Goal: Task Accomplishment & Management: Manage account settings

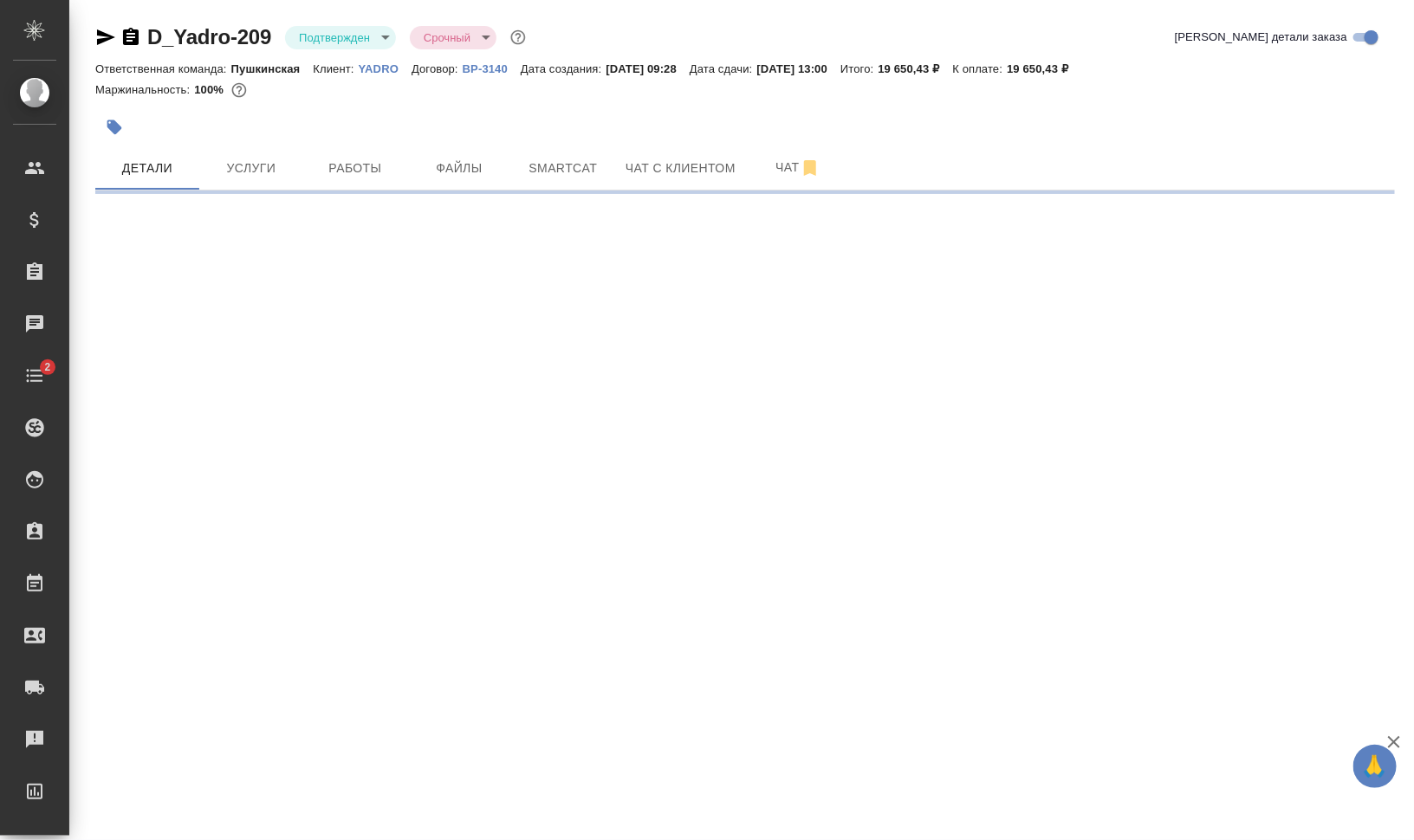
select select "RU"
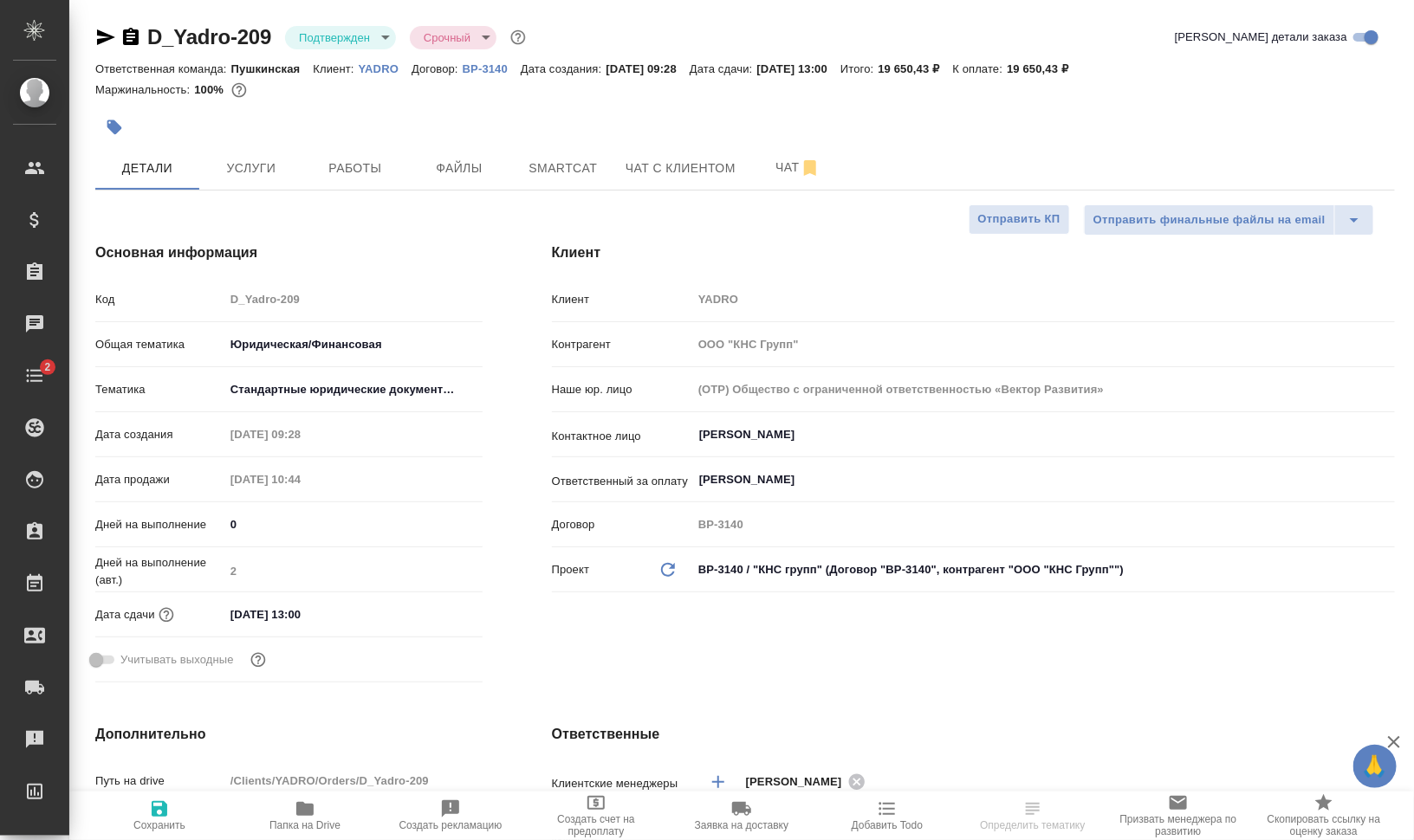
type textarea "x"
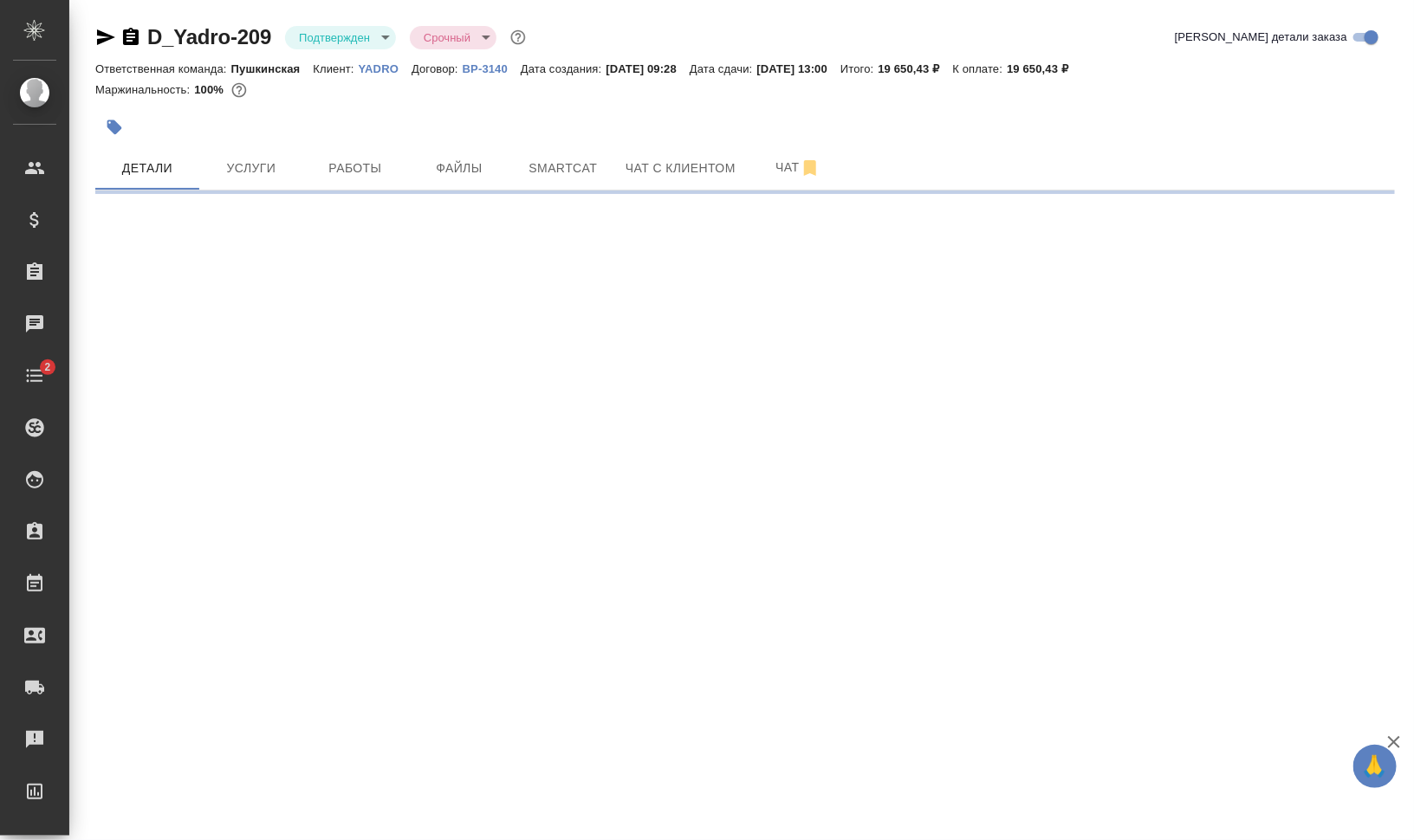
select select "RU"
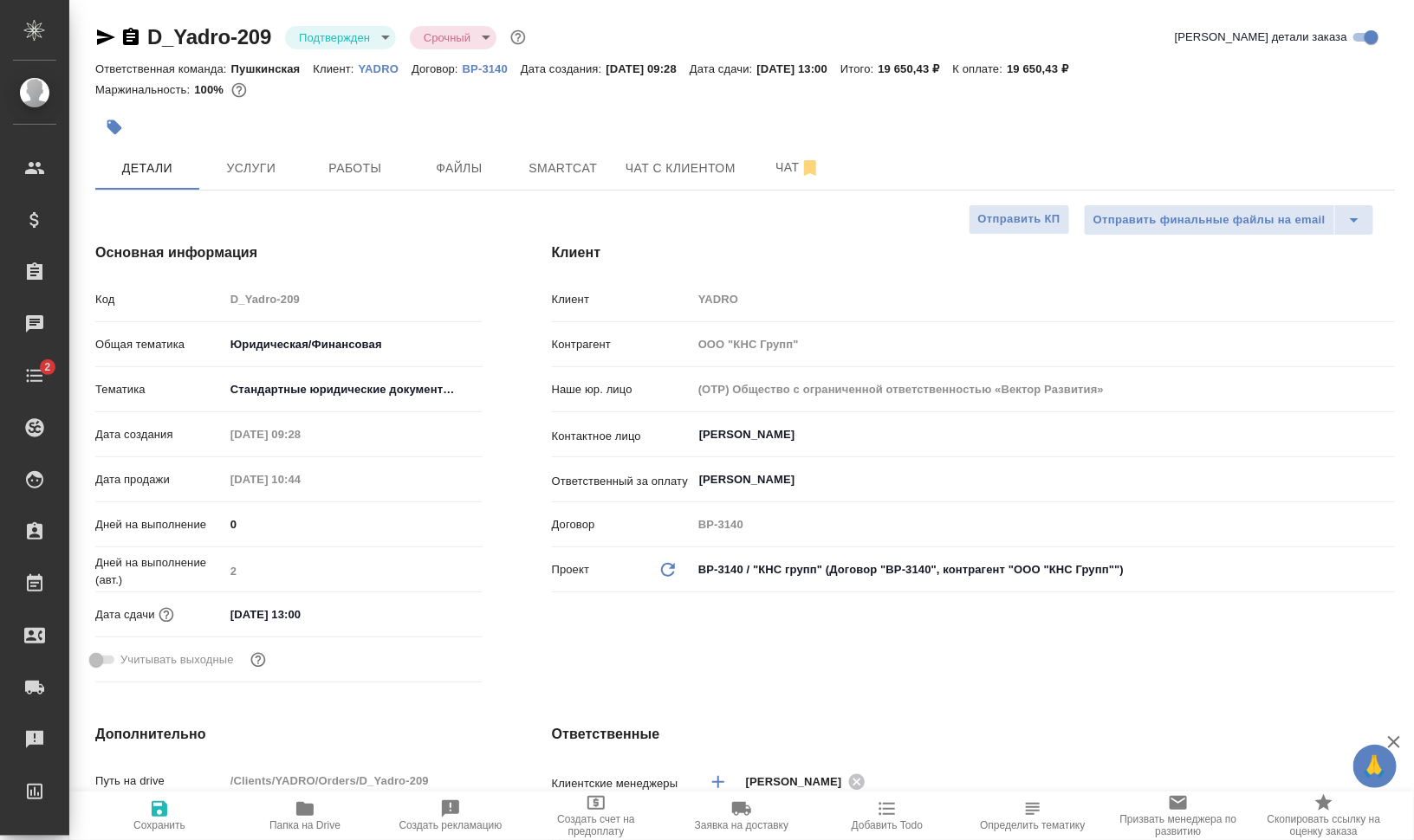
type textarea "x"
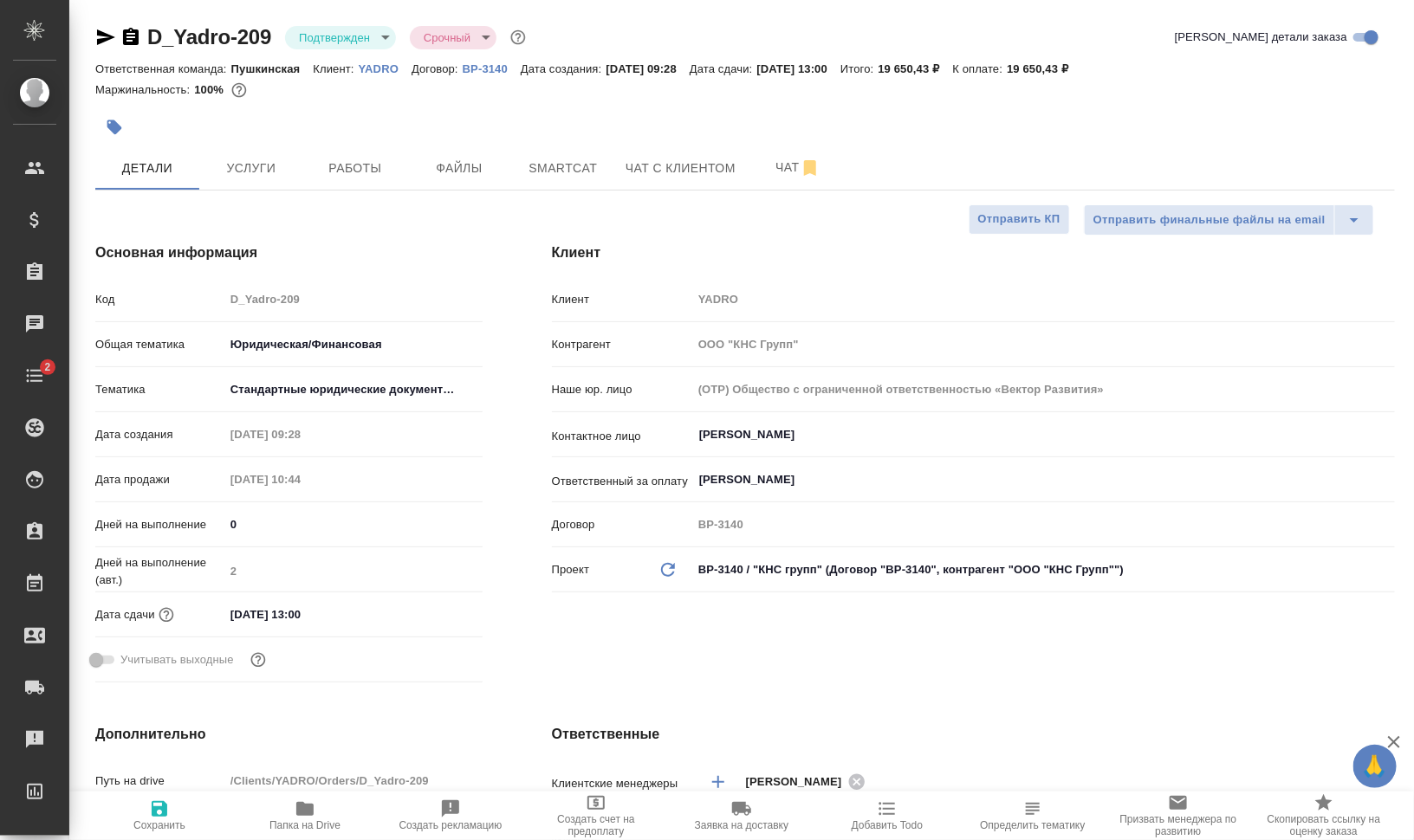
type textarea "x"
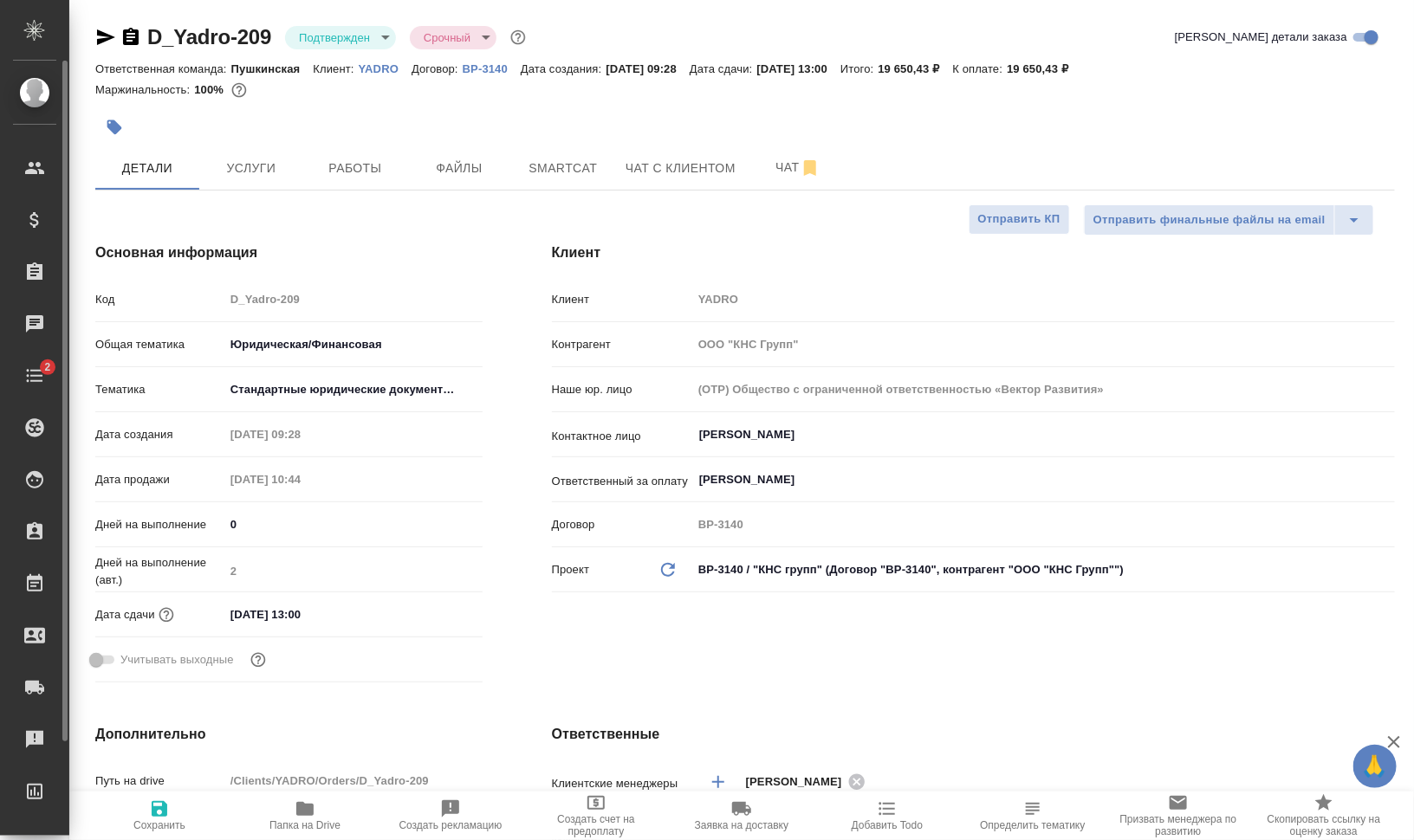
type textarea "x"
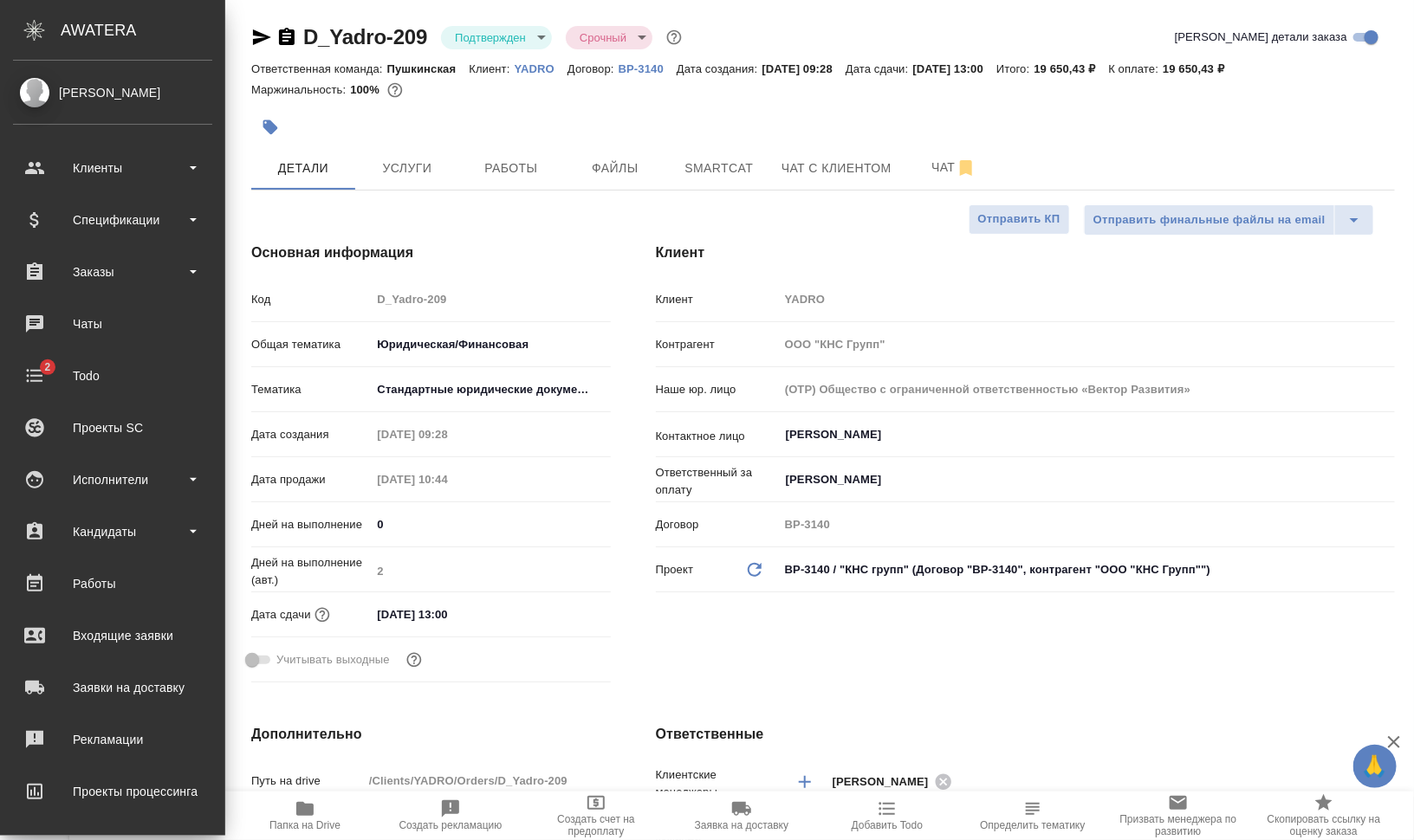
type textarea "x"
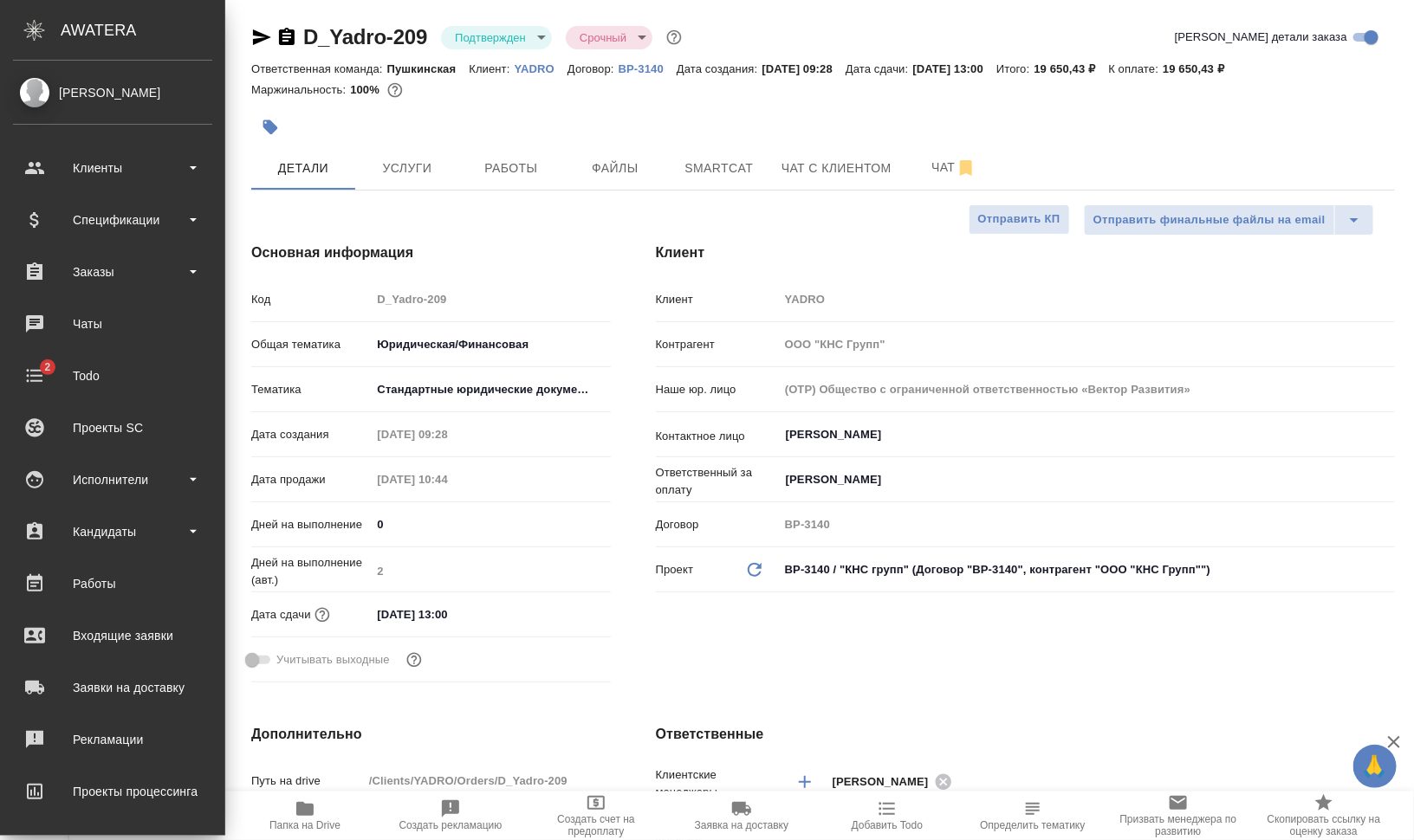
type textarea "x"
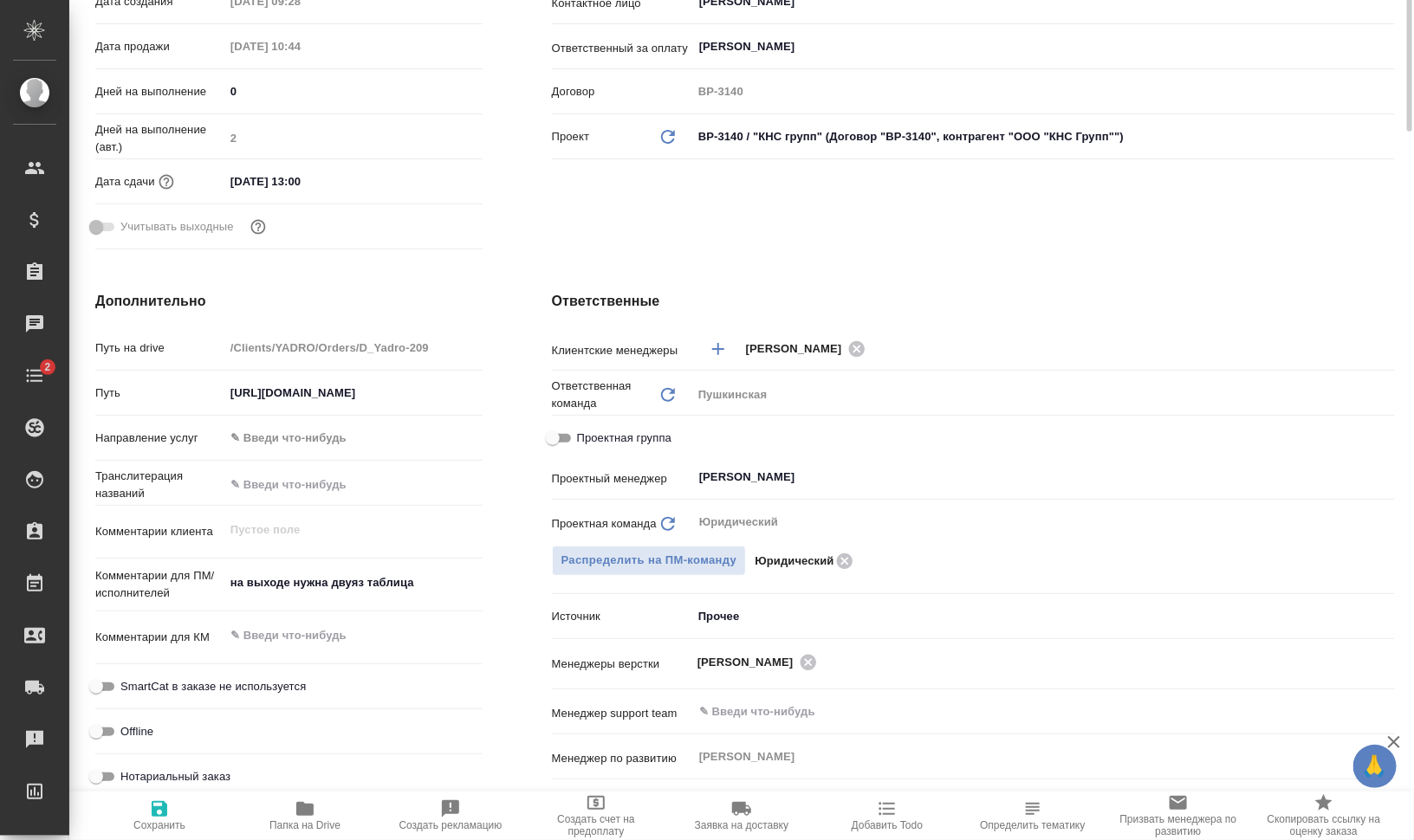
scroll to position [108, 0]
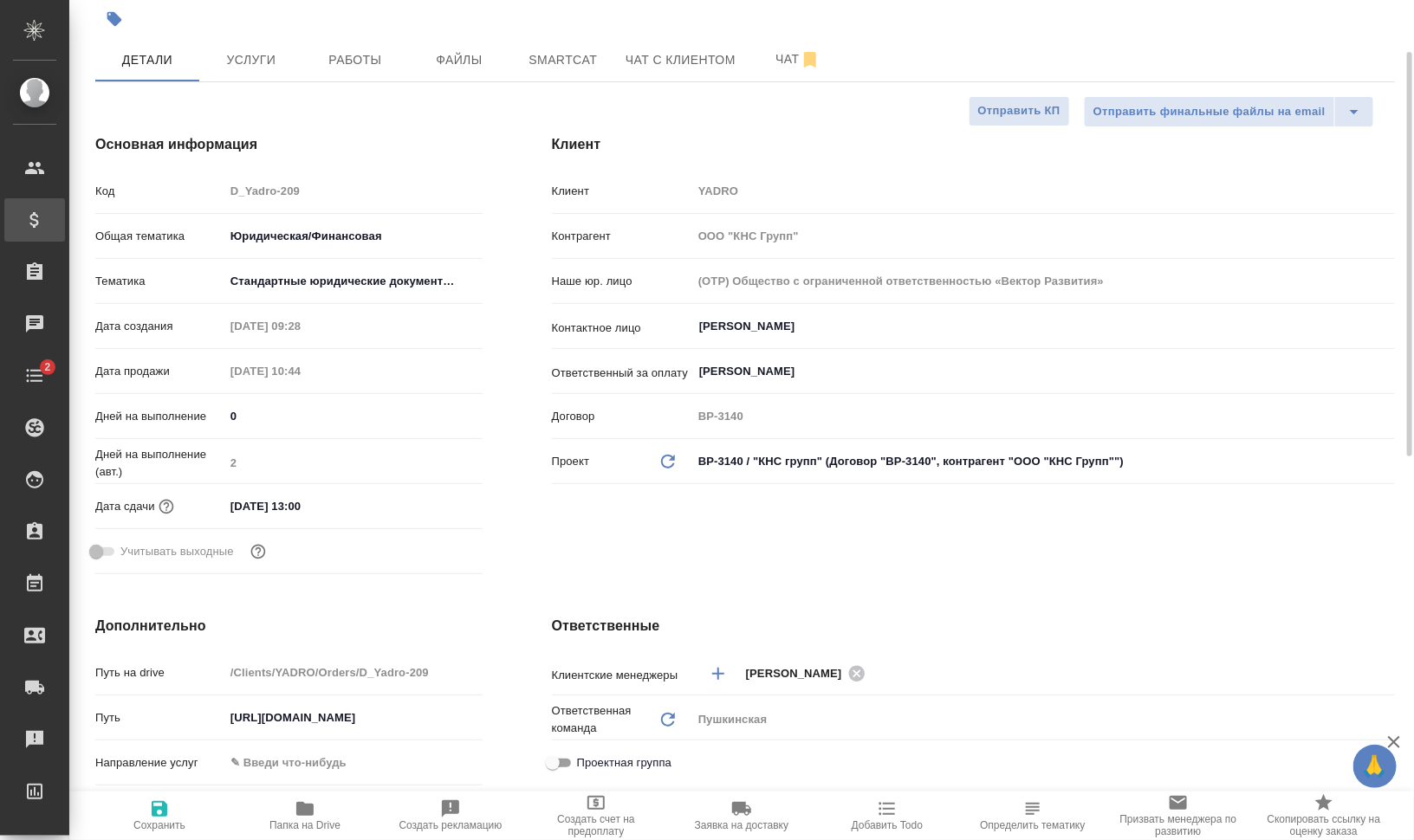
type textarea "x"
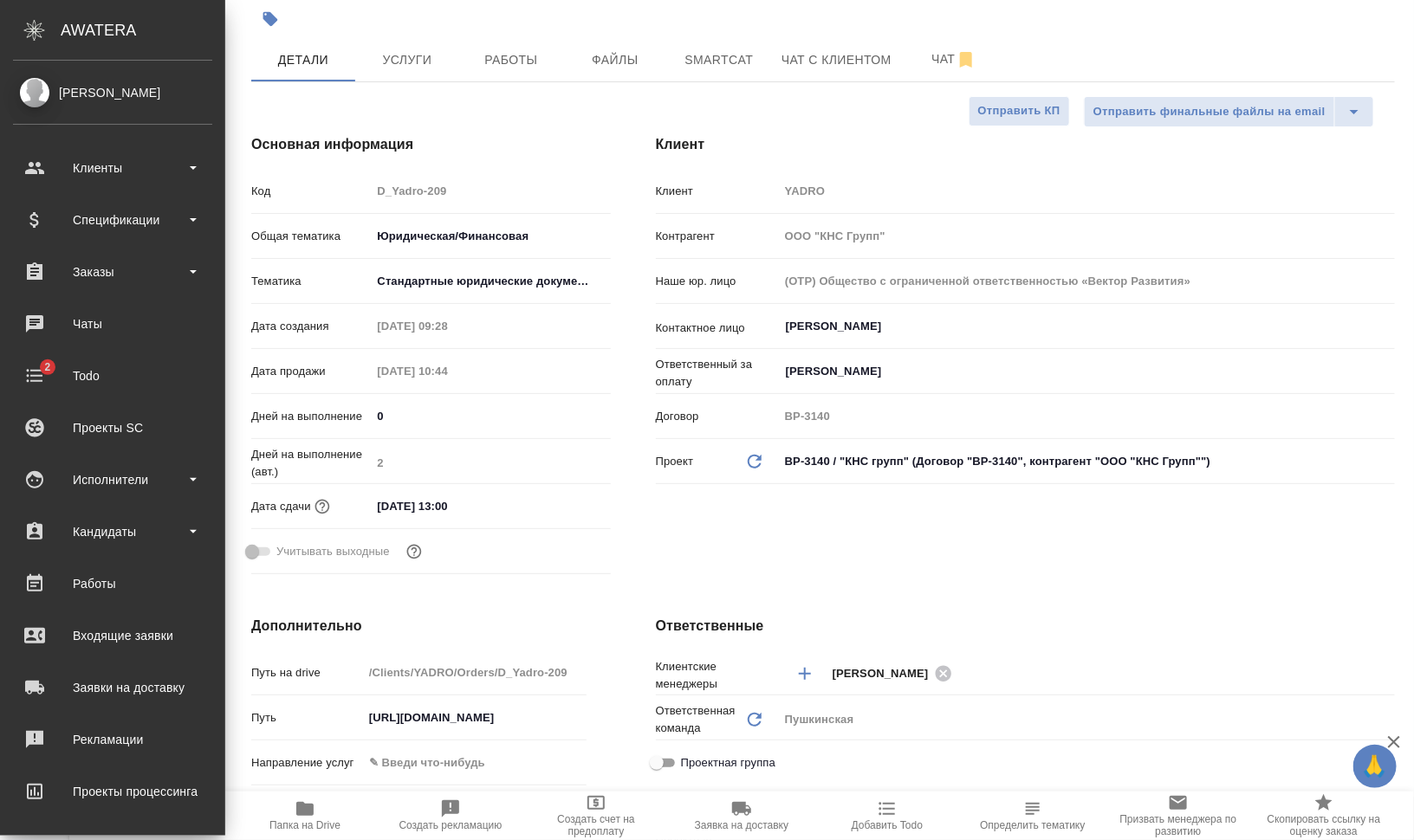
type textarea "x"
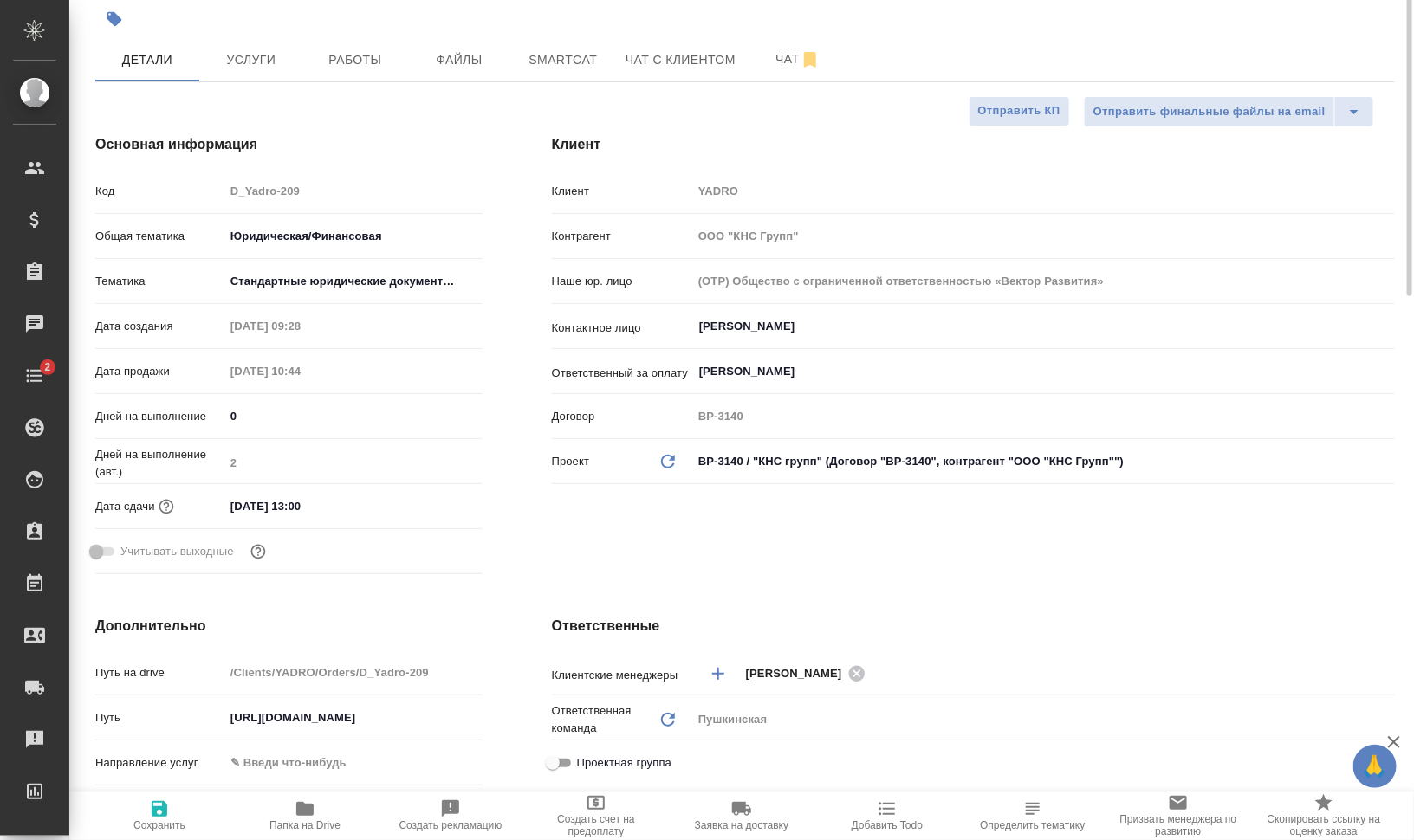
scroll to position [0, 0]
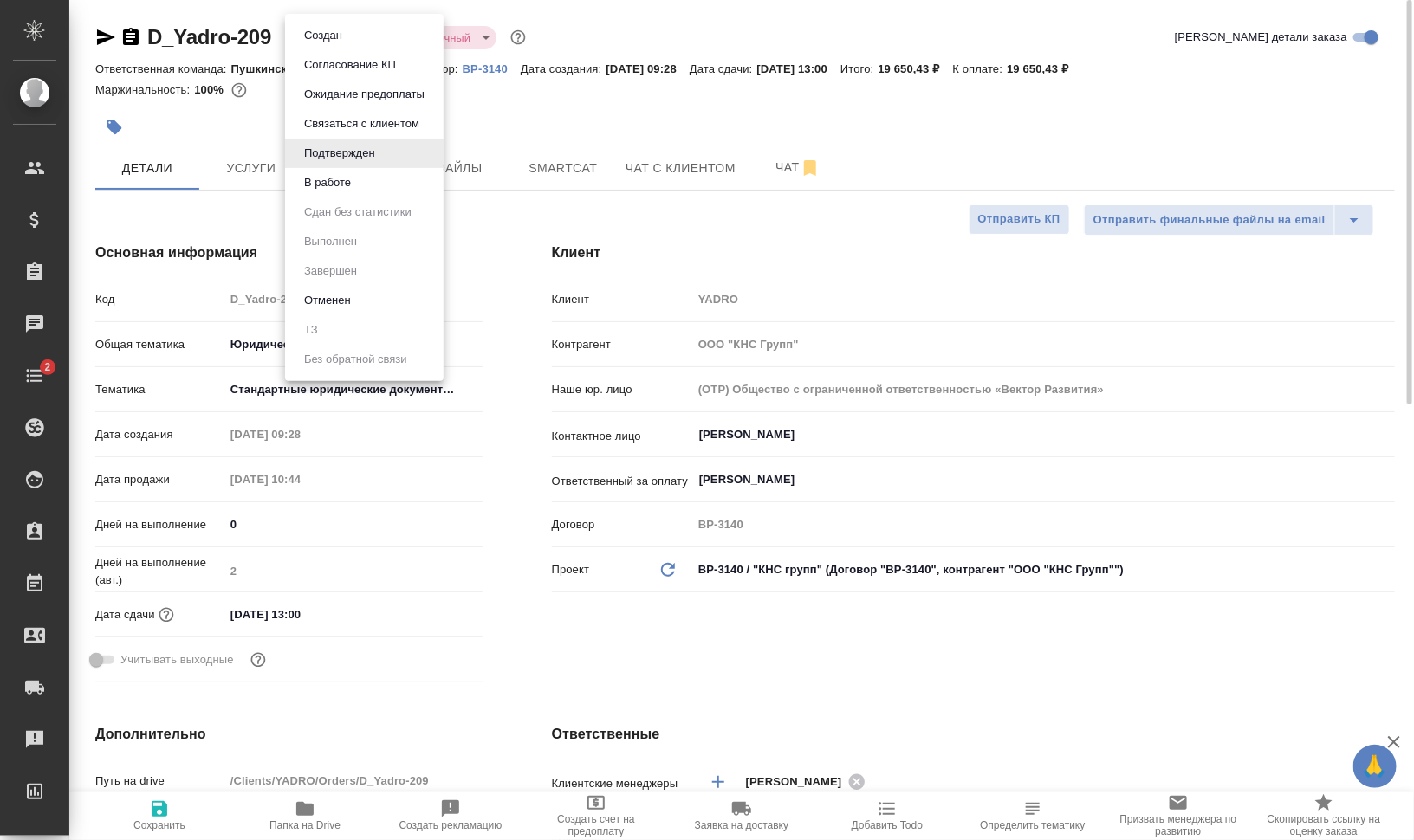
click at [375, 35] on body "🙏 .cls-1 fill:#fff; AWATERA Валеев Динар Клиенты Спецификации Заказы 0 Чаты 2 T…" at bounding box center [707, 490] width 1414 height 980
click at [395, 178] on li "В работе" at bounding box center [364, 183] width 159 height 30
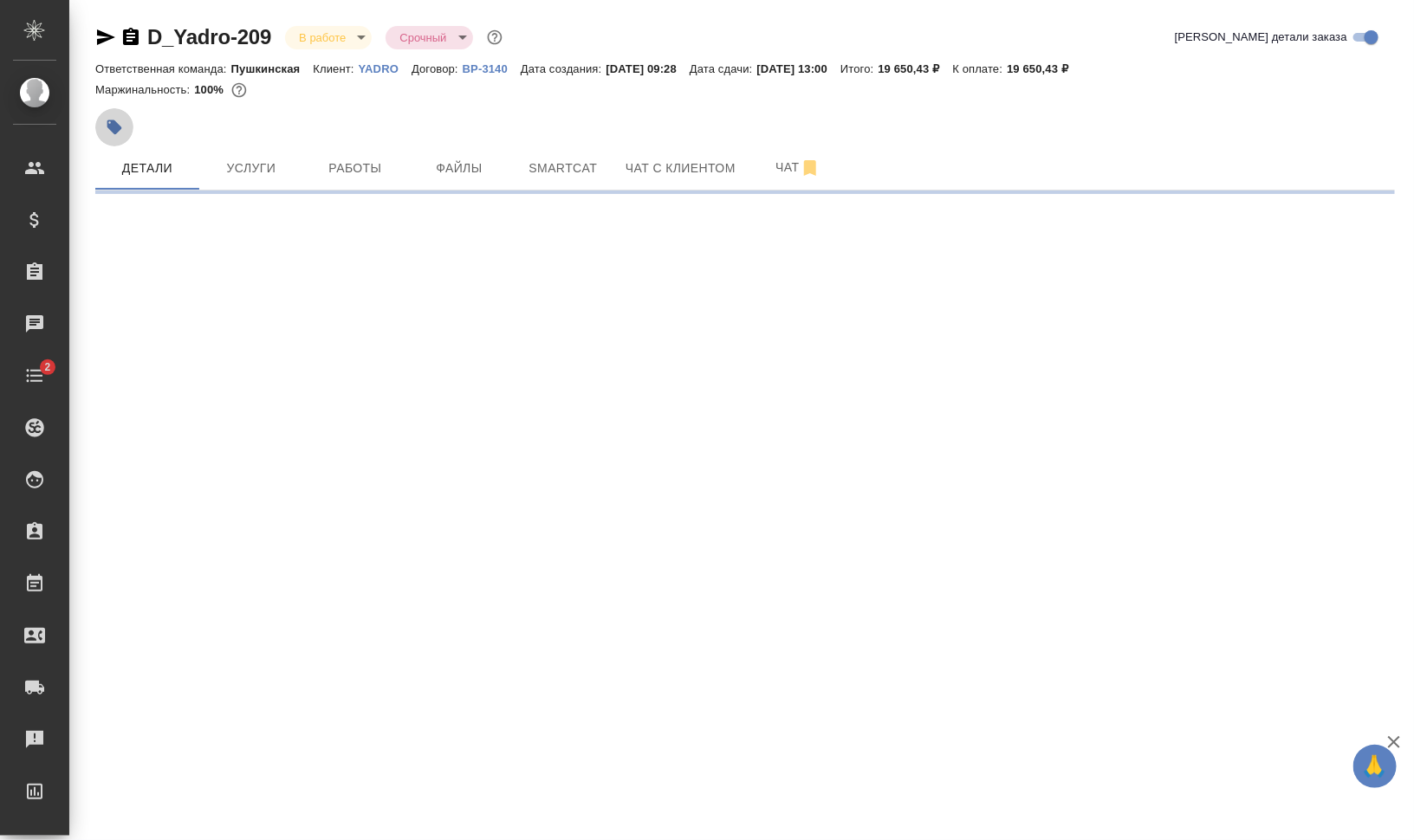
click at [116, 130] on icon "button" at bounding box center [115, 128] width 15 height 15
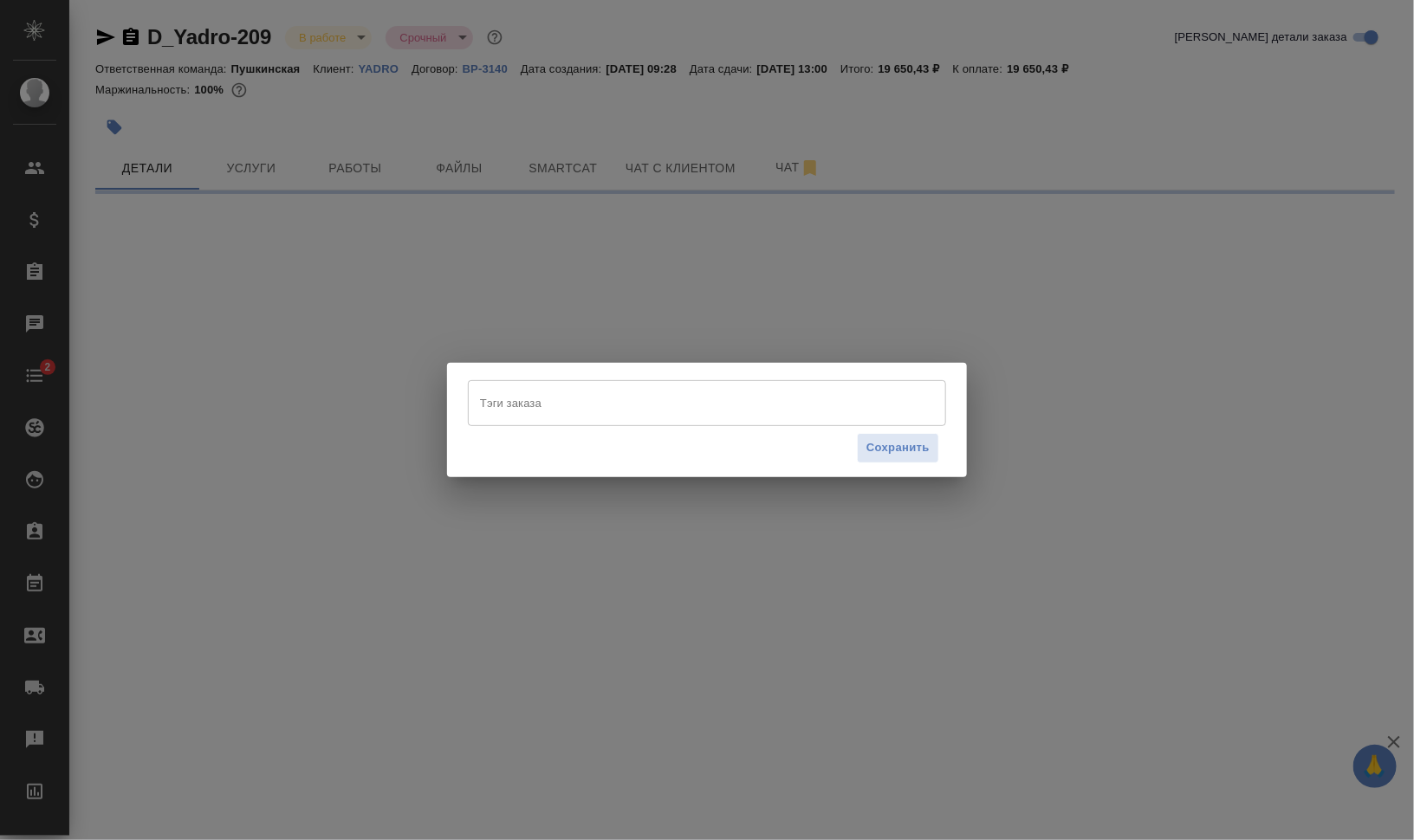
select select "RU"
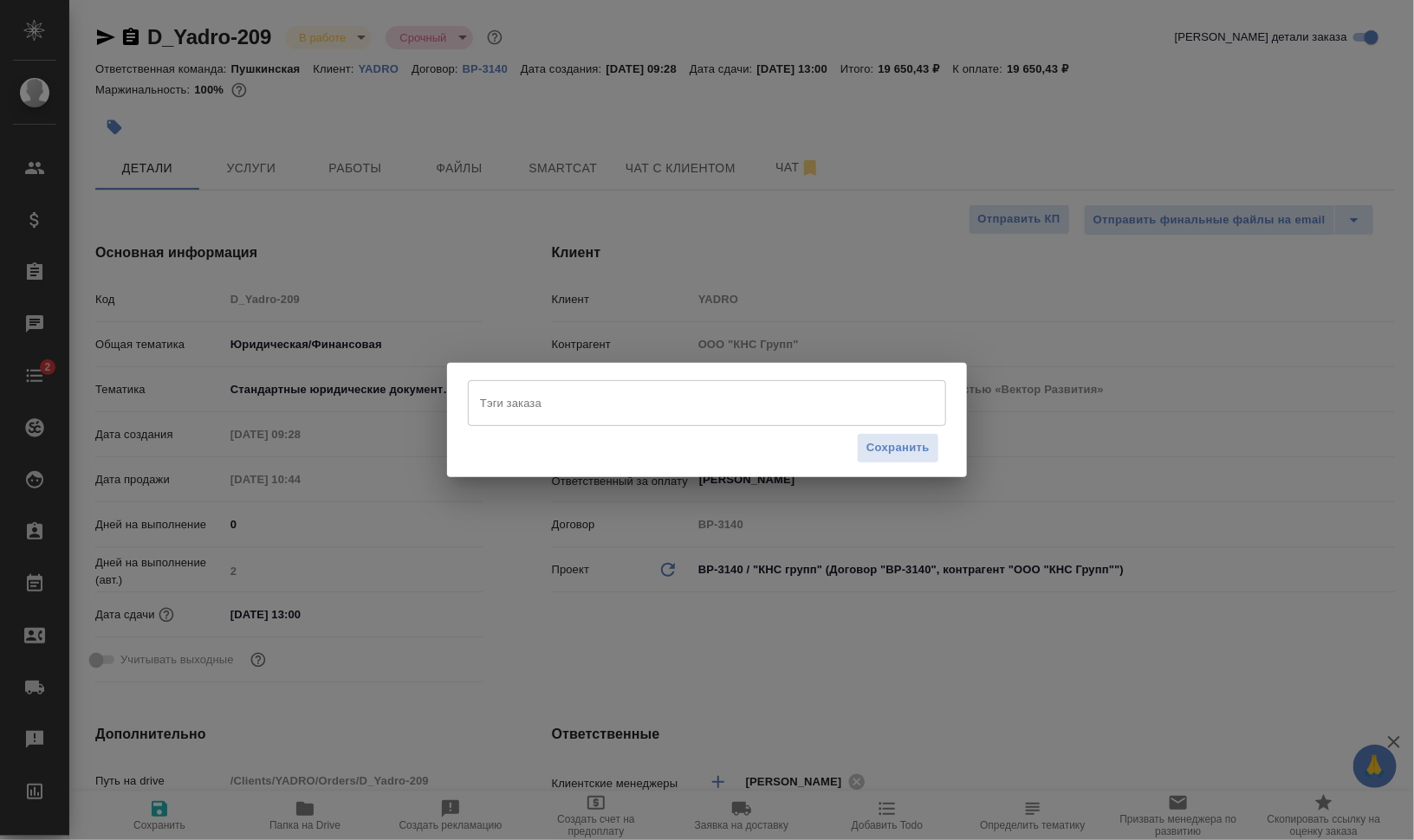
type textarea "x"
click at [620, 394] on input "Тэги заказа" at bounding box center [691, 403] width 430 height 30
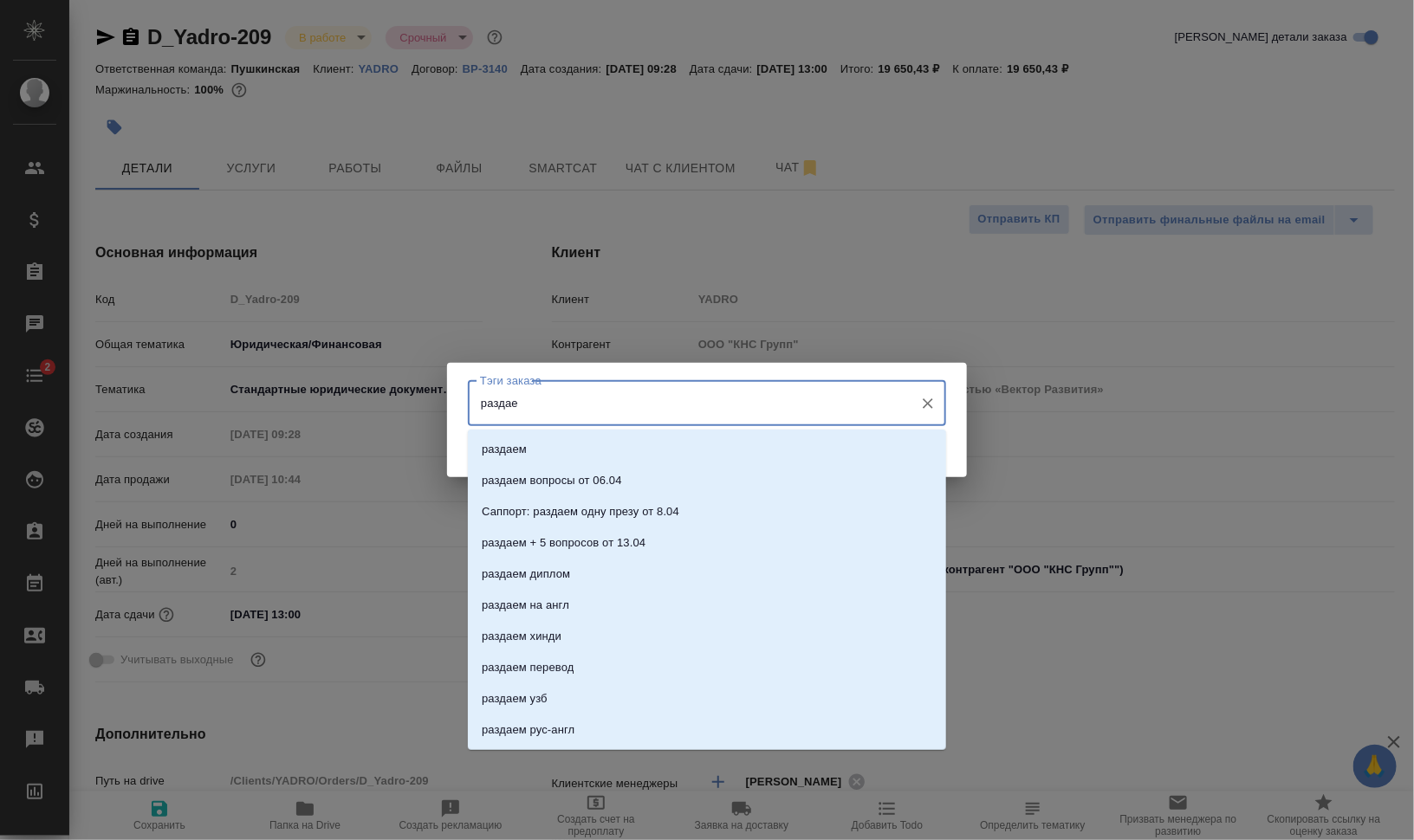
type input "раздаем"
click at [637, 456] on li "раздаем" at bounding box center [707, 449] width 478 height 31
type input "на ра"
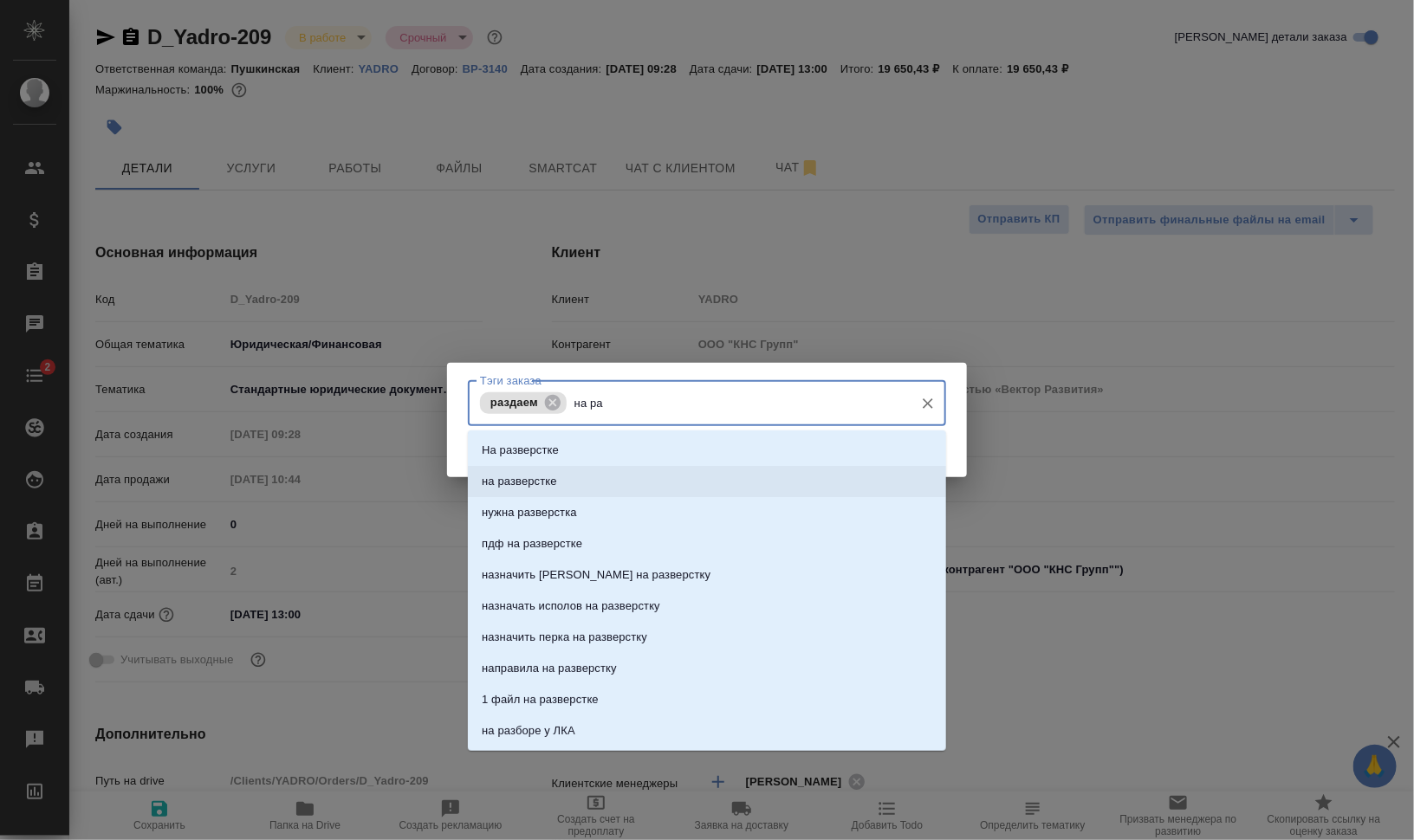
click at [728, 486] on li "на разверстке" at bounding box center [707, 481] width 478 height 31
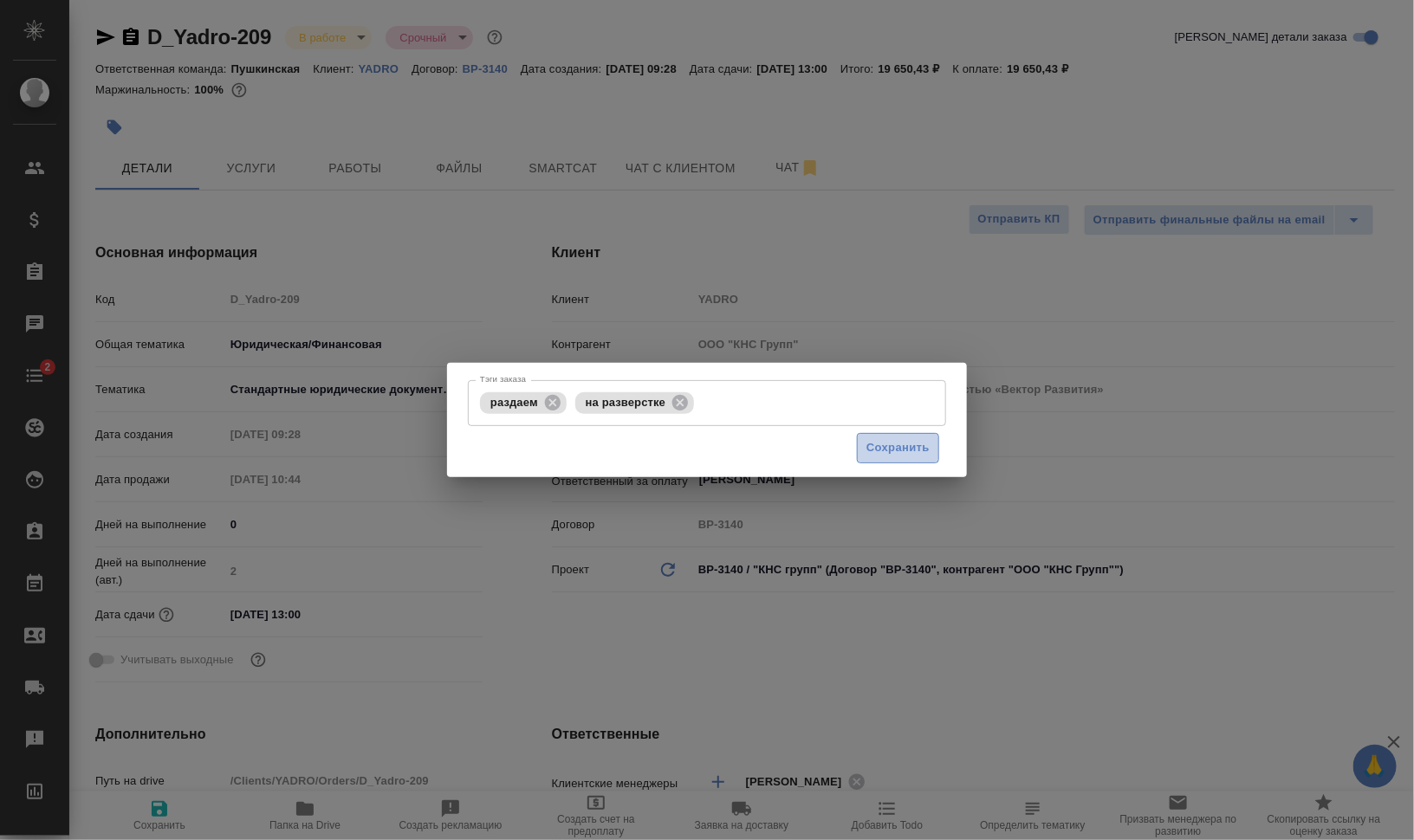
click at [906, 446] on span "Сохранить" at bounding box center [898, 448] width 64 height 20
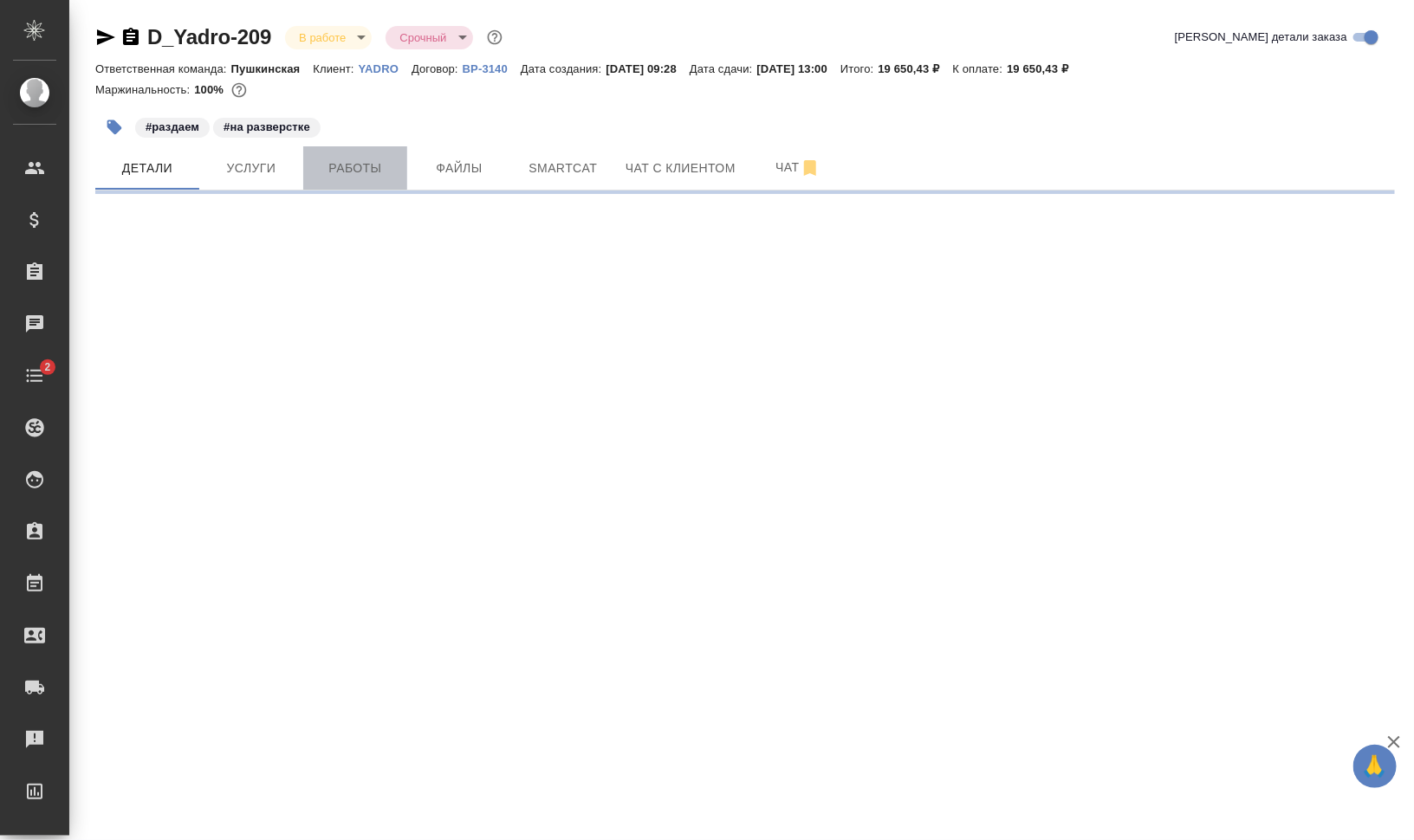
click at [347, 167] on span "Работы" at bounding box center [355, 168] width 83 height 21
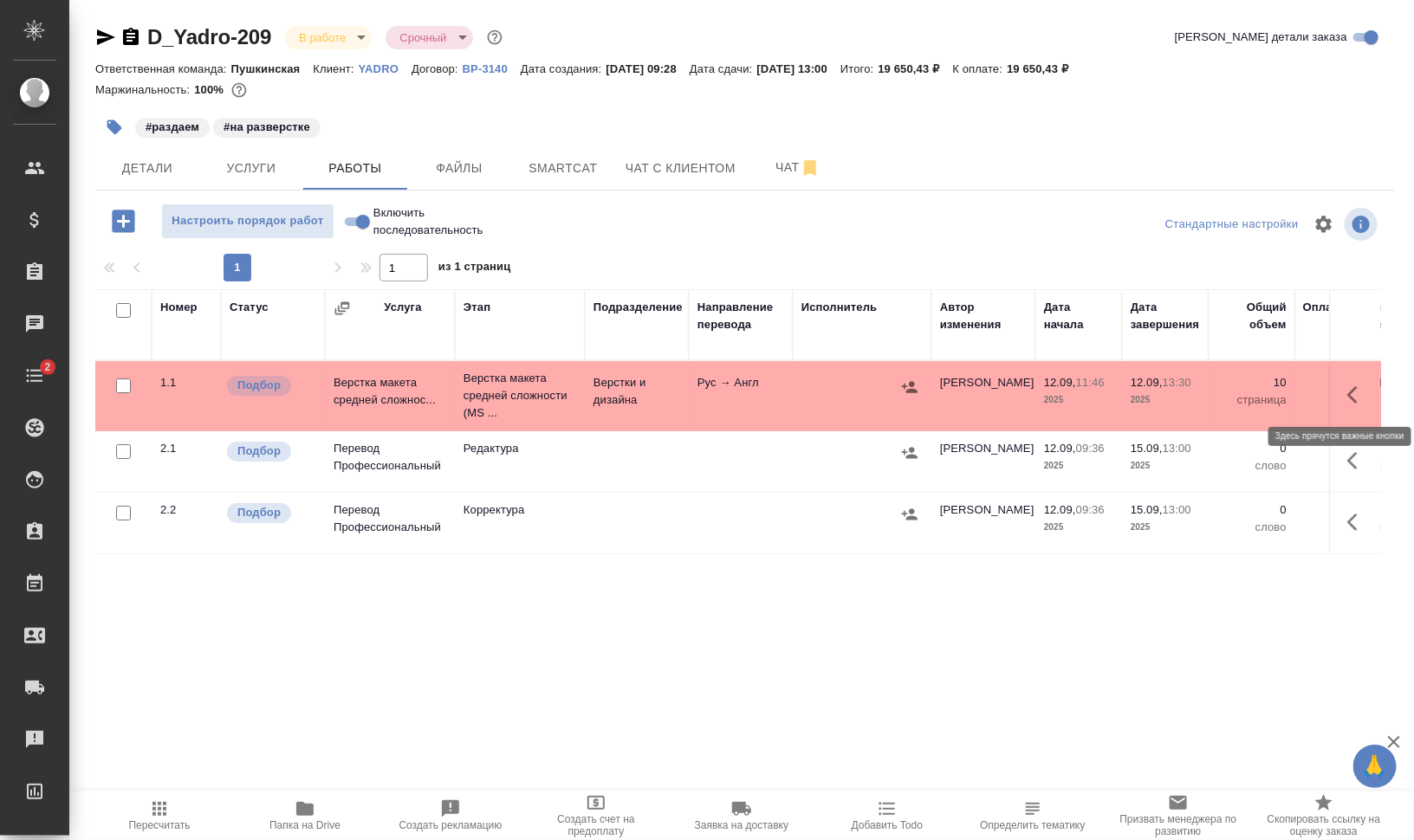
click at [1348, 400] on icon "button" at bounding box center [1358, 395] width 21 height 21
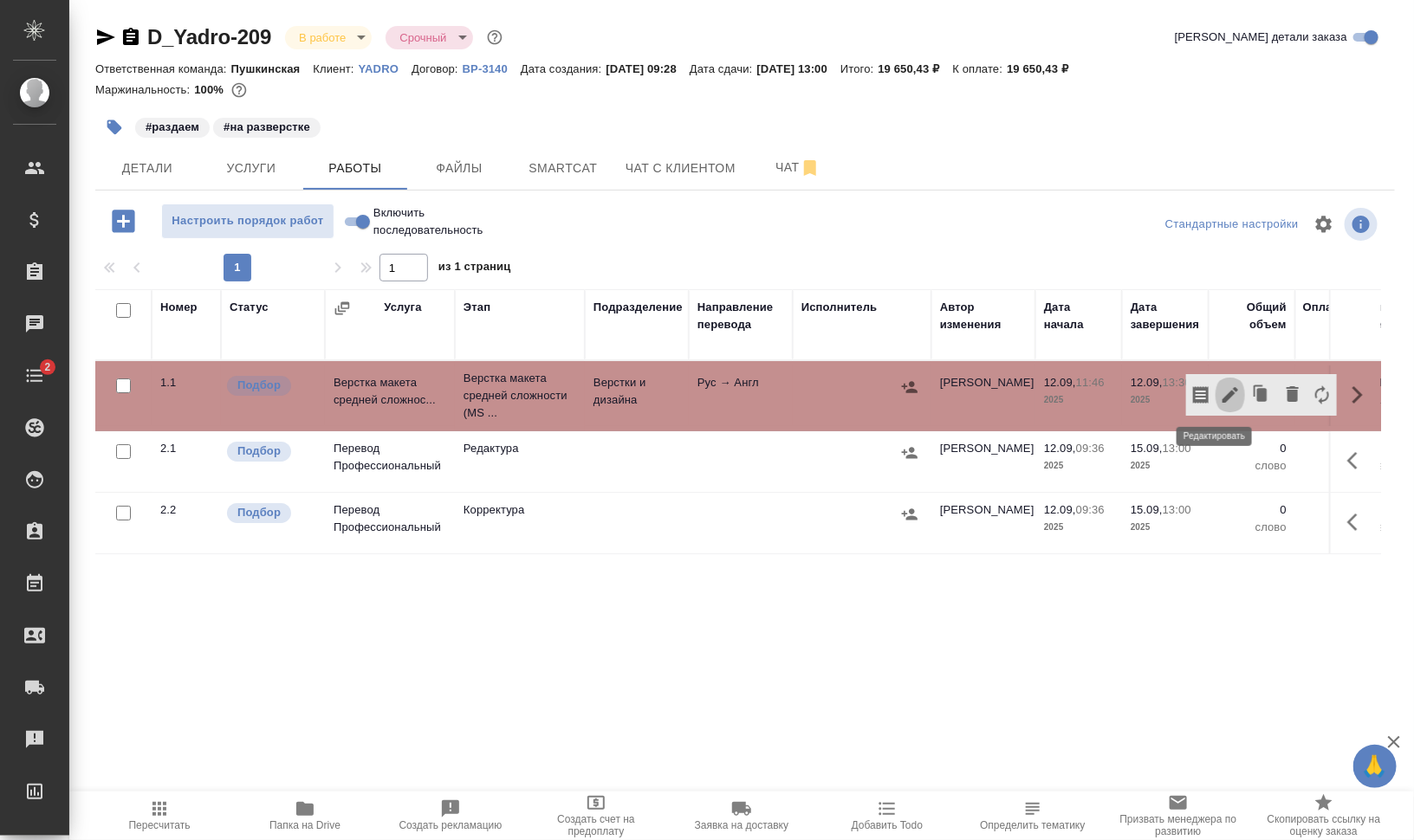
click at [1222, 395] on icon "button" at bounding box center [1230, 394] width 16 height 16
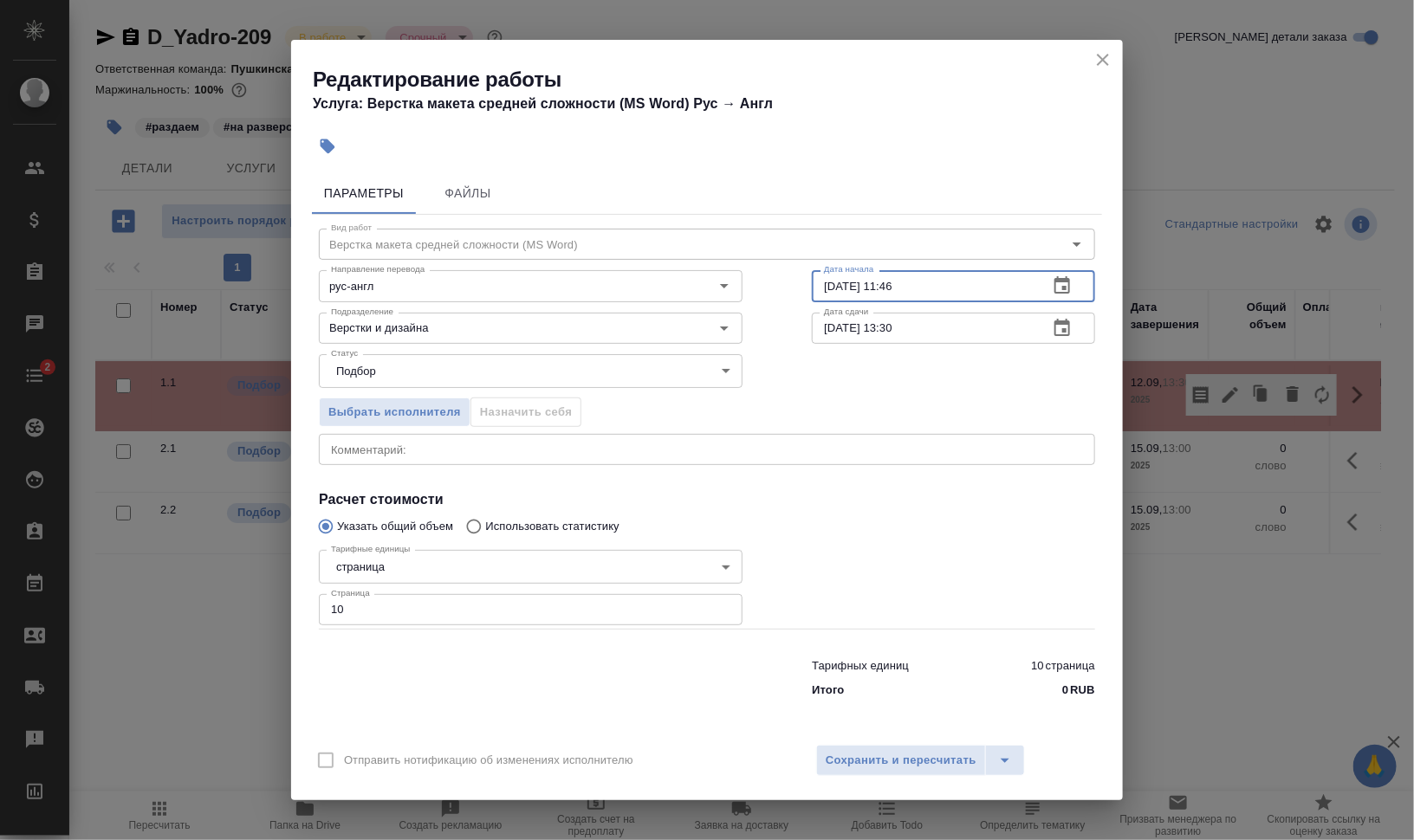
click at [893, 290] on input "12.09.2025 11:46" at bounding box center [923, 285] width 222 height 31
type input "12.09.2025 10:46"
click at [886, 761] on span "Сохранить и пересчитать" at bounding box center [901, 761] width 150 height 20
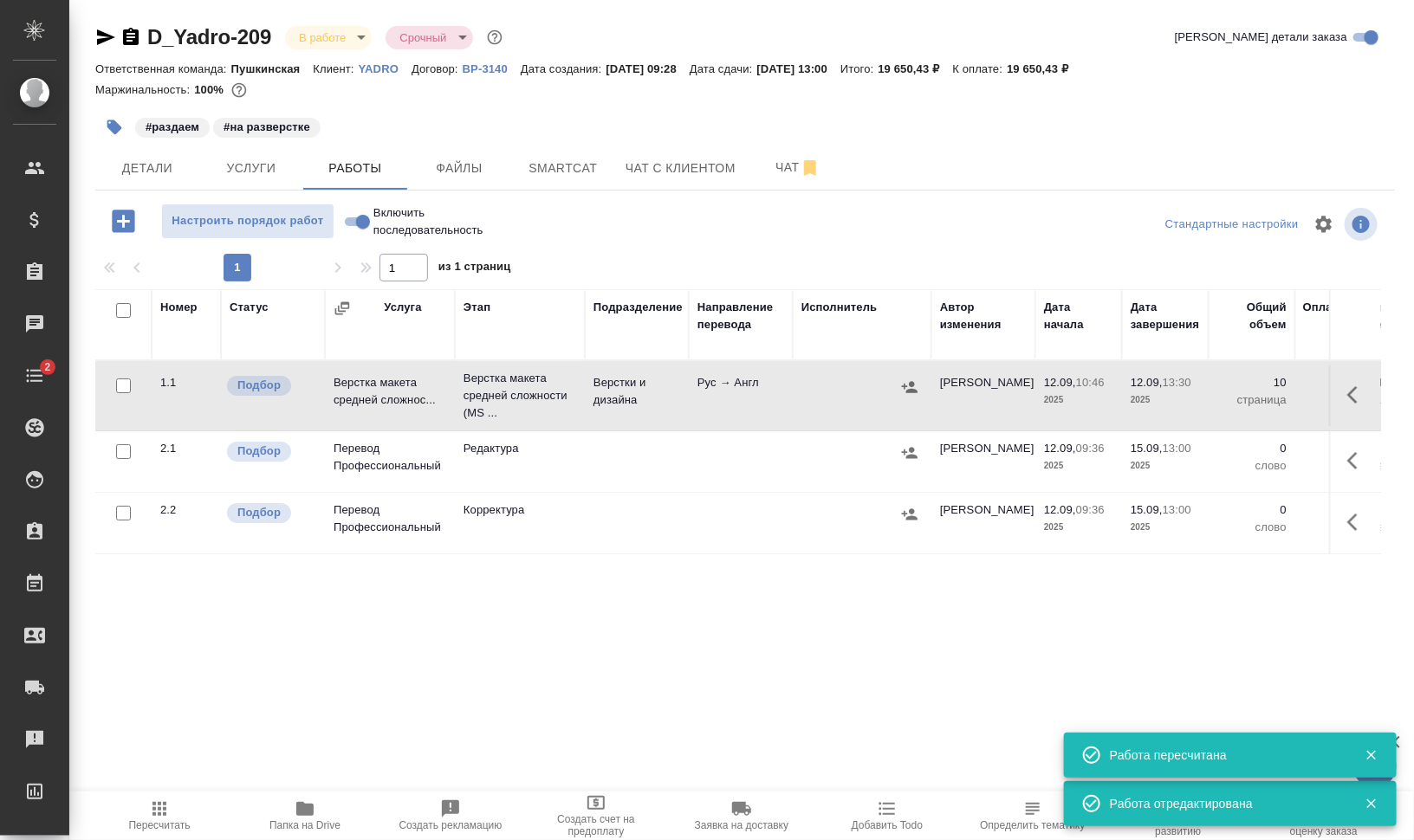
click at [1348, 399] on icon "button" at bounding box center [1352, 395] width 10 height 18
click at [1216, 395] on button "button" at bounding box center [1231, 395] width 30 height 42
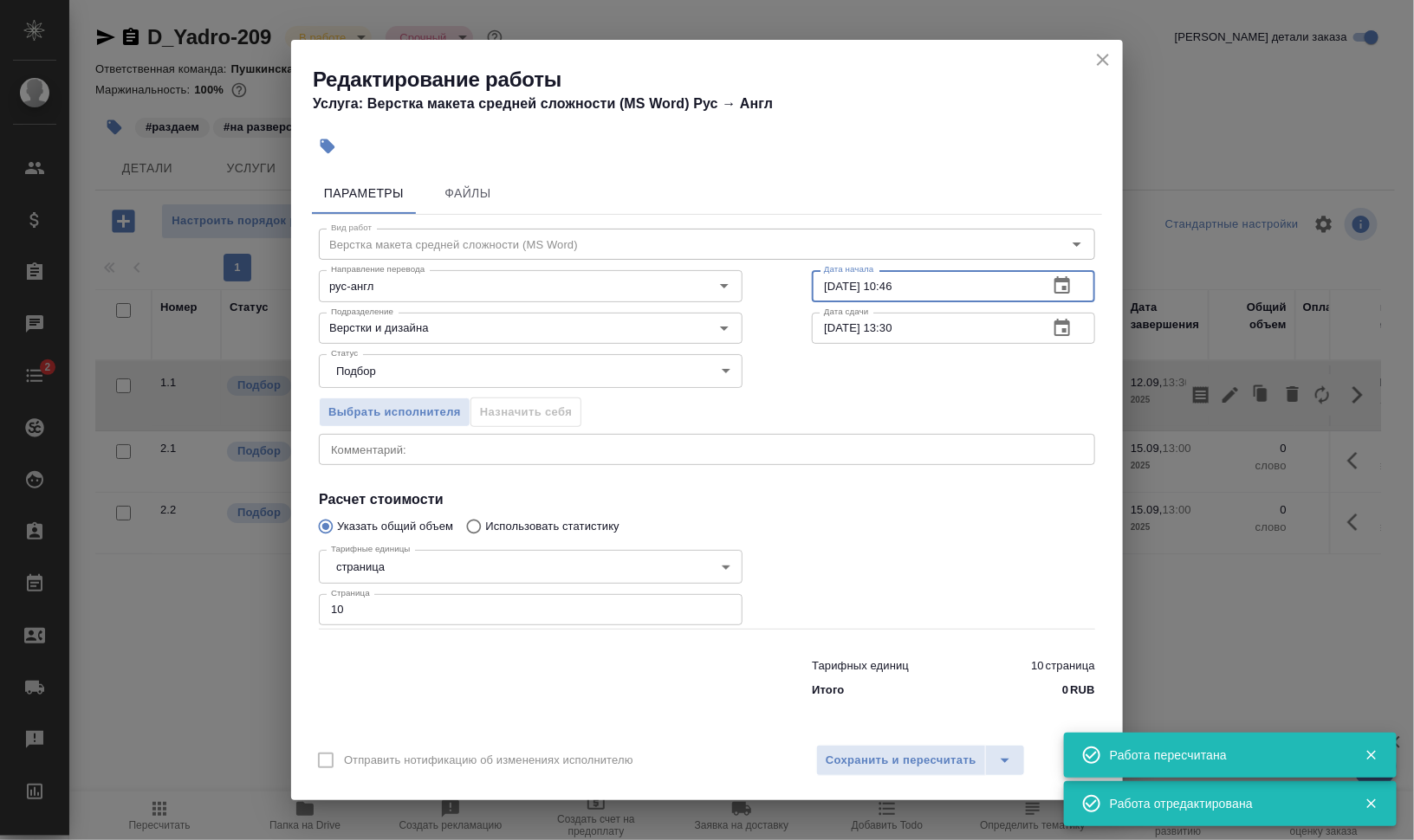
drag, startPoint x: 904, startPoint y: 289, endPoint x: 928, endPoint y: 292, distance: 24.2
click at [926, 292] on input "12.09.2025 10:46" at bounding box center [923, 285] width 222 height 31
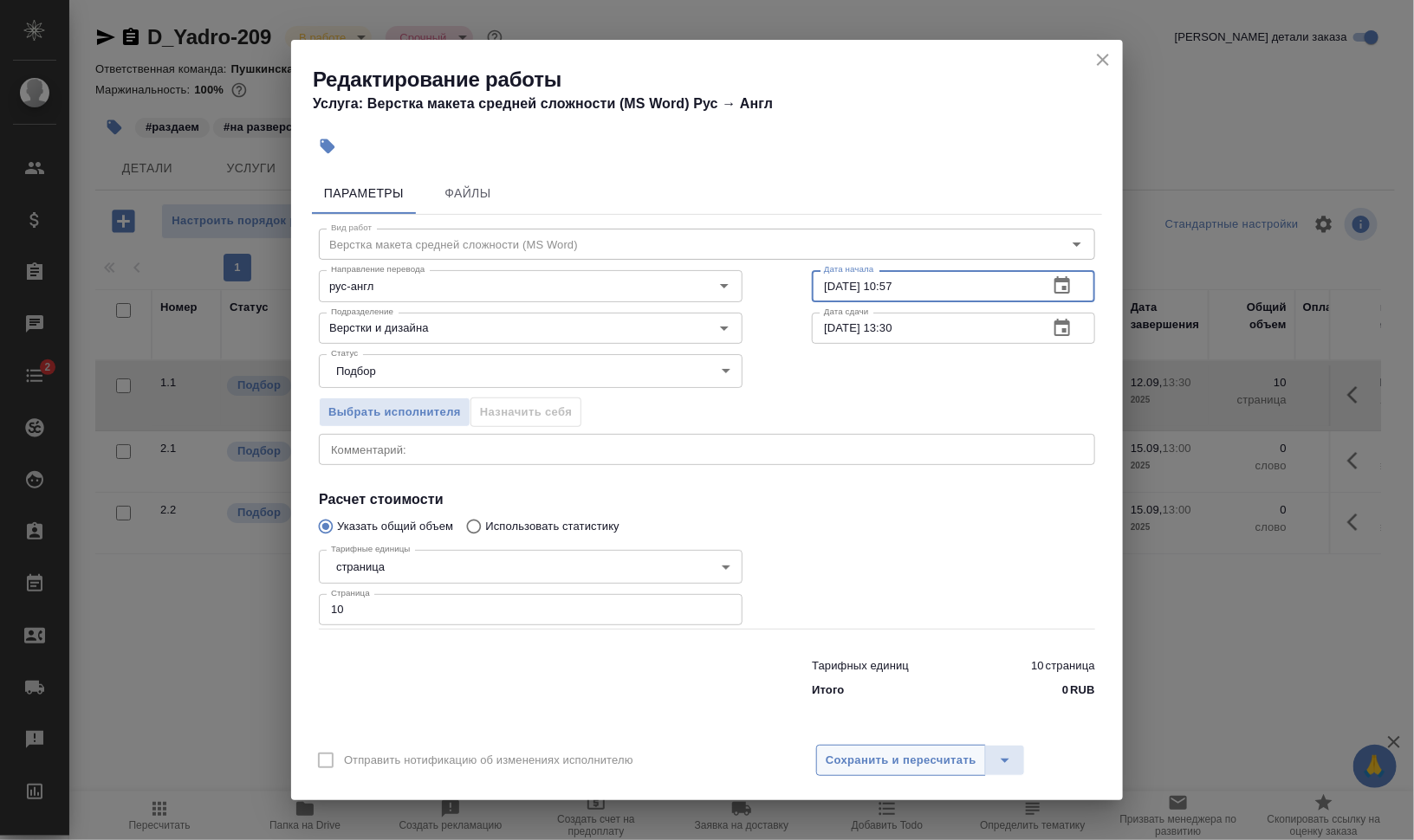
type input "12.09.2025 10:57"
click at [923, 766] on span "Сохранить и пересчитать" at bounding box center [901, 761] width 150 height 20
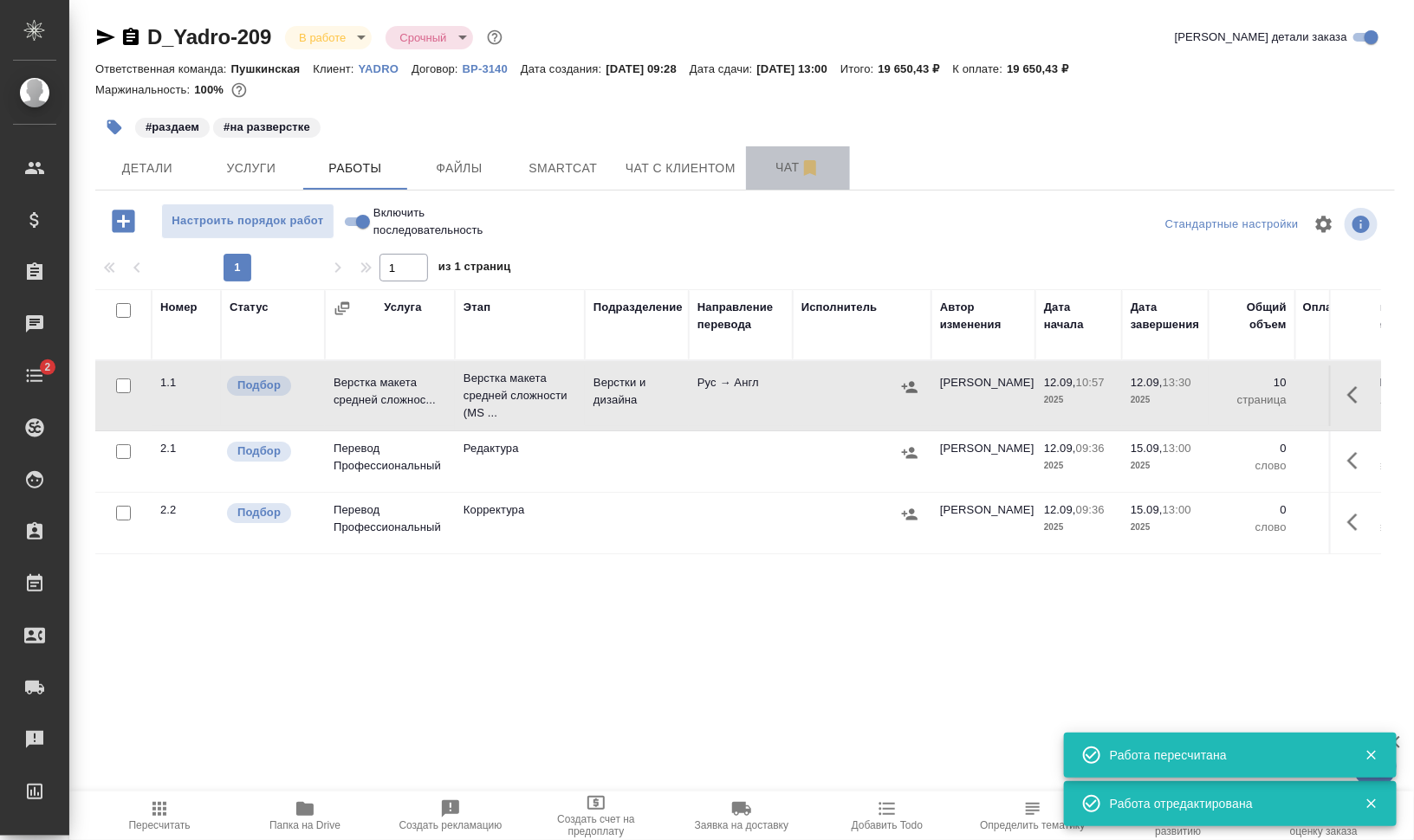
click at [771, 163] on span "Чат" at bounding box center [797, 167] width 83 height 21
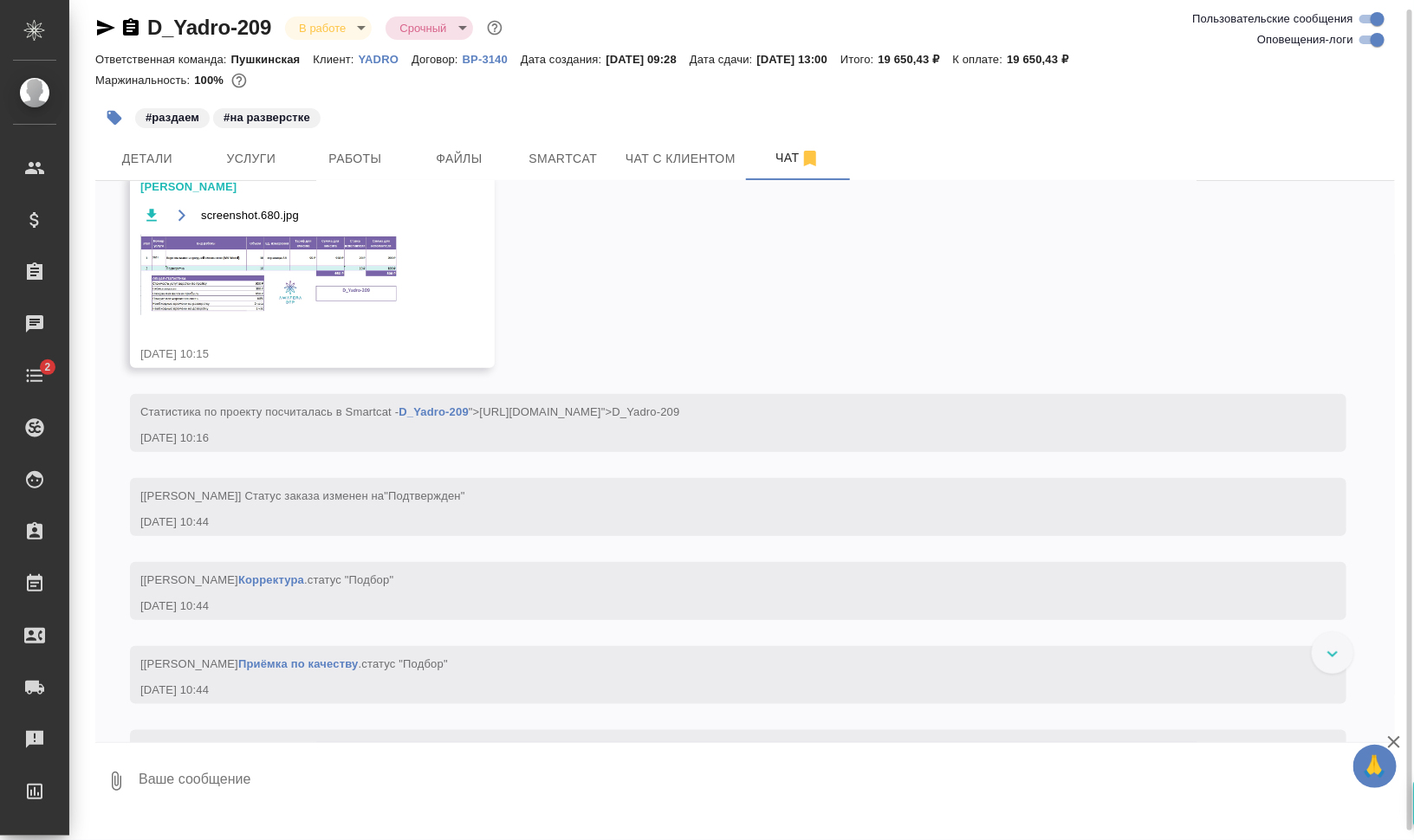
scroll to position [649, 0]
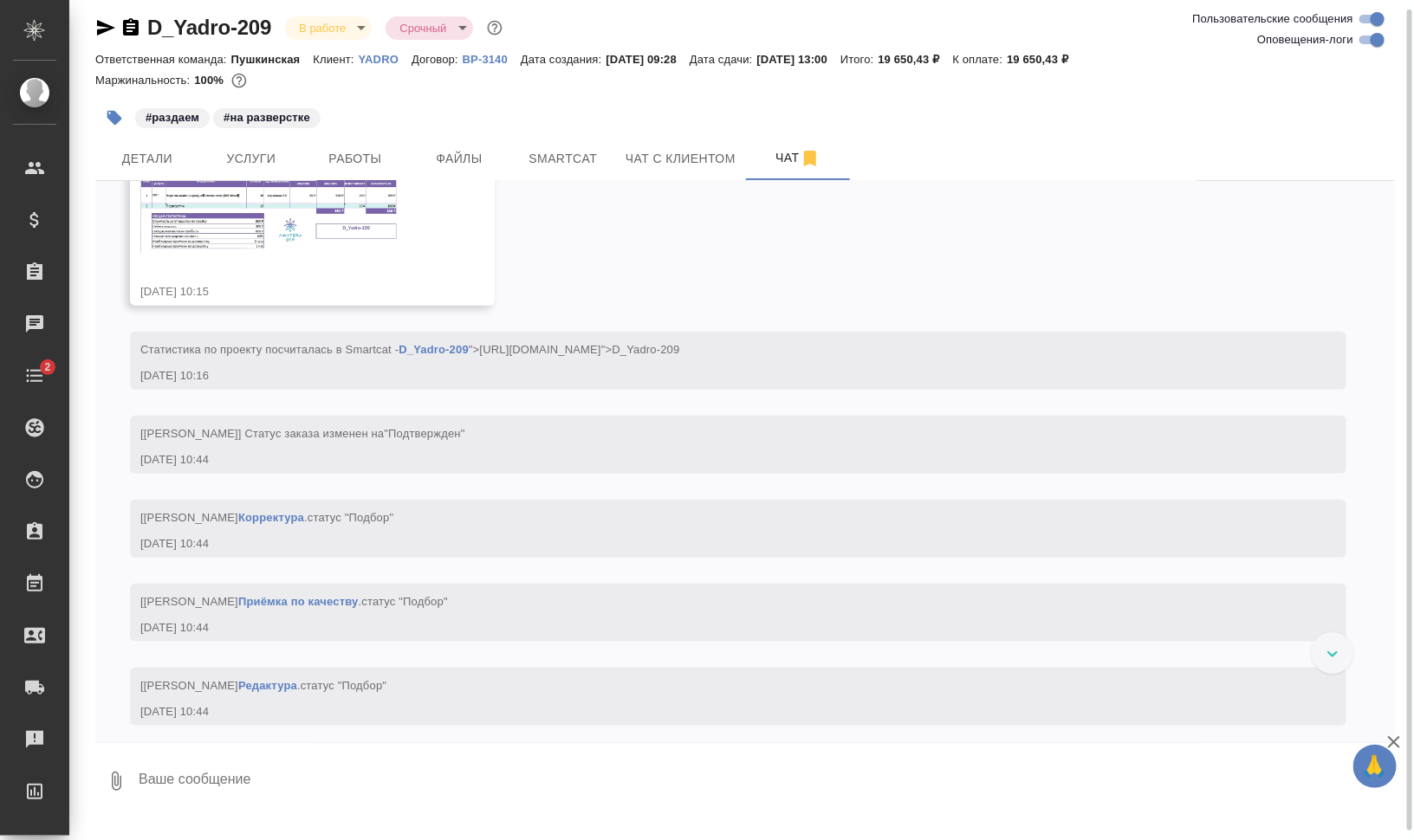
click at [258, 232] on img at bounding box center [270, 213] width 260 height 80
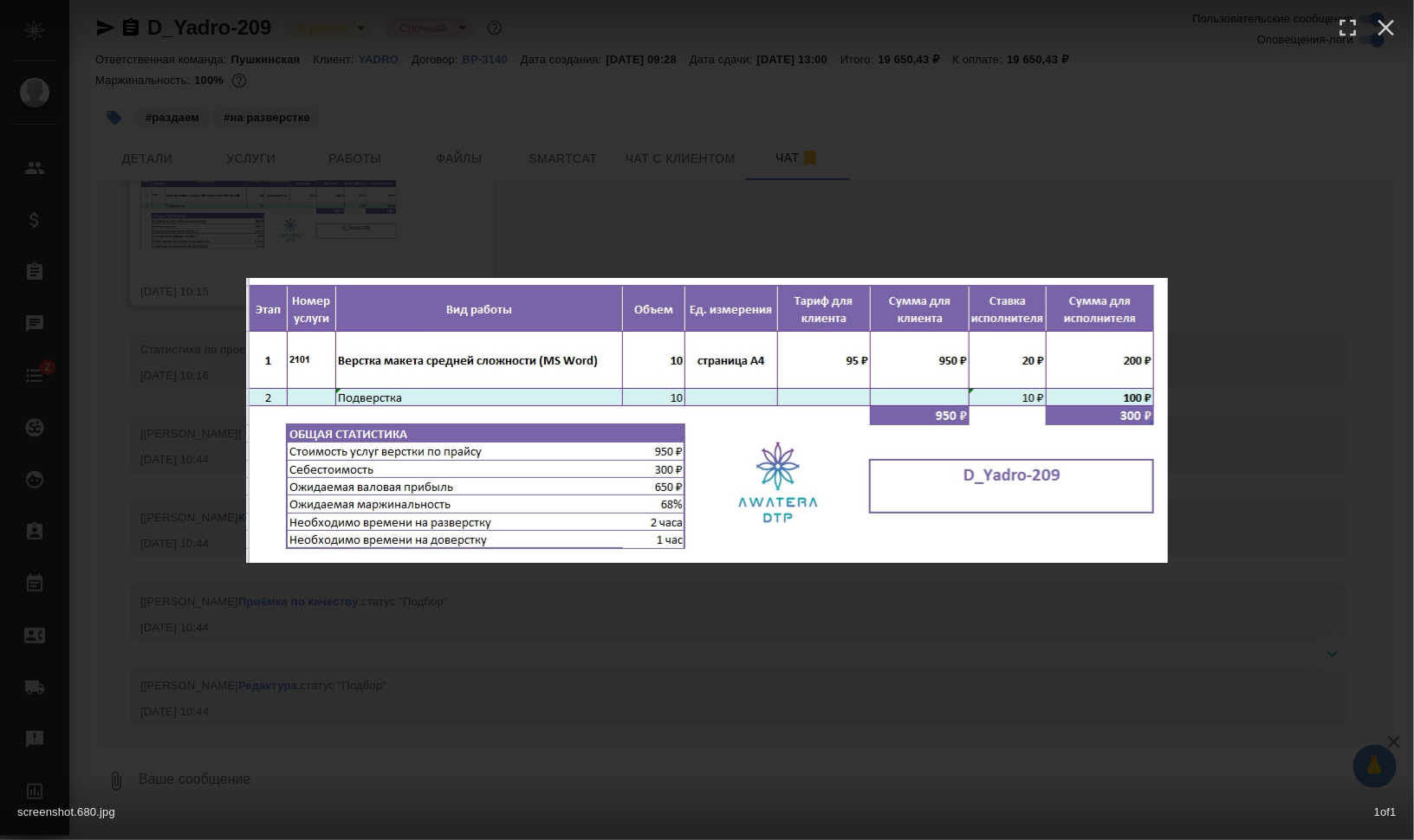
click at [1064, 684] on div "screenshot.680.jpg 1 of 1" at bounding box center [707, 420] width 1414 height 840
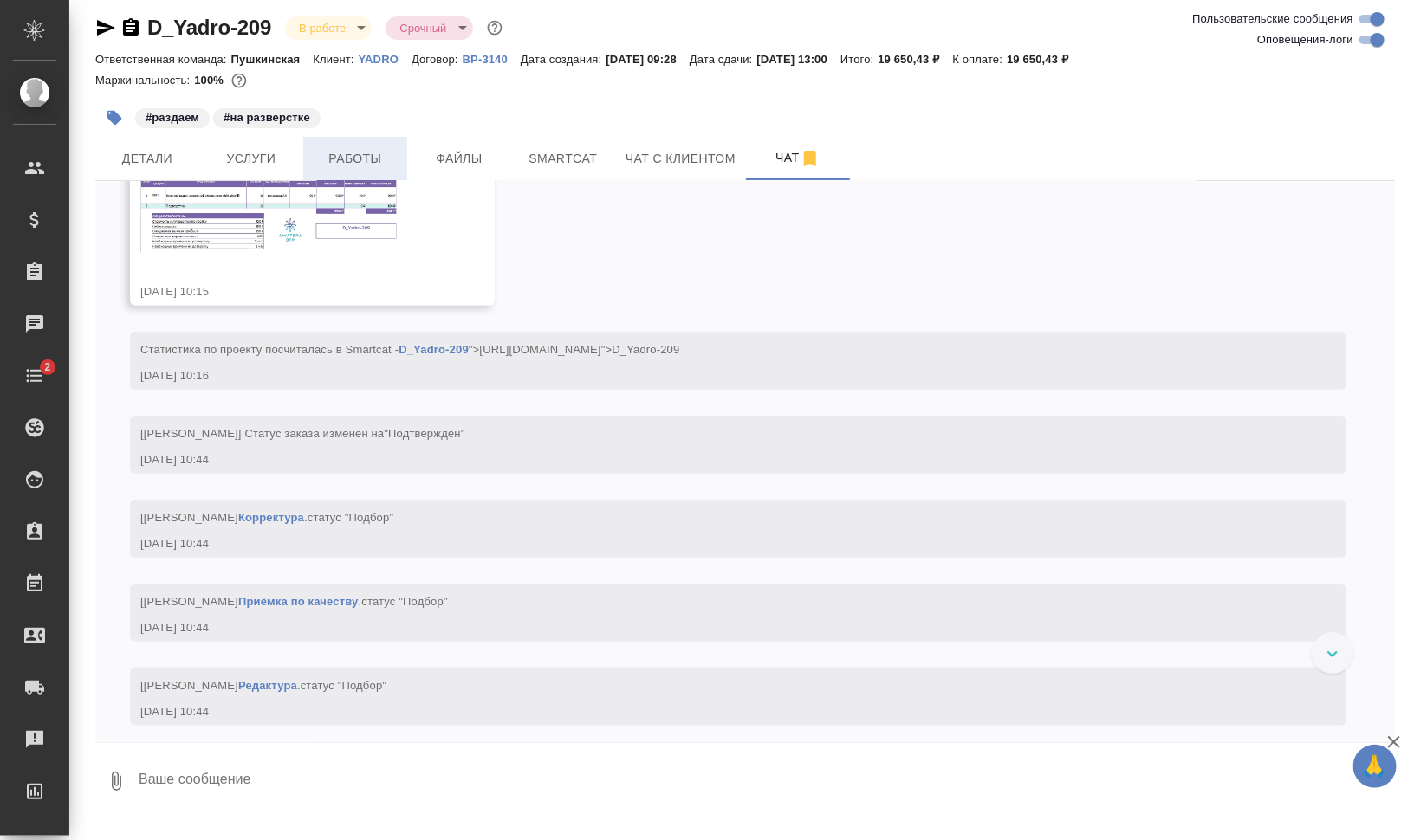
click at [379, 165] on span "Работы" at bounding box center [355, 159] width 83 height 21
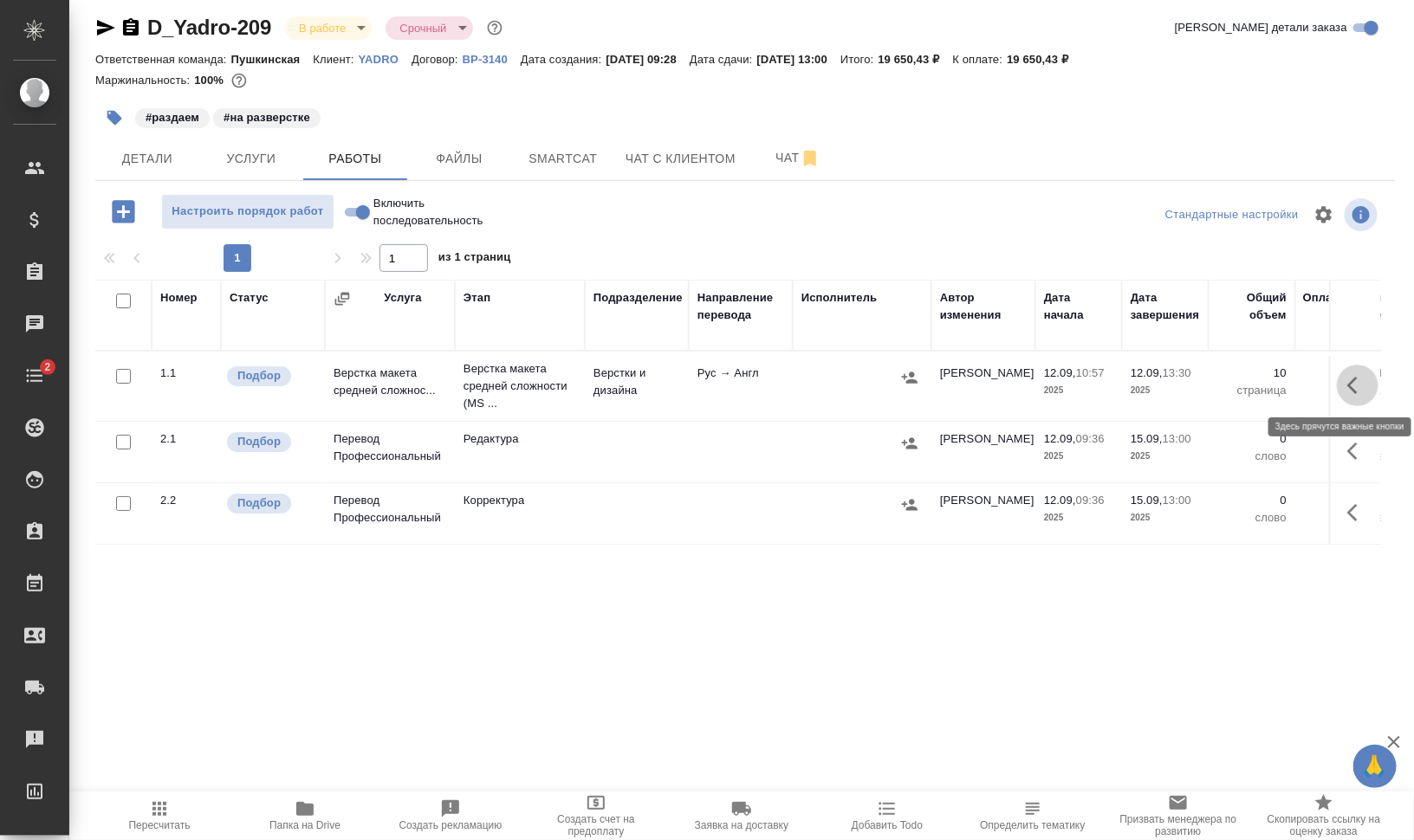
click at [1348, 387] on icon "button" at bounding box center [1358, 385] width 21 height 21
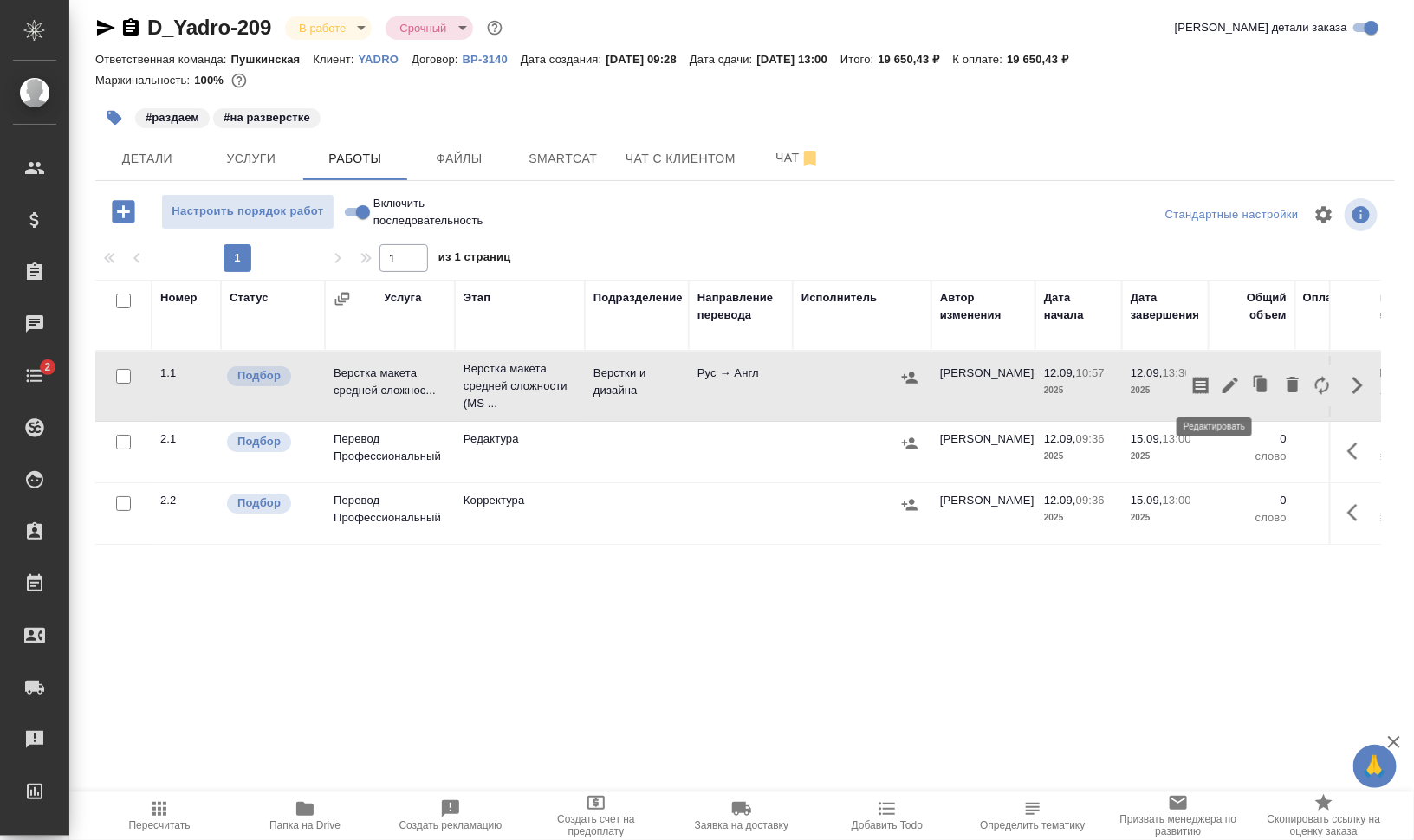
click at [1222, 388] on icon "button" at bounding box center [1230, 385] width 16 height 16
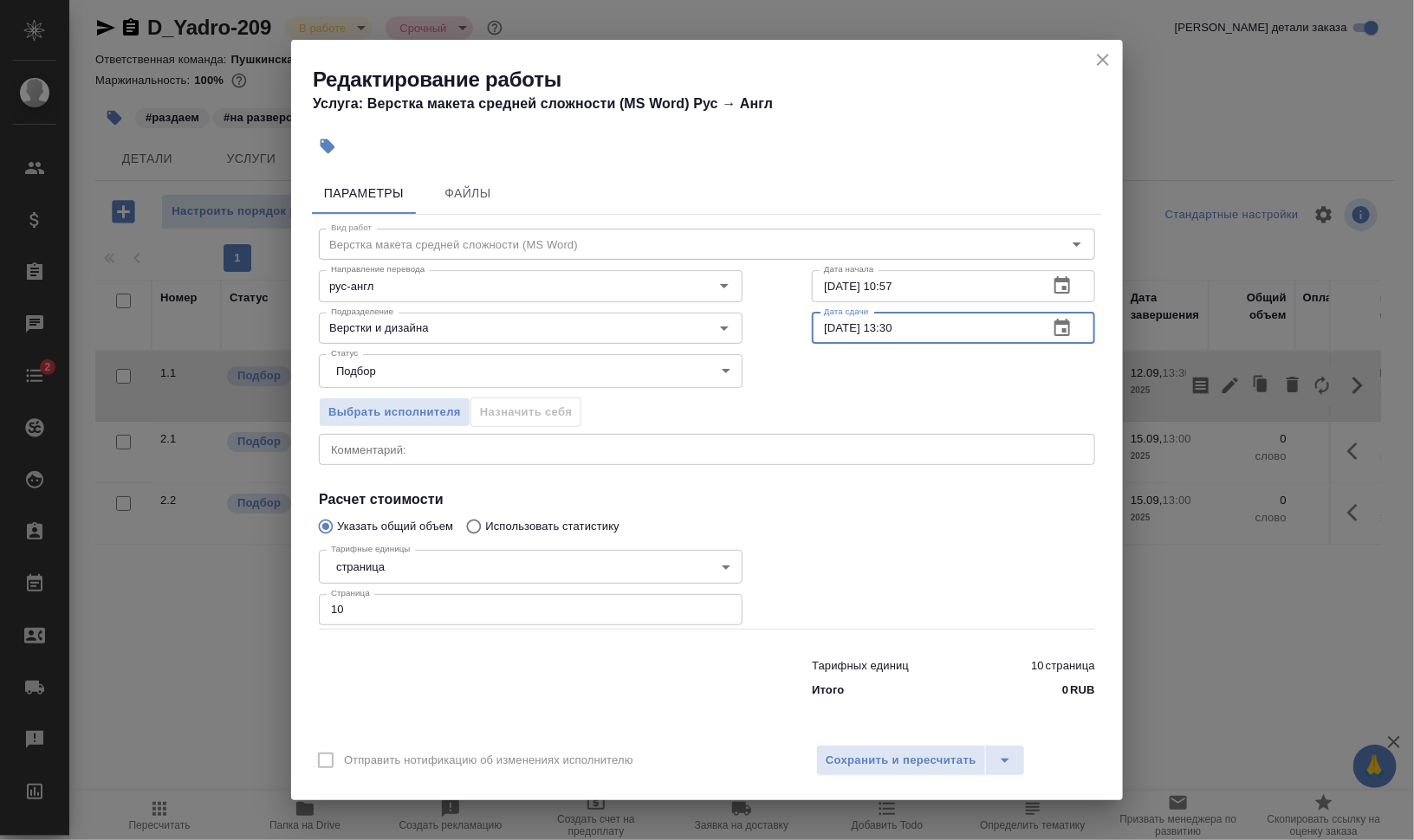
drag, startPoint x: 899, startPoint y: 325, endPoint x: 953, endPoint y: 327, distance: 54.0
click at [944, 327] on input "12.09.2025 13:30" at bounding box center [923, 328] width 222 height 31
type input "12.09.2025 13:00"
click at [886, 761] on span "Сохранить и пересчитать" at bounding box center [901, 761] width 150 height 20
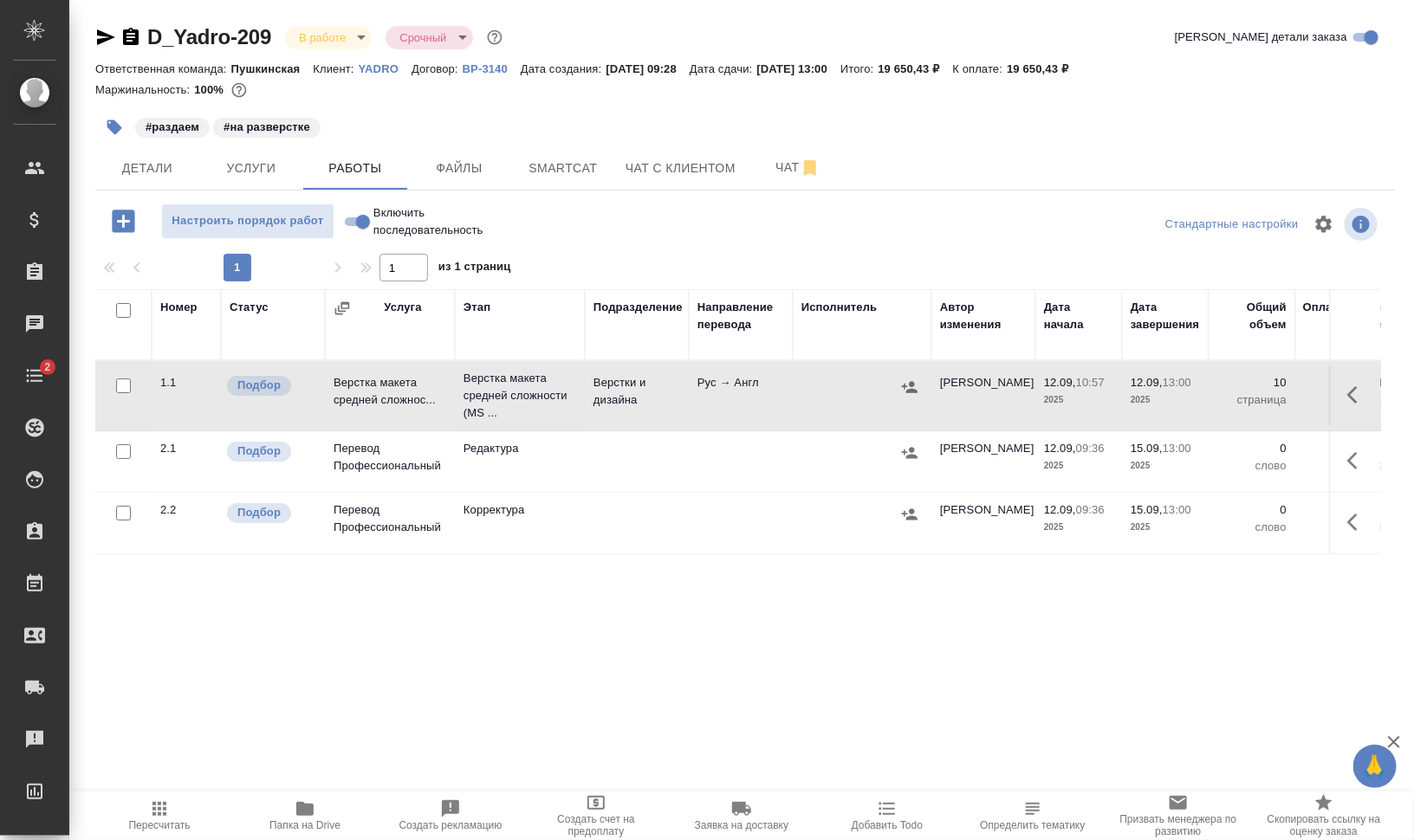
click at [316, 813] on span "Папка на Drive" at bounding box center [306, 815] width 125 height 33
click at [468, 161] on span "Файлы" at bounding box center [459, 168] width 83 height 21
click at [332, 160] on span "Работы" at bounding box center [355, 168] width 83 height 21
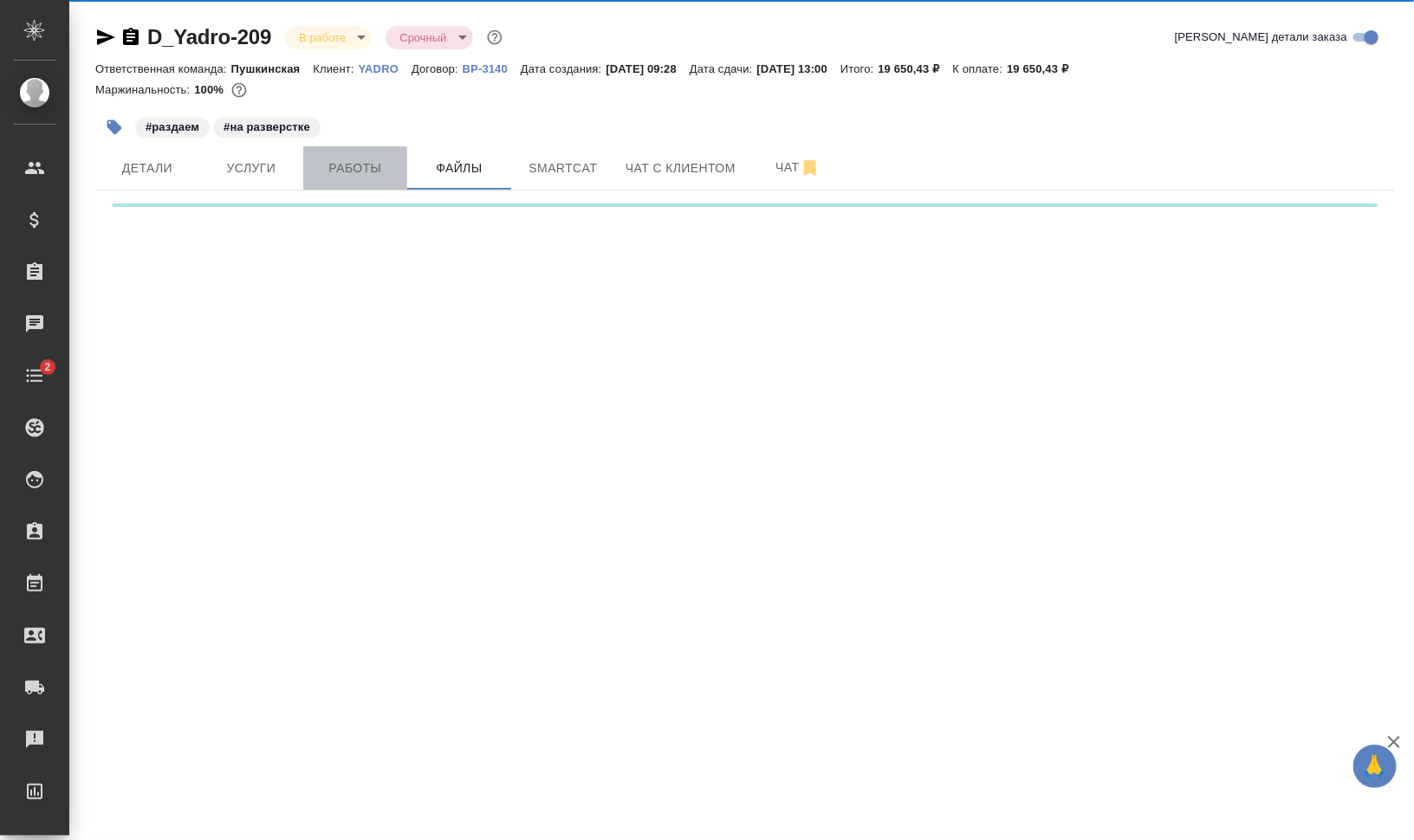
click at [351, 159] on span "Работы" at bounding box center [355, 168] width 83 height 21
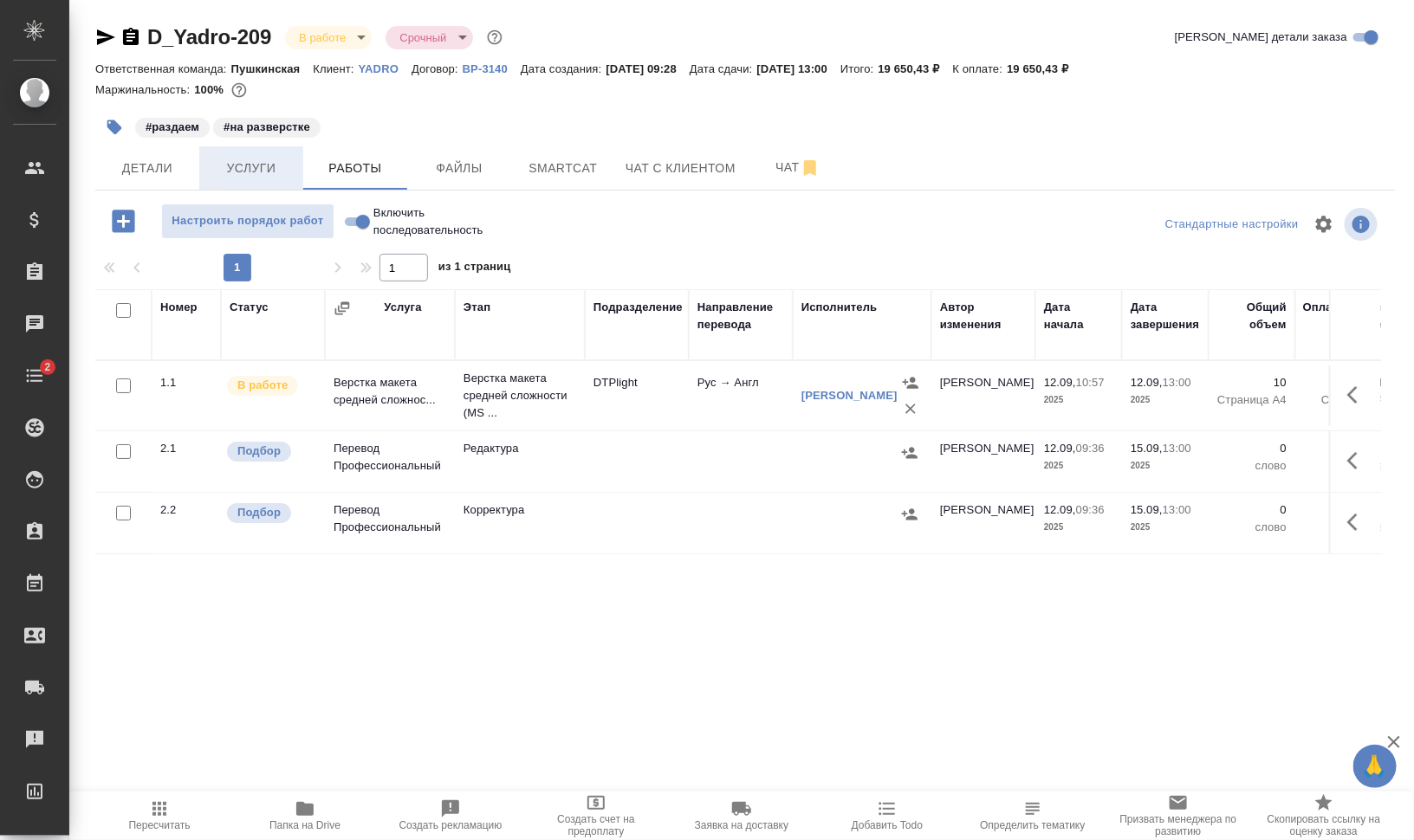
click at [264, 165] on span "Услуги" at bounding box center [250, 168] width 83 height 21
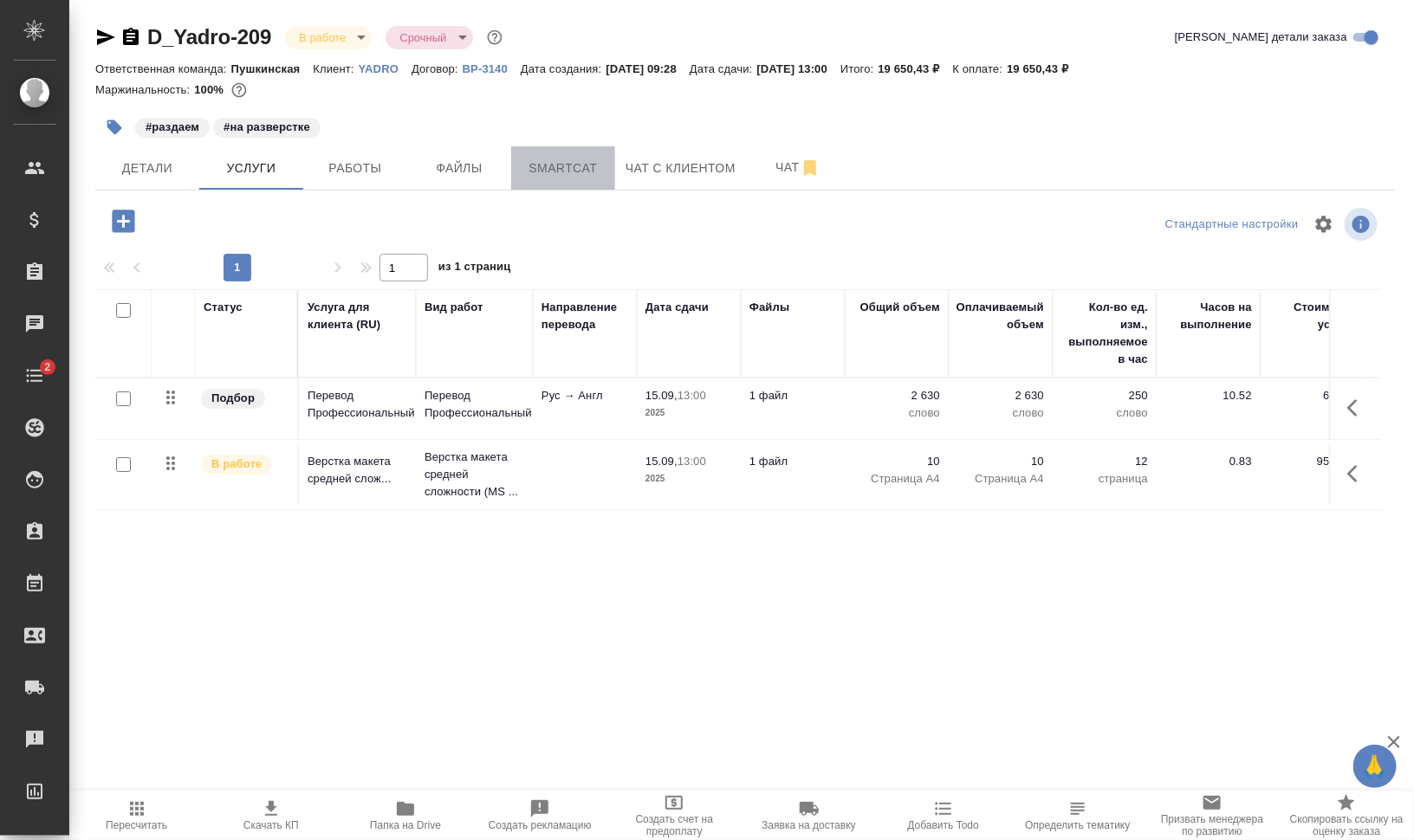
click at [578, 160] on span "Smartcat" at bounding box center [563, 168] width 83 height 21
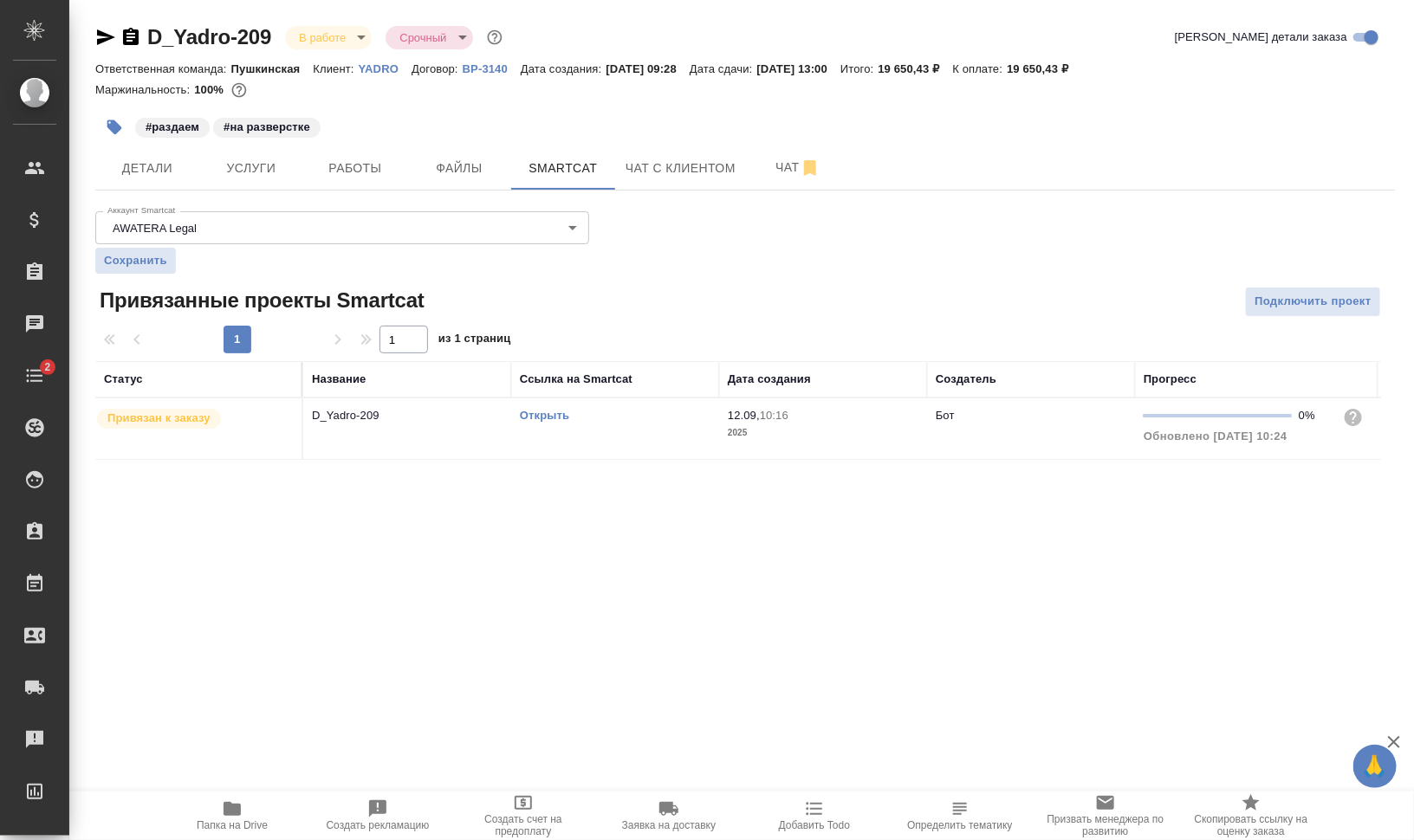
click at [557, 413] on link "Открыть" at bounding box center [544, 416] width 50 height 13
click at [317, 137] on div "#раздаем #на разверстке" at bounding box center [528, 127] width 866 height 38
click at [344, 161] on span "Работы" at bounding box center [355, 168] width 83 height 21
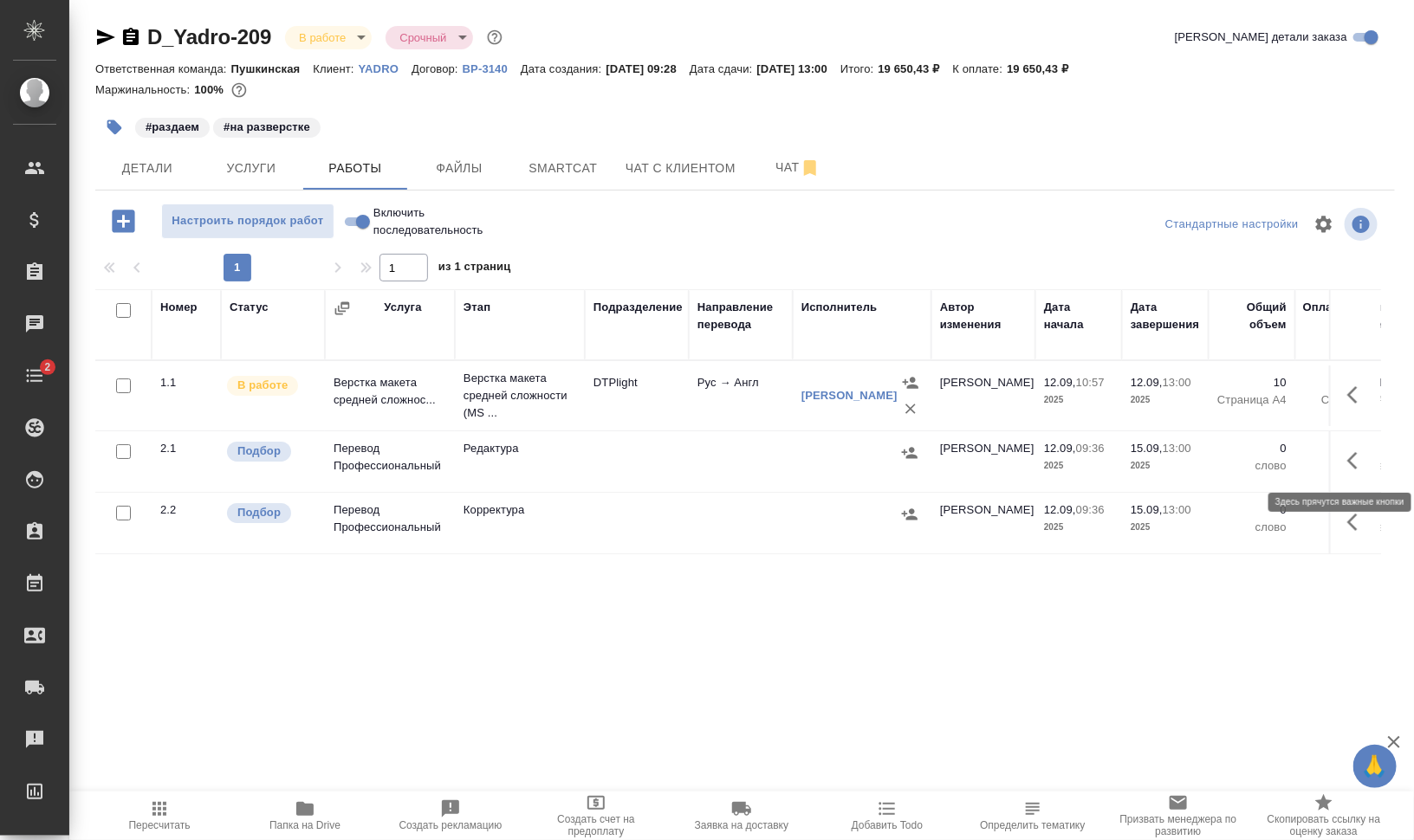
click at [1351, 460] on icon "button" at bounding box center [1358, 461] width 21 height 21
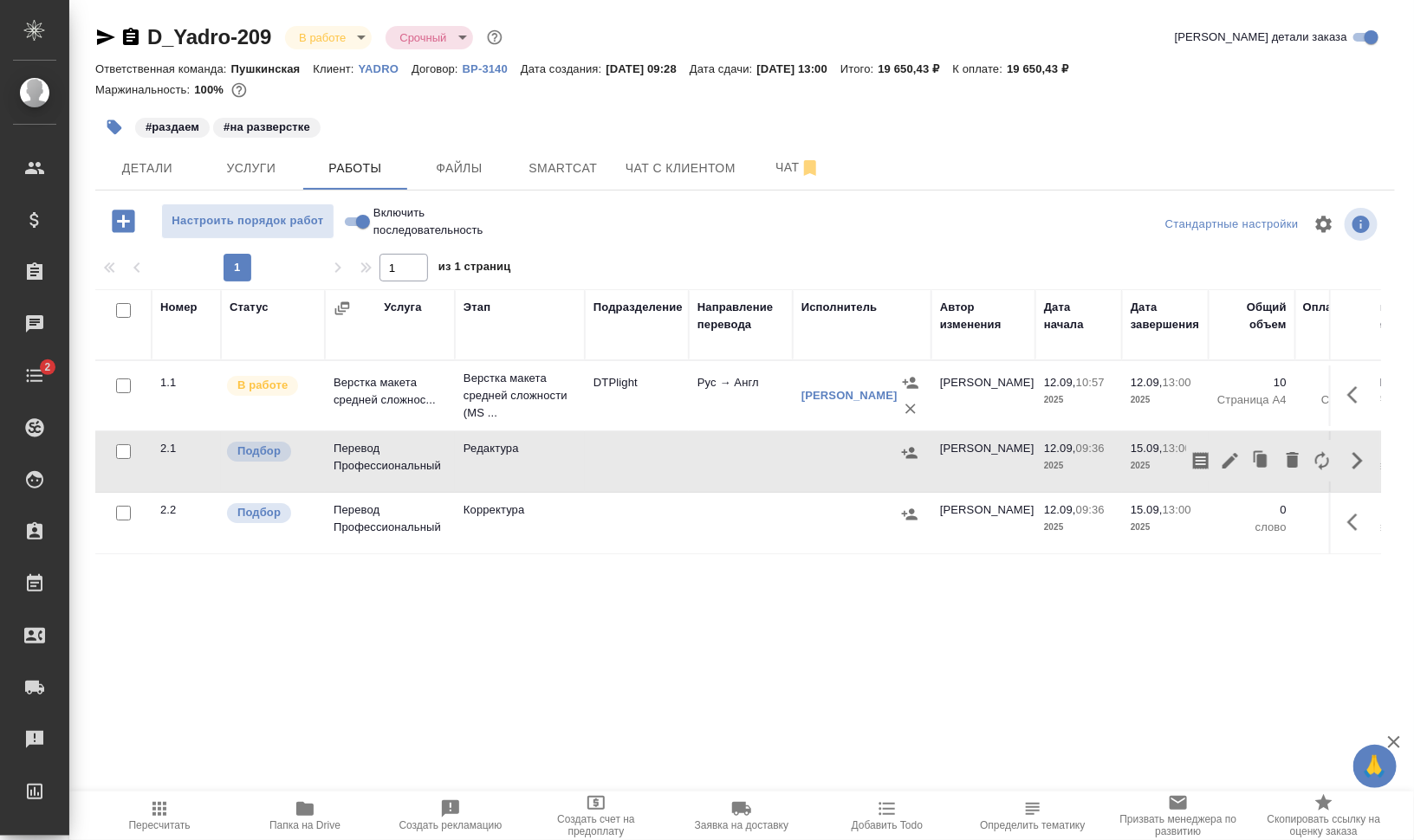
click at [292, 827] on span "Папка на Drive" at bounding box center [305, 825] width 71 height 12
click at [1363, 458] on icon "button" at bounding box center [1358, 461] width 21 height 21
click at [1233, 460] on icon "button" at bounding box center [1230, 461] width 16 height 16
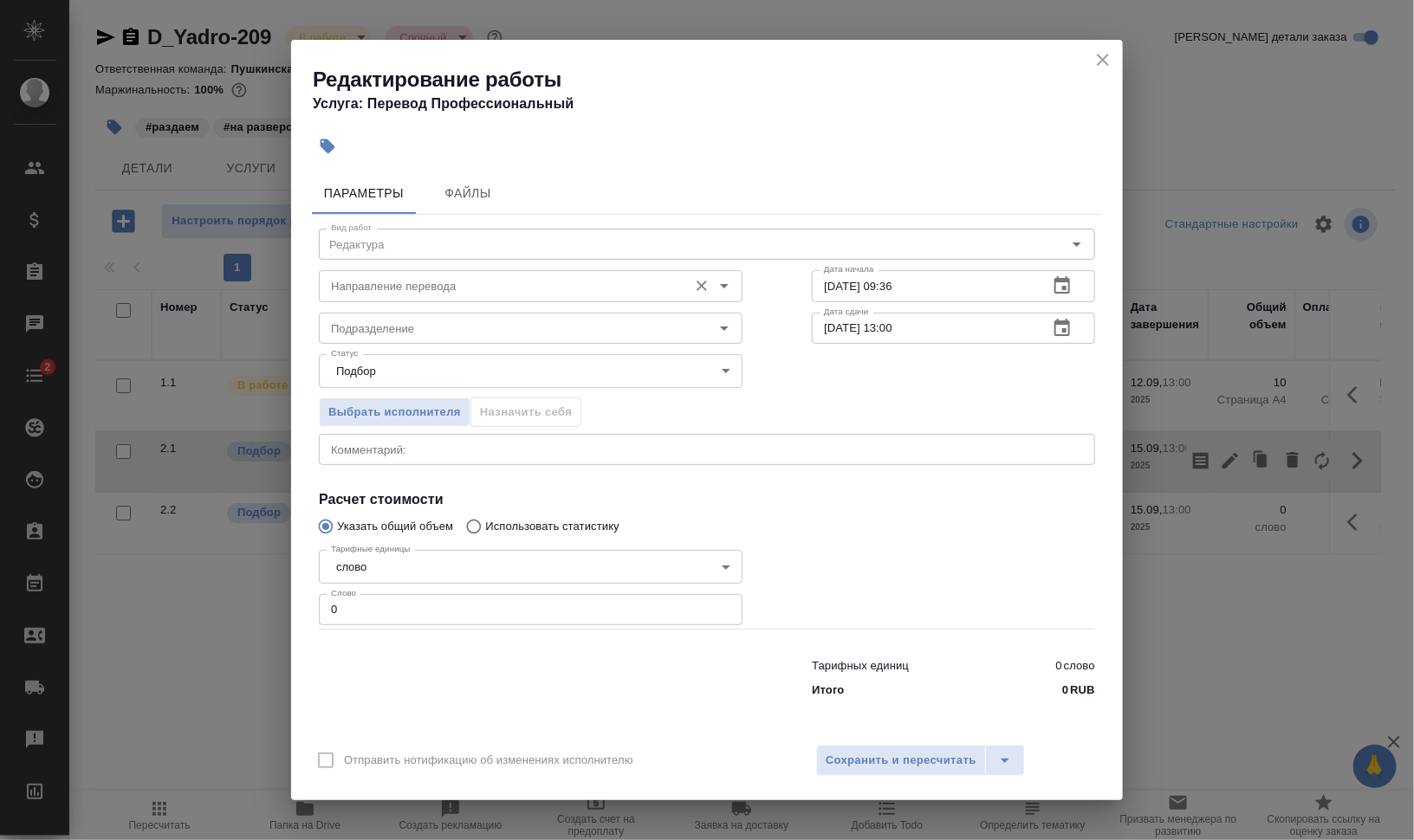
click at [504, 278] on input "Направление перевода" at bounding box center [502, 286] width 355 height 21
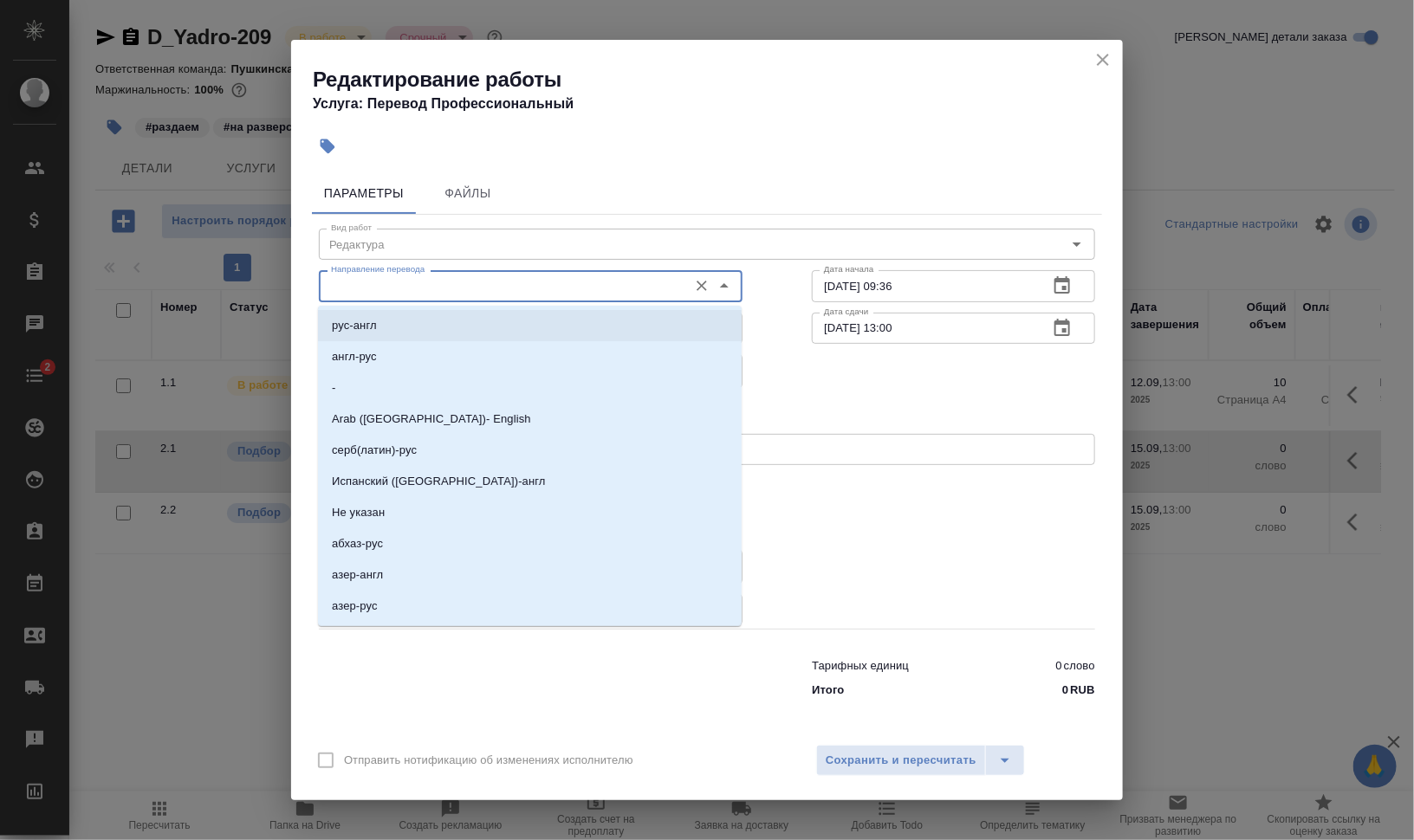
click at [470, 323] on li "рус-англ" at bounding box center [529, 325] width 423 height 31
type input "рус-англ"
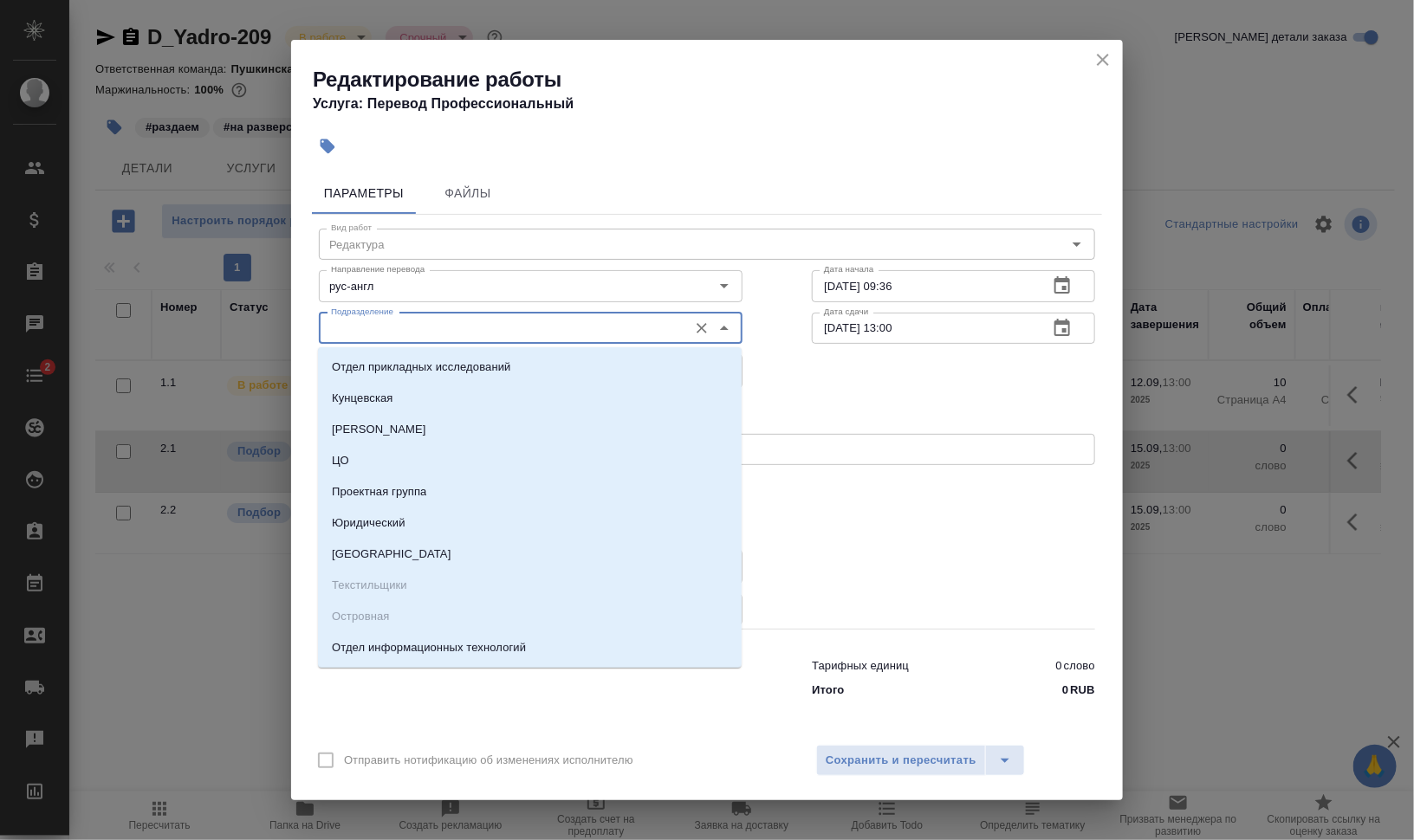
click at [470, 323] on input "Подразделение" at bounding box center [502, 328] width 355 height 21
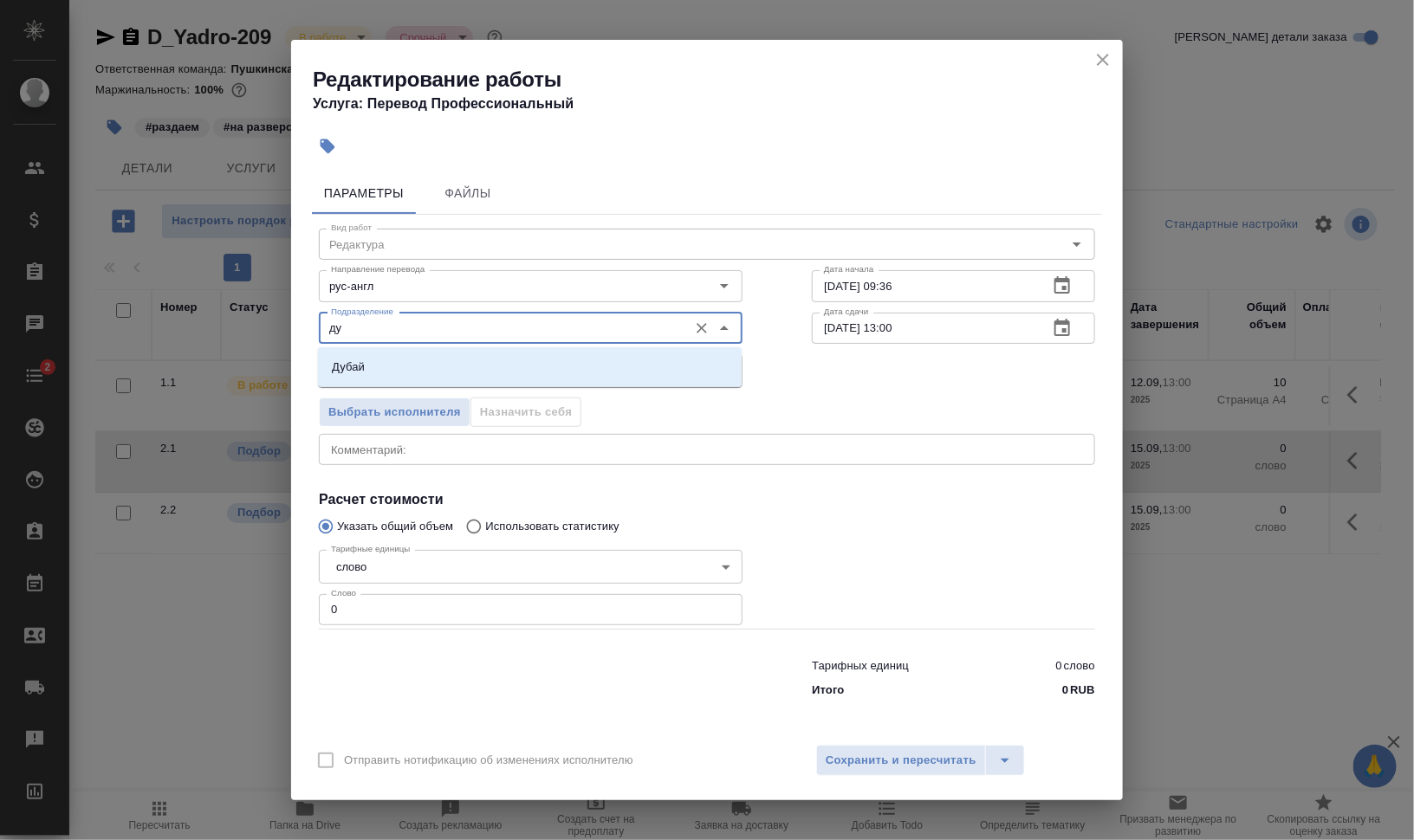
type input "д"
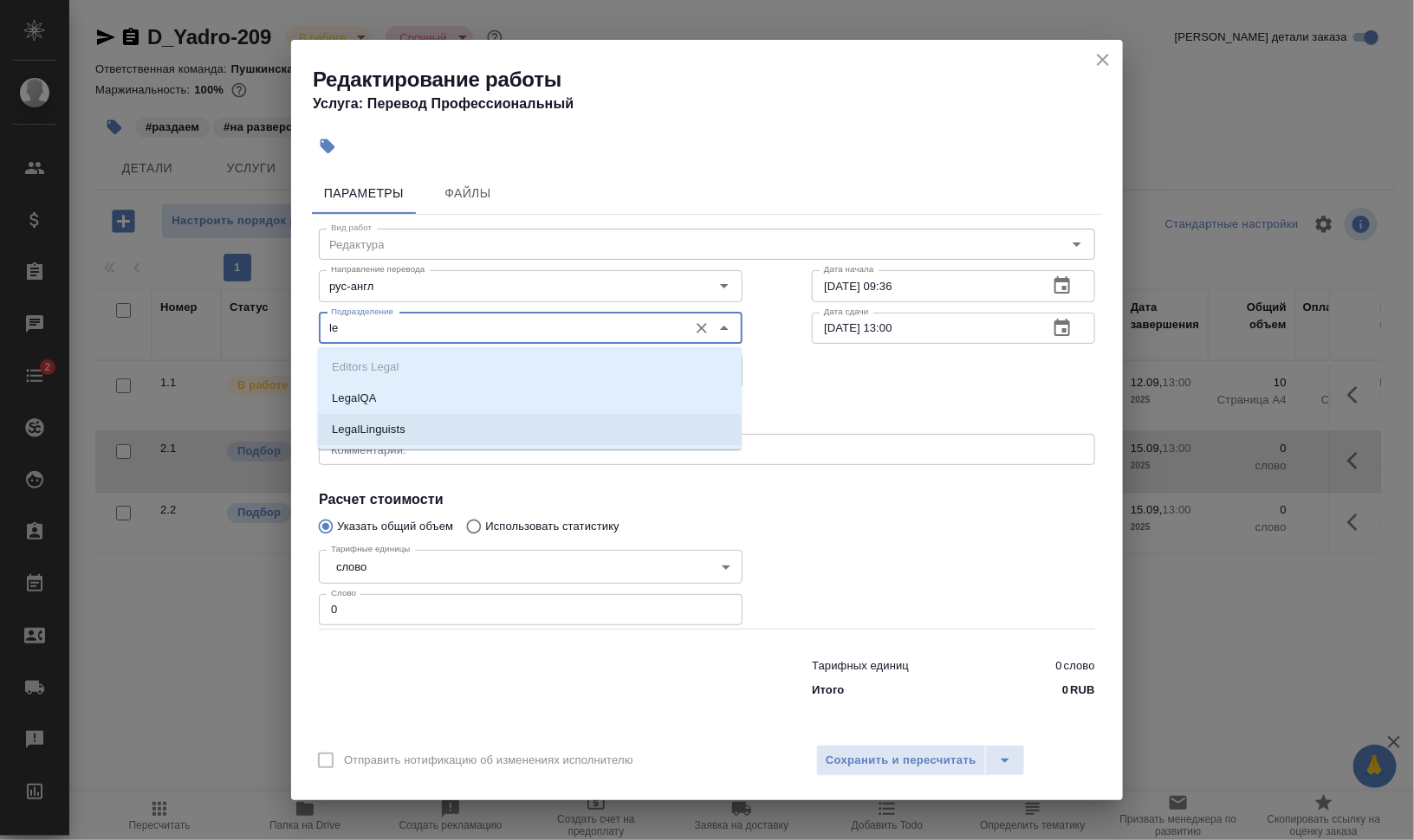
click at [461, 429] on li "LegalLinguists" at bounding box center [529, 429] width 423 height 31
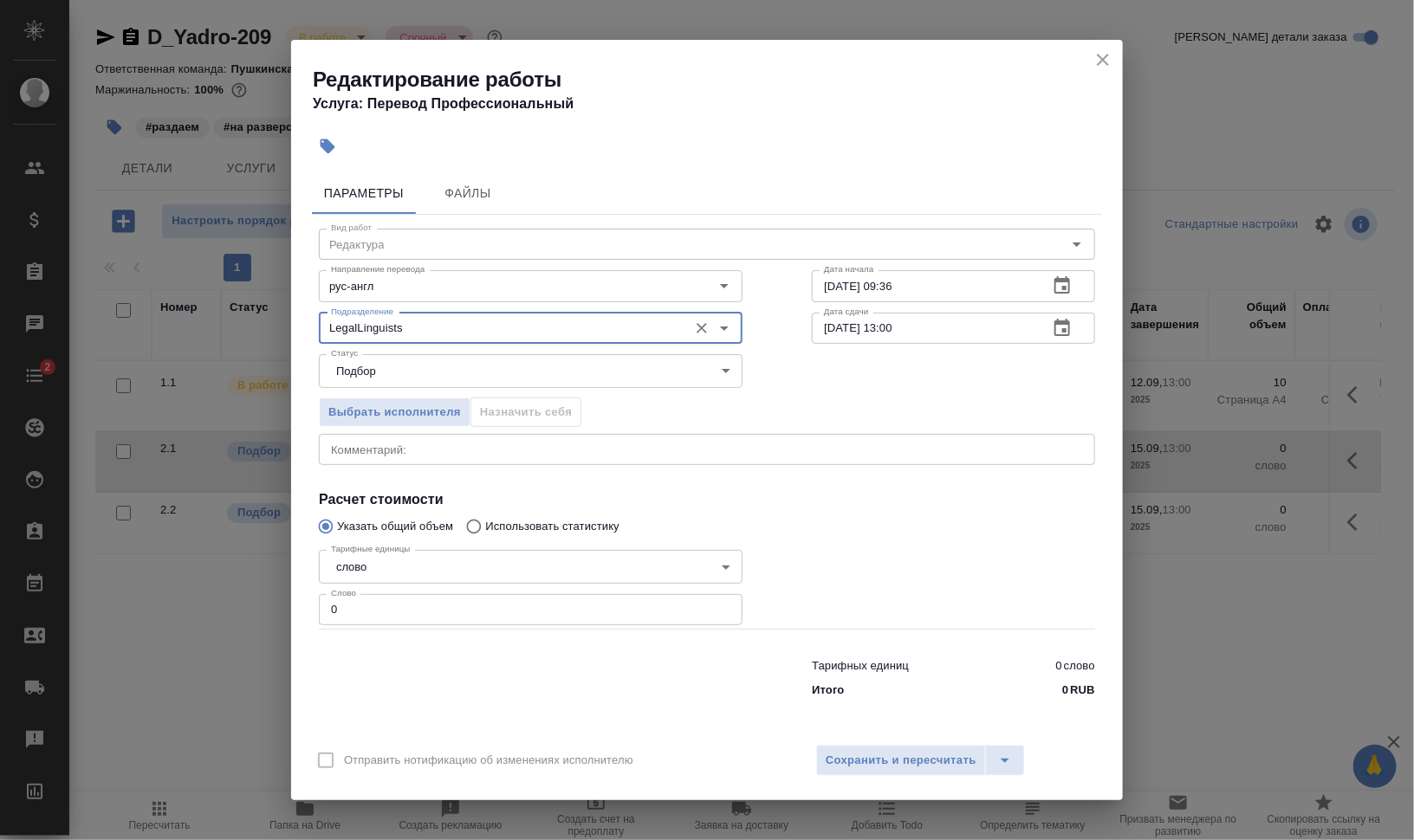
type input "LegalLinguists"
click at [462, 446] on textarea at bounding box center [707, 450] width 752 height 13
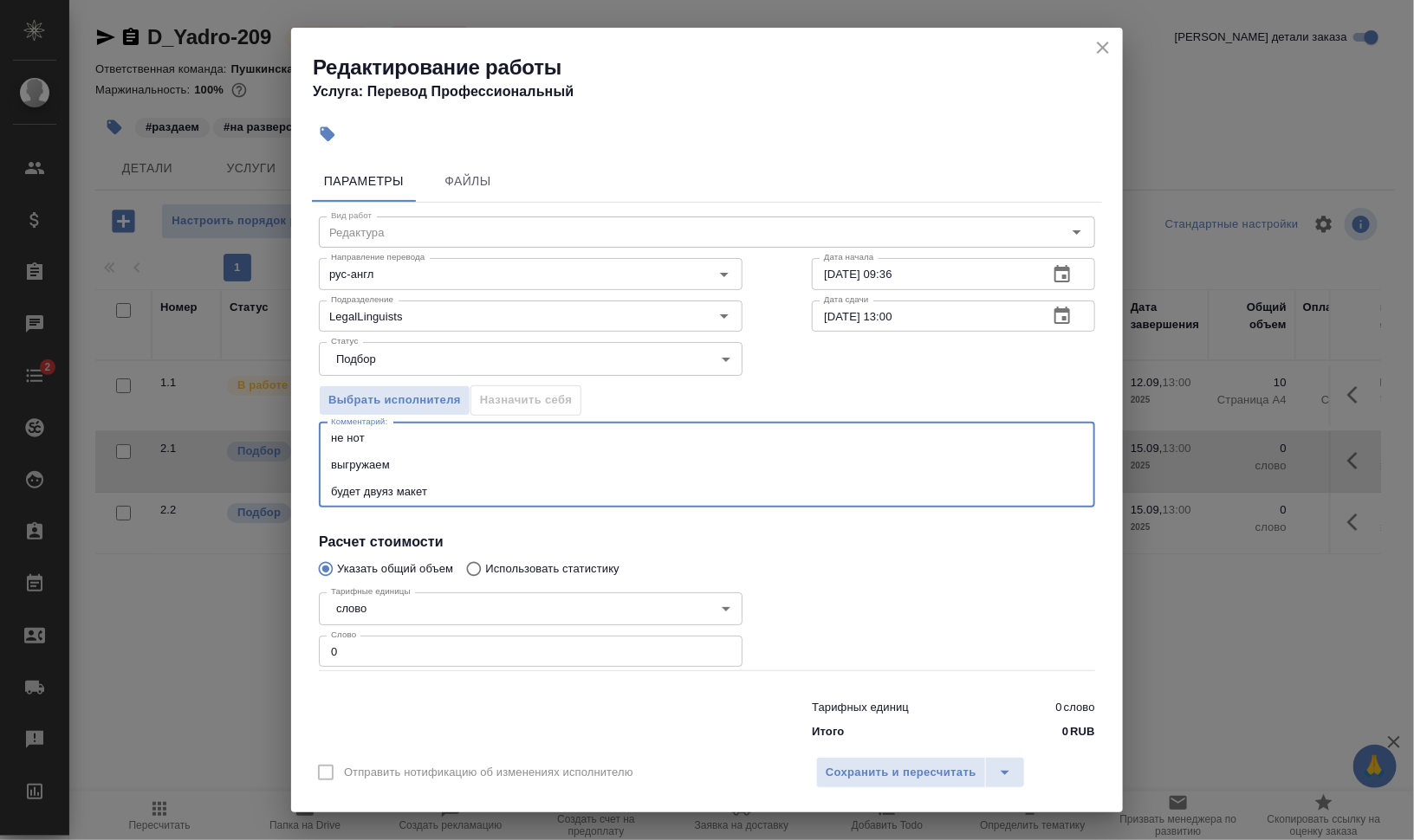
click at [741, 492] on textarea "не нот выгружаем будет двуяз макет" at bounding box center [707, 464] width 752 height 66
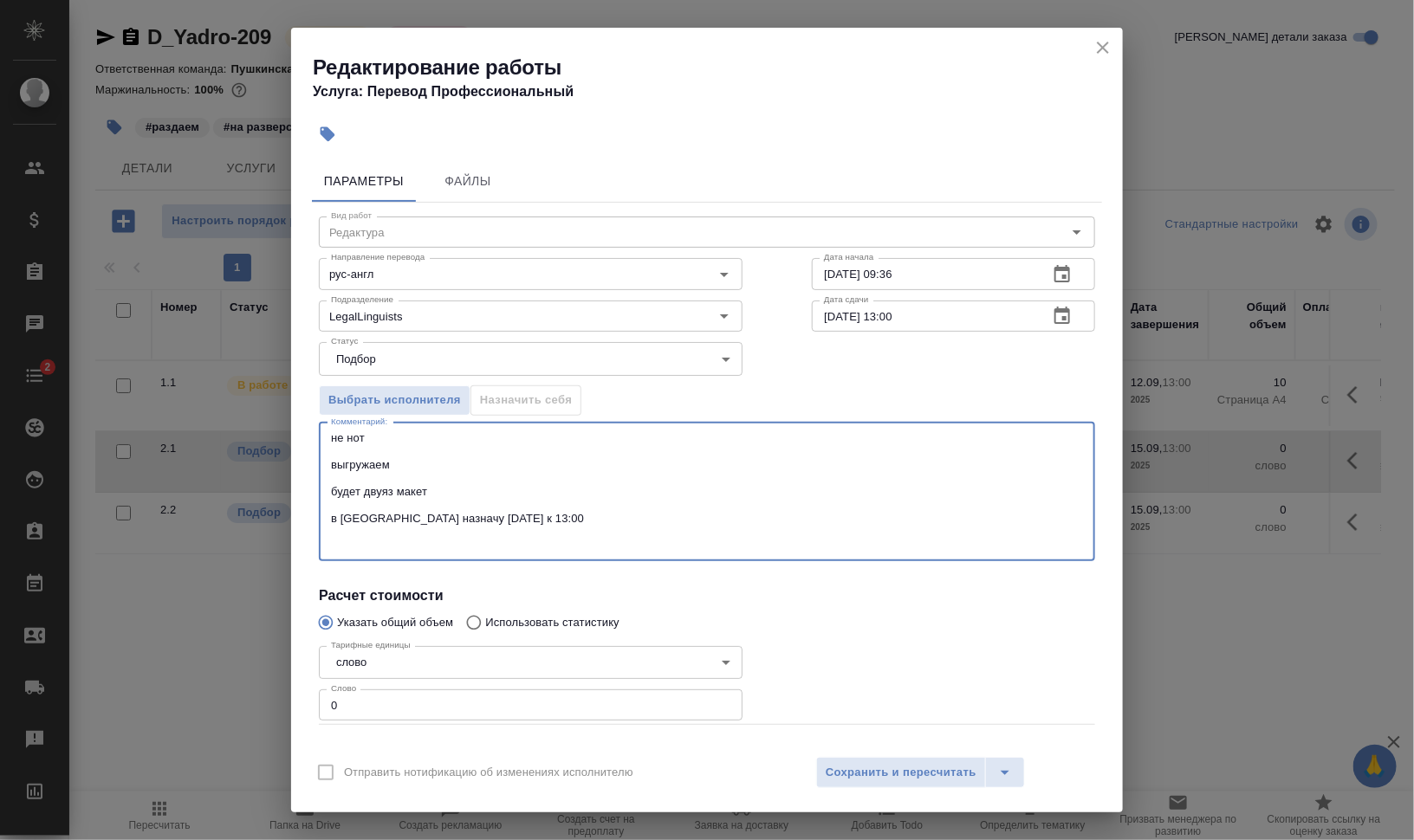
click at [374, 440] on textarea "не нот выгружаем будет двуяз макет в СК назначу сегодня к 13:00" at bounding box center [707, 491] width 752 height 121
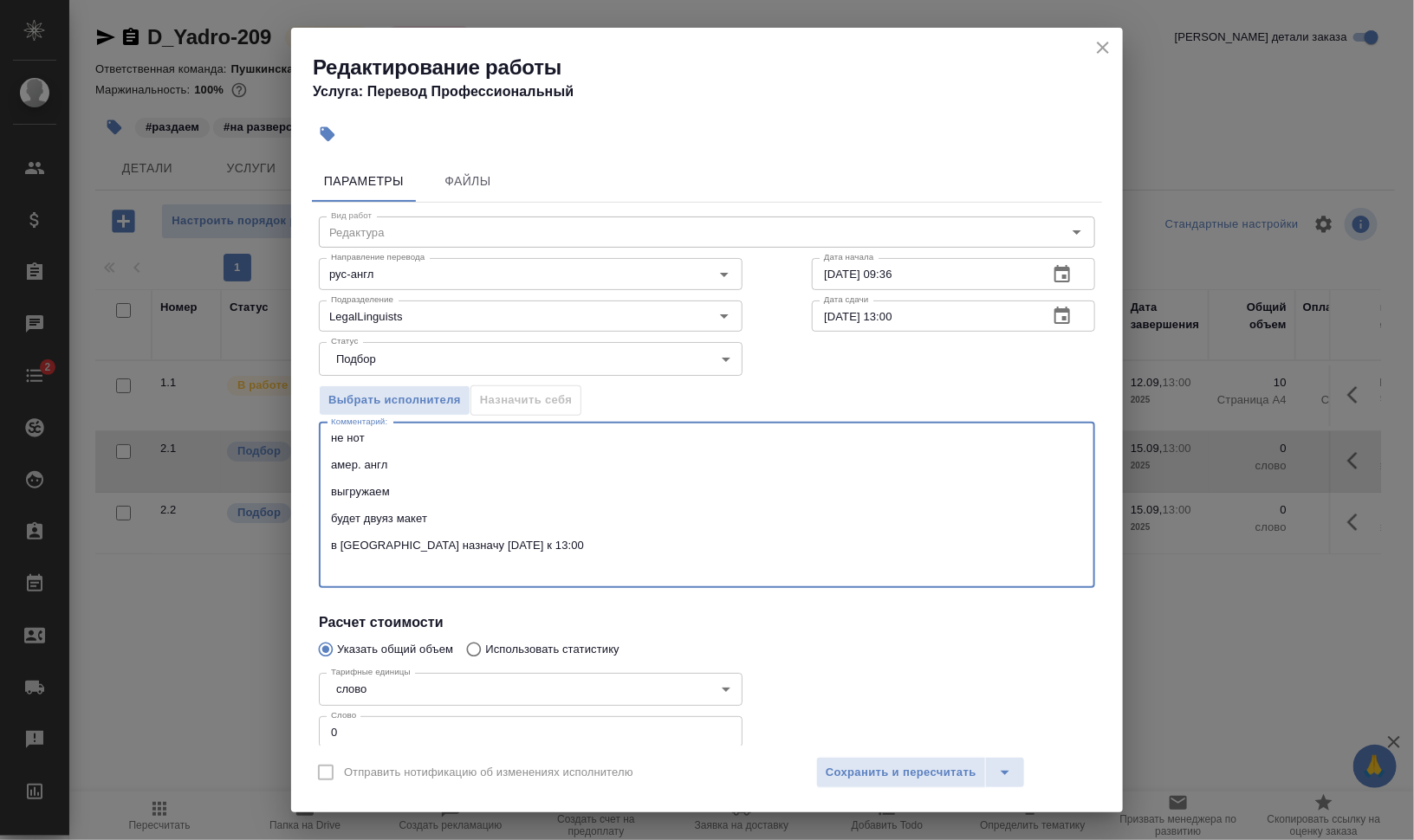
click at [409, 577] on textarea "не нот амер. англ выгружаем будет двуяз макет в СК назначу сегодня к 13:00" at bounding box center [707, 505] width 752 height 148
paste textarea "https://drive.awatera.com/s/W9Fm5kQdttRBmos"
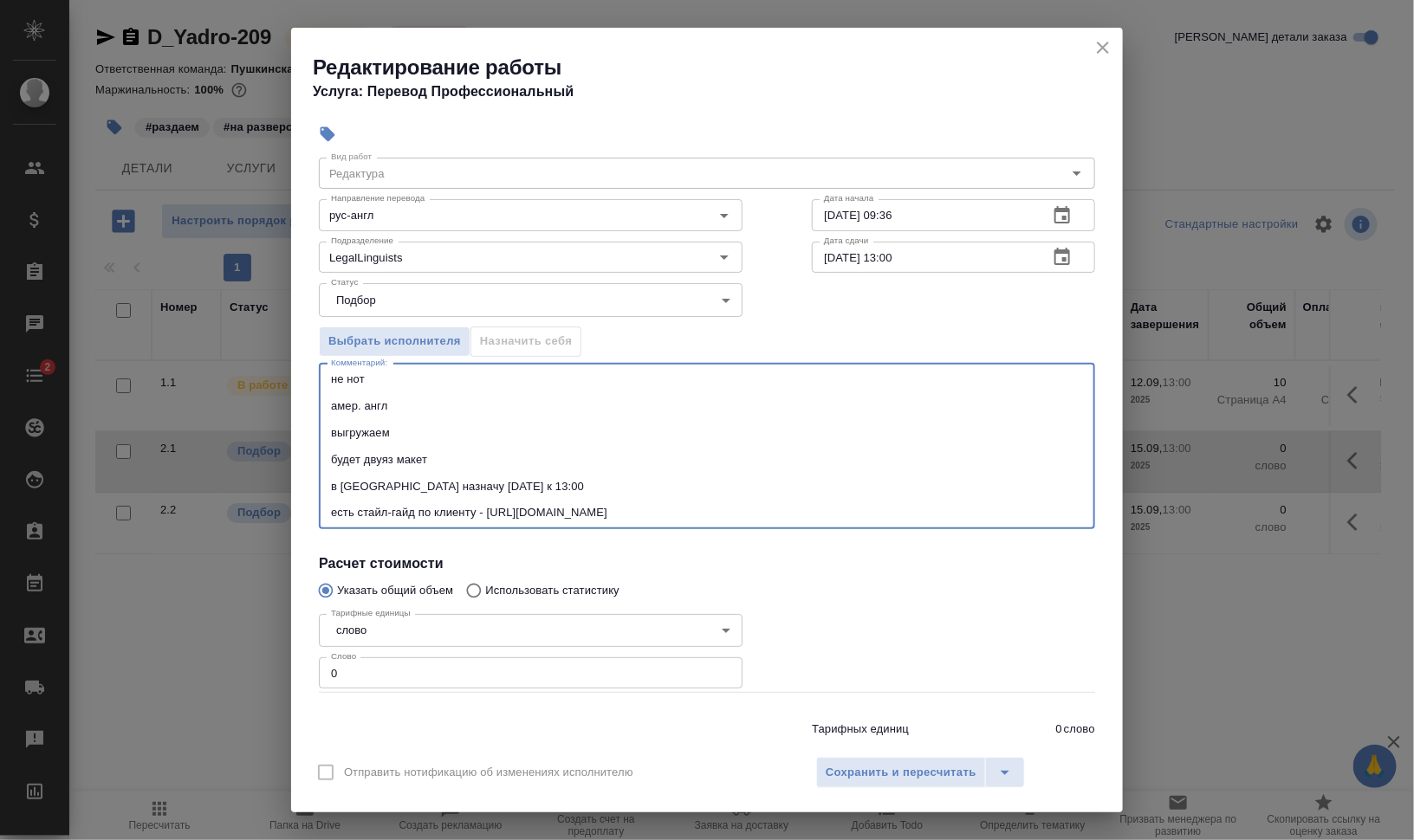
scroll to position [108, 0]
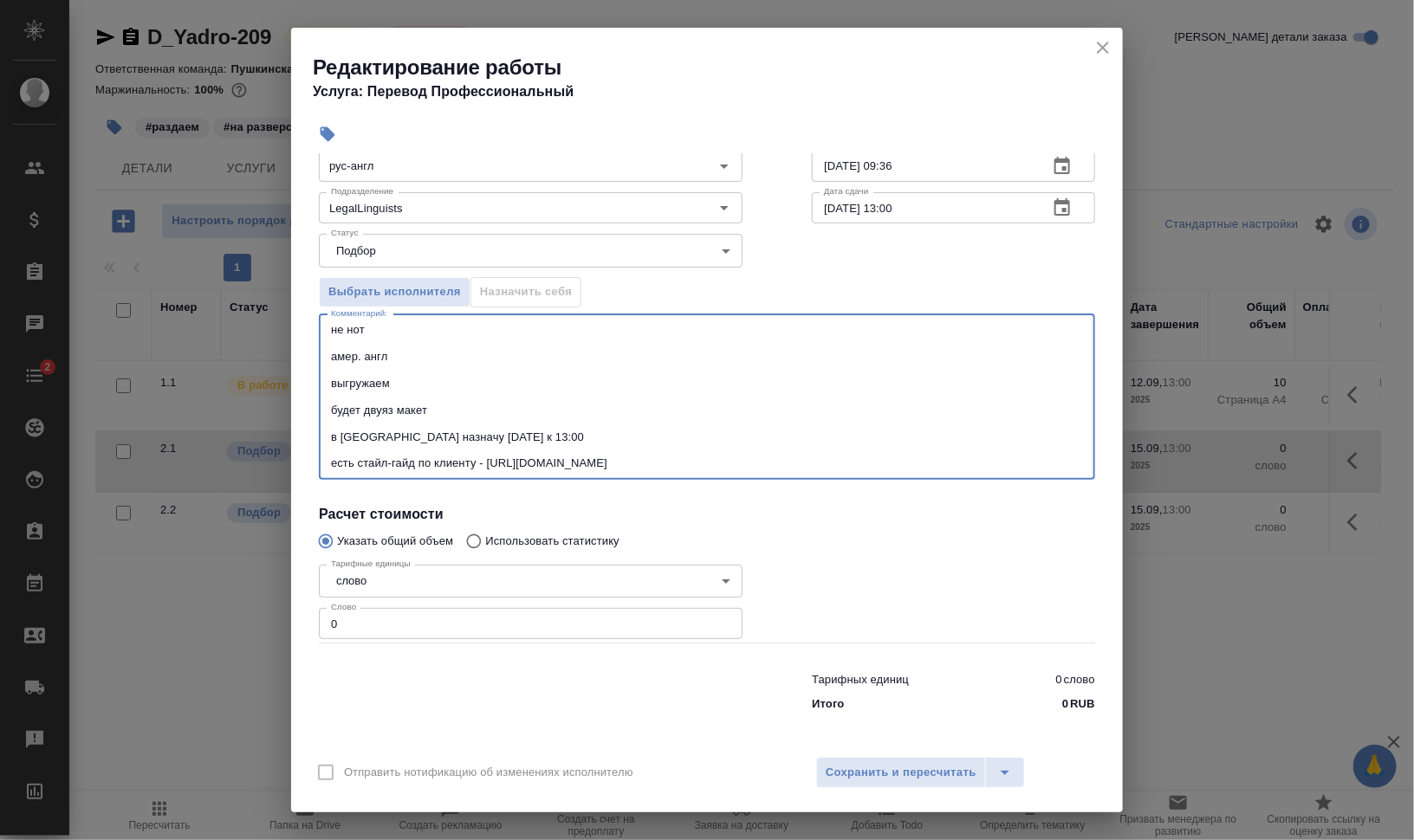
type textarea "не нот амер. англ выгружаем будет двуяз макет в СК назначу сегодня к 13:00 есть…"
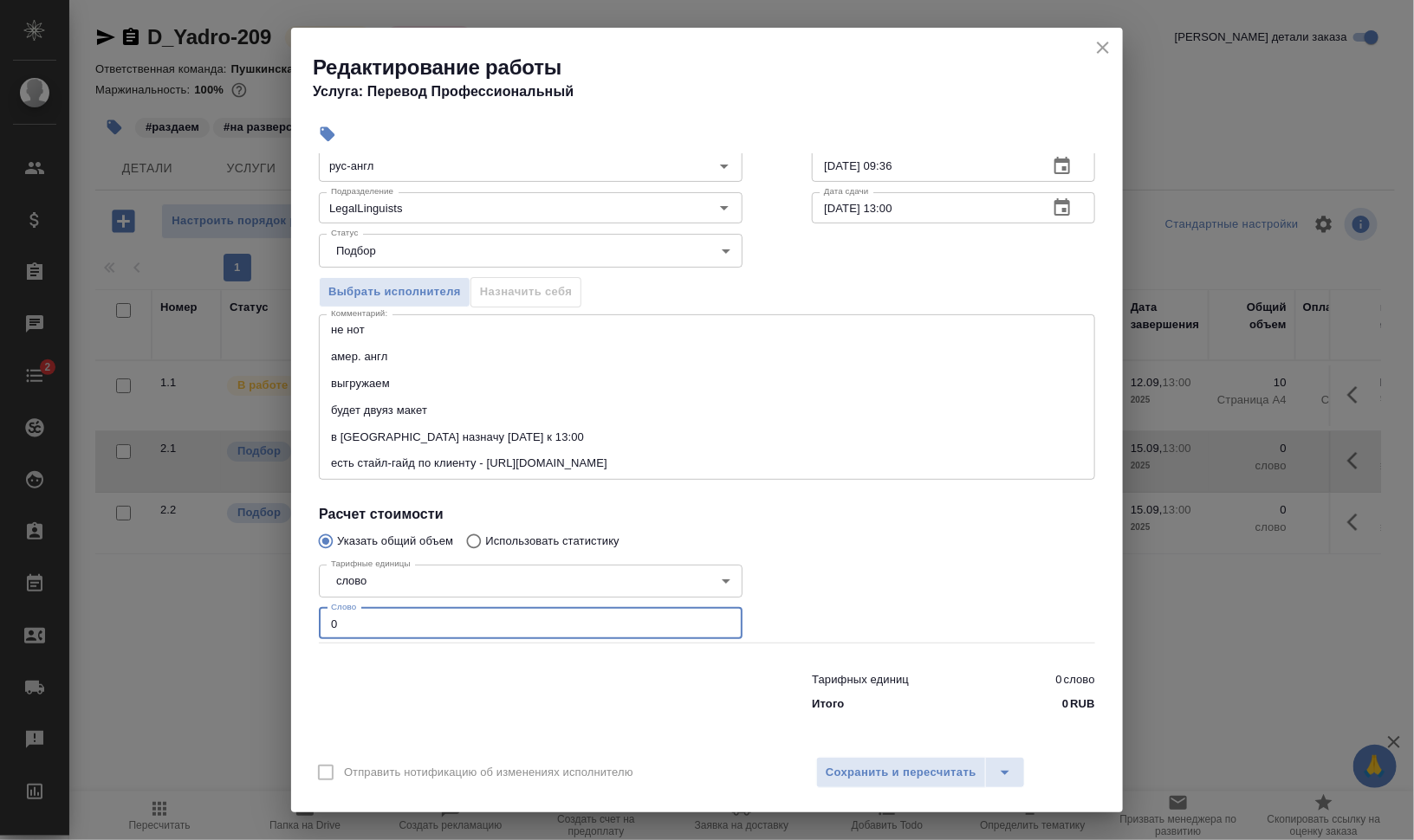
drag, startPoint x: 369, startPoint y: 622, endPoint x: 324, endPoint y: 618, distance: 45.2
click at [325, 618] on input "0" at bounding box center [530, 623] width 423 height 31
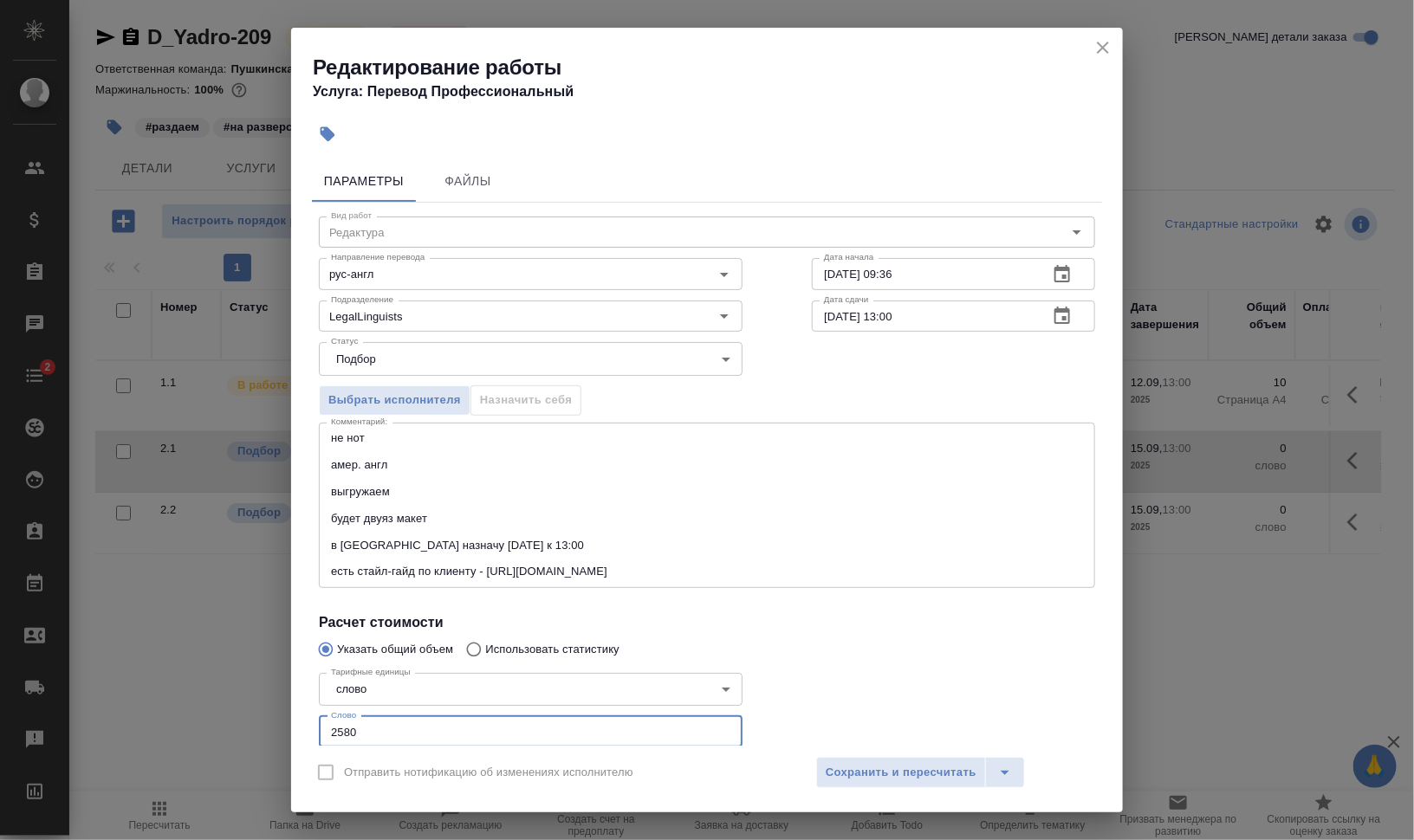
type input "2580"
click at [795, 340] on div "Статус Подбор recruiting Статус" at bounding box center [707, 357] width 846 height 113
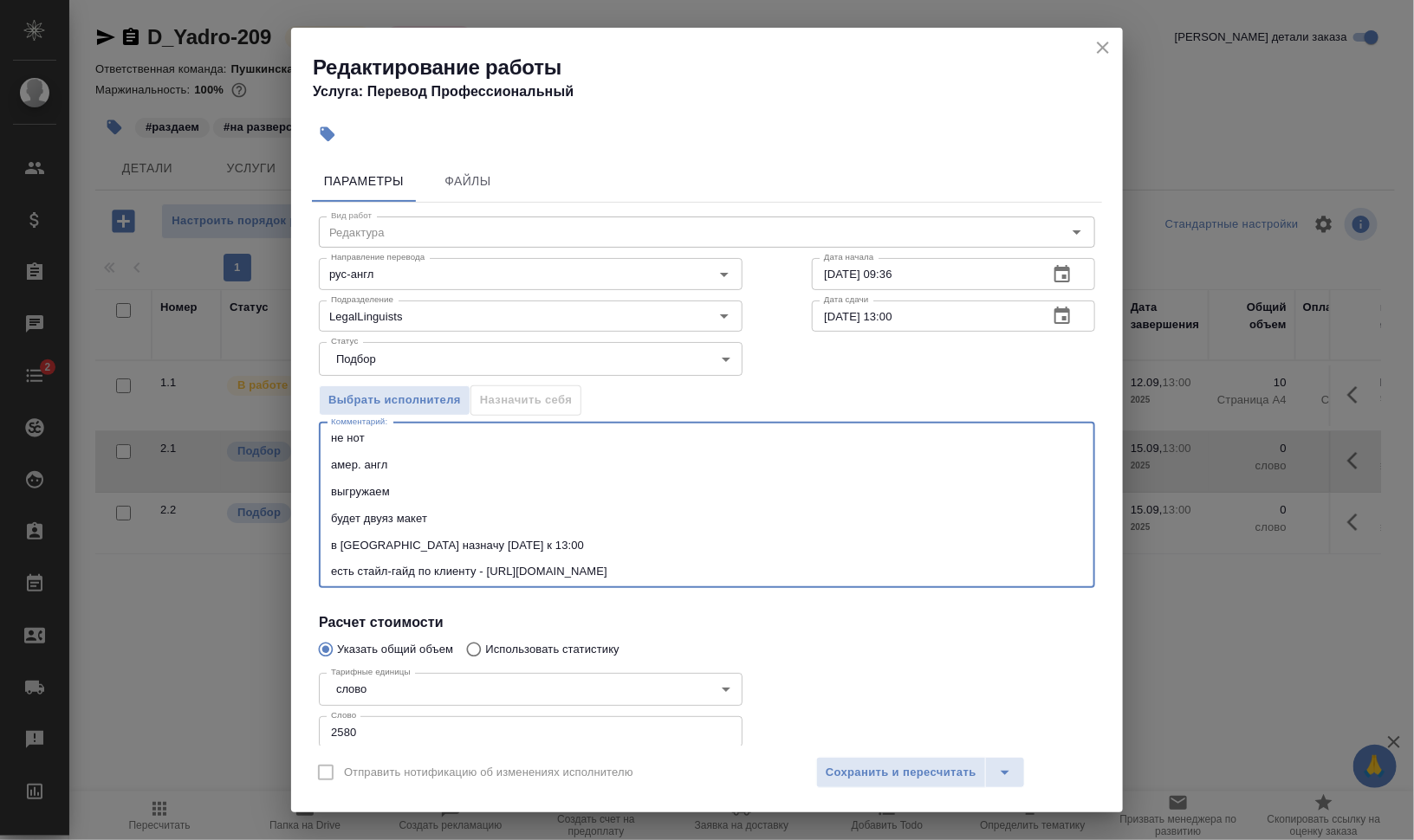
click at [335, 442] on textarea "не нот амер. англ выгружаем будет двуяз макет в СК назначу сегодня к 13:00 есть…" at bounding box center [707, 505] width 752 height 148
click at [529, 441] on textarea "ред после GPEMT не нот амер. англ выгружаем будет двуяз макет в СК назначу сего…" at bounding box center [707, 505] width 752 height 148
type textarea "ред после GPEMT не нот амер. англ выгружаем будет двуяз макет в СК назначу сего…"
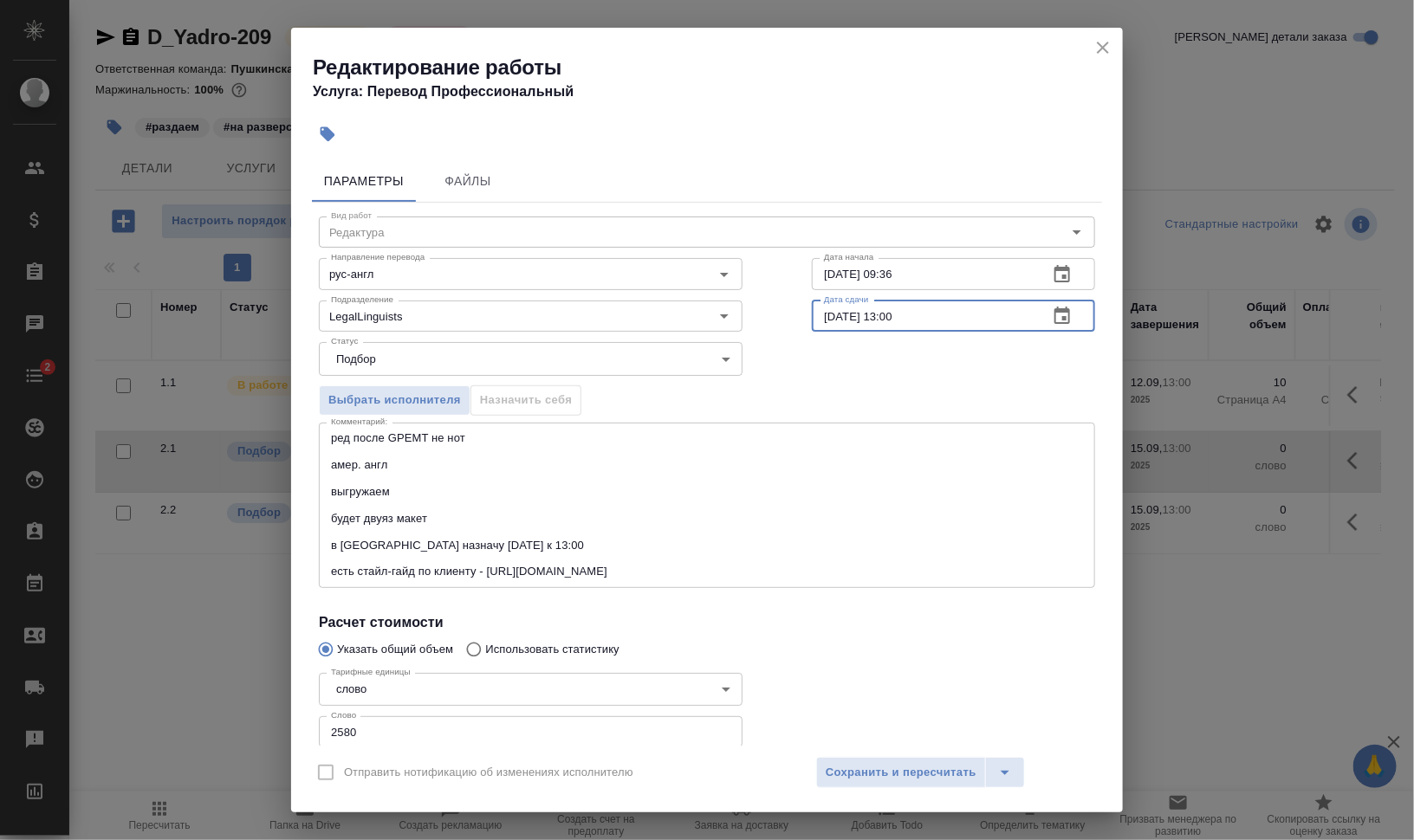
click at [888, 310] on input "15.09.2025 13:00" at bounding box center [923, 316] width 222 height 31
type input "15.09.2025 11:00"
drag, startPoint x: 874, startPoint y: 276, endPoint x: 950, endPoint y: 278, distance: 76.0
click at [950, 278] on input "12.09.2025 09:36" at bounding box center [923, 273] width 222 height 31
type input "12.09.2025 13:00"
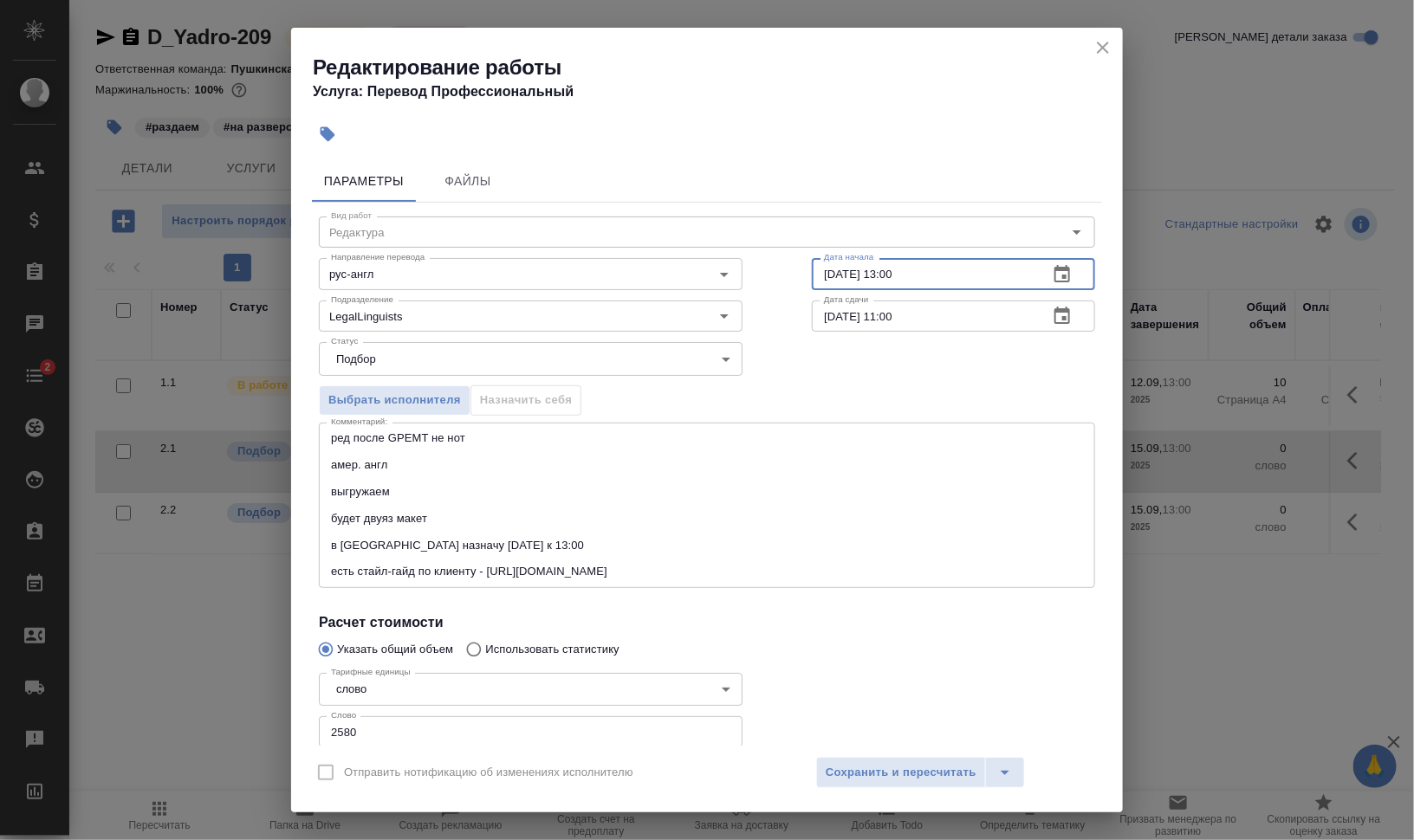
click at [832, 347] on div "Выбрать исполнителя Назначить себя" at bounding box center [707, 397] width 846 height 106
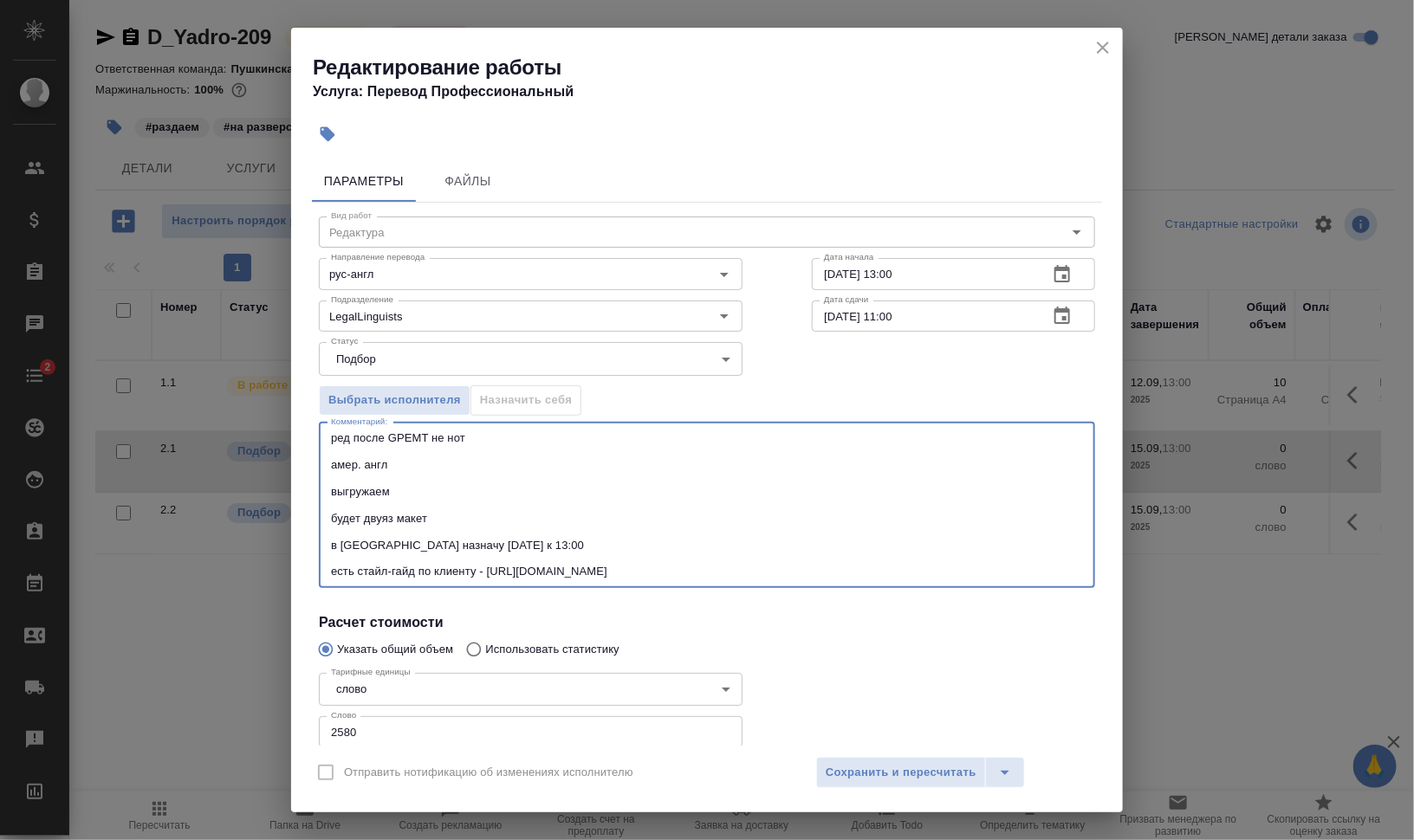
drag, startPoint x: 338, startPoint y: 459, endPoint x: 327, endPoint y: 462, distance: 11.4
click at [327, 462] on div "ред после GPEMT не нот амер. англ выгружаем будет двуяз макет в СК назначу сего…" at bounding box center [707, 505] width 777 height 165
click at [362, 462] on textarea "ред после GPEMT не нот Амер. англ выгружаем будет двуяз макет в СК назначу сего…" at bounding box center [707, 505] width 752 height 148
type textarea "ред после GPEMT не нот Американский англ. выгружаем будет двуяз макет в СК назн…"
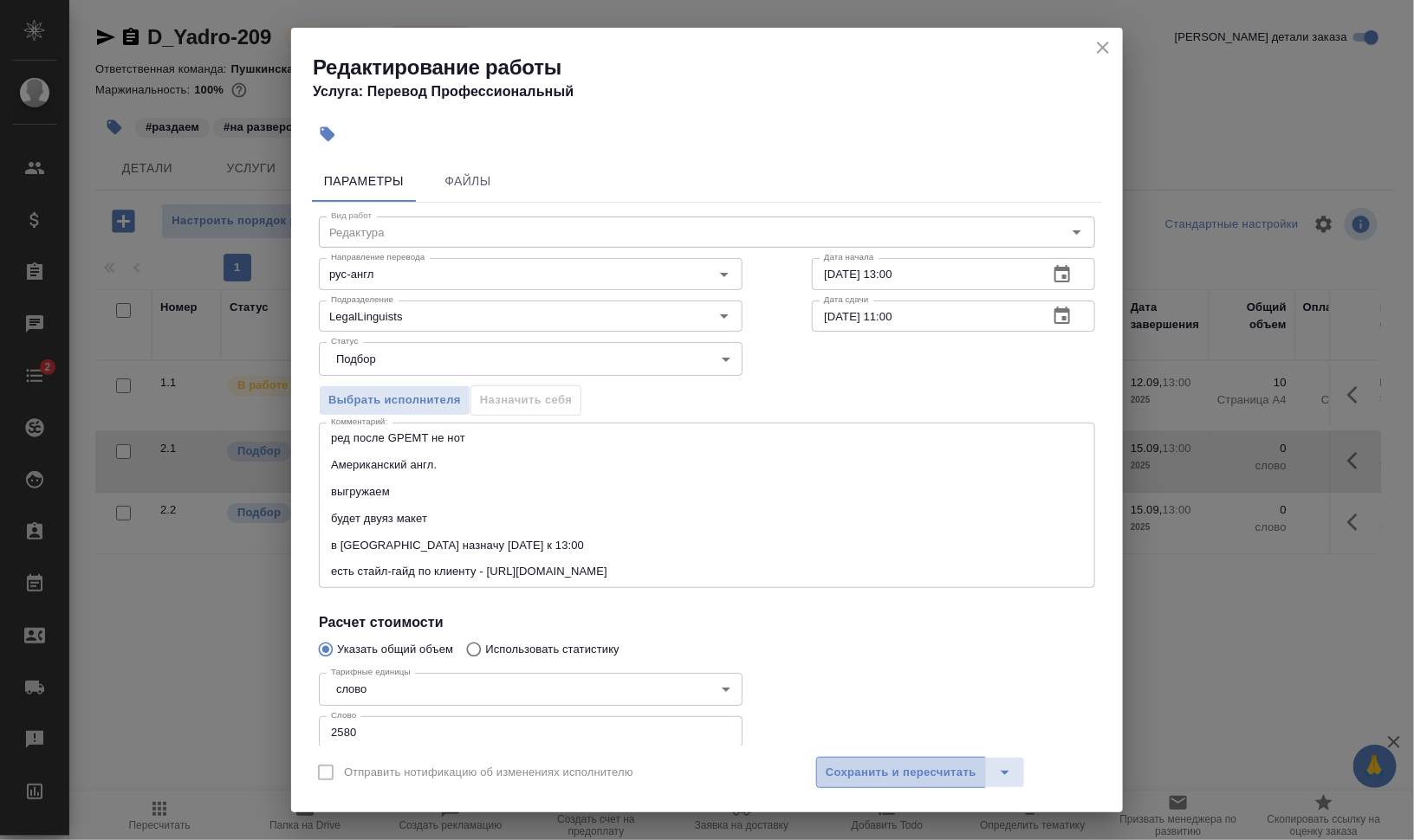
click at [923, 765] on span "Сохранить и пересчитать" at bounding box center [901, 773] width 150 height 20
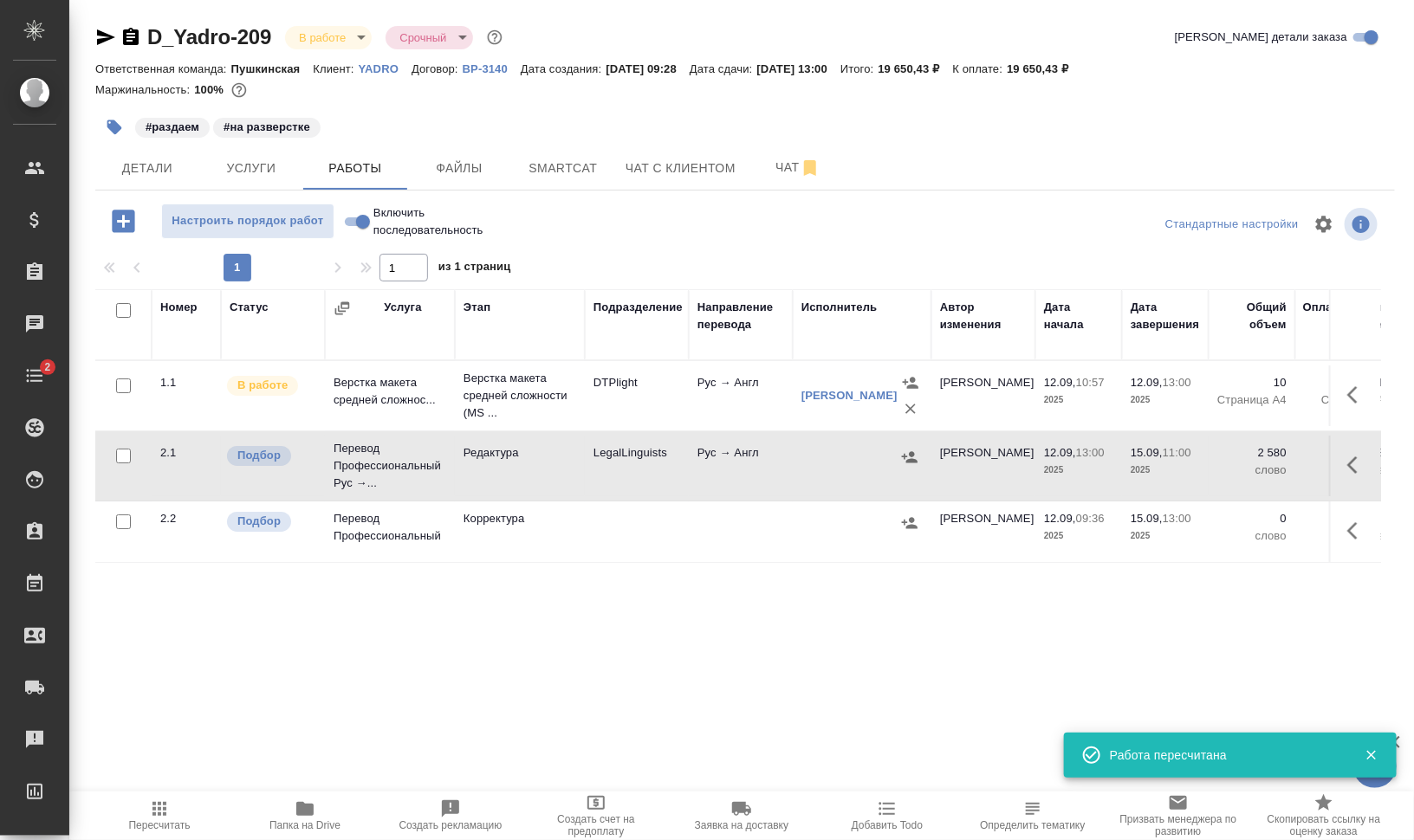
click at [110, 124] on icon "button" at bounding box center [115, 128] width 15 height 15
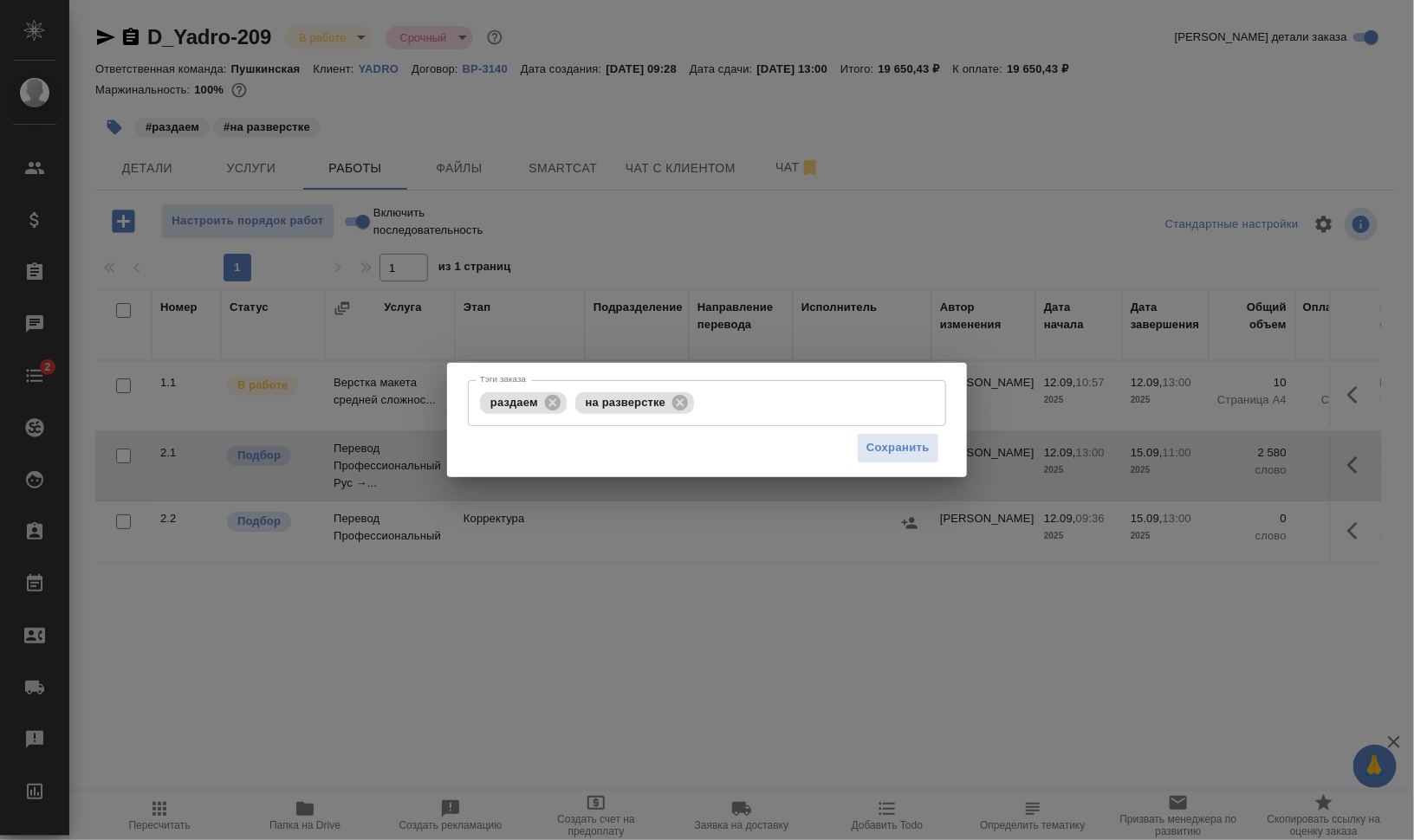
click at [744, 157] on div "Тэги заказа раздаем на разверстке Тэги заказа Сохранить" at bounding box center [707, 420] width 1414 height 840
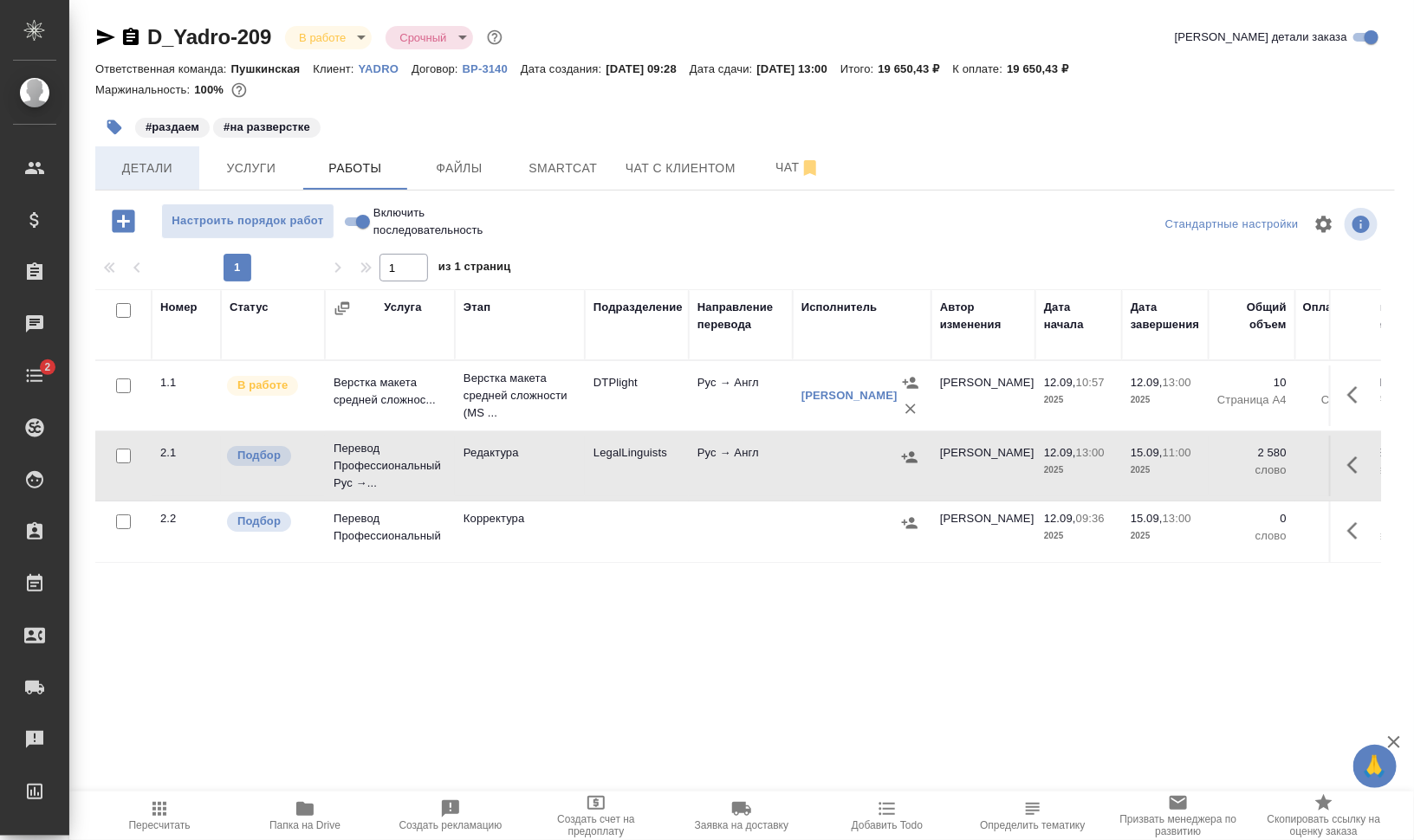
click at [127, 174] on span "Детали" at bounding box center [147, 168] width 83 height 21
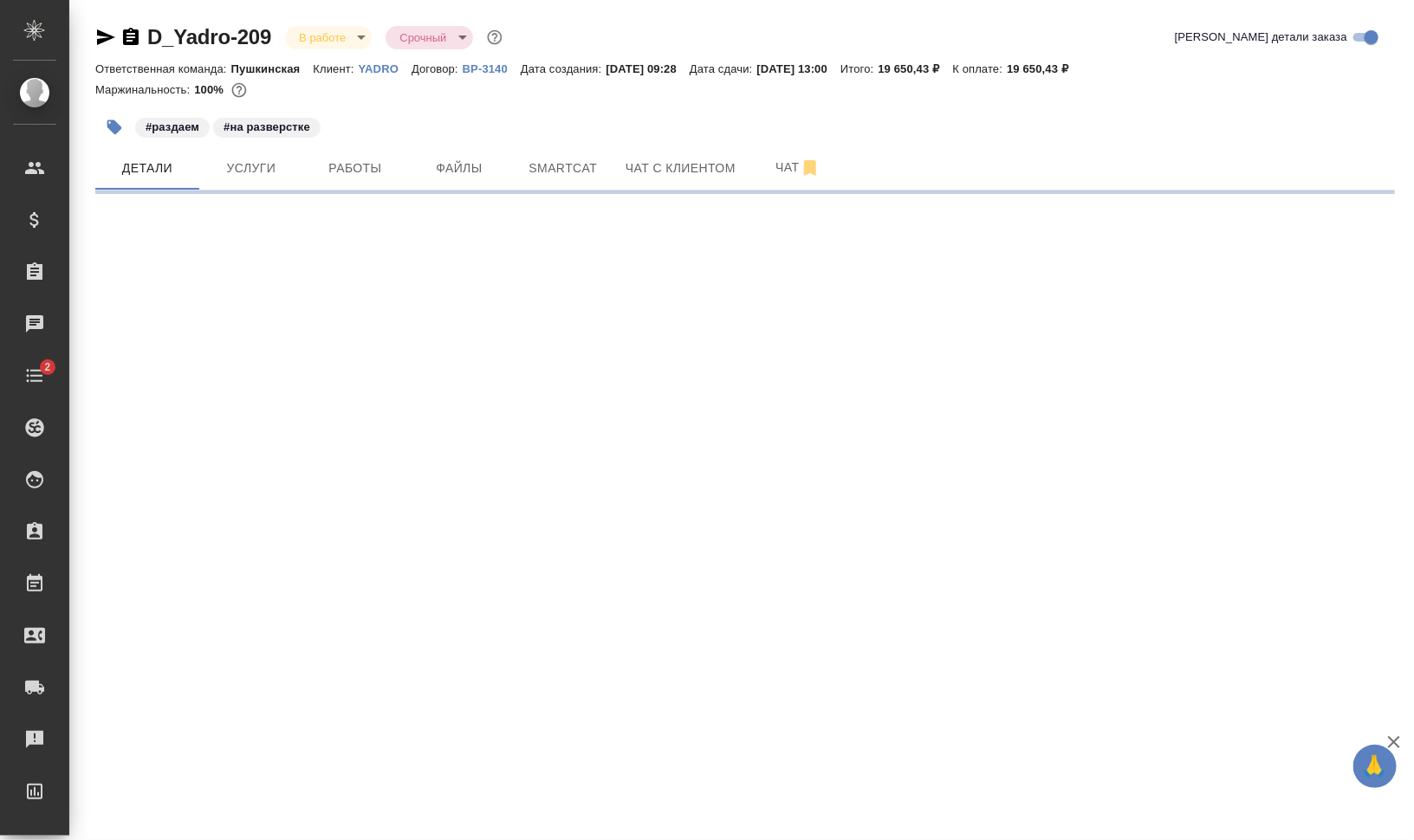
select select "RU"
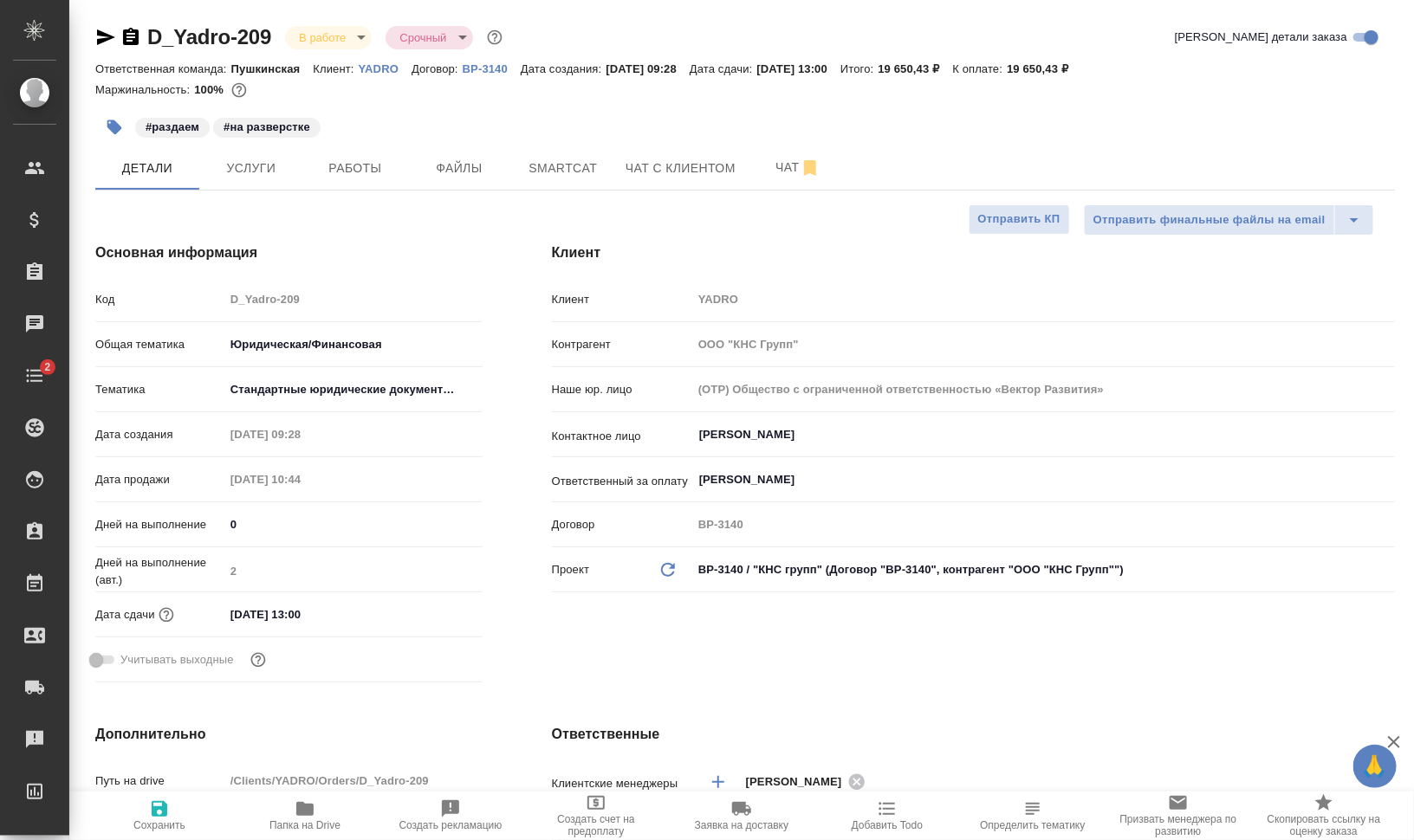
type textarea "x"
type input "[PERSON_NAME]"
type input "Сеитов Павел"
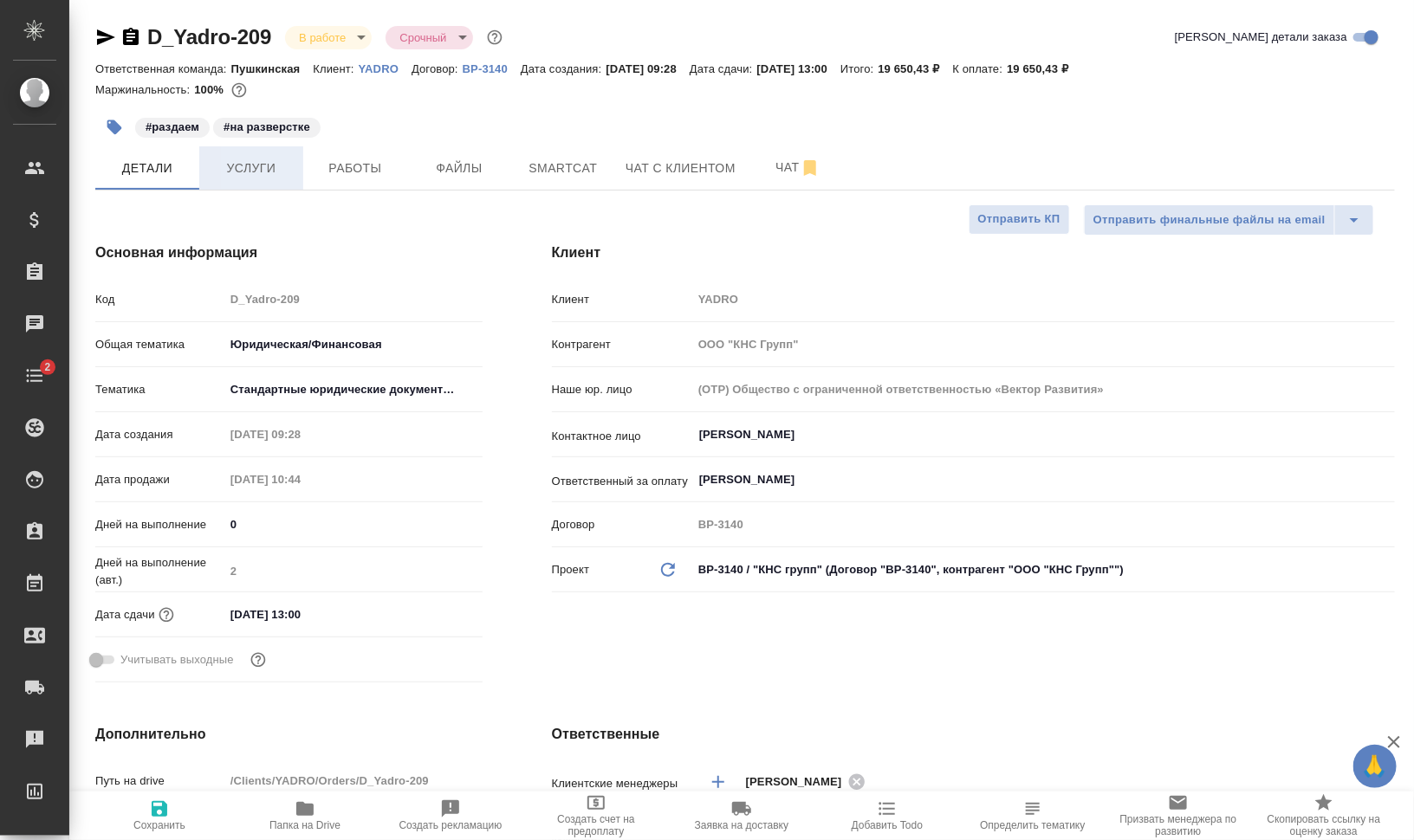
click at [262, 157] on button "Услуги" at bounding box center [250, 168] width 104 height 43
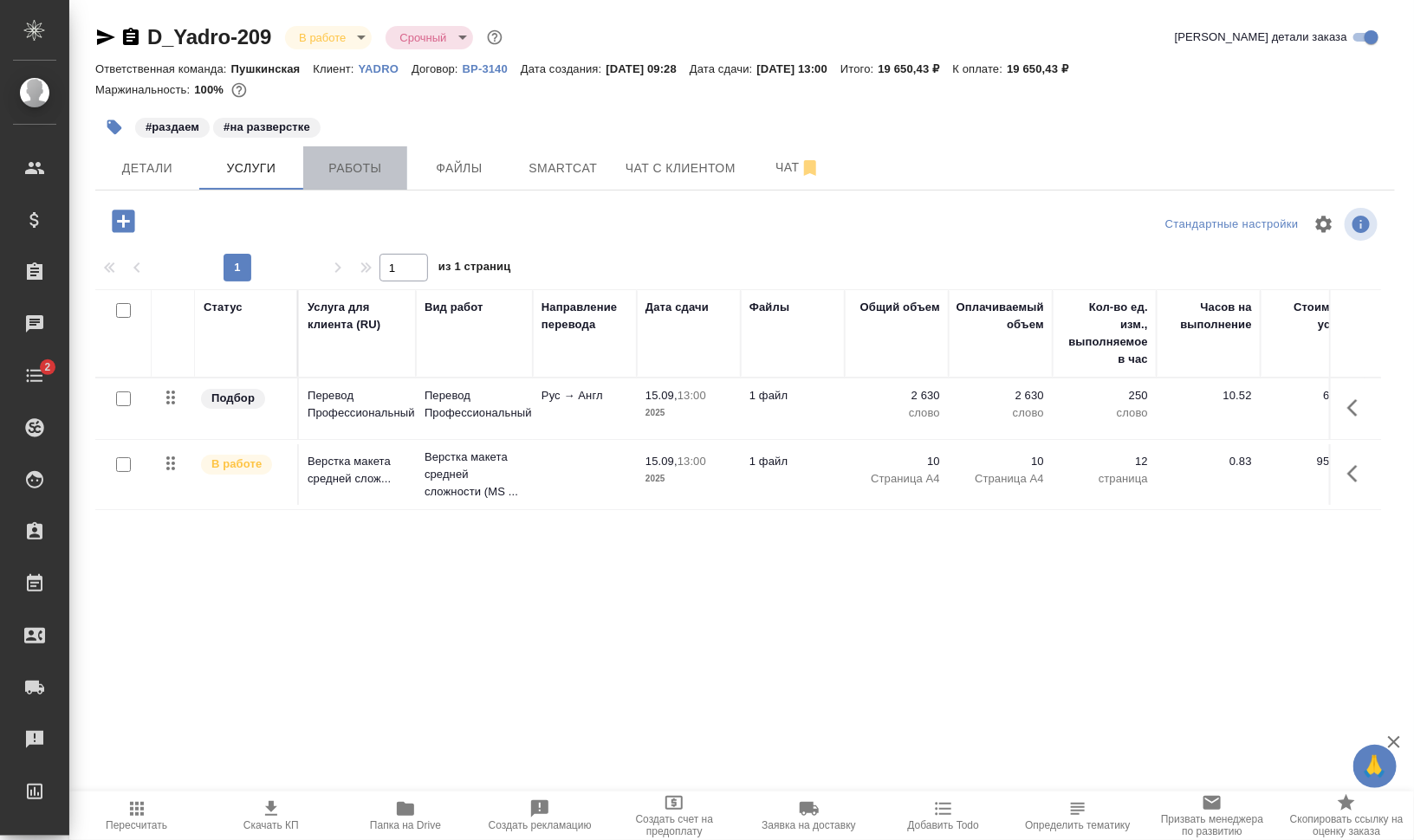
click at [325, 158] on span "Работы" at bounding box center [355, 168] width 83 height 21
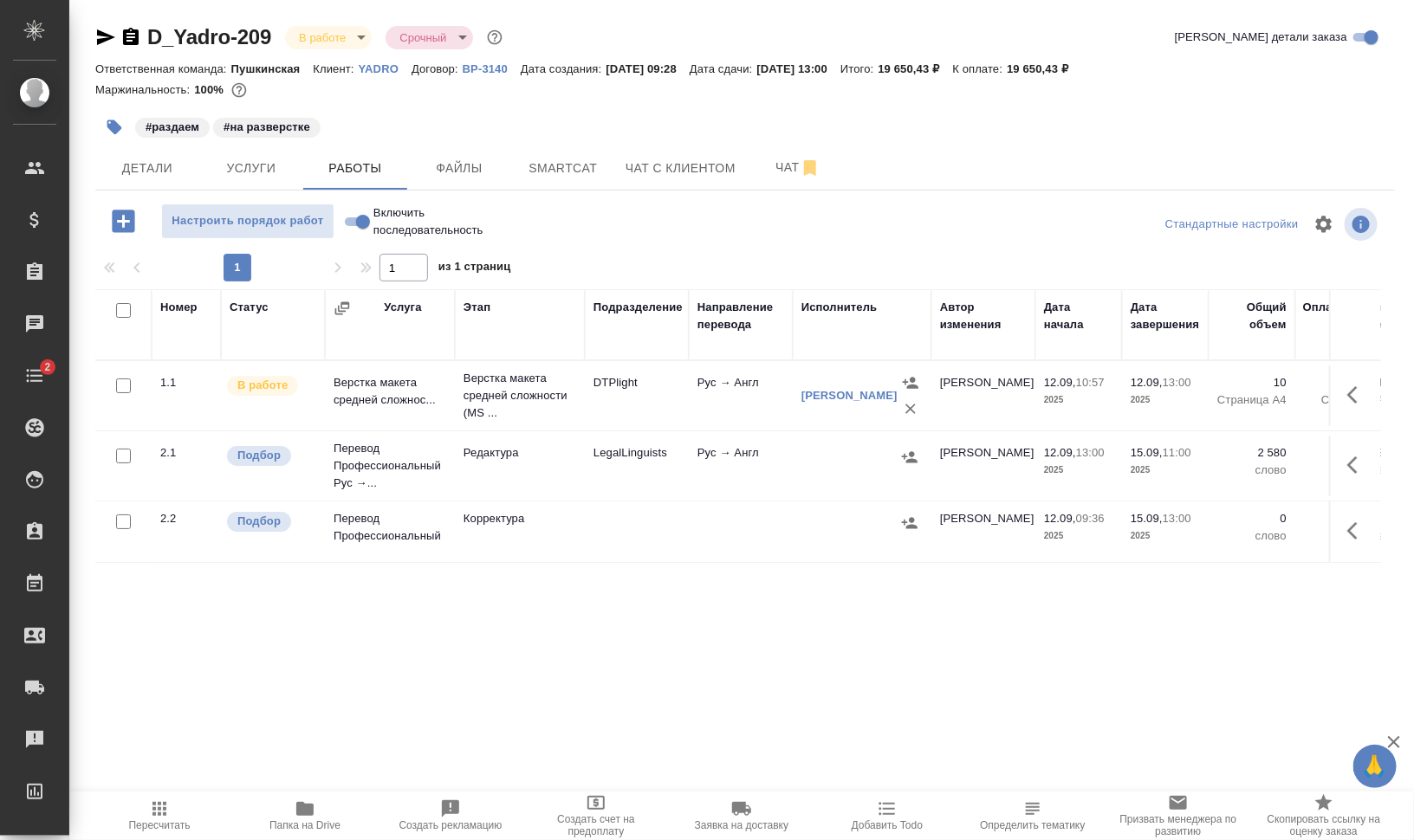
click at [125, 520] on input "checkbox" at bounding box center [123, 522] width 15 height 15
checkbox input "true"
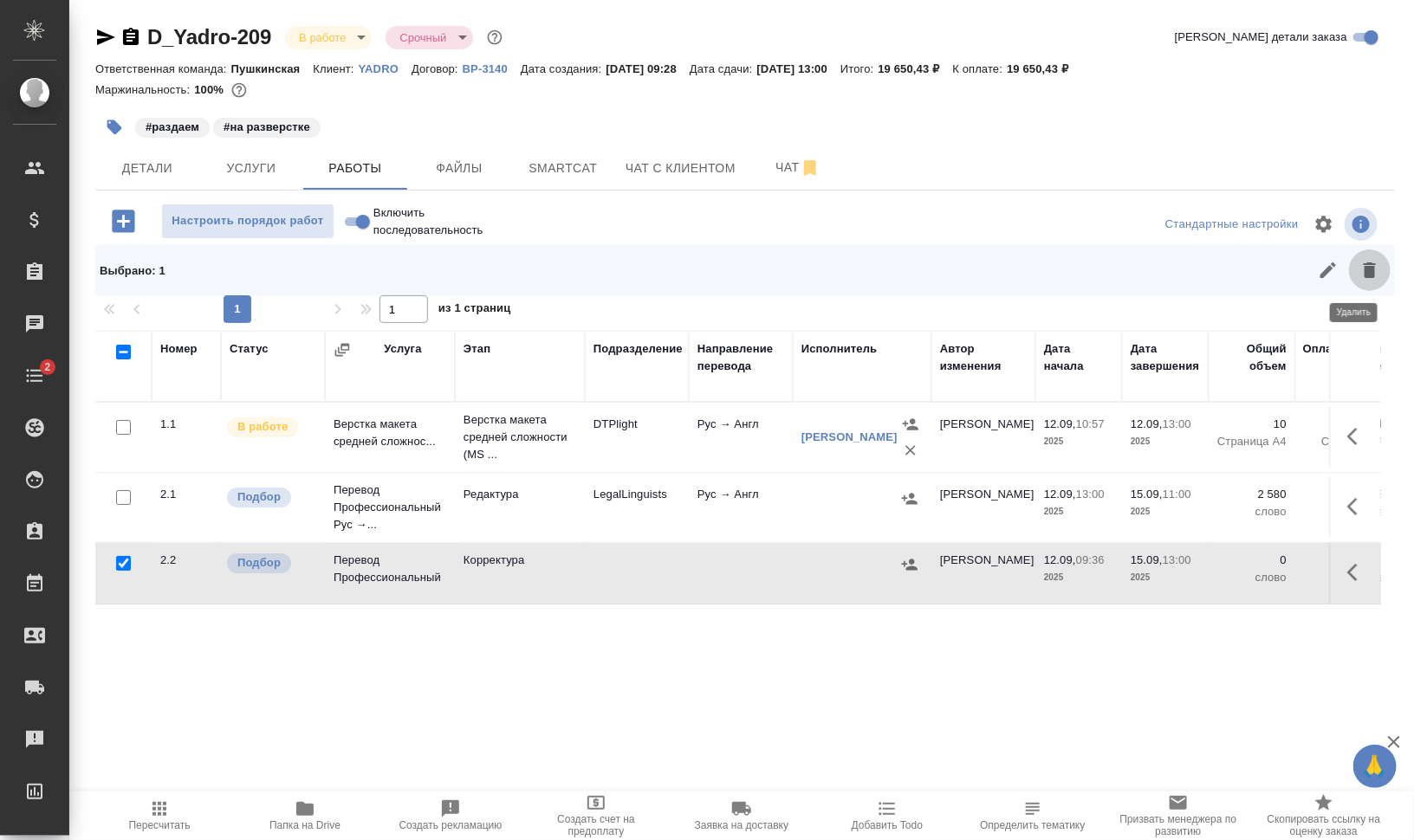
click at [1364, 269] on icon "button" at bounding box center [1369, 270] width 12 height 16
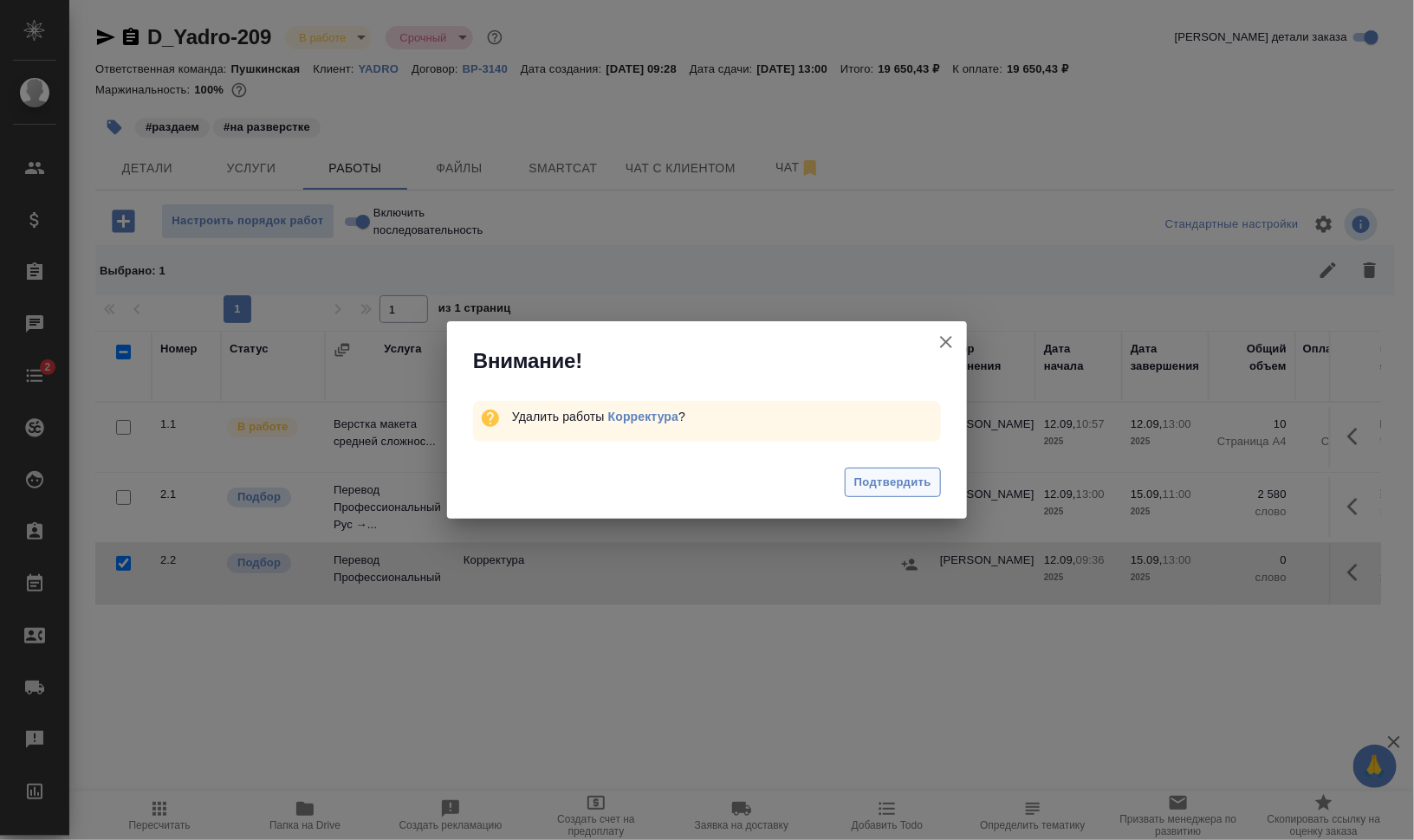
click at [926, 469] on button "Подтвердить" at bounding box center [893, 483] width 96 height 30
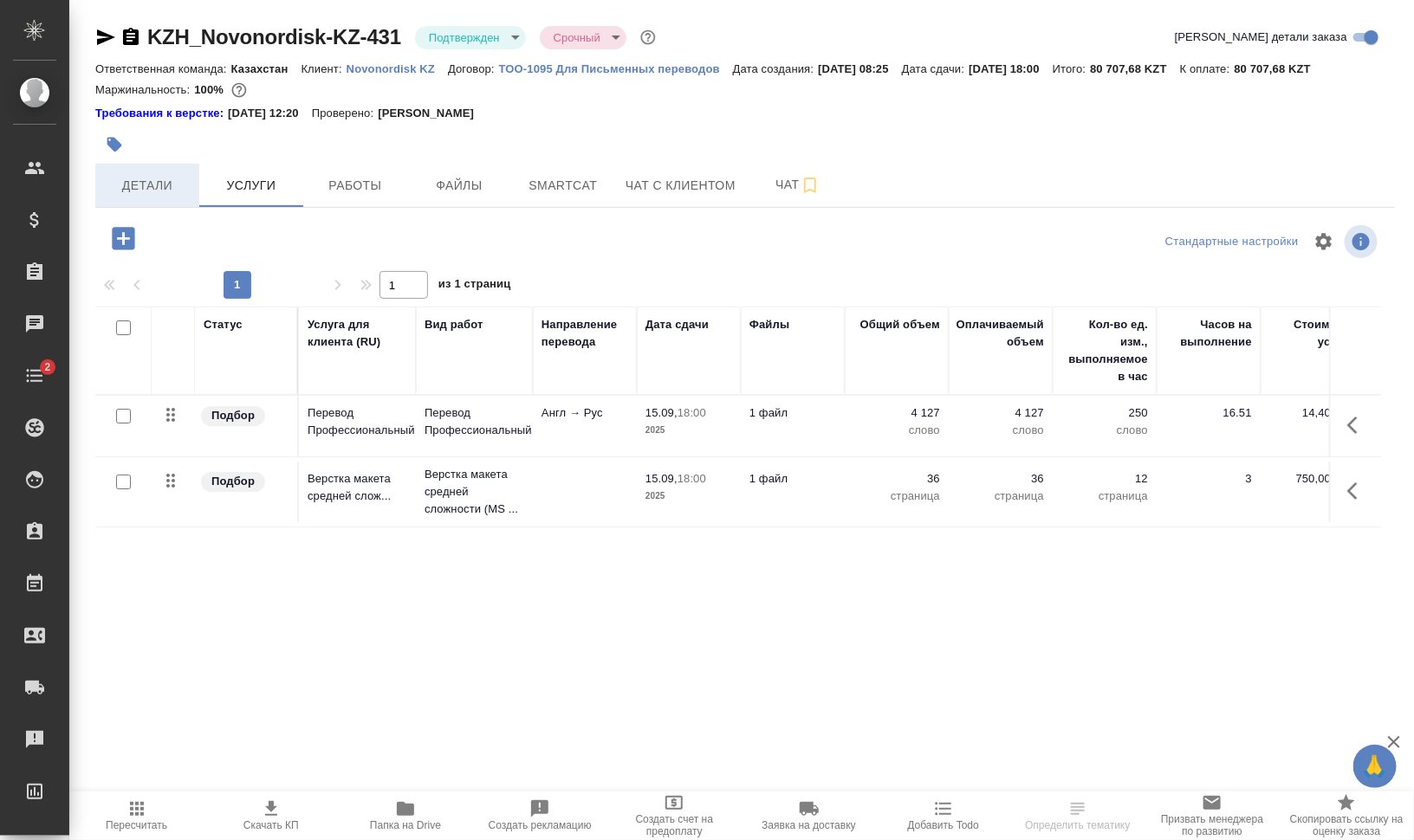
click at [143, 180] on span "Детали" at bounding box center [147, 185] width 83 height 21
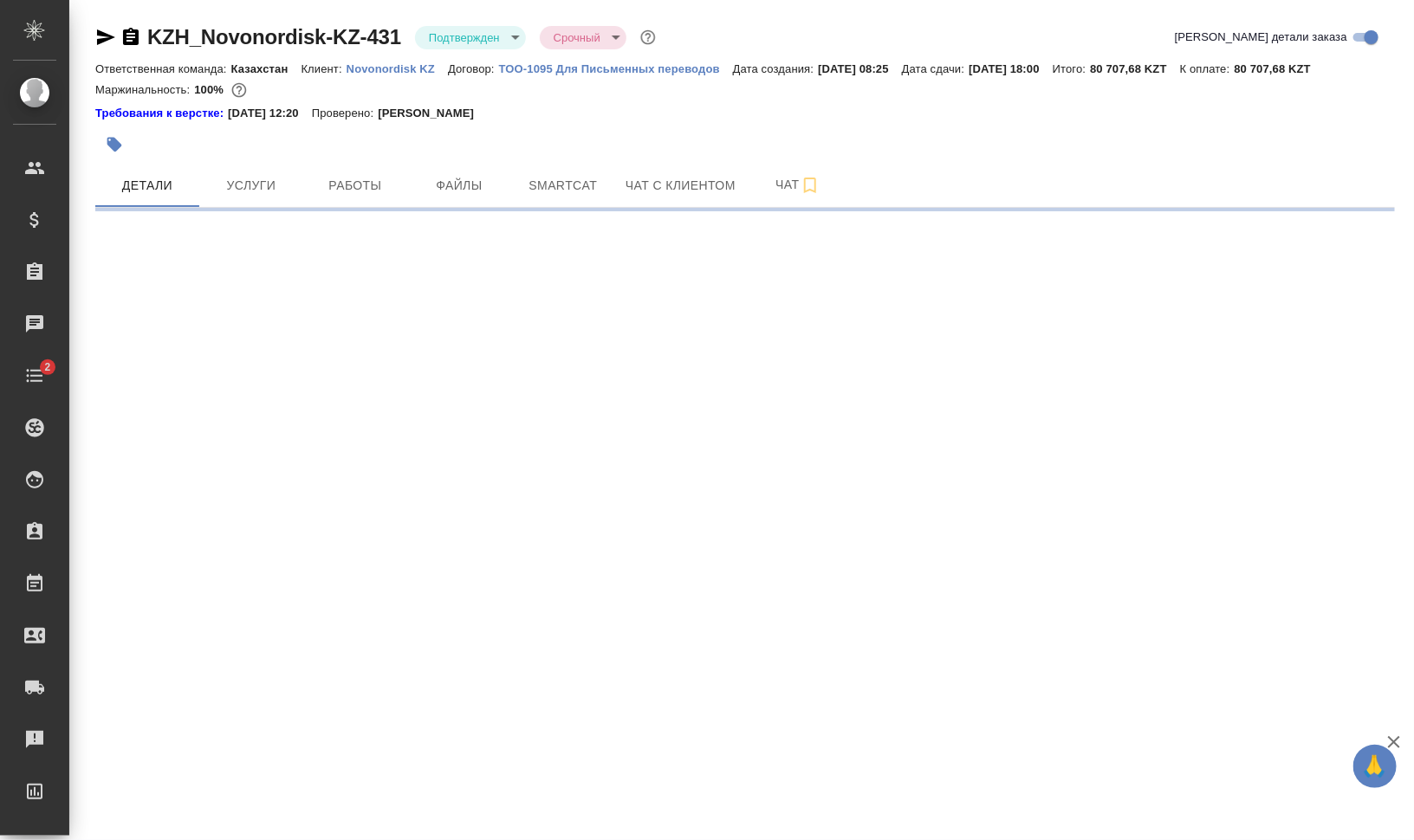
select select "RU"
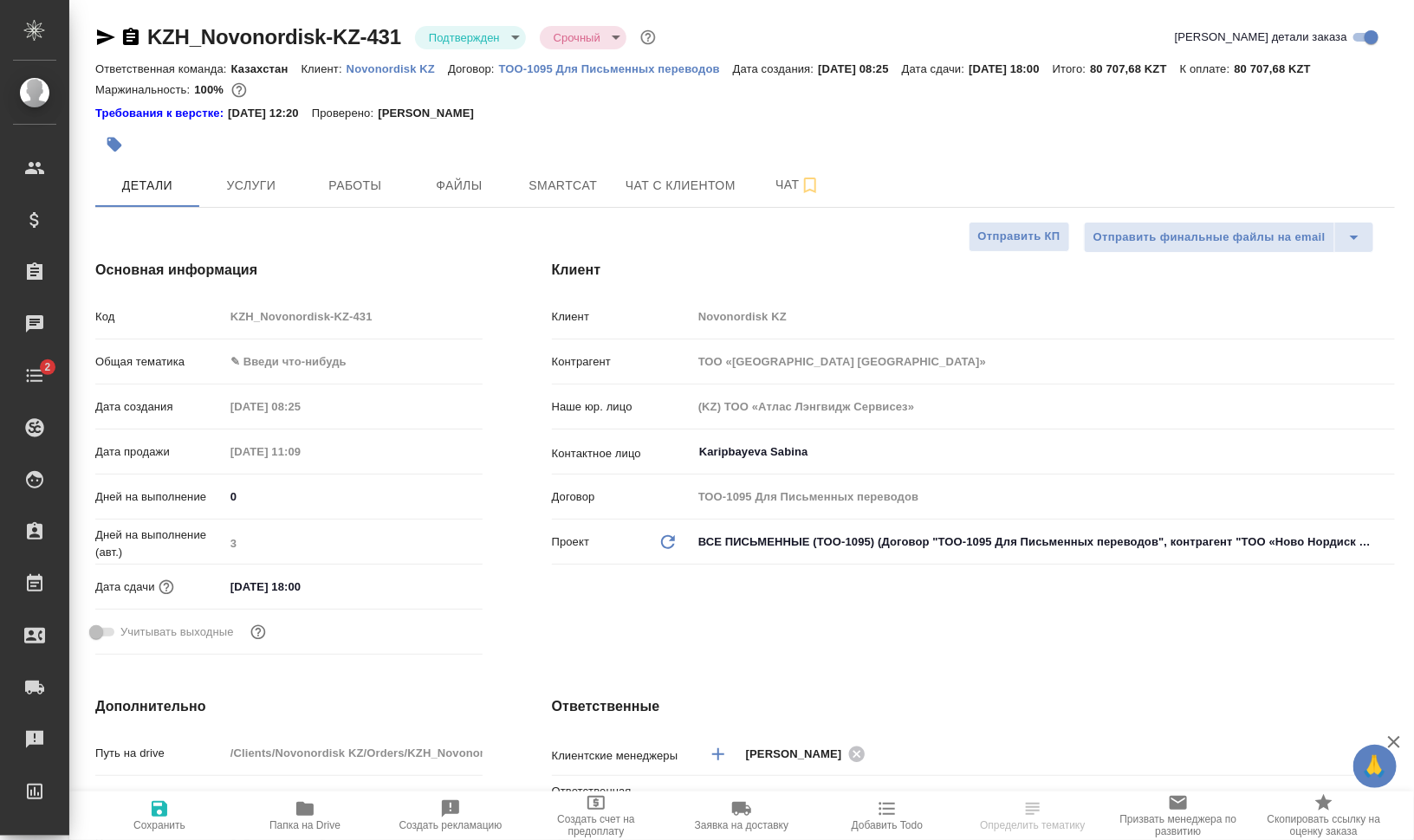
type textarea "x"
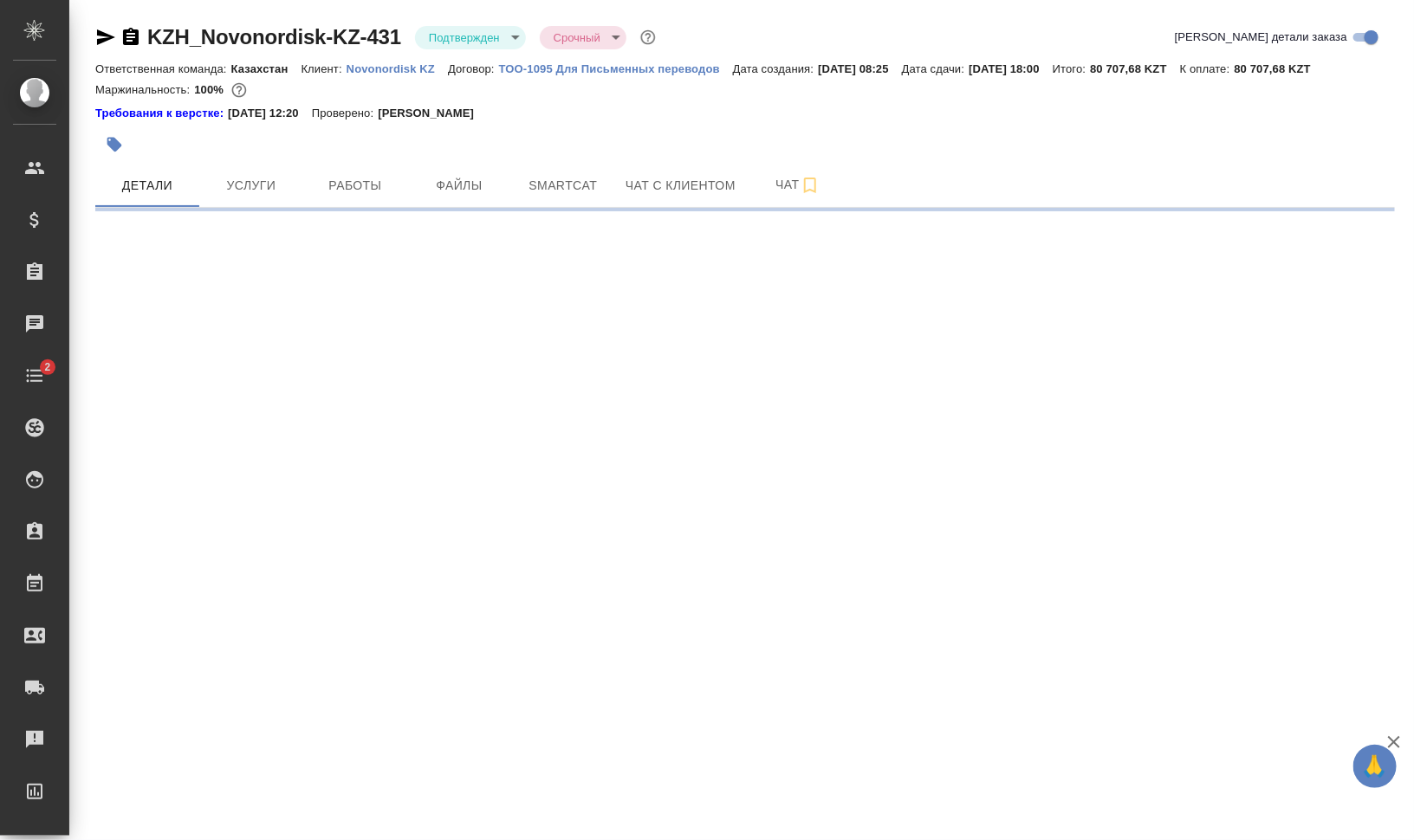
select select "RU"
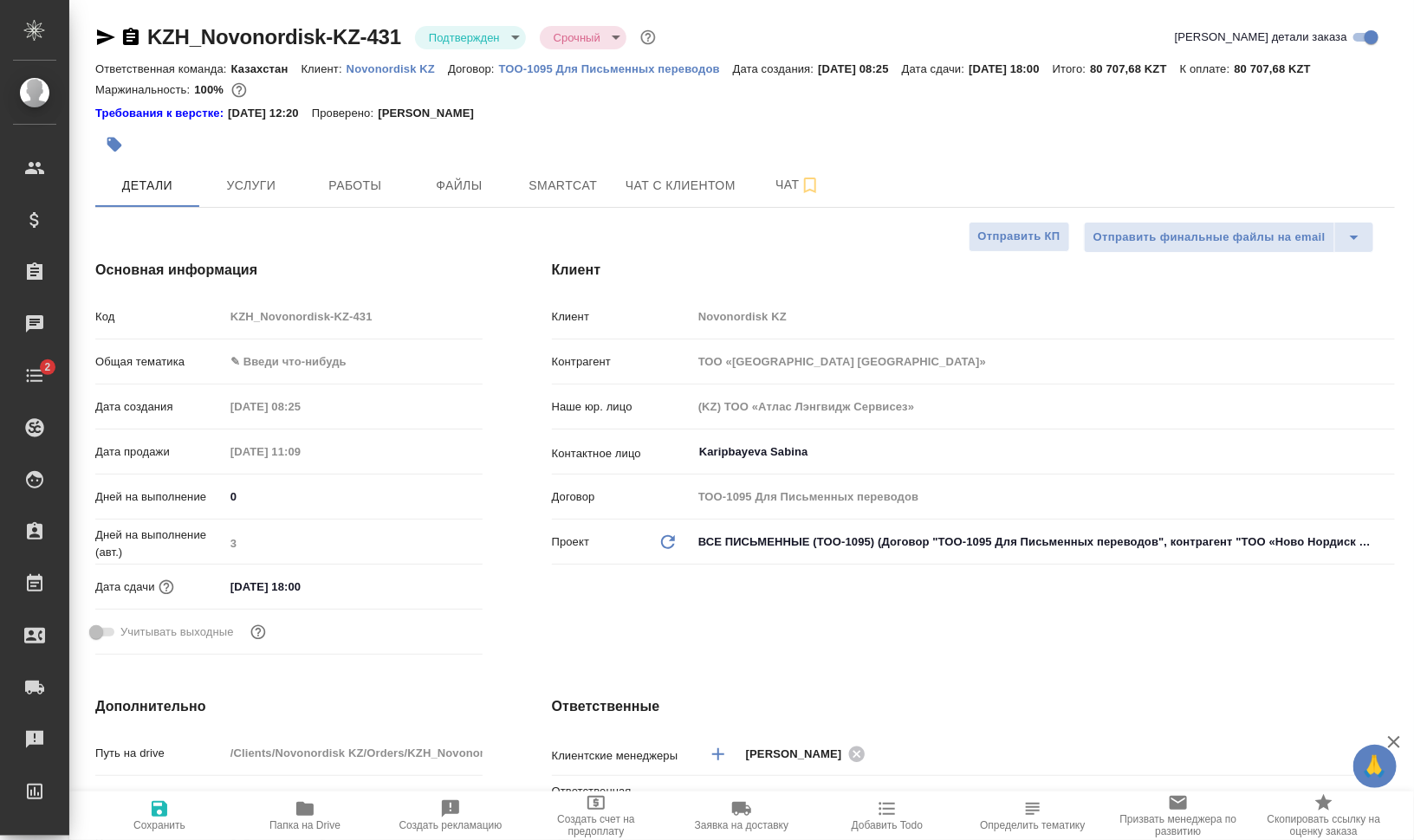
type textarea "x"
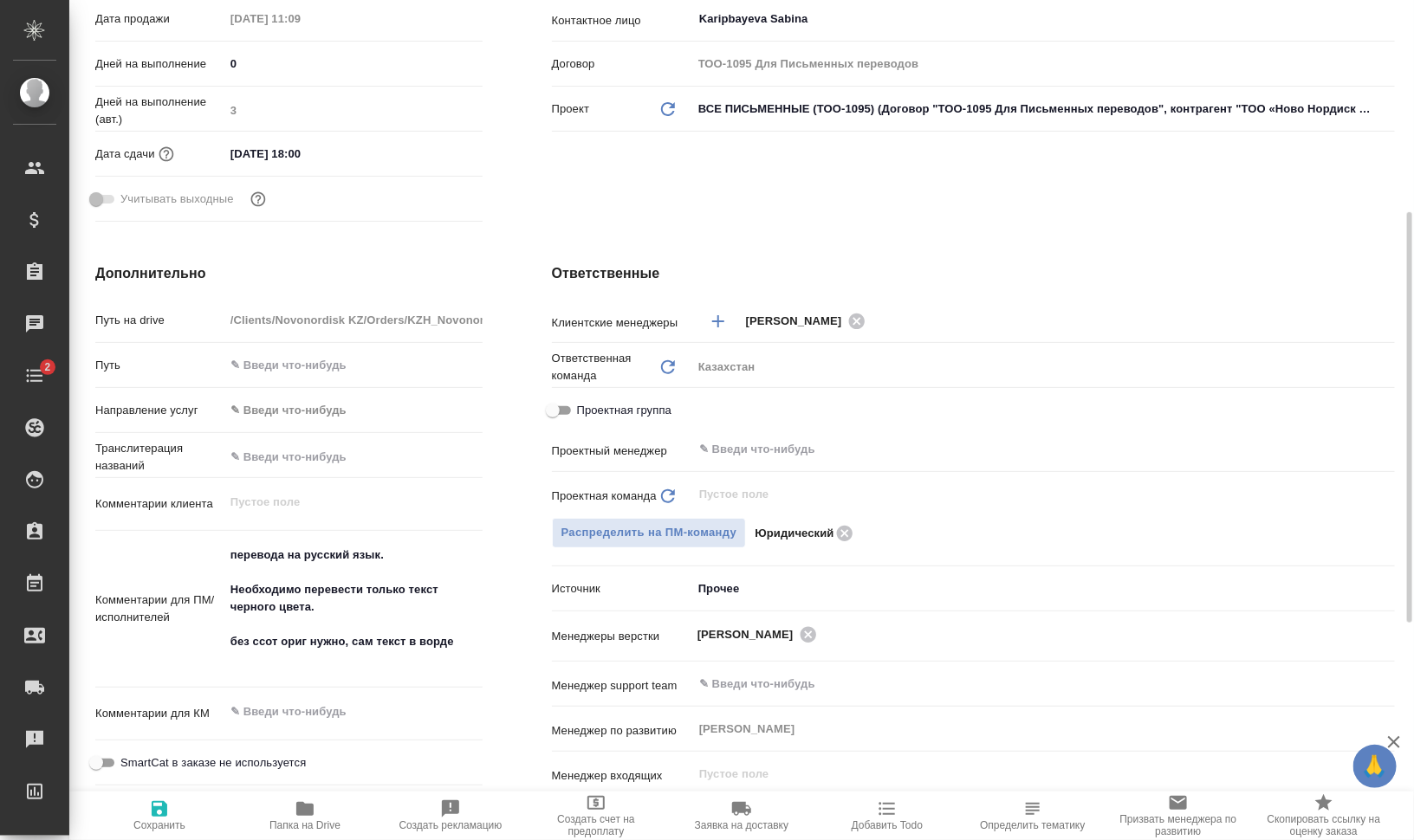
scroll to position [541, 0]
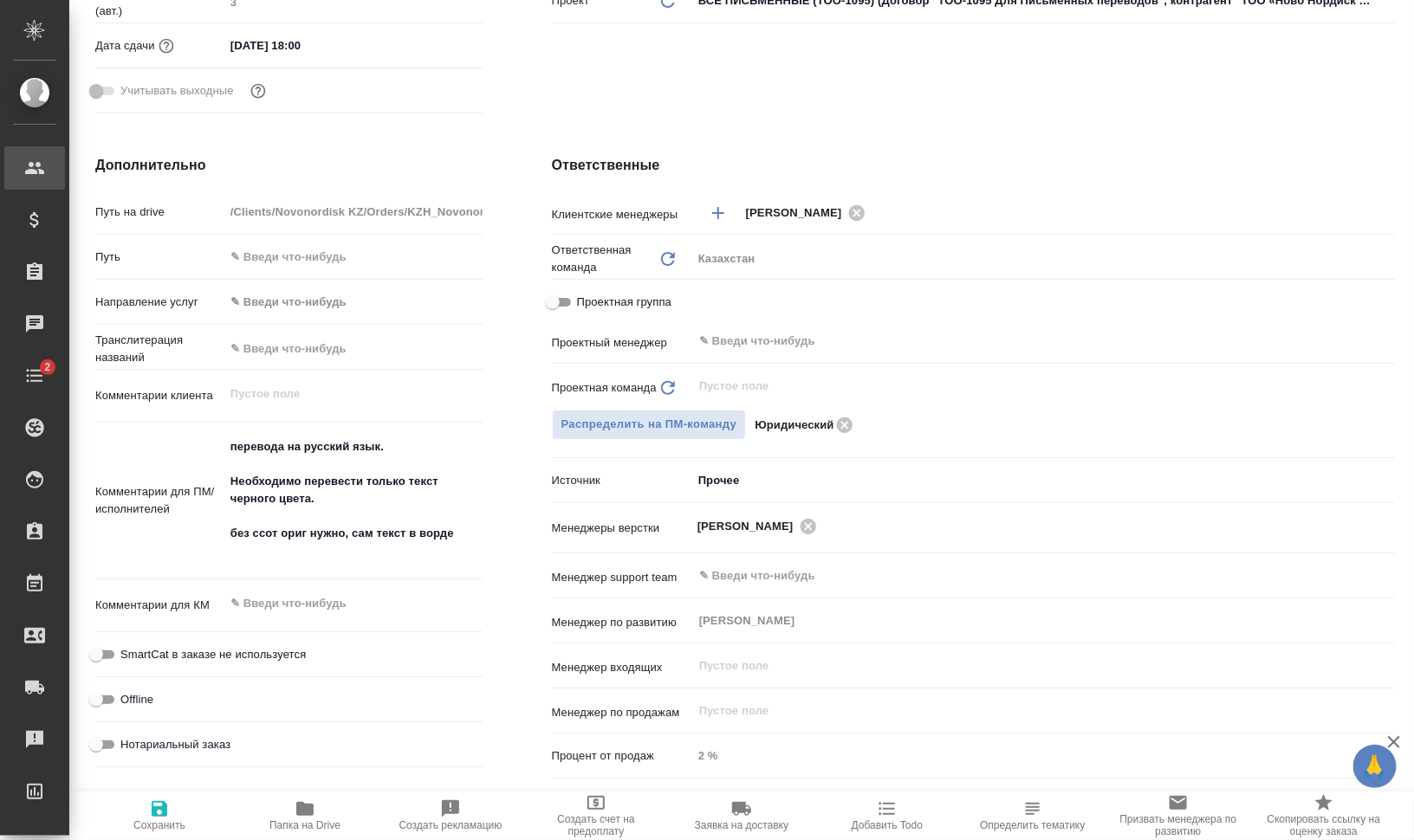
type textarea "x"
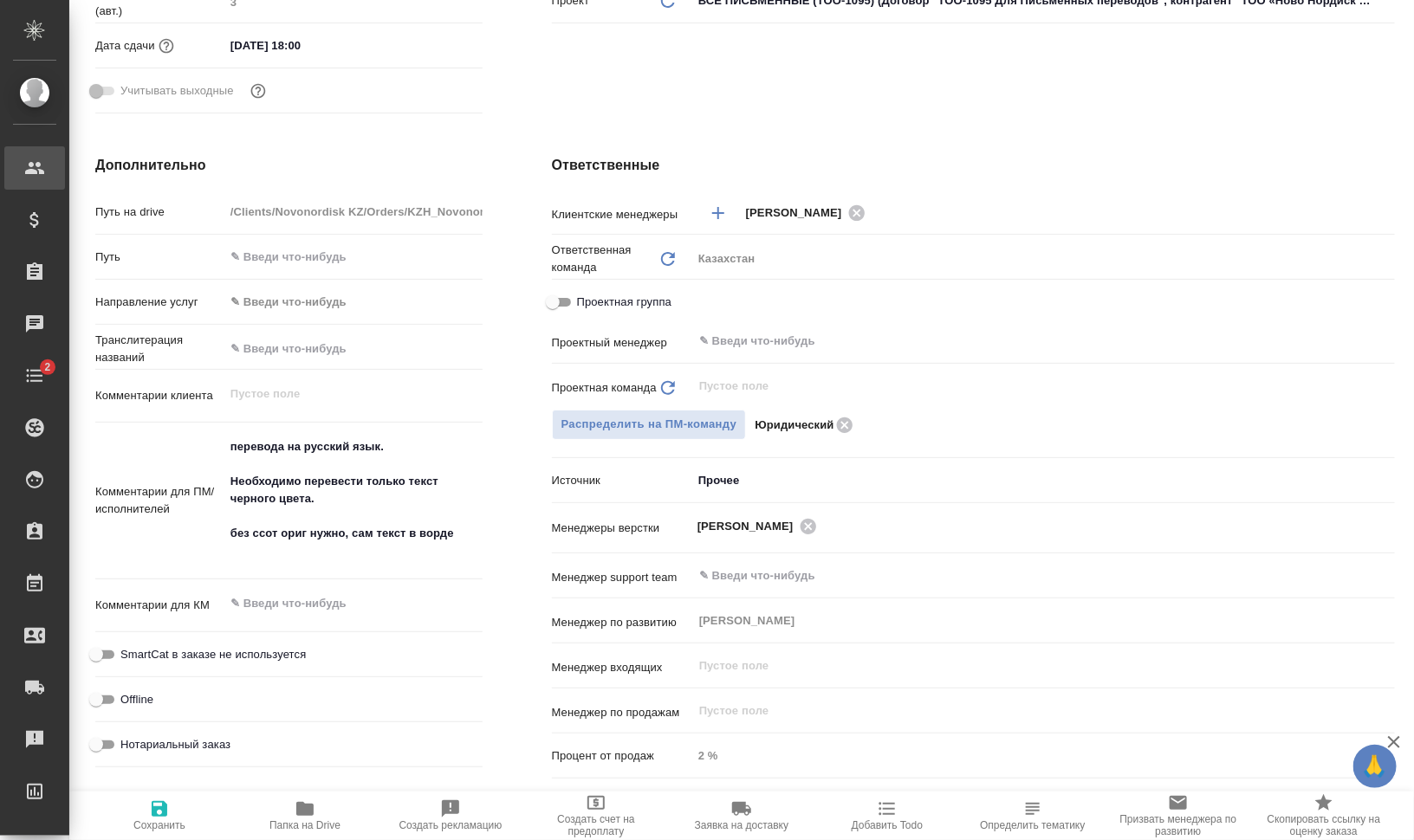
type textarea "x"
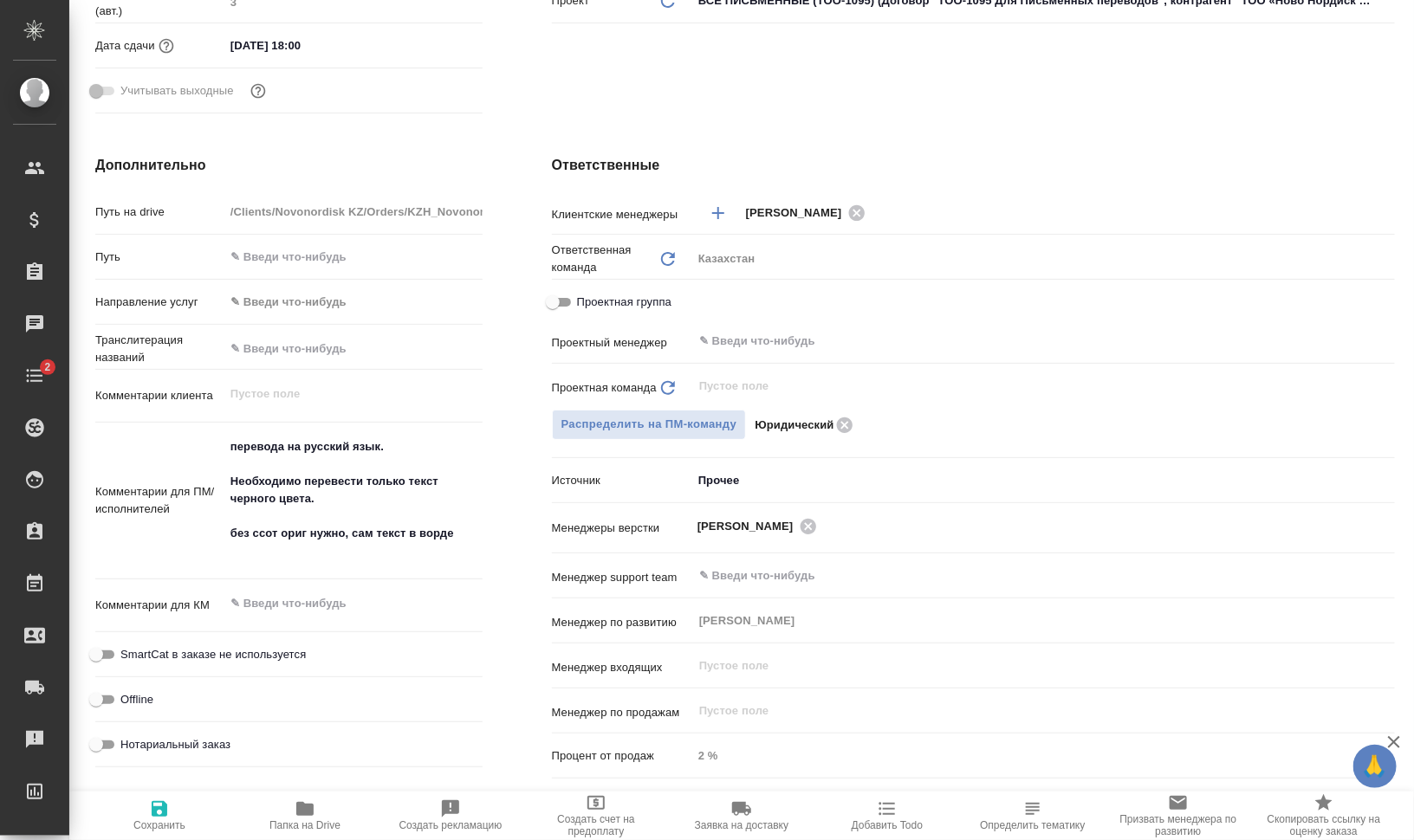
type textarea "x"
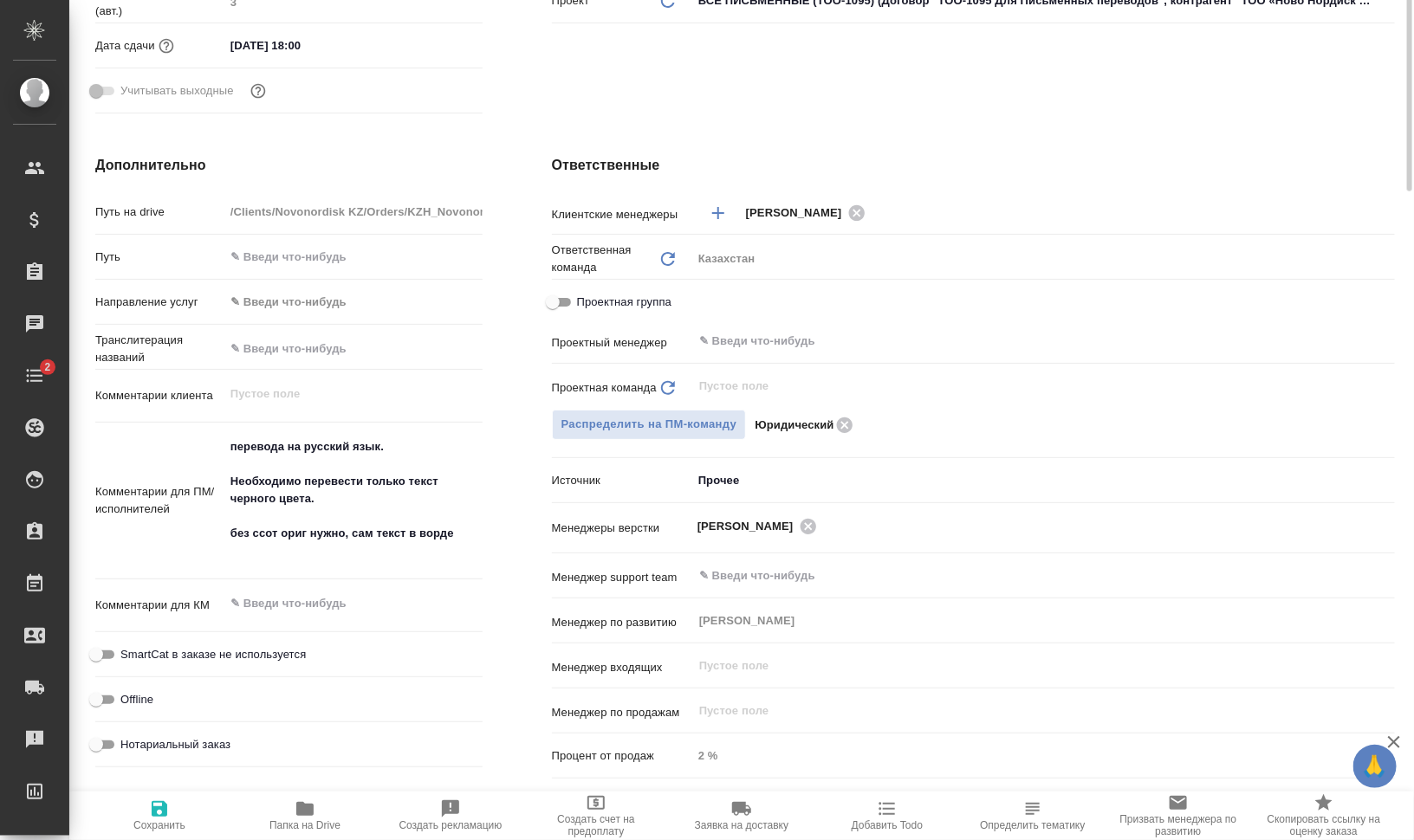
scroll to position [0, 0]
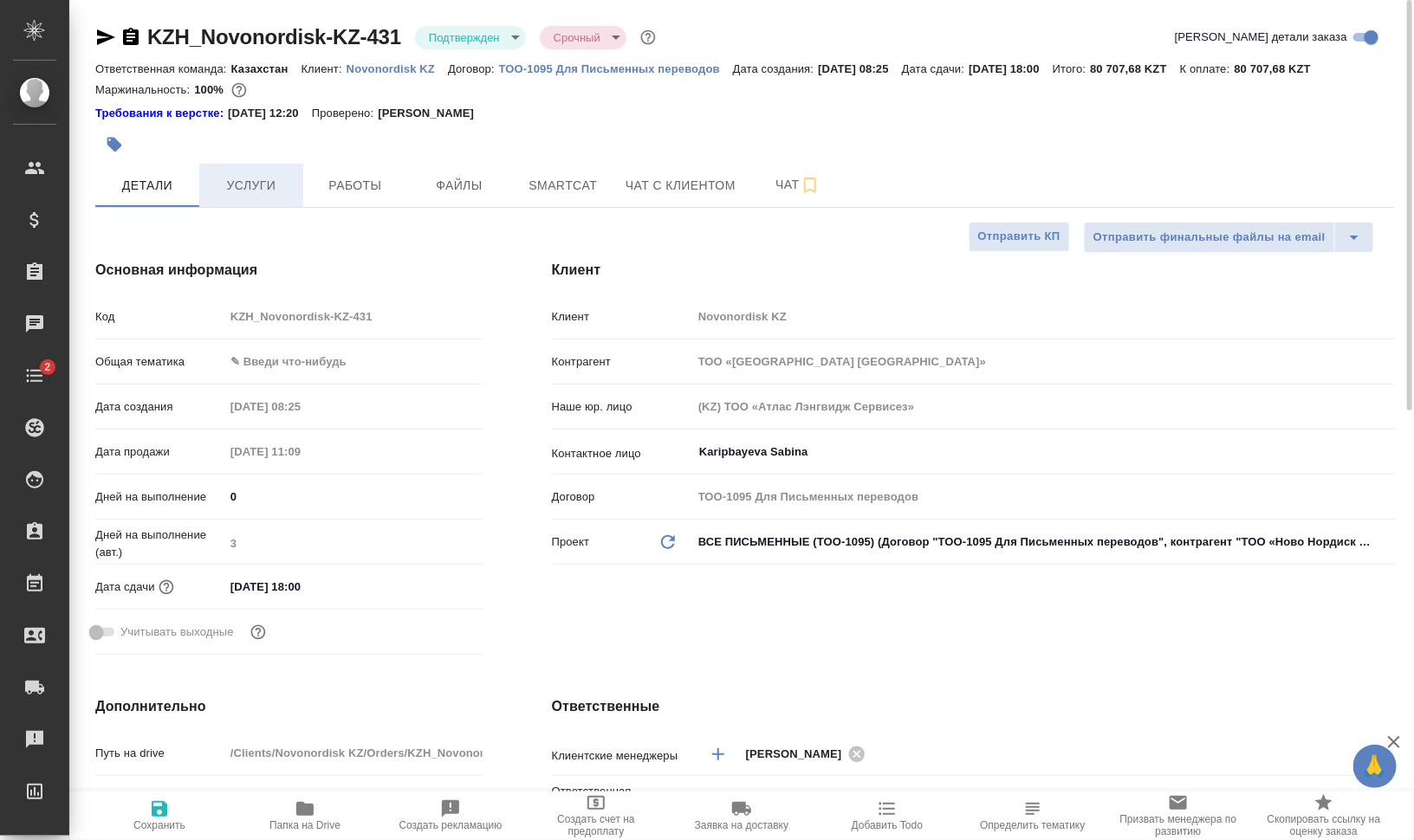
click at [257, 186] on span "Услуги" at bounding box center [250, 185] width 83 height 21
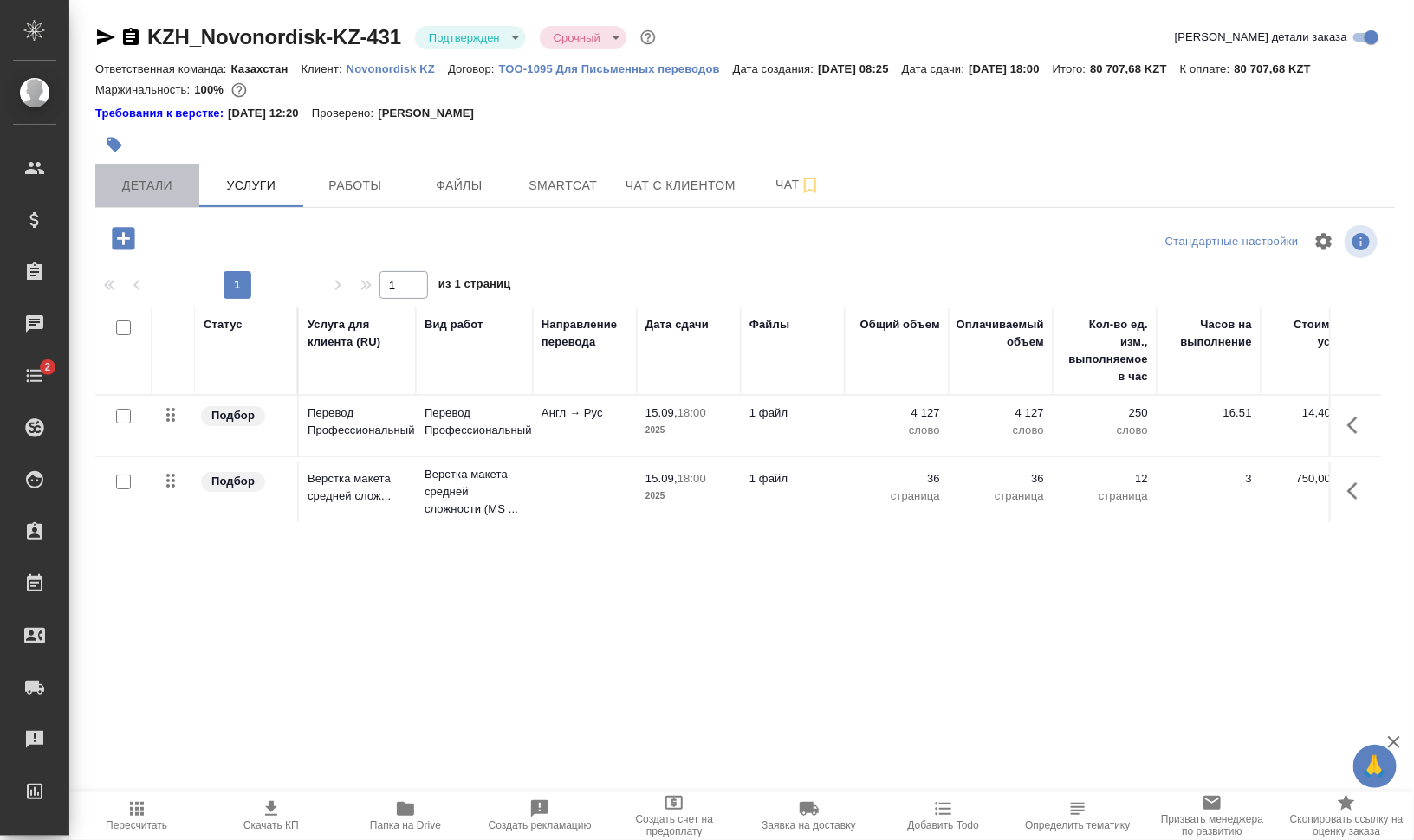
click at [161, 187] on span "Детали" at bounding box center [147, 185] width 83 height 21
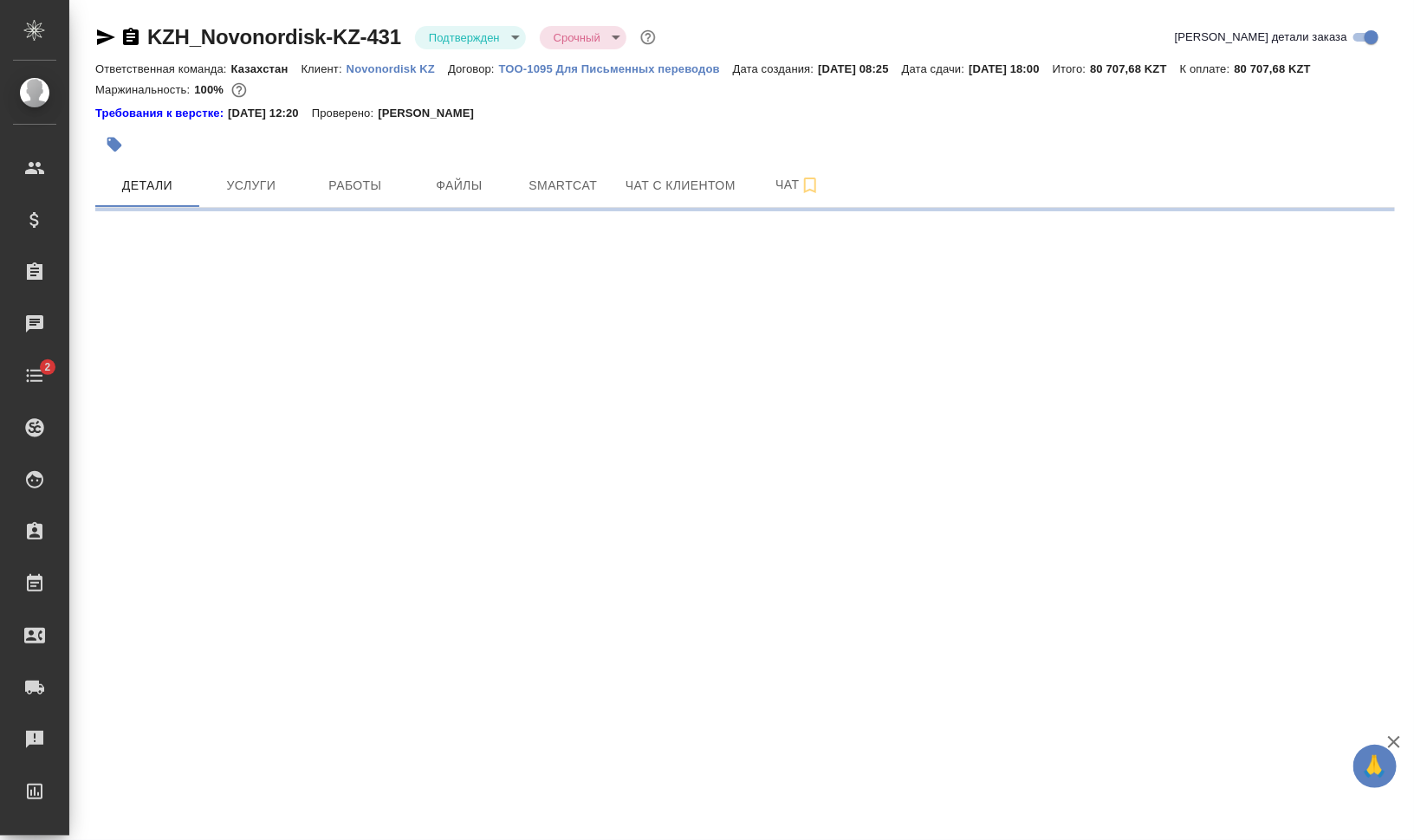
select select "RU"
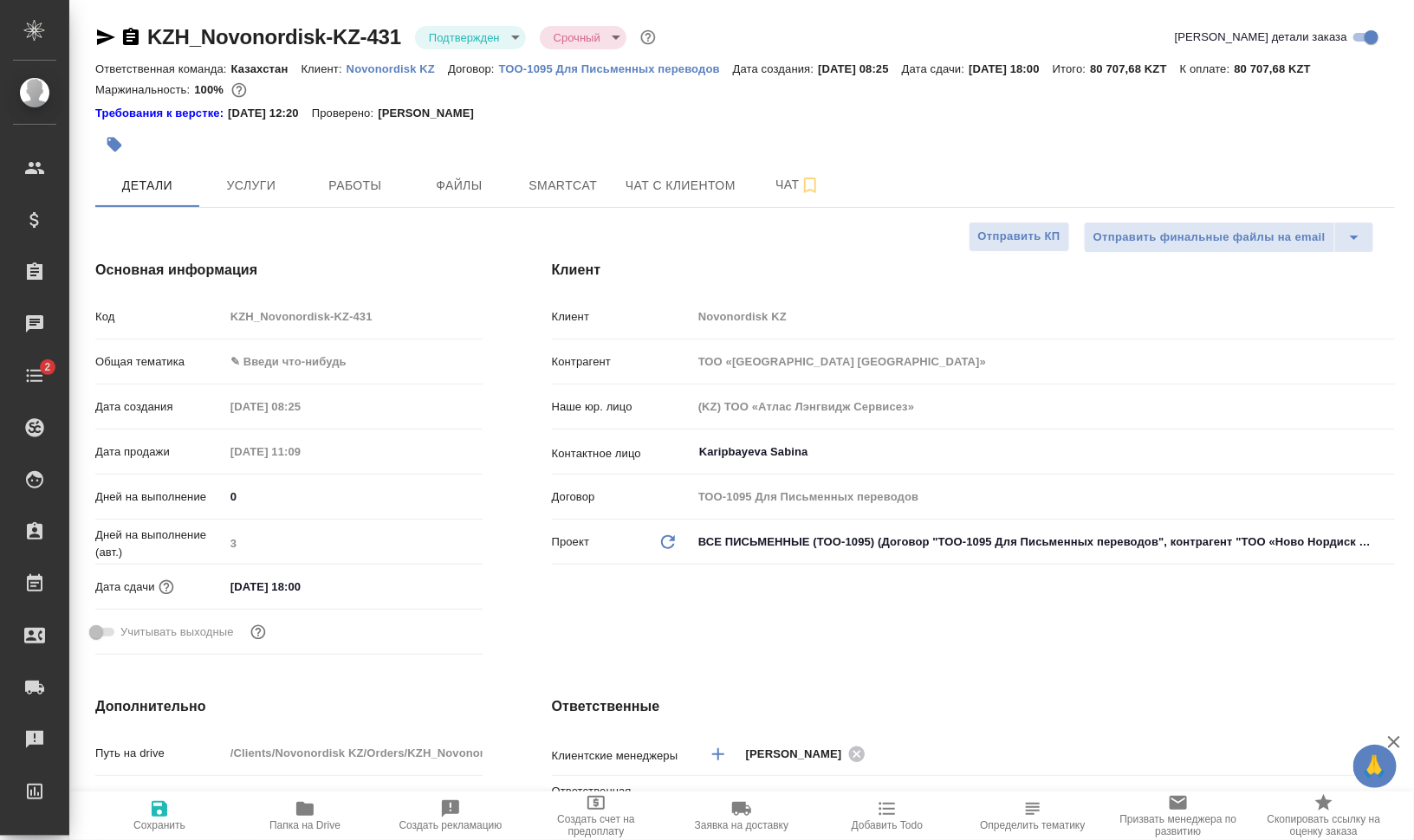
type textarea "x"
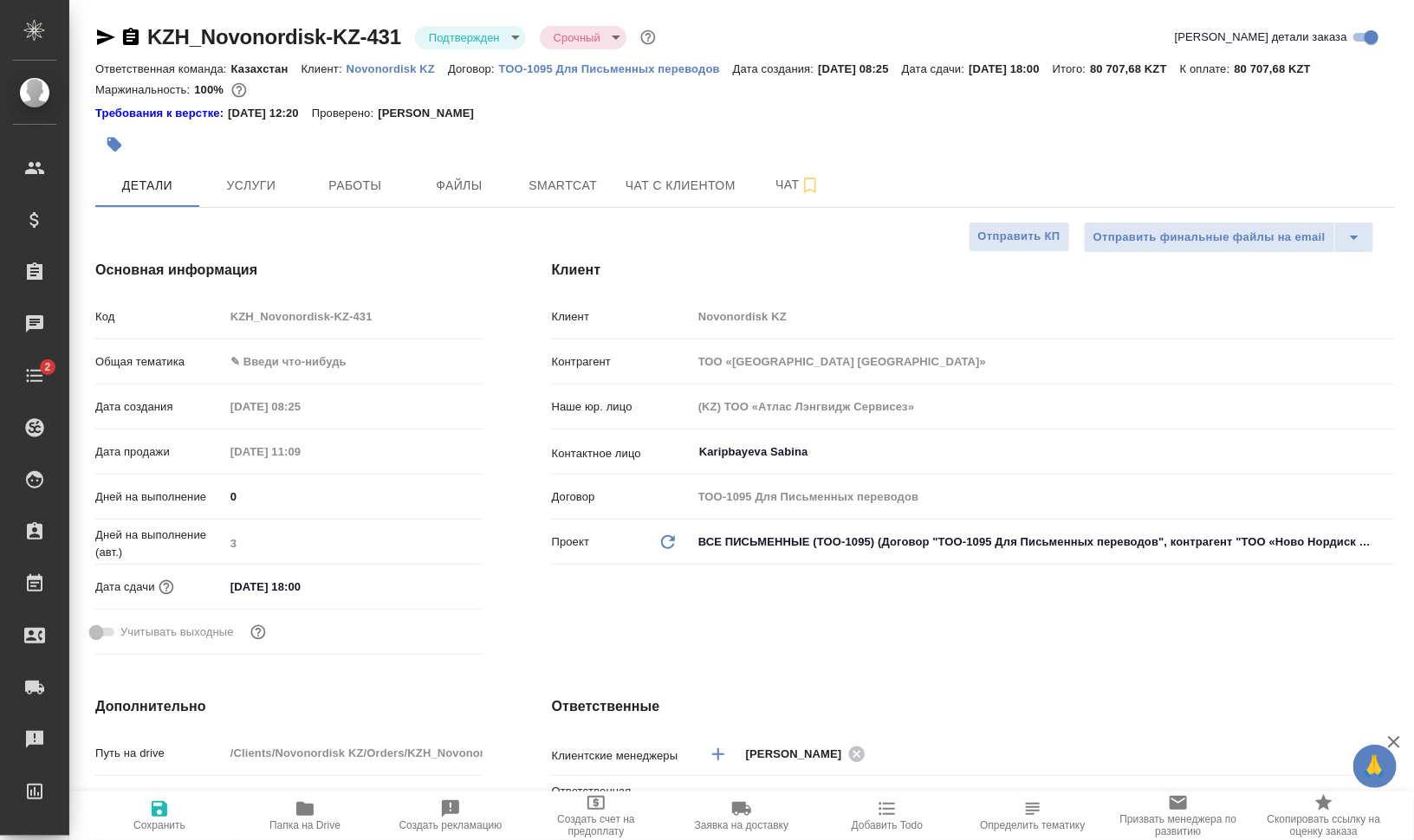
type textarea "x"
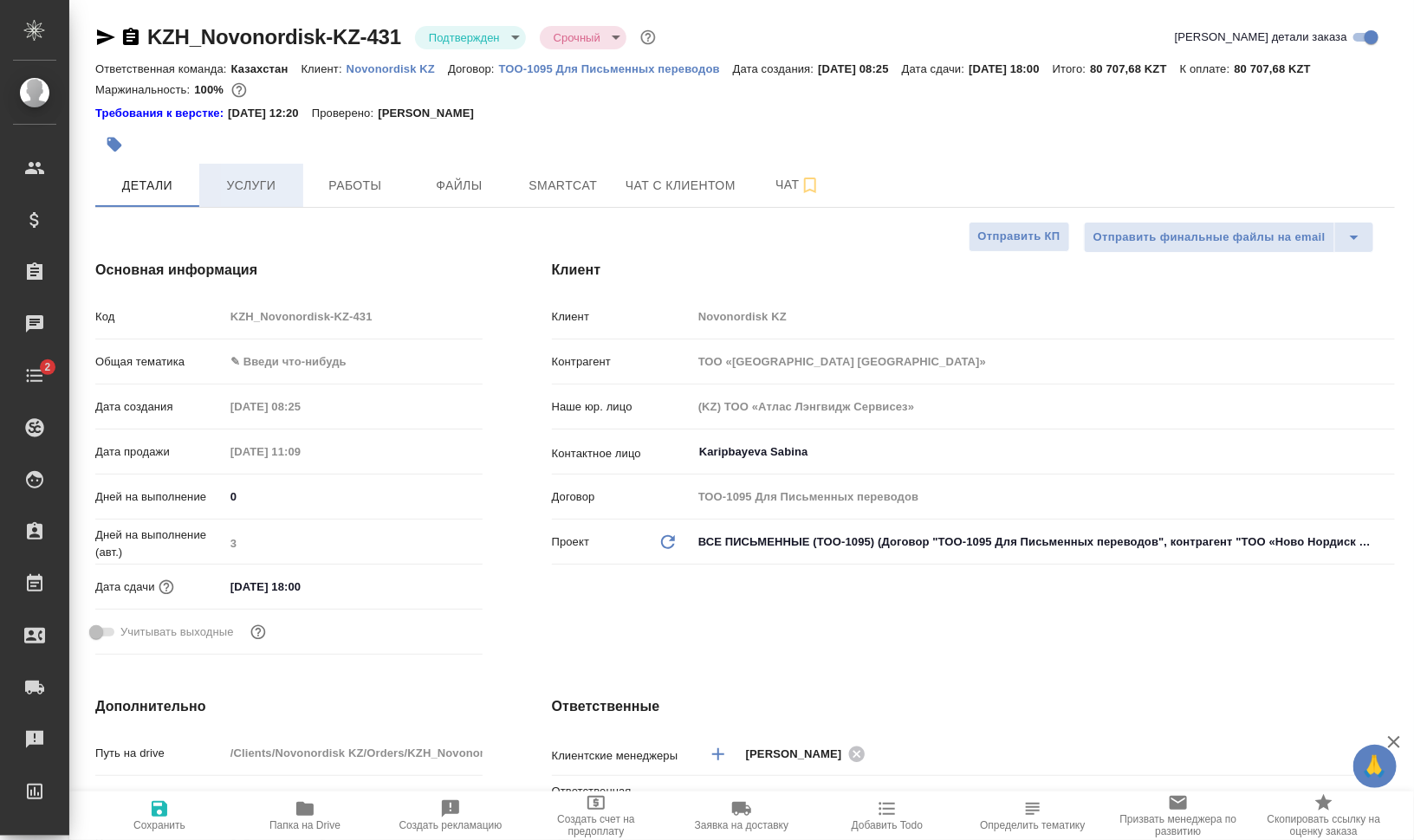
type textarea "x"
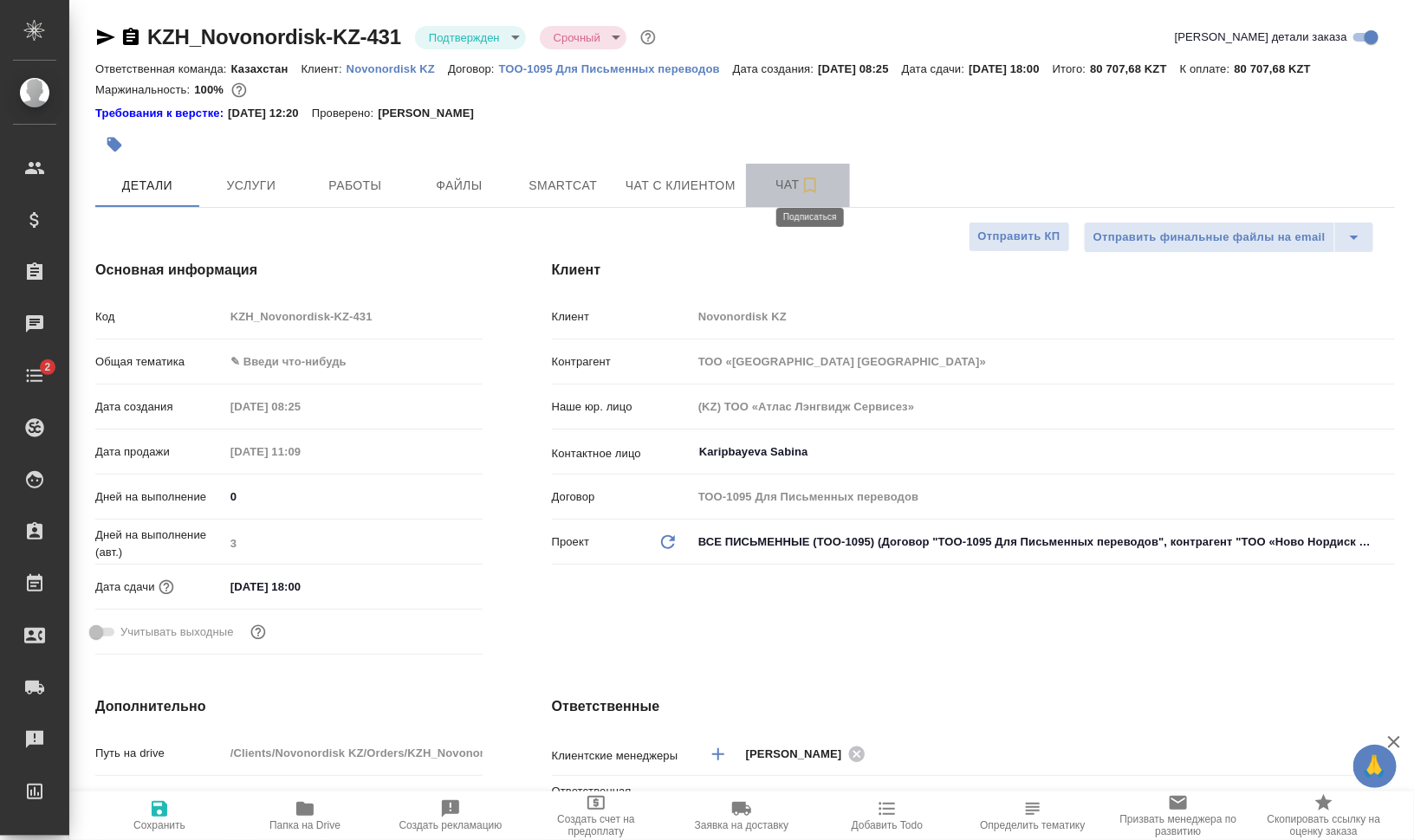
click at [815, 184] on icon "button" at bounding box center [809, 185] width 12 height 16
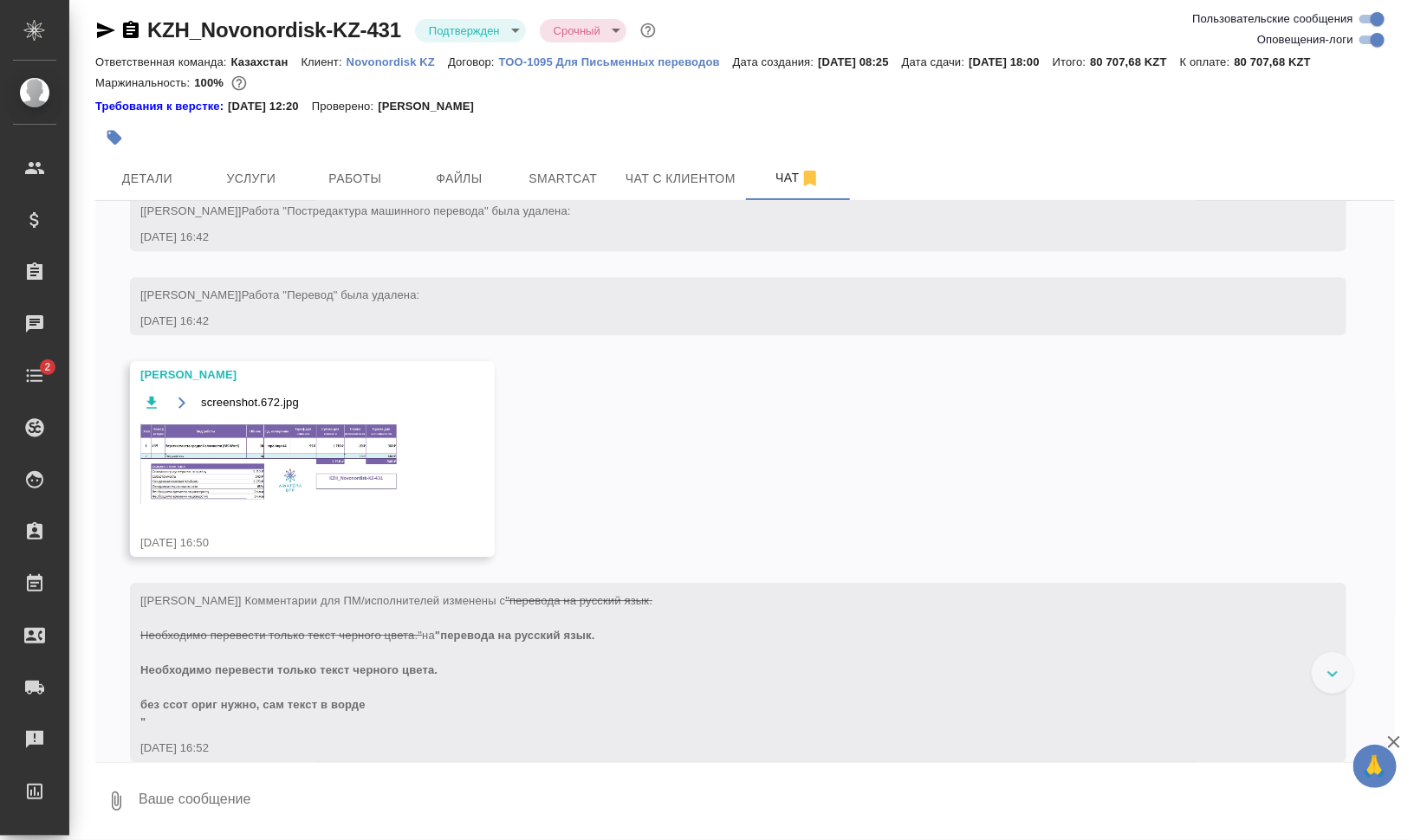
scroll to position [2180, 0]
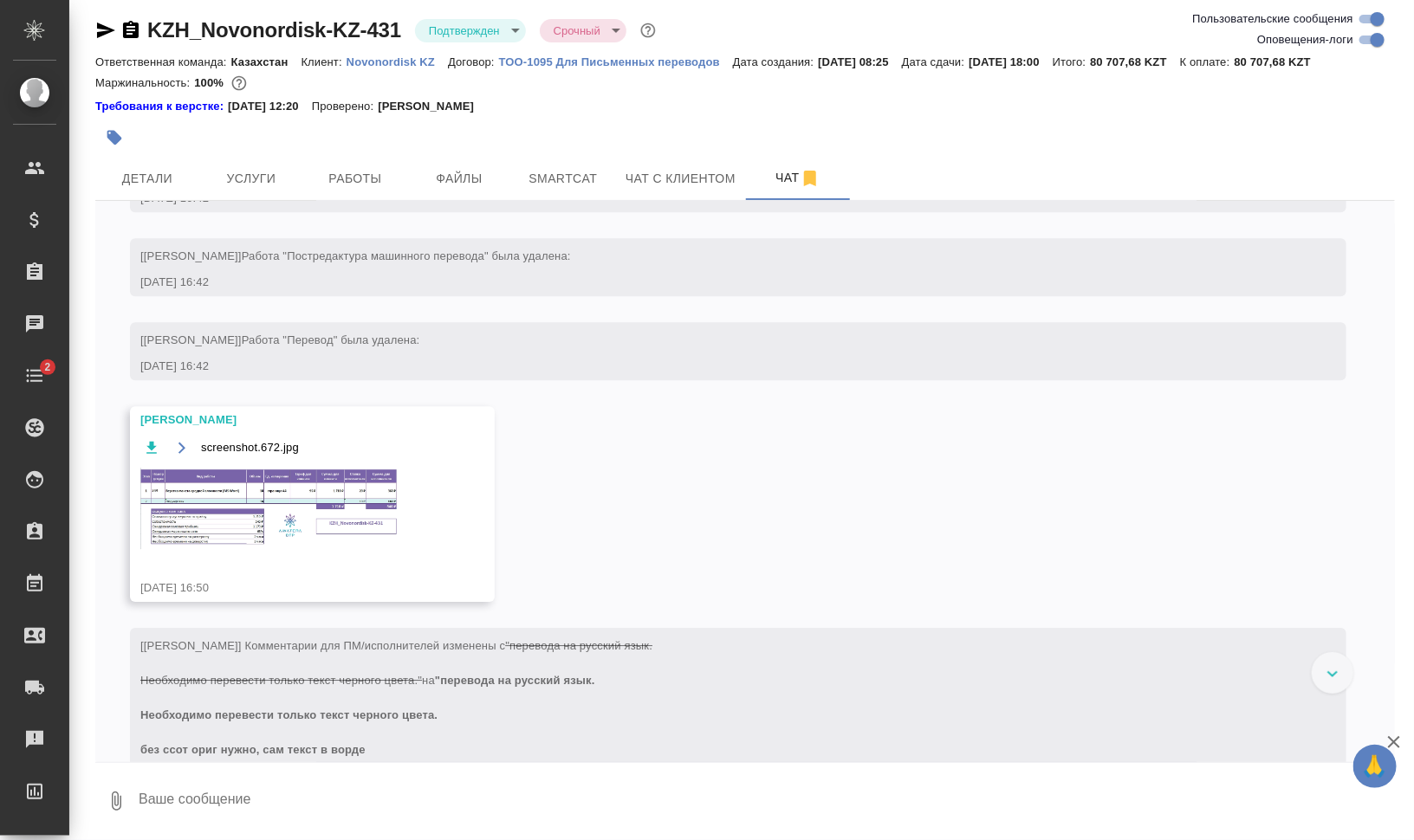
click at [285, 462] on div "screenshot.672.jpg" at bounding box center [287, 504] width 293 height 134
click at [295, 488] on img at bounding box center [270, 508] width 260 height 81
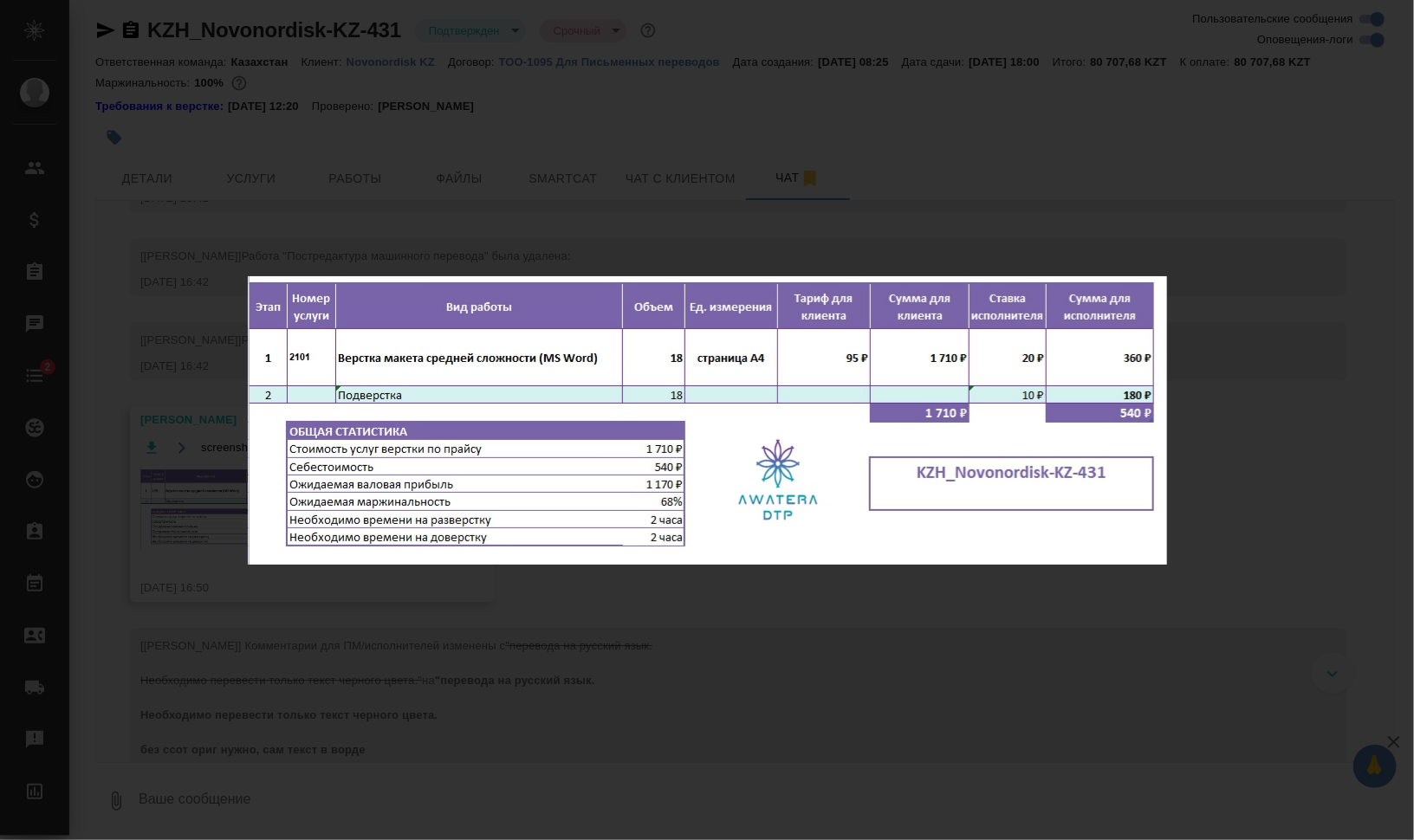
click at [187, 512] on div "screenshot.672.jpg 1 of 1" at bounding box center [707, 420] width 1414 height 840
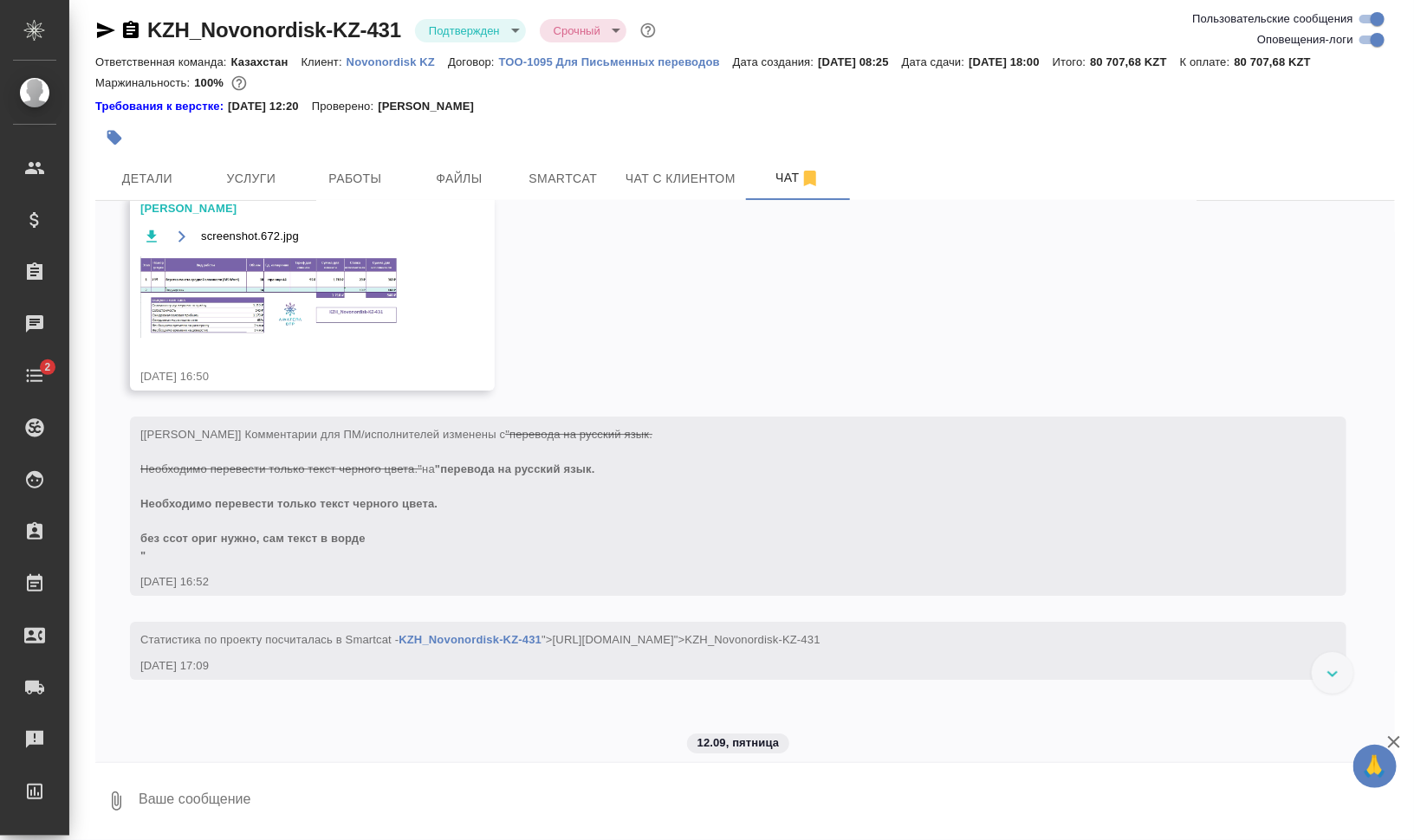
scroll to position [2397, 0]
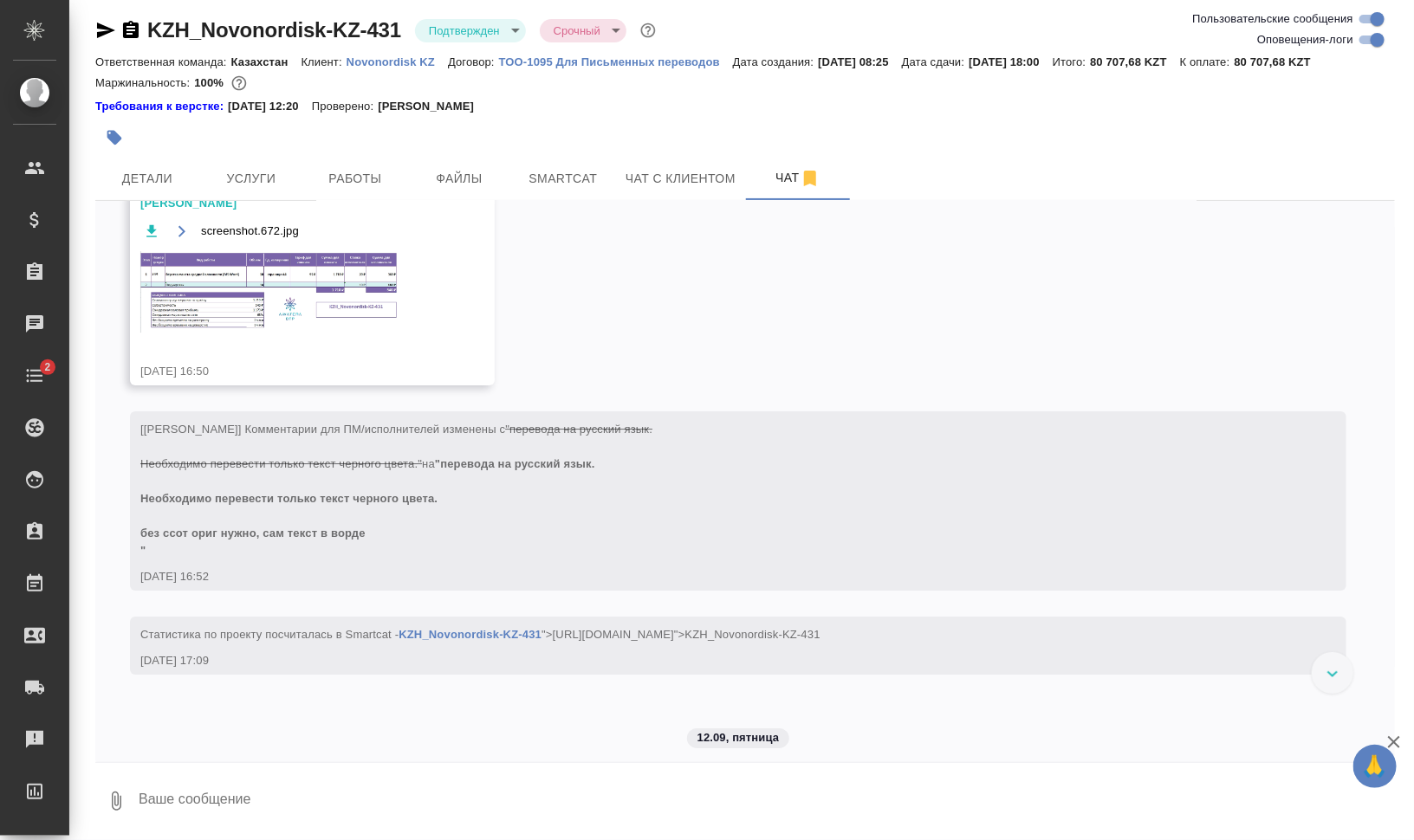
click at [240, 286] on img at bounding box center [270, 292] width 260 height 81
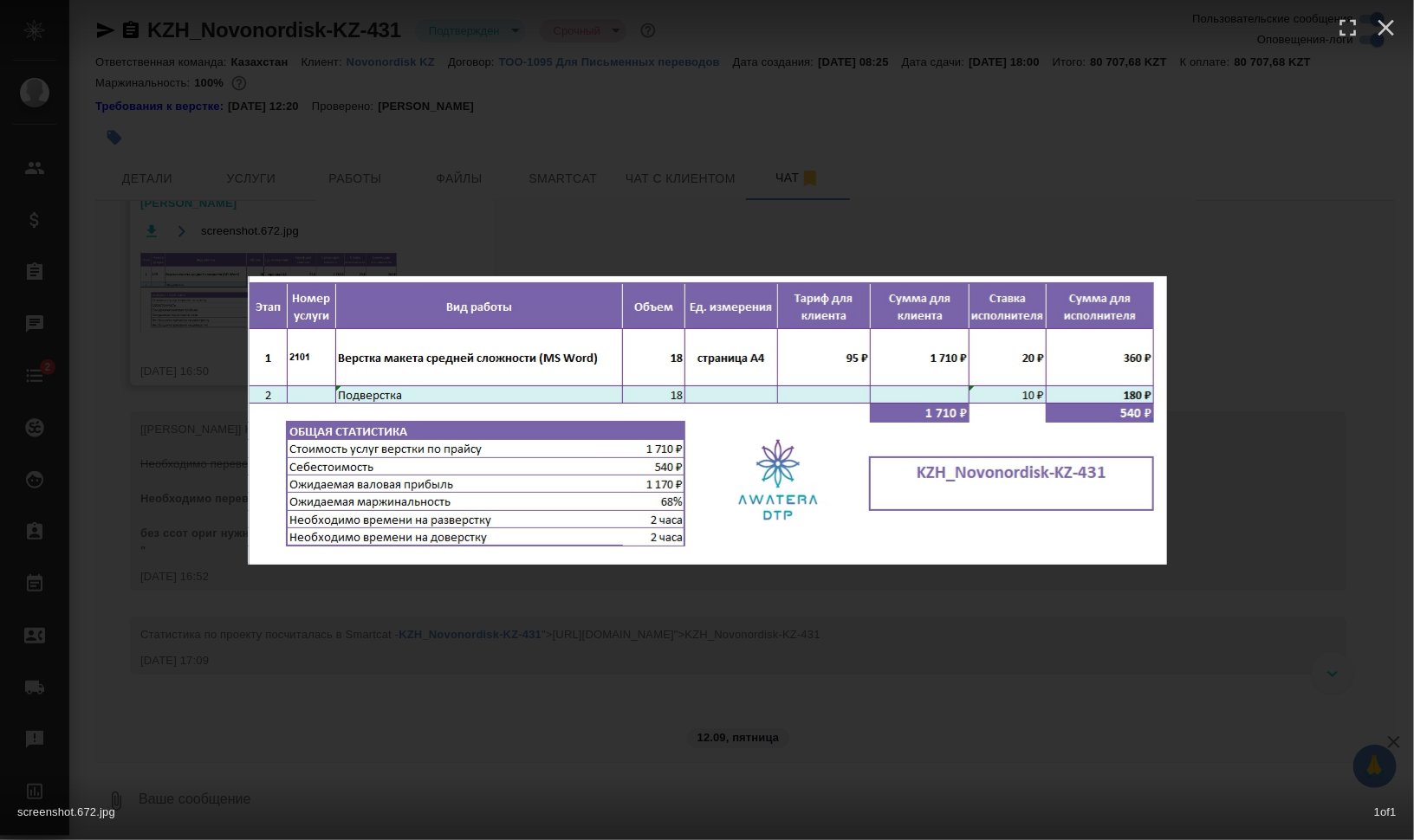
click at [837, 673] on div "screenshot.672.jpg 1 of 1" at bounding box center [707, 420] width 1414 height 840
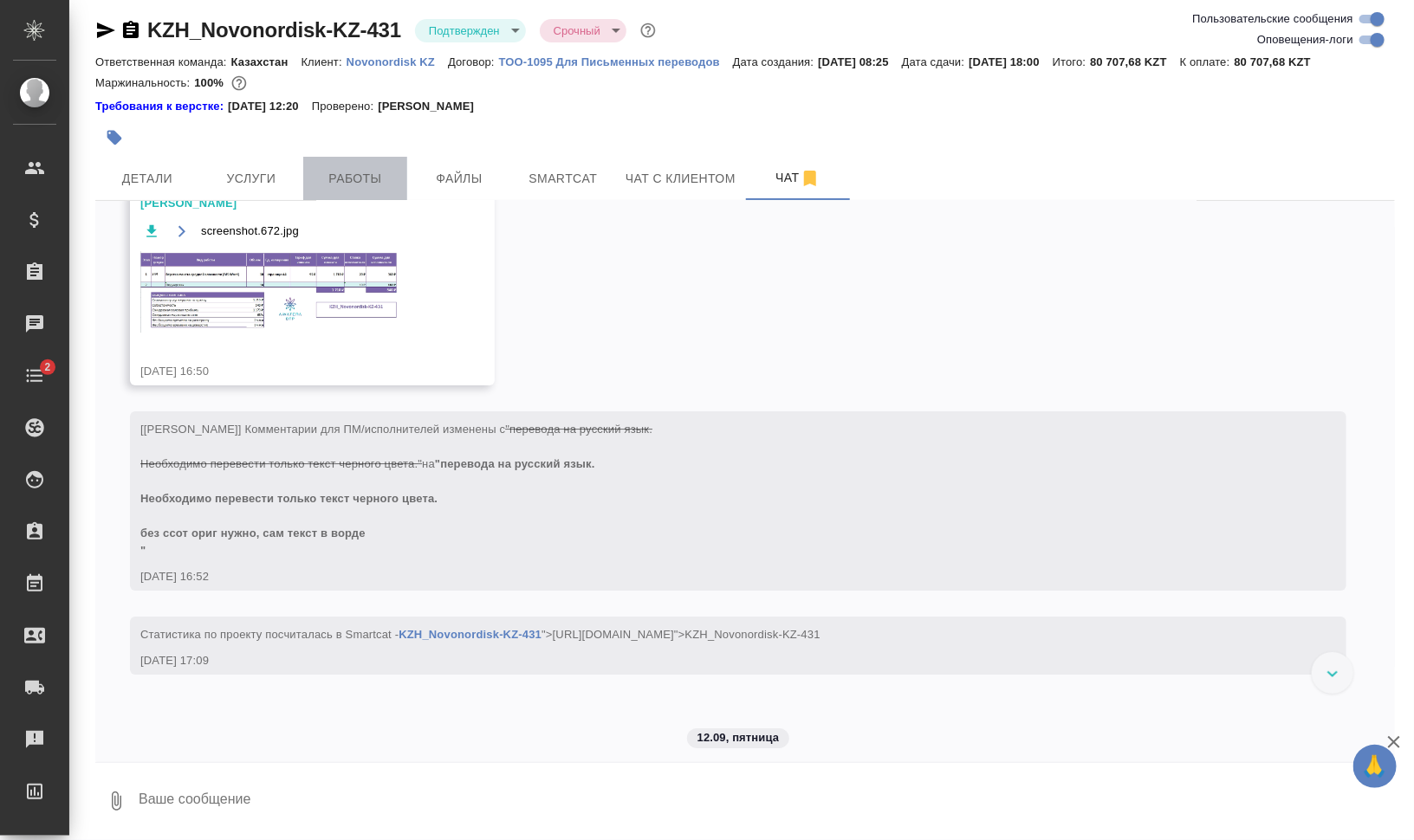
click at [338, 164] on button "Работы" at bounding box center [355, 178] width 104 height 43
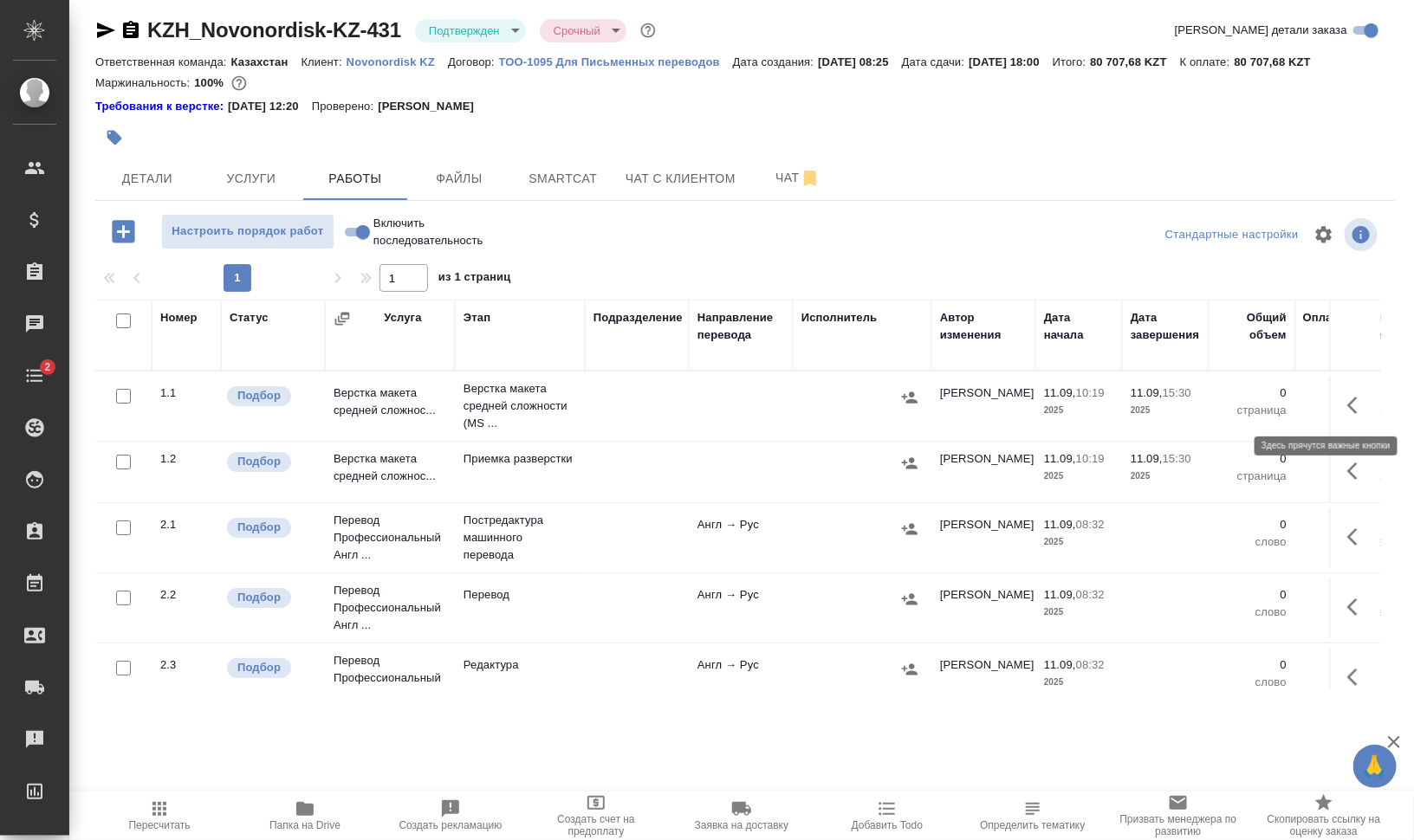
click at [1348, 409] on icon "button" at bounding box center [1358, 406] width 21 height 21
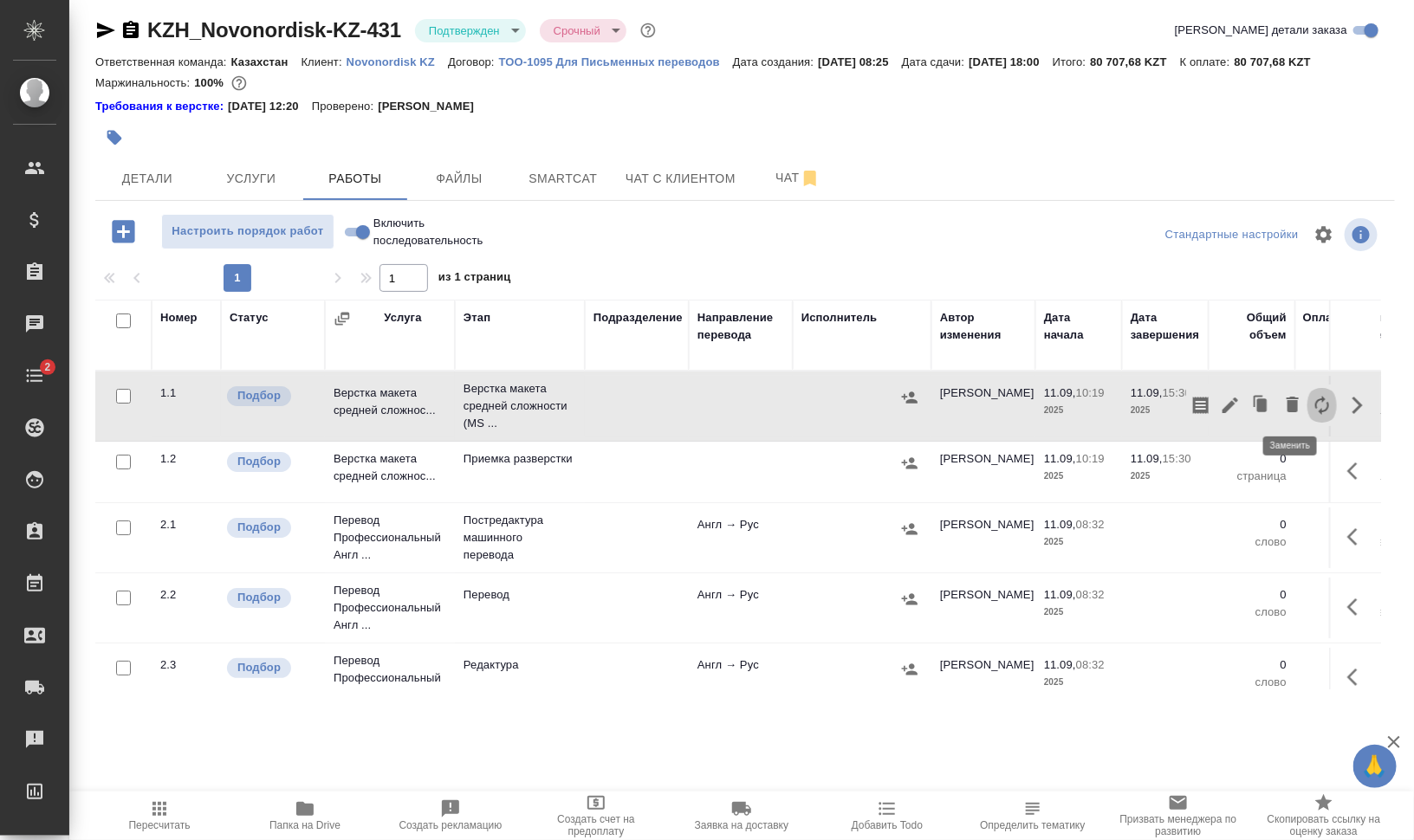
click at [1312, 408] on icon "button" at bounding box center [1322, 406] width 21 height 21
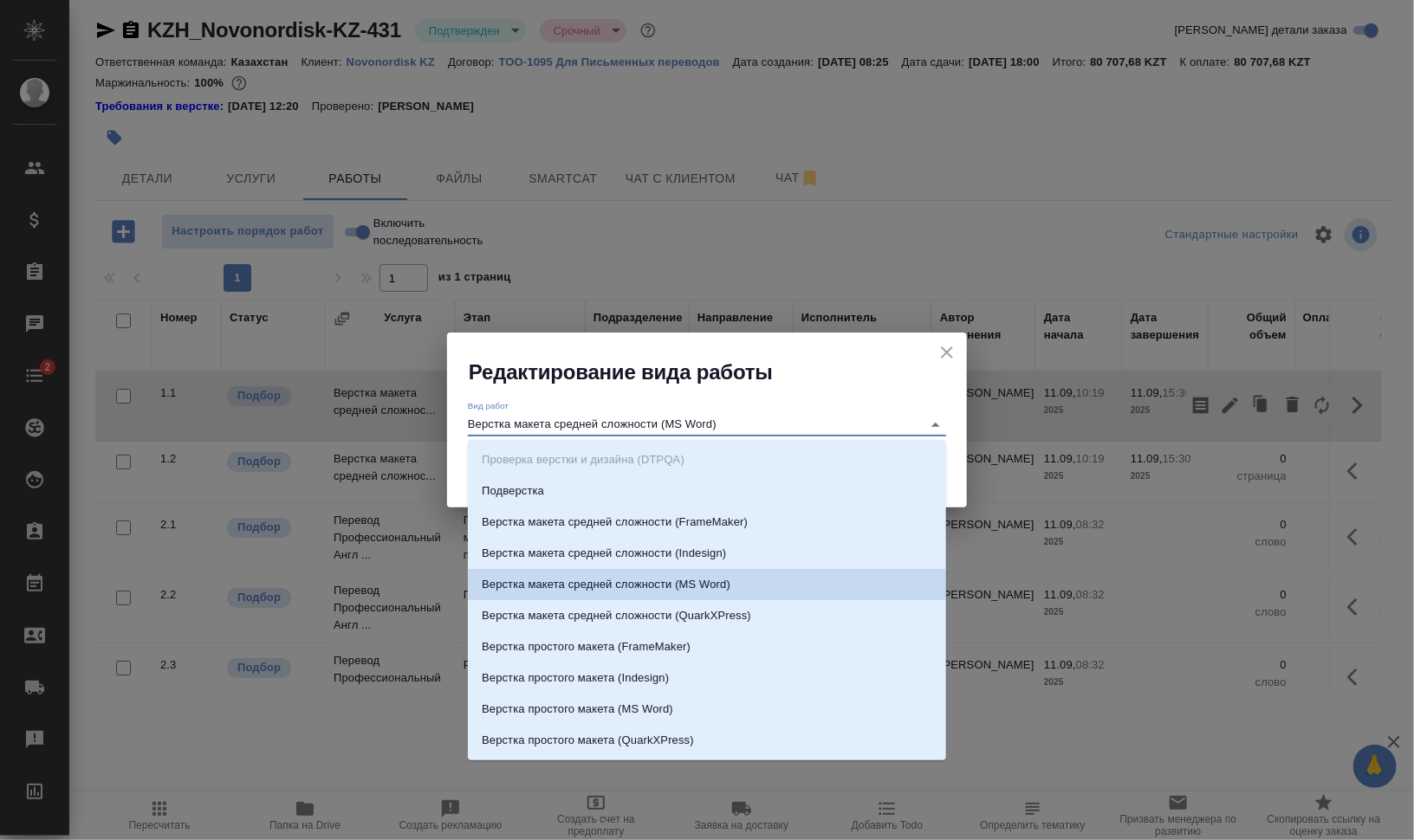
click at [538, 421] on input "Верстка макета средней сложности (MS Word)" at bounding box center [691, 424] width 446 height 21
click at [561, 421] on input "Верстка макета средней сложности (MS Word)" at bounding box center [691, 424] width 446 height 21
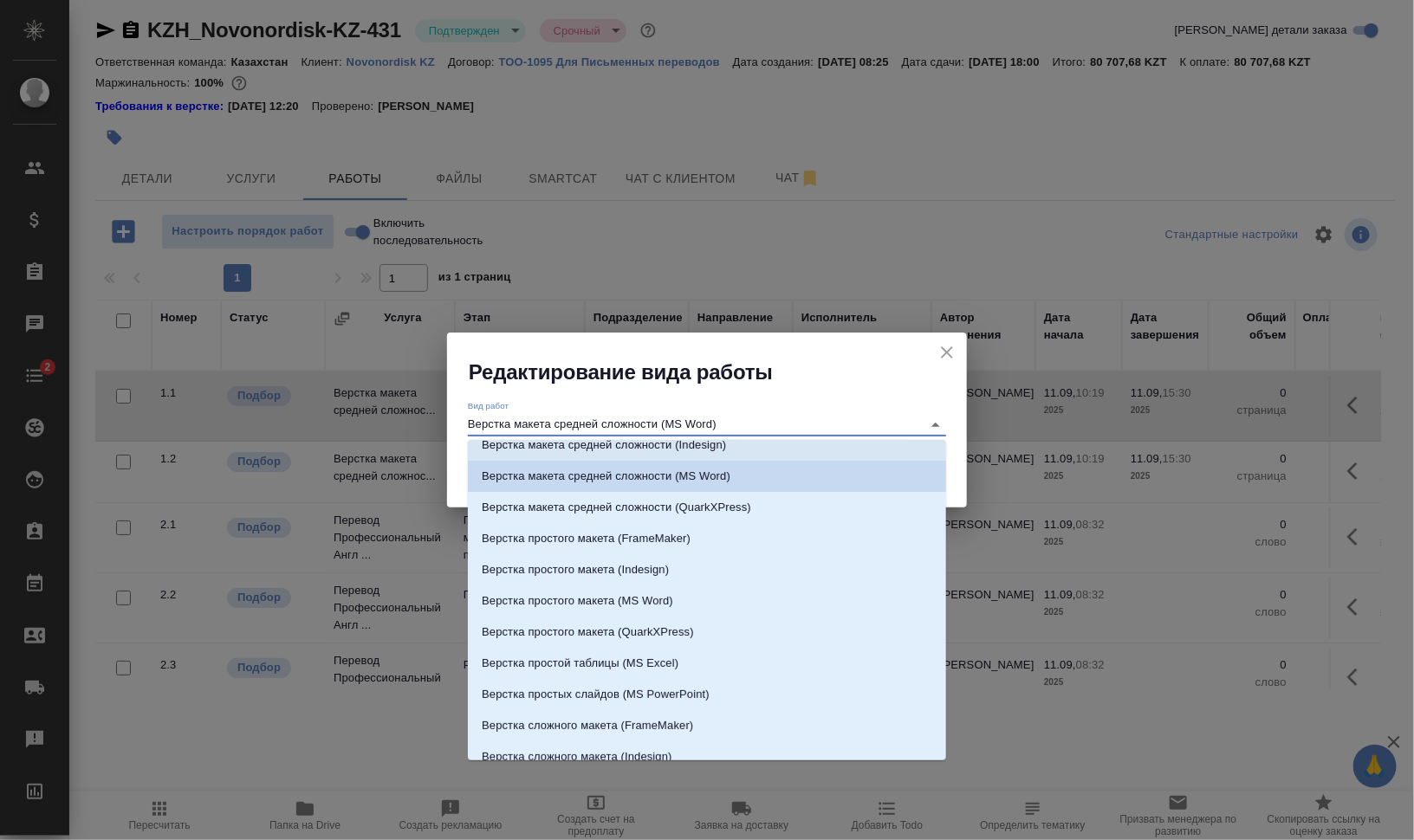
click at [949, 348] on icon "close" at bounding box center [947, 352] width 21 height 21
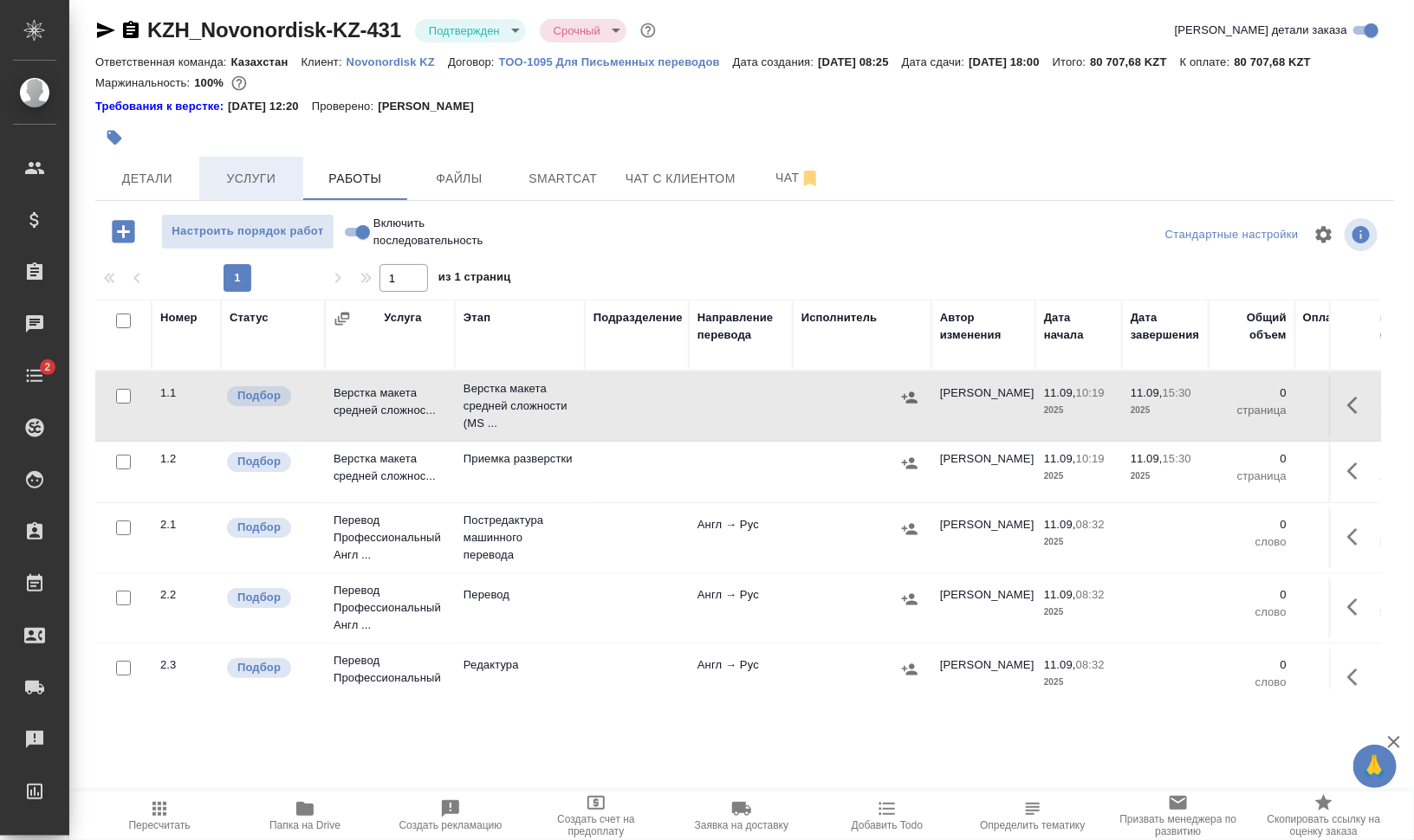
click at [253, 168] on span "Услуги" at bounding box center [250, 178] width 83 height 21
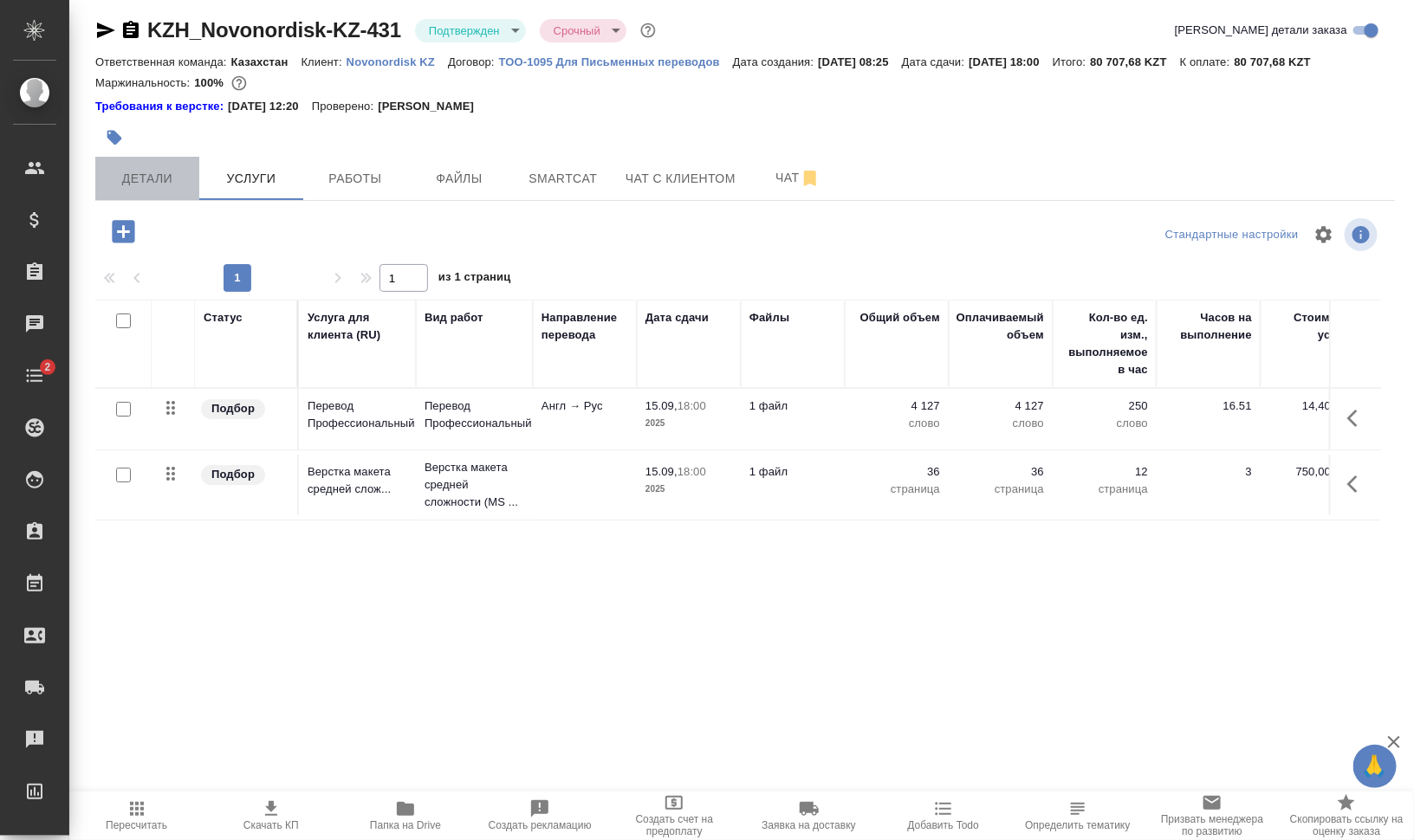
click at [163, 175] on span "Детали" at bounding box center [147, 178] width 83 height 21
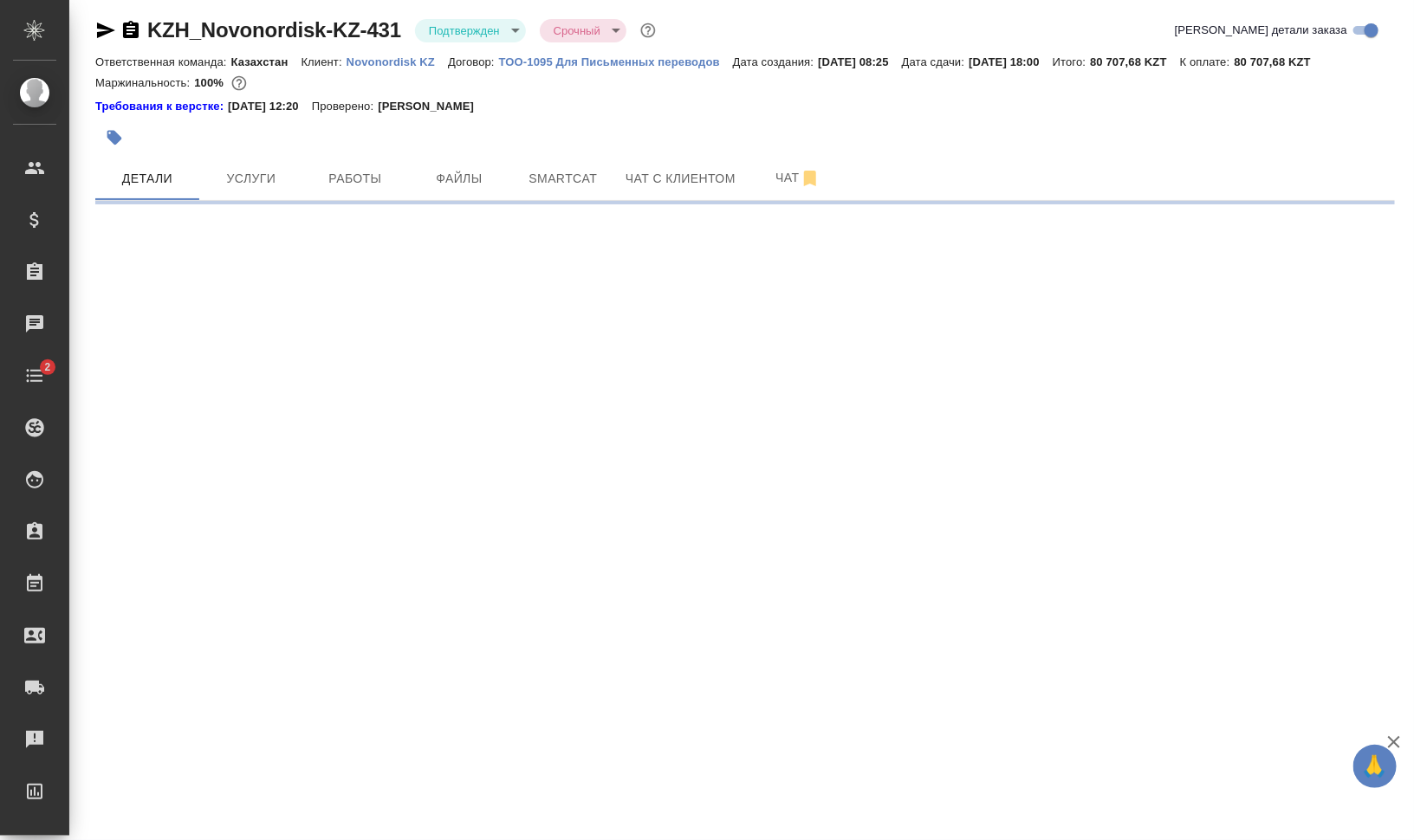
select select "RU"
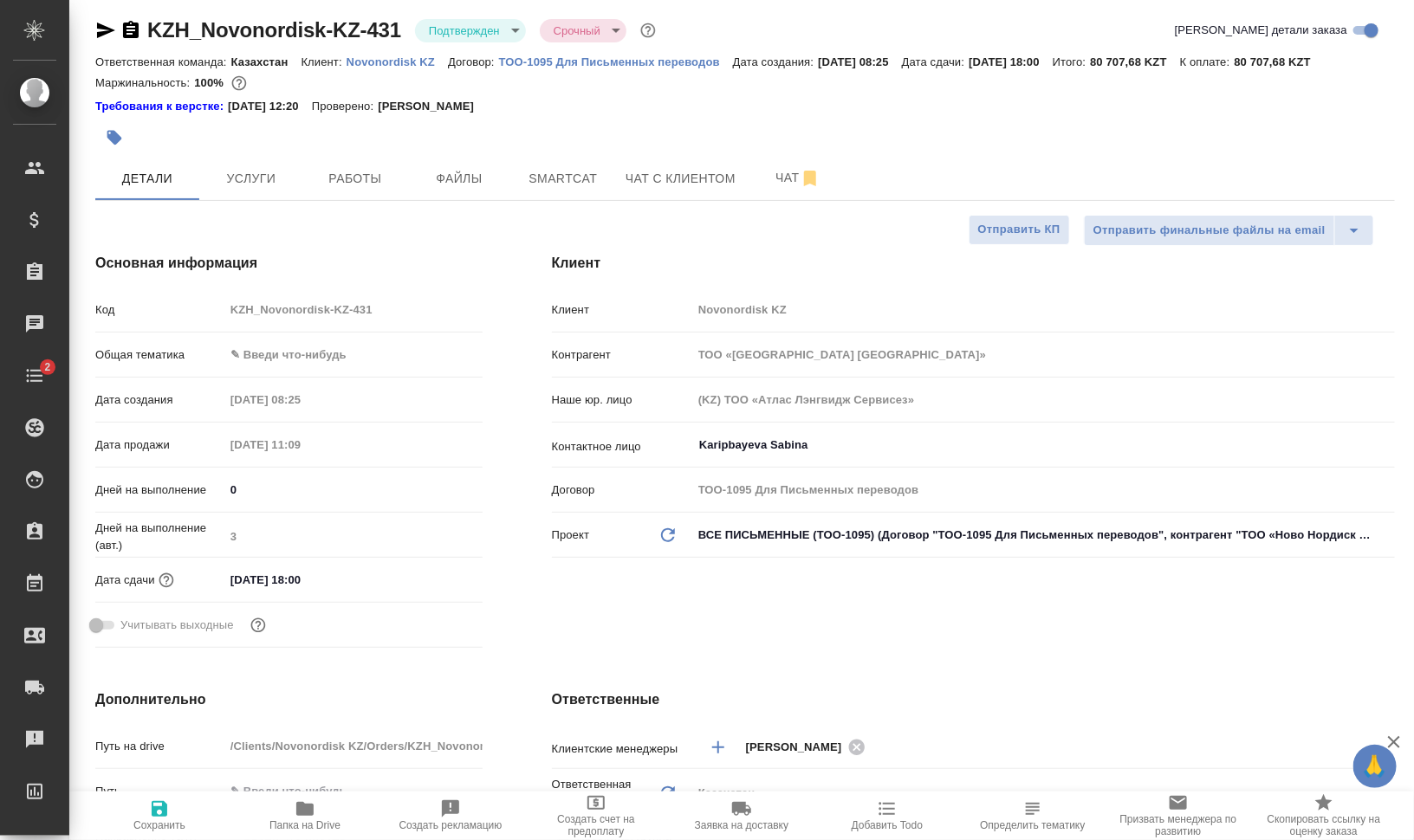
type textarea "x"
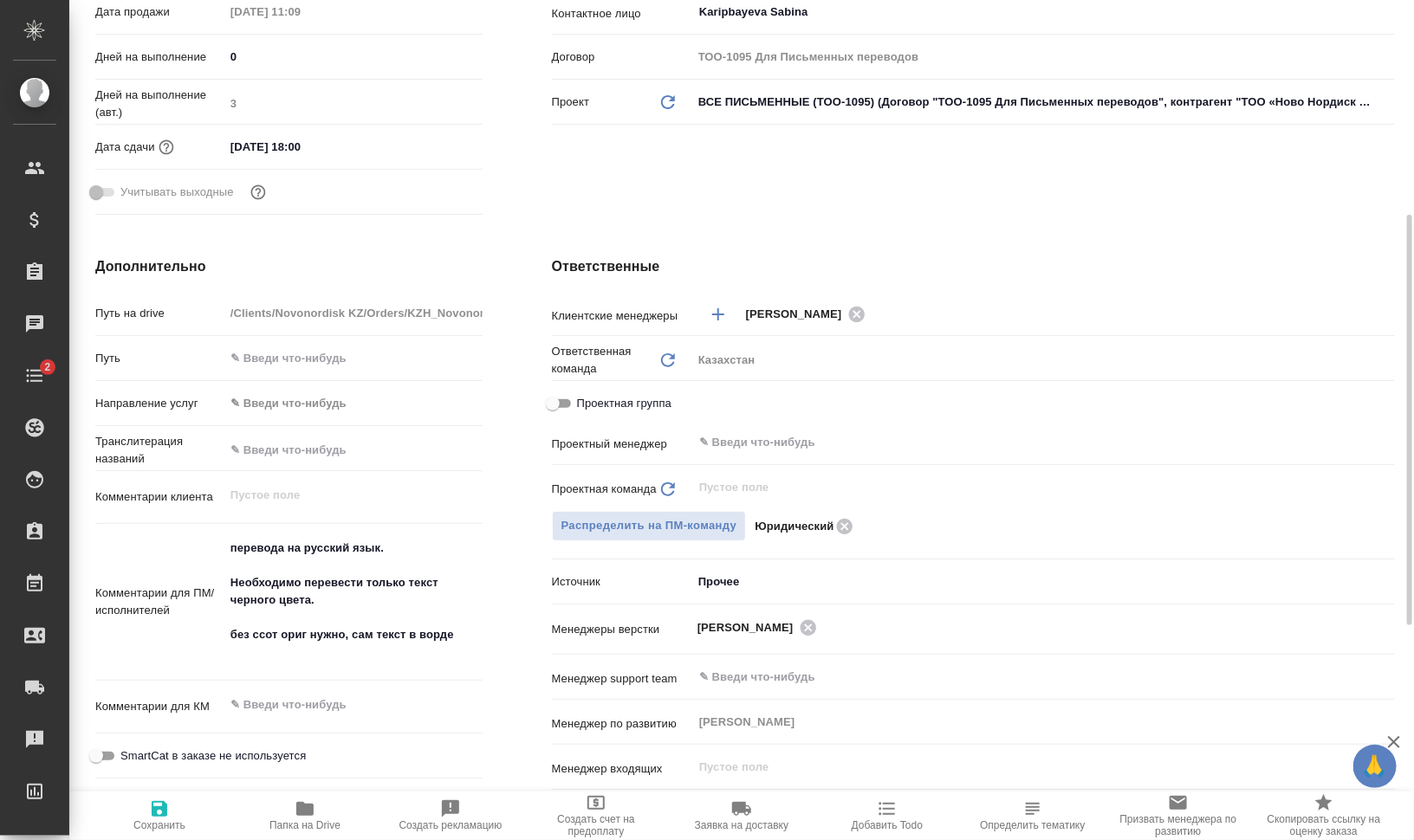
scroll to position [548, 0]
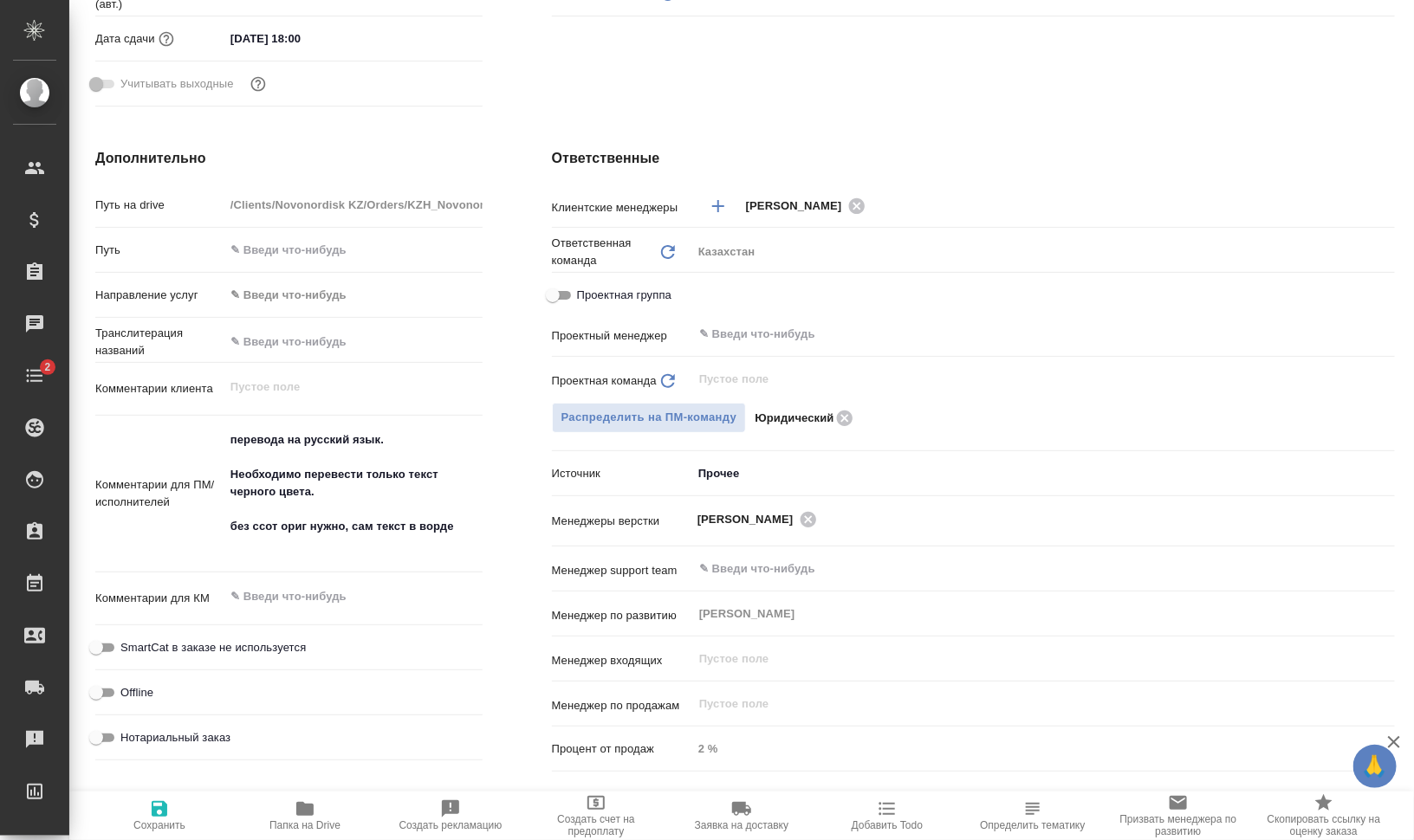
type textarea "x"
click at [245, 524] on textarea "перевода на русский язык. Необходимо перевести только текст черного цвета. без …" at bounding box center [353, 491] width 258 height 134
click at [321, 533] on textarea "перевода на русский язык. Необходимо перевести только текст черного цвета. без …" at bounding box center [353, 492] width 256 height 134
click at [247, 530] on textarea "перевода на русский язык. Необходимо перевести только текст черного цвета. без …" at bounding box center [353, 492] width 256 height 134
type textarea "перевода на русский язык. Необходимо перевести только текст черного цвета. без …"
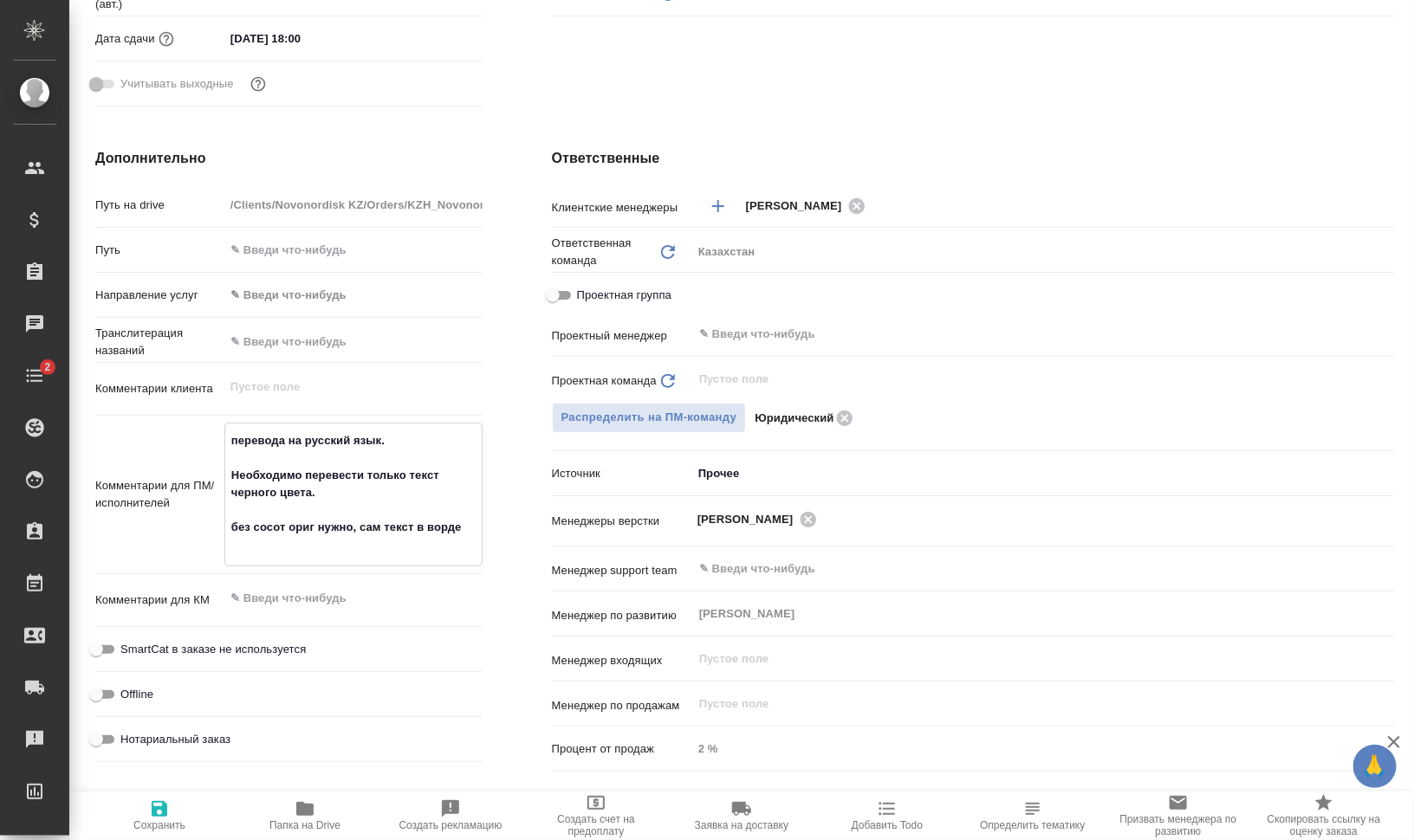
type textarea "x"
type textarea "перевода на русский язык. Необходимо перевести только текст черного цвета. без …"
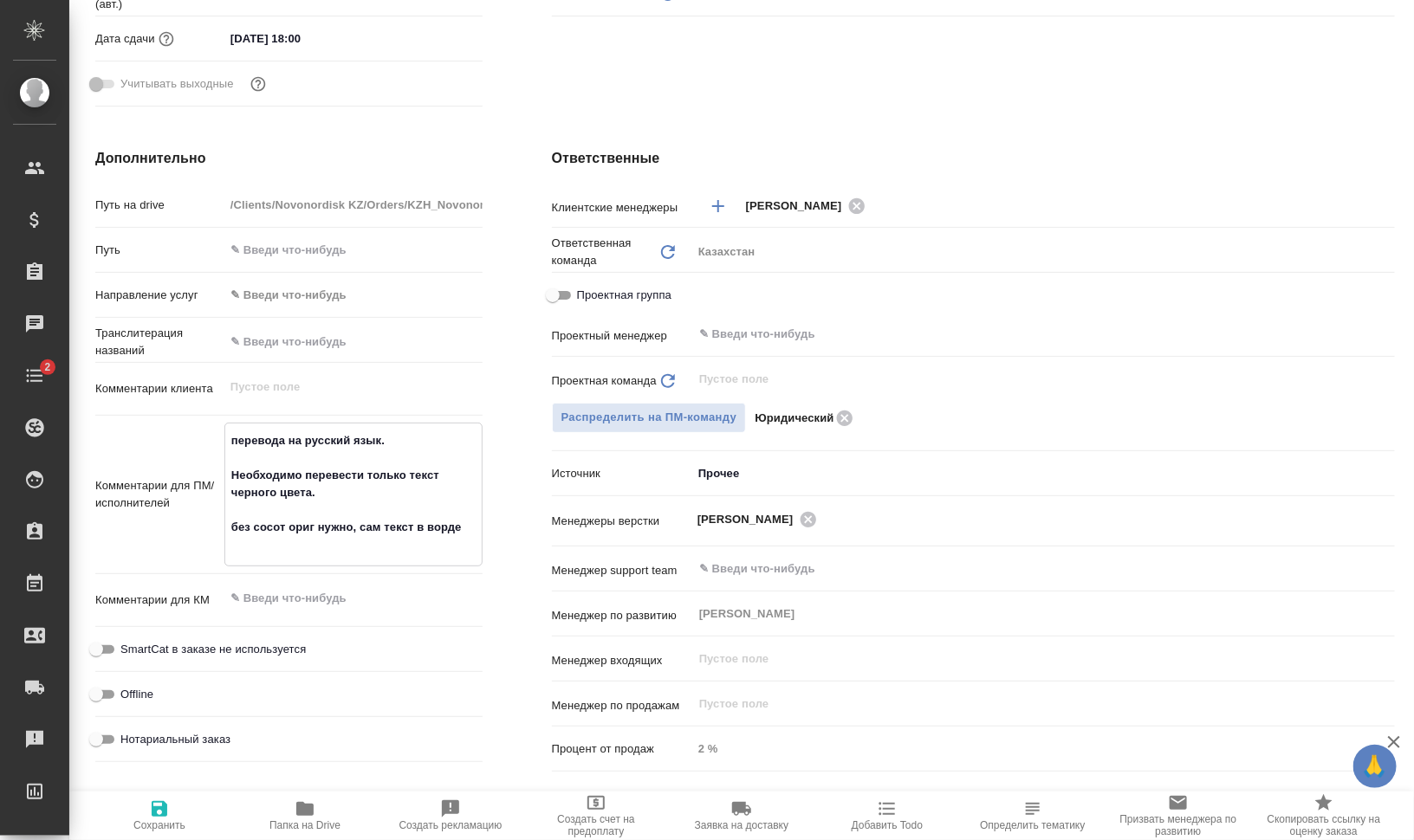
type textarea "x"
type textarea "перевода на русский язык. Необходимо перевести только текст черного цвета. без …"
type textarea "x"
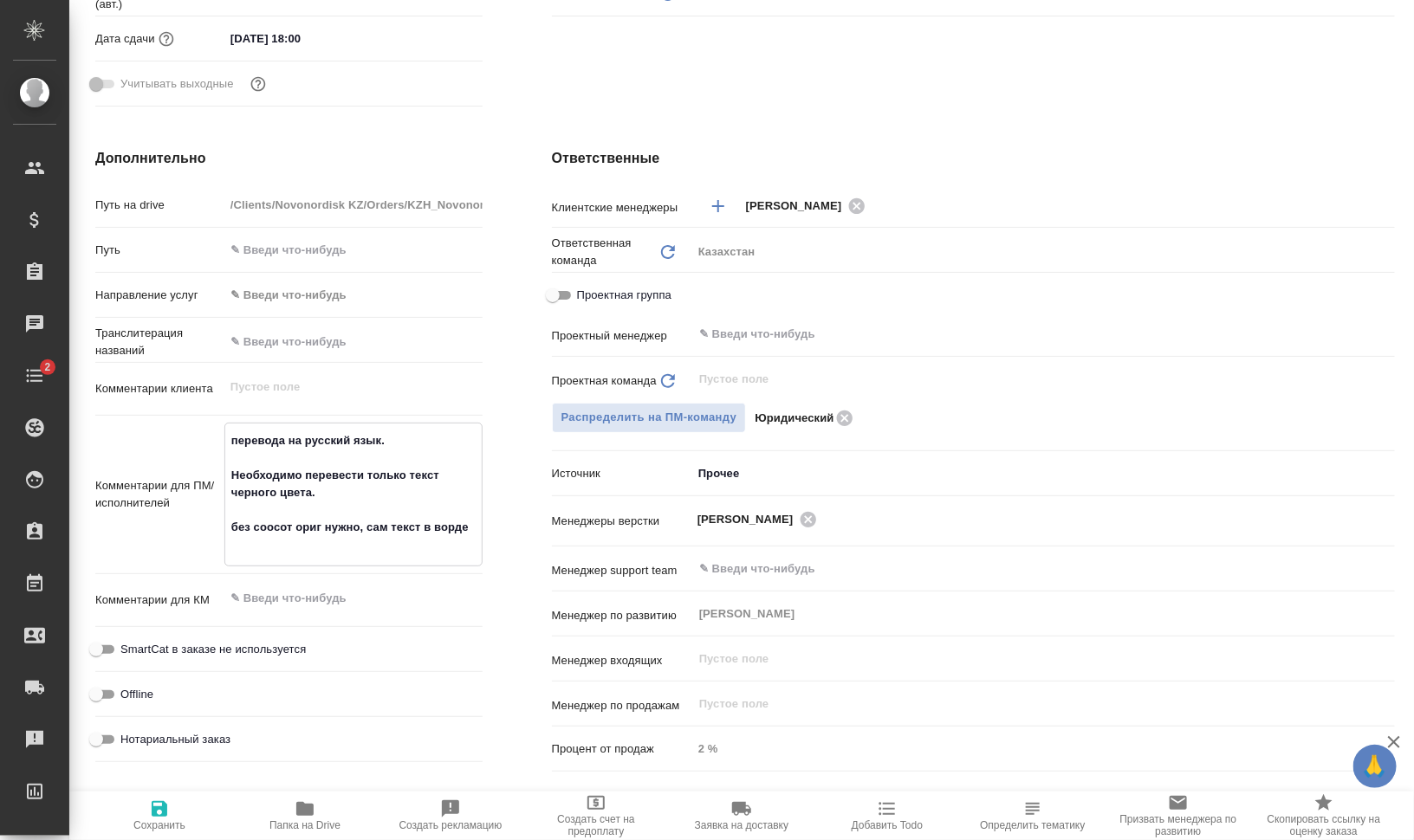
type textarea "x"
type textarea "перевода на русский язык. Необходимо перевести только текст черного цвета. без …"
type textarea "x"
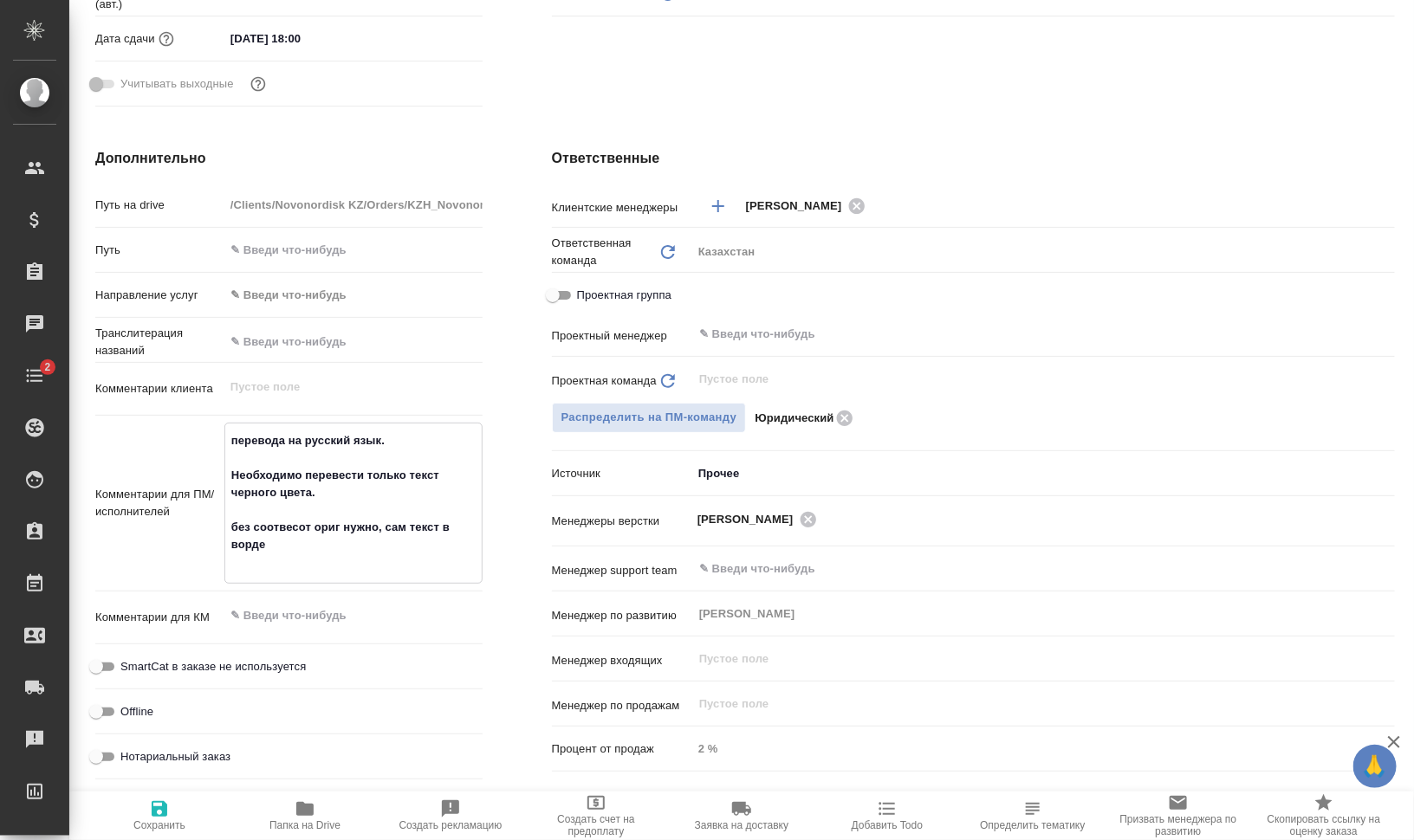
type textarea "x"
type textarea "перевода на русский язык. Необходимо перевести только текст черного цвета. без …"
type textarea "x"
type textarea "перевода на русский язык. Необходимо перевести только текст черного цвета. без …"
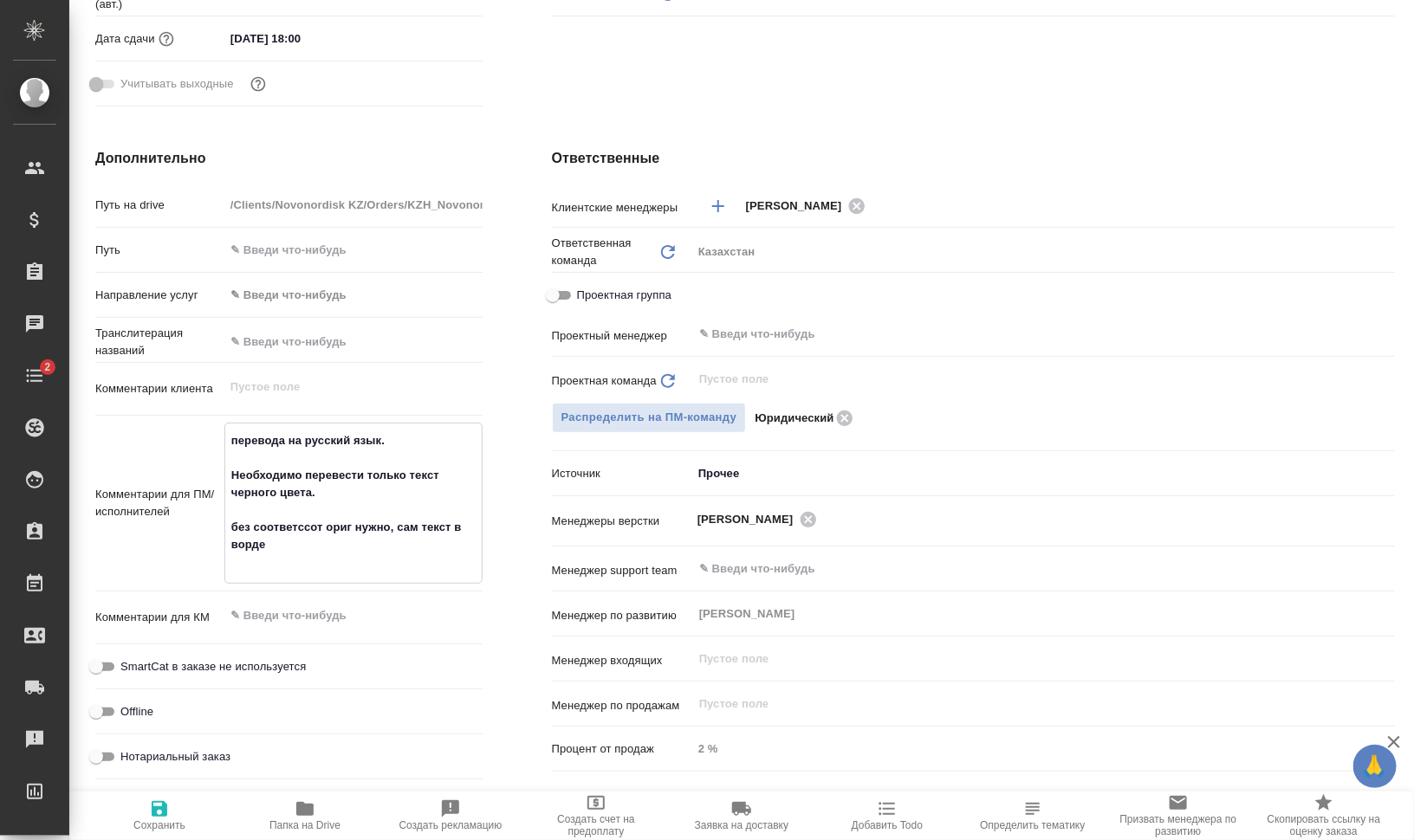
type textarea "x"
type textarea "перевода на русский язык. Необходимо перевести только текст черного цвета. без …"
type textarea "x"
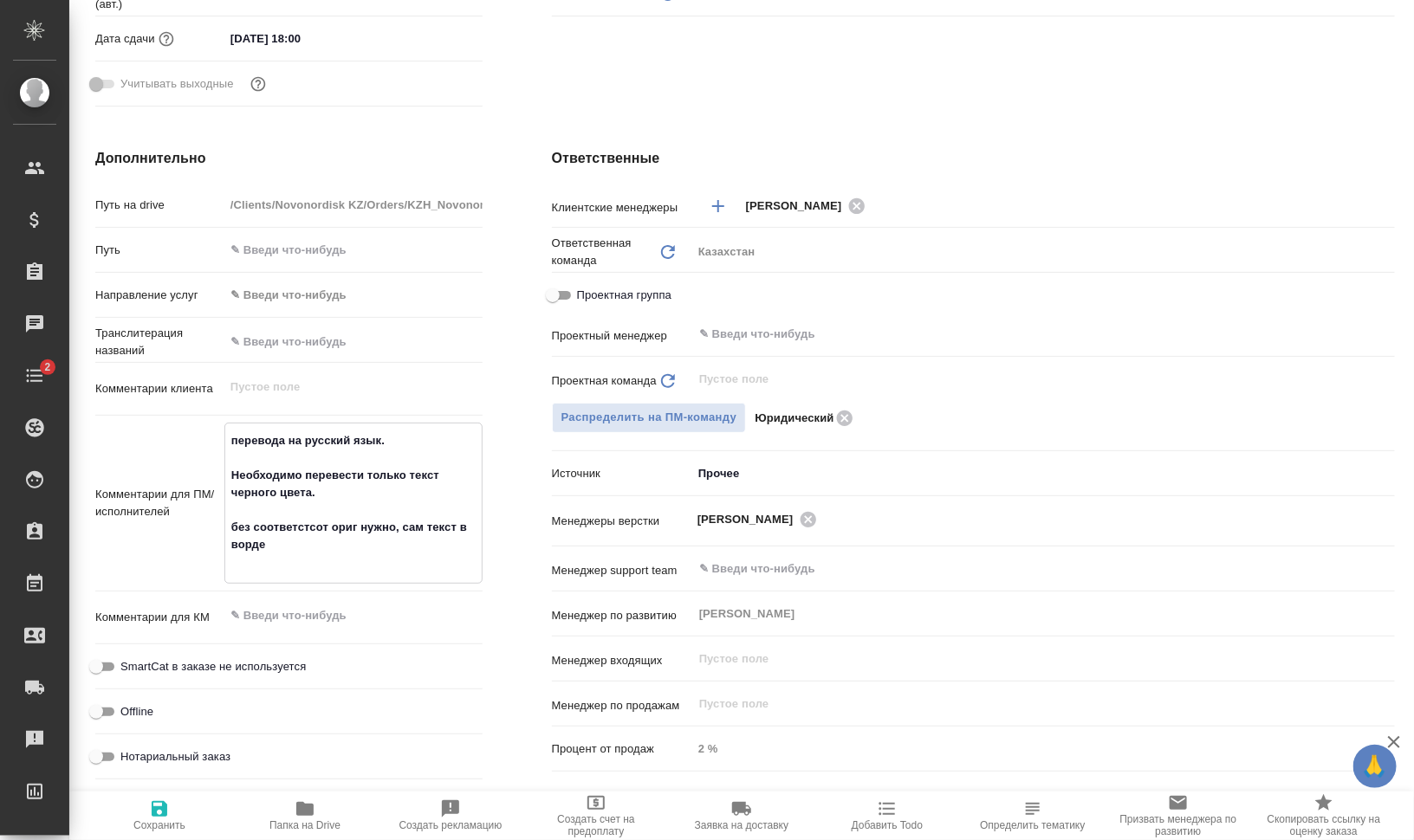
type textarea "перевода на русский язык. Необходимо перевести только текст черного цвета. без …"
type textarea "x"
type textarea "перевода на русский язык. Необходимо перевести только текст черного цвета. без …"
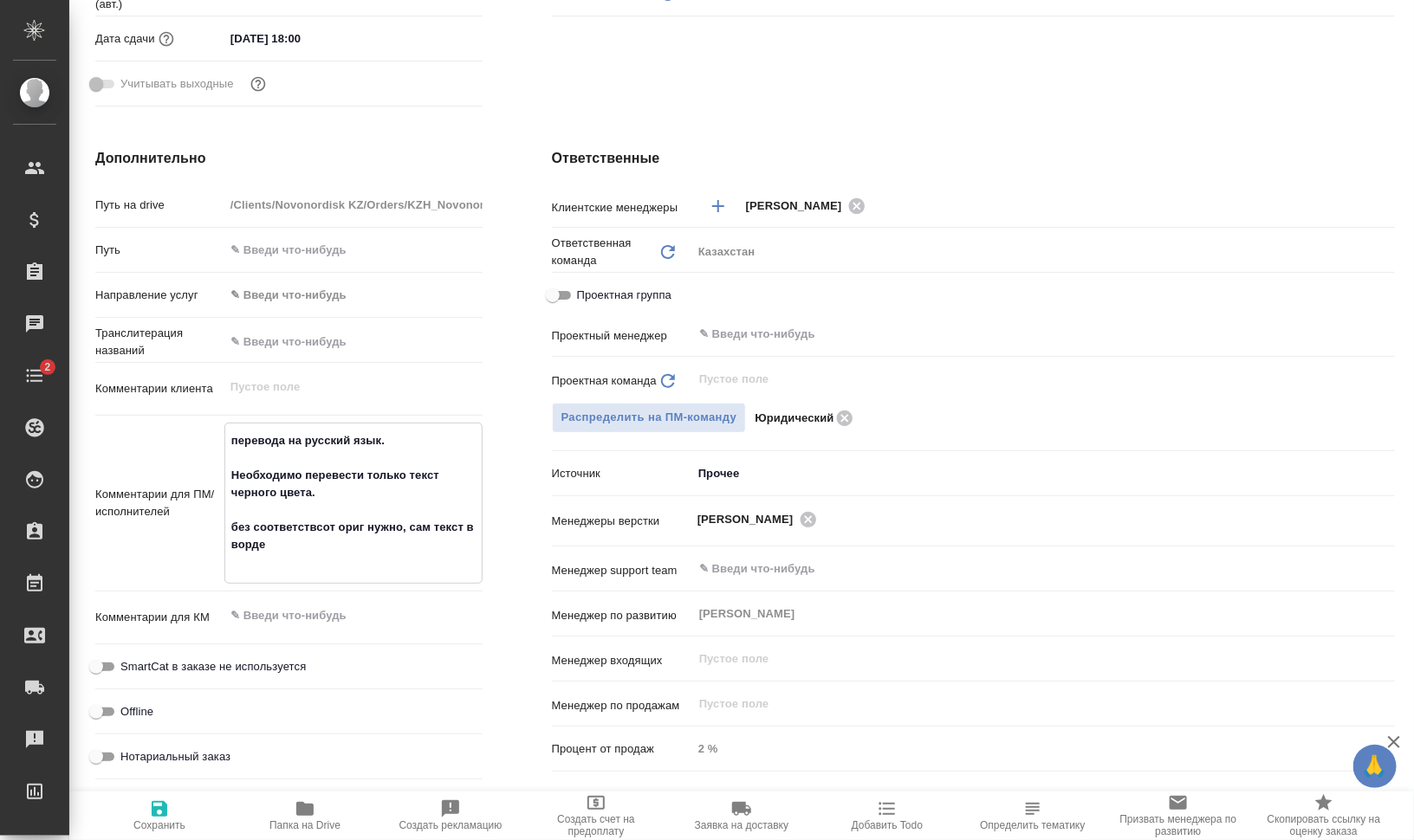
type textarea "x"
type textarea "перевода на русский язык. Необходимо перевести только текст черного цвета. без …"
type textarea "x"
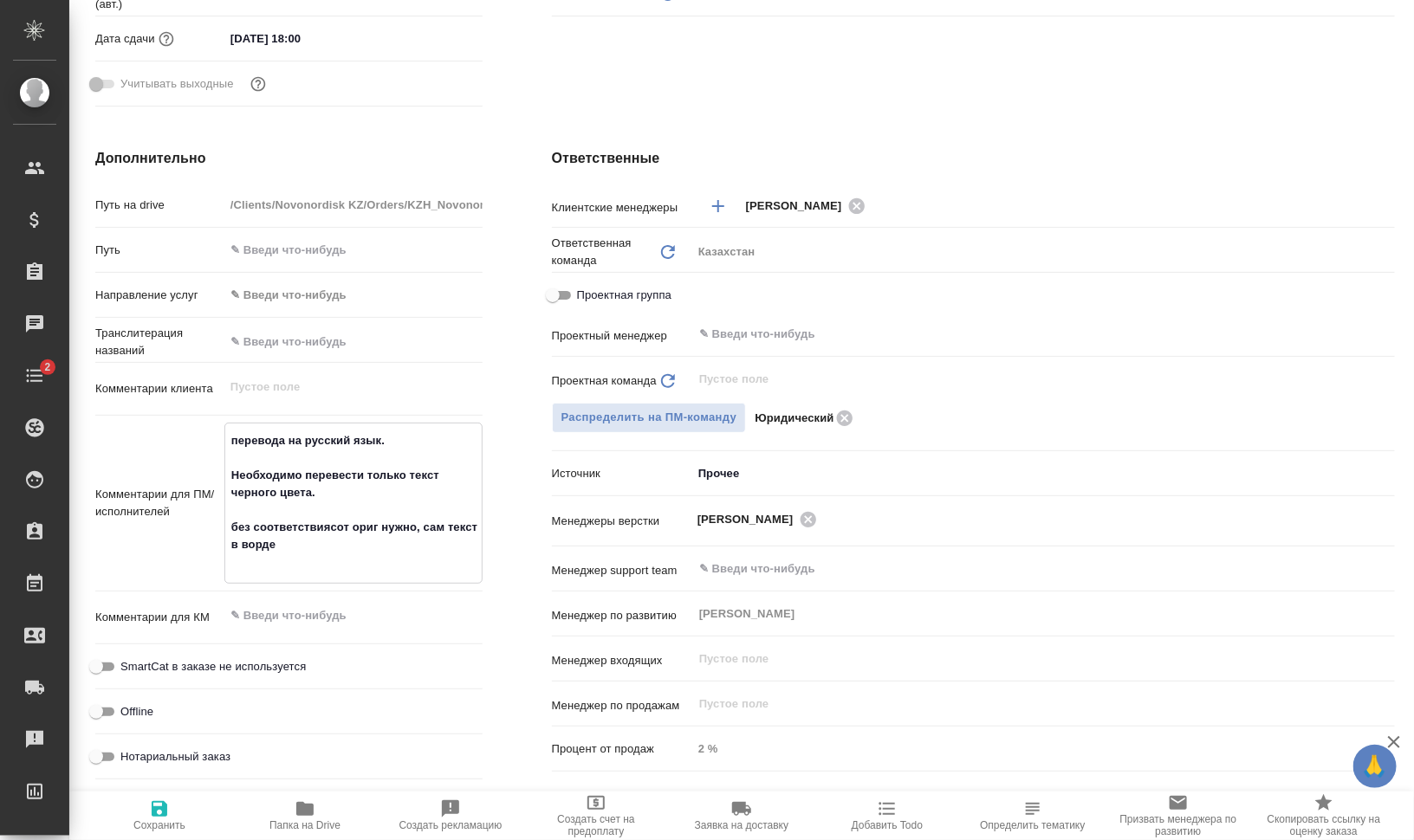
type textarea "x"
click at [338, 522] on textarea "перевода на русский язык. Необходимо перевести только текст черного цвета. без …" at bounding box center [353, 501] width 256 height 150
drag, startPoint x: 343, startPoint y: 520, endPoint x: 332, endPoint y: 524, distance: 11.7
click at [332, 524] on textarea "перевода на русский язык. Необходимо перевести только текст черного цвета. без …" at bounding box center [353, 501] width 256 height 150
type textarea "x"
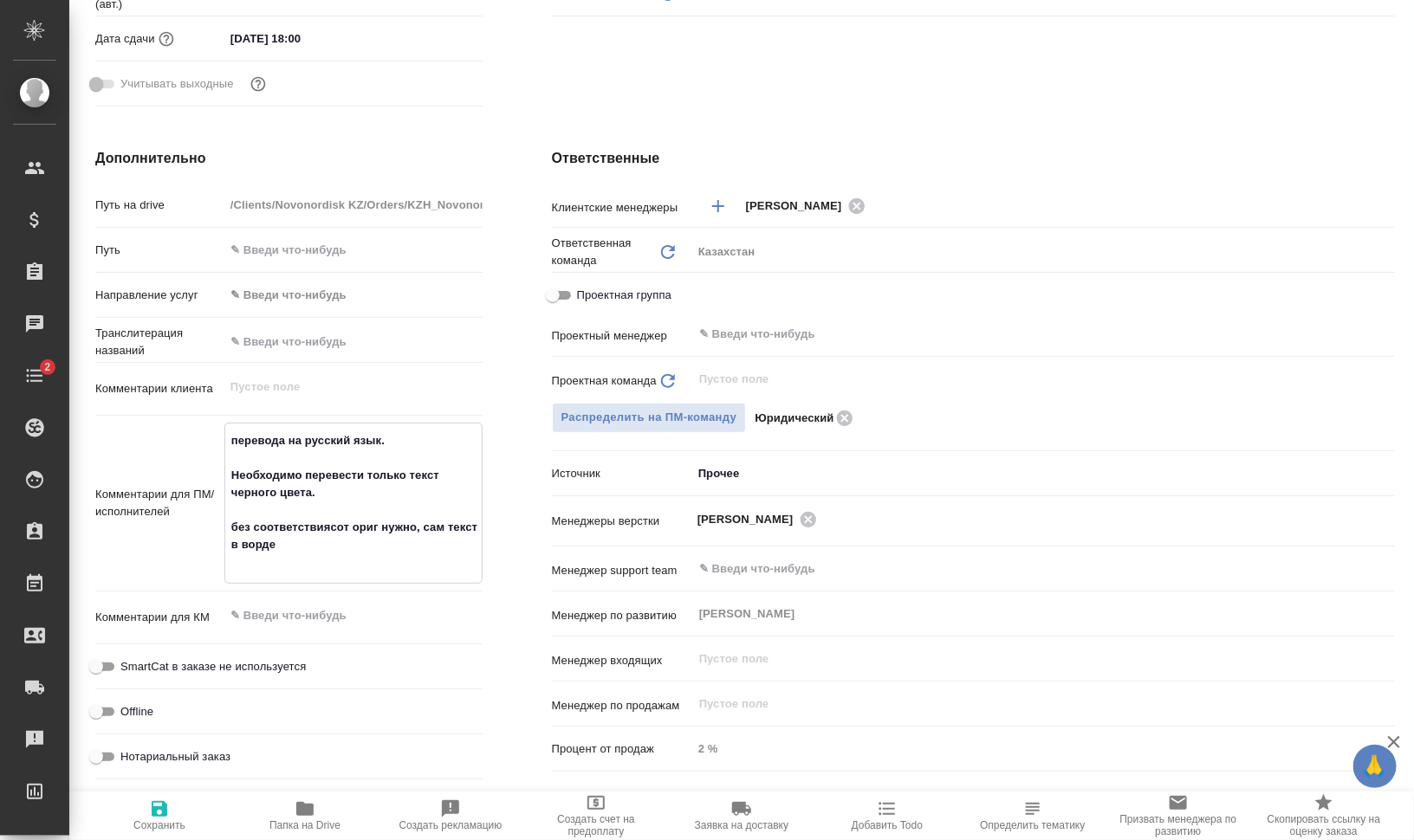
type textarea "перевода на русский язык. Необходимо перевести только текст черного цвета. без …"
type textarea "x"
type textarea "перевода на русский язык. Необходимо перевести только текст черного цвета. без …"
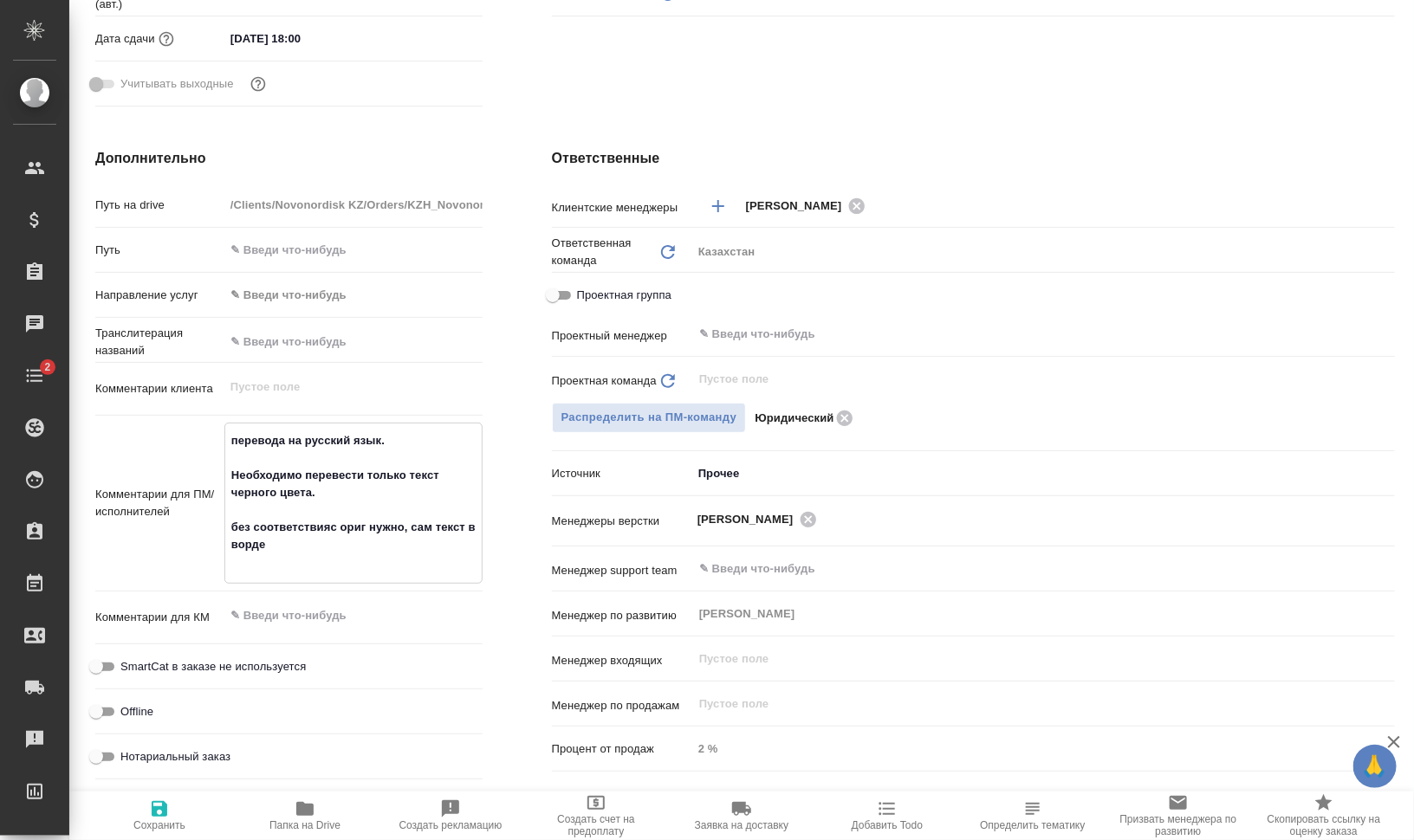
type textarea "x"
click at [360, 519] on textarea "перевода на русский язык. Необходимо перевести только текст черного цвета. без …" at bounding box center [353, 501] width 256 height 150
type textarea "перевода на русский язык. Необходимо перевести только текст черного цвета. без …"
type textarea "x"
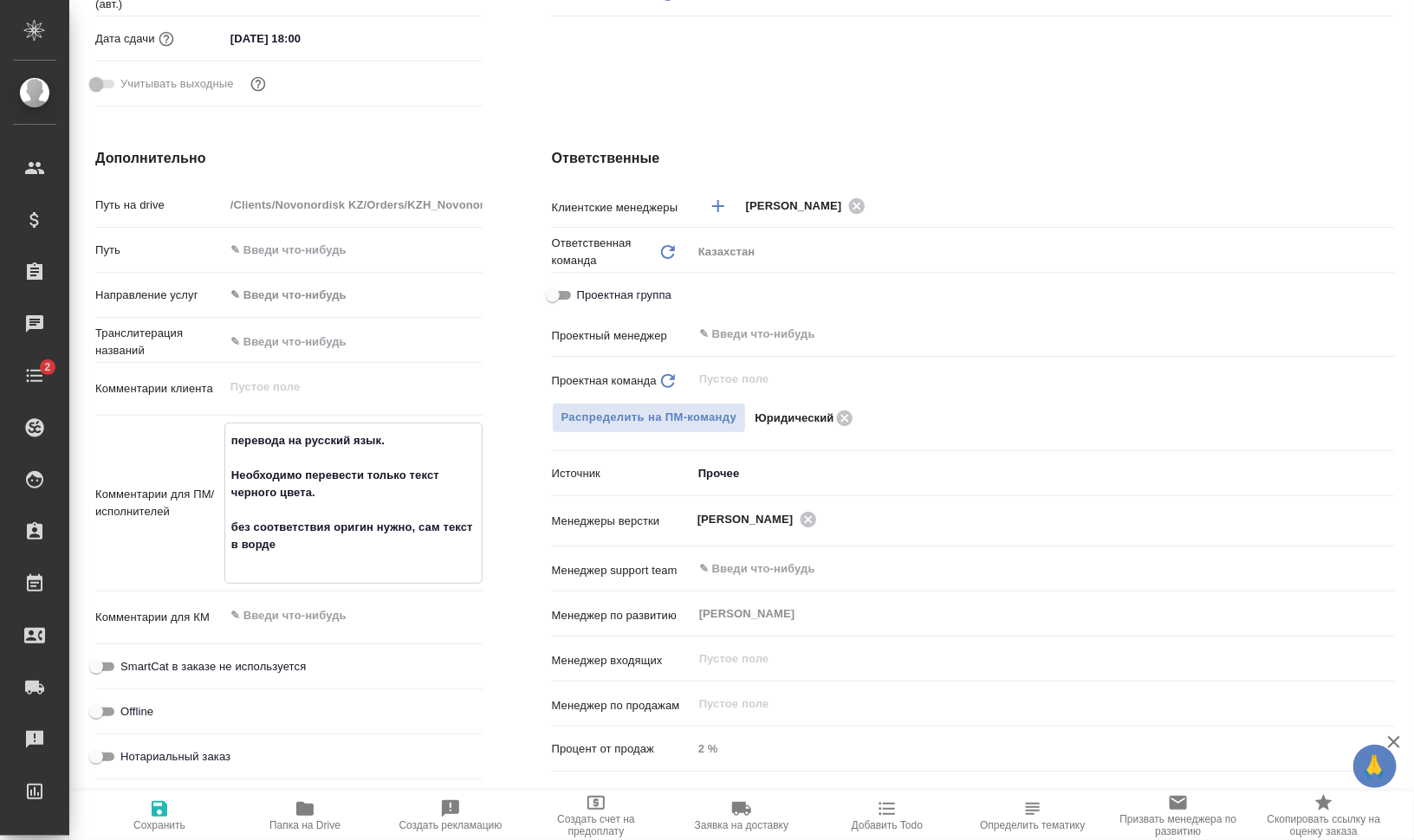
type textarea "x"
type textarea "перевода на русский язык. Необходимо перевести только текст черного цвета. без …"
type textarea "x"
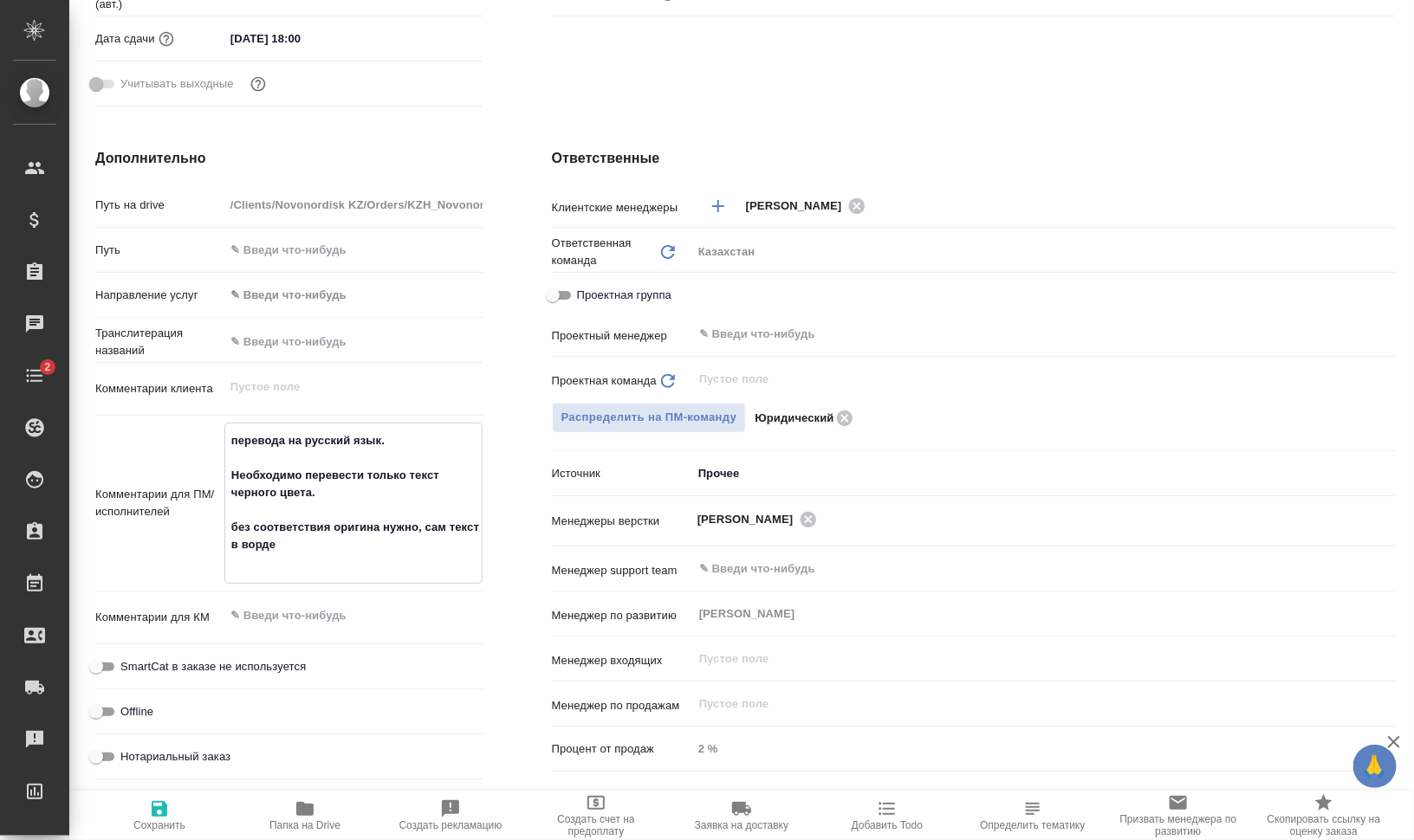
type textarea "x"
type textarea "перевода на русский язык. Необходимо перевести только текст черного цвета. без …"
type textarea "x"
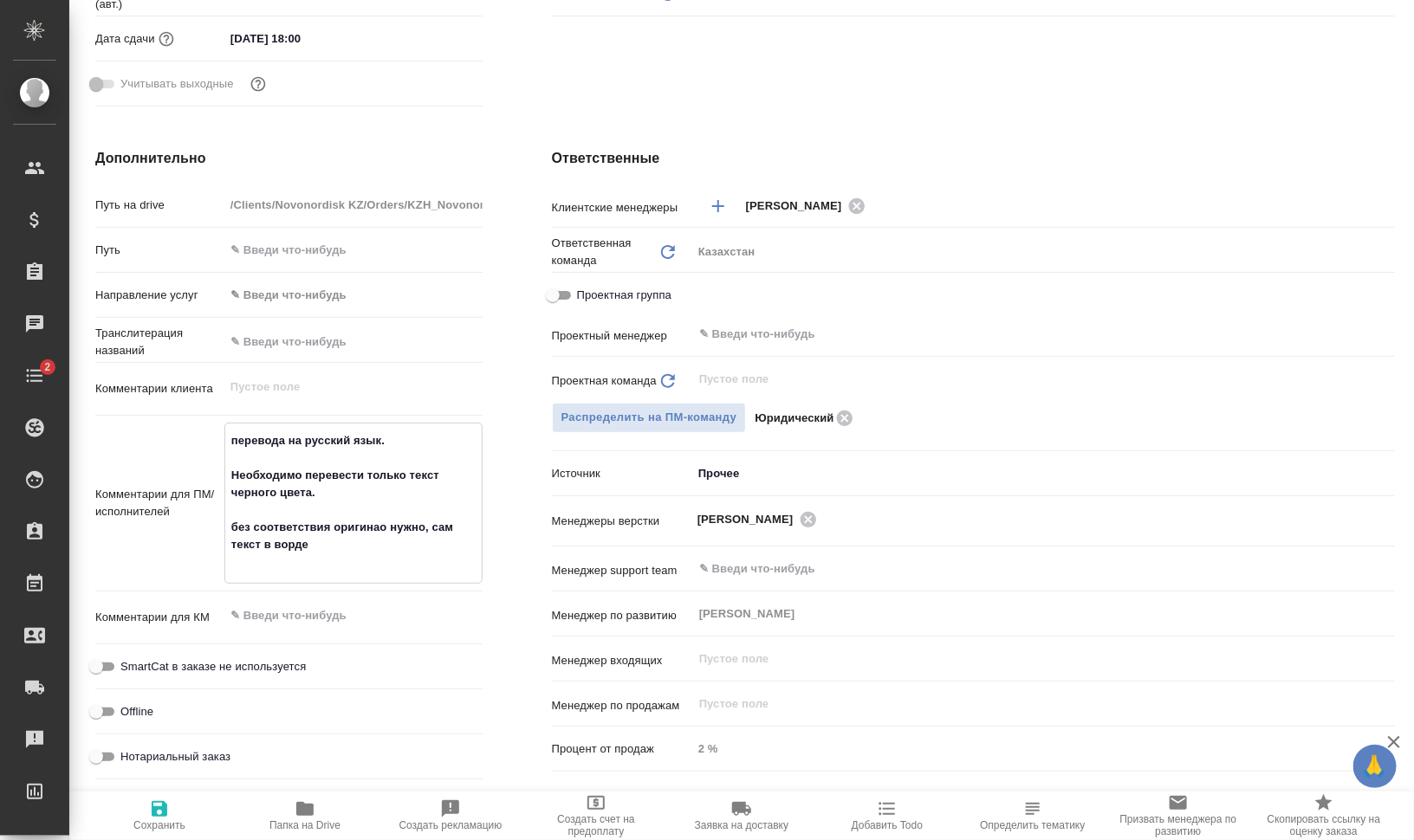
type textarea "x"
type textarea "перевода на русский язык. Необходимо перевести только текст черного цвета. без …"
type textarea "x"
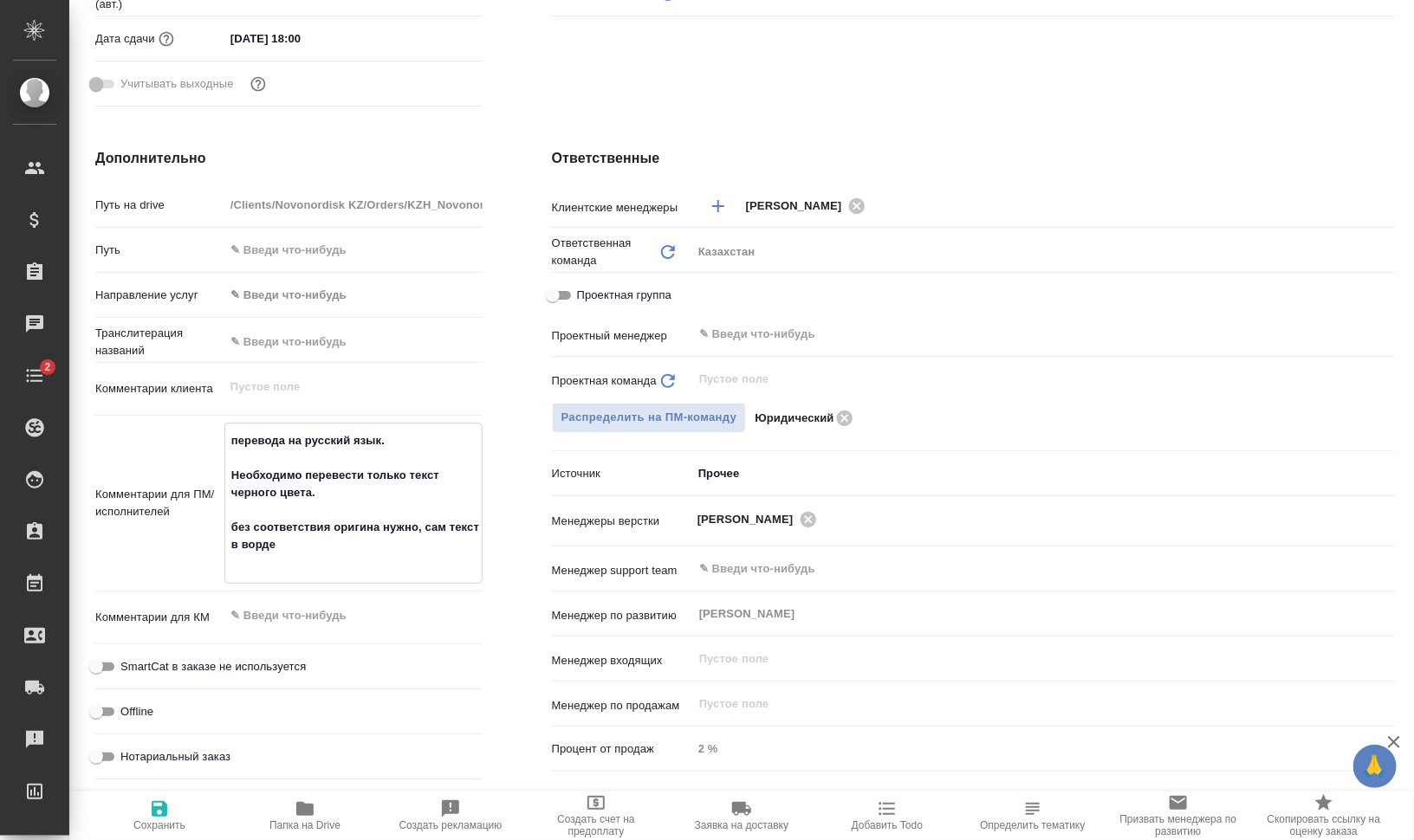
type textarea "перевода на русский язык. Необходимо перевести только текст черного цвета. без …"
type textarea "x"
type textarea "перевода на русский язык. Необходимо перевести только текст черного цвета. без …"
type textarea "x"
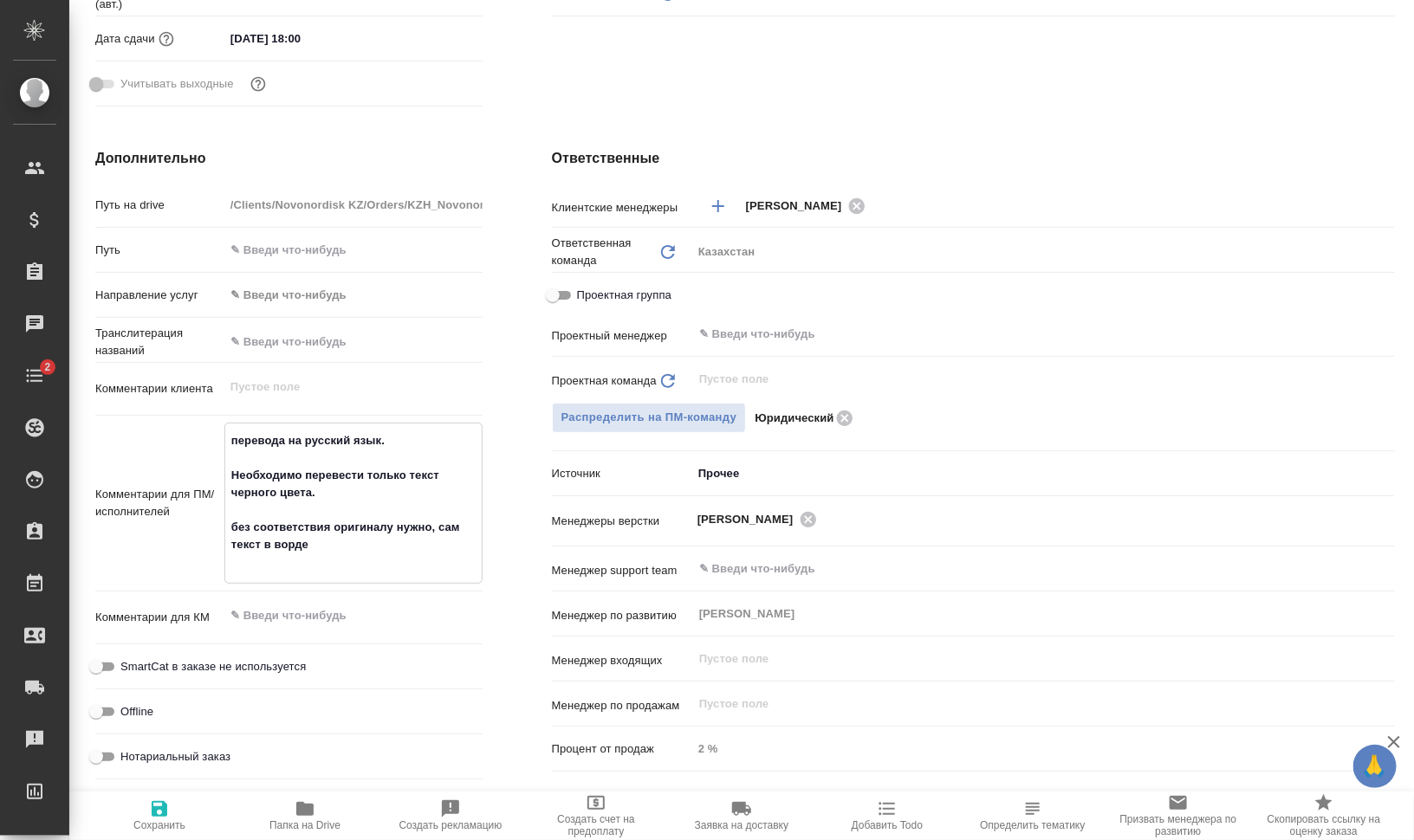
type textarea "x"
click at [463, 533] on textarea "перевода на русский язык. Необходимо перевести только текст черного цвета. без …" at bounding box center [353, 501] width 256 height 150
type textarea "перевода на русский язык. Необходимо перевести только текст черного цвета. без …"
type textarea "x"
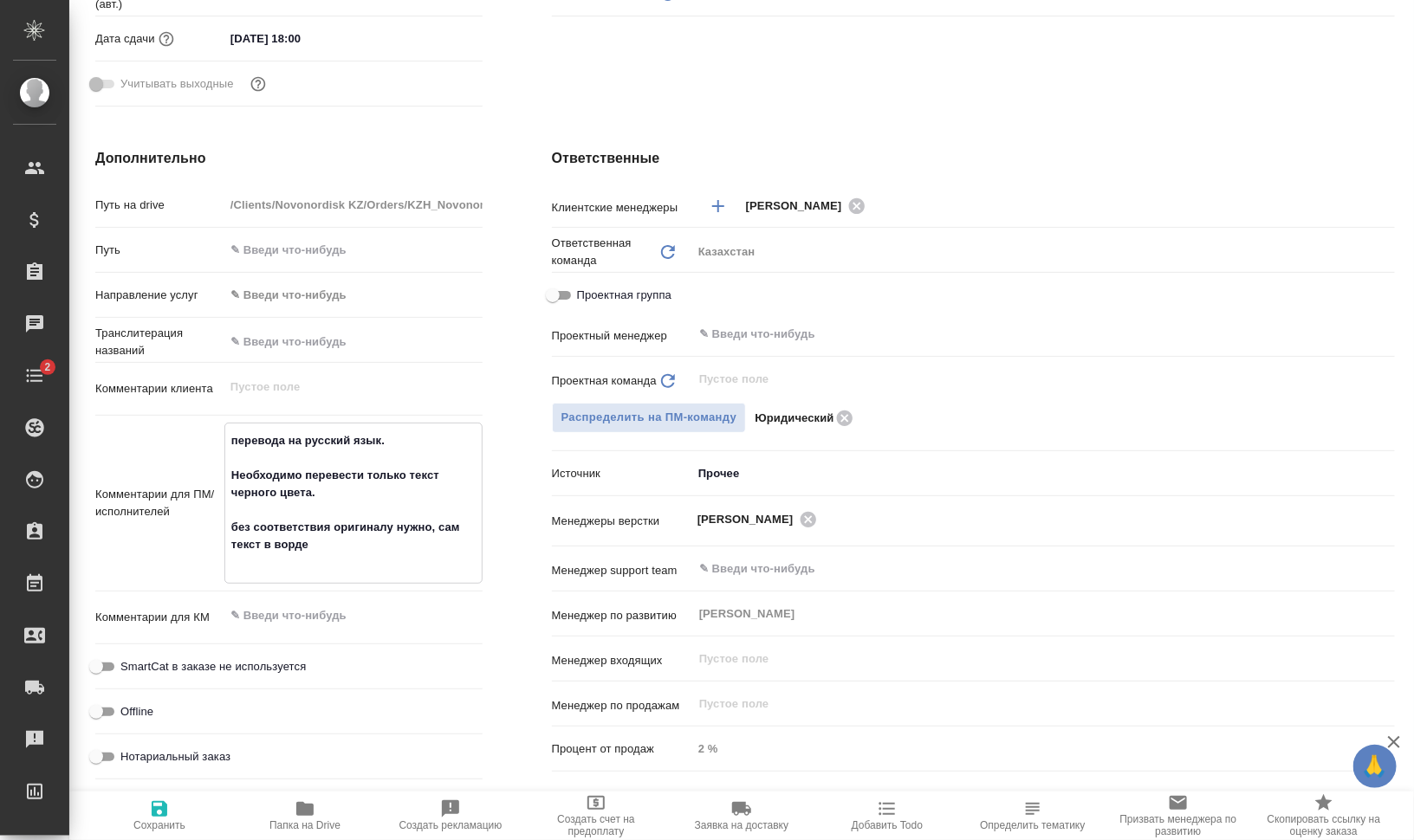
click at [169, 819] on span "Сохранить" at bounding box center [160, 825] width 52 height 12
type textarea "x"
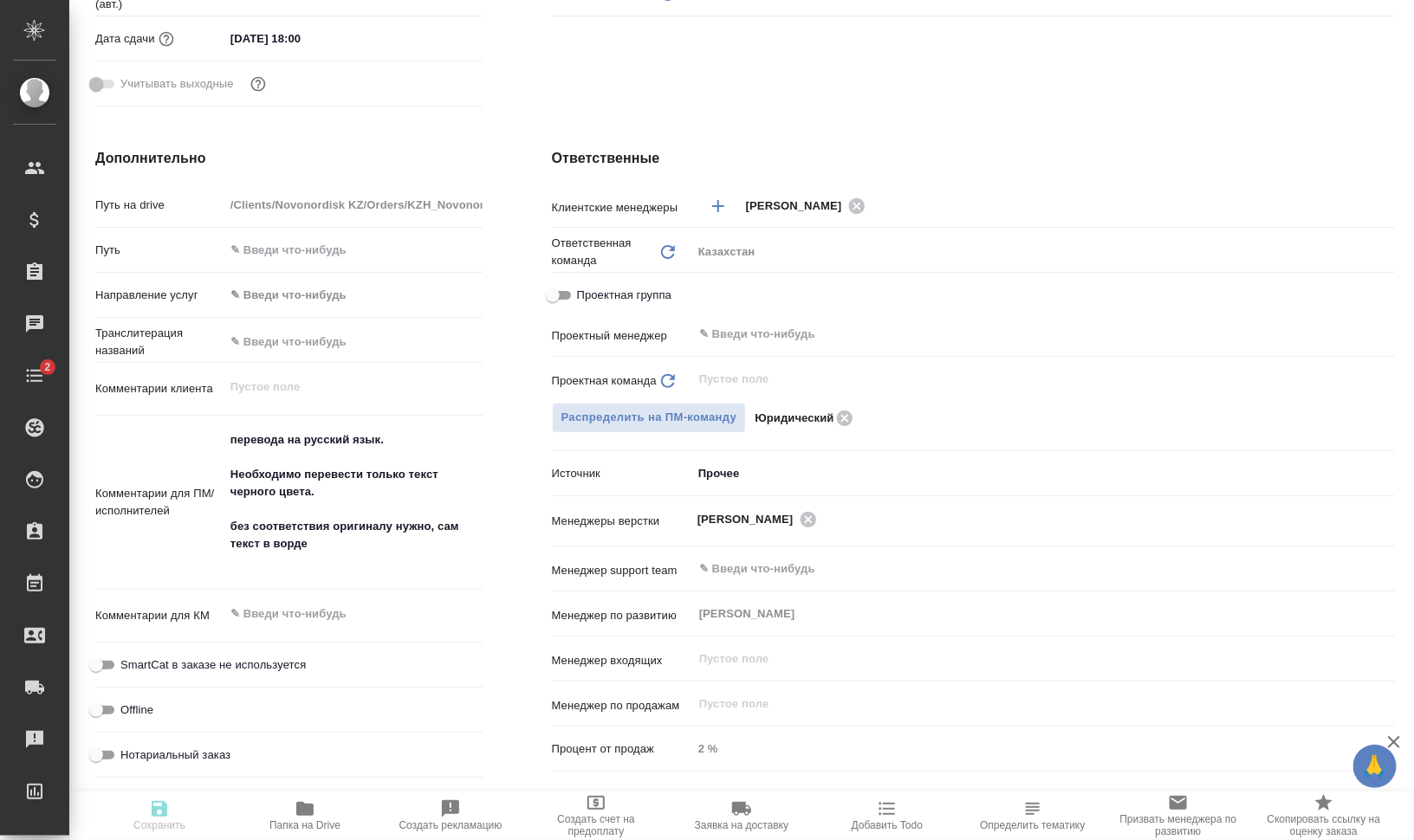
type textarea "x"
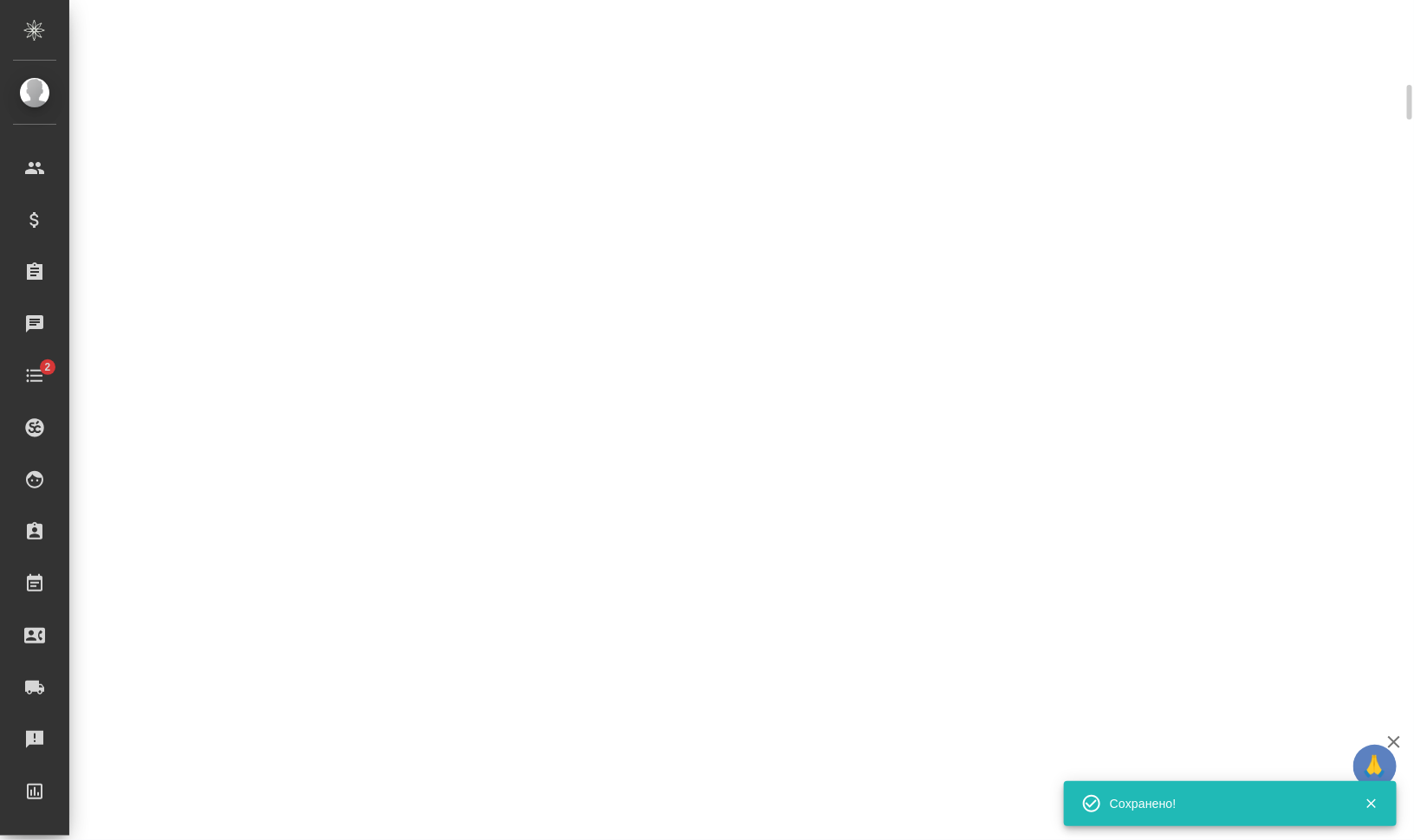
scroll to position [535, 0]
select select "RU"
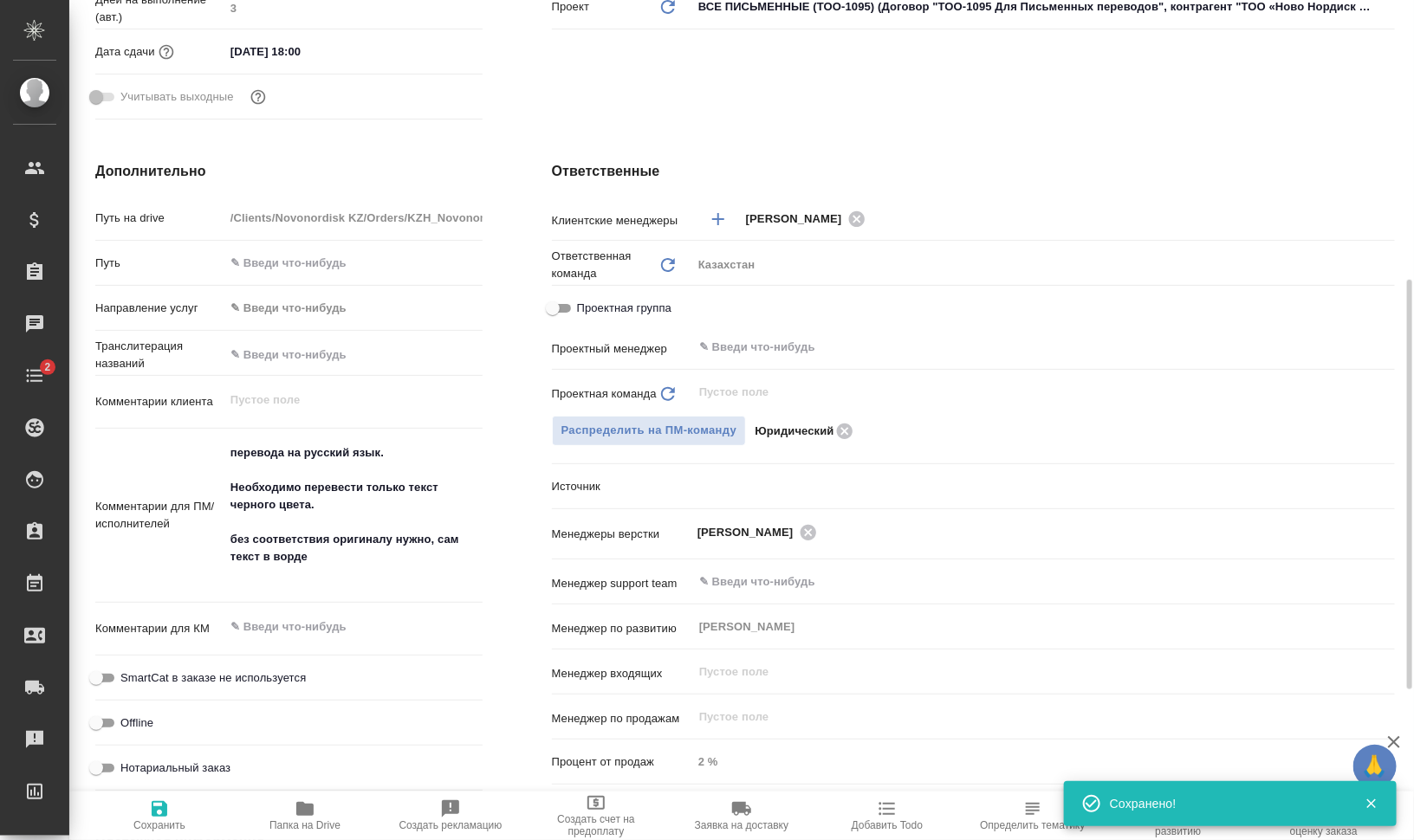
scroll to position [548, 0]
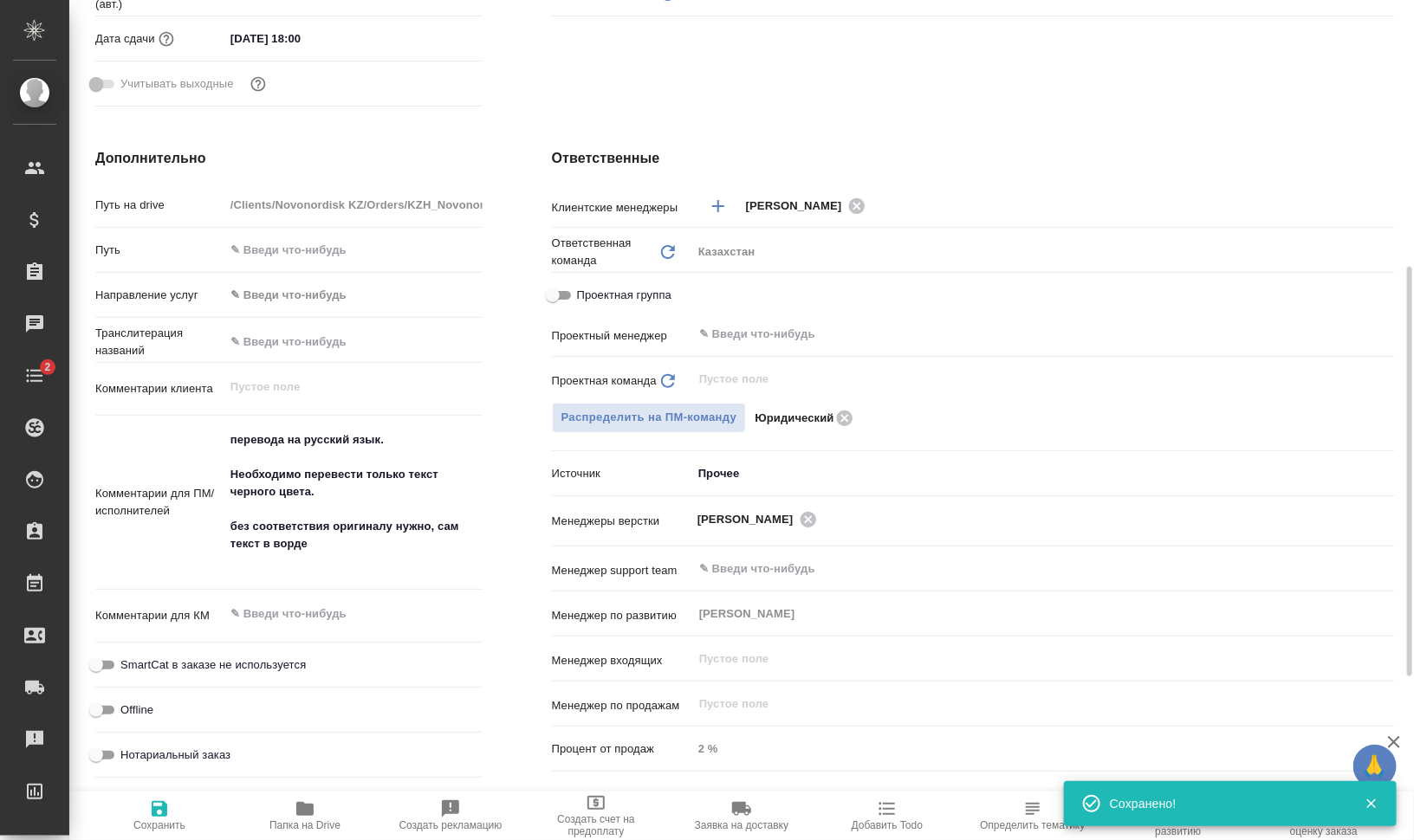
type textarea "x"
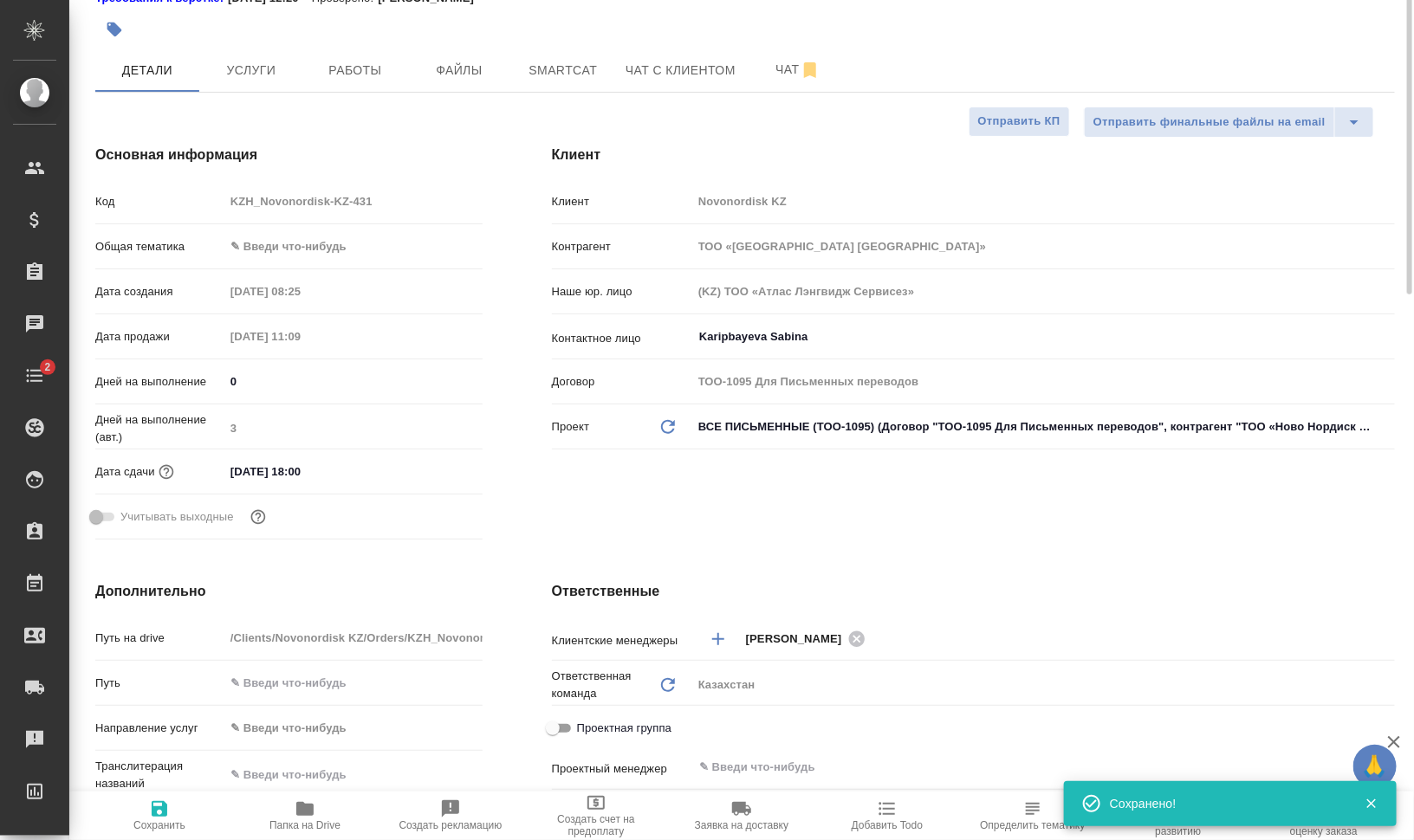
scroll to position [0, 0]
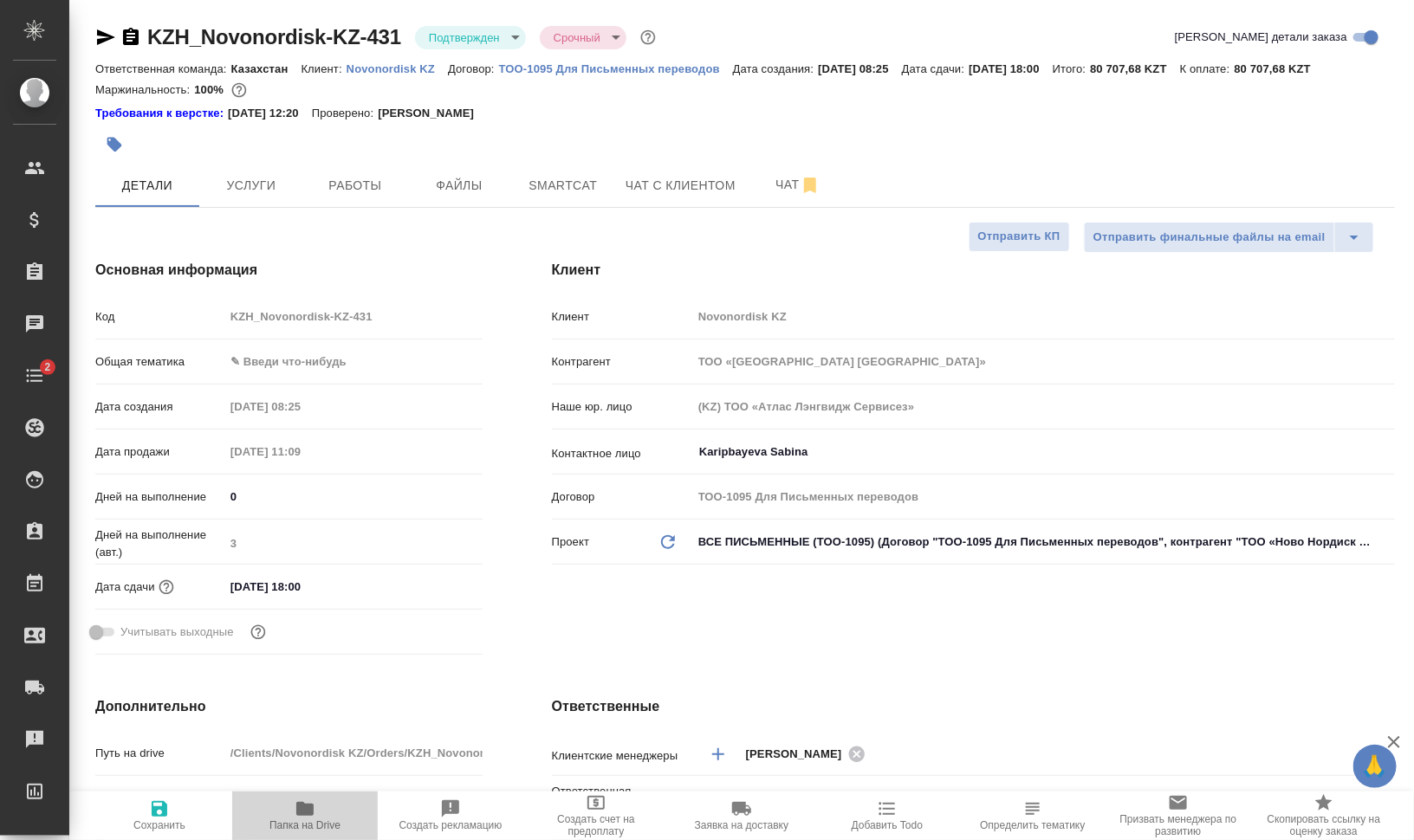
click at [307, 833] on button "Папка на Drive" at bounding box center [305, 816] width 146 height 49
type textarea "x"
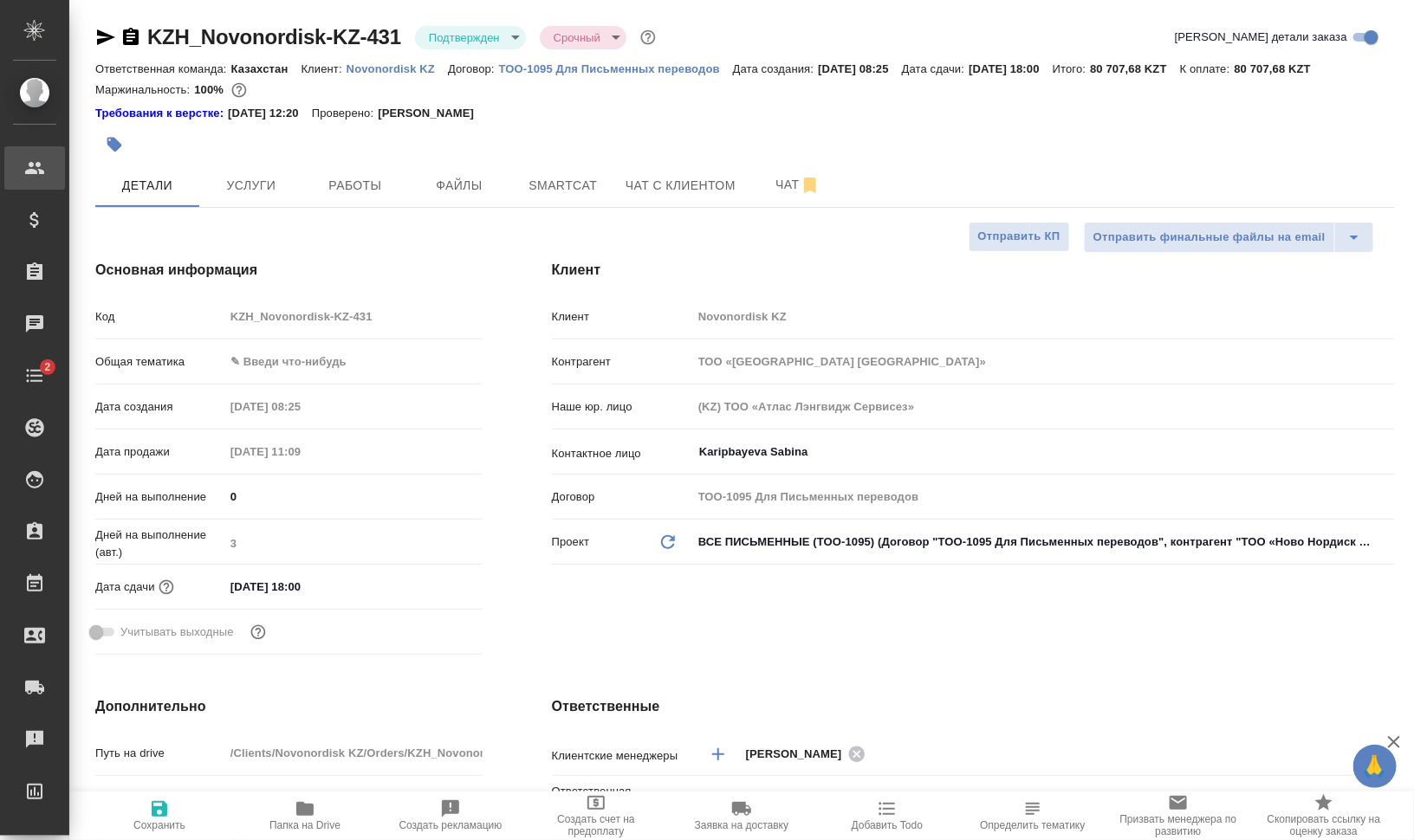
type textarea "x"
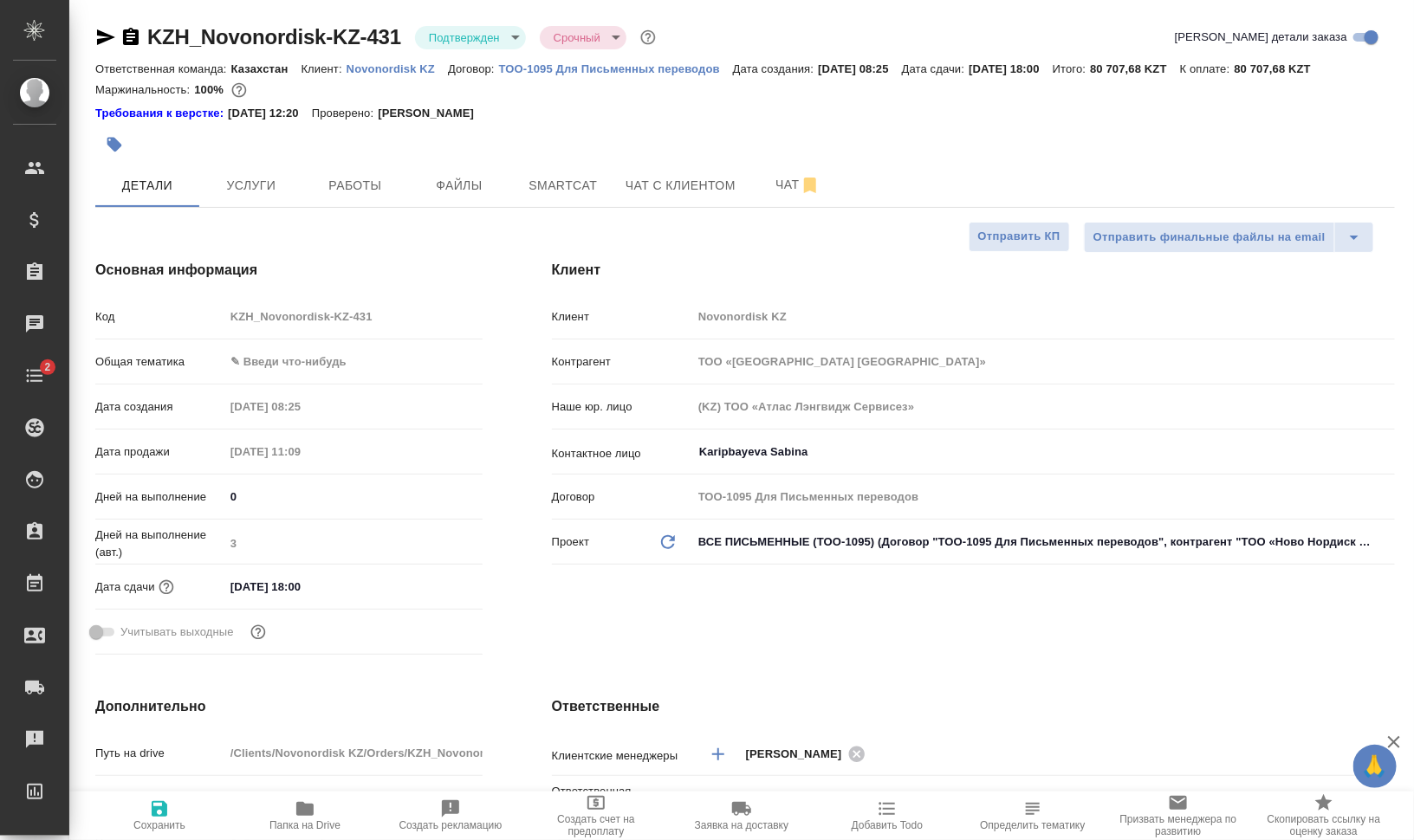
type textarea "x"
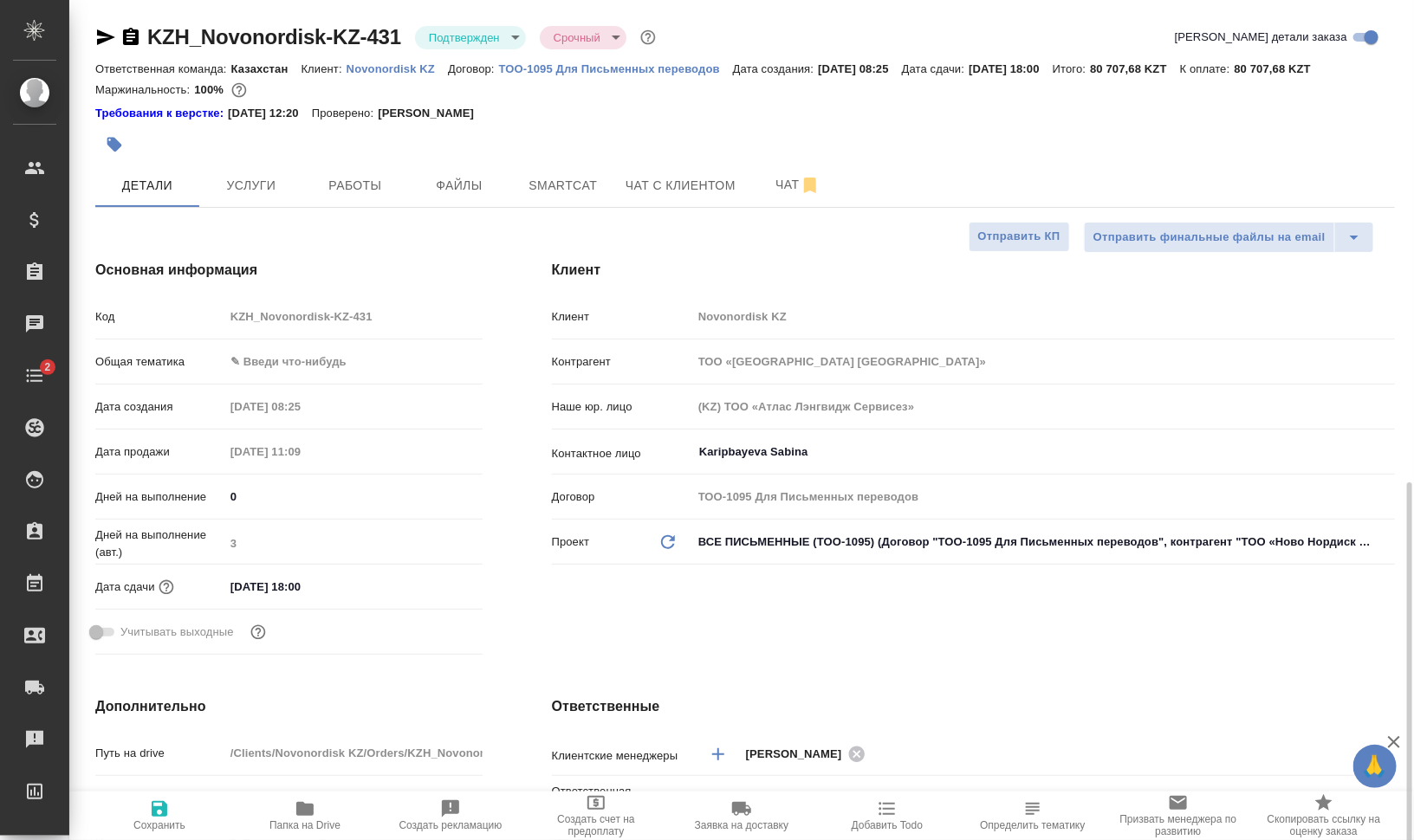
type textarea "x"
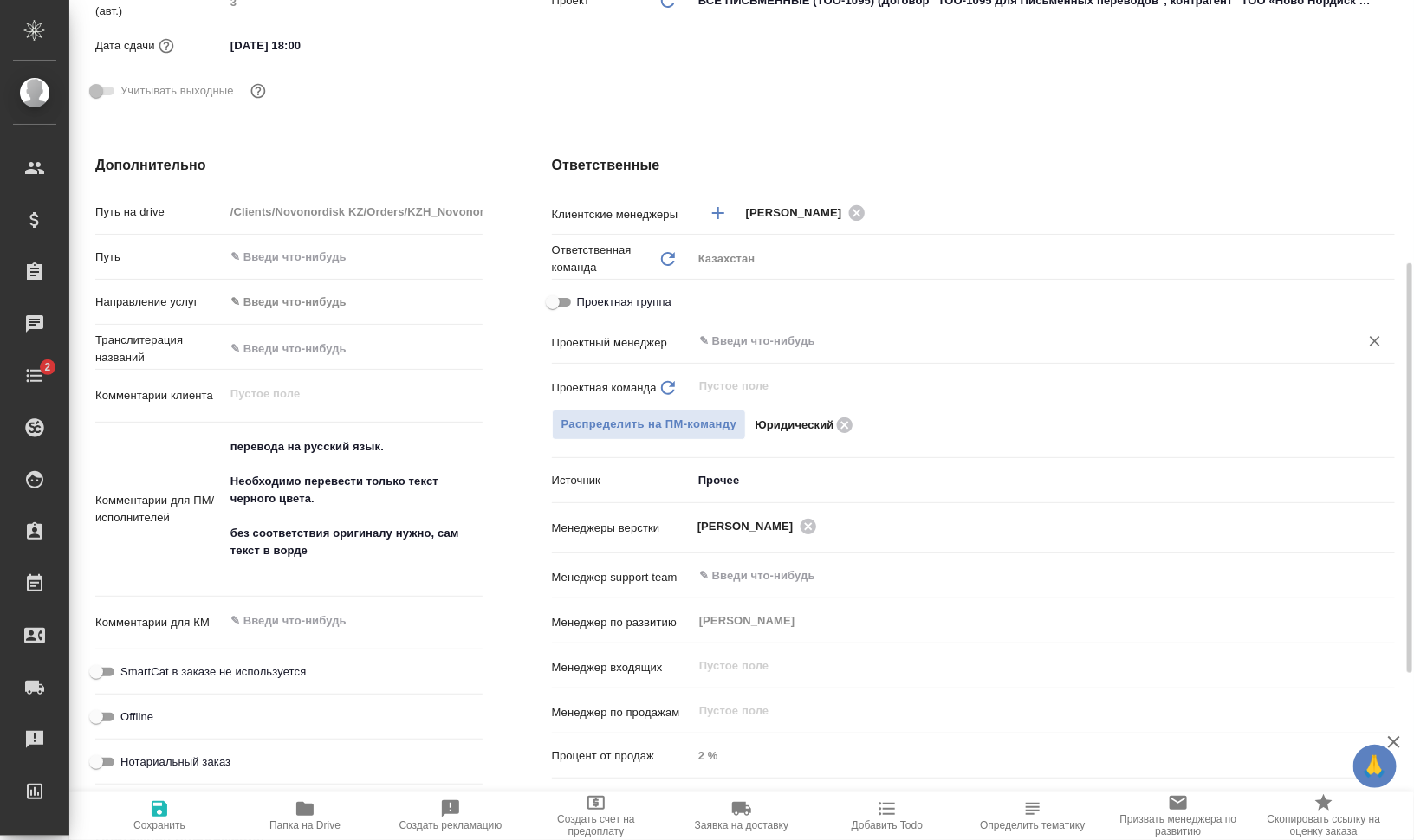
click at [830, 344] on input "text" at bounding box center [1014, 341] width 635 height 21
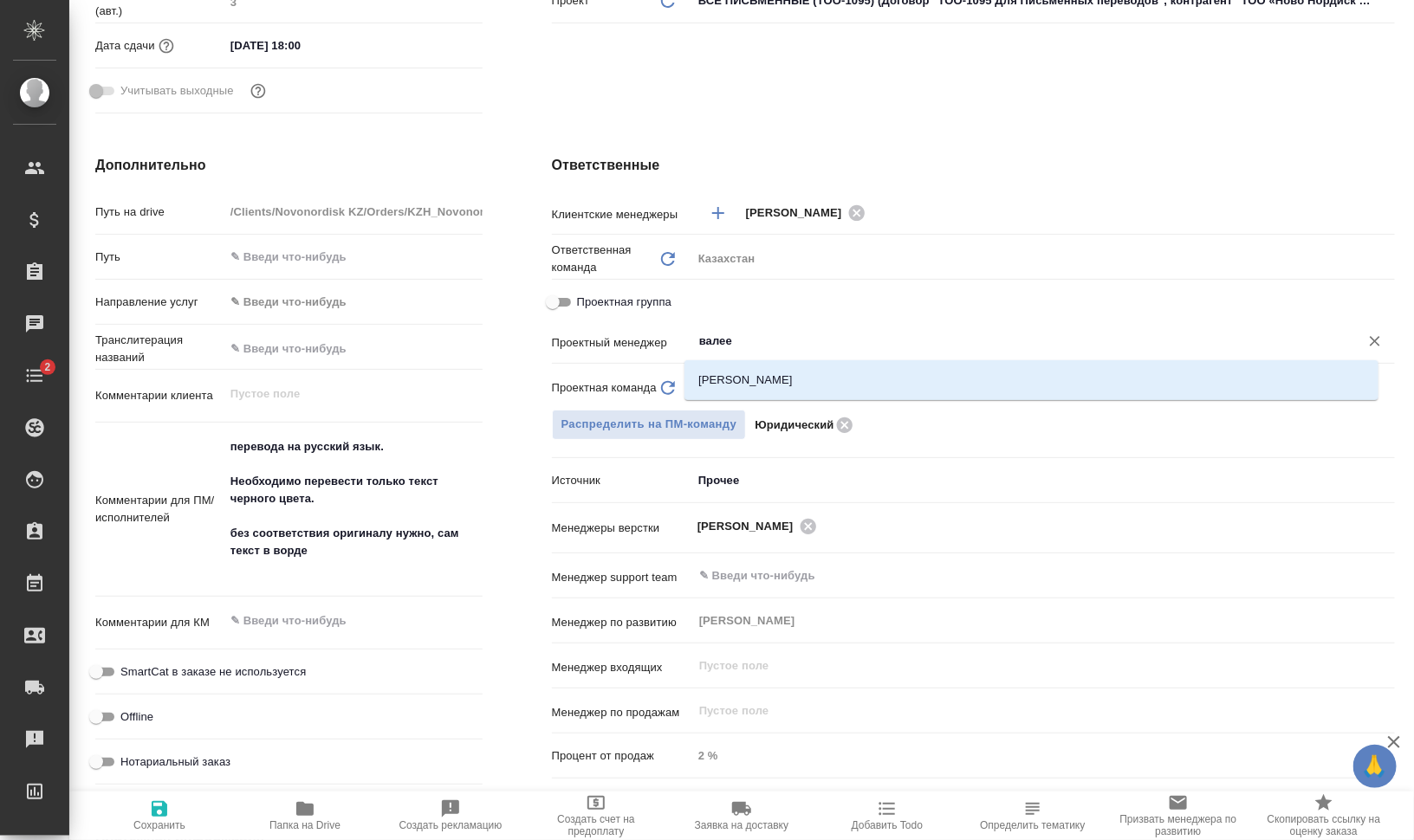
type input "валеев"
click at [786, 382] on li "[PERSON_NAME]" at bounding box center [1031, 379] width 694 height 31
type textarea "x"
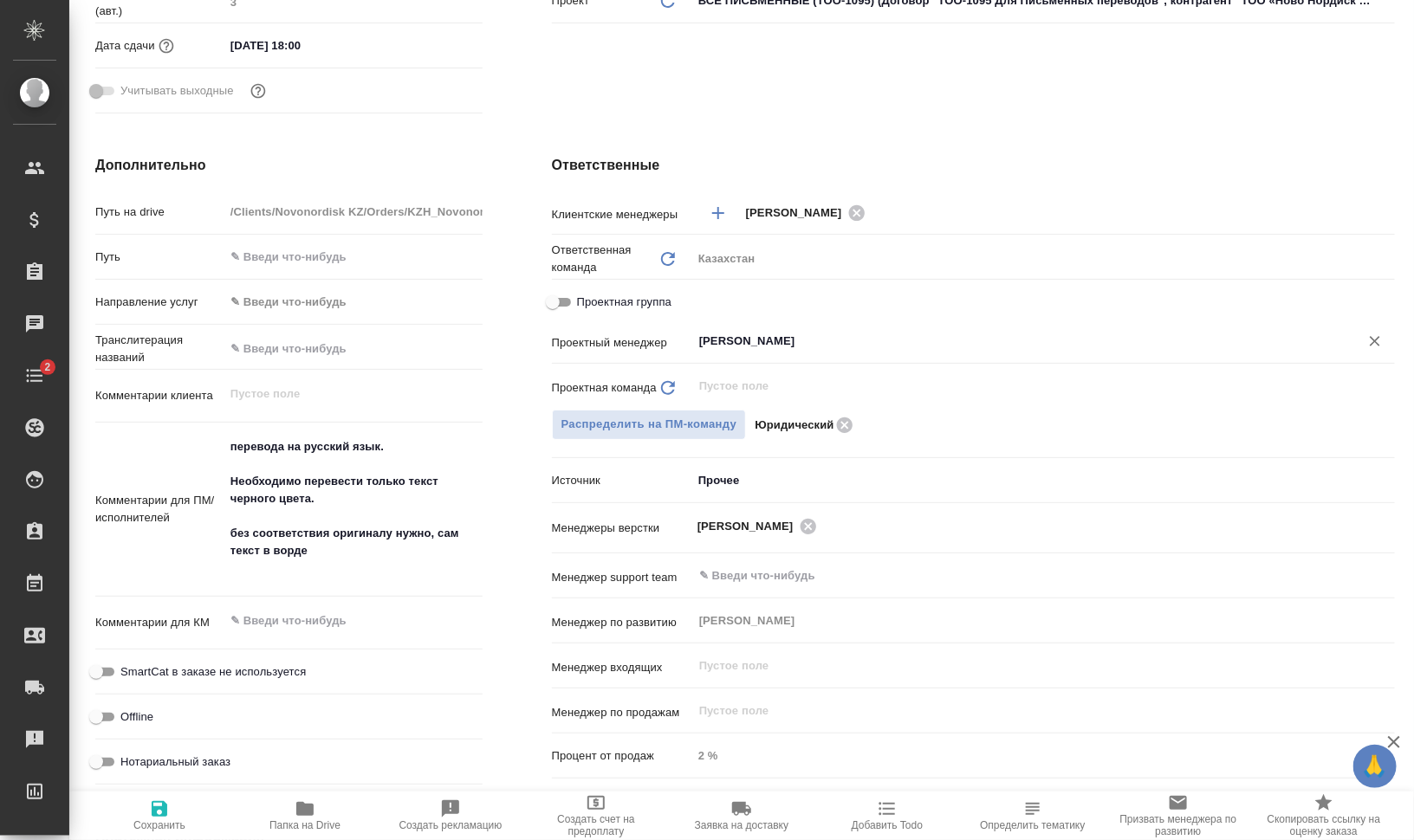
type input "[PERSON_NAME]"
click at [167, 804] on icon "button" at bounding box center [159, 809] width 16 height 16
type textarea "x"
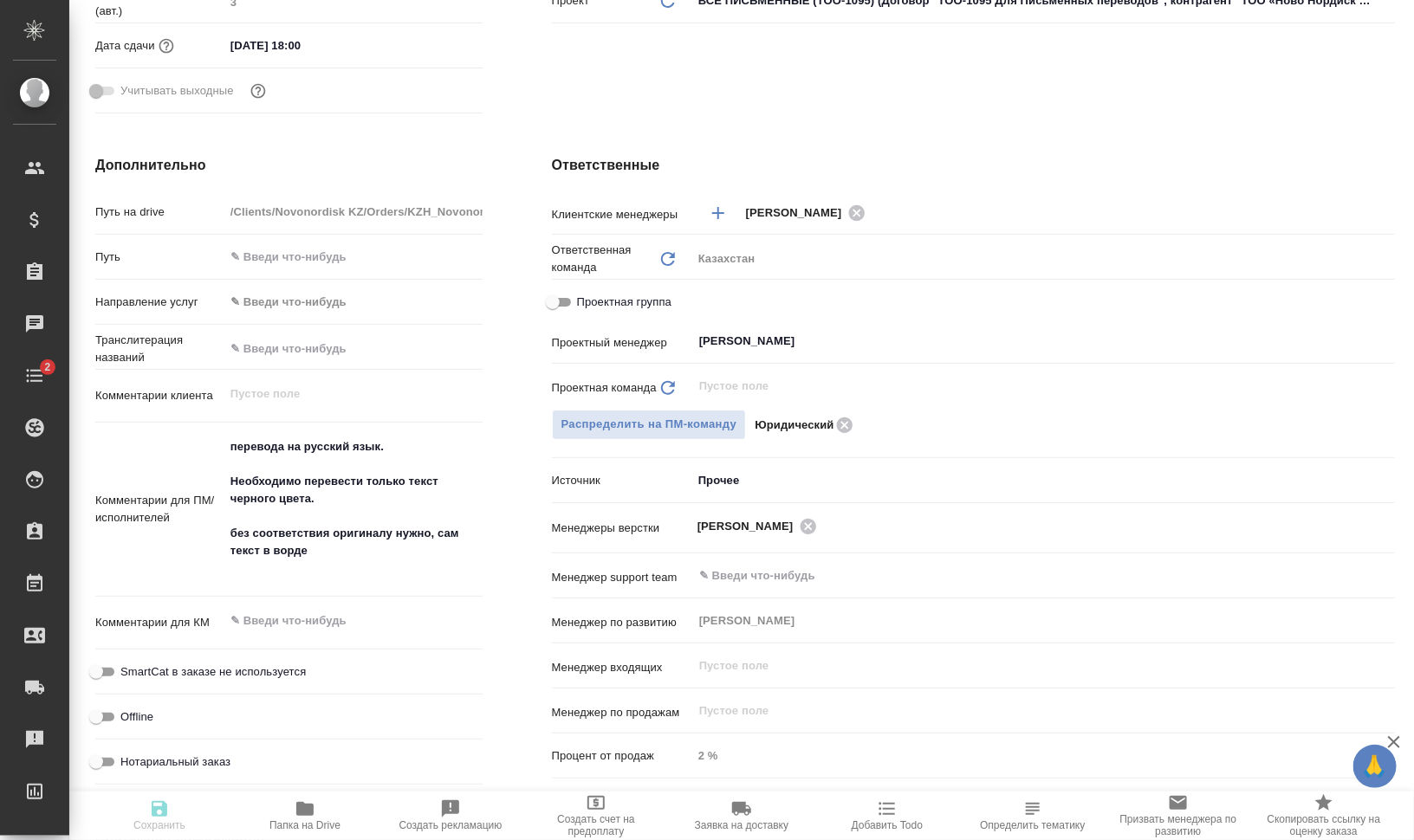
type textarea "x"
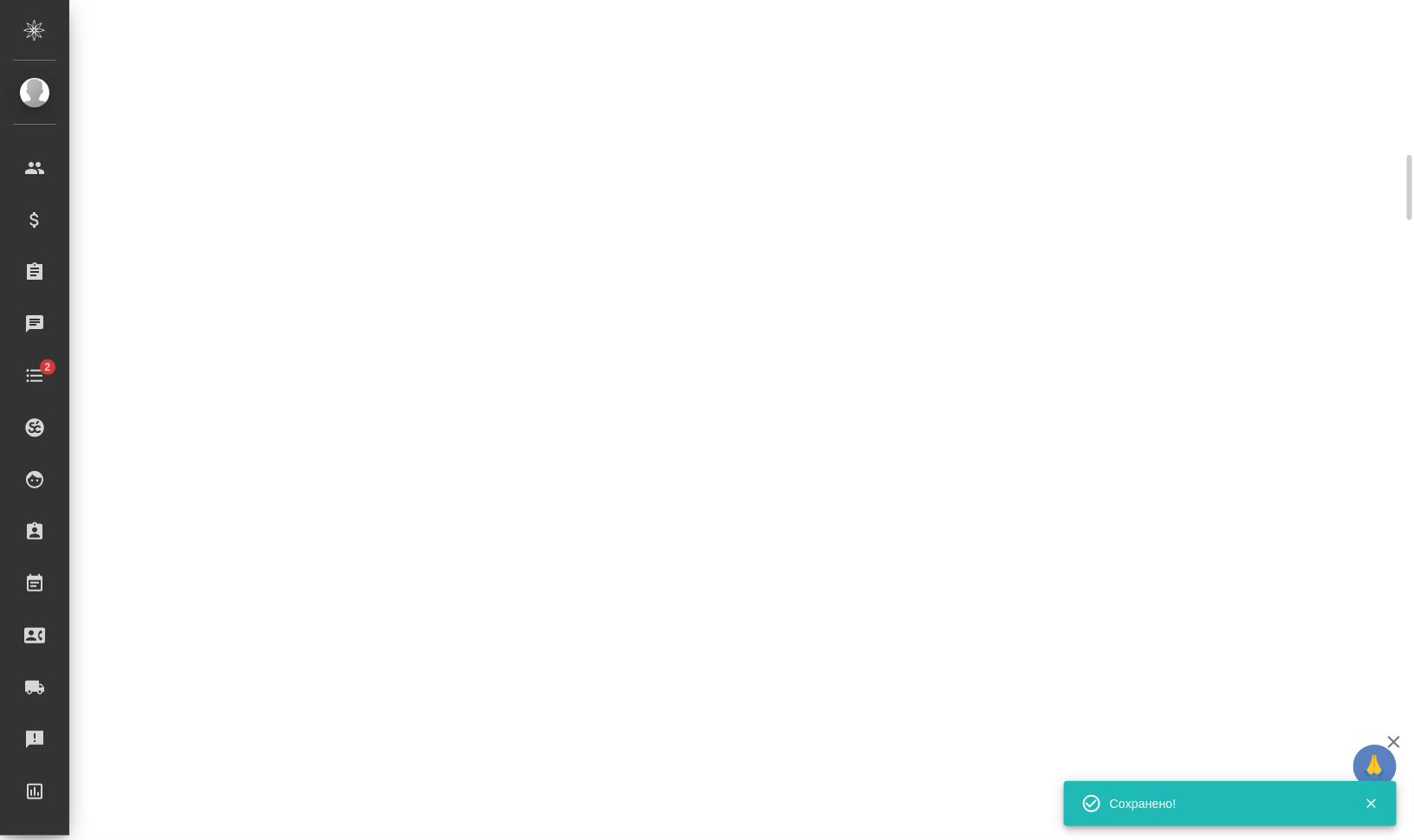
scroll to position [527, 0]
select select "RU"
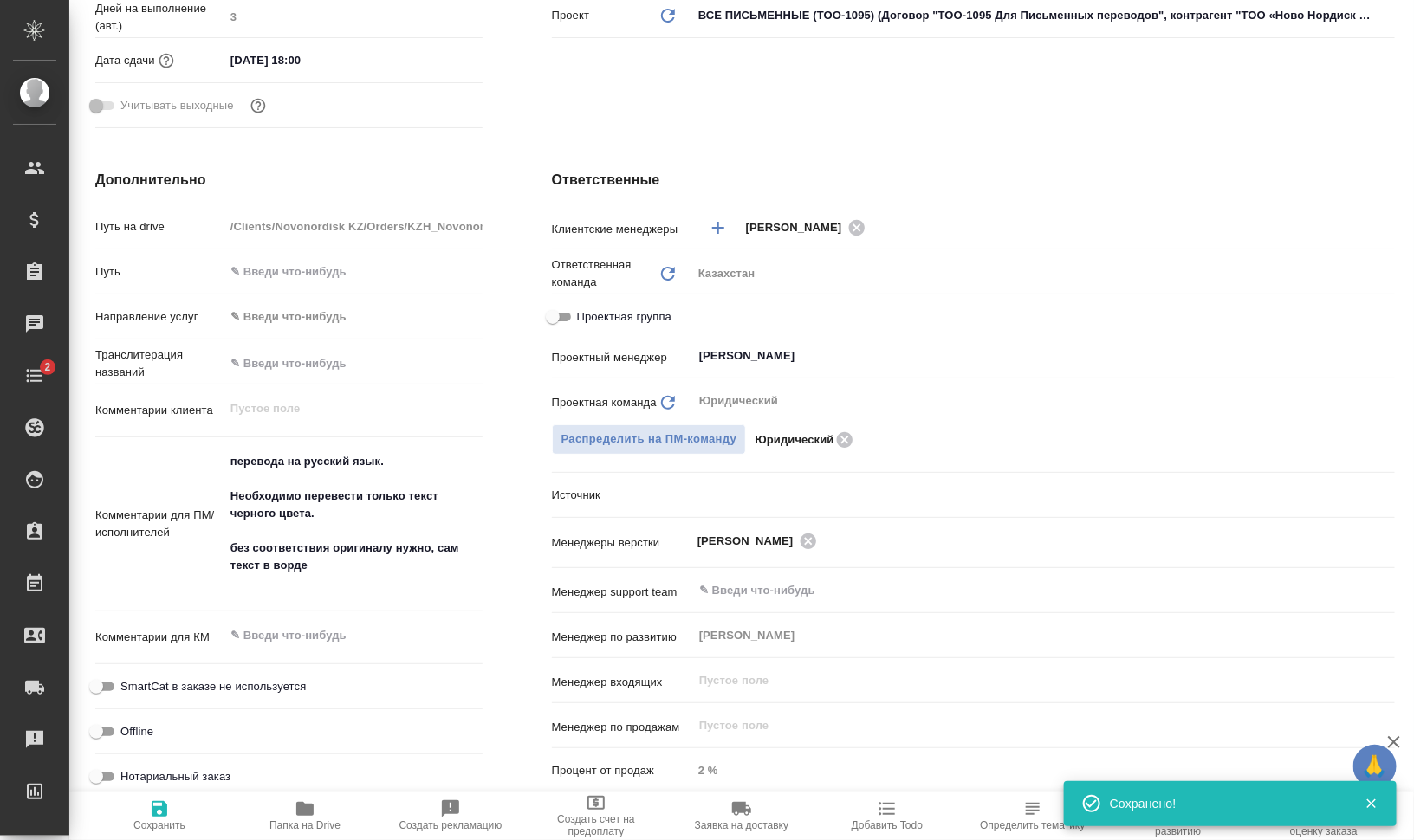
scroll to position [0, 0]
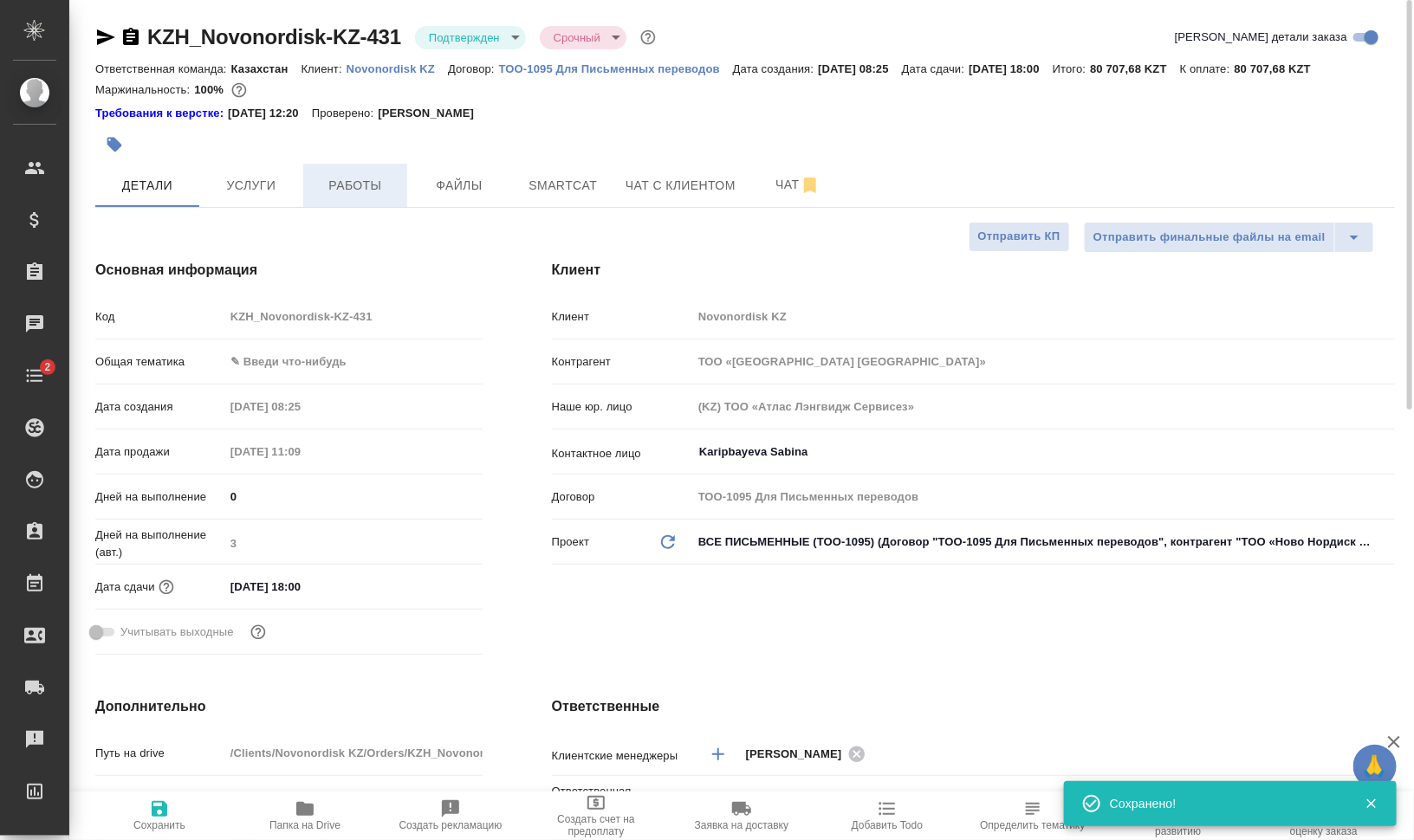
type textarea "x"
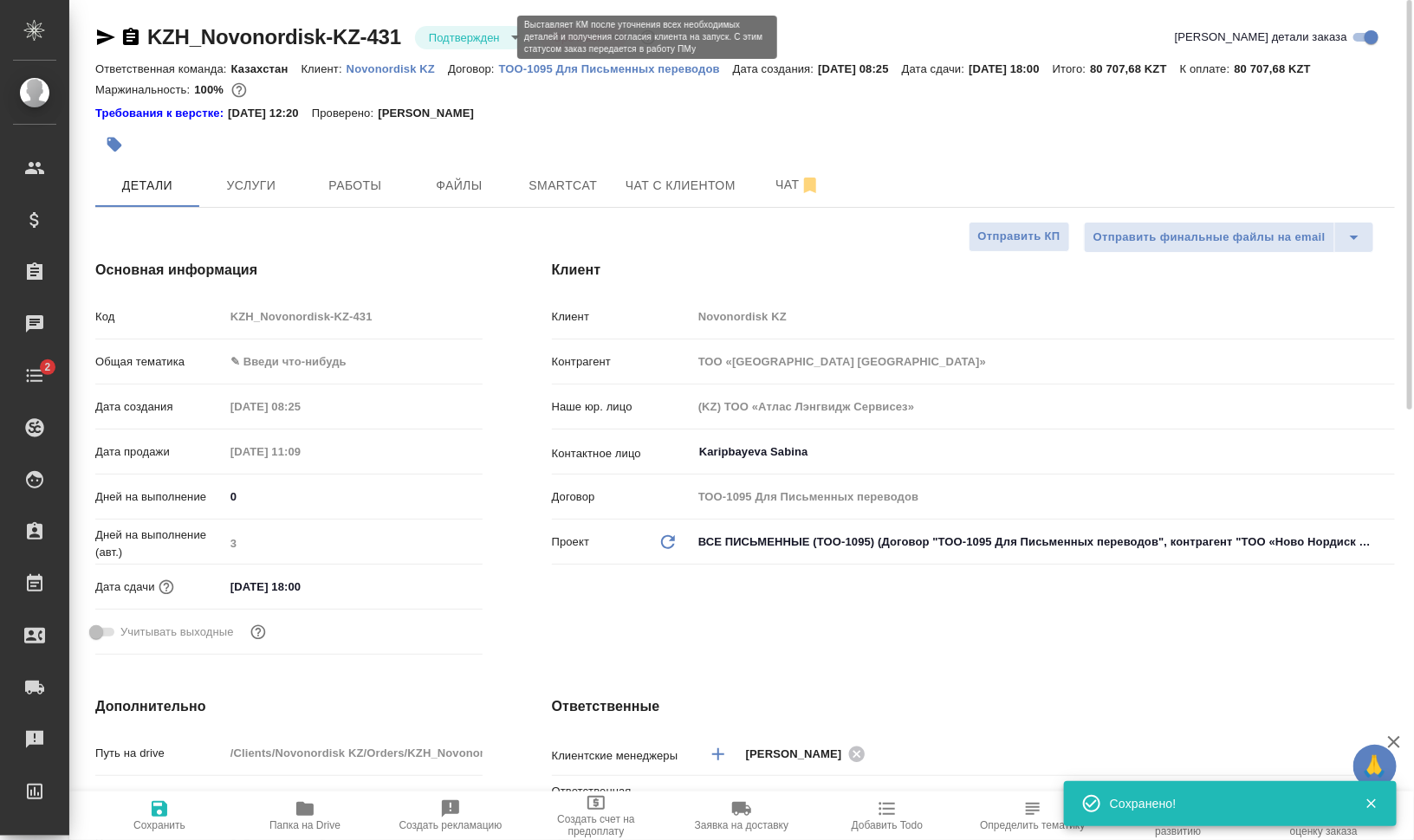
click at [477, 27] on body "🙏 .cls-1 fill:#fff; AWATERA Валеев Динар Клиенты Спецификации Заказы 0 Чаты 2 T…" at bounding box center [707, 490] width 1414 height 980
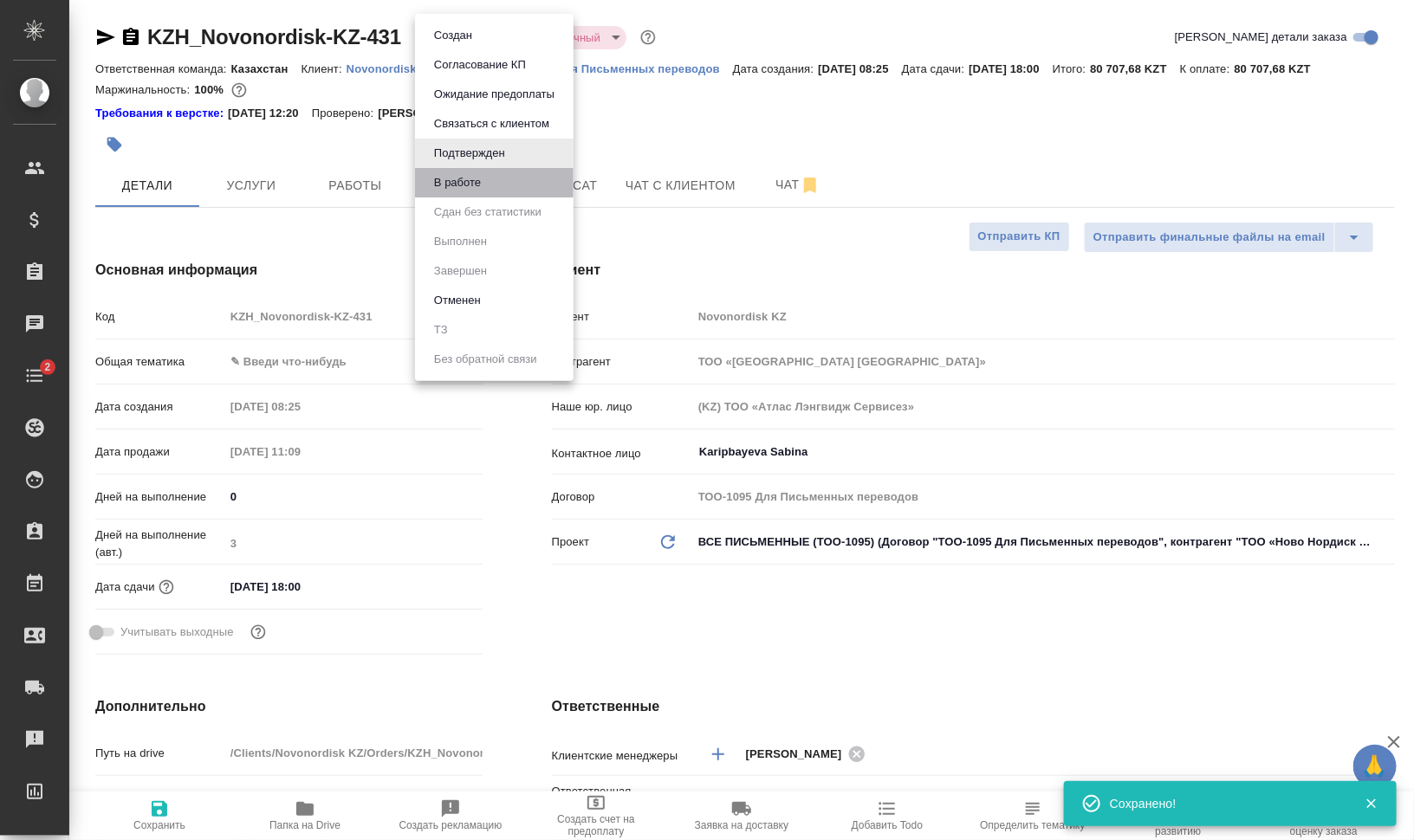
click at [493, 180] on li "В работе" at bounding box center [494, 183] width 159 height 30
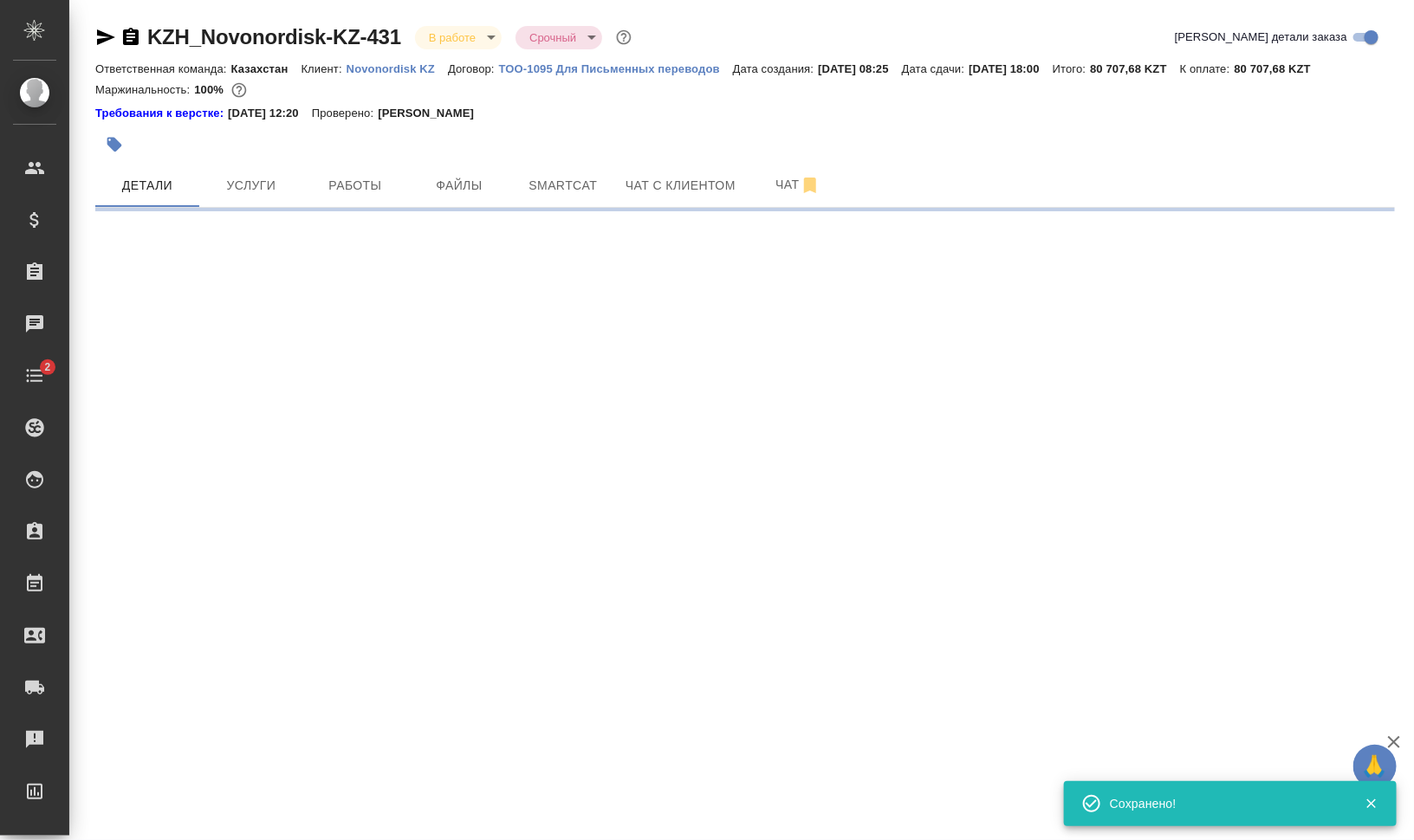
select select "RU"
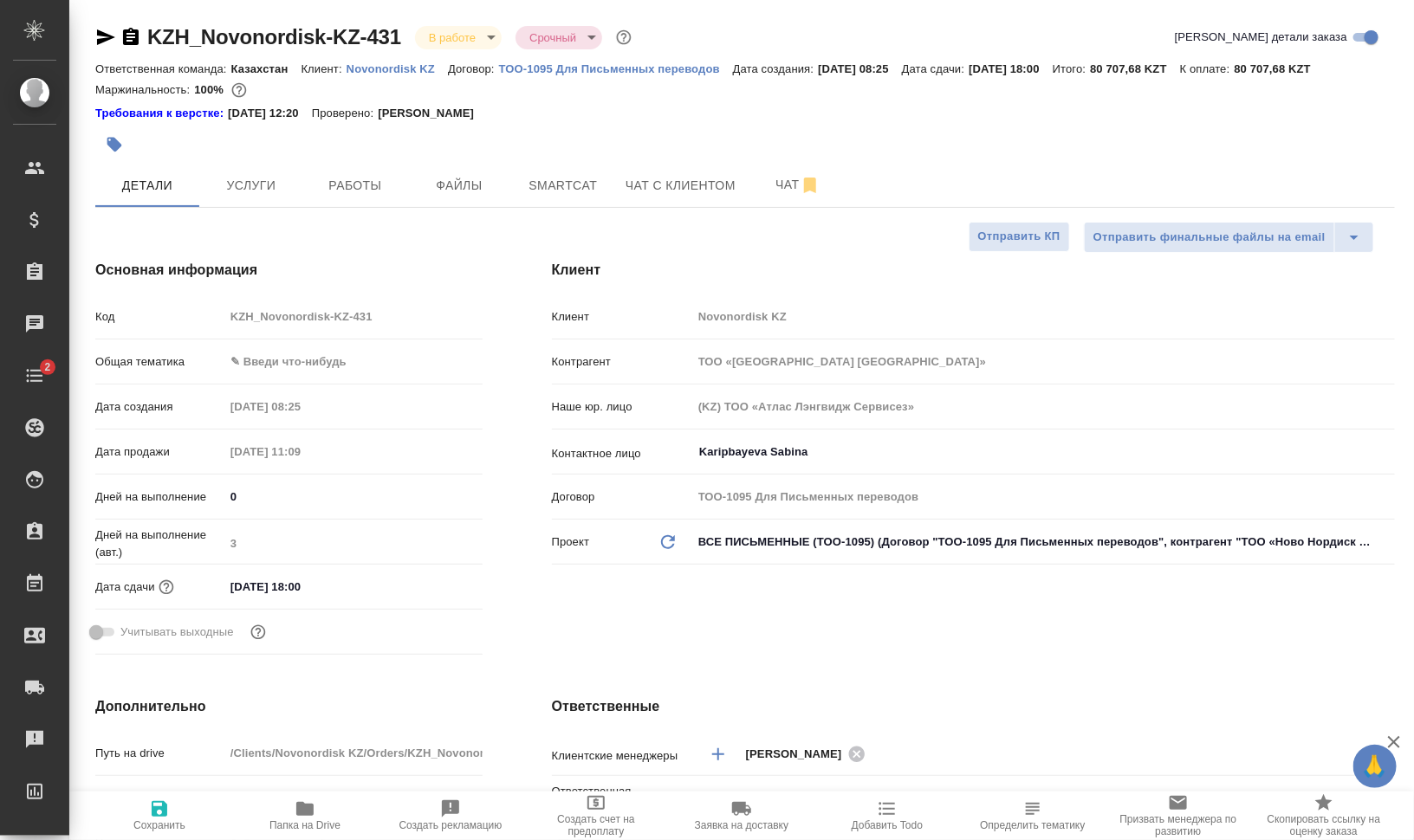
type textarea "x"
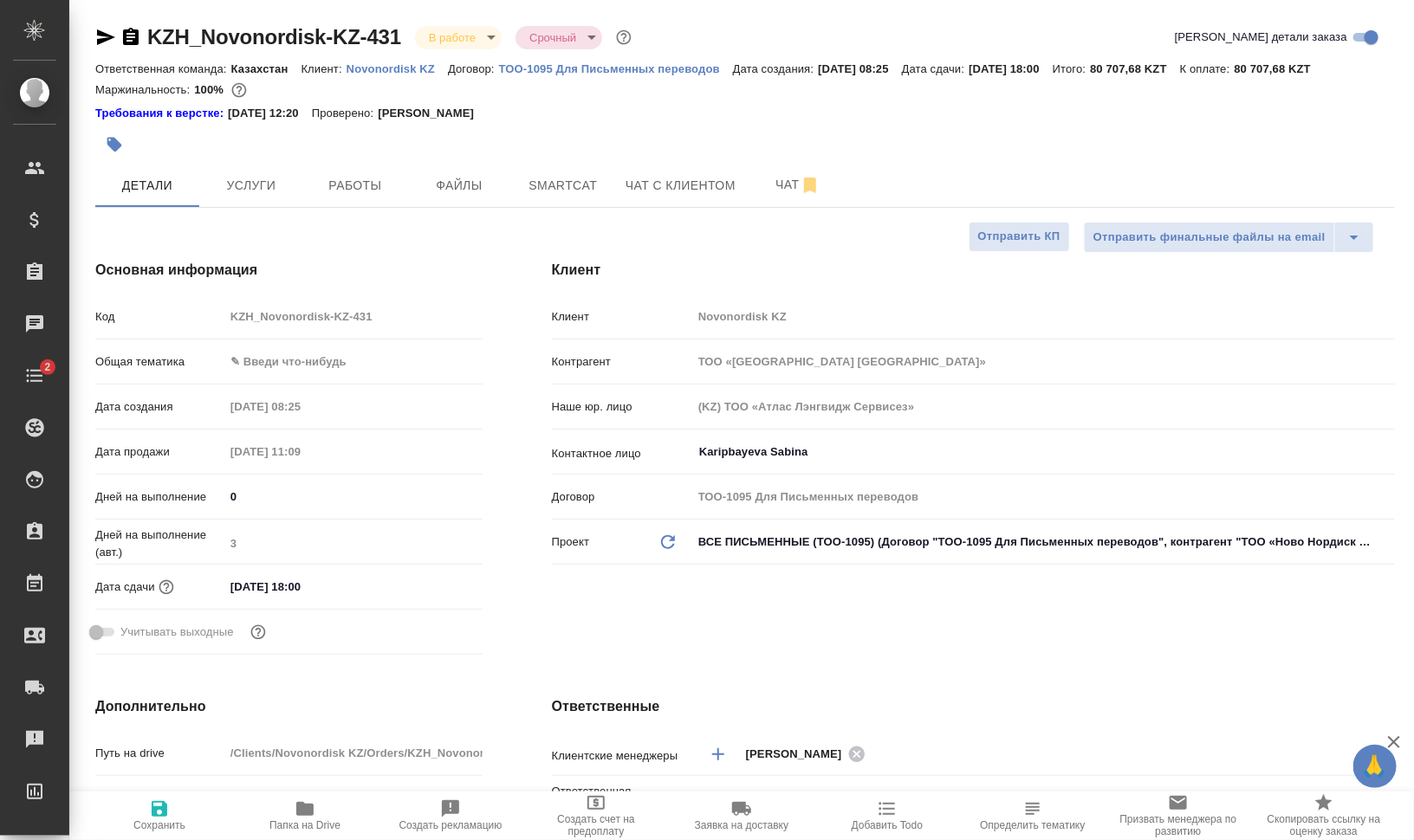
type textarea "x"
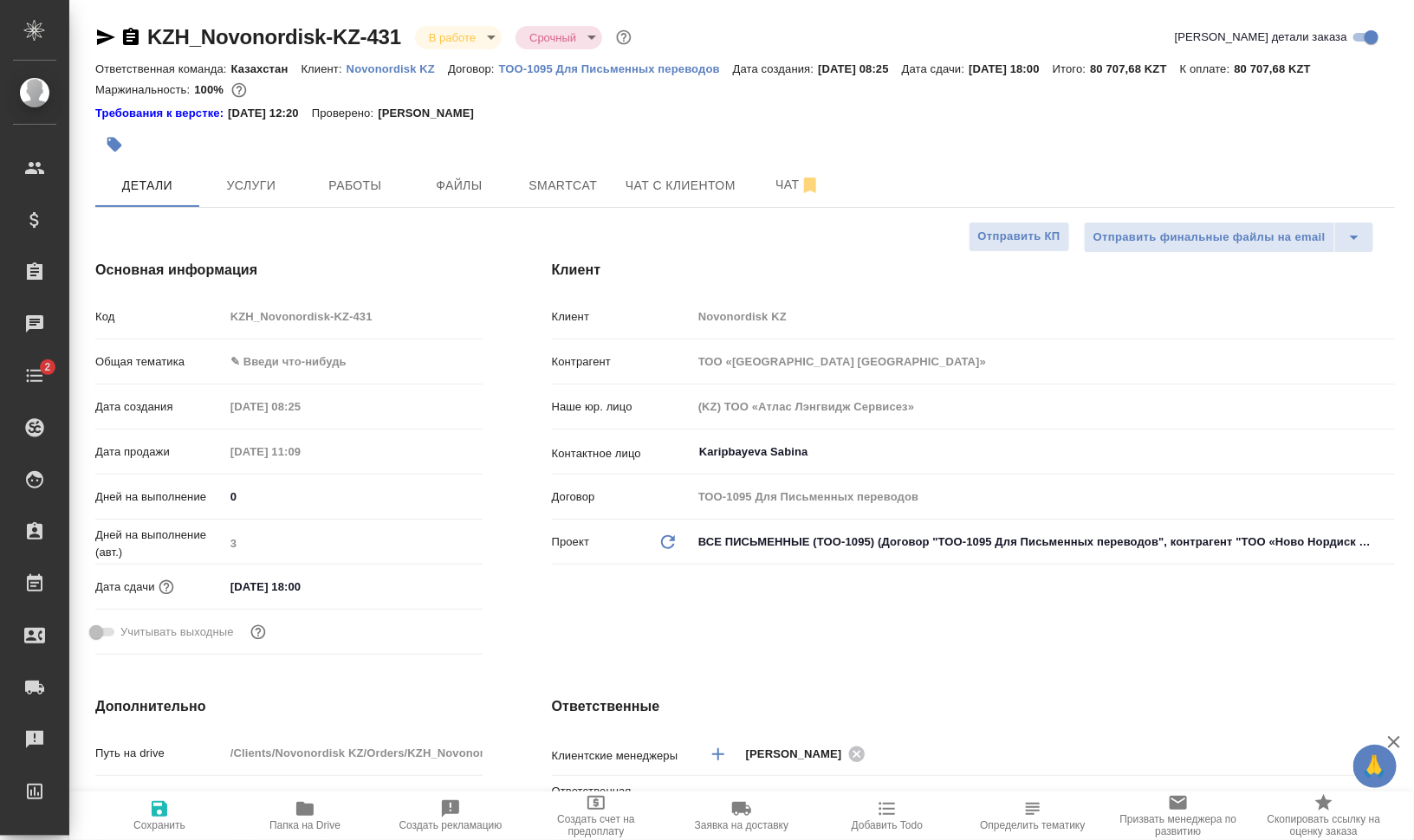
type textarea "x"
click at [315, 824] on span "Папка на Drive" at bounding box center [305, 825] width 71 height 12
type textarea "x"
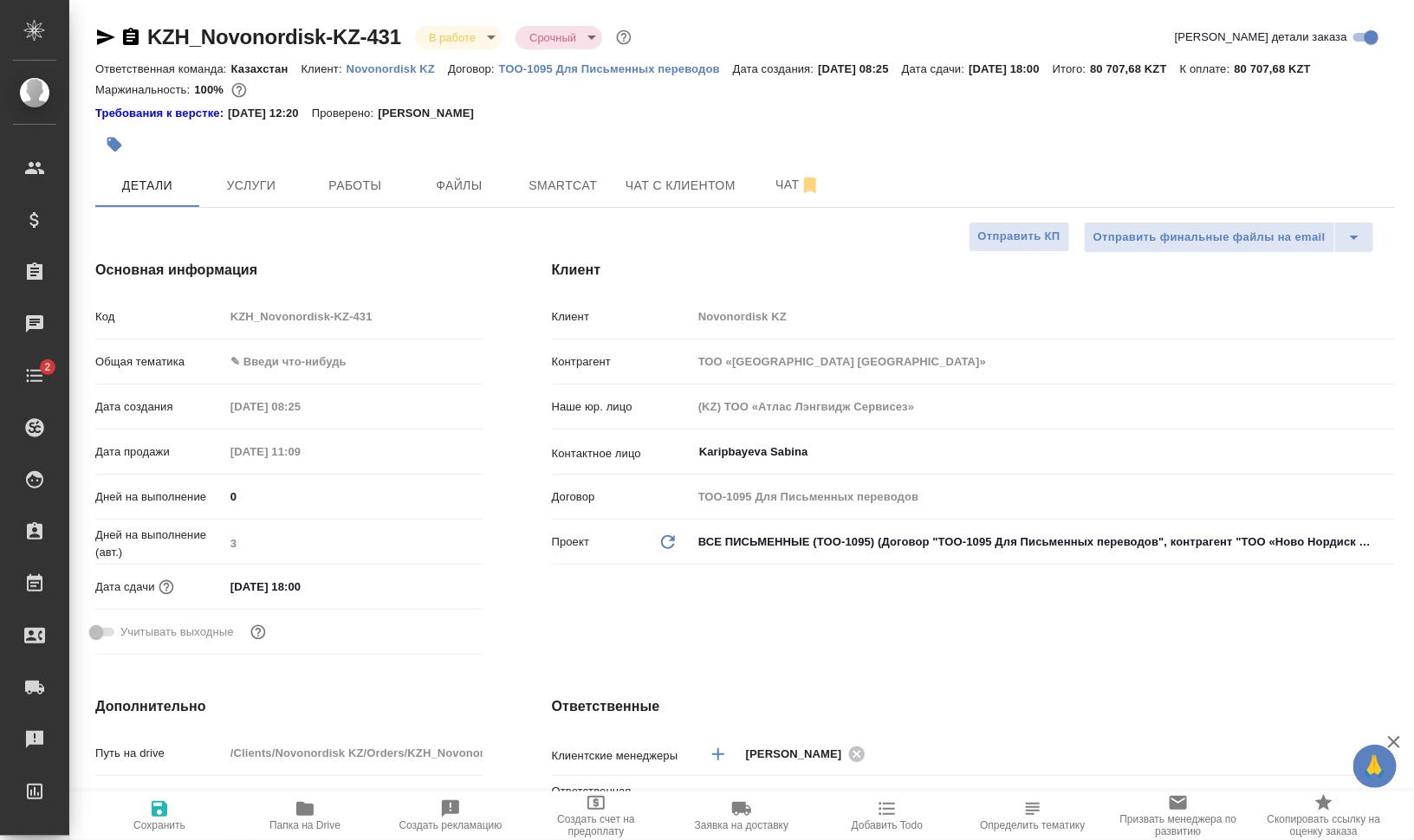
type textarea "x"
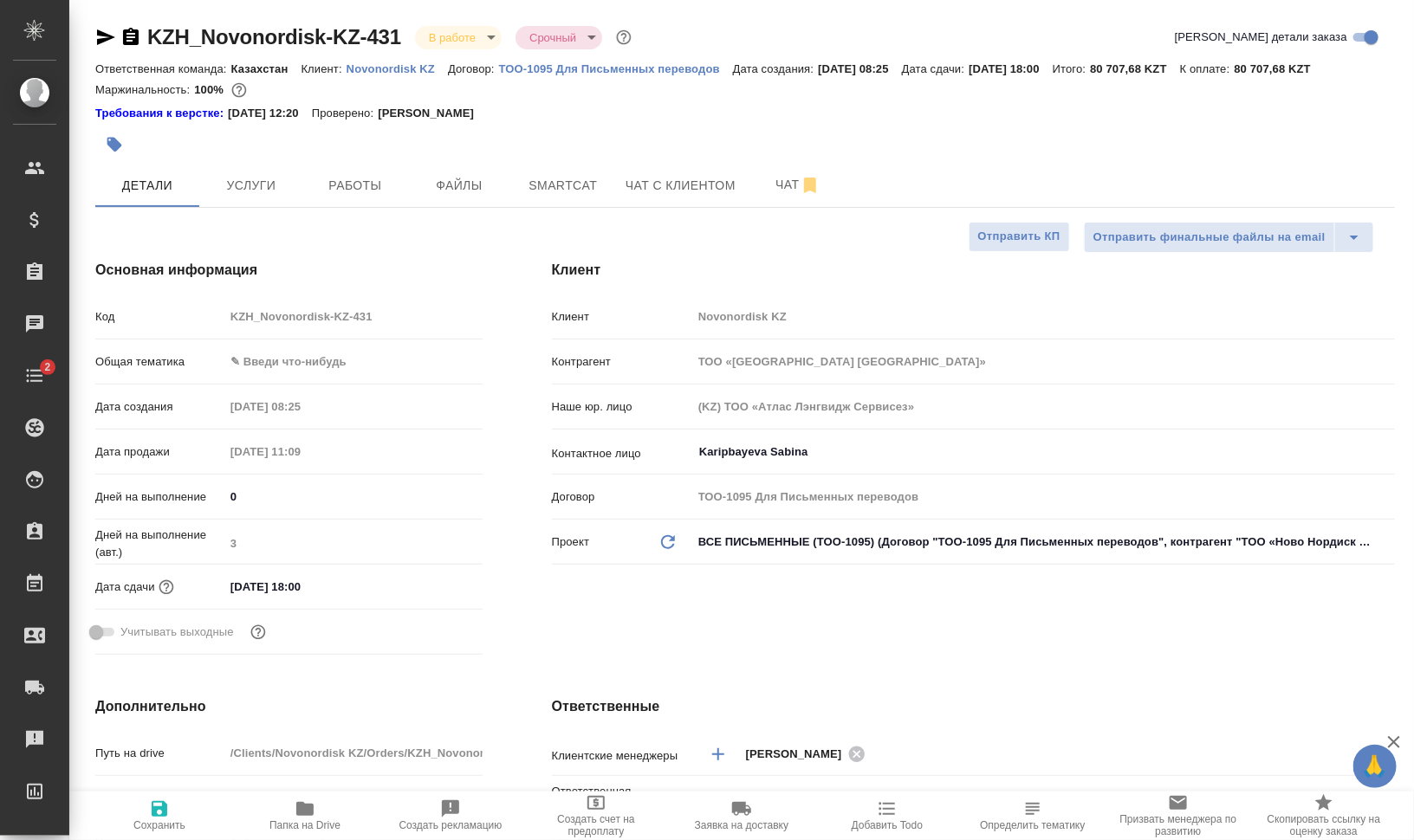
type textarea "x"
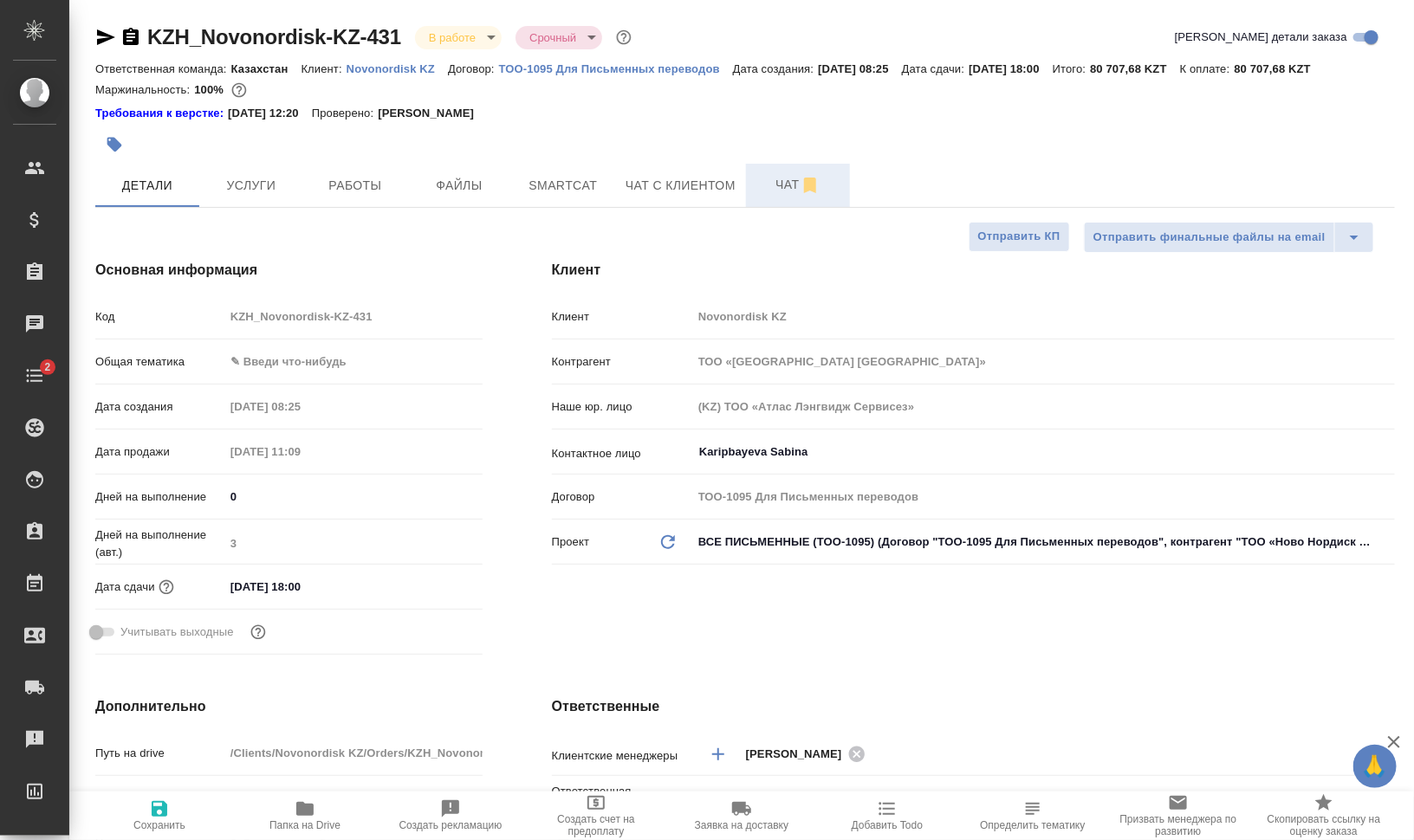
click at [769, 185] on span "Чат" at bounding box center [797, 184] width 83 height 21
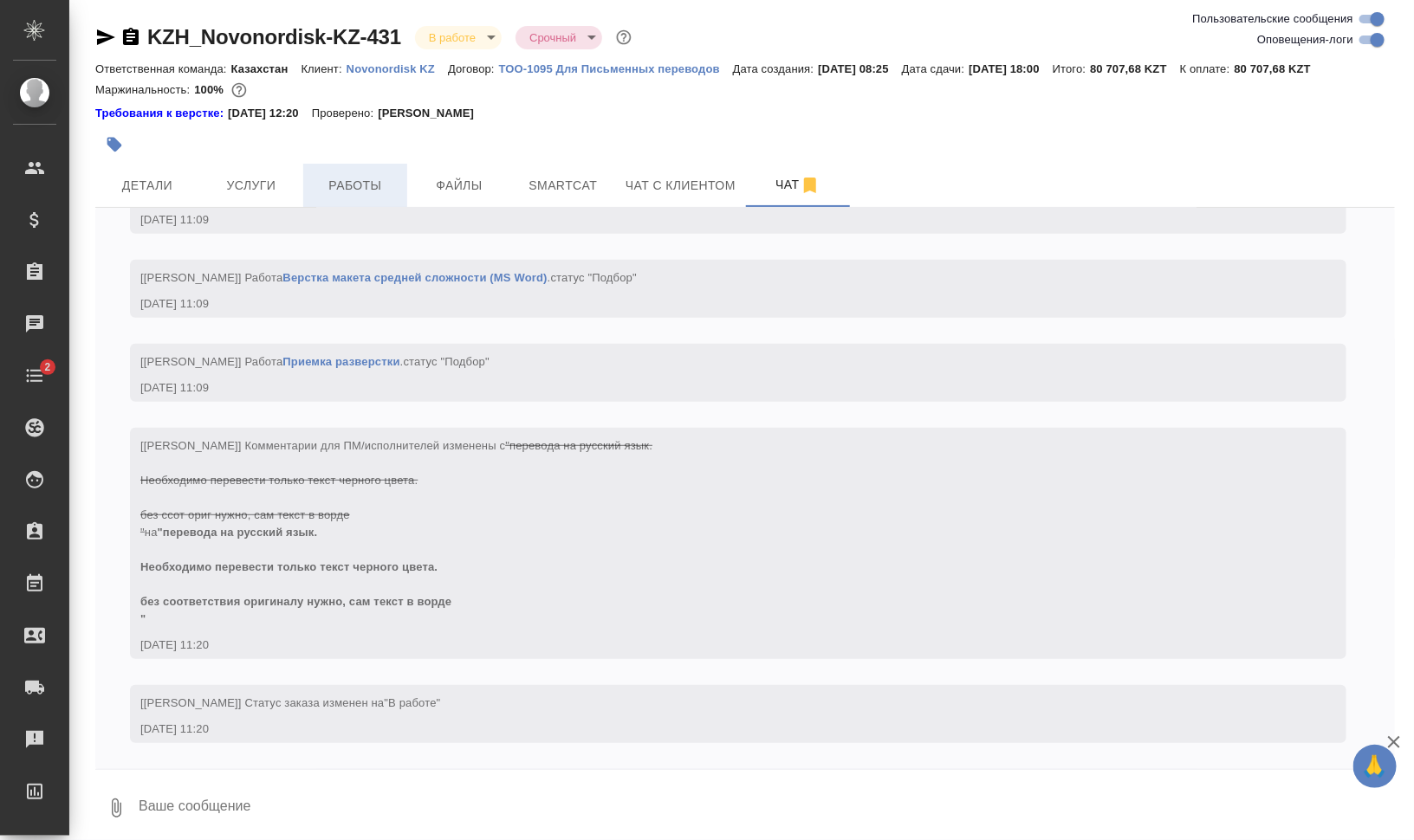
scroll to position [3170, 0]
click at [104, 135] on button "button" at bounding box center [114, 144] width 38 height 38
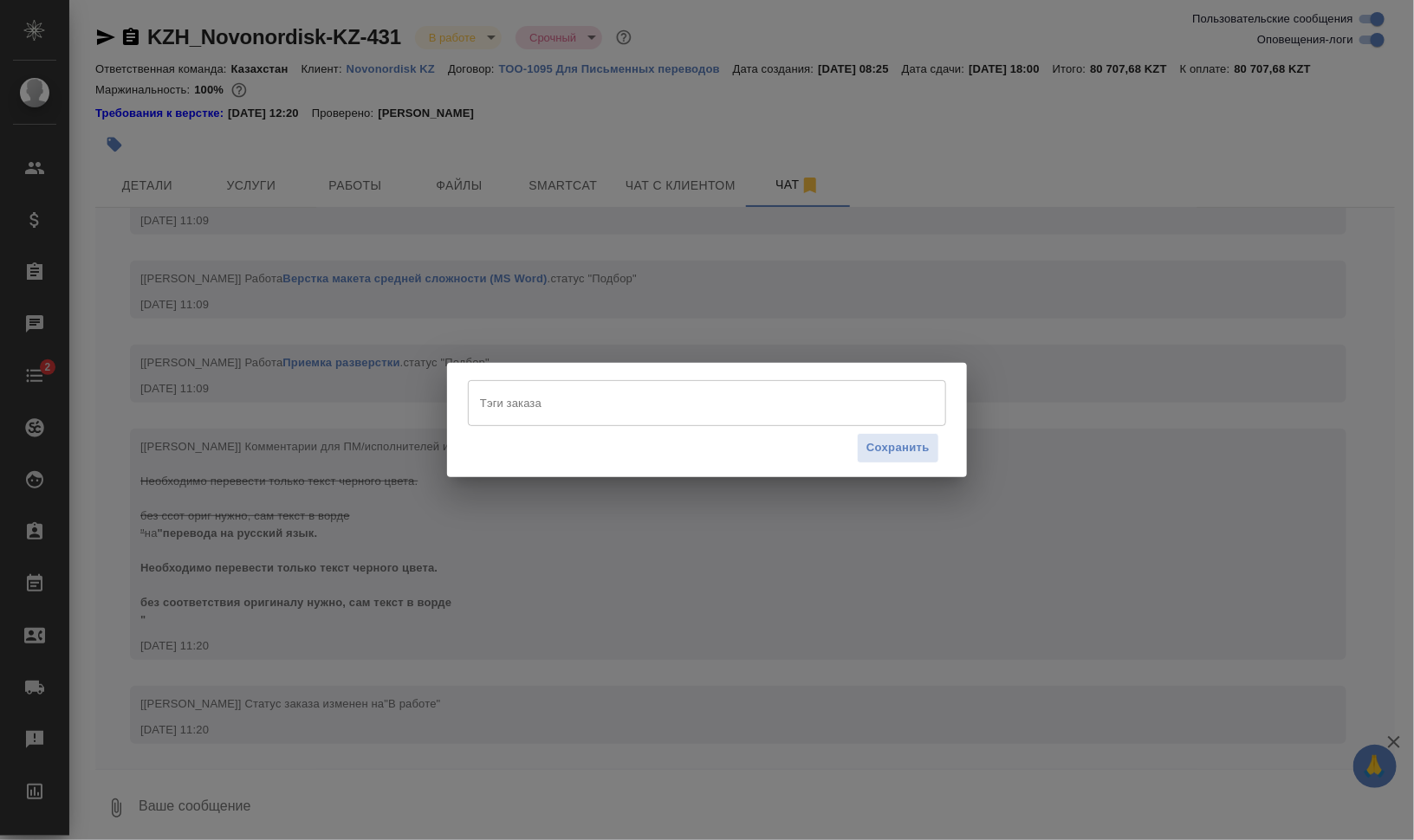
click at [595, 380] on div "Тэги заказа" at bounding box center [707, 403] width 478 height 45
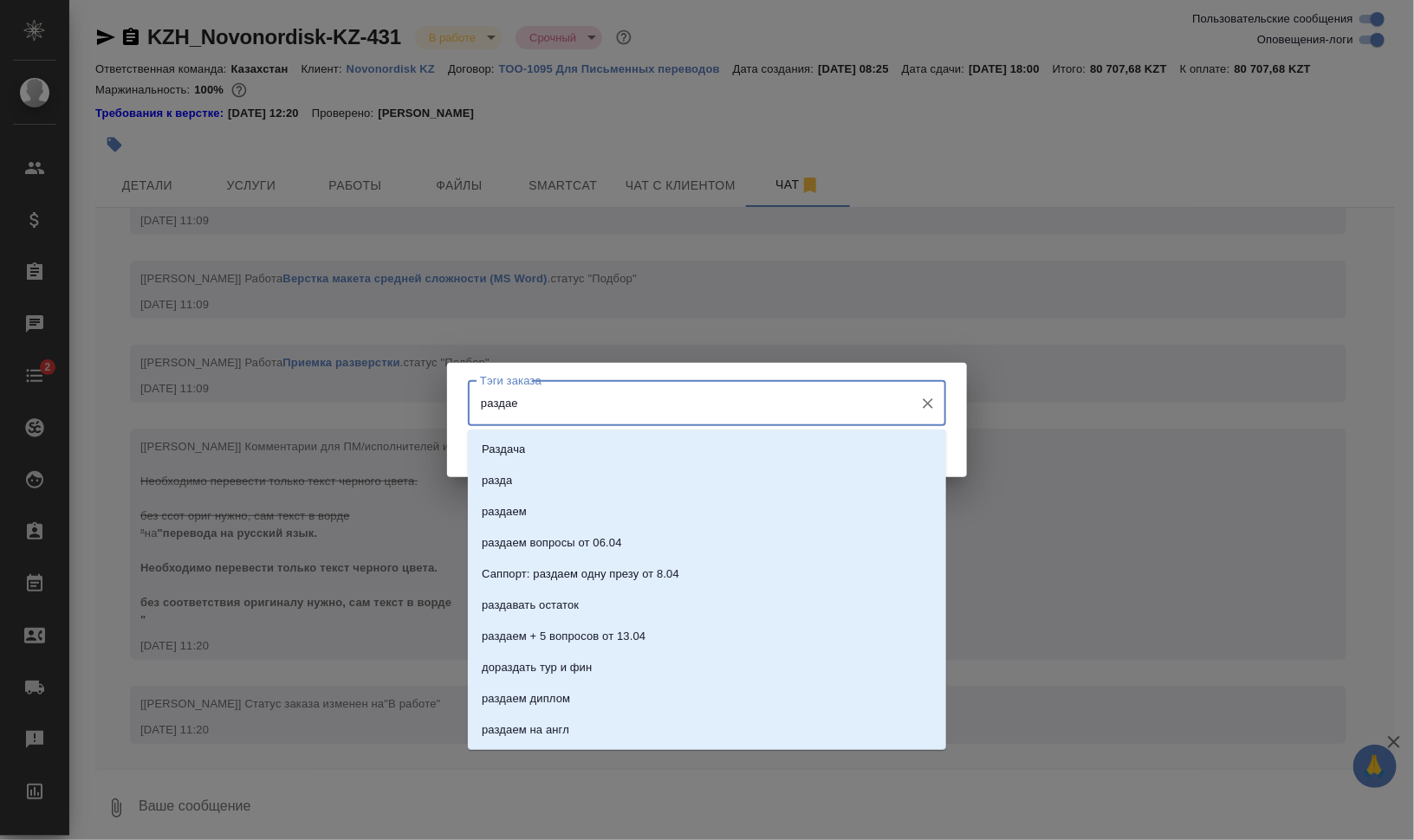
type input "раздаем"
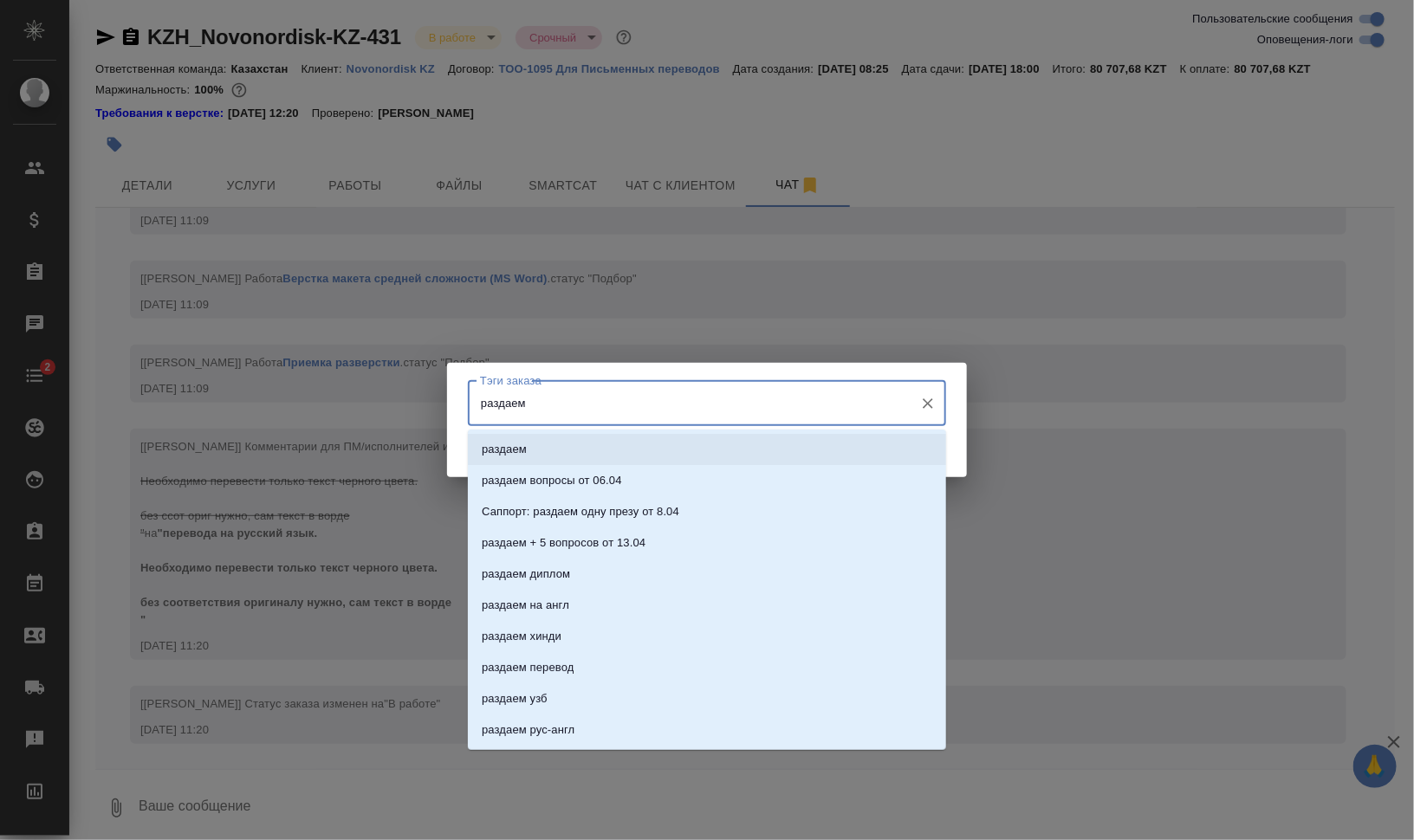
click at [664, 446] on li "раздаем" at bounding box center [707, 449] width 478 height 31
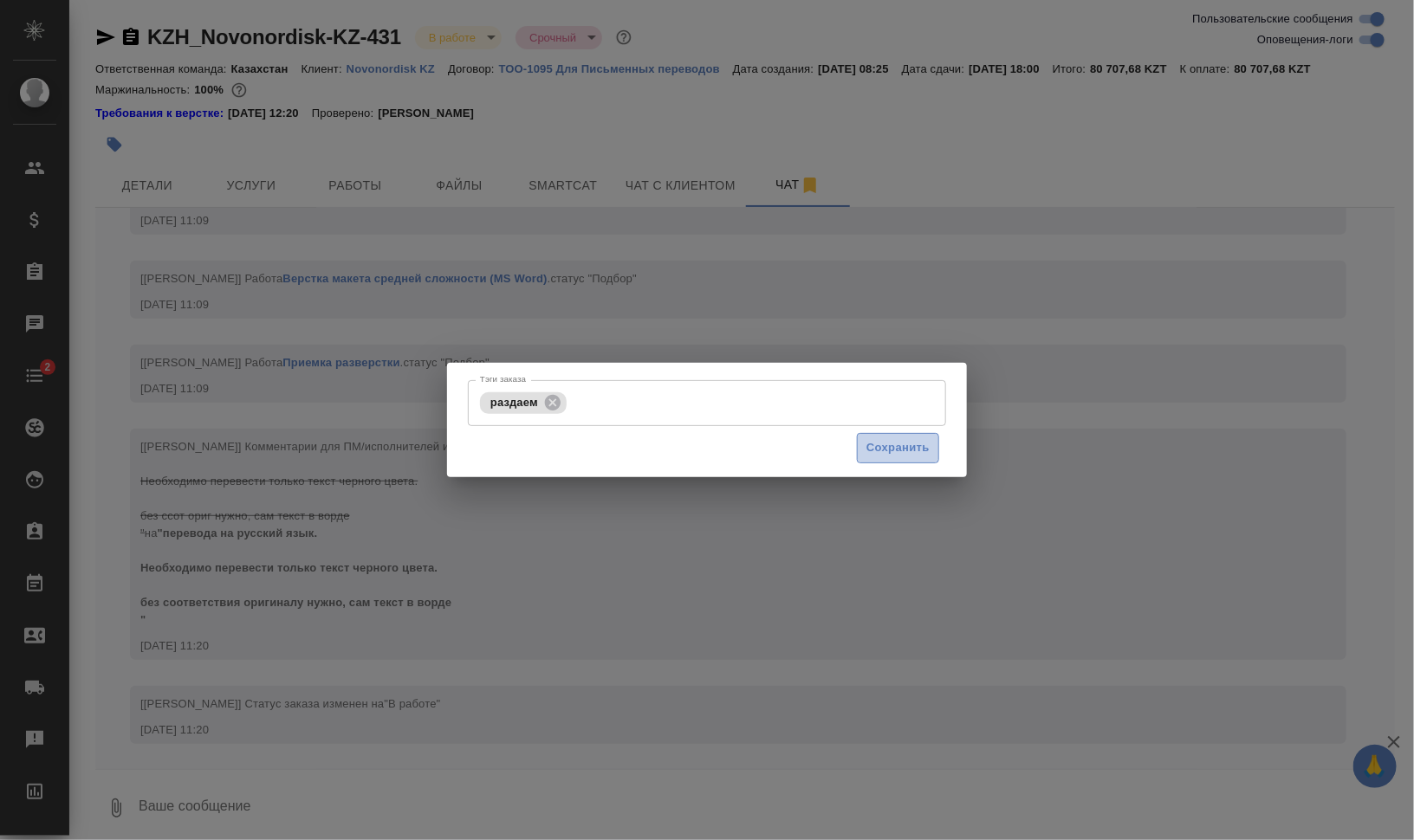
click at [907, 454] on span "Сохранить" at bounding box center [898, 448] width 64 height 20
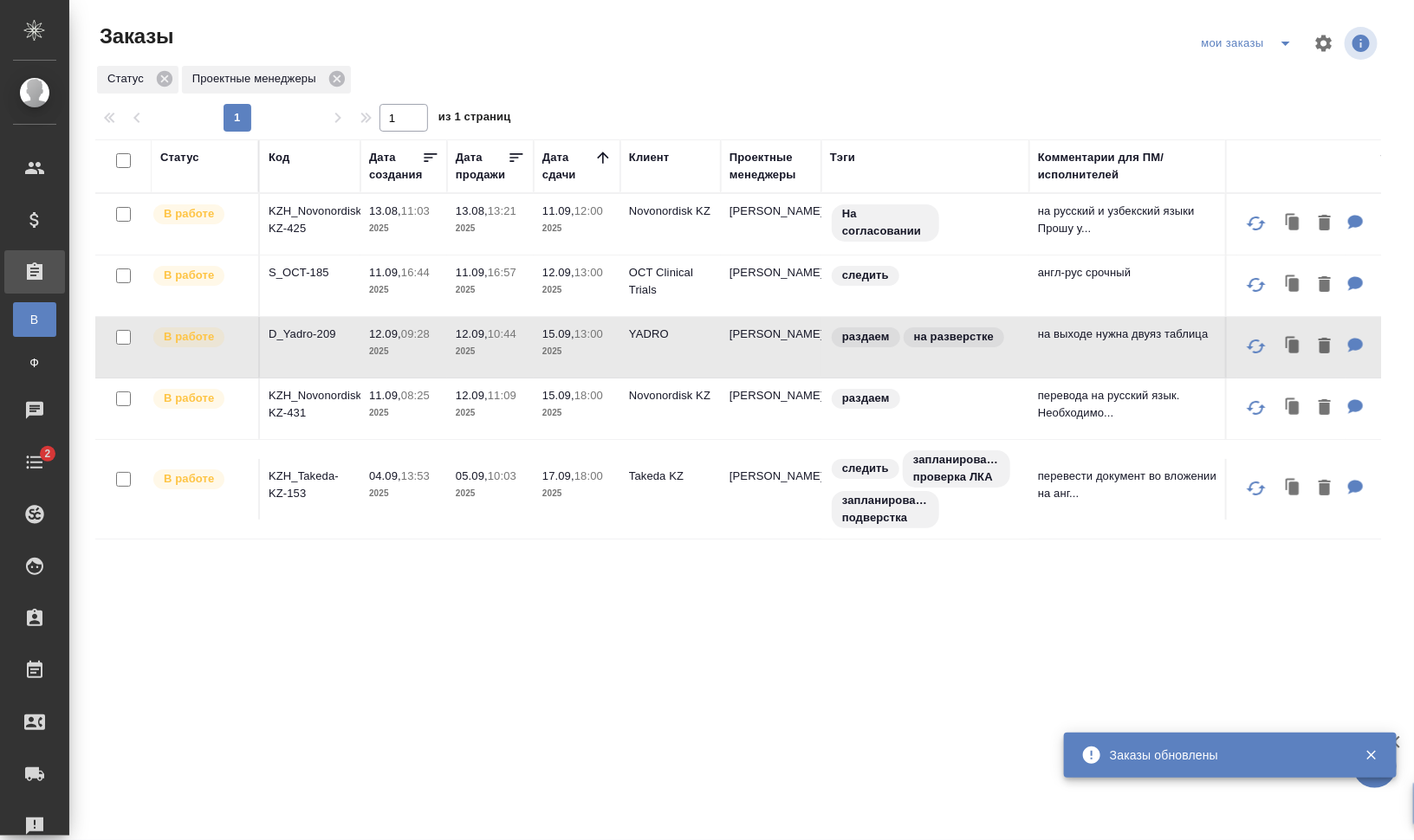
click at [312, 264] on p "S_OCT-185" at bounding box center [309, 273] width 83 height 18
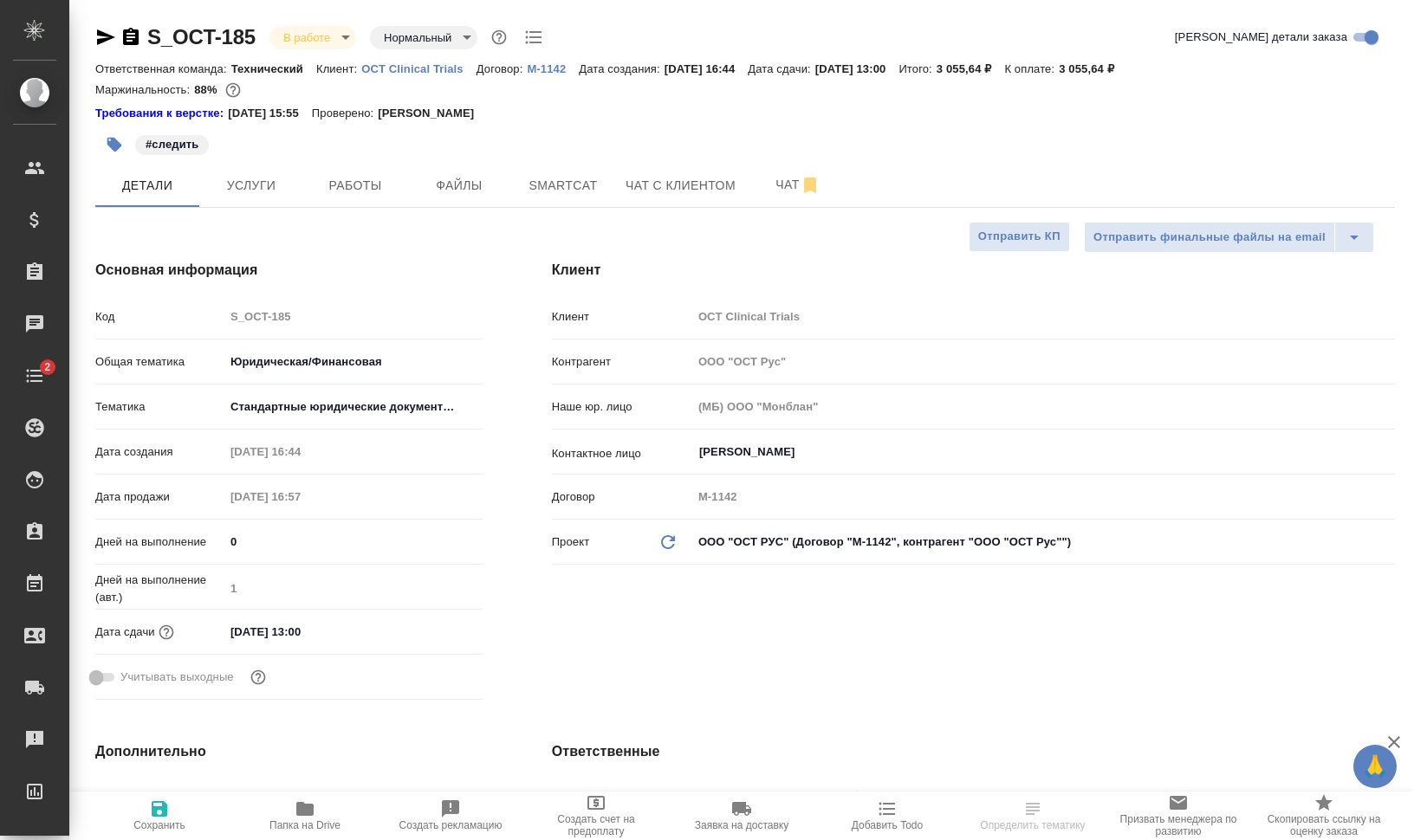
select select "RU"
click at [372, 177] on span "Работы" at bounding box center [355, 185] width 83 height 21
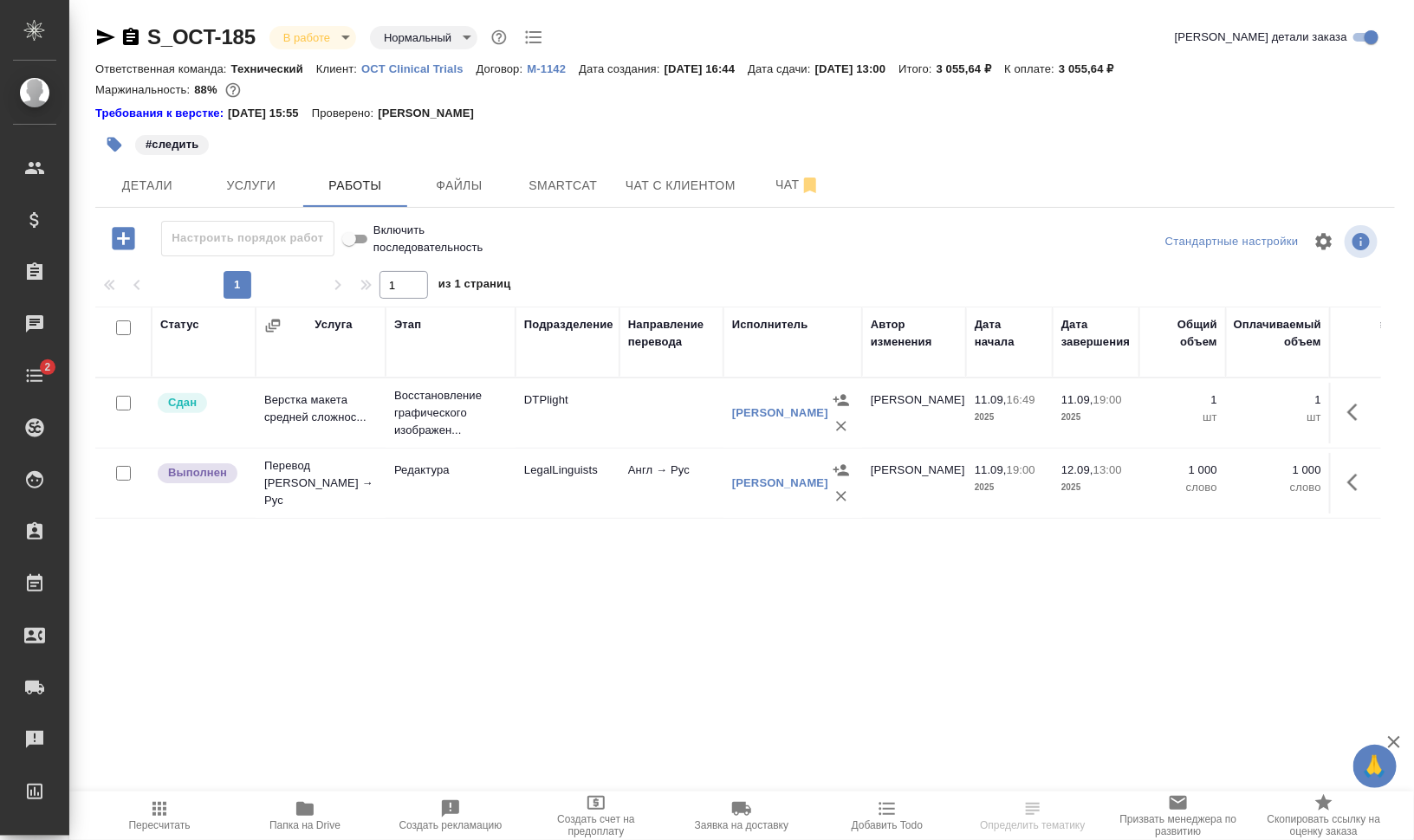
click at [307, 826] on span "Папка на Drive" at bounding box center [305, 825] width 71 height 12
click at [563, 196] on button "Smartcat" at bounding box center [563, 185] width 104 height 43
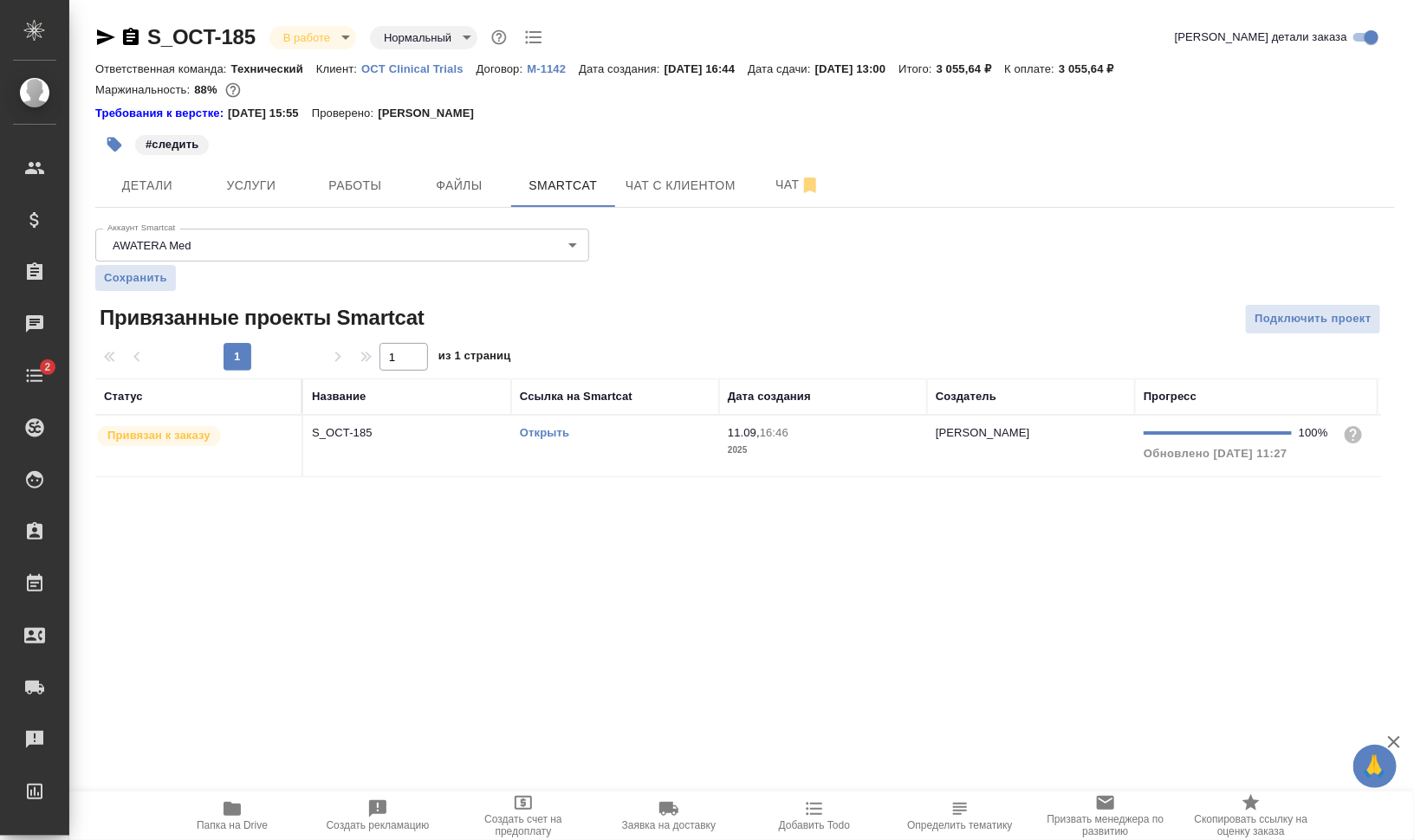
click at [564, 448] on td "Открыть" at bounding box center [615, 446] width 208 height 61
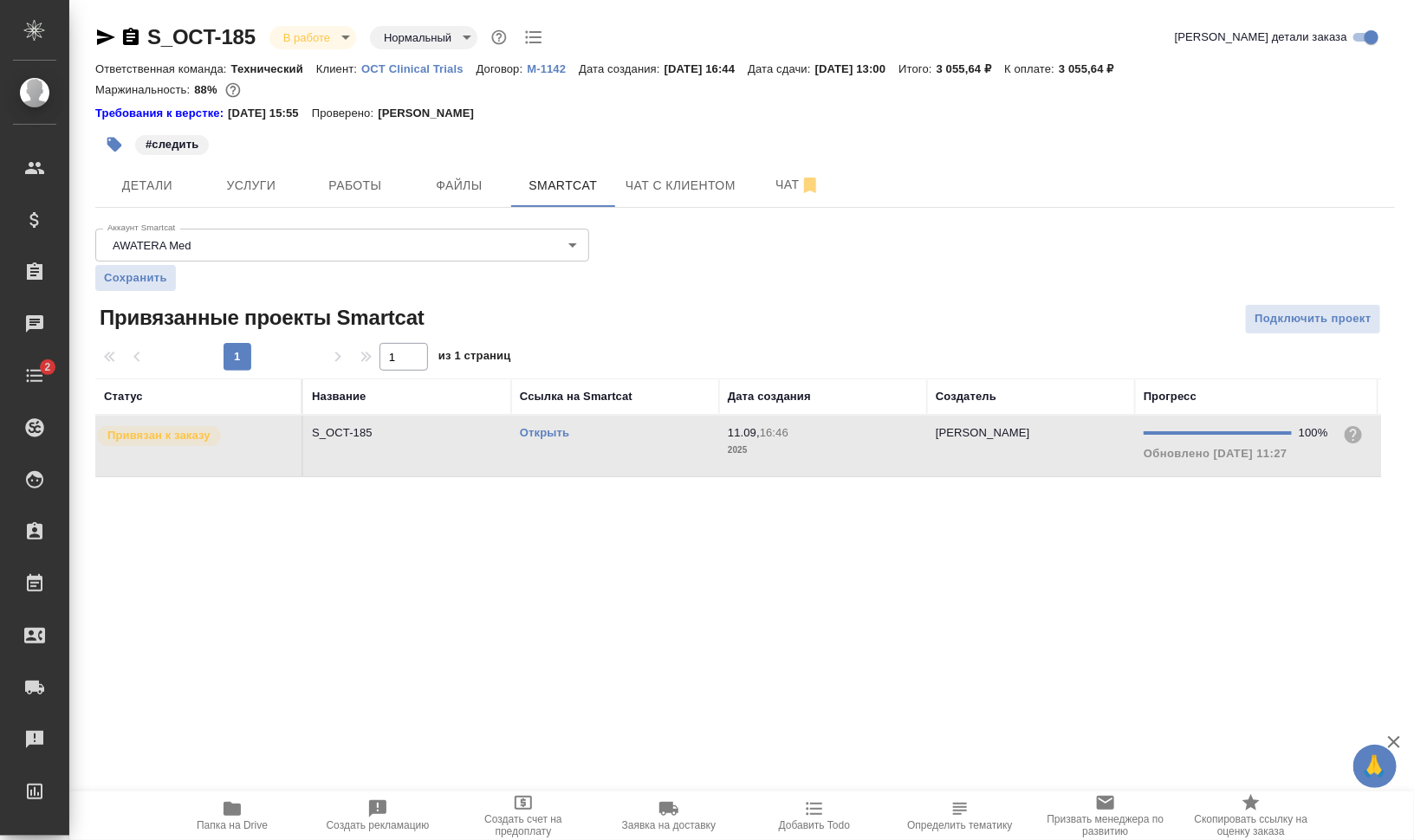
click at [564, 448] on td "Открыть" at bounding box center [615, 446] width 208 height 61
click at [559, 433] on link "Открыть" at bounding box center [544, 433] width 50 height 13
click at [365, 192] on span "Работы" at bounding box center [355, 185] width 83 height 21
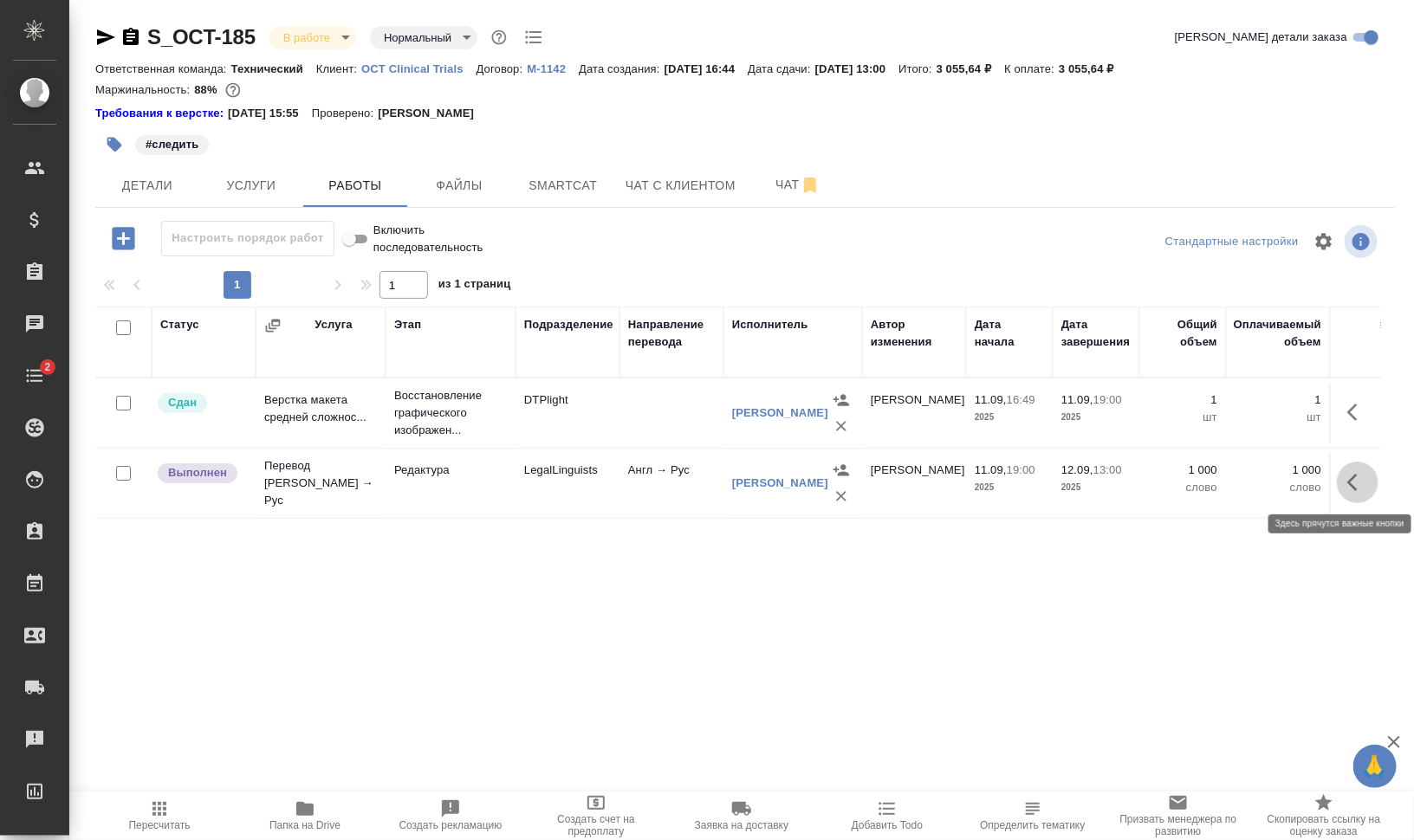
click at [1354, 483] on icon "button" at bounding box center [1358, 482] width 21 height 21
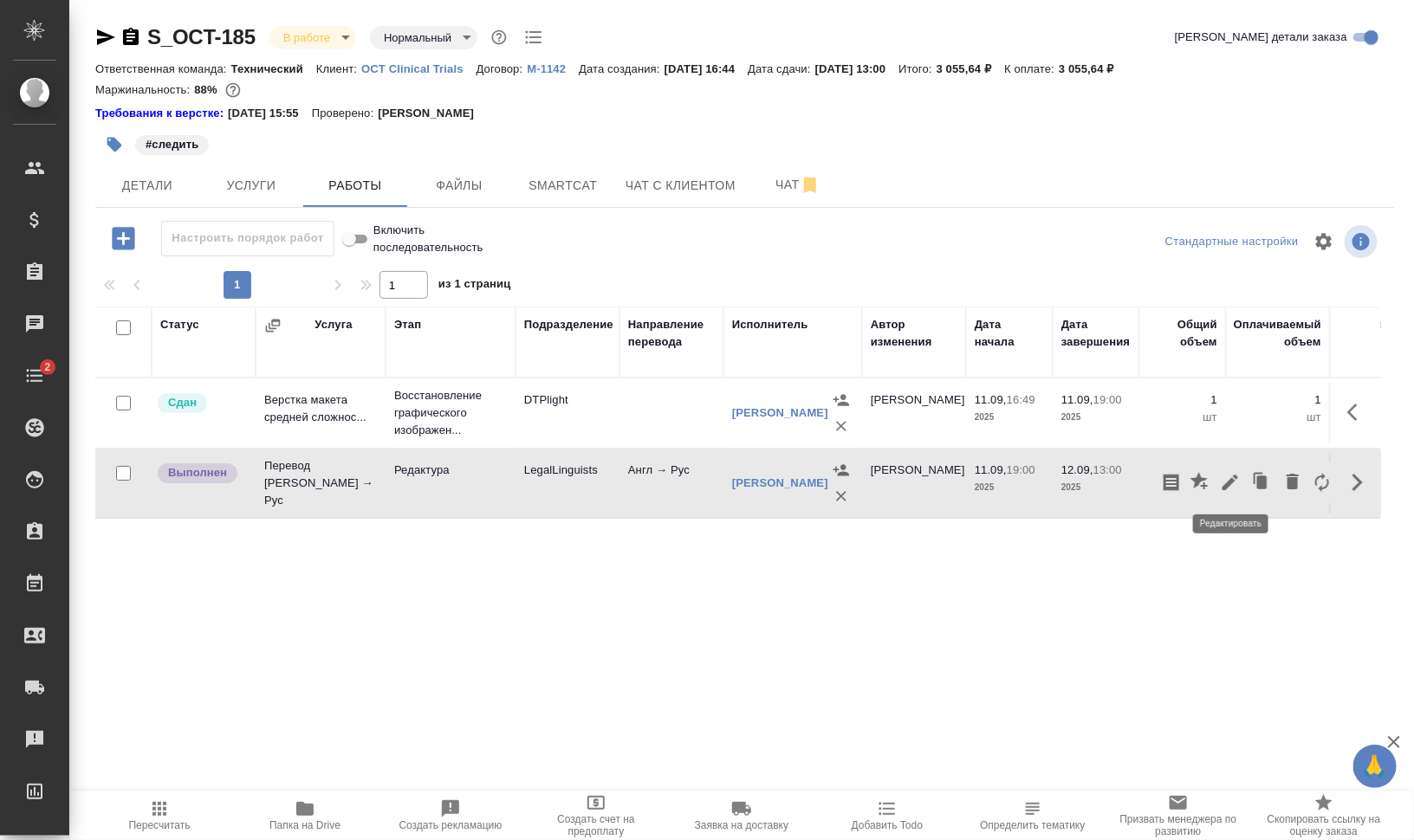
click at [1239, 485] on icon "button" at bounding box center [1230, 482] width 21 height 21
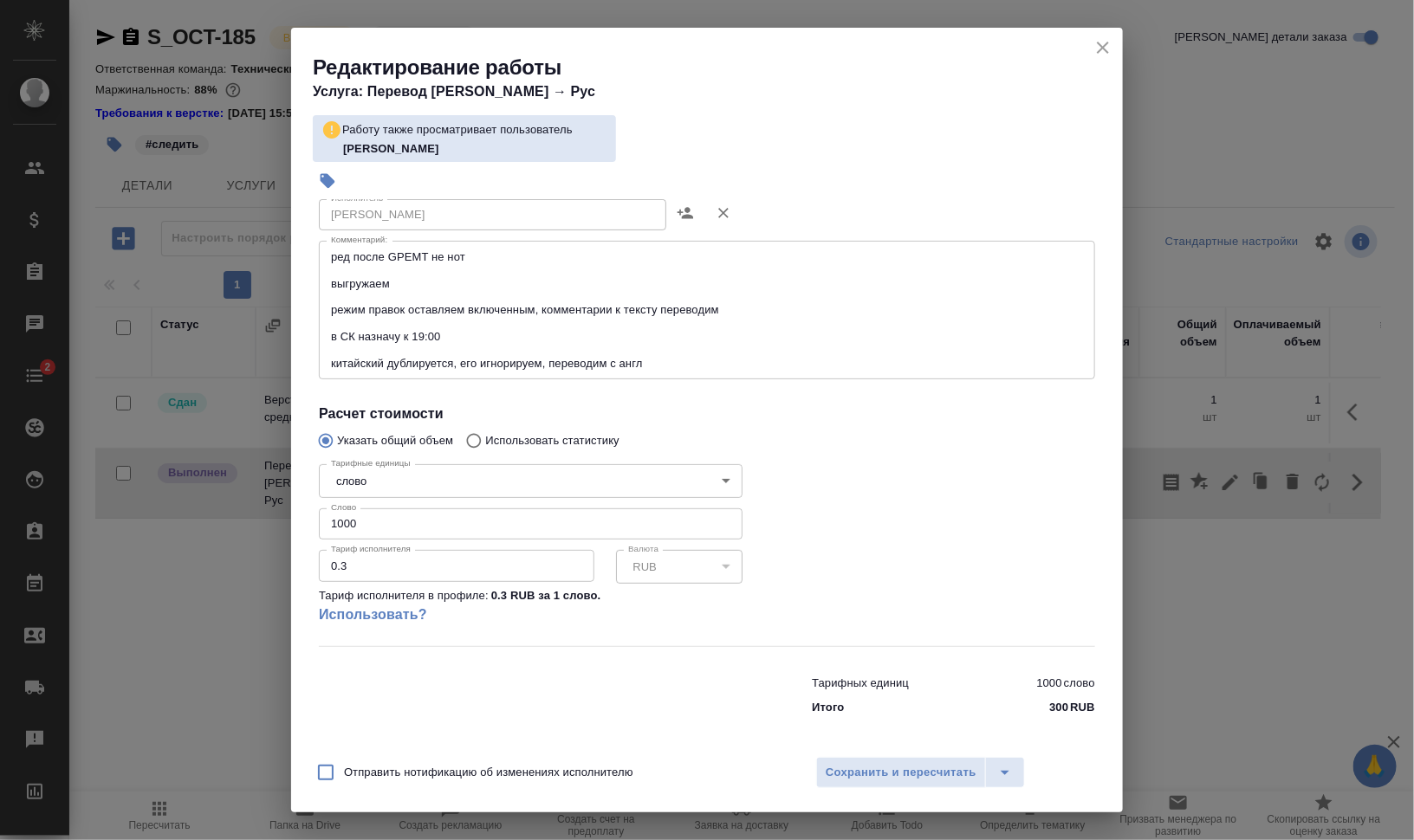
scroll to position [238, 0]
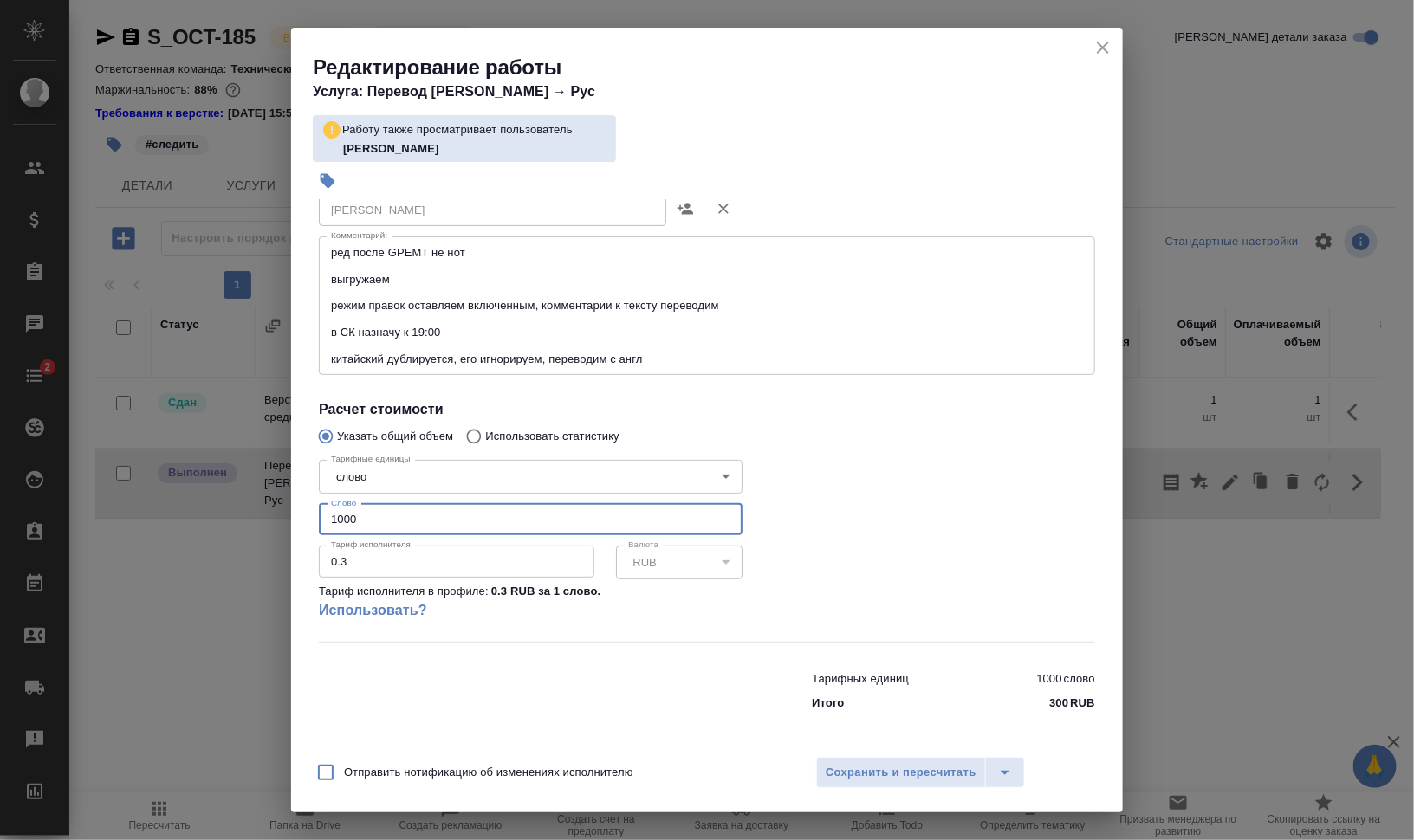
drag, startPoint x: 362, startPoint y: 517, endPoint x: 332, endPoint y: 518, distance: 30.0
click at [332, 518] on input "1000" at bounding box center [530, 520] width 423 height 31
click at [370, 529] on input "1000" at bounding box center [530, 520] width 423 height 31
click at [373, 518] on input "1000" at bounding box center [530, 520] width 423 height 31
drag, startPoint x: 380, startPoint y: 517, endPoint x: 336, endPoint y: 521, distance: 44.2
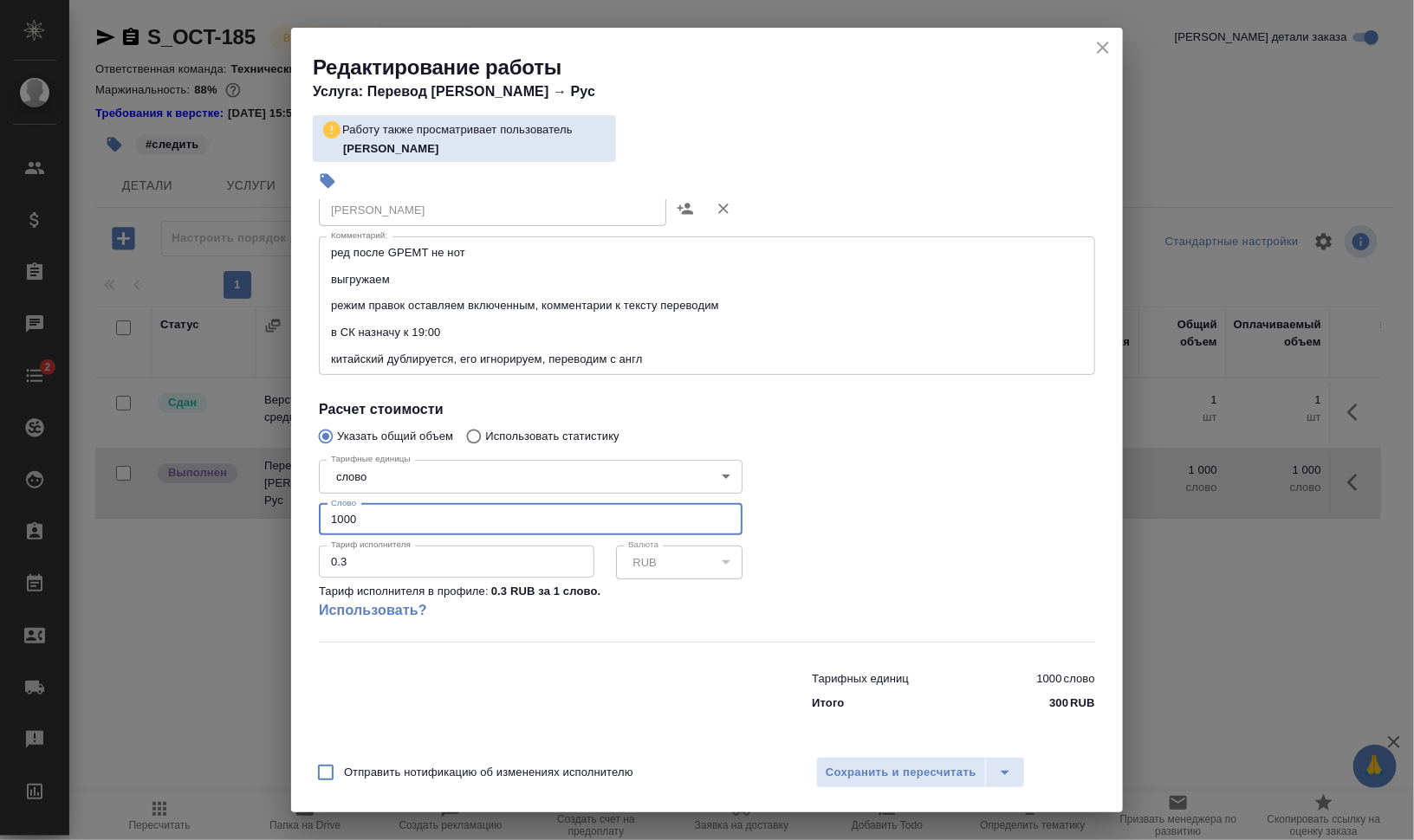
click at [337, 521] on input "1000" at bounding box center [530, 520] width 423 height 31
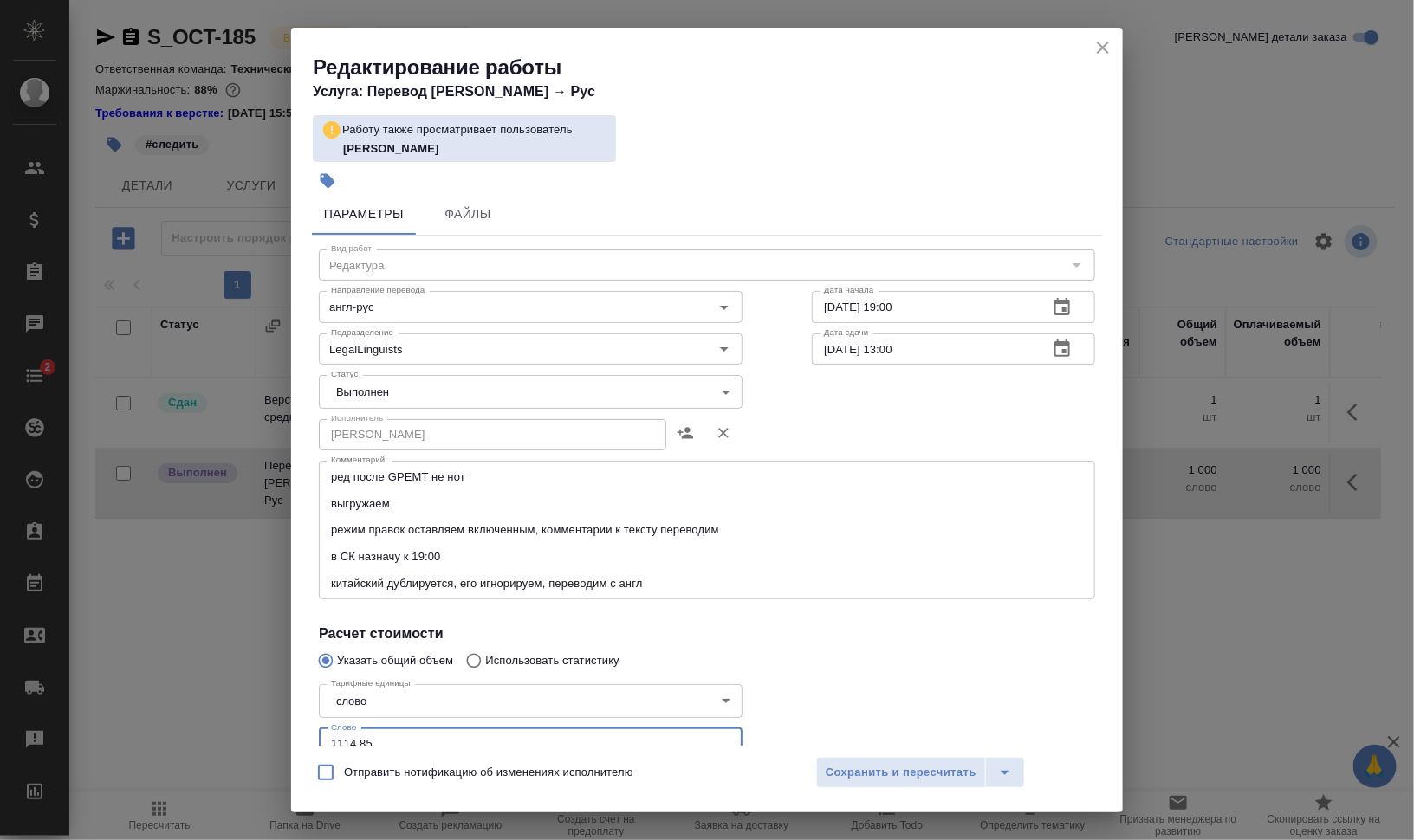
scroll to position [0, 0]
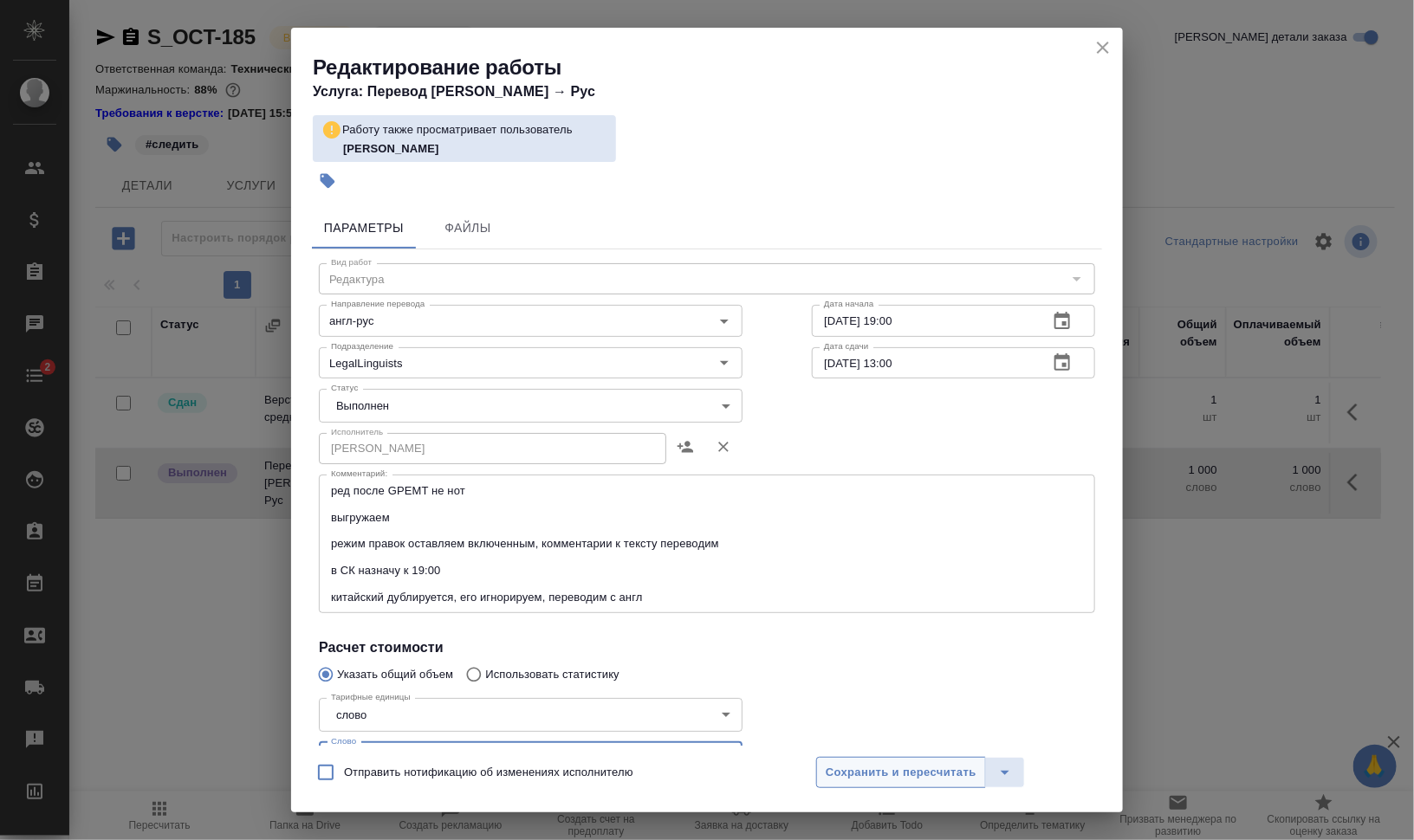
type input "1114.85"
click at [934, 769] on span "Сохранить и пересчитать" at bounding box center [901, 773] width 150 height 20
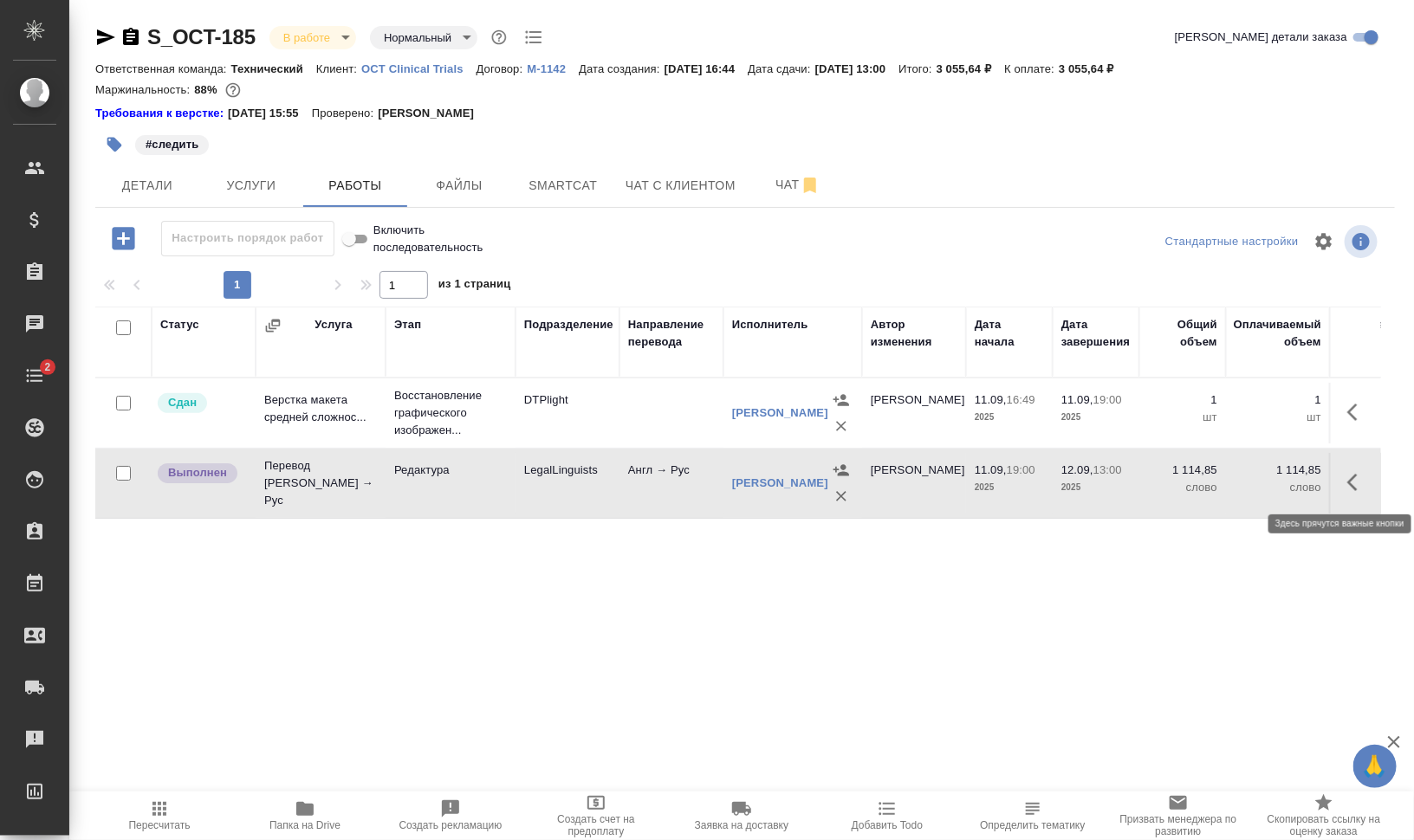
click at [1350, 477] on icon "button" at bounding box center [1358, 482] width 21 height 21
click at [1231, 483] on icon "button" at bounding box center [1230, 482] width 16 height 16
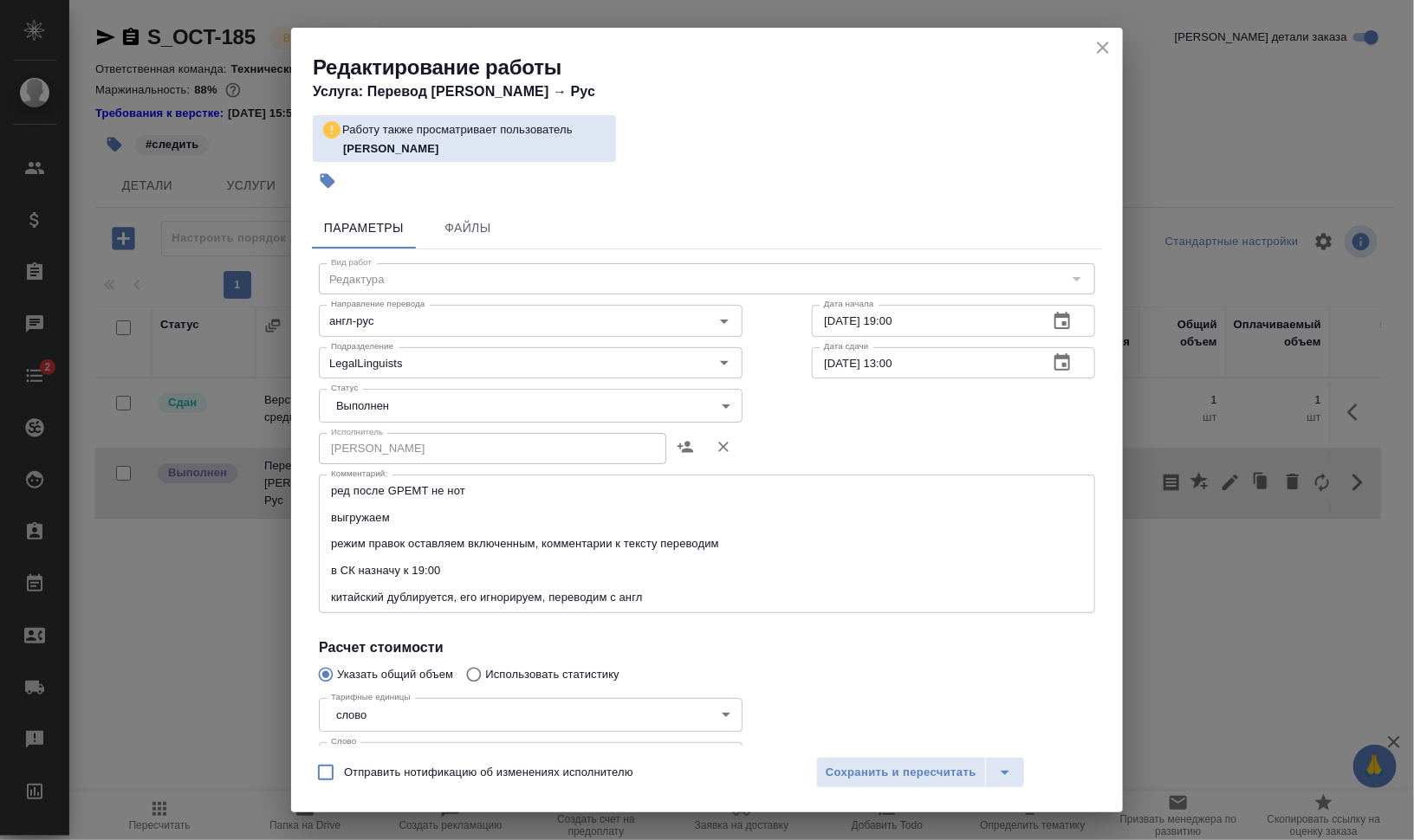
click at [408, 415] on body "🙏 .cls-1 fill:#fff; AWATERA [PERSON_NAME] Спецификации Заказы 0 Чаты 2 Todo Про…" at bounding box center [707, 490] width 1414 height 980
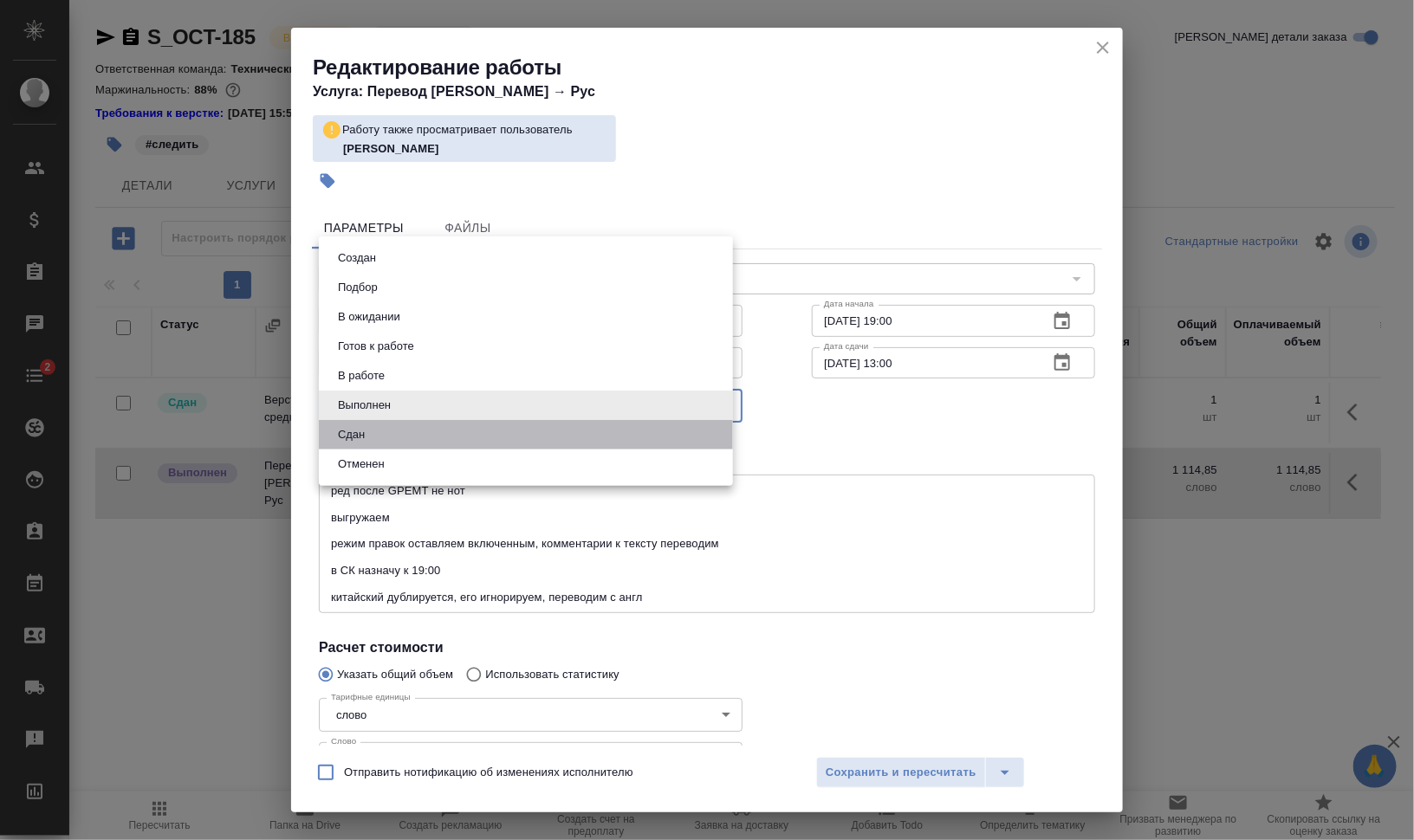
click at [395, 432] on li "Сдан" at bounding box center [525, 435] width 414 height 30
type input "closed"
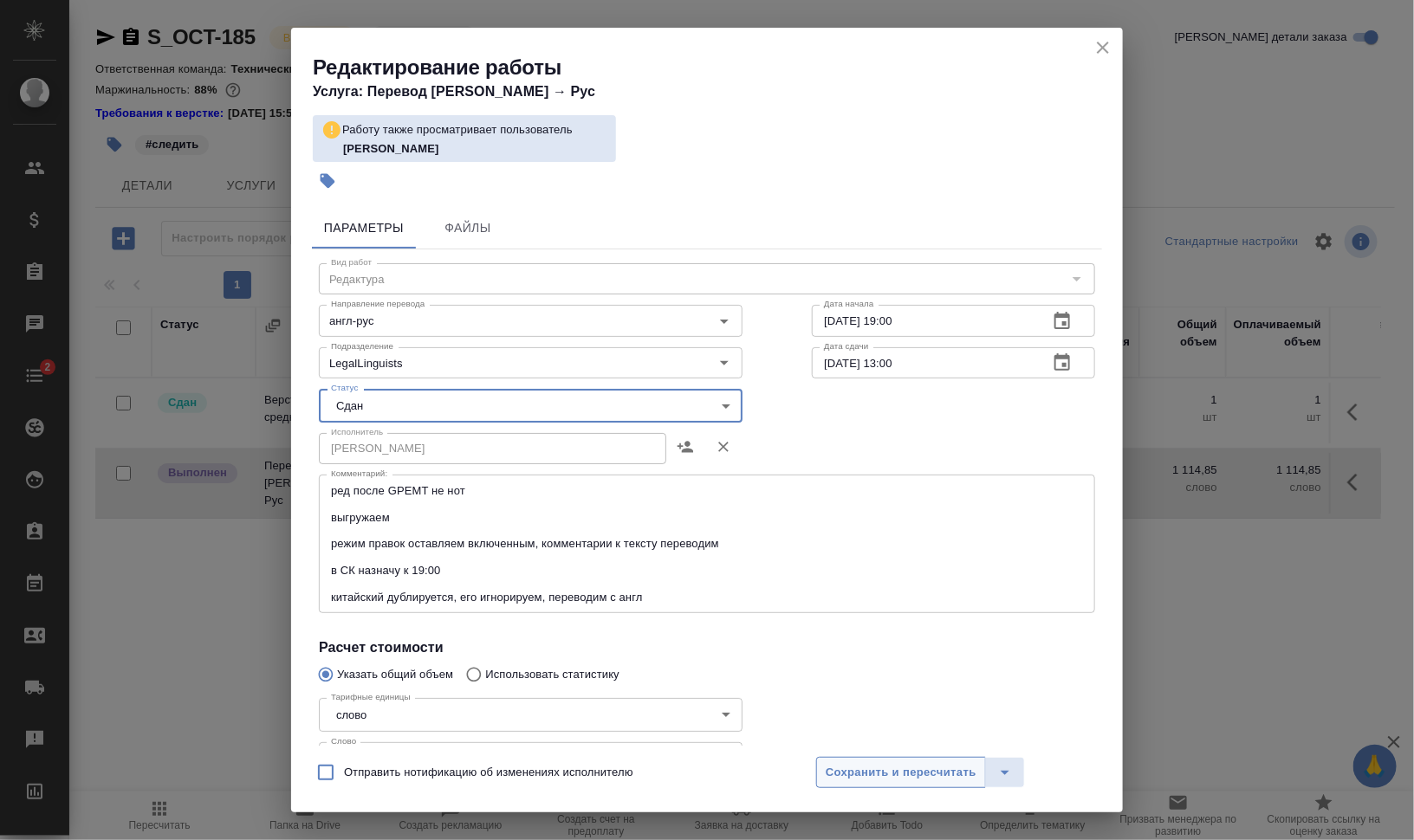
click at [897, 779] on span "Сохранить и пересчитать" at bounding box center [901, 773] width 150 height 20
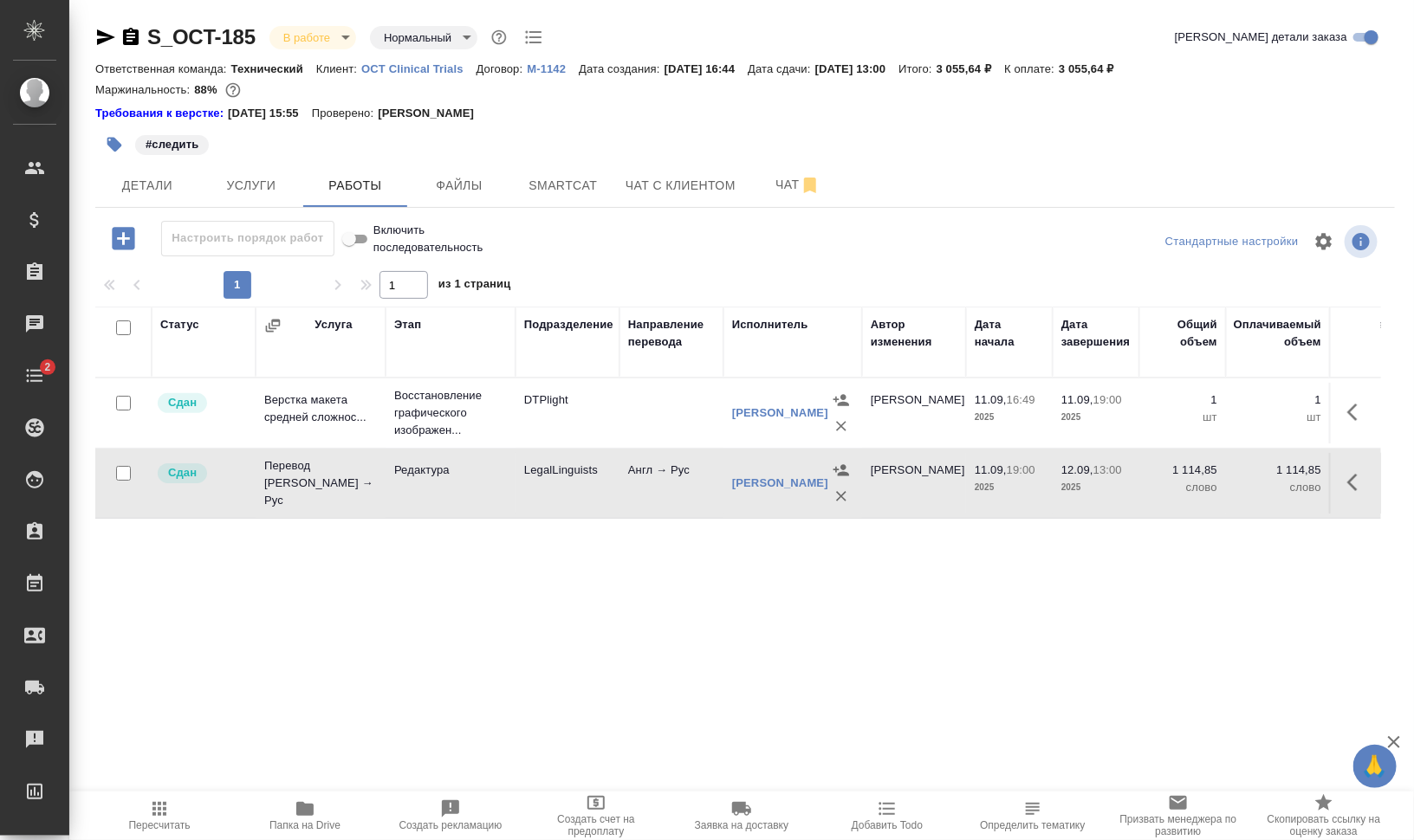
click at [112, 148] on icon "button" at bounding box center [115, 145] width 15 height 15
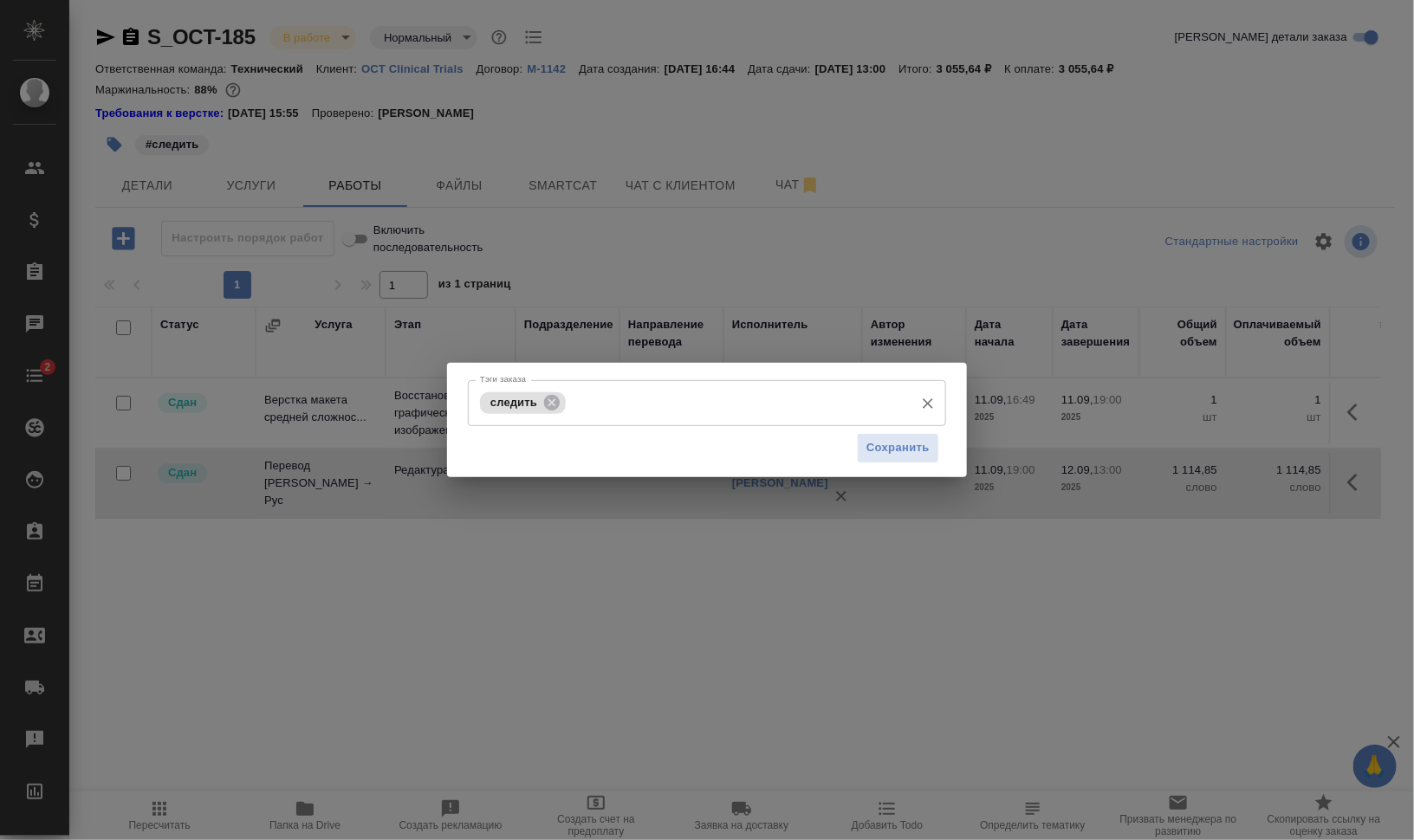
click at [551, 403] on icon at bounding box center [551, 403] width 19 height 19
click at [906, 452] on span "Сохранить" at bounding box center [898, 448] width 64 height 20
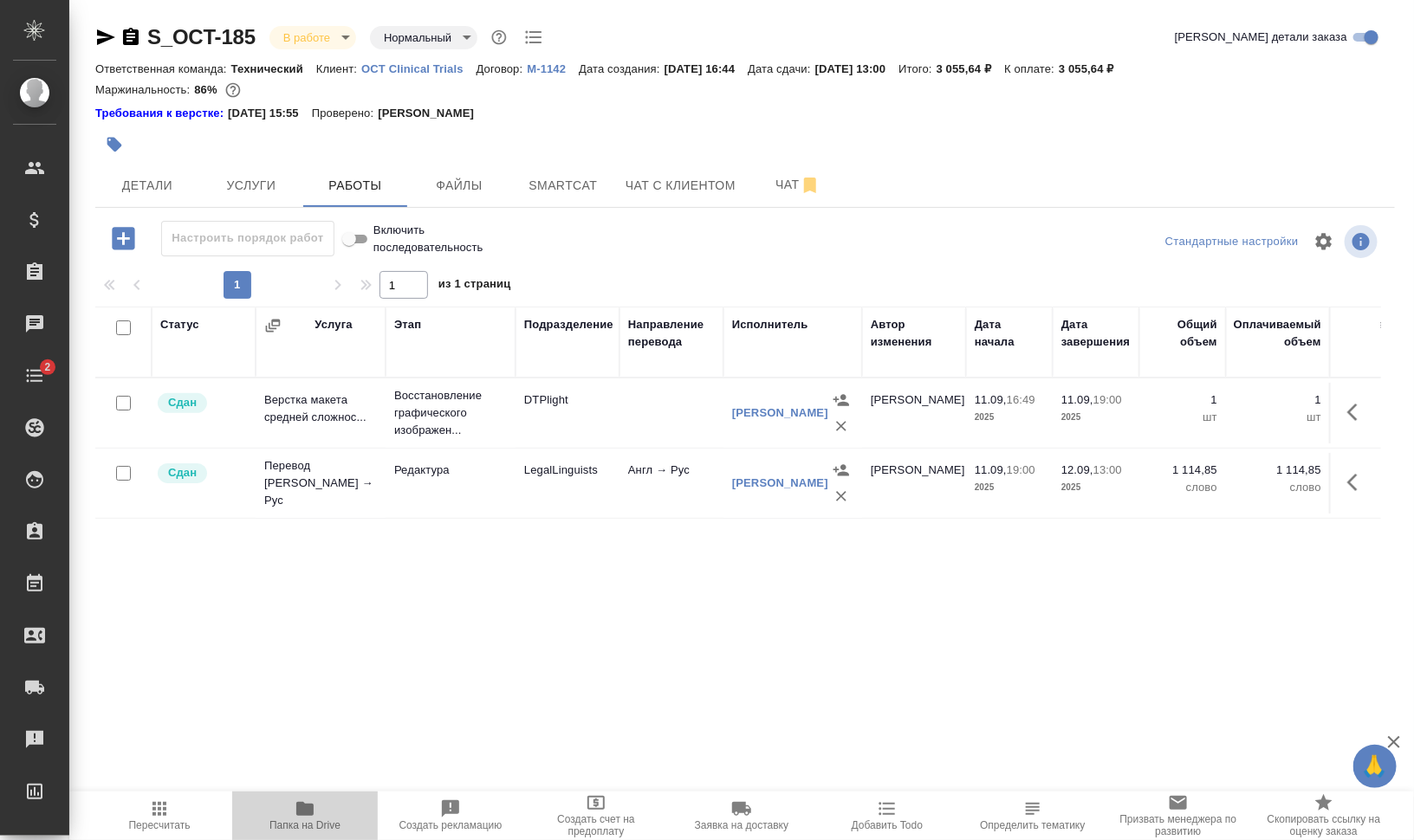
click at [308, 815] on icon "button" at bounding box center [305, 809] width 18 height 14
click at [470, 182] on span "Файлы" at bounding box center [459, 185] width 83 height 21
click at [343, 189] on span "Работы" at bounding box center [355, 185] width 83 height 21
click at [464, 180] on span "Файлы" at bounding box center [459, 185] width 83 height 21
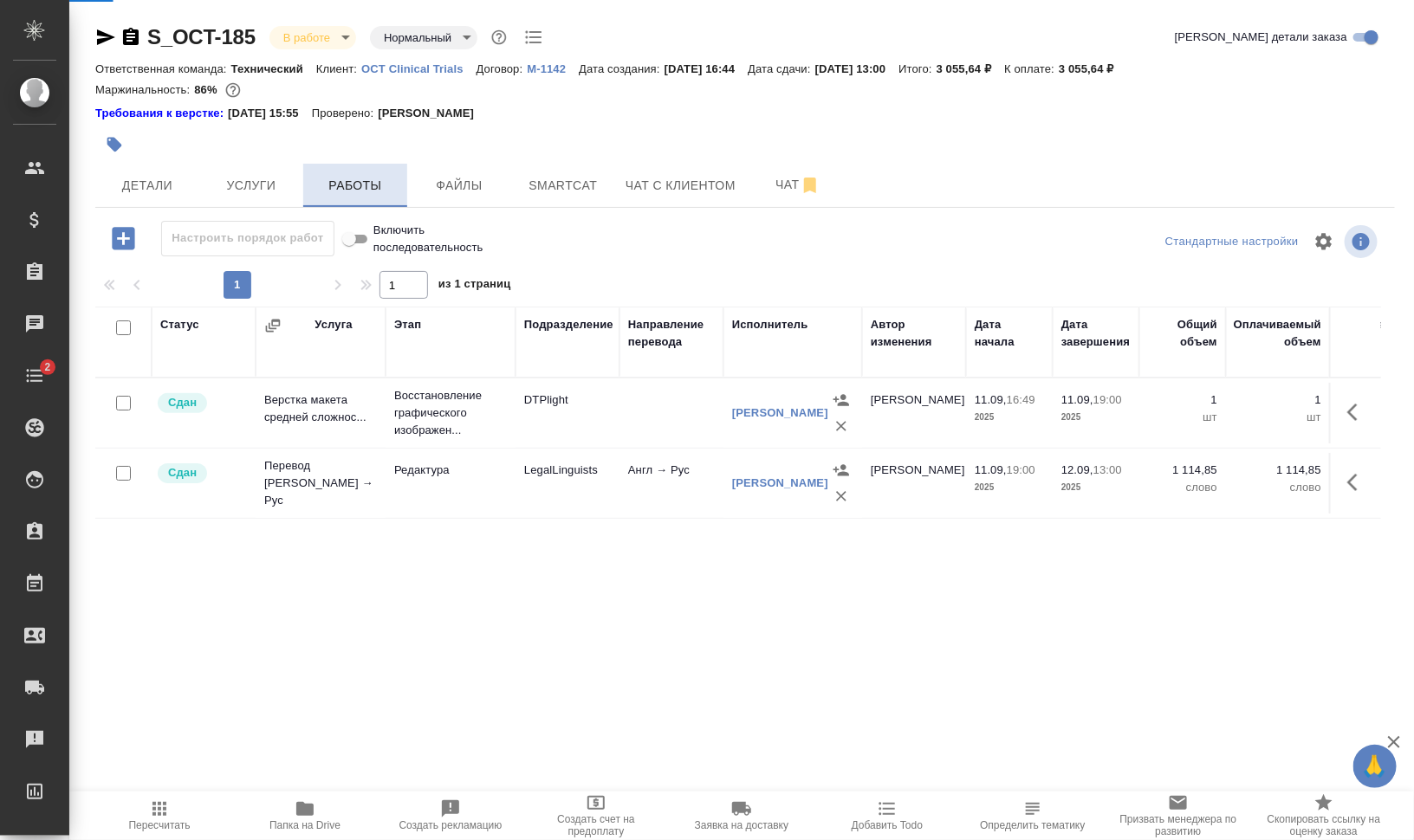
click at [353, 182] on span "Работы" at bounding box center [355, 185] width 83 height 21
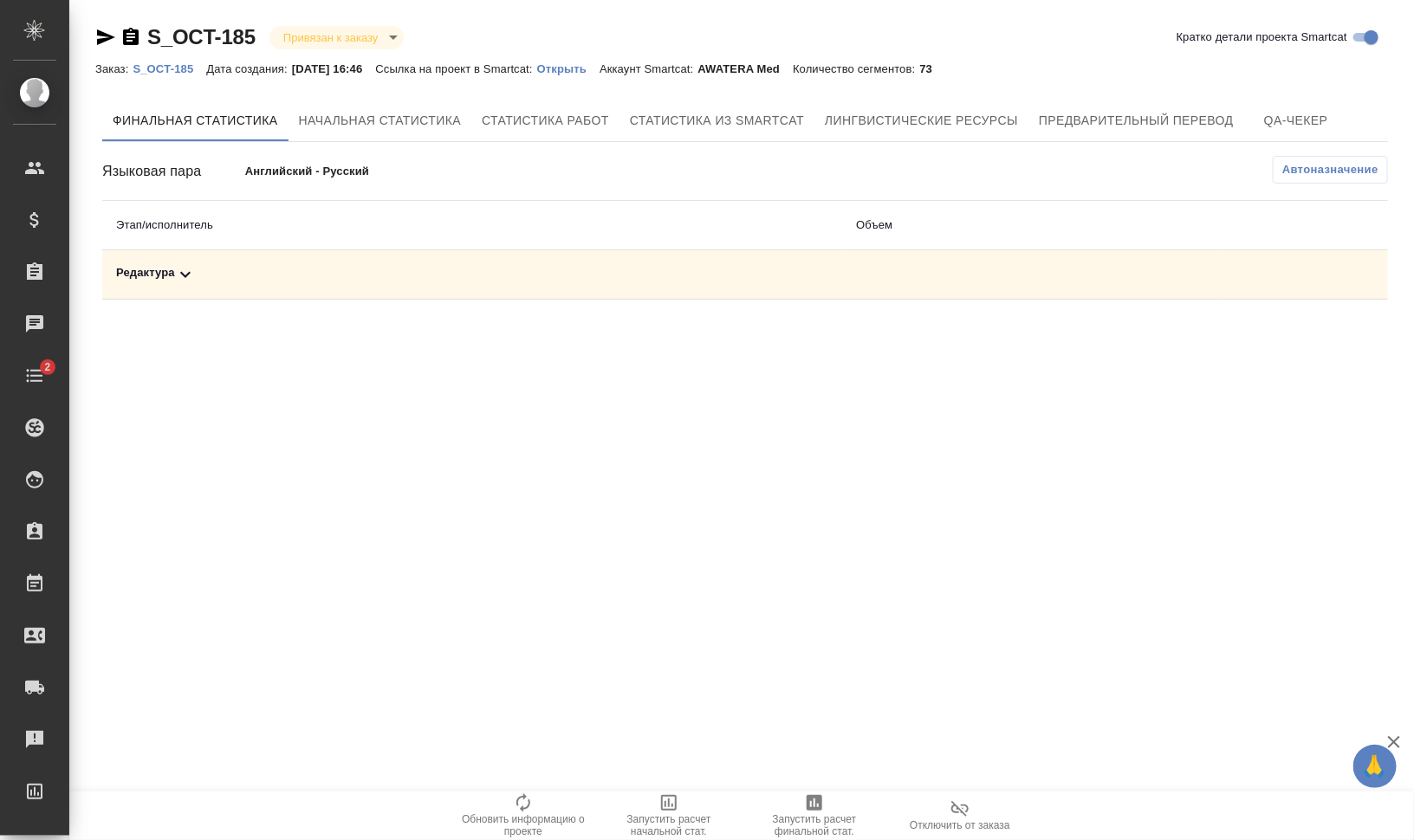
click at [199, 267] on div "Редактура" at bounding box center [472, 275] width 712 height 21
click at [822, 804] on icon "button" at bounding box center [814, 803] width 21 height 21
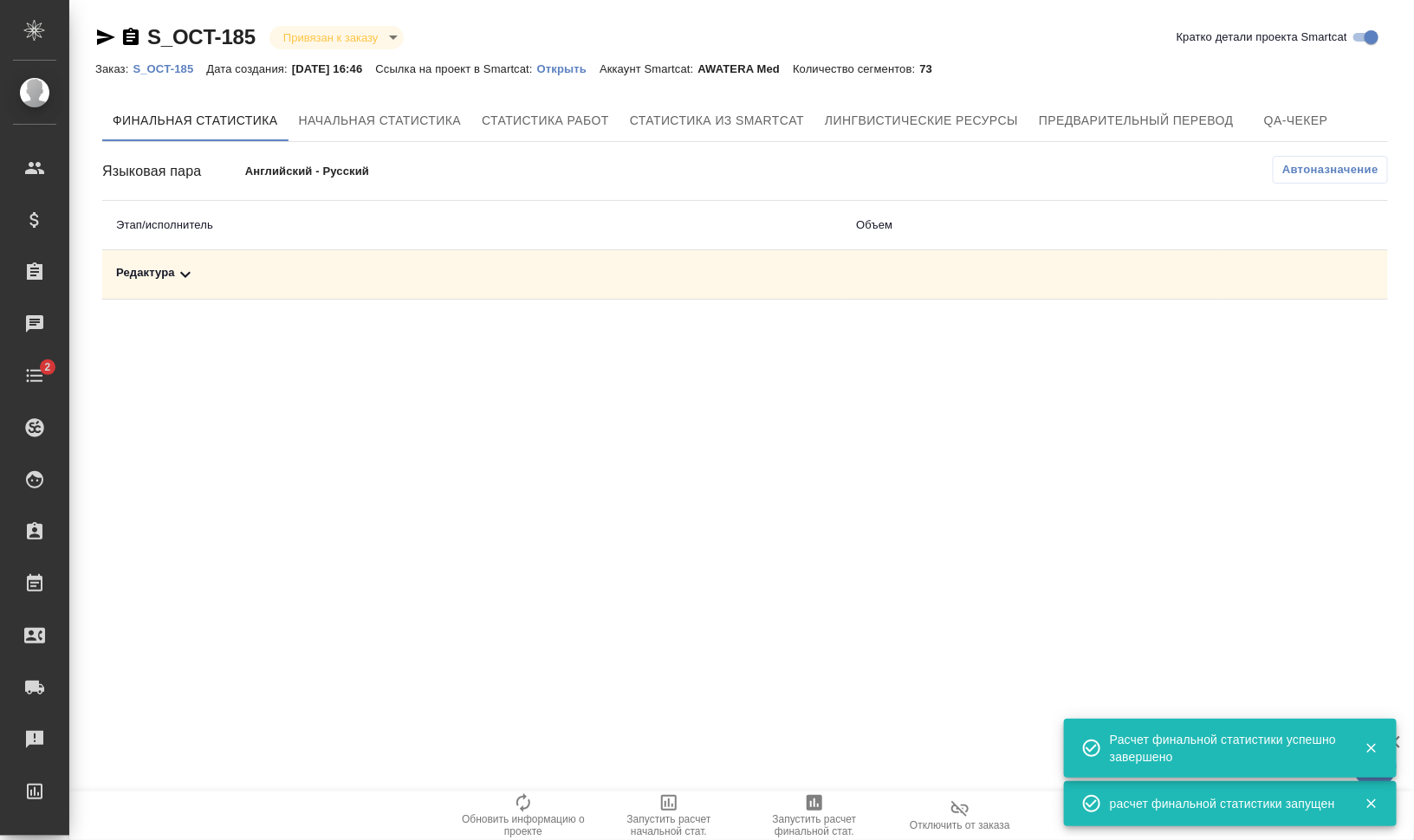
click at [193, 267] on icon at bounding box center [185, 275] width 21 height 21
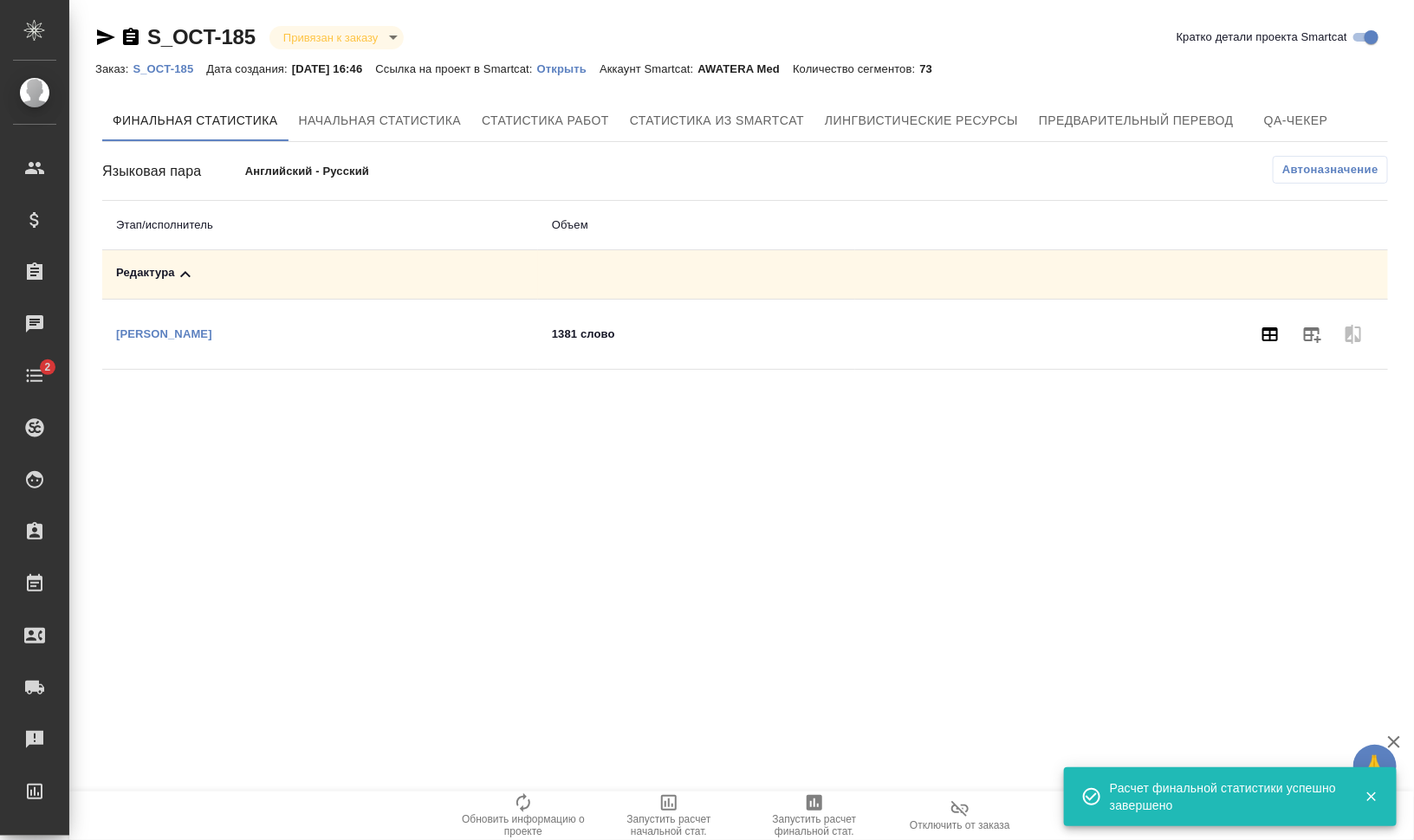
click at [1262, 341] on icon "button" at bounding box center [1270, 335] width 21 height 21
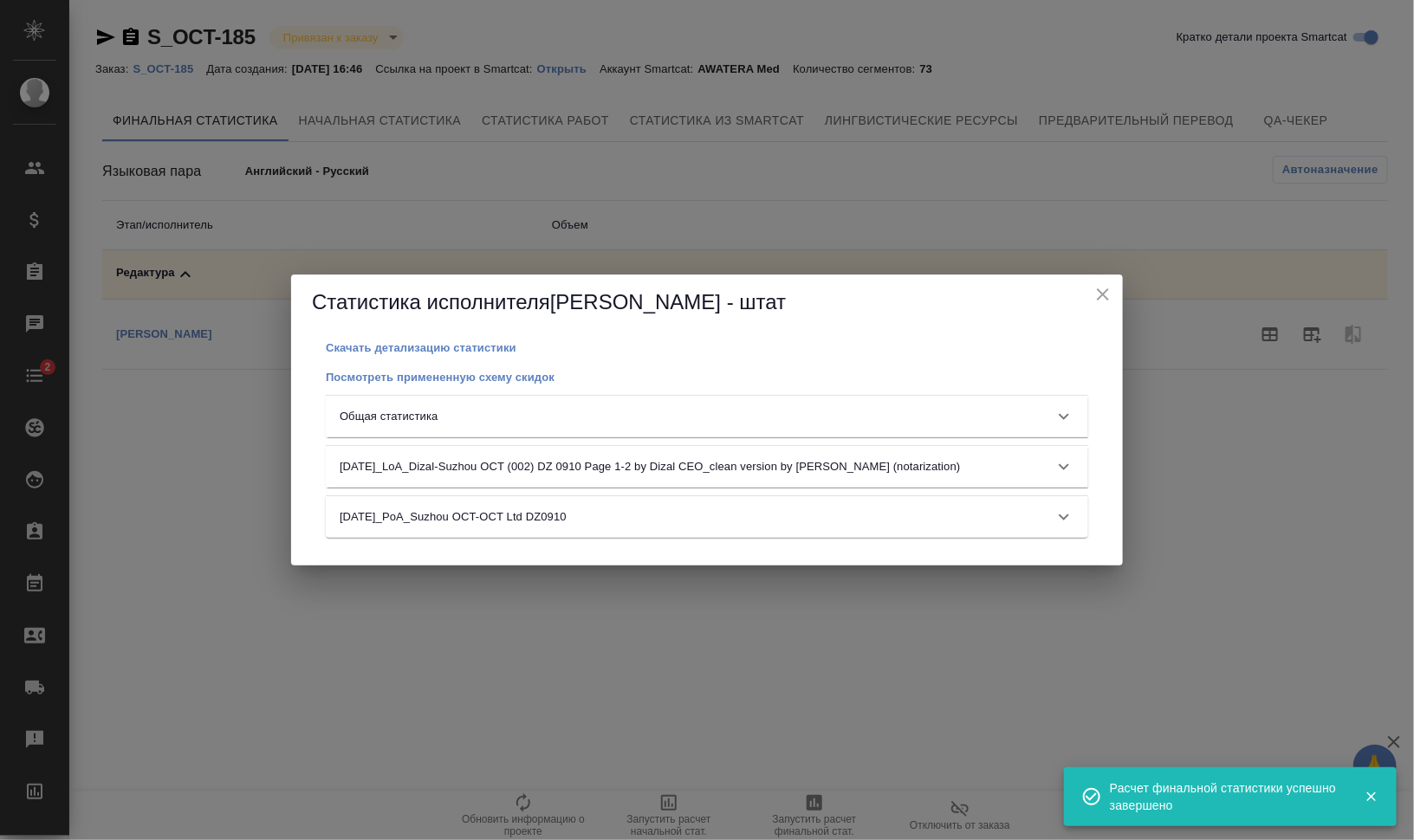
click at [568, 410] on div "Общая статистика" at bounding box center [691, 417] width 704 height 18
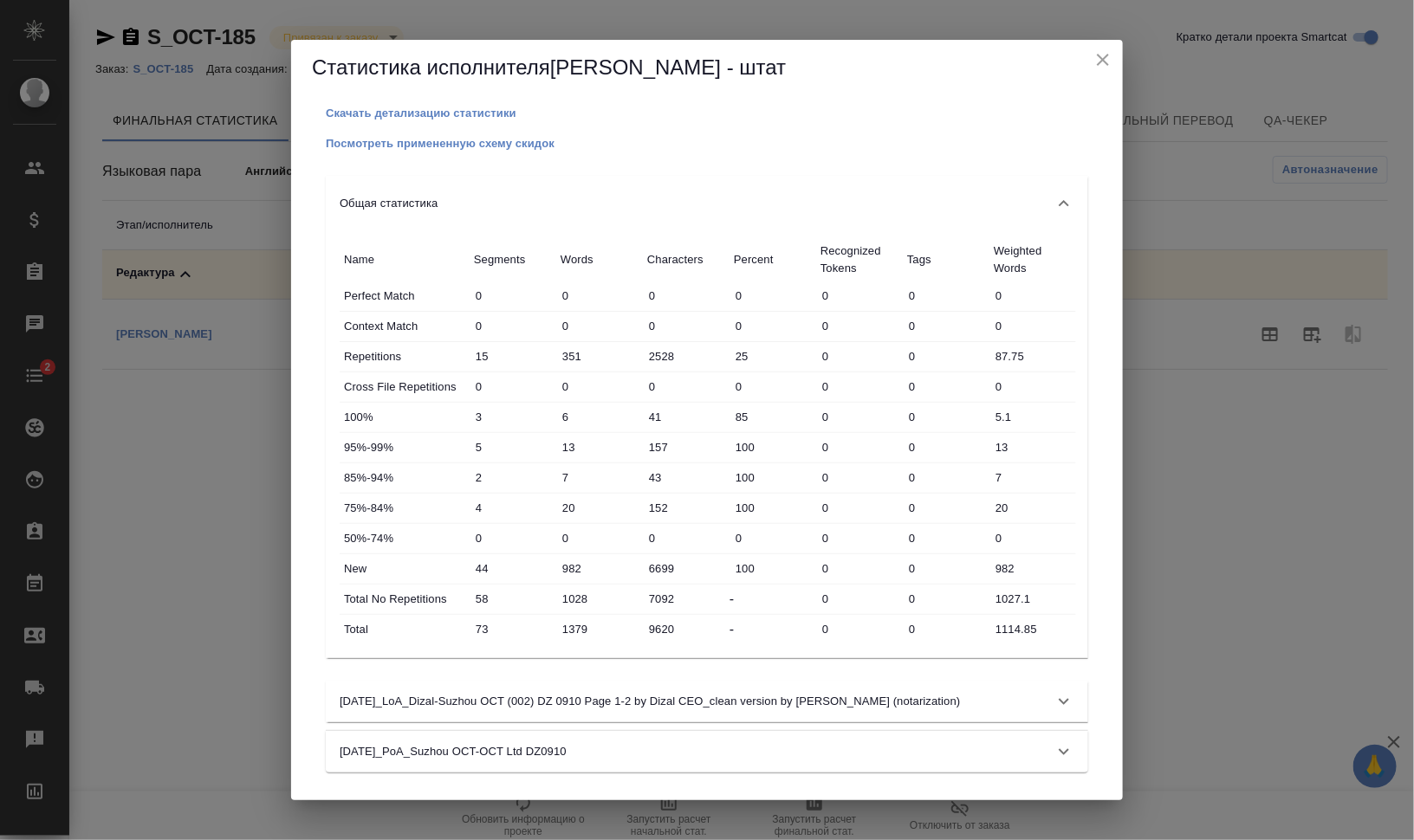
click at [1107, 56] on icon "close" at bounding box center [1103, 60] width 21 height 21
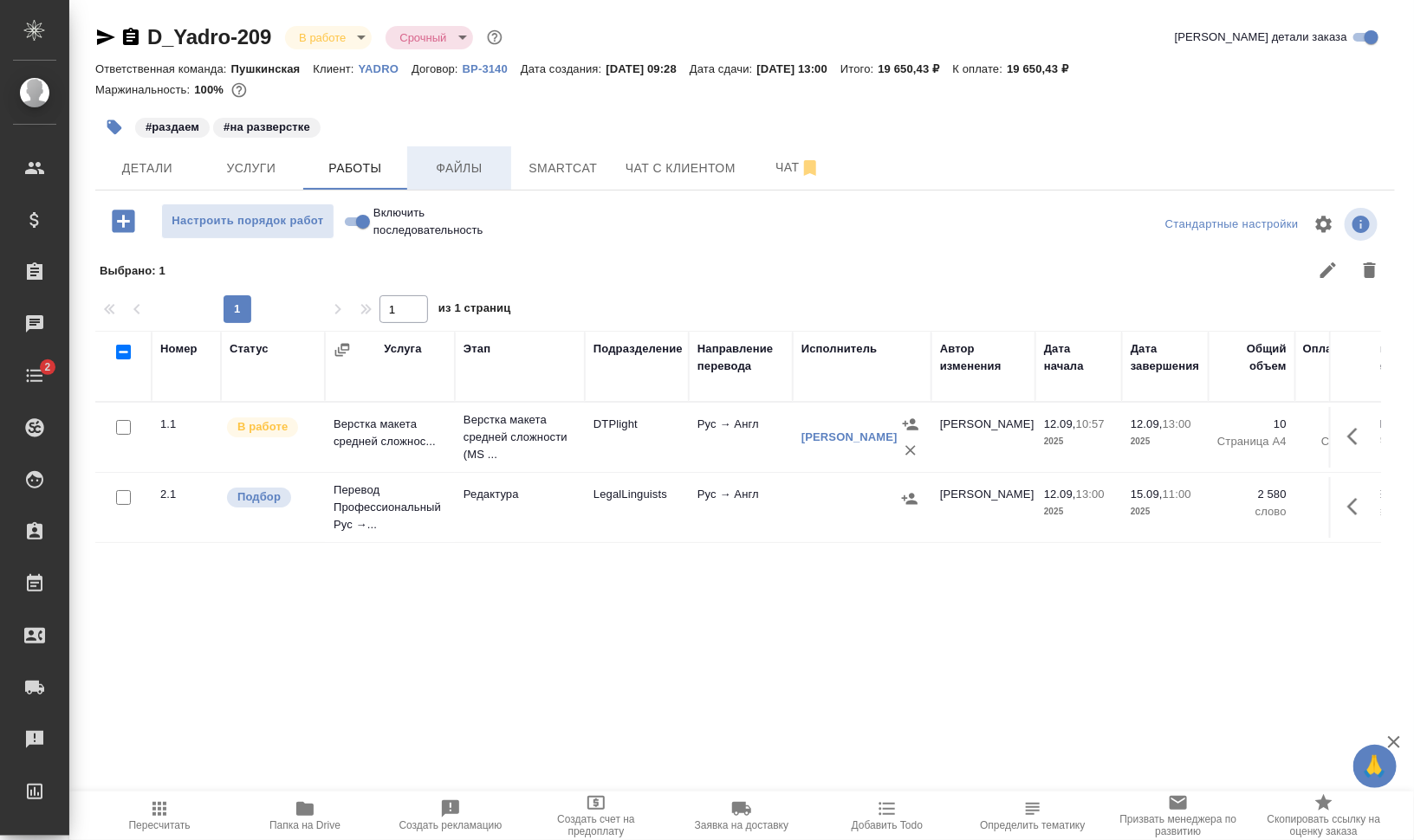
click at [459, 175] on span "Файлы" at bounding box center [459, 168] width 83 height 21
click at [375, 173] on span "Работы" at bounding box center [355, 168] width 83 height 21
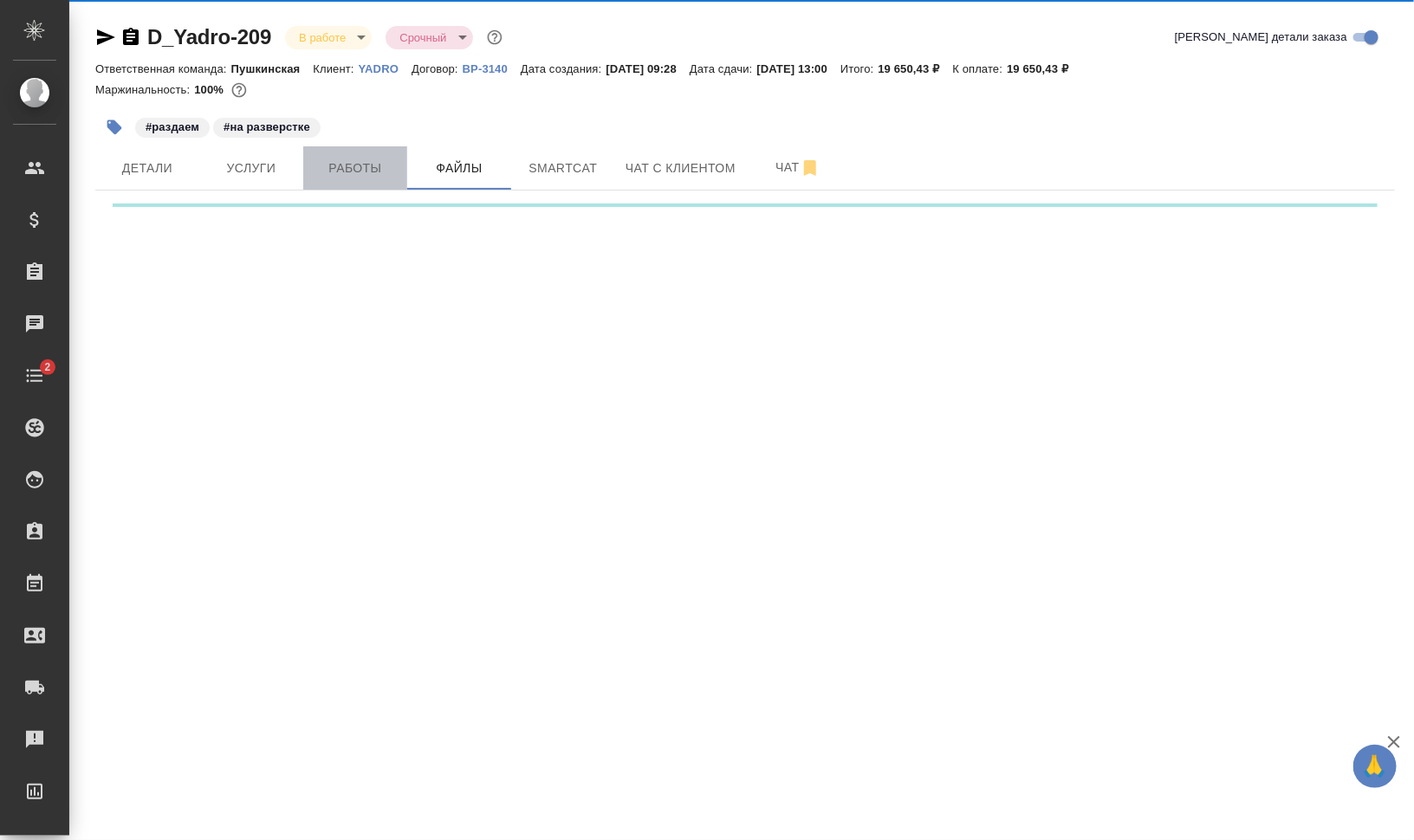
click at [375, 173] on span "Работы" at bounding box center [355, 168] width 83 height 21
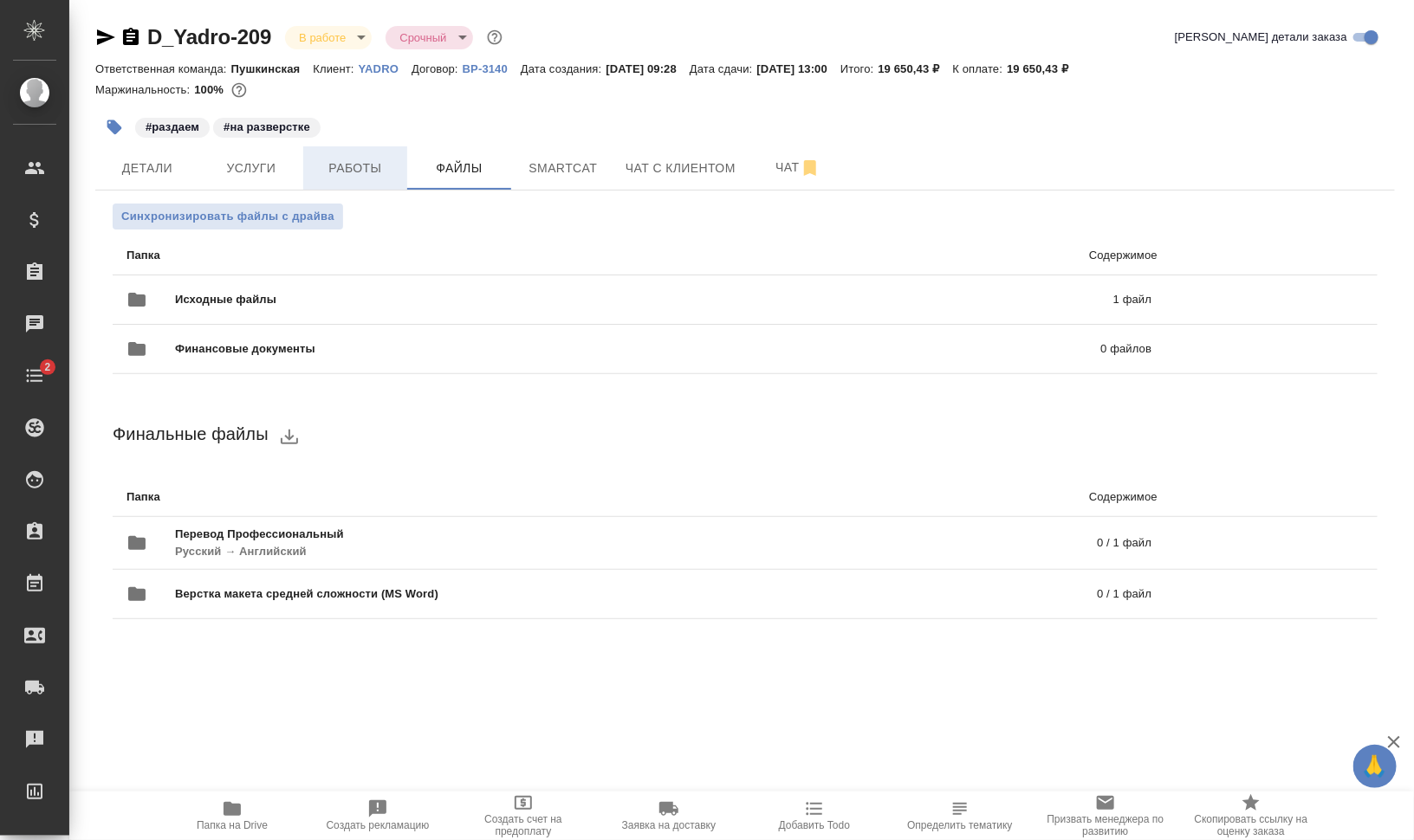
click at [375, 173] on span "Работы" at bounding box center [355, 168] width 83 height 21
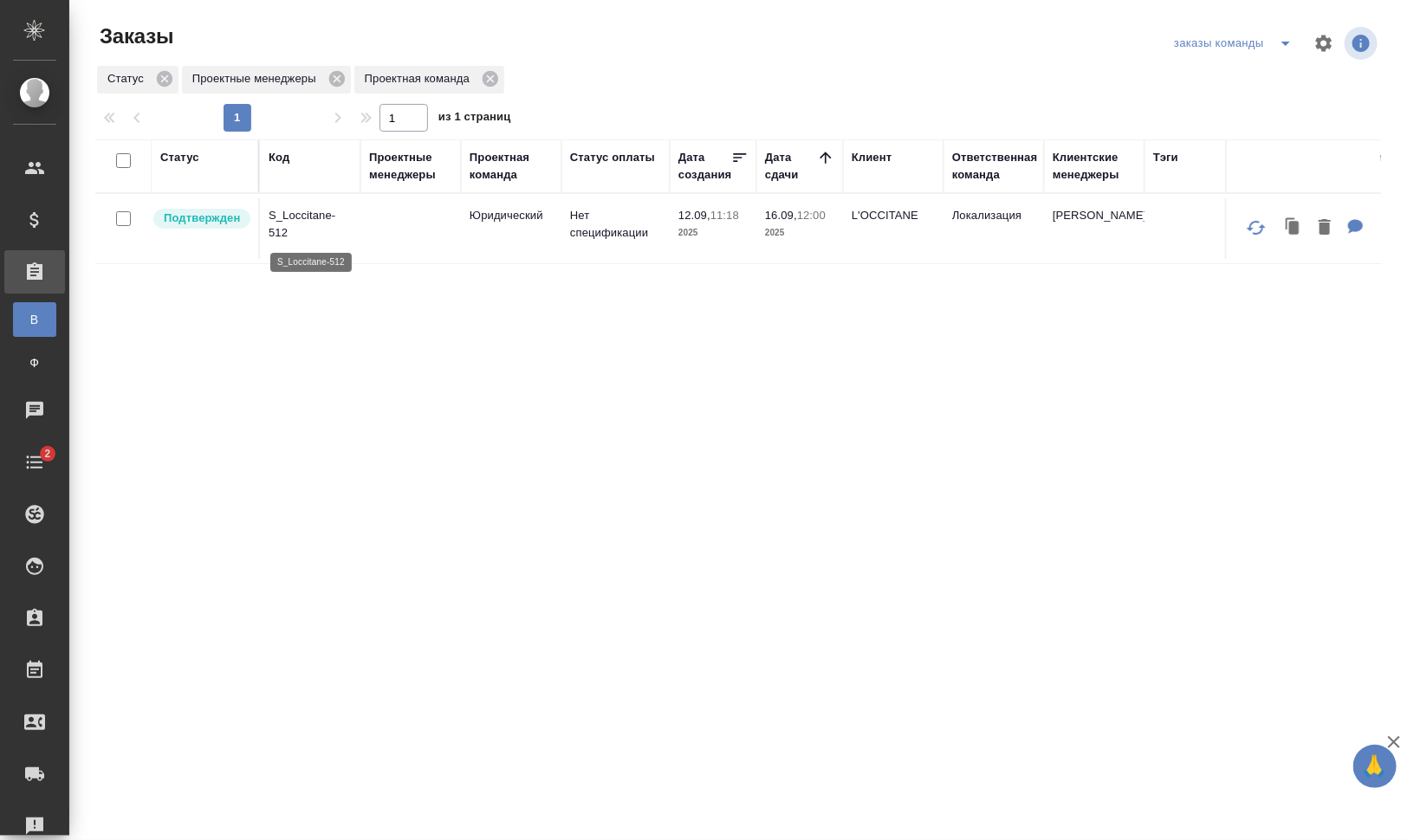
click at [304, 216] on p "S_Loccitane-512" at bounding box center [309, 224] width 83 height 35
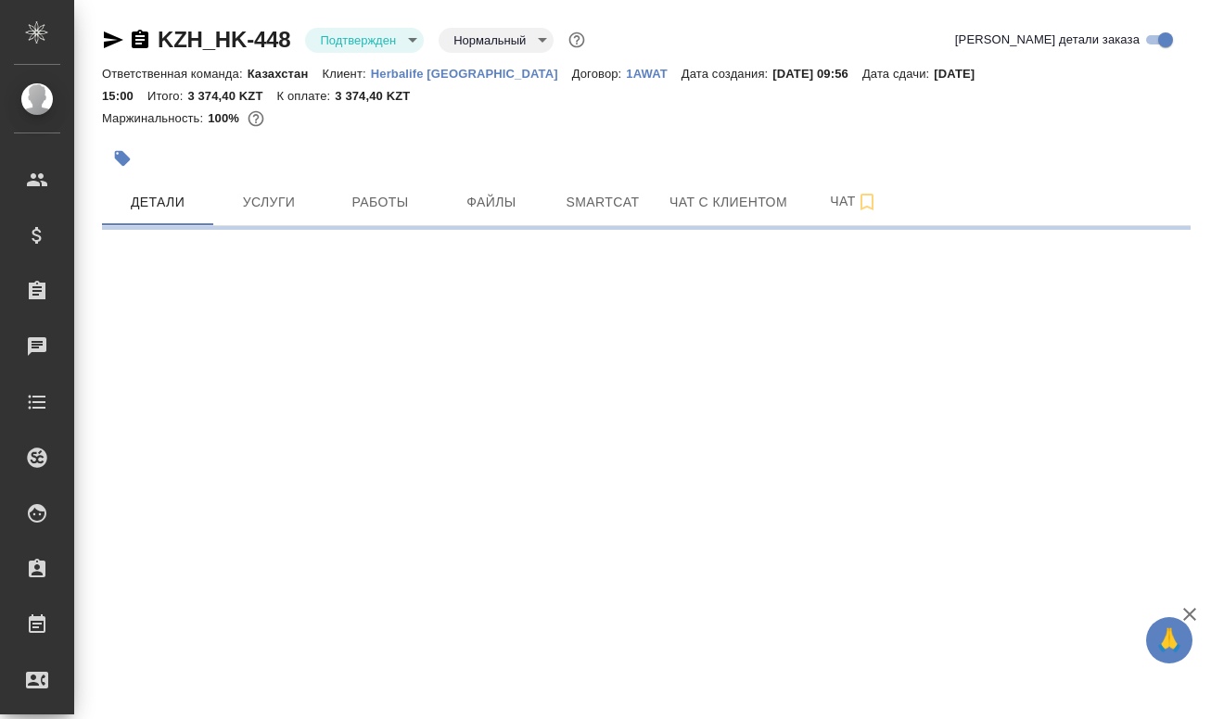
select select "RU"
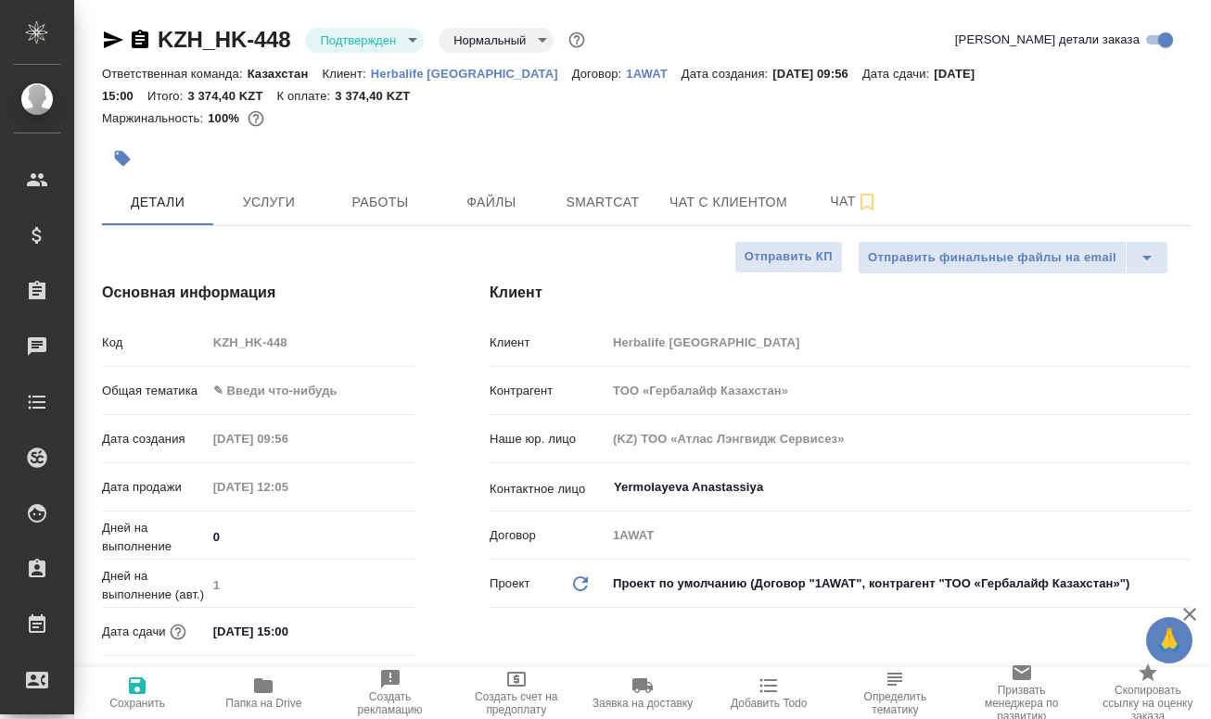
type textarea "x"
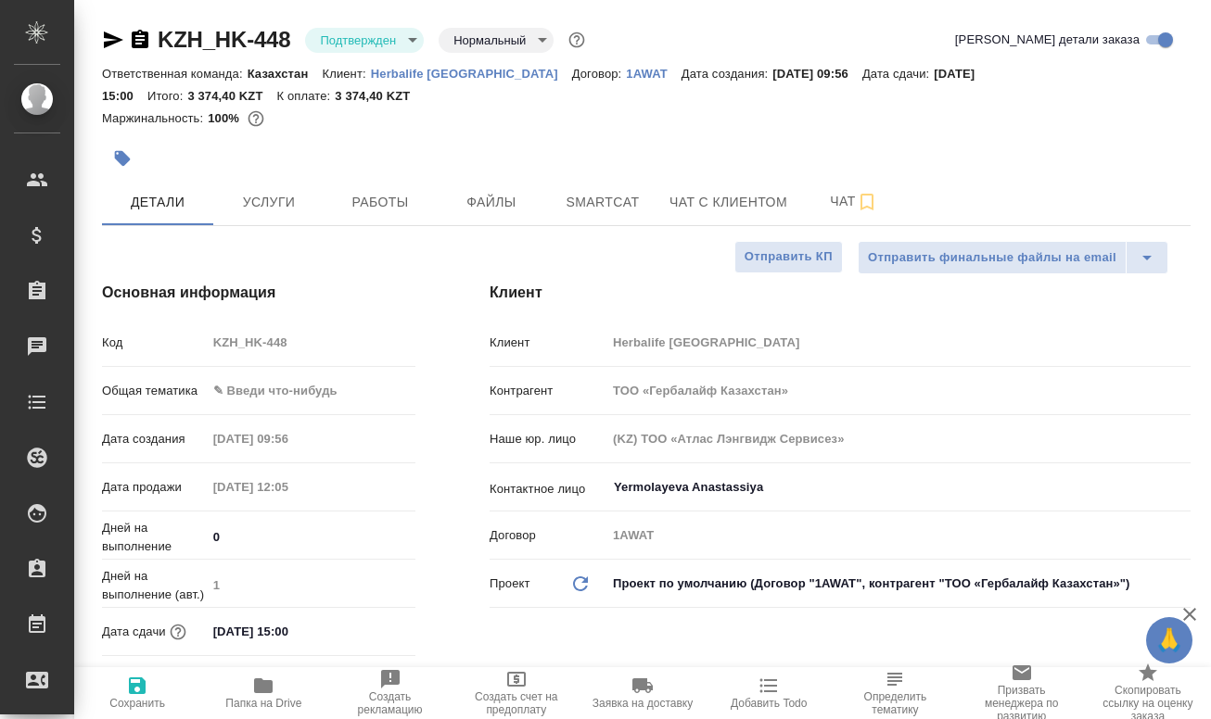
type textarea "x"
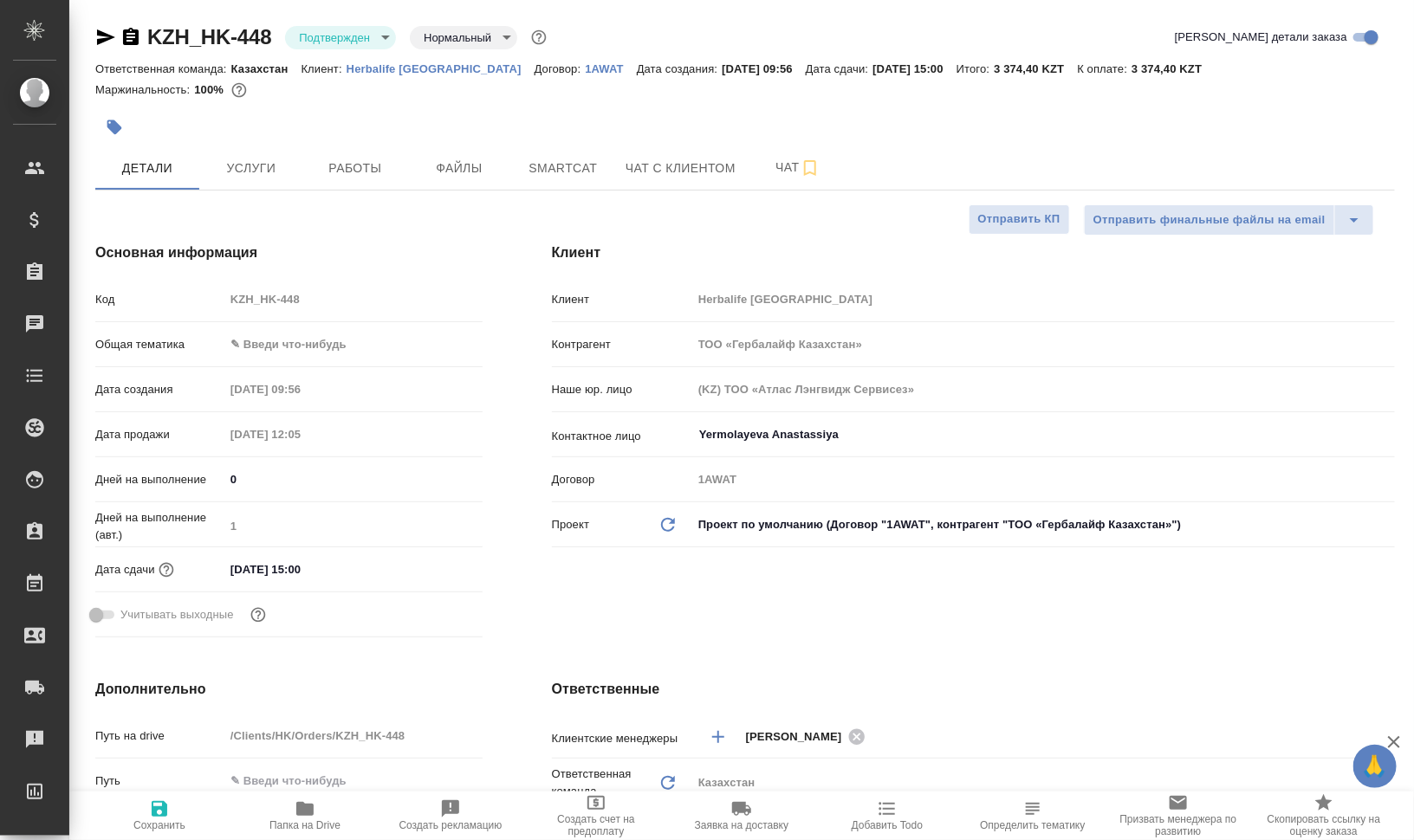
type textarea "x"
type input "Журавлев Денис"
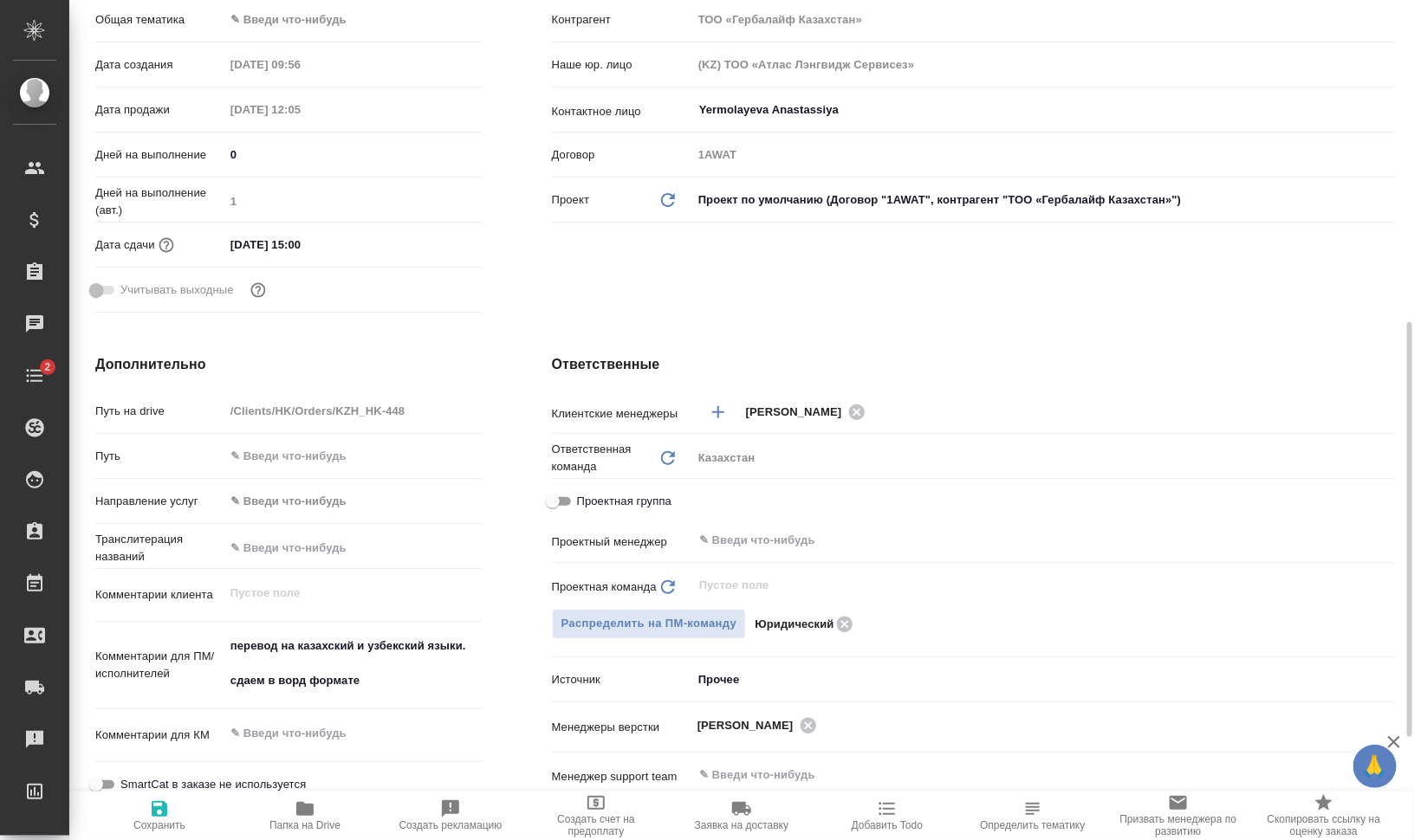
scroll to position [434, 0]
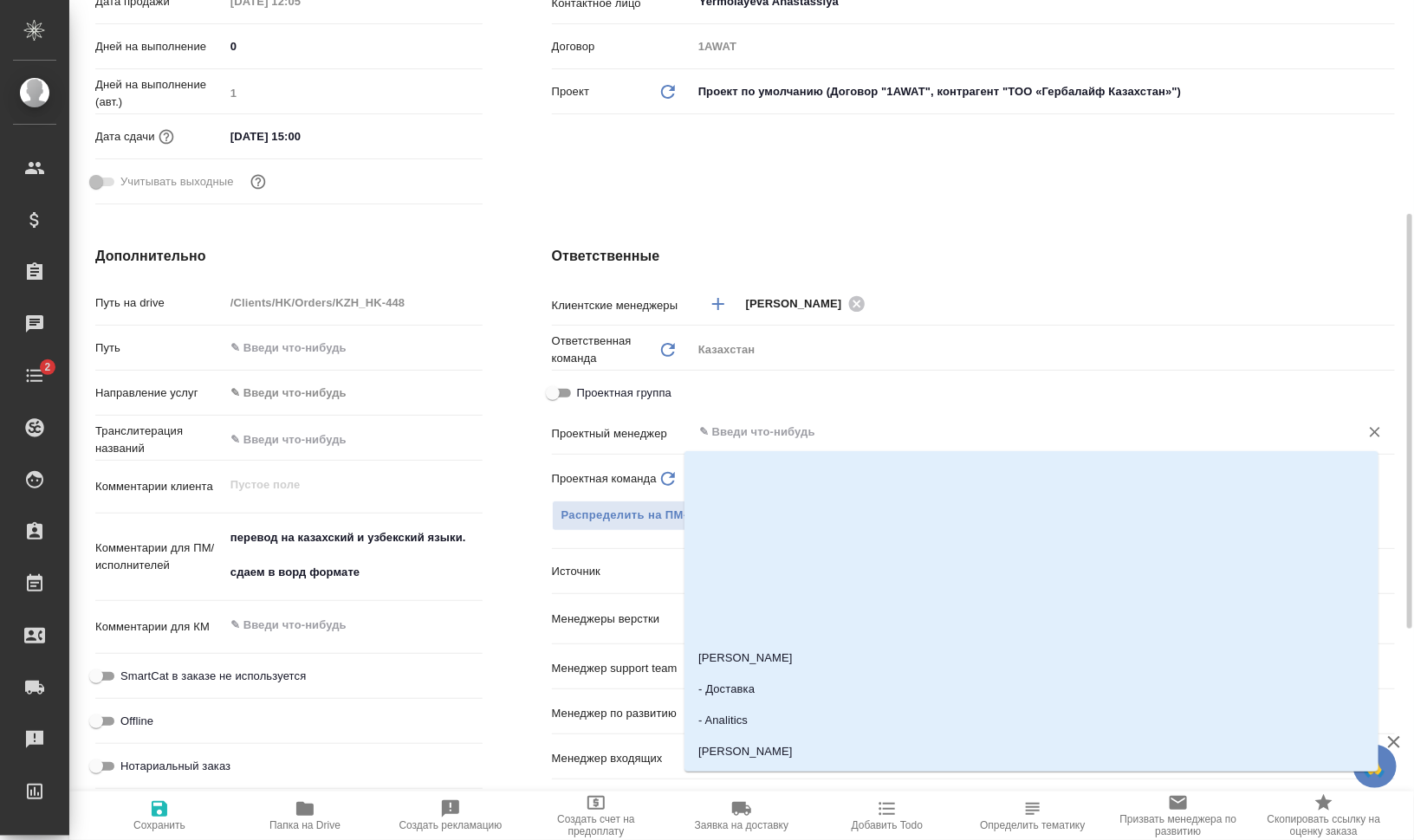
click at [767, 429] on input "text" at bounding box center [1014, 433] width 635 height 21
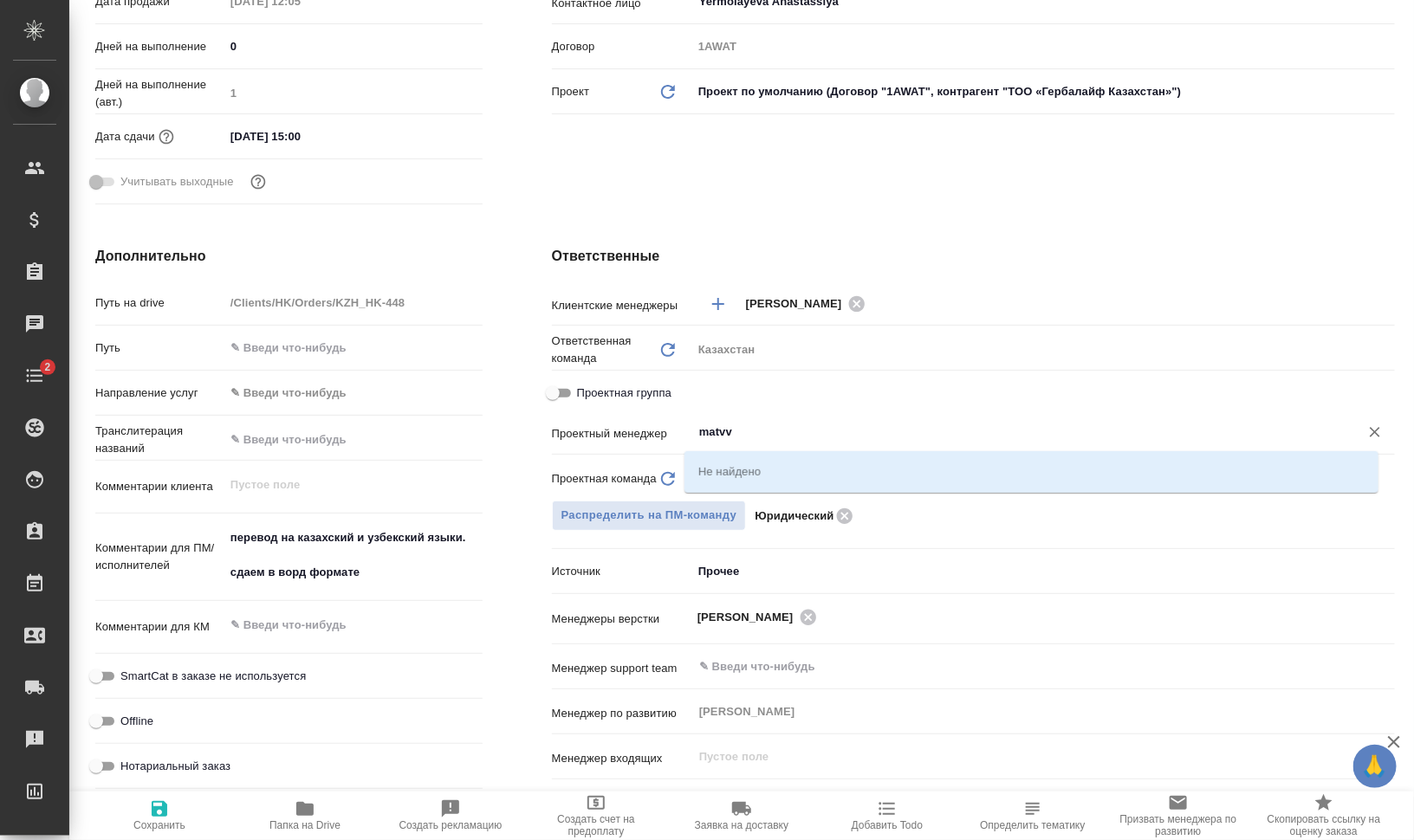
type input "matv"
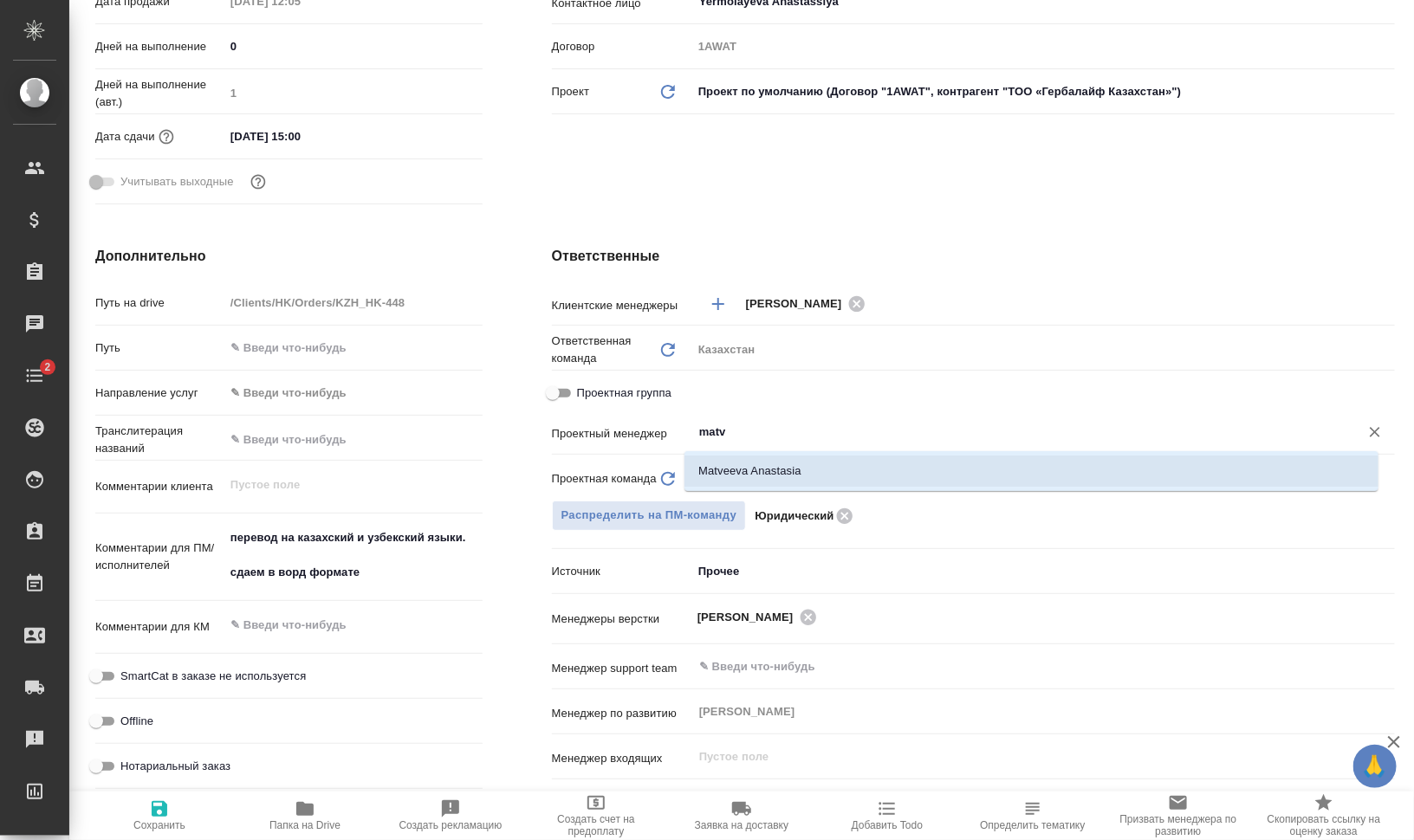
click at [843, 462] on li "Matveeva Anastasia" at bounding box center [1031, 471] width 694 height 31
type textarea "x"
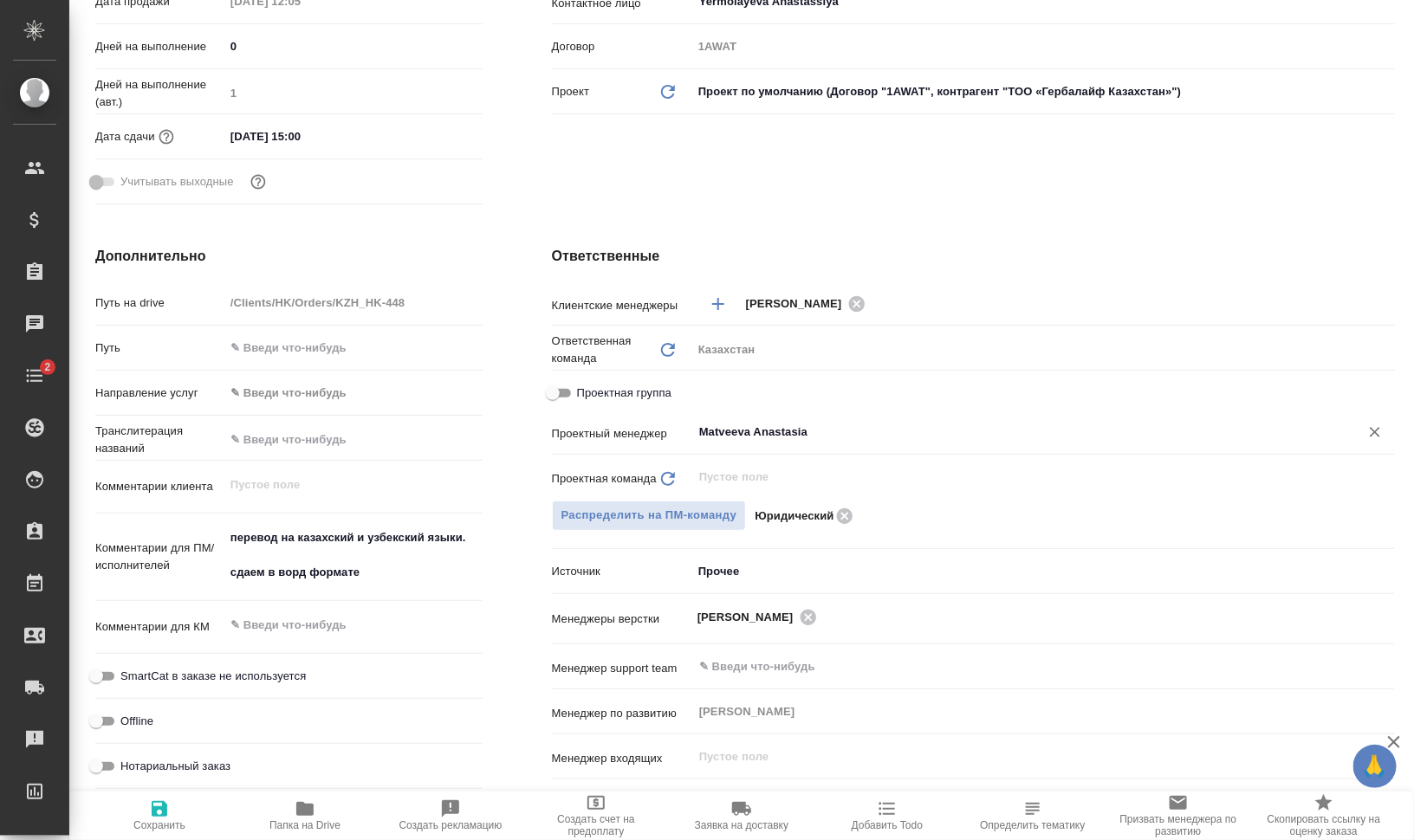
type input "Matveeva Anastasia"
click at [167, 672] on icon "button" at bounding box center [159, 809] width 21 height 21
type textarea "x"
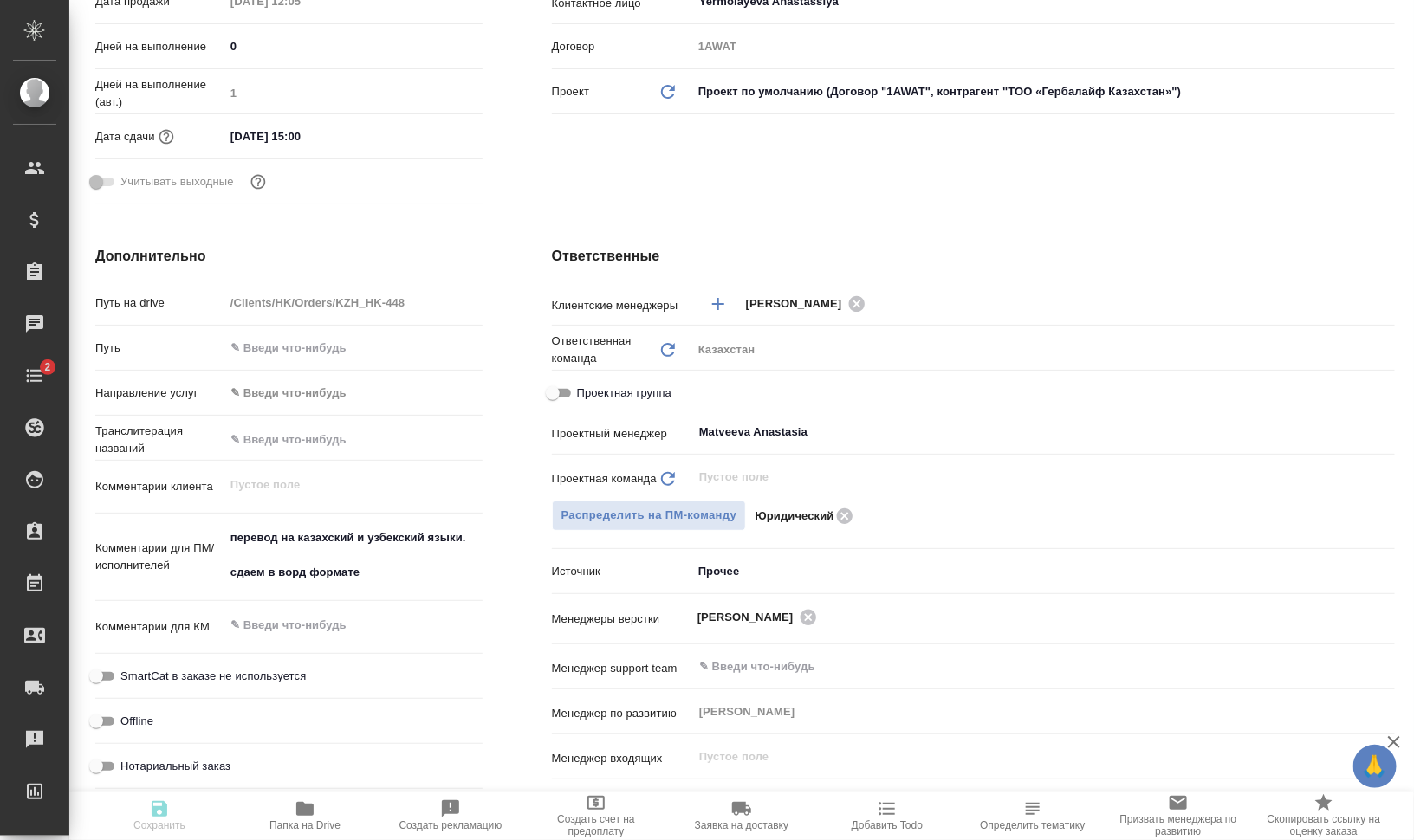
type textarea "x"
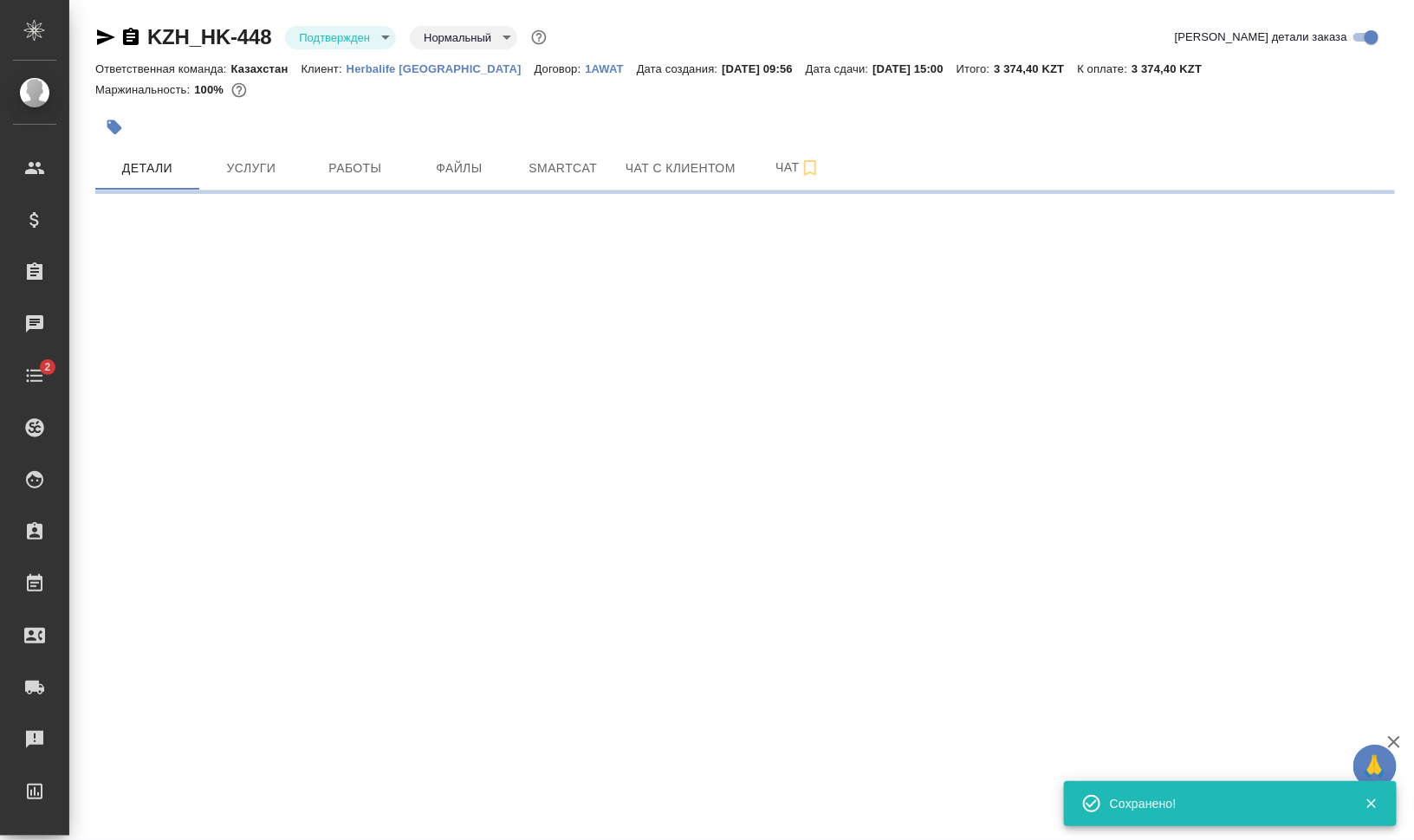
select select "RU"
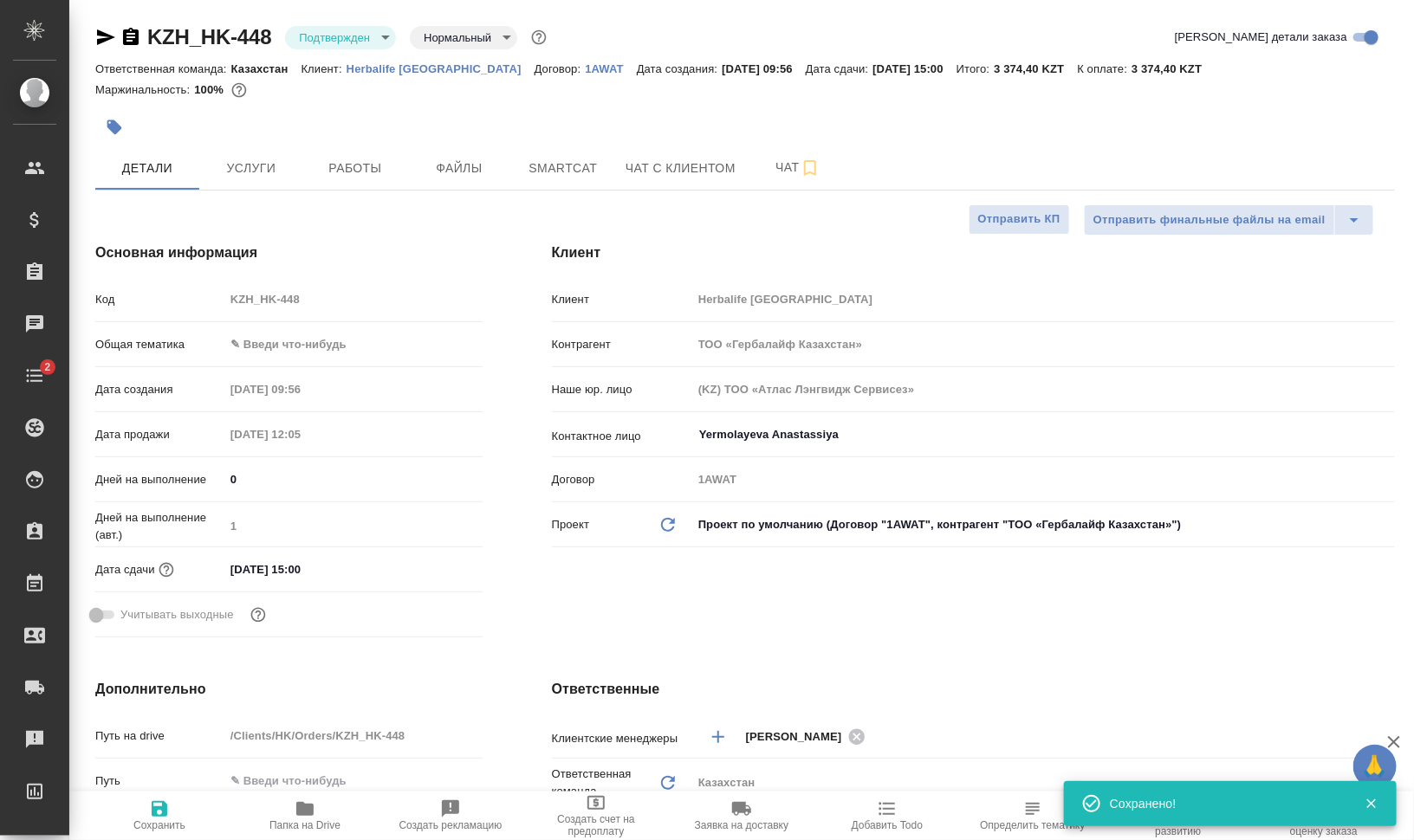
type textarea "x"
click at [103, 42] on icon "button" at bounding box center [106, 37] width 18 height 16
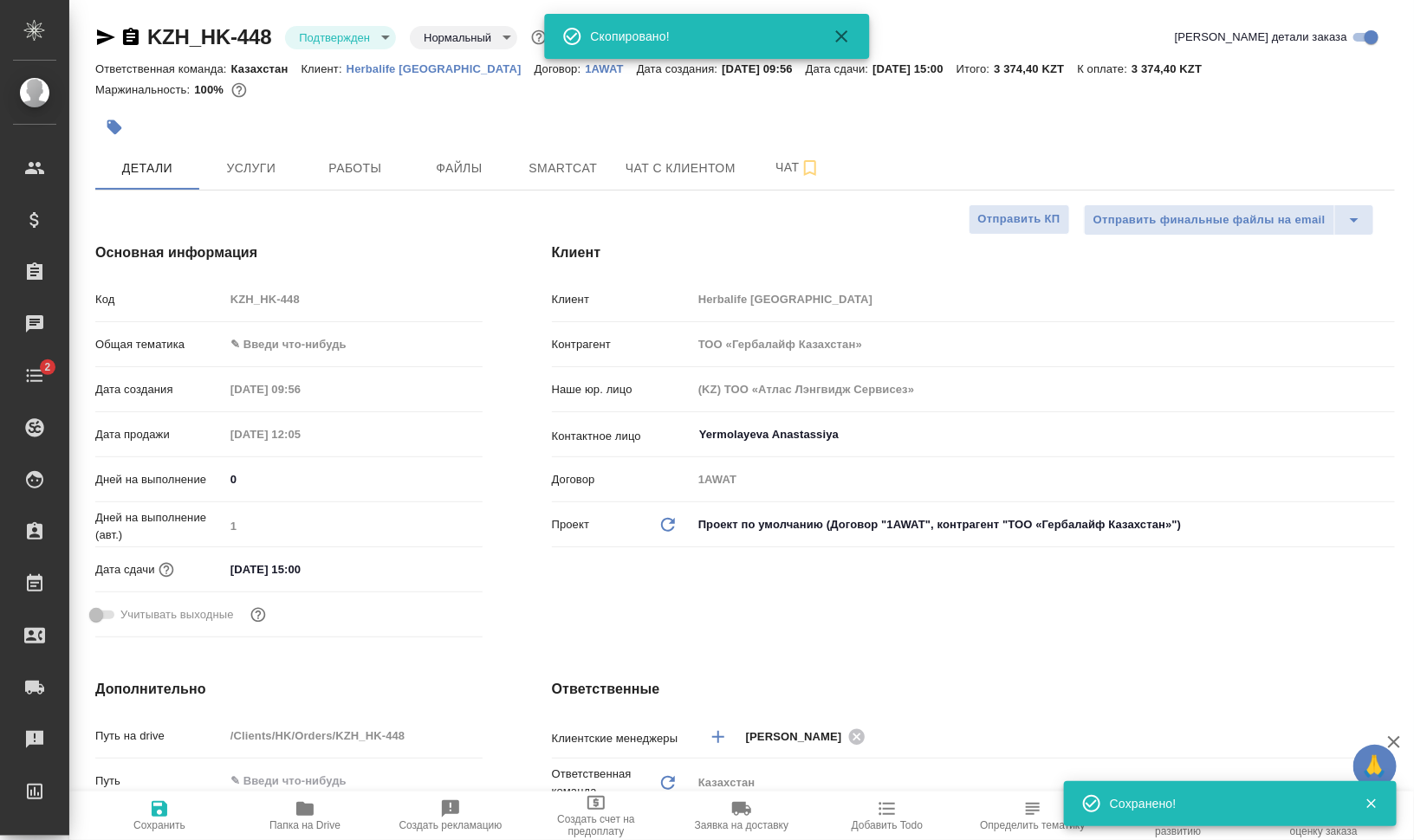
type textarea "x"
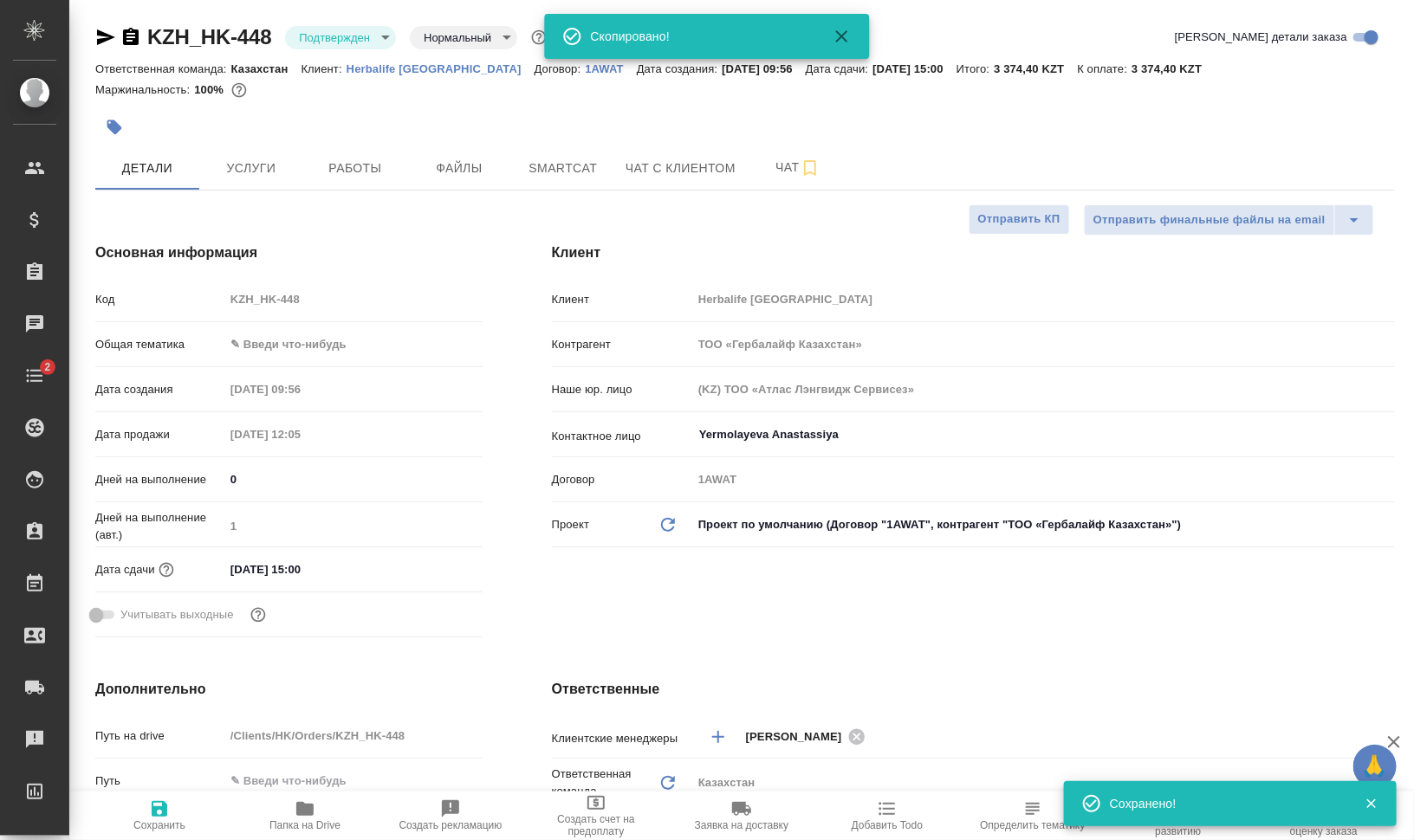
type textarea "x"
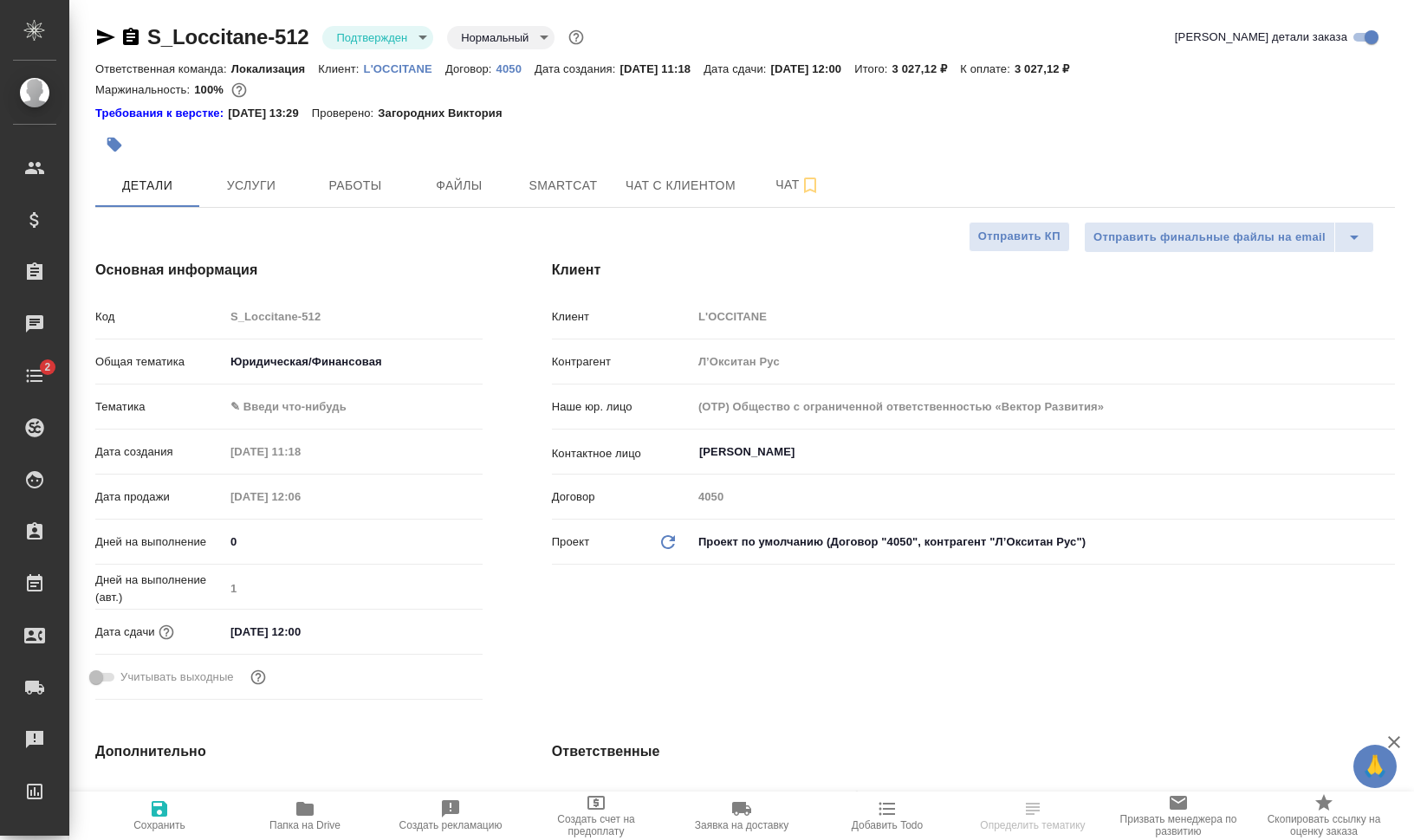
select select "RU"
drag, startPoint x: 0, startPoint y: 0, endPoint x: 445, endPoint y: 65, distance: 449.7
click at [445, 65] on div "Ответственная команда: Локализация Клиент: L'OCCITANE Договор: 4050 Дата создан…" at bounding box center [745, 68] width 1300 height 21
copy p "L'OCCITANE"
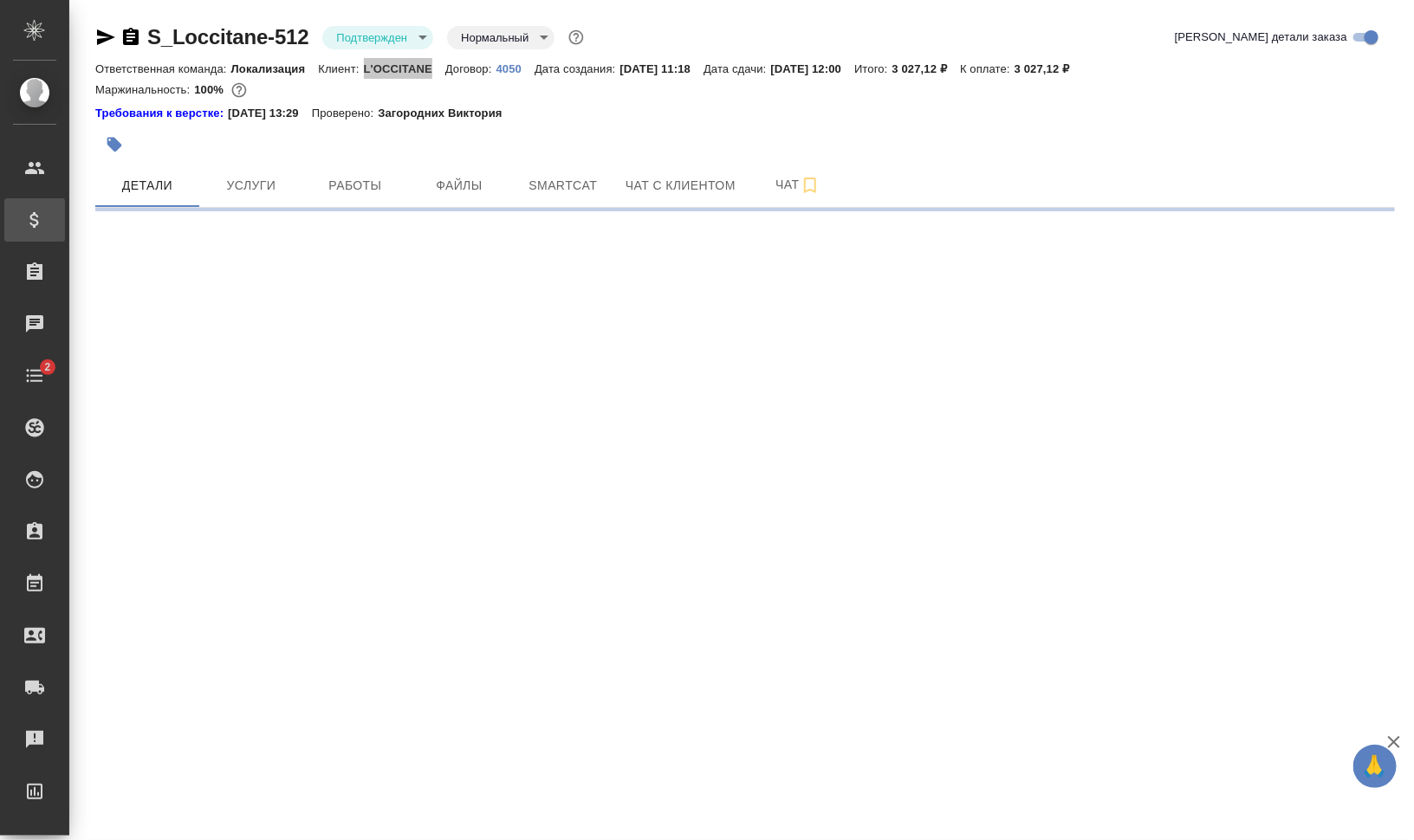
select select "RU"
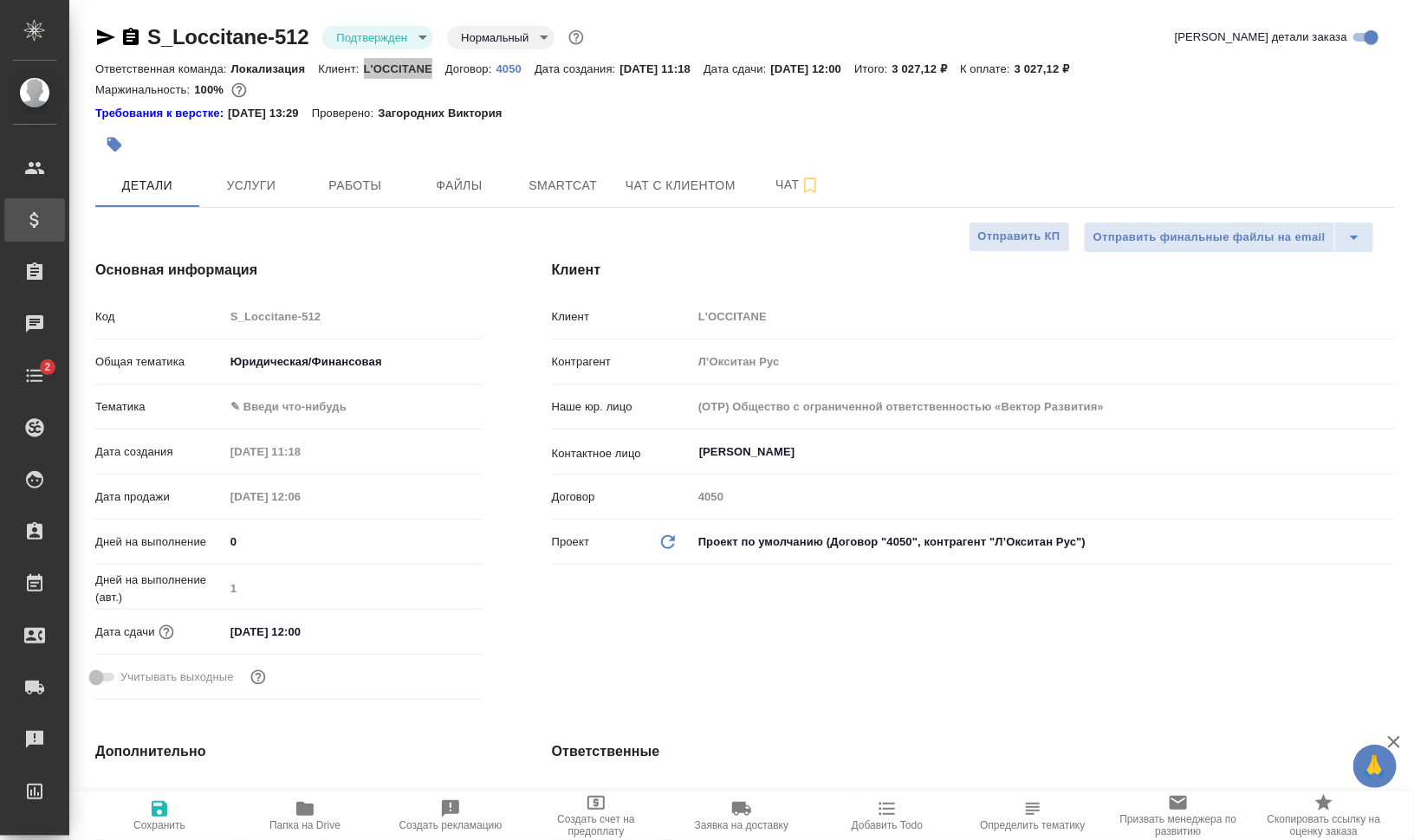
type textarea "x"
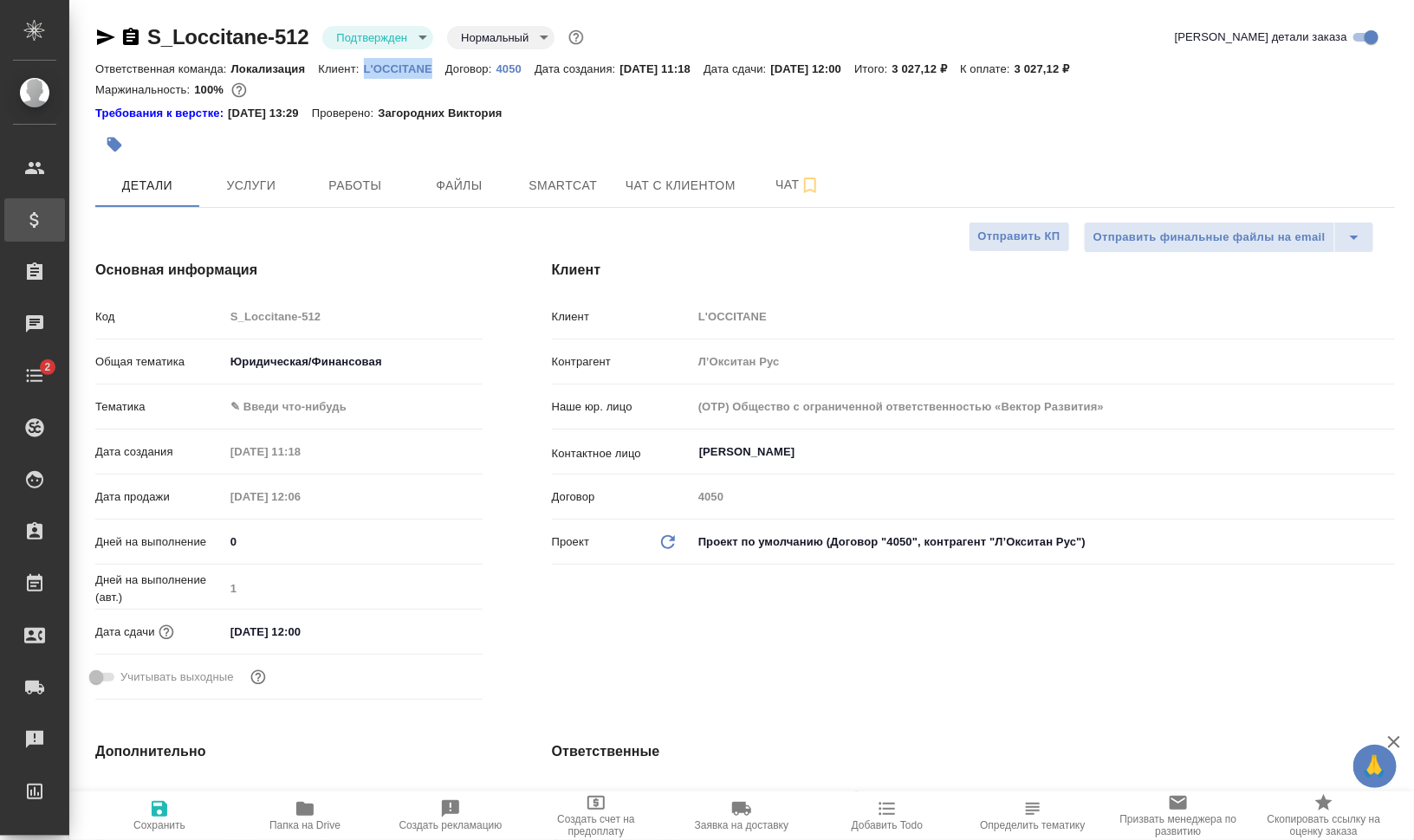
type textarea "x"
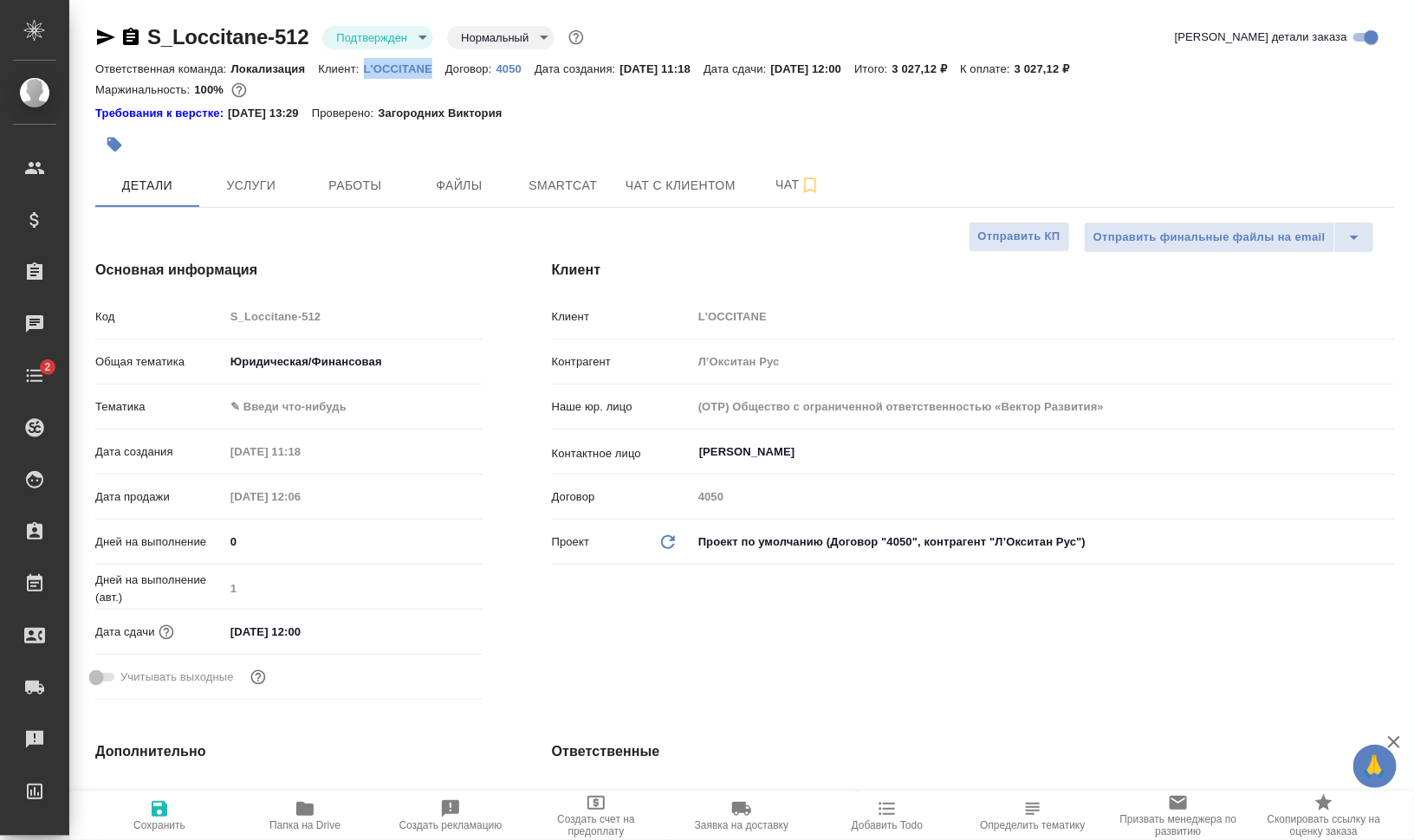
type textarea "x"
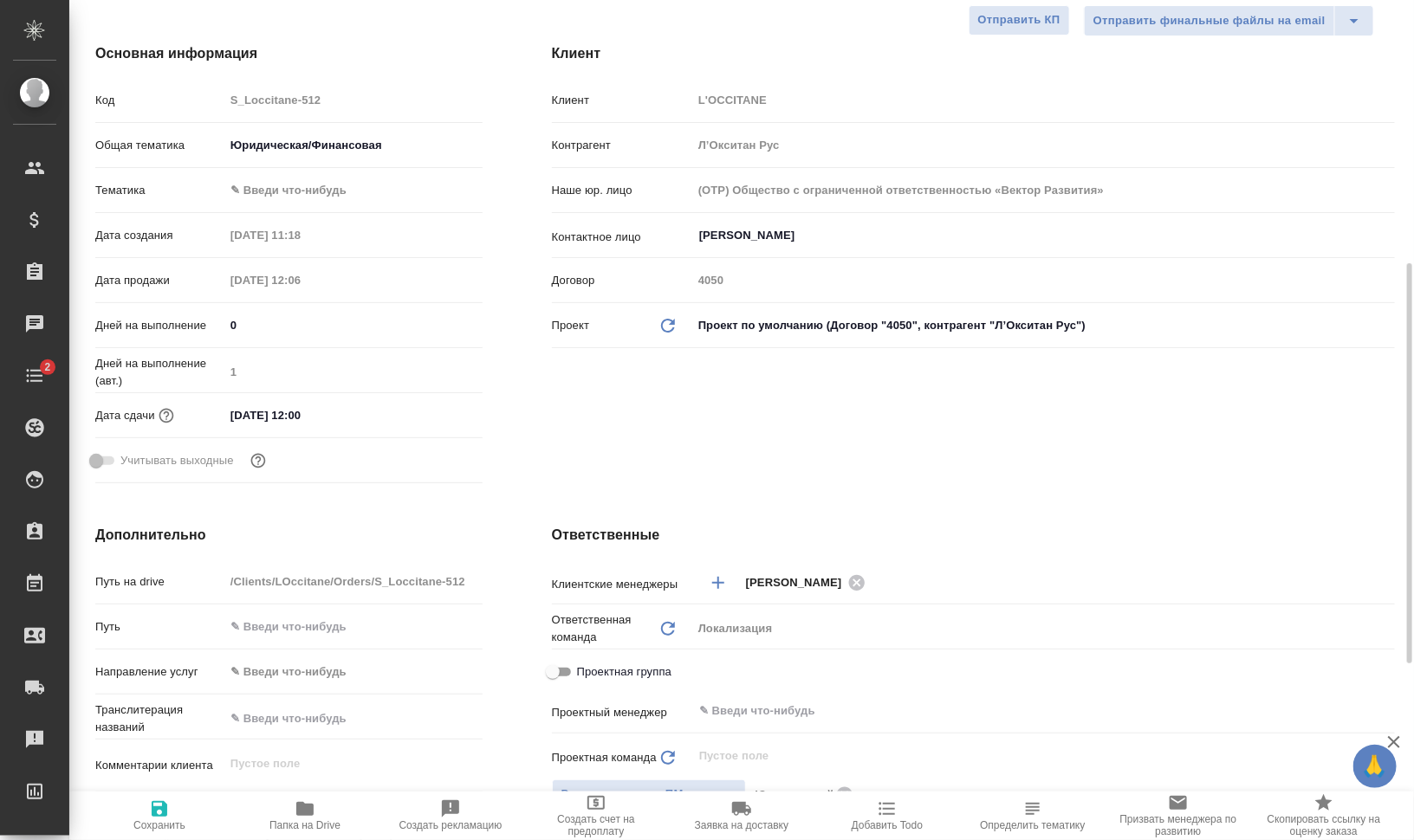
scroll to position [434, 0]
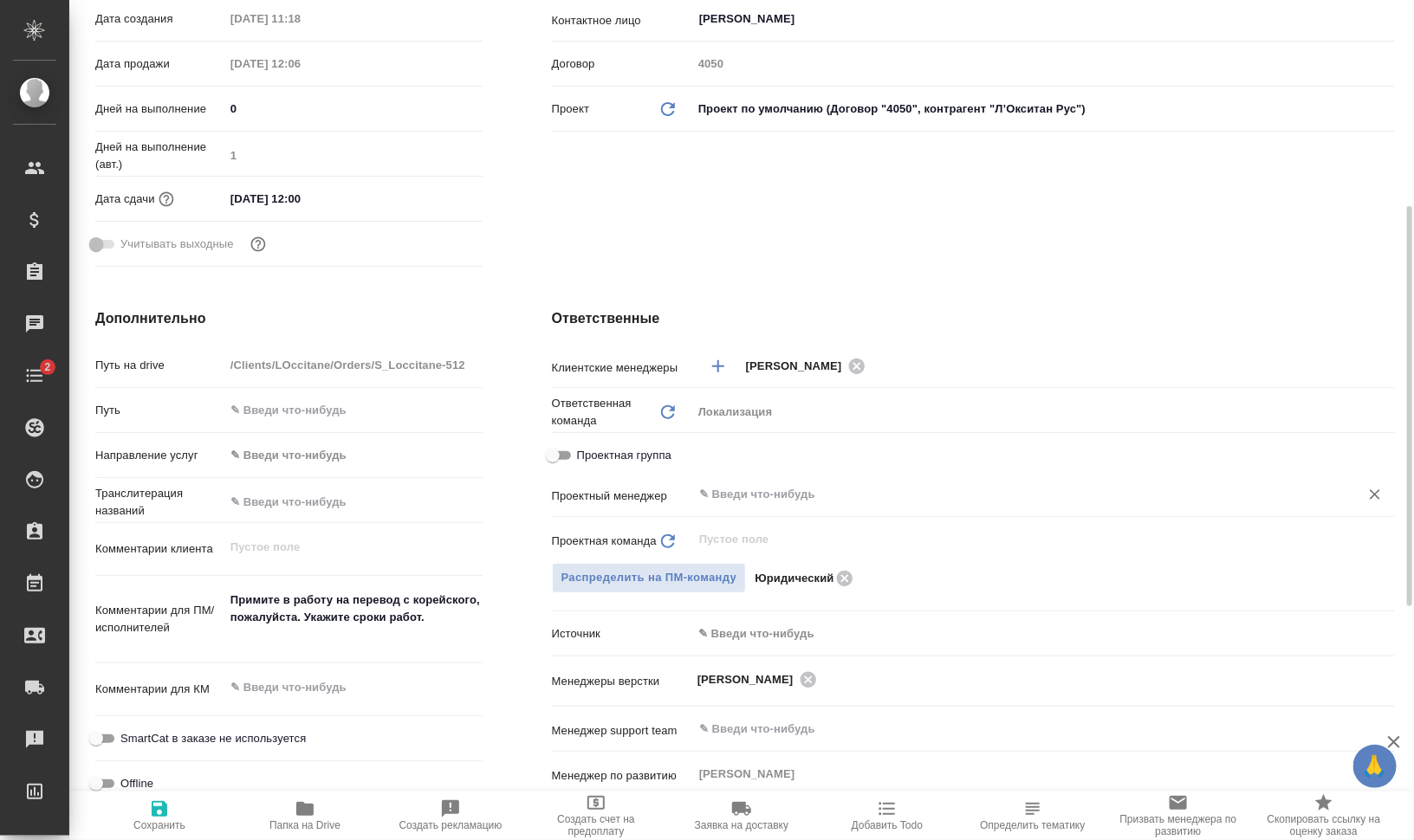
click at [839, 493] on input "text" at bounding box center [1014, 494] width 635 height 21
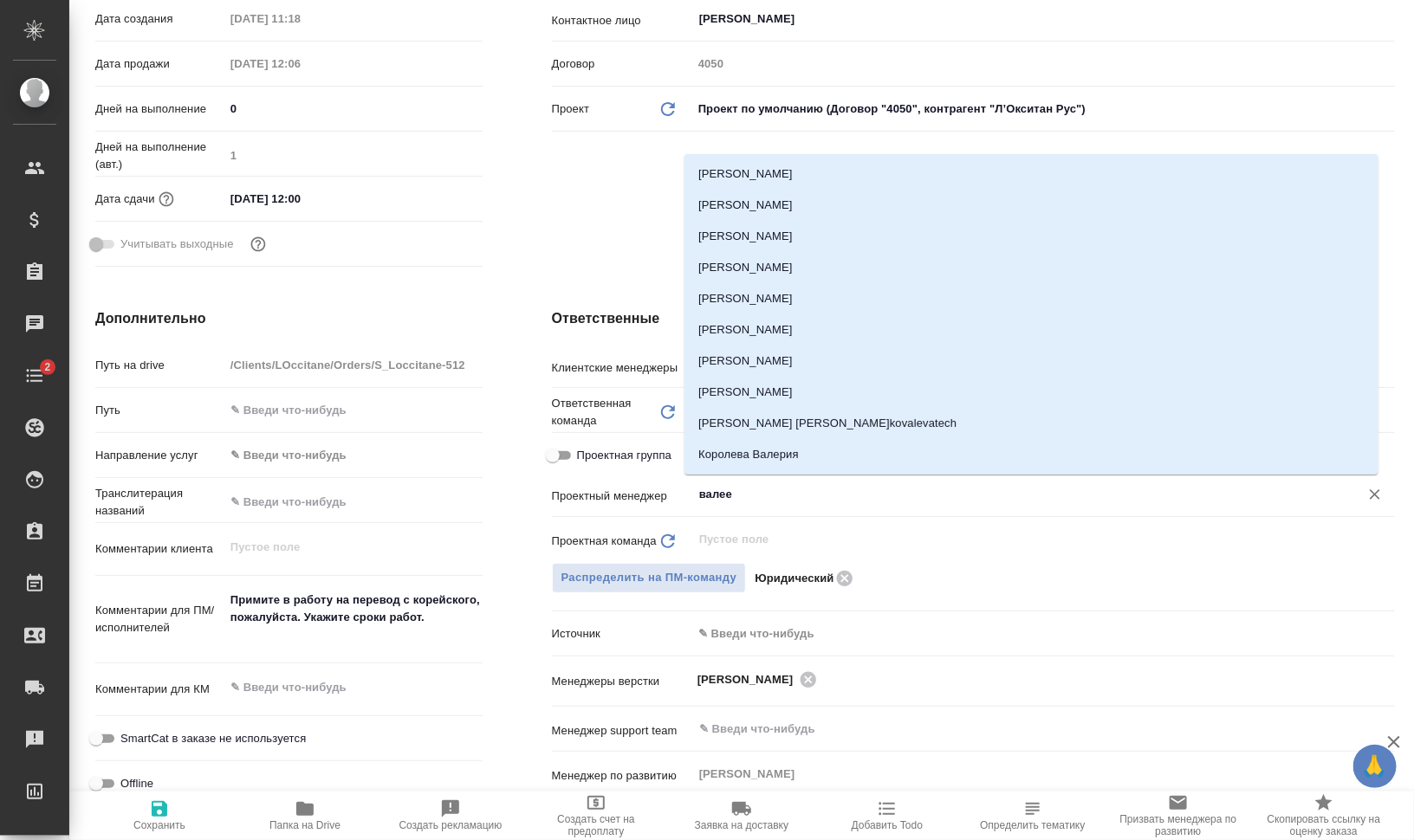
type input "валеев"
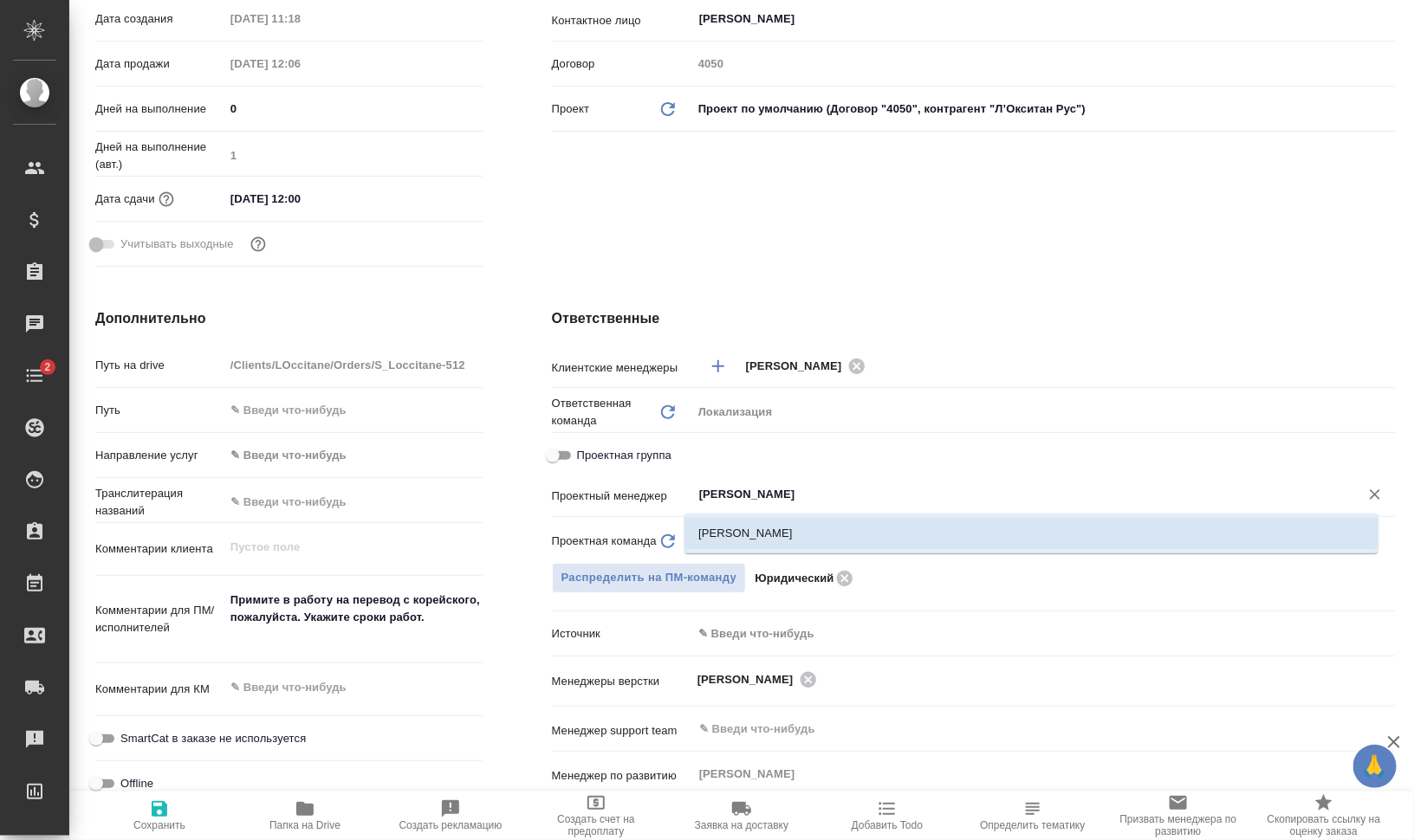
click at [807, 533] on li "[PERSON_NAME]" at bounding box center [1031, 533] width 694 height 31
type textarea "x"
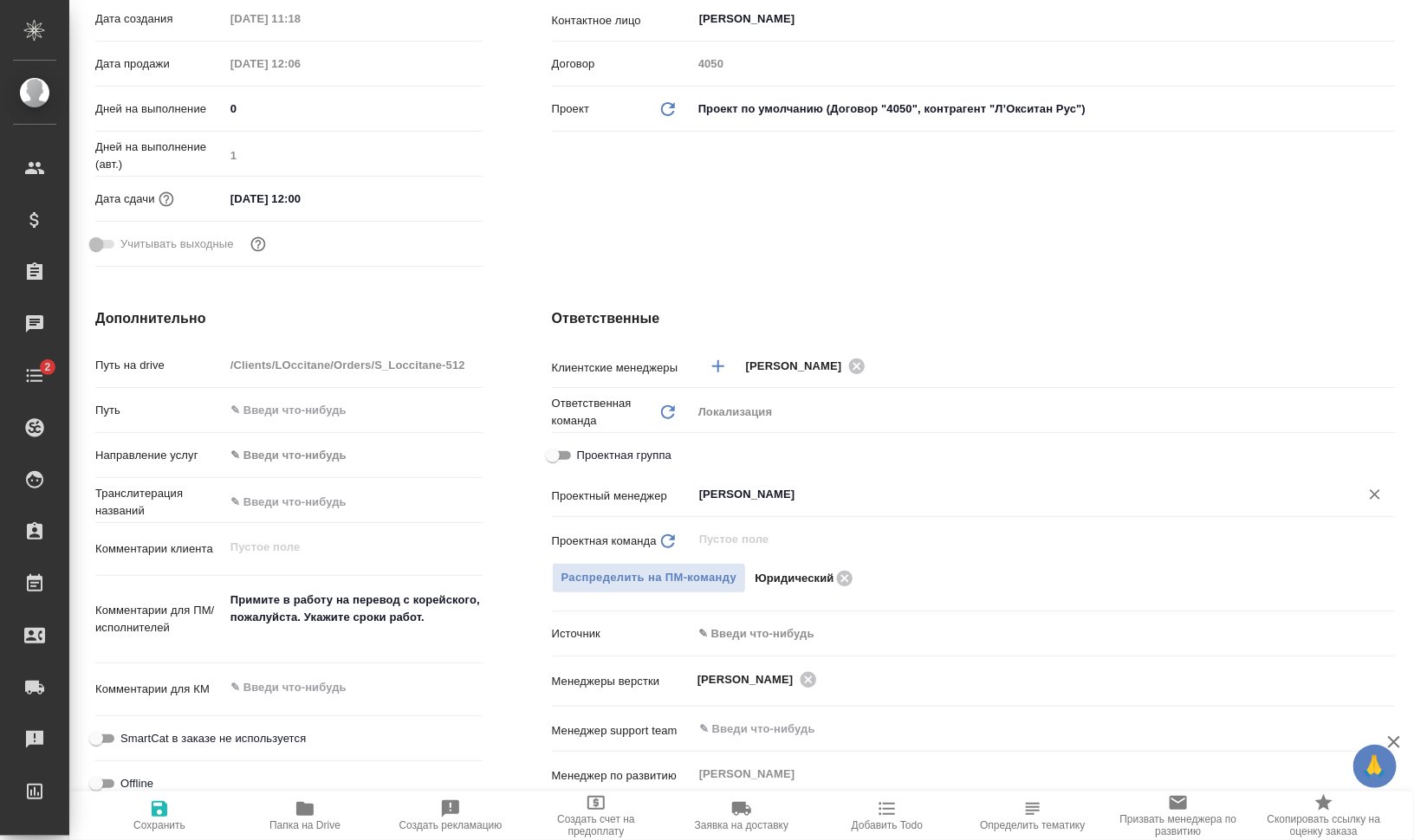
type input "[PERSON_NAME]"
click at [154, 827] on span "Сохранить" at bounding box center [160, 825] width 52 height 12
type textarea "x"
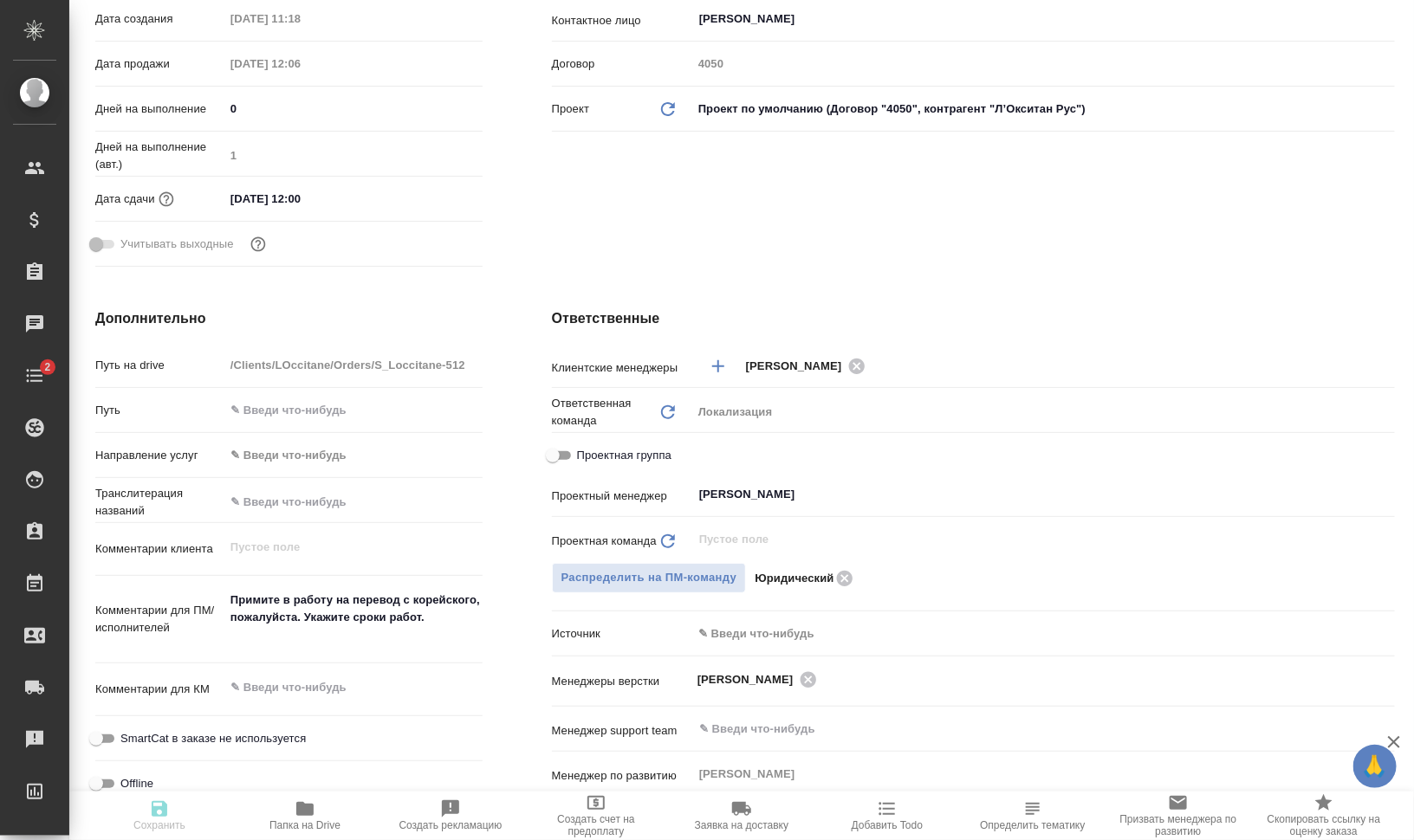
type textarea "x"
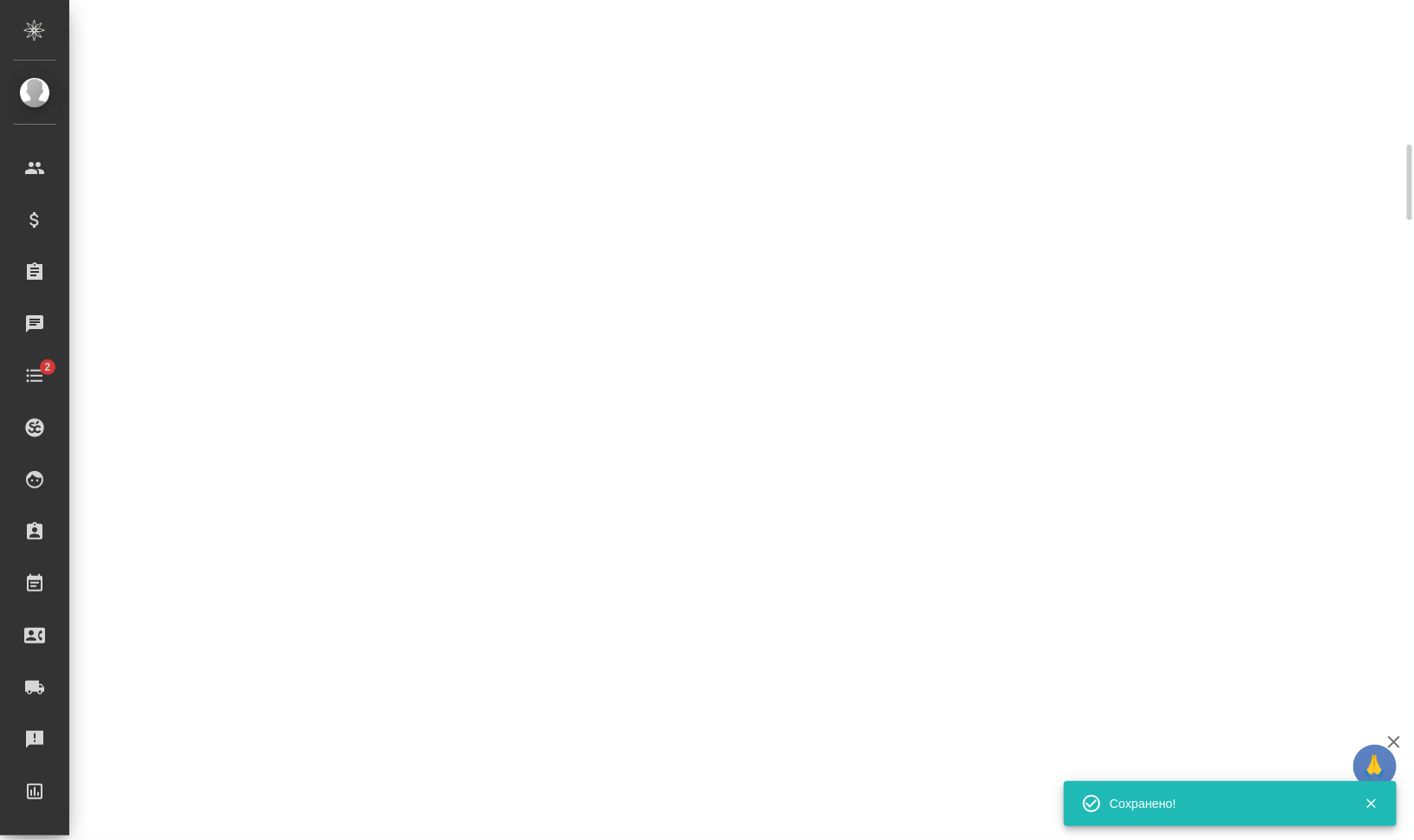
scroll to position [419, 0]
select select "RU"
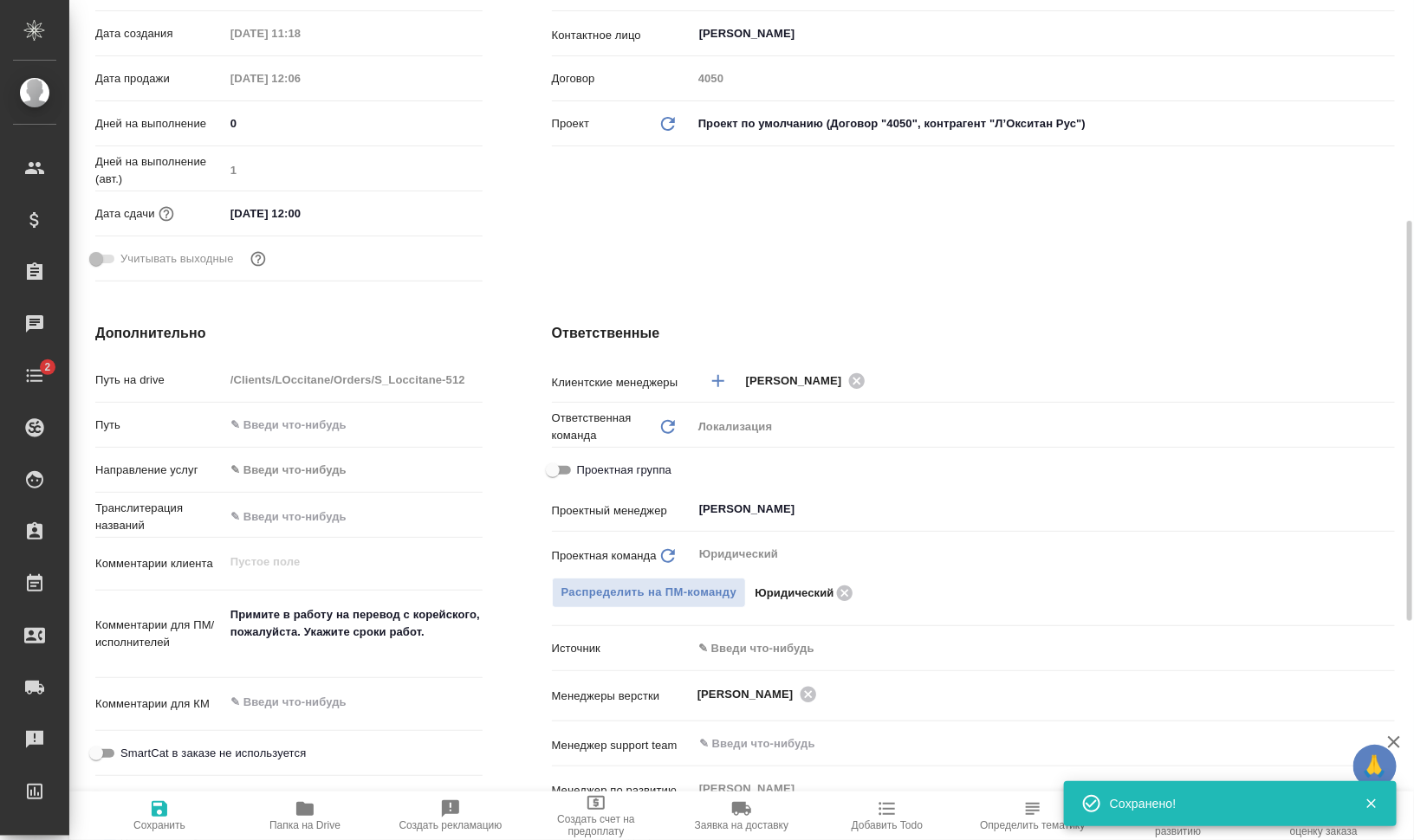
scroll to position [434, 0]
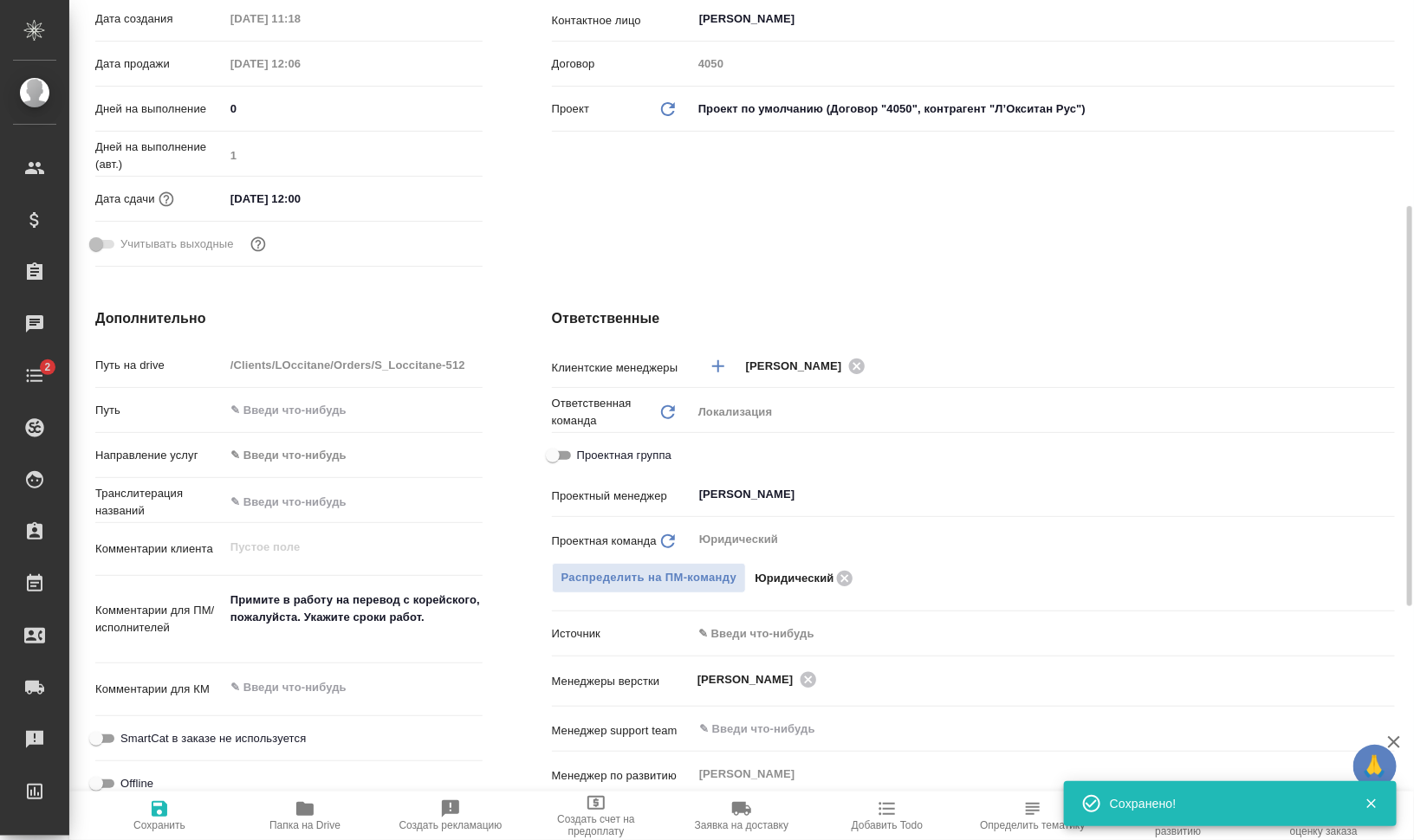
type textarea "x"
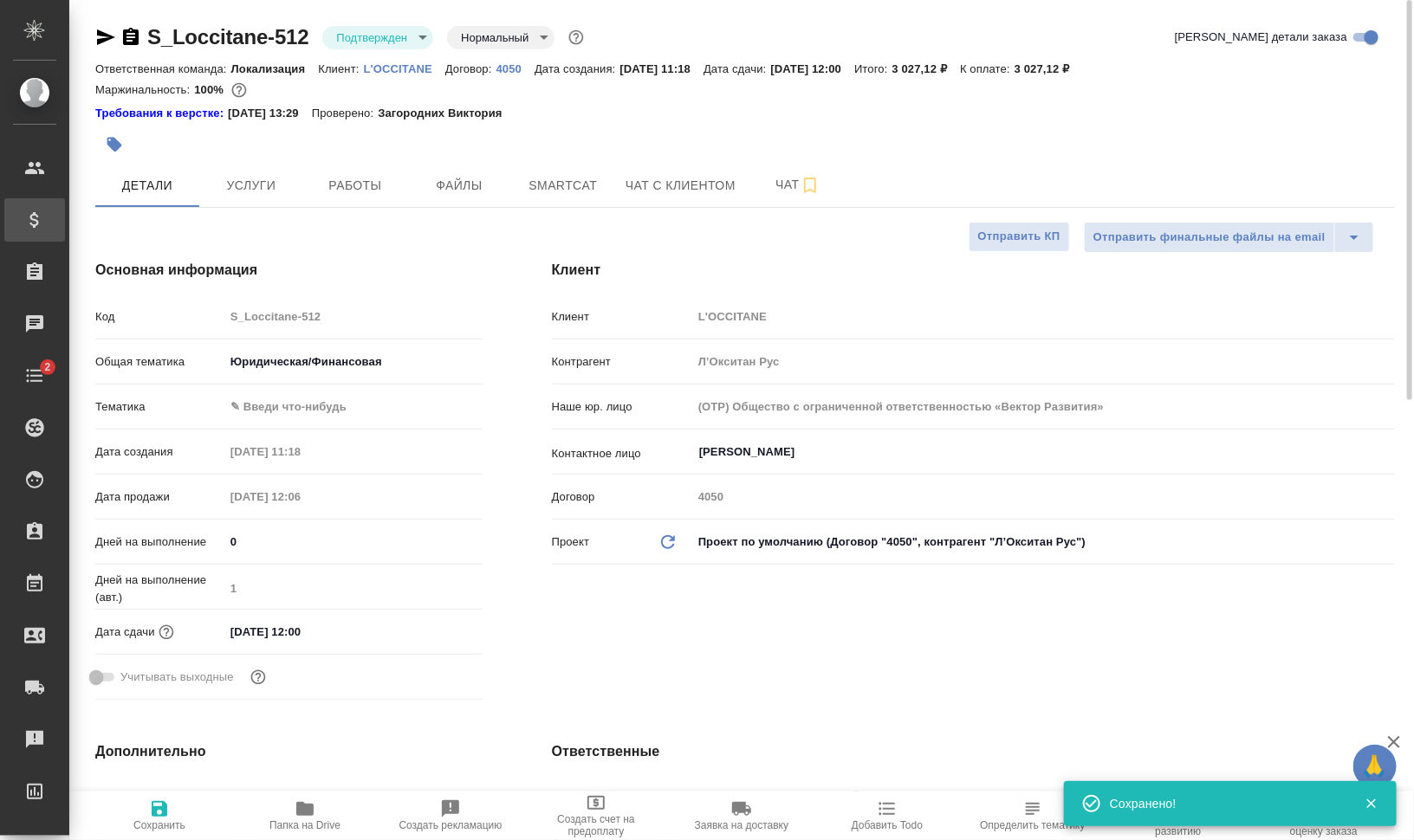
type textarea "x"
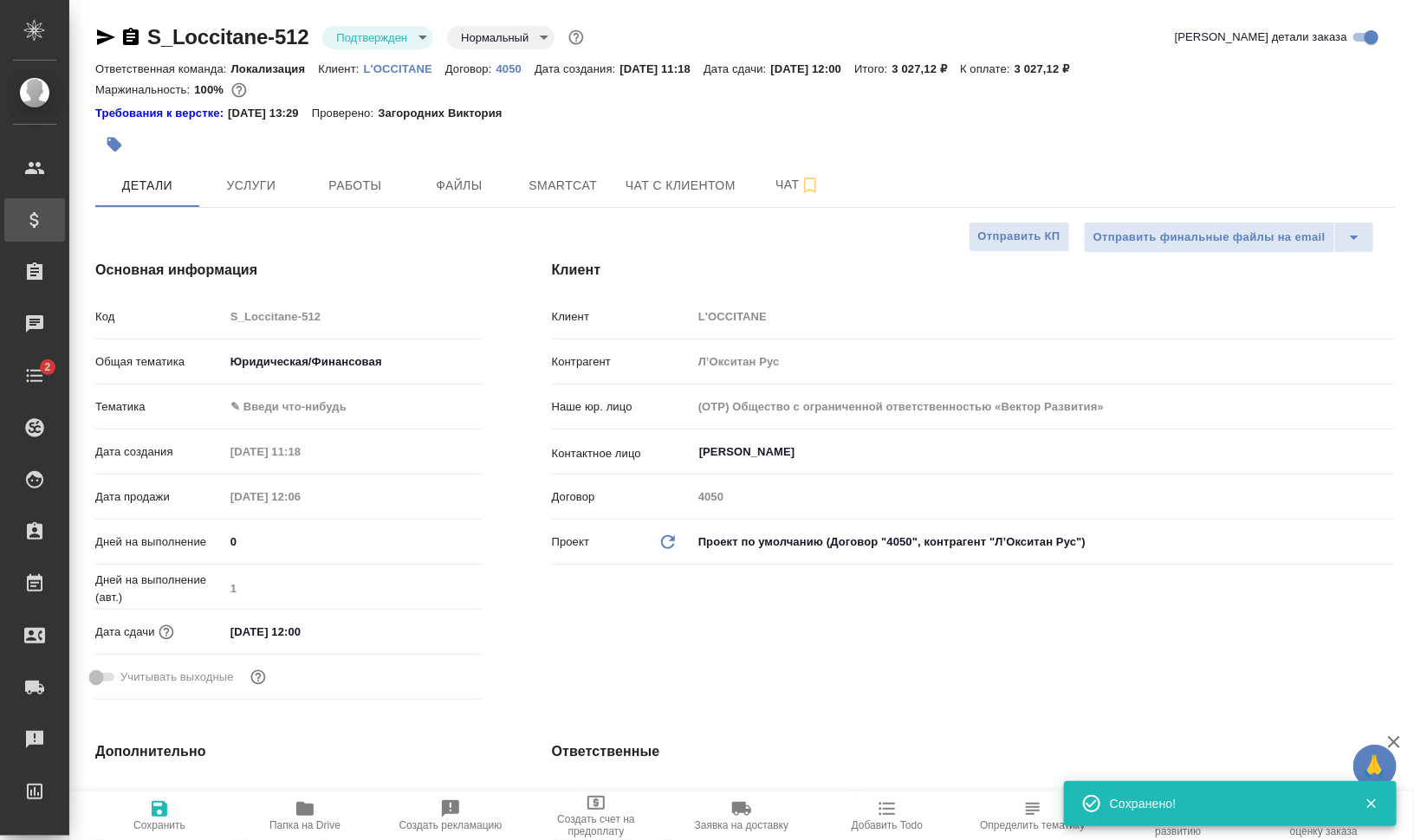
type textarea "x"
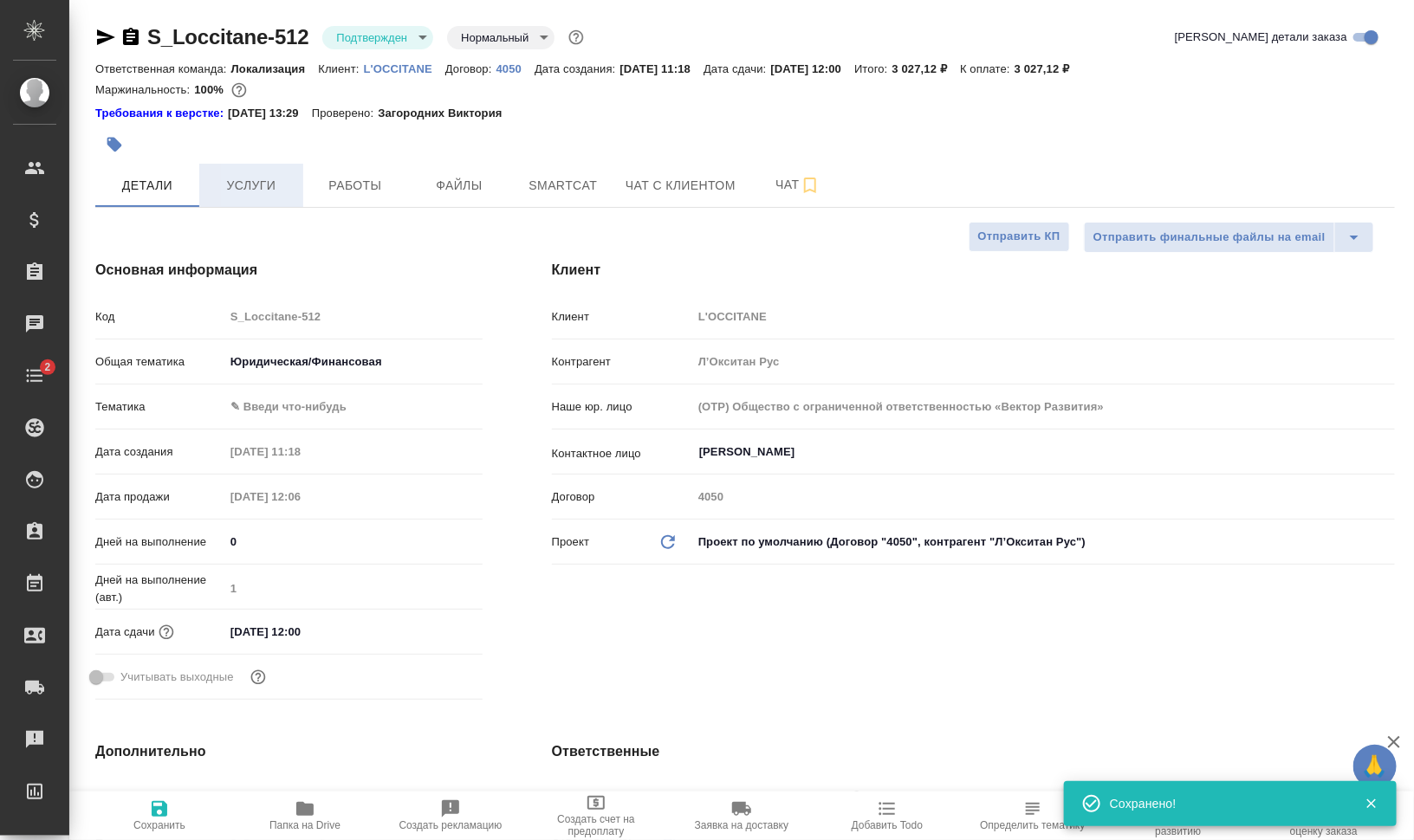
type textarea "x"
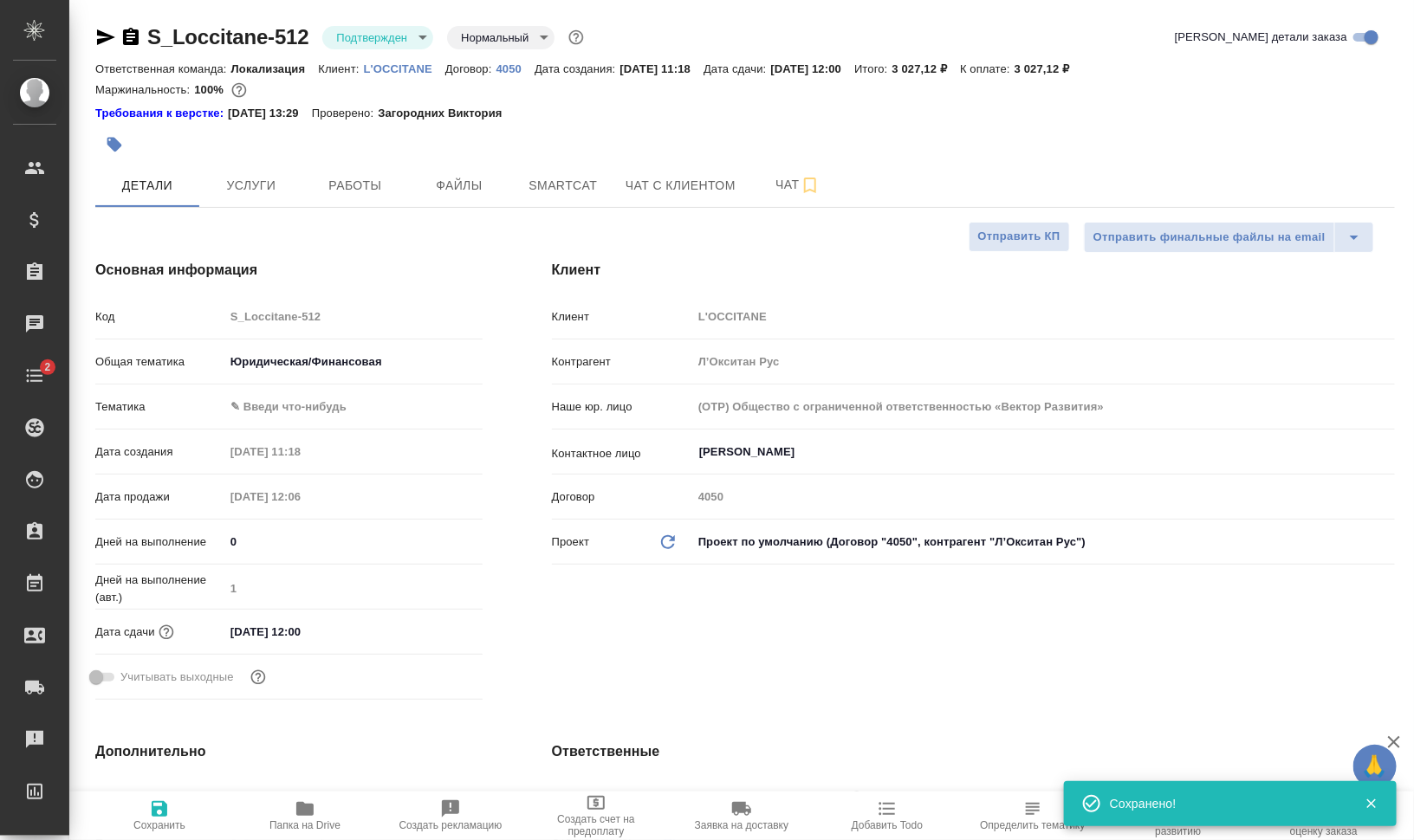
click at [113, 144] on icon "button" at bounding box center [115, 145] width 15 height 15
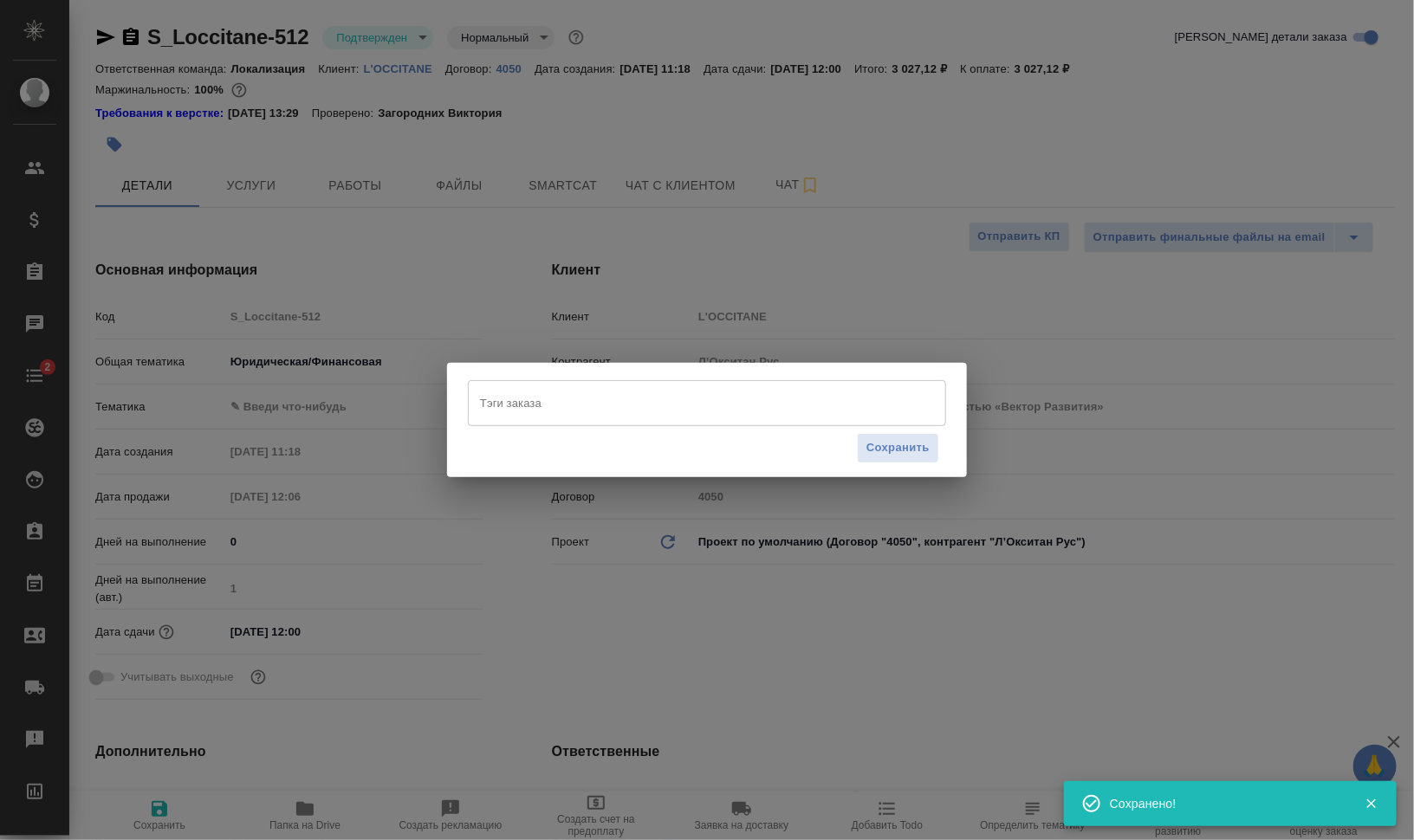
click at [575, 397] on input "Тэги заказа" at bounding box center [691, 403] width 430 height 30
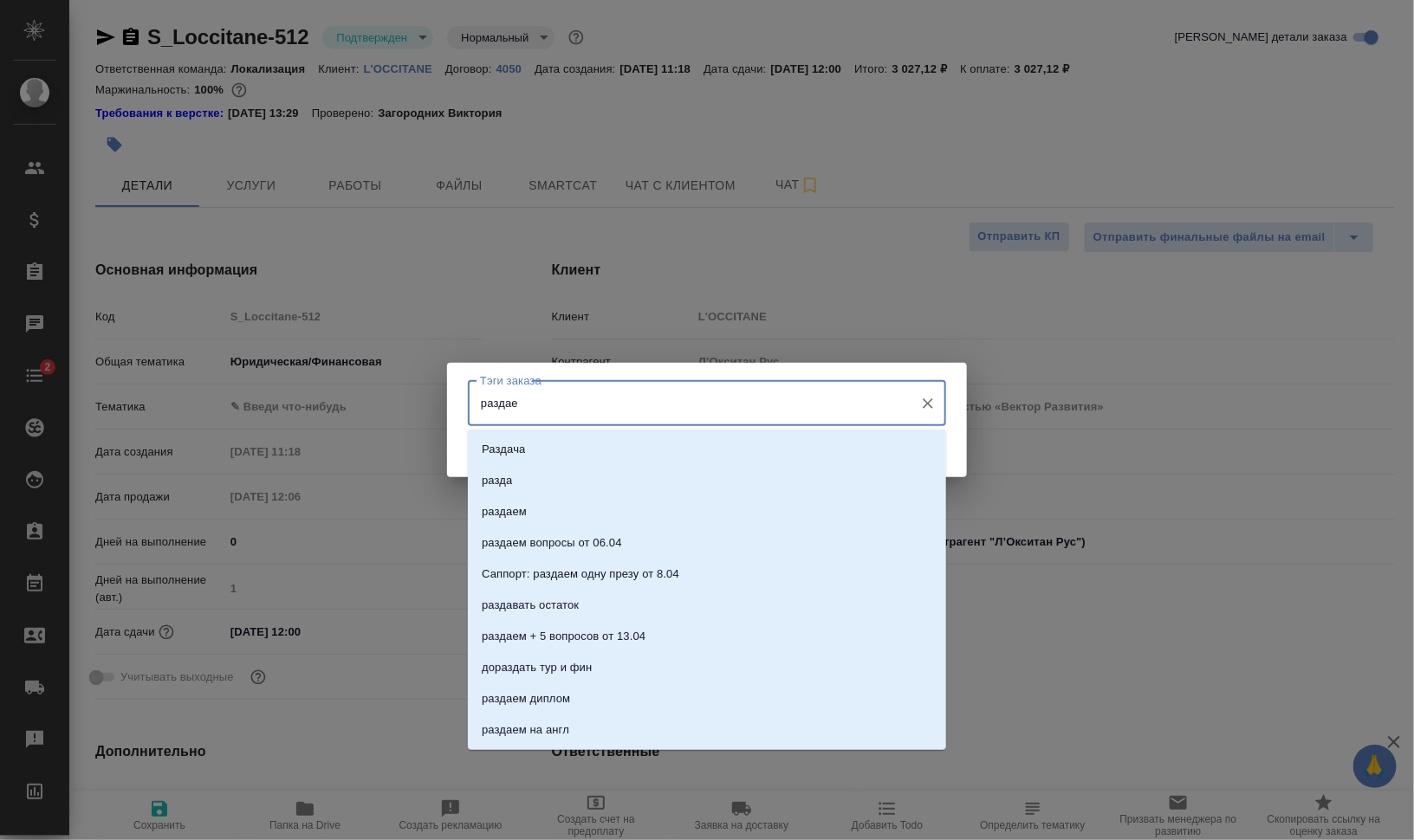
type input "раздаем"
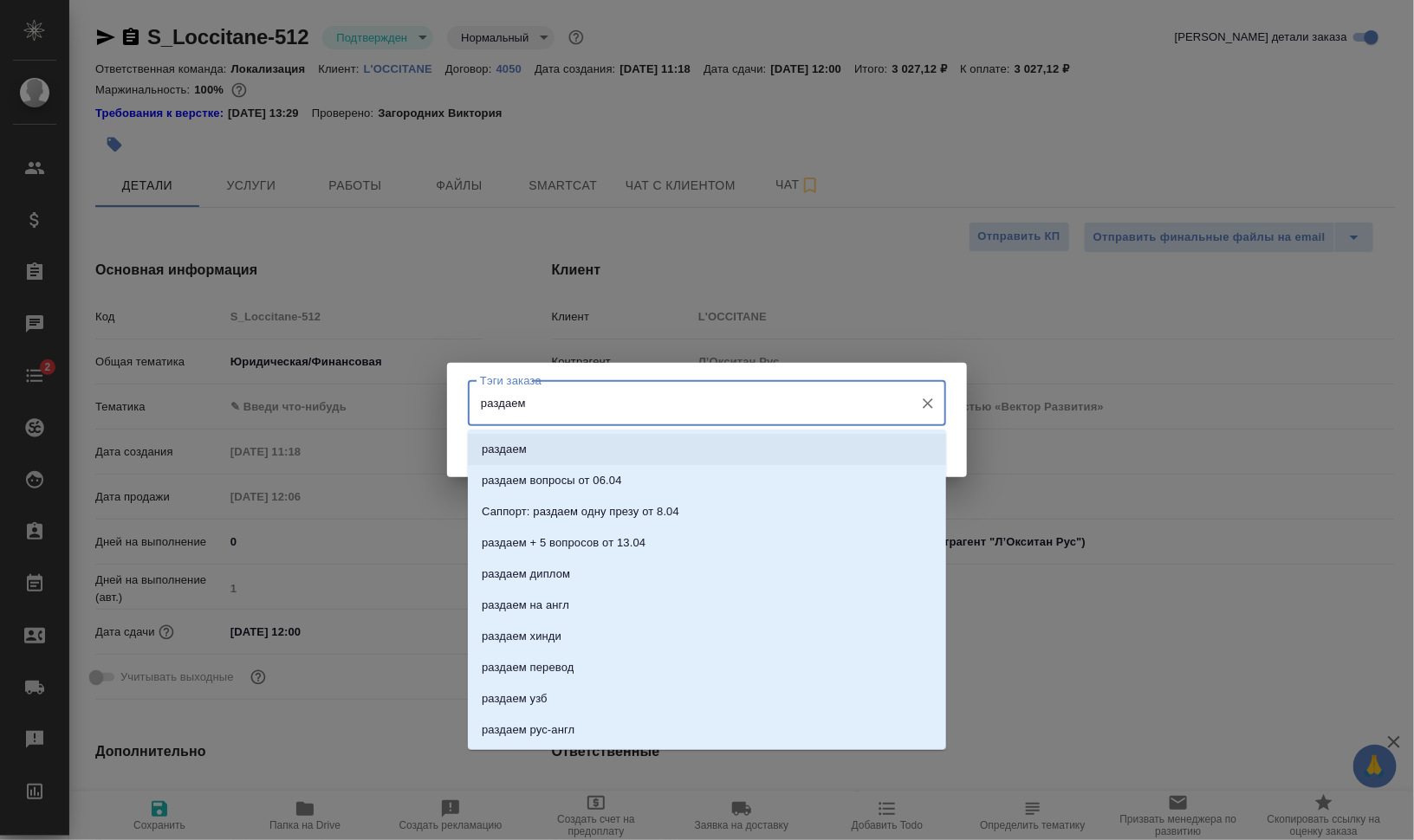
click at [506, 441] on p "раздаем" at bounding box center [505, 449] width 45 height 18
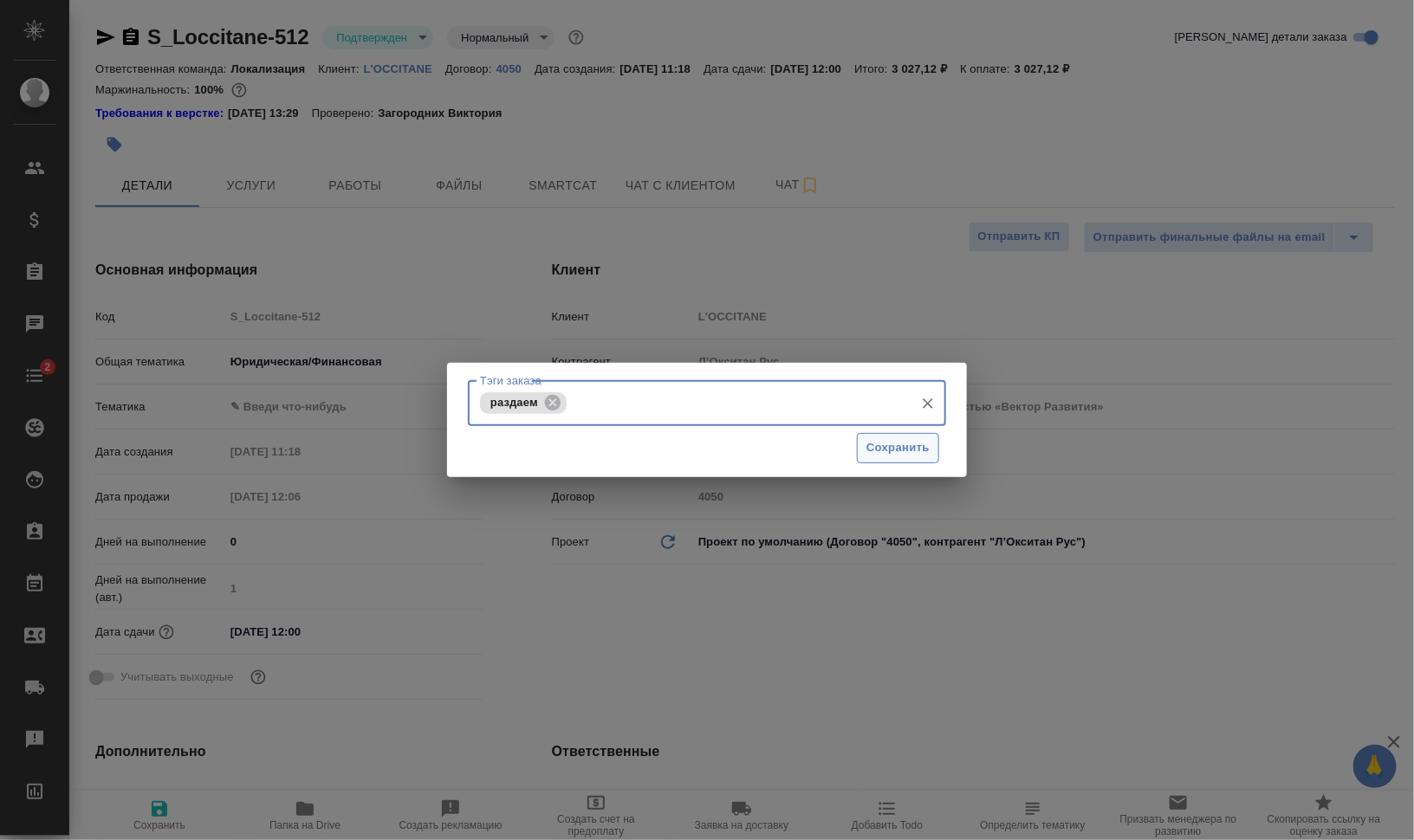
click at [901, 445] on span "Сохранить" at bounding box center [898, 448] width 64 height 20
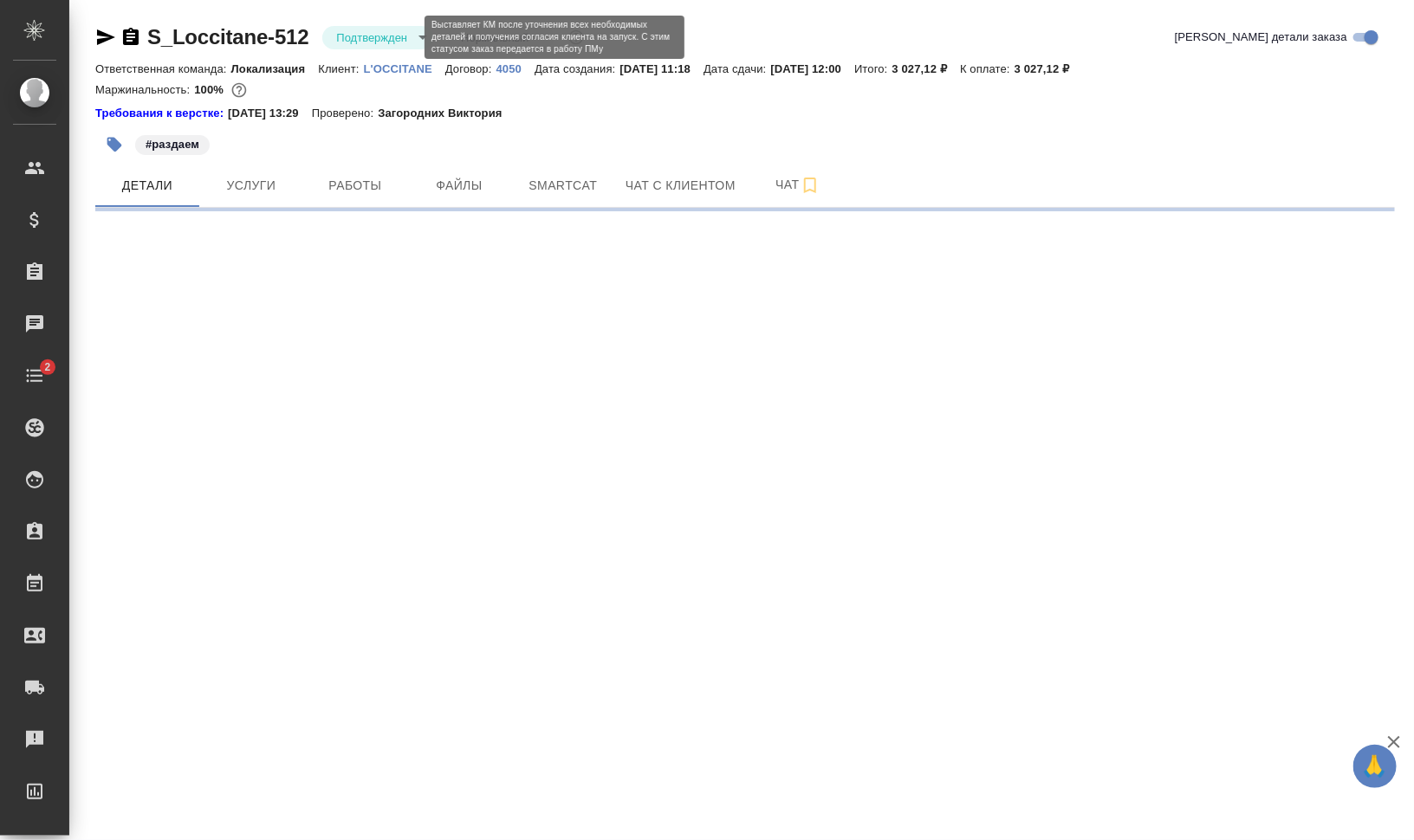
click at [412, 36] on body "🙏 .cls-1 fill:#fff; AWATERA Валеев Динар Клиенты Спецификации Заказы 0 Чаты 2 T…" at bounding box center [707, 490] width 1414 height 980
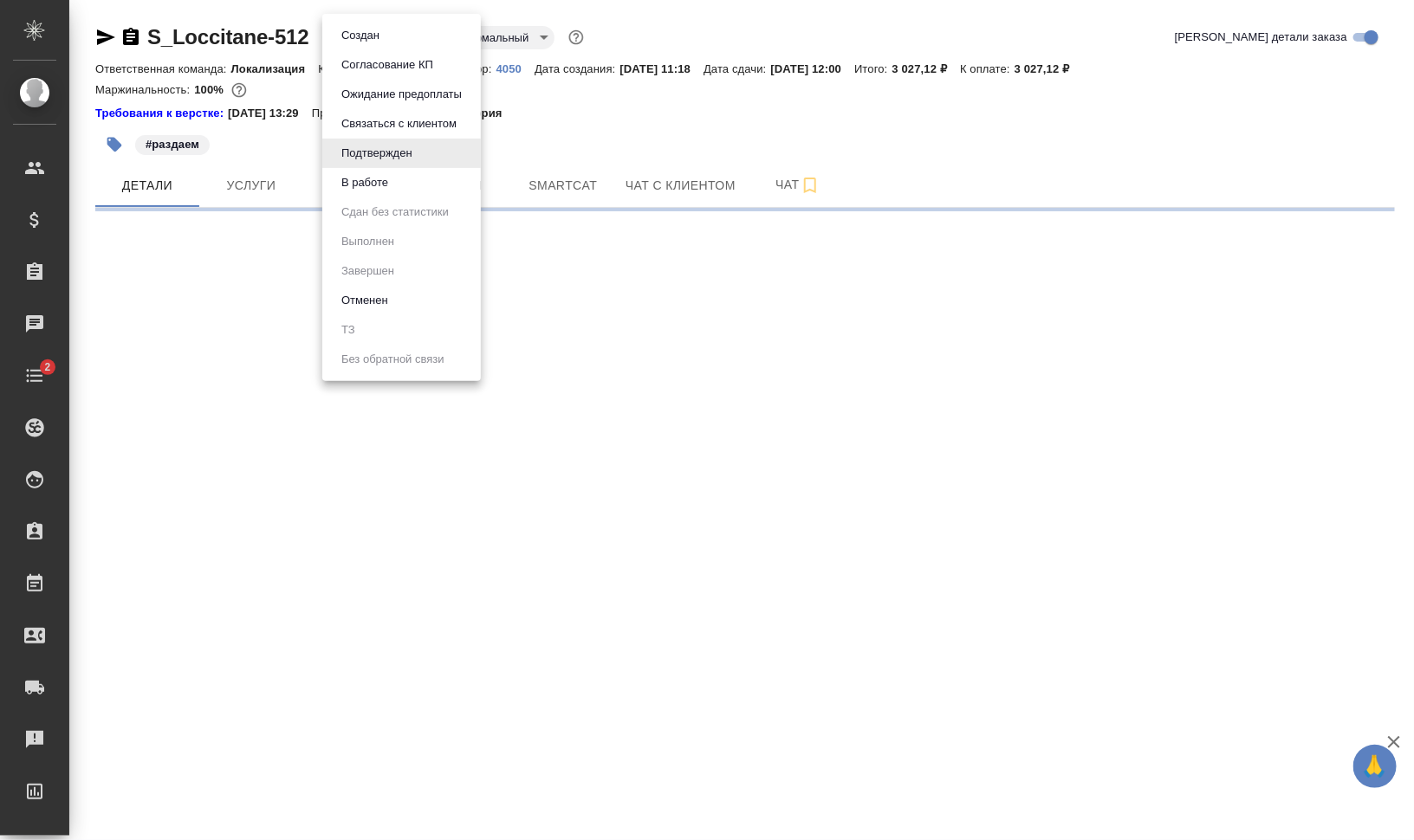
select select "RU"
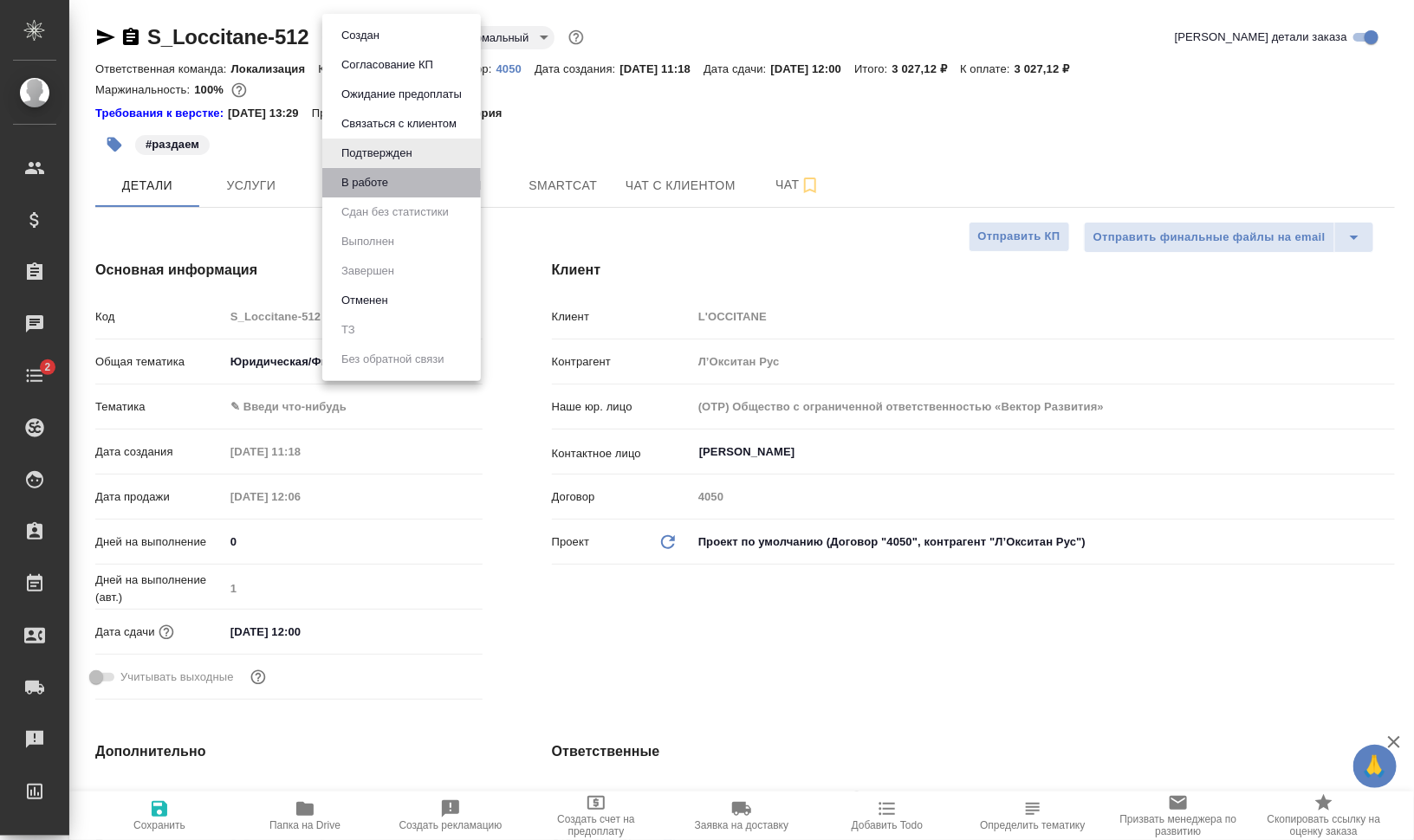
click at [397, 192] on li "В работе" at bounding box center [402, 183] width 159 height 30
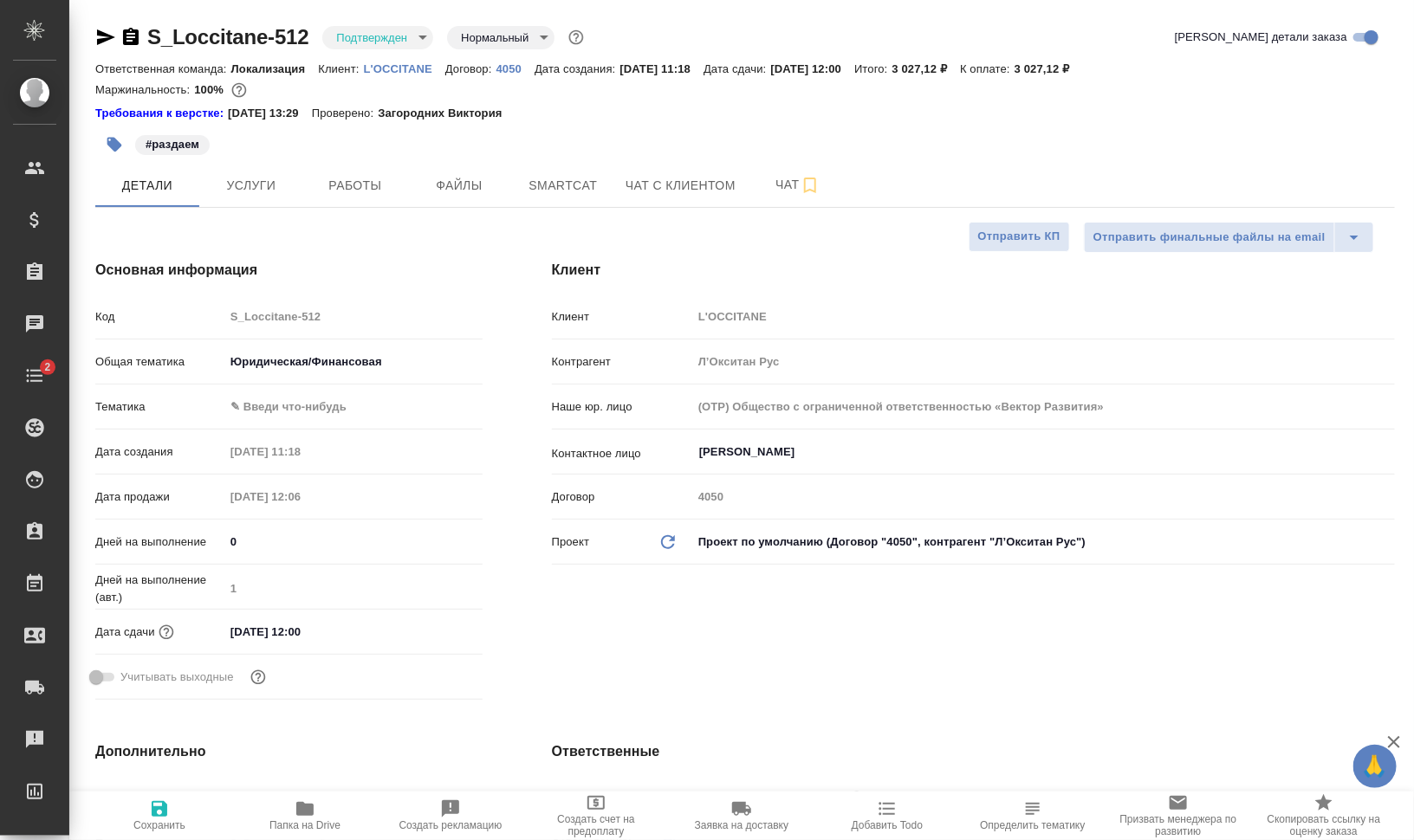
type textarea "x"
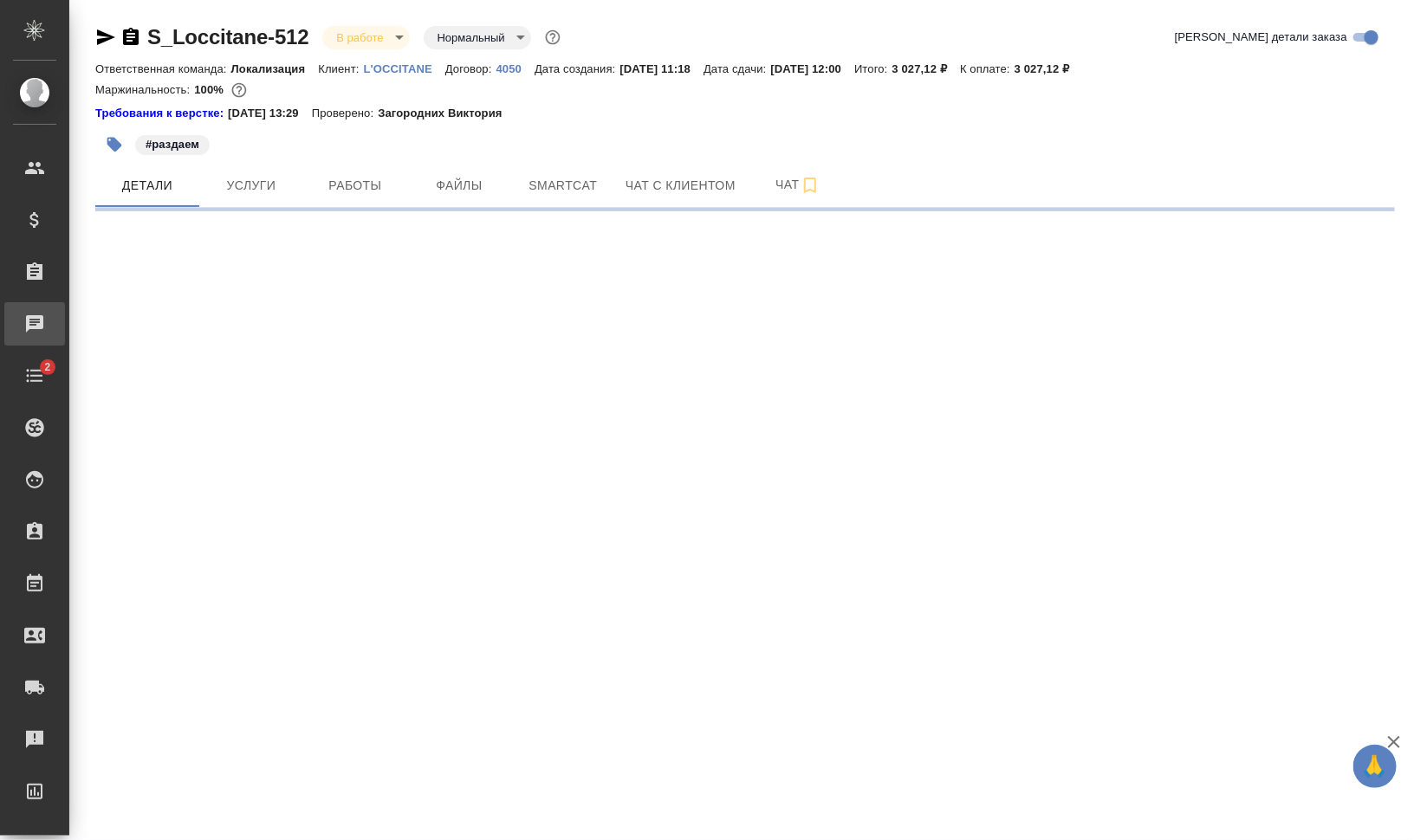
select select "RU"
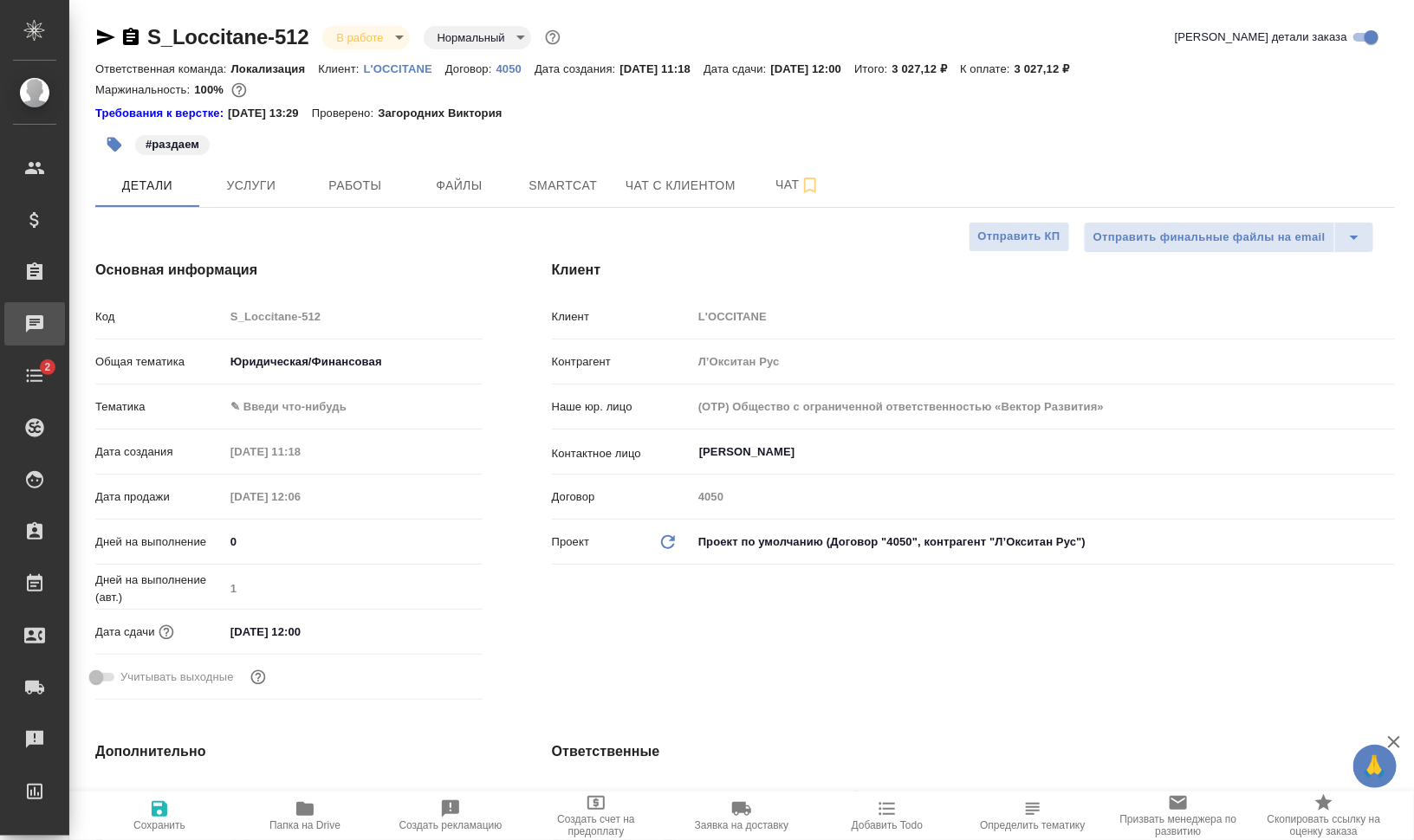
type textarea "x"
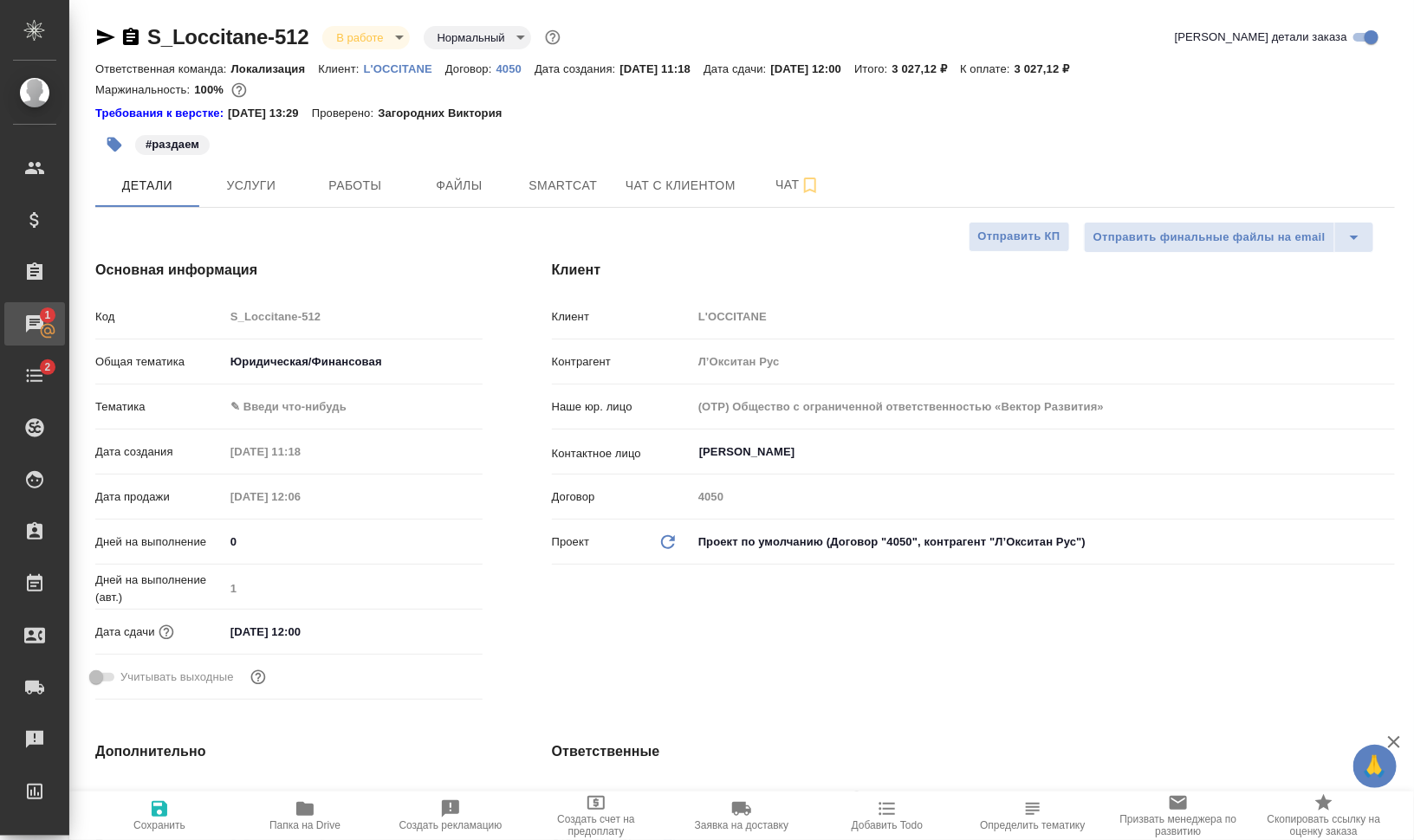
type textarea "x"
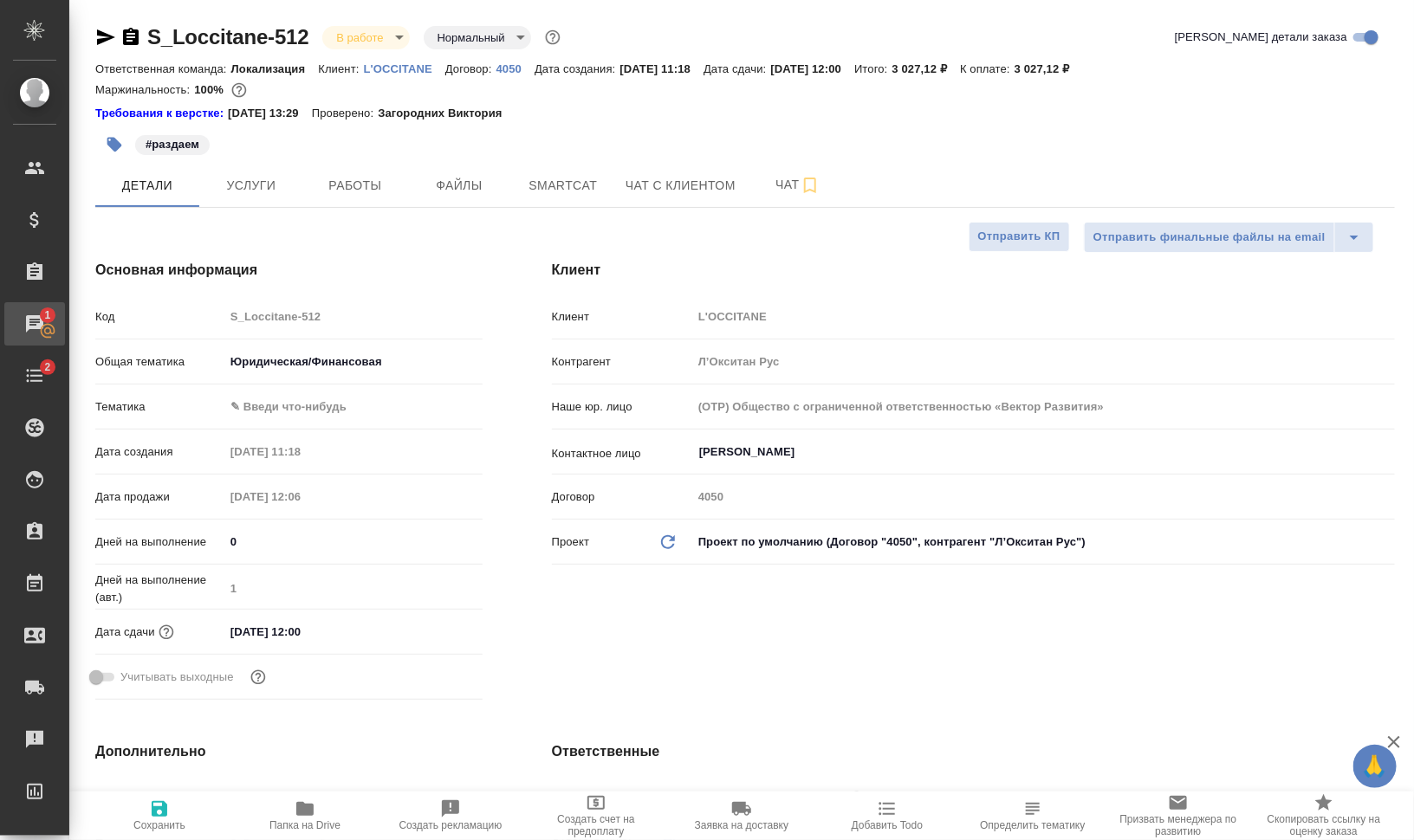
type textarea "x"
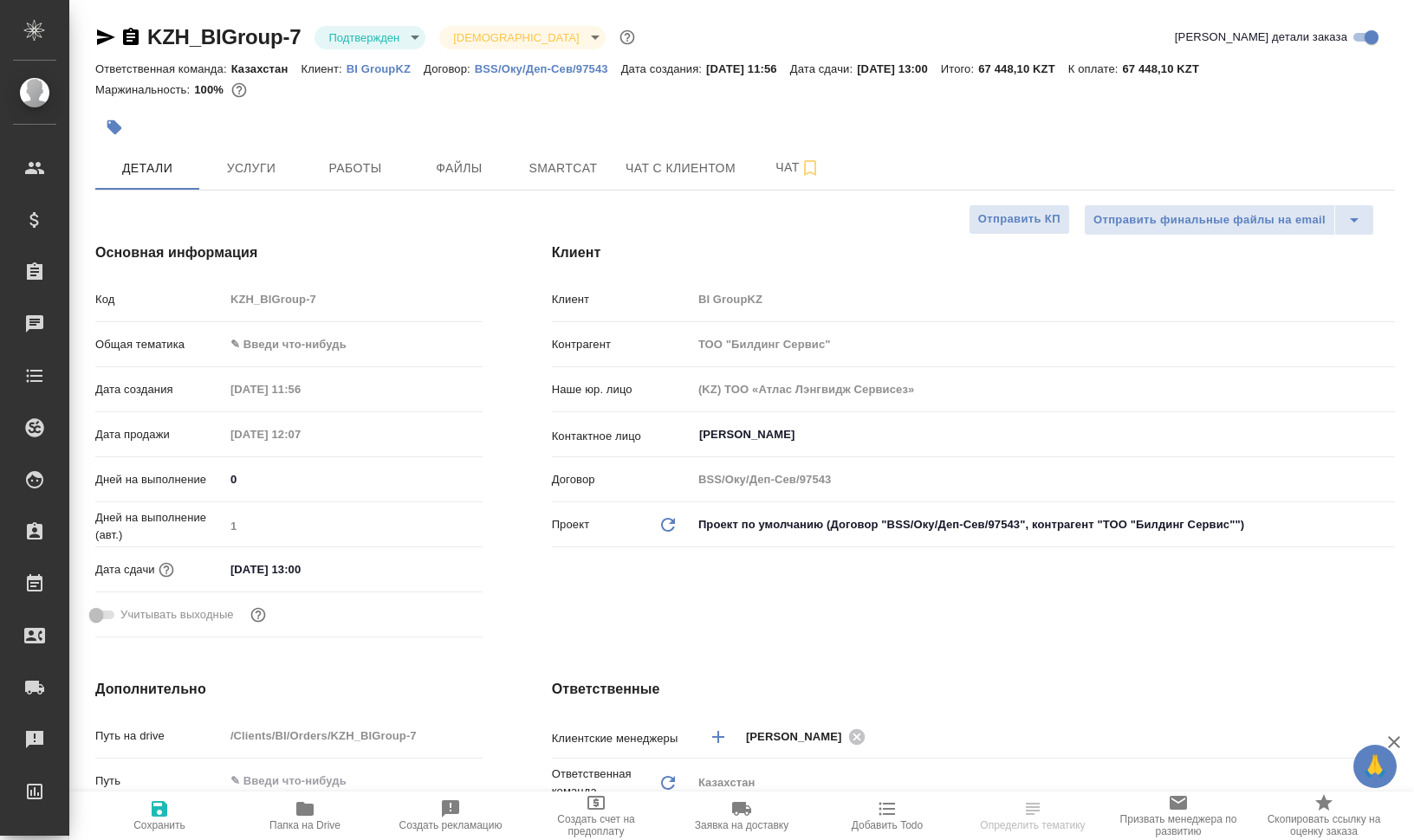
select select "RU"
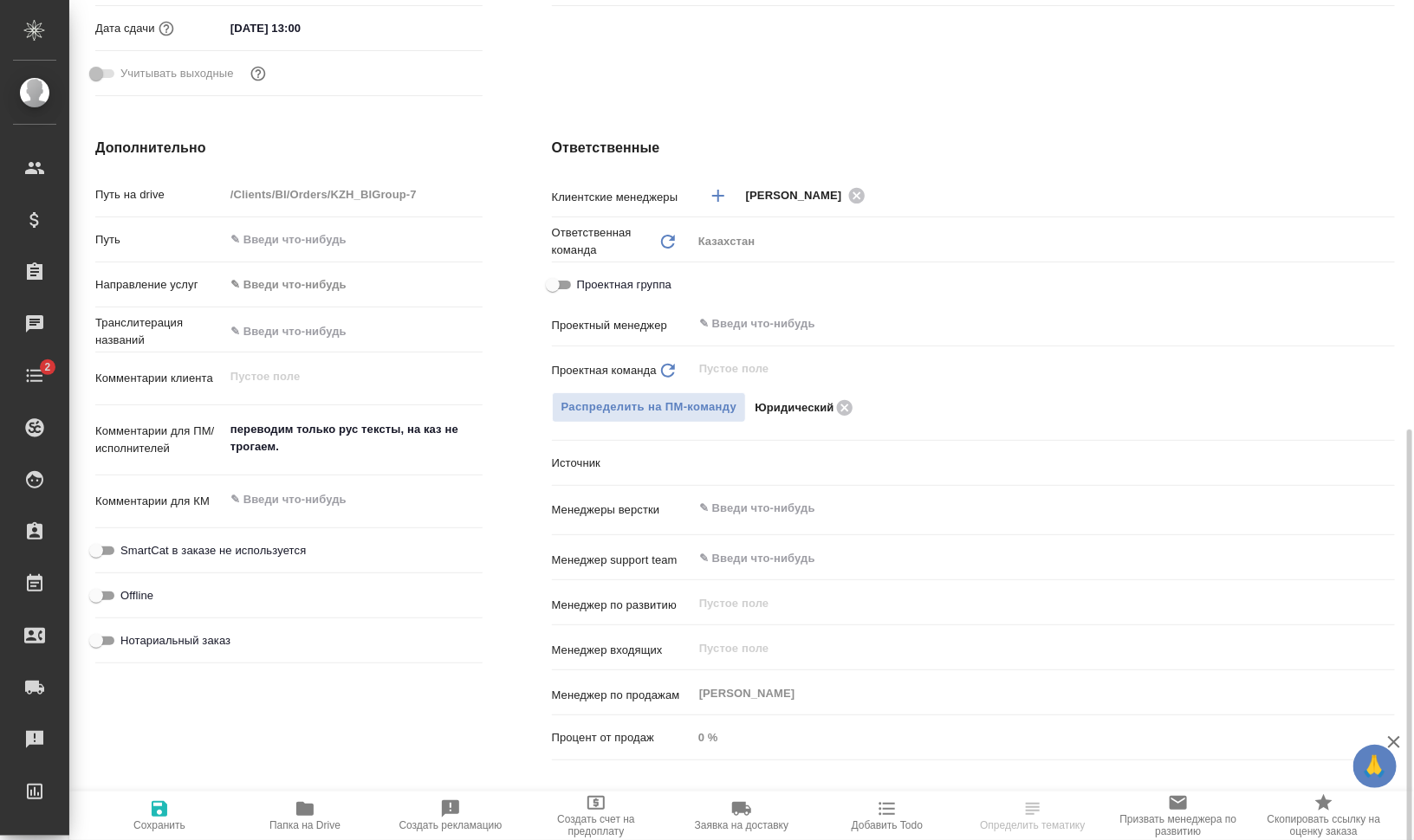
scroll to position [649, 0]
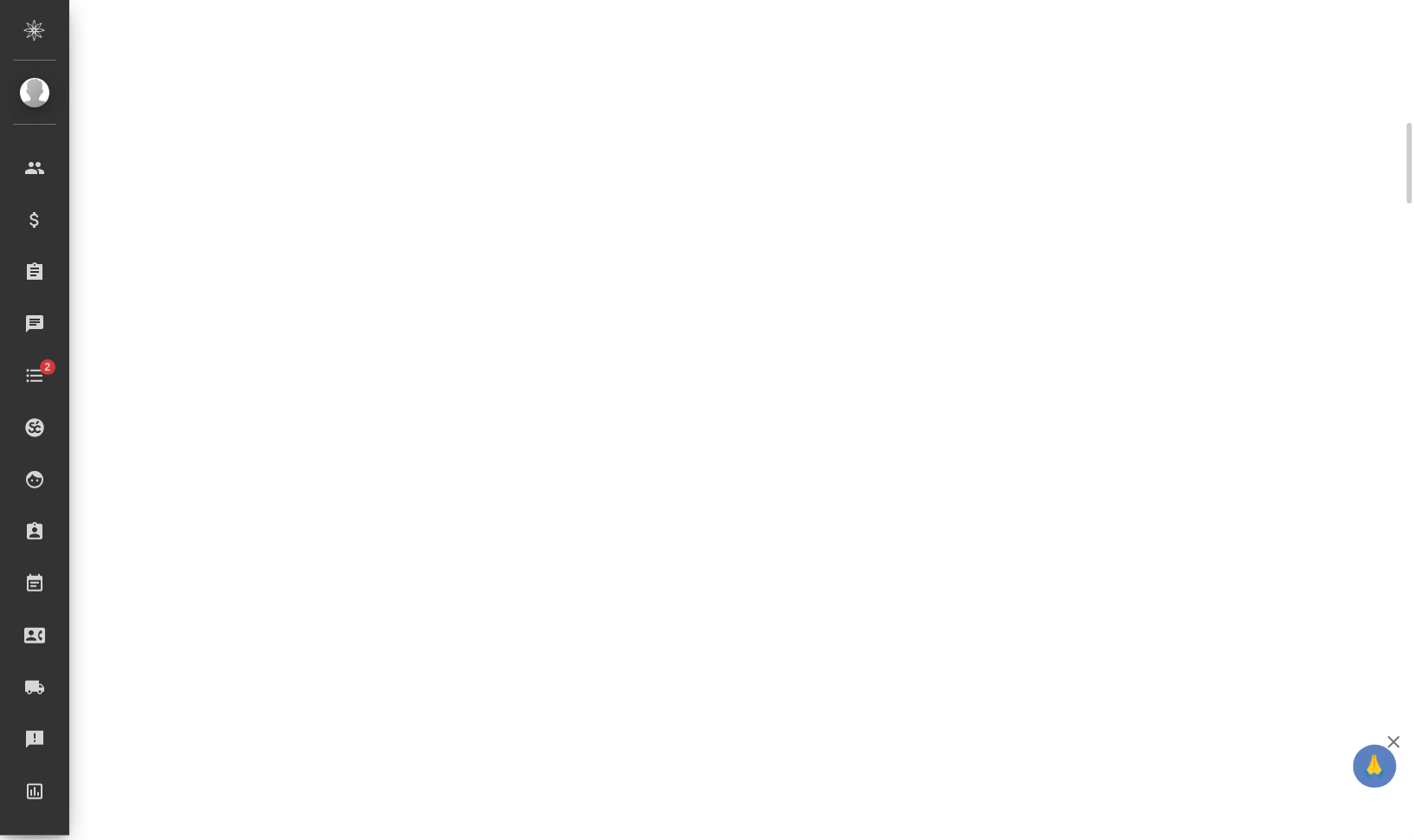
select select "RU"
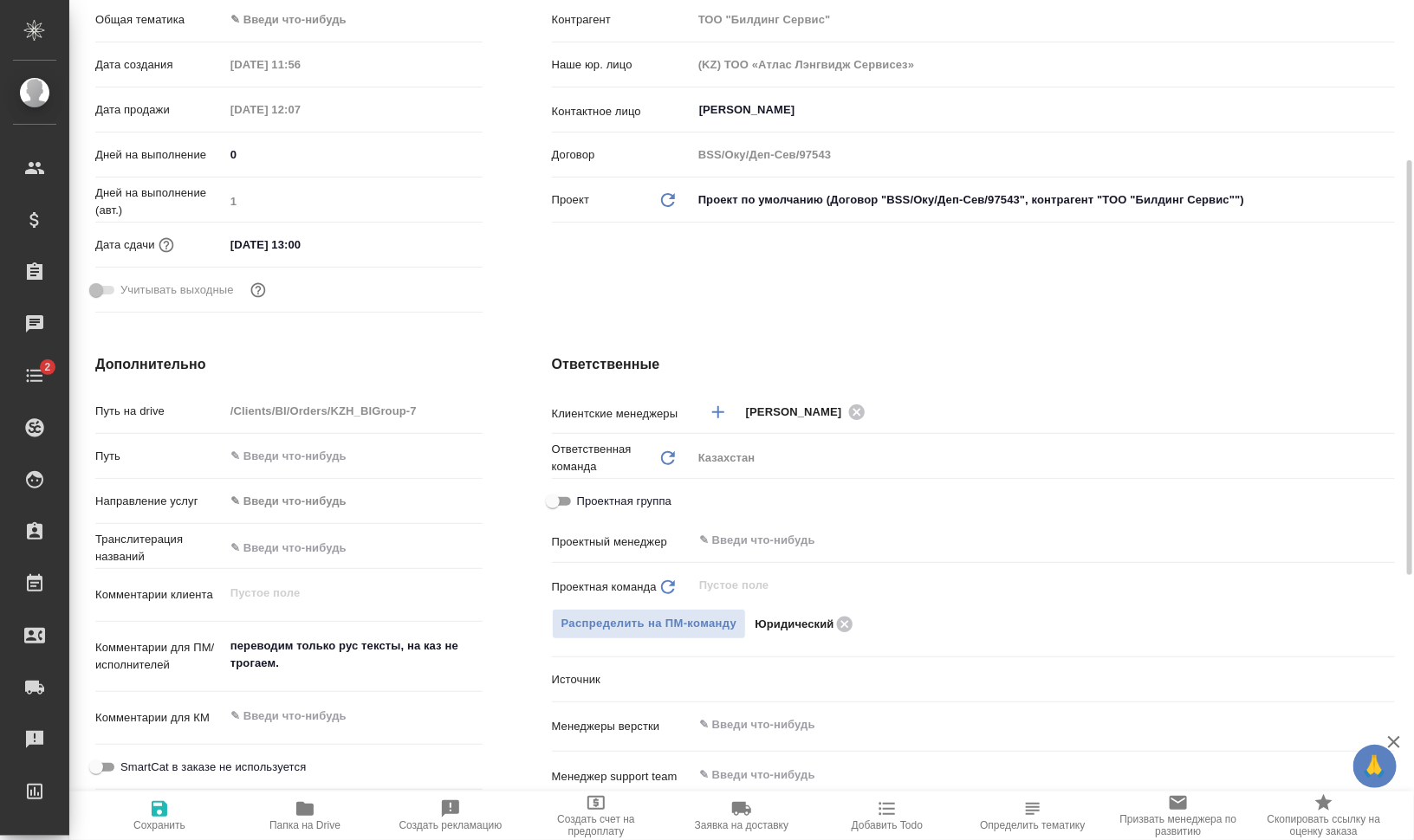
scroll to position [541, 0]
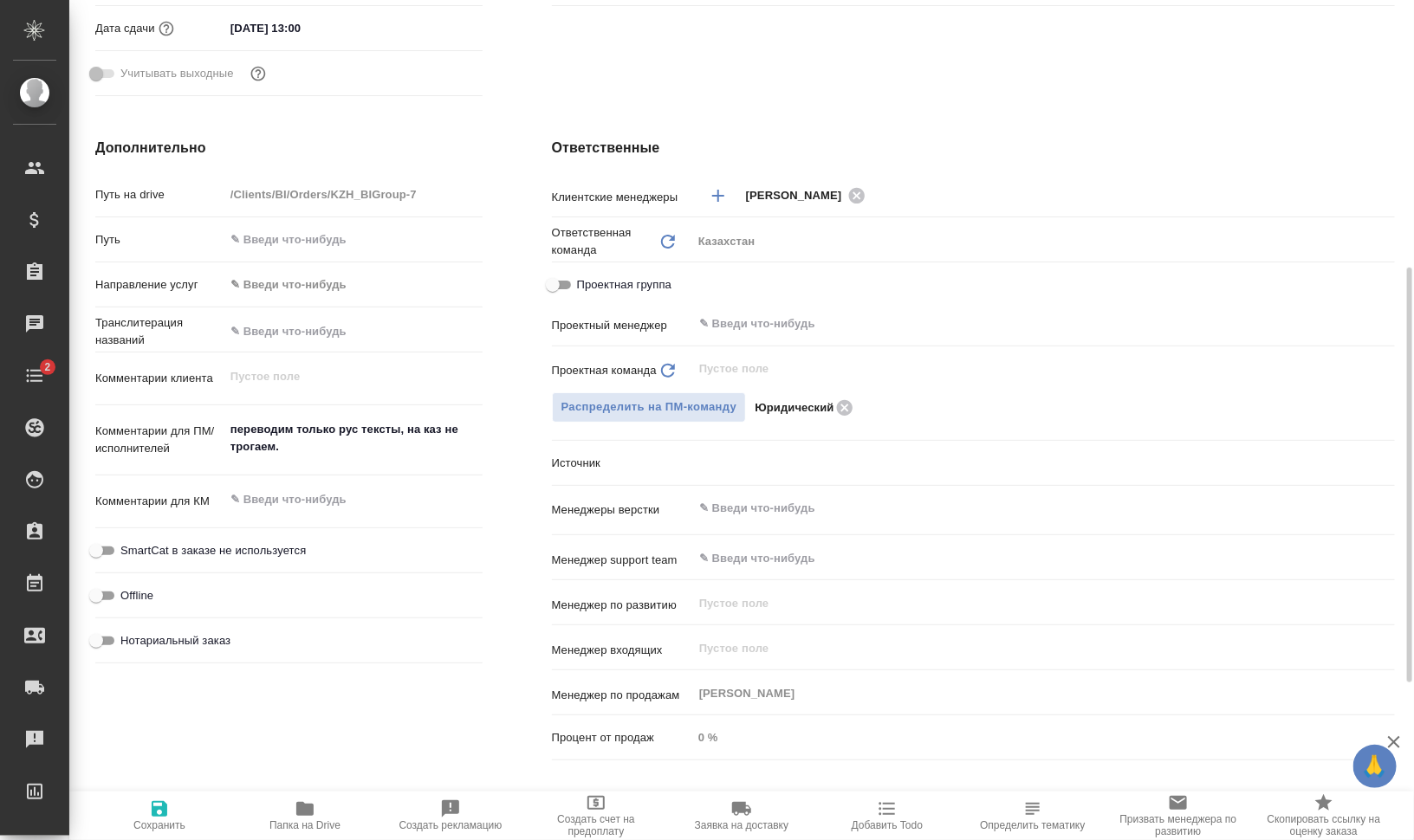
type textarea "x"
click at [306, 813] on icon "button" at bounding box center [305, 809] width 18 height 14
type textarea "x"
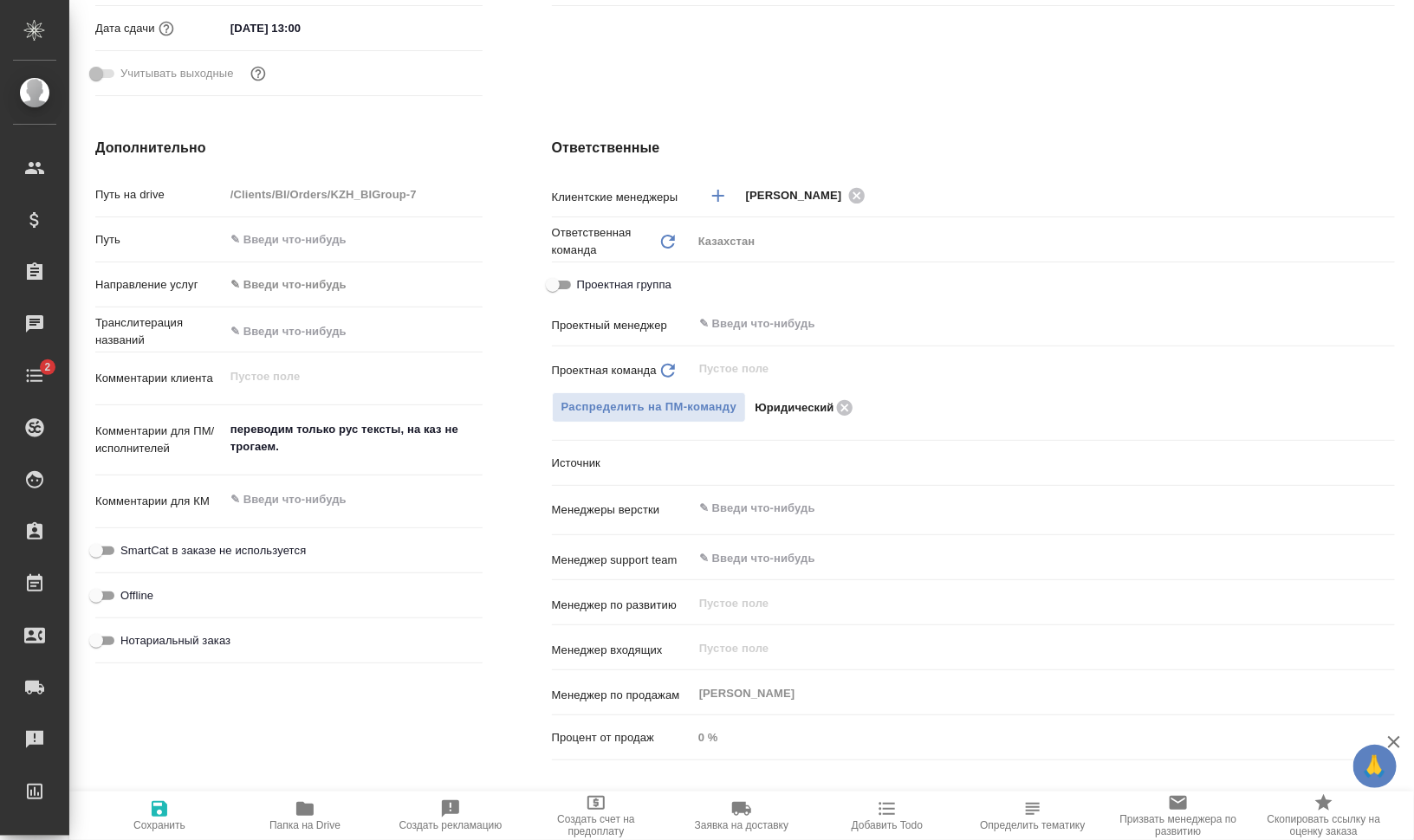
type textarea "x"
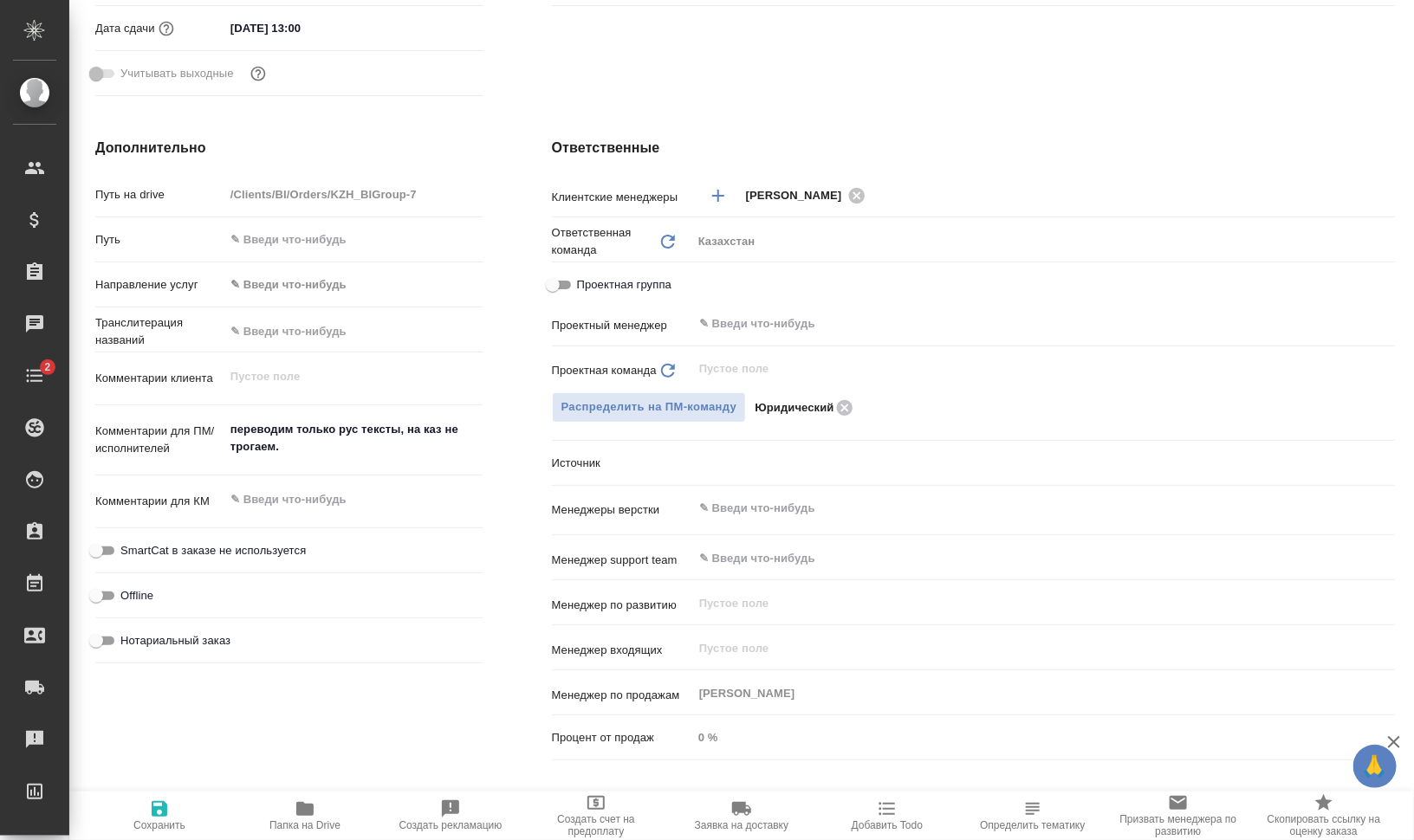
type textarea "x"
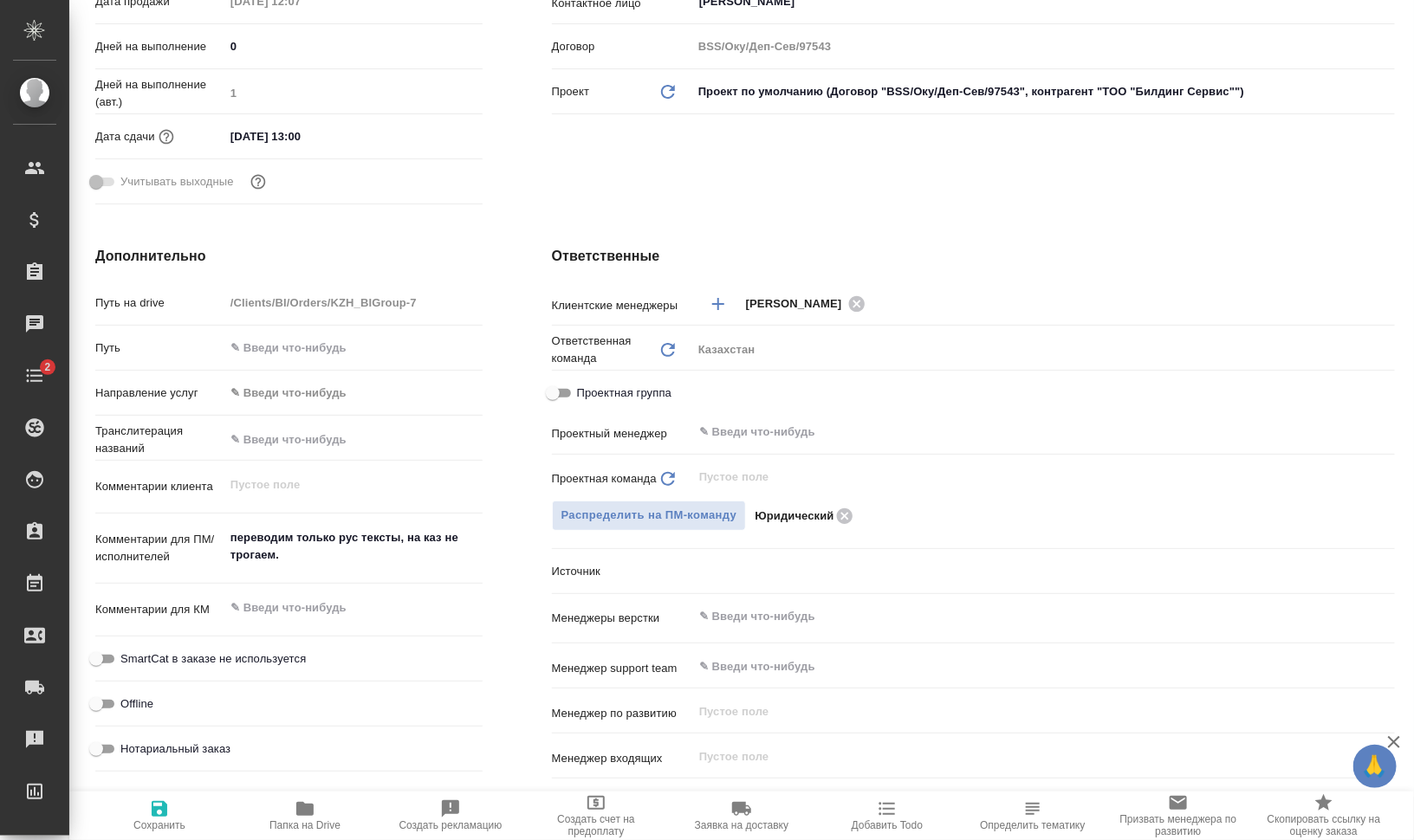
type textarea "x"
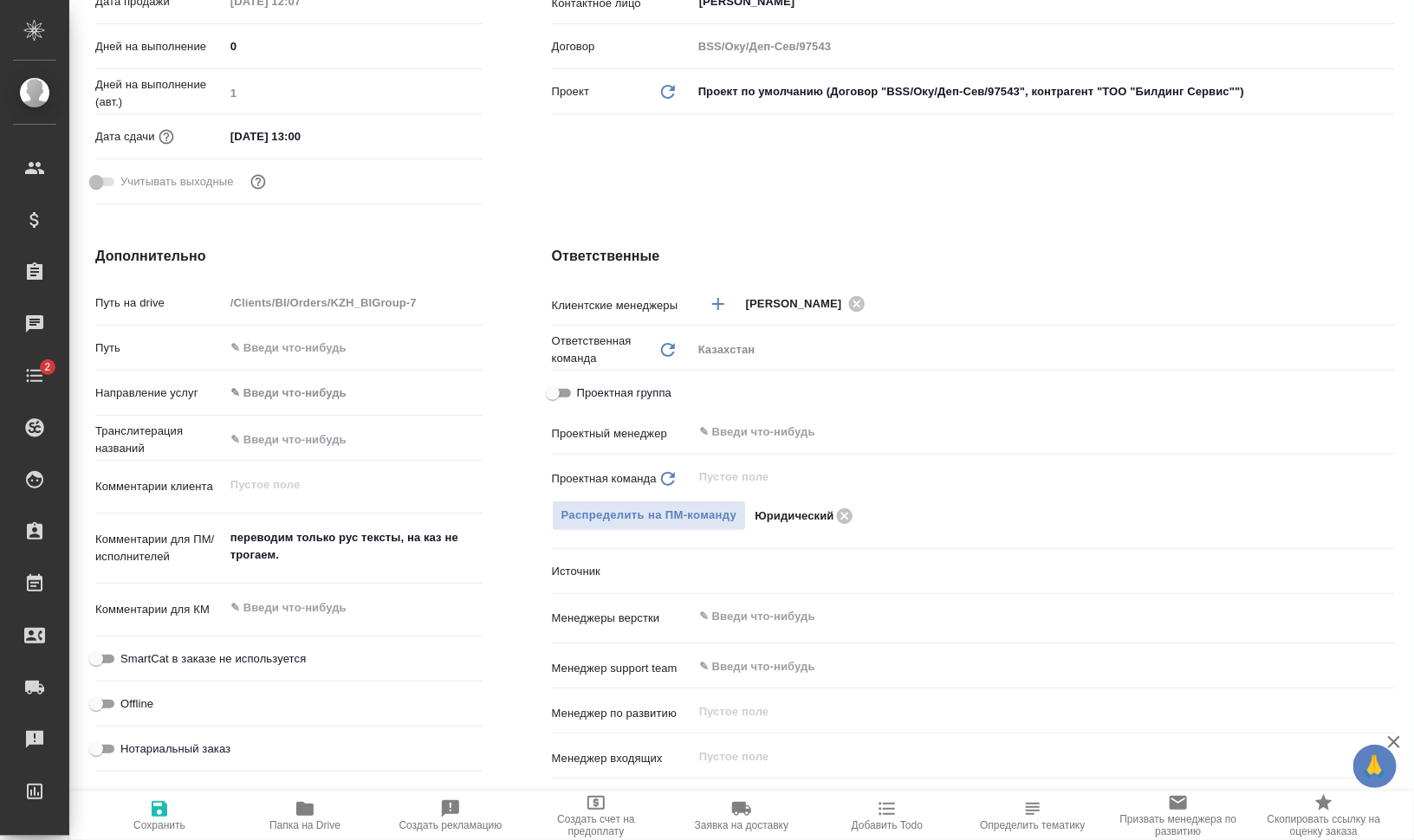
type textarea "x"
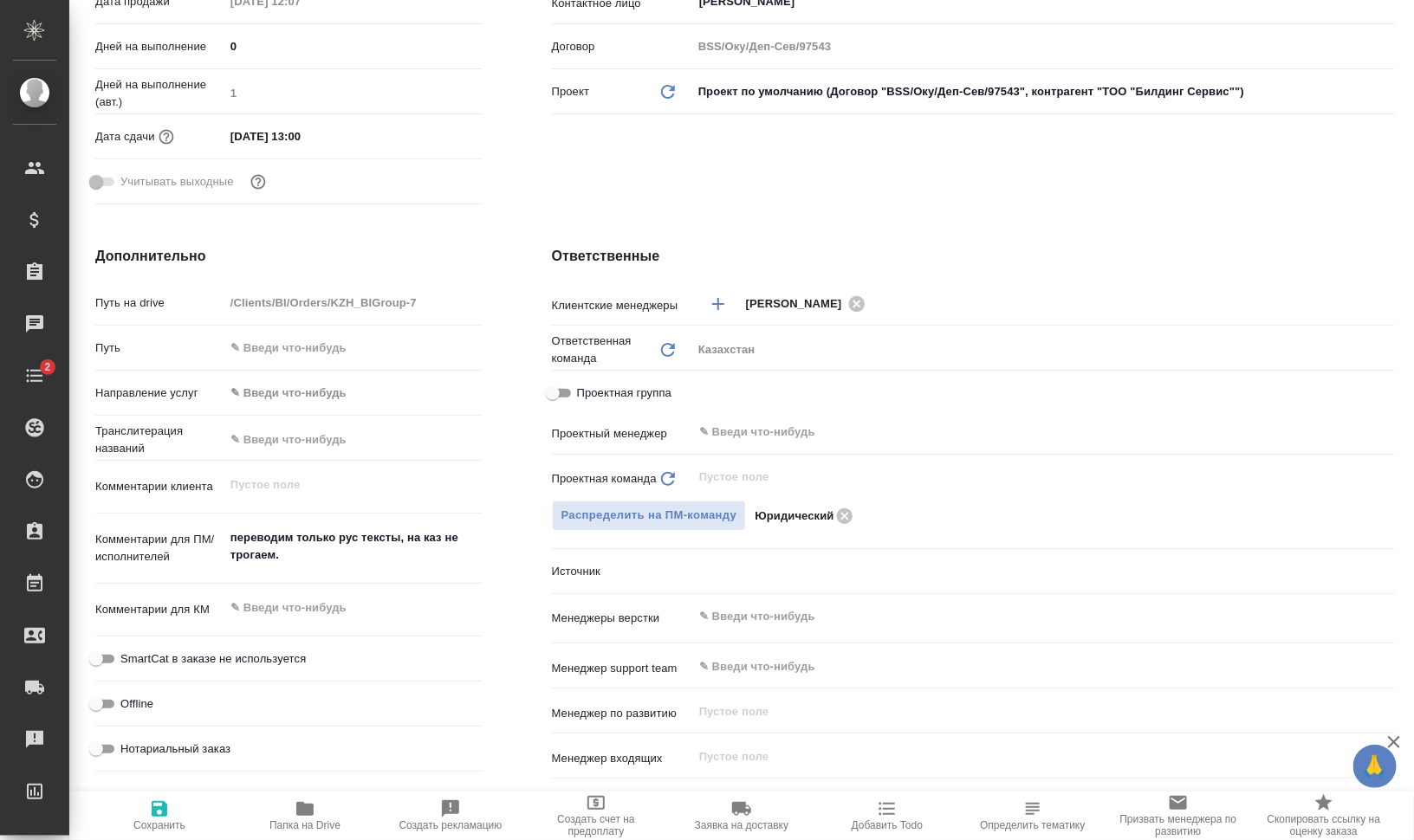
type textarea "x"
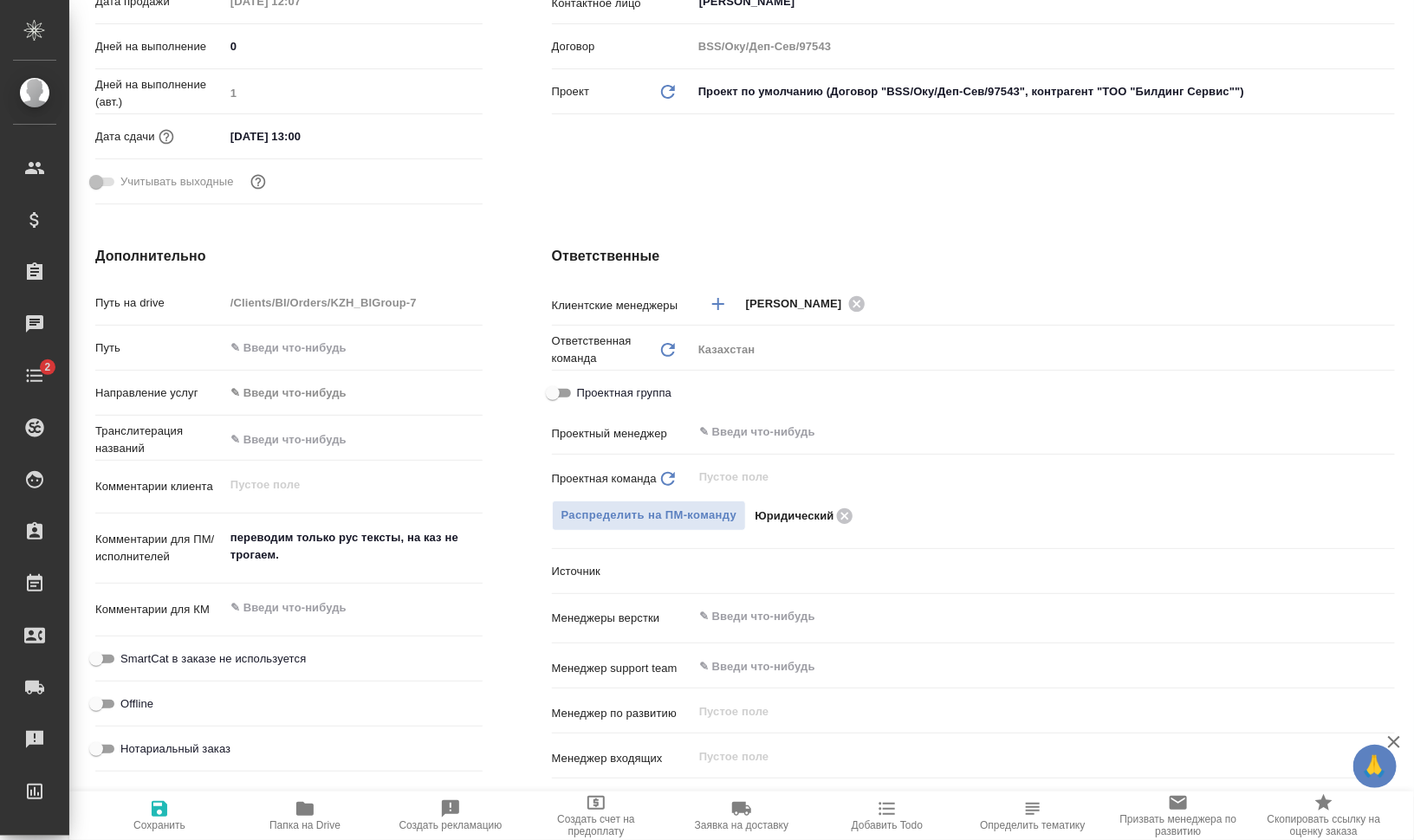
type textarea "x"
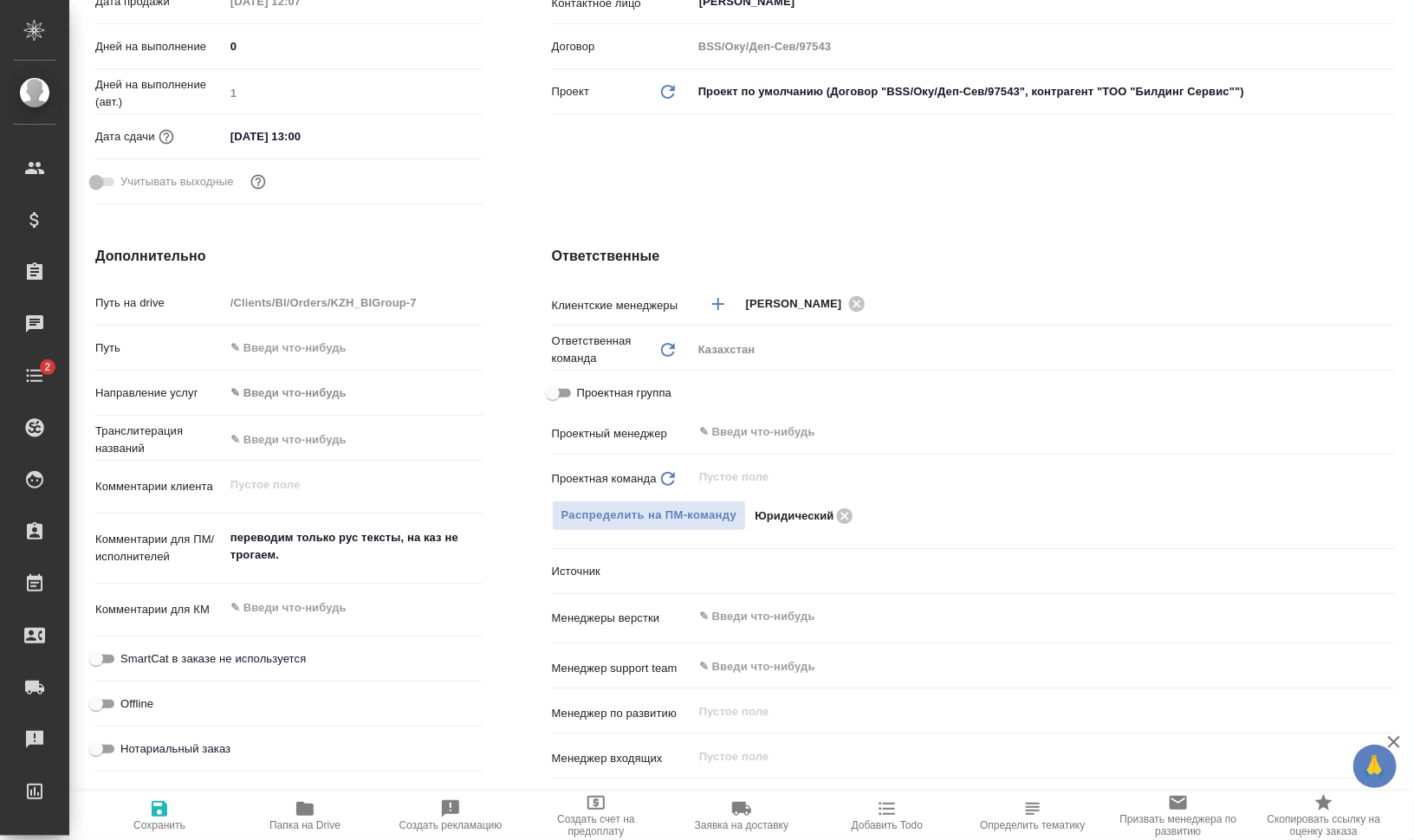
type textarea "x"
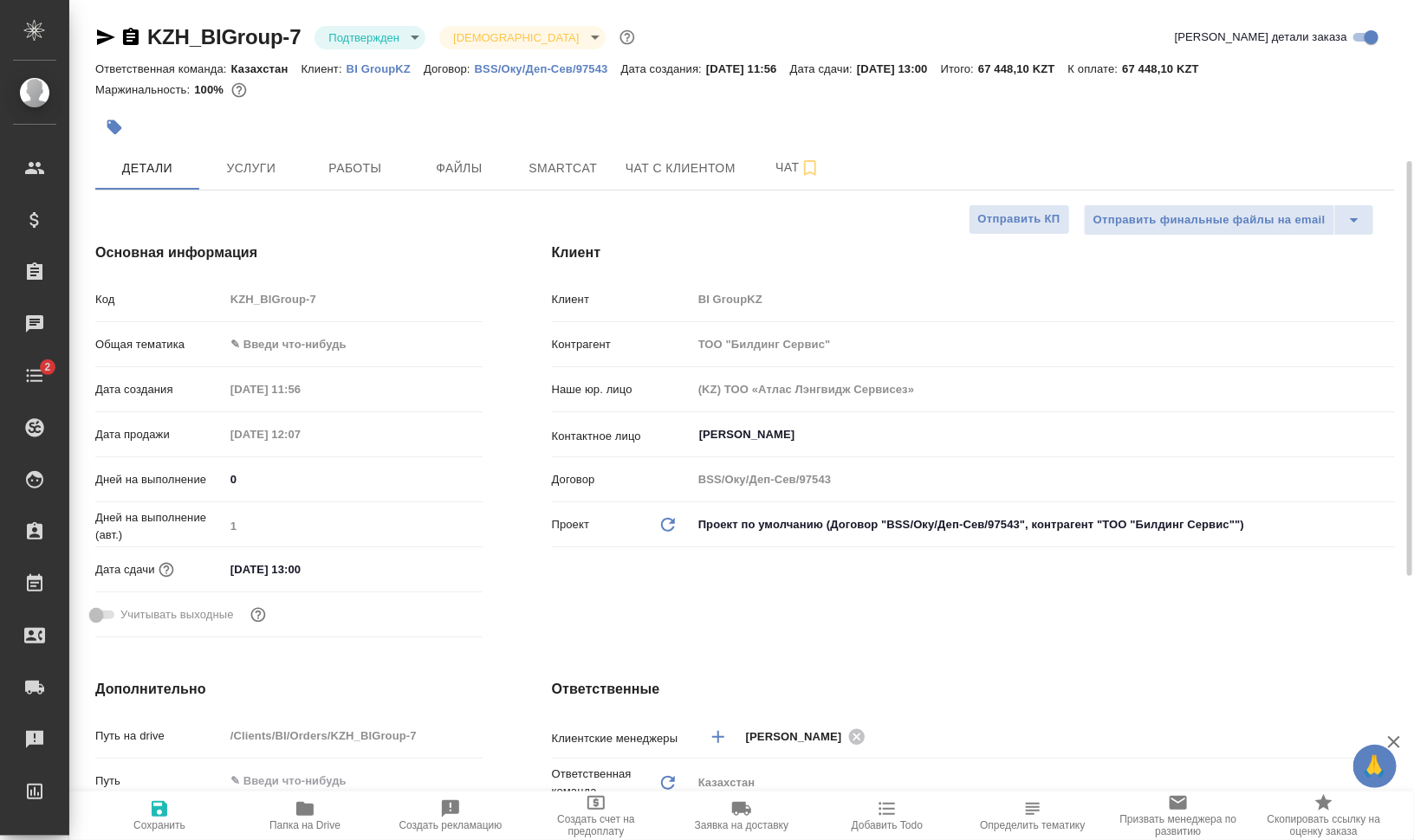
scroll to position [649, 0]
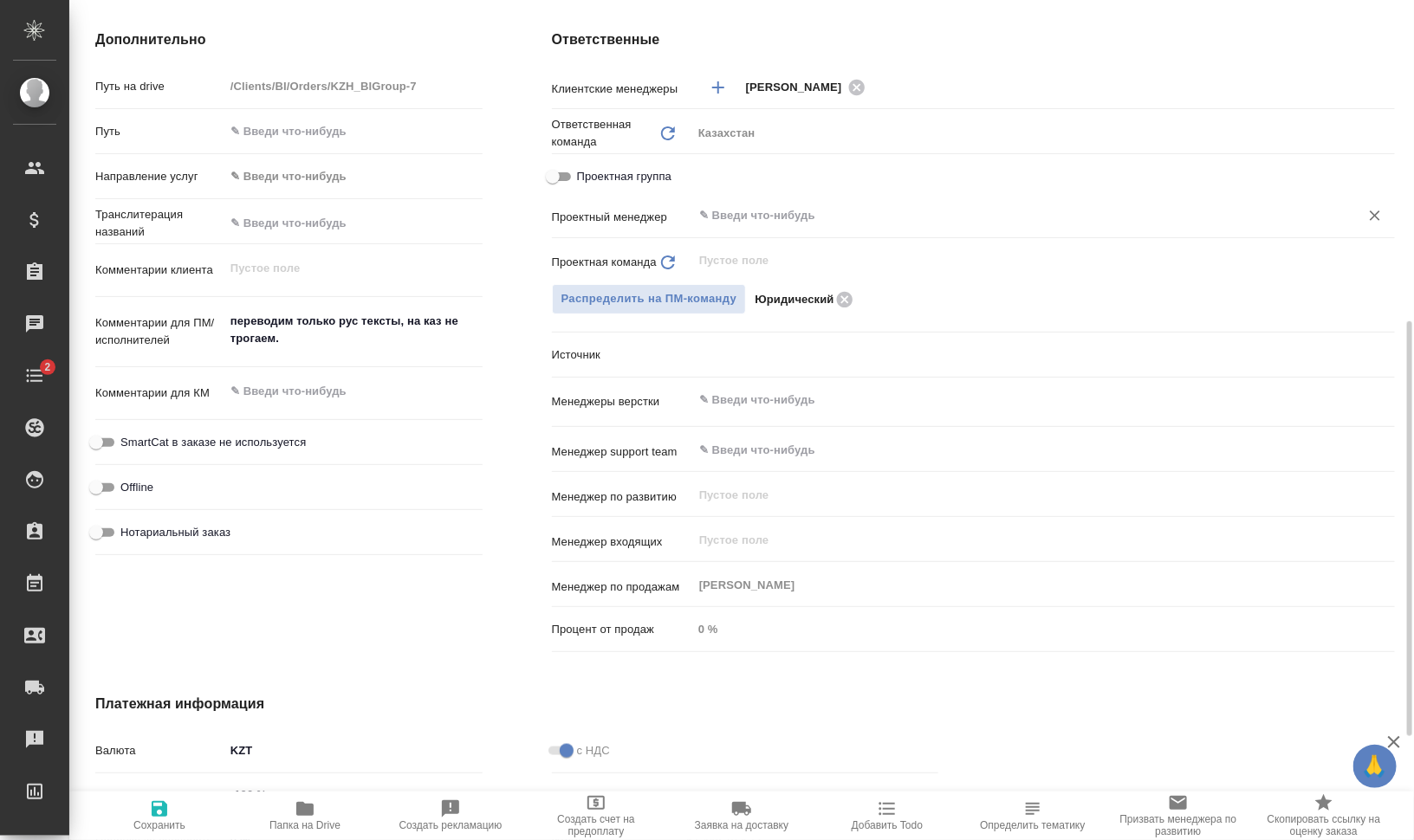
click at [843, 217] on input "text" at bounding box center [1014, 216] width 635 height 21
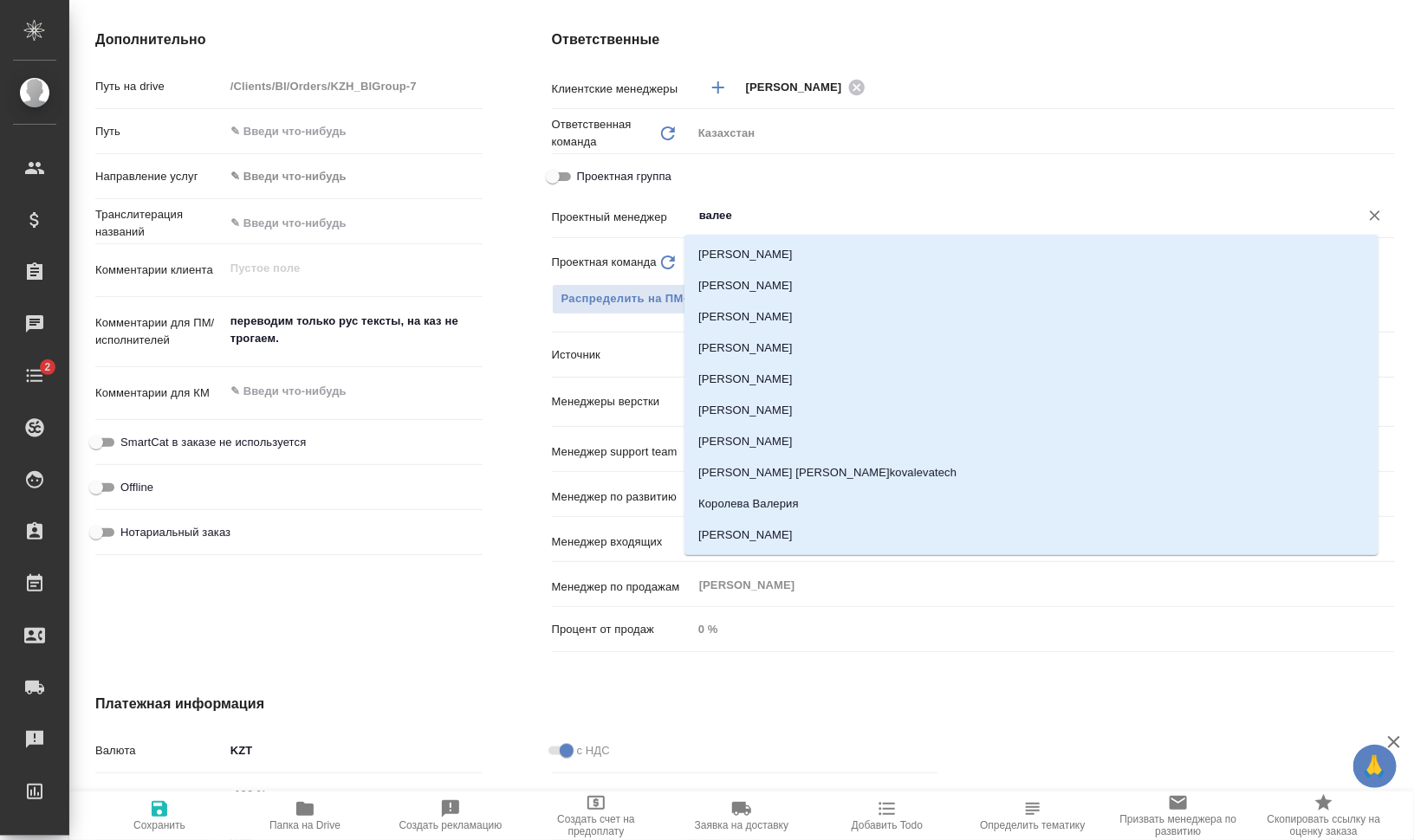
type input "[PERSON_NAME]"
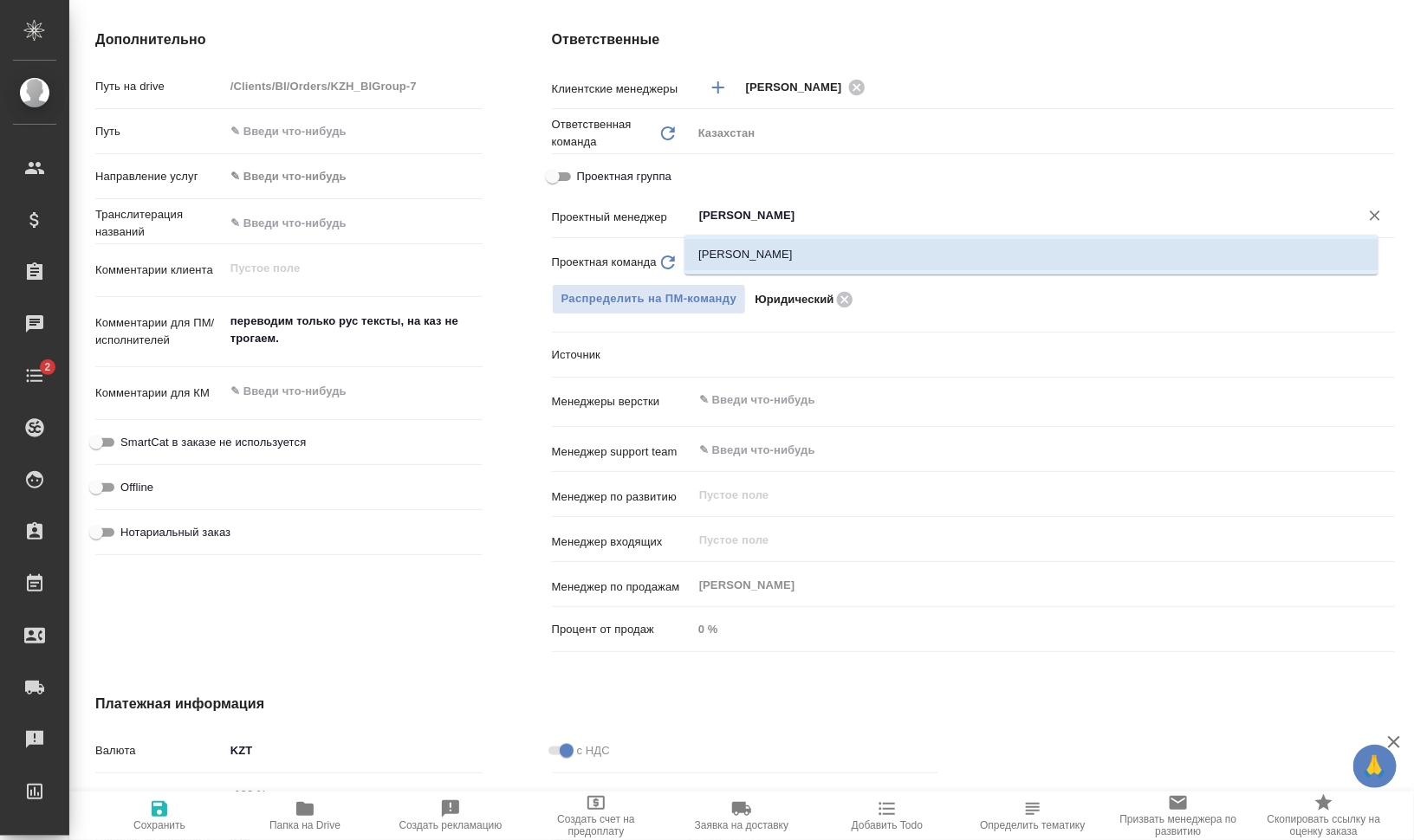
click at [815, 250] on li "[PERSON_NAME]" at bounding box center [1031, 254] width 694 height 31
type textarea "x"
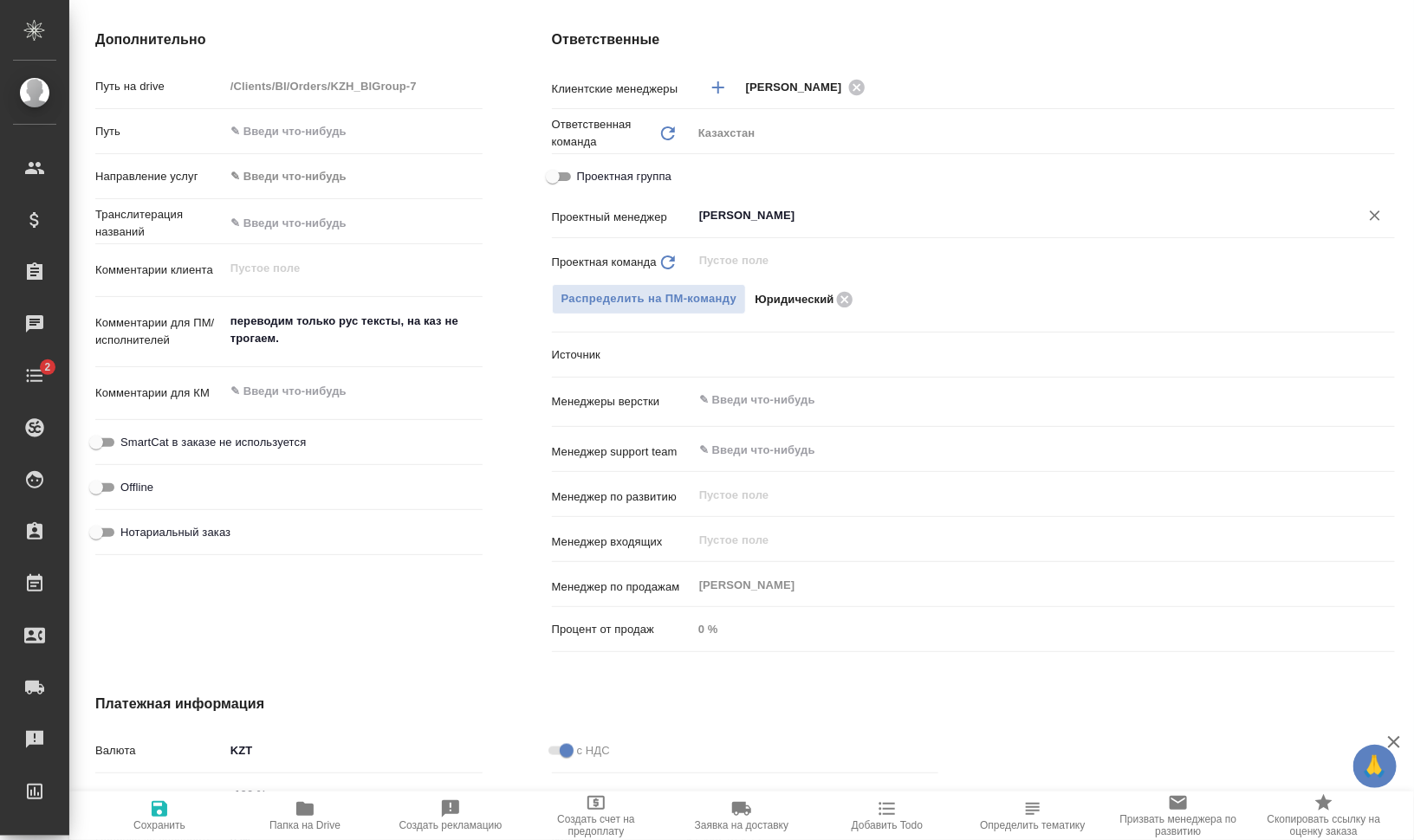
type input "[PERSON_NAME]"
click at [161, 816] on icon "button" at bounding box center [159, 809] width 16 height 16
type textarea "x"
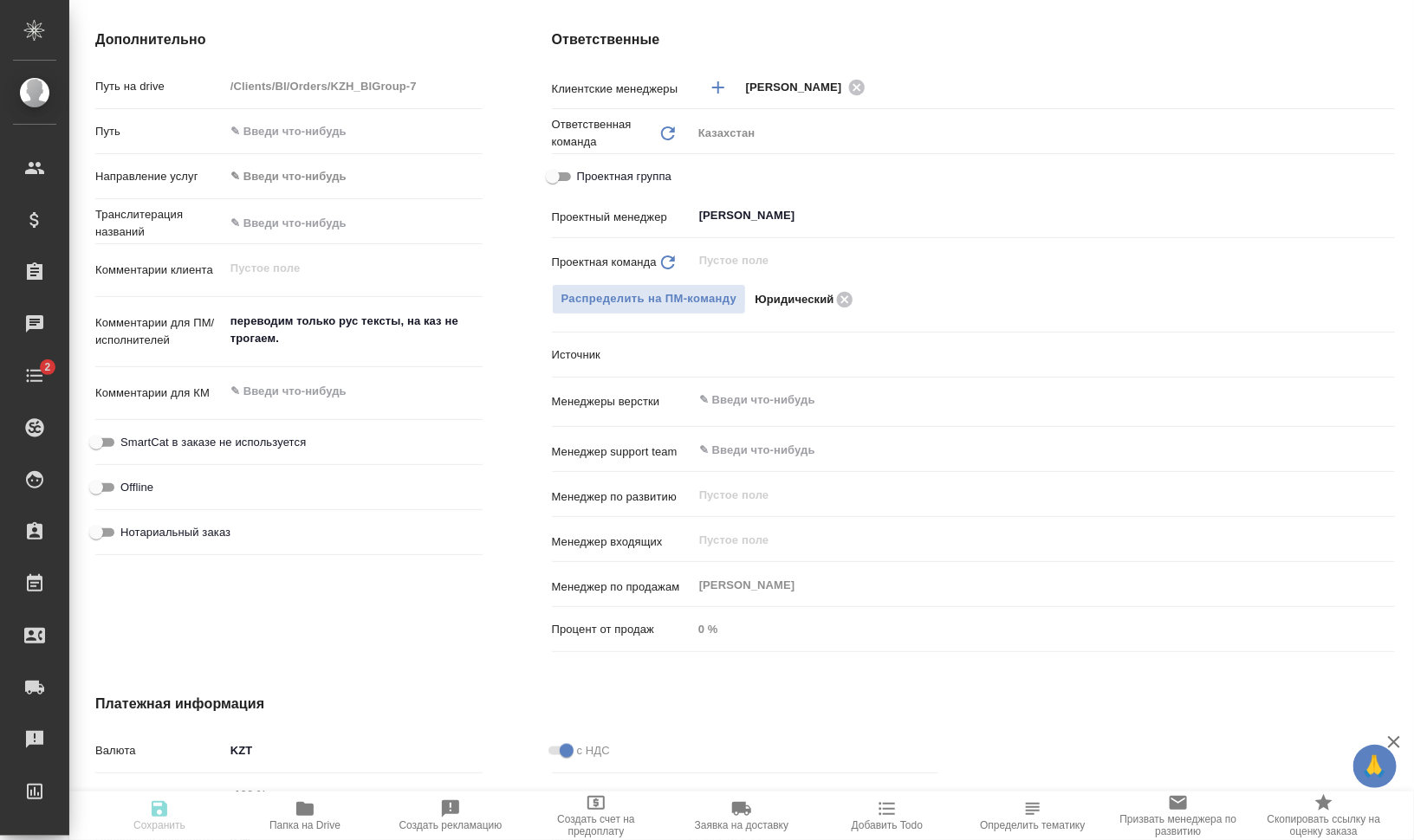
type textarea "x"
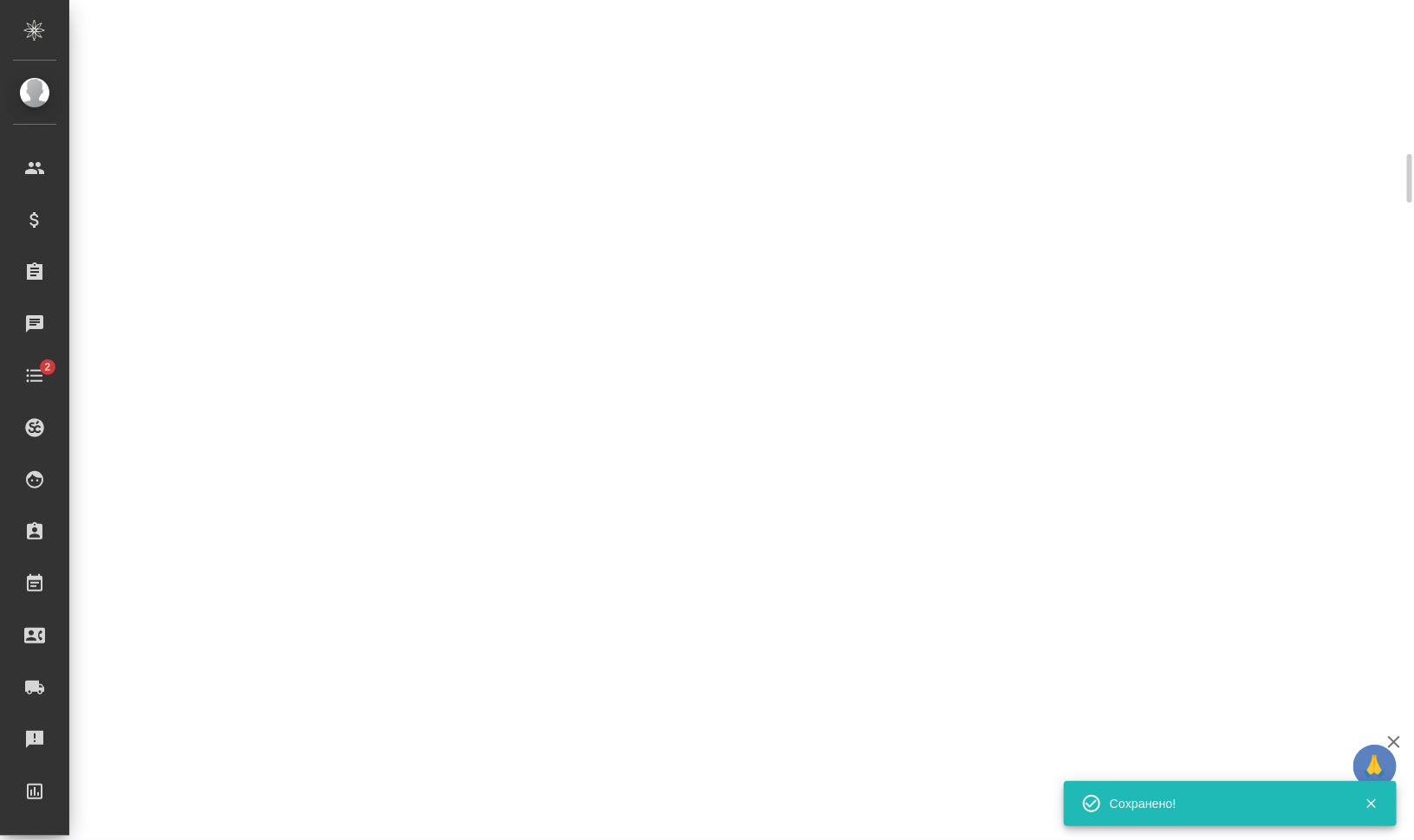
scroll to position [635, 0]
select select "RU"
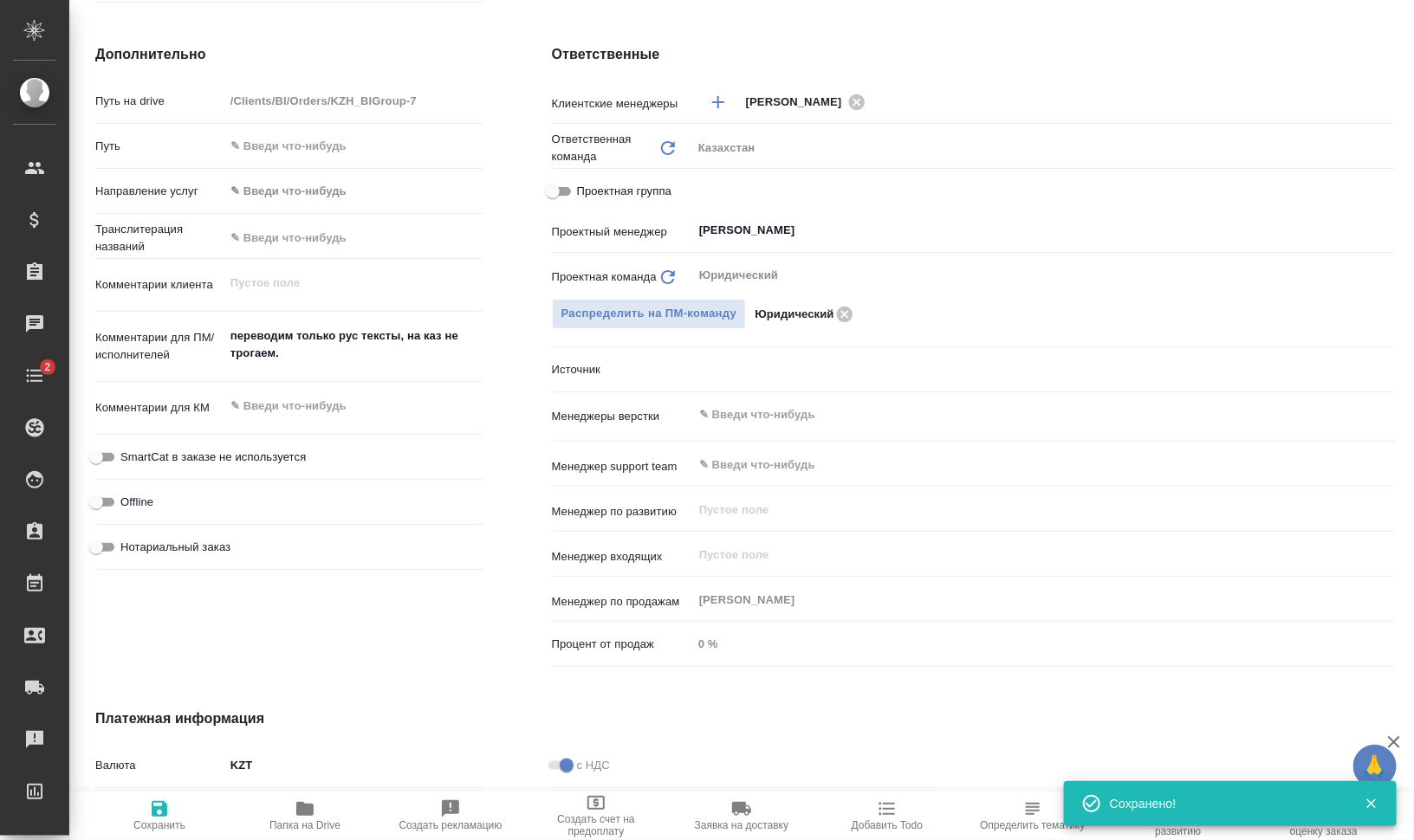
scroll to position [649, 0]
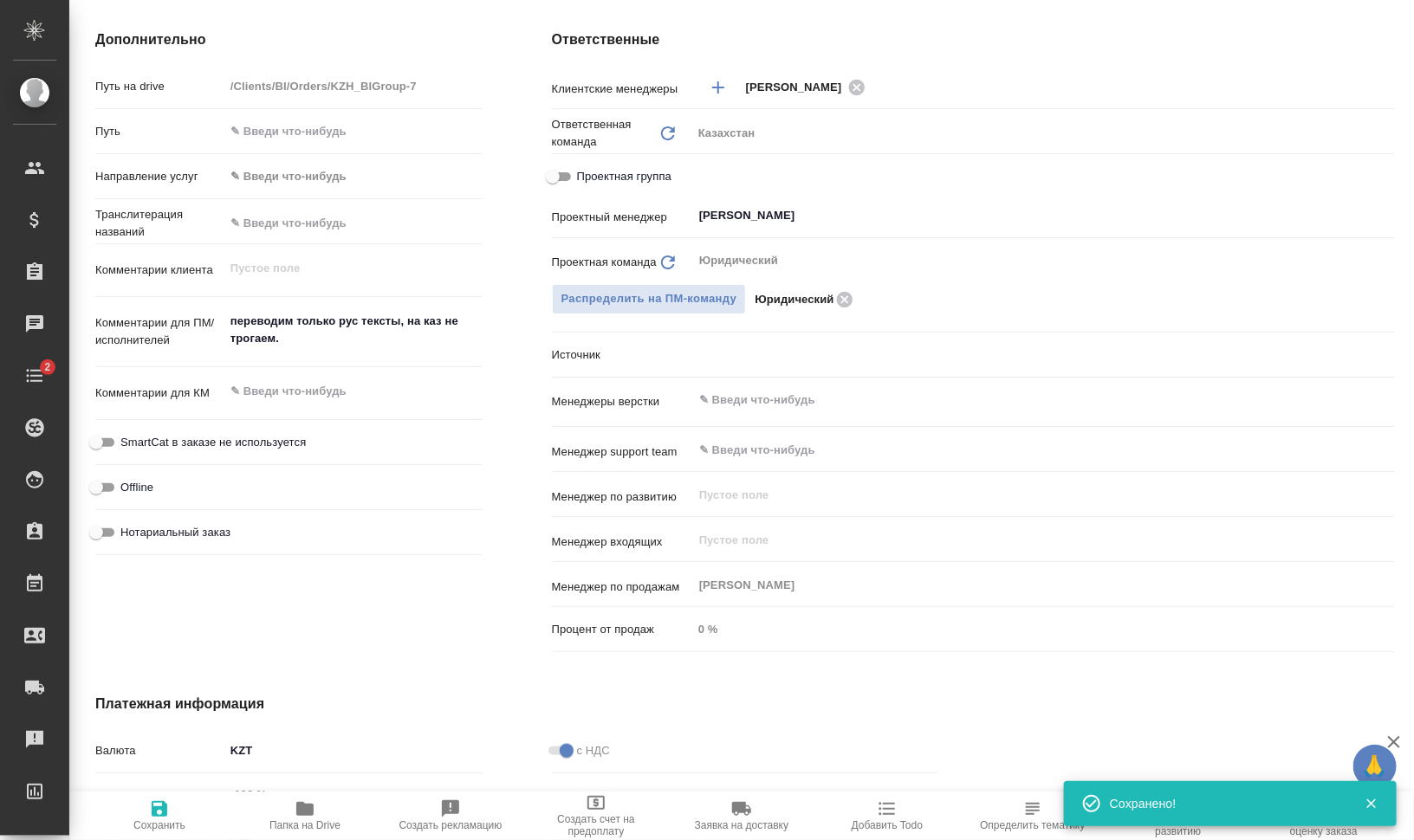
type textarea "x"
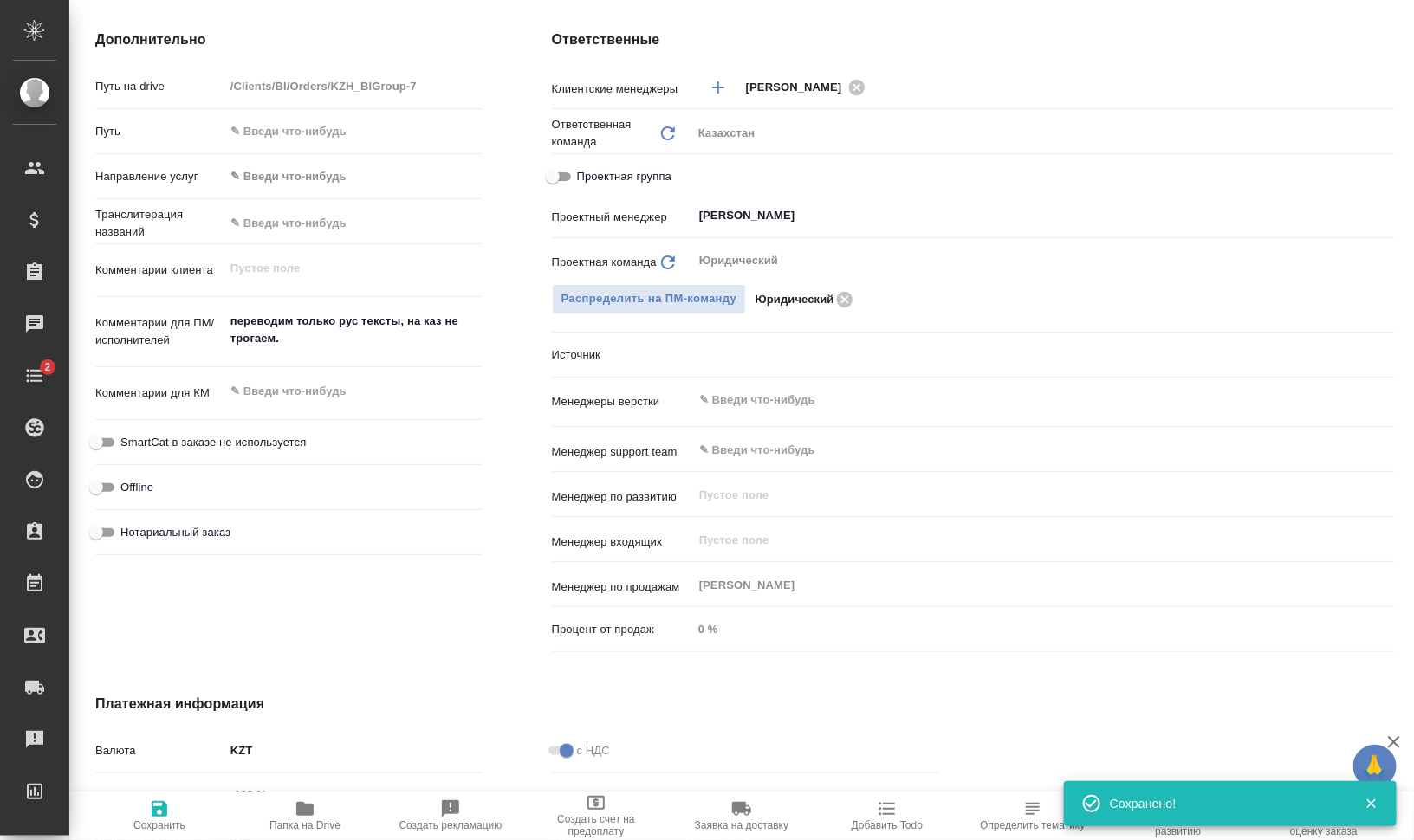
type textarea "x"
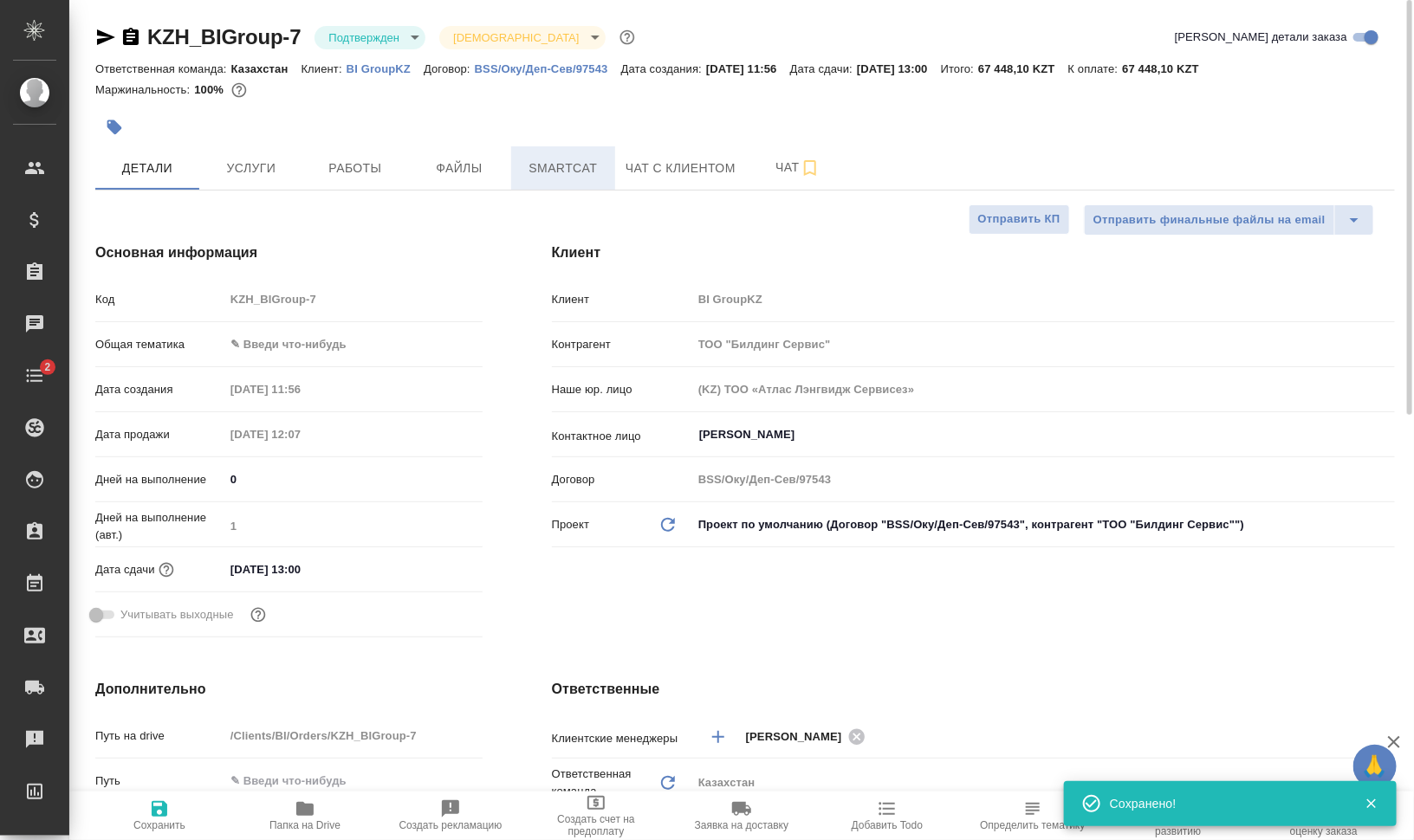
click at [578, 158] on span "Smartcat" at bounding box center [563, 168] width 83 height 21
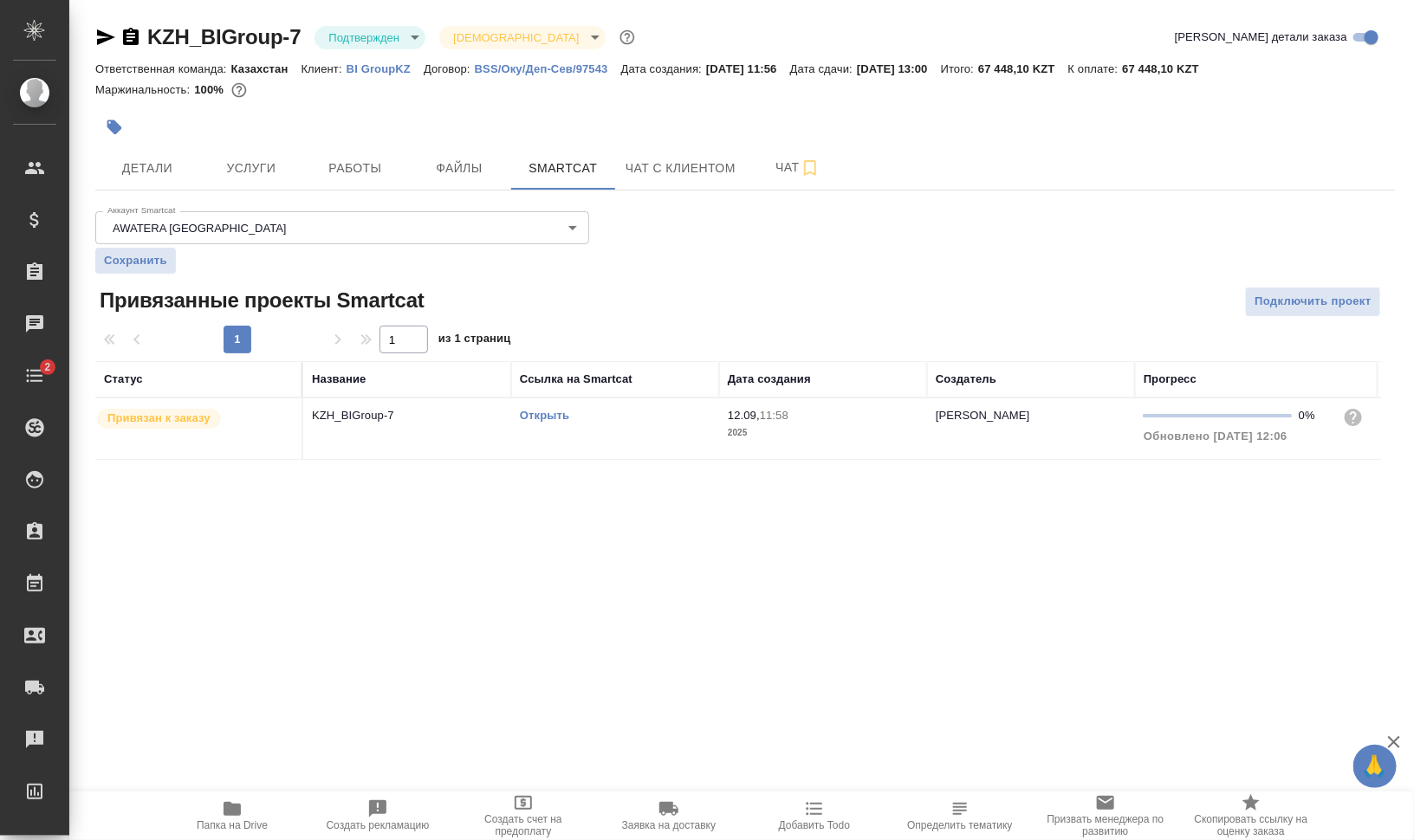
click at [553, 412] on link "Открыть" at bounding box center [544, 416] width 50 height 13
click at [592, 434] on td "Открыть" at bounding box center [615, 428] width 208 height 61
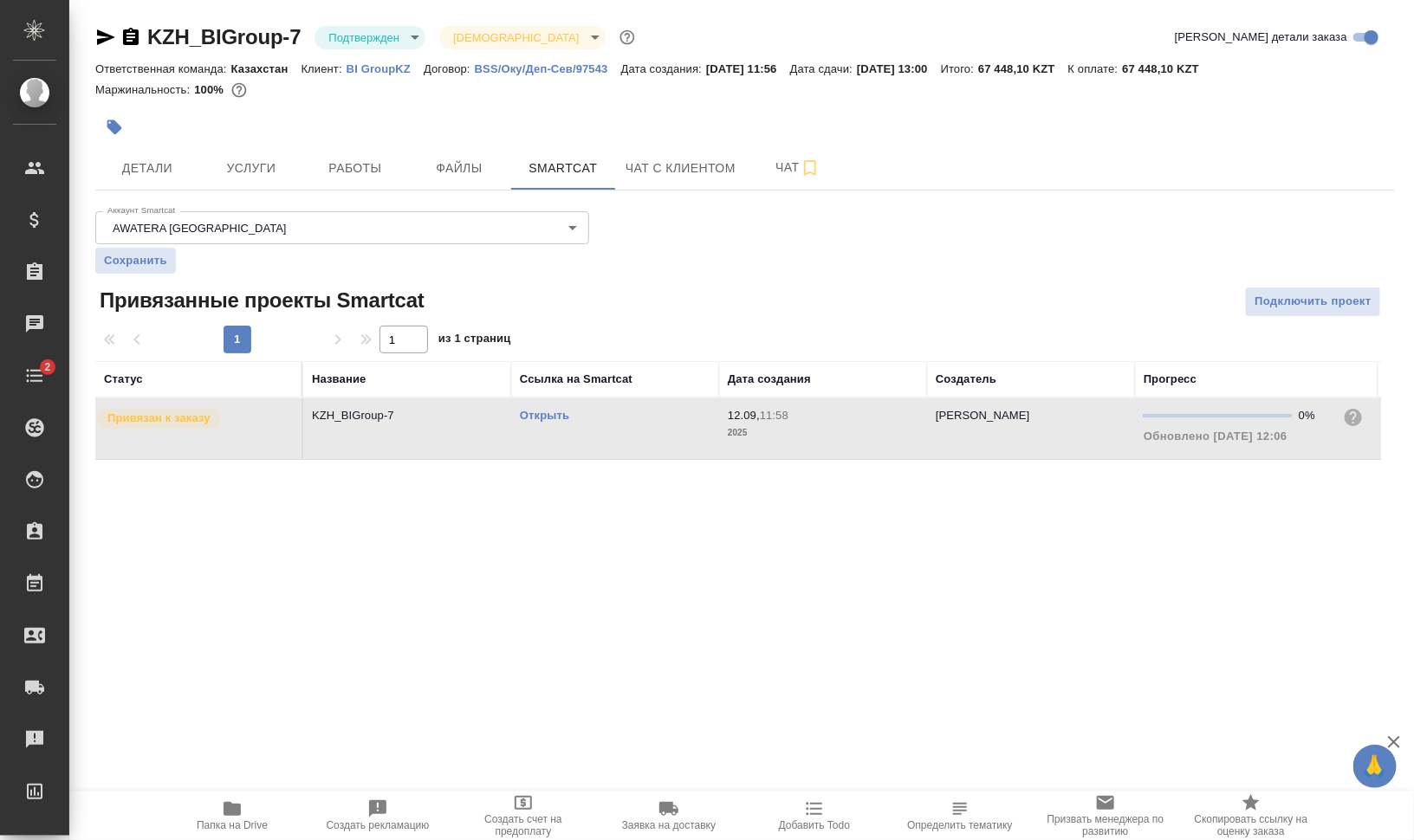
click at [592, 434] on td "Открыть" at bounding box center [615, 428] width 208 height 61
click at [386, 22] on div "KZH_BIGroup-7 Подтвержден confirmed Святая троица holyTrinity Кратко детали зак…" at bounding box center [745, 252] width 1319 height 505
click at [391, 36] on body "🙏 .cls-1 fill:#fff; AWATERA Валеев Динар Клиенты Спецификации Заказы 0 Чаты 2 T…" at bounding box center [707, 490] width 1414 height 980
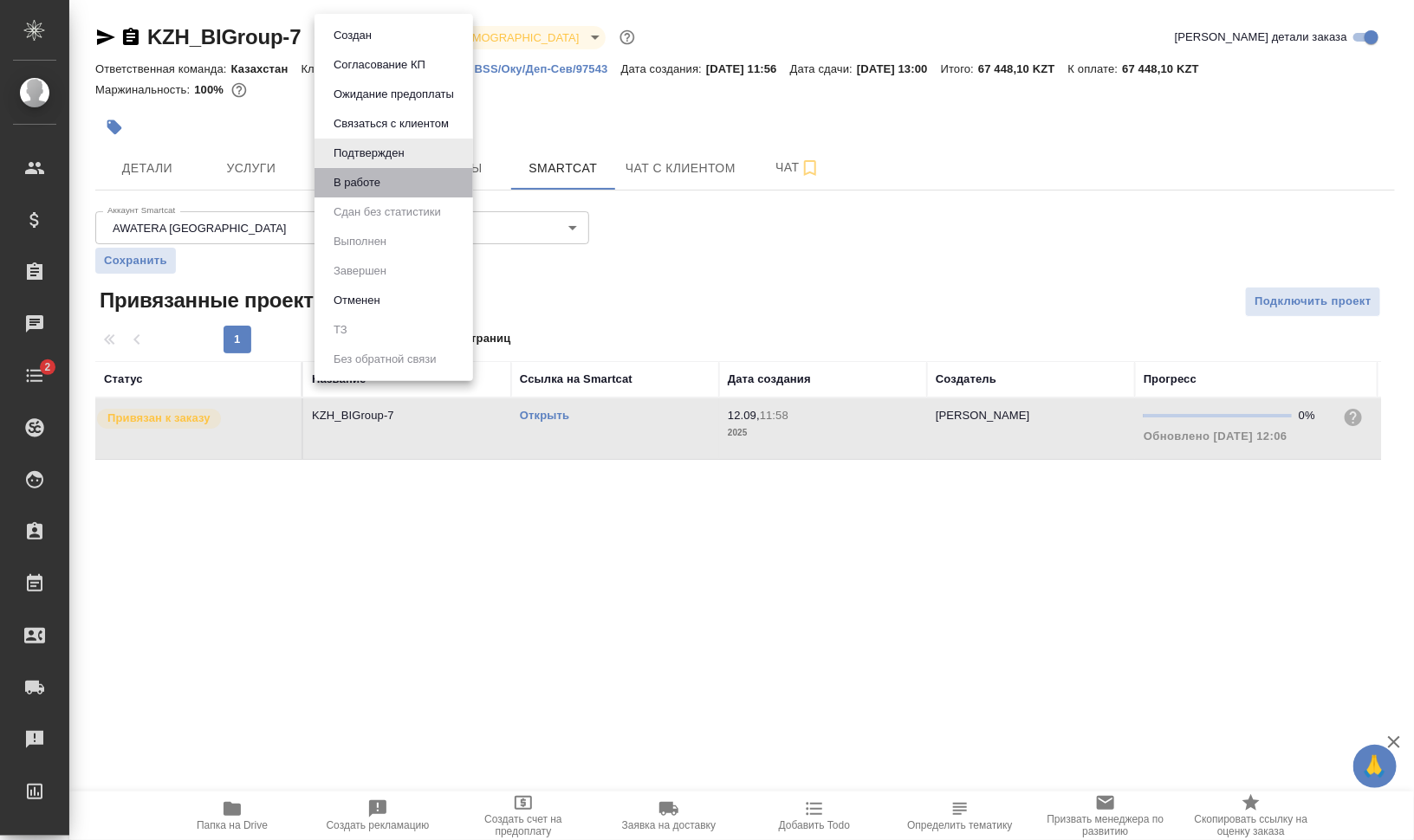
click at [391, 191] on li "В работе" at bounding box center [394, 183] width 159 height 30
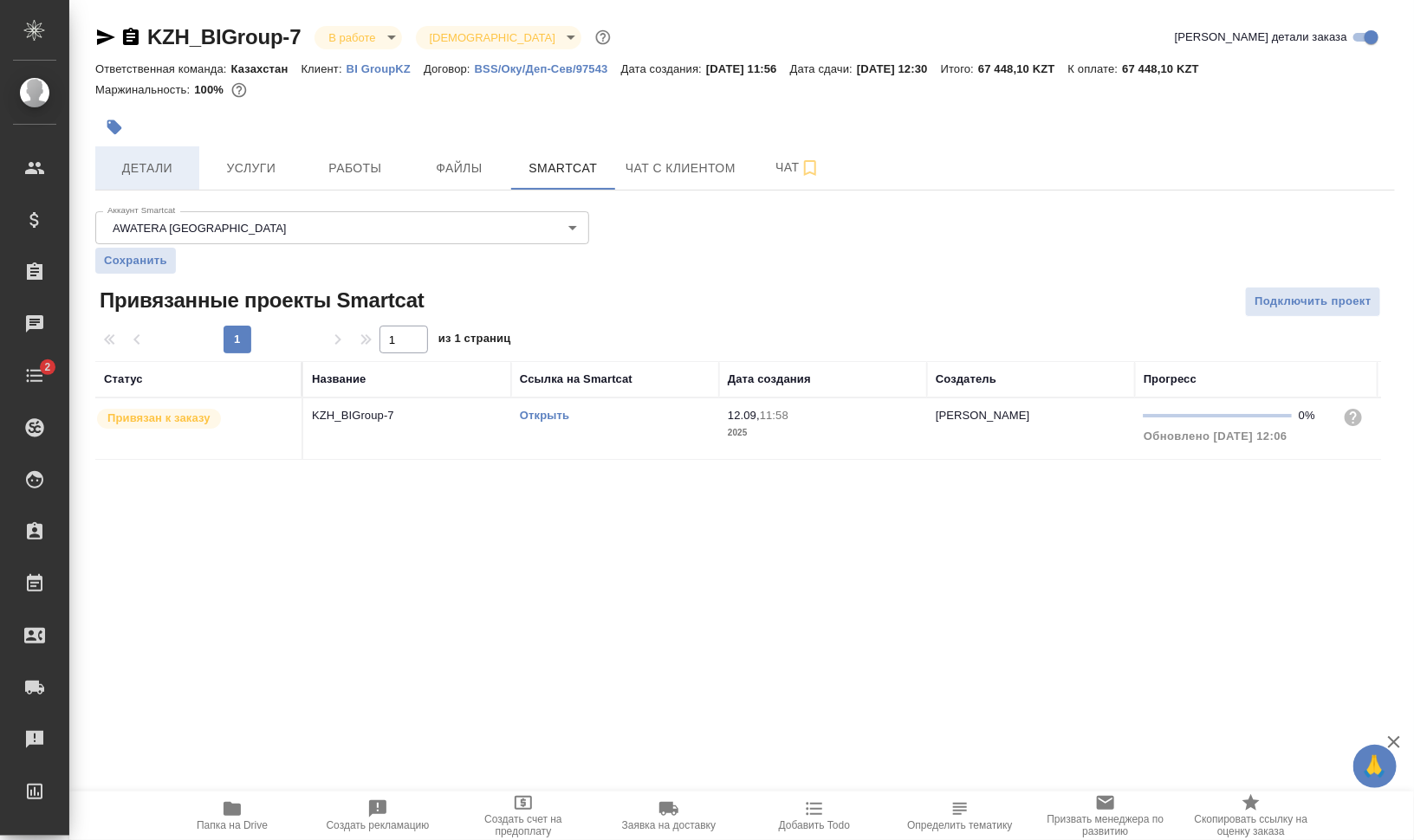
click at [136, 174] on span "Детали" at bounding box center [147, 168] width 83 height 21
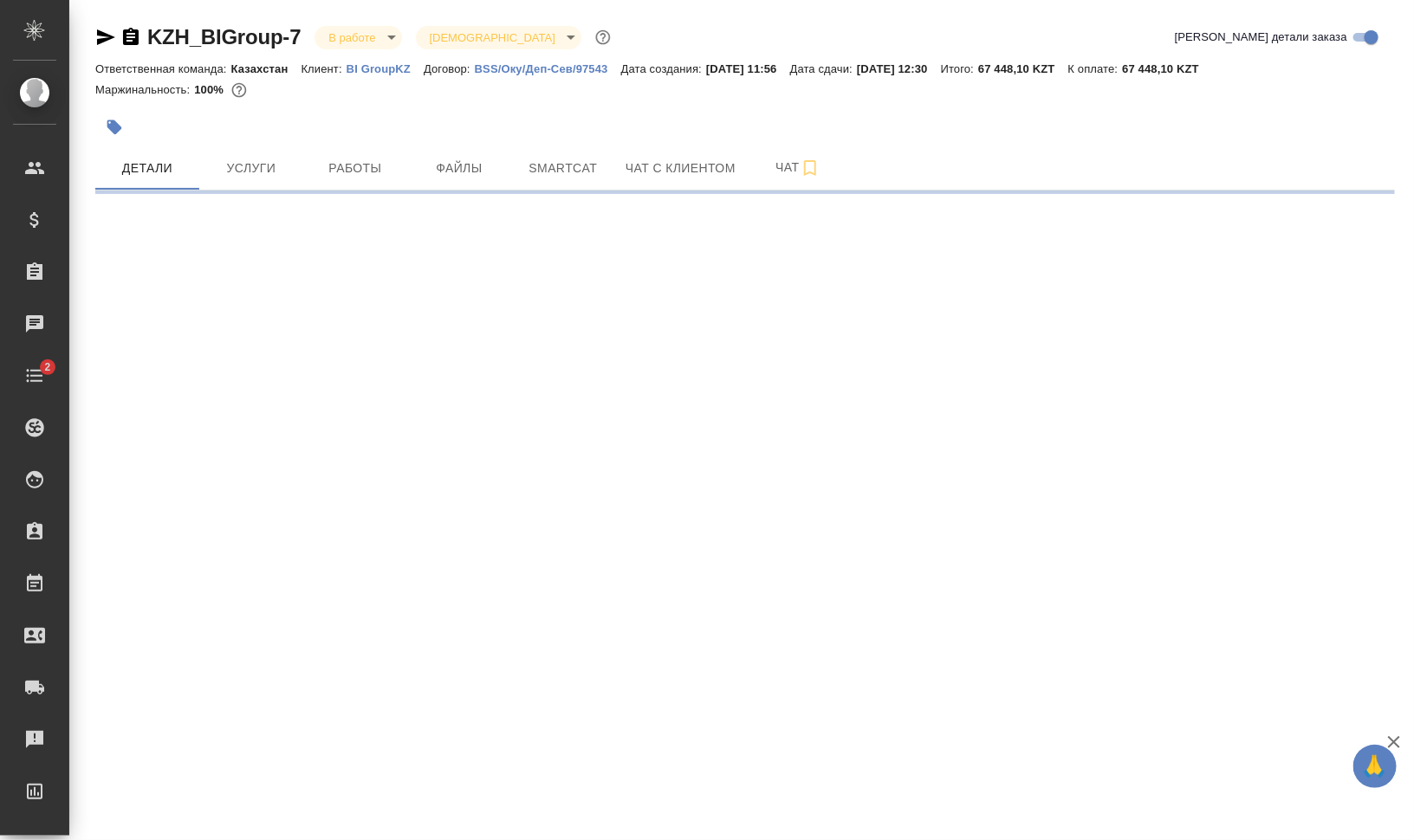
select select "RU"
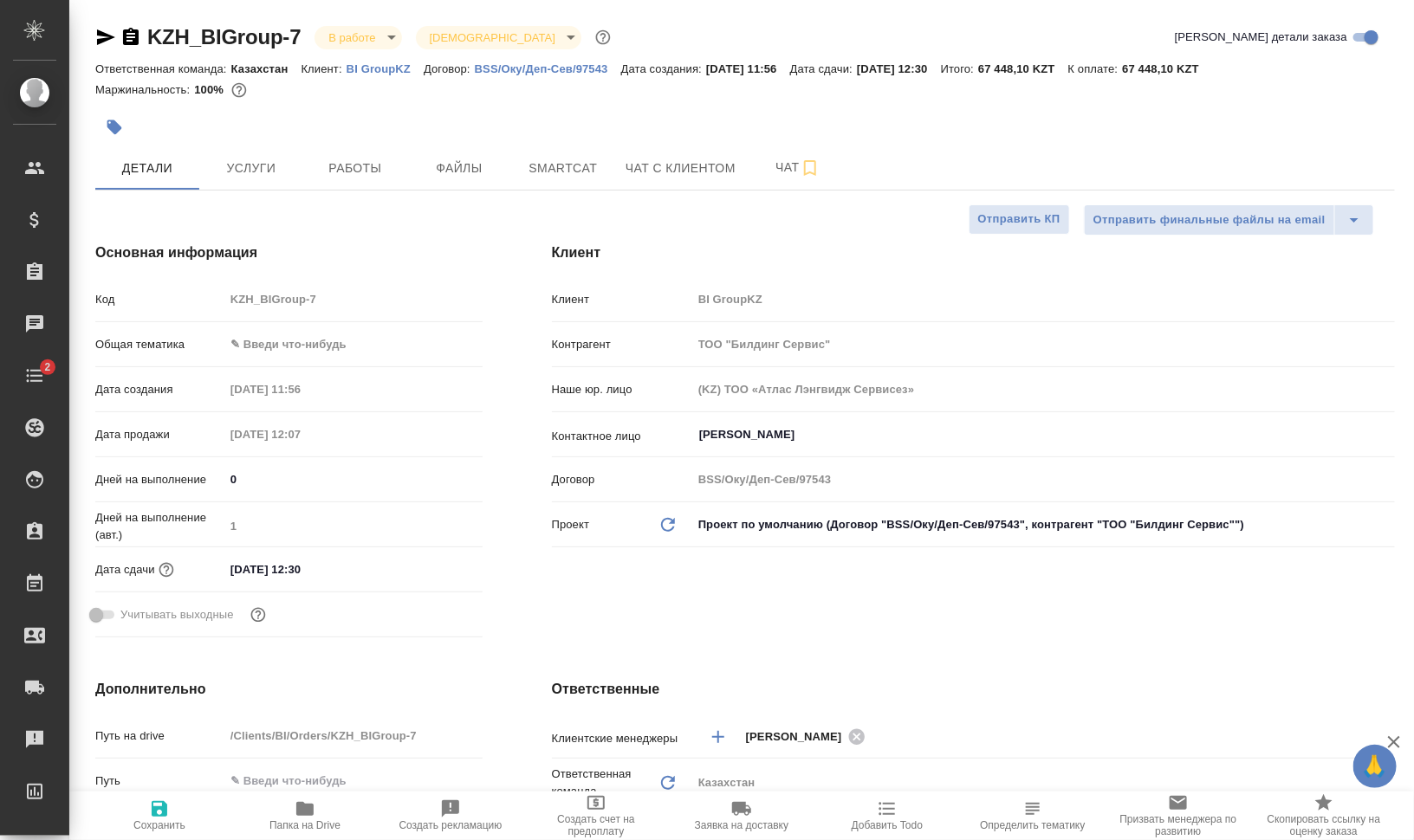
type textarea "x"
click at [293, 343] on body "🙏 .cls-1 fill:#fff; AWATERA Валеев Динар Клиенты Спецификации Заказы 0 Чаты 2 T…" at bounding box center [707, 490] width 1414 height 980
click at [324, 401] on li "Маркетинг" at bounding box center [350, 400] width 255 height 28
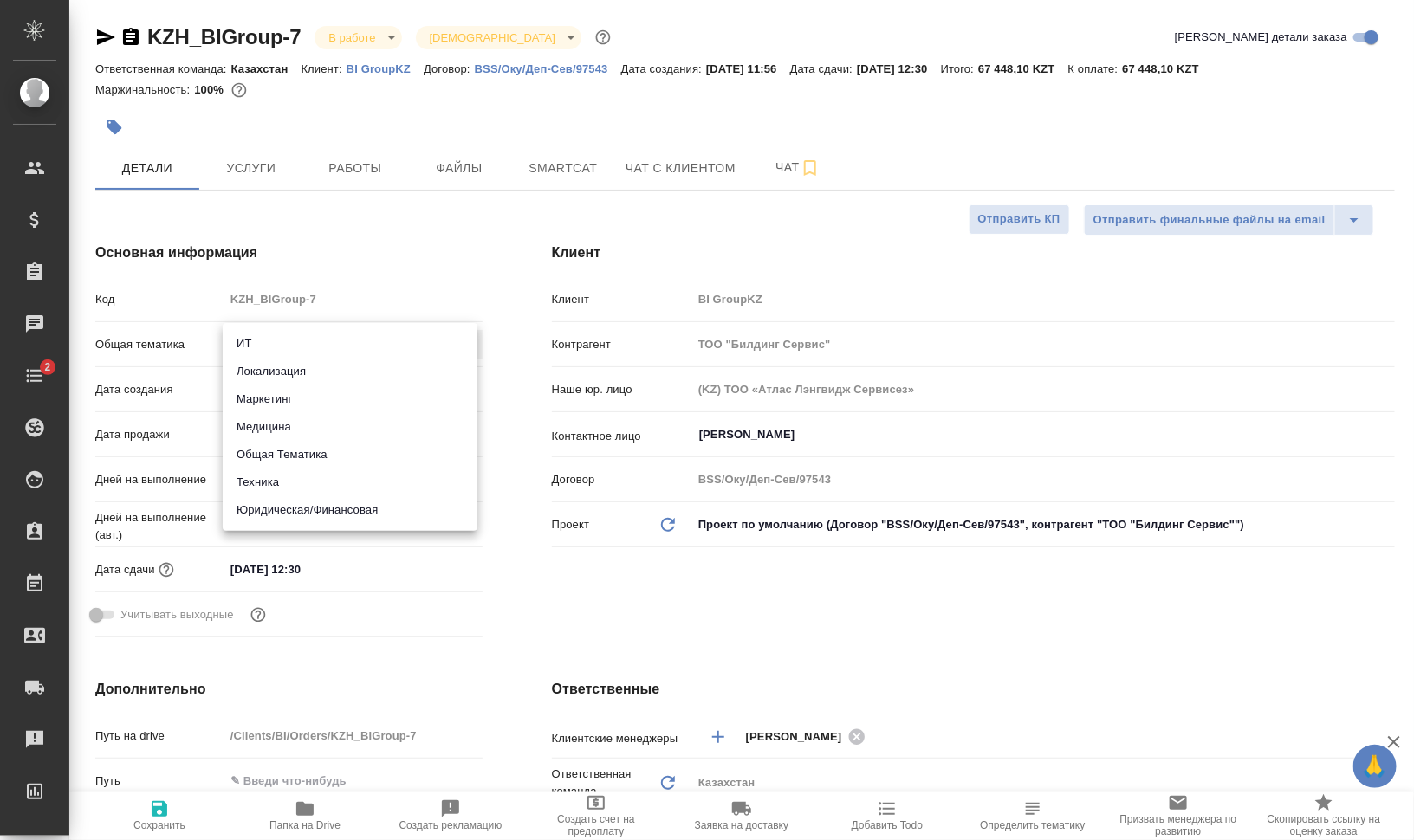
type input "marketing"
type textarea "x"
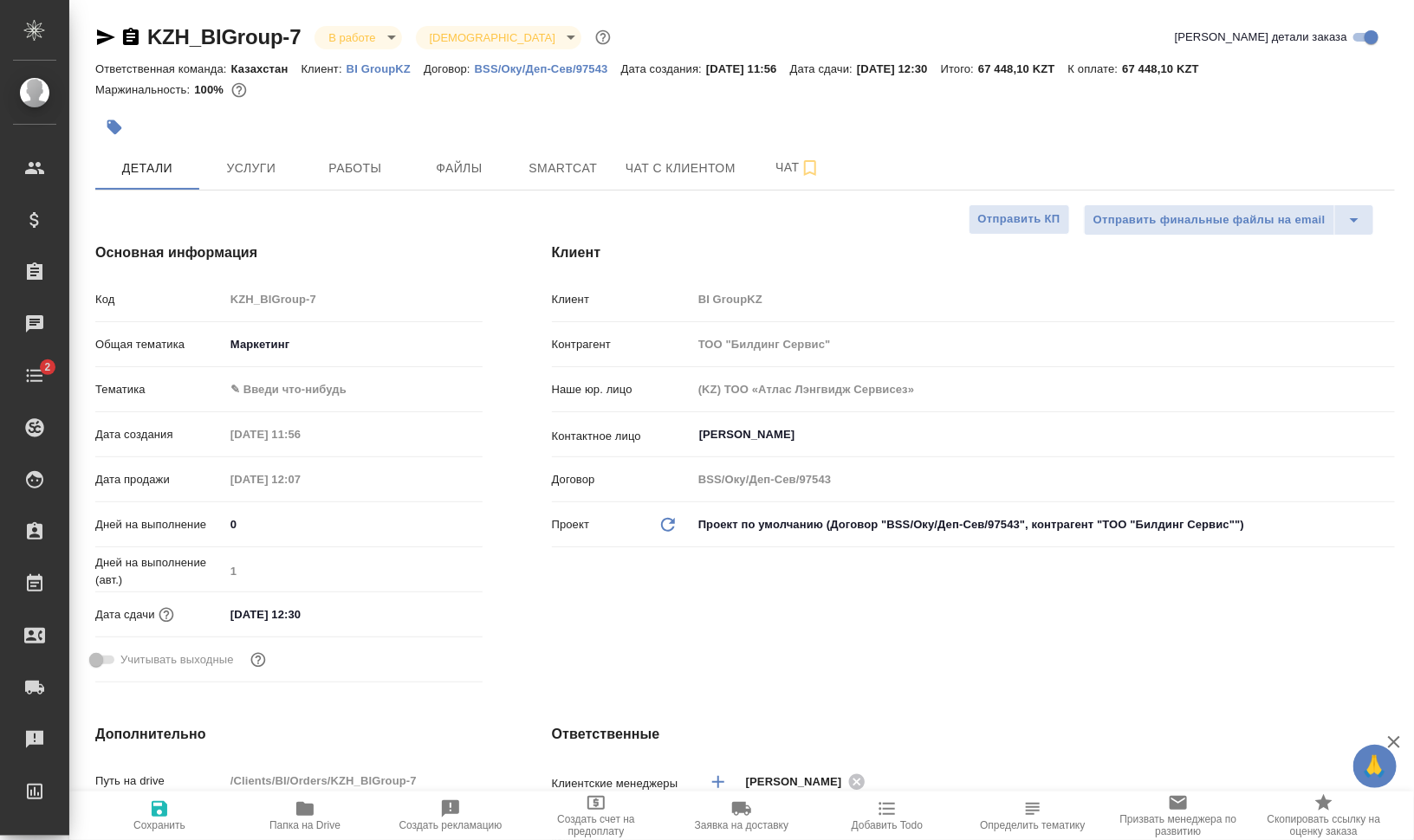
click at [323, 398] on body "🙏 .cls-1 fill:#fff; AWATERA Валеев Динар Клиенты Спецификации Заказы 0 Чаты 2 T…" at bounding box center [707, 490] width 1414 height 980
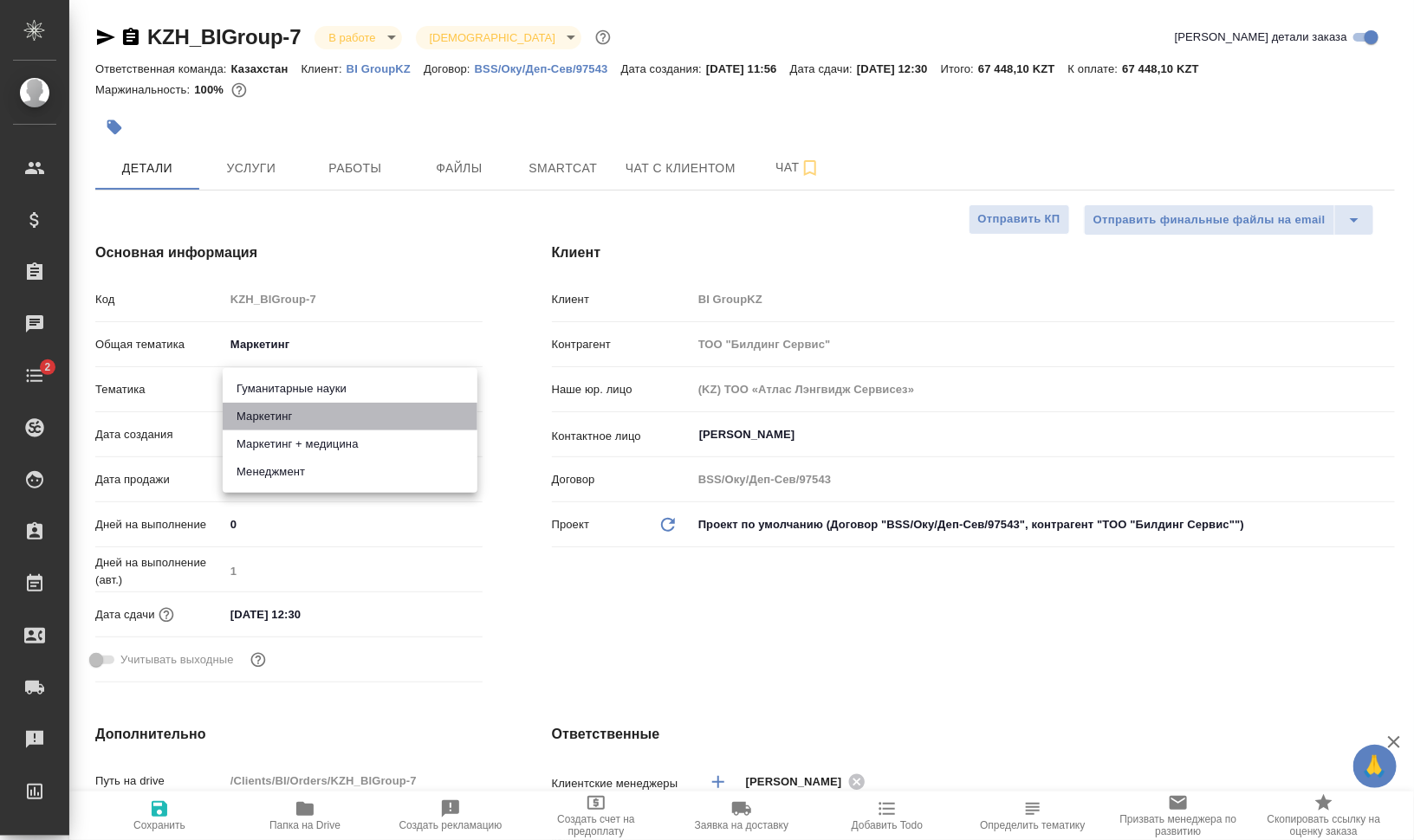
click at [322, 412] on li "Маркетинг" at bounding box center [350, 417] width 255 height 28
type textarea "x"
type input "5a8b8b956a9677013d343d63"
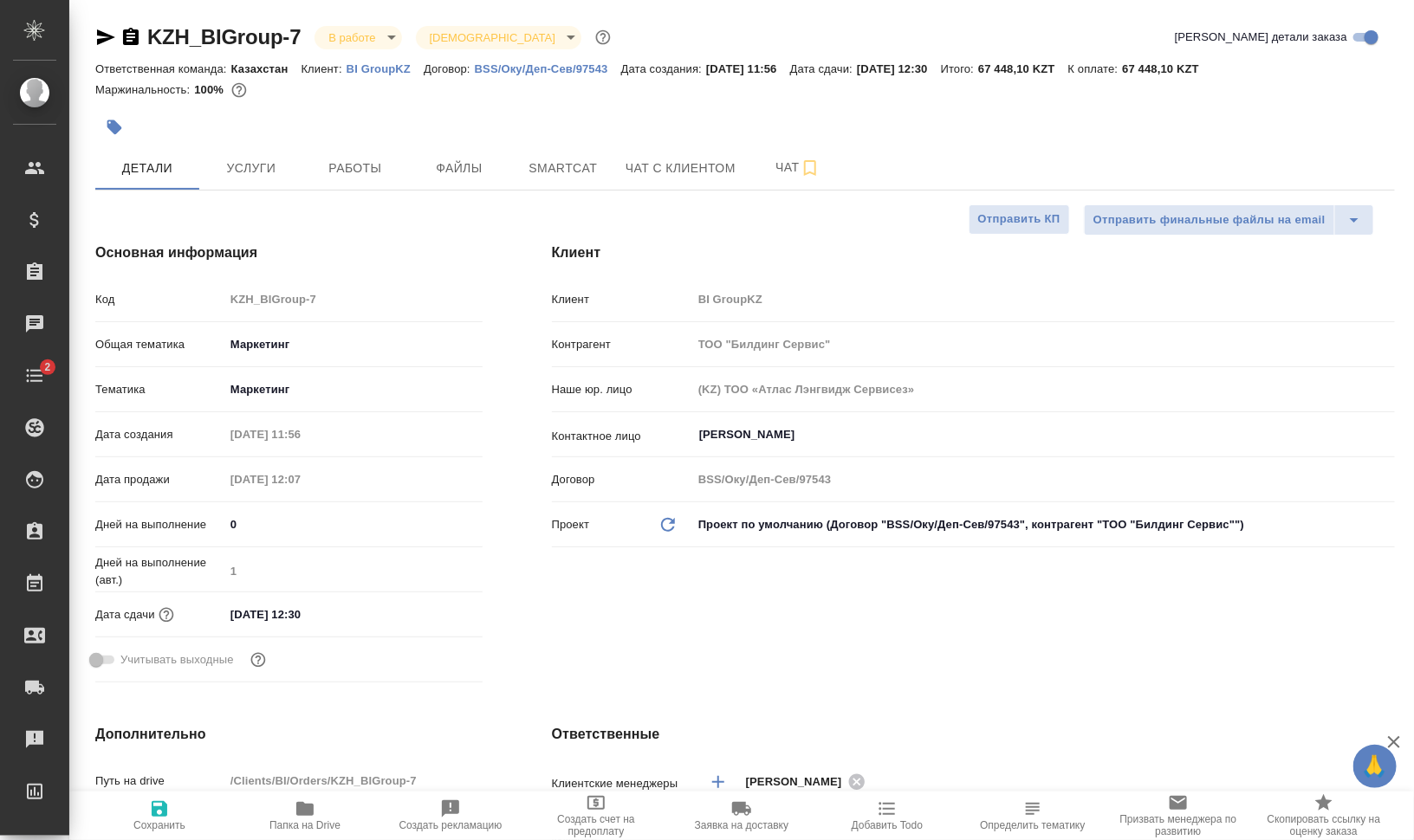
click at [163, 810] on icon "button" at bounding box center [159, 809] width 16 height 16
type textarea "x"
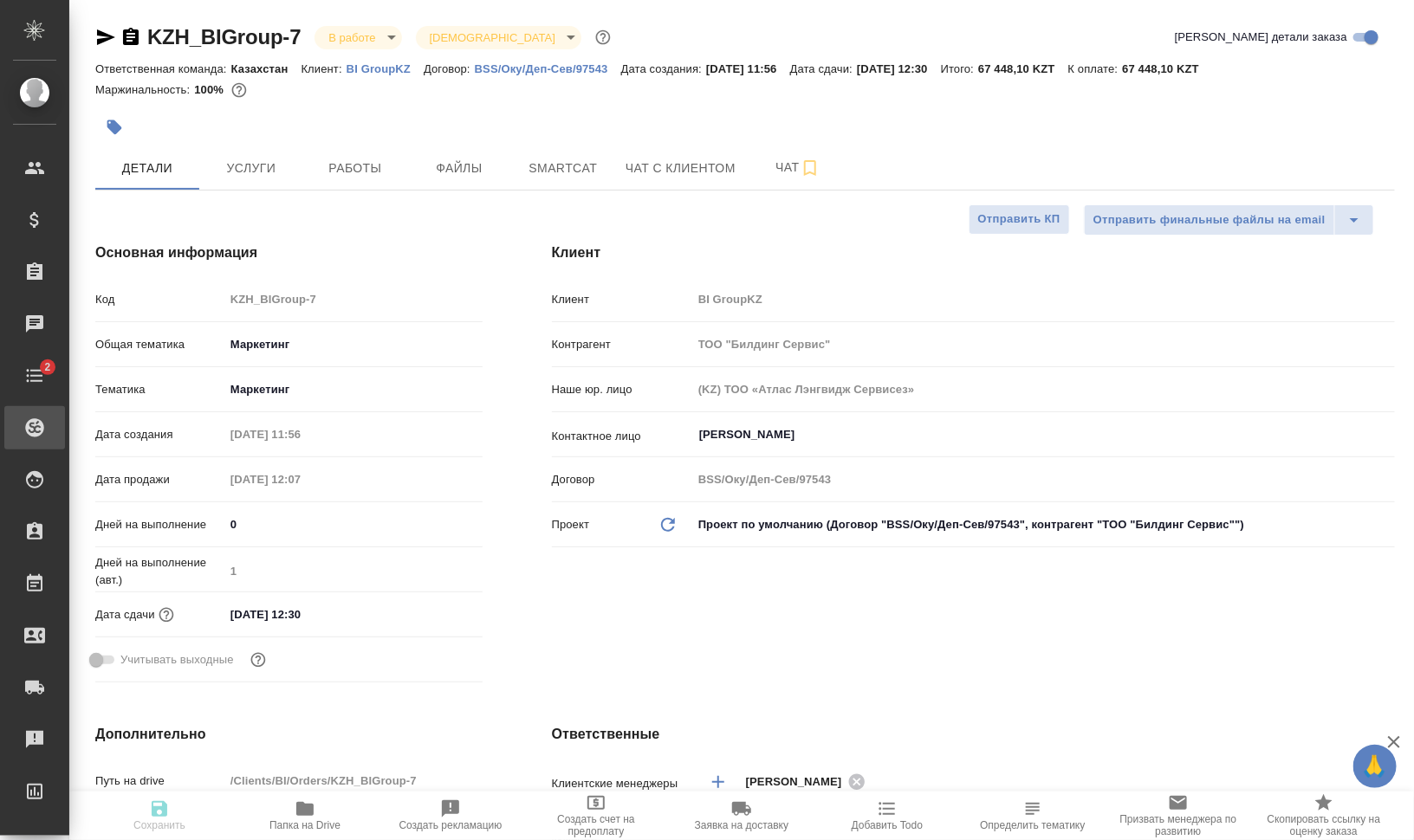
type textarea "x"
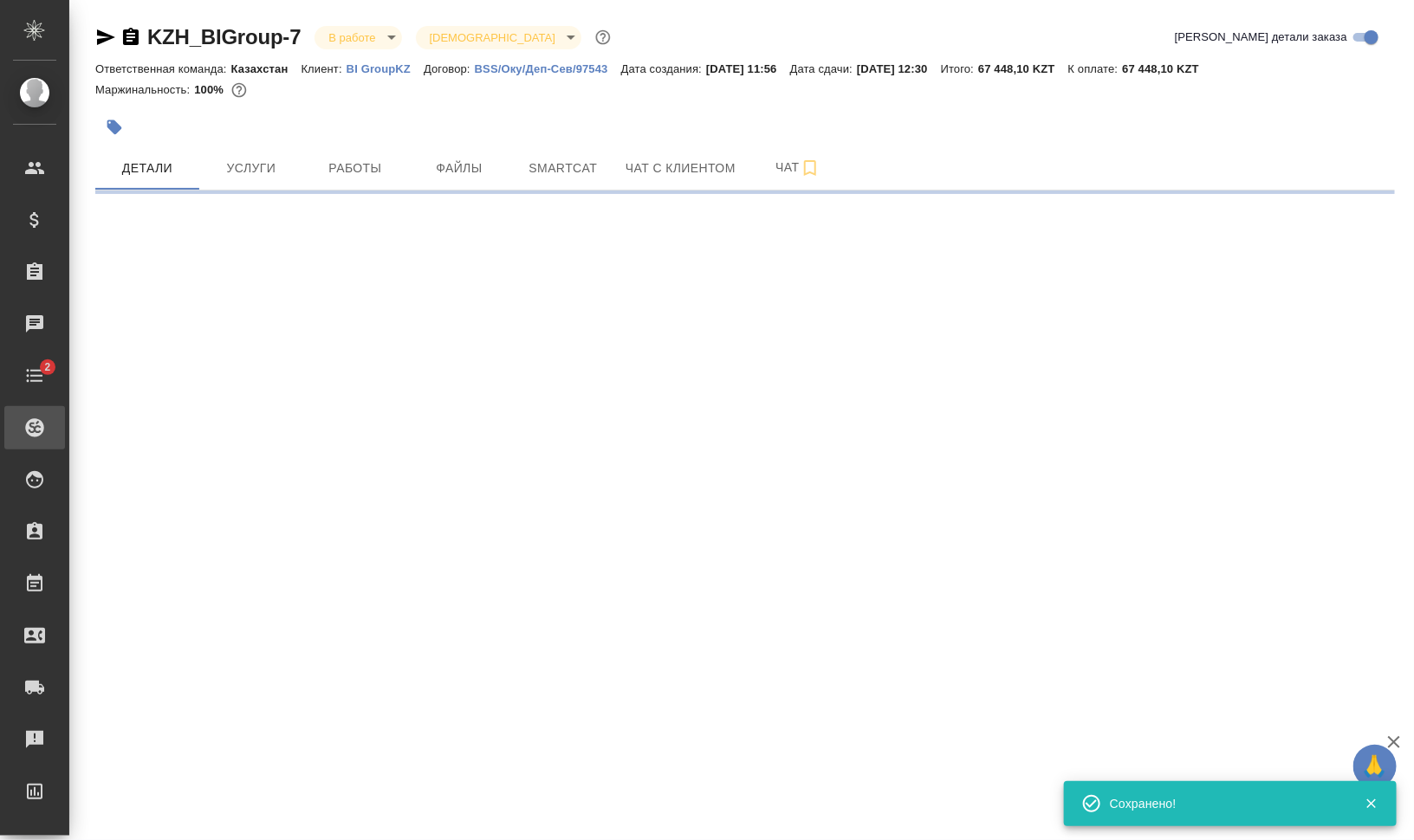
select select "RU"
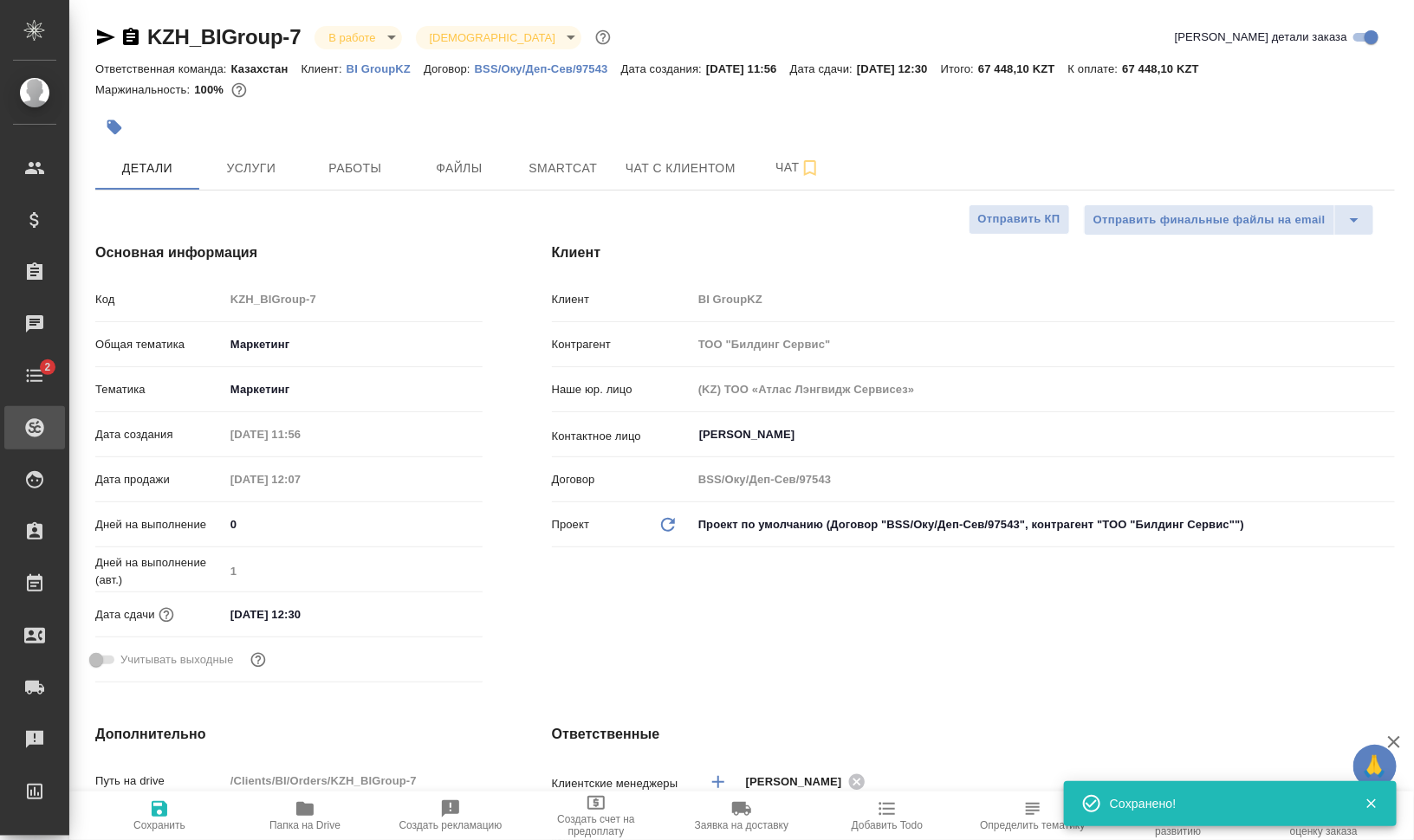
type textarea "x"
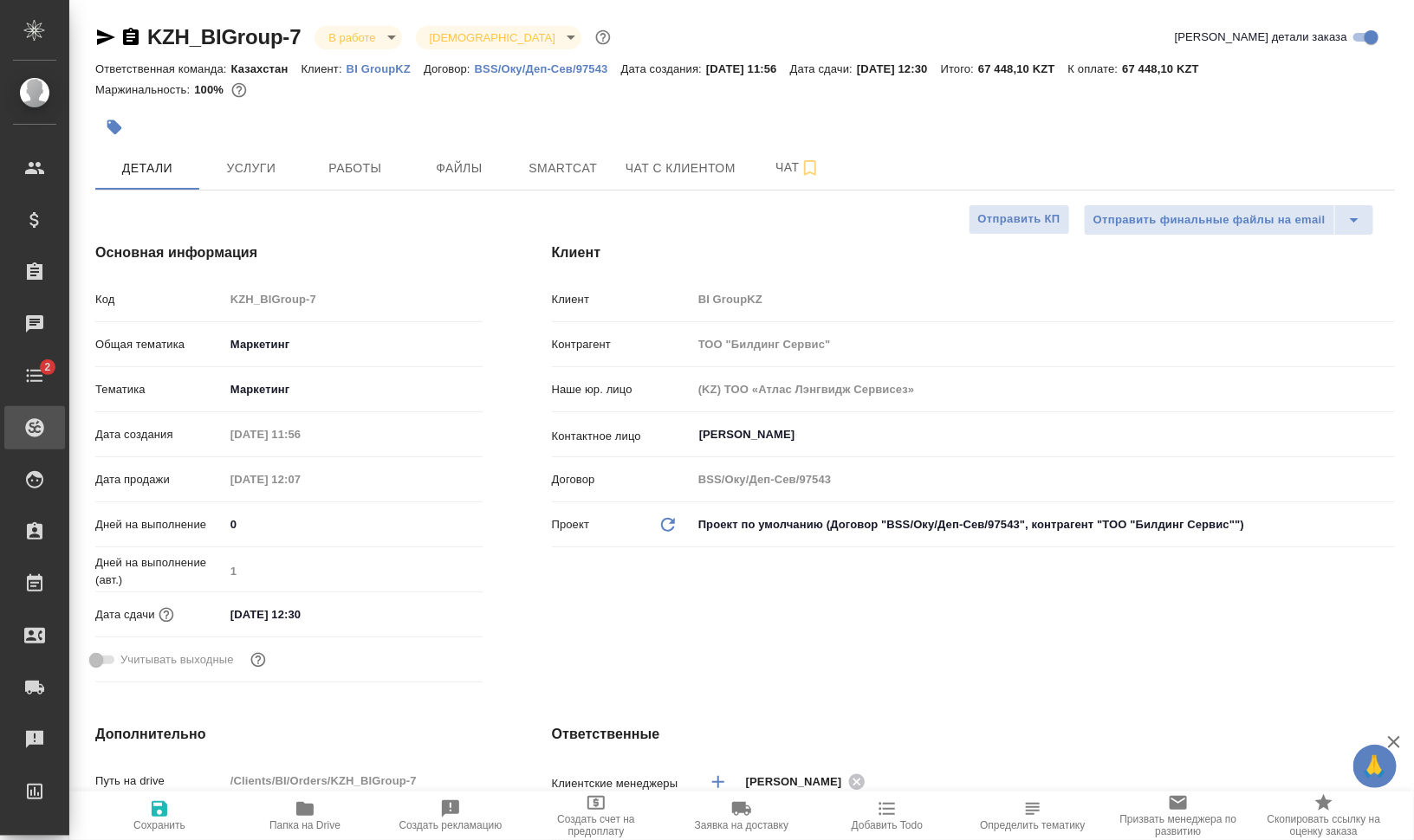
type textarea "x"
click at [357, 161] on span "Работы" at bounding box center [355, 168] width 83 height 21
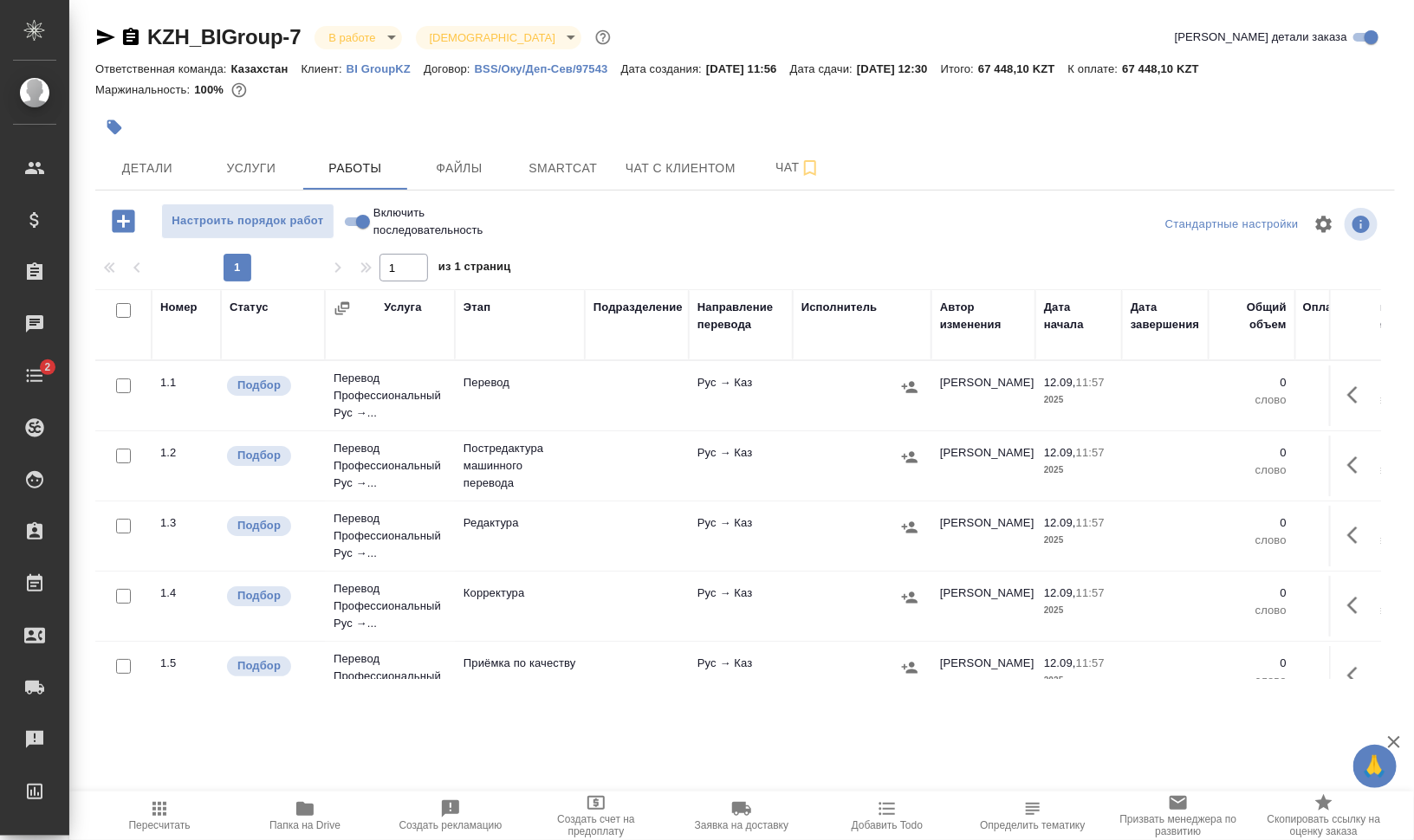
click at [354, 218] on input "Включить последовательность" at bounding box center [363, 221] width 63 height 21
checkbox input "true"
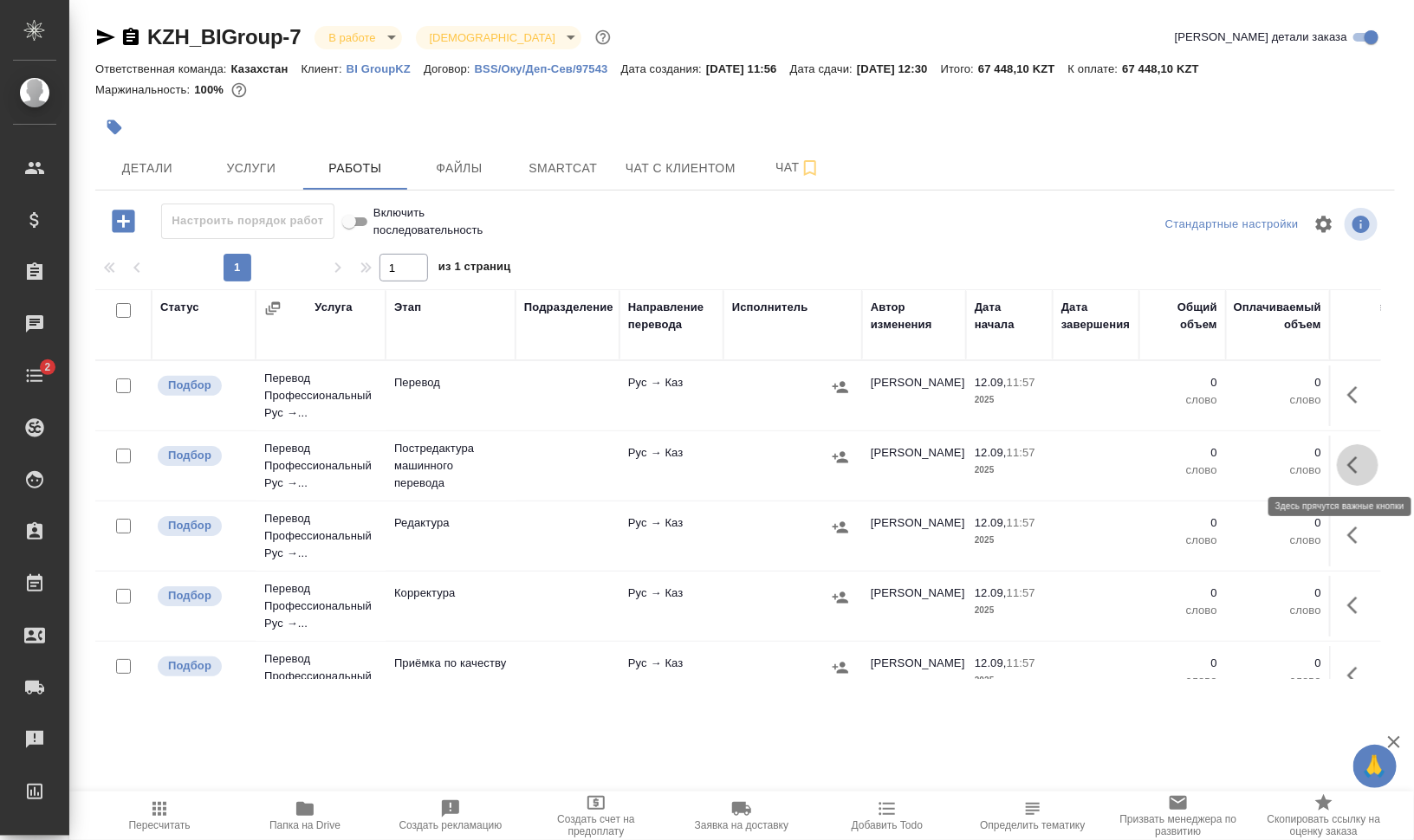
click at [1348, 462] on icon "button" at bounding box center [1358, 465] width 21 height 21
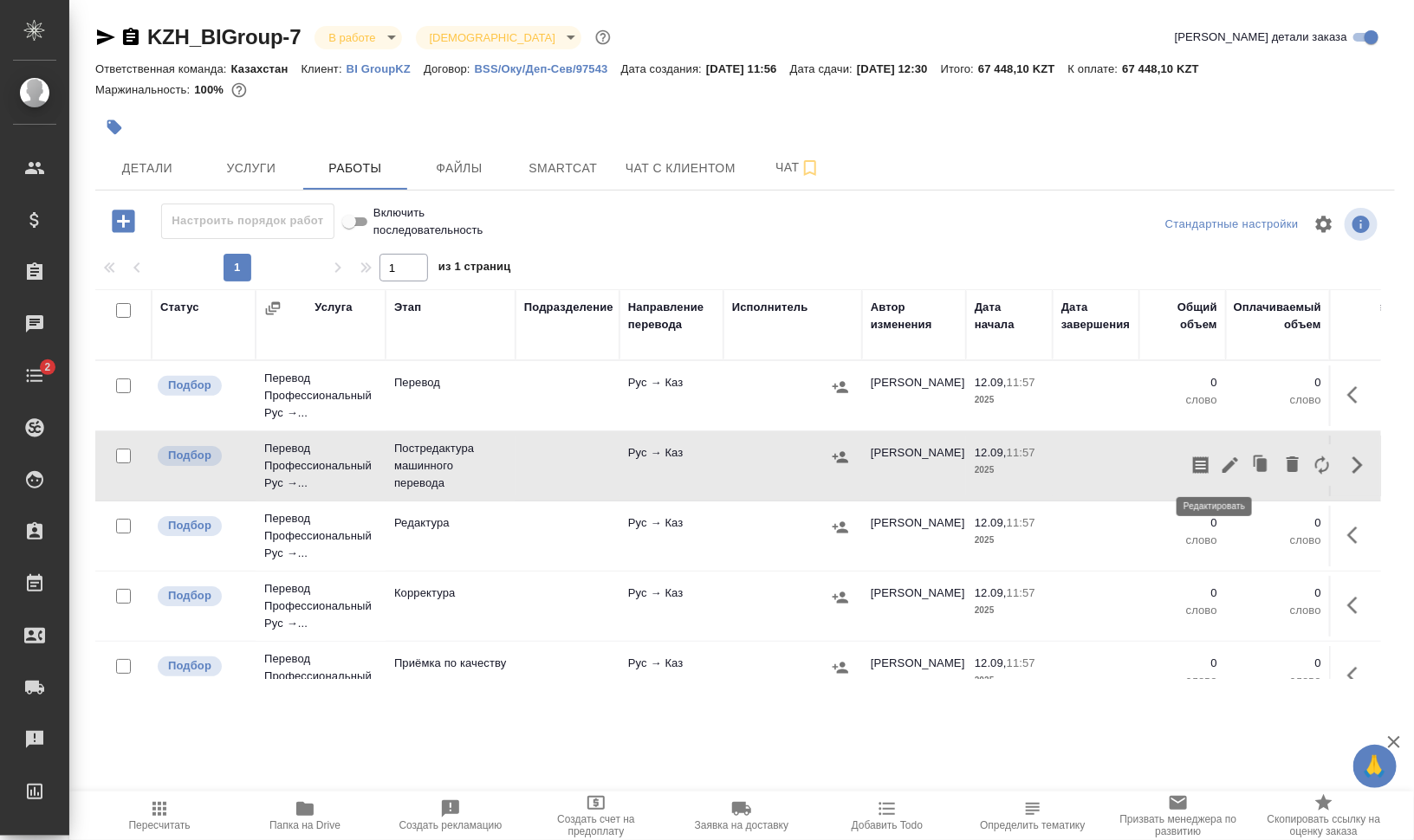
click at [1222, 460] on icon "button" at bounding box center [1230, 465] width 16 height 16
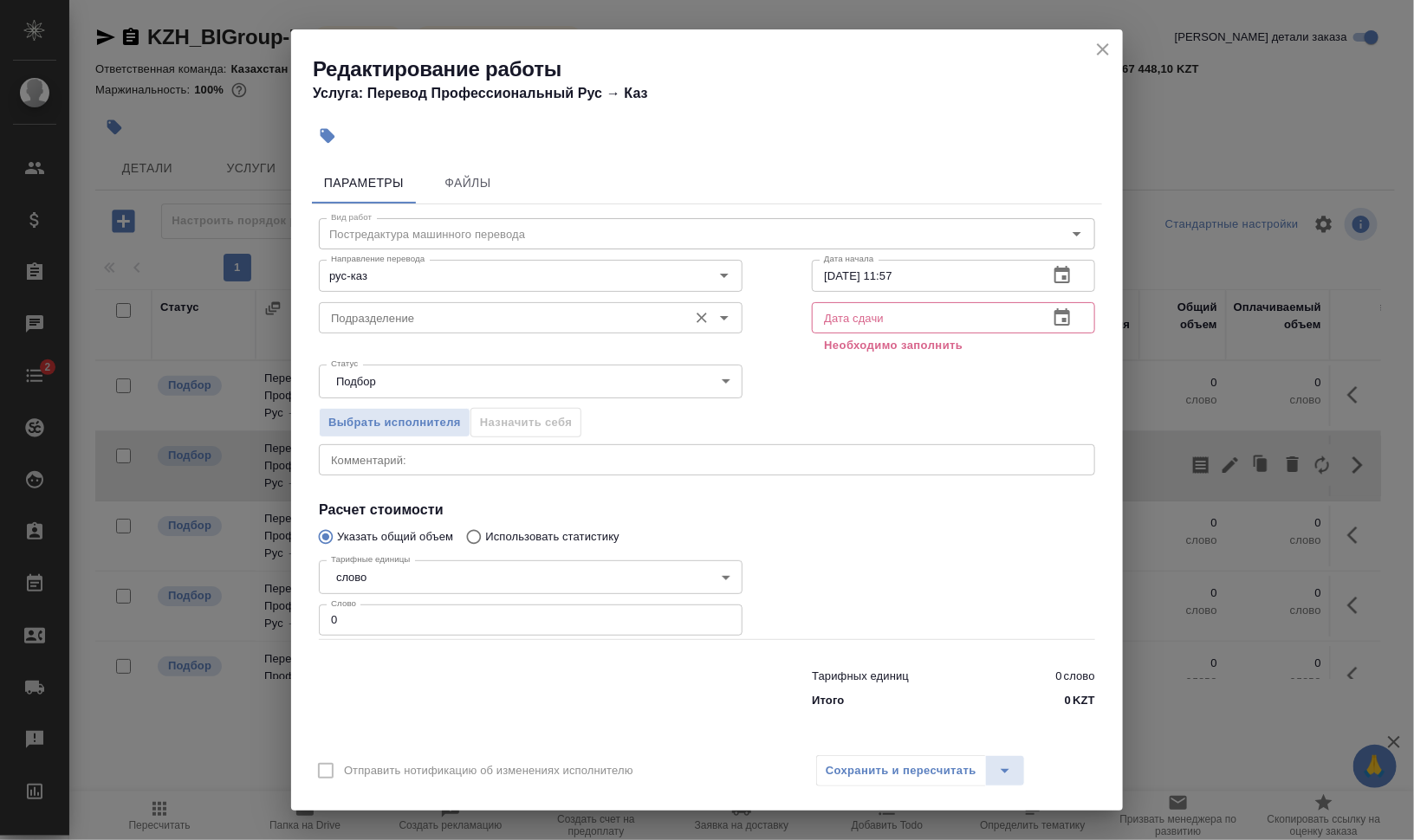
click at [407, 314] on input "Подразделение" at bounding box center [502, 318] width 355 height 21
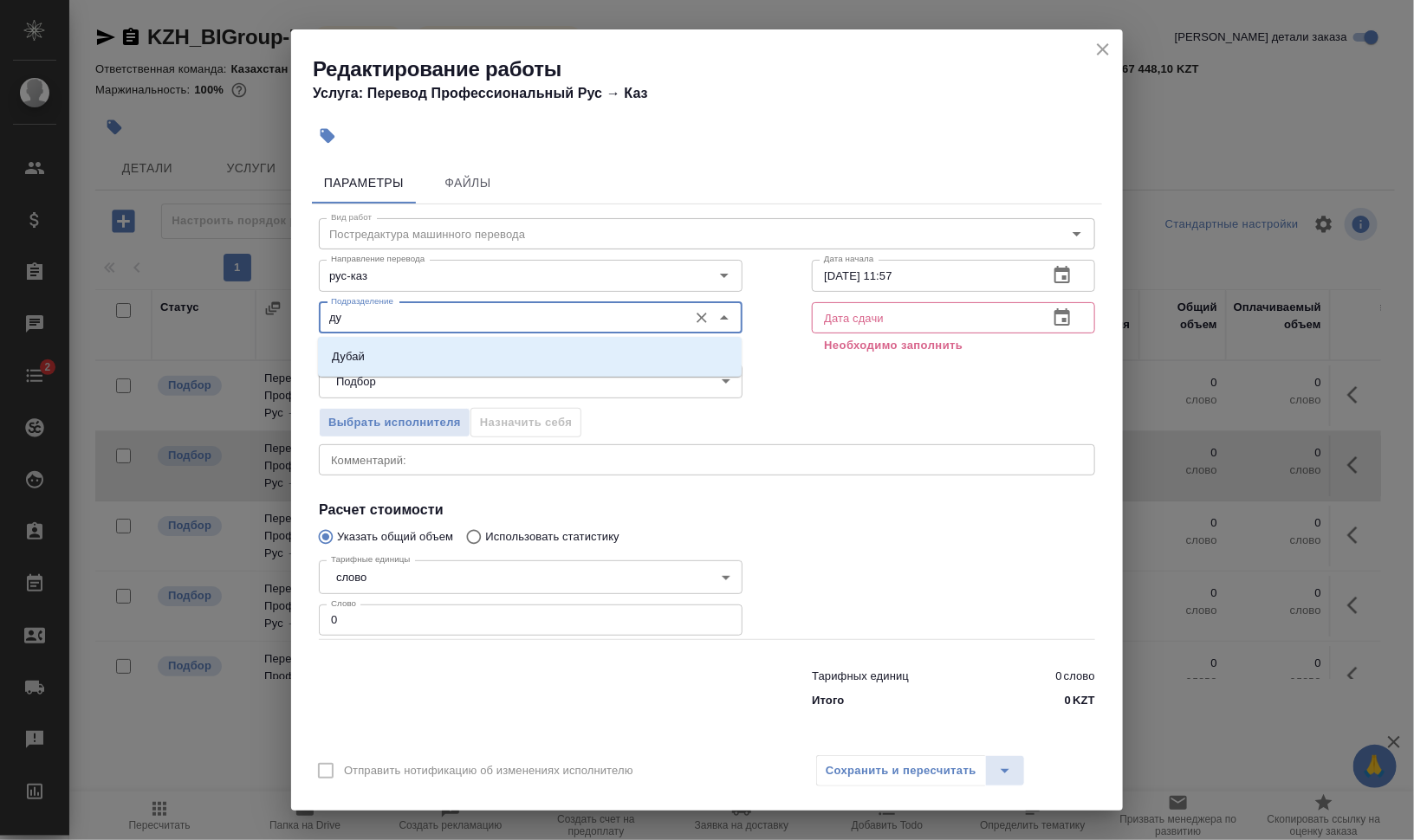
type input "д"
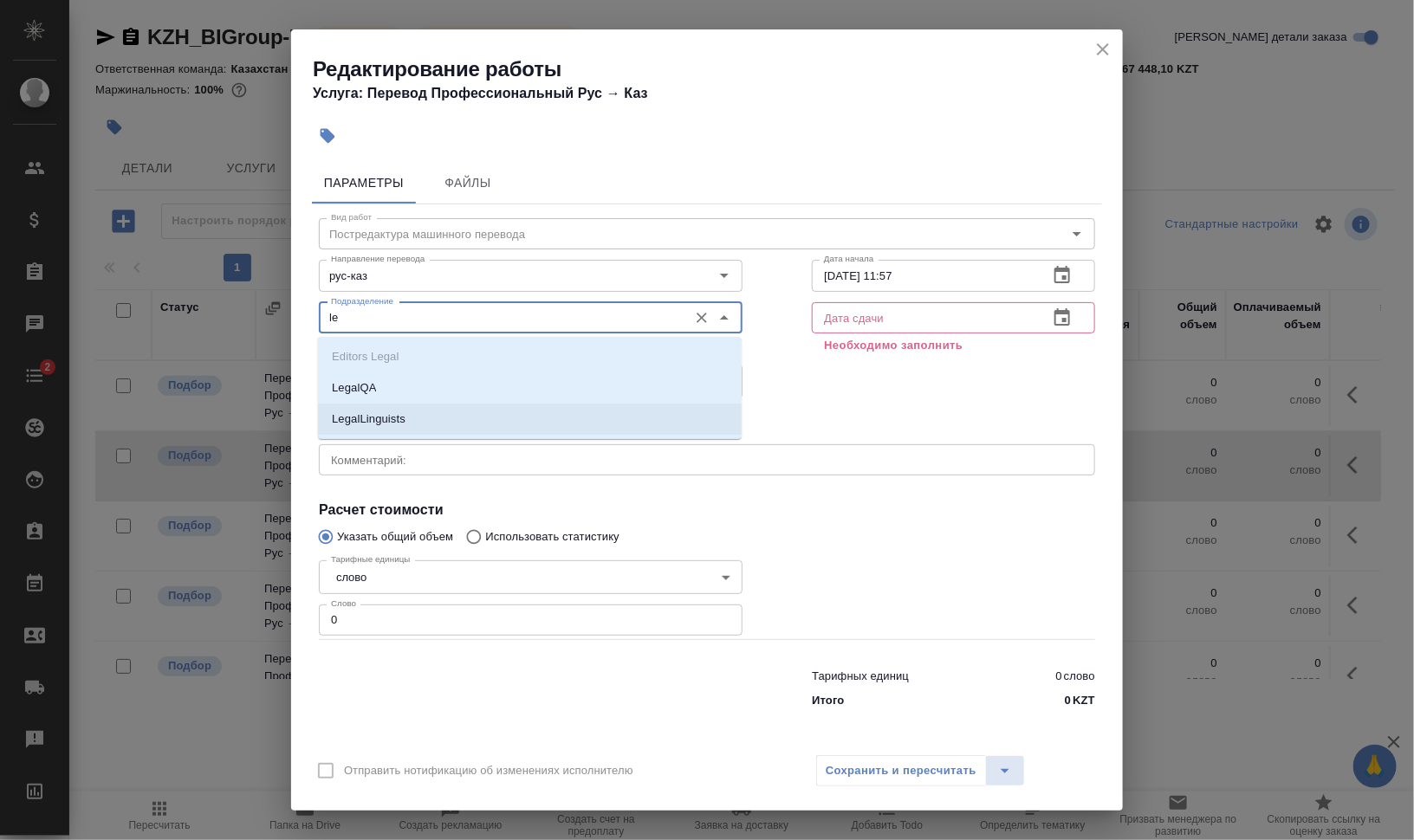
click at [381, 414] on p "LegalLinguists" at bounding box center [368, 419] width 74 height 18
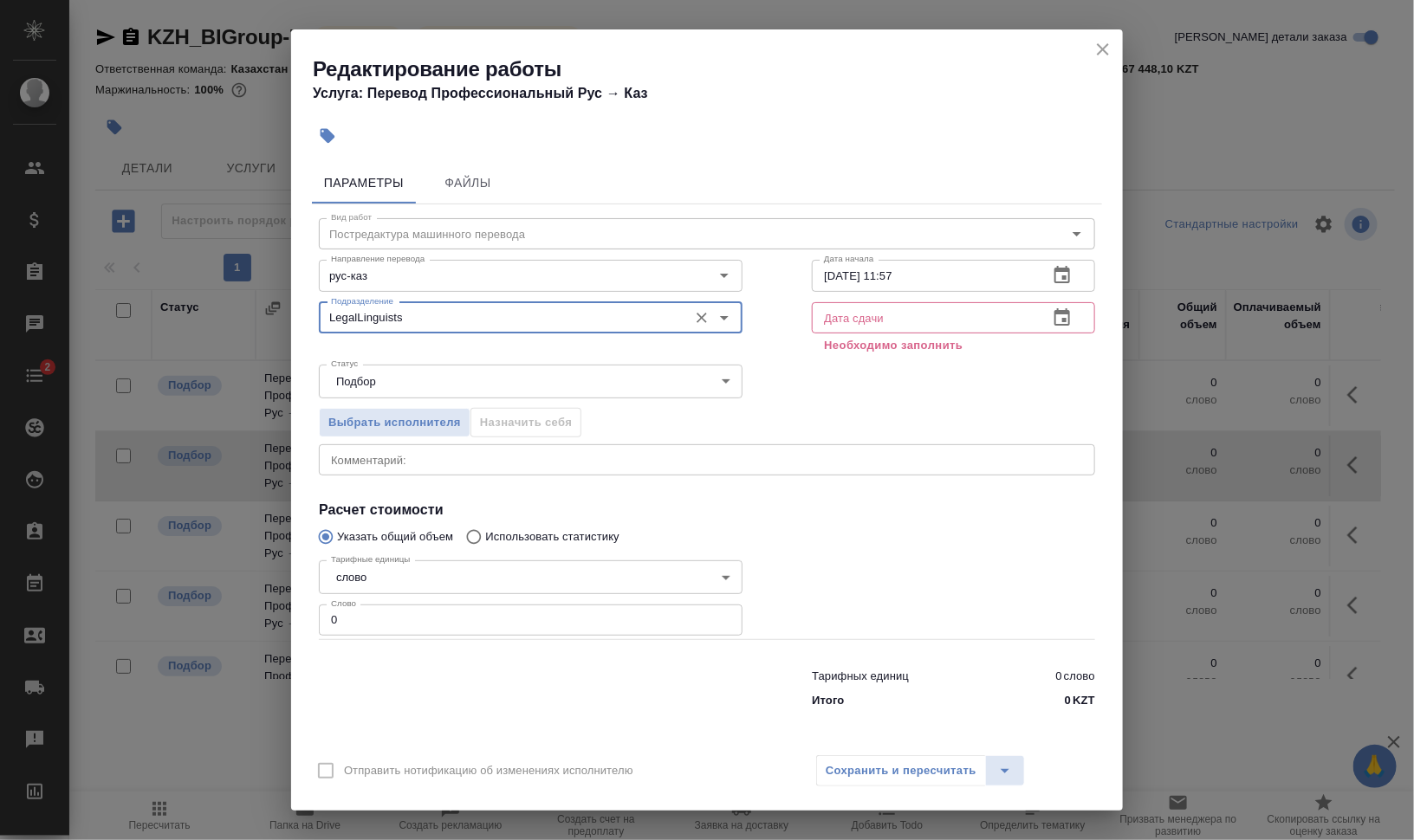
type input "LegalLinguists"
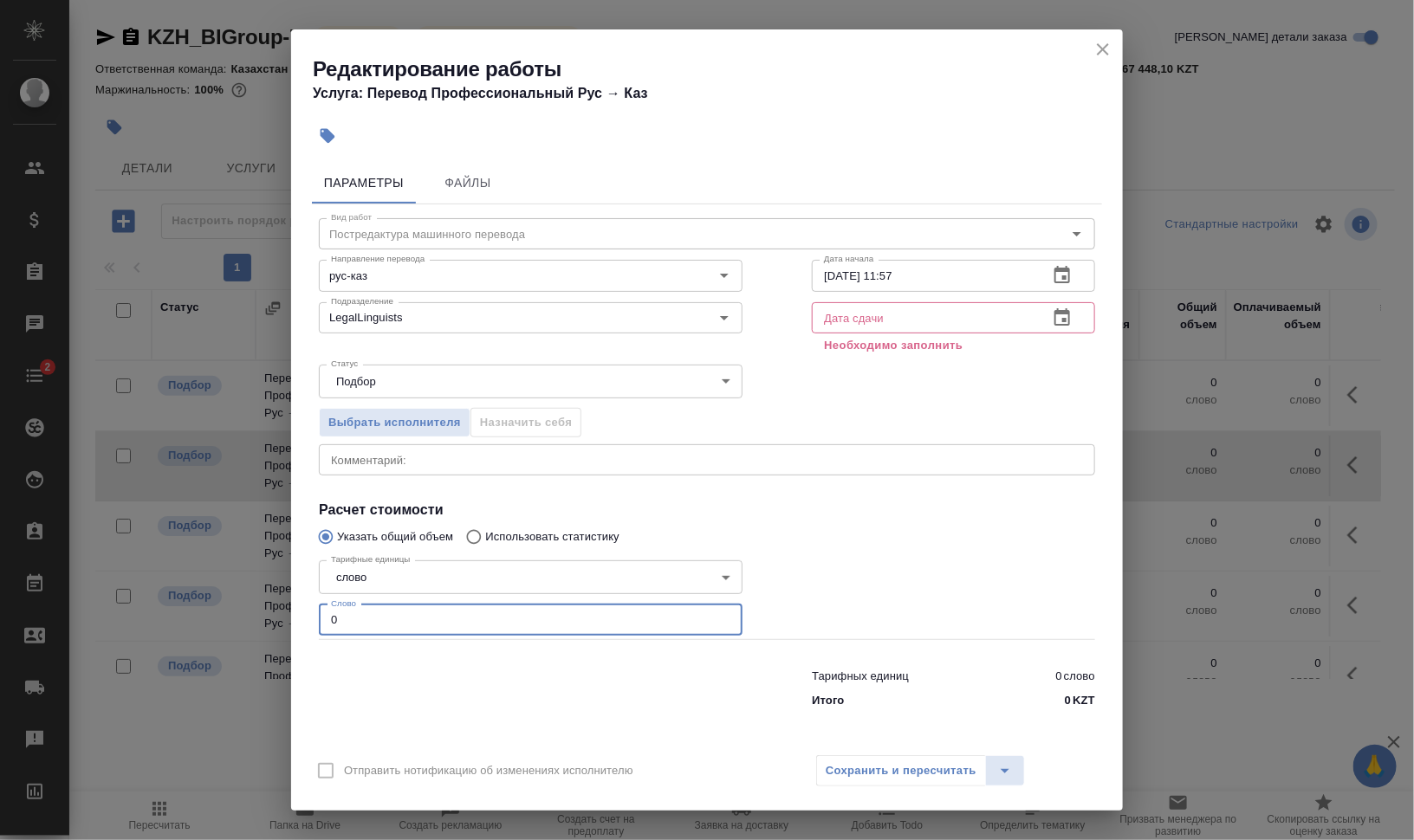
drag, startPoint x: 312, startPoint y: 620, endPoint x: 276, endPoint y: 620, distance: 36.0
click at [276, 620] on div "Редактирование работы Услуга: Перевод Профессиональный Рус → Каз Параметры Файл…" at bounding box center [707, 420] width 1414 height 840
type input "1100"
click at [852, 315] on input "text" at bounding box center [923, 318] width 222 height 31
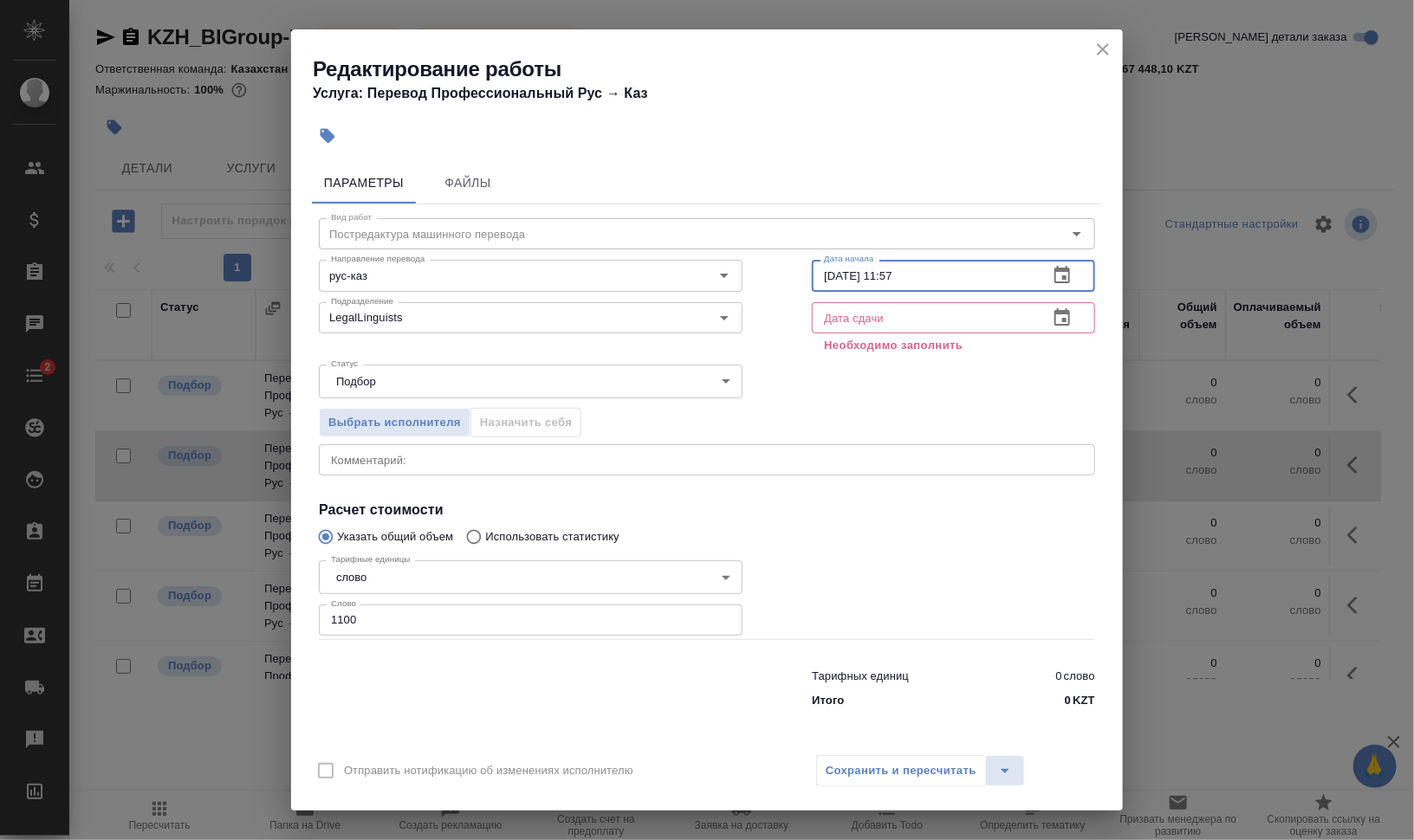
drag, startPoint x: 888, startPoint y: 273, endPoint x: 1021, endPoint y: 274, distance: 133.0
click at [1018, 274] on input "12.09.2025 11:57" at bounding box center [923, 275] width 222 height 31
type input "12.09.2025 12:12"
click at [1070, 317] on icon "button" at bounding box center [1062, 317] width 16 height 18
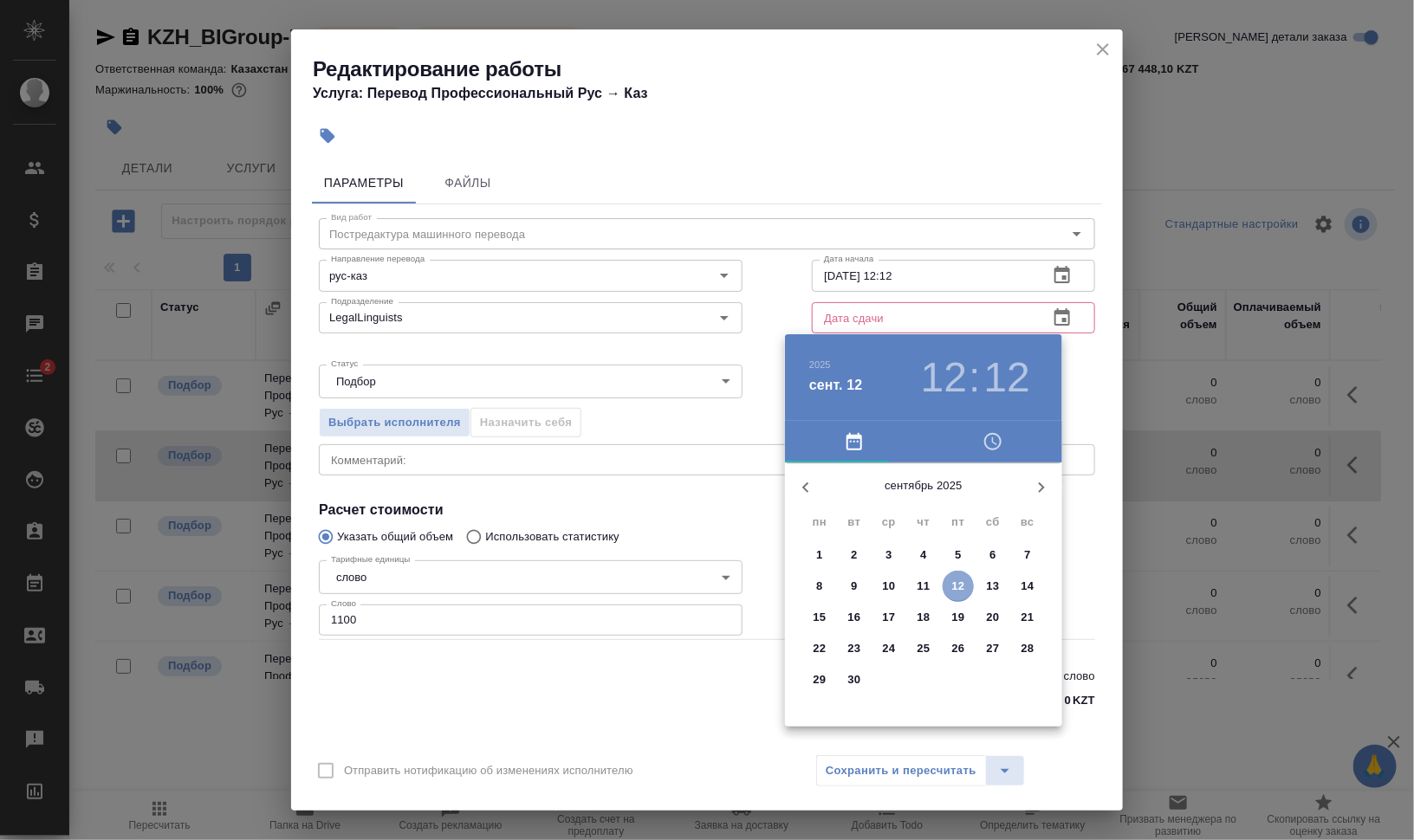
click at [965, 589] on span "12" at bounding box center [958, 586] width 31 height 18
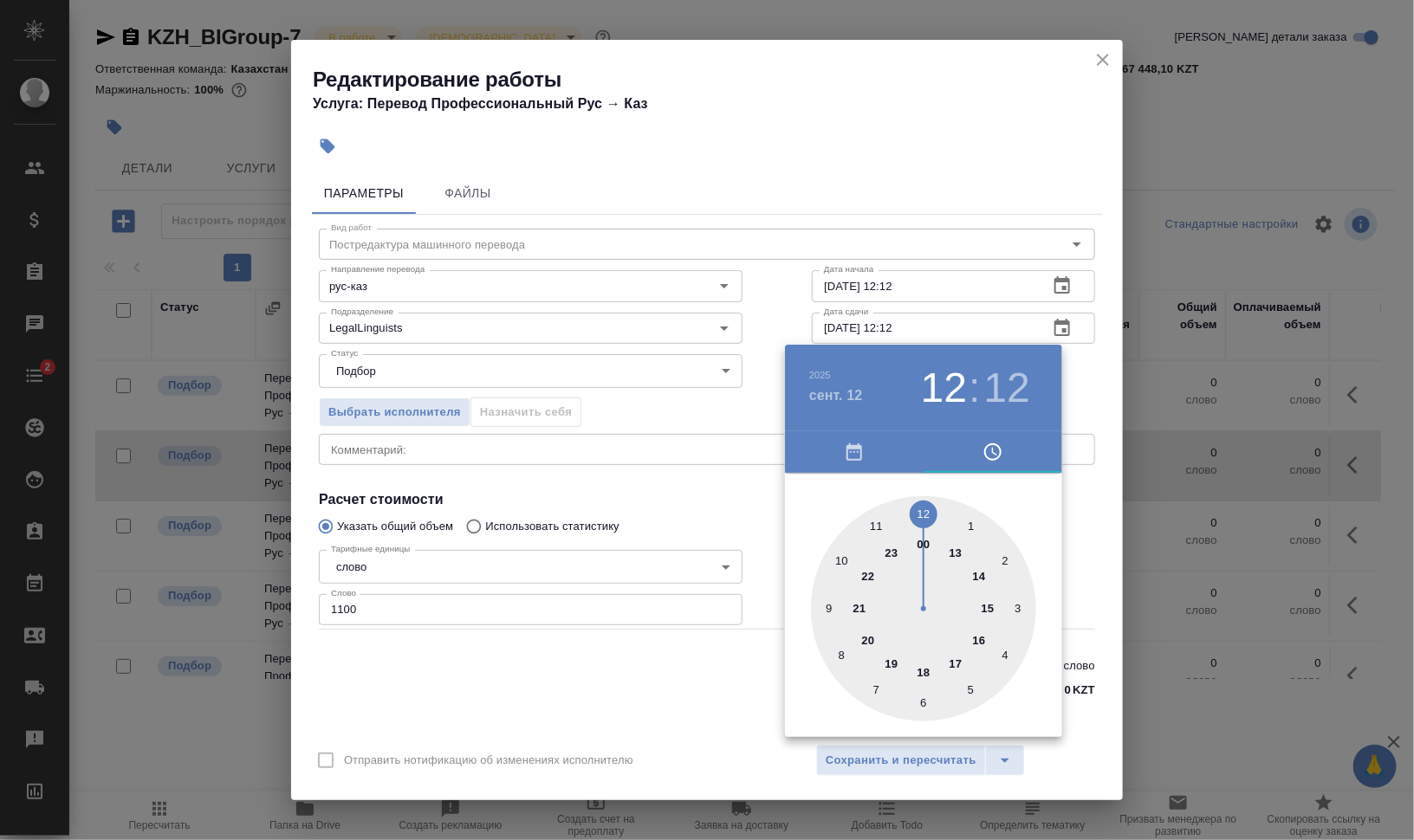
click at [898, 325] on div at bounding box center [707, 420] width 1414 height 840
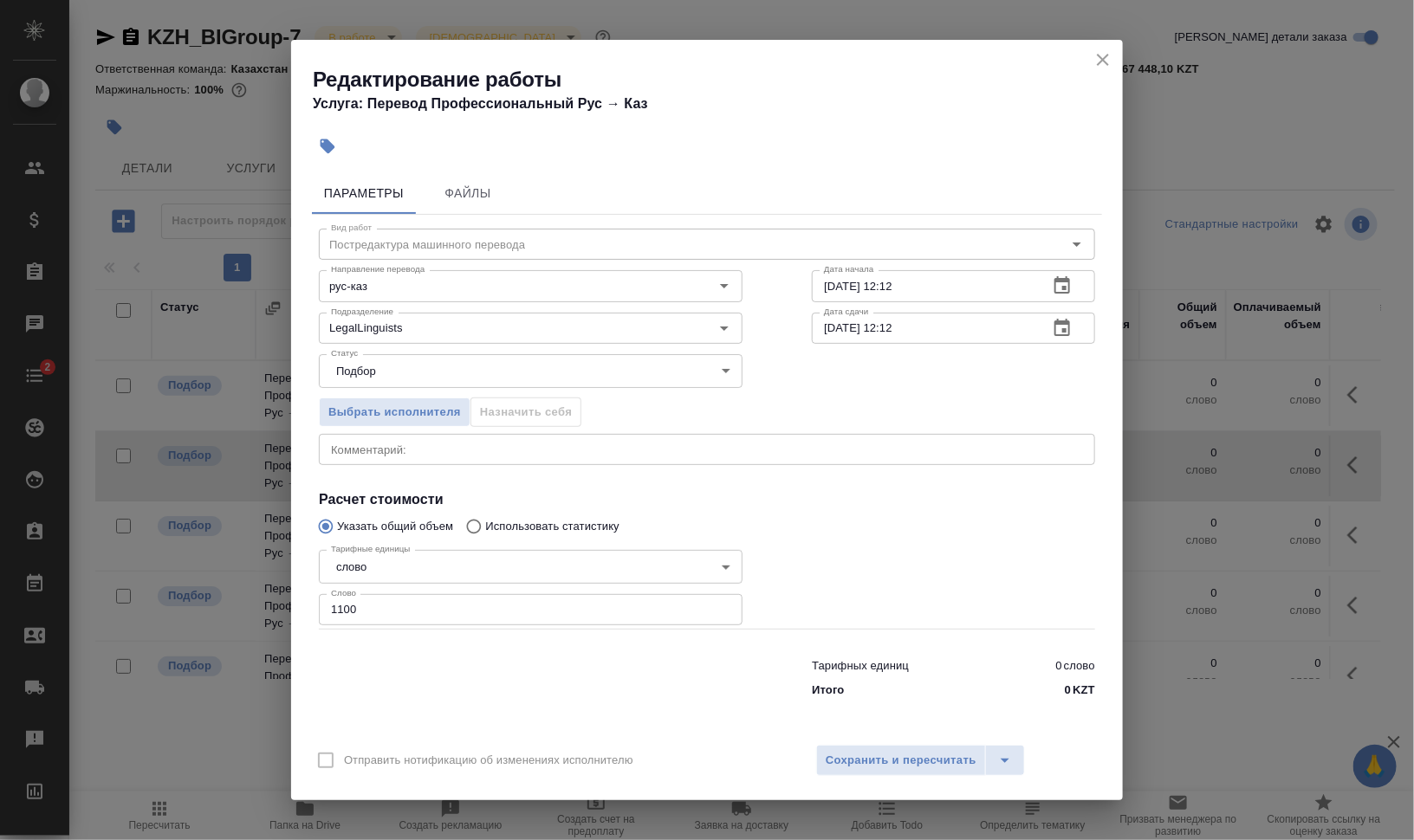
drag, startPoint x: 887, startPoint y: 330, endPoint x: 947, endPoint y: 335, distance: 60.2
click at [946, 335] on input "12.09.2025 12:12" at bounding box center [923, 328] width 222 height 31
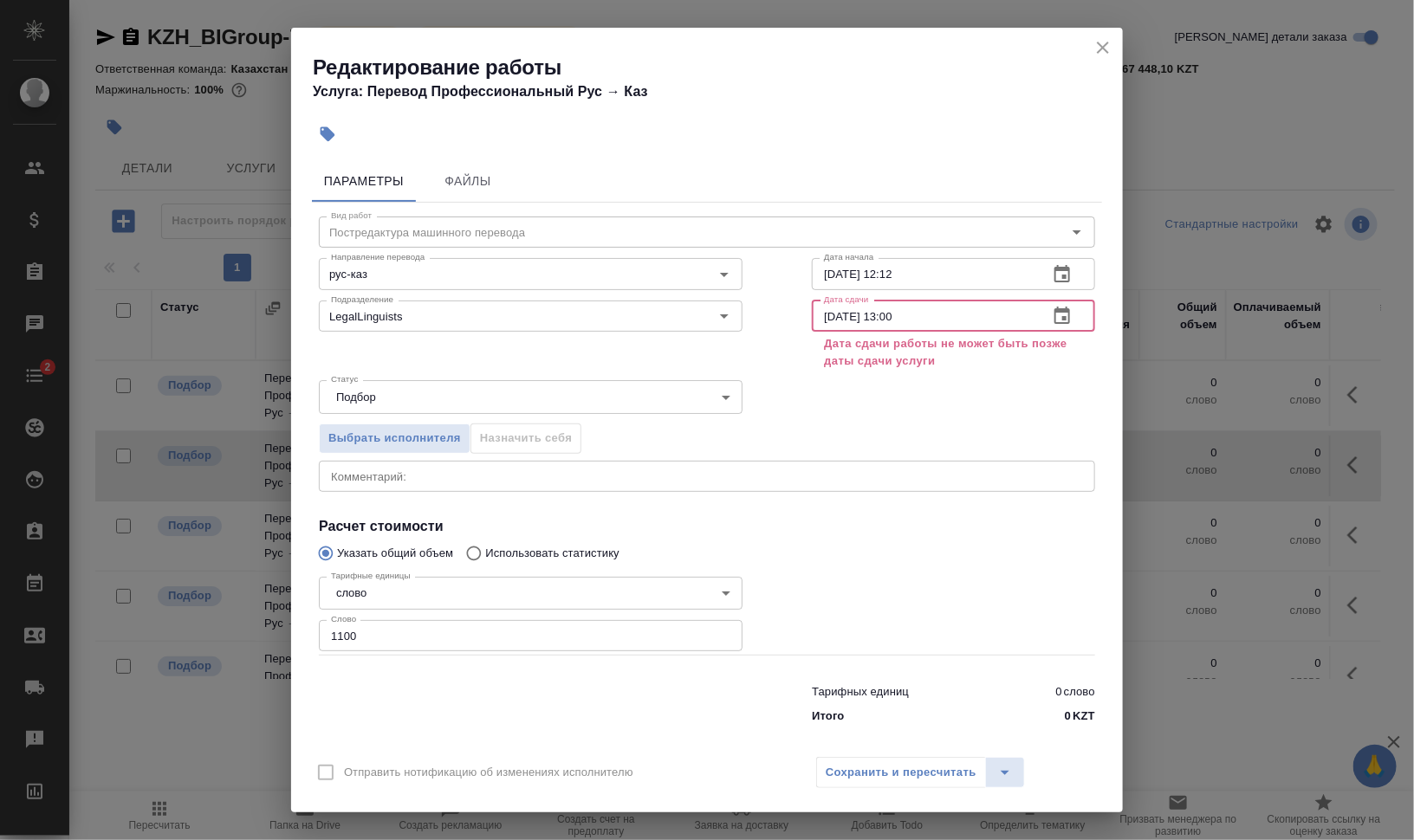
drag, startPoint x: 882, startPoint y: 315, endPoint x: 958, endPoint y: 315, distance: 76.0
click at [958, 315] on input "12.09.2025 13:00" at bounding box center [923, 316] width 222 height 31
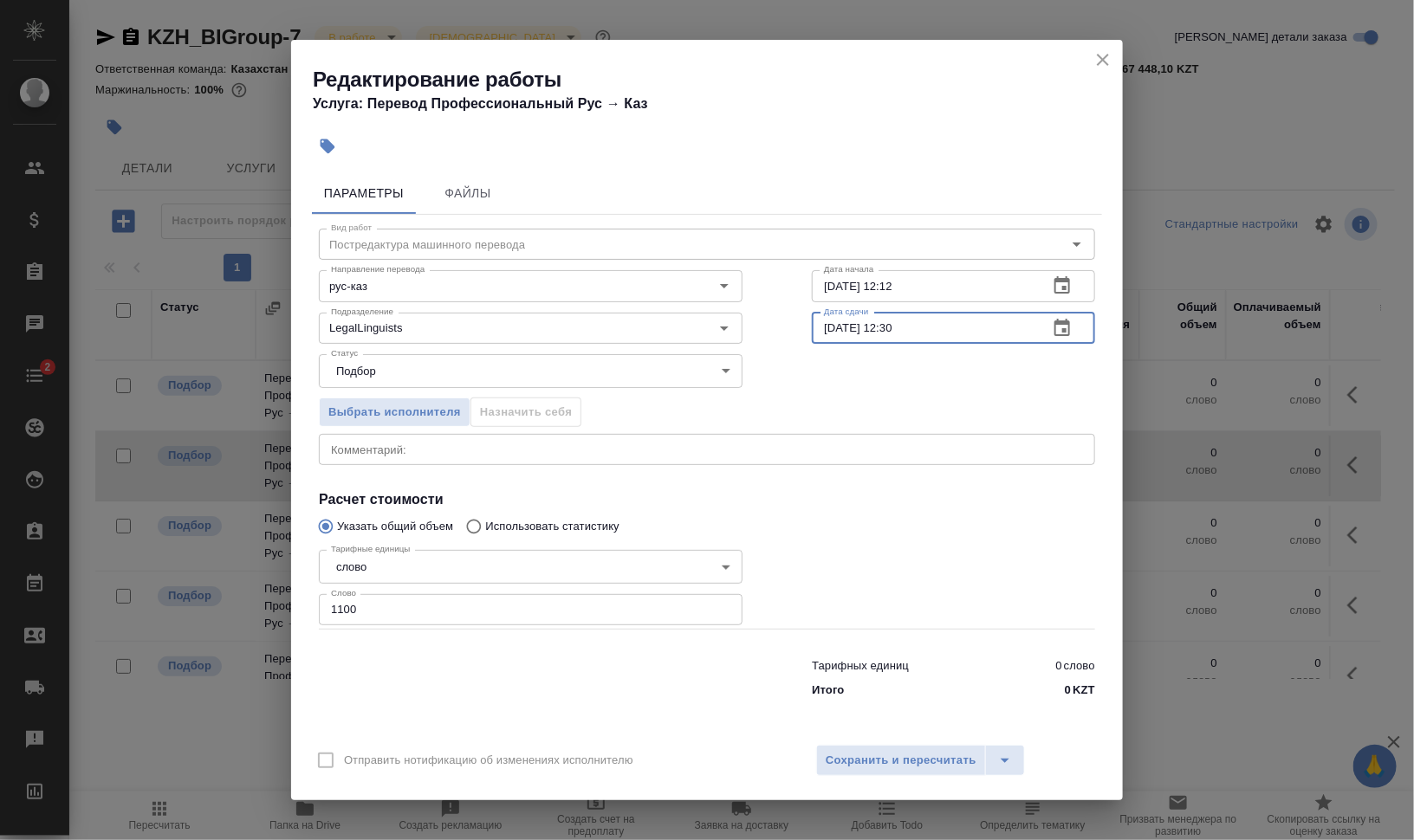
type input "12.09.2025 12:30"
click at [654, 459] on div "x Комментарий:" at bounding box center [707, 449] width 777 height 31
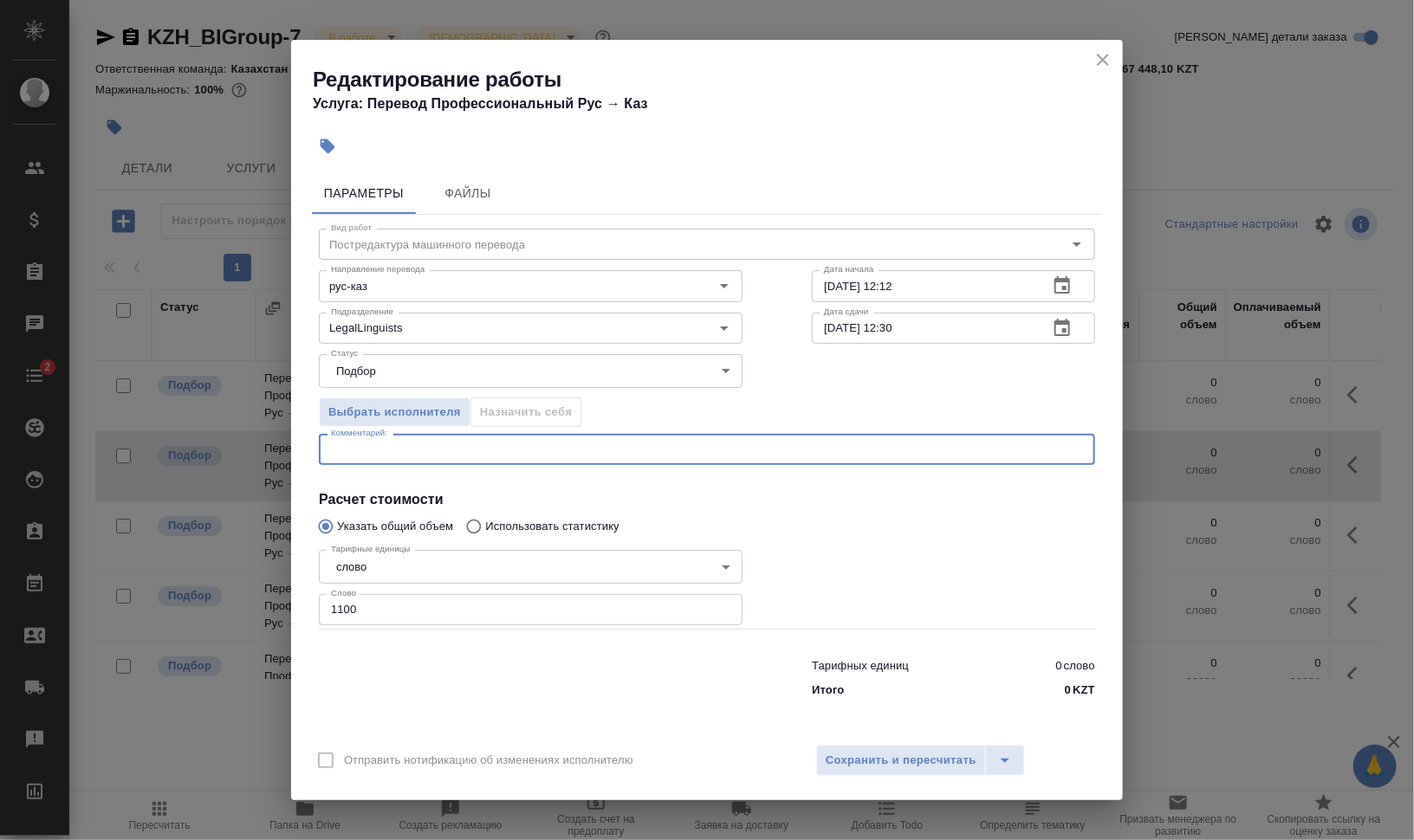
click at [922, 409] on div "Выбрать исполнителя Назначить себя" at bounding box center [707, 409] width 846 height 106
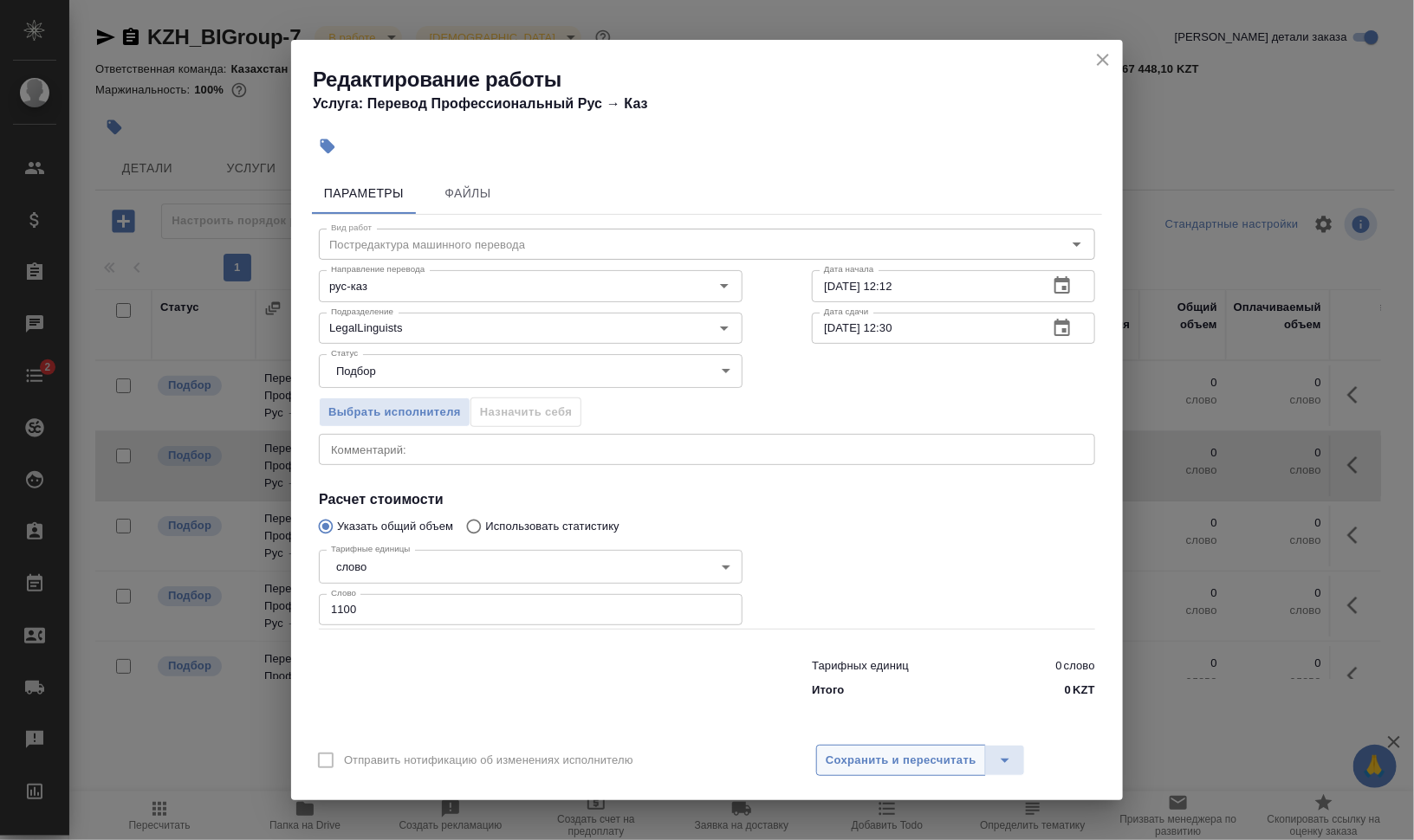
click at [932, 754] on span "Сохранить и пересчитать" at bounding box center [901, 761] width 150 height 20
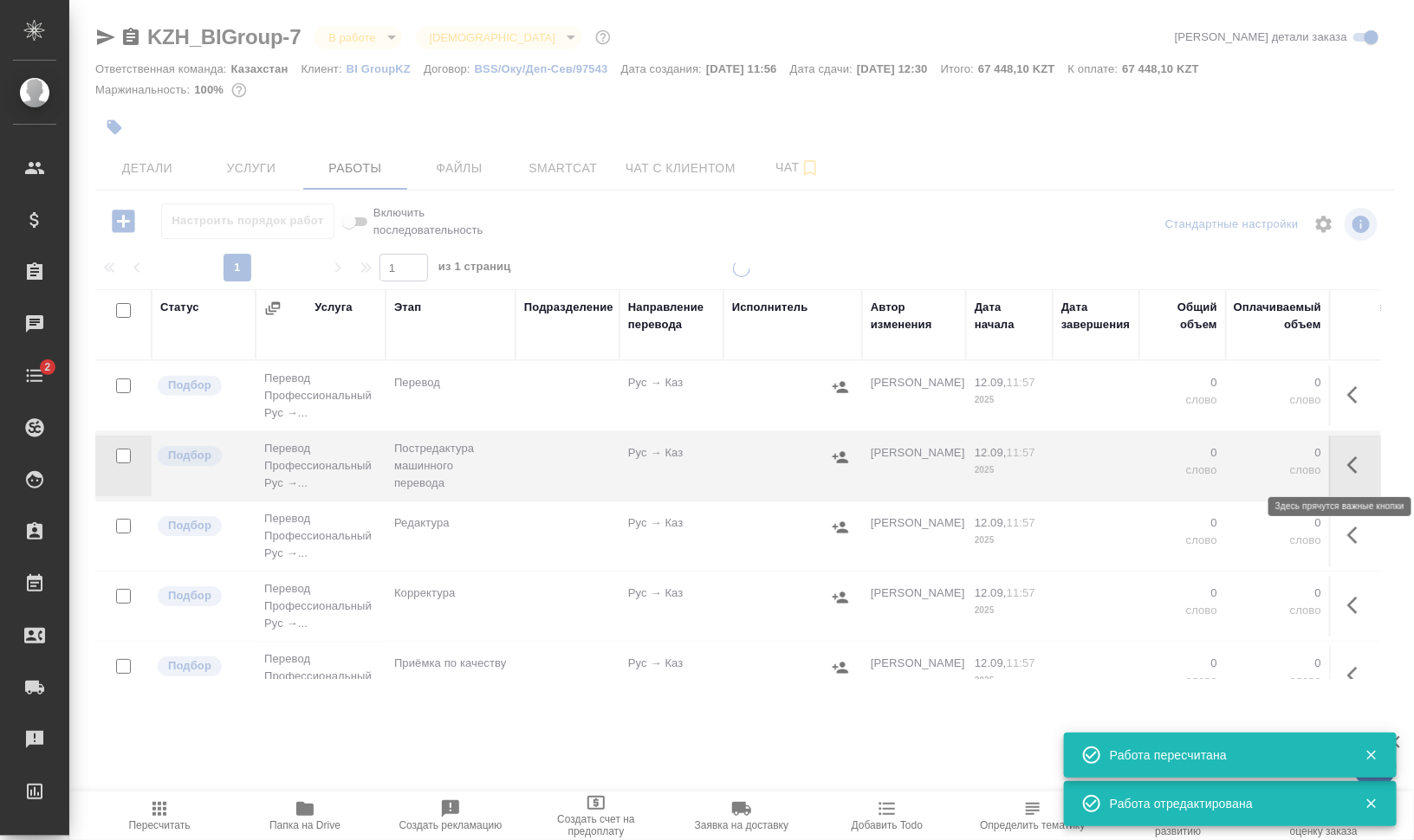
click at [1348, 462] on icon "button" at bounding box center [1358, 465] width 21 height 21
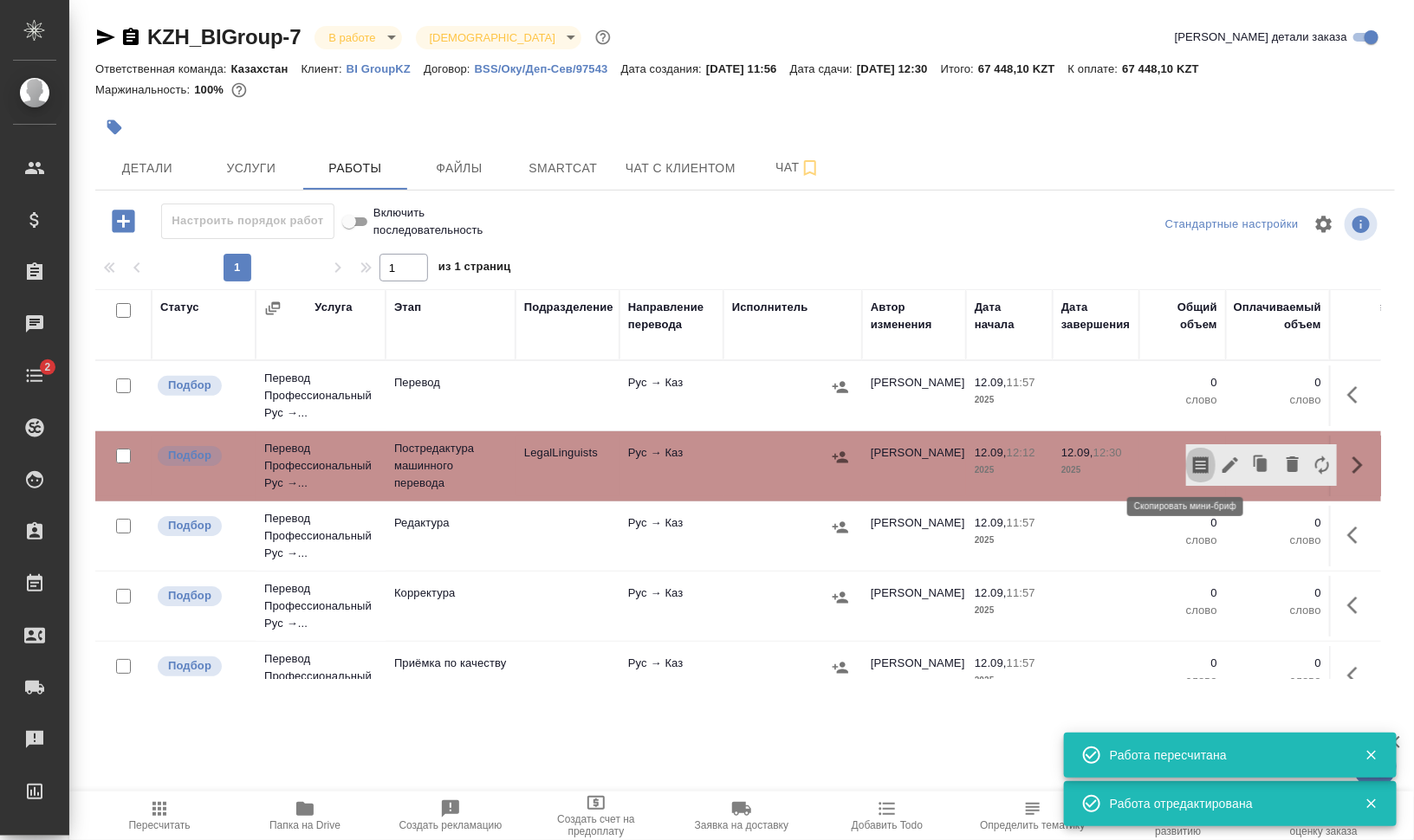
click at [1193, 463] on icon "button" at bounding box center [1201, 465] width 16 height 18
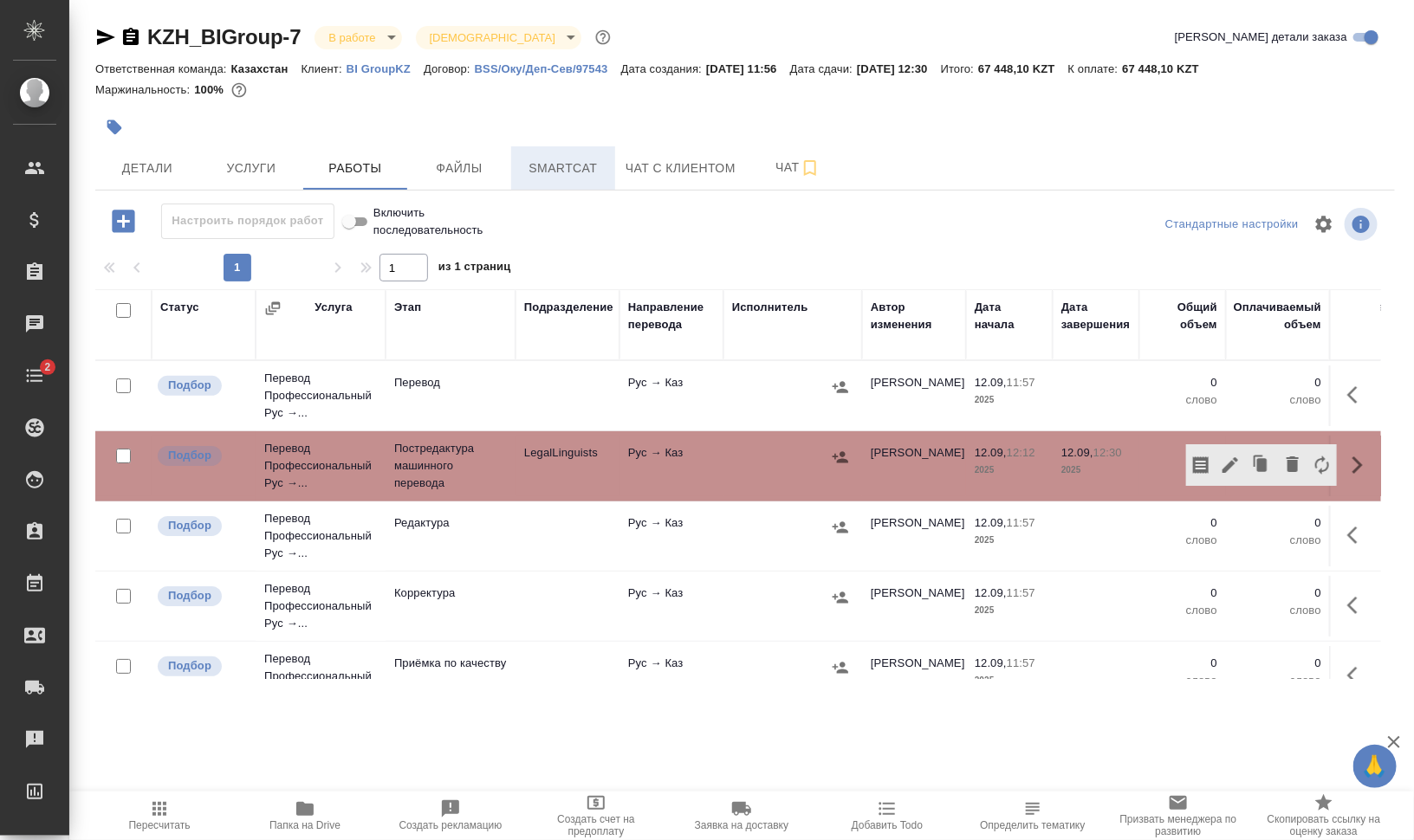
click at [578, 181] on button "Smartcat" at bounding box center [563, 168] width 104 height 43
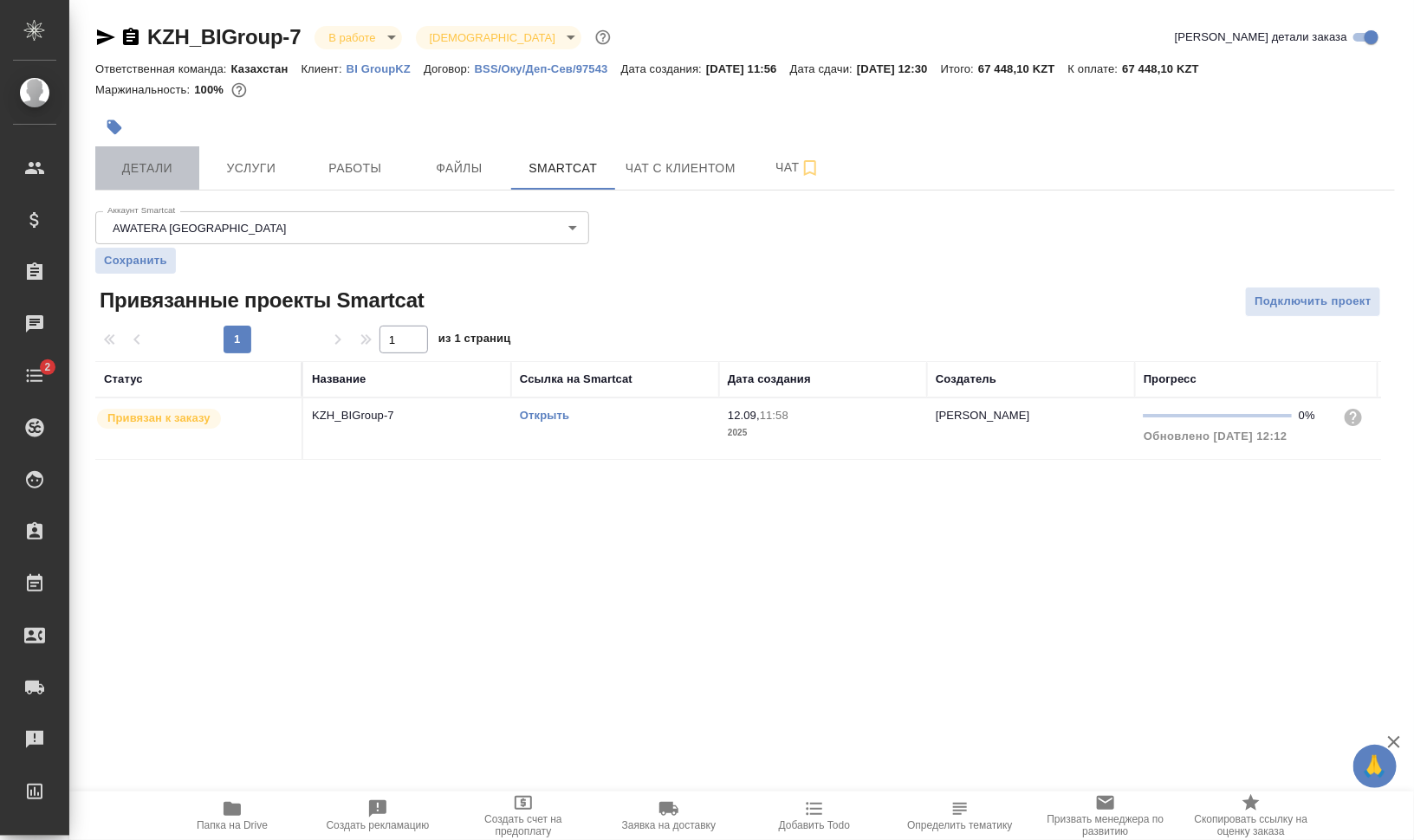
click at [148, 154] on button "Детали" at bounding box center [147, 168] width 104 height 43
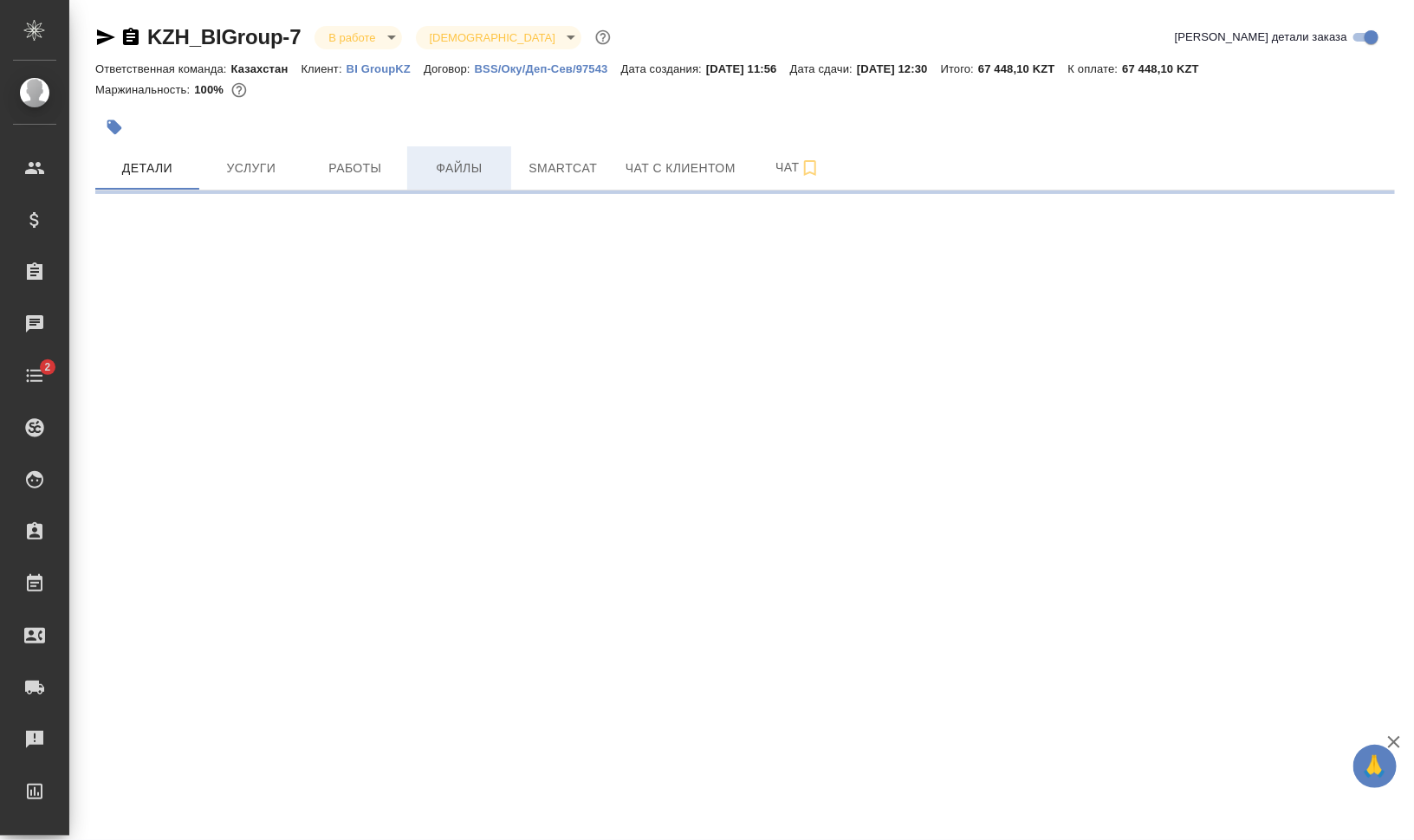
select select "RU"
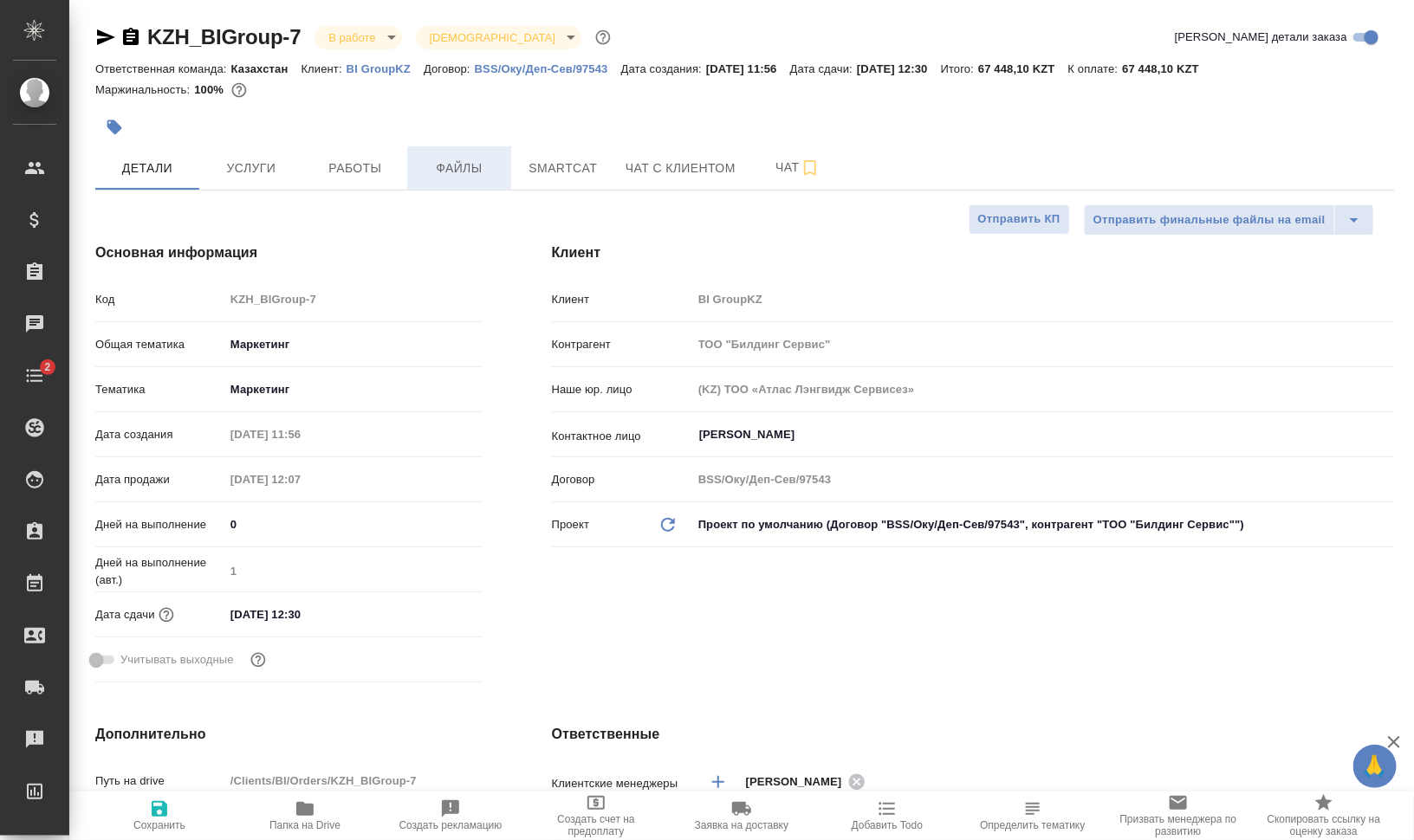
type textarea "x"
click at [612, 161] on button "Smartcat" at bounding box center [563, 168] width 104 height 43
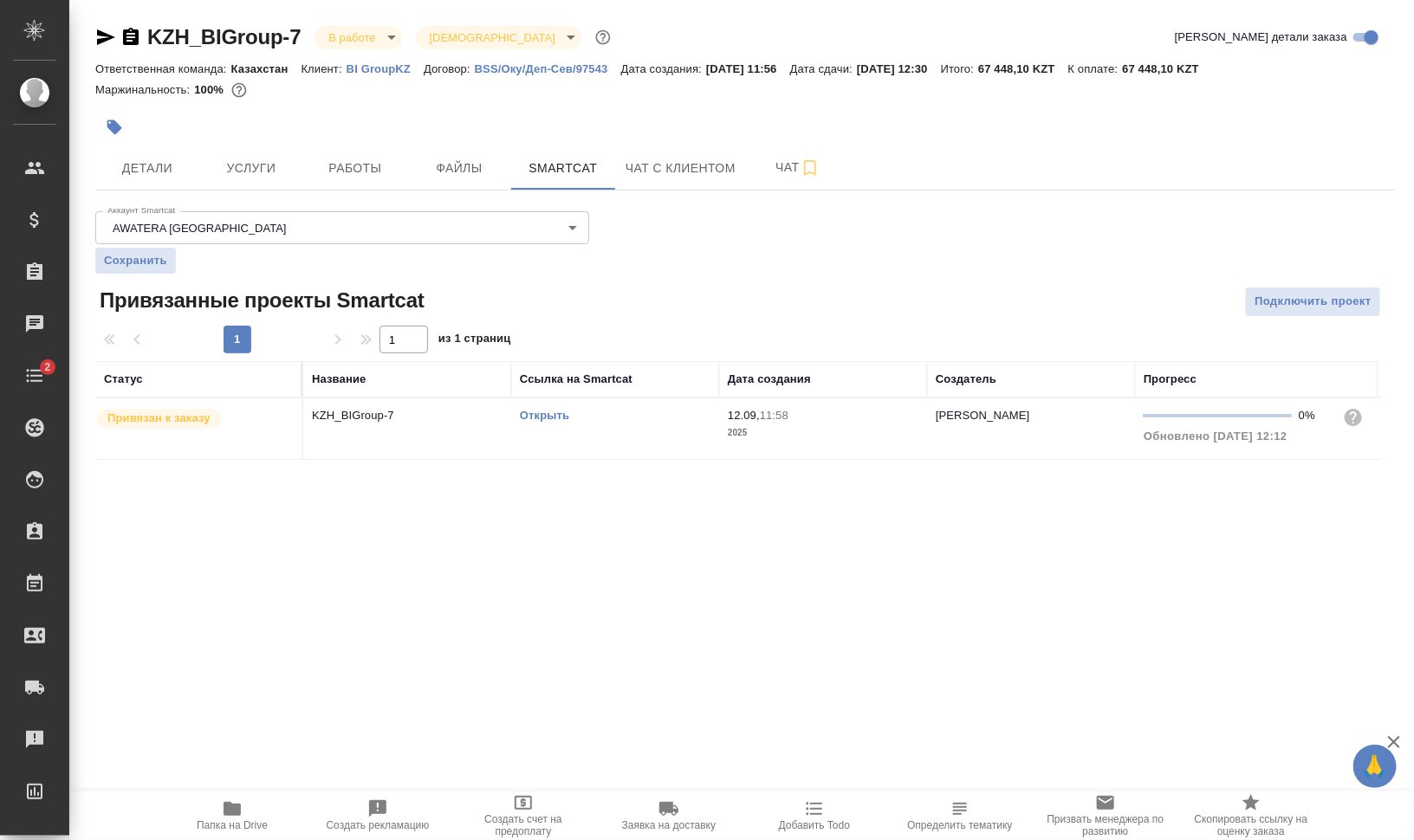
drag, startPoint x: 346, startPoint y: 171, endPoint x: 391, endPoint y: 193, distance: 50.1
click at [346, 171] on span "Работы" at bounding box center [355, 168] width 83 height 21
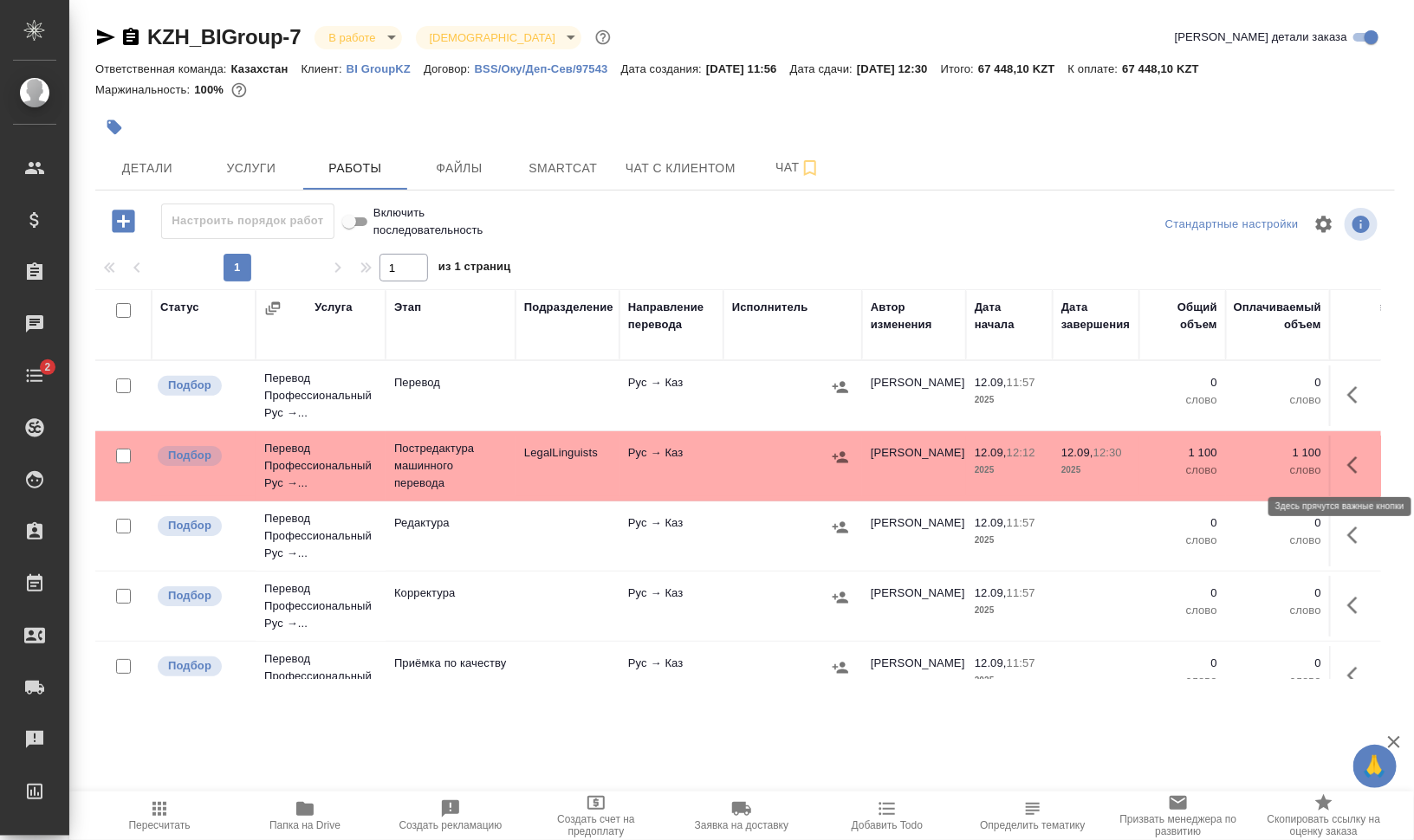
click at [1348, 460] on icon "button" at bounding box center [1358, 465] width 21 height 21
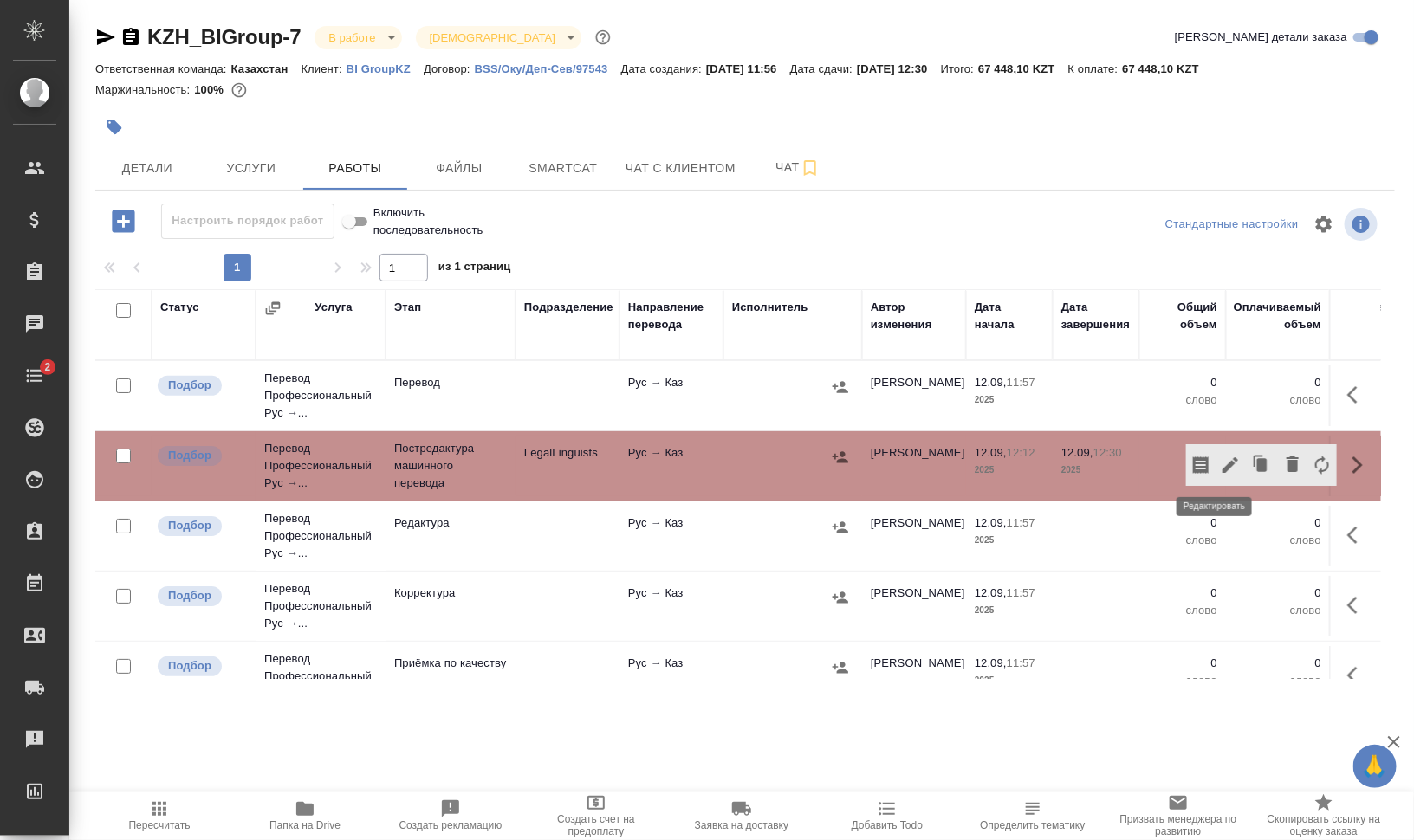
click at [1222, 465] on icon "button" at bounding box center [1230, 465] width 16 height 16
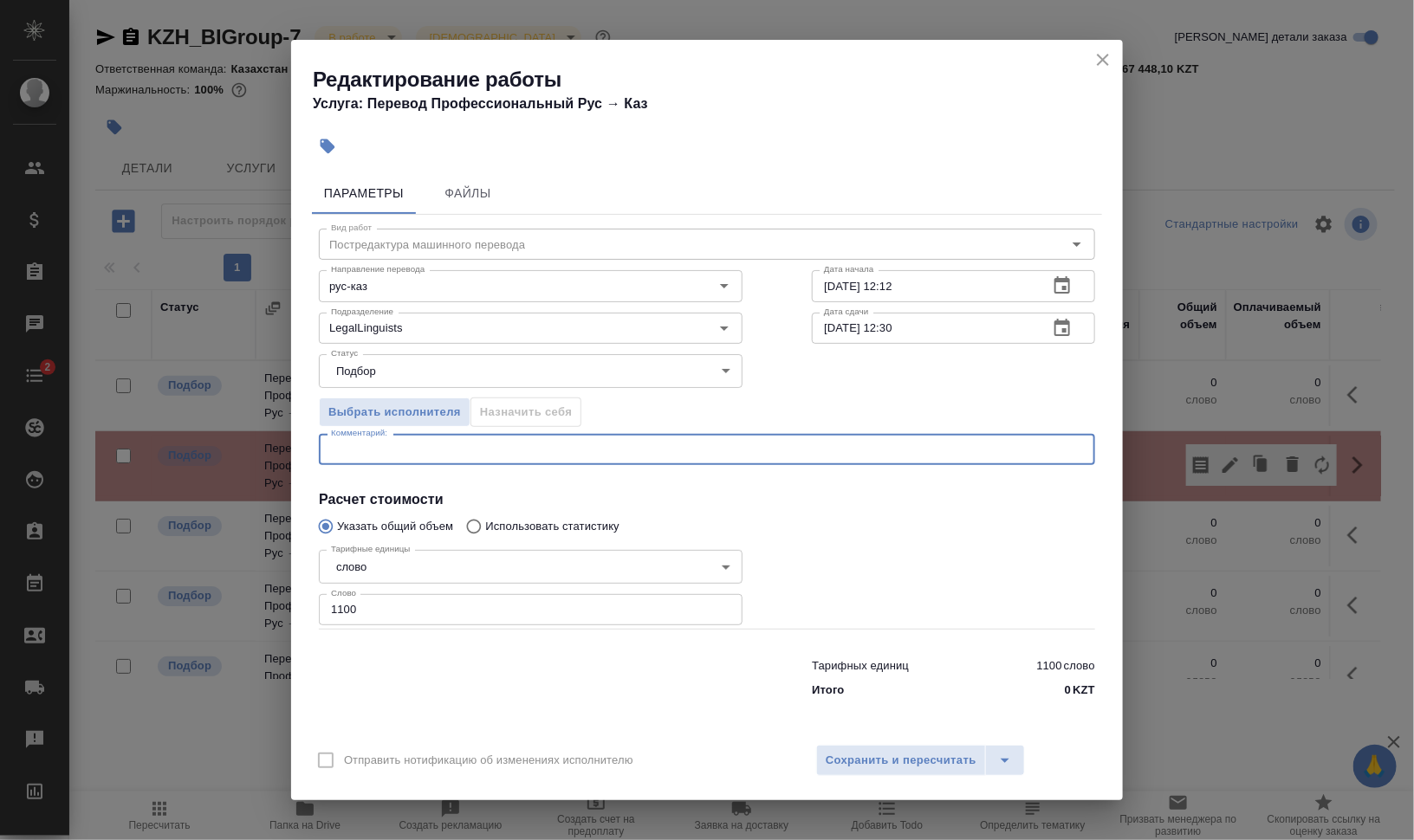
click at [414, 446] on textarea at bounding box center [707, 450] width 752 height 13
click at [366, 609] on input "1100" at bounding box center [530, 609] width 423 height 31
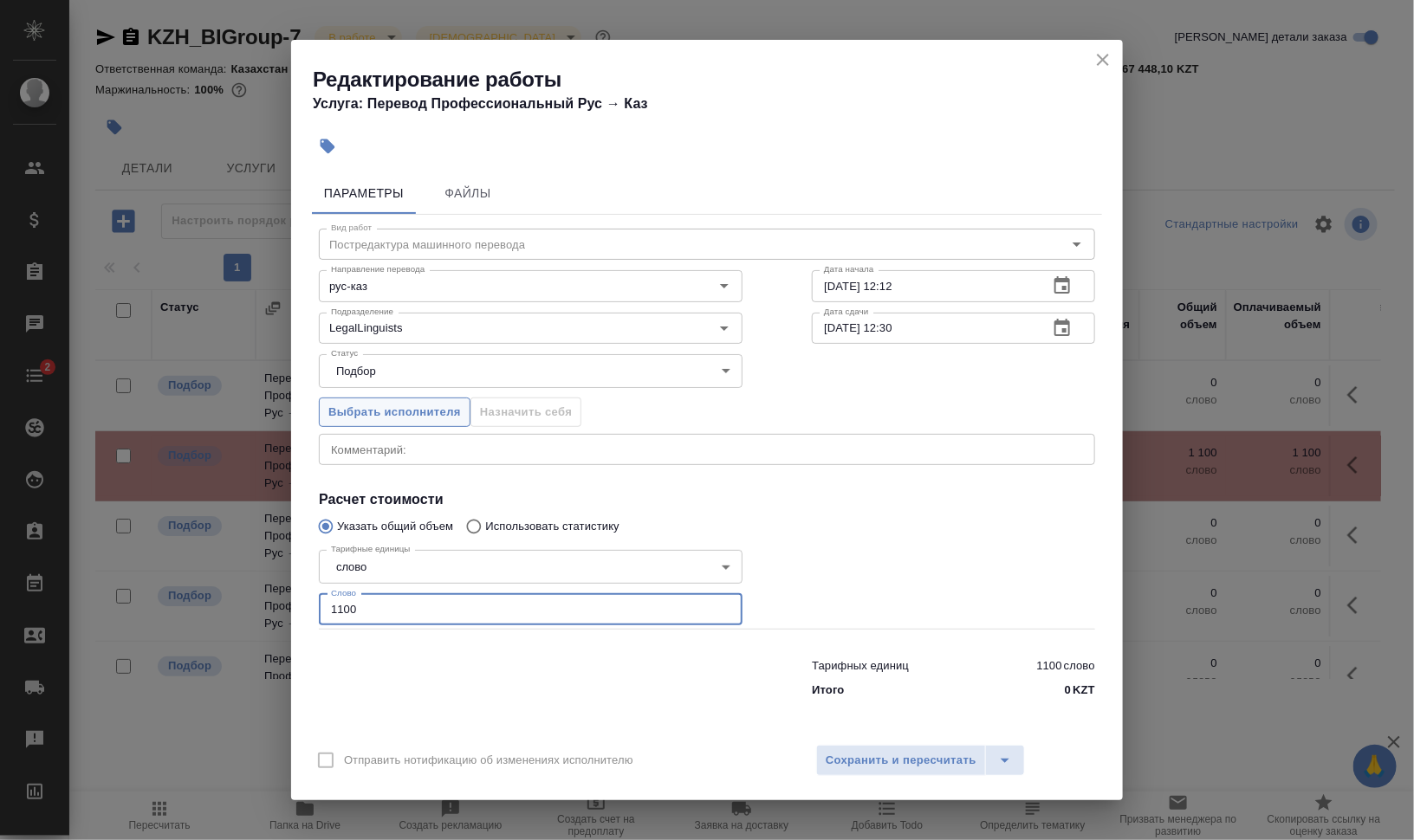
click at [423, 403] on span "Выбрать исполнителя" at bounding box center [394, 412] width 133 height 20
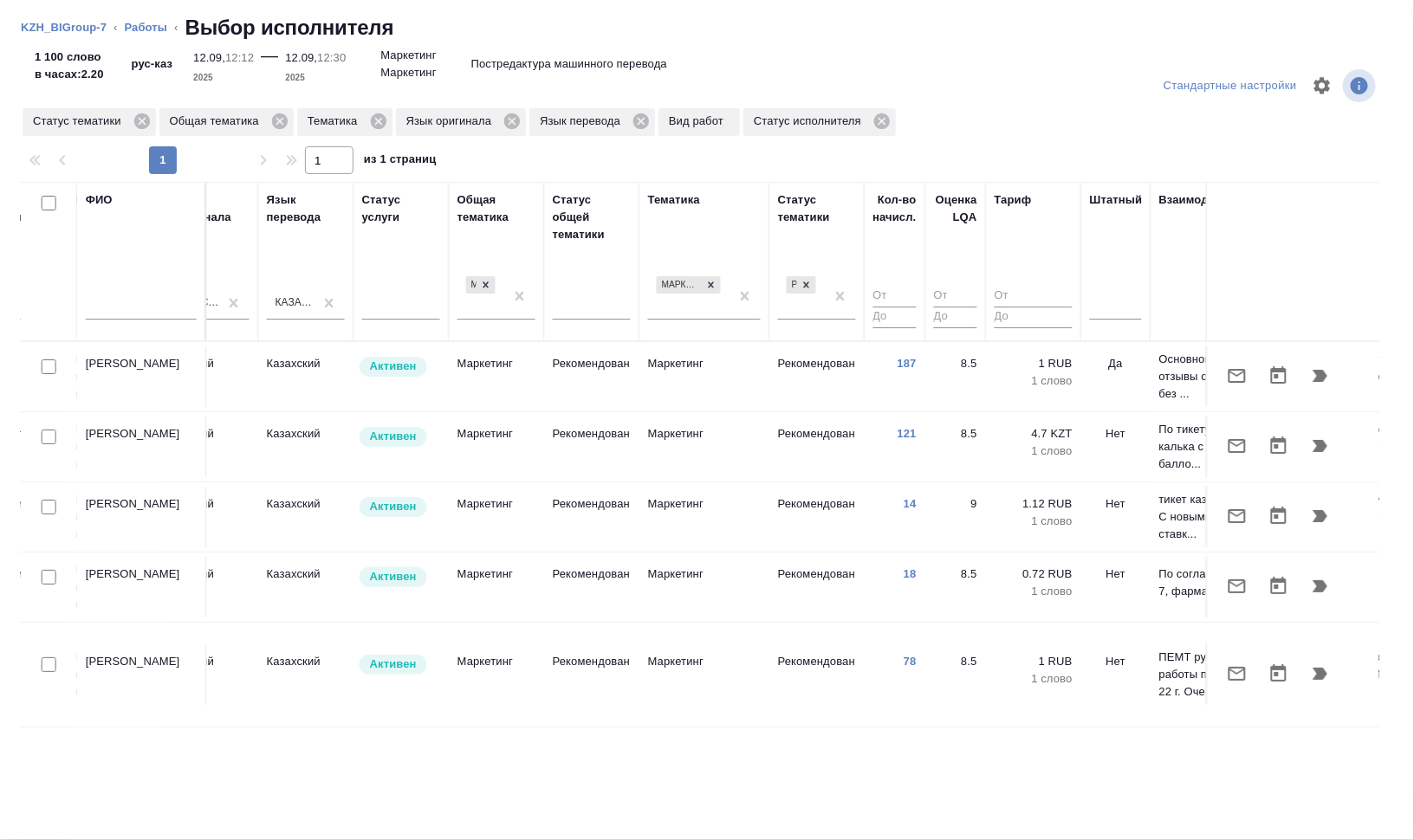
scroll to position [0, 926]
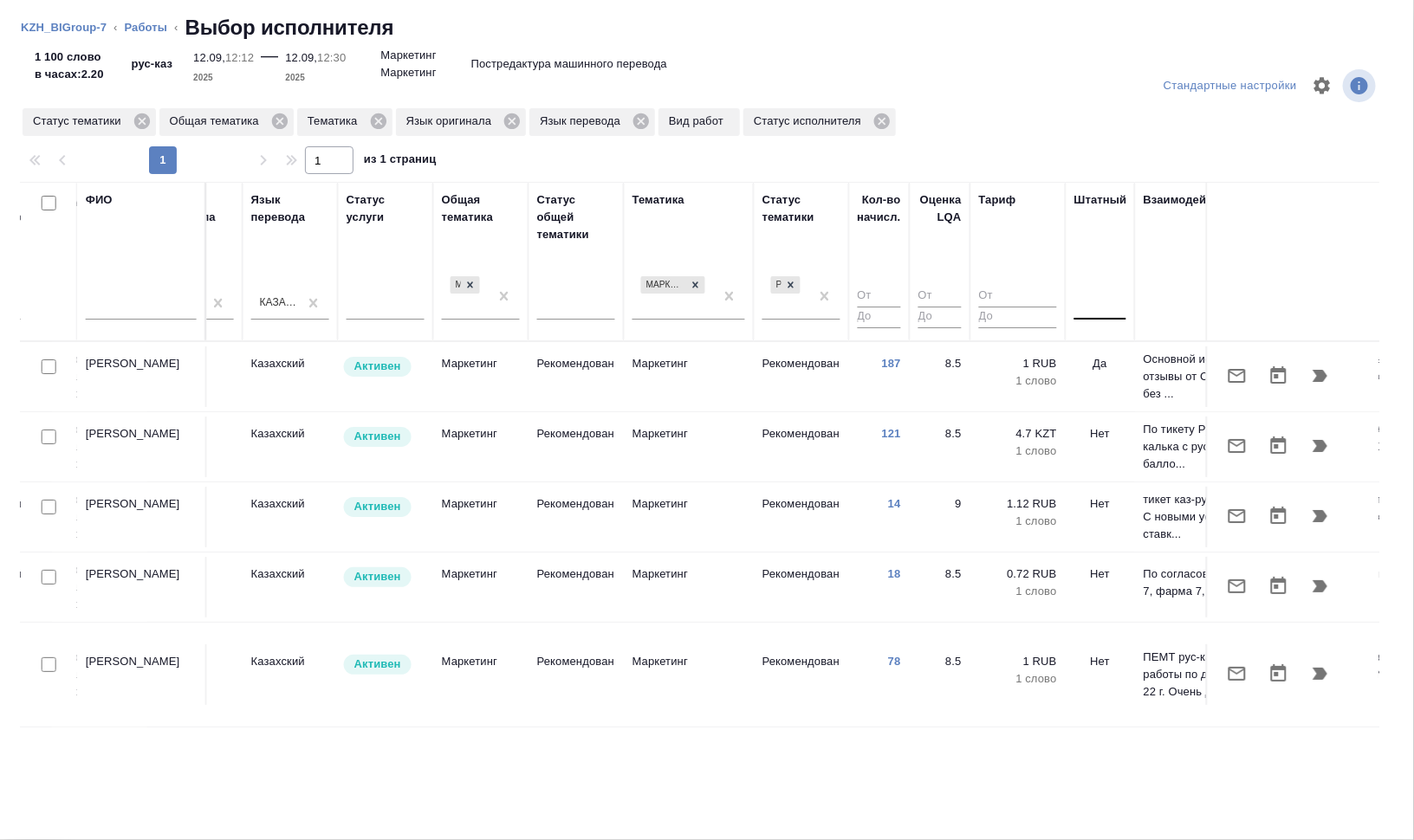
click at [1090, 314] on div at bounding box center [1101, 303] width 52 height 25
click at [1121, 353] on div "Нет" at bounding box center [1205, 357] width 260 height 31
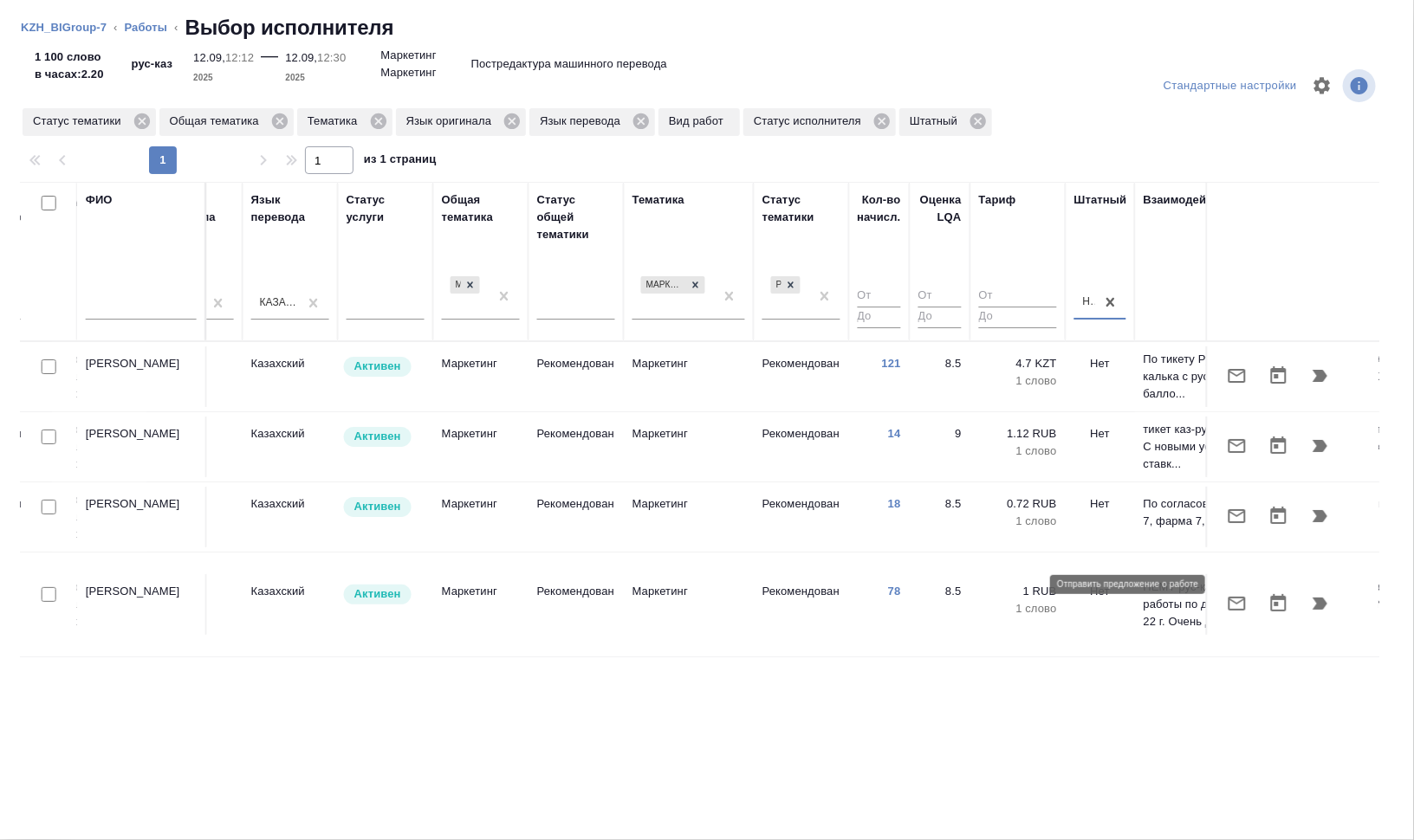
click at [1240, 593] on icon "button" at bounding box center [1237, 604] width 21 height 21
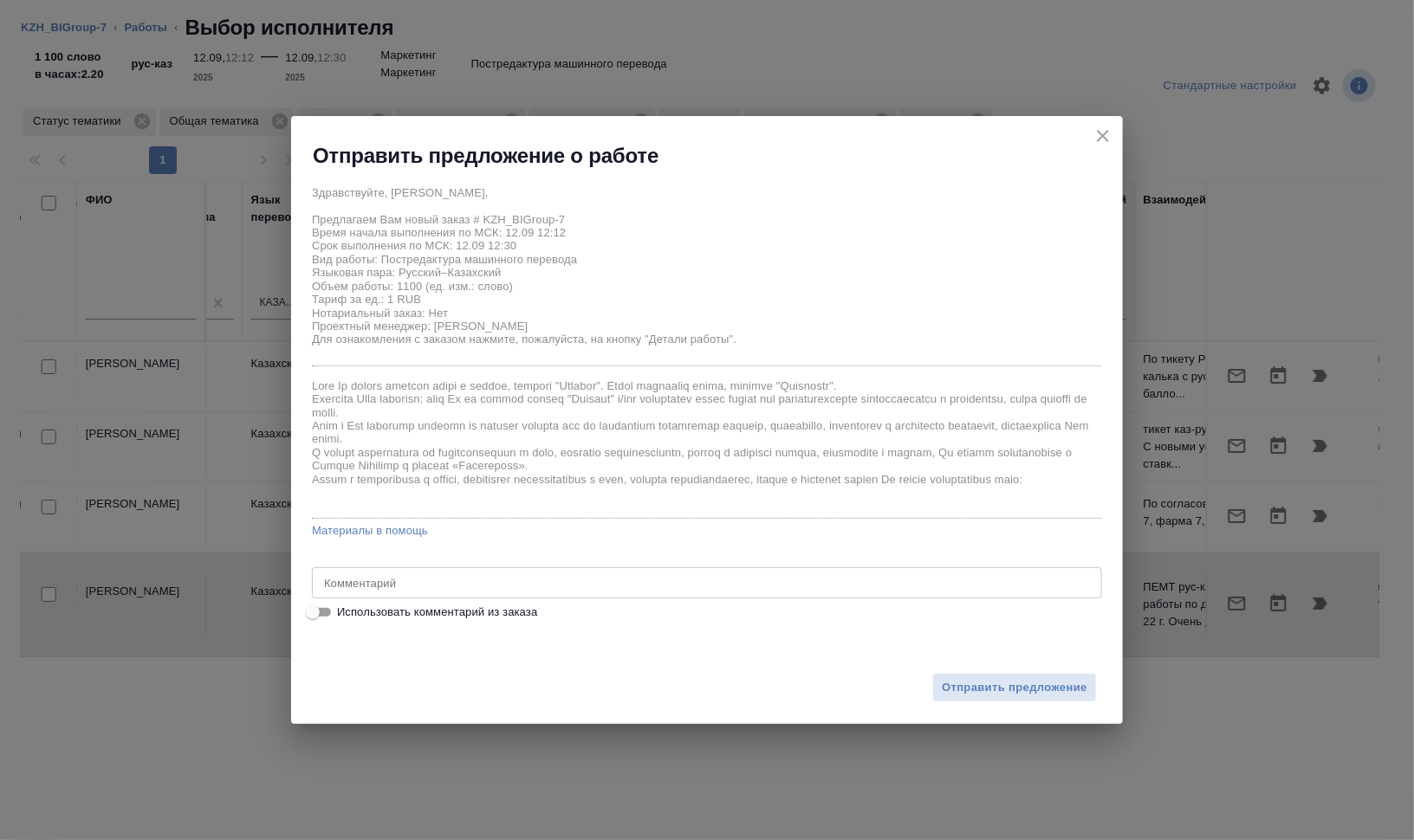
click at [548, 572] on div "x Комментарий" at bounding box center [707, 582] width 791 height 31
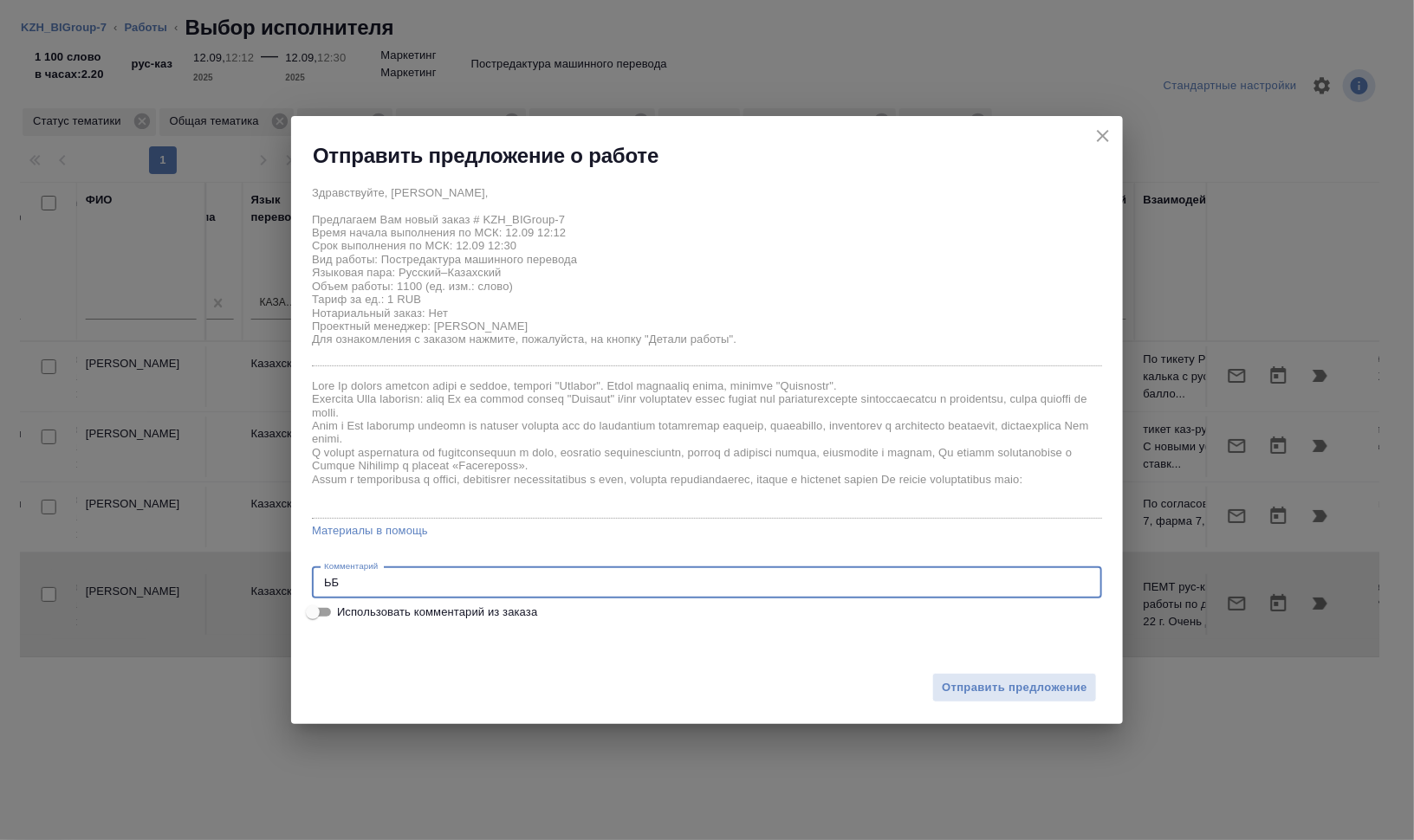
type textarea "Ь"
drag, startPoint x: 935, startPoint y: 584, endPoint x: 1014, endPoint y: 587, distance: 79.1
click at [1014, 587] on textarea "Берик, здравствуйте! Сможете, пожалуйста, помочь с небольшим срочным заказом? О…" at bounding box center [707, 583] width 766 height 13
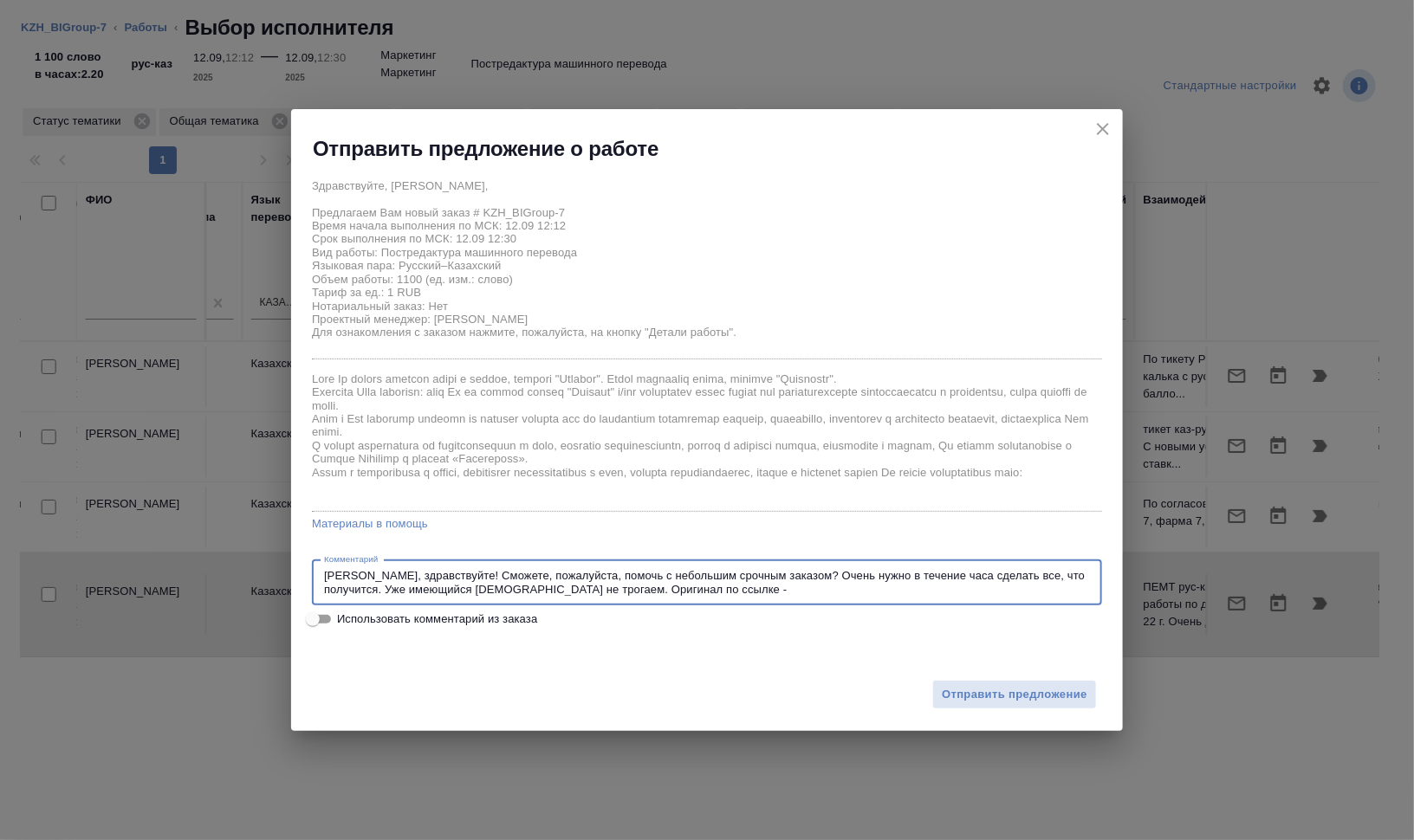
paste textarea "https://drive.awatera.com/f/10356535"
type textarea "Берик, здравствуйте! Сможете, пожалуйста, помочь с небольшим срочным заказом? О…"
click at [1045, 703] on span "Отправить предложение" at bounding box center [1015, 694] width 146 height 20
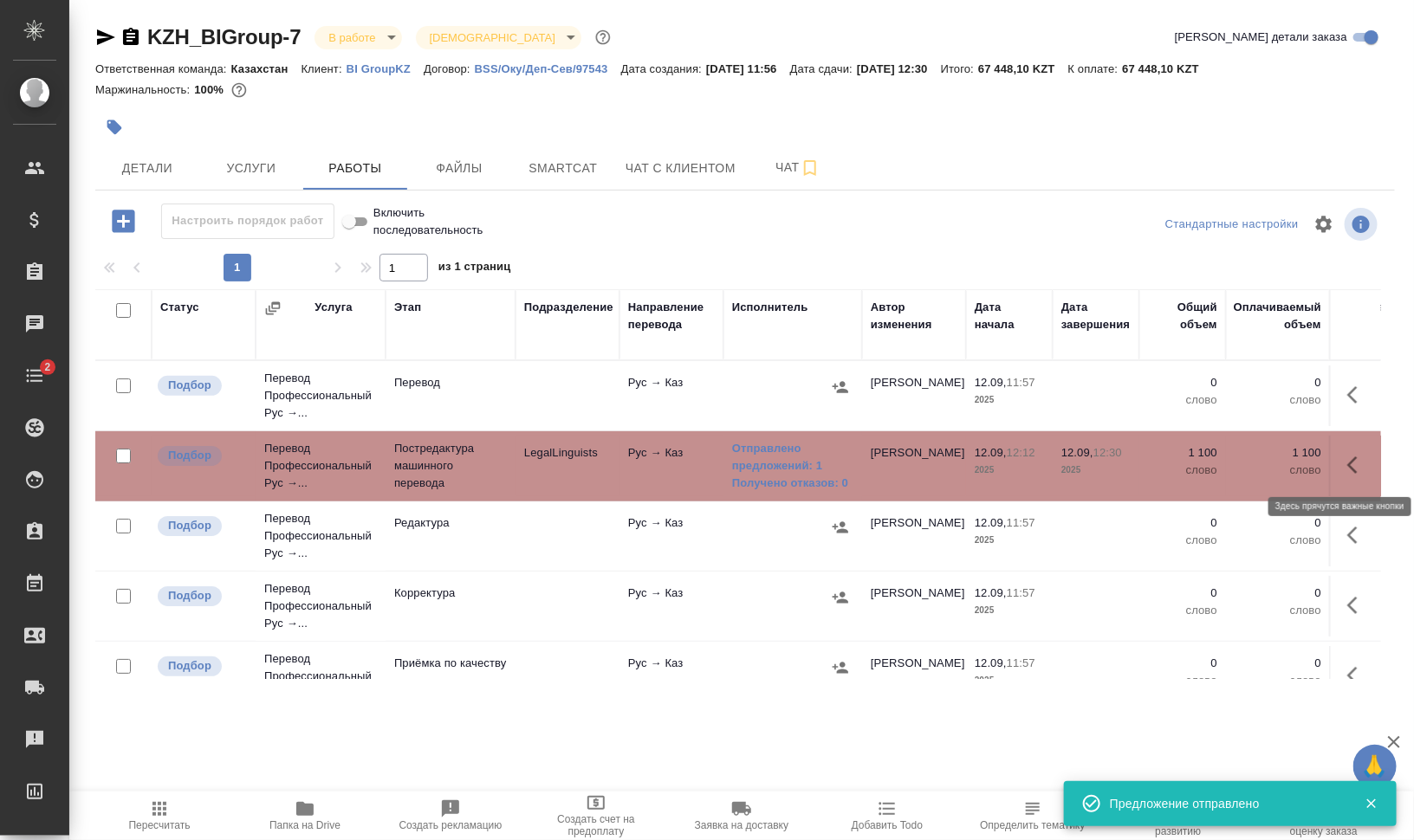
click at [1348, 464] on icon "button" at bounding box center [1358, 465] width 21 height 21
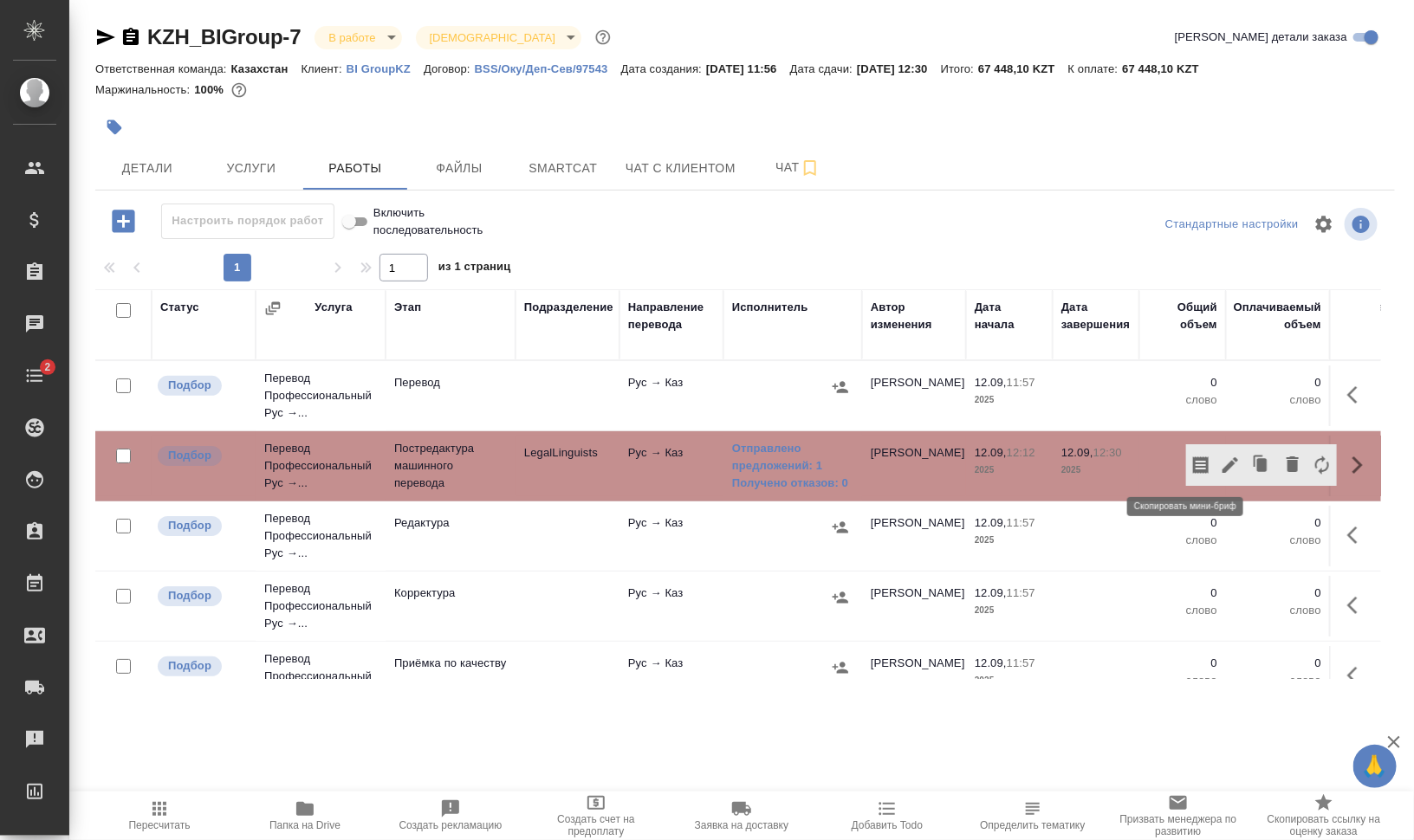
click at [1191, 463] on icon "button" at bounding box center [1201, 465] width 21 height 21
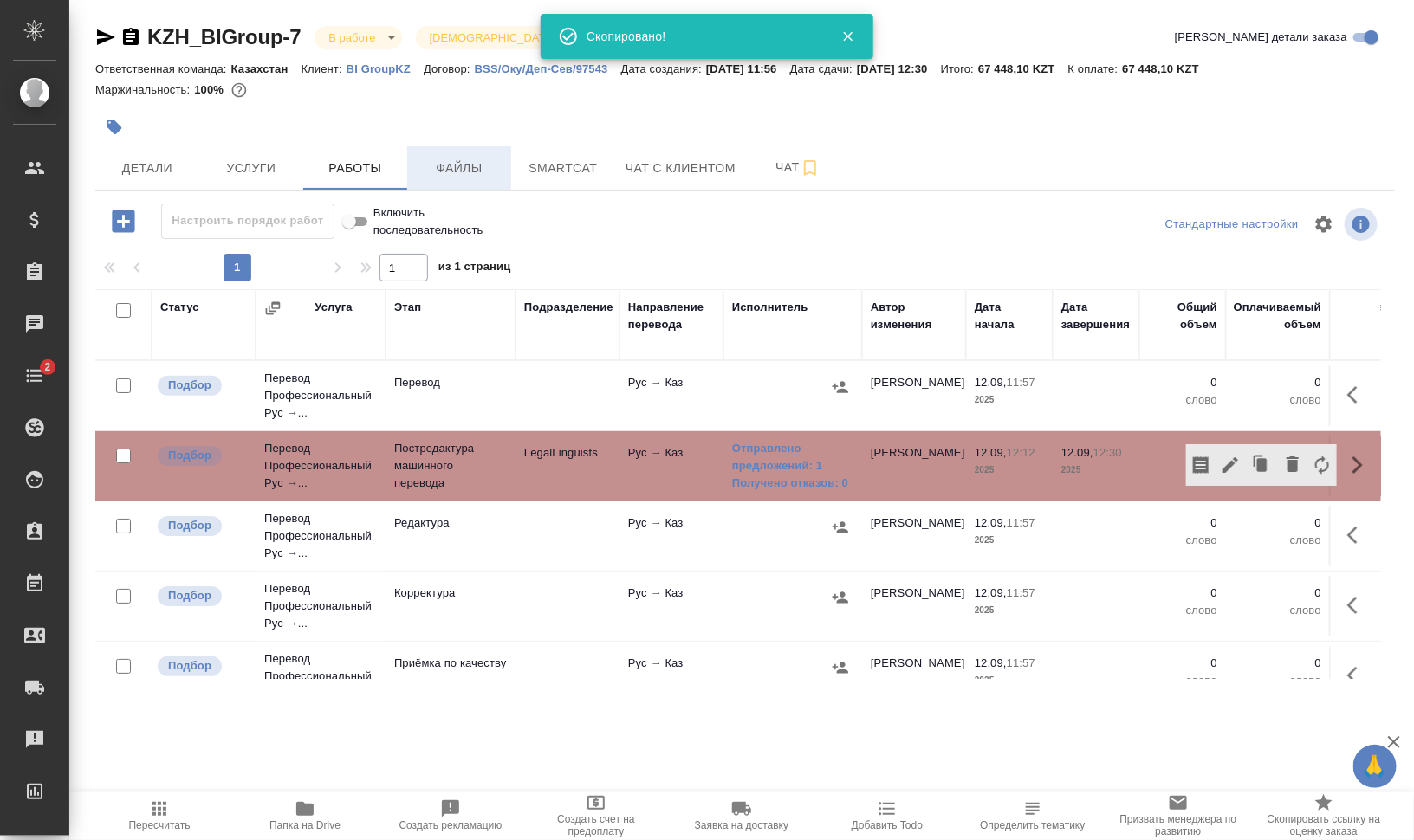
click at [479, 152] on button "Файлы" at bounding box center [459, 168] width 104 height 43
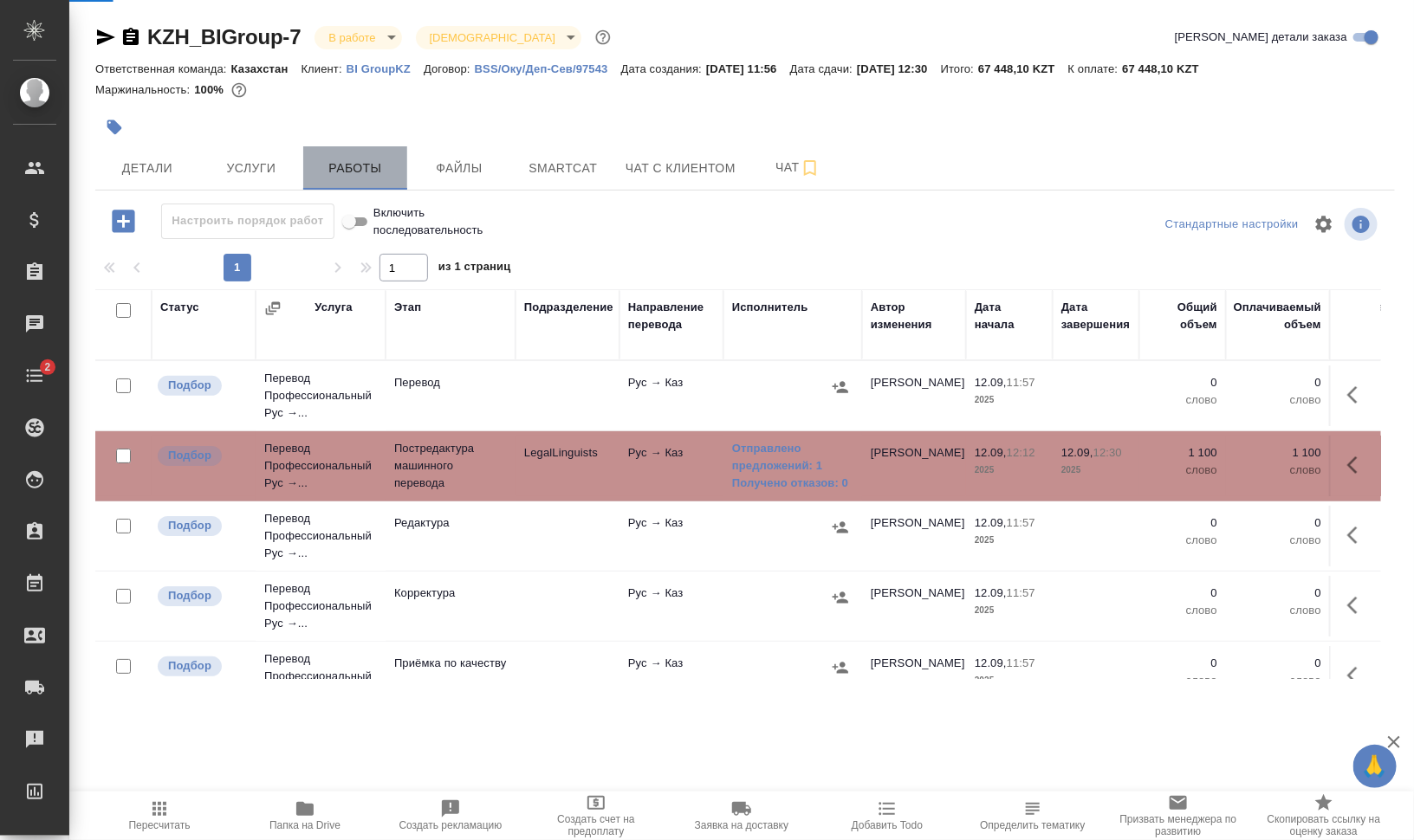
click at [355, 164] on span "Работы" at bounding box center [355, 168] width 83 height 21
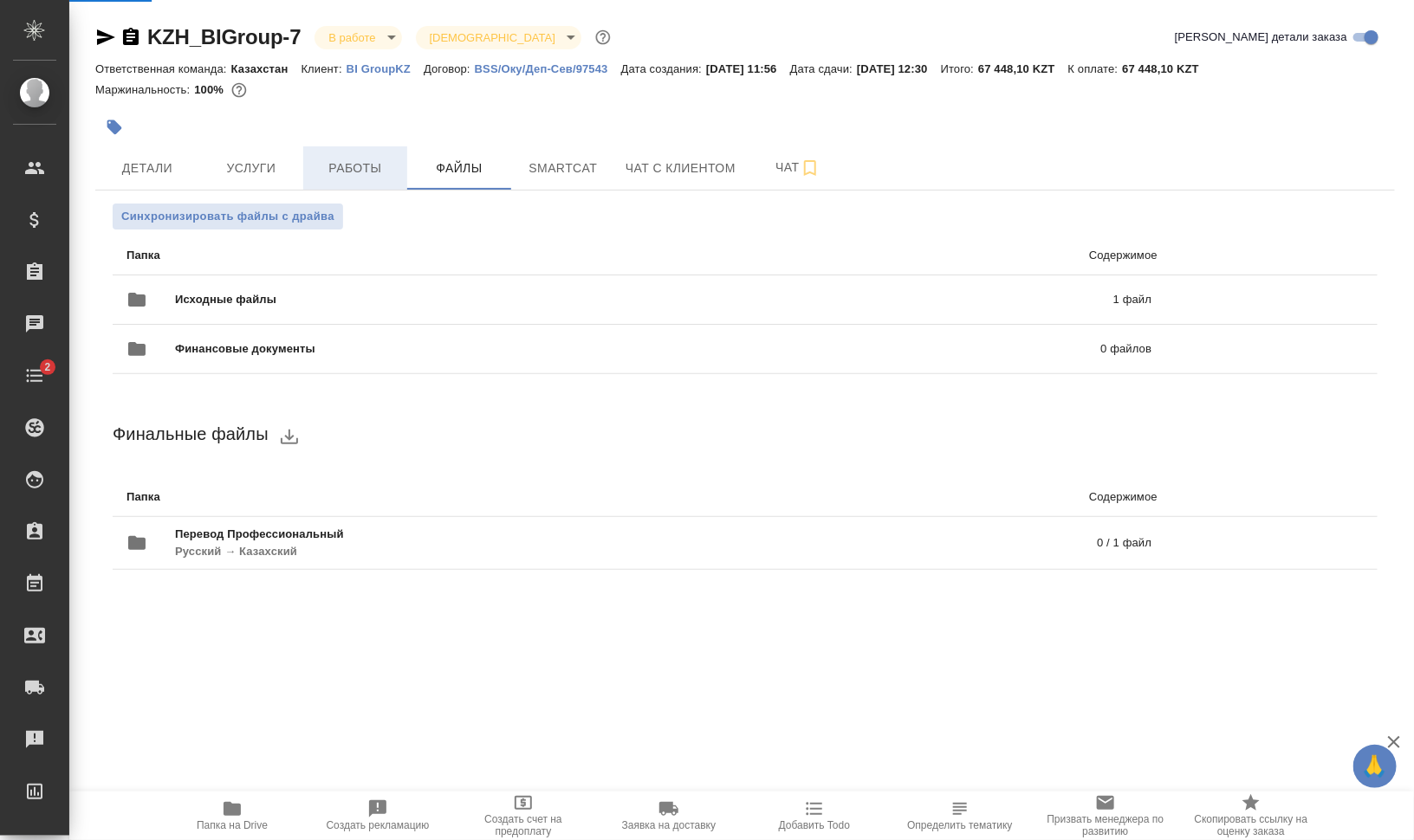
click at [355, 164] on span "Работы" at bounding box center [355, 168] width 83 height 21
click at [115, 127] on icon "button" at bounding box center [115, 128] width 15 height 15
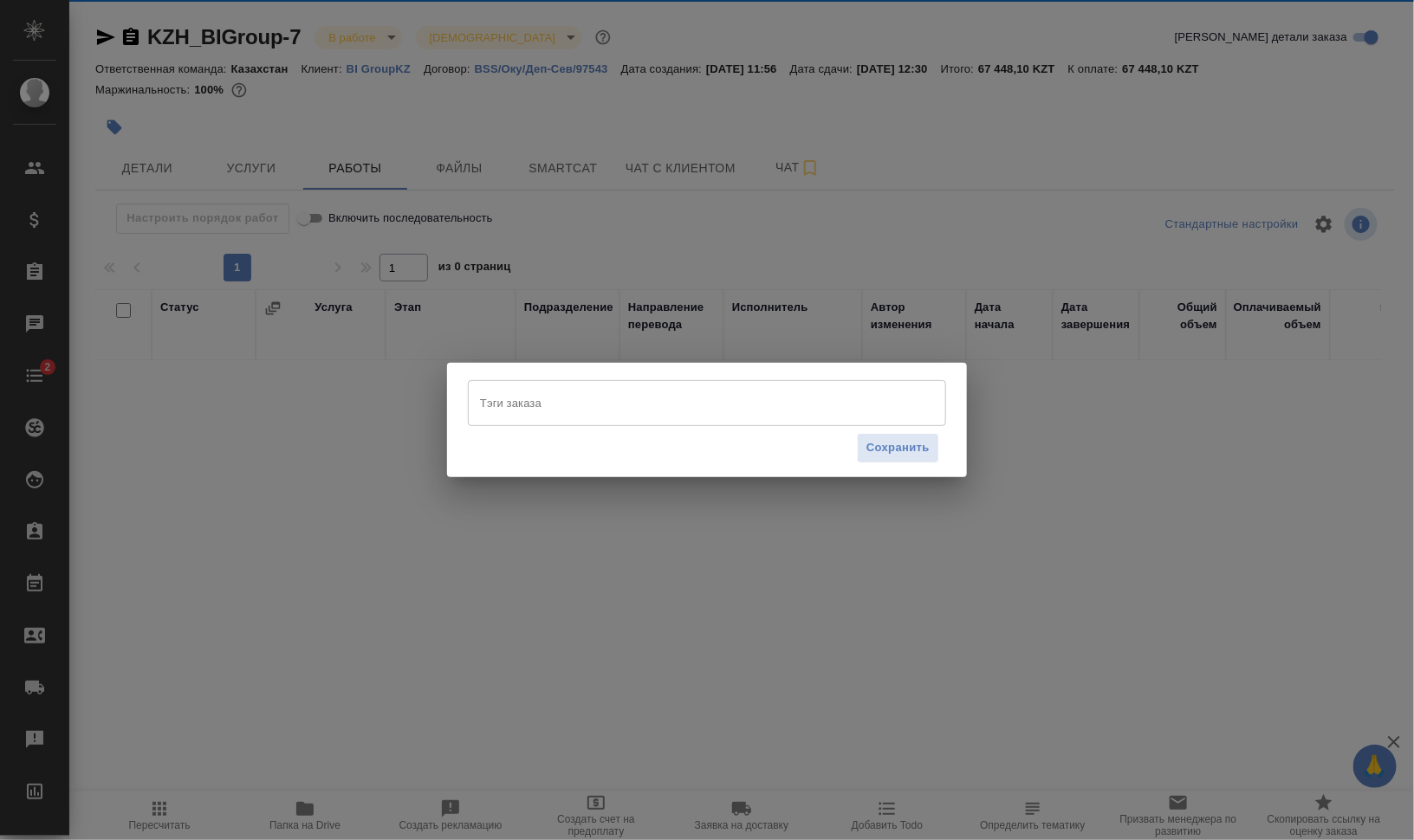
click at [623, 401] on input "Тэги заказа" at bounding box center [691, 403] width 430 height 30
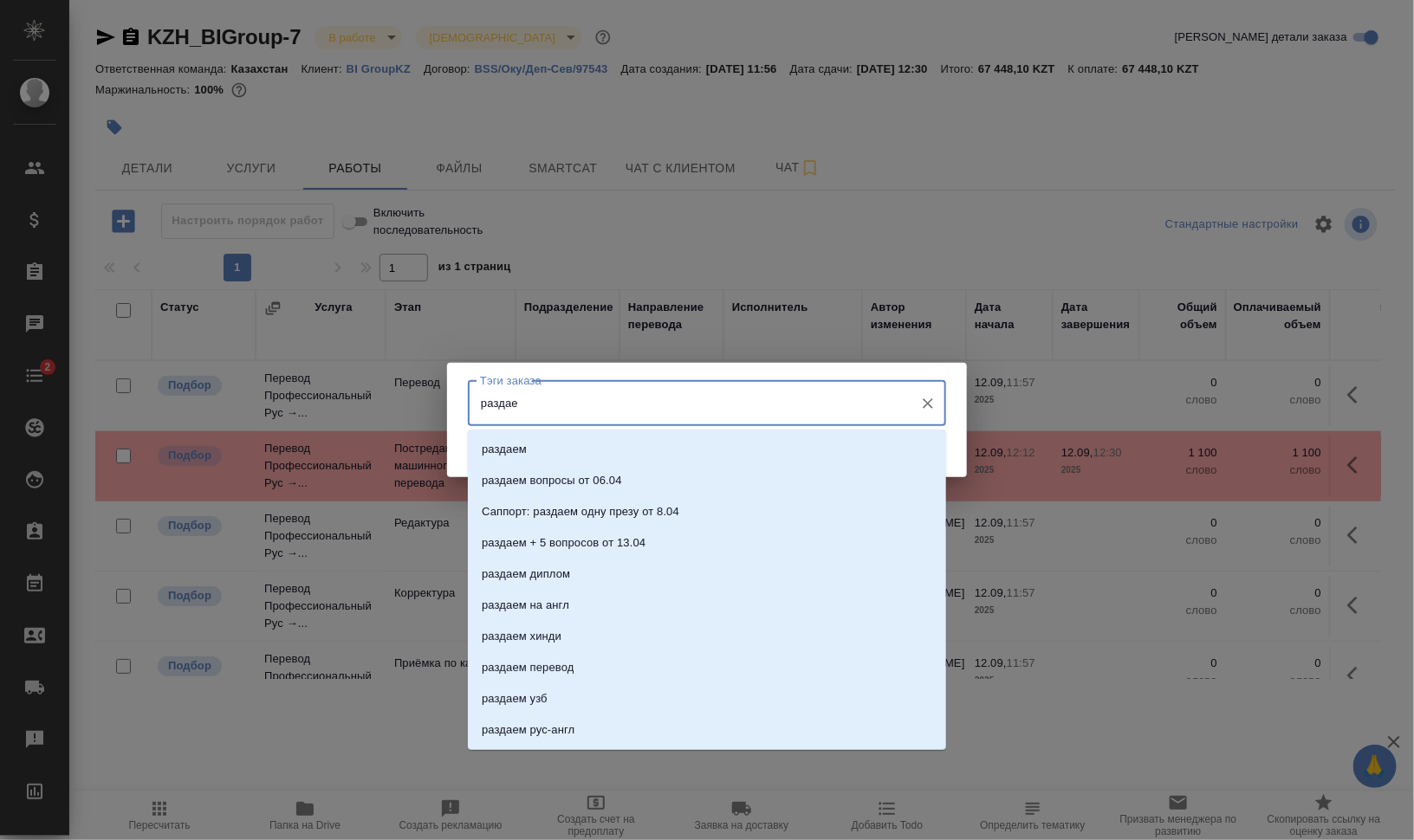
type input "раздаем"
click at [609, 440] on li "раздаем" at bounding box center [707, 449] width 478 height 31
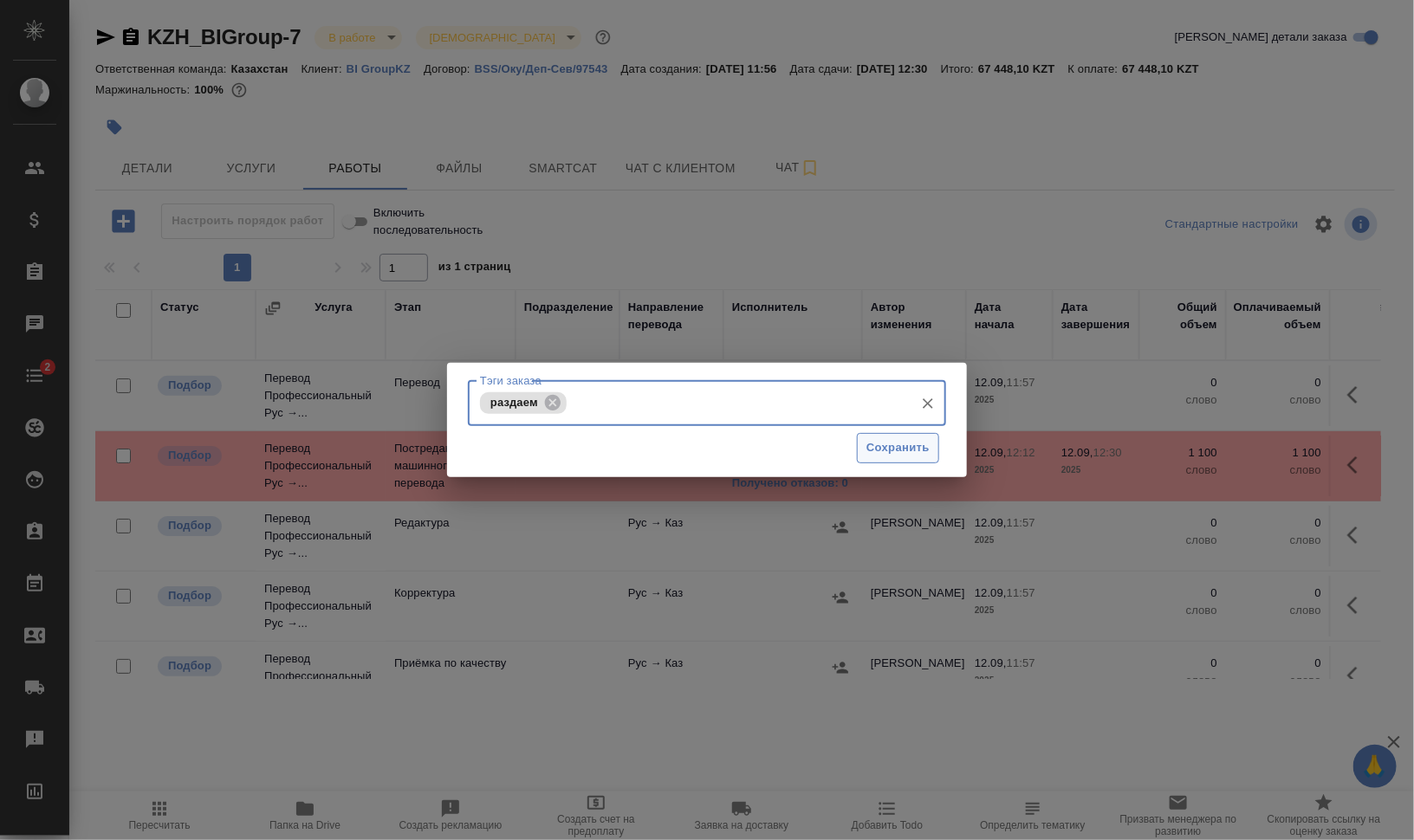
click at [882, 445] on span "Сохранить" at bounding box center [898, 448] width 64 height 20
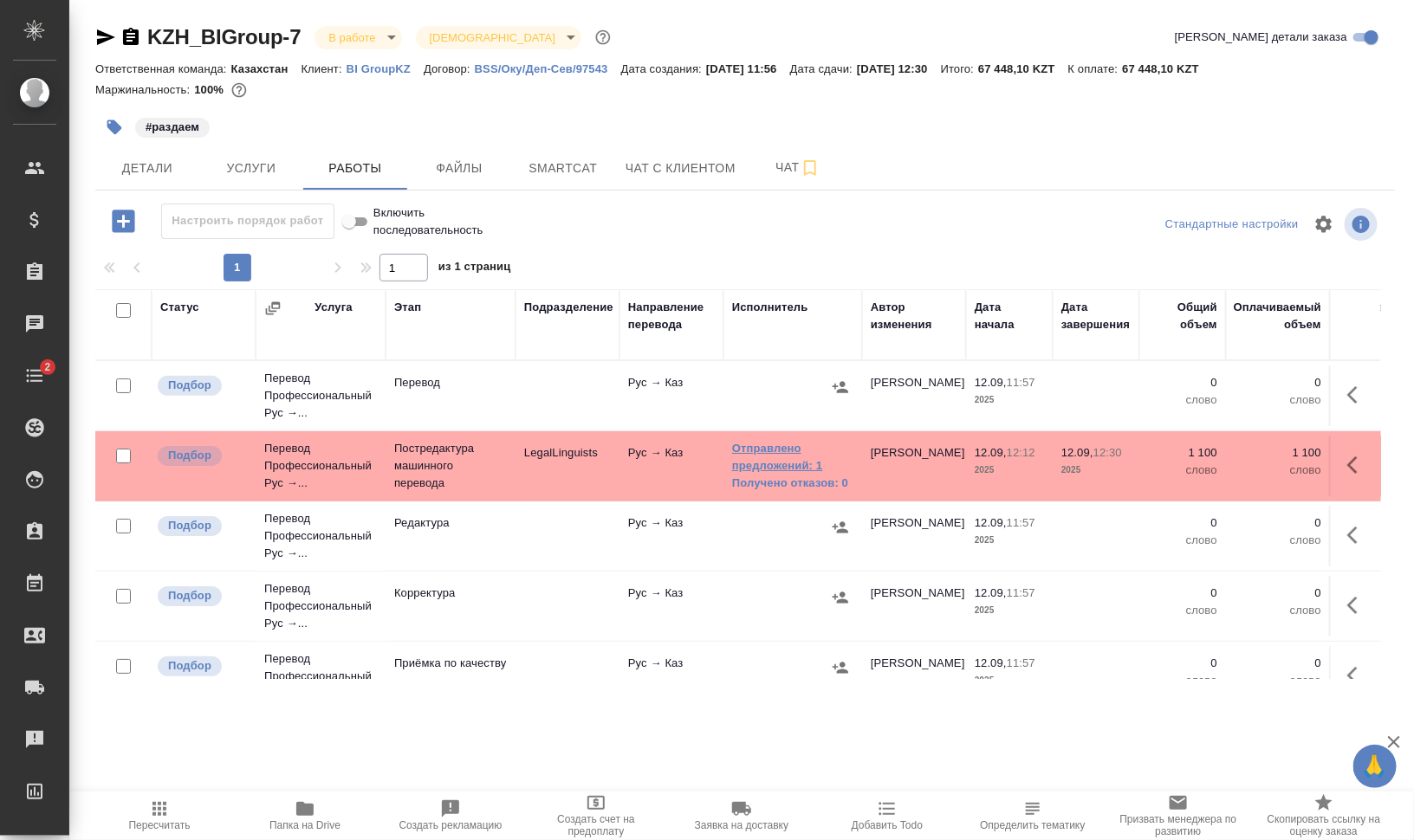
click at [769, 464] on link "Отправлено предложений: 1" at bounding box center [793, 457] width 121 height 35
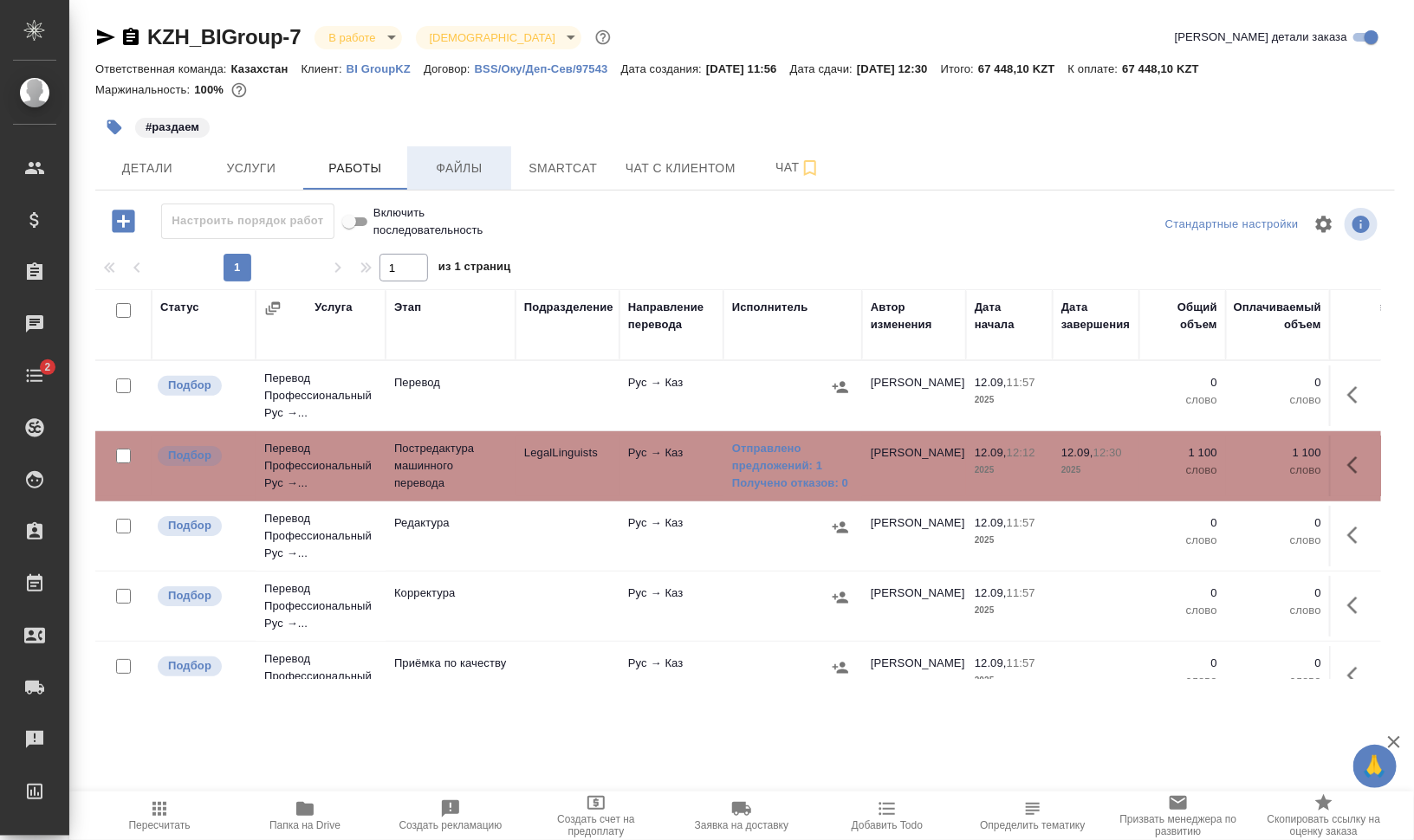
click at [451, 163] on span "Файлы" at bounding box center [459, 168] width 83 height 21
click at [358, 168] on span "Работы" at bounding box center [355, 168] width 83 height 21
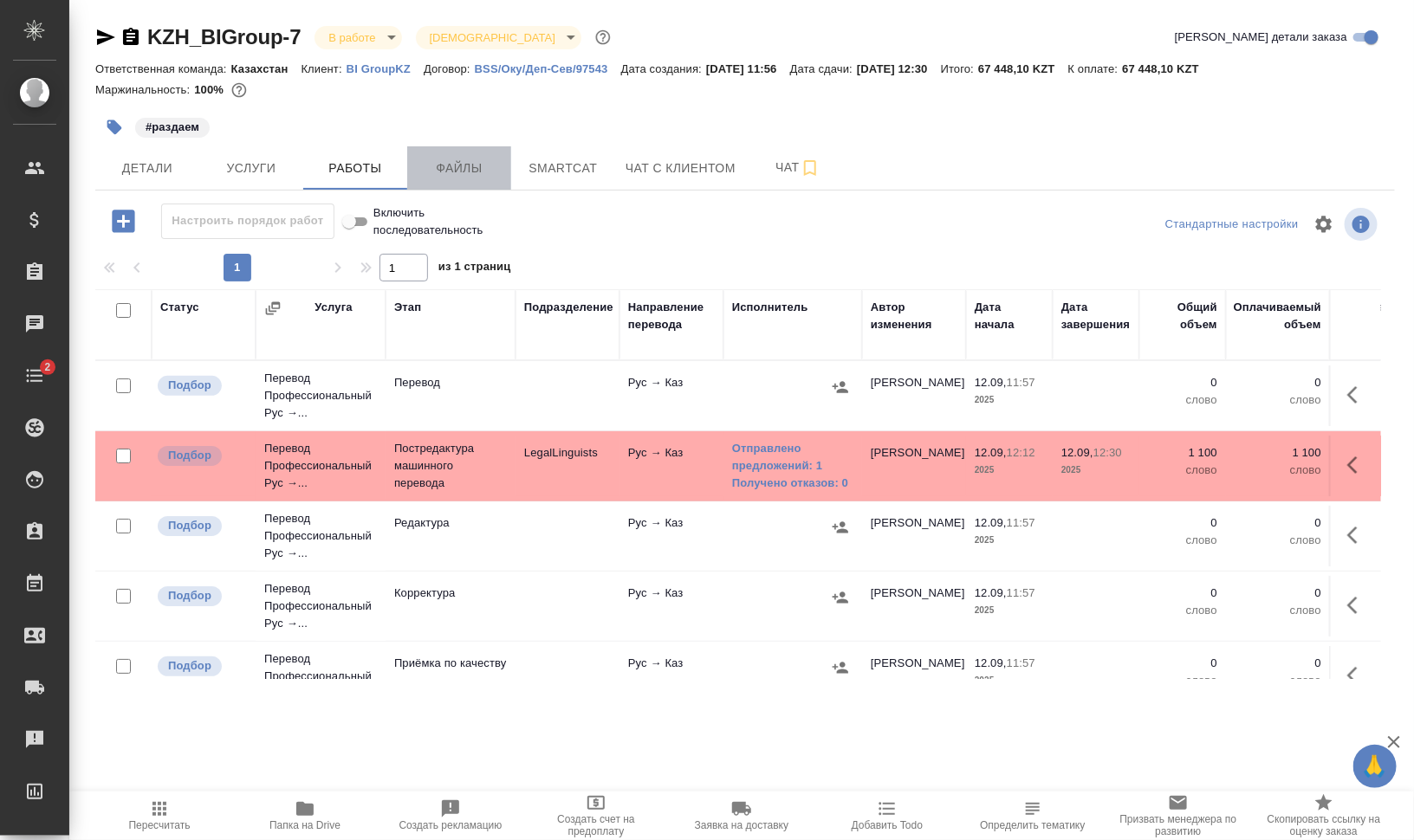
click at [451, 166] on span "Файлы" at bounding box center [459, 168] width 83 height 21
click at [345, 163] on span "Работы" at bounding box center [355, 168] width 83 height 21
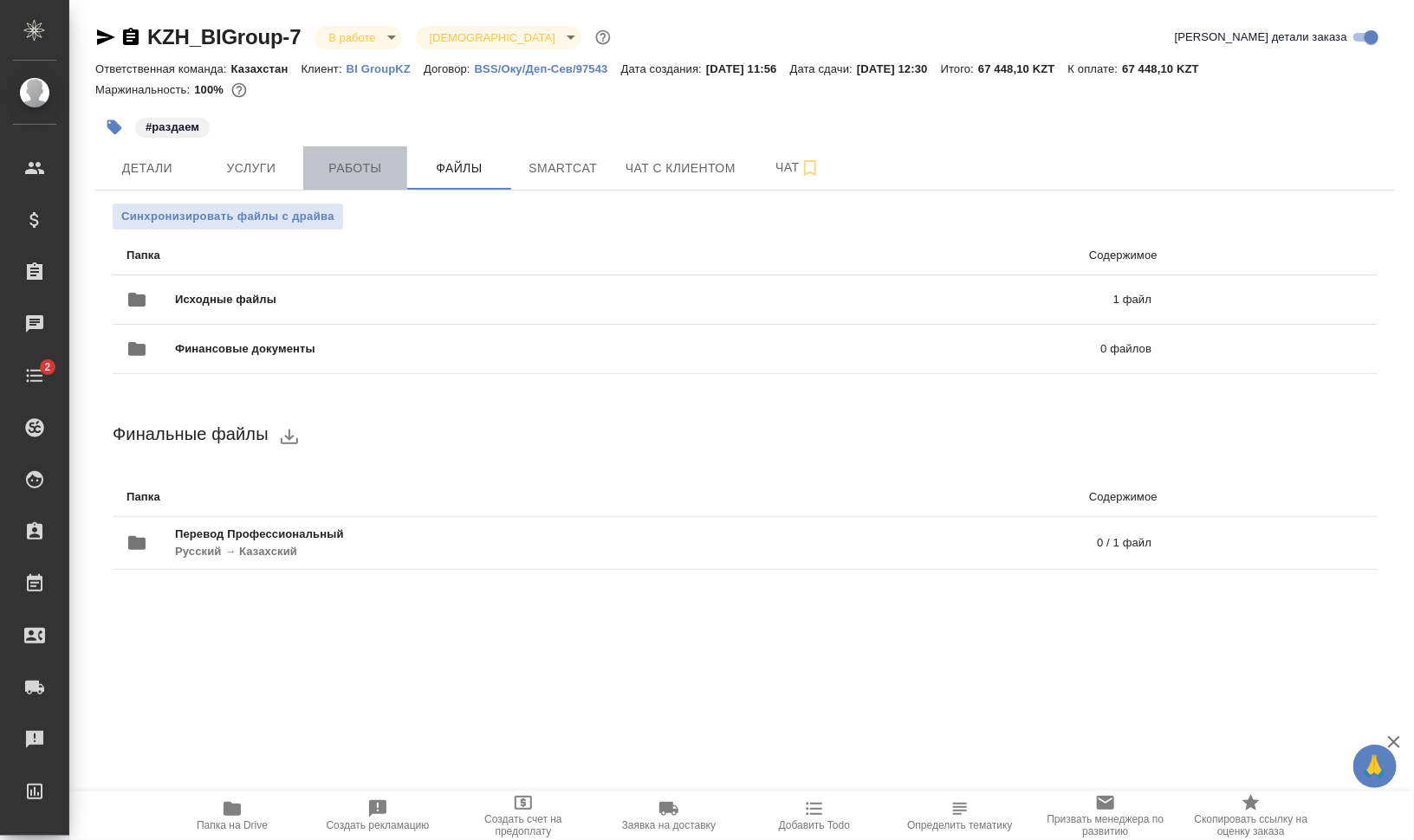
click at [345, 163] on span "Работы" at bounding box center [355, 168] width 83 height 21
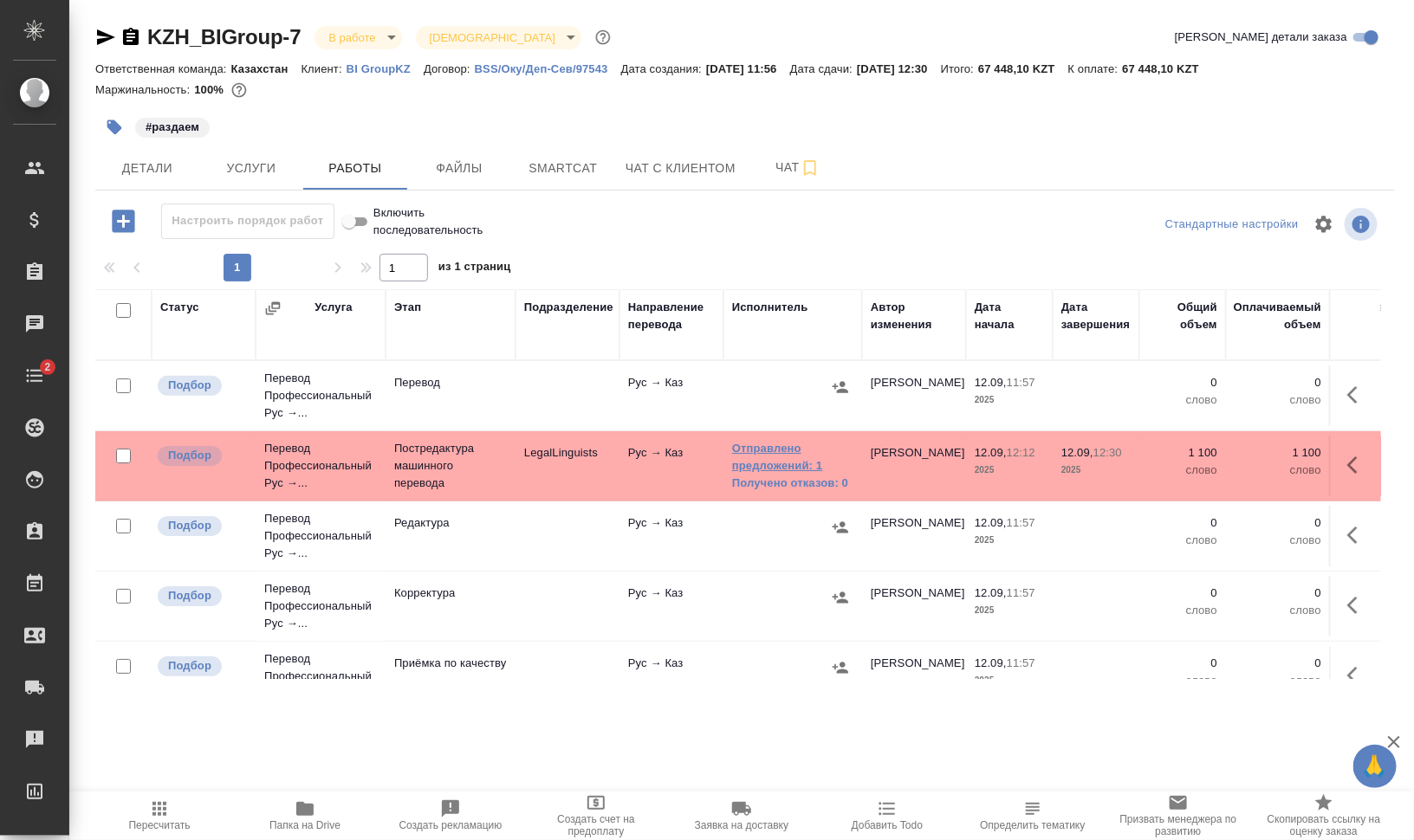
click at [786, 455] on link "Отправлено предложений: 1" at bounding box center [793, 457] width 121 height 35
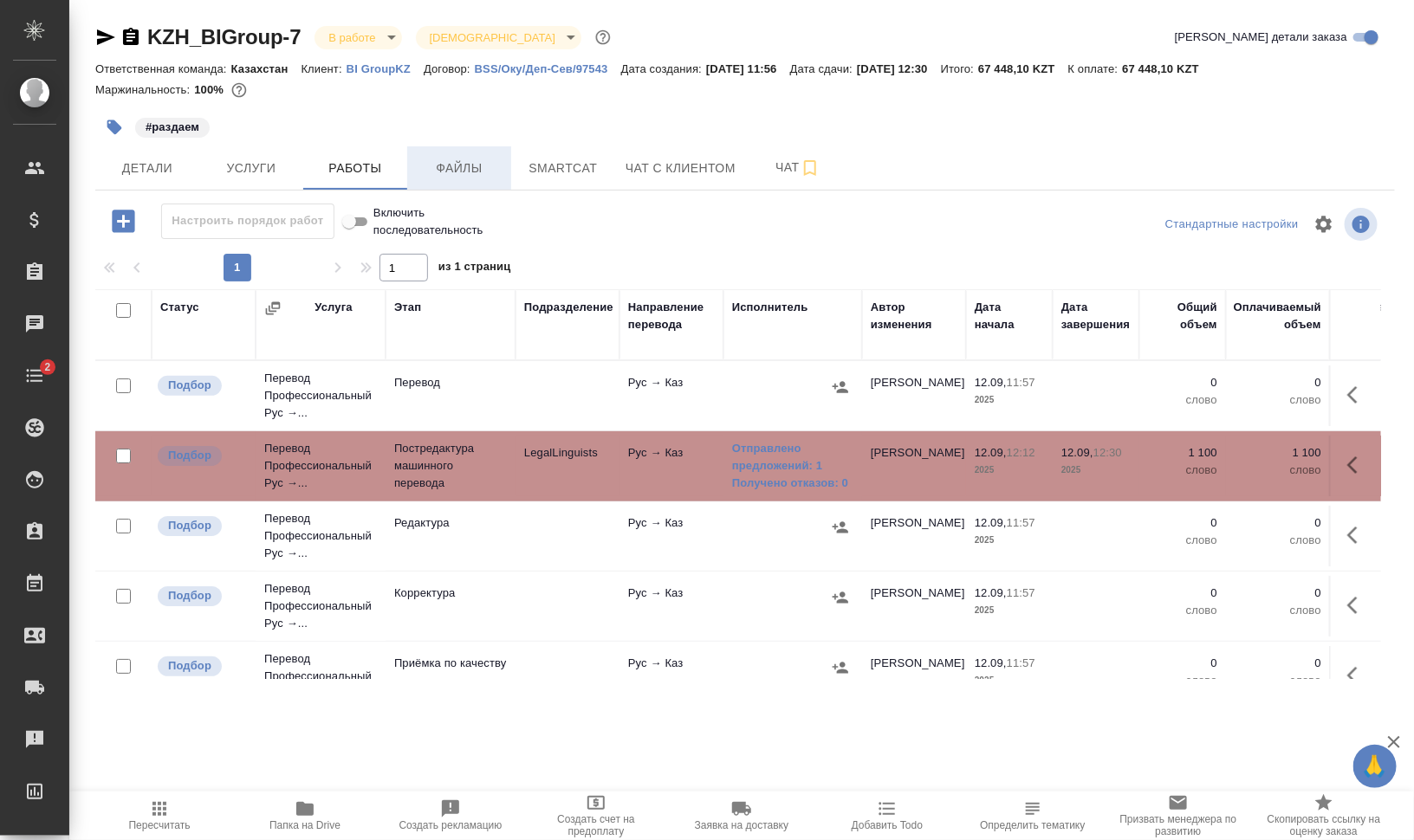
click at [482, 161] on span "Файлы" at bounding box center [459, 168] width 83 height 21
click at [344, 163] on span "Работы" at bounding box center [355, 168] width 83 height 21
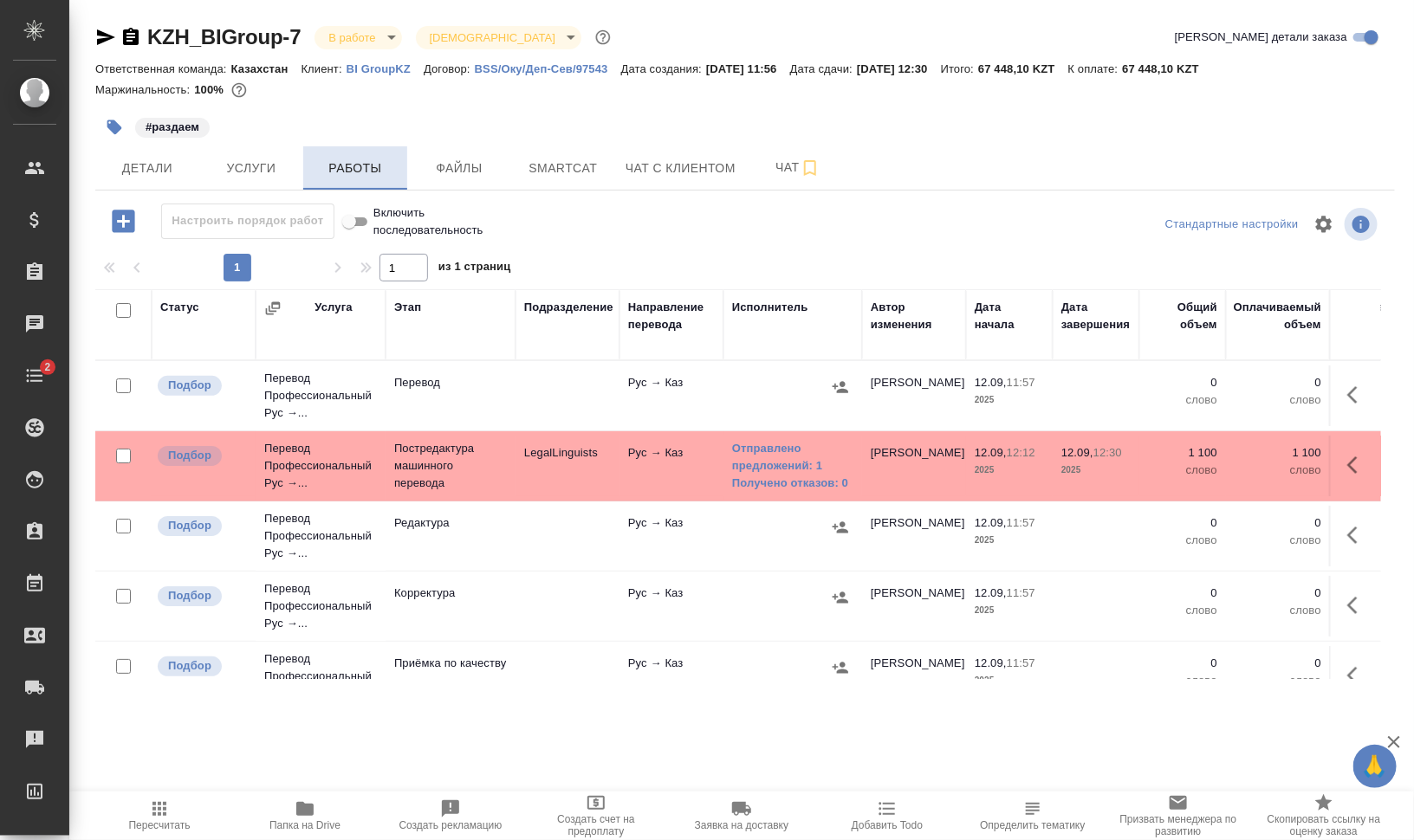
drag, startPoint x: 456, startPoint y: 164, endPoint x: 392, endPoint y: 164, distance: 64.0
click at [456, 164] on span "Файлы" at bounding box center [459, 168] width 83 height 21
click at [334, 164] on span "Работы" at bounding box center [355, 168] width 83 height 21
click at [1348, 460] on icon "button" at bounding box center [1358, 465] width 21 height 21
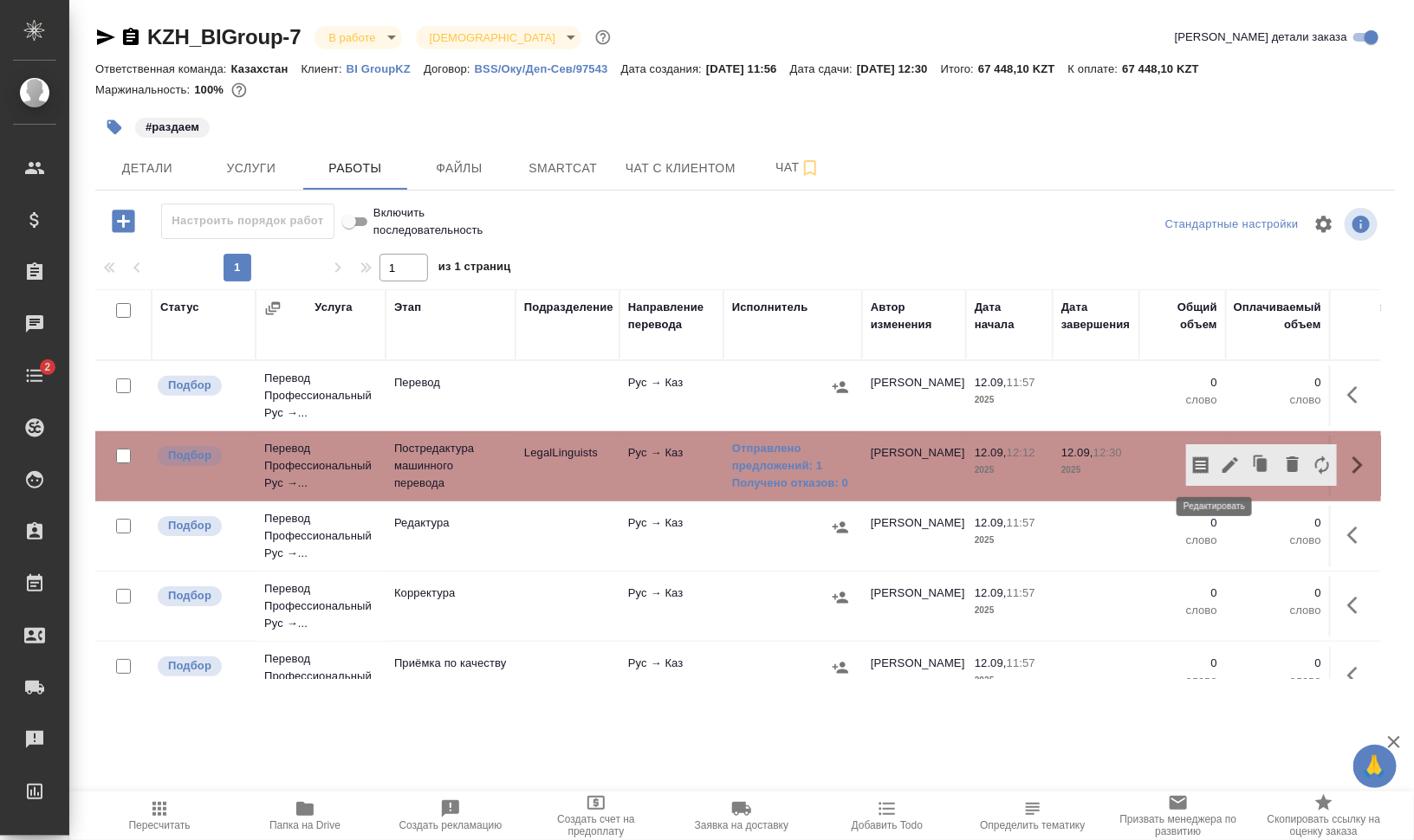
click at [1220, 456] on icon "button" at bounding box center [1230, 465] width 21 height 21
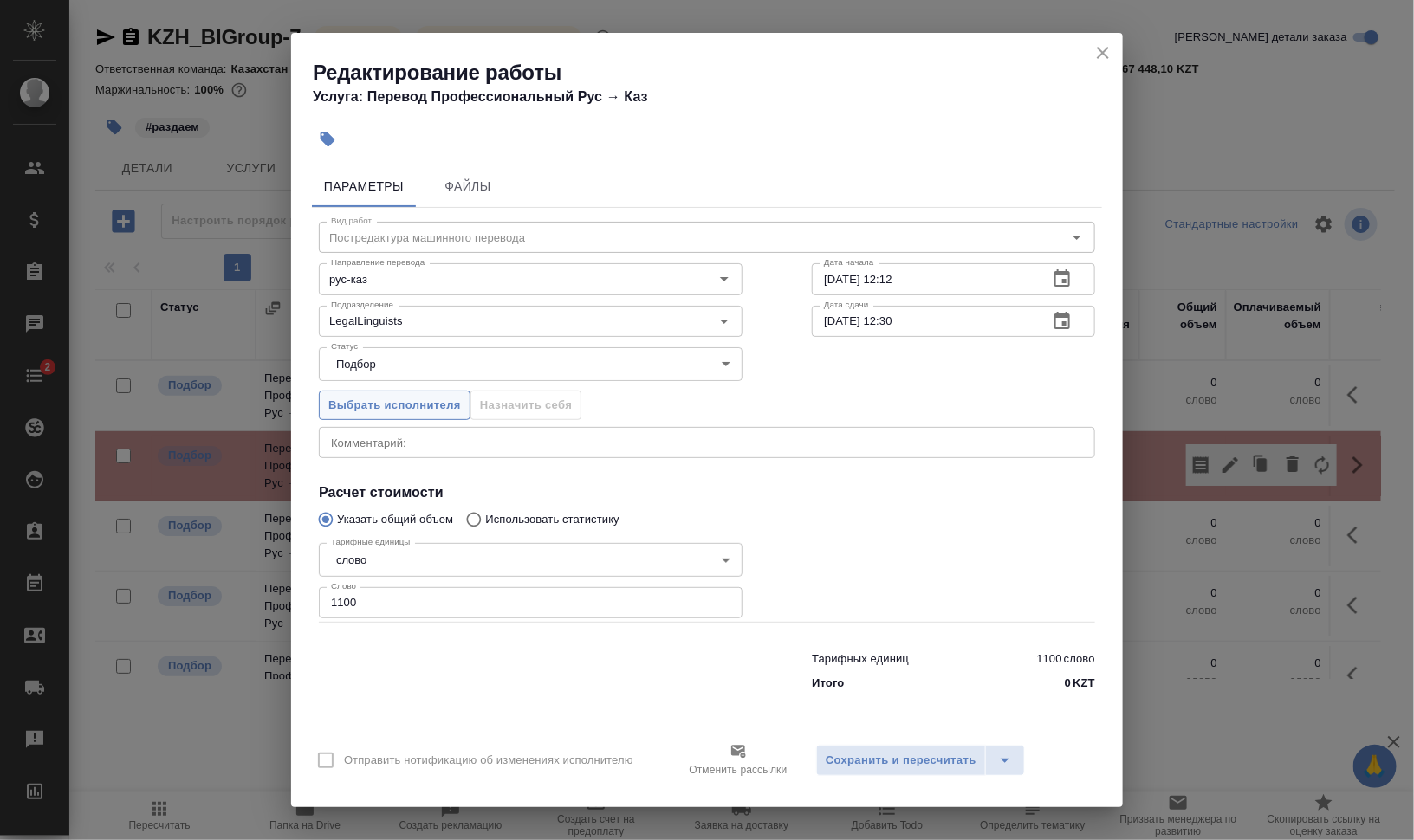
click at [373, 401] on span "Выбрать исполнителя" at bounding box center [394, 406] width 133 height 20
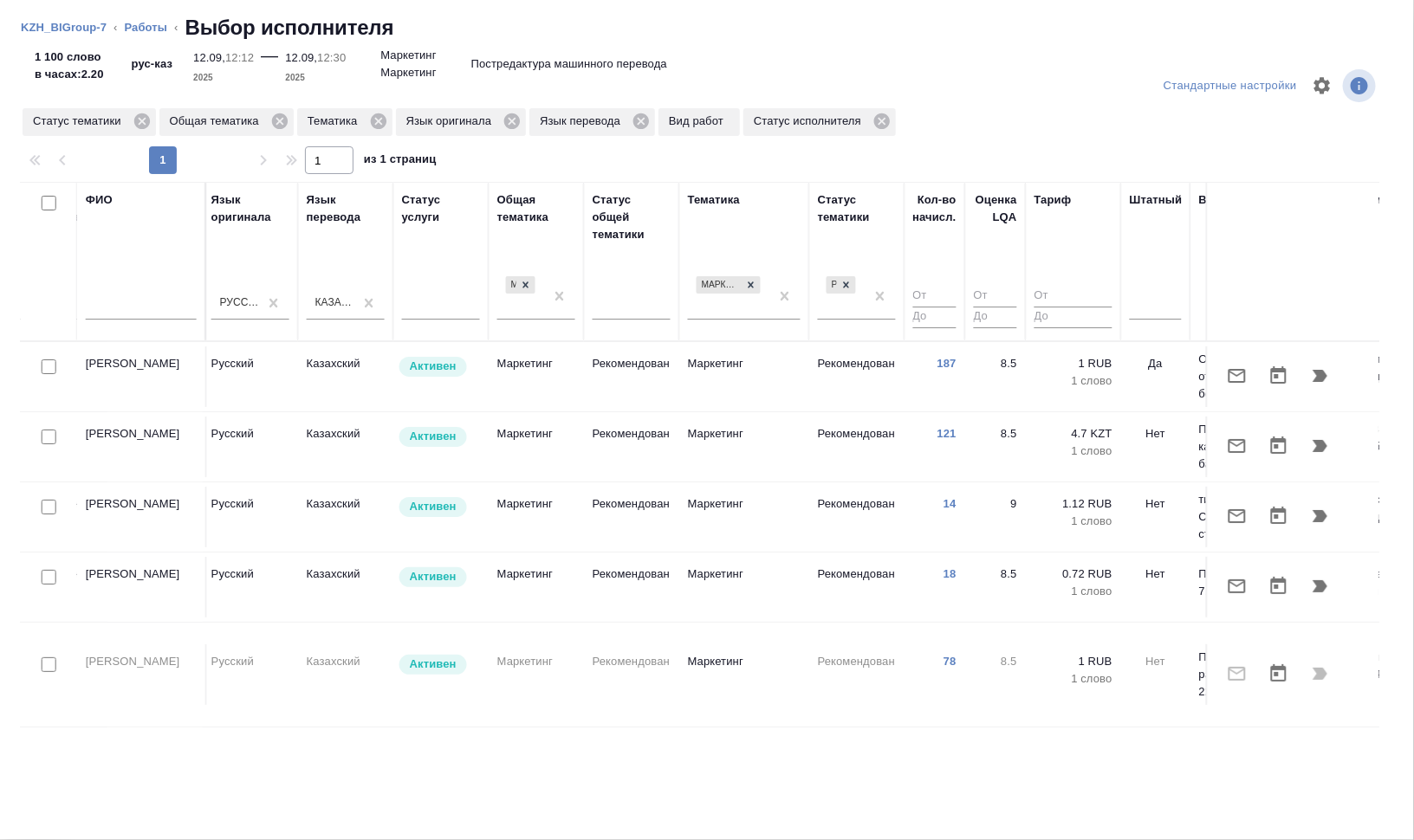
scroll to position [0, 1034]
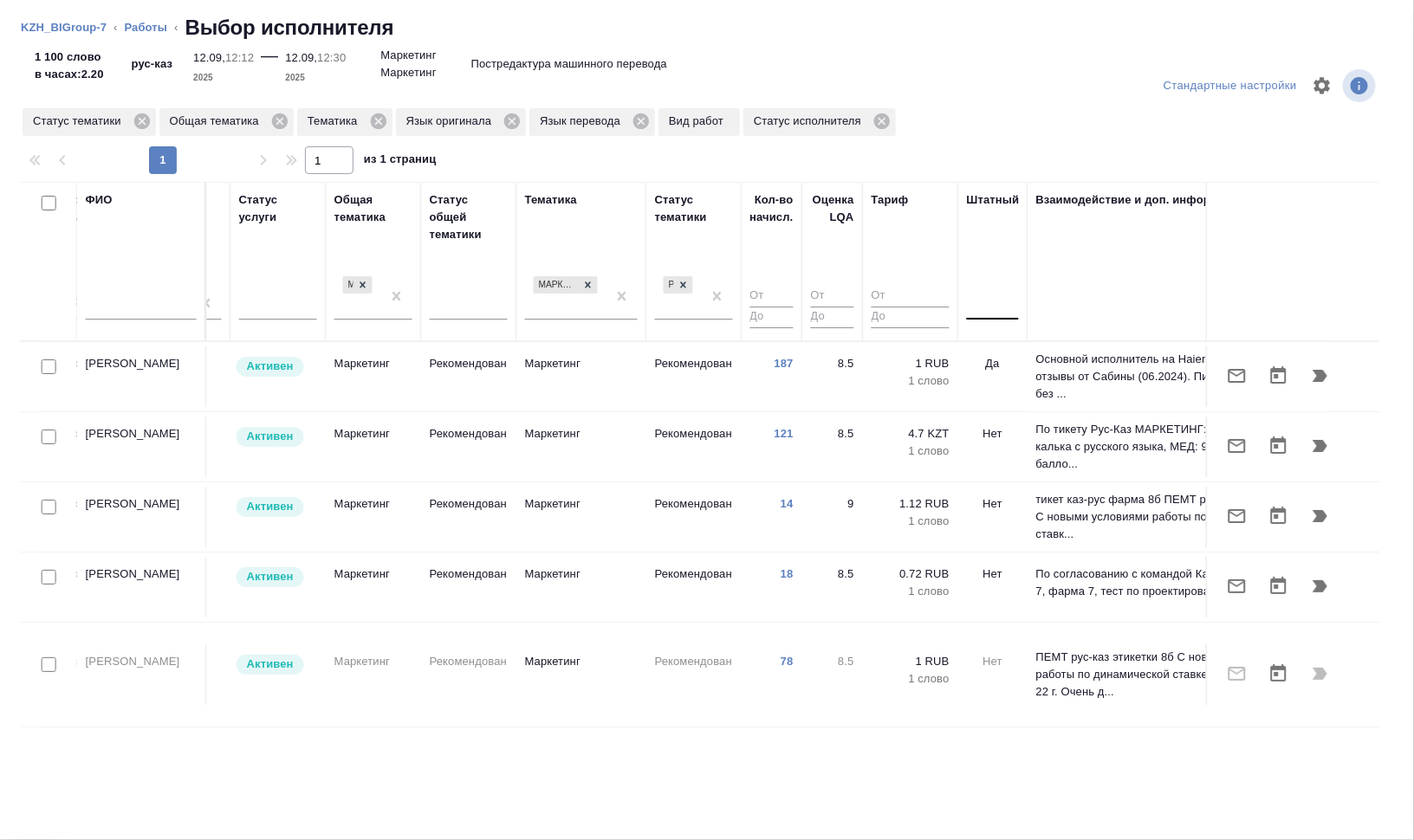
click at [985, 297] on div at bounding box center [993, 303] width 52 height 25
click at [1009, 351] on div "Нет" at bounding box center [1097, 357] width 260 height 31
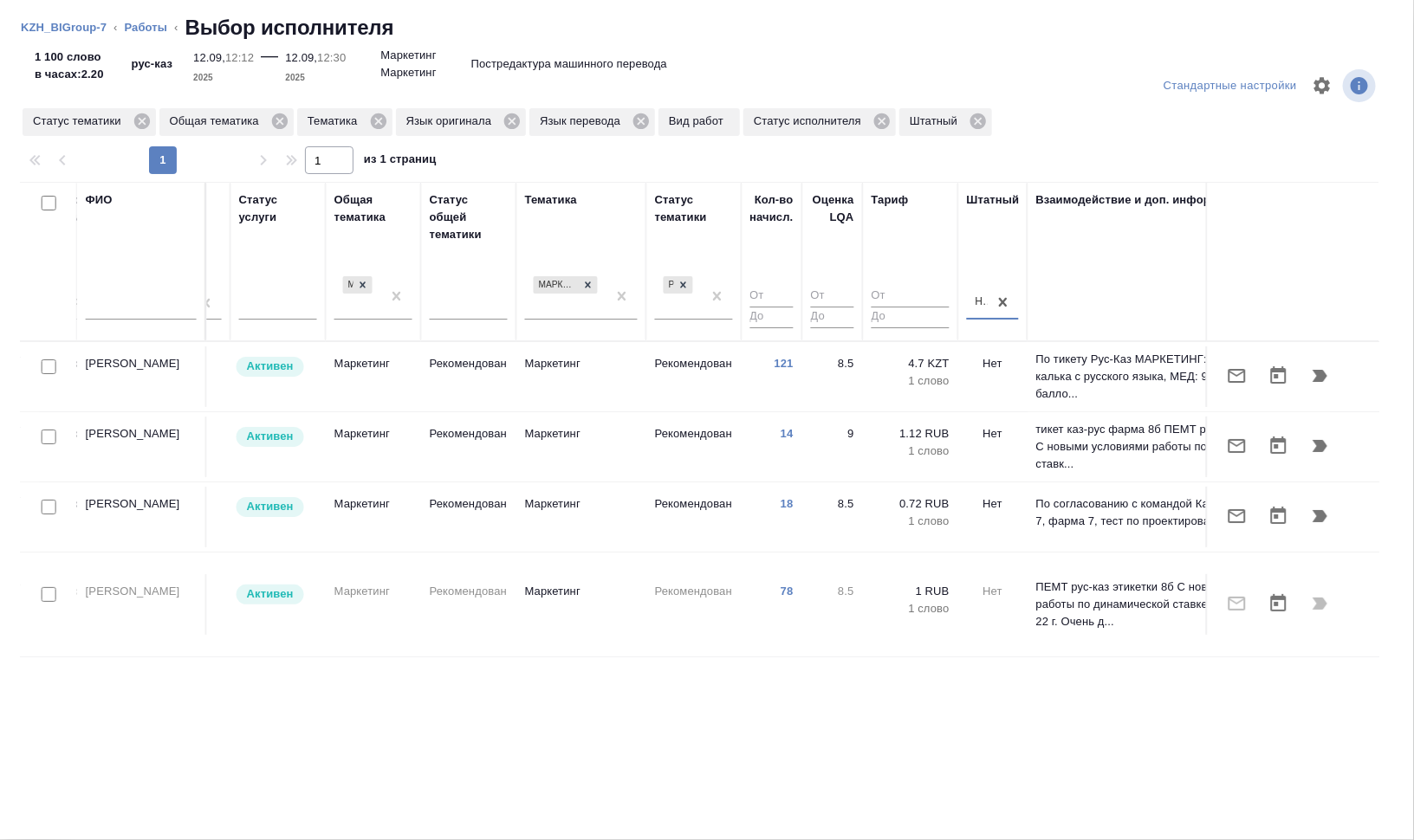
click at [690, 281] on div at bounding box center [683, 285] width 19 height 18
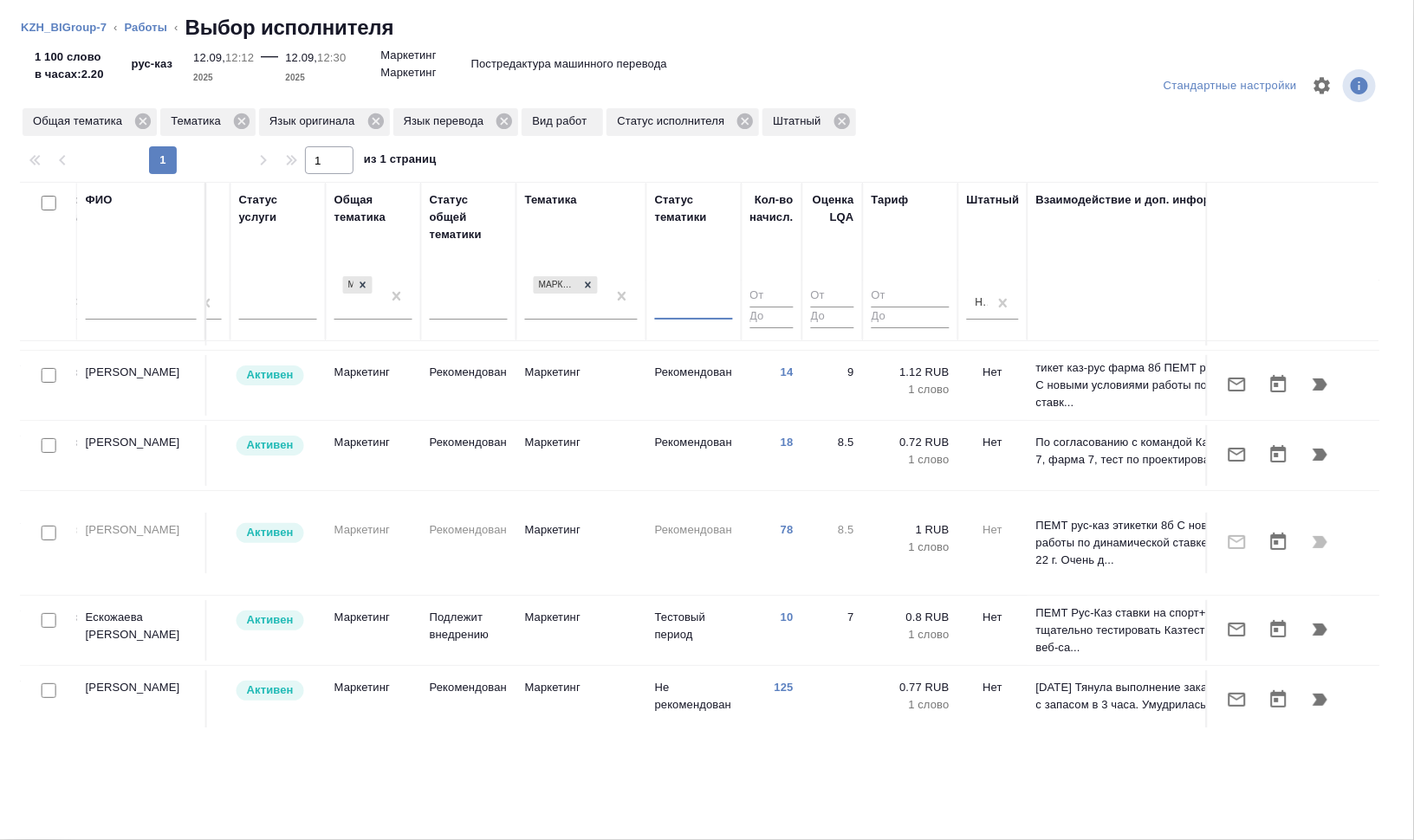
scroll to position [108, 1034]
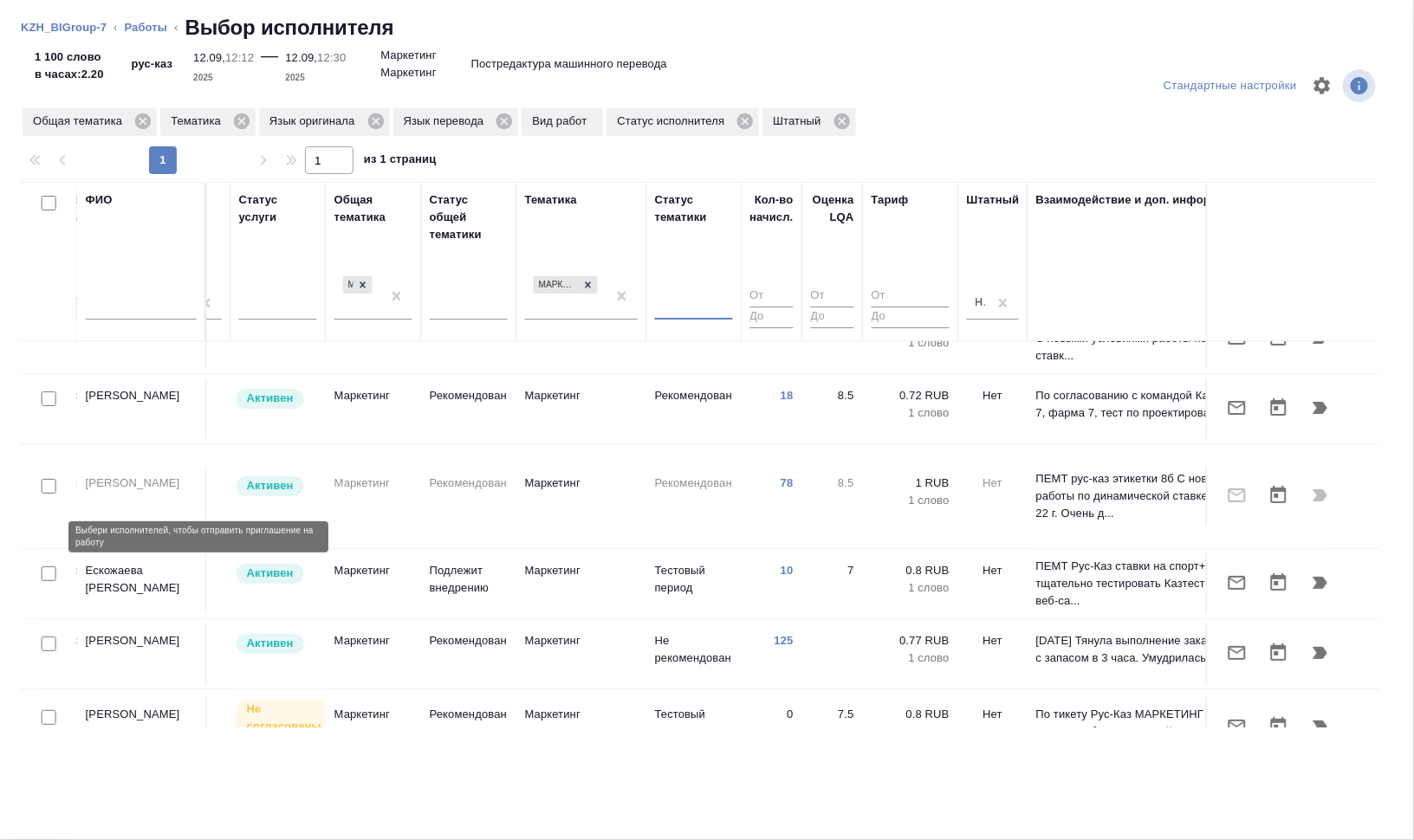
click at [46, 566] on input "checkbox" at bounding box center [50, 574] width 15 height 15
checkbox input "true"
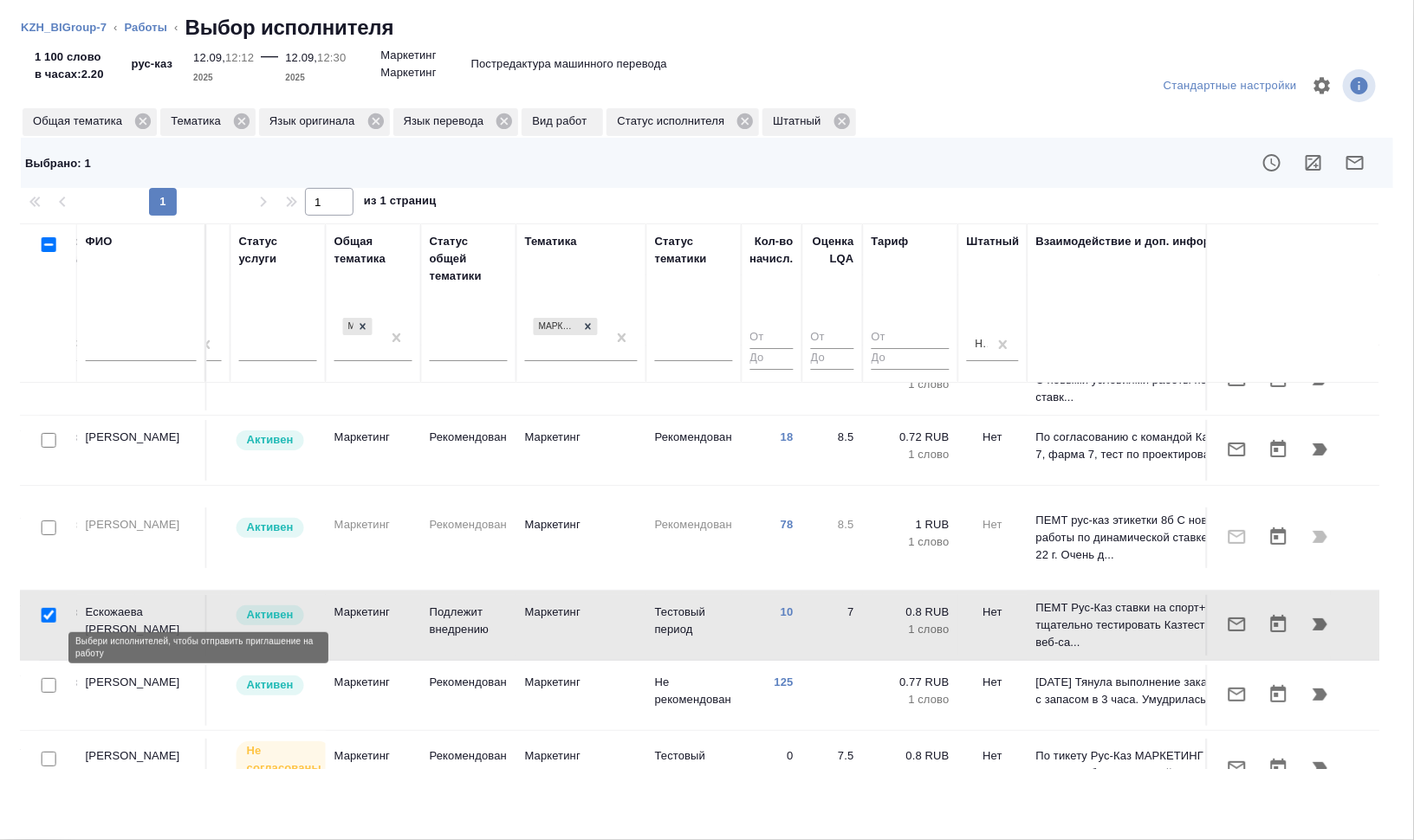
drag, startPoint x: 49, startPoint y: 648, endPoint x: 168, endPoint y: 559, distance: 148.6
click at [50, 678] on input "checkbox" at bounding box center [50, 686] width 15 height 15
checkbox input "true"
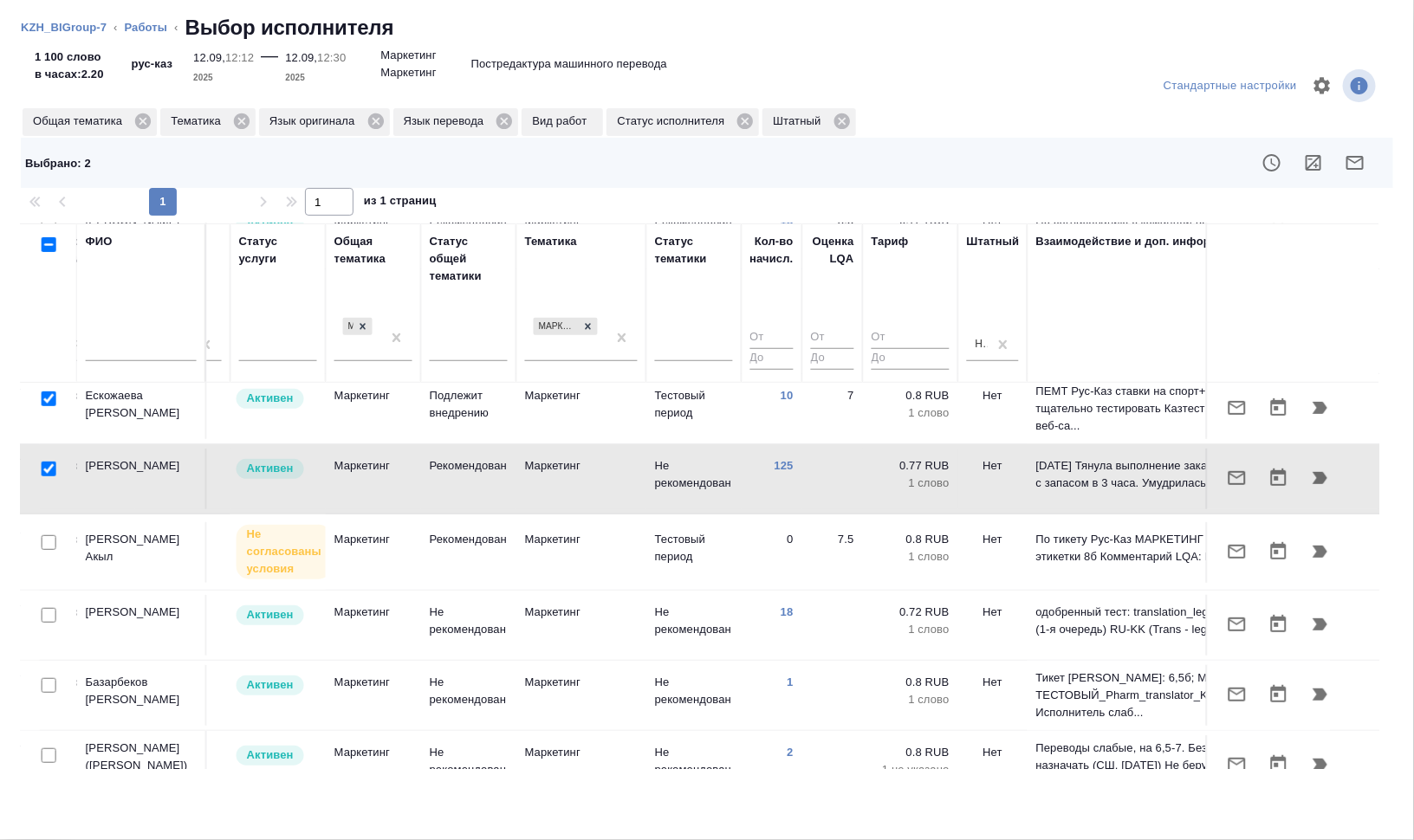
scroll to position [334, 1034]
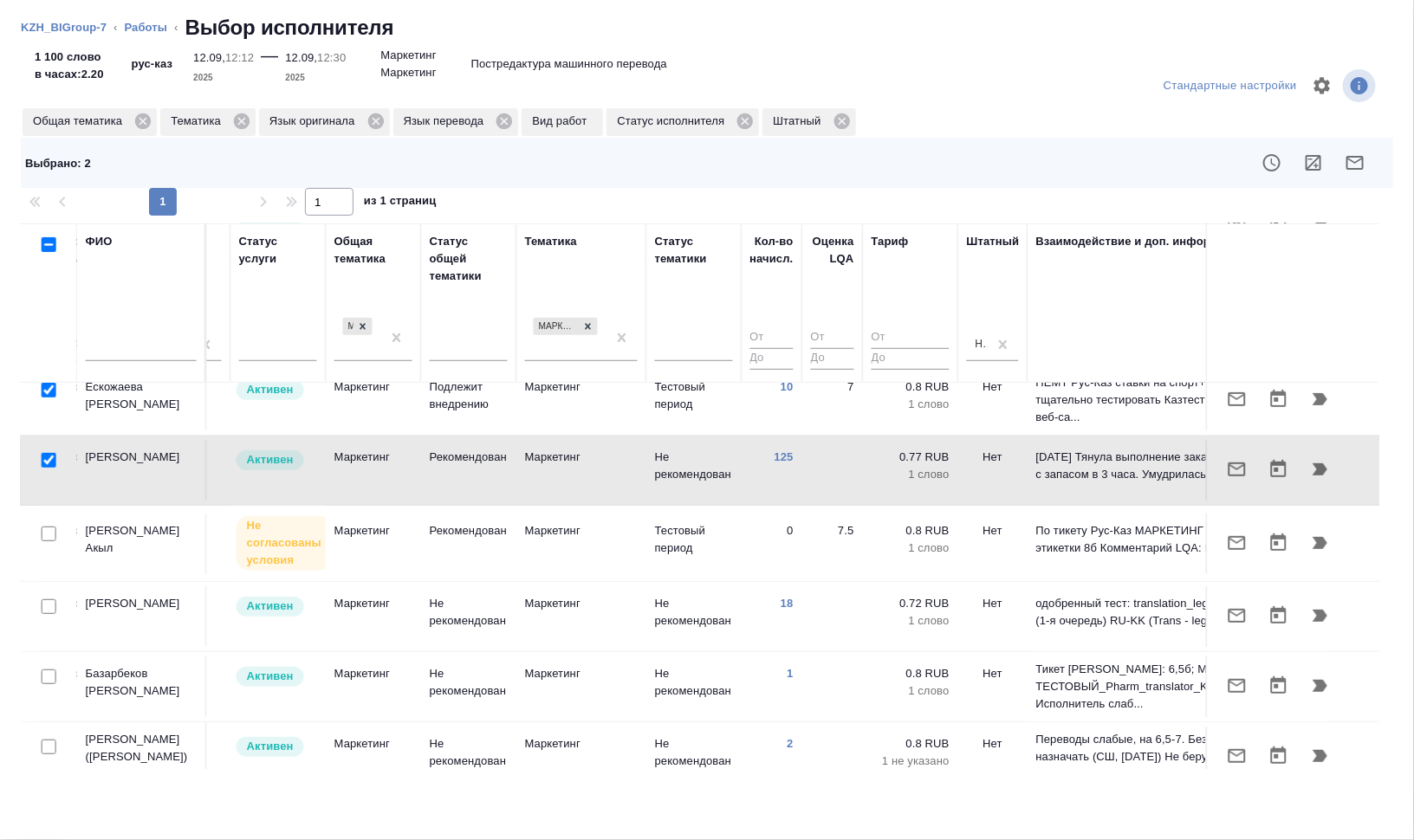
click at [378, 791] on div "Стандартные настройки Общая тематика Тематика Язык оригинала Язык перевода Вид …" at bounding box center [707, 447] width 1414 height 789
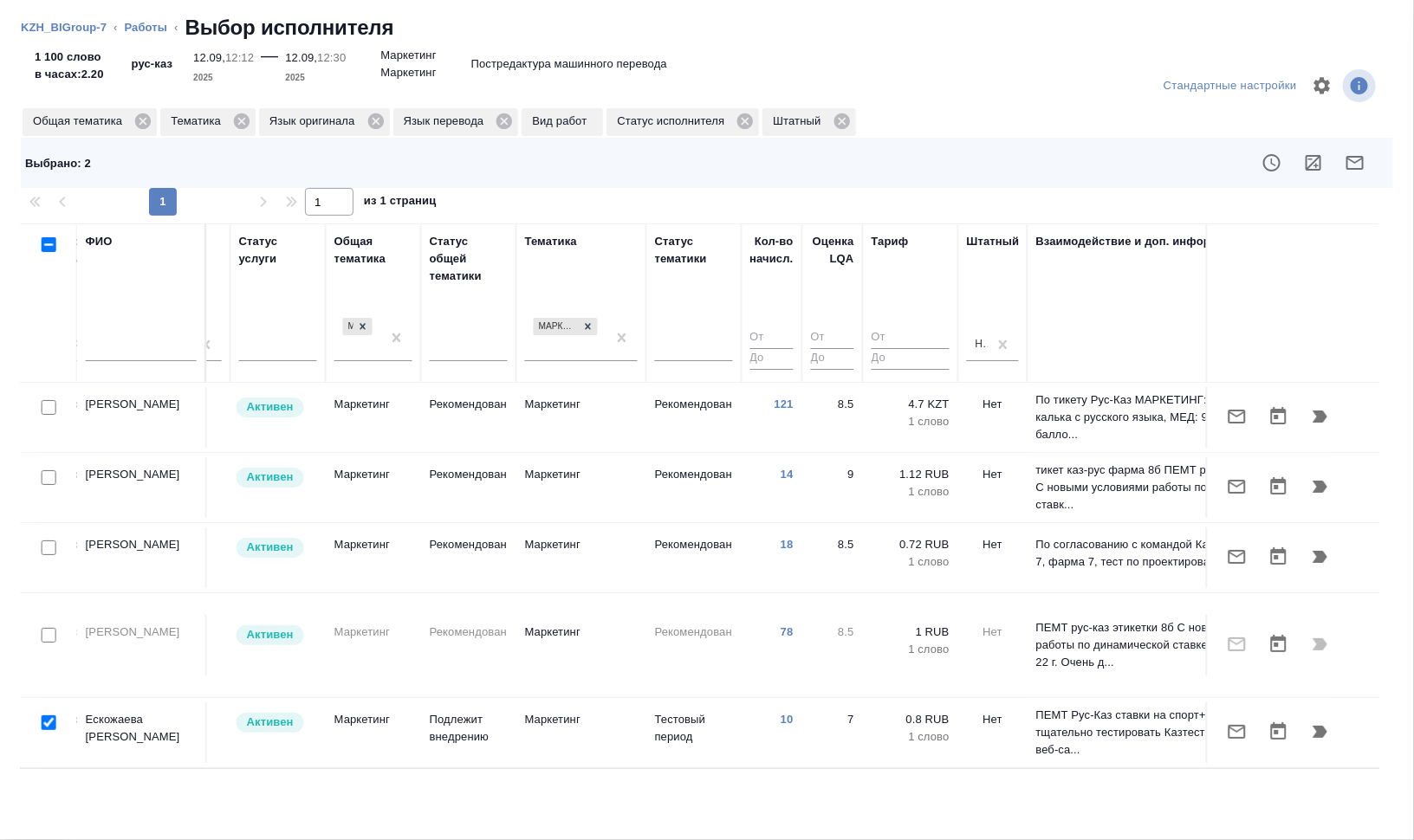
scroll to position [0, 1034]
click at [1362, 173] on button "button" at bounding box center [1355, 163] width 42 height 42
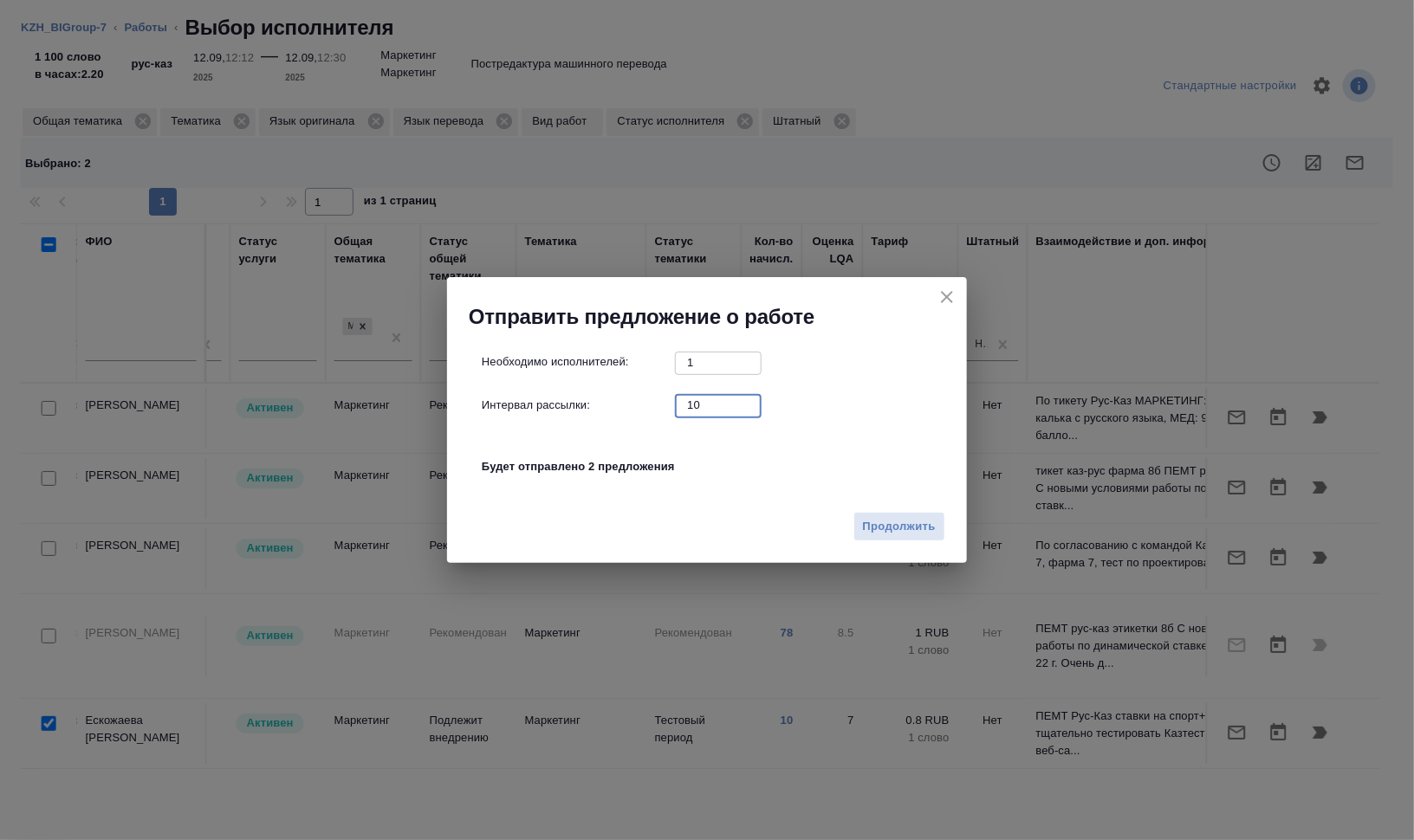
drag, startPoint x: 724, startPoint y: 399, endPoint x: 612, endPoint y: 401, distance: 112.0
click at [612, 401] on div "Интервал рассылки: 10 ​" at bounding box center [714, 405] width 464 height 21
type input "0"
click at [928, 529] on span "Продолжить" at bounding box center [899, 527] width 73 height 20
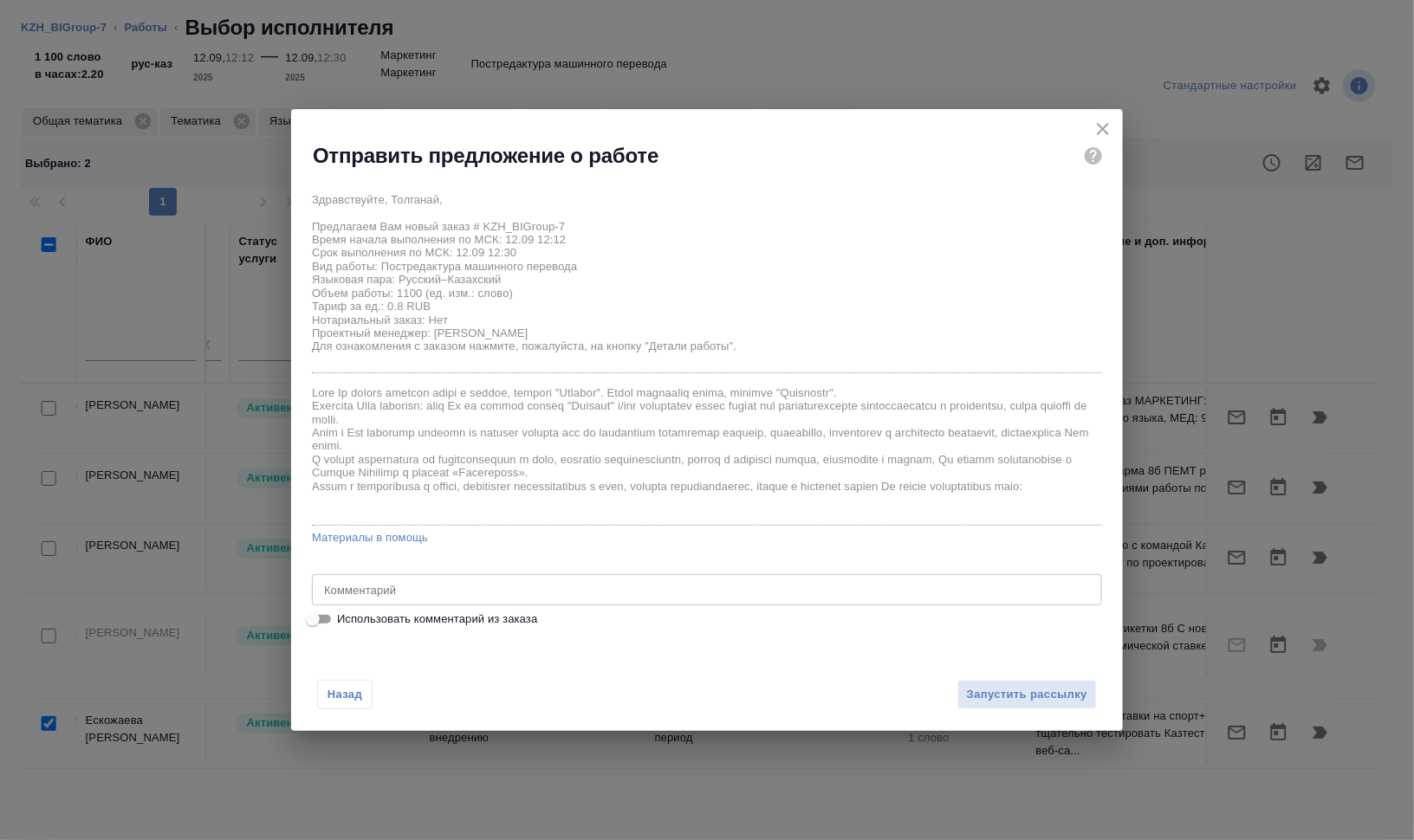
click at [418, 585] on textarea at bounding box center [707, 590] width 766 height 13
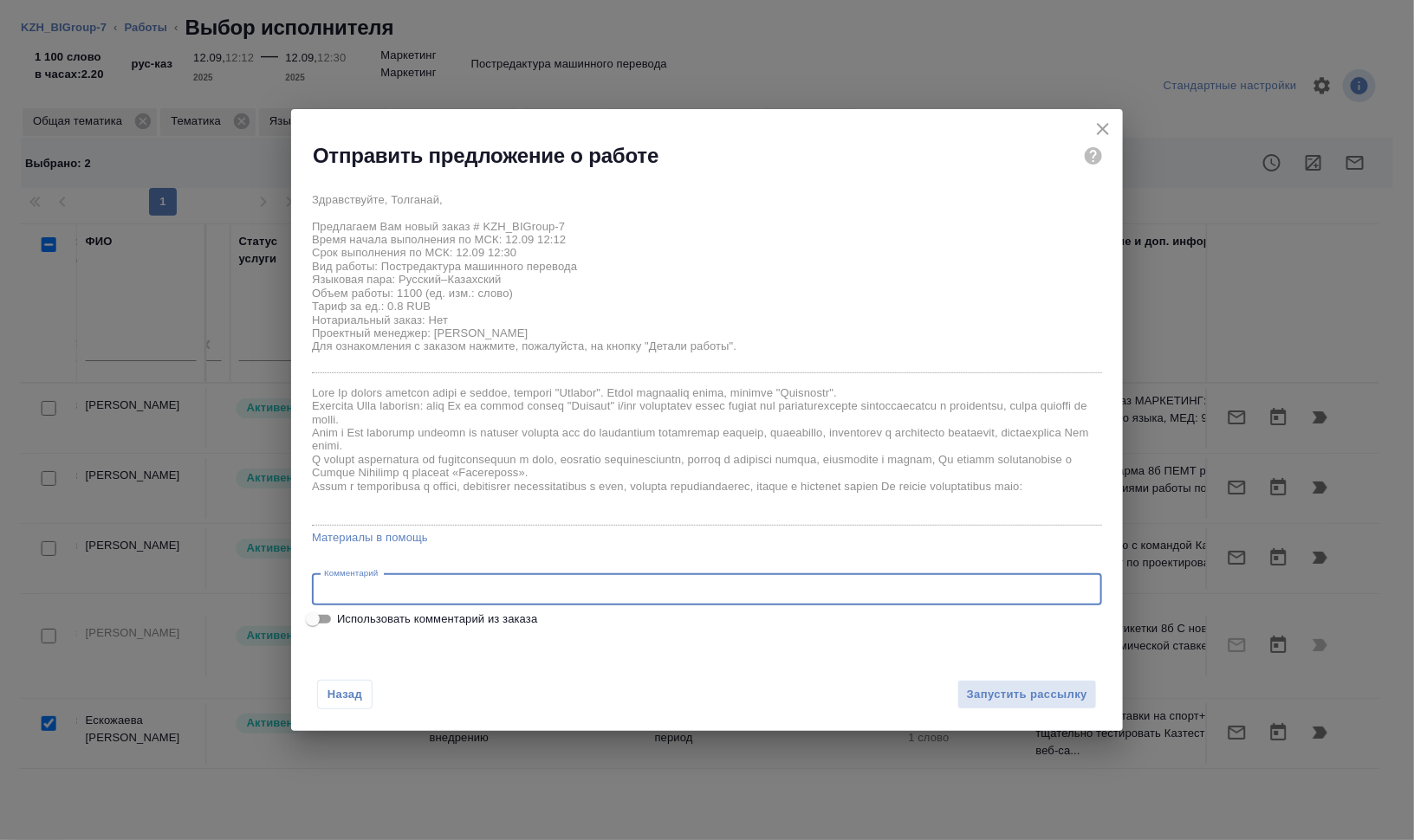
paste textarea "Сможете, пожалуйста, помочь с небольшим срочным заказом? Очень нужно в течение …"
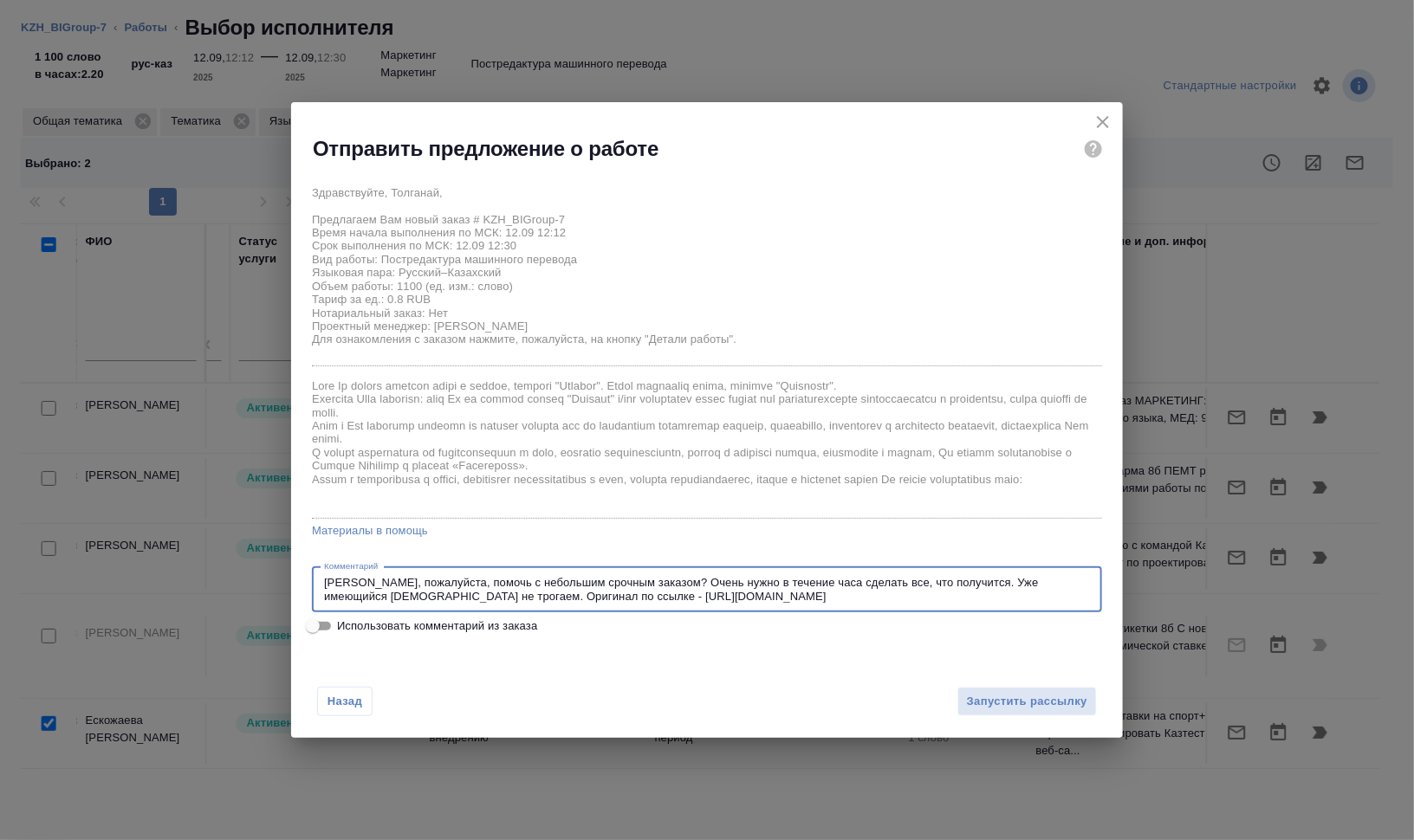
drag, startPoint x: 866, startPoint y: 581, endPoint x: 964, endPoint y: 584, distance: 98.0
click at [964, 584] on textarea "Сможете, пожалуйста, помочь с небольшим срочным заказом? Очень нужно в течение …" at bounding box center [707, 590] width 766 height 27
click at [472, 583] on textarea "Сможете, пожалуйста, помочь с небольшим срочным заказом? Очень нужно в течение …" at bounding box center [707, 590] width 766 height 27
click at [635, 591] on textarea "Сможете, пожалуйста, помочь с небольшим срочным заказом? Очень нужно в течение …" at bounding box center [707, 590] width 766 height 27
click at [839, 584] on textarea "Сможете, пожалуйста, помочь с небольшим срочным заказом? Очень нужно в течение …" at bounding box center [707, 590] width 766 height 27
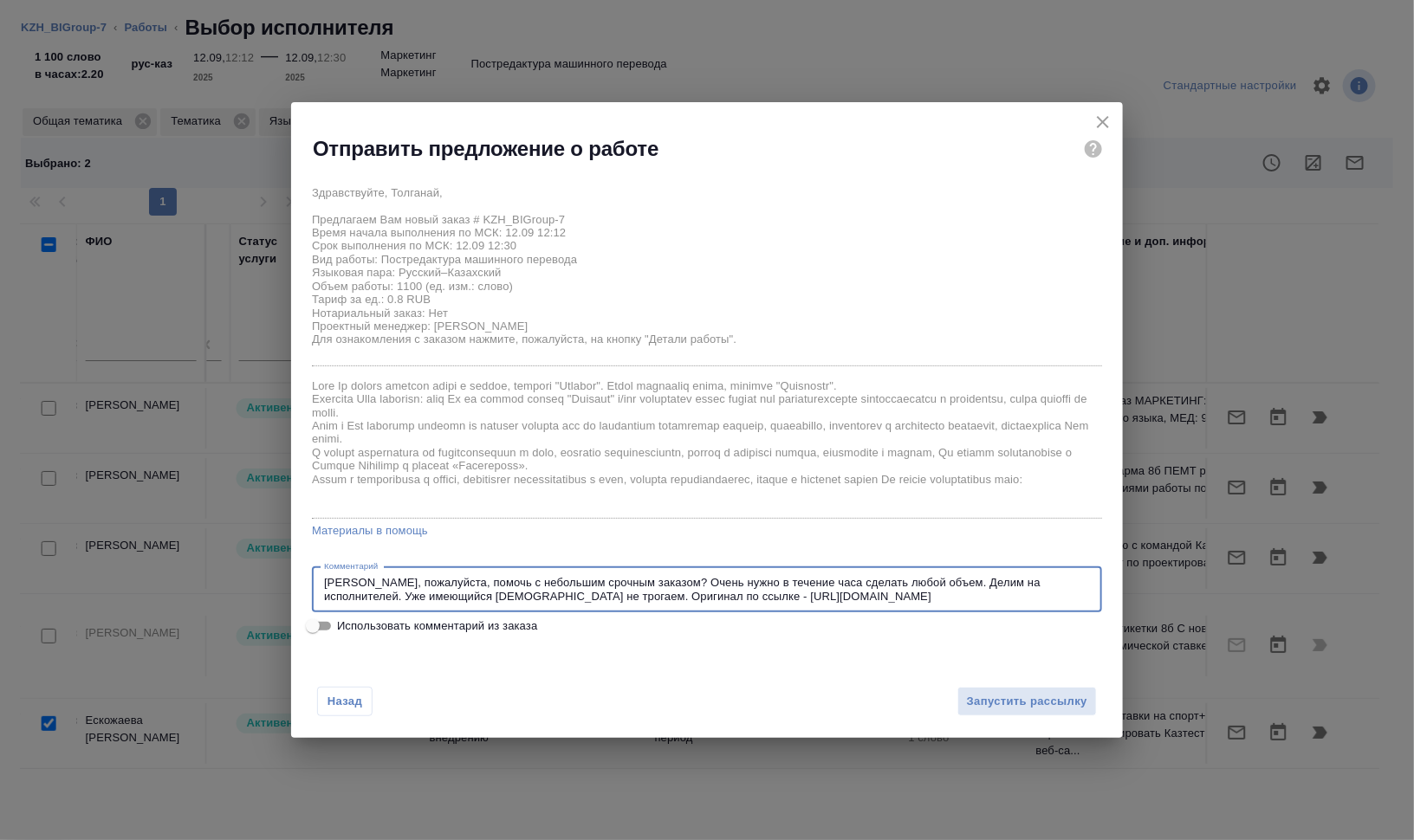
click at [890, 589] on textarea "Сможете, пожалуйста, помочь с небольшим срочным заказом? Очень нужно в течение …" at bounding box center [707, 590] width 766 height 27
click at [897, 594] on textarea "Сможете, пожалуйста, помочь с небольшим срочным заказом? Очень нужно в течение …" at bounding box center [707, 590] width 766 height 27
type textarea "Сможете, пожалуйста, помочь с небольшим срочным заказом? Очень нужно в течение …"
click at [1019, 704] on span "Запустить рассылку" at bounding box center [1027, 702] width 121 height 20
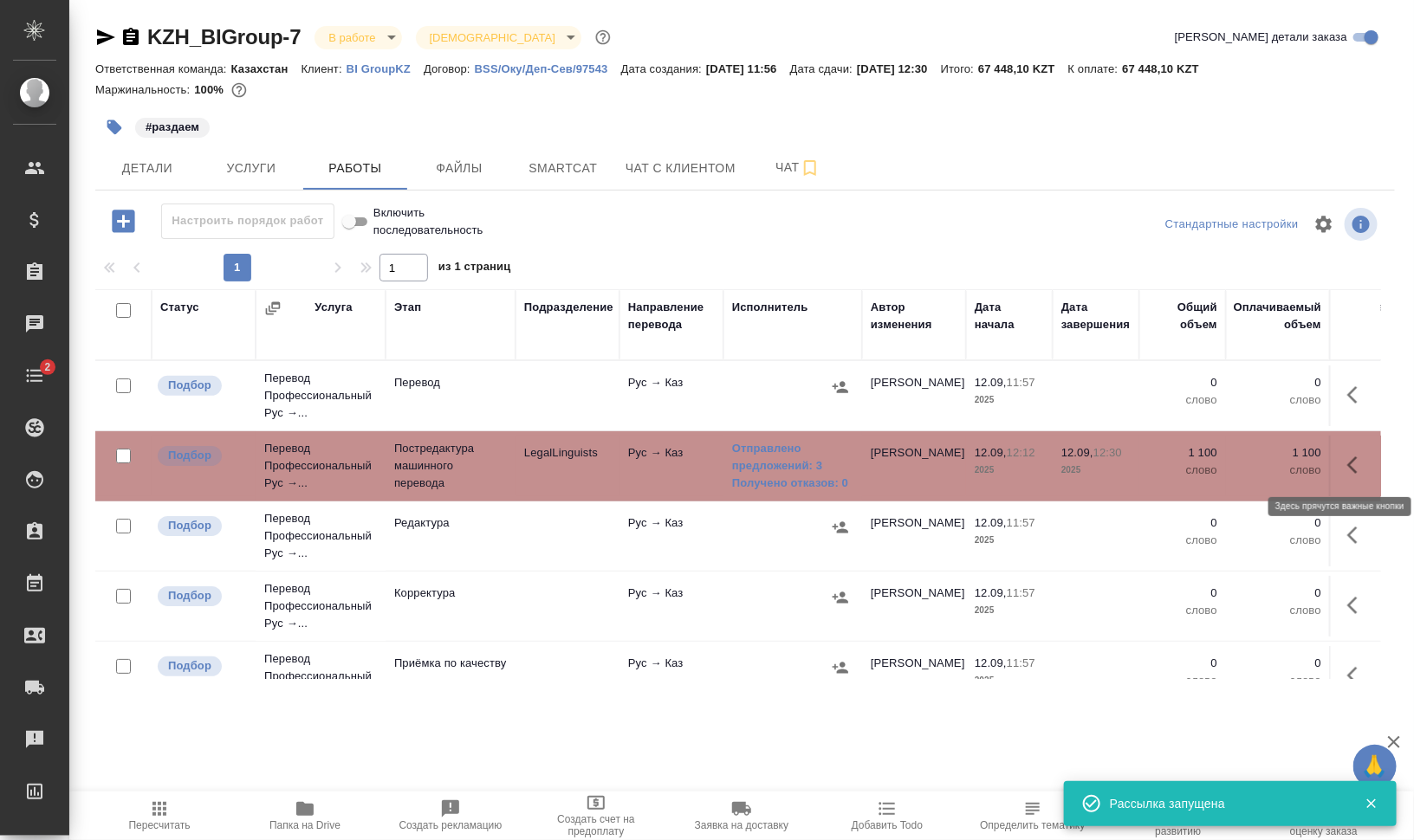
click at [1348, 466] on icon "button" at bounding box center [1358, 465] width 21 height 21
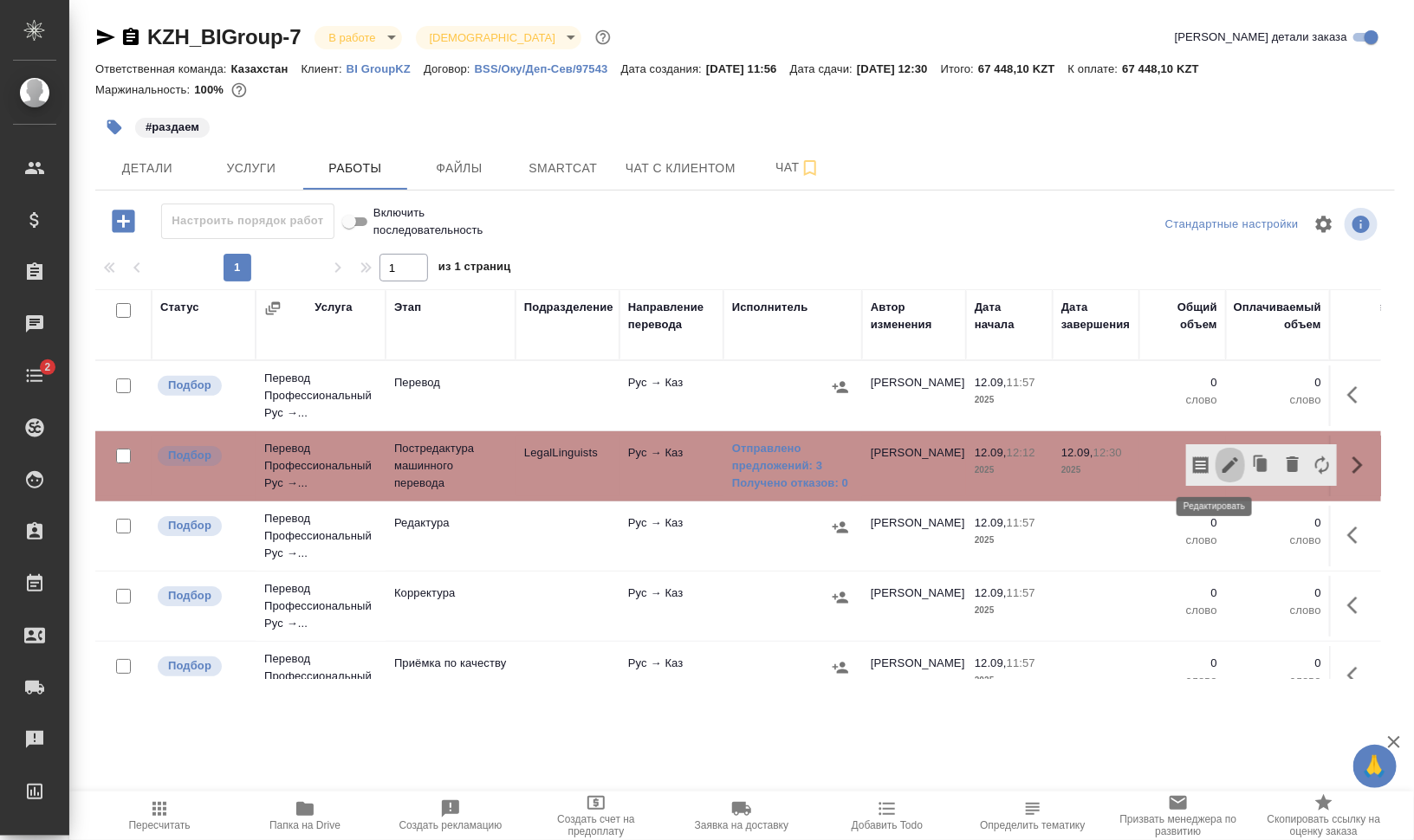
click at [1221, 463] on icon "button" at bounding box center [1230, 465] width 21 height 21
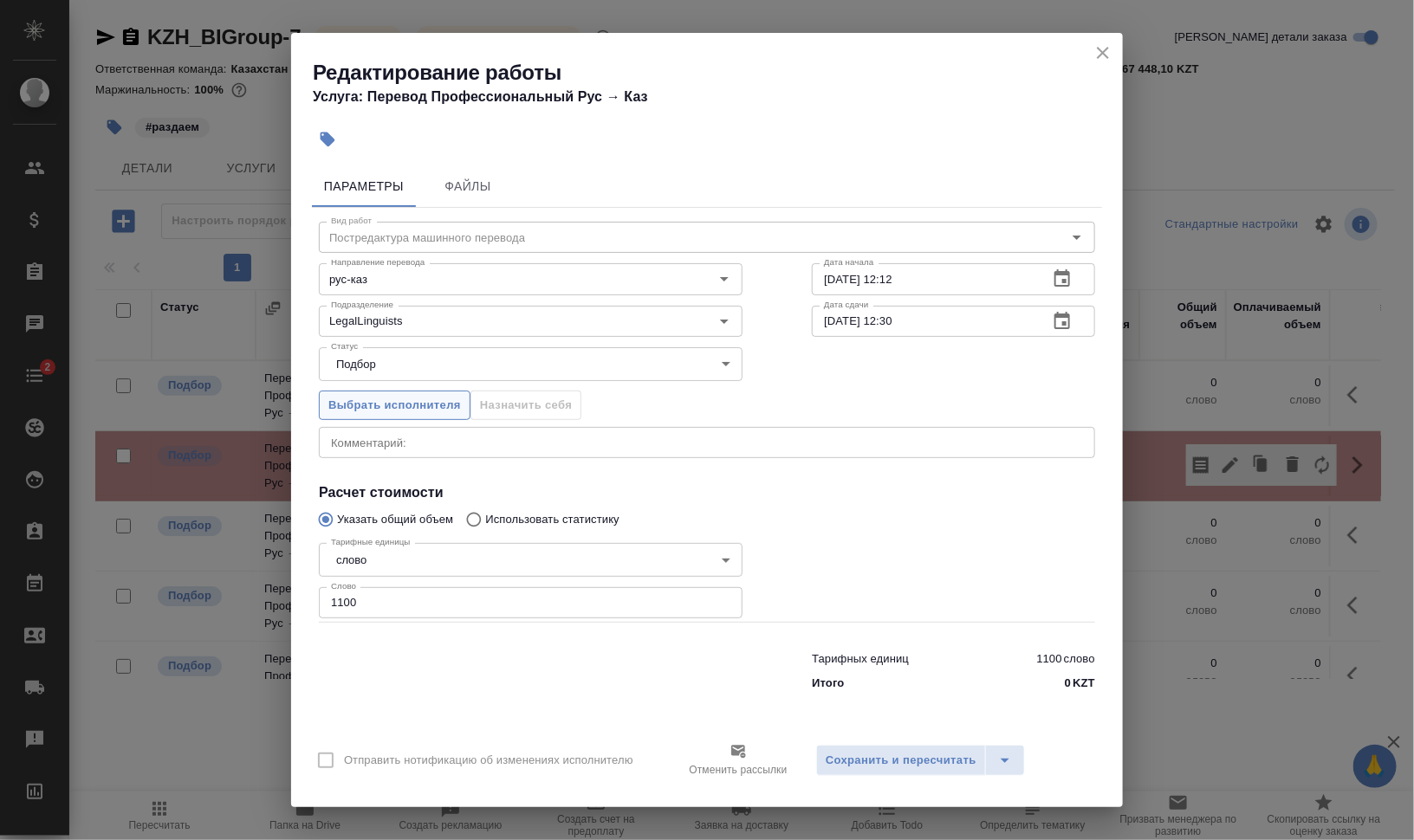
click at [384, 407] on span "Выбрать исполнителя" at bounding box center [394, 406] width 133 height 20
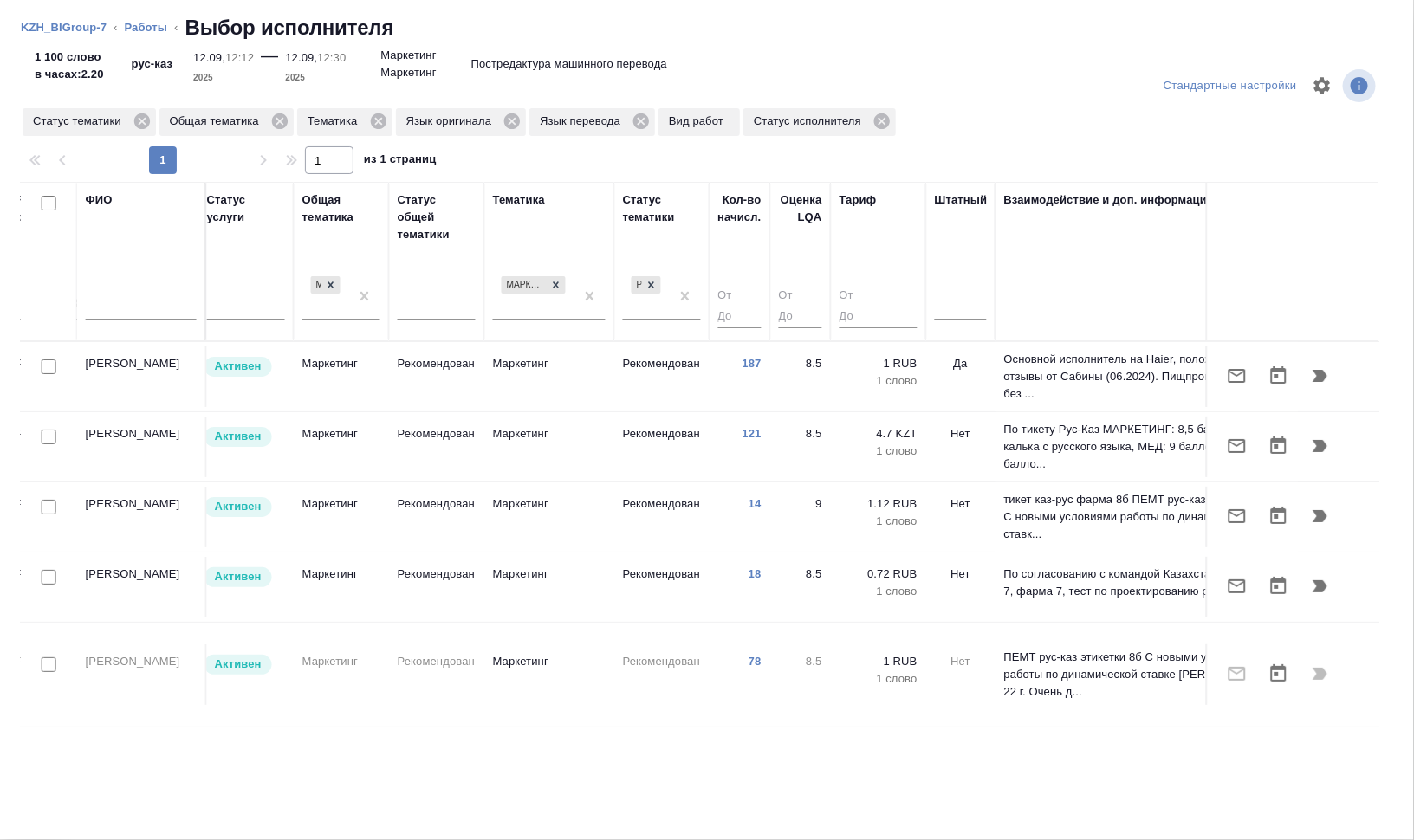
scroll to position [0, 1069]
click at [44, 502] on input "checkbox" at bounding box center [50, 507] width 15 height 15
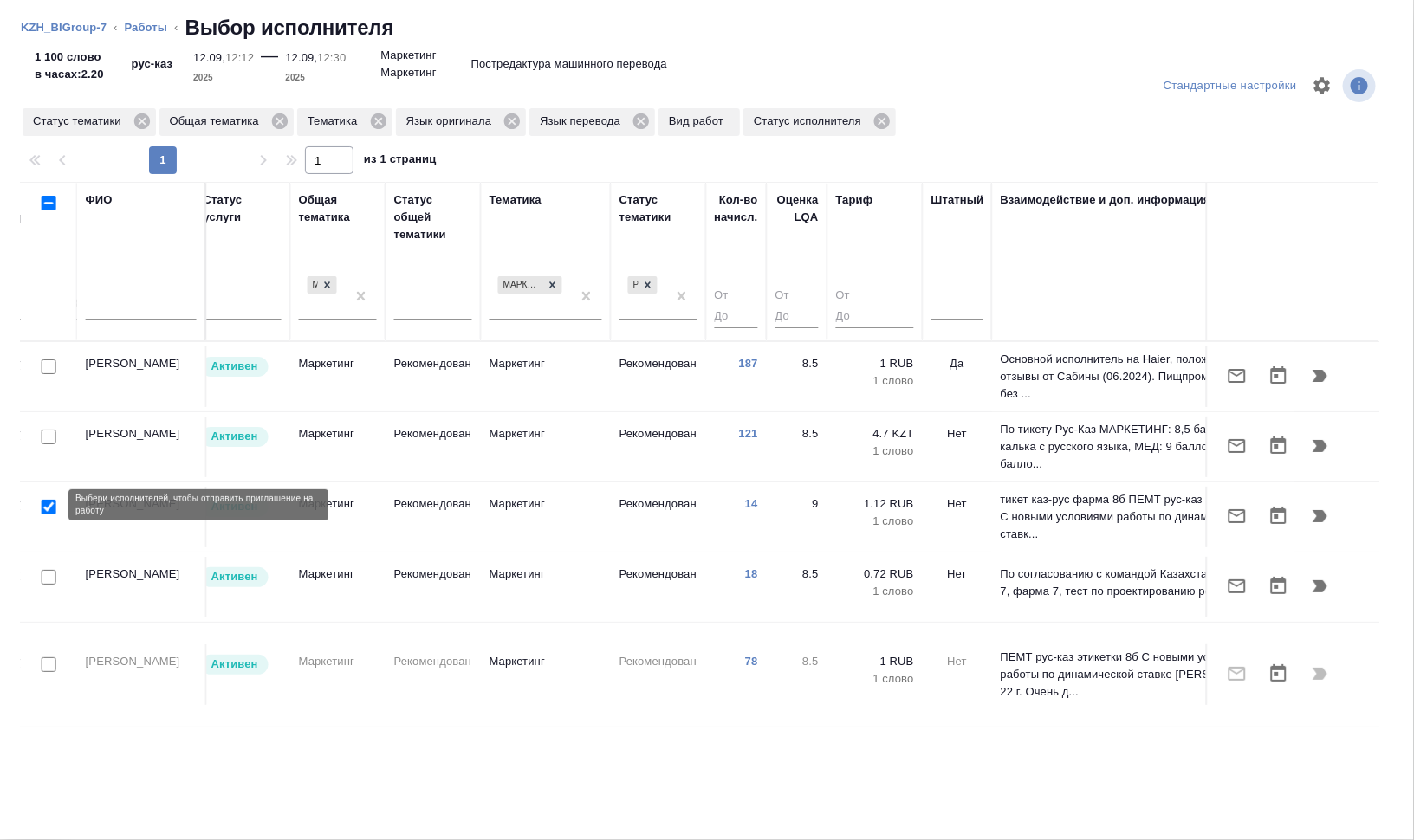
checkbox input "true"
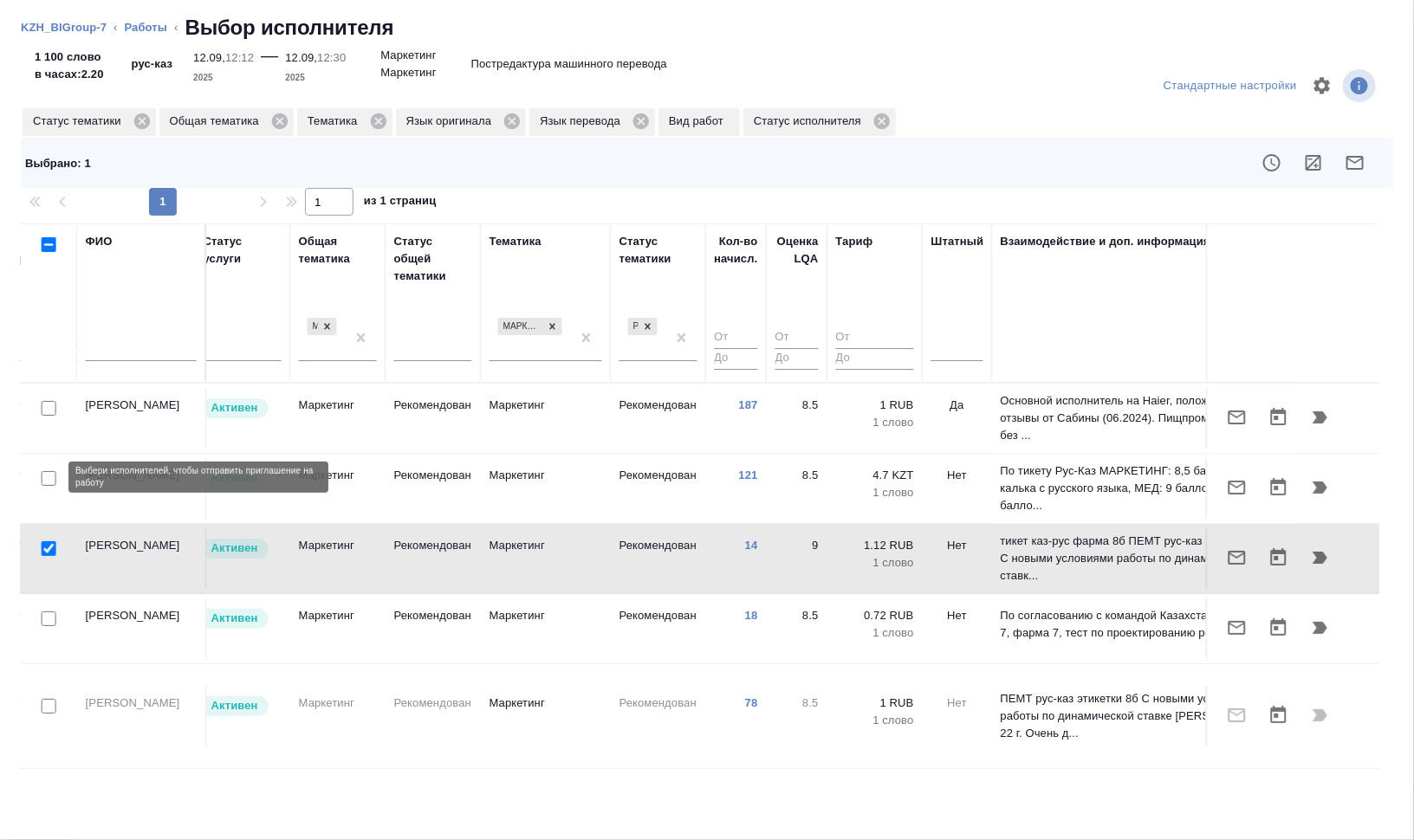
click at [48, 477] on input "checkbox" at bounding box center [50, 478] width 15 height 15
checkbox input "true"
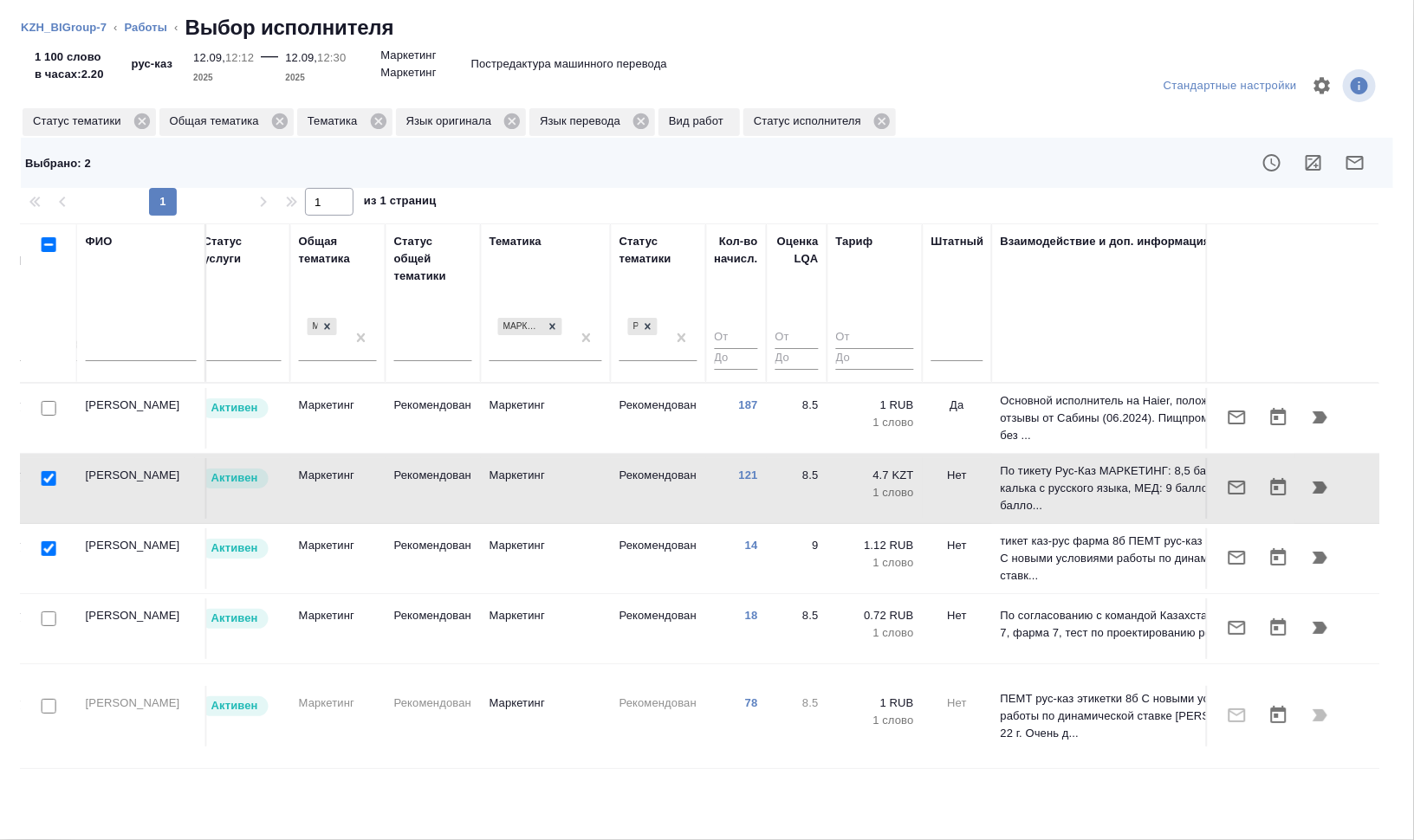
scroll to position [49, 1069]
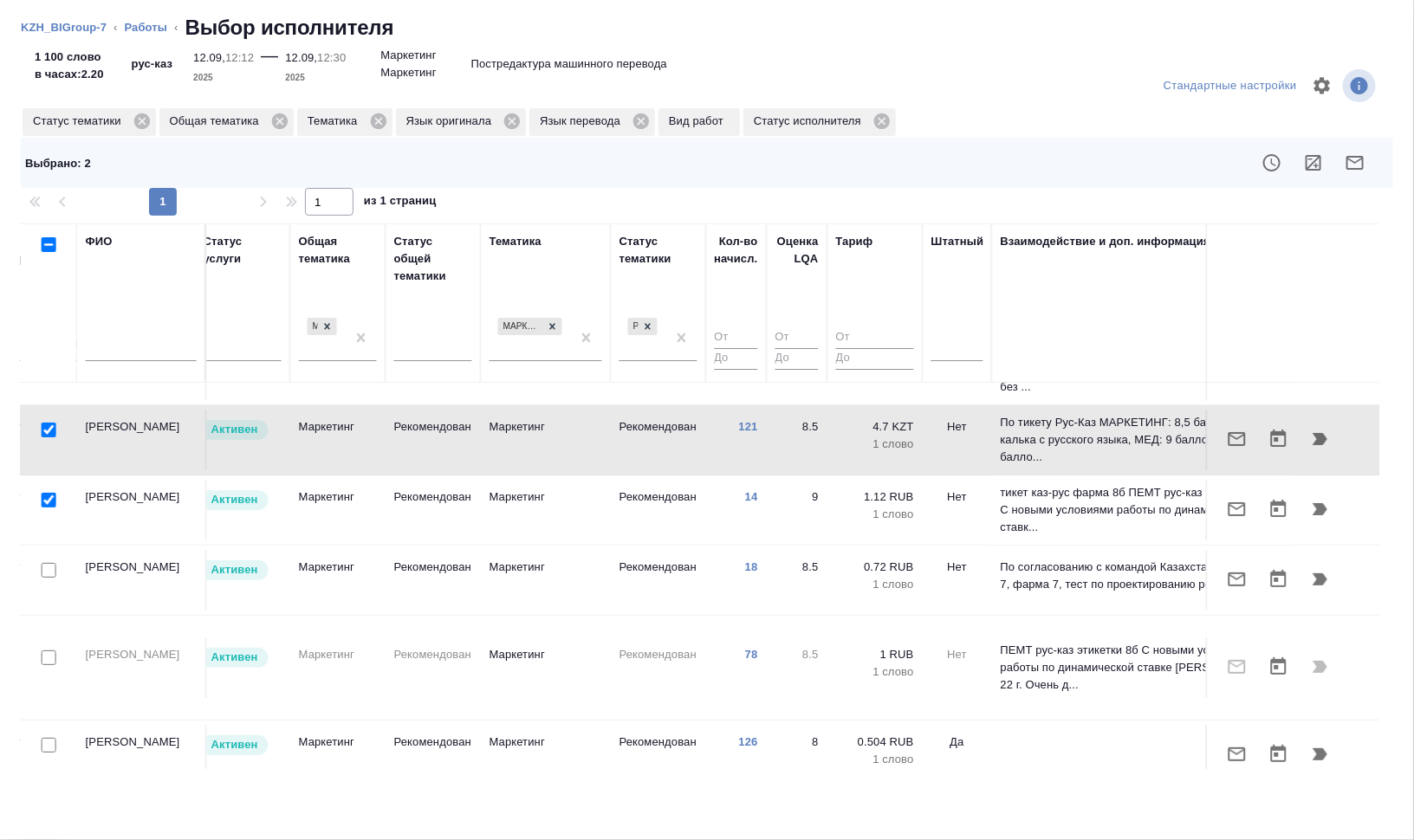
click at [48, 501] on input "checkbox" at bounding box center [50, 501] width 15 height 15
checkbox input "false"
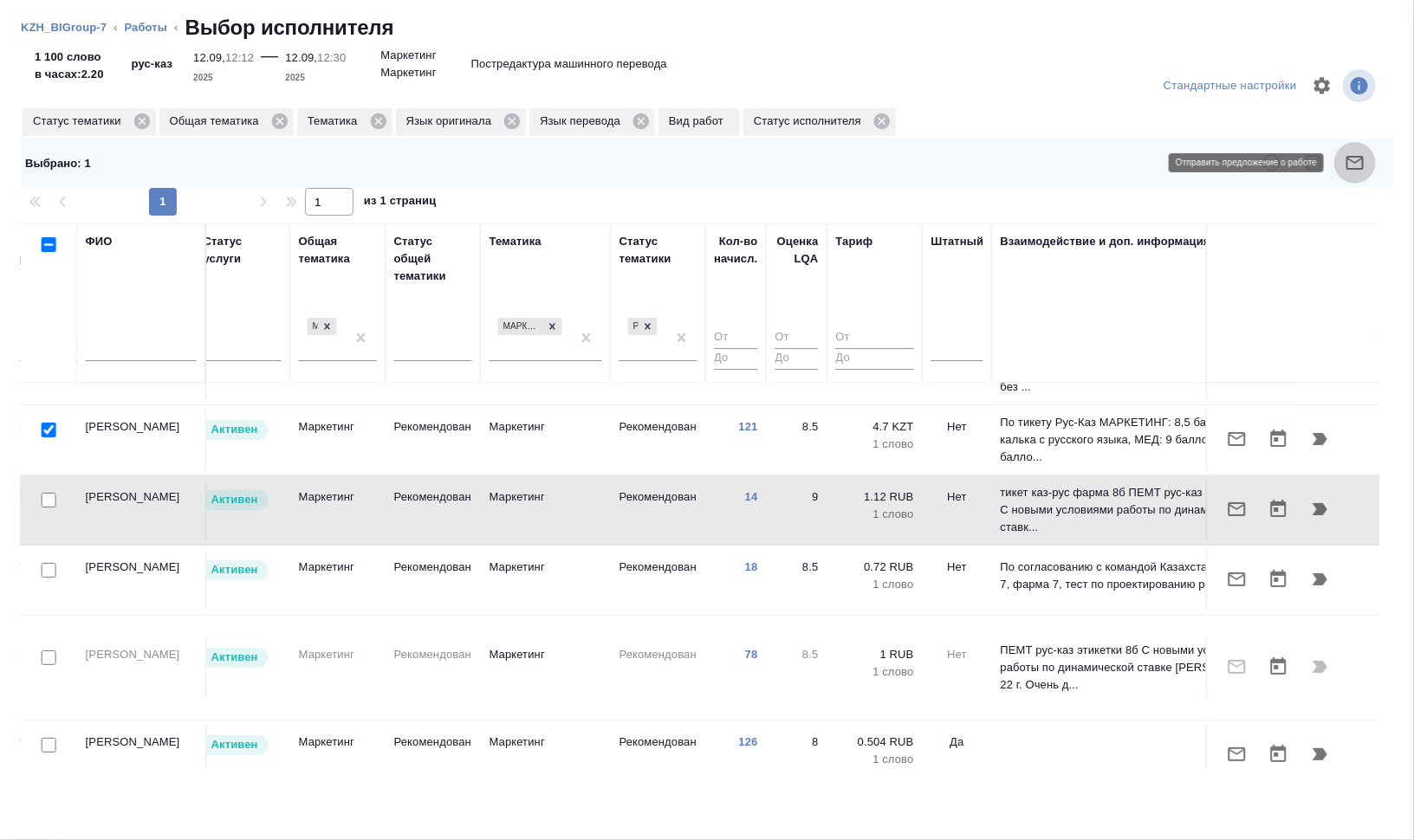
click at [1351, 160] on icon "button" at bounding box center [1355, 163] width 18 height 14
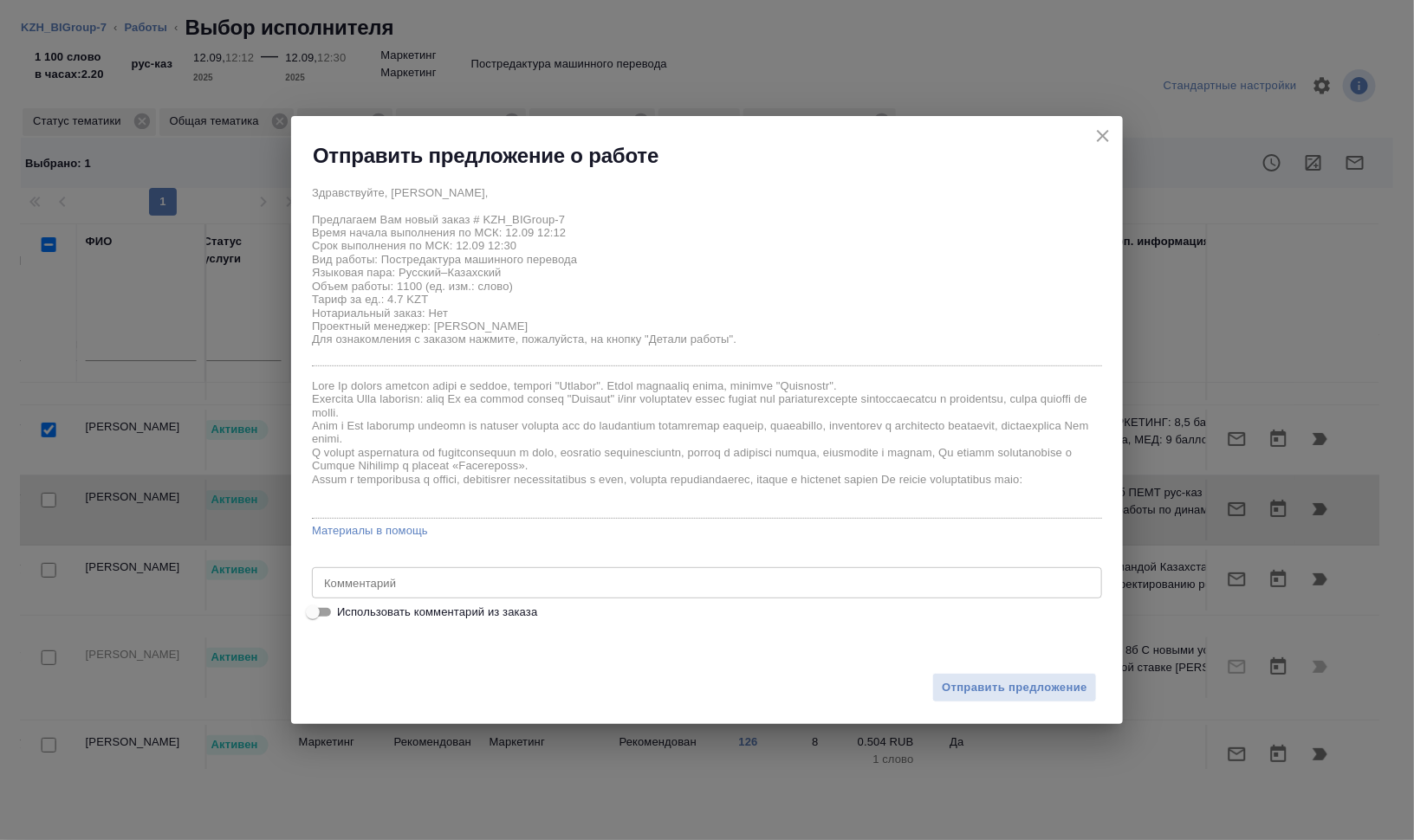
click at [522, 571] on div "x Комментарий" at bounding box center [707, 582] width 791 height 31
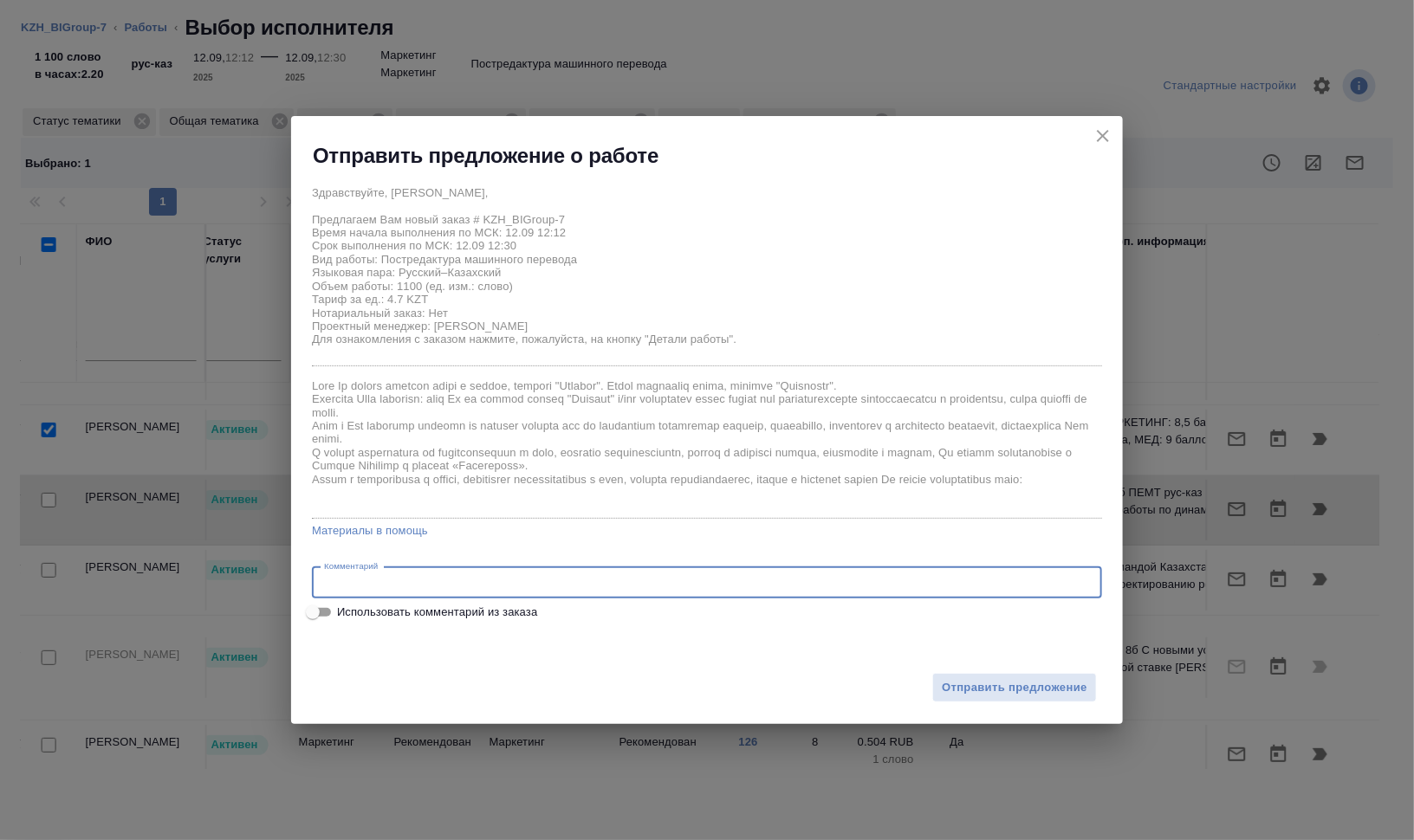
paste textarea "Сможете, пожалуйста, помочь с небольшим срочным заказом? Очень нужно в течение …"
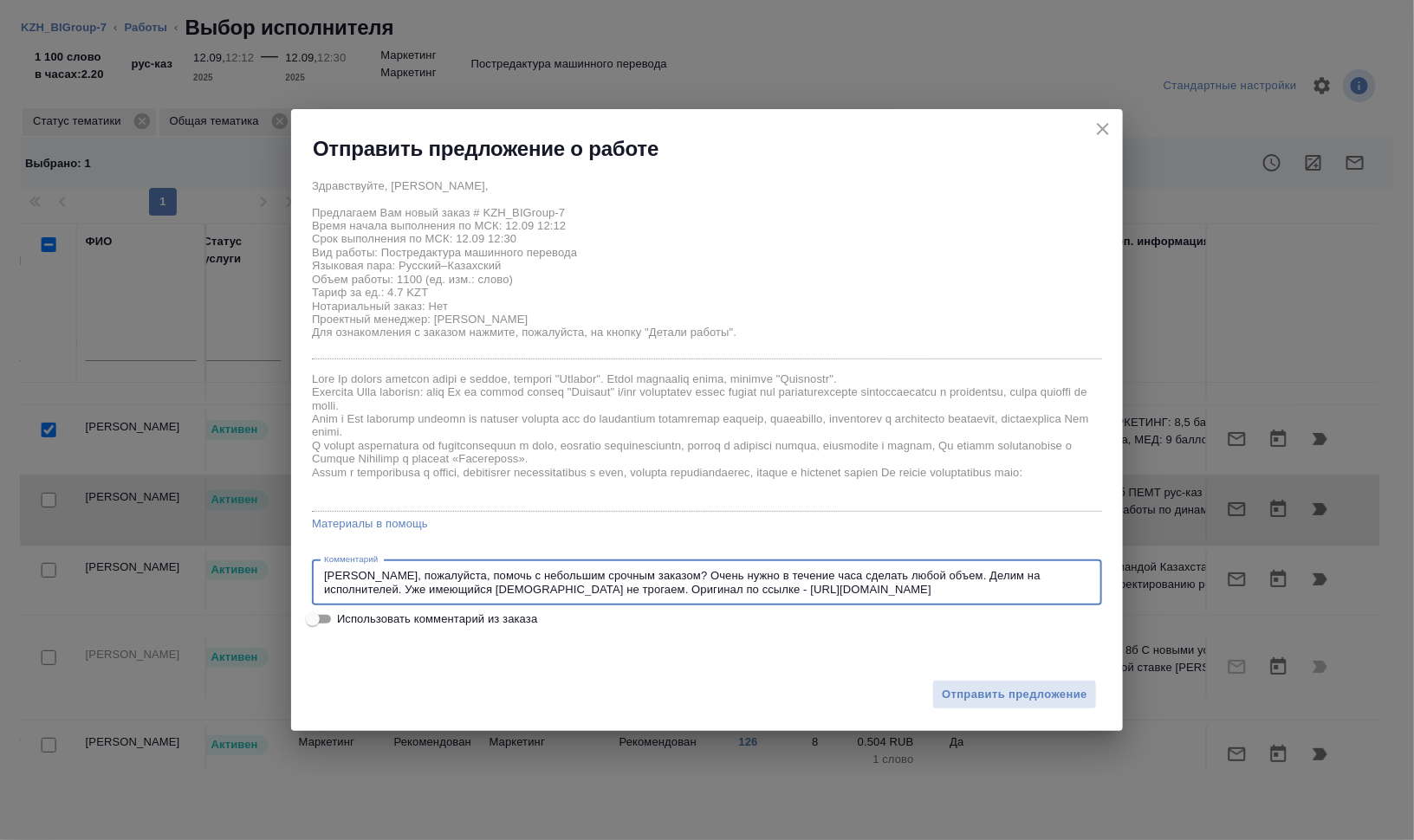
click at [324, 575] on textarea "Сможете, пожалуйста, помочь с небольшим срочным заказом? Очень нужно в течение …" at bounding box center [707, 582] width 766 height 27
click at [371, 574] on textarea "Акылбек, сможете, пожалуйста, помочь с небольшим срочным заказом? Очень нужно в…" at bounding box center [707, 582] width 766 height 27
click at [425, 575] on textarea "Акылбек, привет! сможете, пожалуйста, помочь с небольшим срочным заказом? Очень…" at bounding box center [707, 582] width 766 height 27
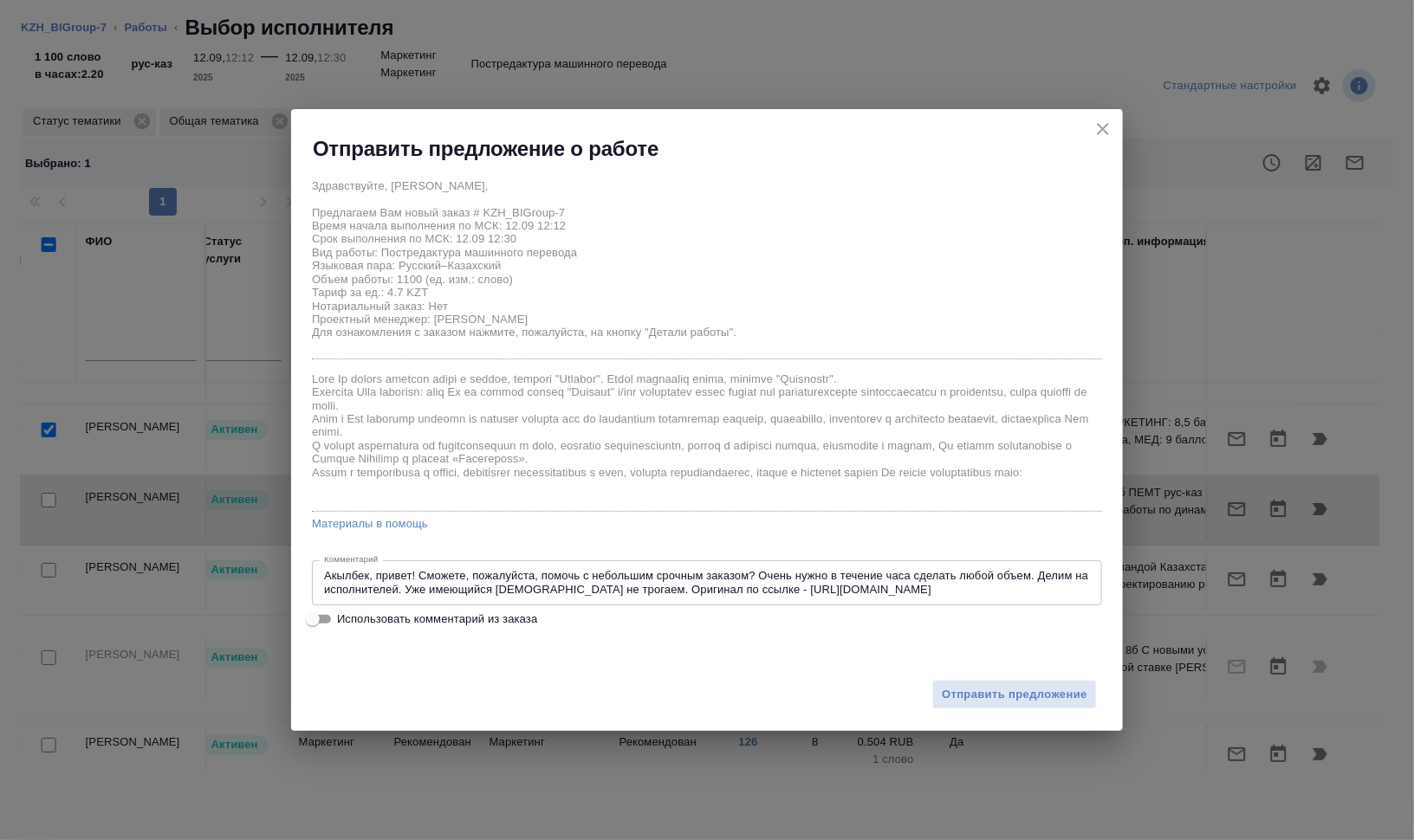
click at [451, 569] on div "Акылбек, привет! Сможете, пожалуйста, помочь с небольшим срочным заказом? Очень…" at bounding box center [707, 583] width 791 height 45
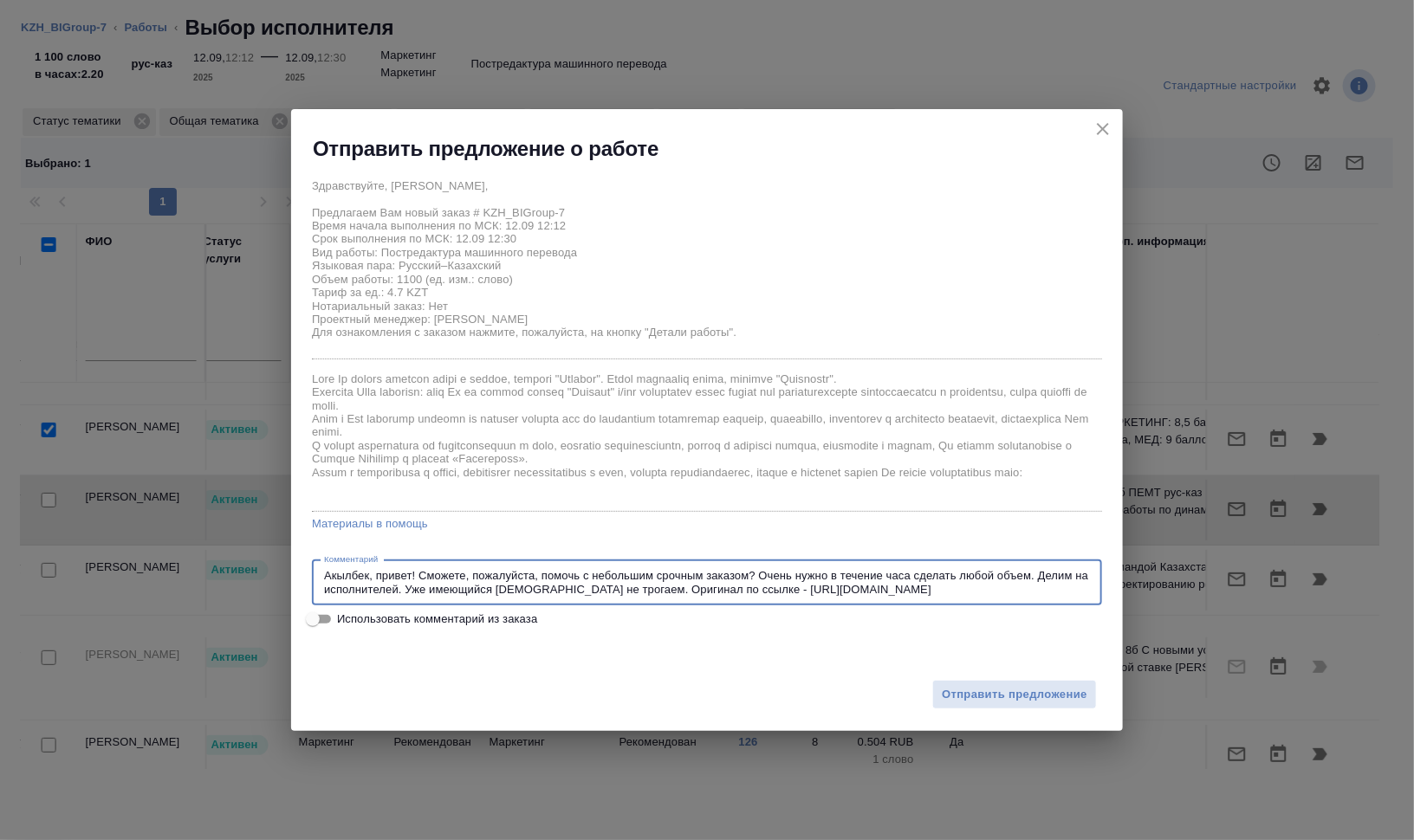
click at [464, 577] on textarea "Акылбек, привет! Сможете, пожалуйста, помочь с небольшим срочным заказом? Очень…" at bounding box center [707, 582] width 766 height 27
click at [663, 577] on textarea "Акылбек, привет! Сможешь, пожалуйста, помочь с небольшим срочным заказом? Очень…" at bounding box center [707, 582] width 766 height 27
click at [757, 574] on textarea "Акылбек, привет! Сможешь, пожалуйста, помочь с небольшим срочным заказом? Очень…" at bounding box center [707, 582] width 766 height 27
click at [845, 578] on textarea "Акылбек, привет! Сможешь, пожалуйста, помочь с небольшим срочным заказом? Очень…" at bounding box center [707, 582] width 766 height 27
click at [993, 585] on textarea "Акылбек, привет! Сможешь, пожалуйста, помочь с небольшим срочным заказом? Очень…" at bounding box center [707, 582] width 766 height 27
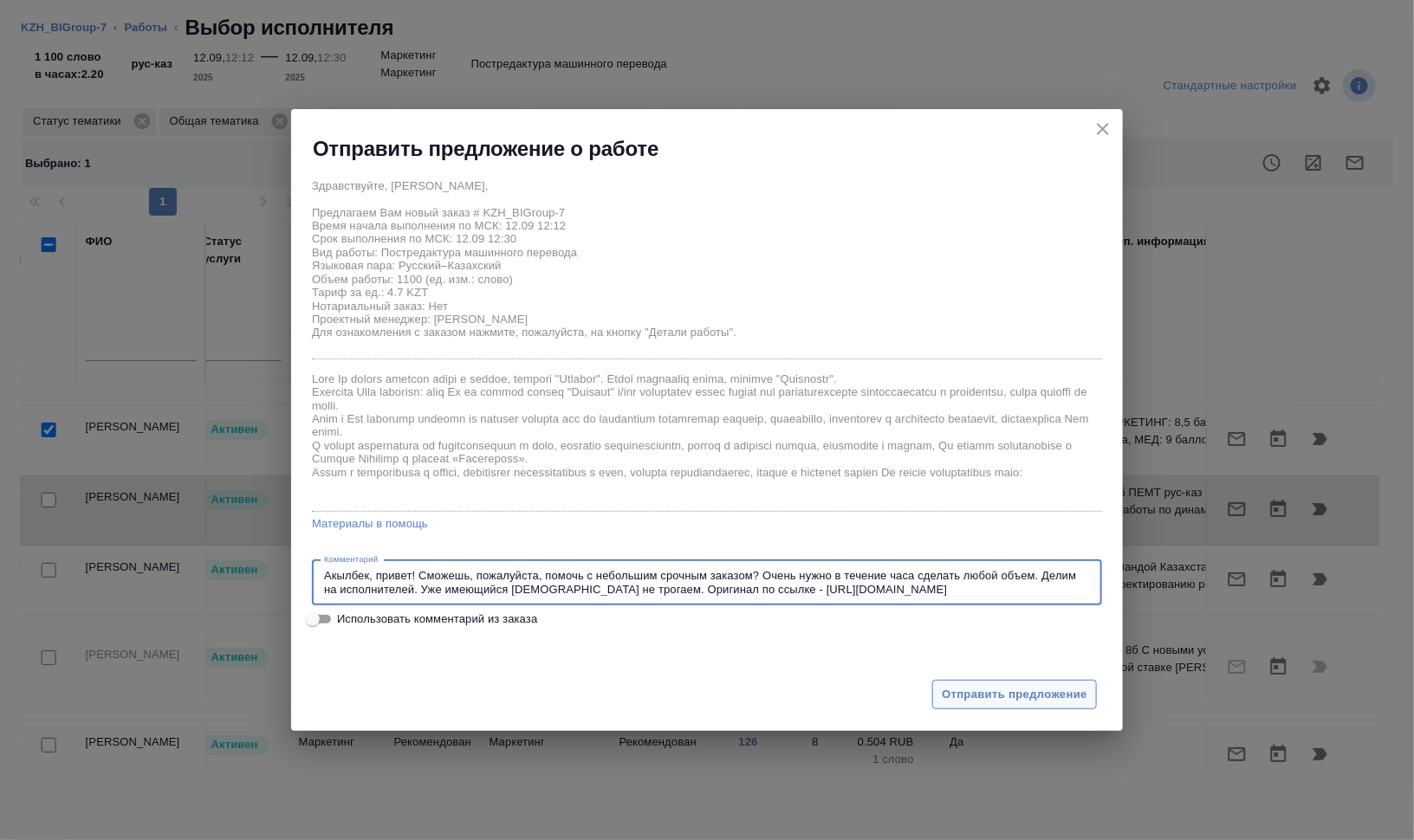
type textarea "Акылбек, привет! Сможешь, пожалуйста, помочь с небольшим срочным заказом? Очень…"
click at [1041, 686] on span "Отправить предложение" at bounding box center [1015, 694] width 146 height 20
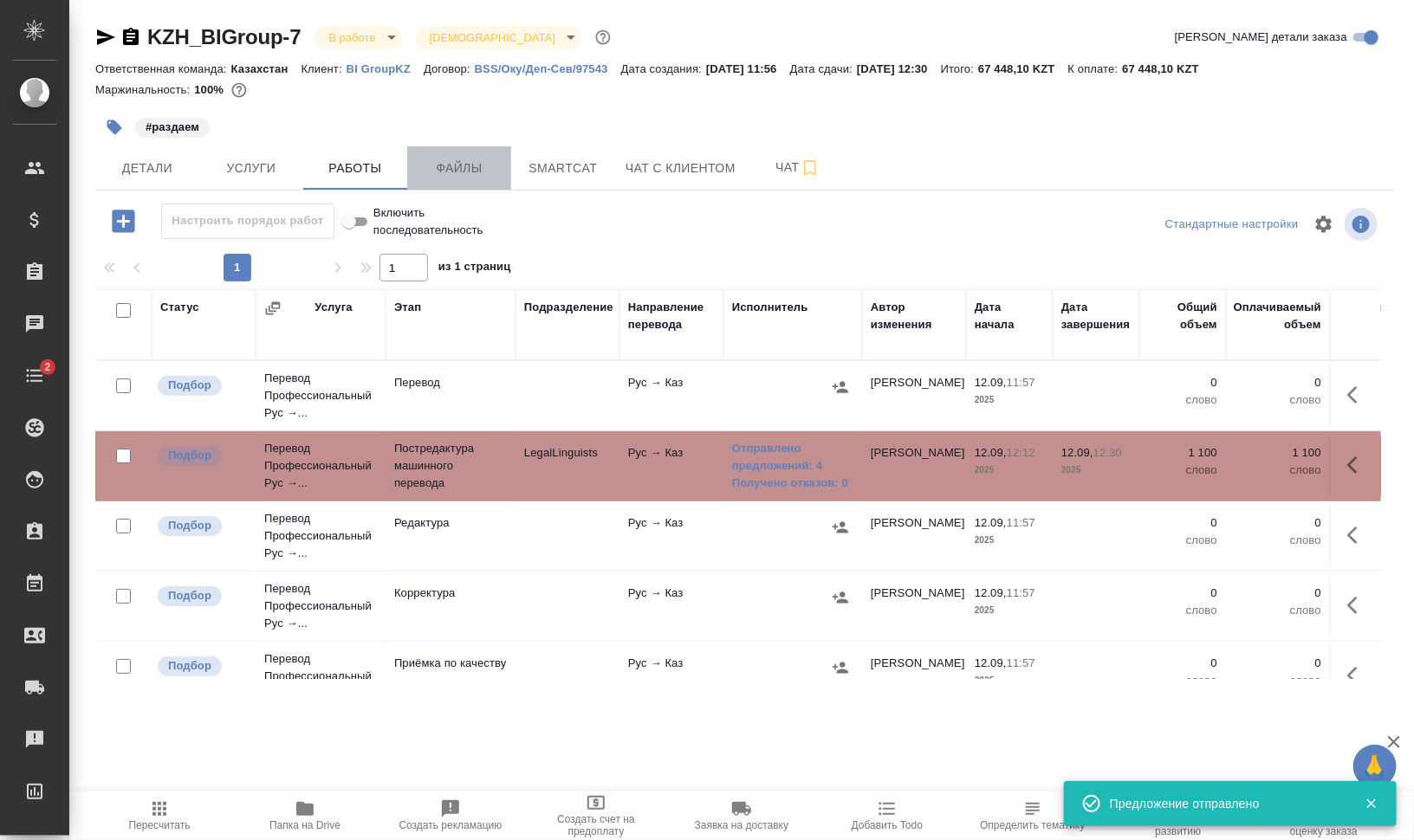
click at [493, 156] on button "Файлы" at bounding box center [459, 168] width 104 height 43
click at [364, 170] on span "Работы" at bounding box center [355, 168] width 83 height 21
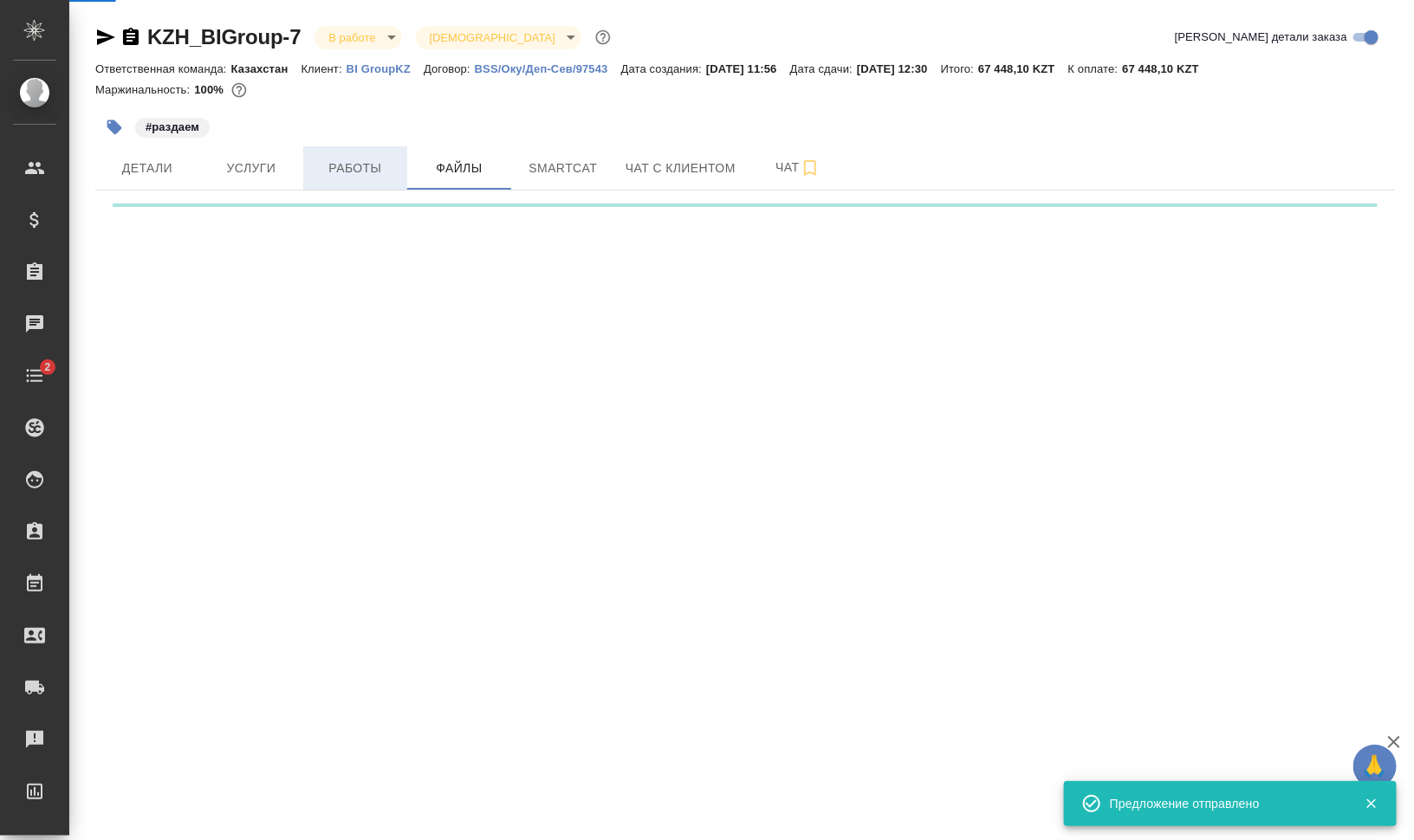
click at [364, 170] on span "Работы" at bounding box center [355, 168] width 83 height 21
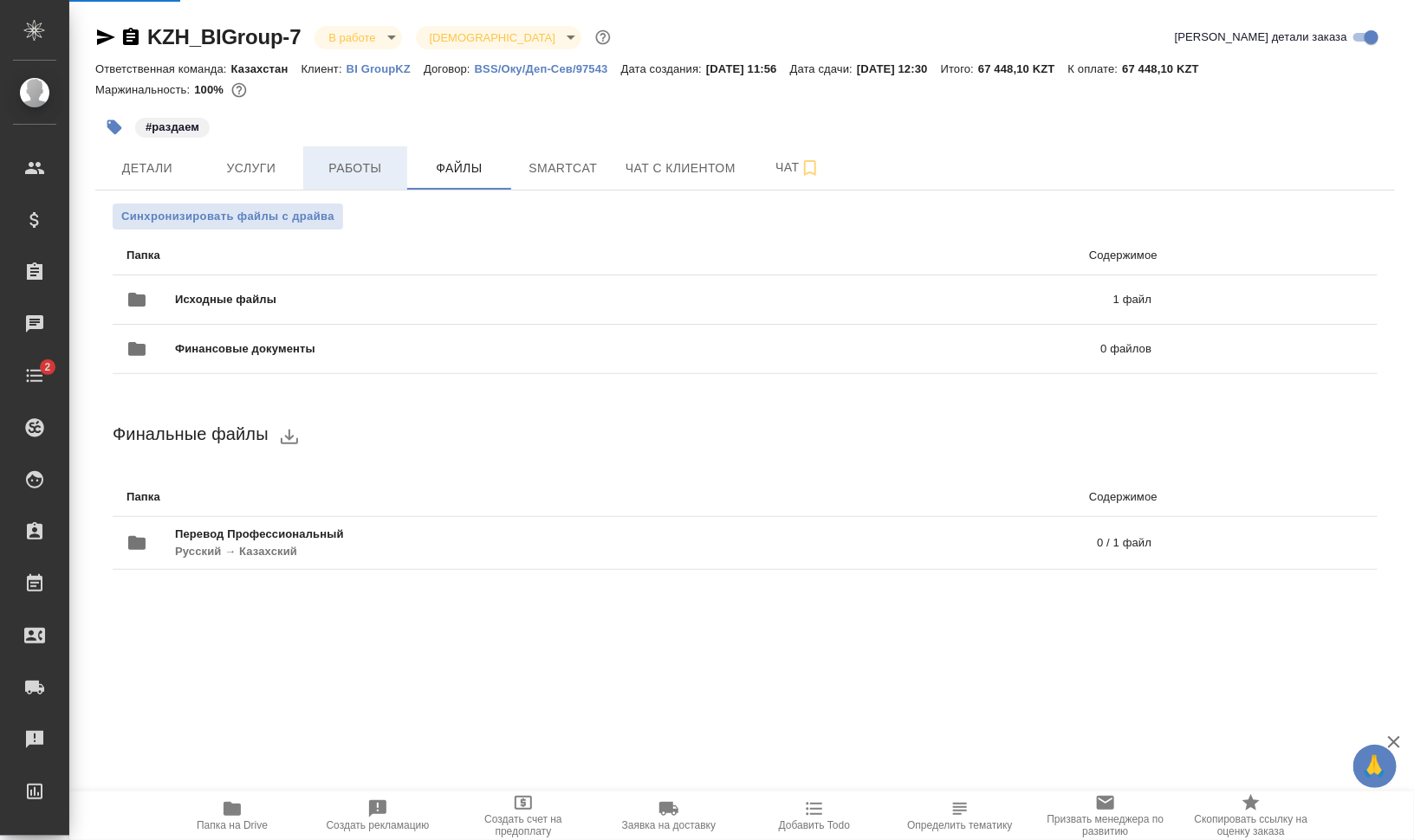
click at [364, 170] on span "Работы" at bounding box center [355, 168] width 83 height 21
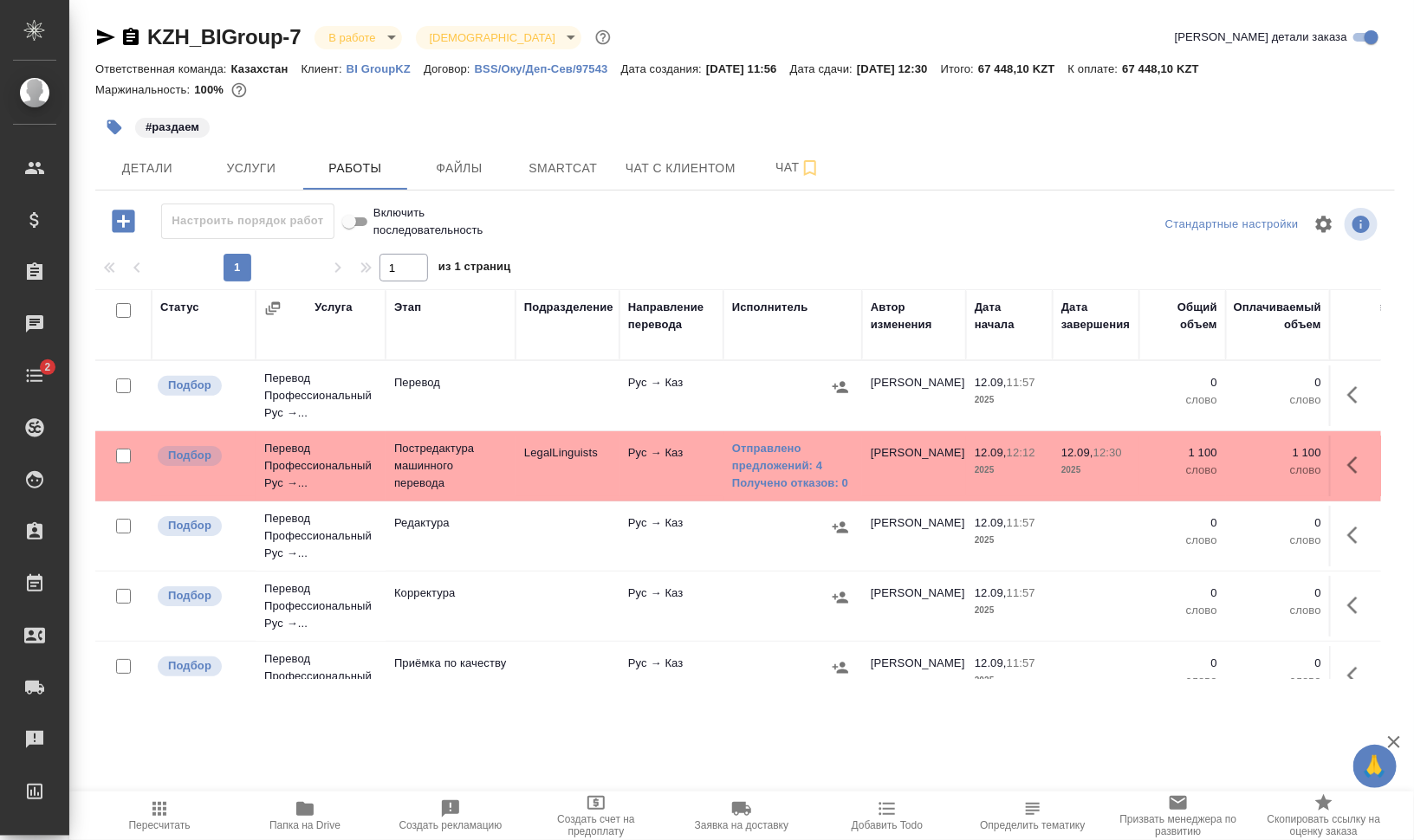
click at [1351, 464] on icon "button" at bounding box center [1358, 465] width 21 height 21
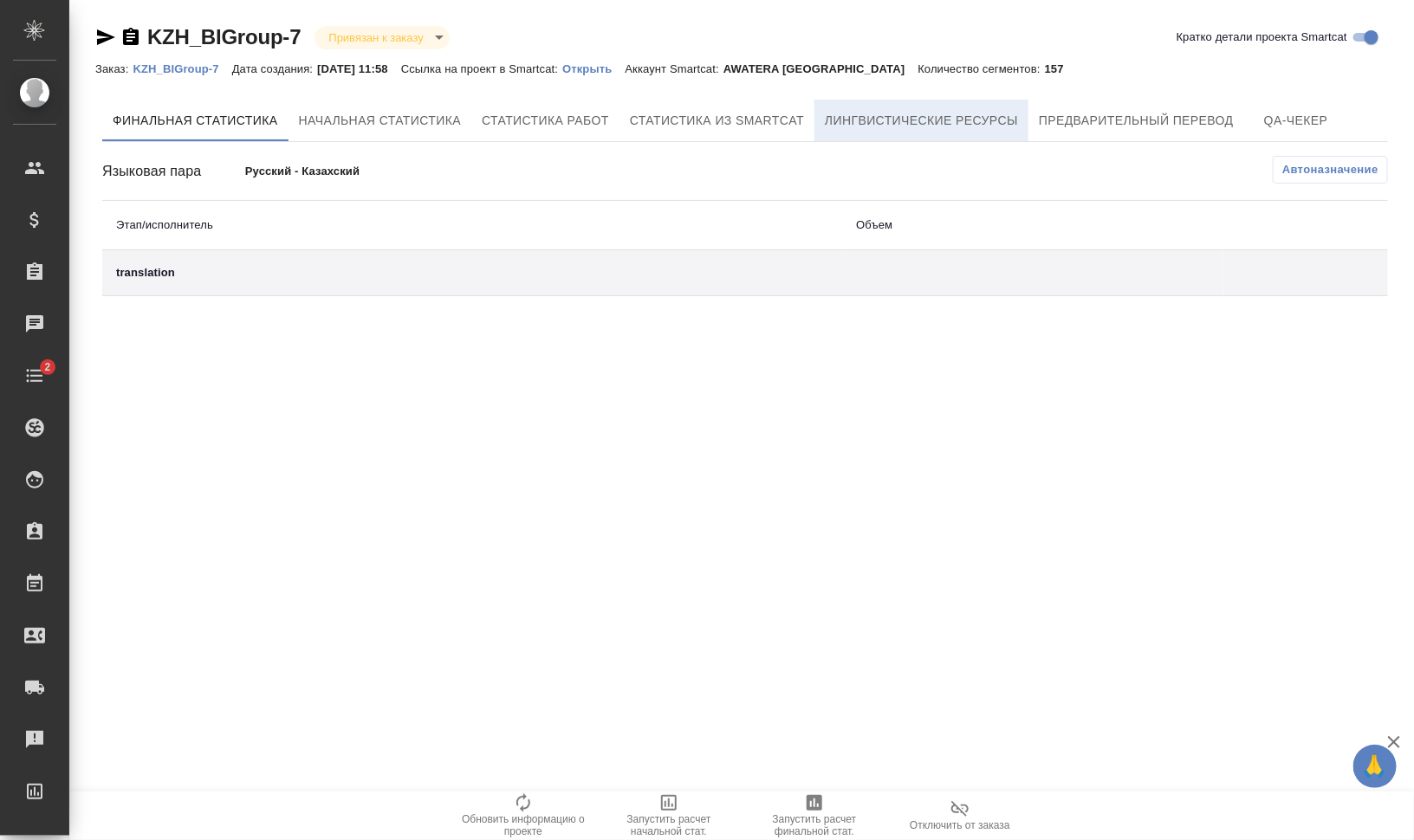
click at [904, 124] on span "Лингвистические ресурсы" at bounding box center [921, 121] width 193 height 21
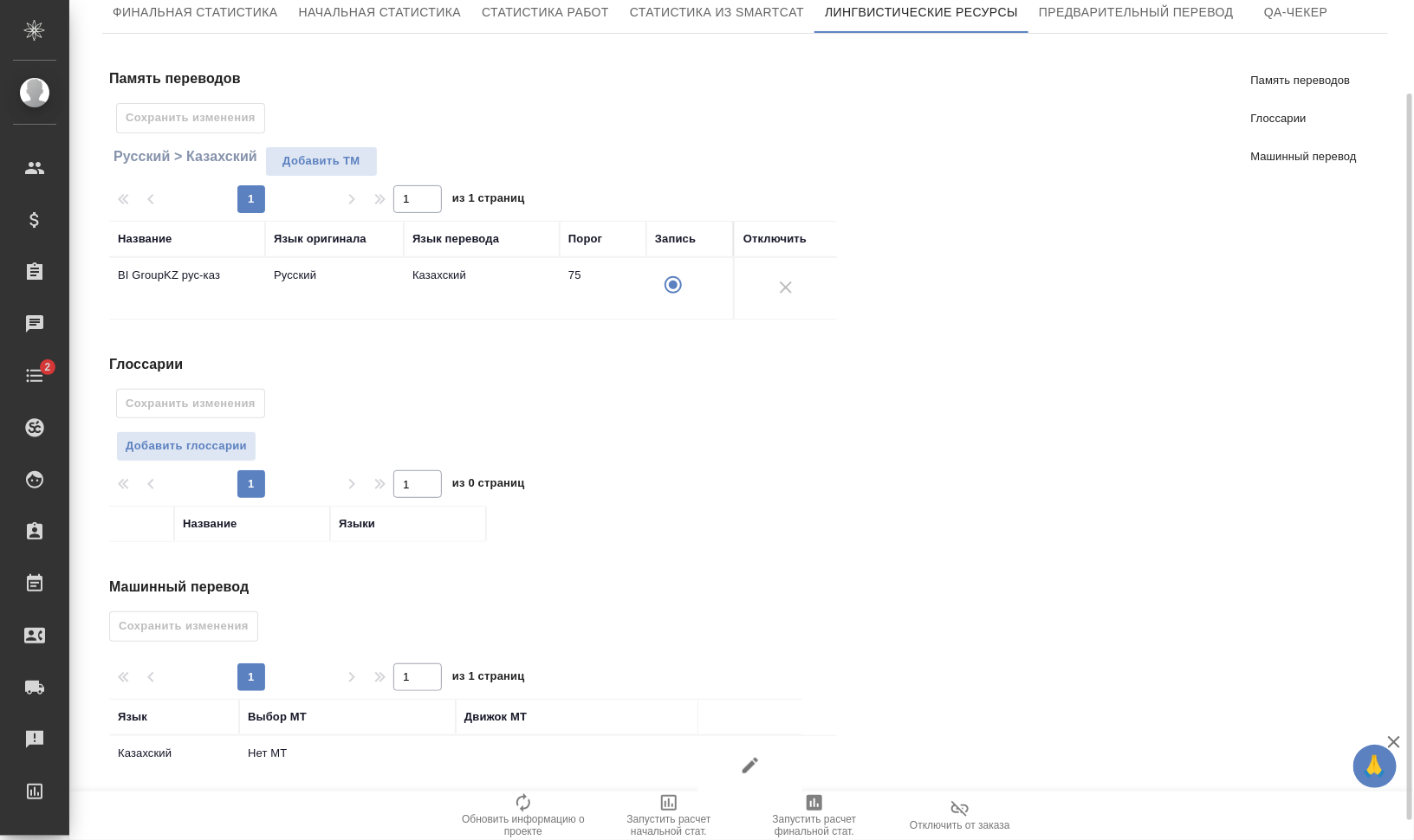
scroll to position [131, 0]
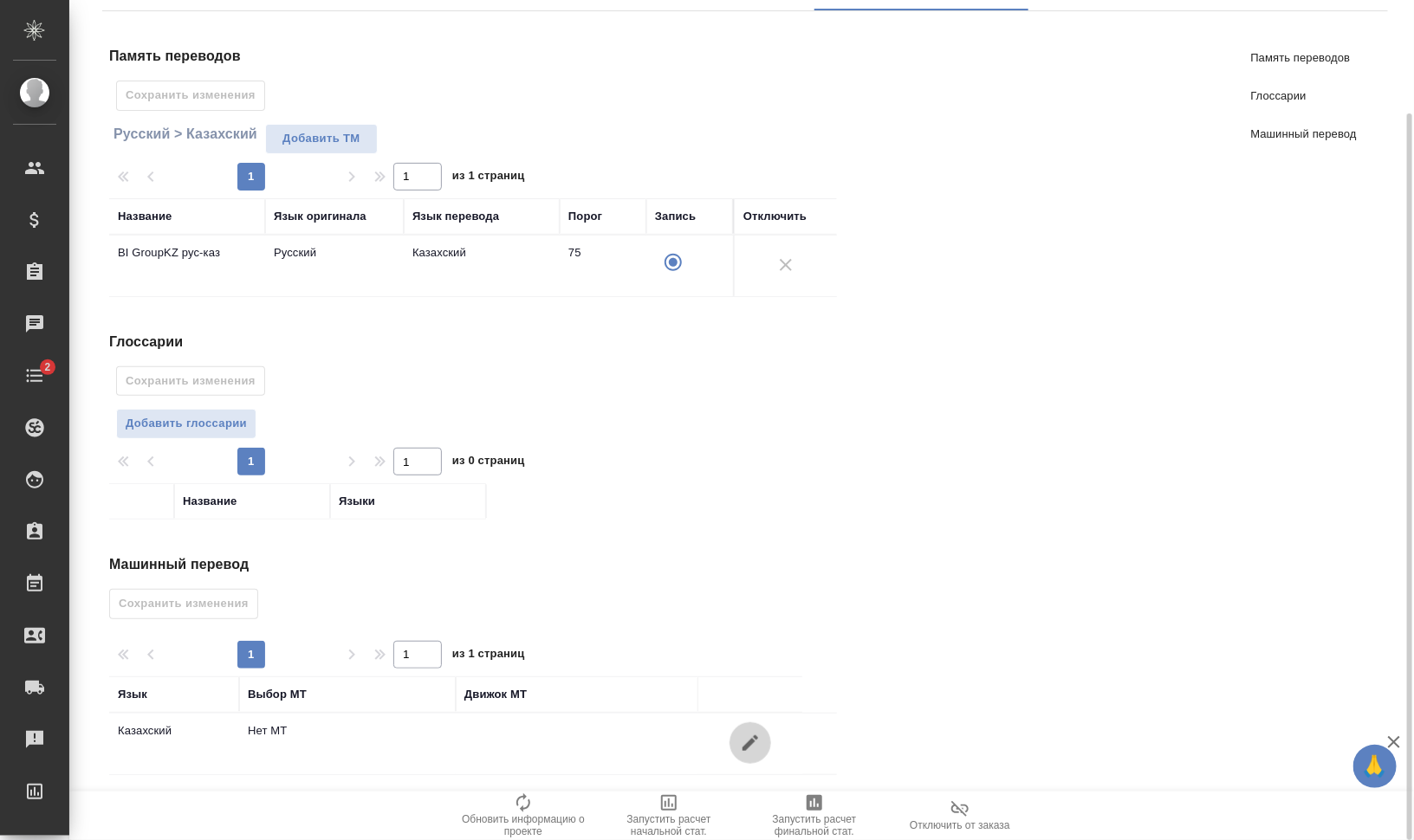
click at [742, 733] on icon "button" at bounding box center [750, 743] width 21 height 21
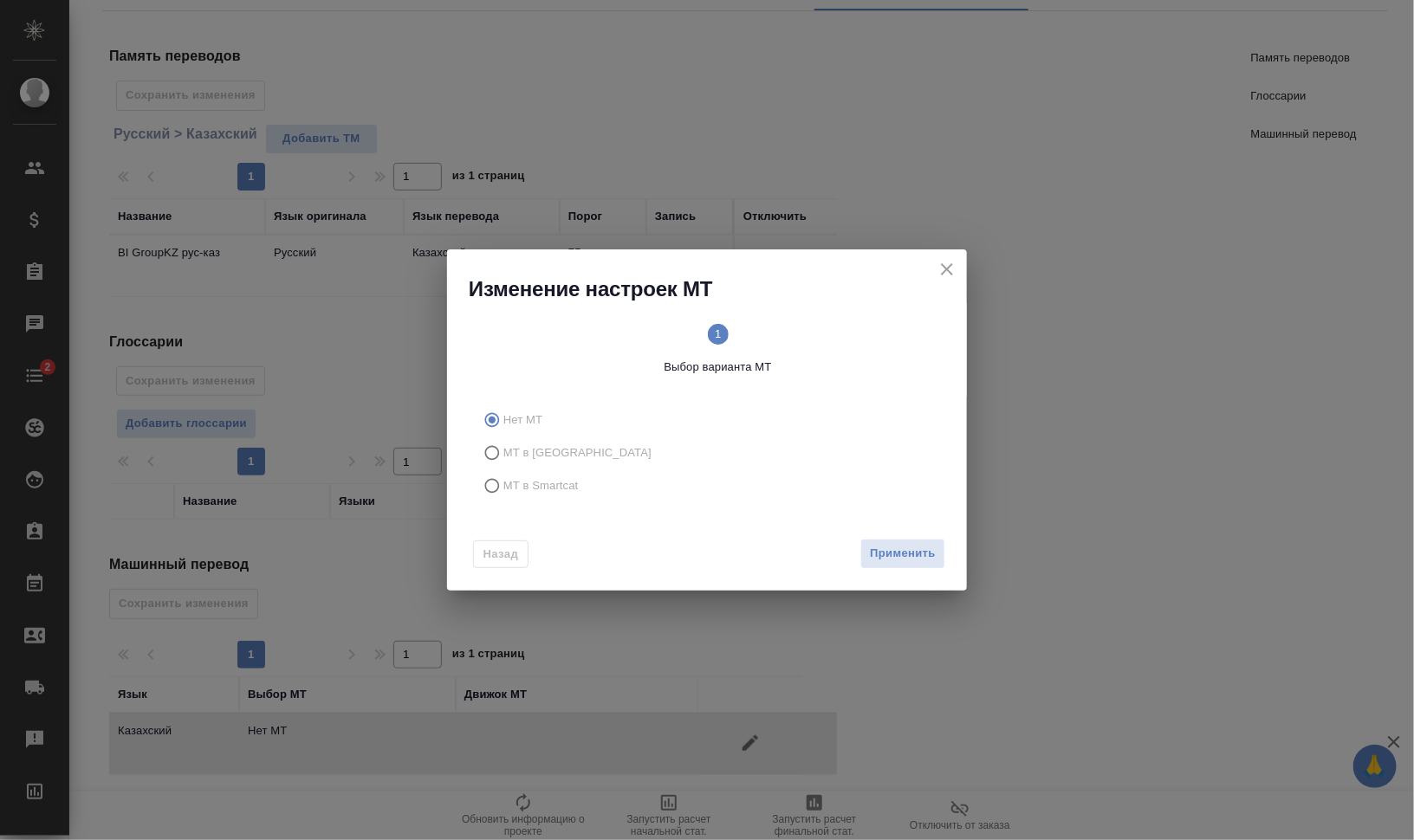
click at [516, 482] on span "МТ в Smartcat" at bounding box center [541, 486] width 76 height 18
click at [504, 482] on input "МТ в Smartcat" at bounding box center [490, 486] width 28 height 33
radio input "true"
click at [835, 334] on text "2" at bounding box center [832, 334] width 6 height 13
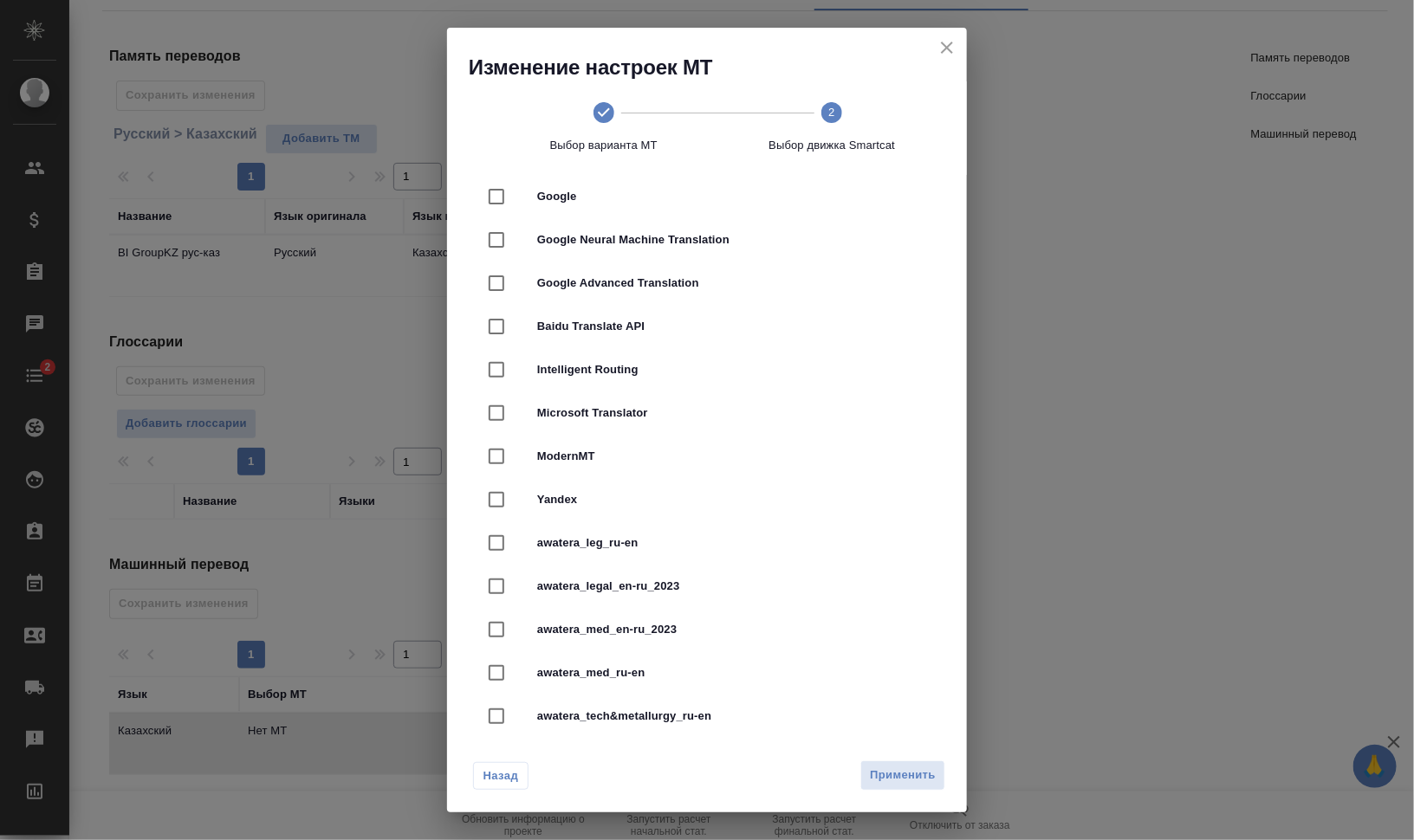
scroll to position [217, 0]
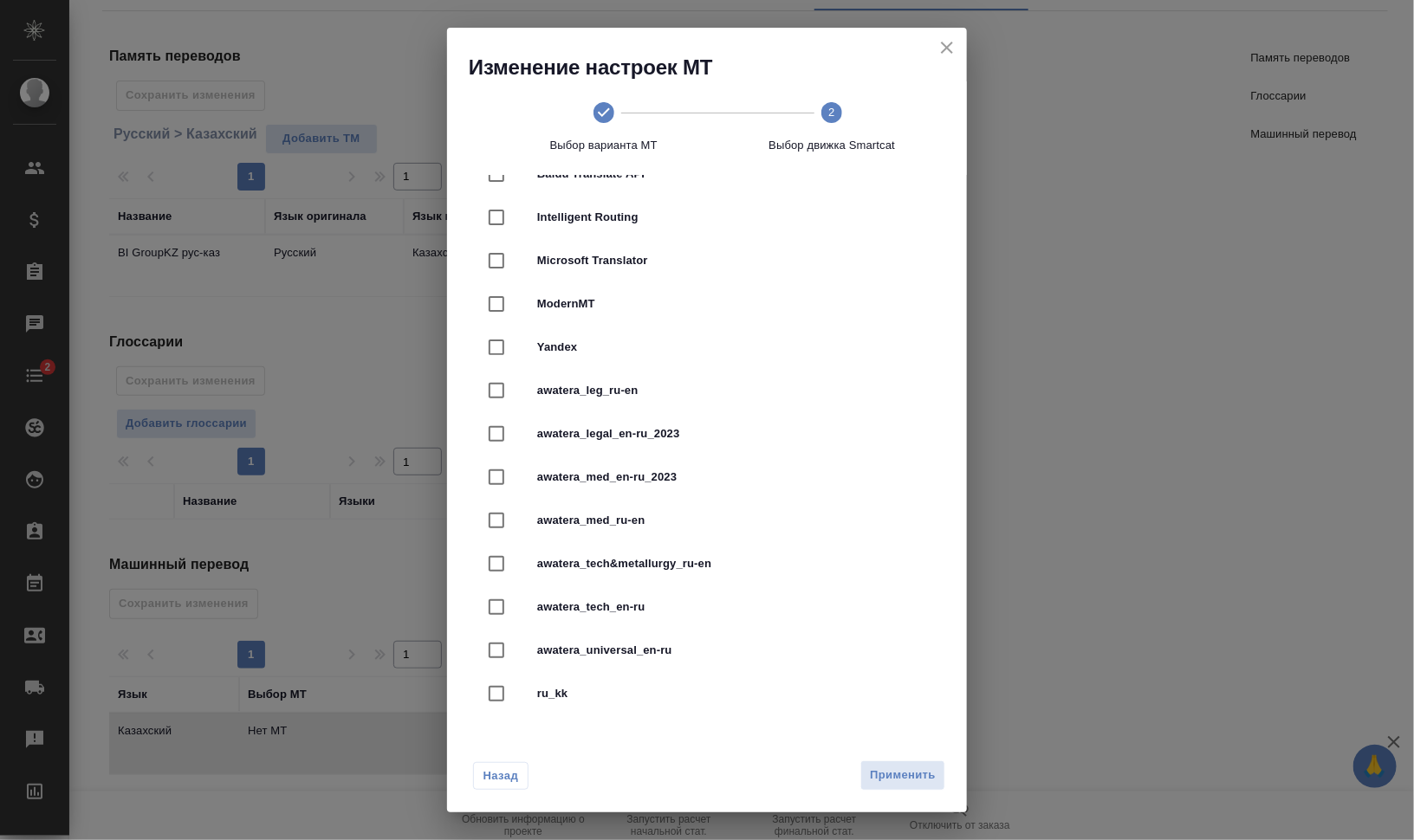
click at [696, 339] on span "Yandex" at bounding box center [731, 348] width 388 height 18
checkbox input "true"
click at [910, 787] on button "Применить" at bounding box center [903, 776] width 85 height 30
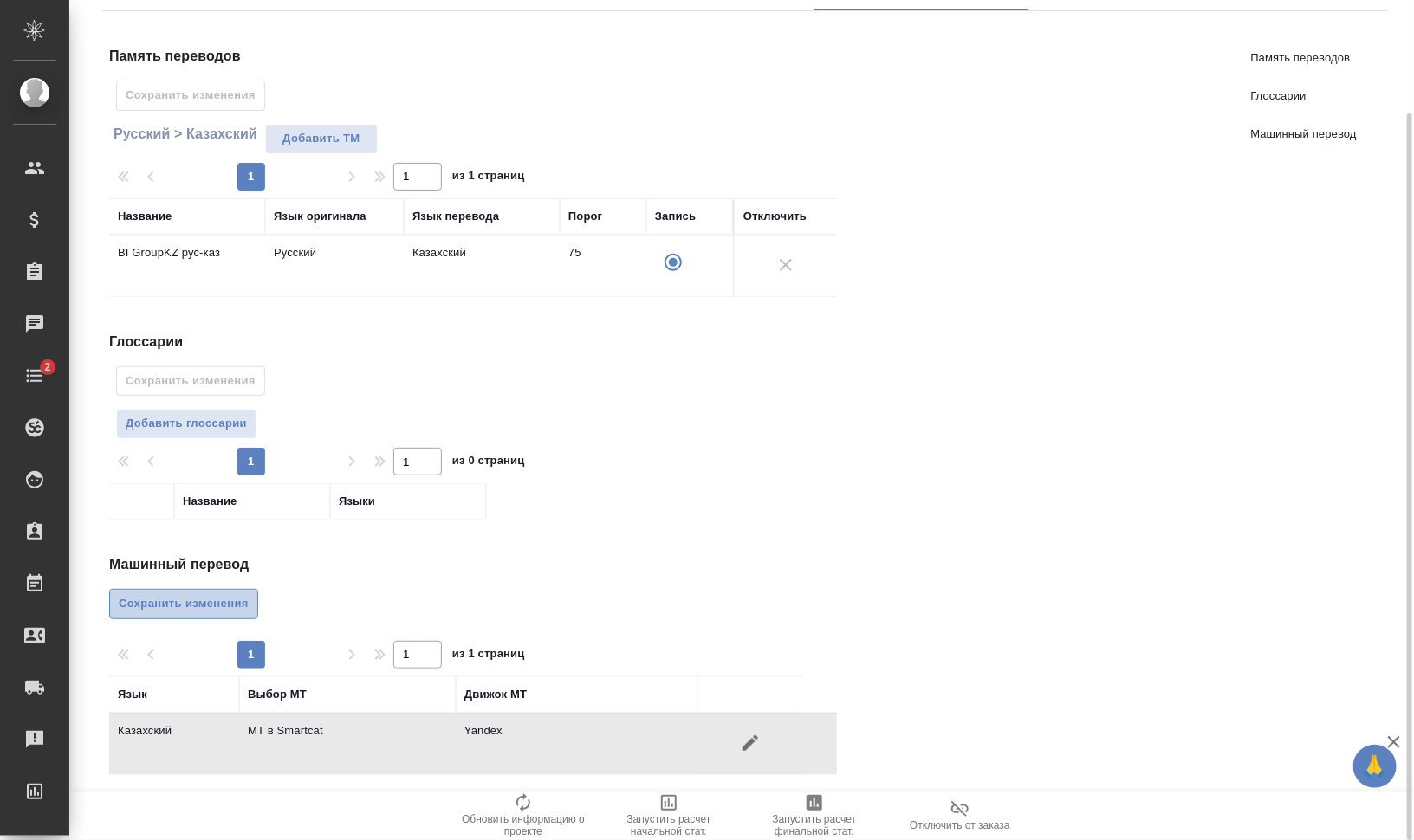
click at [195, 596] on span "Сохранить изменения" at bounding box center [183, 604] width 130 height 20
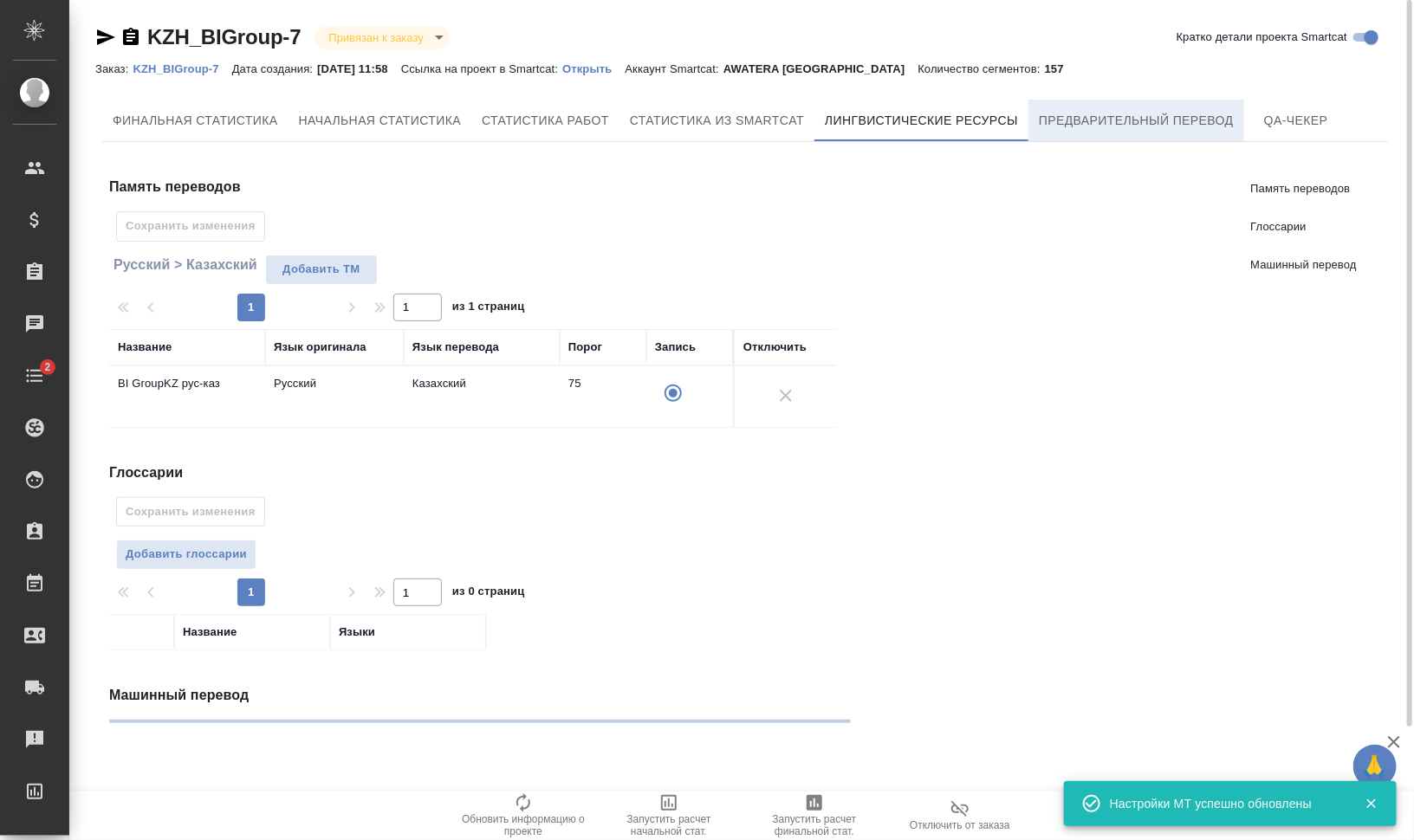
click at [1115, 121] on span "Предварительный перевод" at bounding box center [1136, 121] width 195 height 21
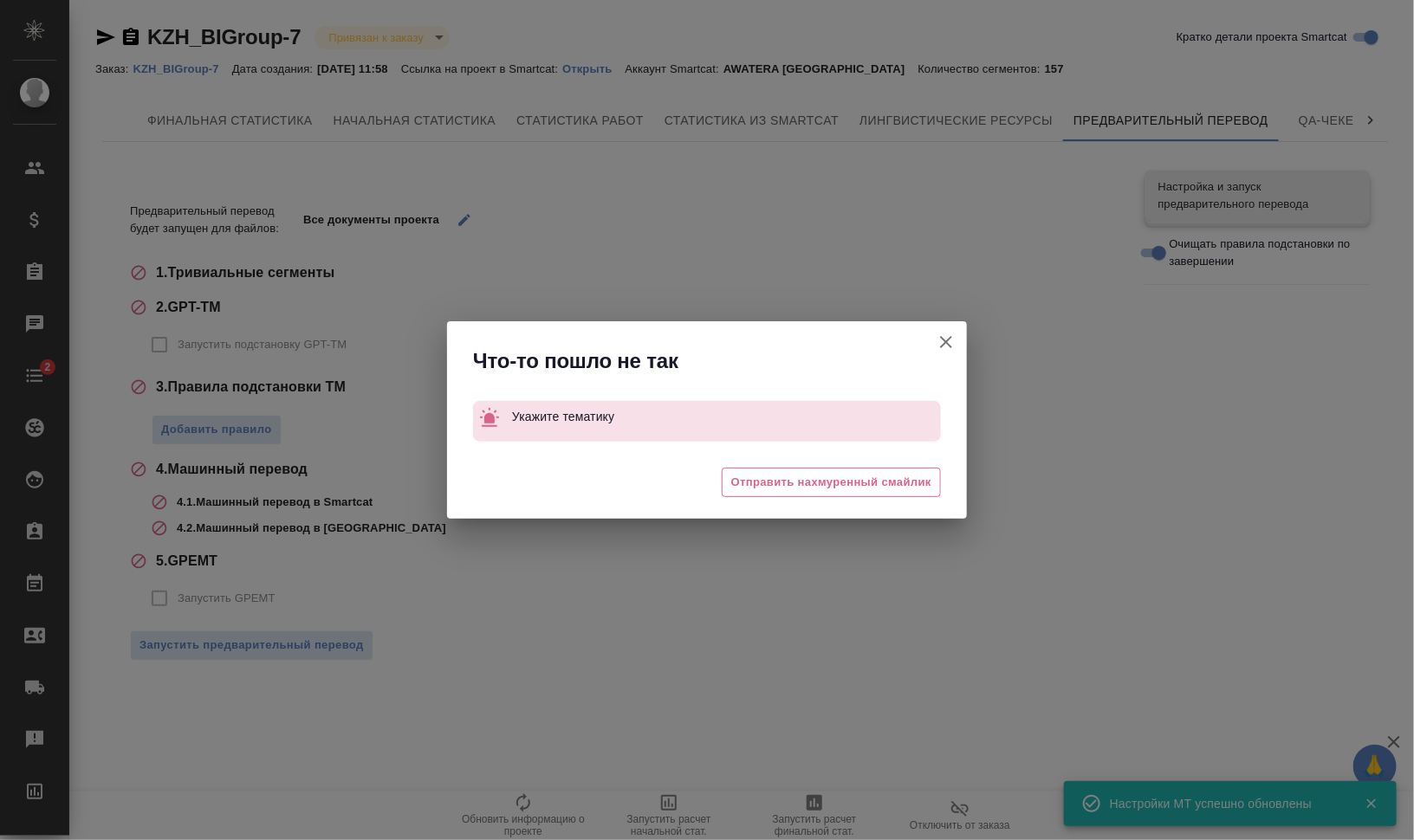
click at [940, 341] on icon "button" at bounding box center [946, 342] width 21 height 21
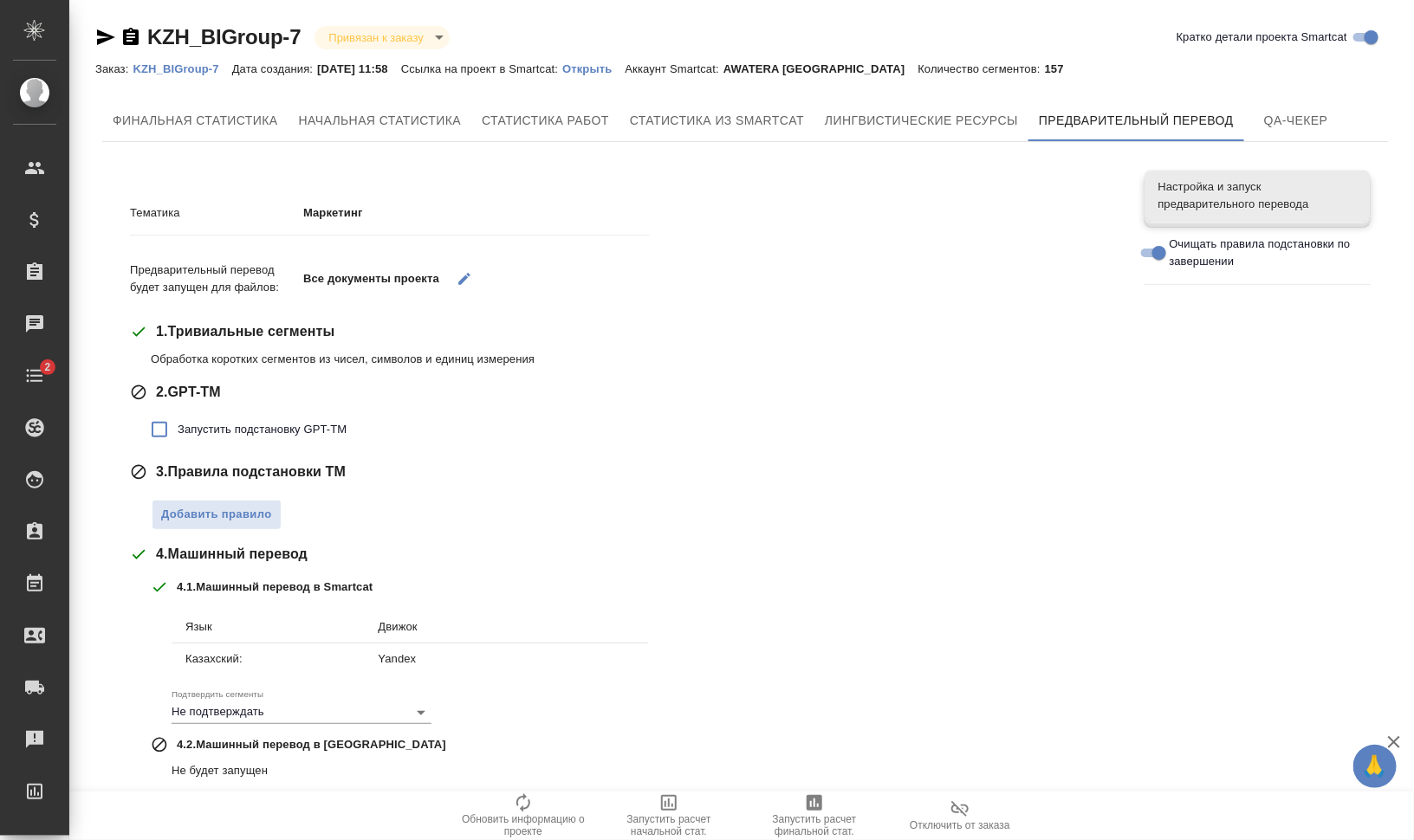
click at [221, 422] on span "Запустить подстановку GPT-TM" at bounding box center [262, 430] width 169 height 18
click at [178, 422] on input "Запустить подстановку GPT-TM" at bounding box center [159, 429] width 36 height 36
checkbox input "true"
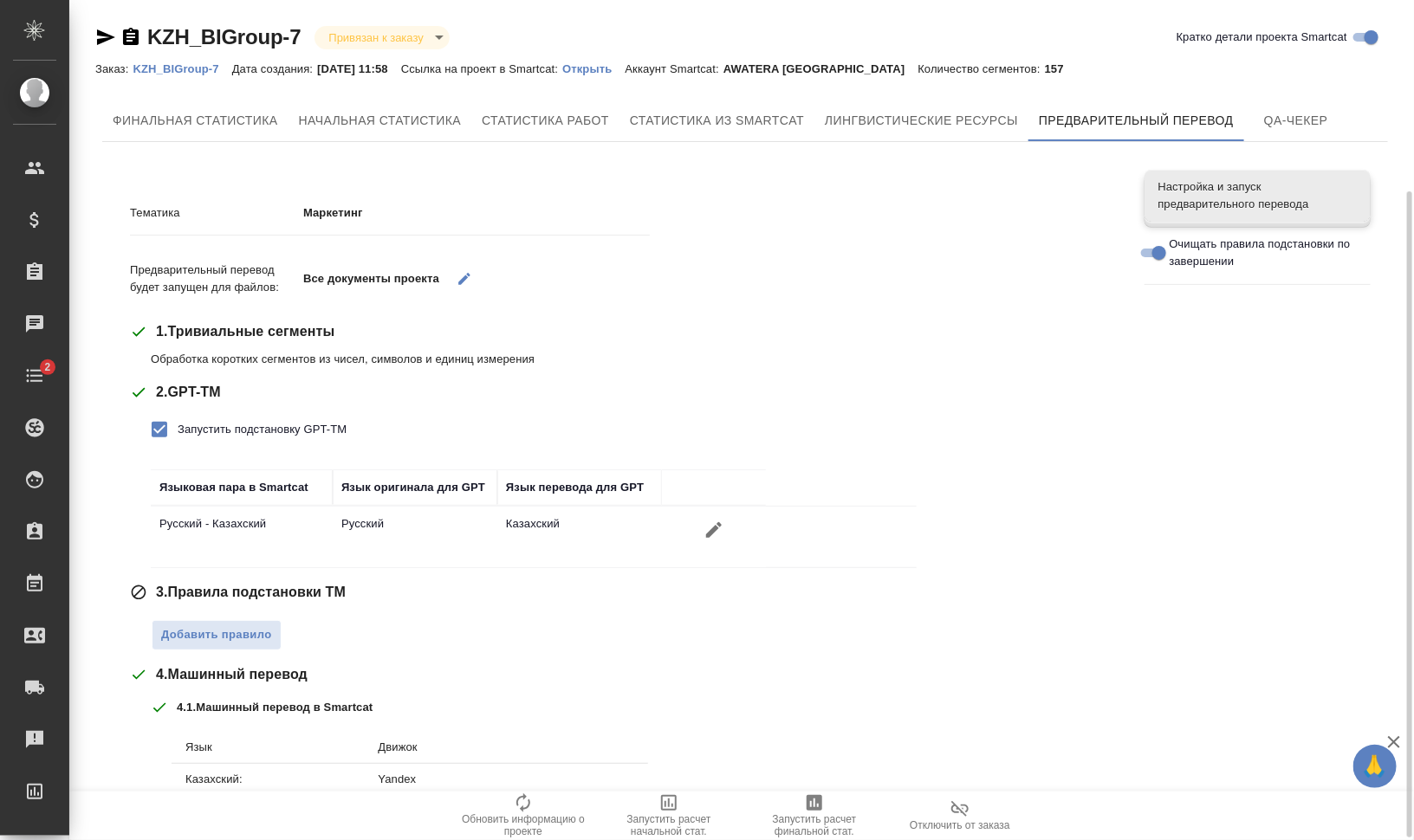
scroll to position [108, 0]
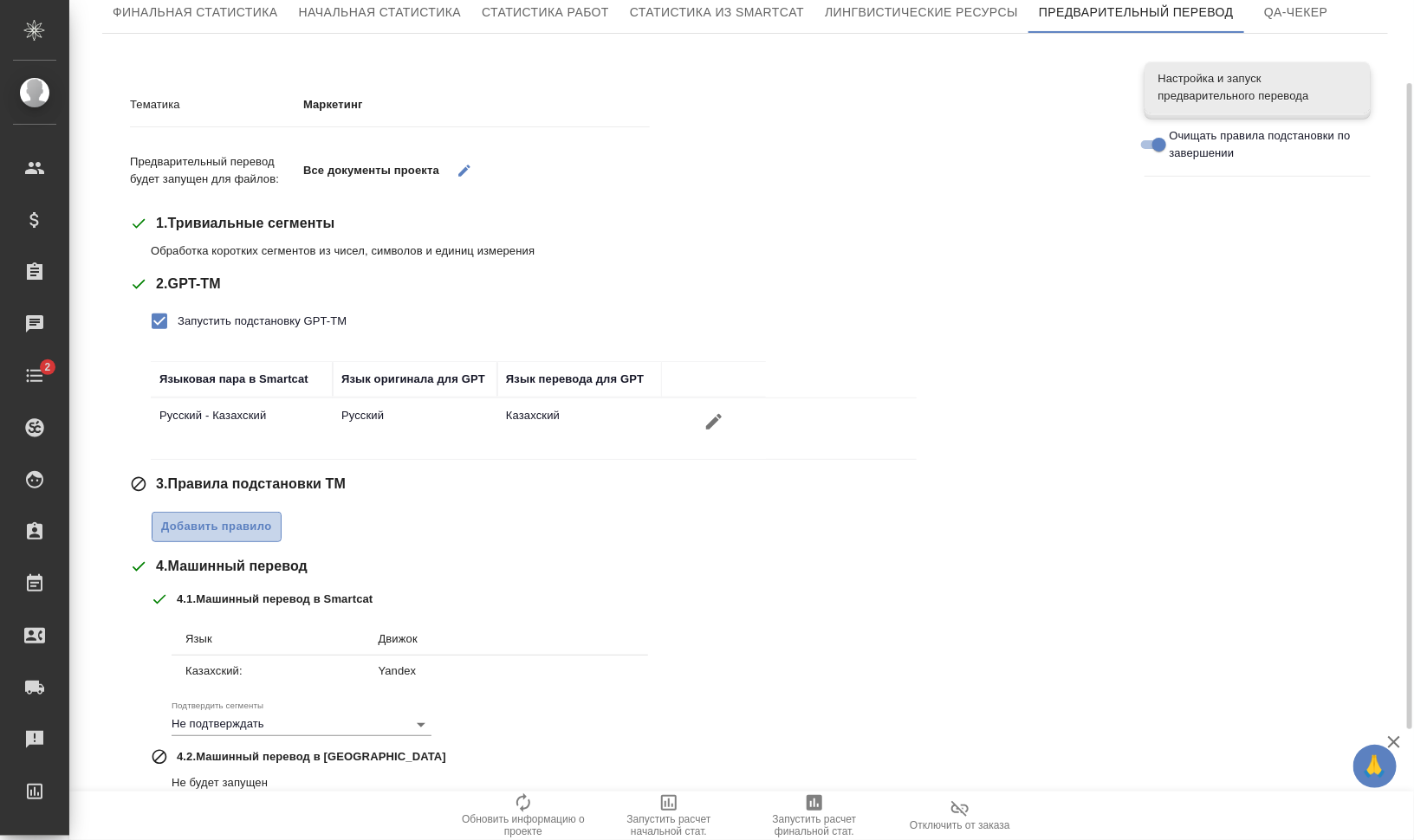
click at [243, 532] on span "Добавить правило" at bounding box center [216, 527] width 111 height 20
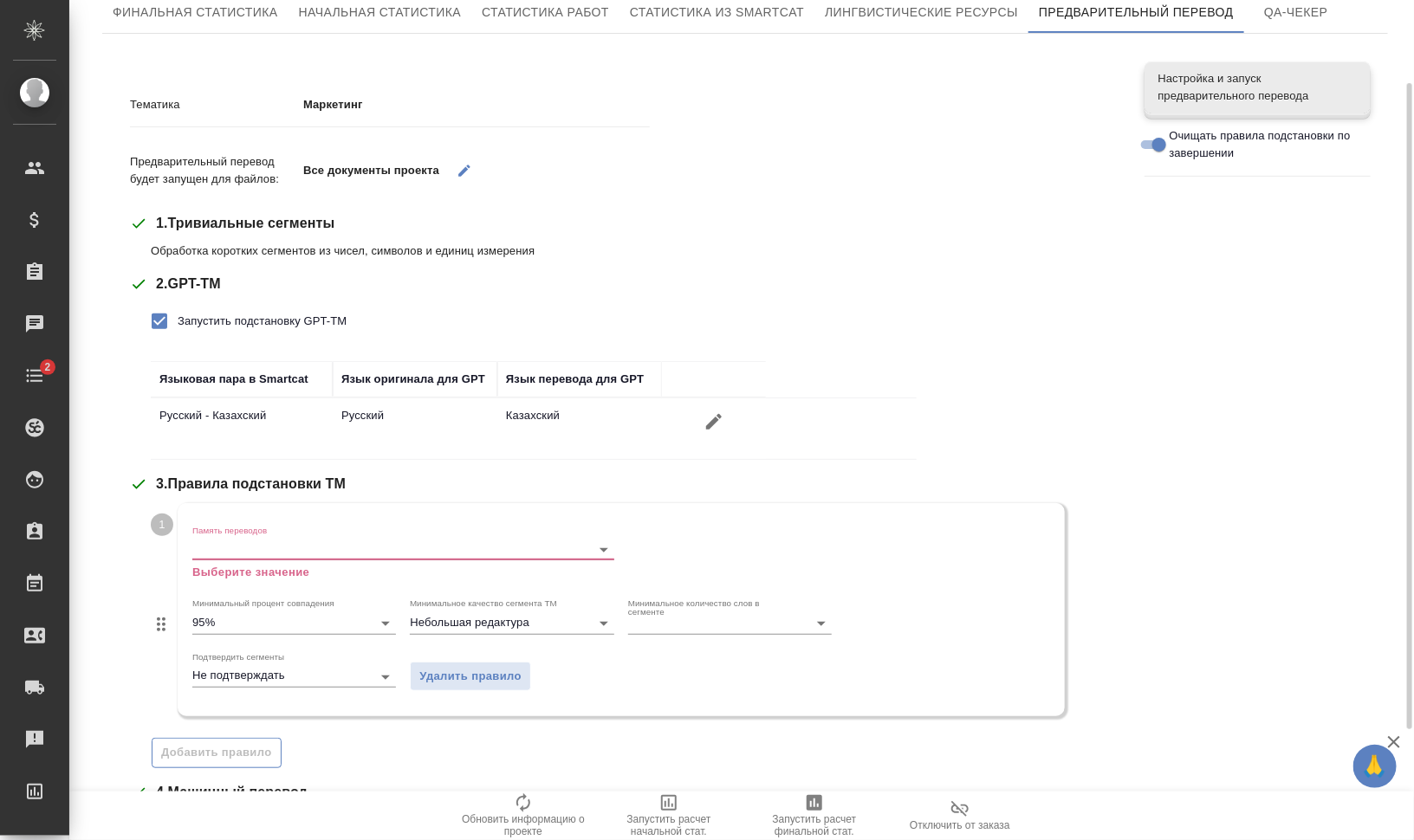
click at [270, 544] on input "Память переводов" at bounding box center [376, 549] width 366 height 21
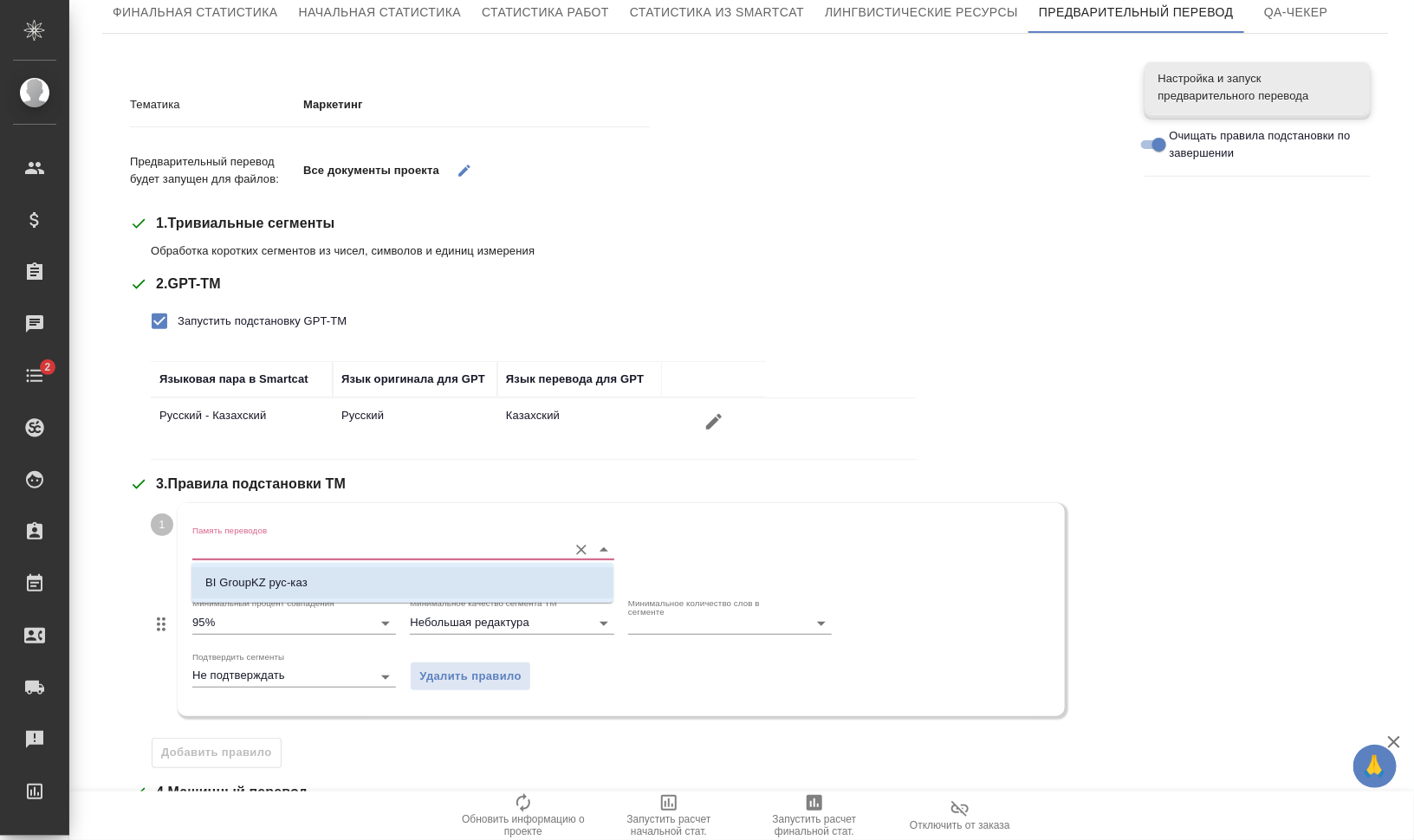
click at [307, 582] on li "BI GroupKZ рус-каз" at bounding box center [403, 582] width 422 height 31
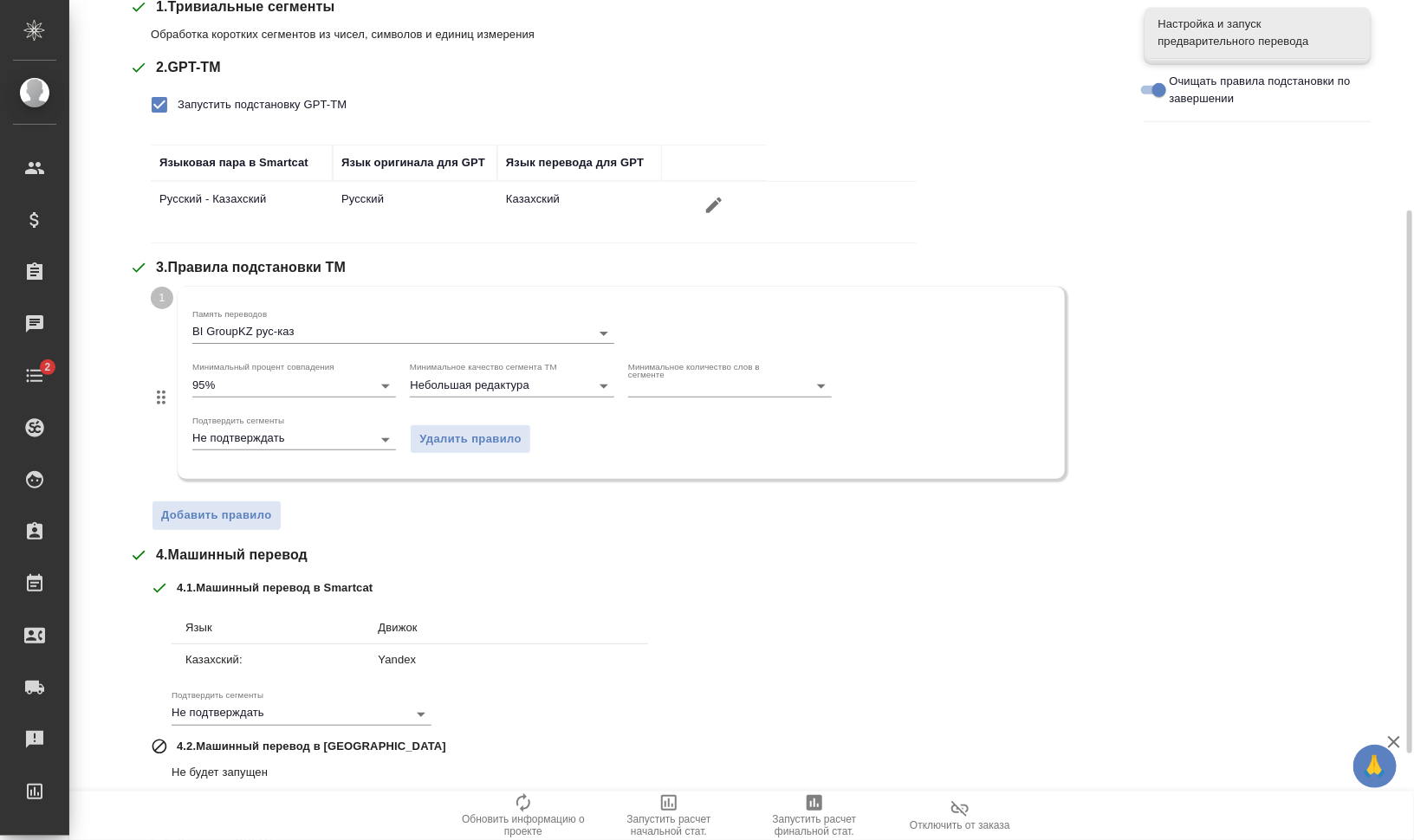
scroll to position [458, 0]
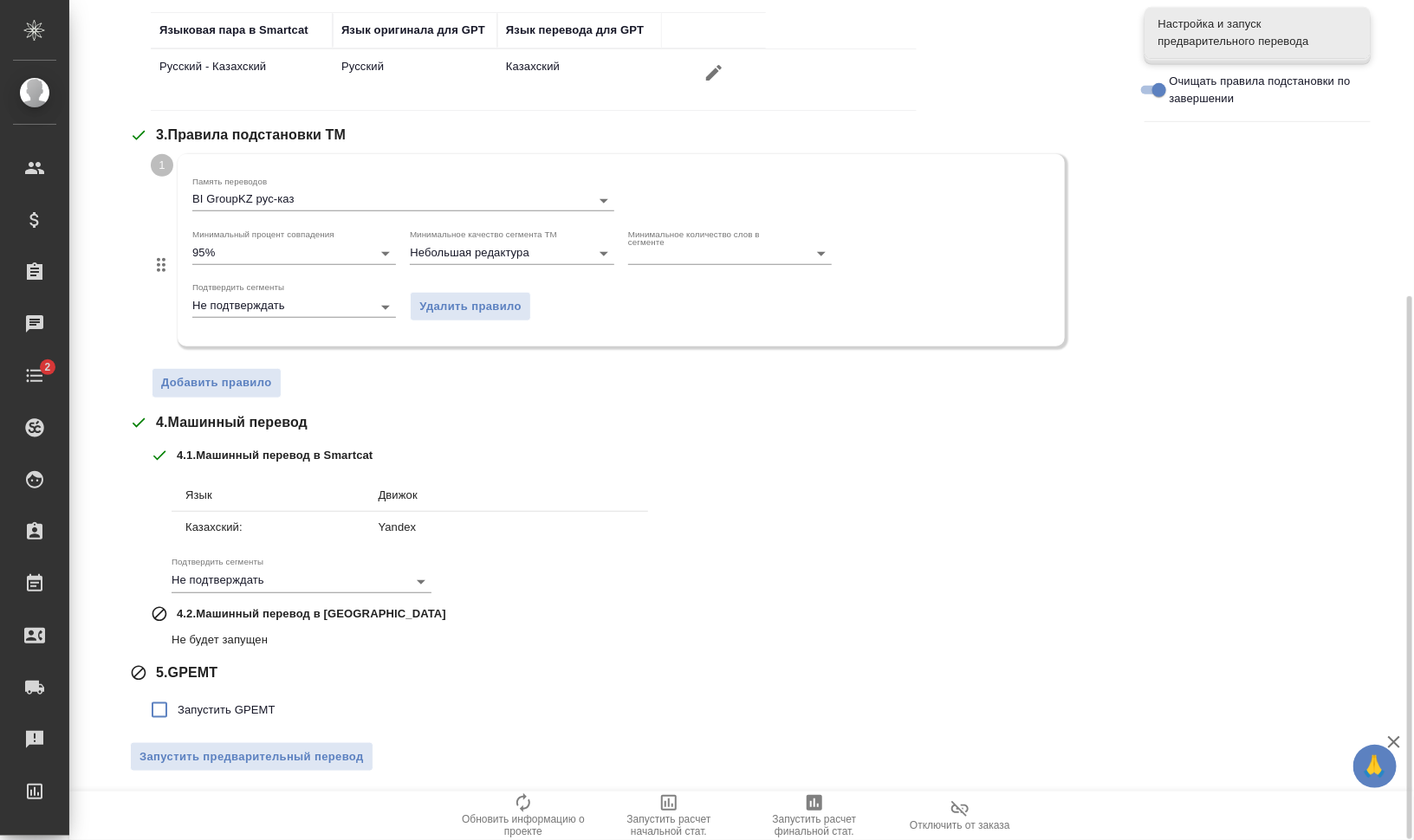
click at [247, 692] on label "Запустить GPEMT" at bounding box center [208, 710] width 135 height 36
click at [178, 692] on input "Запустить GPEMT" at bounding box center [159, 710] width 36 height 36
checkbox input "true"
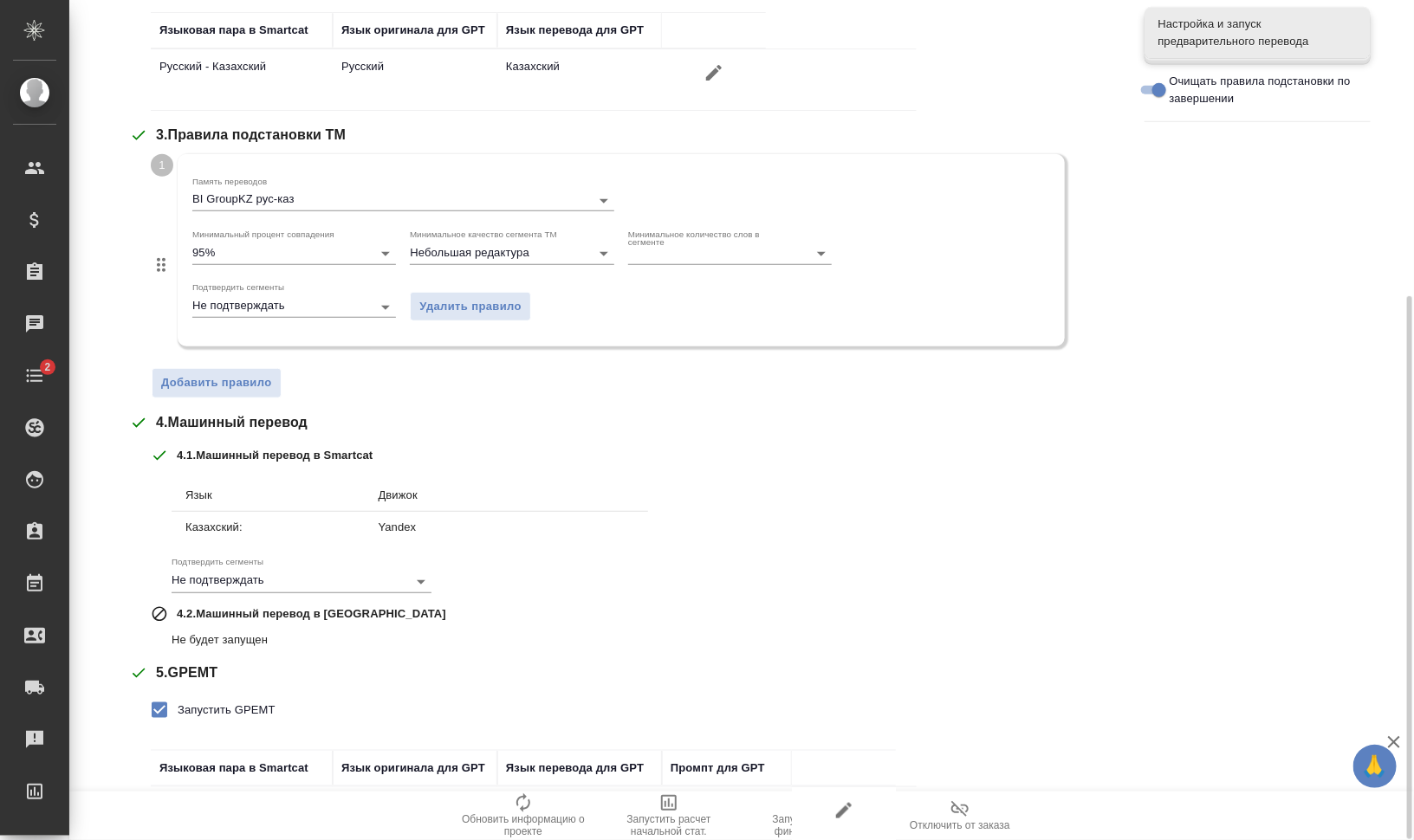
scroll to position [577, 0]
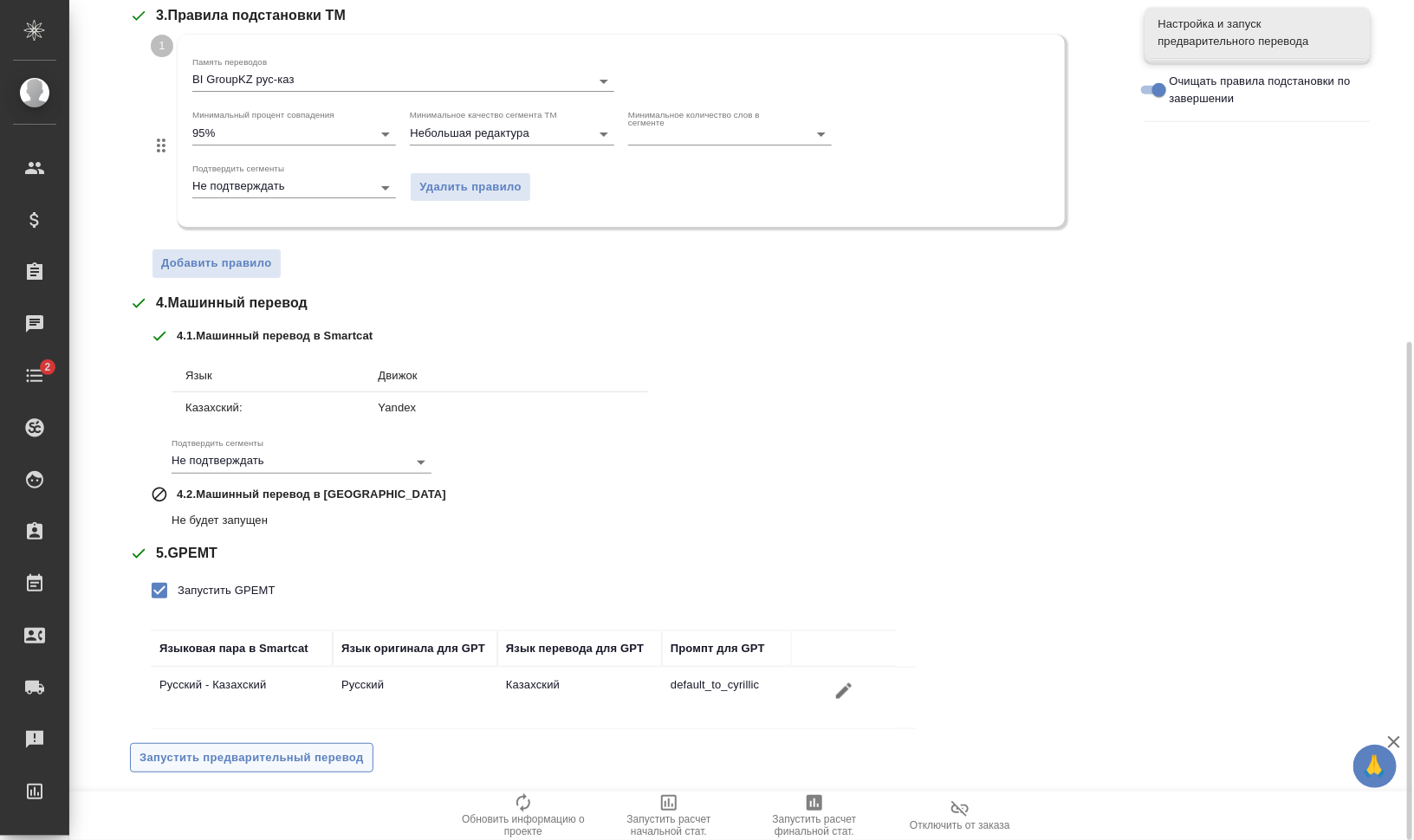
click at [311, 761] on span "Запустить предварительный перевод" at bounding box center [251, 758] width 224 height 20
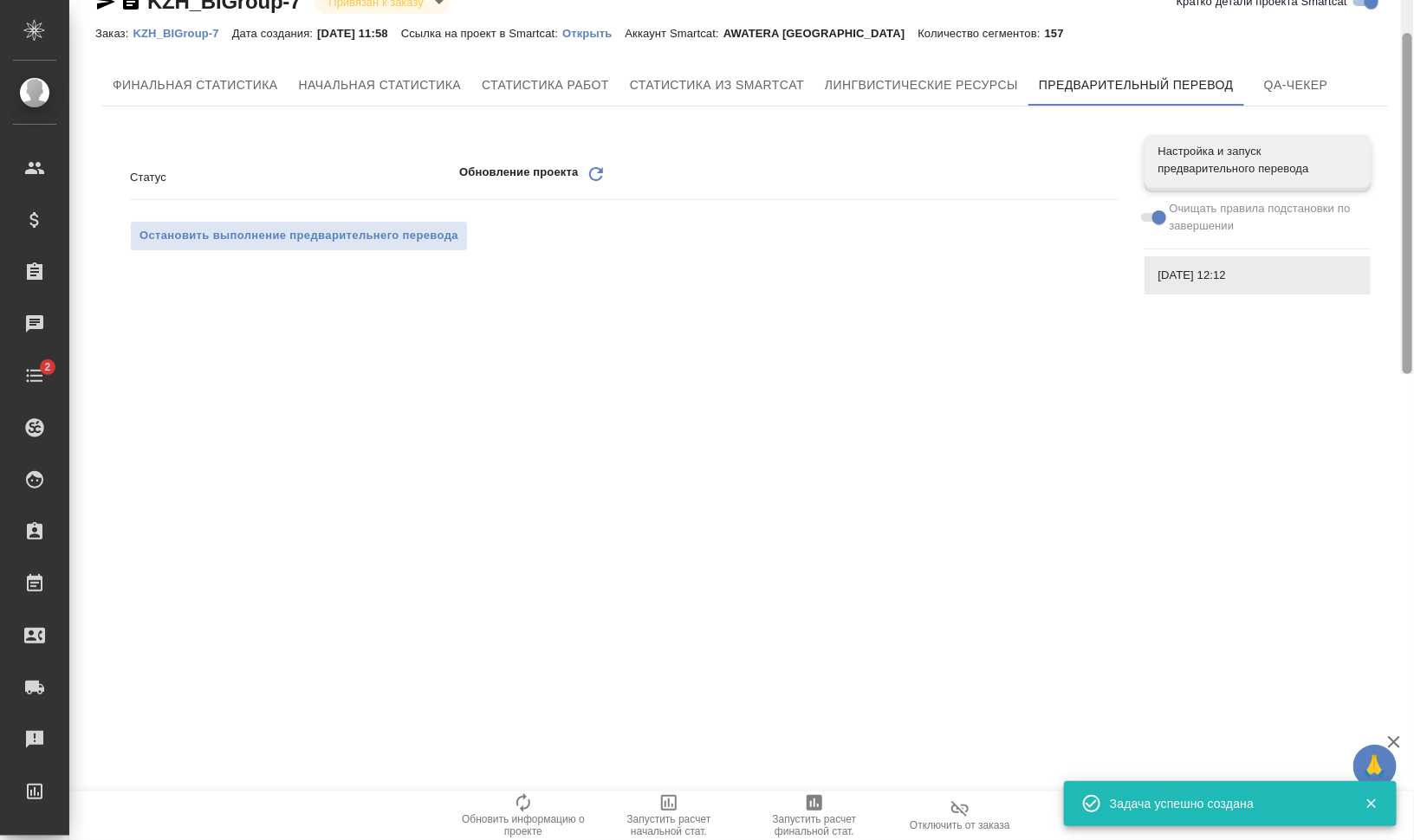
scroll to position [0, 0]
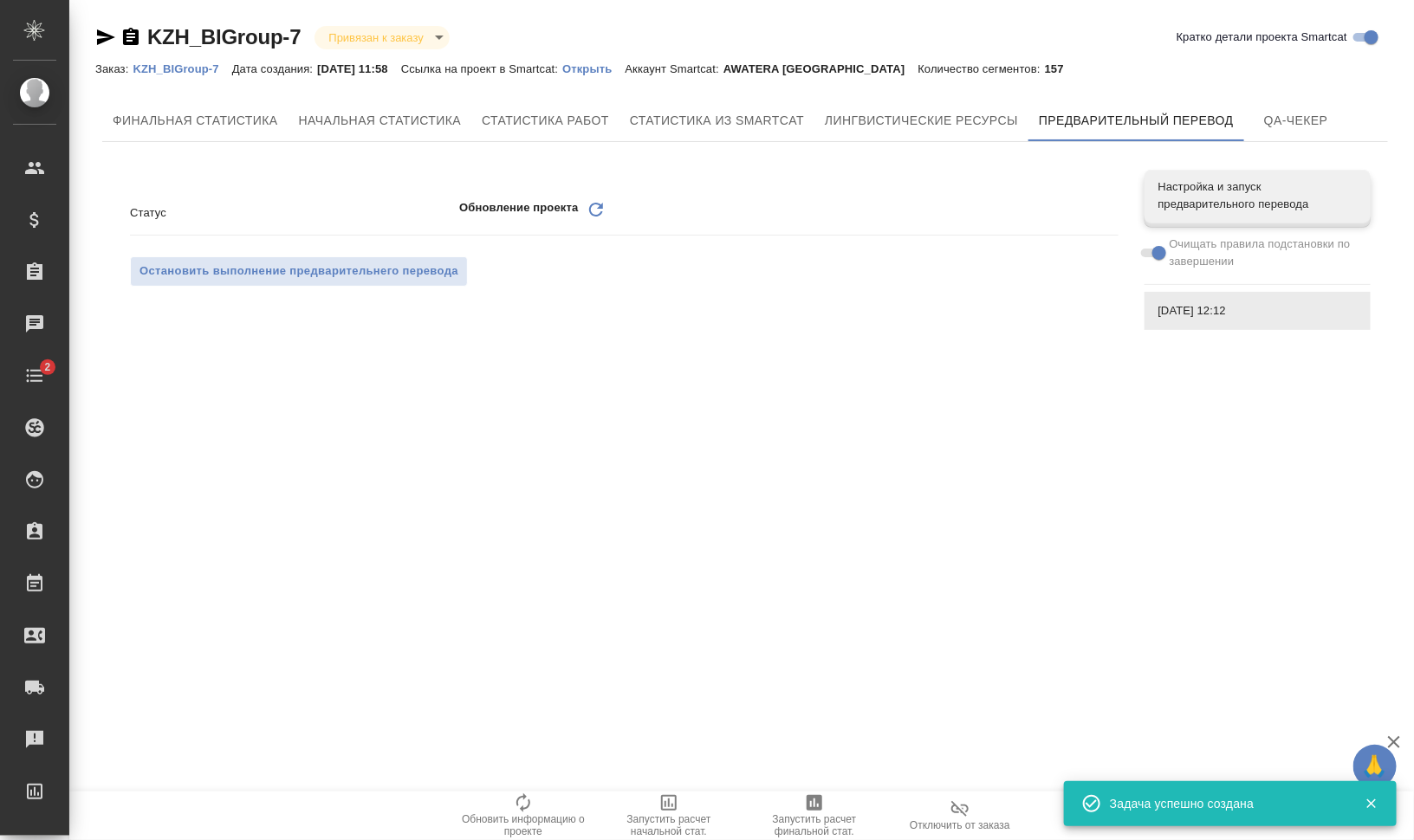
click at [597, 206] on icon "Обновить" at bounding box center [596, 209] width 21 height 21
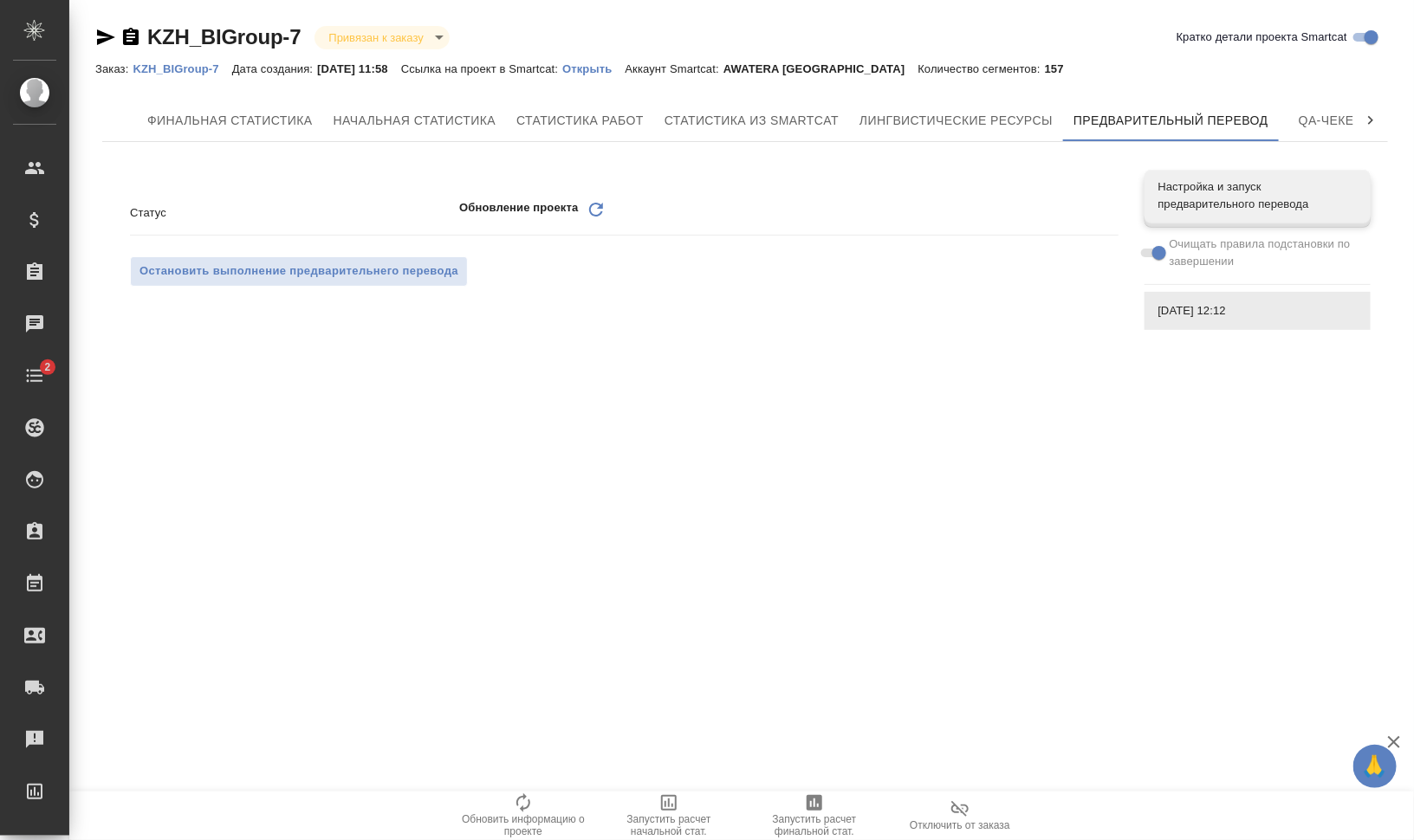
click at [589, 208] on icon "Обновить" at bounding box center [596, 209] width 21 height 21
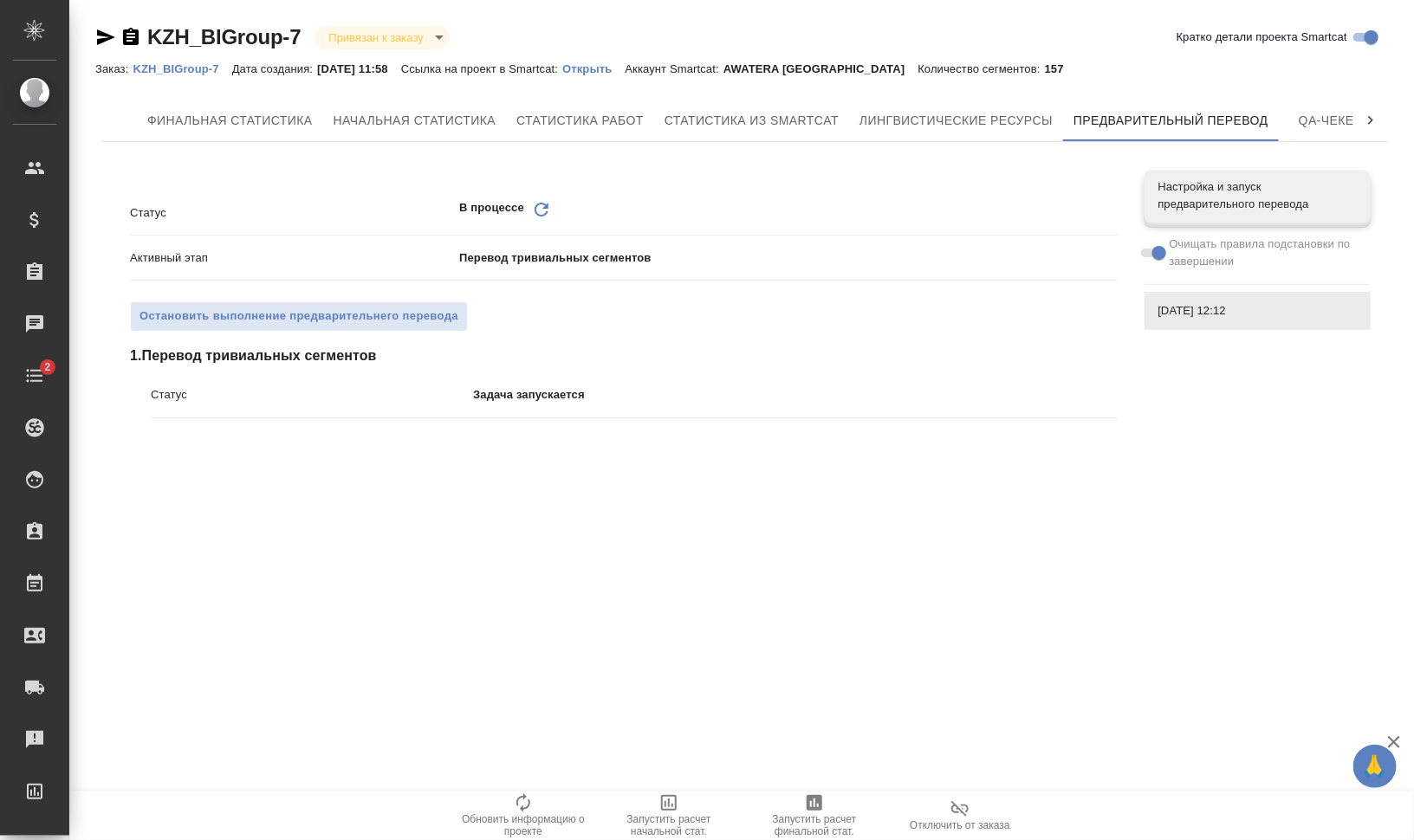
click at [536, 207] on icon at bounding box center [541, 209] width 14 height 14
click at [546, 208] on icon "Обновить" at bounding box center [541, 209] width 21 height 21
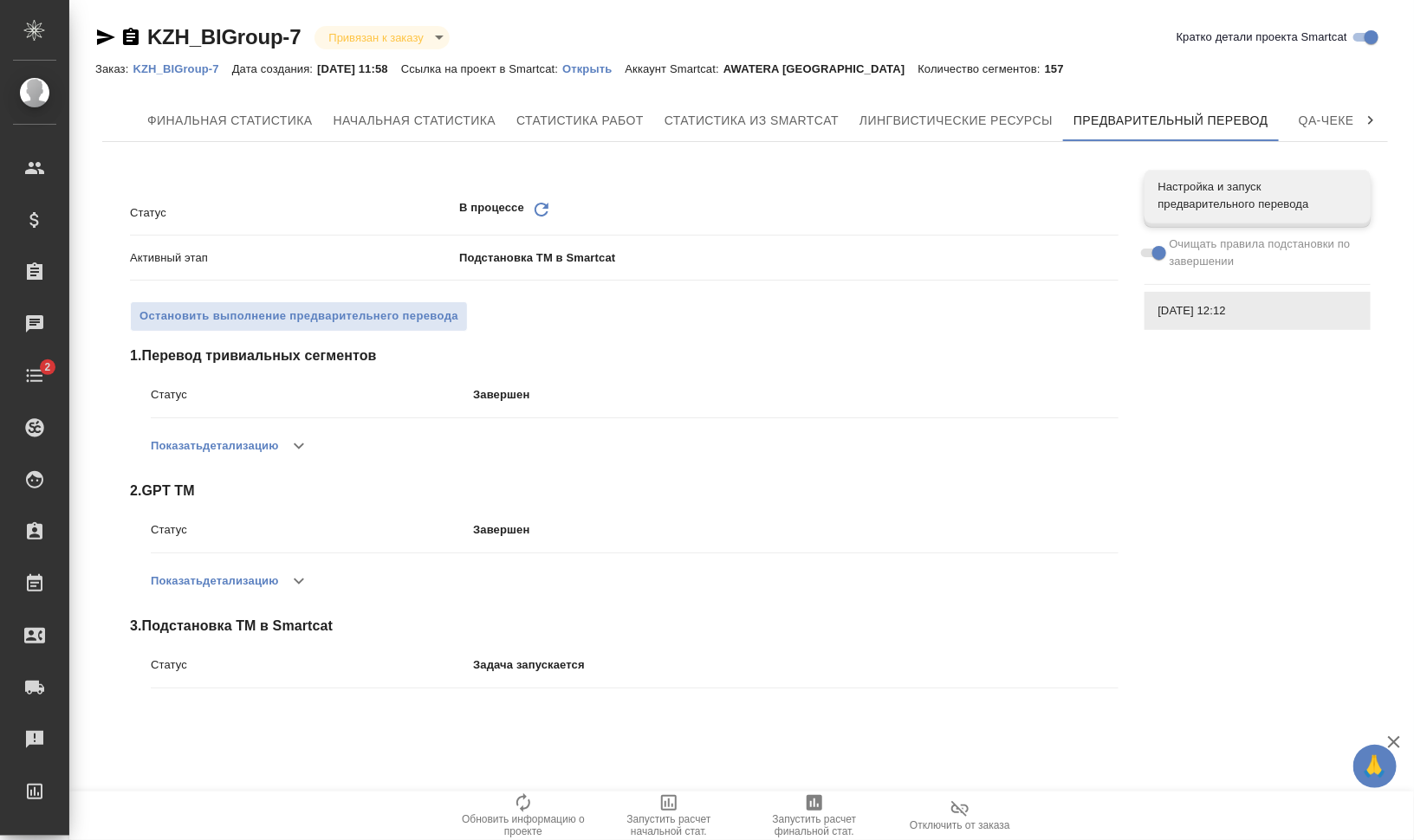
click at [541, 205] on icon "Обновить" at bounding box center [541, 209] width 21 height 21
click at [541, 209] on icon "Обновить" at bounding box center [541, 209] width 21 height 21
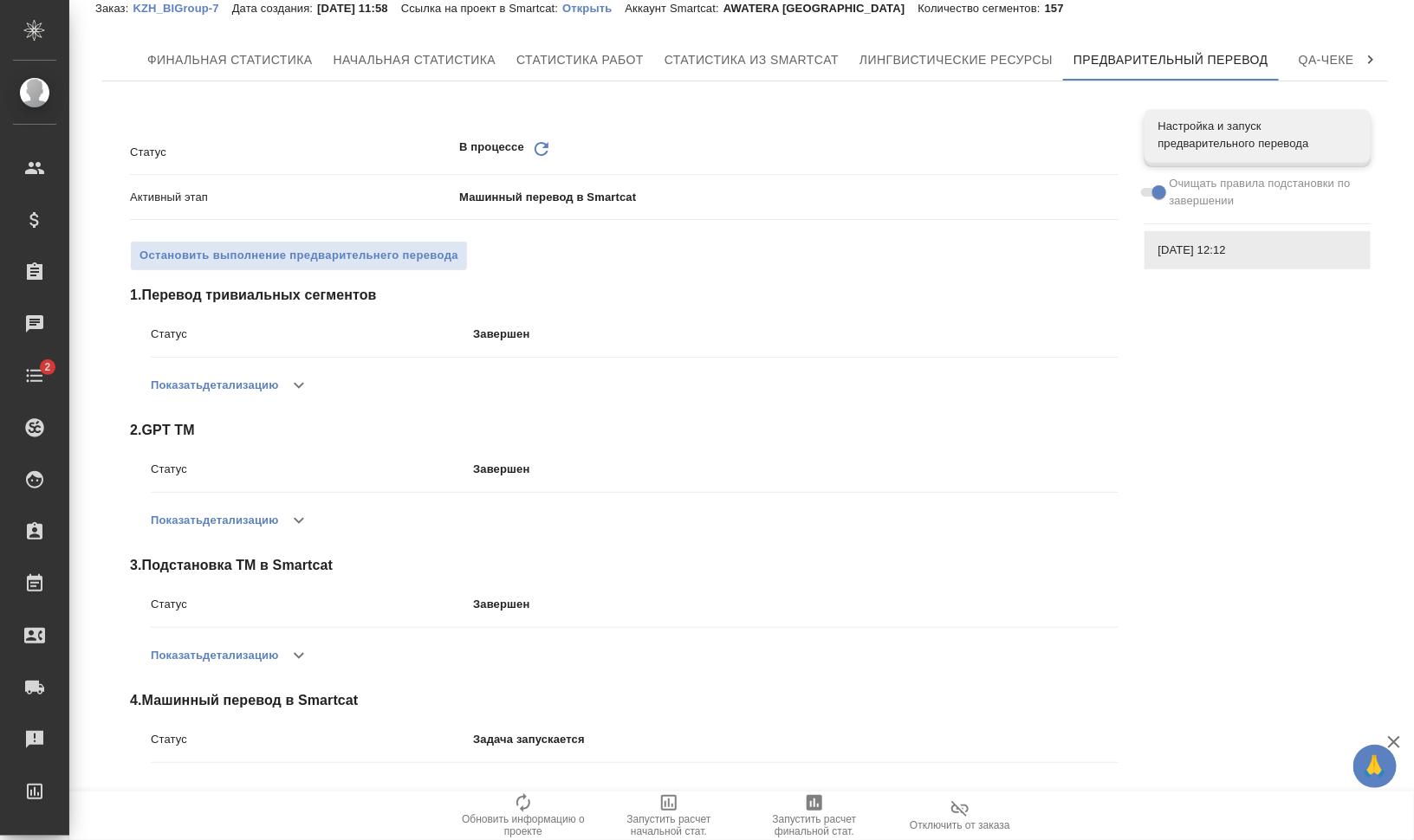
click at [538, 145] on icon "Обновить" at bounding box center [541, 149] width 21 height 21
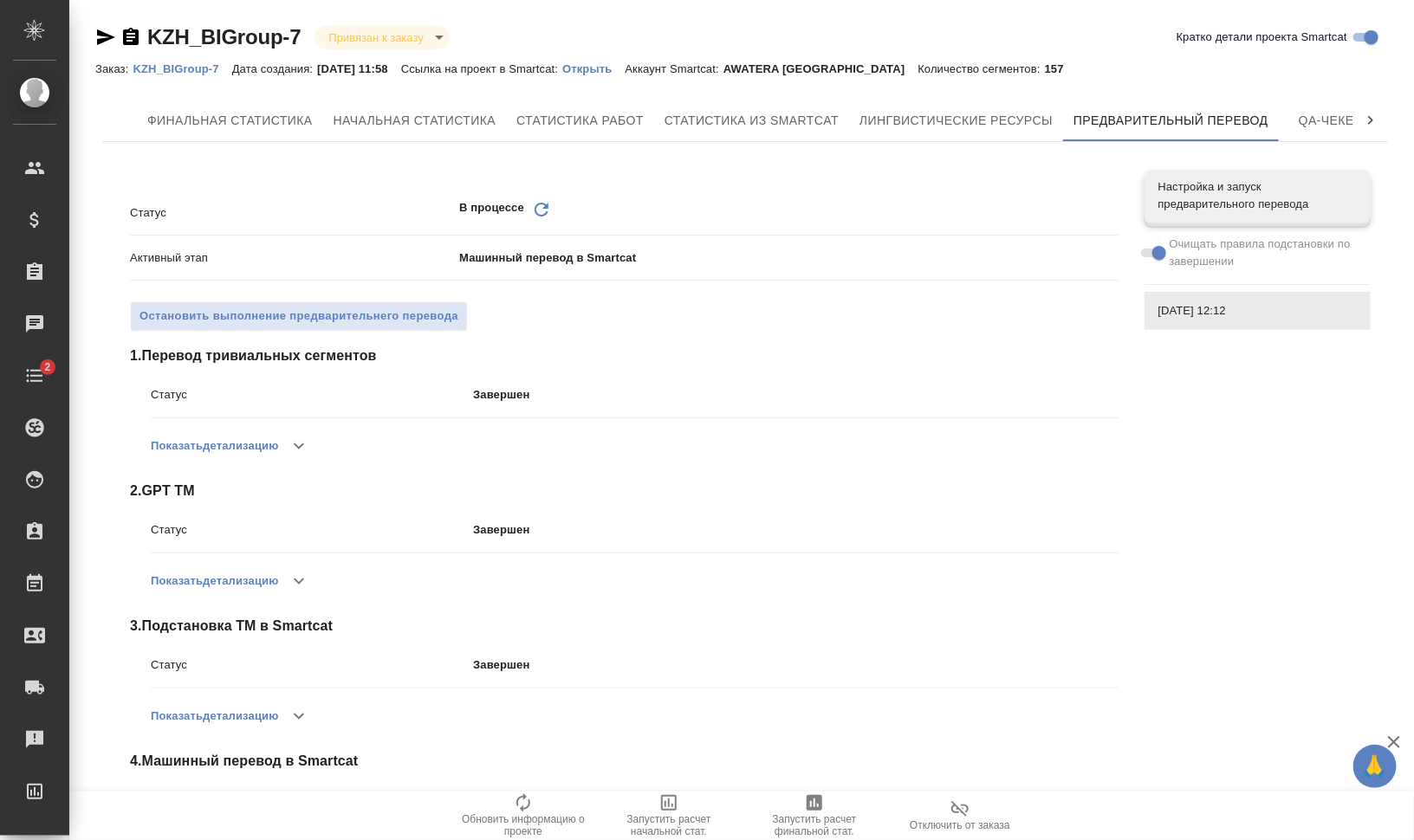
scroll to position [102, 0]
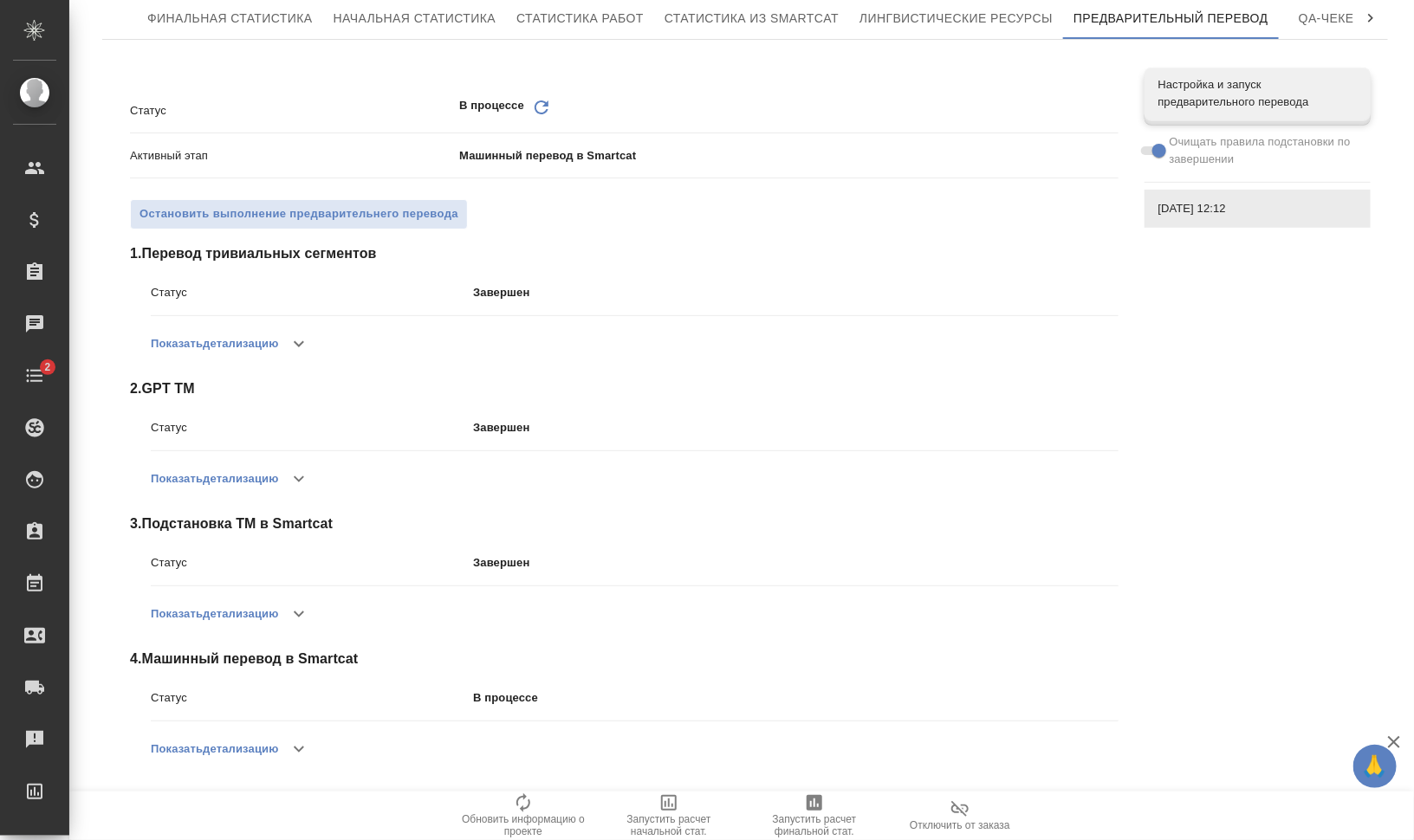
click at [546, 105] on icon "Обновить" at bounding box center [541, 107] width 21 height 21
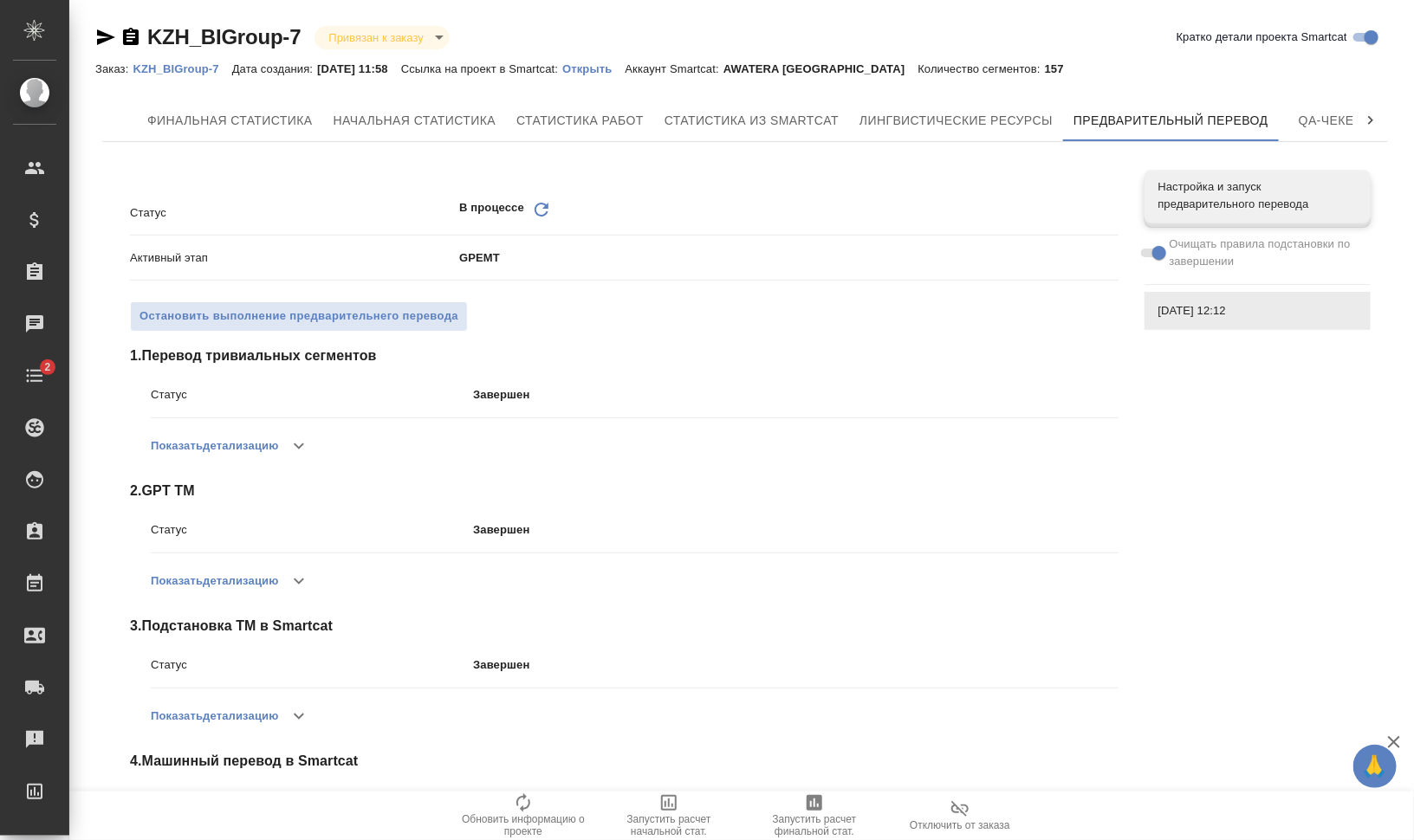
scroll to position [196, 0]
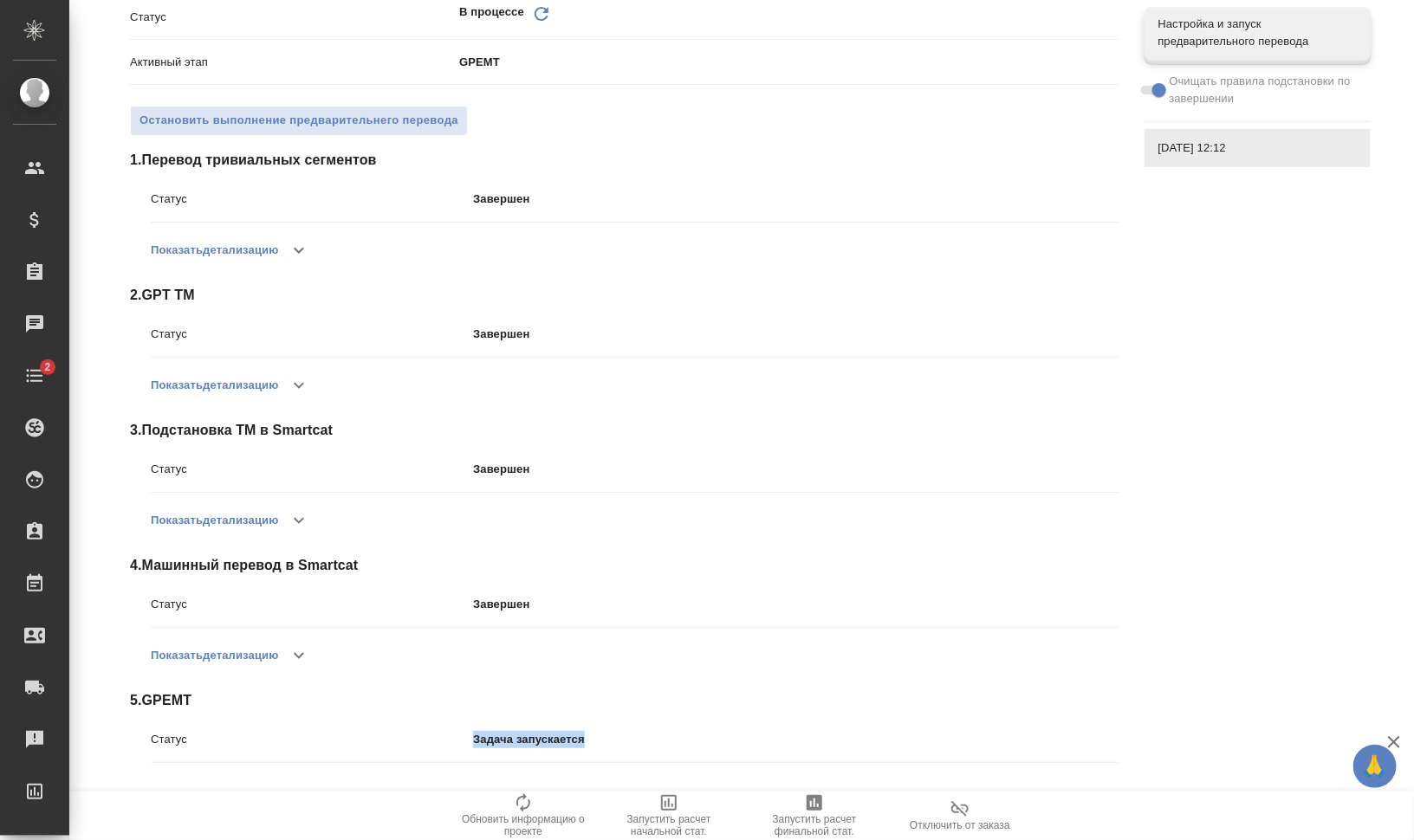
drag, startPoint x: 467, startPoint y: 736, endPoint x: 586, endPoint y: 734, distance: 119.0
click at [586, 734] on div "Статус Задача запускается" at bounding box center [635, 740] width 968 height 30
drag, startPoint x: 586, startPoint y: 734, endPoint x: 625, endPoint y: 734, distance: 39.0
click at [625, 734] on p "Задача запускается" at bounding box center [795, 740] width 645 height 18
drag, startPoint x: 469, startPoint y: 734, endPoint x: 622, endPoint y: 736, distance: 153.0
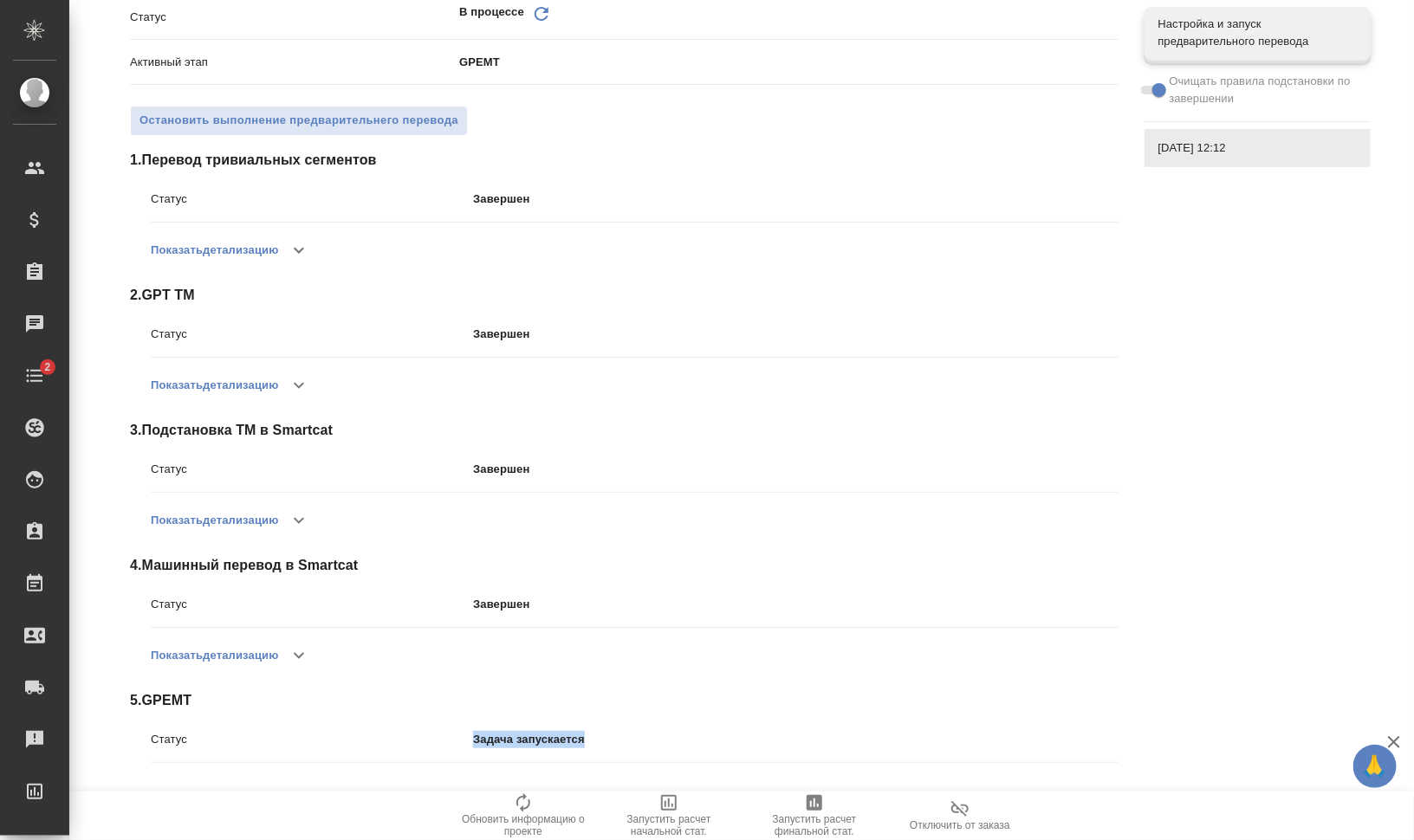
click at [622, 736] on p "Задача запускается" at bounding box center [795, 740] width 645 height 18
click at [622, 735] on p "Задача запускается" at bounding box center [795, 740] width 645 height 18
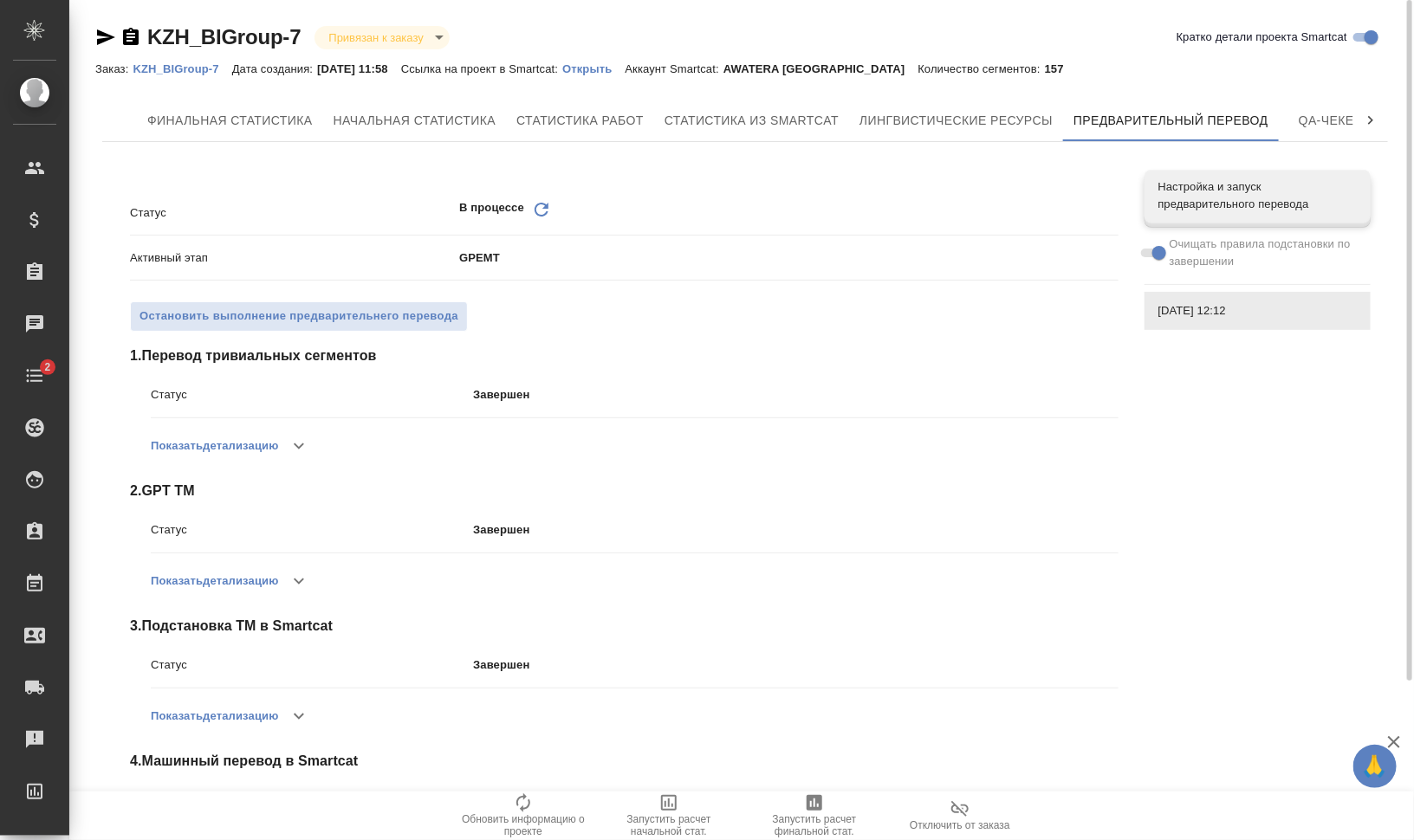
click at [542, 207] on icon at bounding box center [541, 209] width 14 height 14
click at [545, 212] on icon "Обновить" at bounding box center [541, 209] width 21 height 21
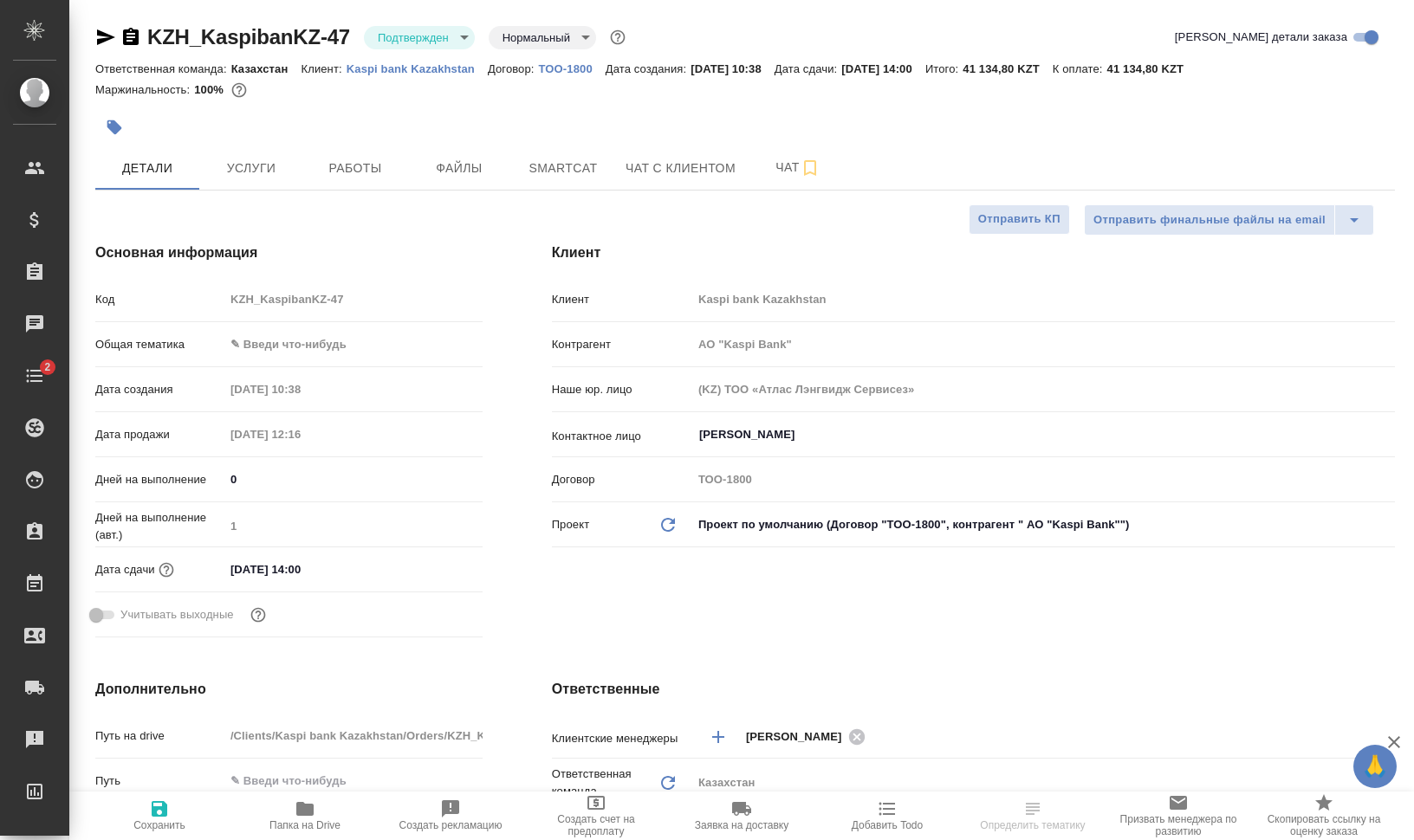
select select "RU"
drag, startPoint x: 344, startPoint y: 74, endPoint x: 477, endPoint y: 66, distance: 133.2
click at [477, 66] on div "Ответственная команда: Казахстан Клиент: Kaspi bank Kazakhstan Договор: ТОО-180…" at bounding box center [745, 68] width 1300 height 21
copy p "Kaspi bank Kazakhstan"
type input "АО "Kaspi Bank""
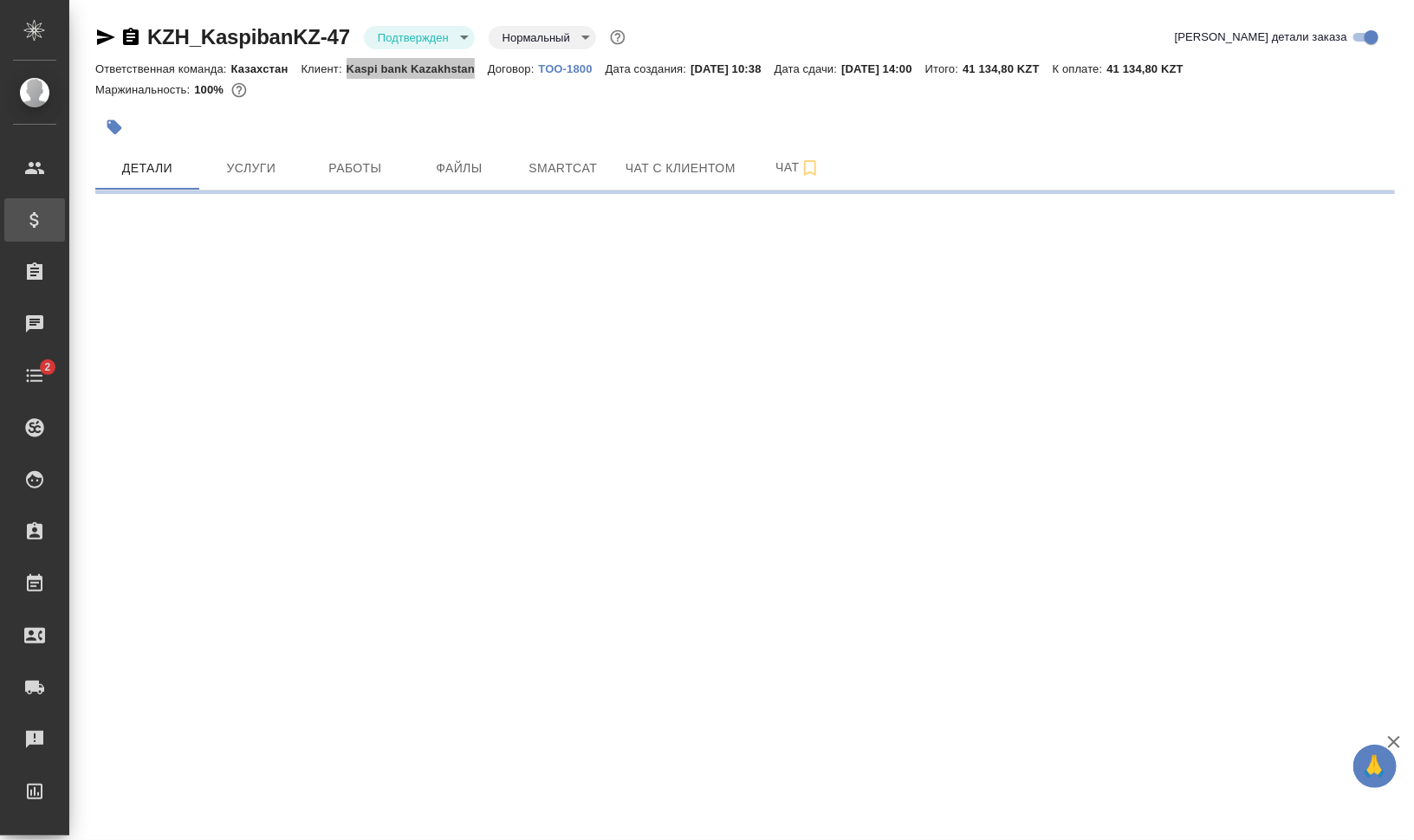
select select "RU"
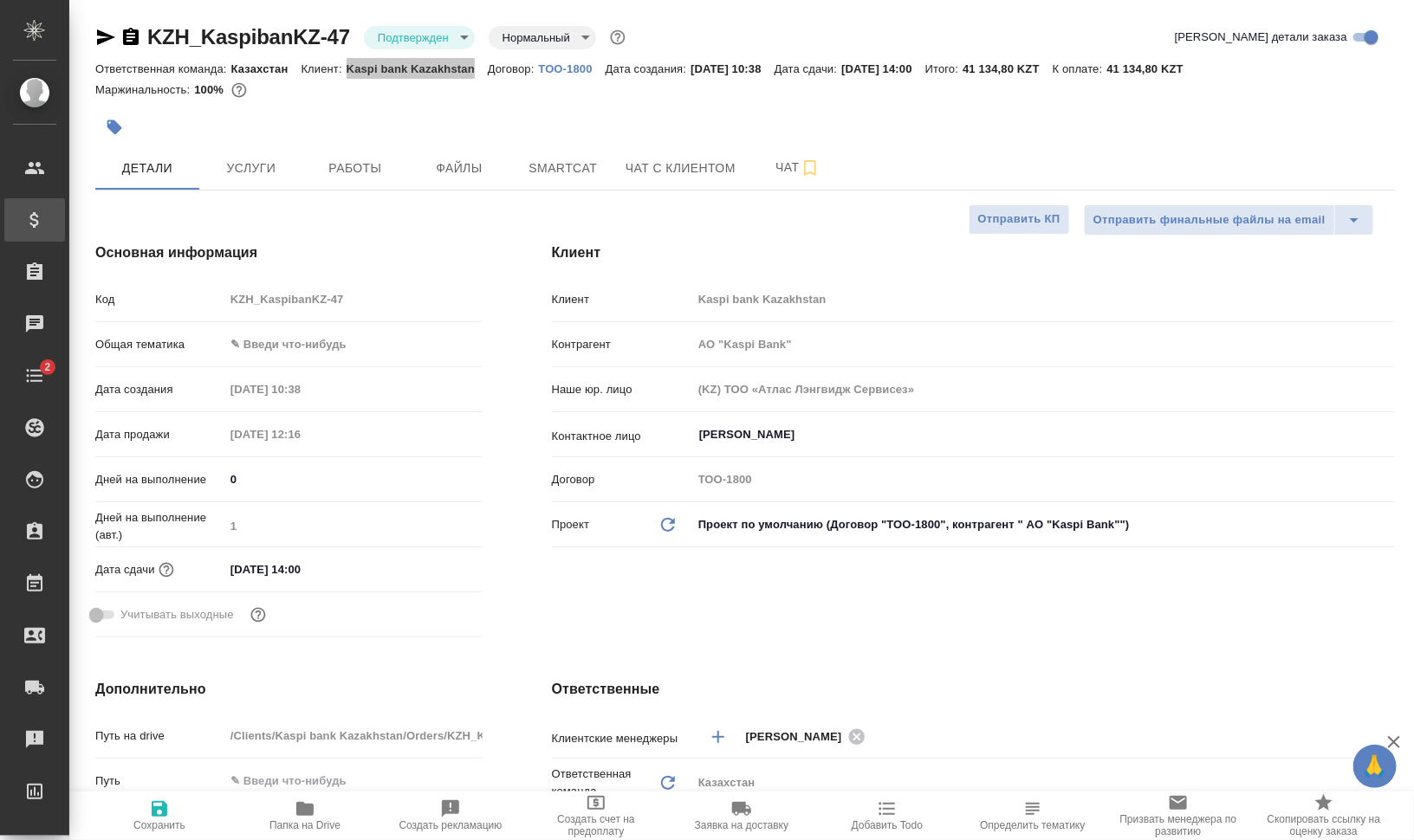
type textarea "x"
type input "АО "Kaspi Bank""
type textarea "x"
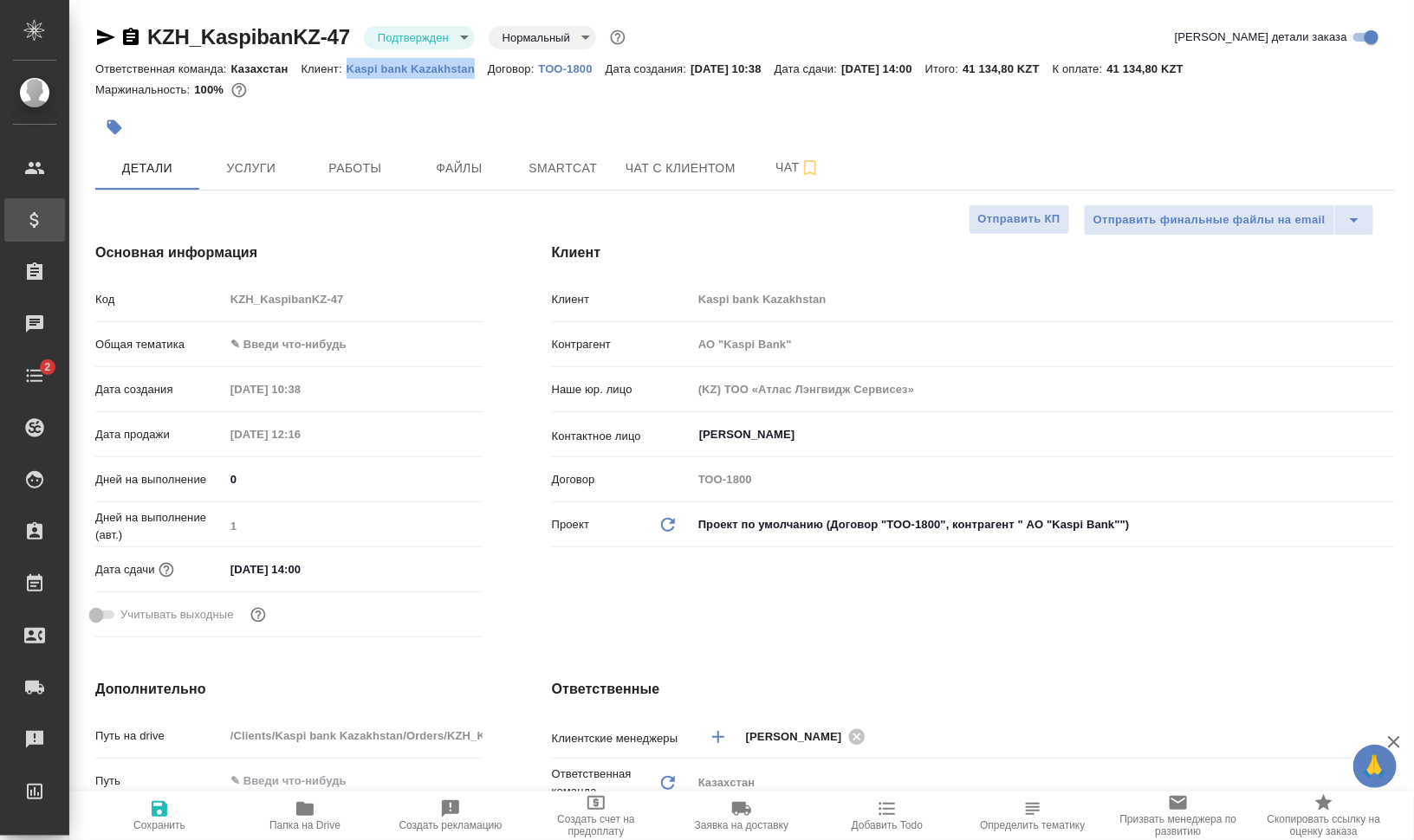
type textarea "x"
type input "АО "Kaspi Bank""
type textarea "x"
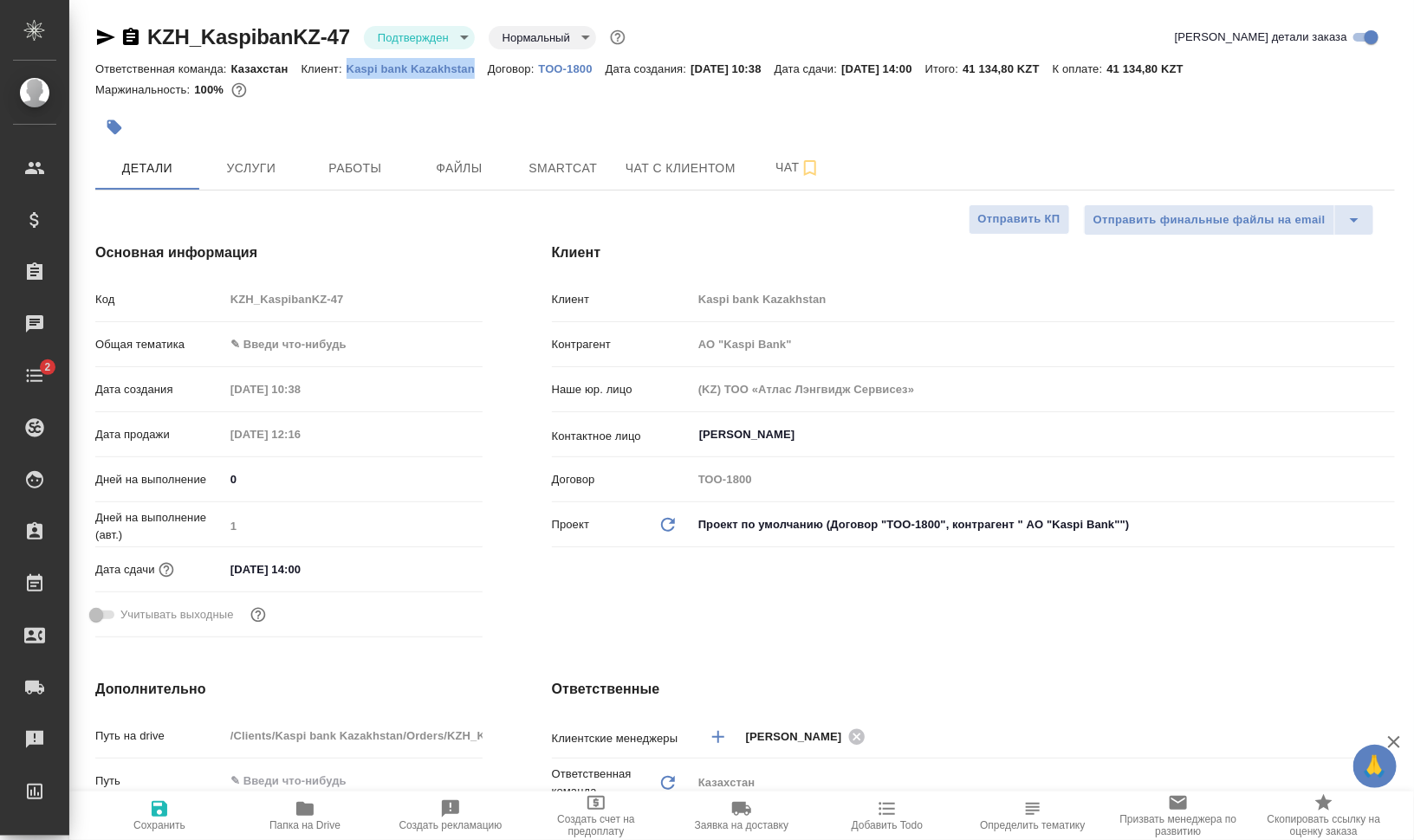
type textarea "x"
type input "АО "Kaspi Bank""
type textarea "x"
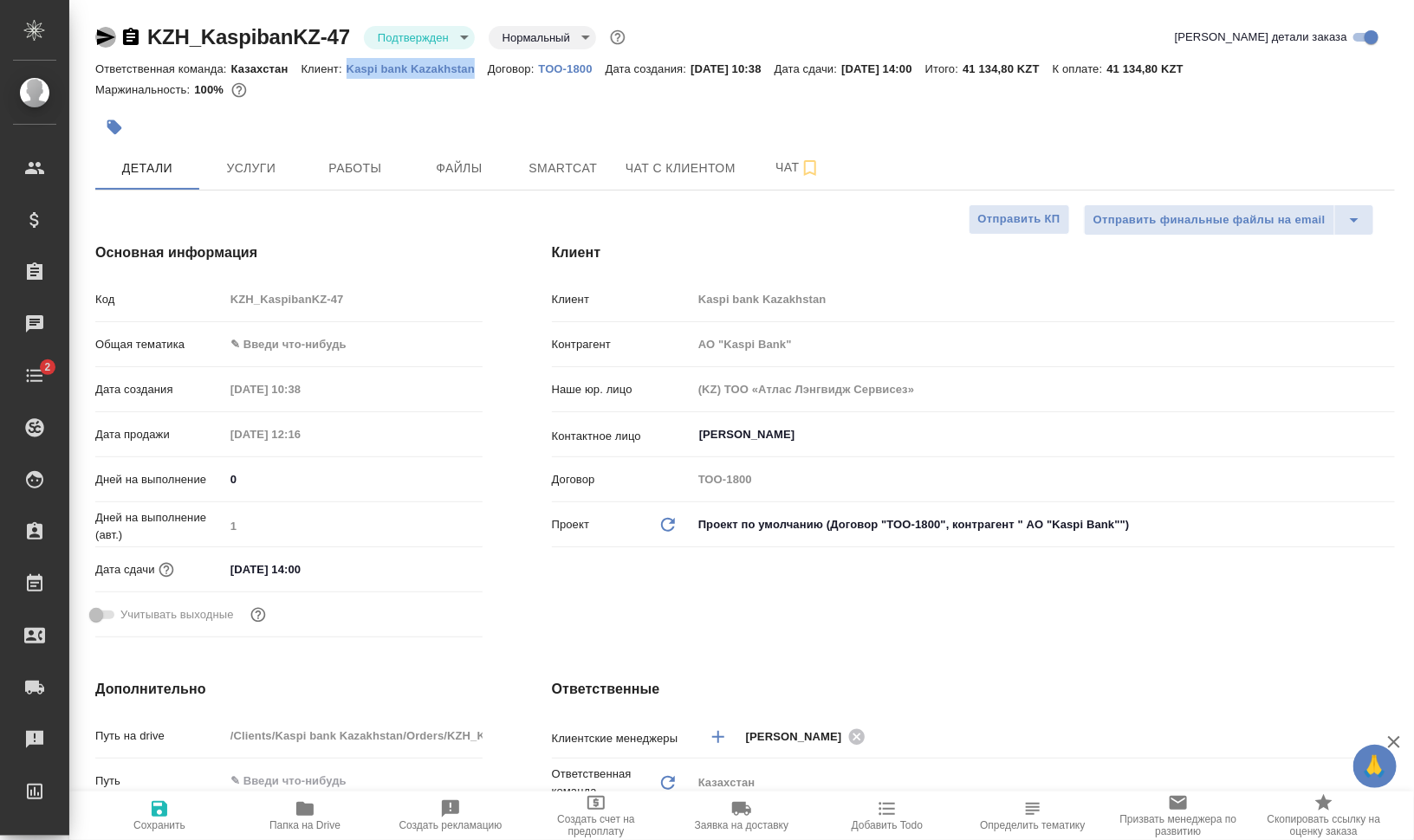
click at [101, 40] on icon "button" at bounding box center [106, 37] width 18 height 16
copy p "Kaspi bank Kazakhstan"
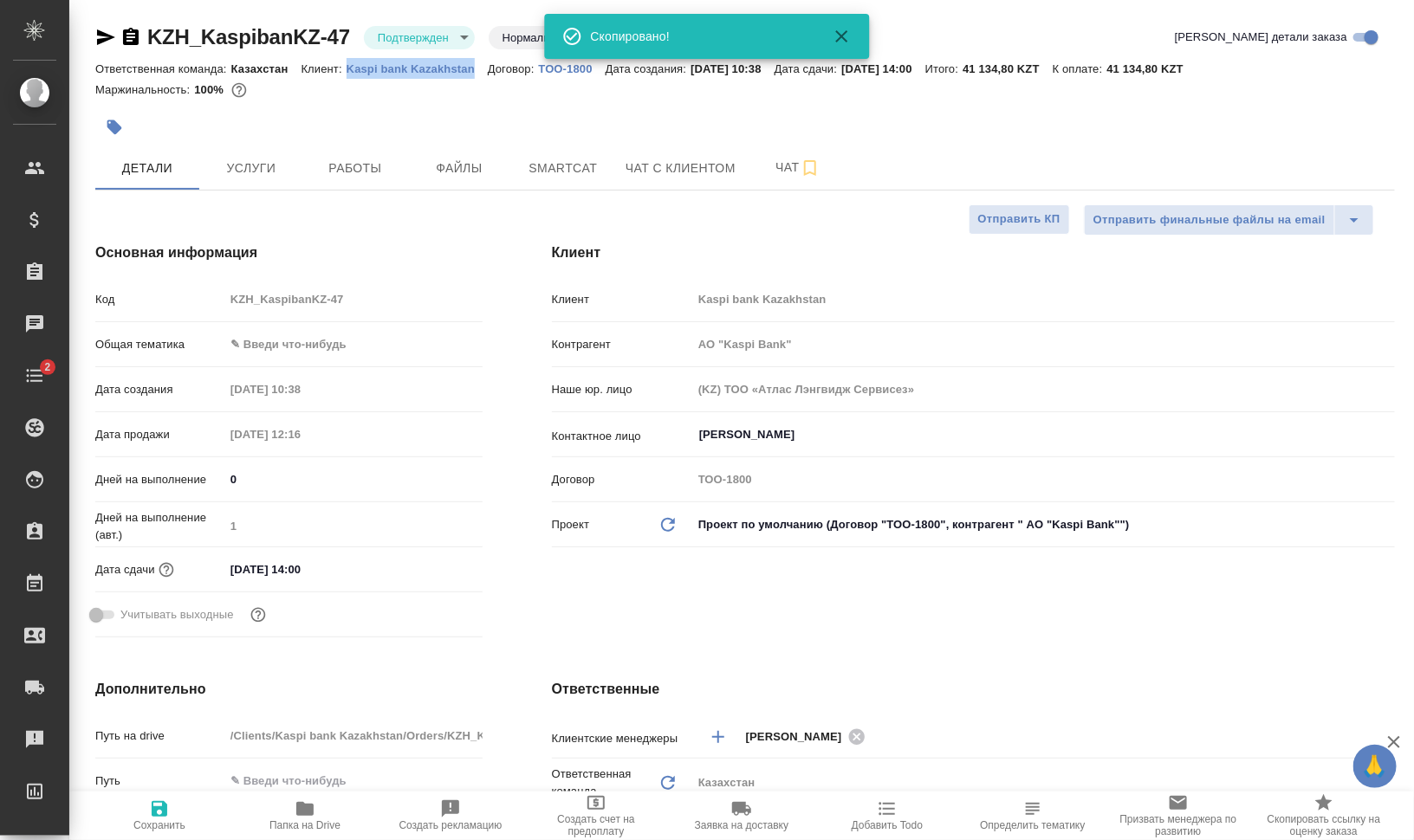
type input "АО "Kaspi Bank""
type textarea "x"
type input "АО "Kaspi Bank""
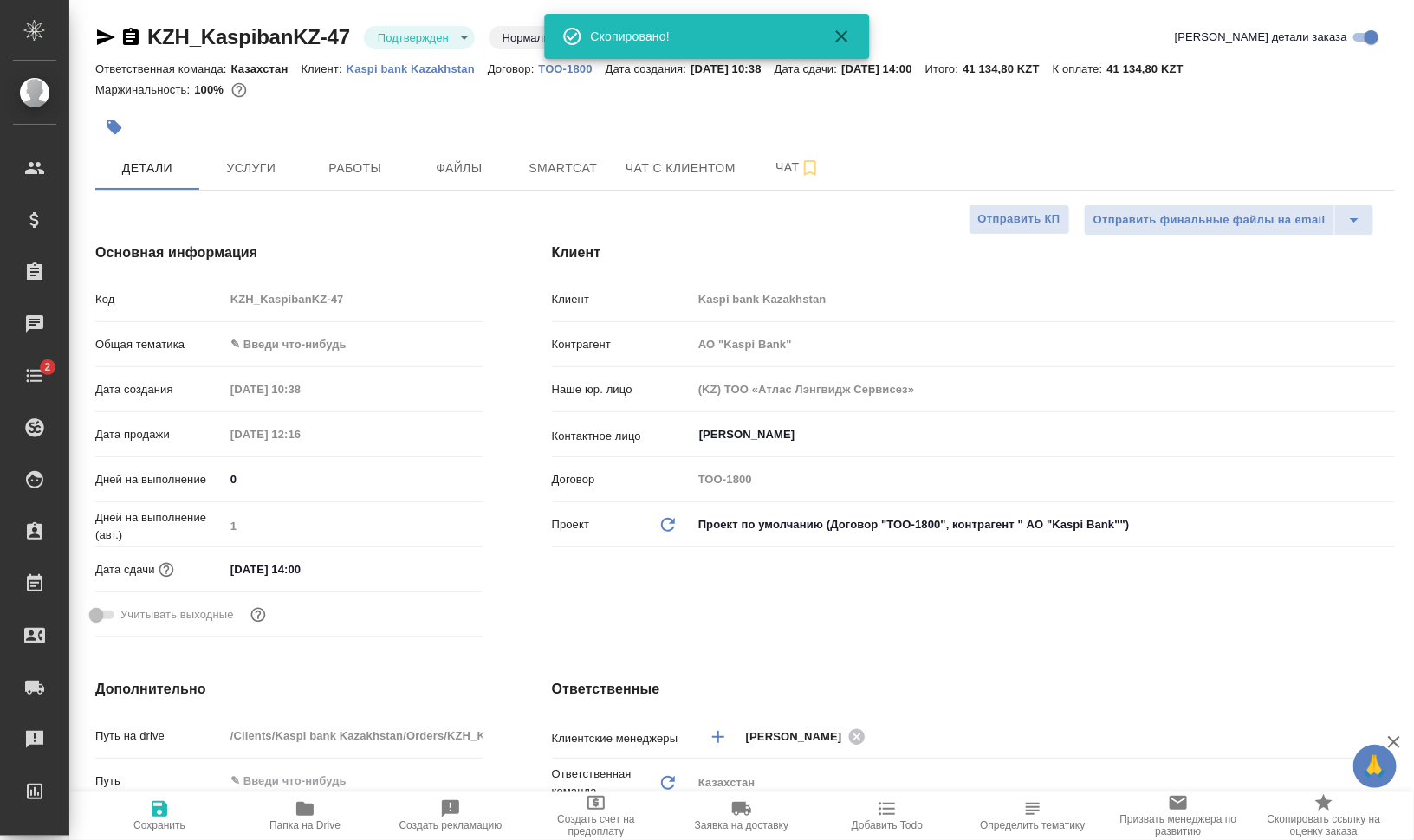
type textarea "x"
type input "АО "Kaspi Bank""
type textarea "x"
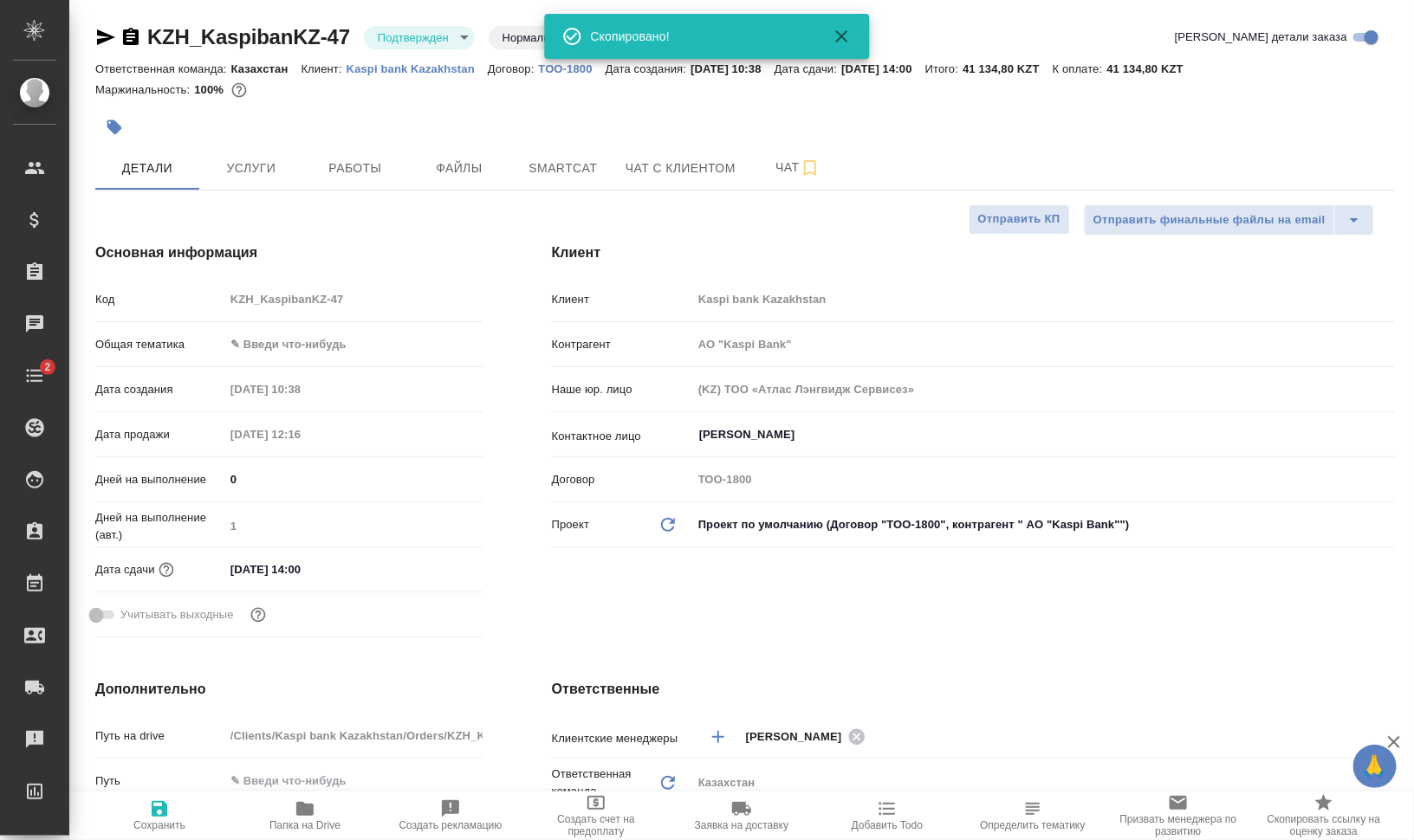
type textarea "x"
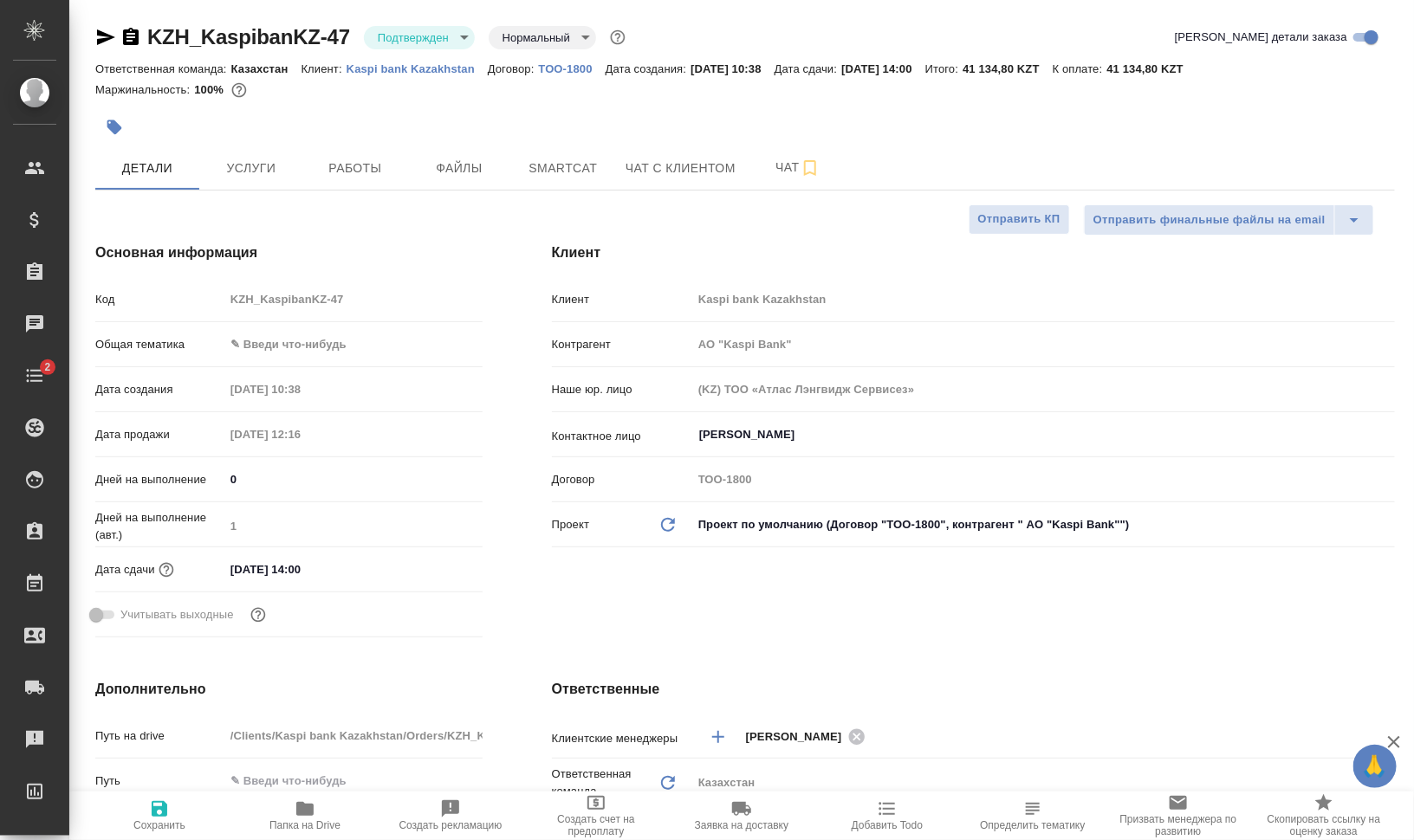
type input "АО "Kaspi Bank""
type textarea "x"
type input "АО "Kaspi Bank""
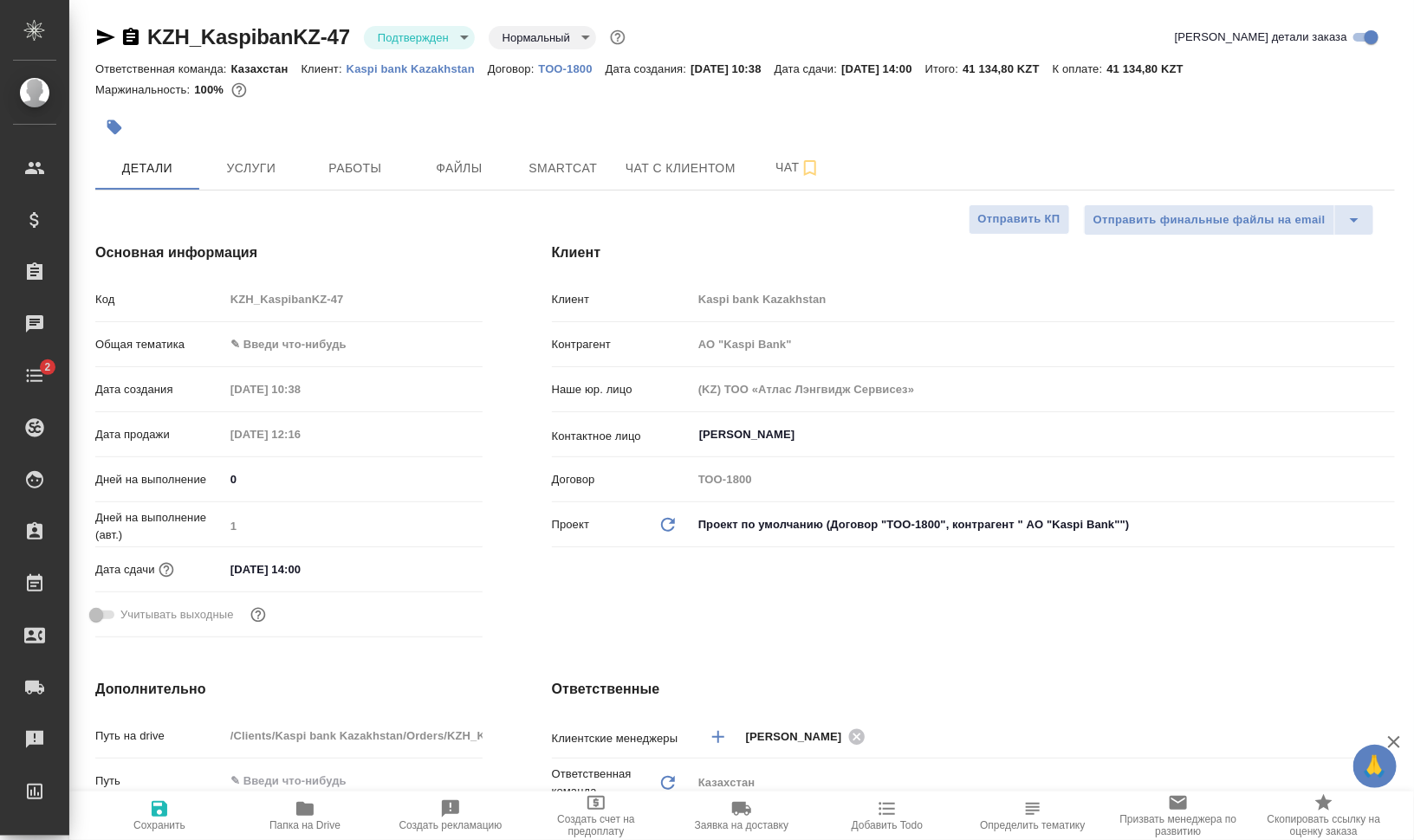
type textarea "x"
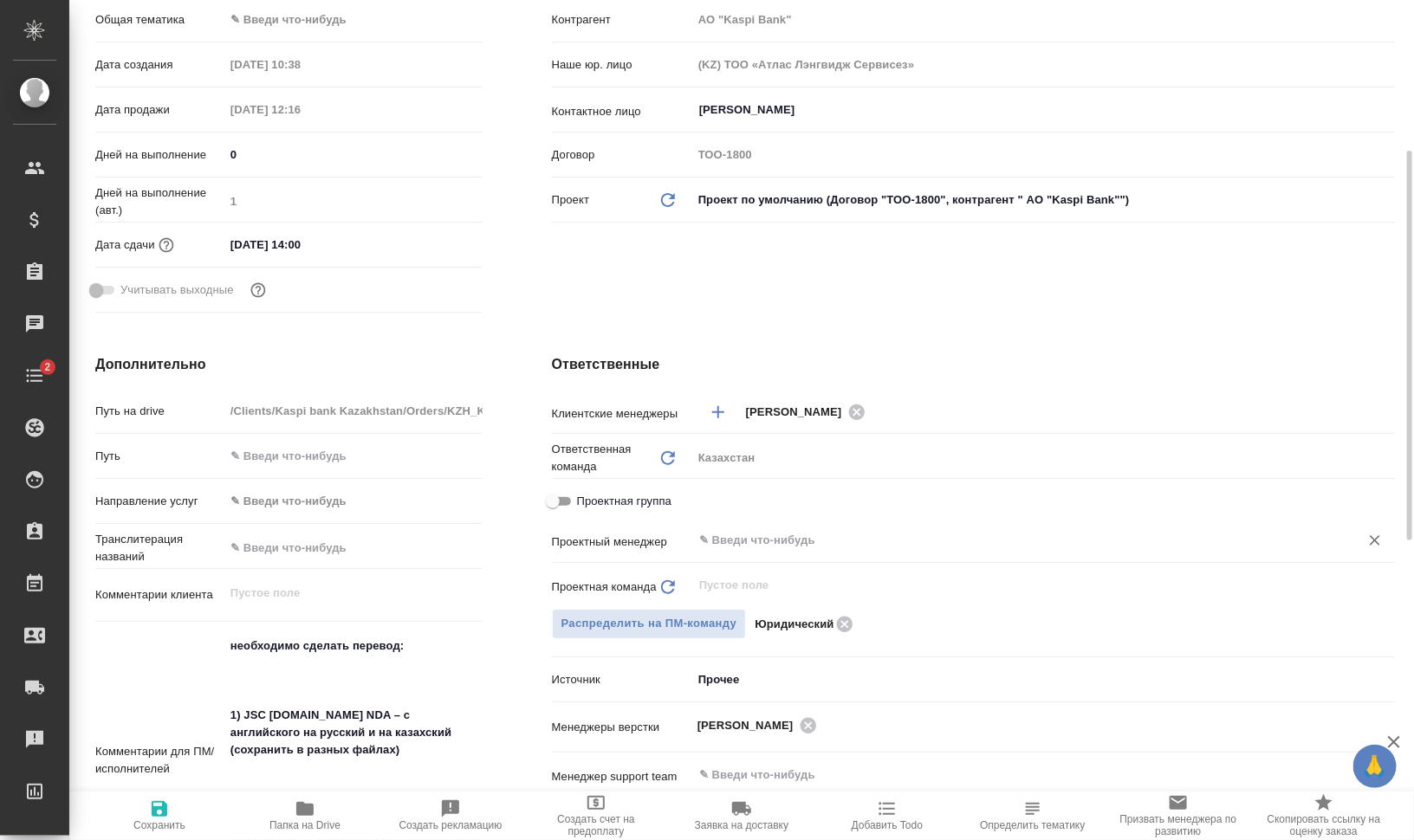
click at [782, 545] on input "text" at bounding box center [1014, 540] width 635 height 21
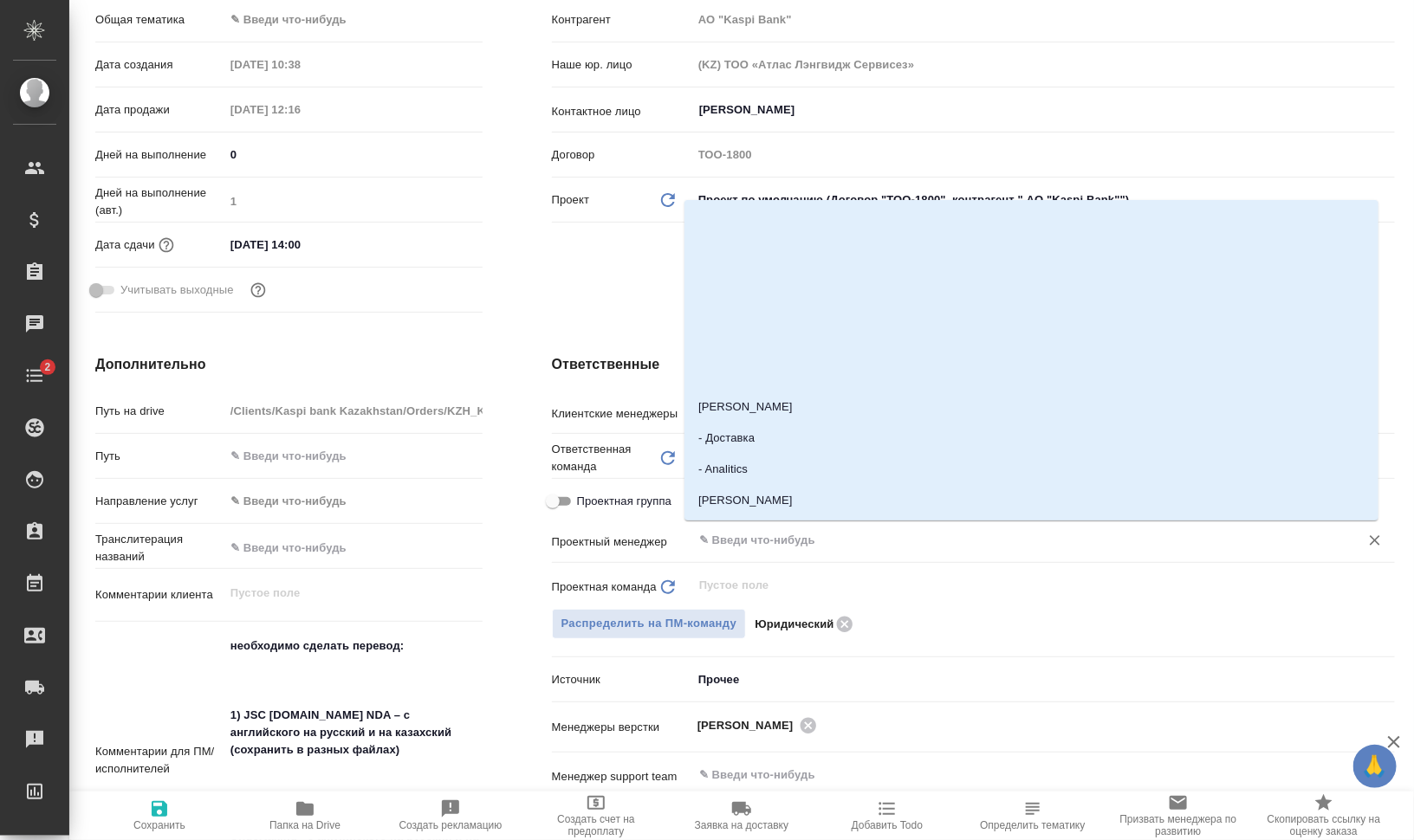
type input "Ь"
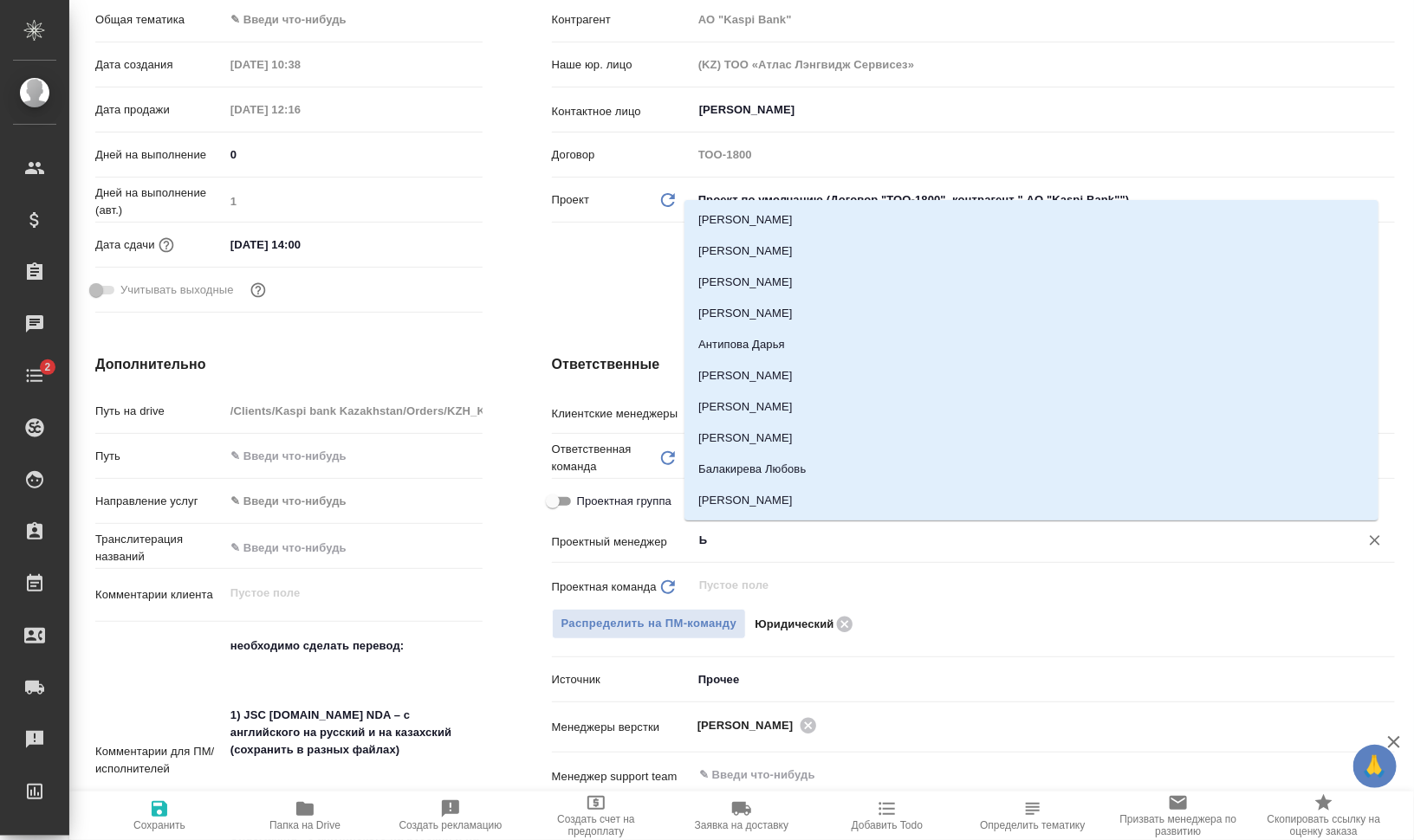
type input "АО "Kaspi Bank""
type textarea "x"
type input "Баб"
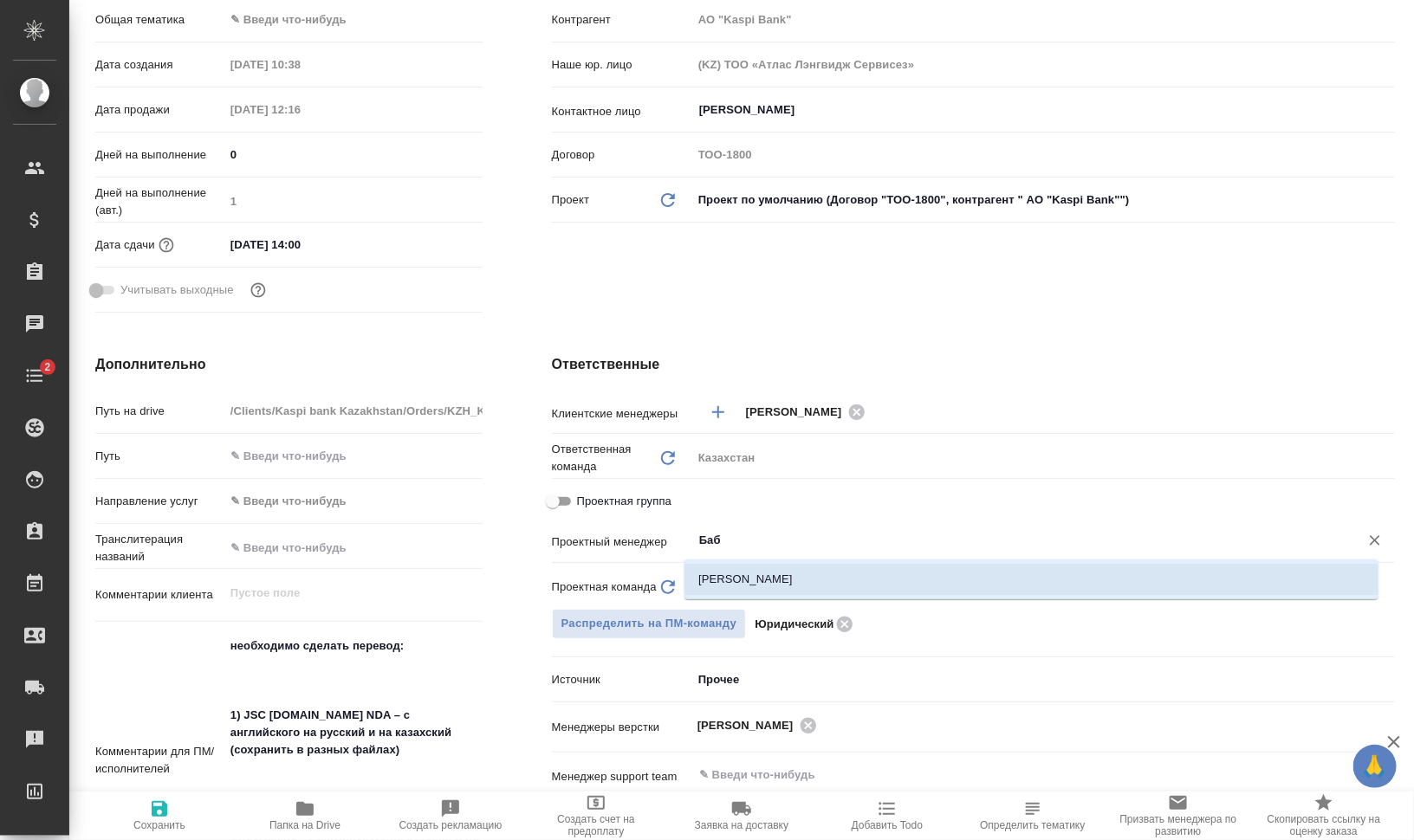
click at [800, 582] on li "Бабкина Анастасия" at bounding box center [1031, 579] width 694 height 31
type input "АО "Kaspi Bank""
type textarea "x"
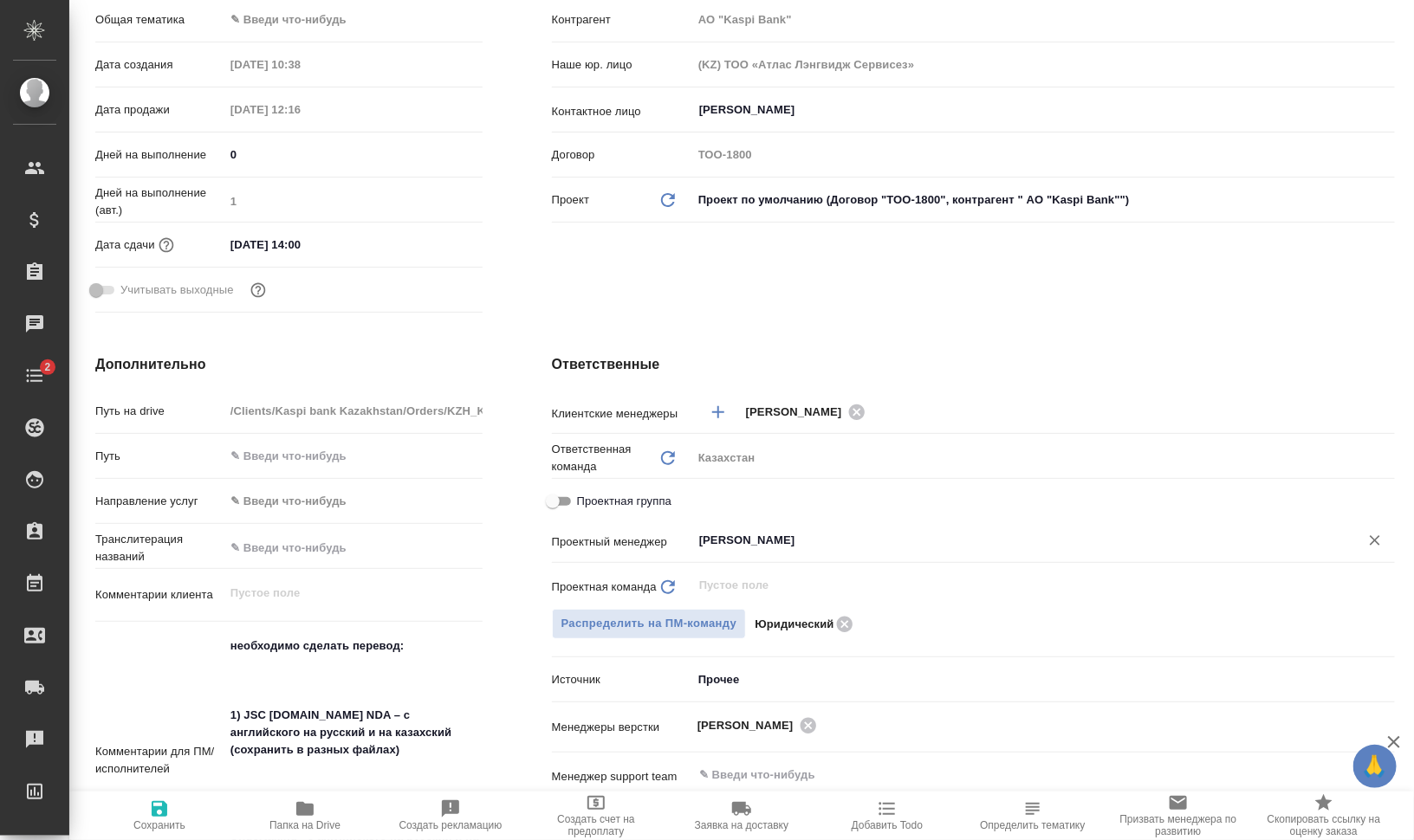
type input "Бабкина Анастасия"
click at [186, 810] on span "Сохранить" at bounding box center [160, 815] width 125 height 33
type input "АО "Kaspi Bank""
type textarea "x"
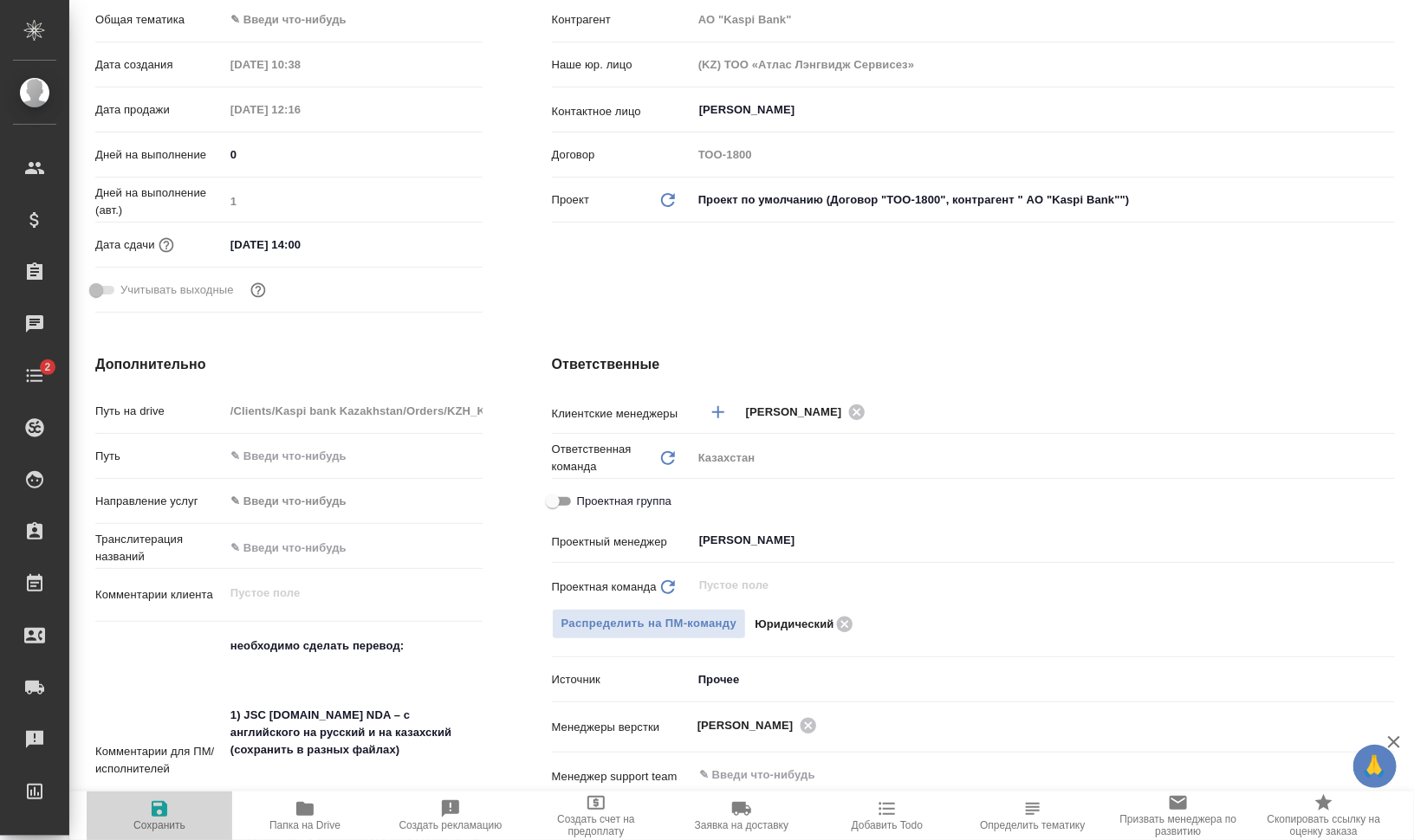
type textarea "x"
type input "АО "Kaspi Bank""
type textarea "x"
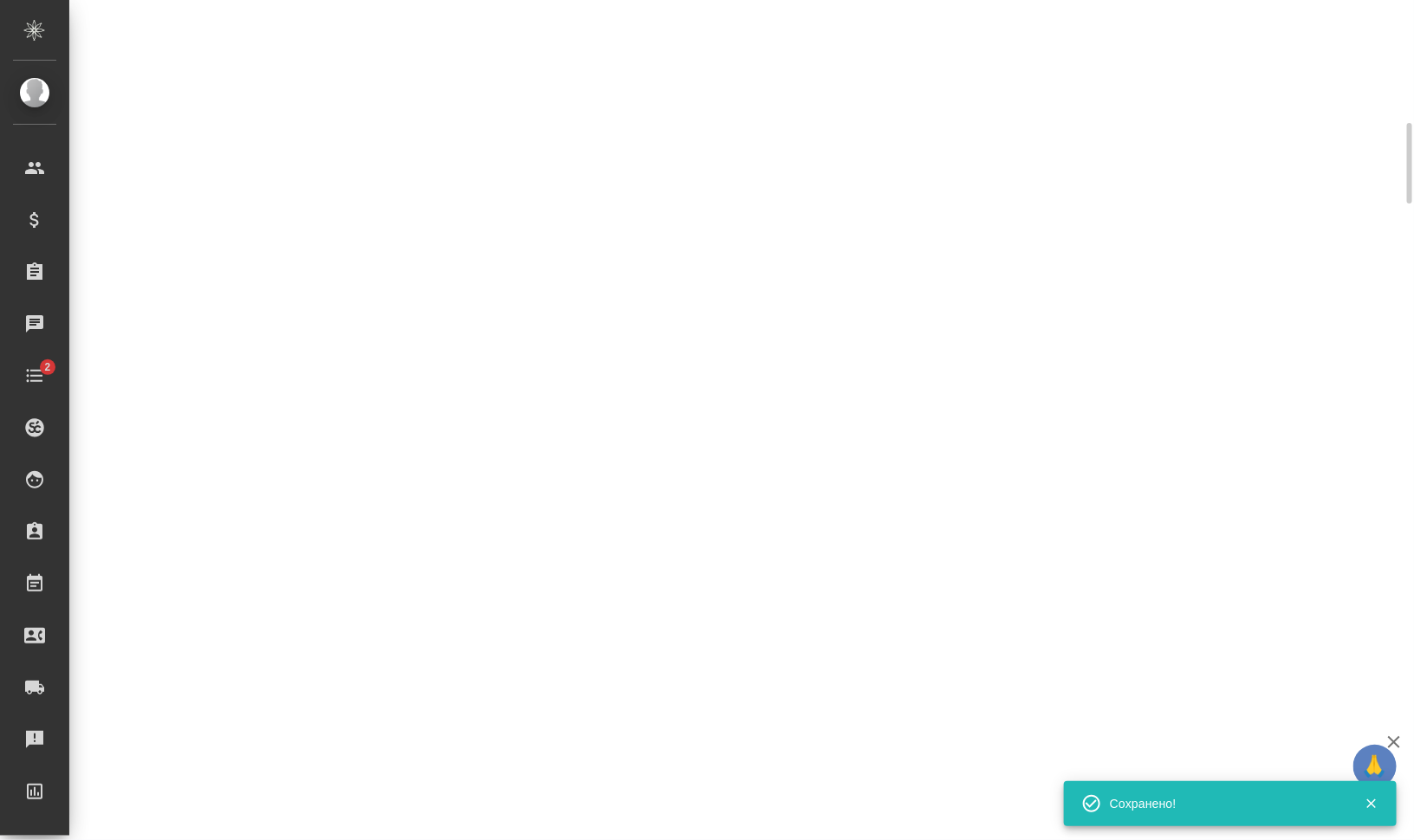
scroll to position [310, 0]
select select "RU"
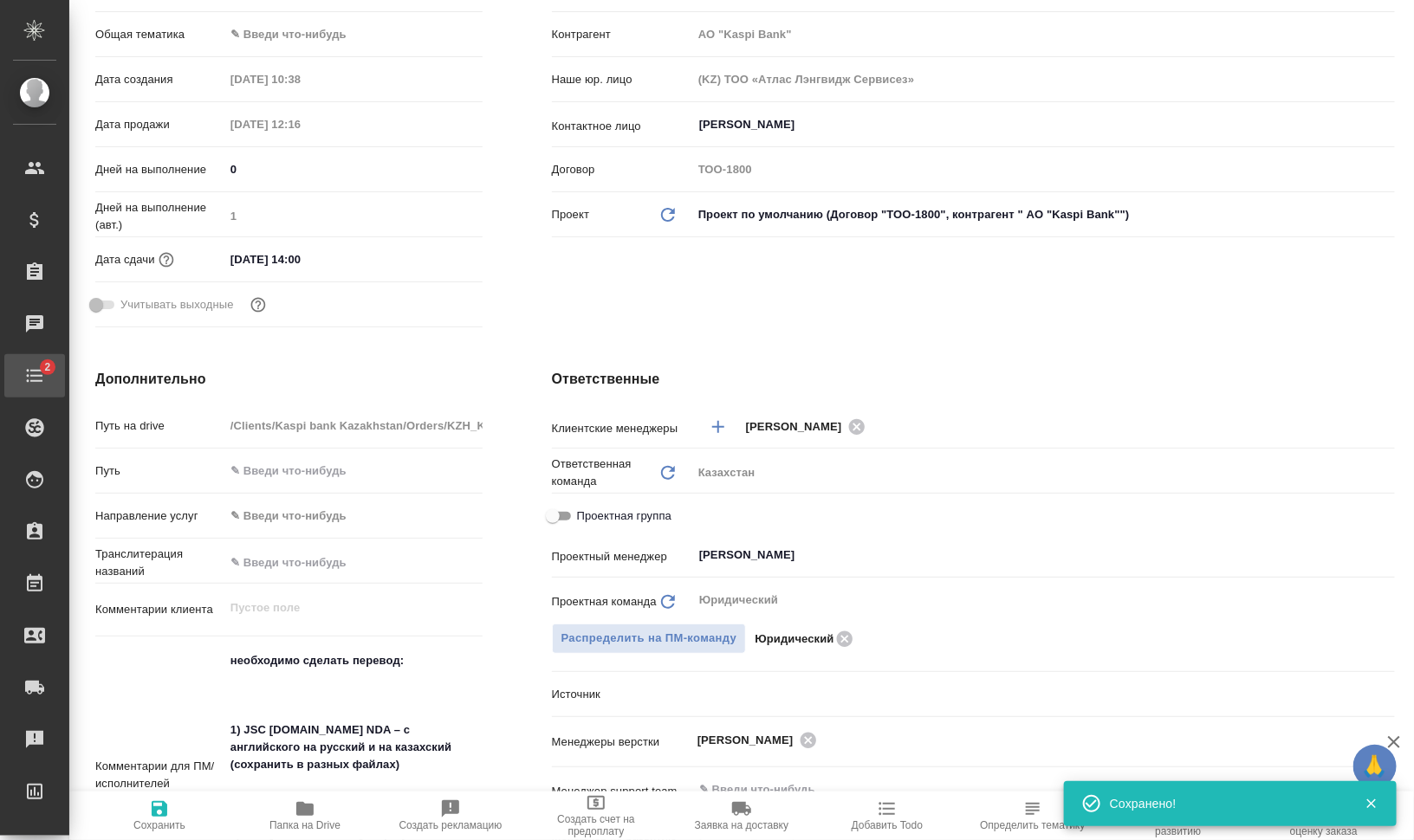
scroll to position [0, 0]
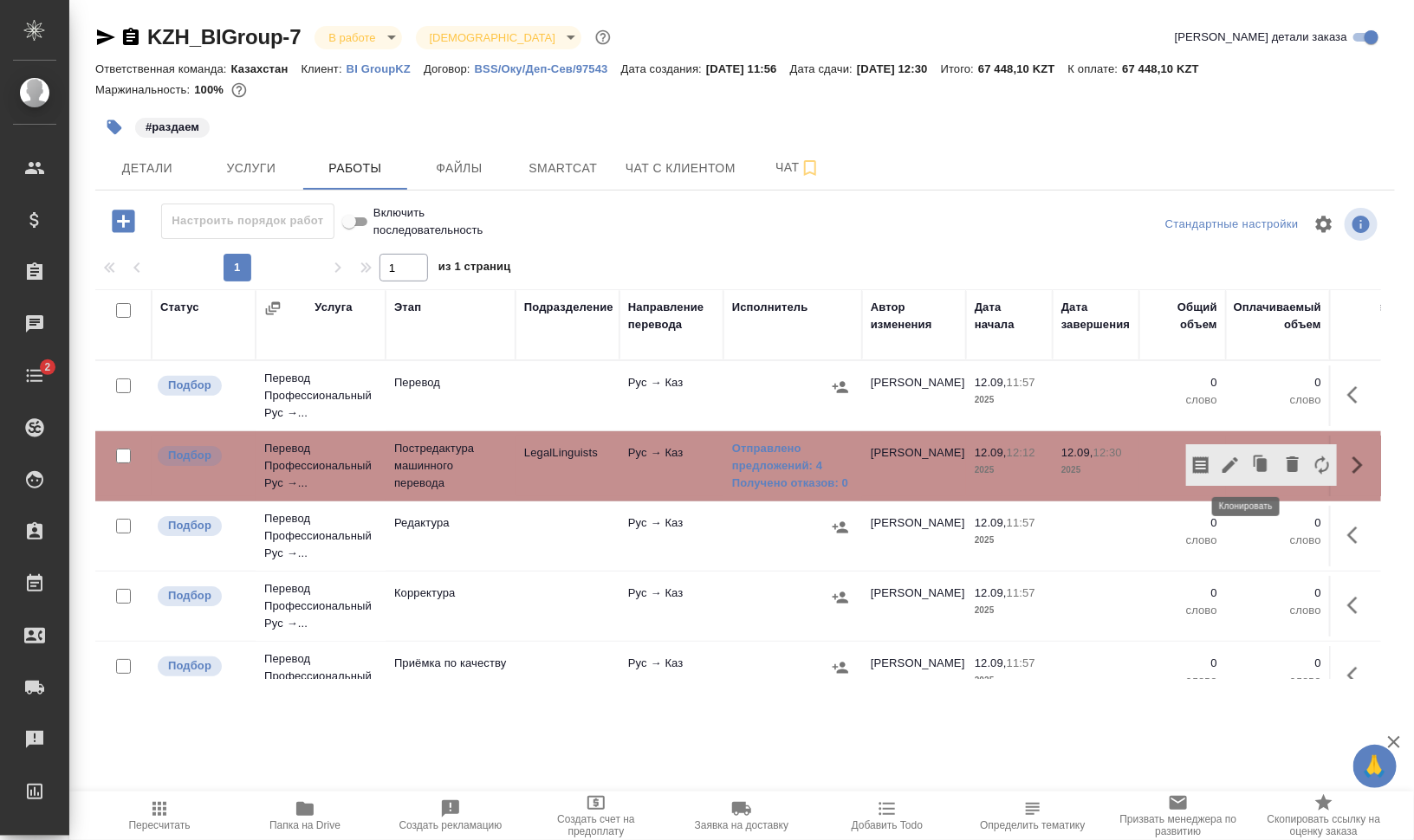
click at [1252, 460] on icon "button" at bounding box center [1262, 465] width 24 height 24
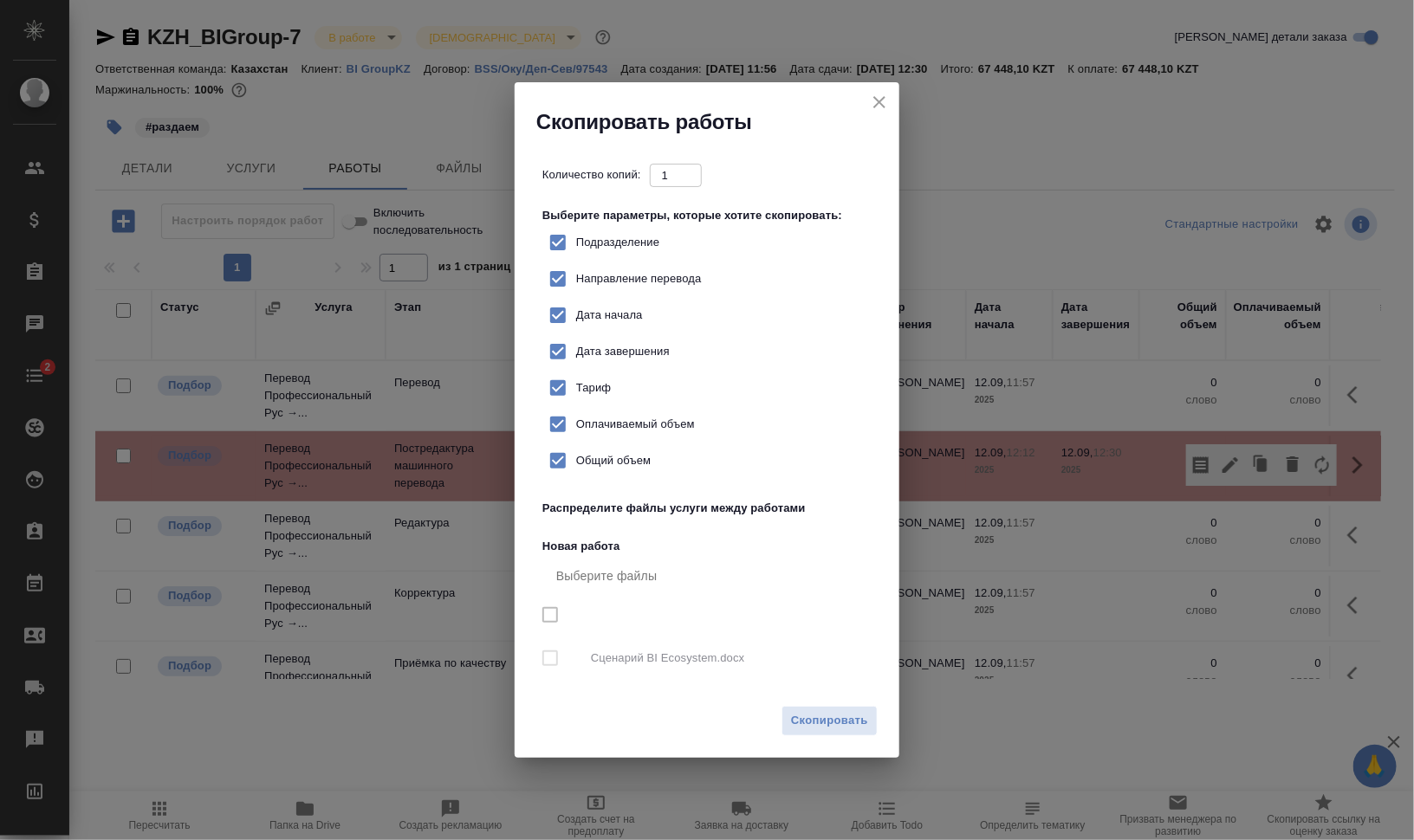
checkbox input "true"
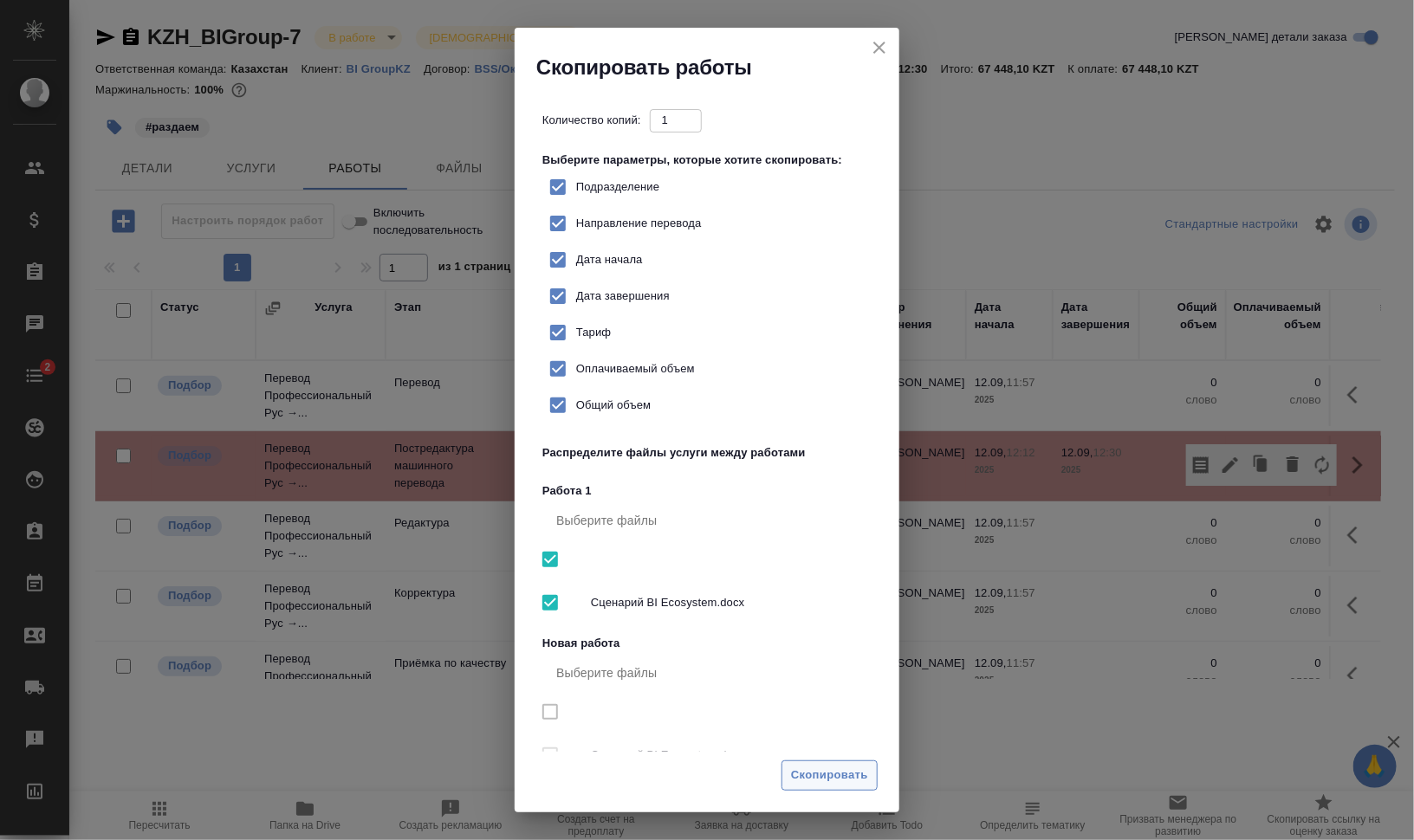
click at [854, 778] on span "Скопировать" at bounding box center [830, 776] width 78 height 20
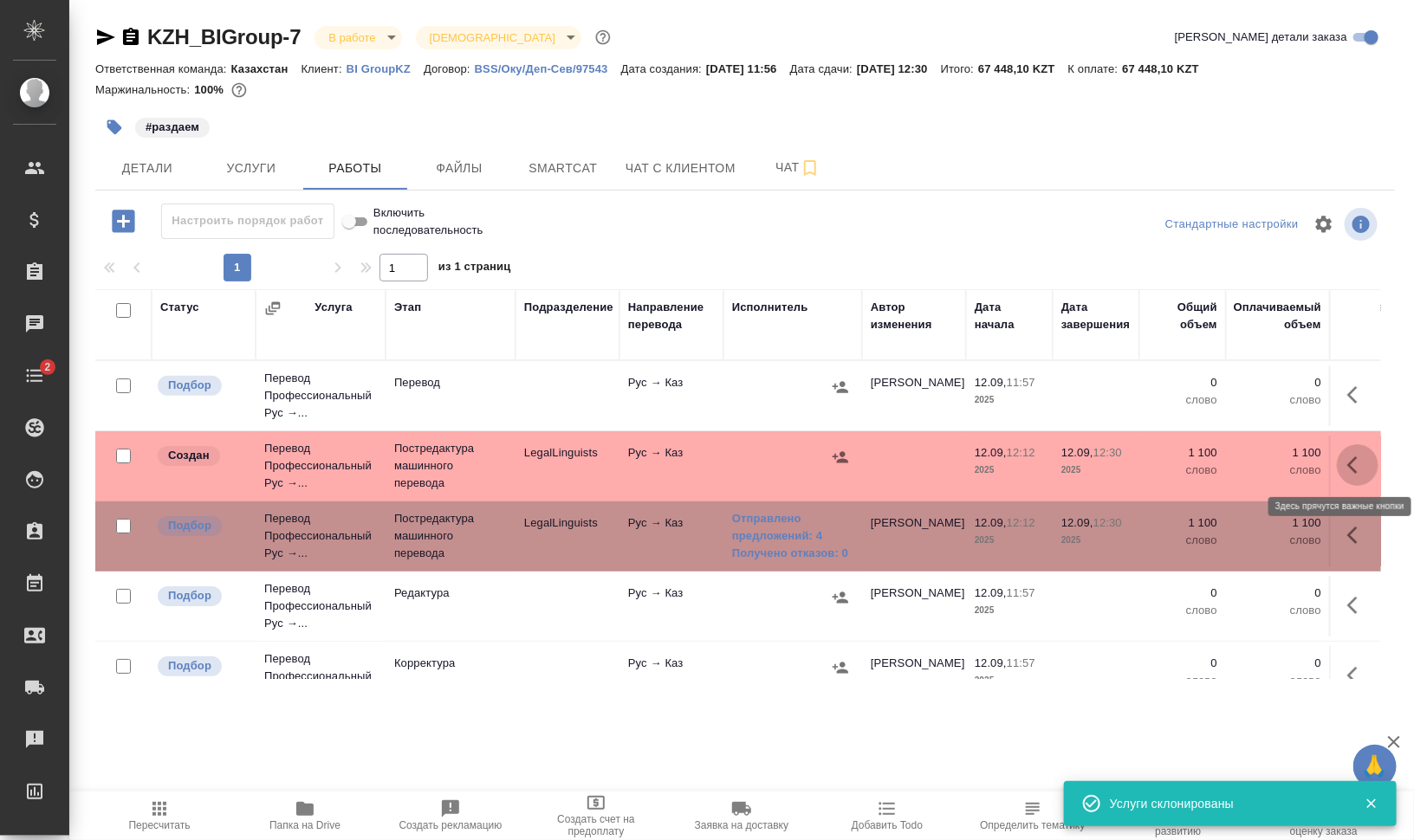
click at [1354, 463] on button "button" at bounding box center [1358, 465] width 42 height 42
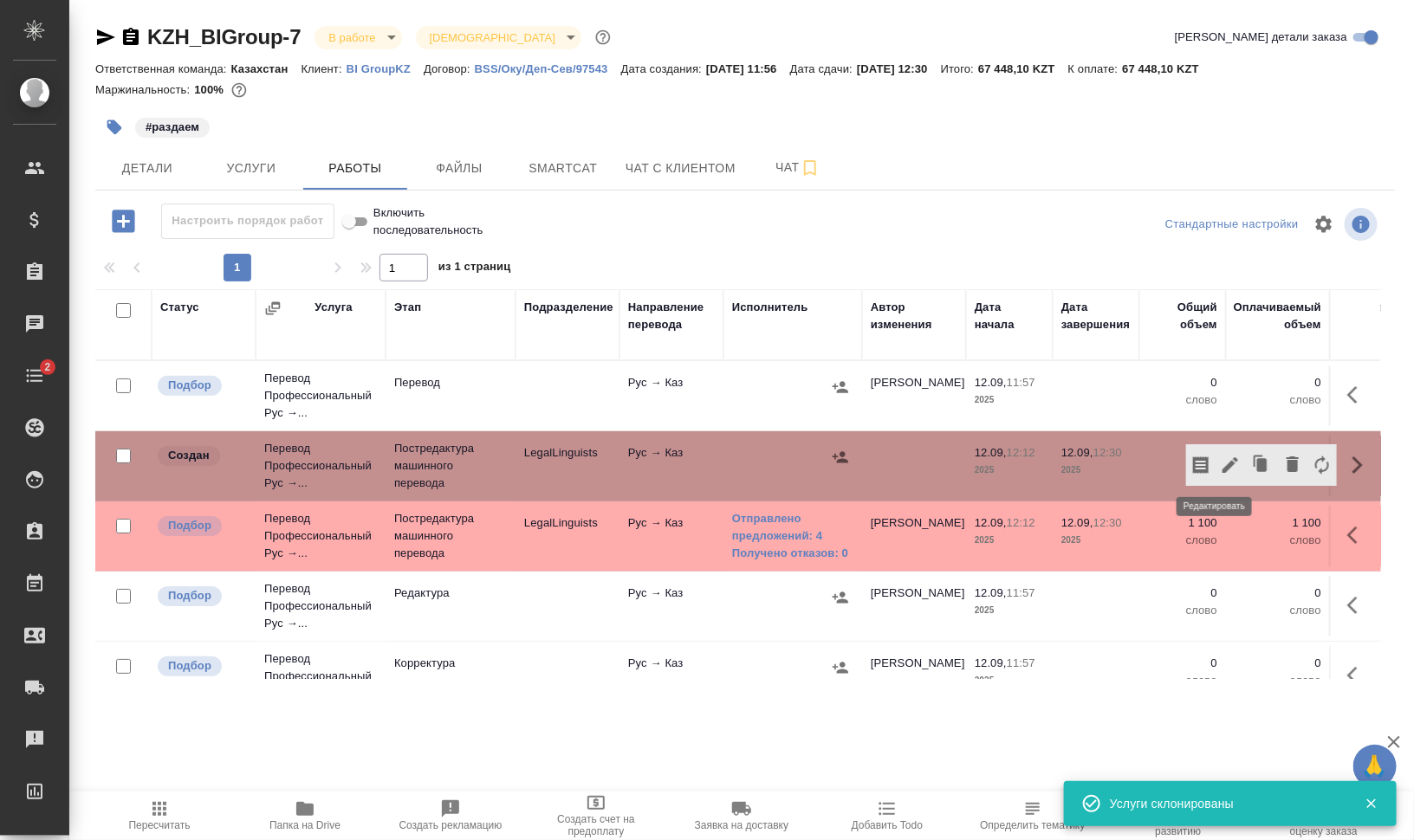
click at [1222, 462] on icon "button" at bounding box center [1230, 465] width 16 height 16
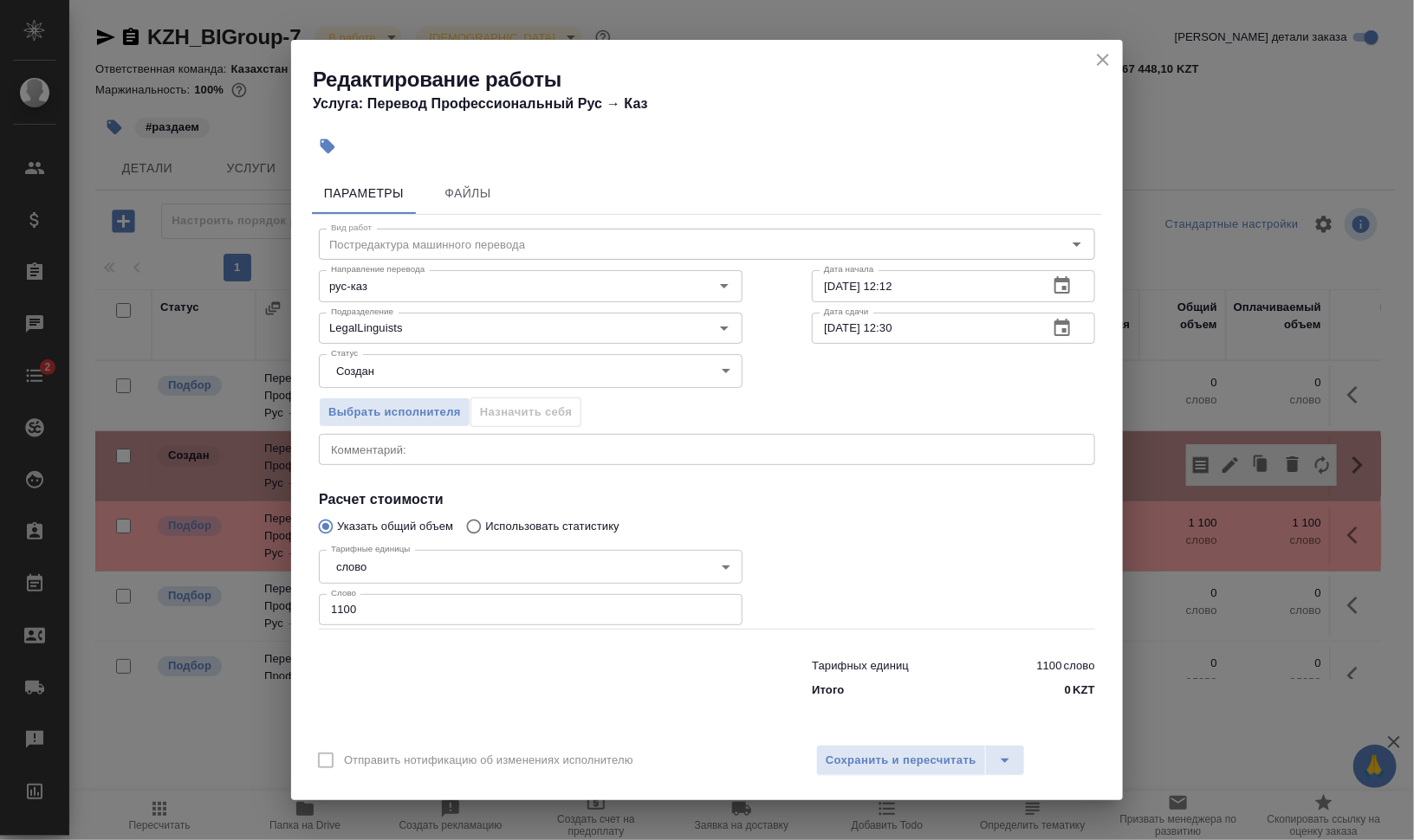
click at [409, 370] on body "🙏 .cls-1 fill:#fff; AWATERA [PERSON_NAME] Динар Клиенты Спецификации Заказы 0 Ч…" at bounding box center [707, 490] width 1414 height 980
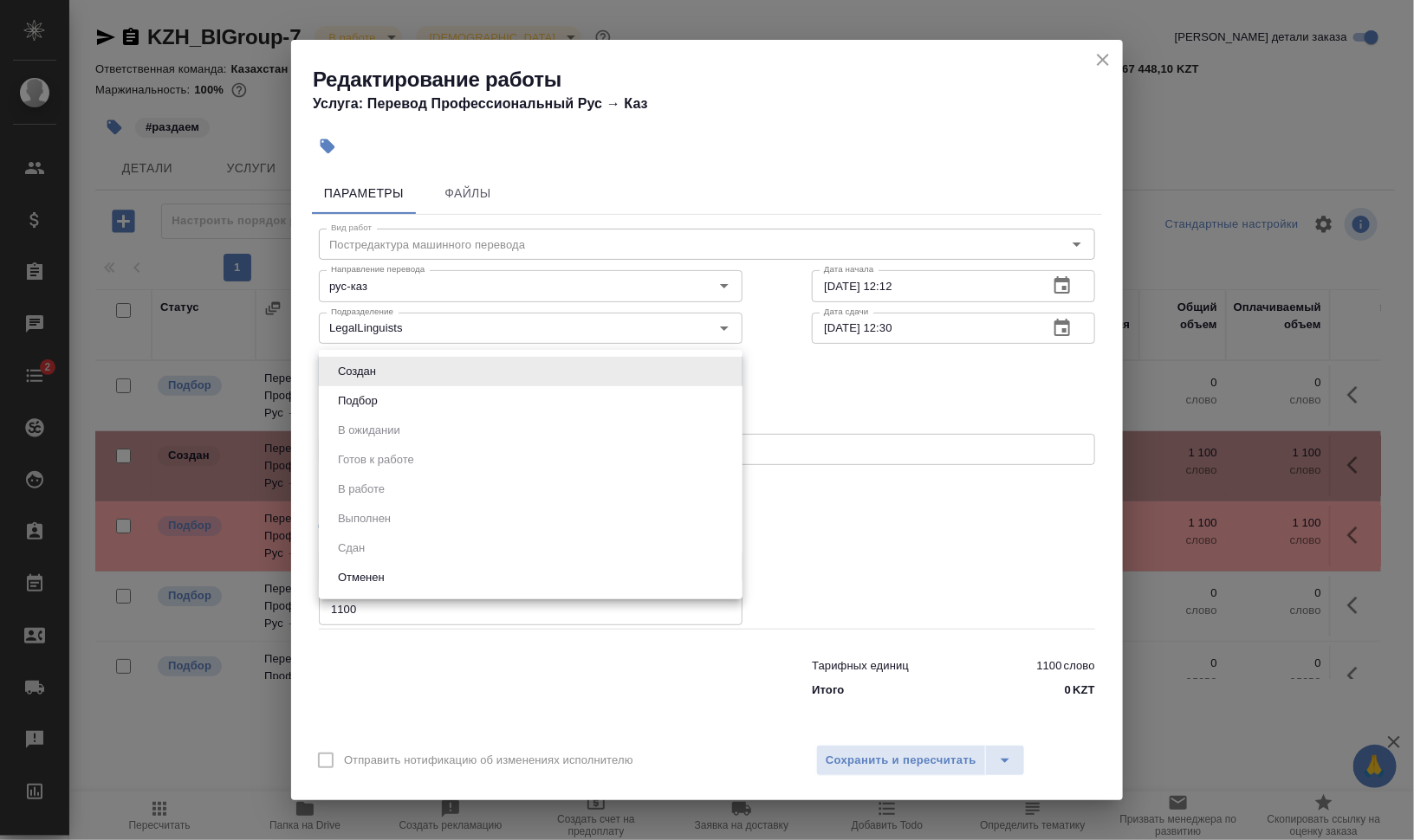
click at [411, 388] on li "Подбор" at bounding box center [530, 402] width 423 height 30
type input "recruiting"
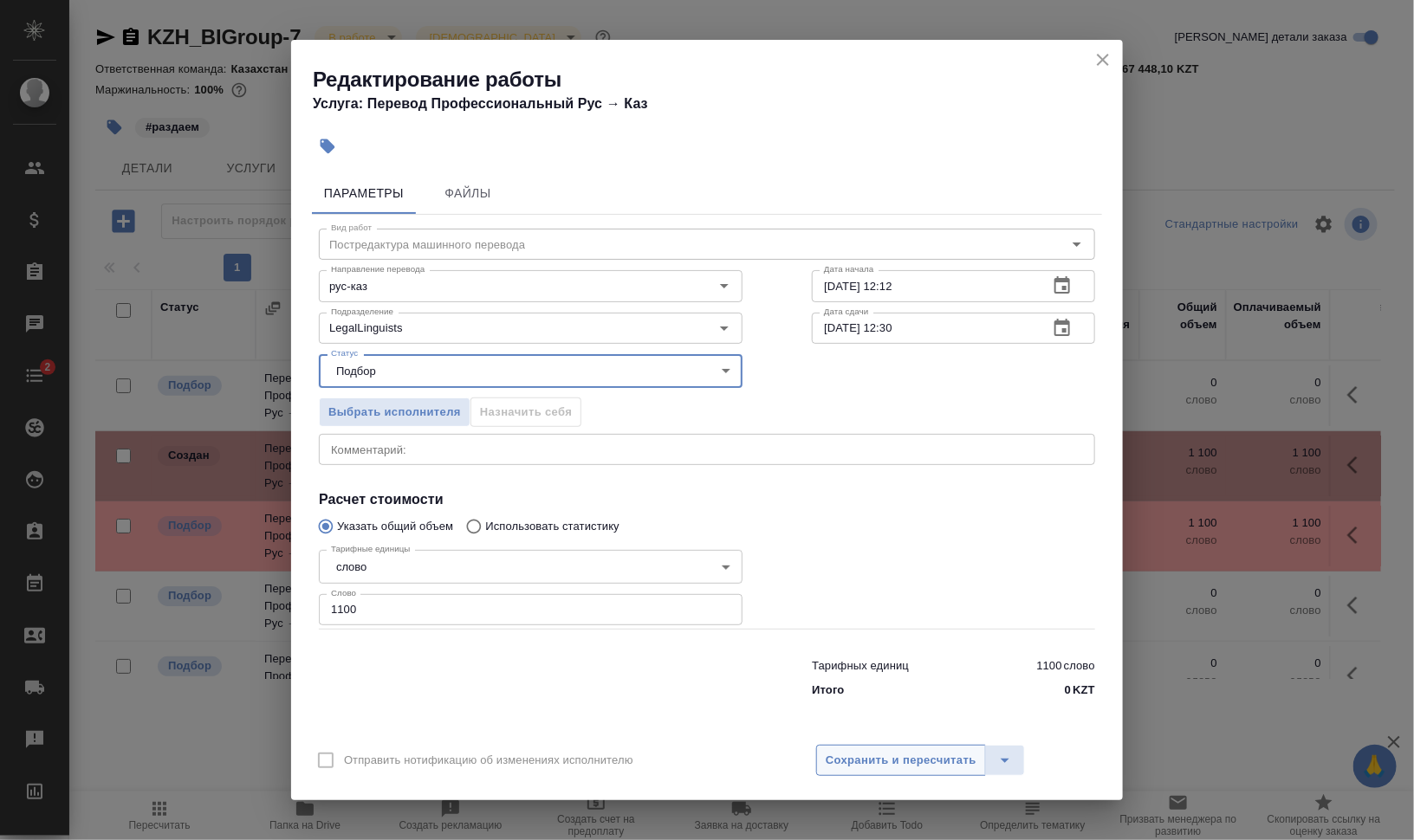
click at [897, 753] on span "Сохранить и пересчитать" at bounding box center [901, 761] width 150 height 20
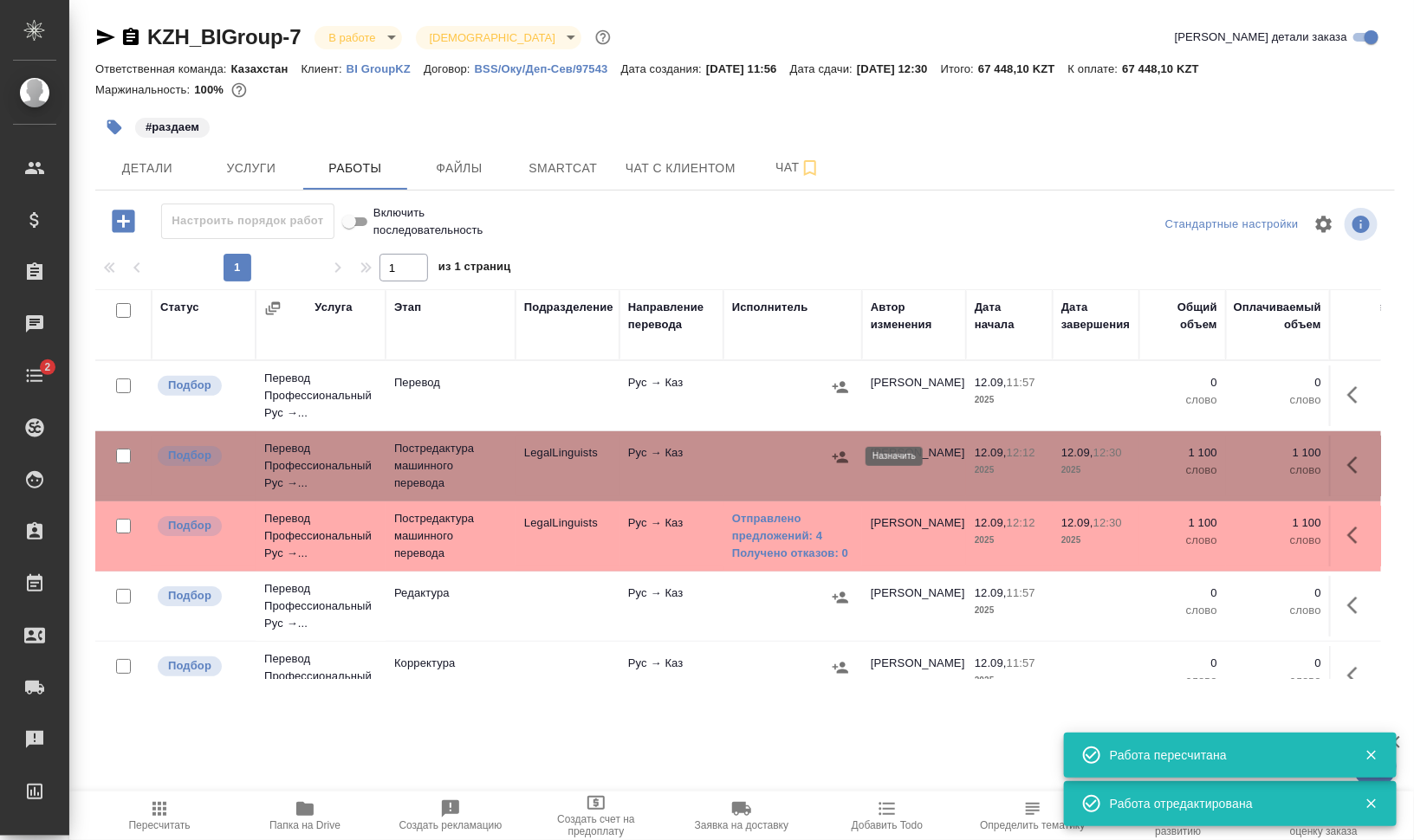
click at [839, 456] on icon "button" at bounding box center [840, 457] width 18 height 18
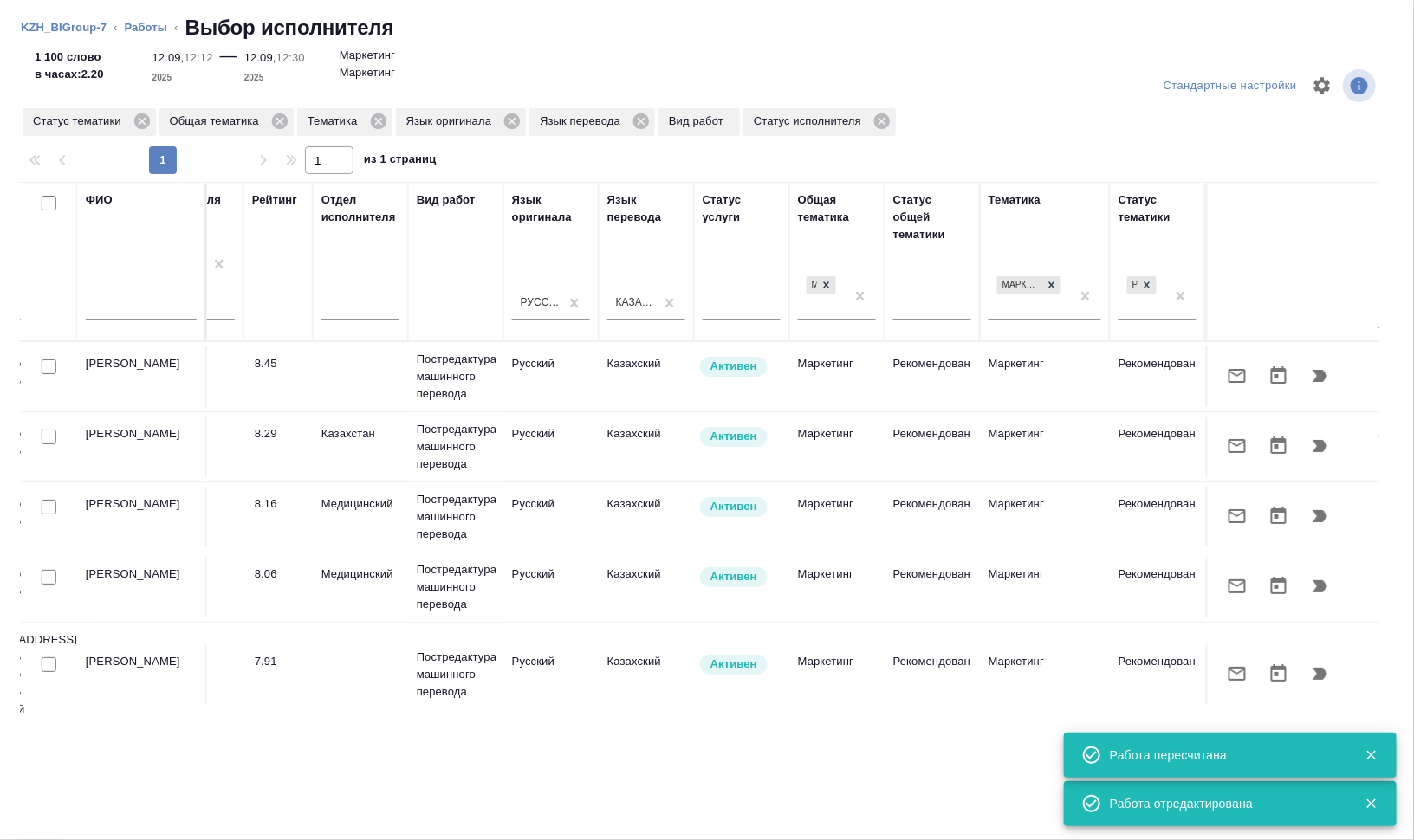
scroll to position [0, 1174]
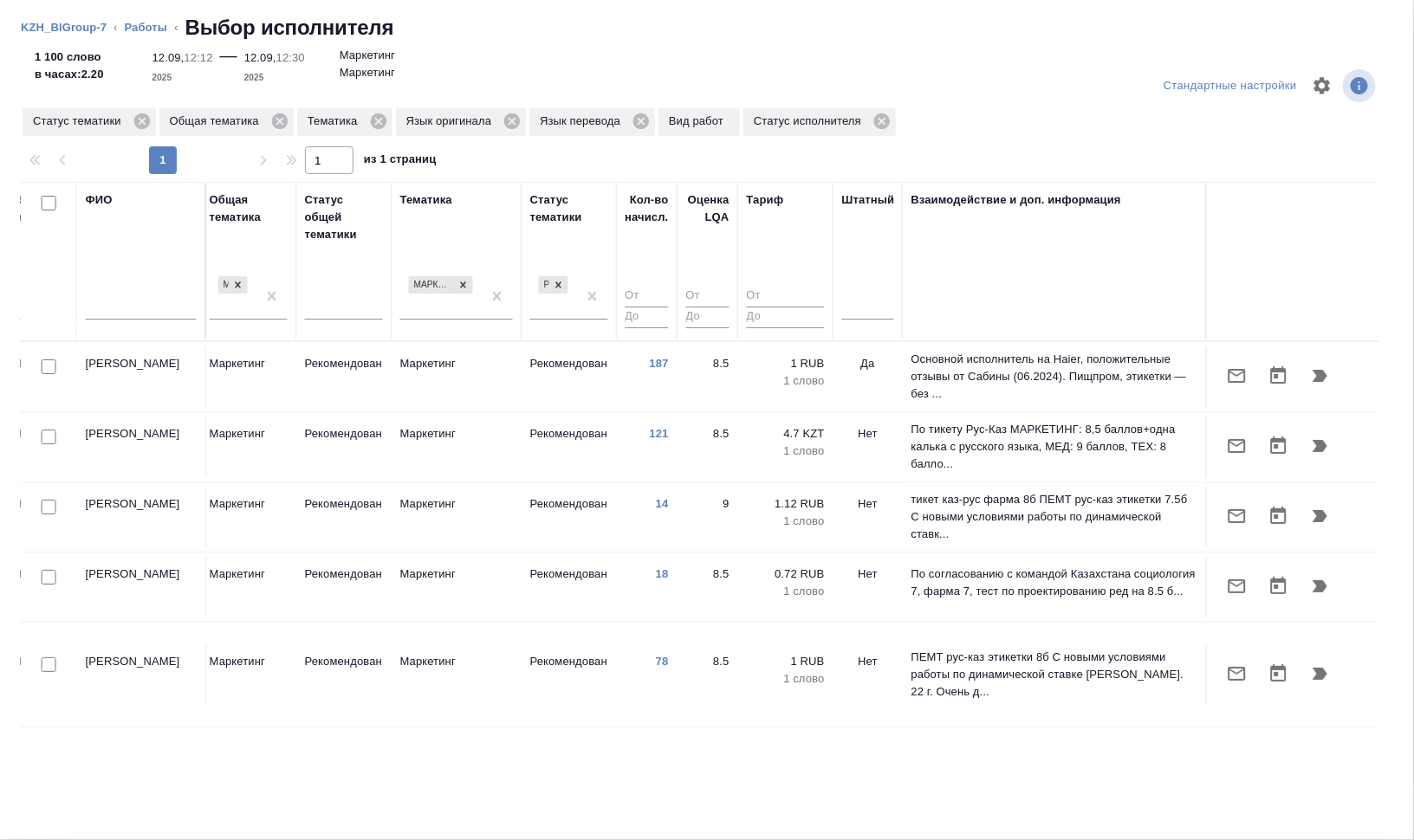
click at [553, 281] on icon at bounding box center [559, 285] width 12 height 12
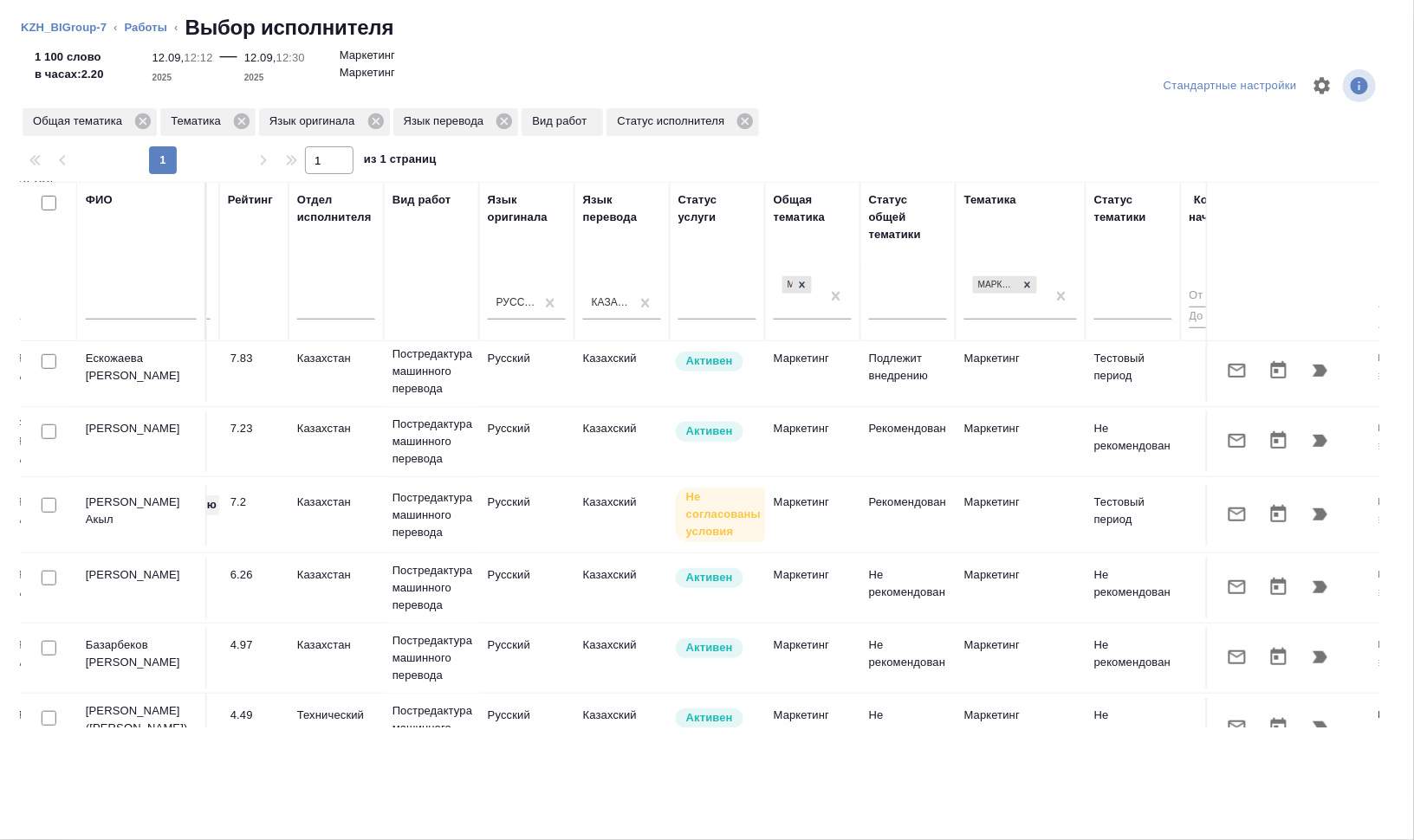
scroll to position [473, 594]
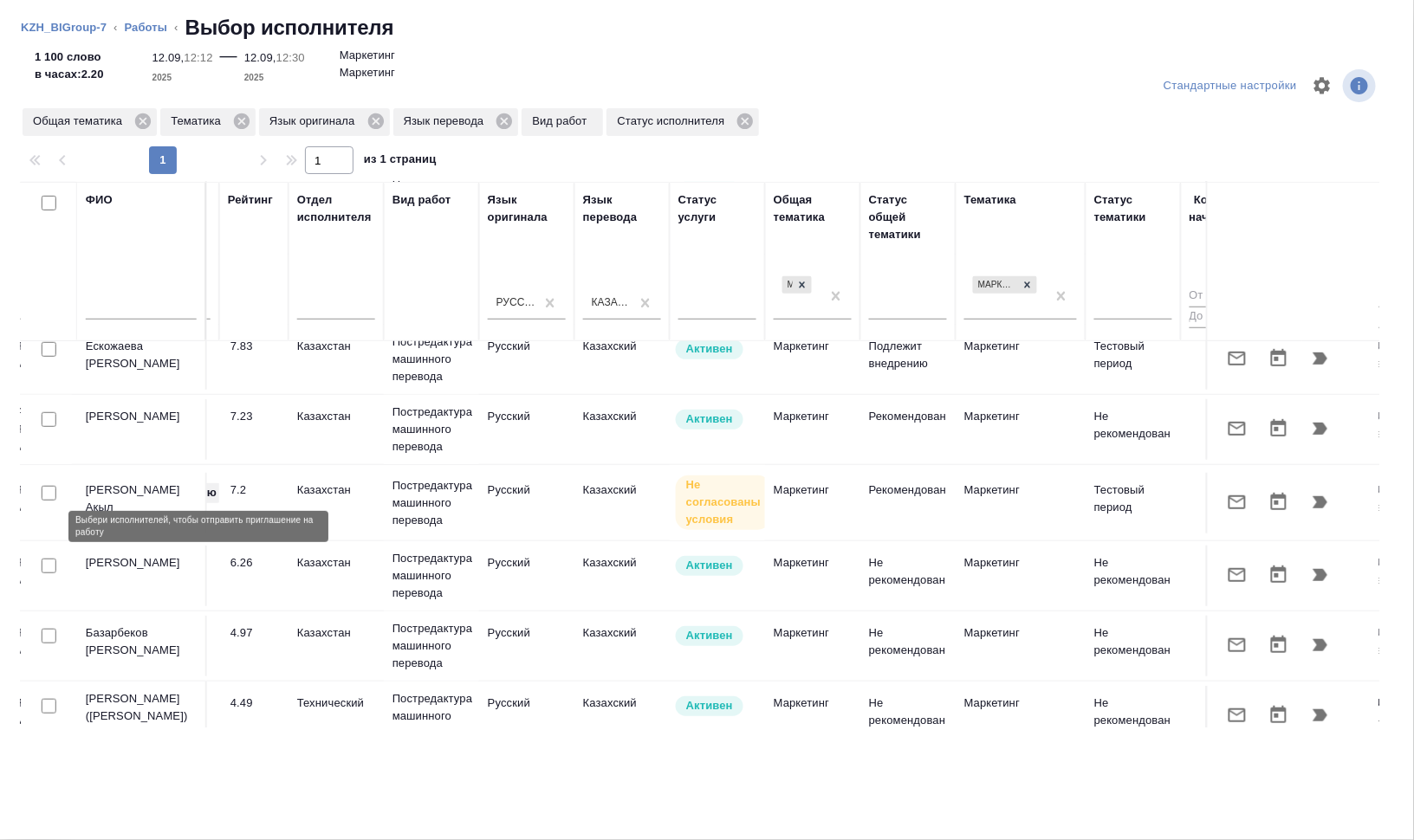
click at [46, 559] on input "checkbox" at bounding box center [50, 566] width 15 height 15
checkbox input "true"
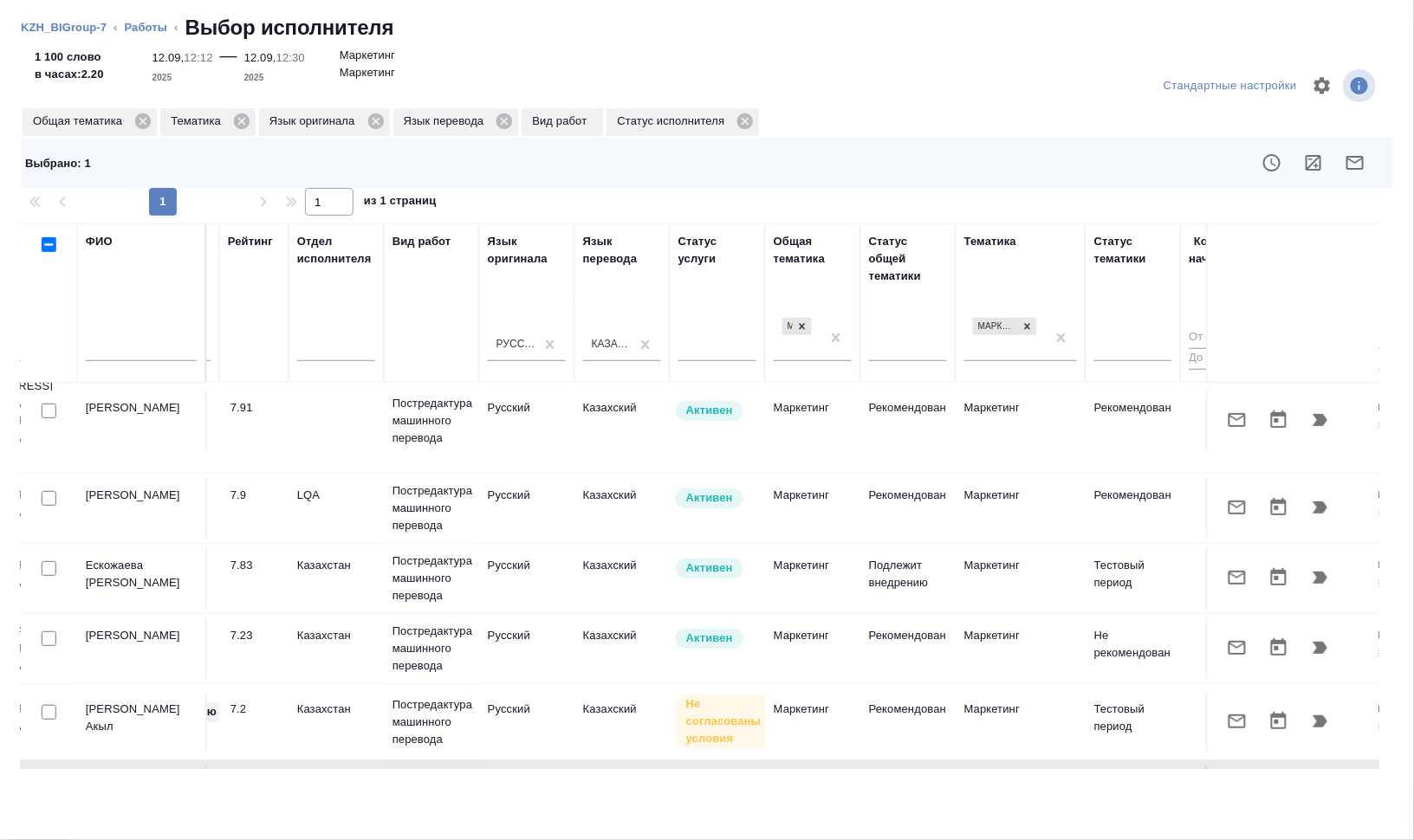
scroll to position [256, 594]
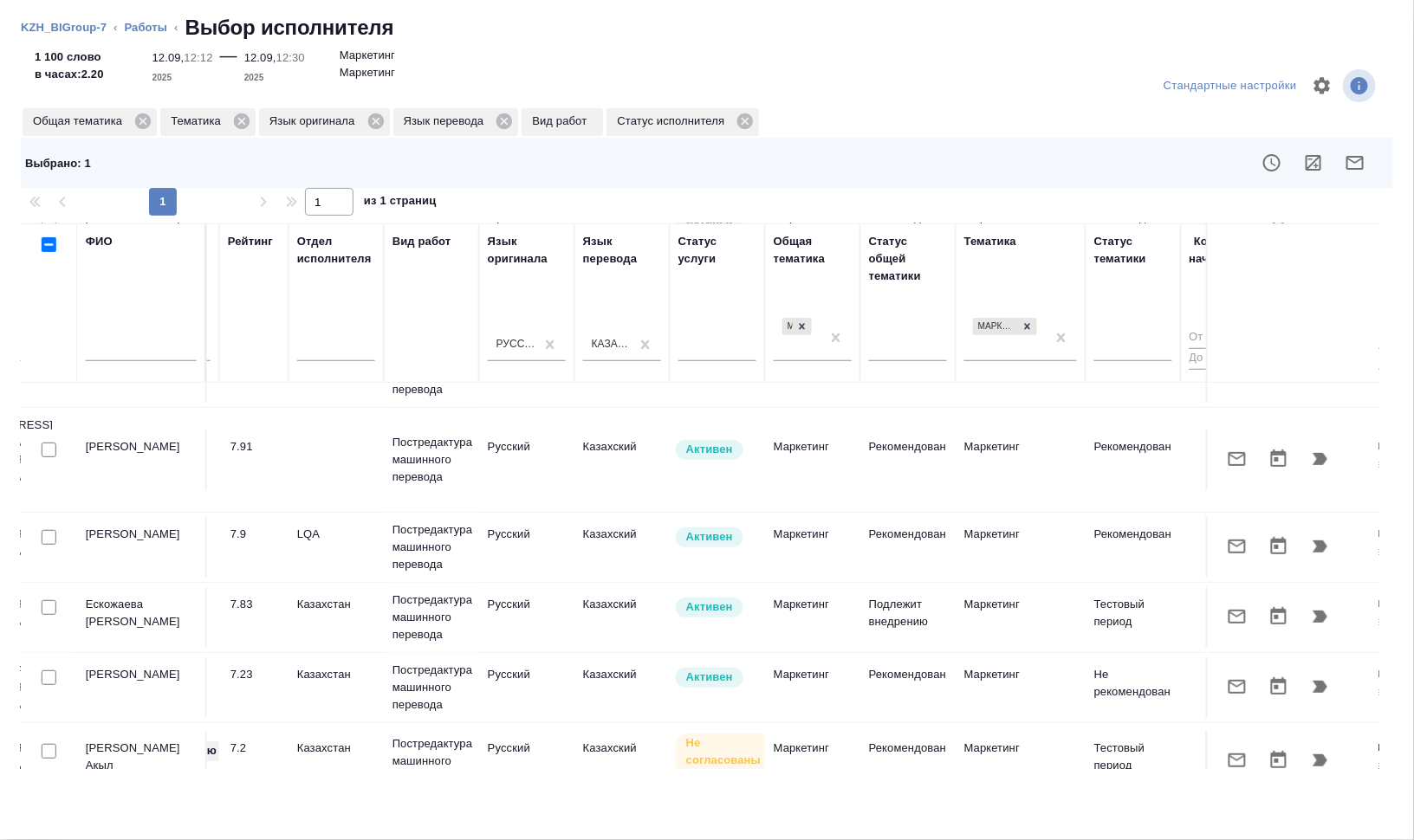
click at [40, 596] on div at bounding box center [50, 608] width 39 height 24
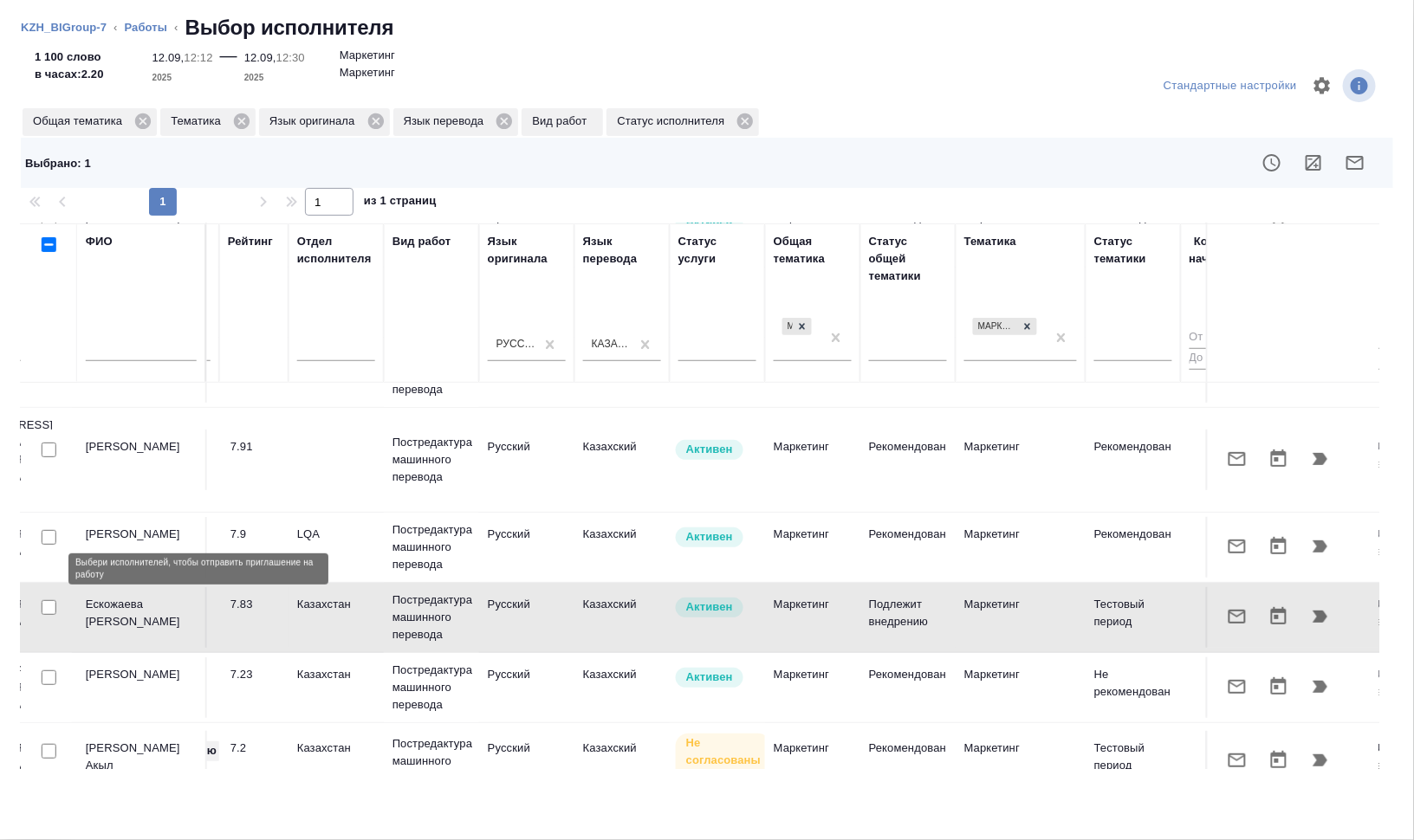
click at [49, 601] on input "checkbox" at bounding box center [50, 608] width 15 height 15
checkbox input "true"
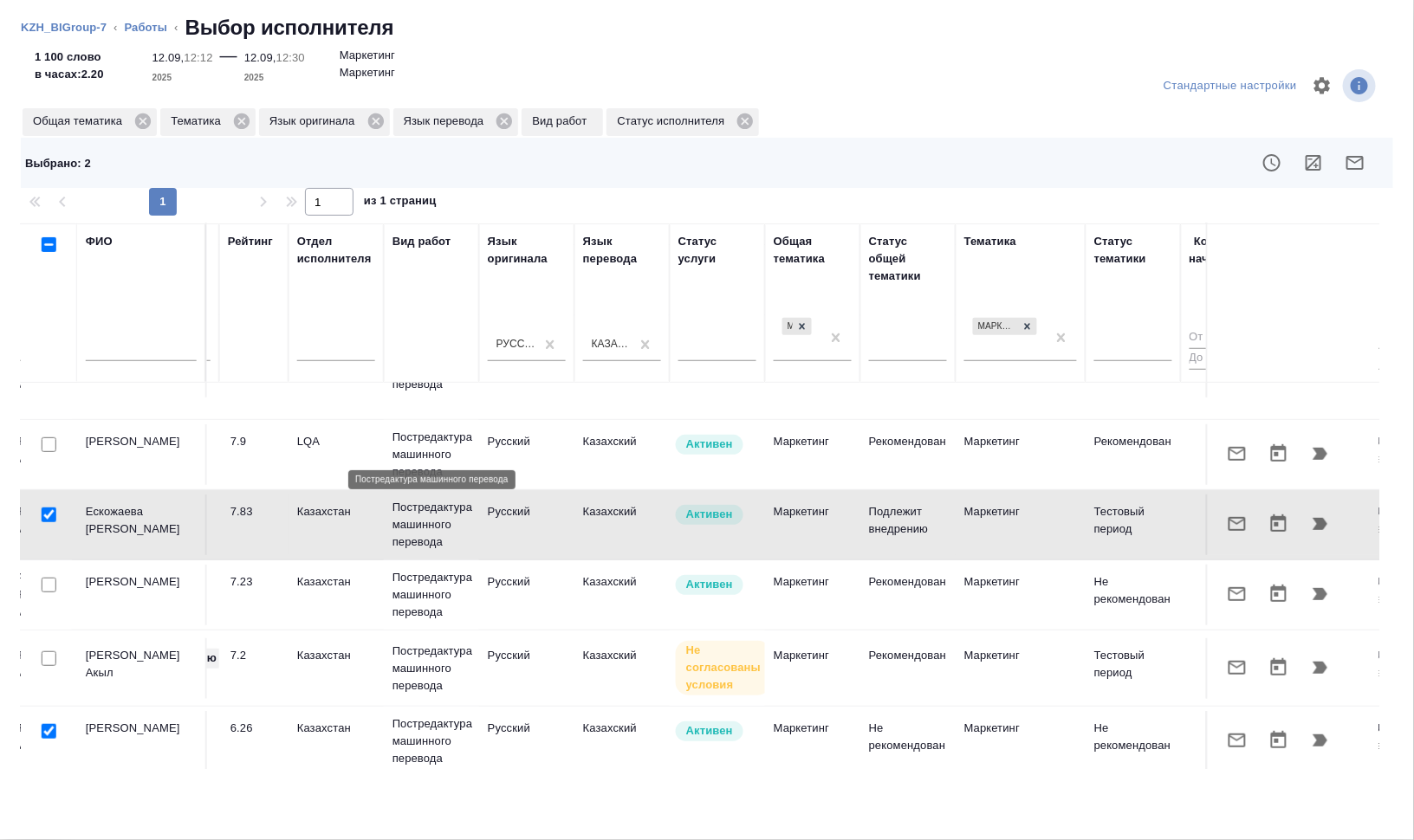
scroll to position [473, 594]
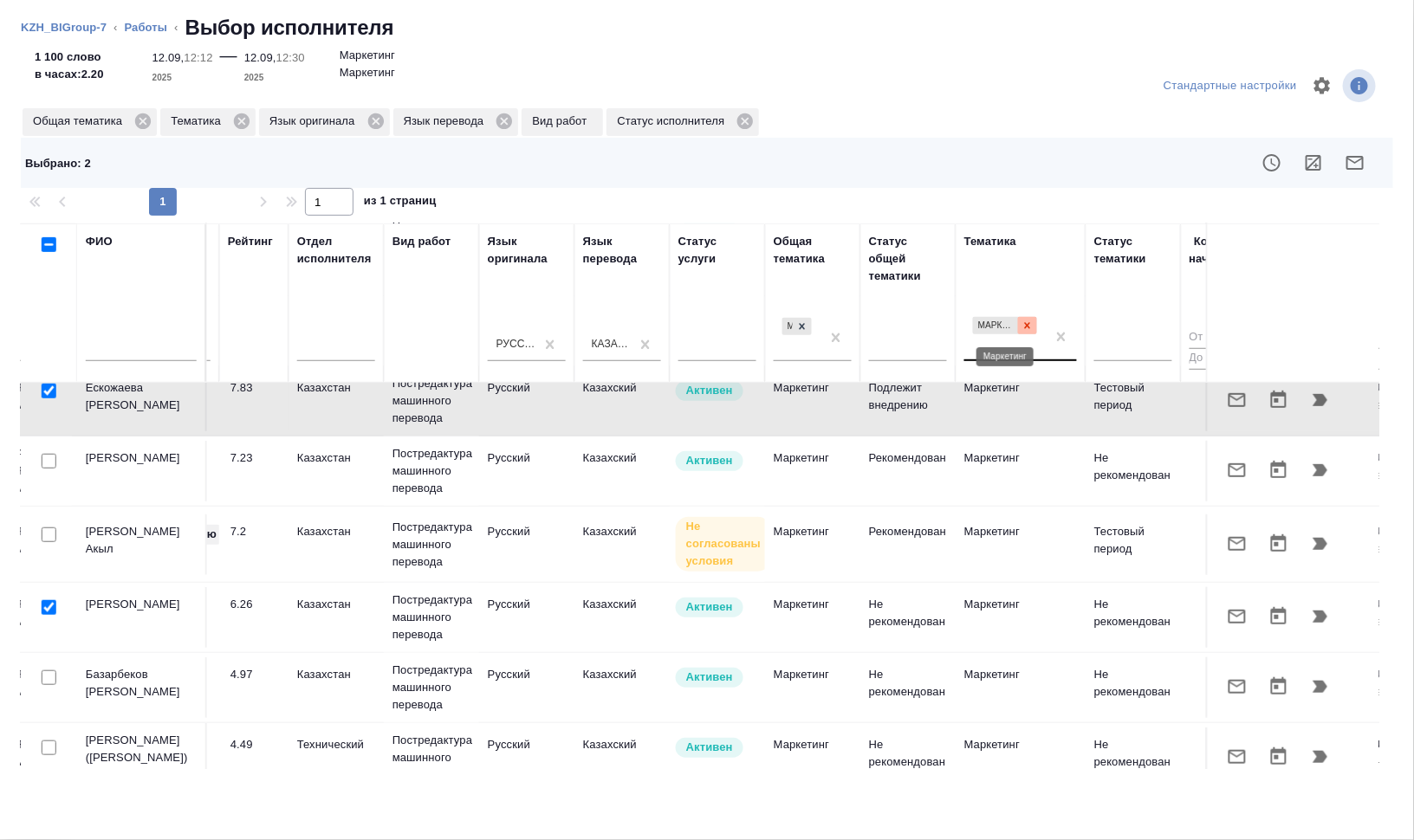
click at [1029, 320] on icon at bounding box center [1027, 325] width 12 height 12
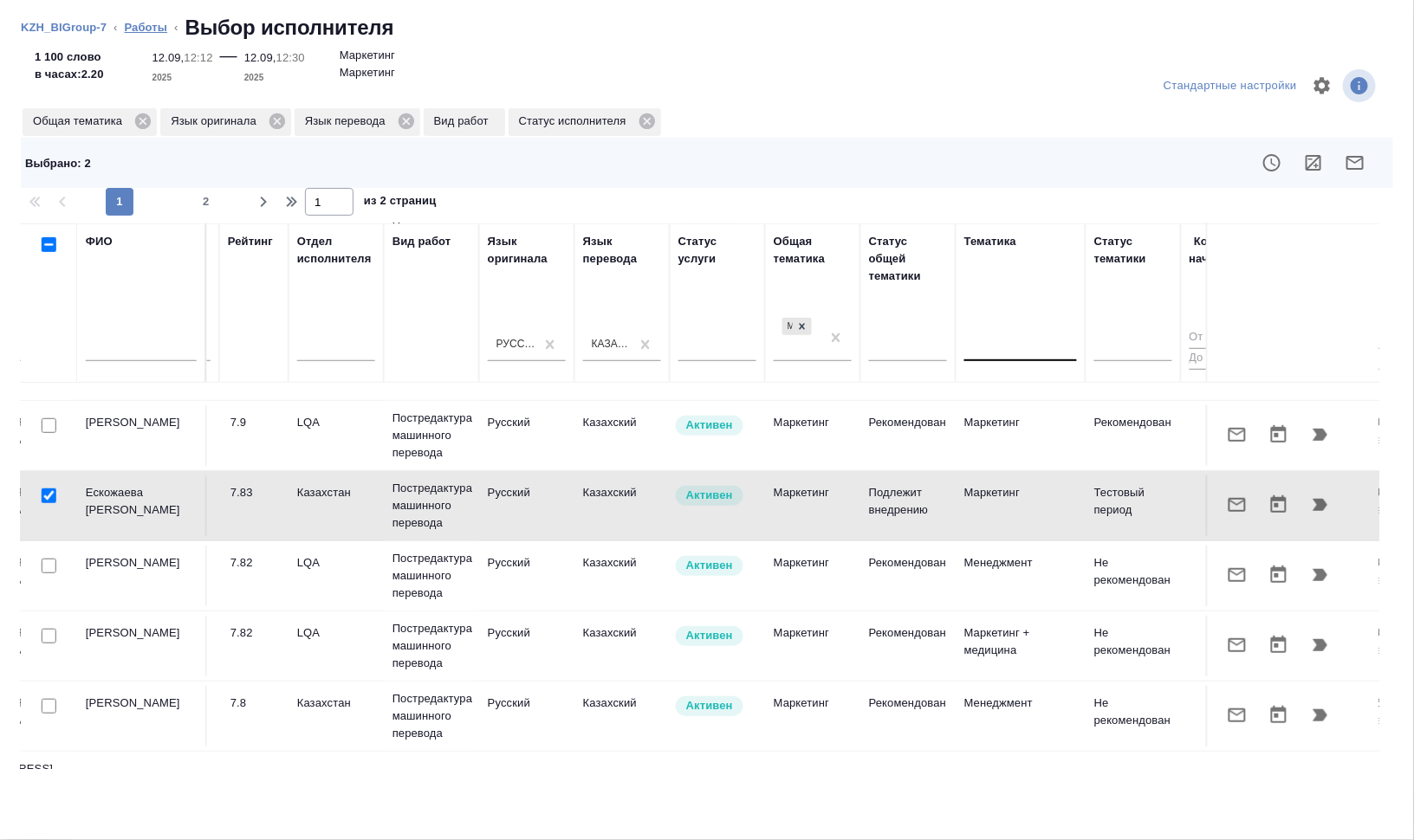
click at [148, 29] on link "Работы" at bounding box center [147, 27] width 43 height 13
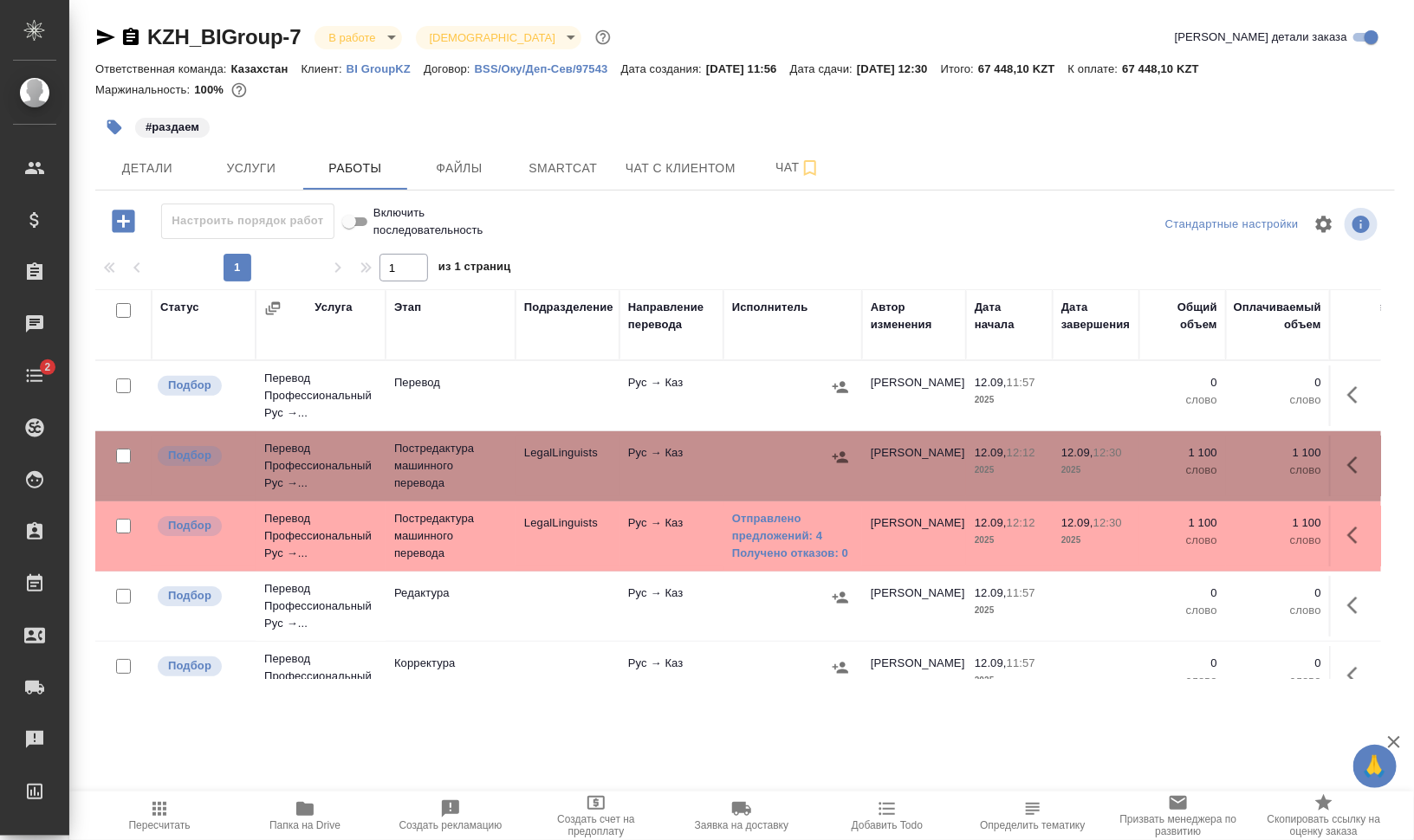
click at [476, 195] on div "KZH_BIGroup-7 В работе inProgress Святая троица holyTrinity Кратко детали заказ…" at bounding box center [745, 362] width 1319 height 723
click at [470, 172] on span "Файлы" at bounding box center [459, 168] width 83 height 21
click at [363, 167] on span "Работы" at bounding box center [355, 168] width 83 height 21
click at [364, 164] on span "Работы" at bounding box center [355, 168] width 83 height 21
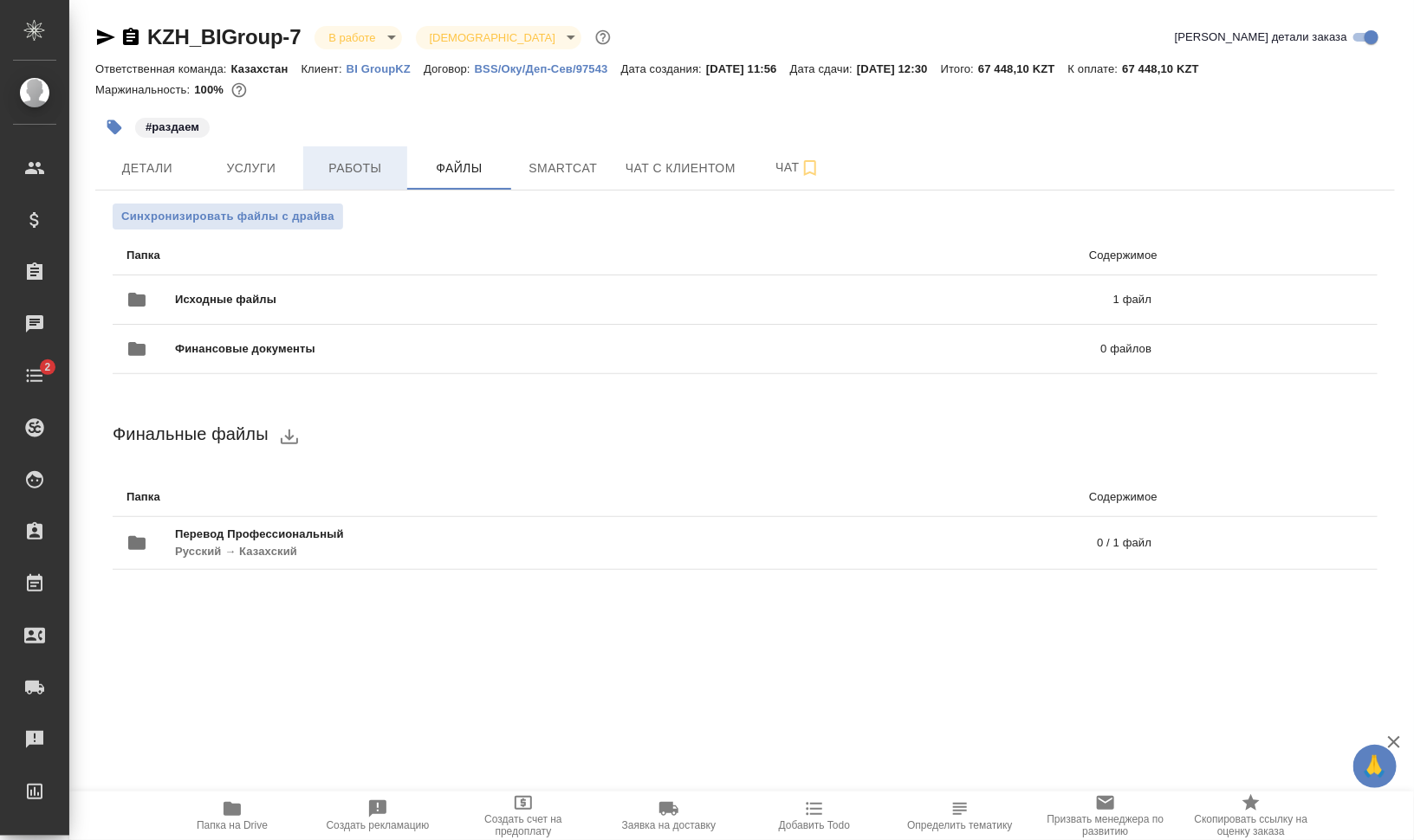
click at [364, 161] on span "Работы" at bounding box center [355, 168] width 83 height 21
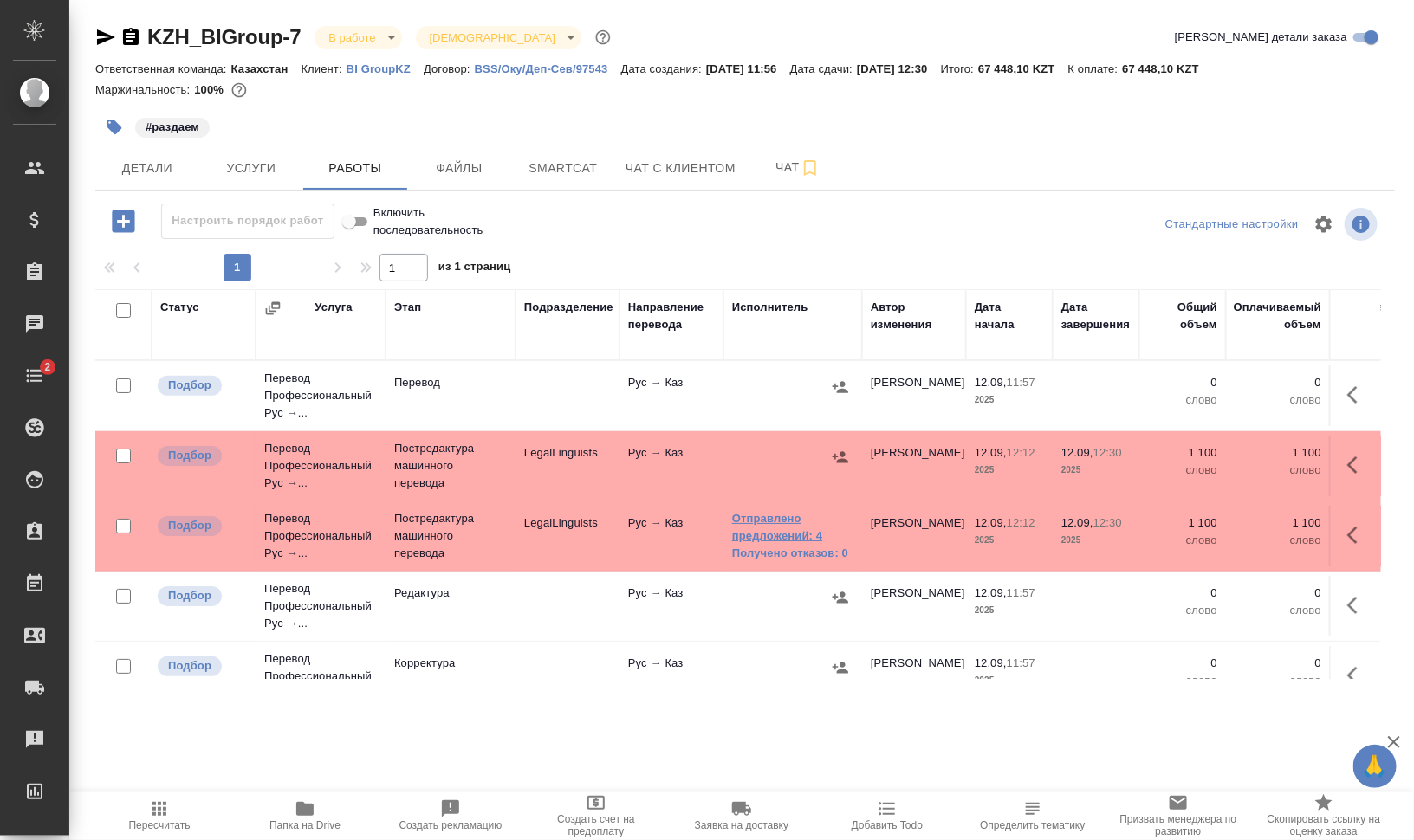
click at [762, 520] on link "Отправлено предложений: 4" at bounding box center [793, 527] width 121 height 35
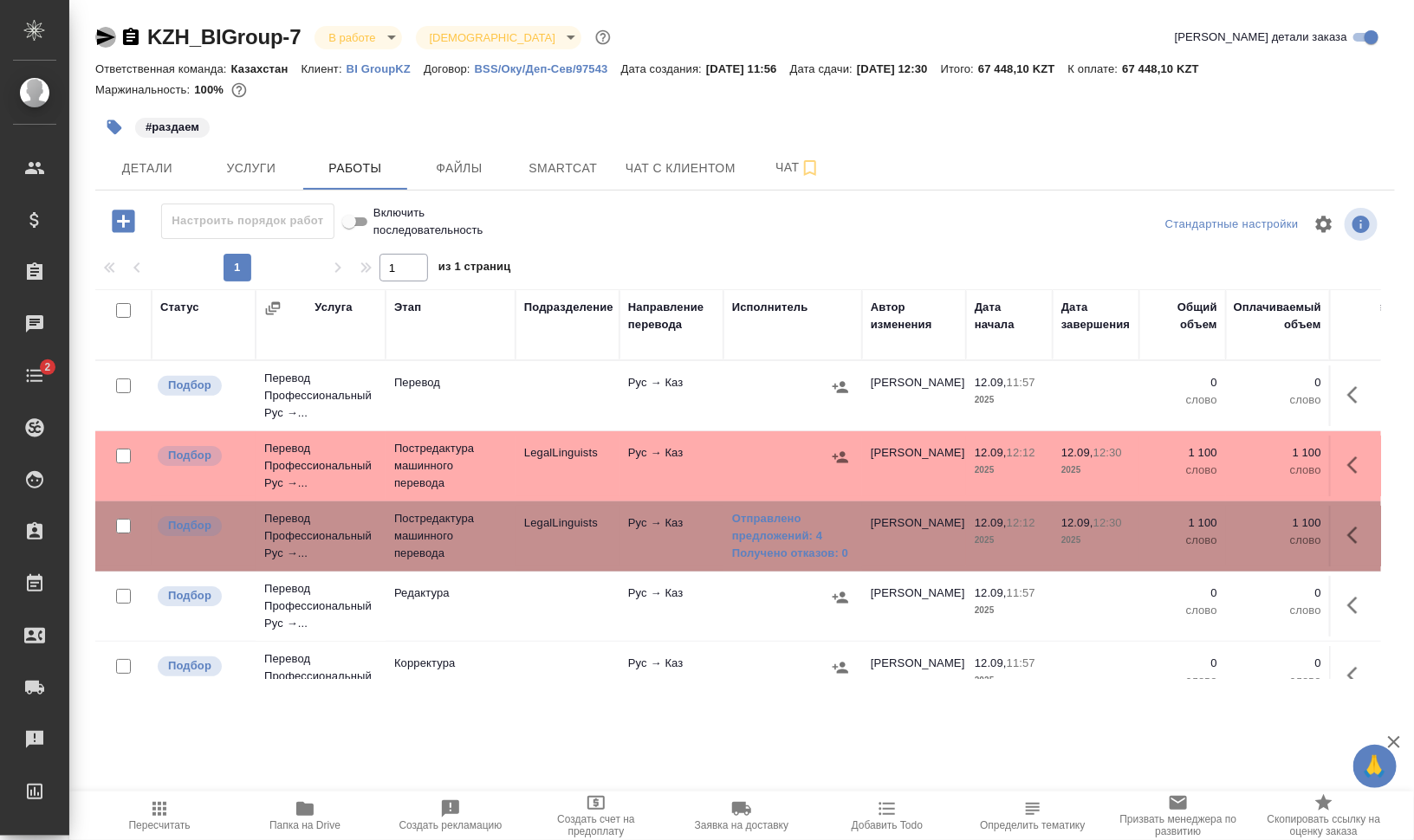
click at [101, 33] on icon "button" at bounding box center [106, 37] width 18 height 16
click at [856, 238] on div at bounding box center [746, 224] width 434 height 42
click at [451, 171] on span "Файлы" at bounding box center [459, 168] width 83 height 21
click at [373, 173] on span "Работы" at bounding box center [355, 168] width 83 height 21
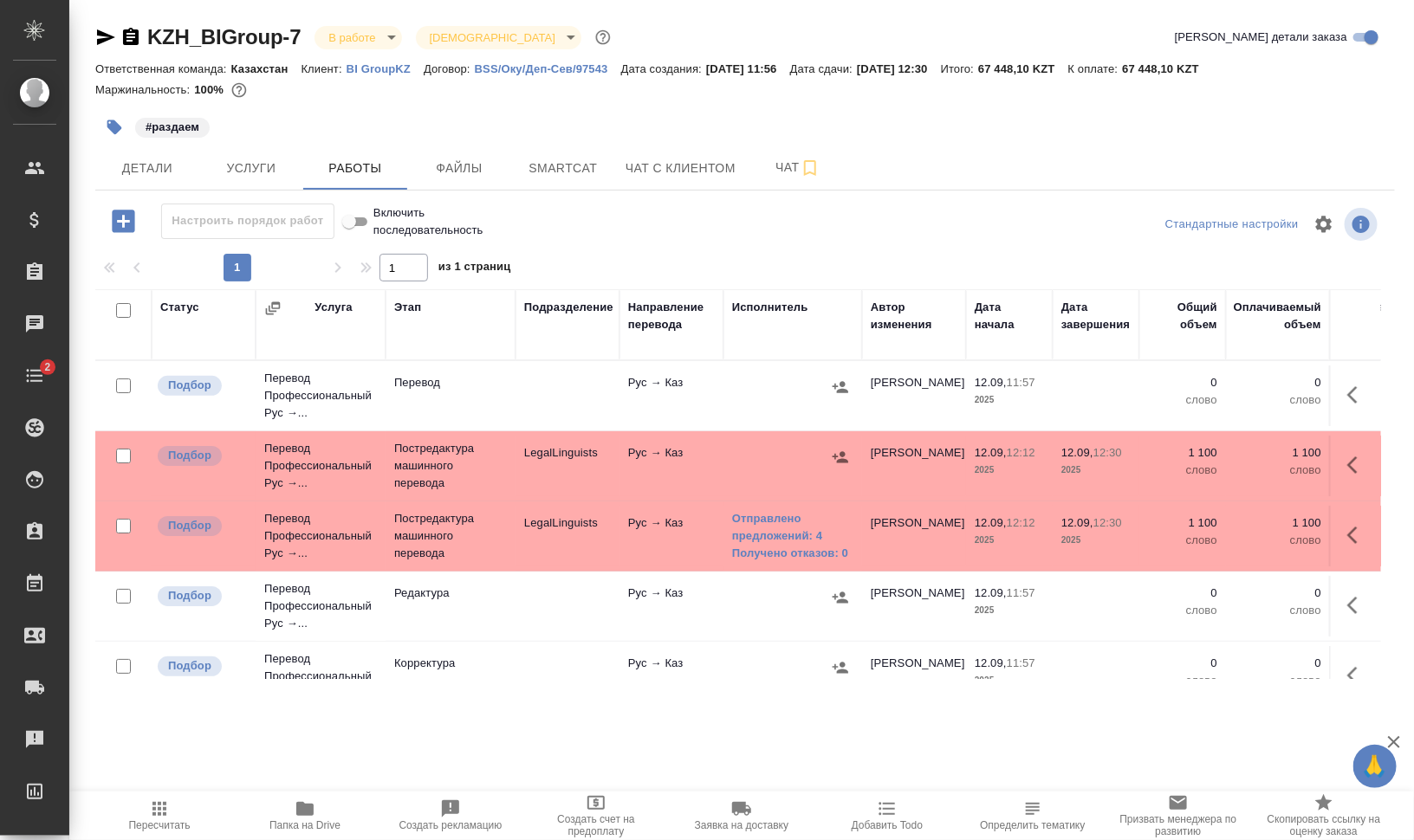
click at [1348, 528] on icon "button" at bounding box center [1358, 535] width 21 height 21
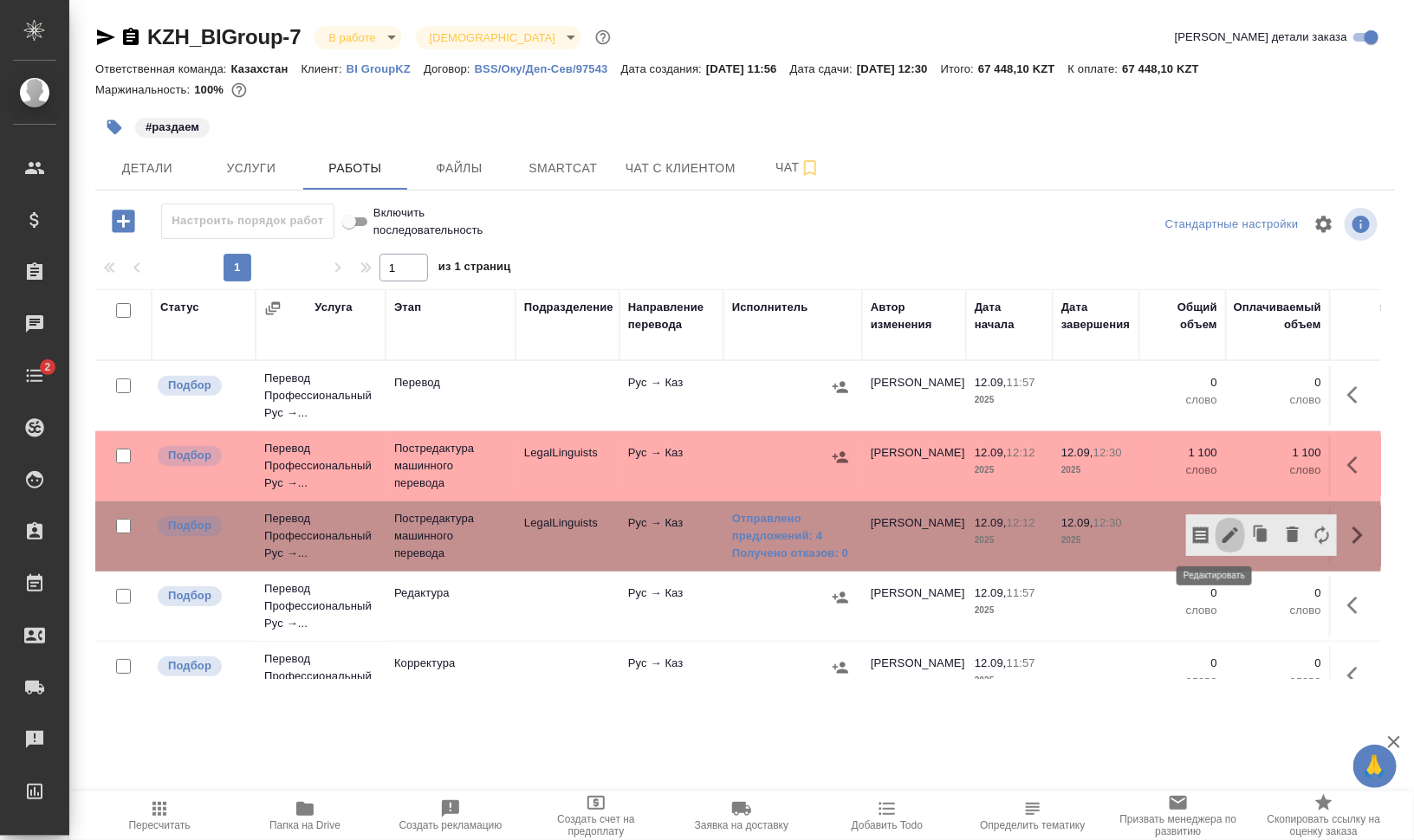
click at [1220, 533] on icon "button" at bounding box center [1230, 535] width 21 height 21
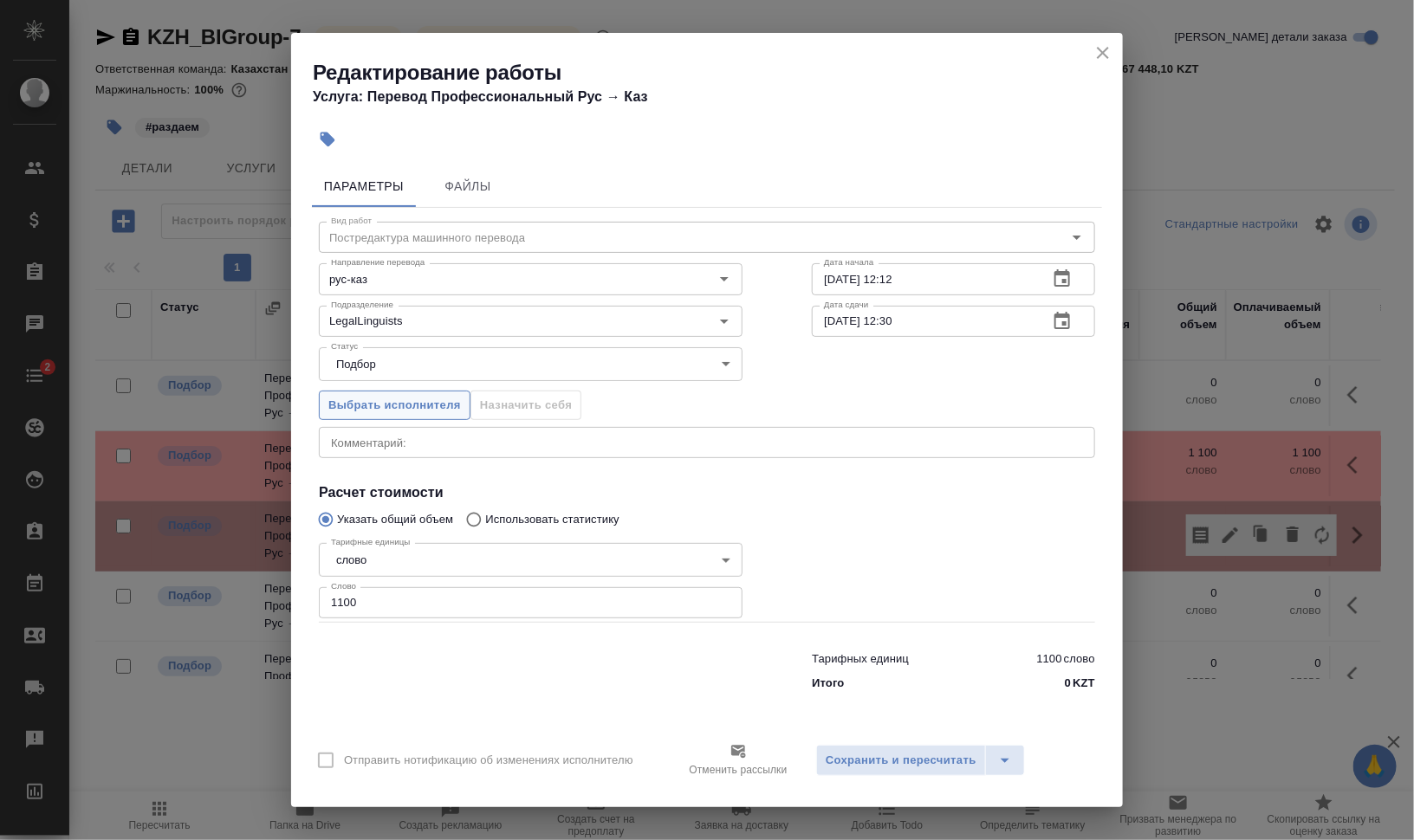
click at [421, 412] on span "Выбрать исполнителя" at bounding box center [394, 406] width 133 height 20
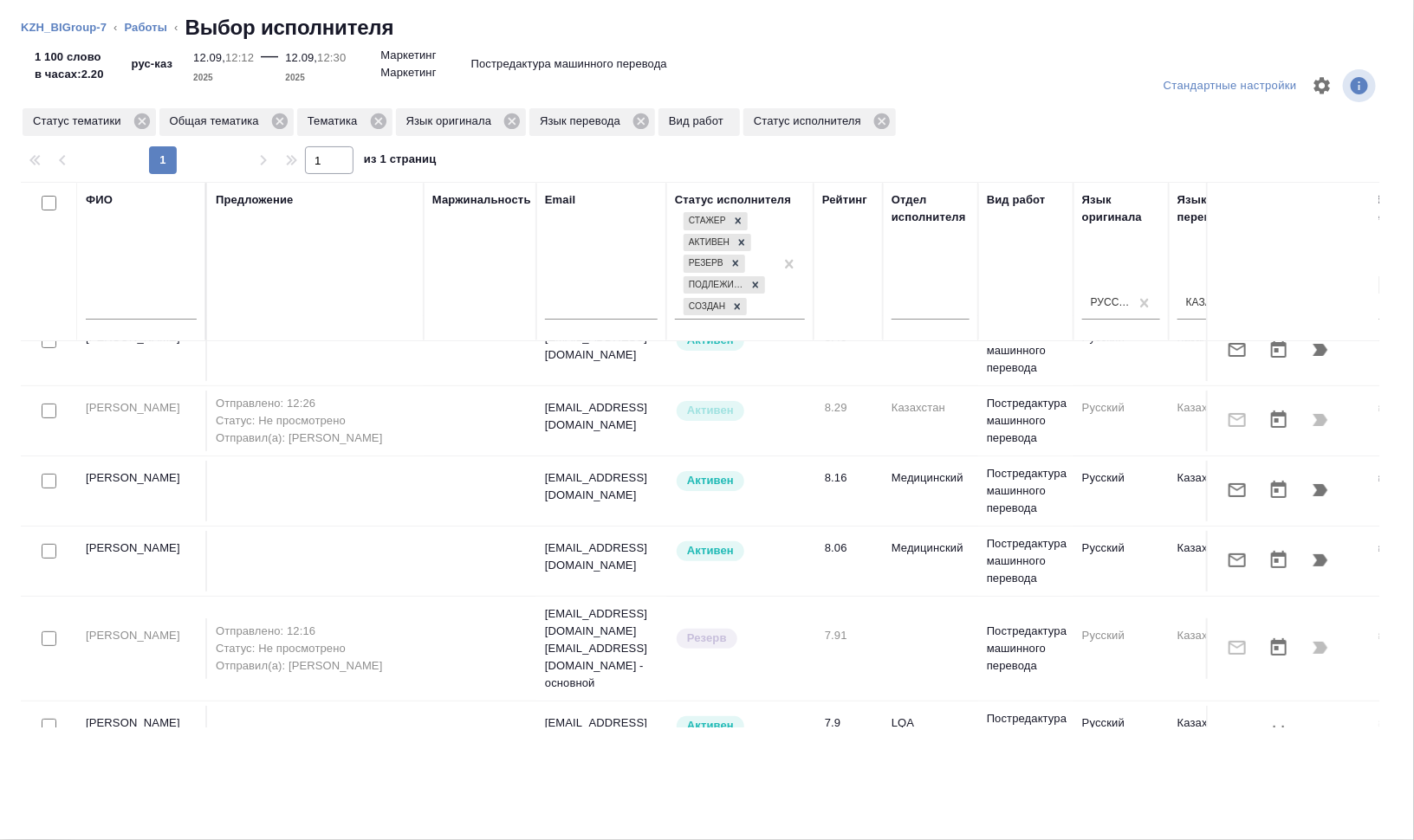
scroll to position [49, 0]
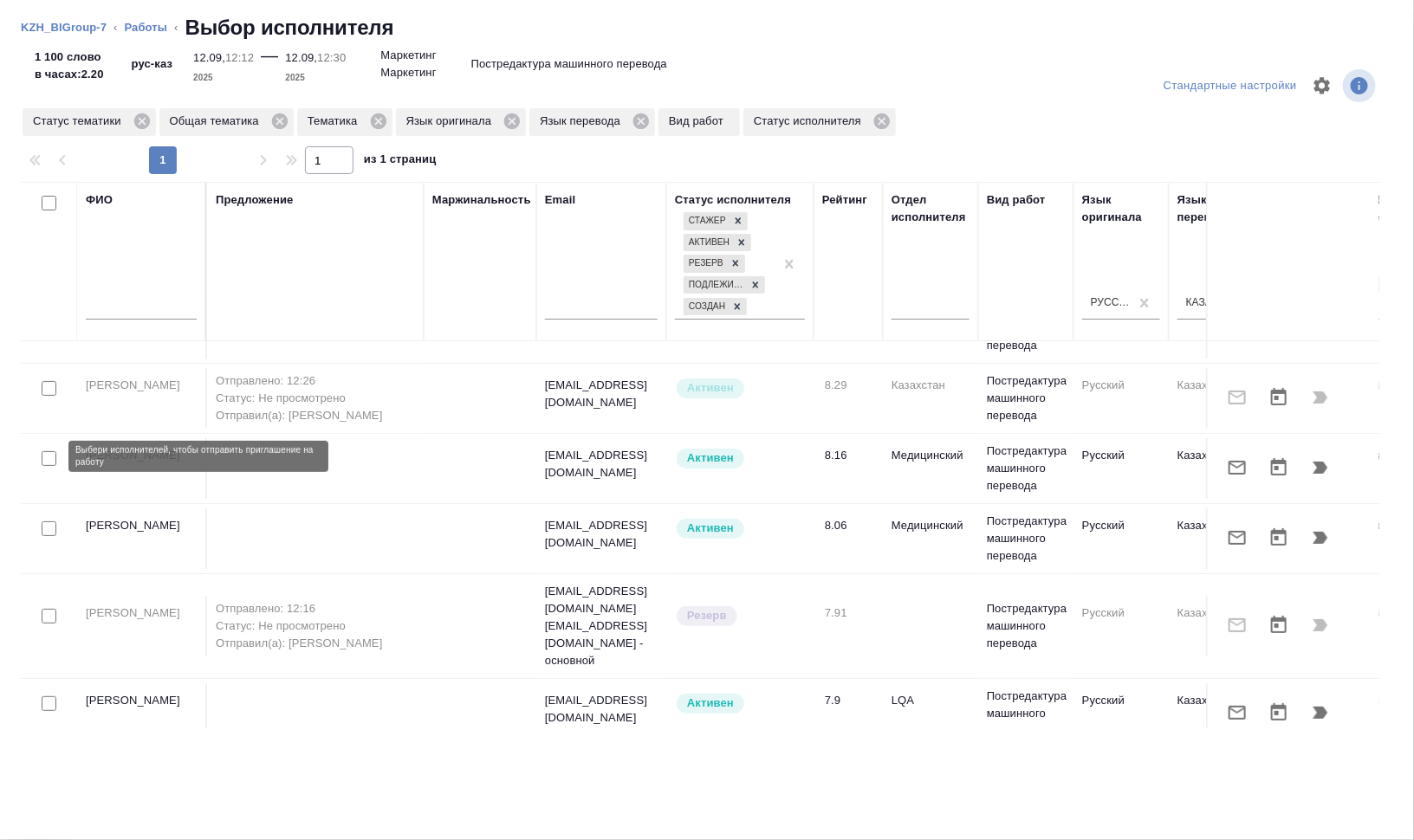
drag, startPoint x: 52, startPoint y: 457, endPoint x: 307, endPoint y: 510, distance: 260.4
click at [52, 457] on input "checkbox" at bounding box center [50, 459] width 15 height 15
checkbox input "true"
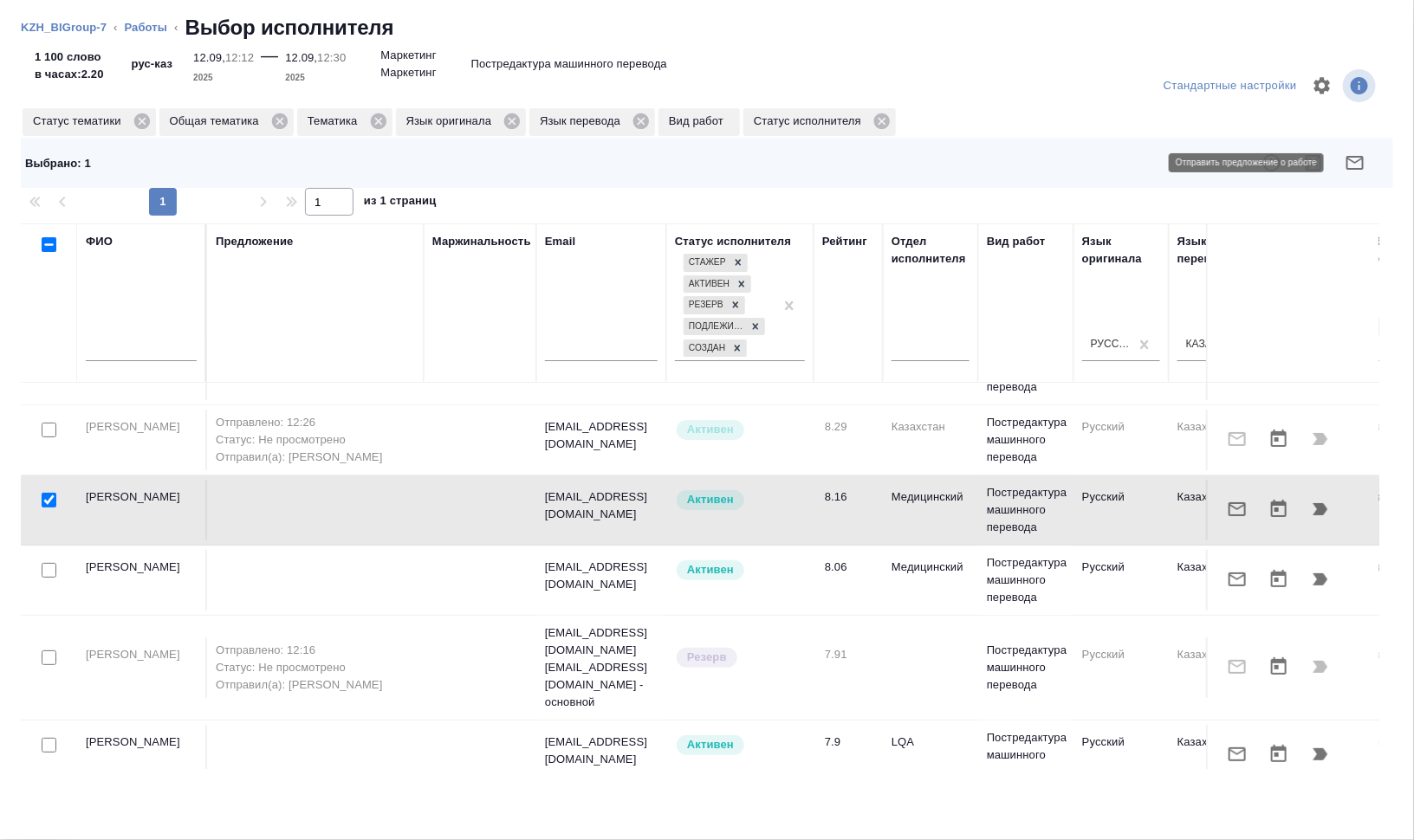
click at [1361, 163] on icon "button" at bounding box center [1355, 163] width 21 height 21
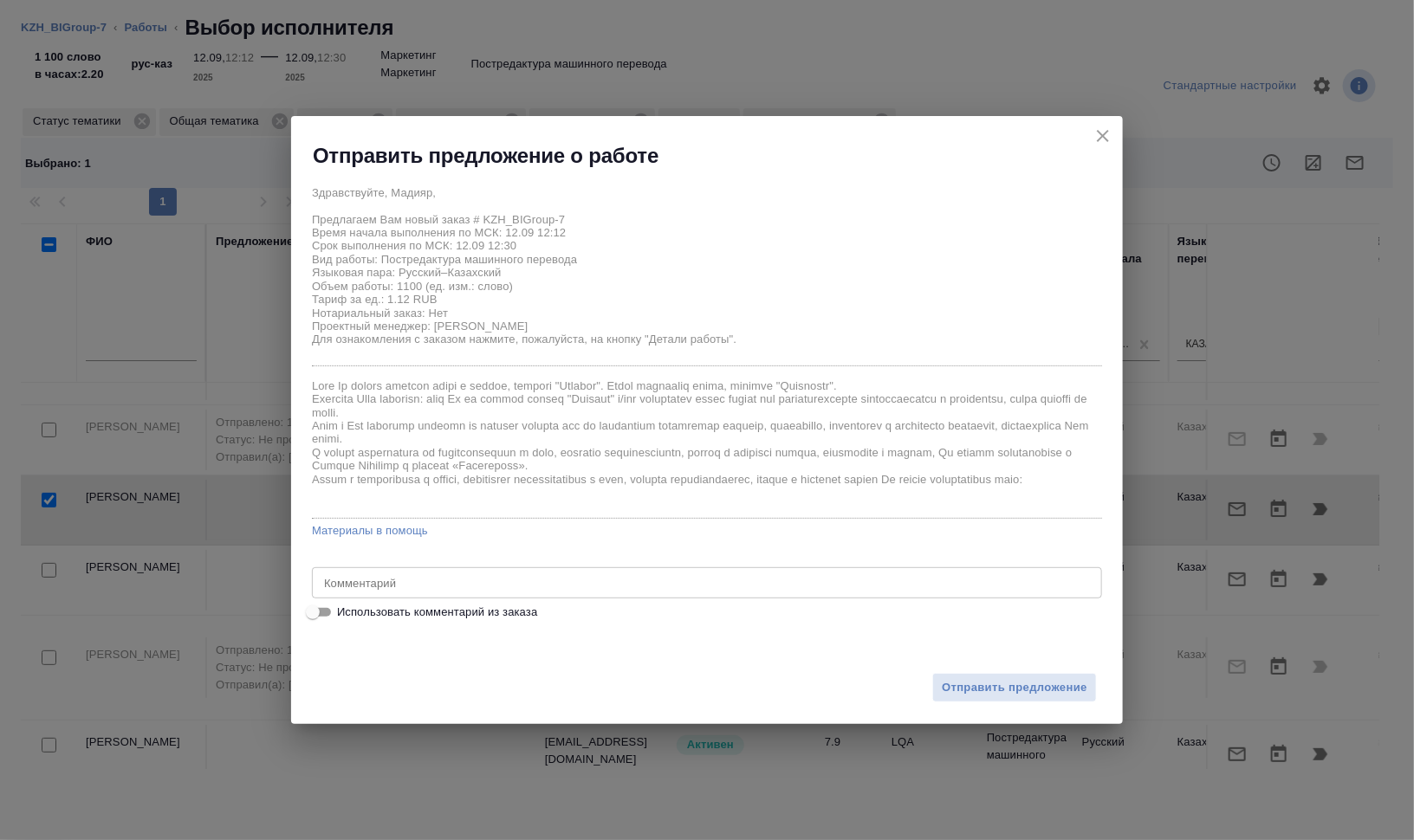
click at [591, 594] on div "x Комментарий" at bounding box center [707, 582] width 791 height 31
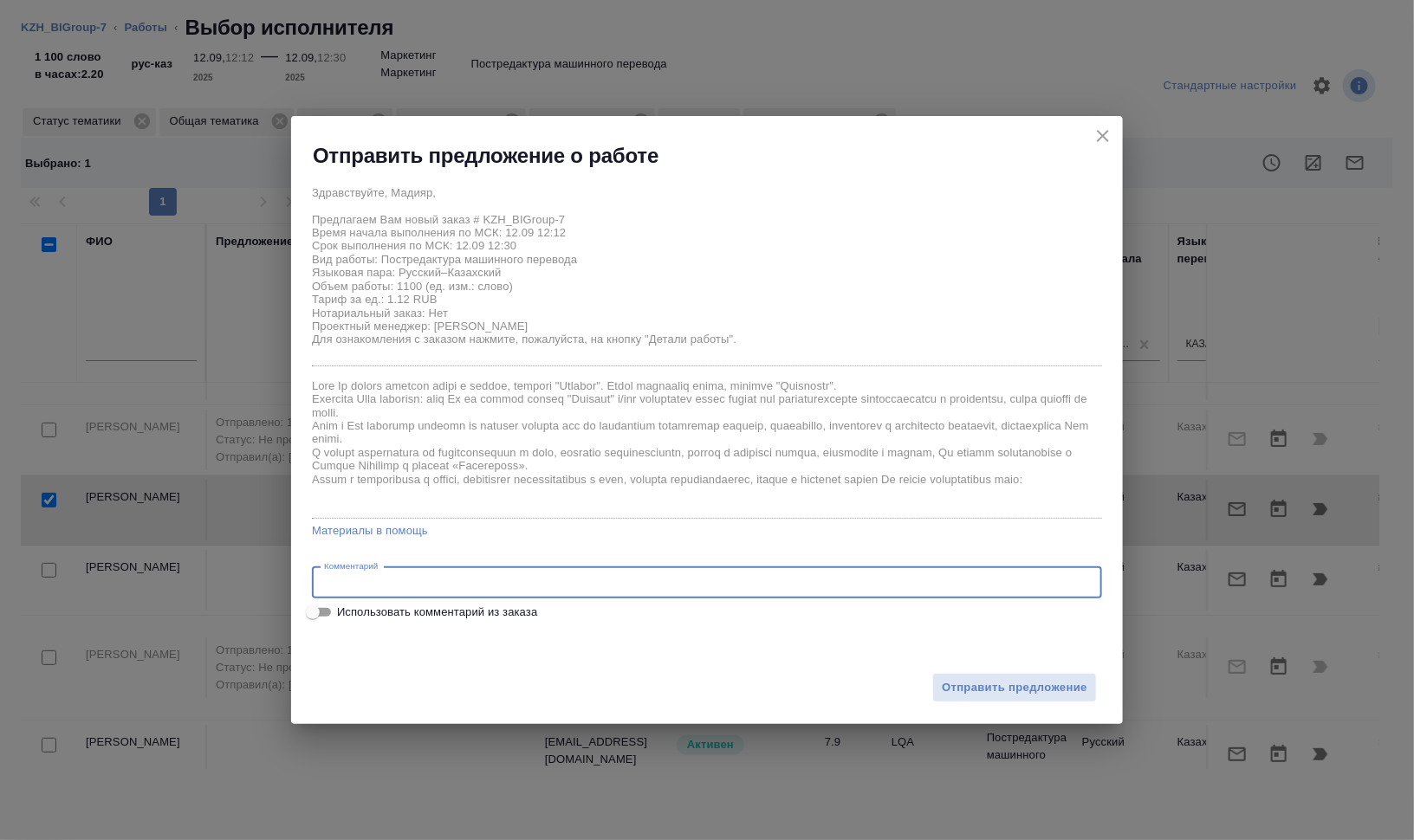
click at [464, 583] on textarea at bounding box center [707, 583] width 766 height 13
paste textarea "Сможешь, пожалуйста, помочь с небольшим срочным заказом? Очень нужно в течение …"
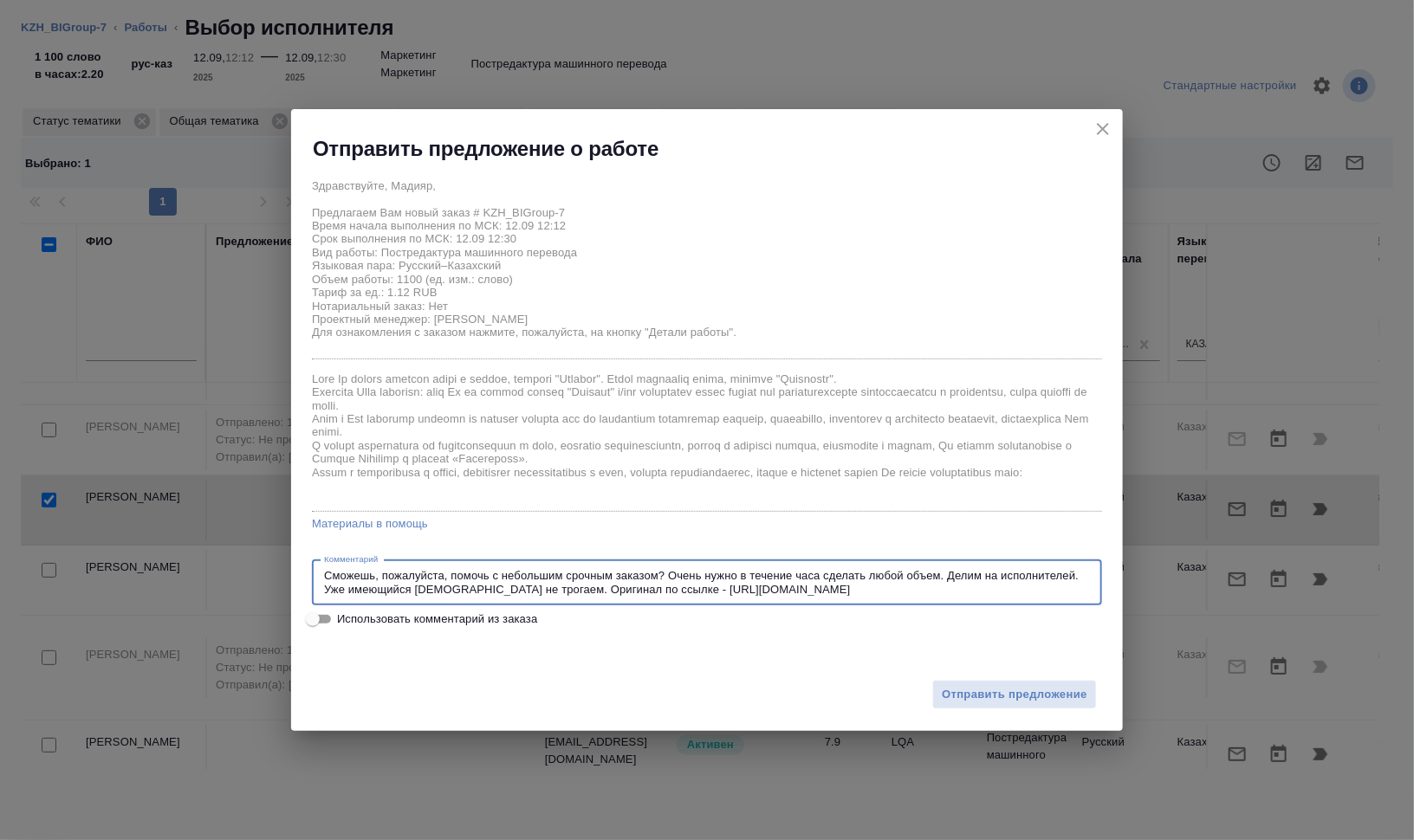
drag, startPoint x: 373, startPoint y: 574, endPoint x: 360, endPoint y: 574, distance: 13.0
click at [360, 574] on textarea "Сможешь, пожалуйста, помочь с небольшим срочным заказом? Очень нужно в течение …" at bounding box center [707, 582] width 766 height 27
drag, startPoint x: 375, startPoint y: 577, endPoint x: 362, endPoint y: 577, distance: 13.0
click at [362, 577] on textarea "Сможешь, пожалуйста, помочь с небольшим срочным заказом? Очень нужно в течение …" at bounding box center [707, 582] width 766 height 27
type textarea "Сможете, пожалуйста, помочь с небольшим срочным заказом? Очень нужно в течение …"
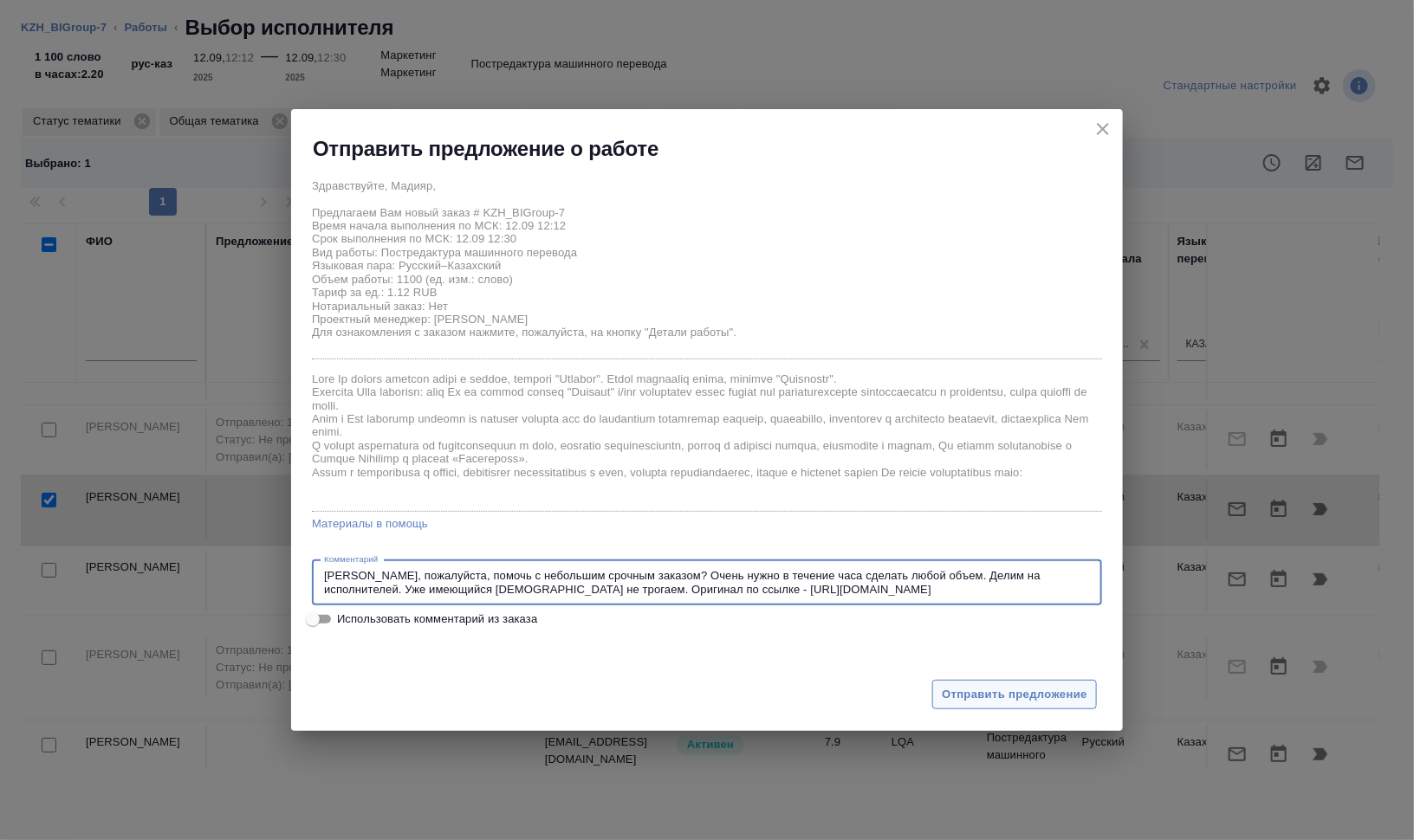
click at [1027, 685] on span "Отправить предложение" at bounding box center [1015, 694] width 146 height 20
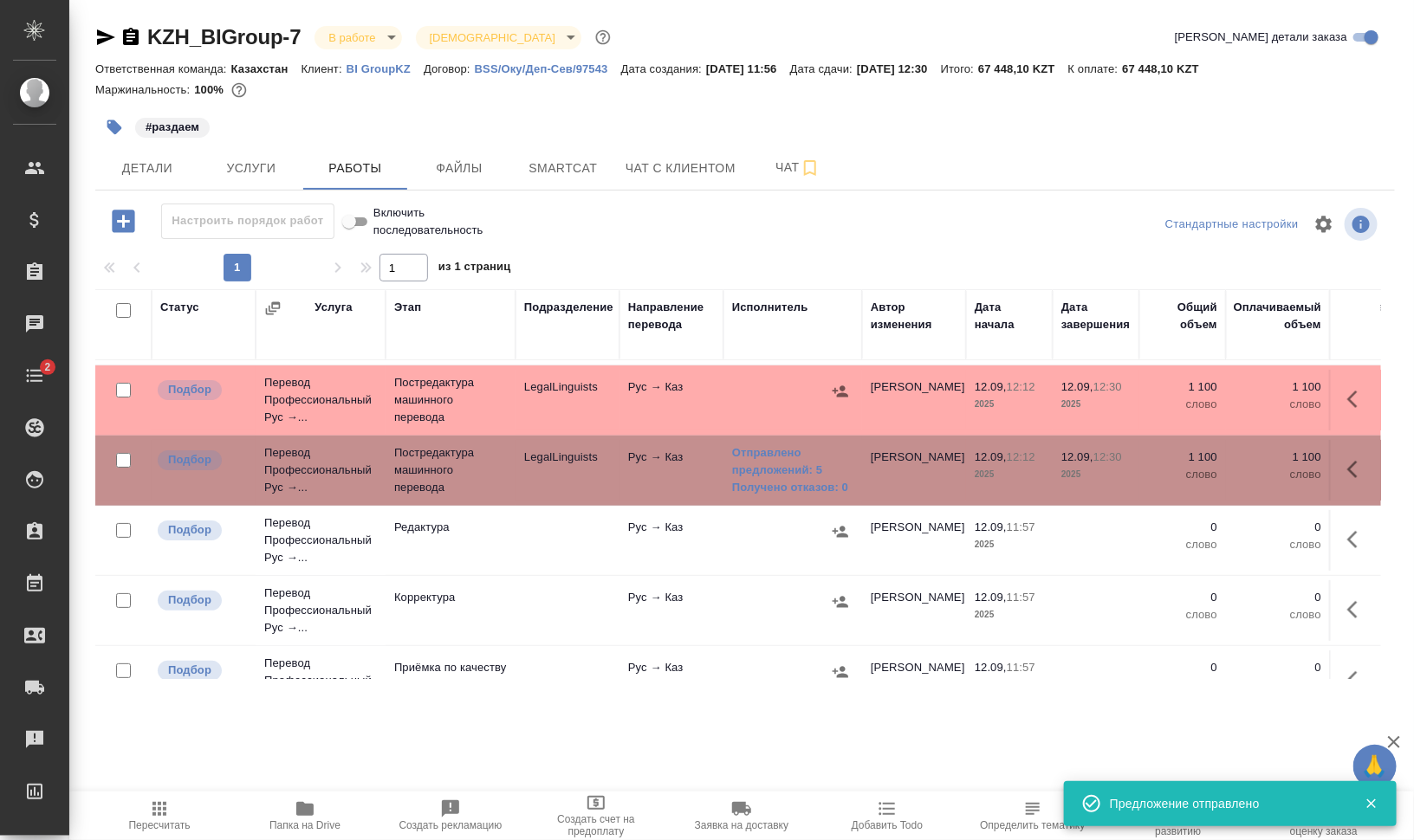
scroll to position [0, 0]
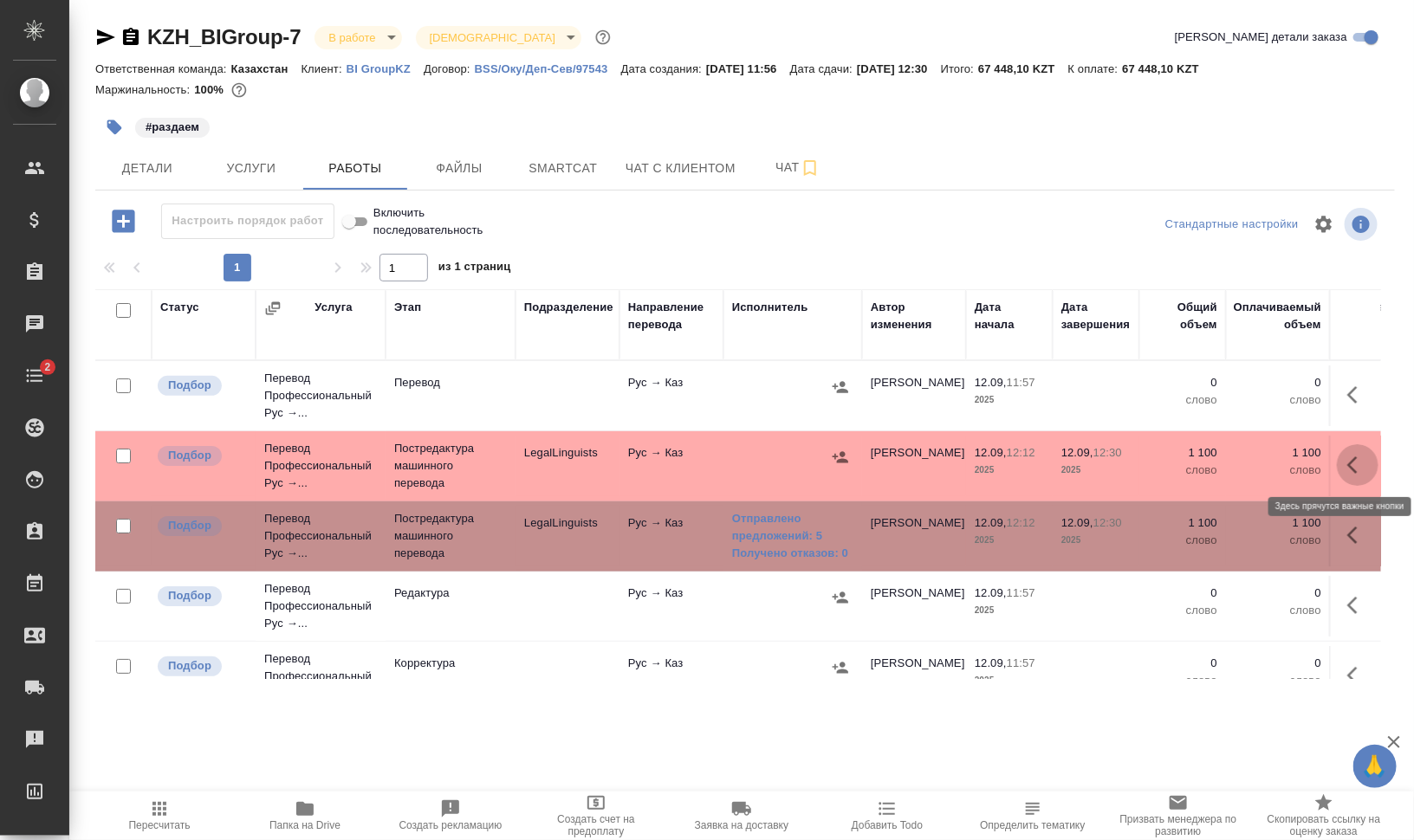
click at [1350, 460] on icon "button" at bounding box center [1358, 465] width 21 height 21
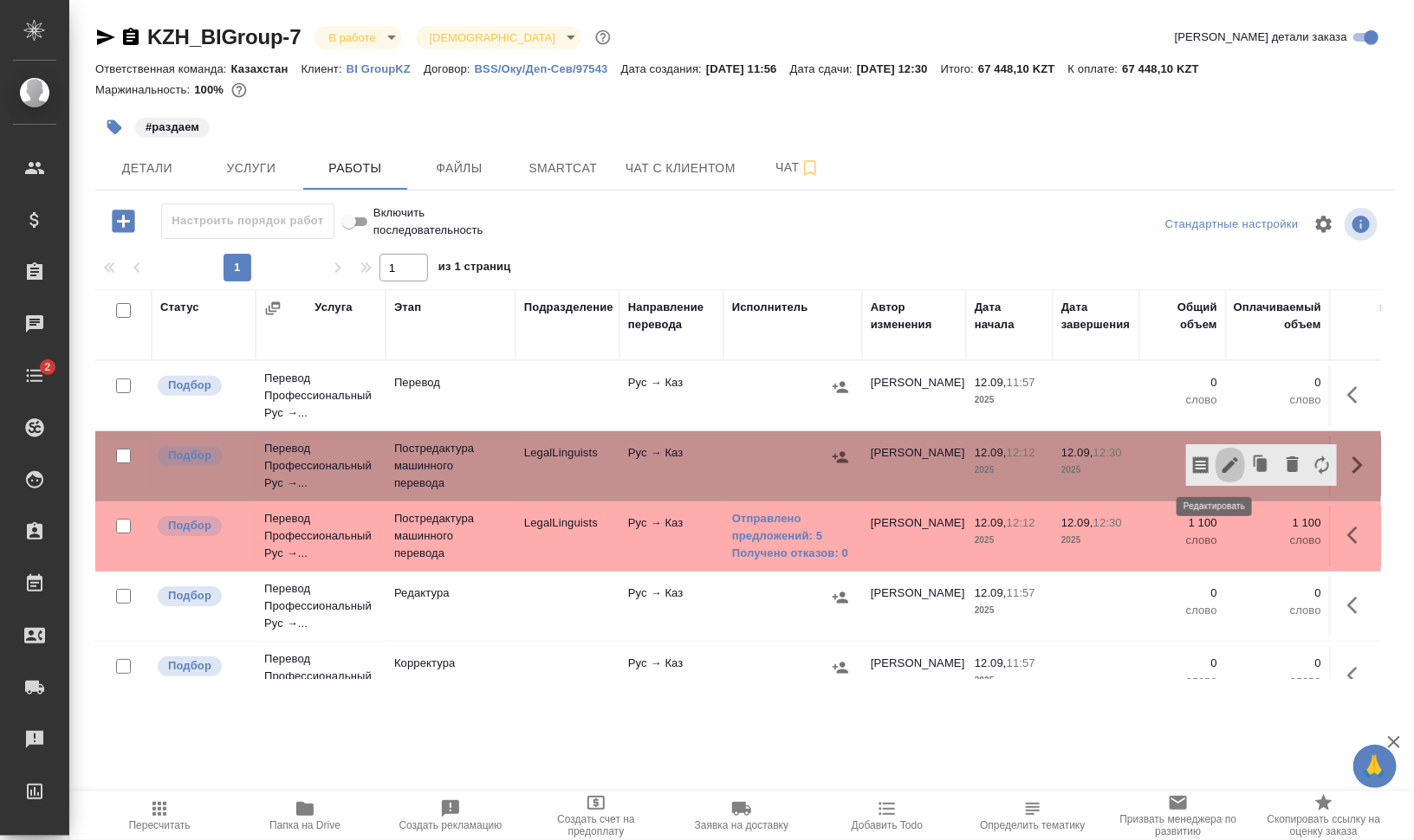
click at [1222, 459] on icon "button" at bounding box center [1230, 465] width 16 height 16
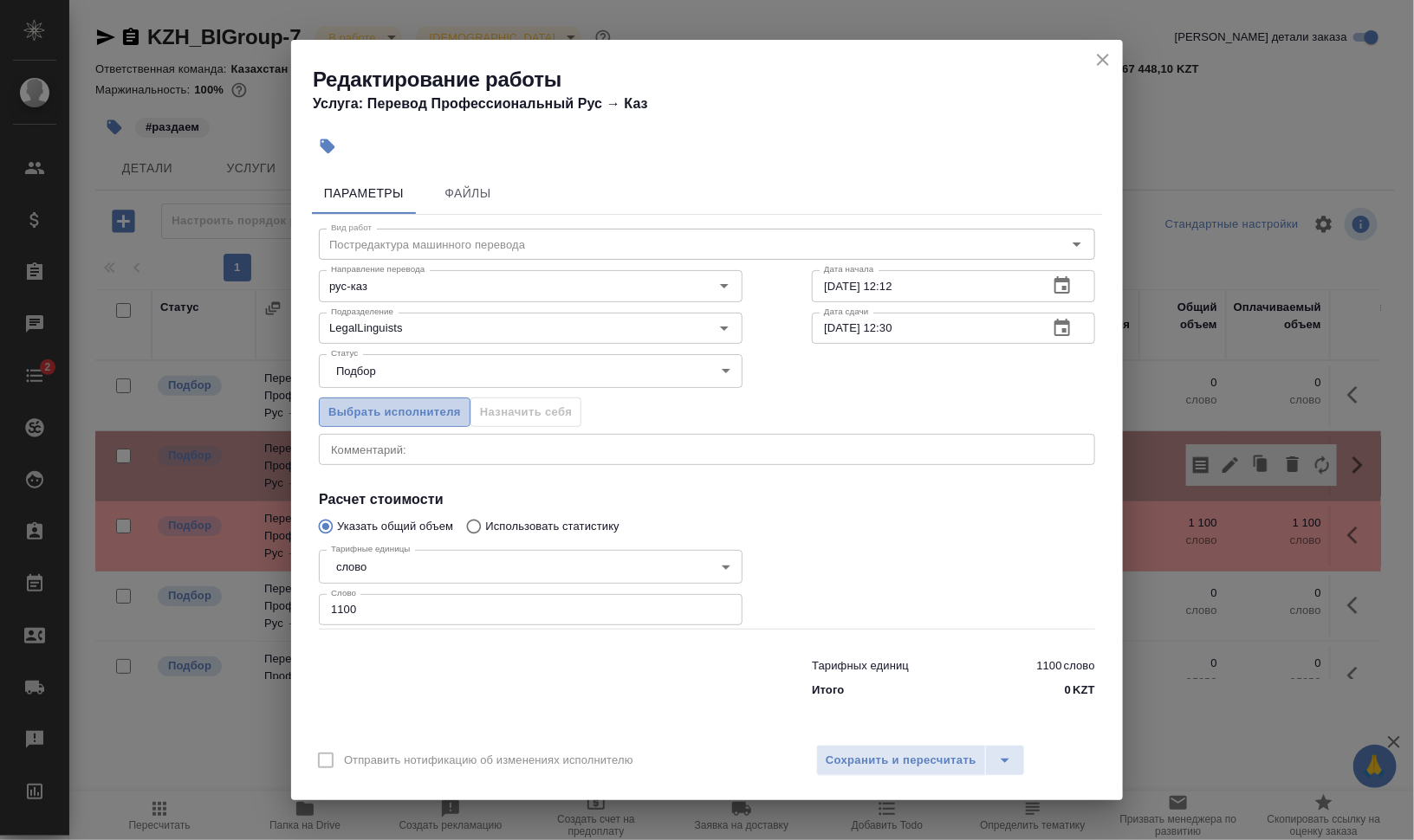
click at [425, 398] on button "Выбрать исполнителя" at bounding box center [394, 413] width 151 height 30
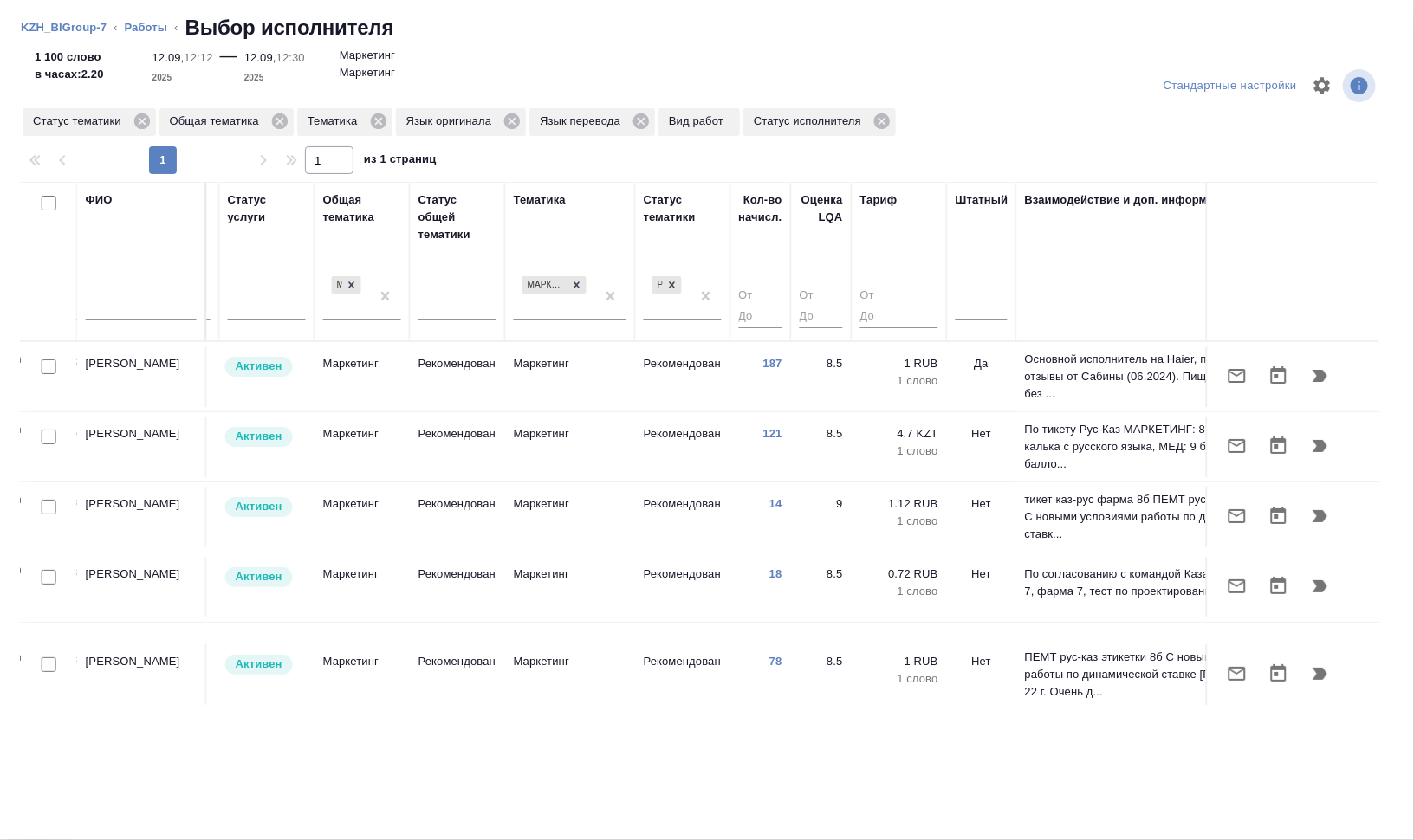
scroll to position [0, 1047]
click at [577, 281] on icon at bounding box center [576, 284] width 6 height 6
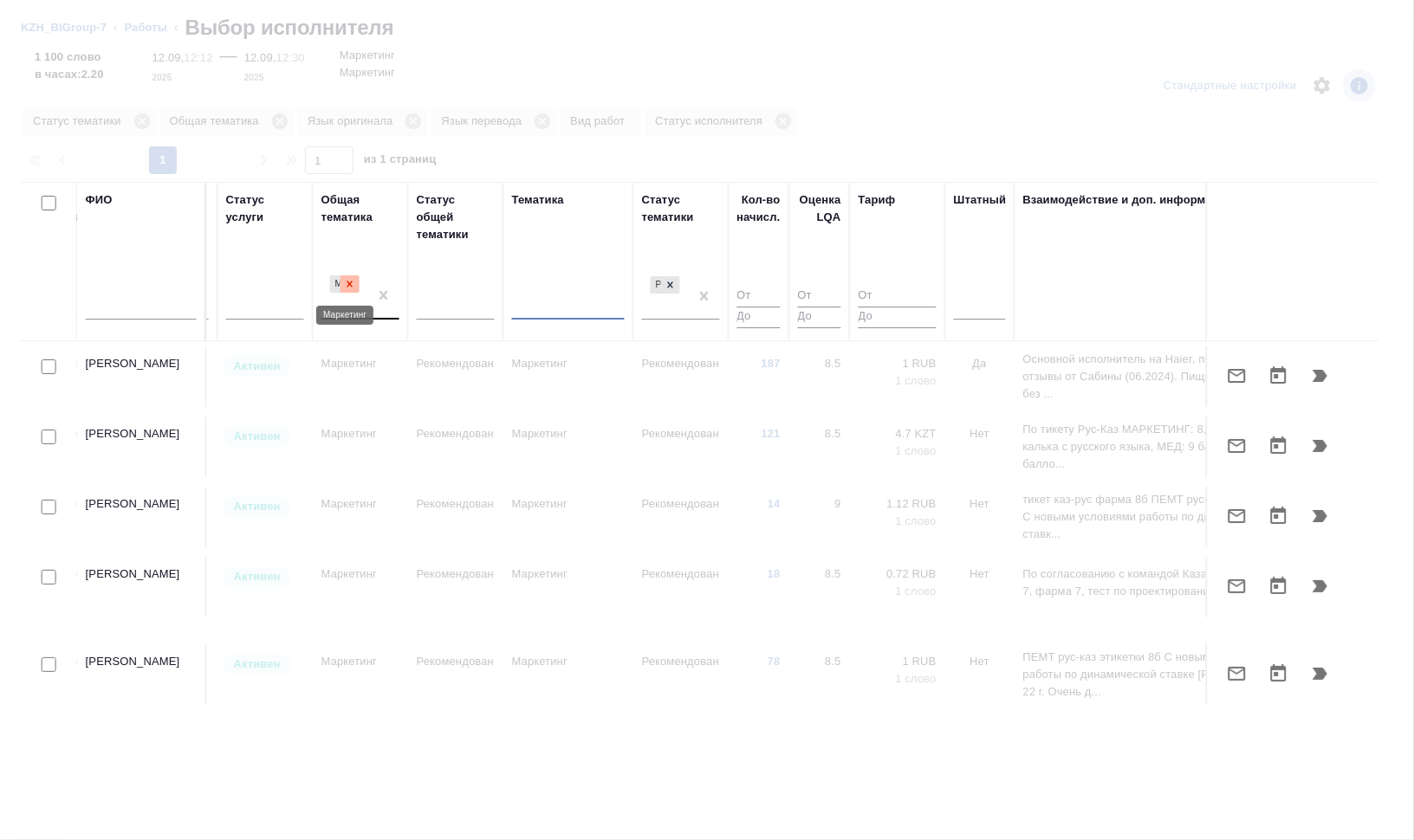
click at [348, 281] on icon at bounding box center [350, 283] width 6 height 6
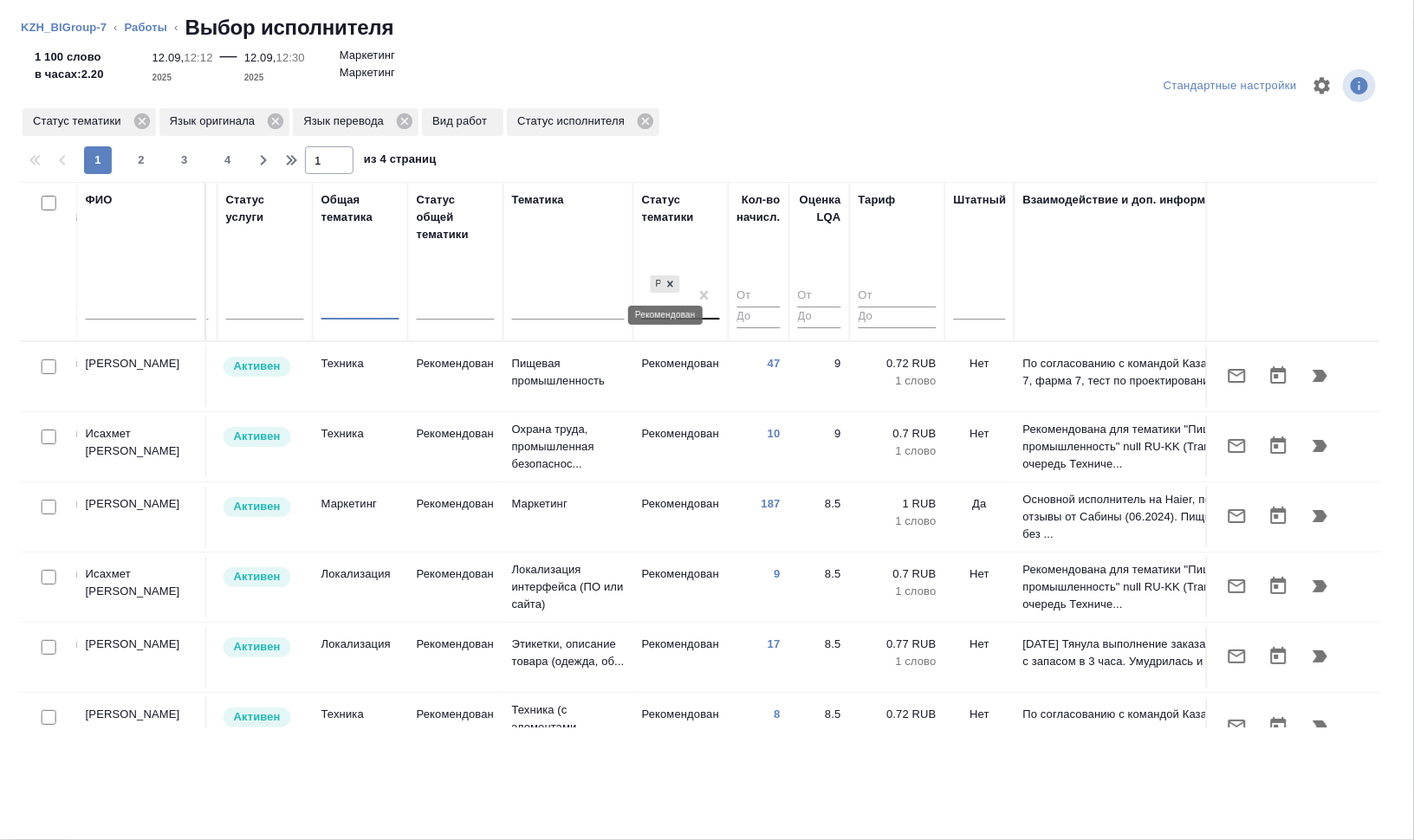
click at [673, 281] on icon at bounding box center [670, 284] width 12 height 12
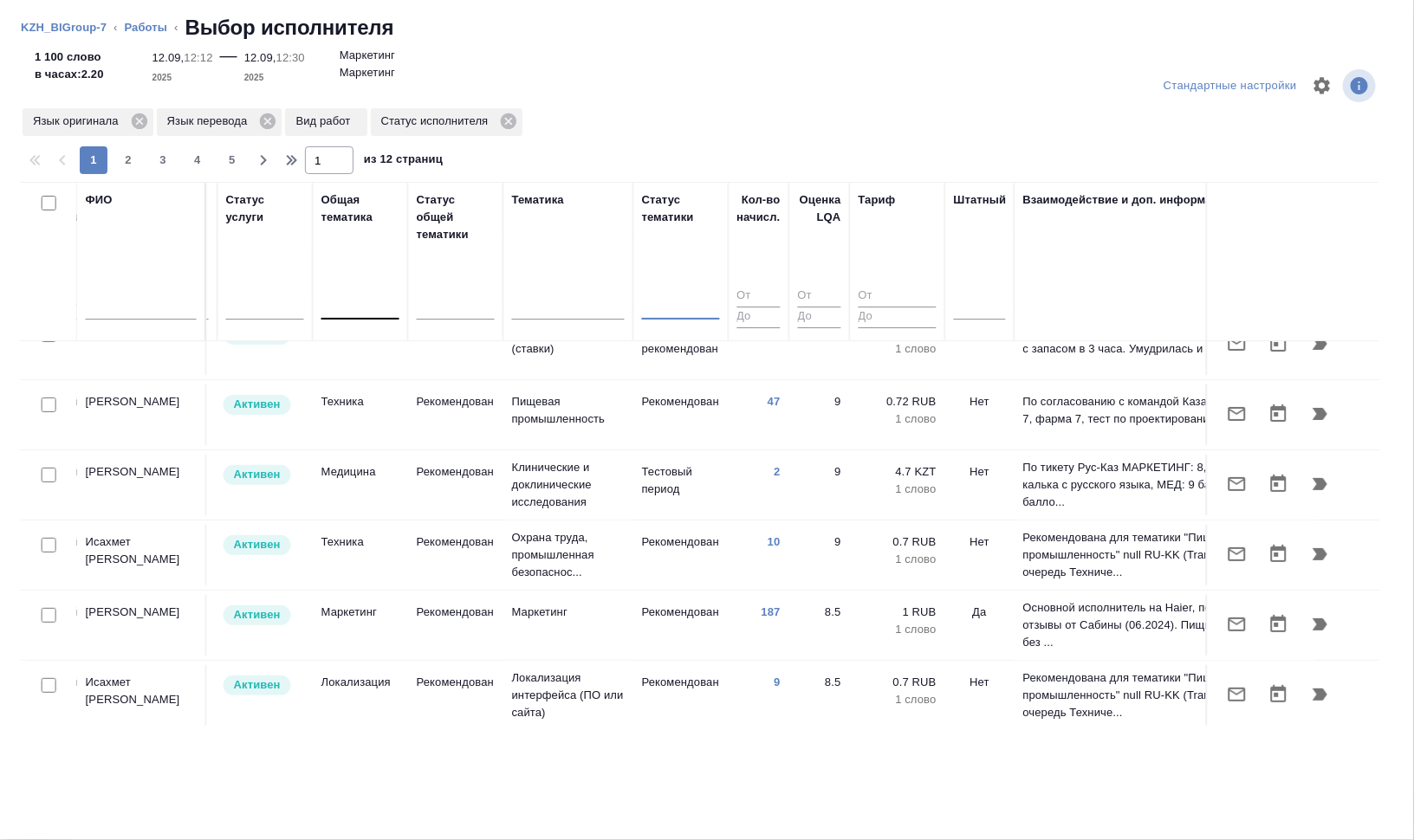
scroll to position [217, 1047]
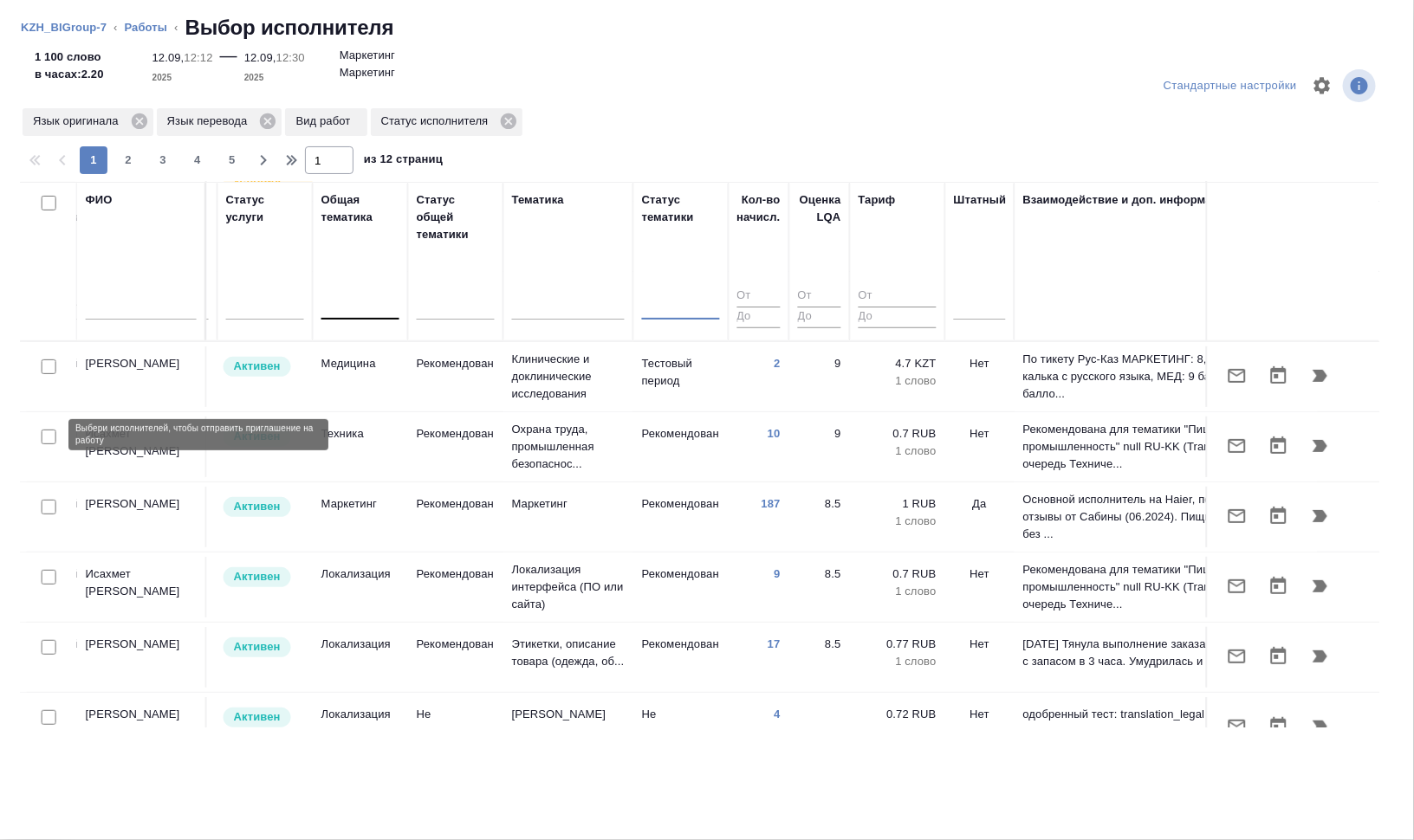
drag, startPoint x: 49, startPoint y: 434, endPoint x: 592, endPoint y: 489, distance: 545.8
click at [49, 434] on input "checkbox" at bounding box center [50, 437] width 15 height 15
checkbox input "true"
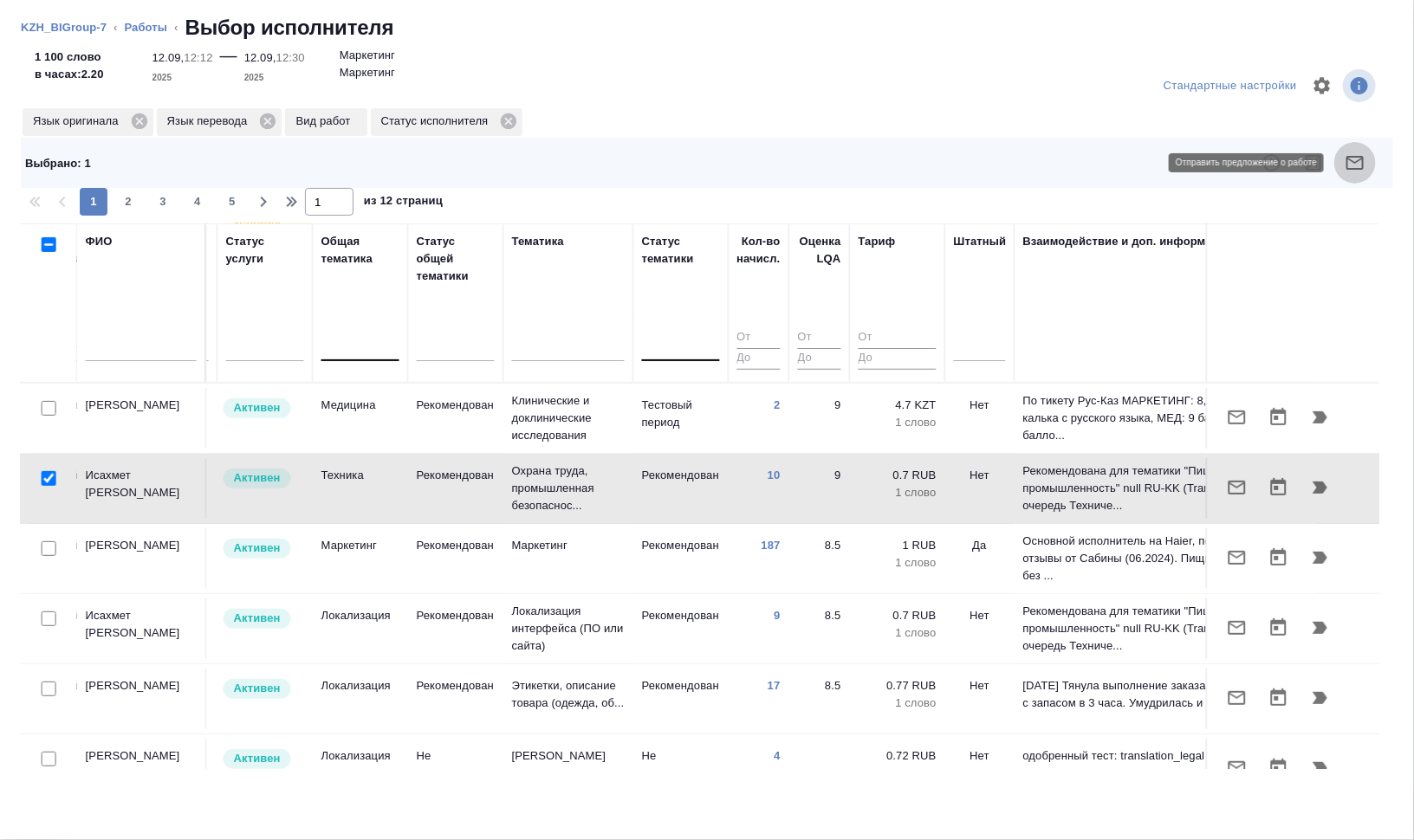
click at [1357, 160] on icon "button" at bounding box center [1355, 163] width 21 height 21
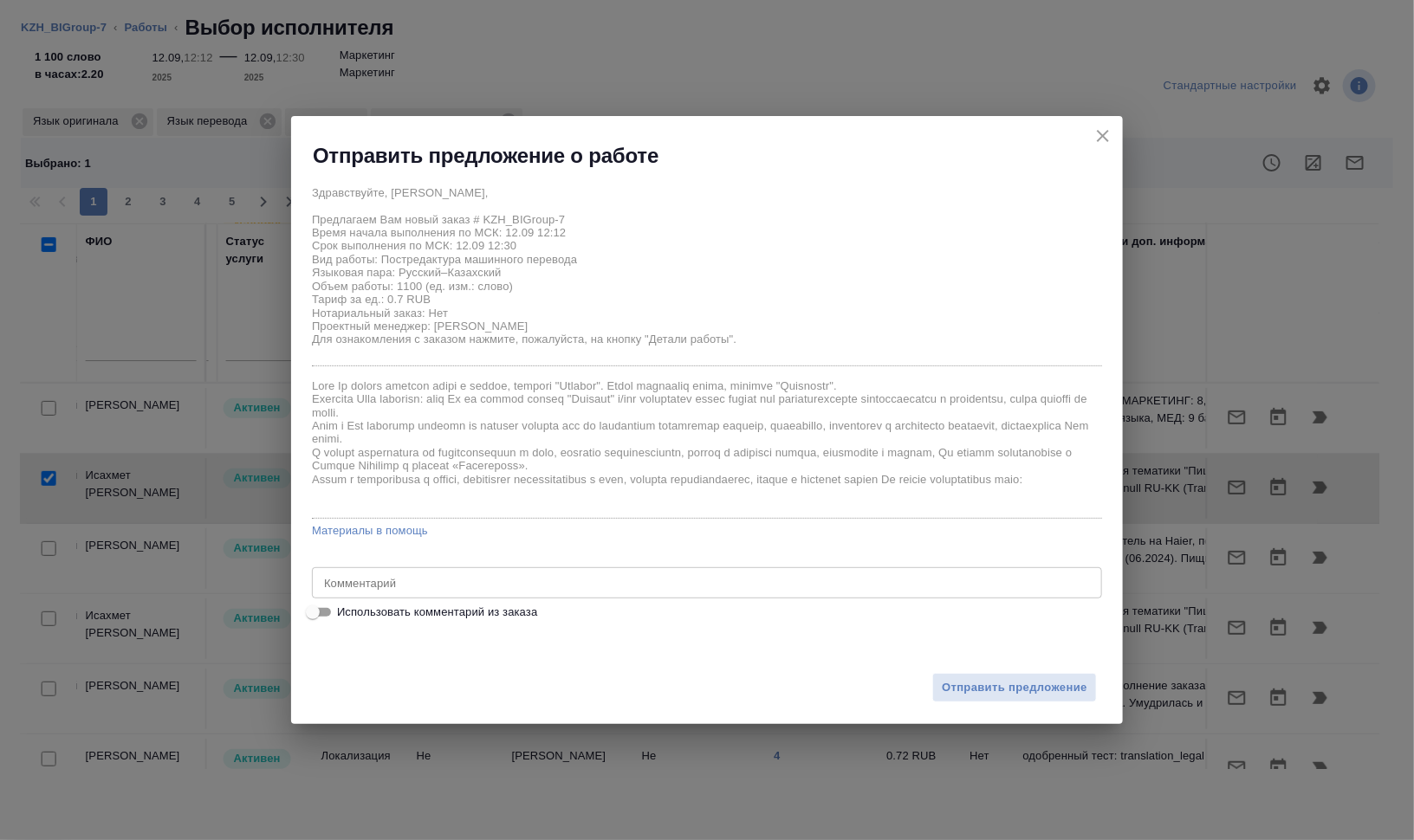
click at [440, 577] on textarea at bounding box center [707, 583] width 766 height 13
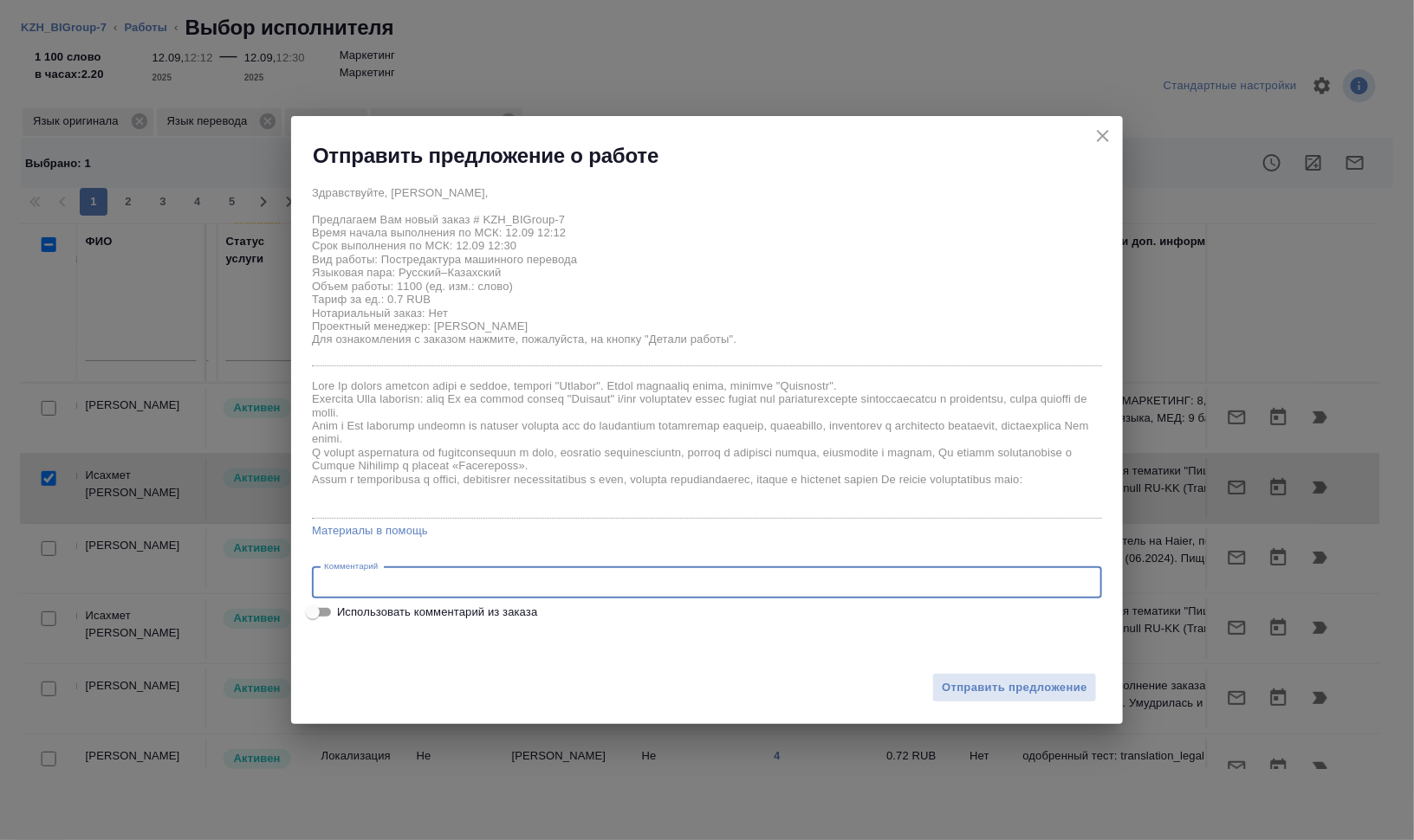
paste textarea "Сможешь, пожалуйста, помочь с небольшим срочным заказом? Очень нужно в течение …"
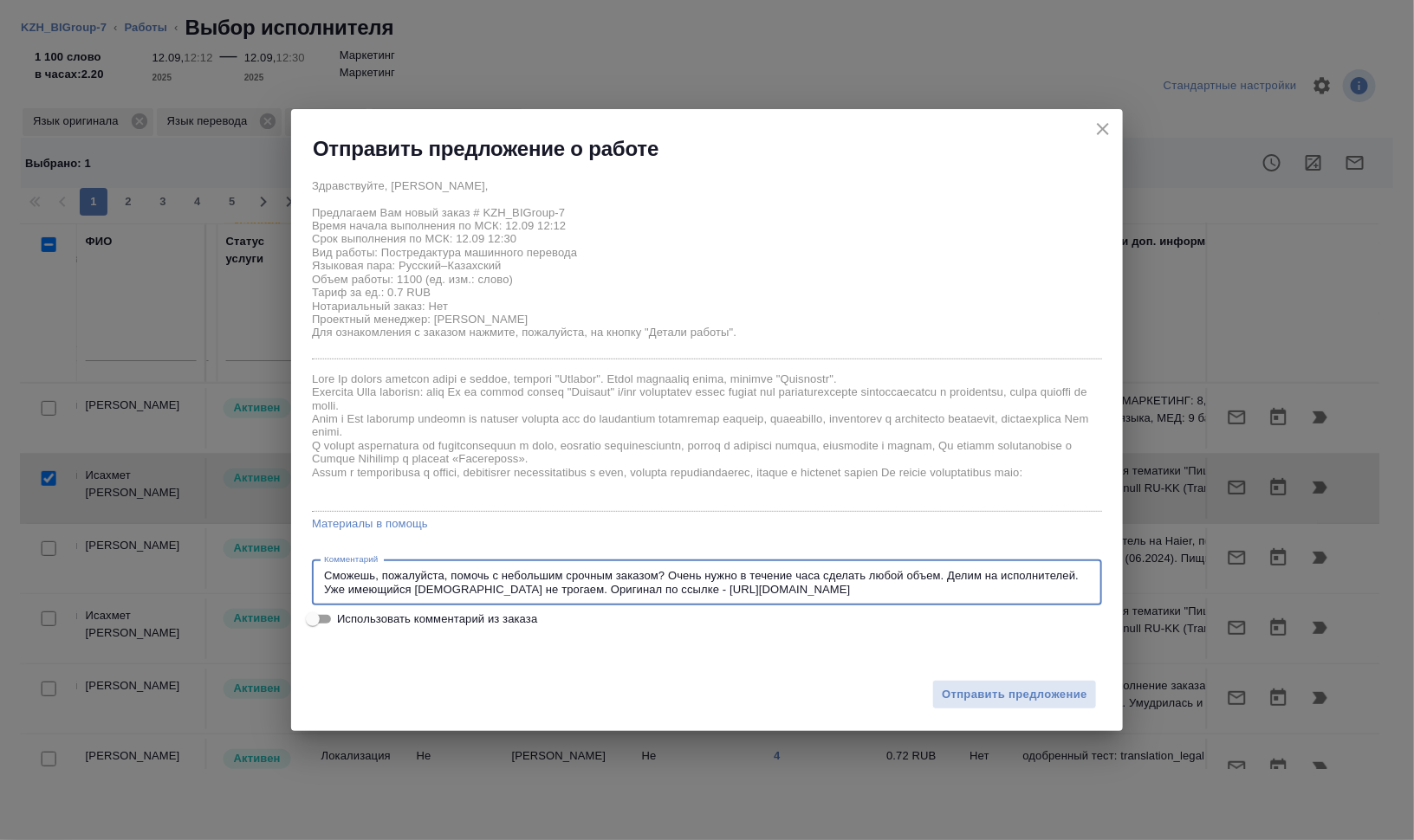
click at [363, 572] on textarea "Сможешь, пожалуйста, помочь с небольшим срочным заказом? Очень нужно в течение …" at bounding box center [707, 582] width 766 height 27
click at [372, 574] on textarea "Сможешь, пожалуйста, помочь с небольшим срочным заказом? Очень нужно в течение …" at bounding box center [707, 582] width 766 height 27
click at [374, 574] on textarea "Сможешь, пожалуйста, помочь с небольшим срочным заказом? Очень нужно в течение …" at bounding box center [707, 582] width 766 height 27
click at [898, 590] on textarea "Сможете, пожалуйста, помочь с небольшим срочным заказом? Очень нужно в течение …" at bounding box center [707, 582] width 766 height 27
click at [989, 577] on textarea "Сможете, пожалуйста, помочь с небольшим срочным заказом? Очень нужно в течение …" at bounding box center [707, 582] width 766 height 27
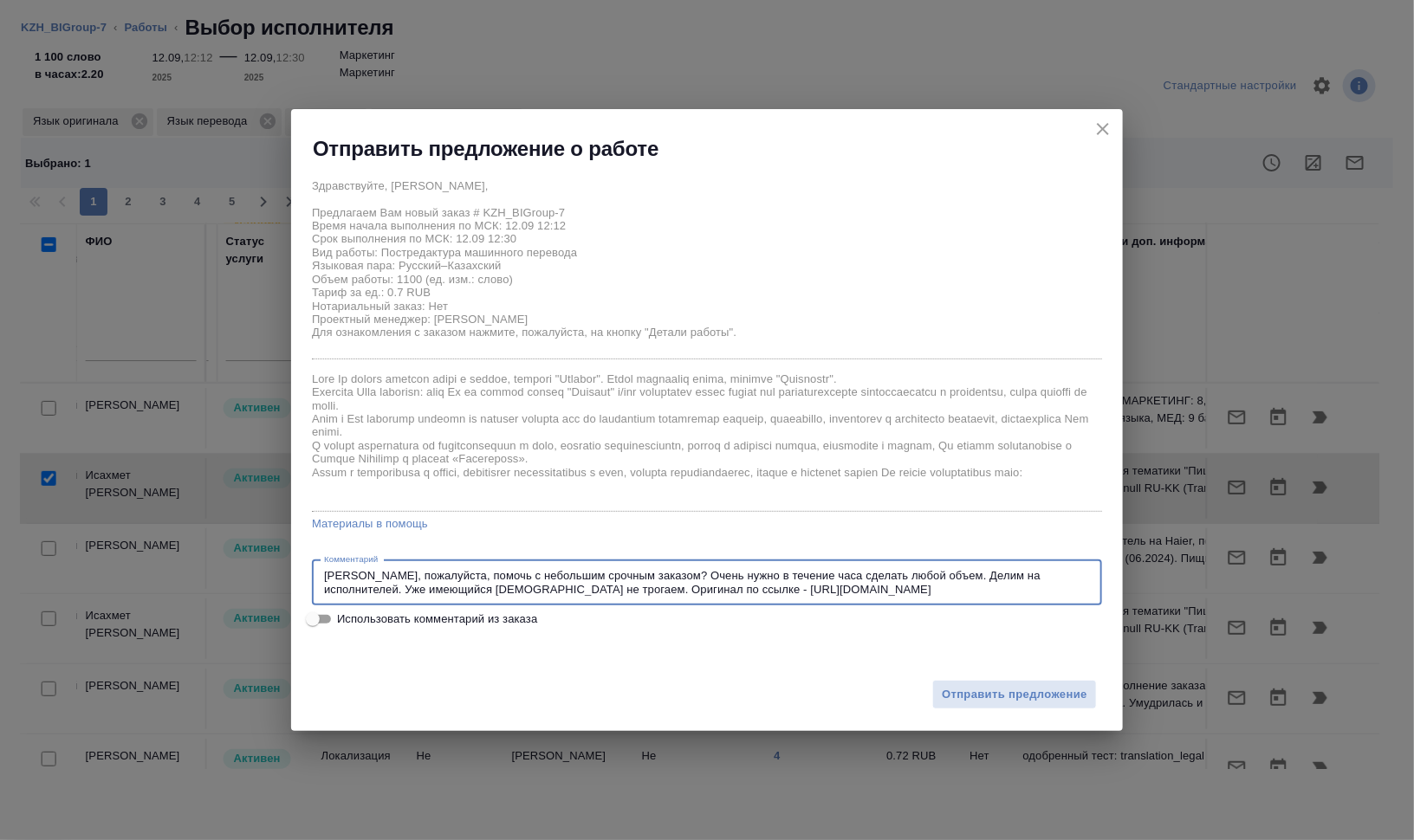
click at [478, 582] on textarea "Сможете, пожалуйста, помочь с небольшим срочным заказом? Очень нужно в течение …" at bounding box center [707, 582] width 766 height 27
click at [516, 586] on textarea "Сможете, пожалуйста, помочь с небольшим срочным заказом? Очень нужно в течение …" at bounding box center [707, 582] width 766 height 27
click at [580, 588] on textarea "Сможете, пожалуйста, помочь с небольшим срочным заказом? Очень нужно в течение …" at bounding box center [707, 582] width 766 height 27
type textarea "Сможете, пожалуйста, помочь с небольшим срочным заказом? Очень нужно в течение …"
click at [1045, 695] on span "Отправить предложение" at bounding box center [1015, 694] width 146 height 20
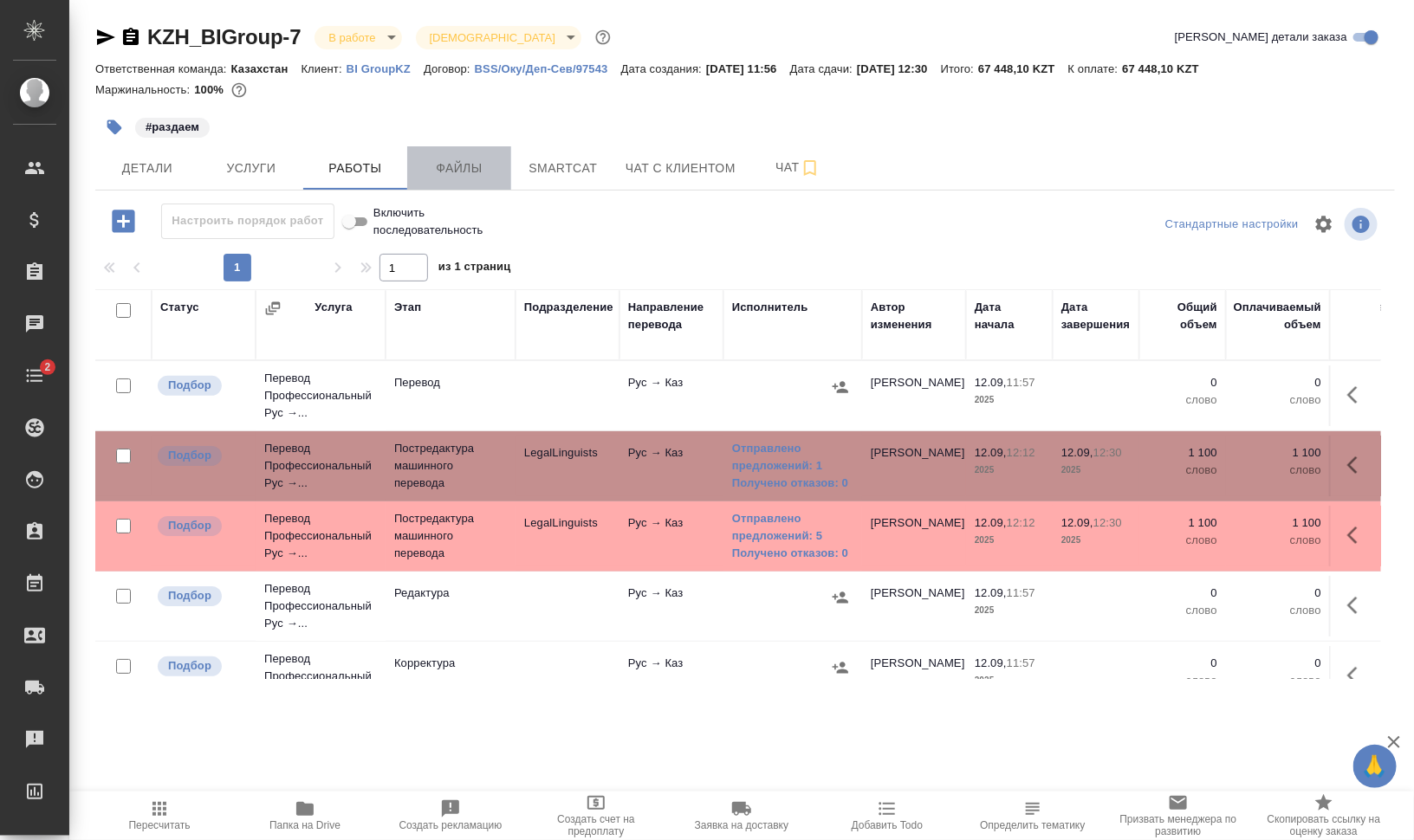
click at [459, 170] on span "Файлы" at bounding box center [459, 168] width 83 height 21
click at [347, 167] on span "Работы" at bounding box center [355, 168] width 83 height 21
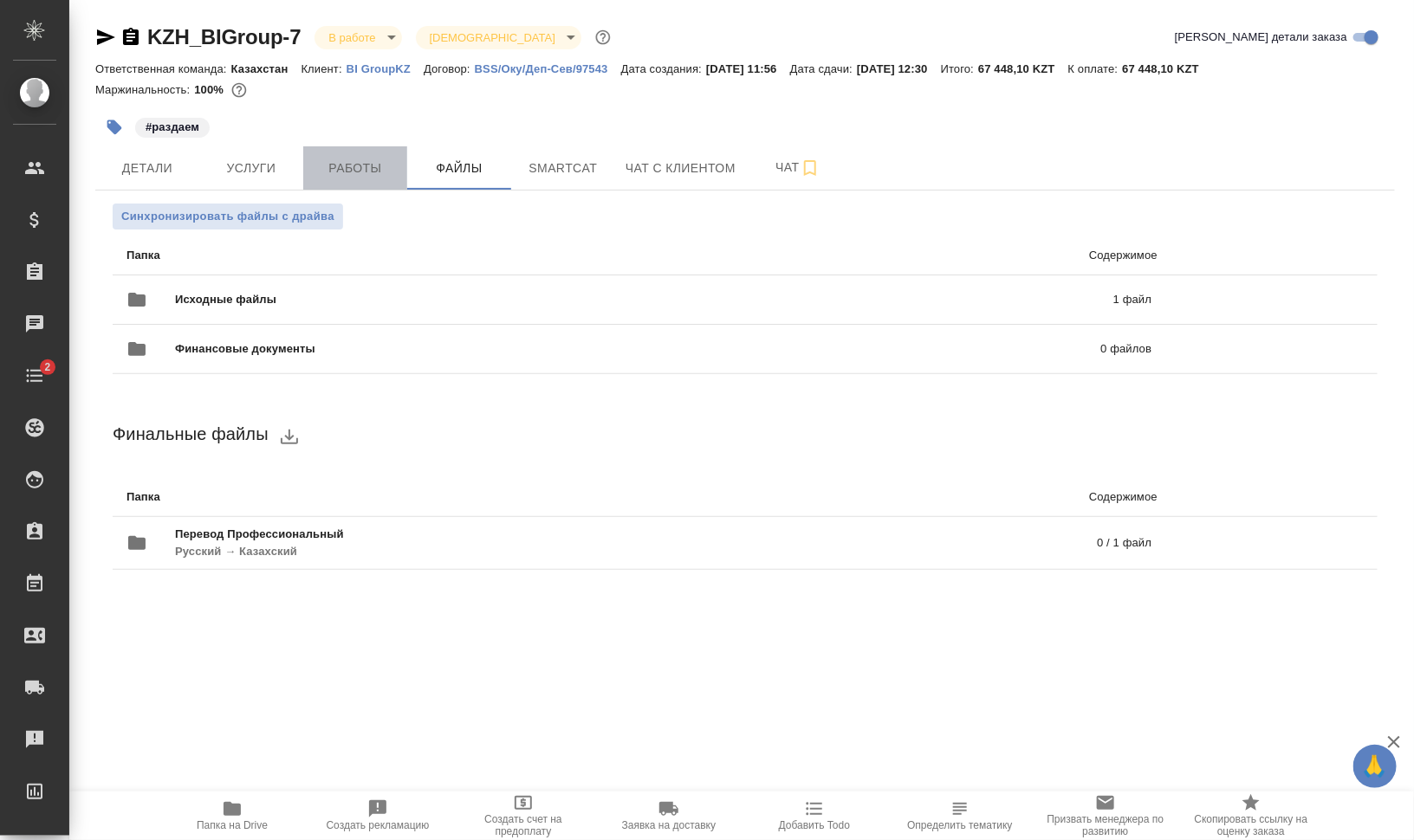
click at [347, 167] on span "Работы" at bounding box center [355, 168] width 83 height 21
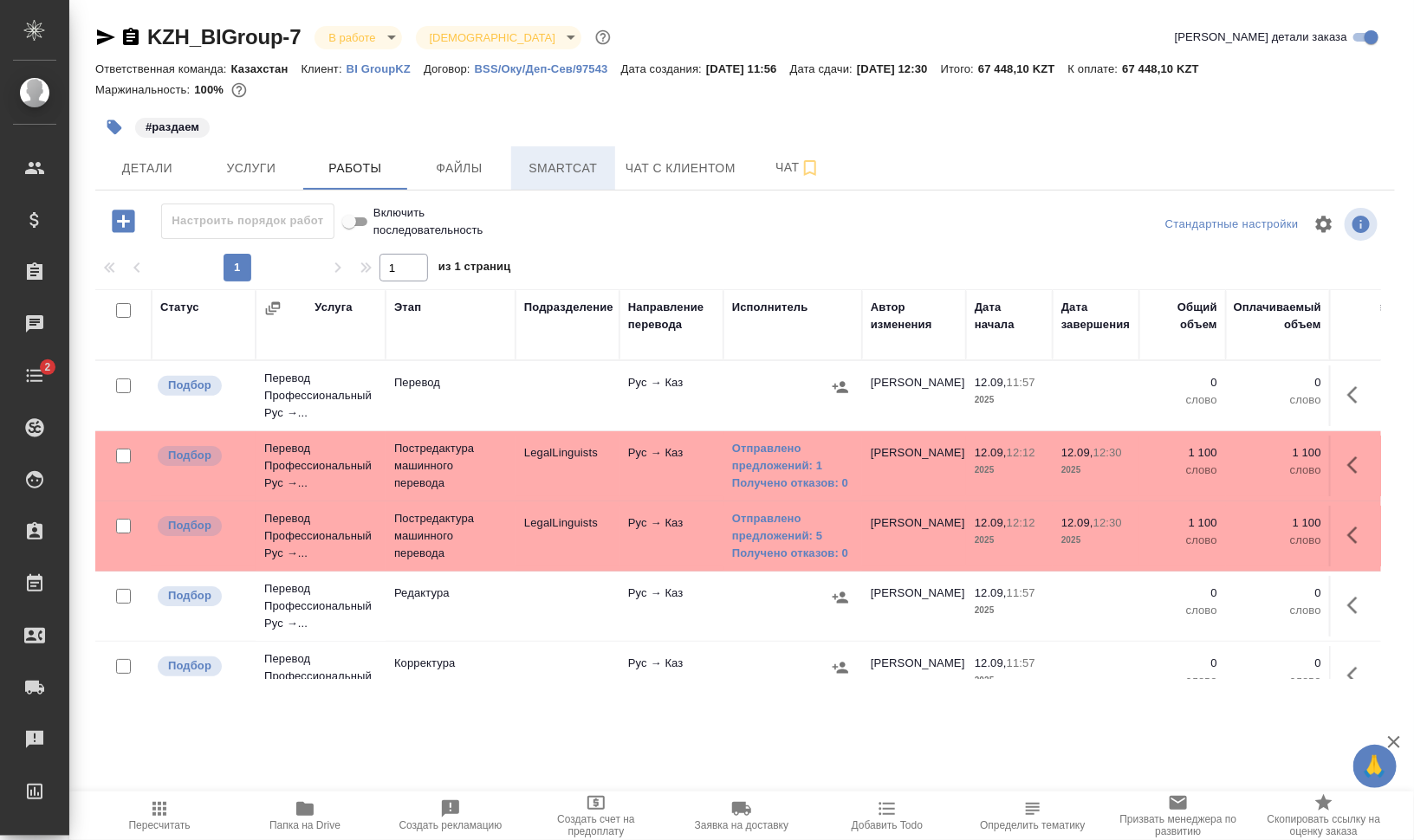
click at [559, 167] on span "Smartcat" at bounding box center [563, 168] width 83 height 21
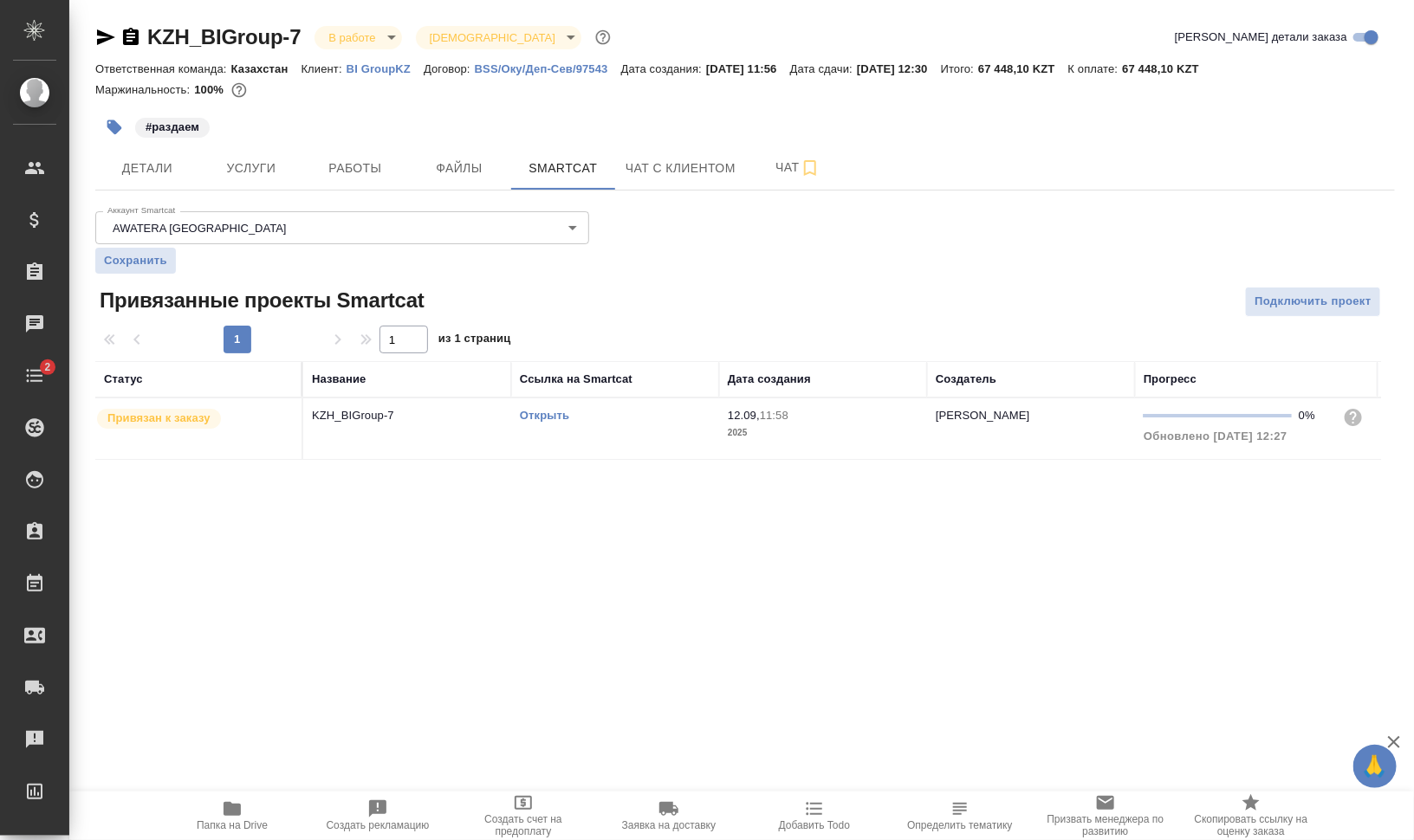
click at [578, 430] on td "Открыть" at bounding box center [615, 428] width 208 height 61
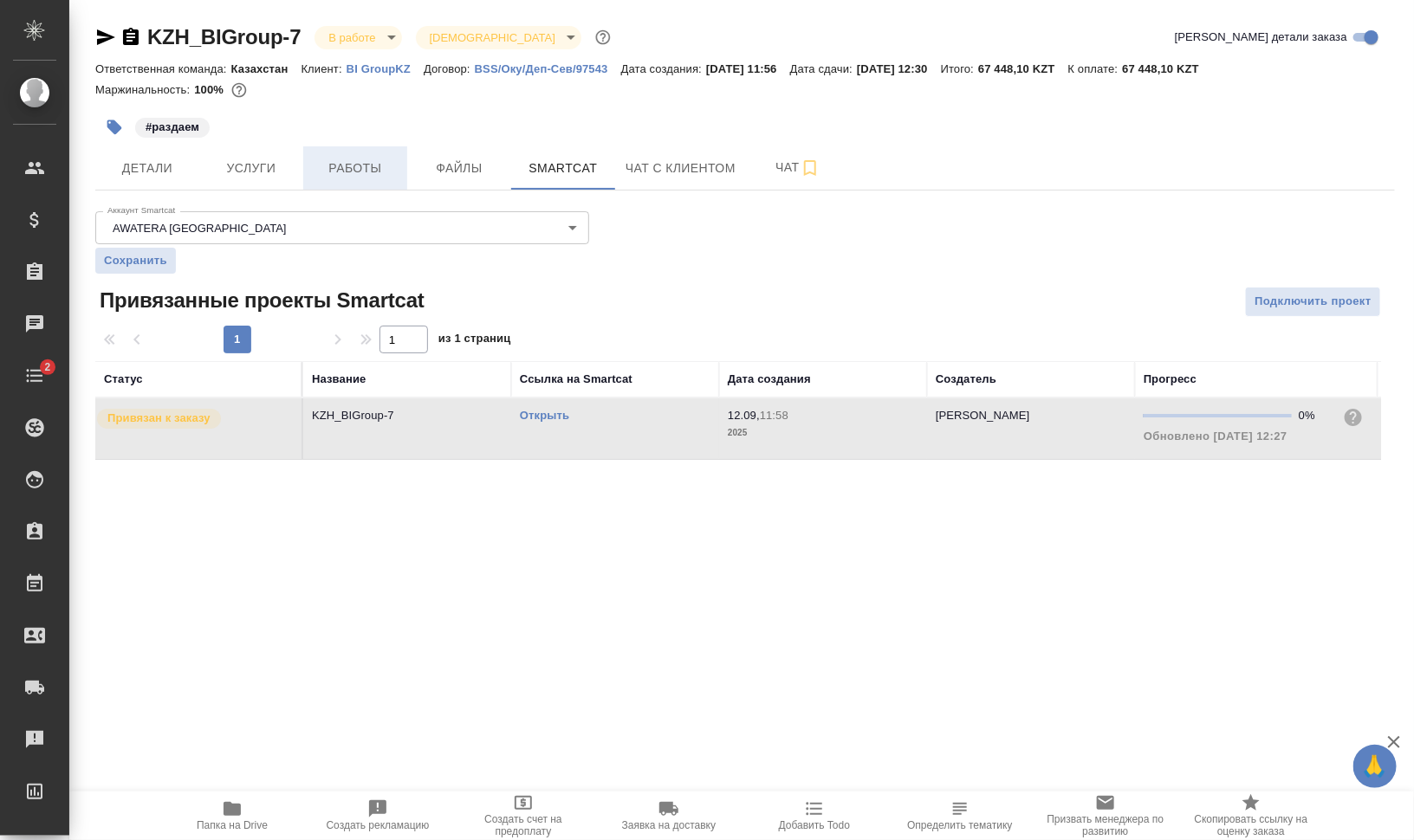
click at [351, 158] on span "Работы" at bounding box center [355, 168] width 83 height 21
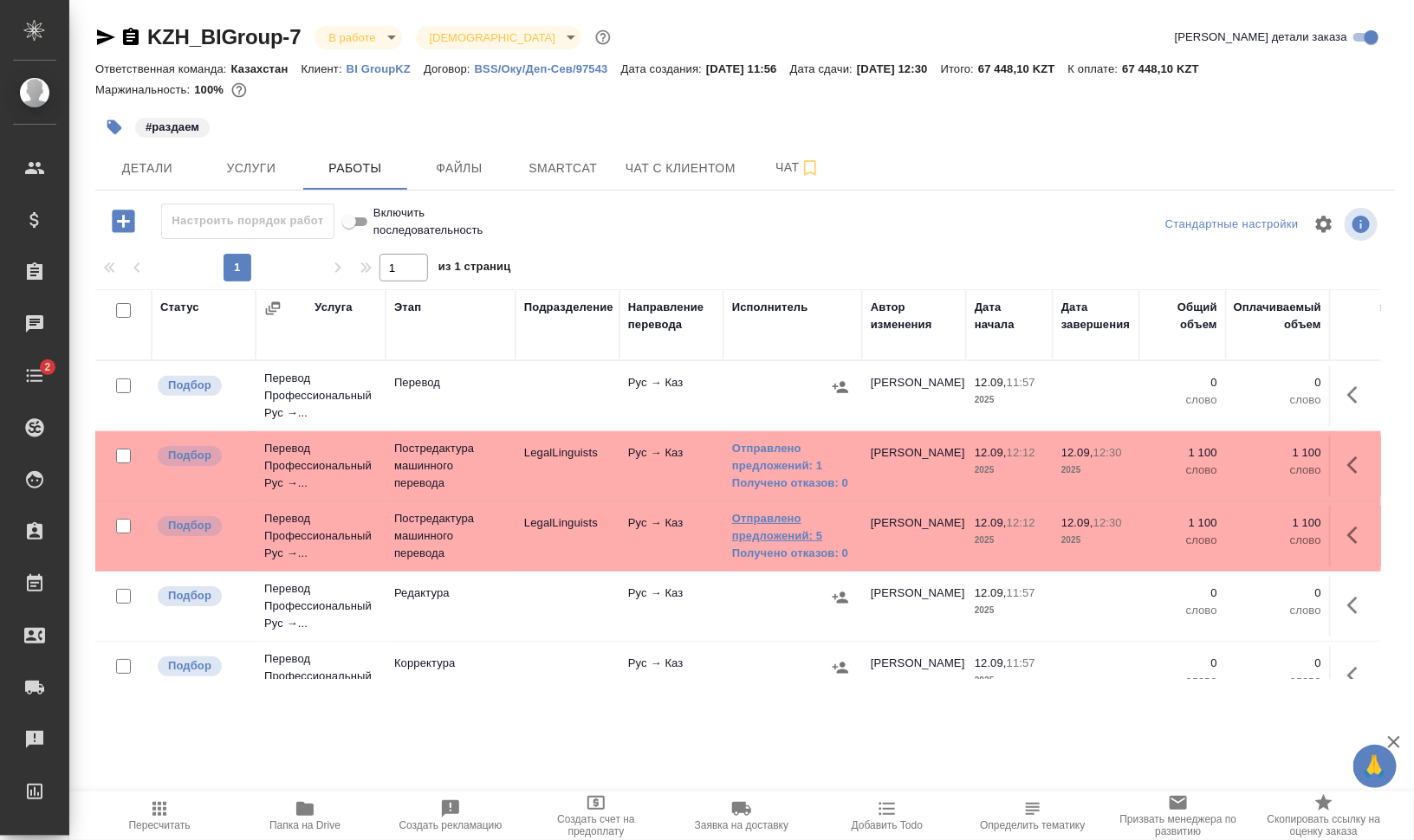
click at [774, 523] on link "Отправлено предложений: 5" at bounding box center [793, 527] width 121 height 35
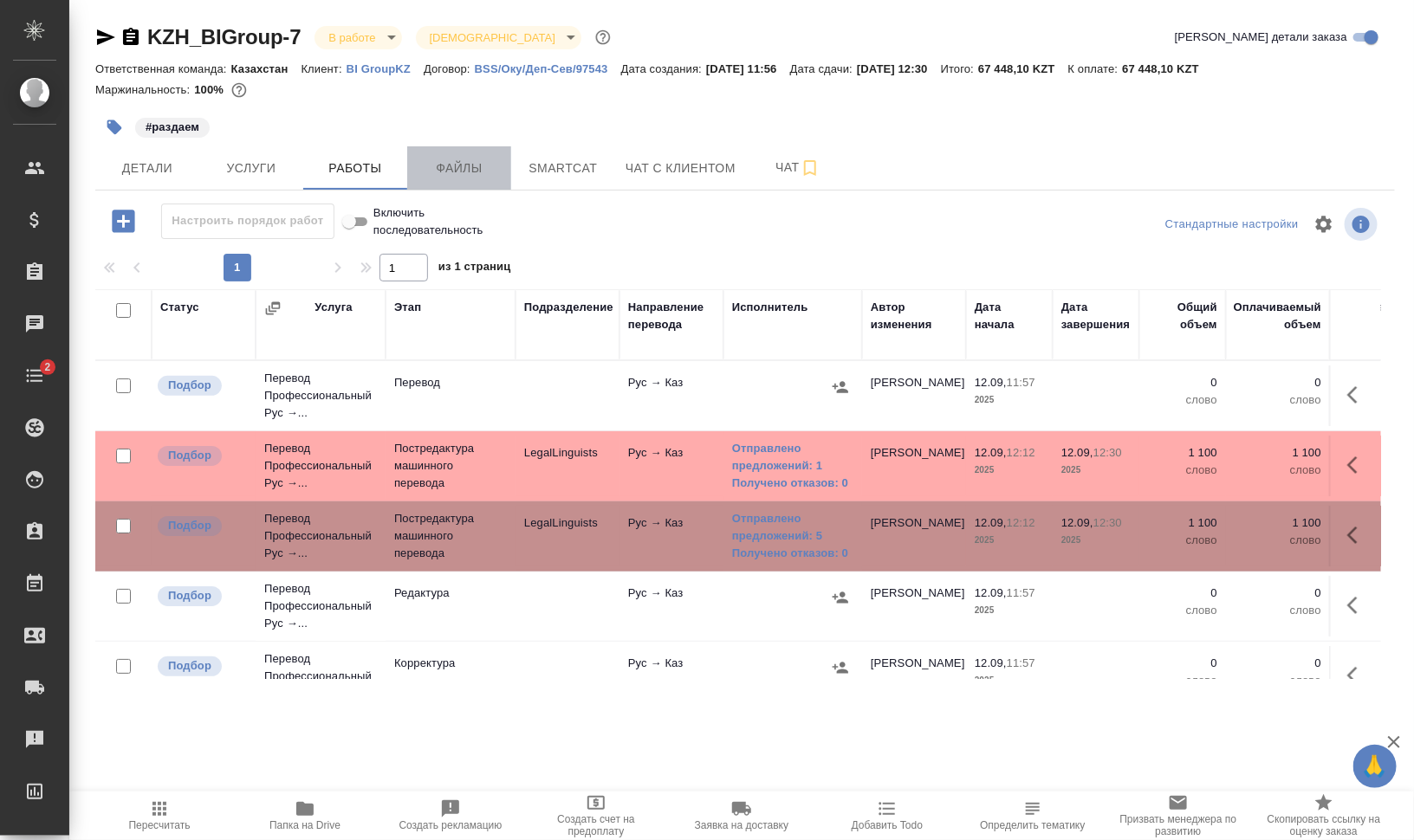
click at [446, 164] on span "Файлы" at bounding box center [459, 168] width 83 height 21
click at [327, 170] on span "Работы" at bounding box center [355, 168] width 83 height 21
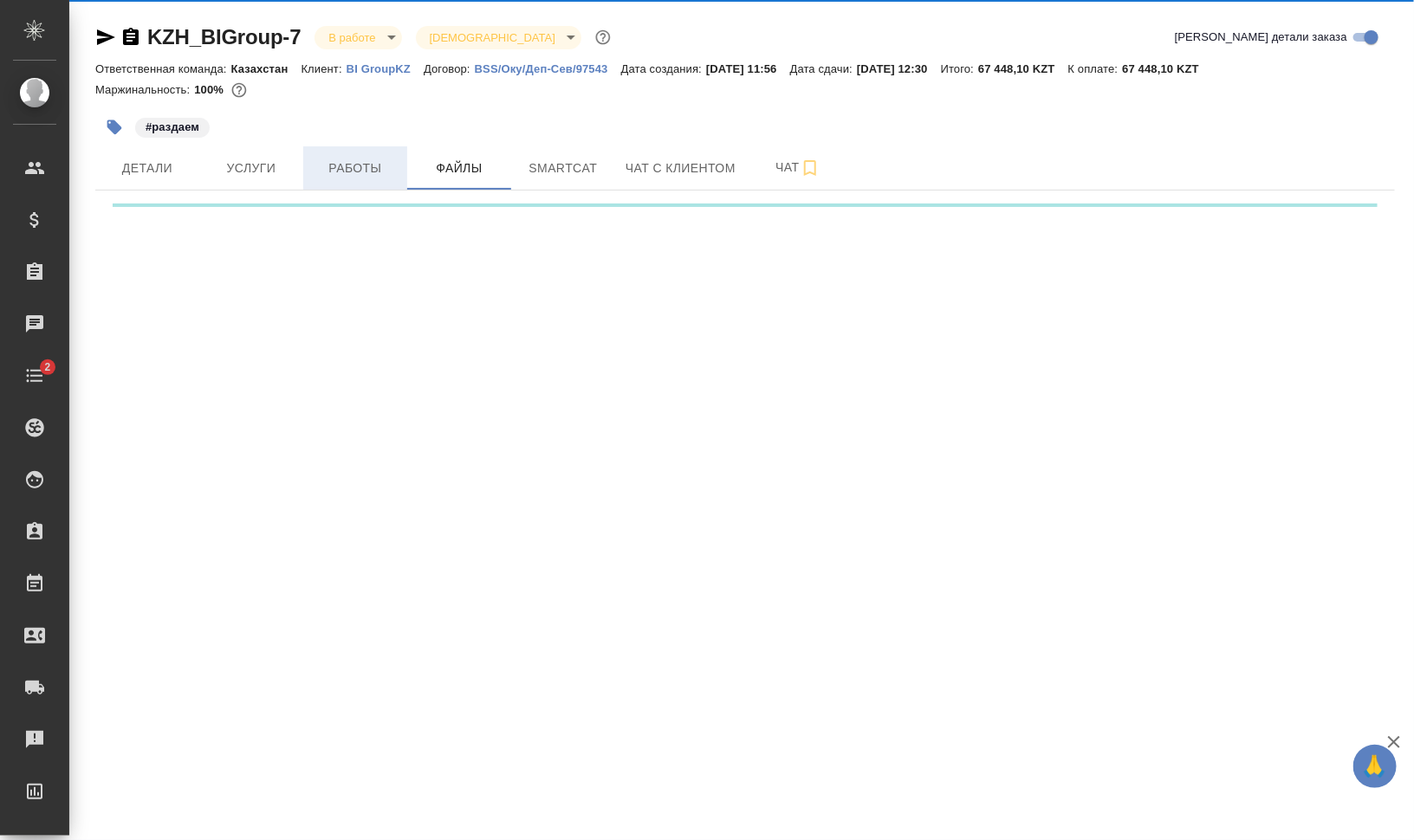
click at [354, 166] on span "Работы" at bounding box center [355, 168] width 83 height 21
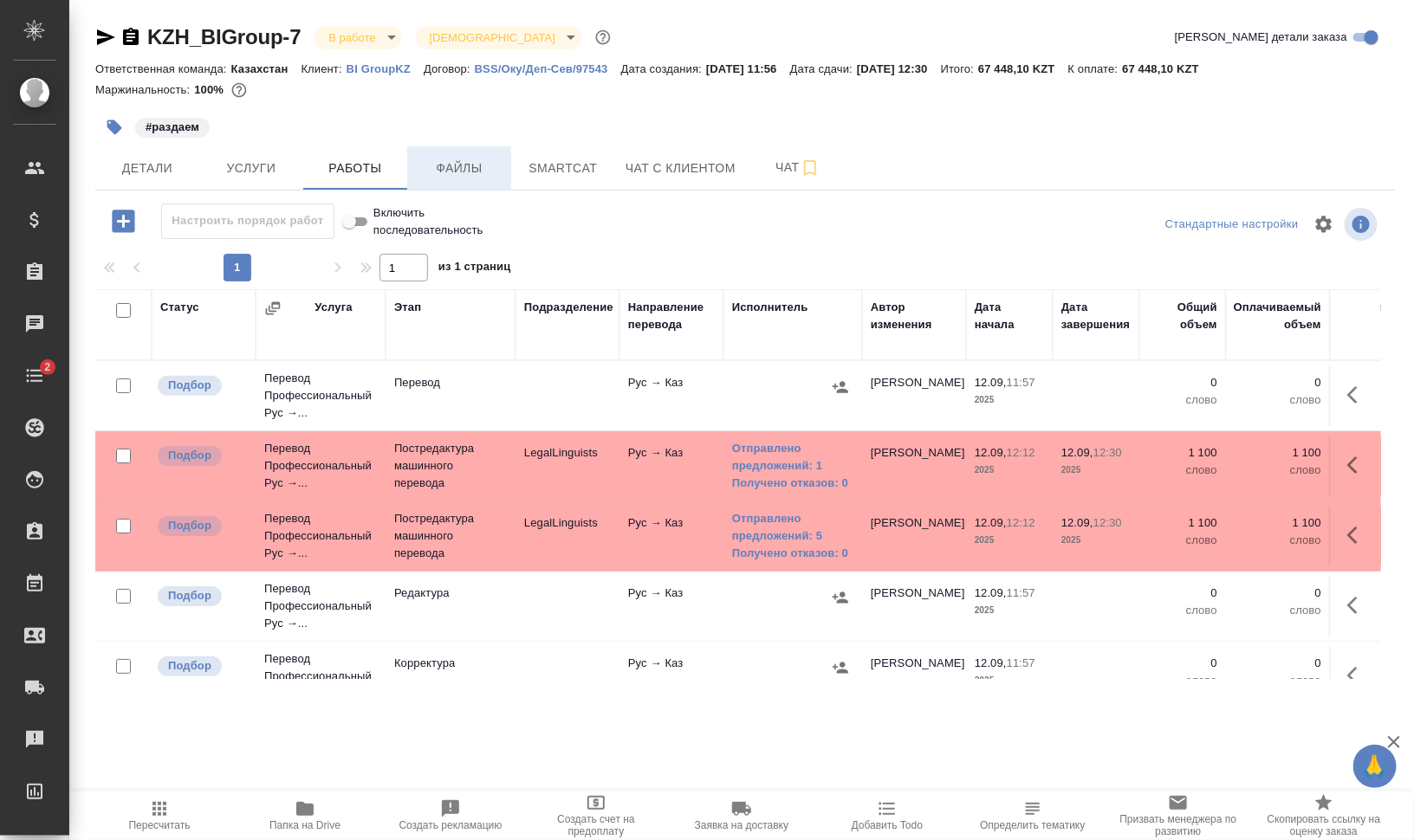
click at [464, 169] on span "Файлы" at bounding box center [459, 168] width 83 height 21
click at [356, 166] on span "Работы" at bounding box center [355, 168] width 83 height 21
click at [785, 464] on link "Отправлено предложений: 1" at bounding box center [793, 457] width 121 height 35
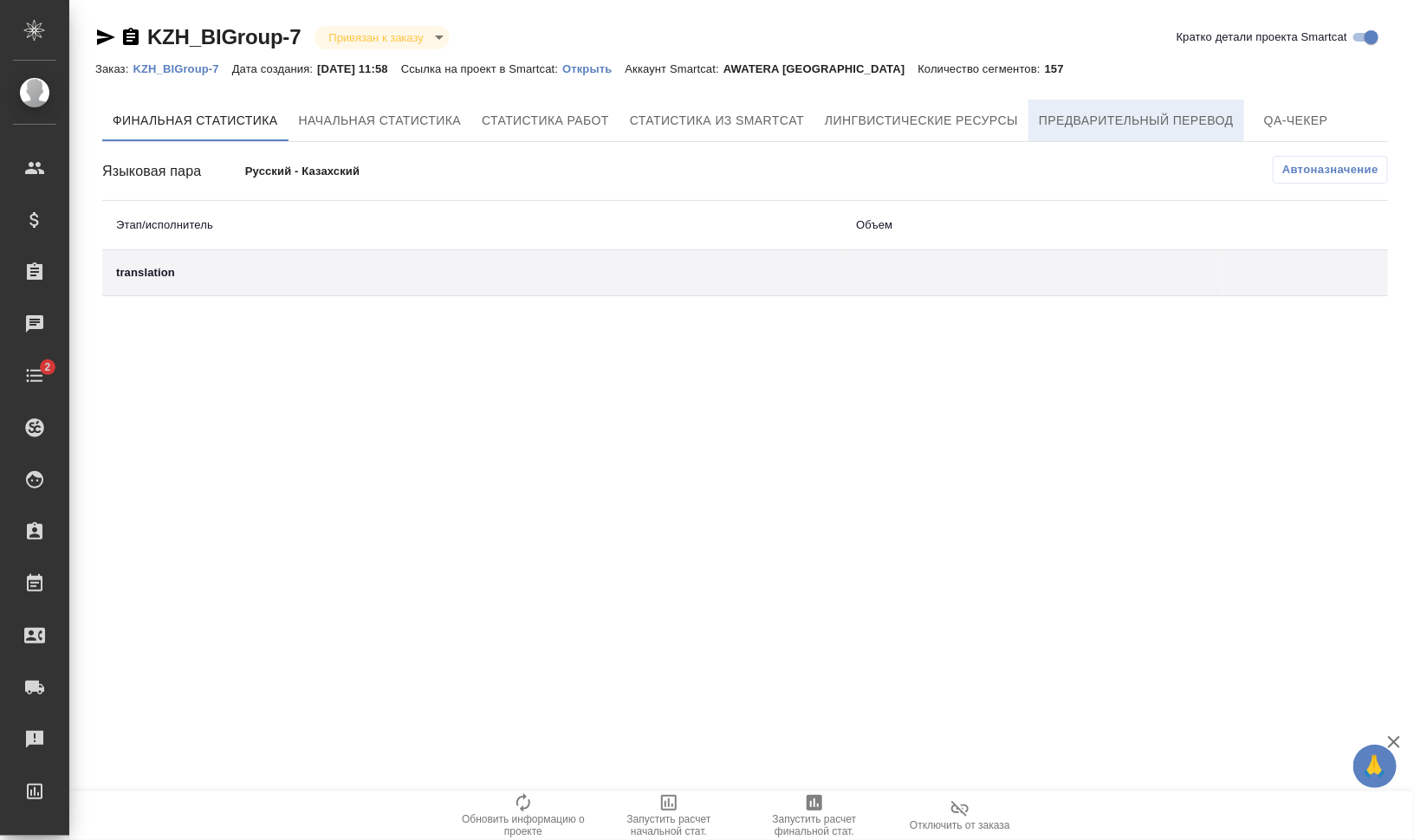
click at [1098, 125] on span "Предварительный перевод" at bounding box center [1136, 121] width 195 height 21
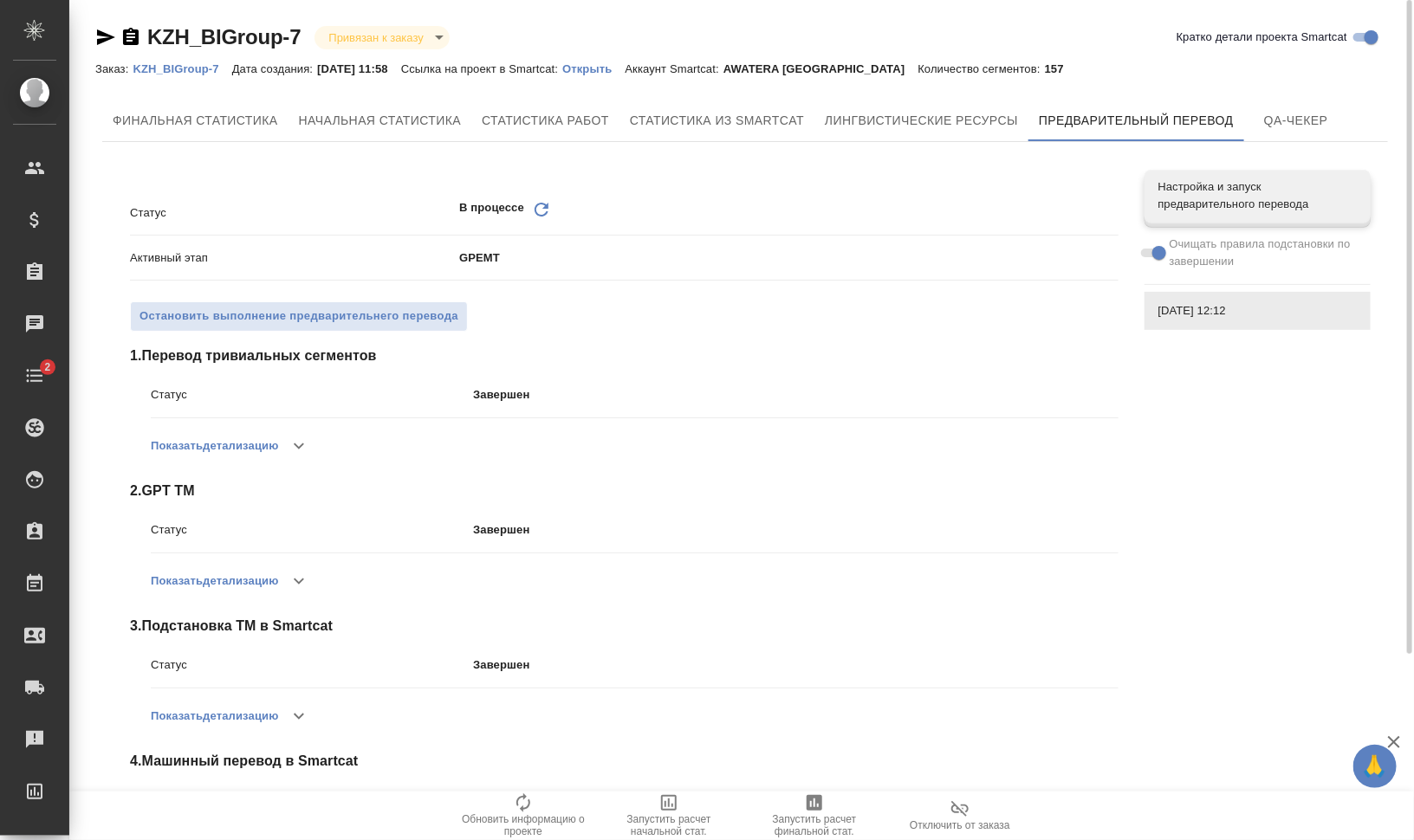
click at [538, 205] on icon "Обновить" at bounding box center [541, 209] width 21 height 21
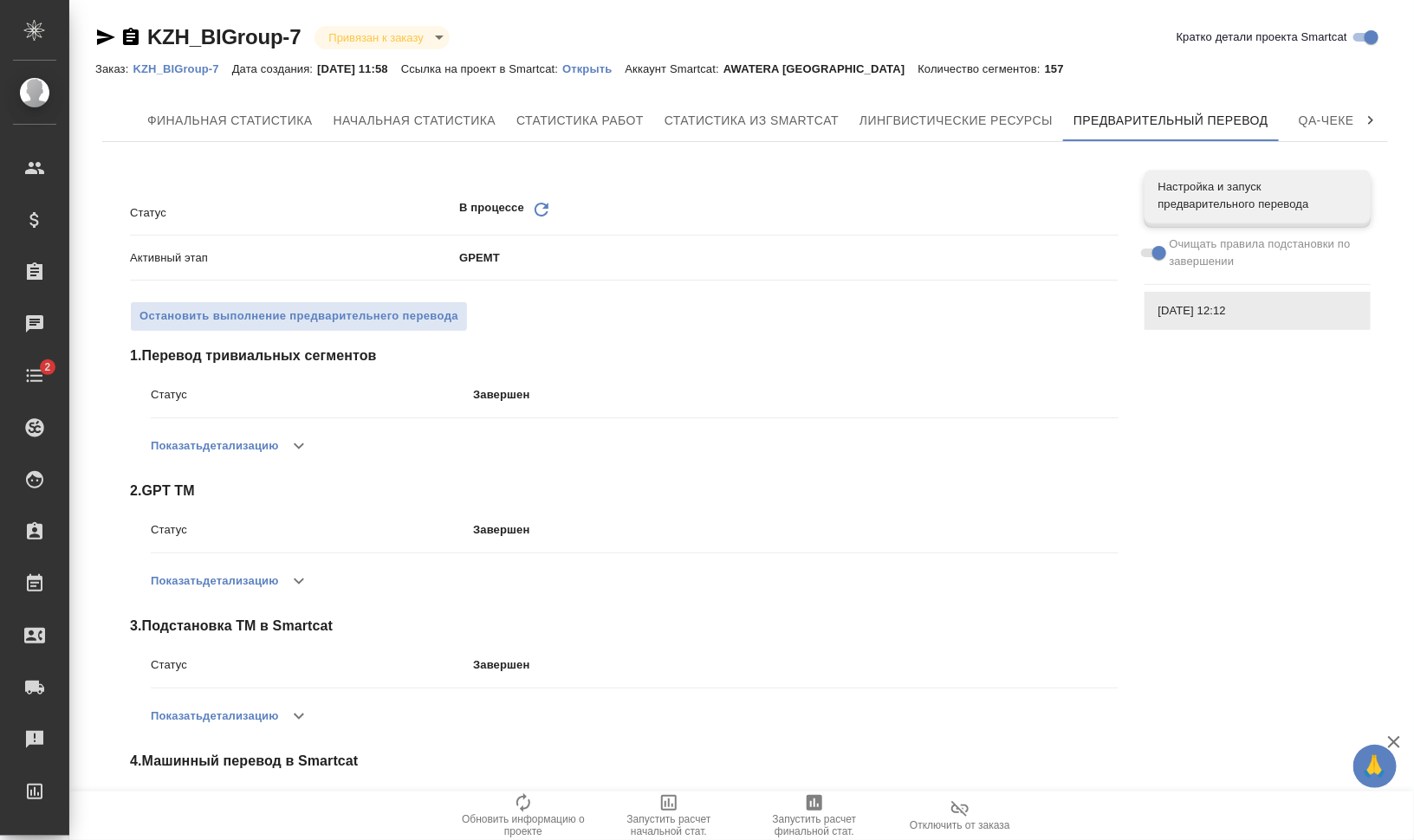
click at [545, 203] on icon "Обновить" at bounding box center [541, 209] width 21 height 21
click at [536, 210] on icon "Обновить" at bounding box center [541, 209] width 21 height 21
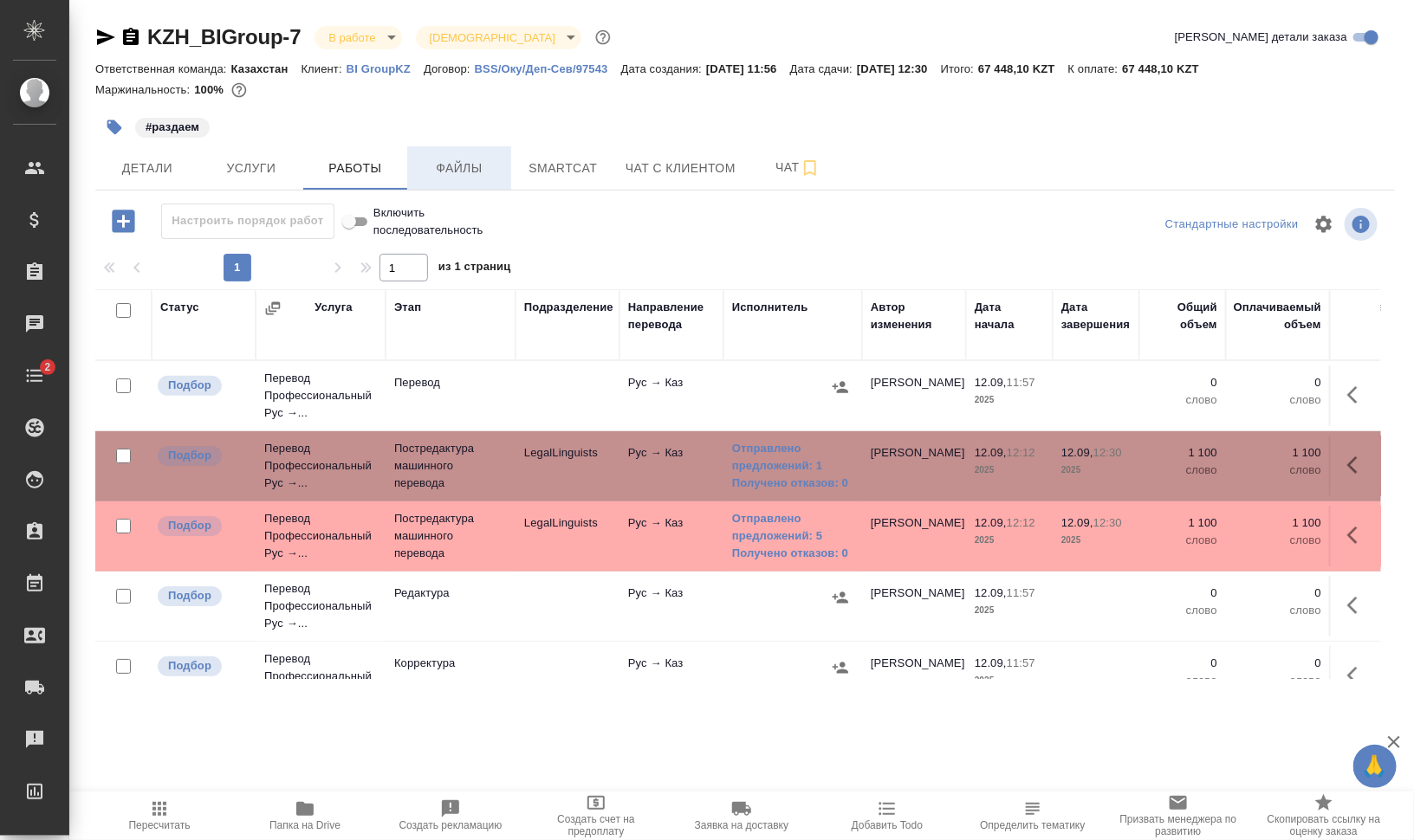
click at [467, 169] on span "Файлы" at bounding box center [459, 168] width 83 height 21
click at [314, 166] on span "Работы" at bounding box center [355, 168] width 83 height 21
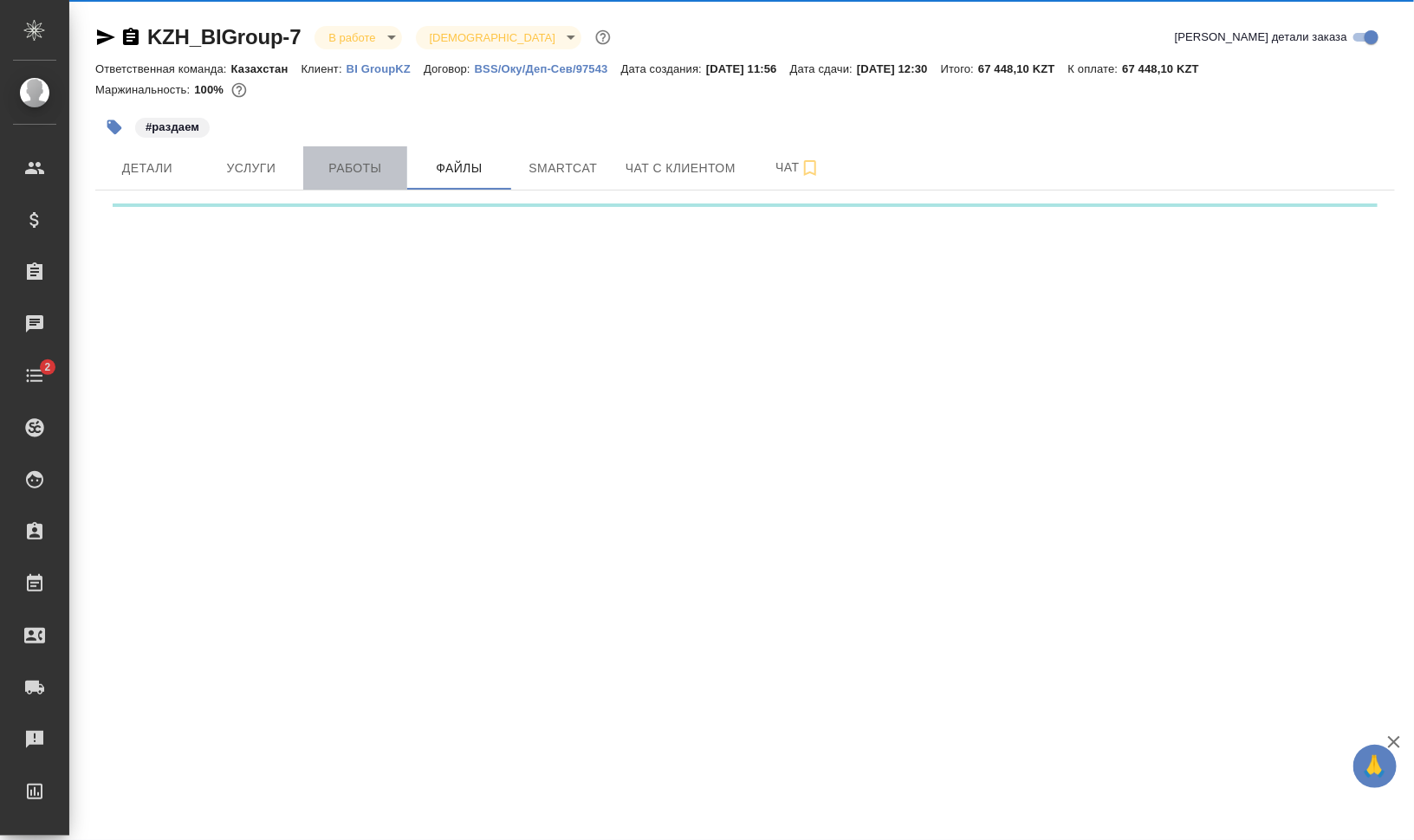
click at [360, 164] on span "Работы" at bounding box center [355, 168] width 83 height 21
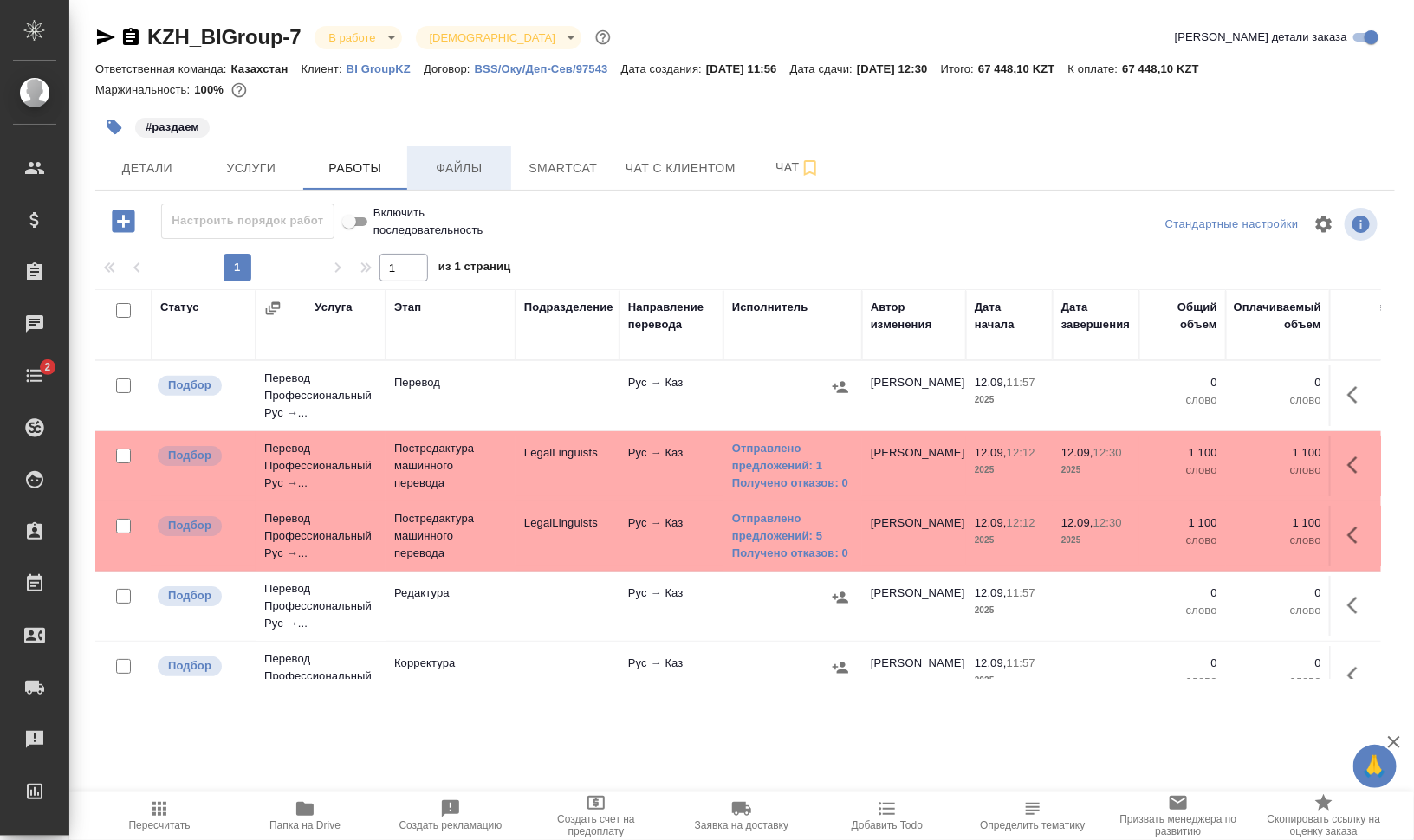
click at [478, 169] on span "Файлы" at bounding box center [459, 168] width 83 height 21
click at [350, 170] on span "Работы" at bounding box center [355, 168] width 83 height 21
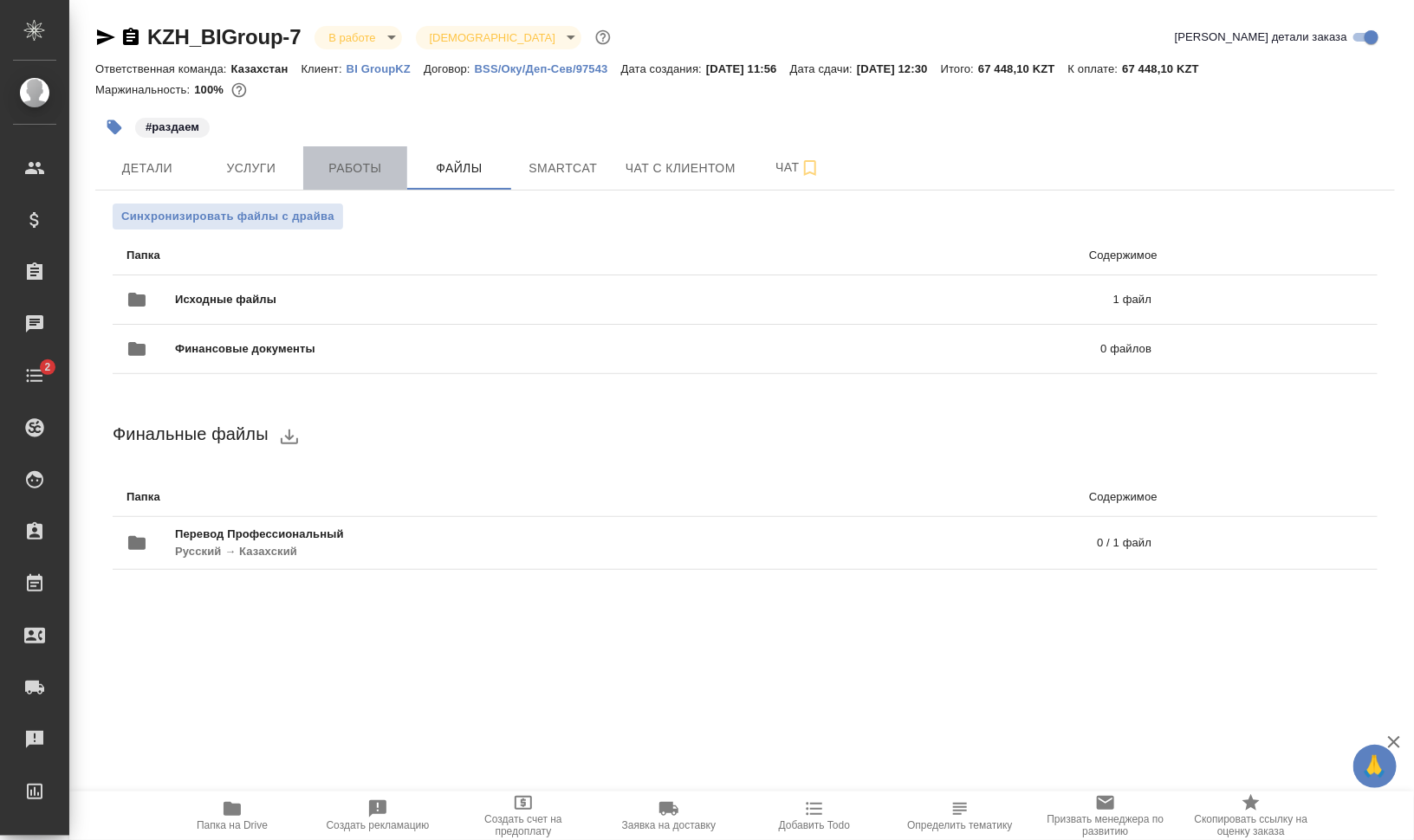
click at [350, 170] on span "Работы" at bounding box center [355, 168] width 83 height 21
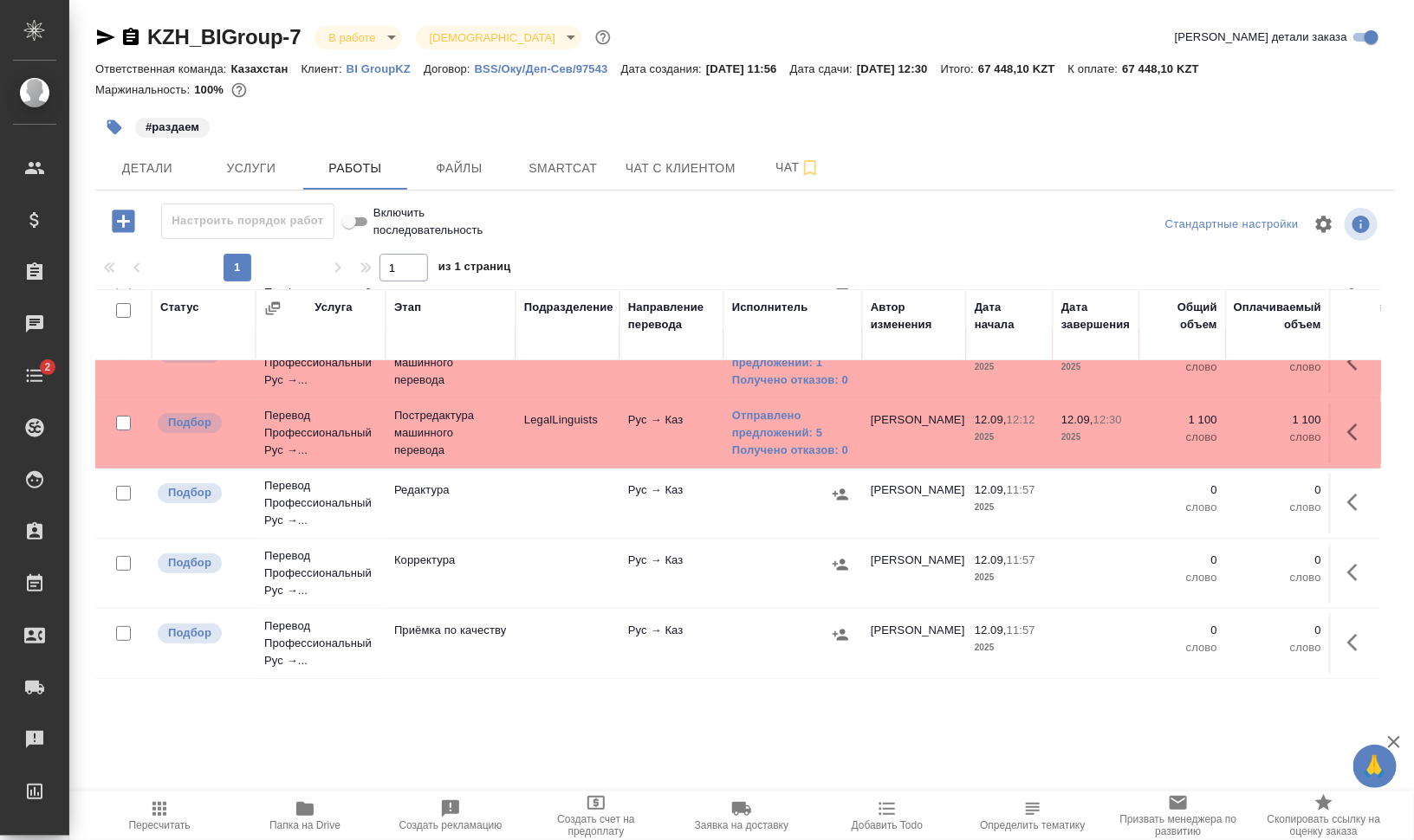
scroll to position [116, 0]
click at [587, 173] on span "Smartcat" at bounding box center [563, 168] width 83 height 21
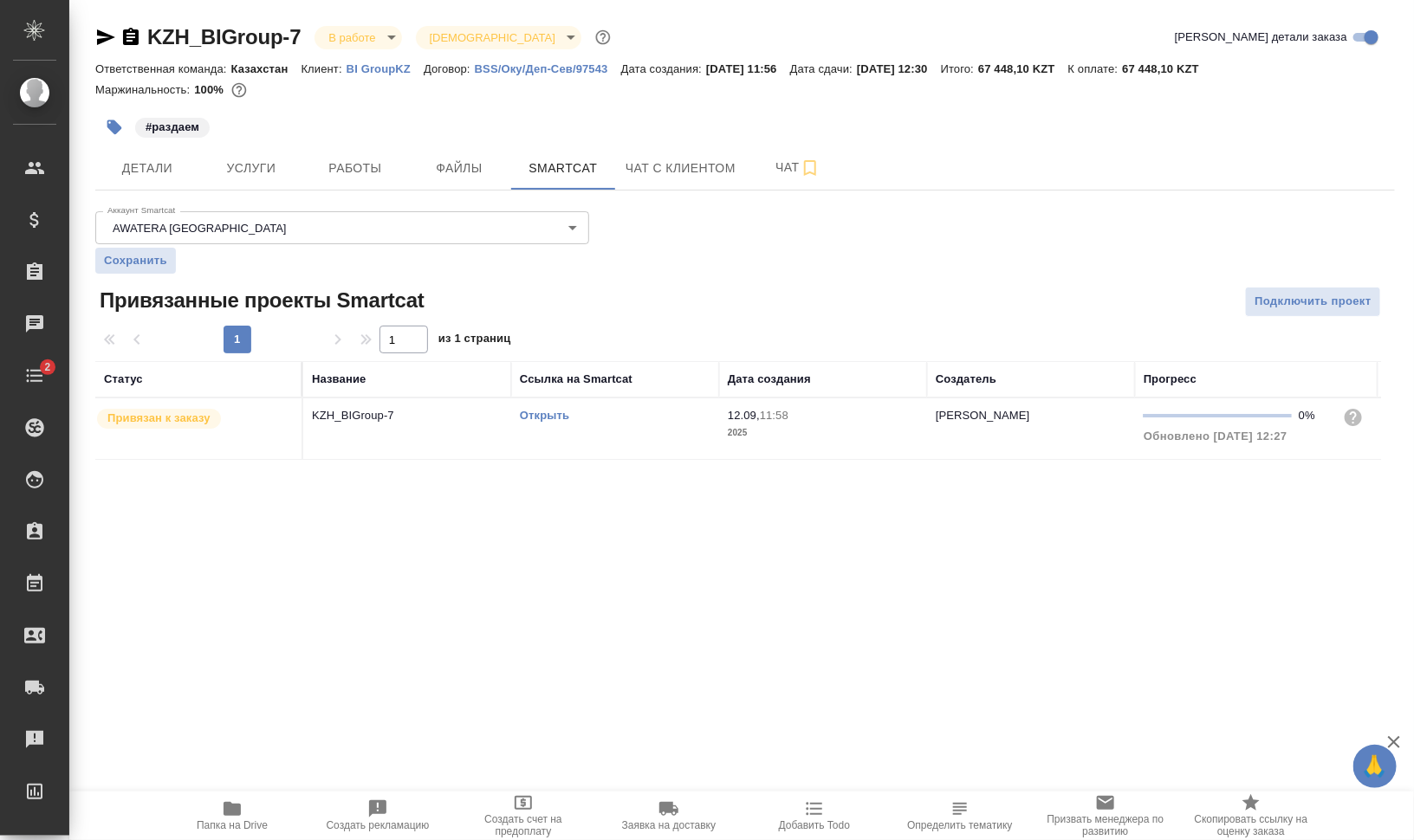
click at [554, 418] on link "Открыть" at bounding box center [544, 416] width 50 height 13
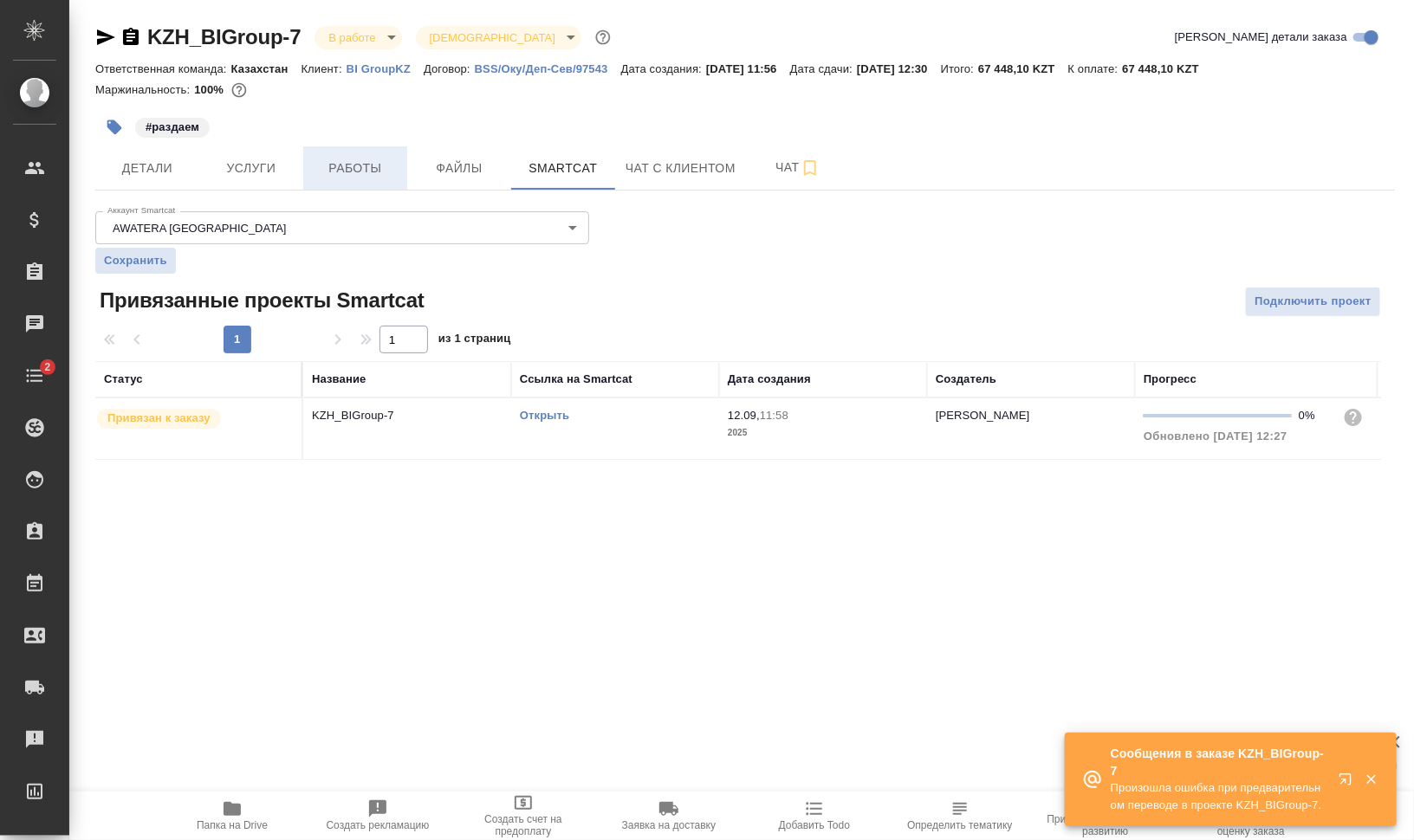
click at [386, 148] on button "Работы" at bounding box center [355, 168] width 104 height 43
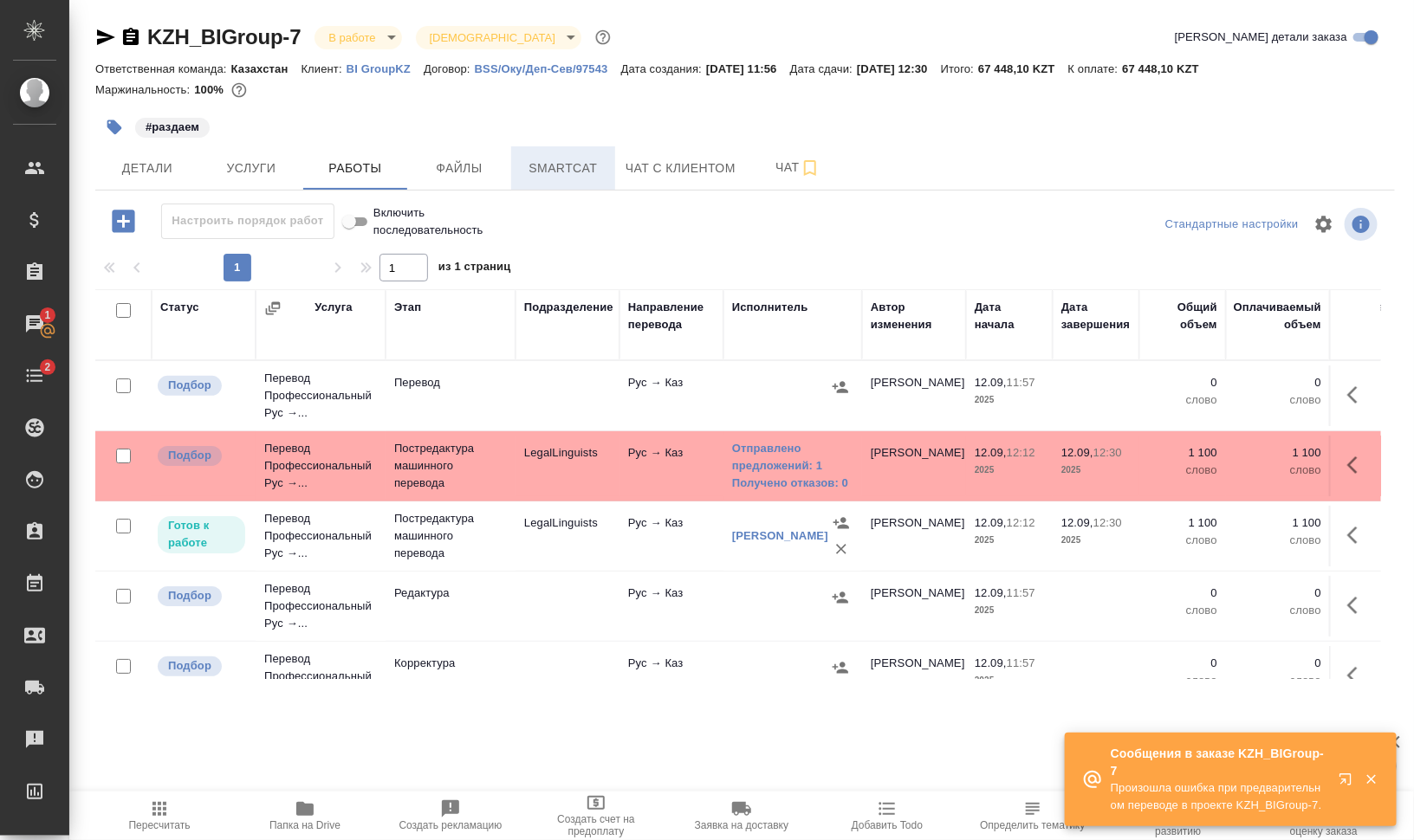
click at [540, 167] on span "Smartcat" at bounding box center [563, 168] width 83 height 21
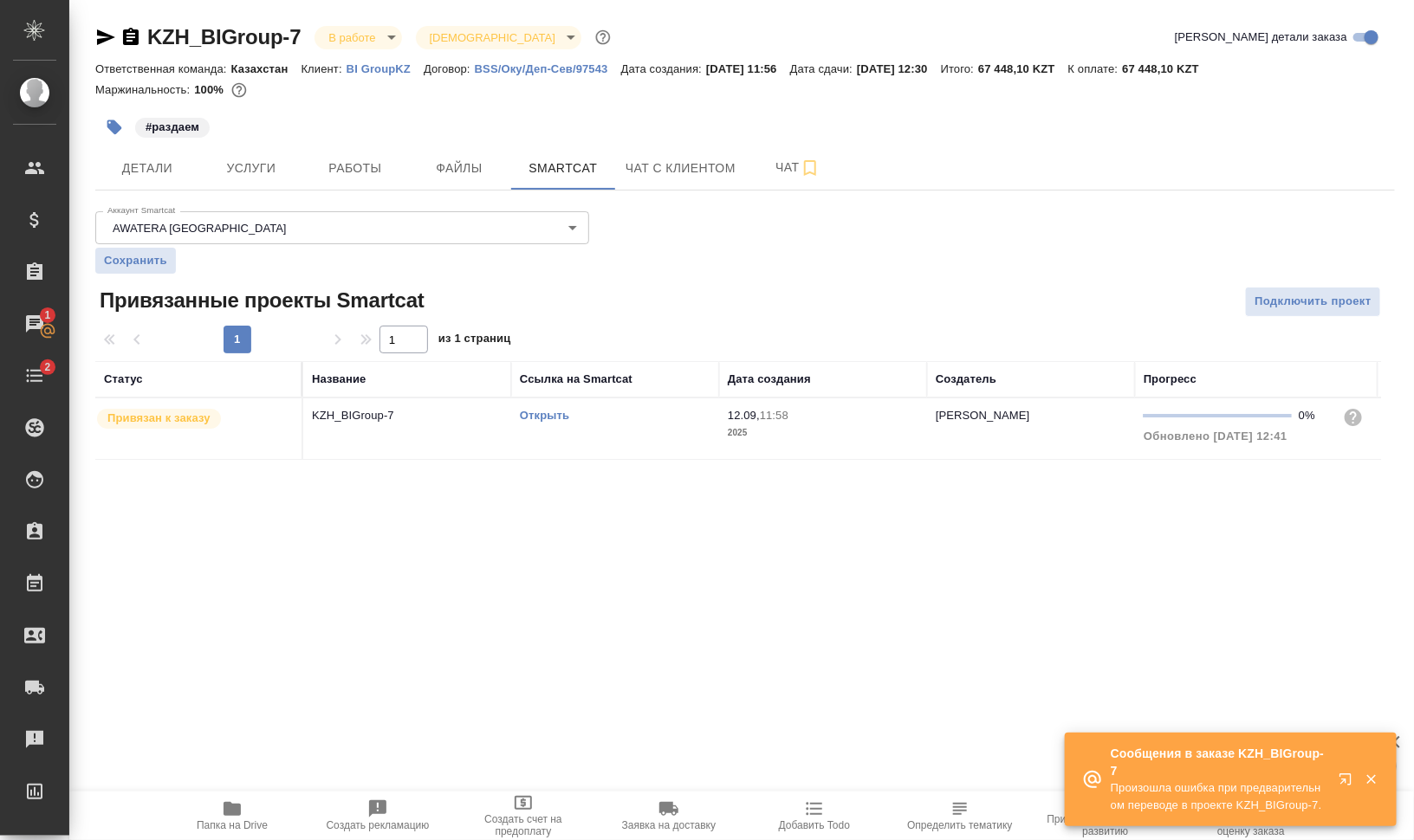
click at [537, 437] on td "Открыть" at bounding box center [615, 428] width 208 height 61
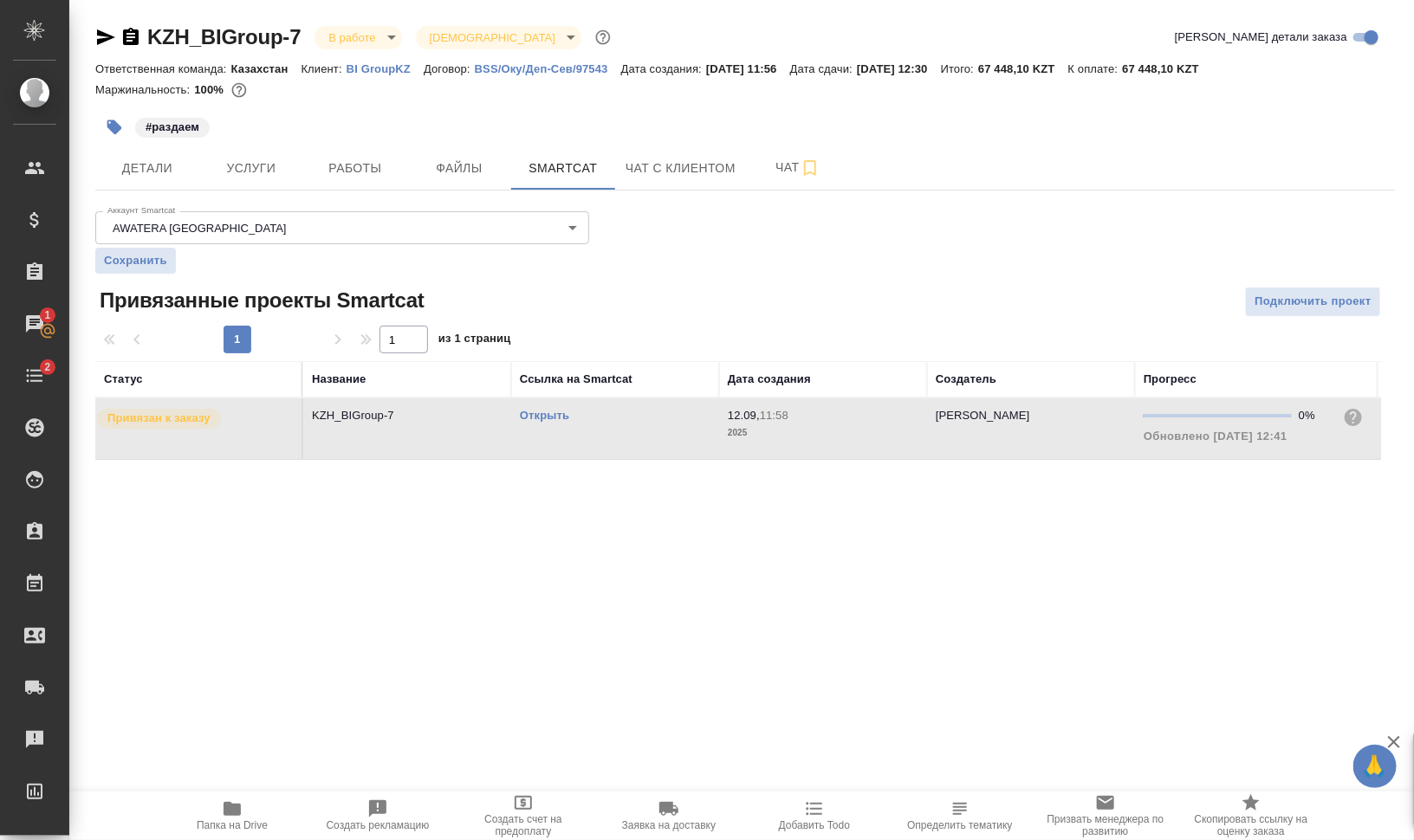
click at [537, 437] on td "Открыть" at bounding box center [615, 428] width 208 height 61
click at [364, 168] on span "Работы" at bounding box center [355, 168] width 83 height 21
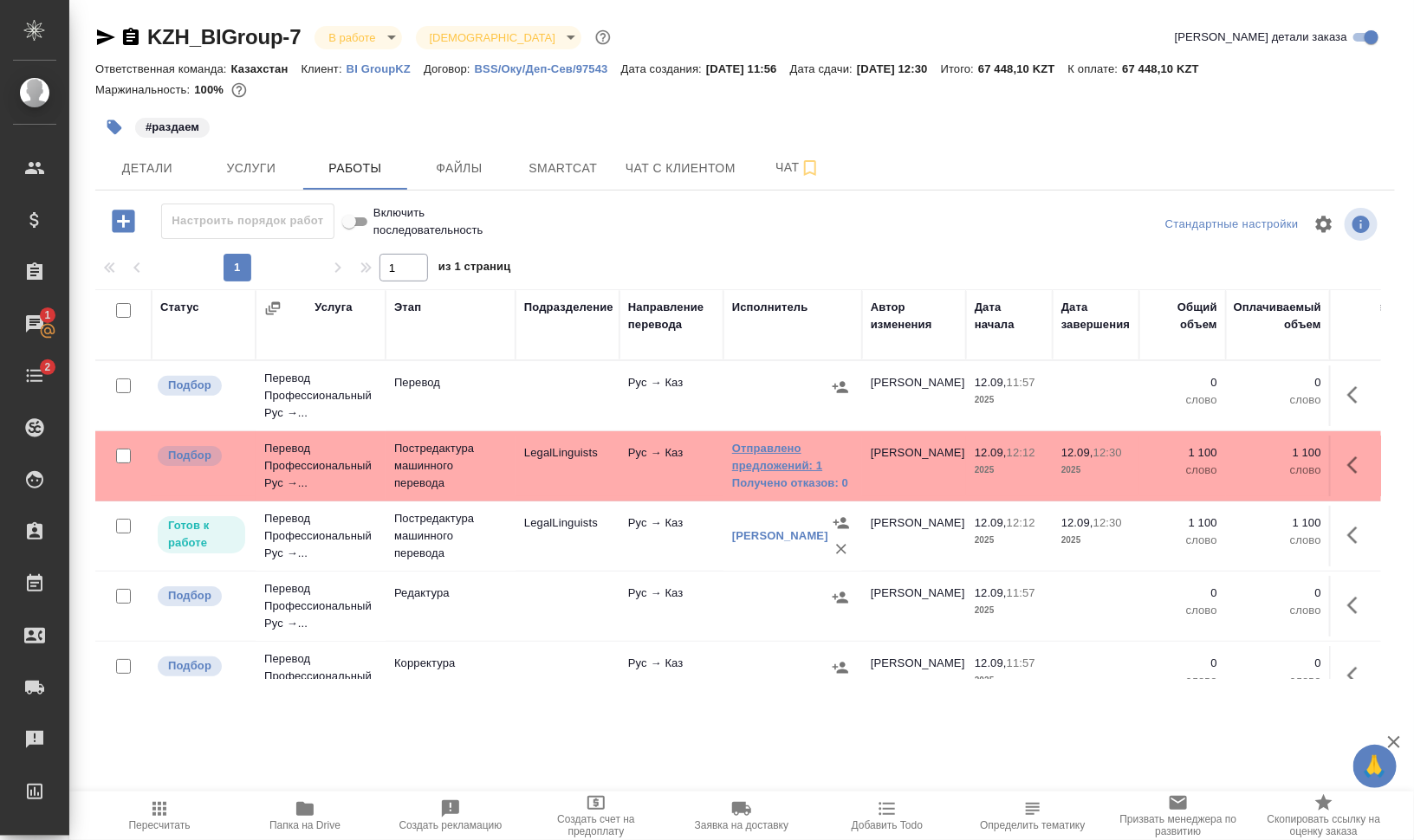
click at [780, 458] on link "Отправлено предложений: 1" at bounding box center [793, 457] width 121 height 35
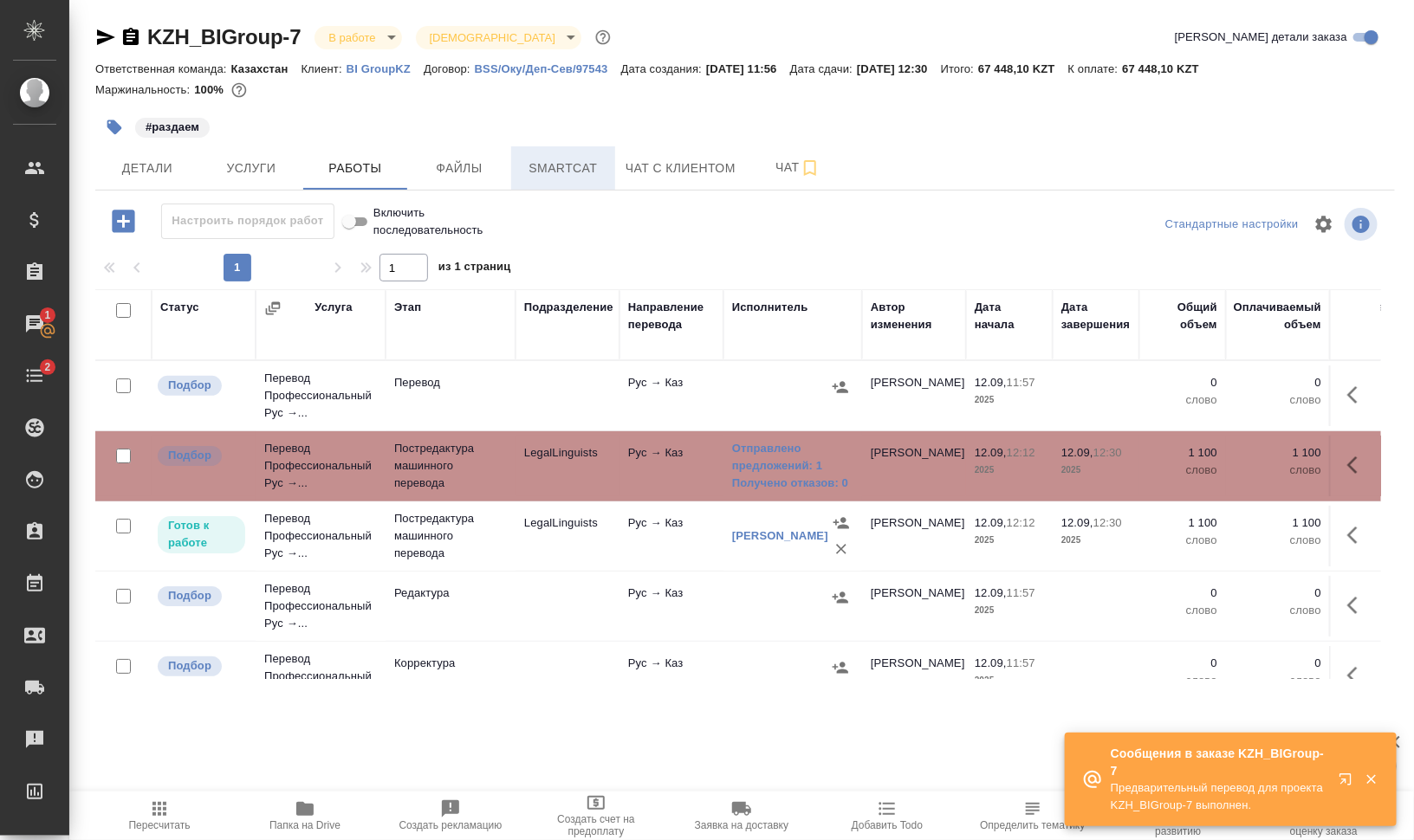
click at [566, 176] on span "Smartcat" at bounding box center [563, 168] width 83 height 21
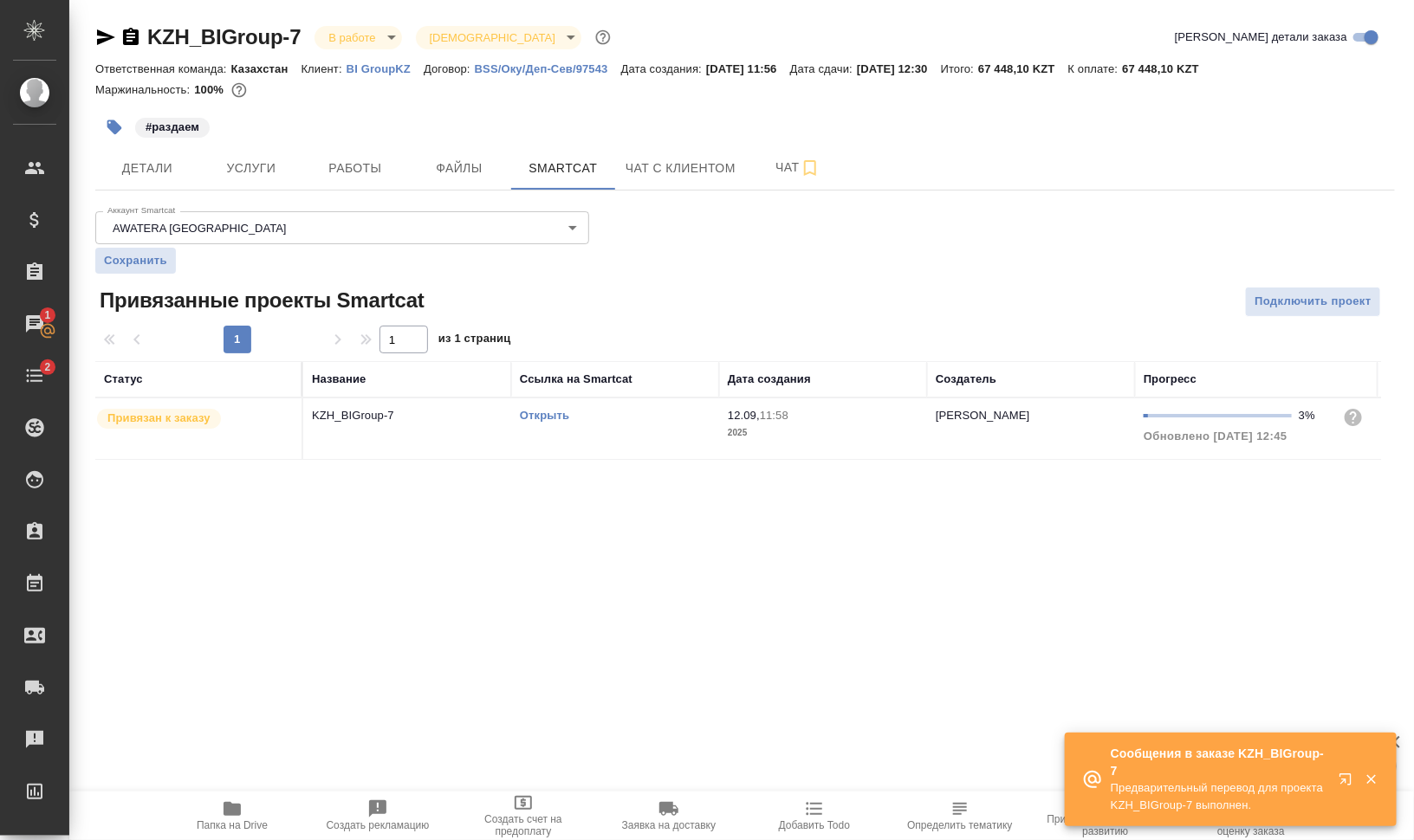
click at [567, 434] on td "Открыть" at bounding box center [615, 428] width 208 height 61
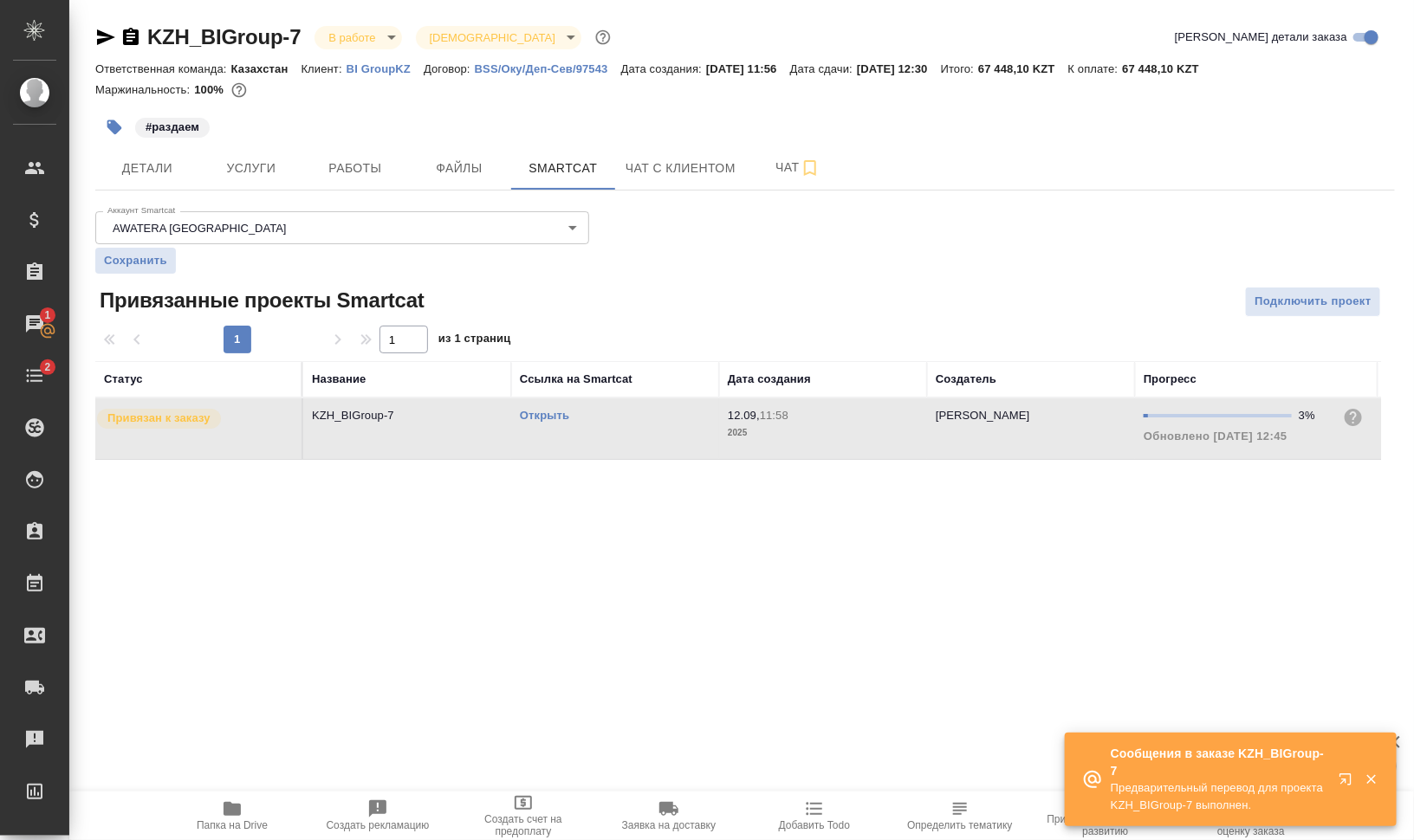
click at [567, 434] on td "Открыть" at bounding box center [615, 428] width 208 height 61
click at [373, 173] on span "Работы" at bounding box center [355, 168] width 83 height 21
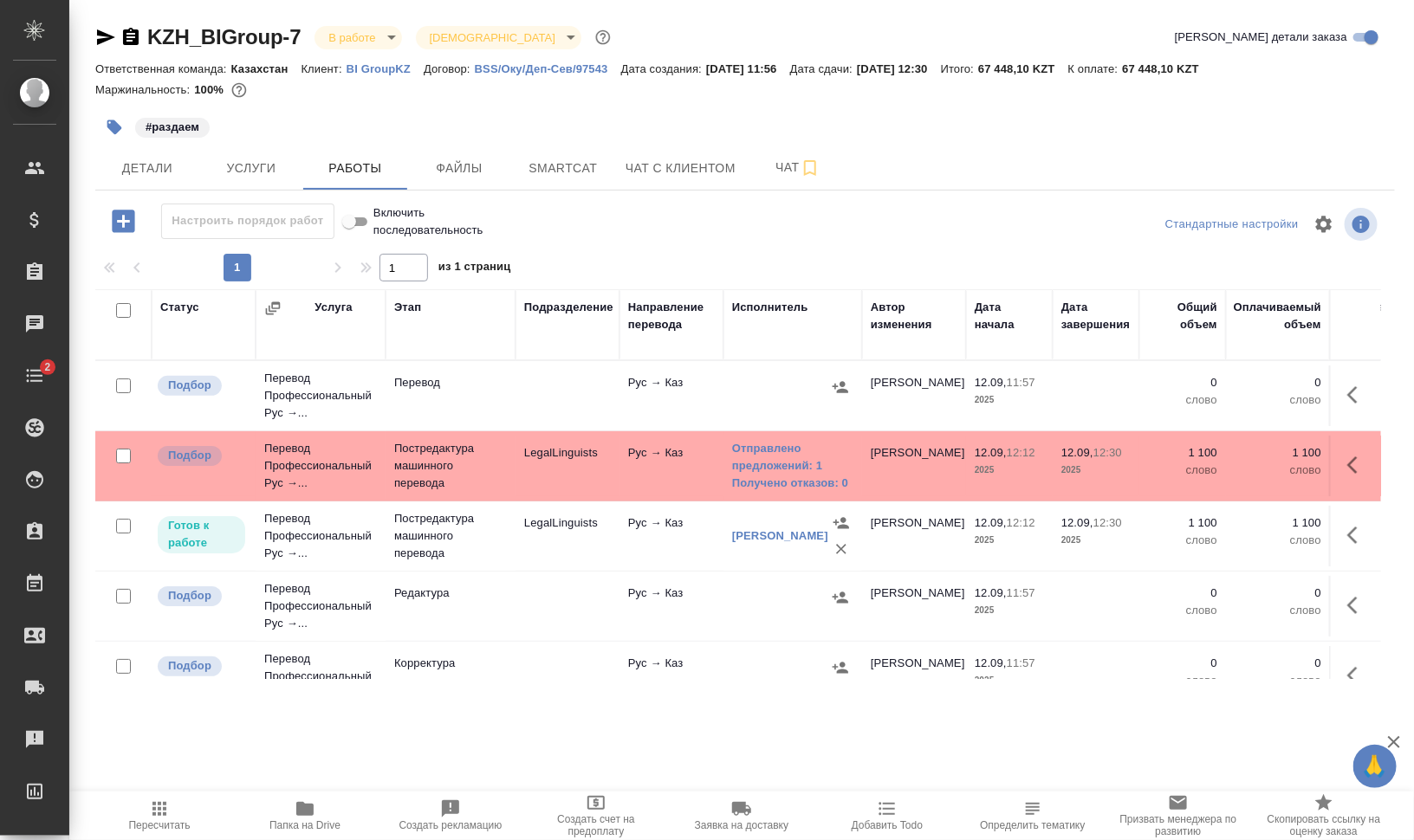
click at [122, 384] on input "checkbox" at bounding box center [123, 386] width 15 height 15
checkbox input "true"
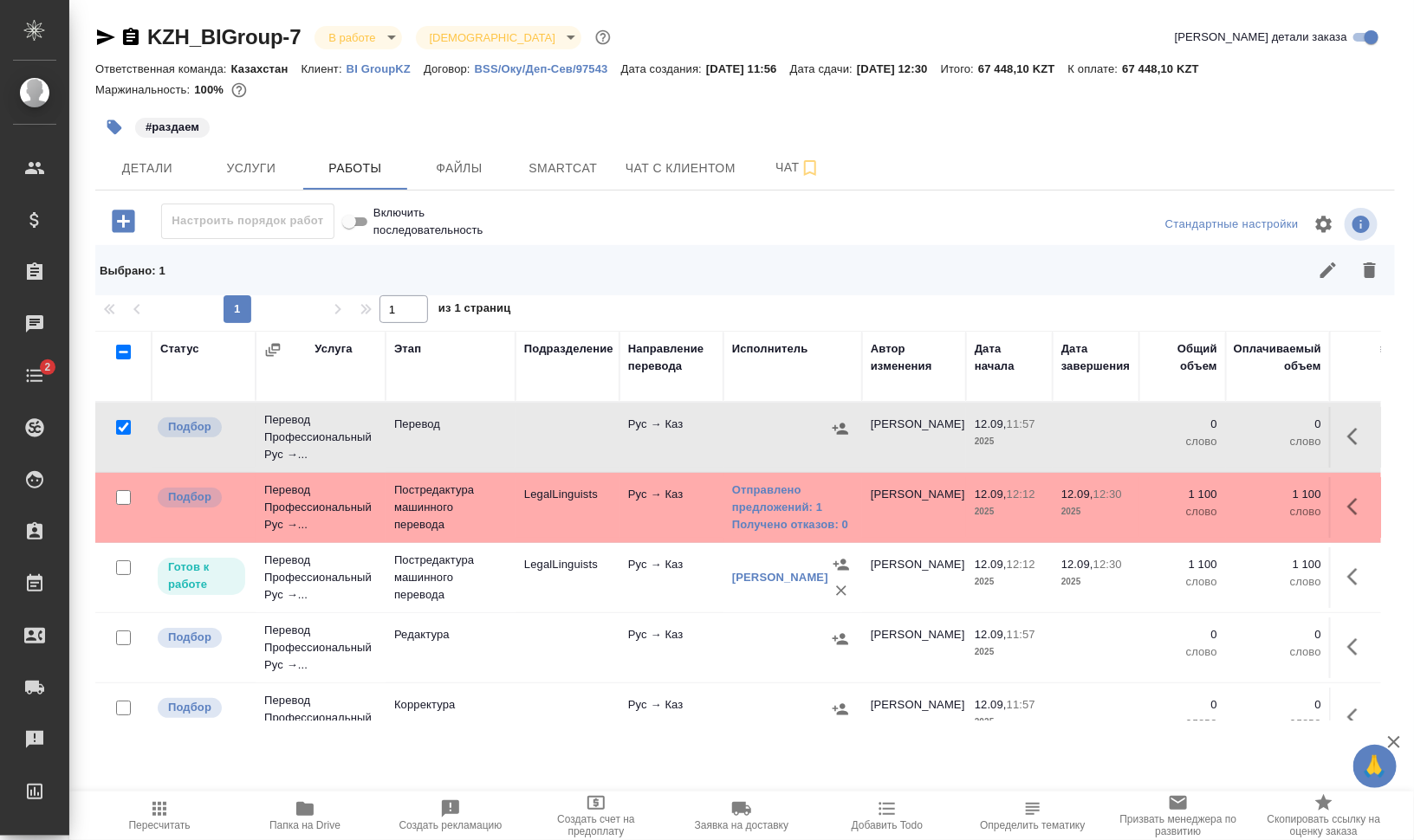
click at [131, 636] on div at bounding box center [123, 638] width 39 height 24
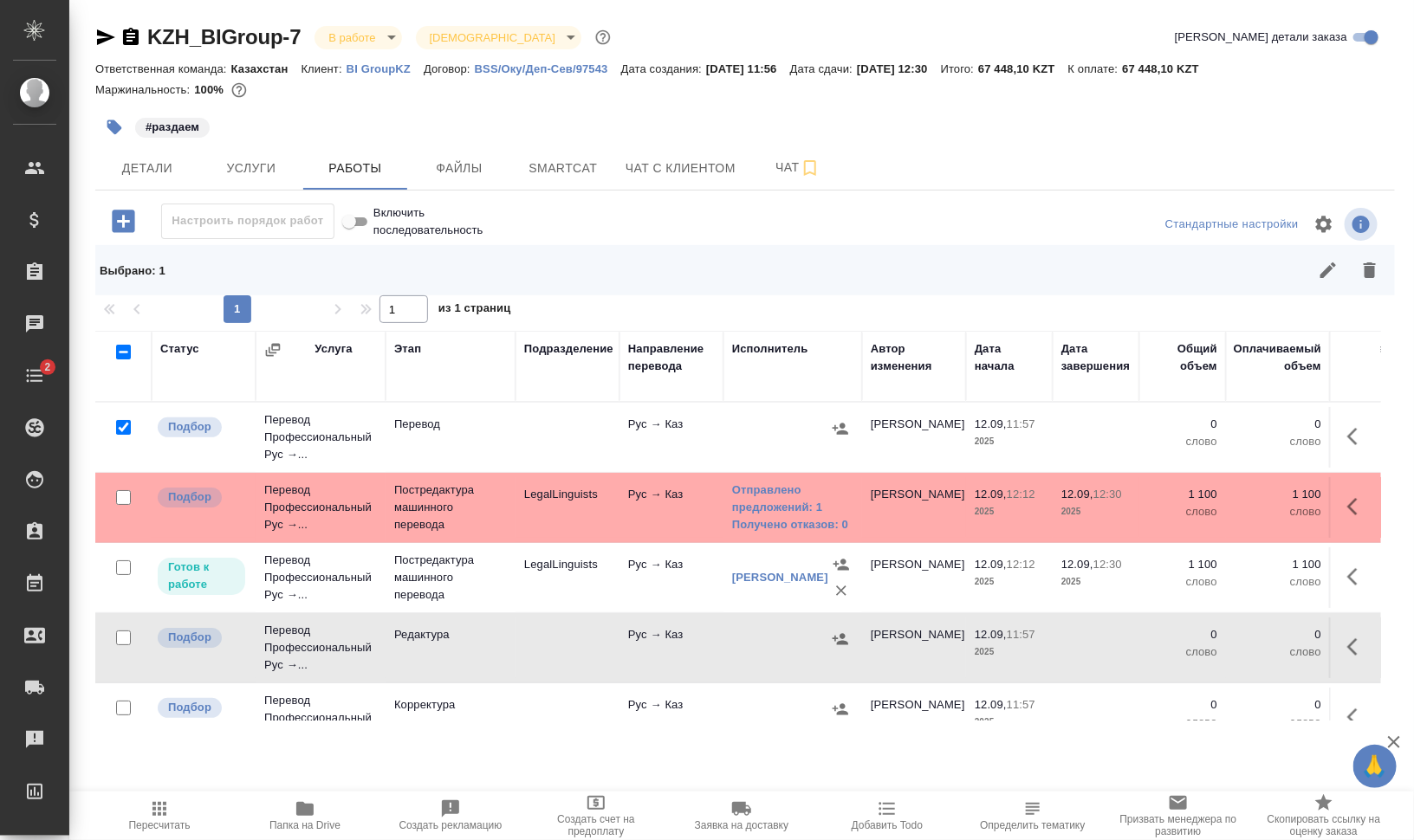
click at [121, 637] on input "checkbox" at bounding box center [123, 638] width 15 height 15
checkbox input "true"
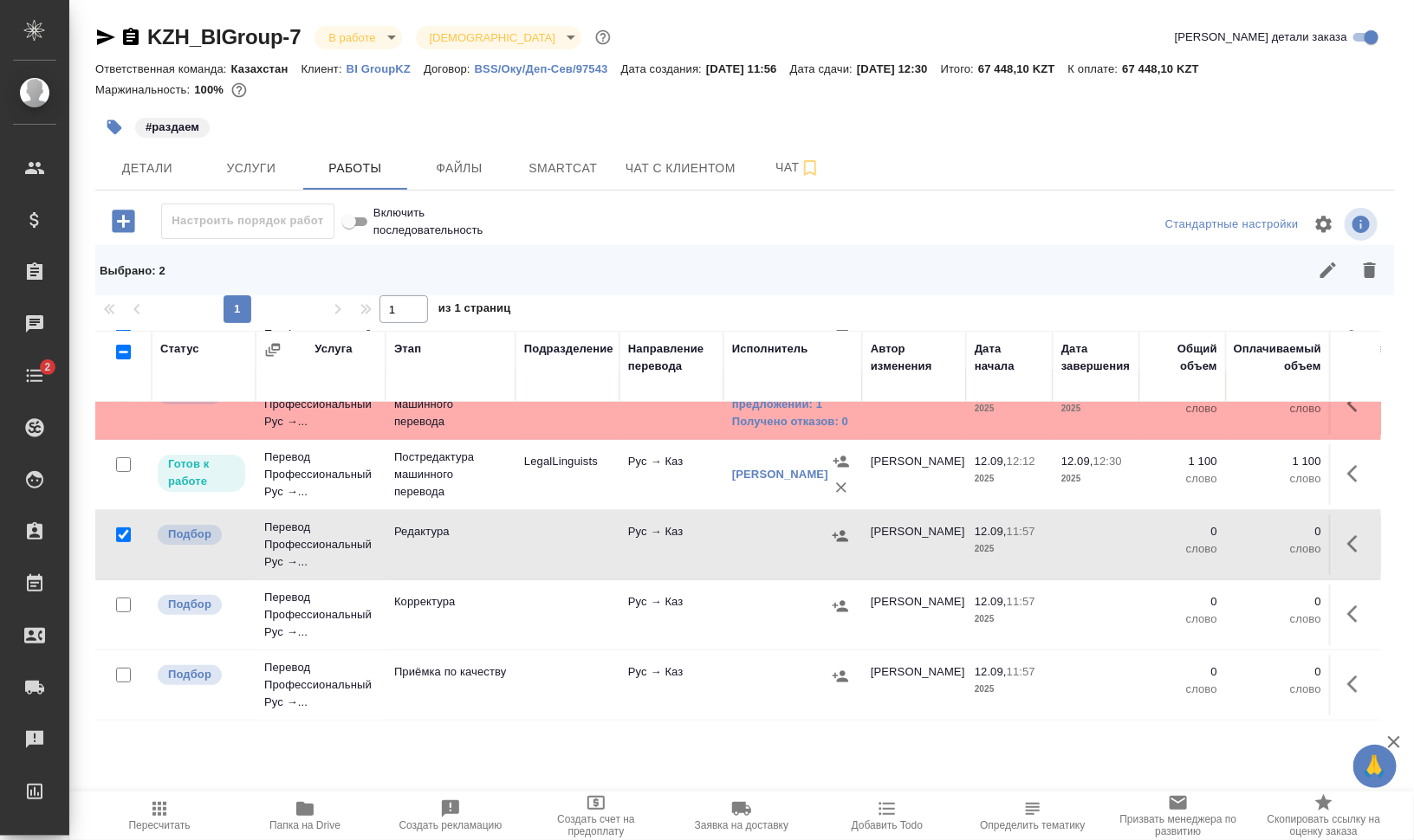
scroll to position [116, 0]
click at [119, 598] on input "checkbox" at bounding box center [123, 605] width 15 height 15
checkbox input "true"
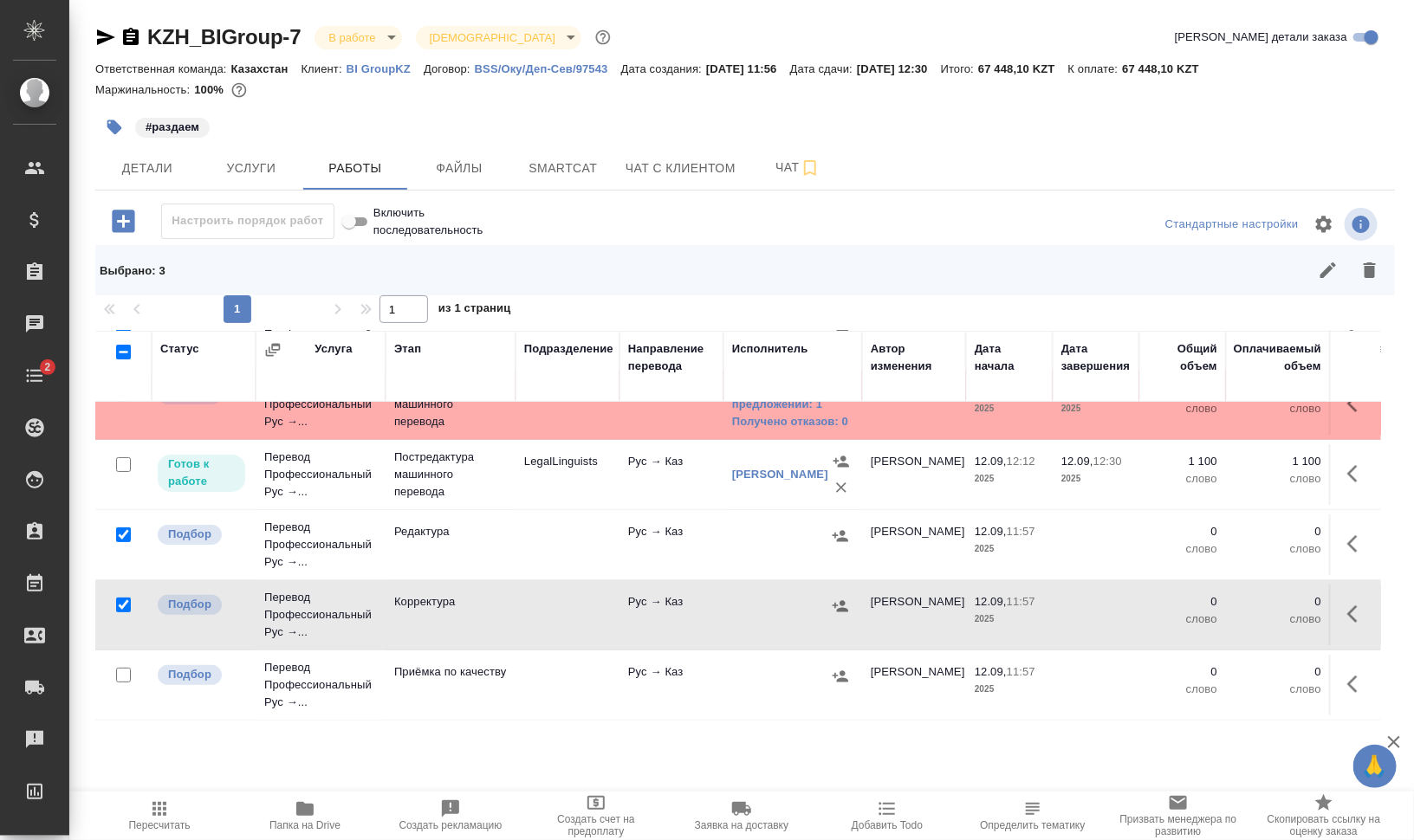
click at [122, 668] on input "checkbox" at bounding box center [123, 676] width 15 height 15
checkbox input "true"
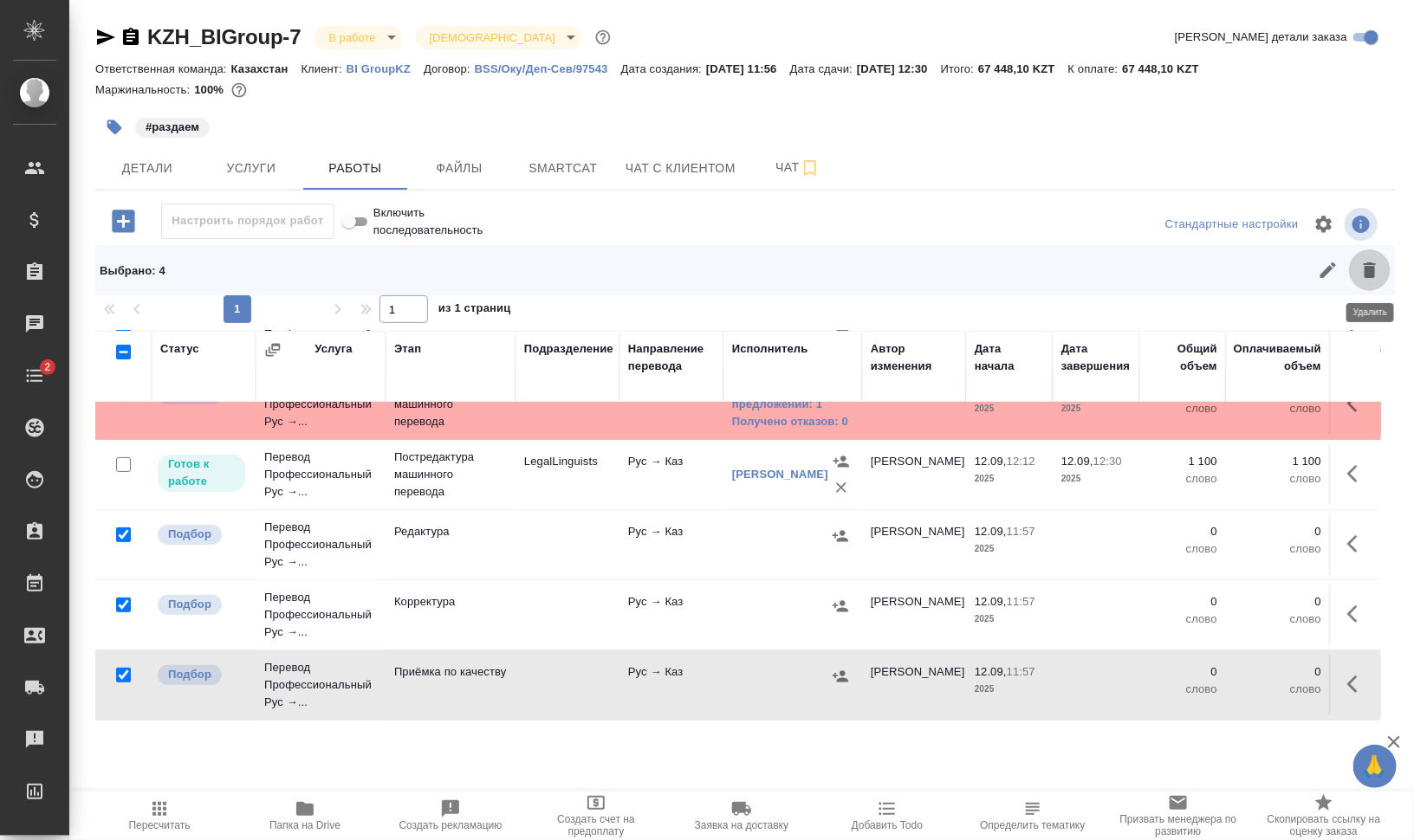
click at [1368, 268] on icon "button" at bounding box center [1369, 270] width 12 height 16
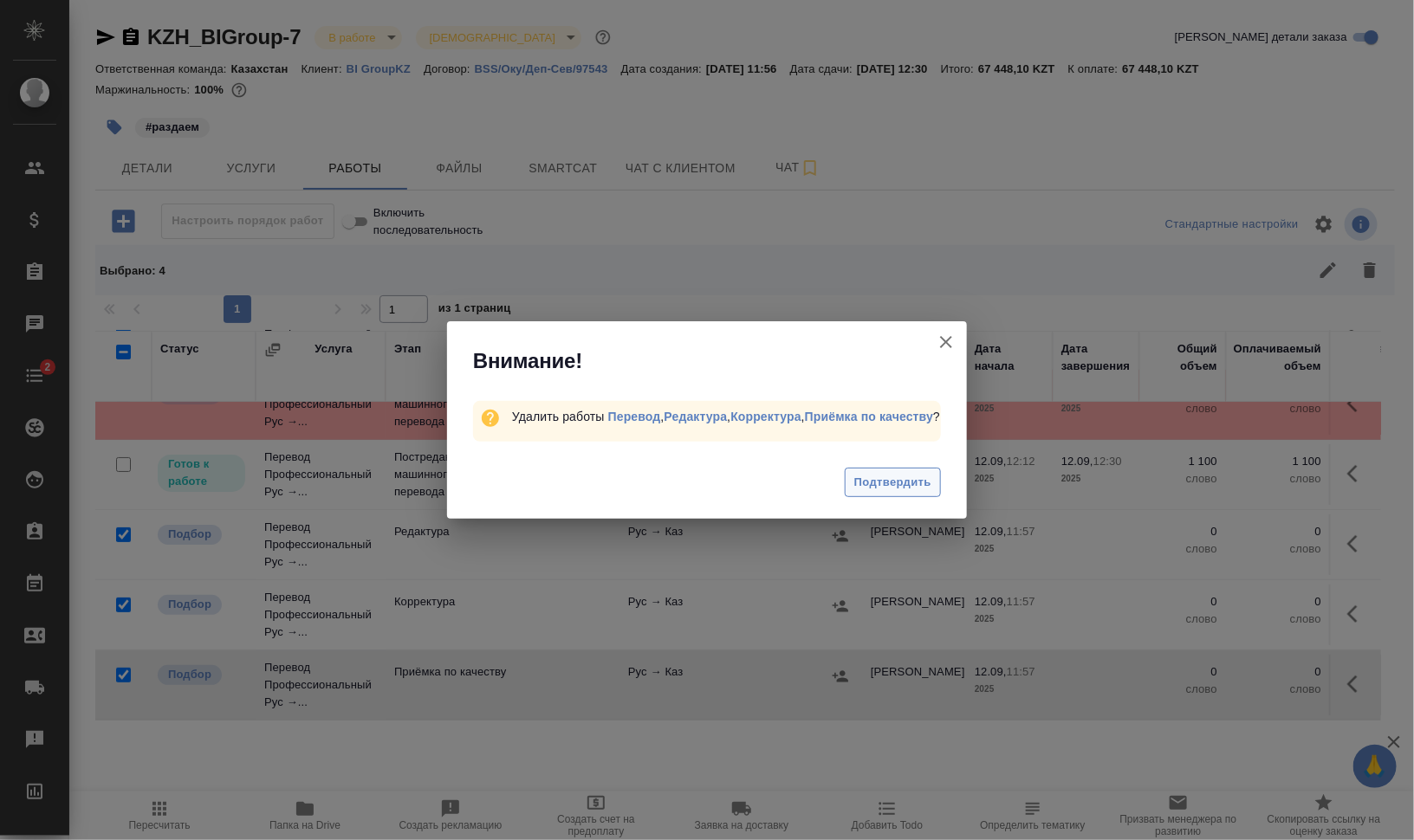
click at [922, 485] on span "Подтвердить" at bounding box center [893, 482] width 78 height 20
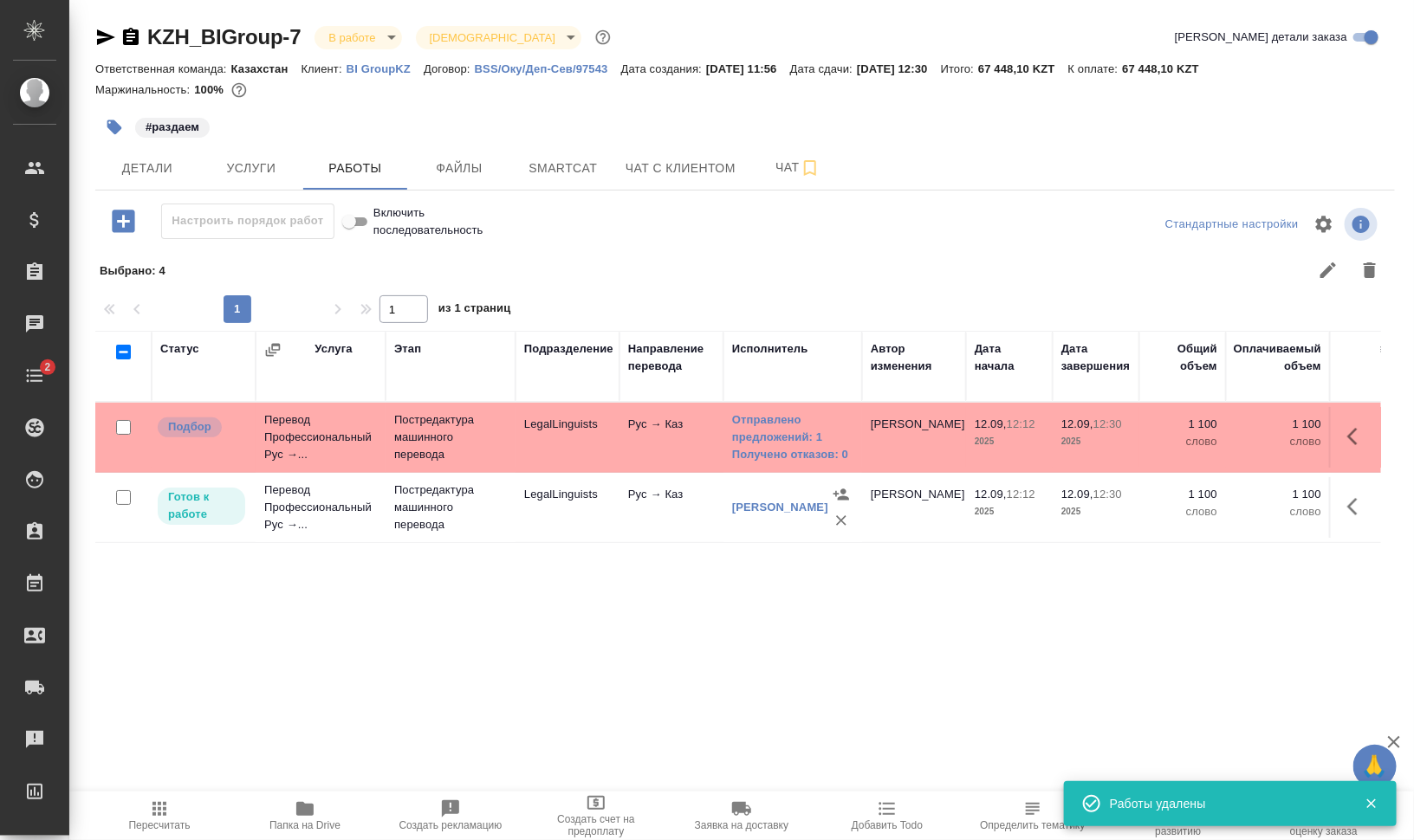
scroll to position [0, 0]
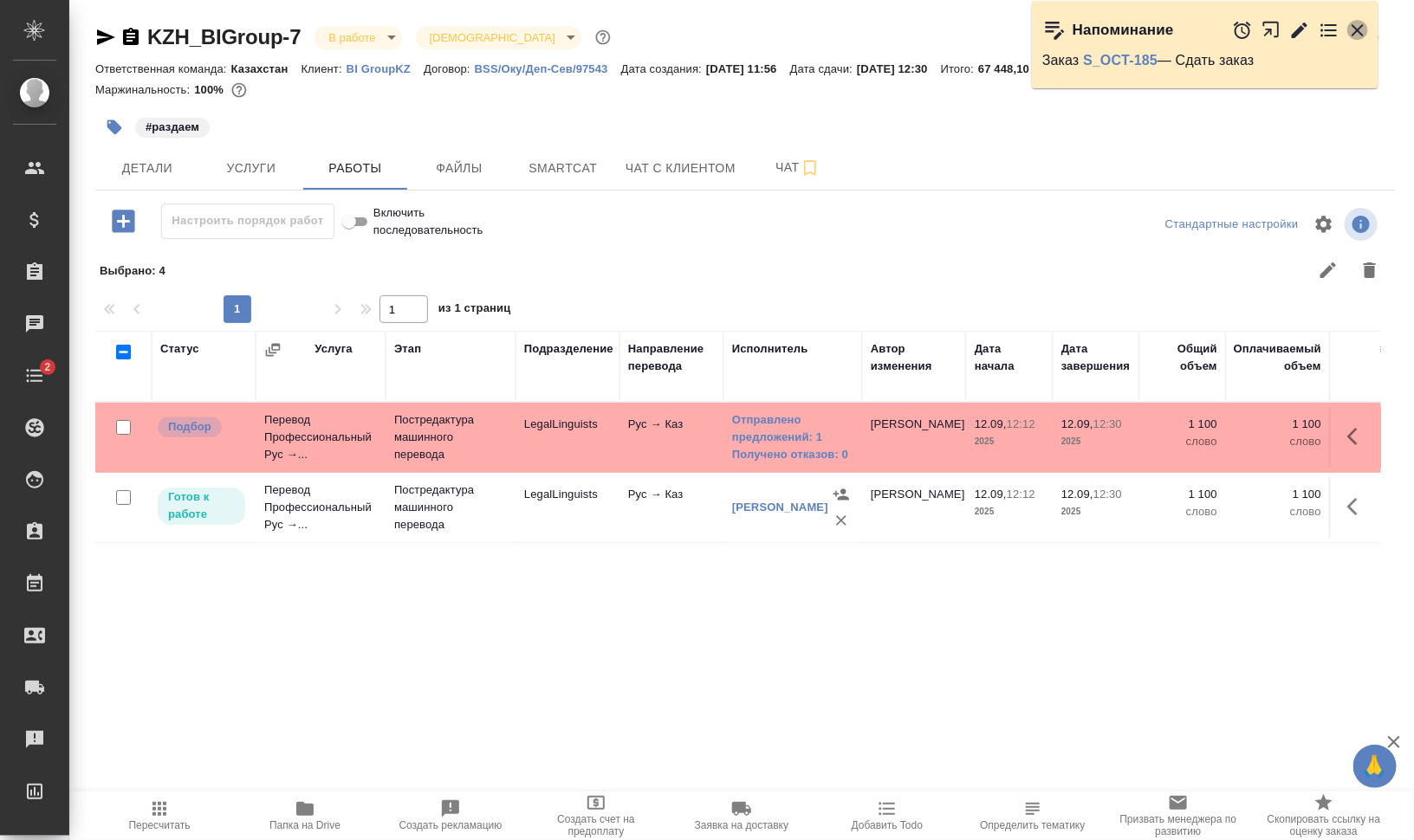
click at [1364, 27] on icon "button" at bounding box center [1358, 30] width 21 height 21
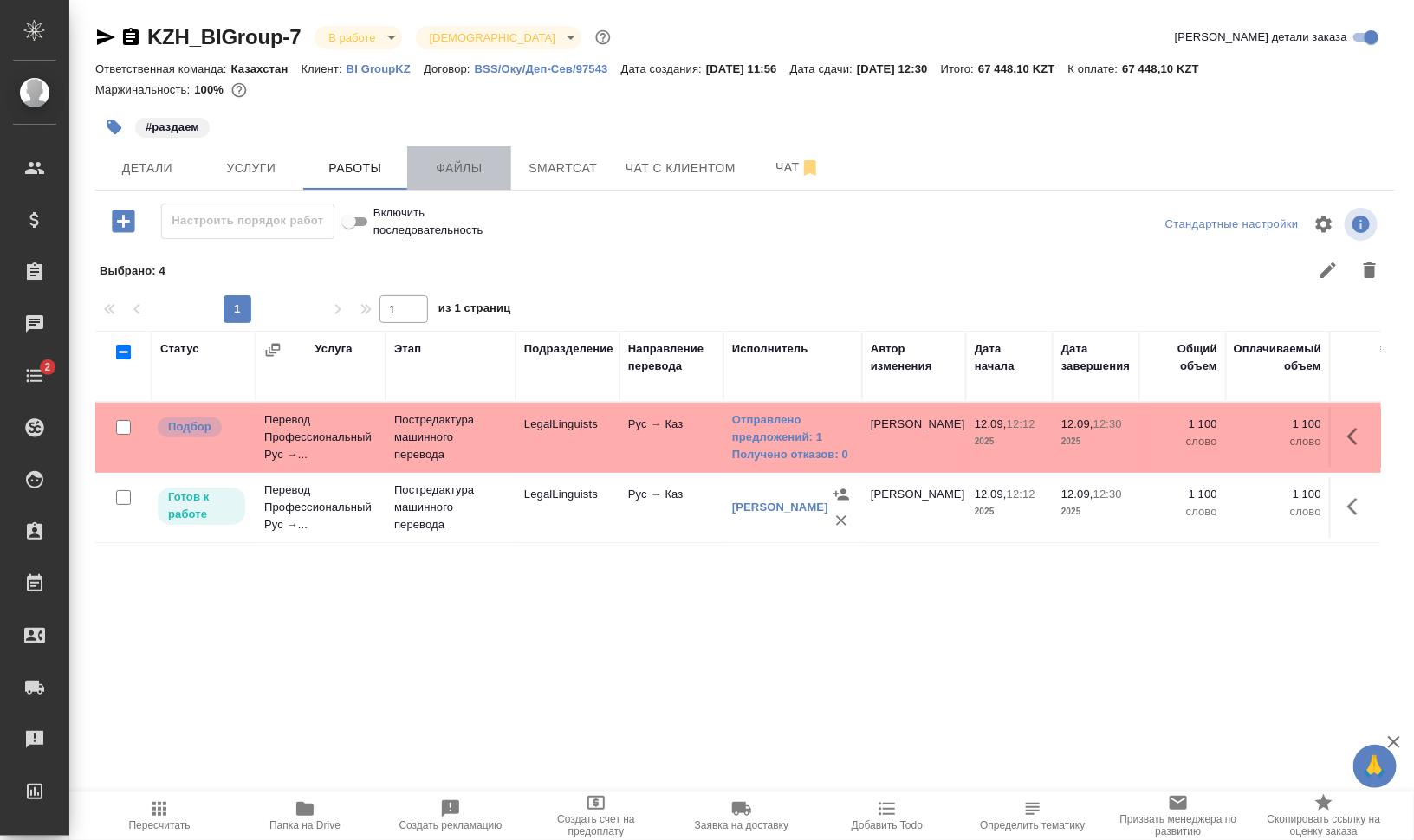
click at [486, 164] on span "Файлы" at bounding box center [459, 168] width 83 height 21
click at [355, 169] on span "Работы" at bounding box center [355, 168] width 83 height 21
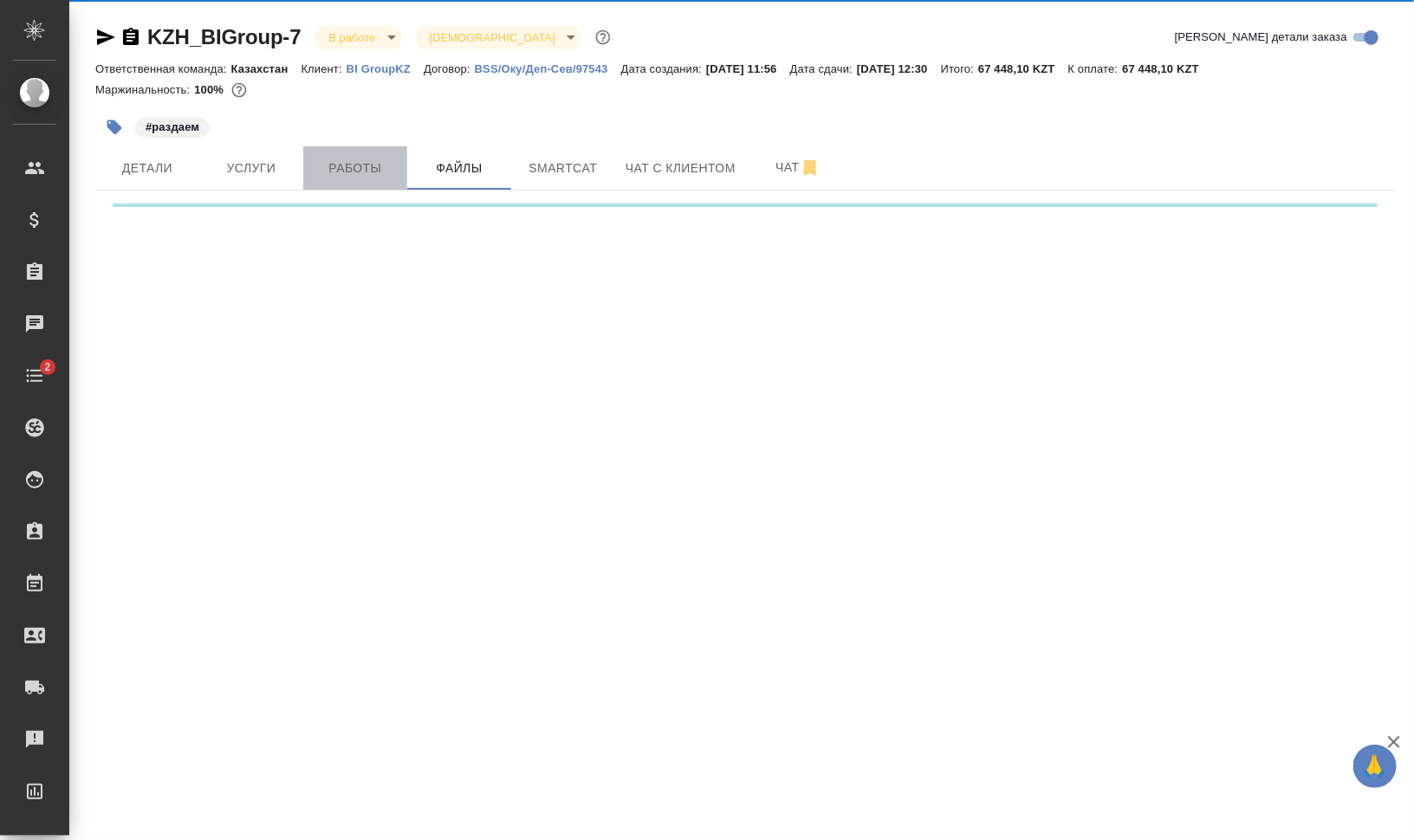
click at [355, 169] on span "Работы" at bounding box center [355, 168] width 83 height 21
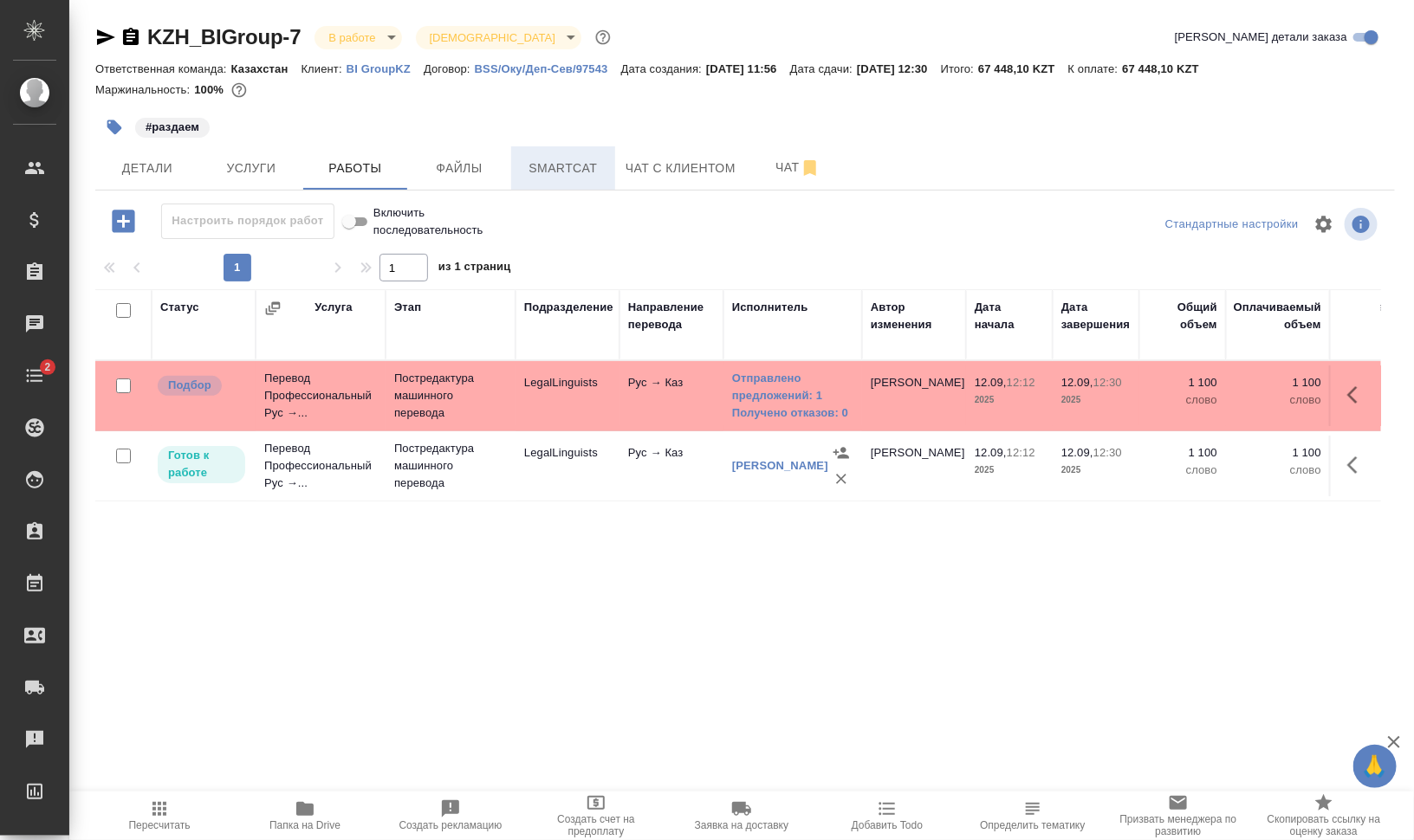
click at [577, 174] on span "Smartcat" at bounding box center [563, 168] width 83 height 21
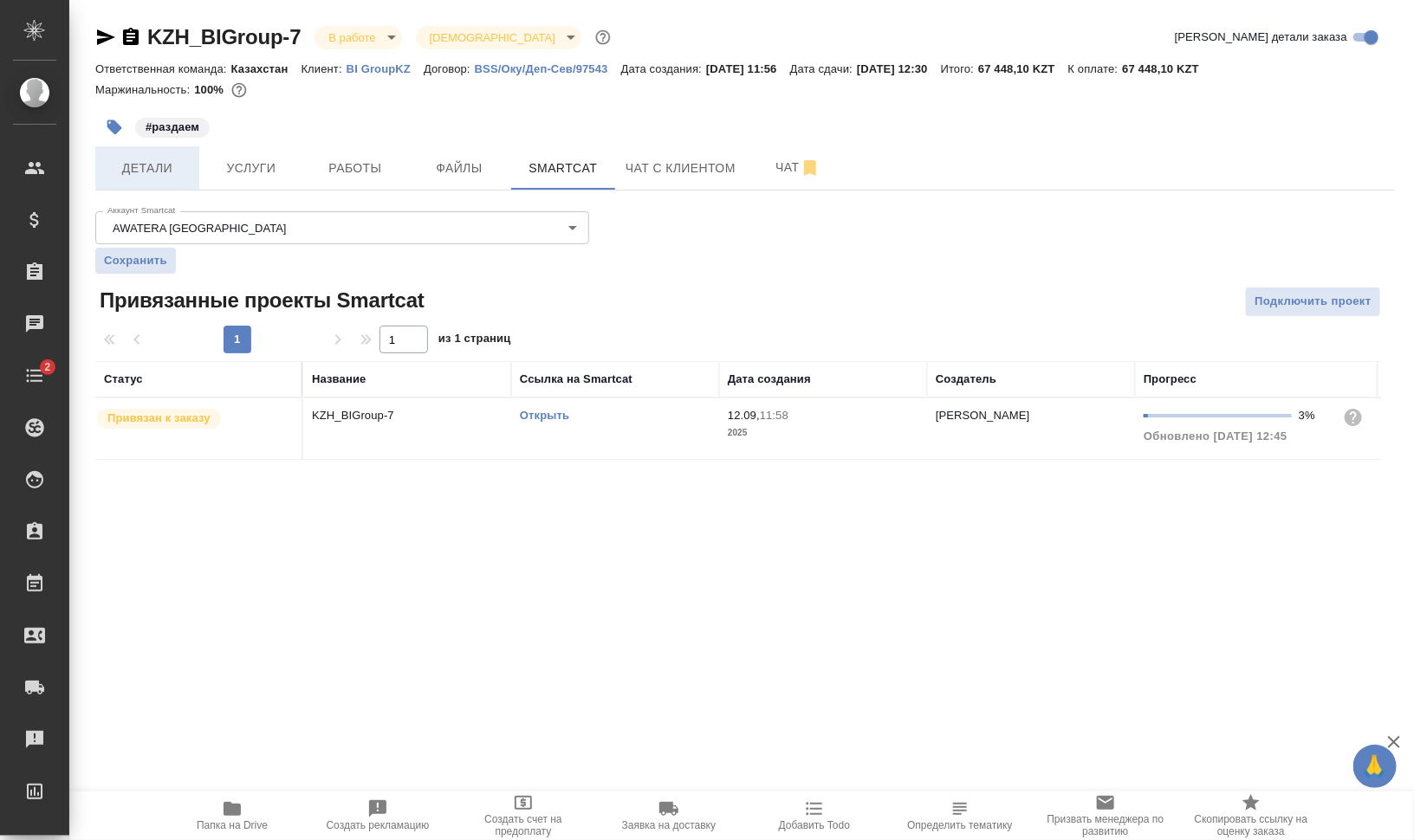
click at [142, 155] on button "Детали" at bounding box center [147, 168] width 104 height 43
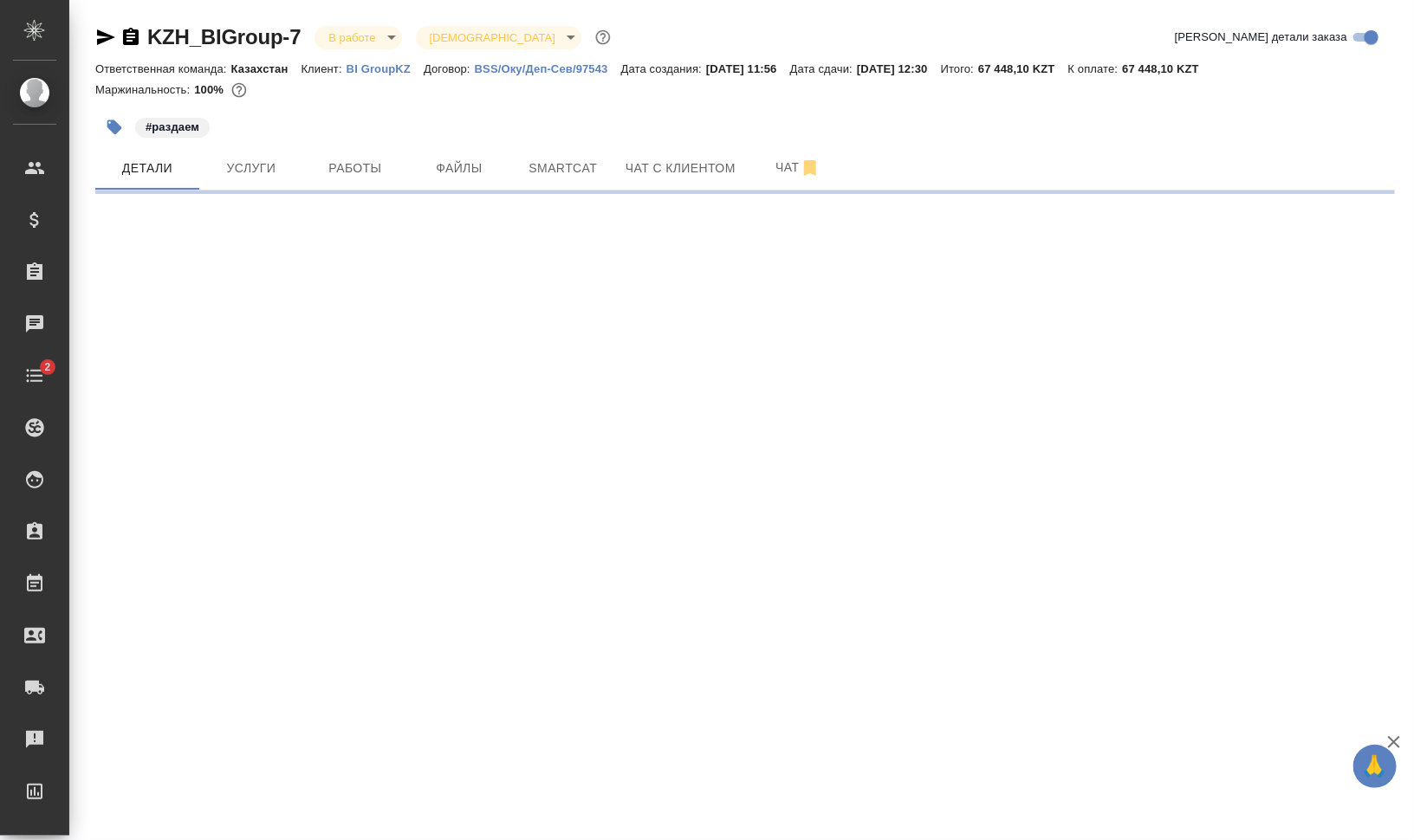
select select "RU"
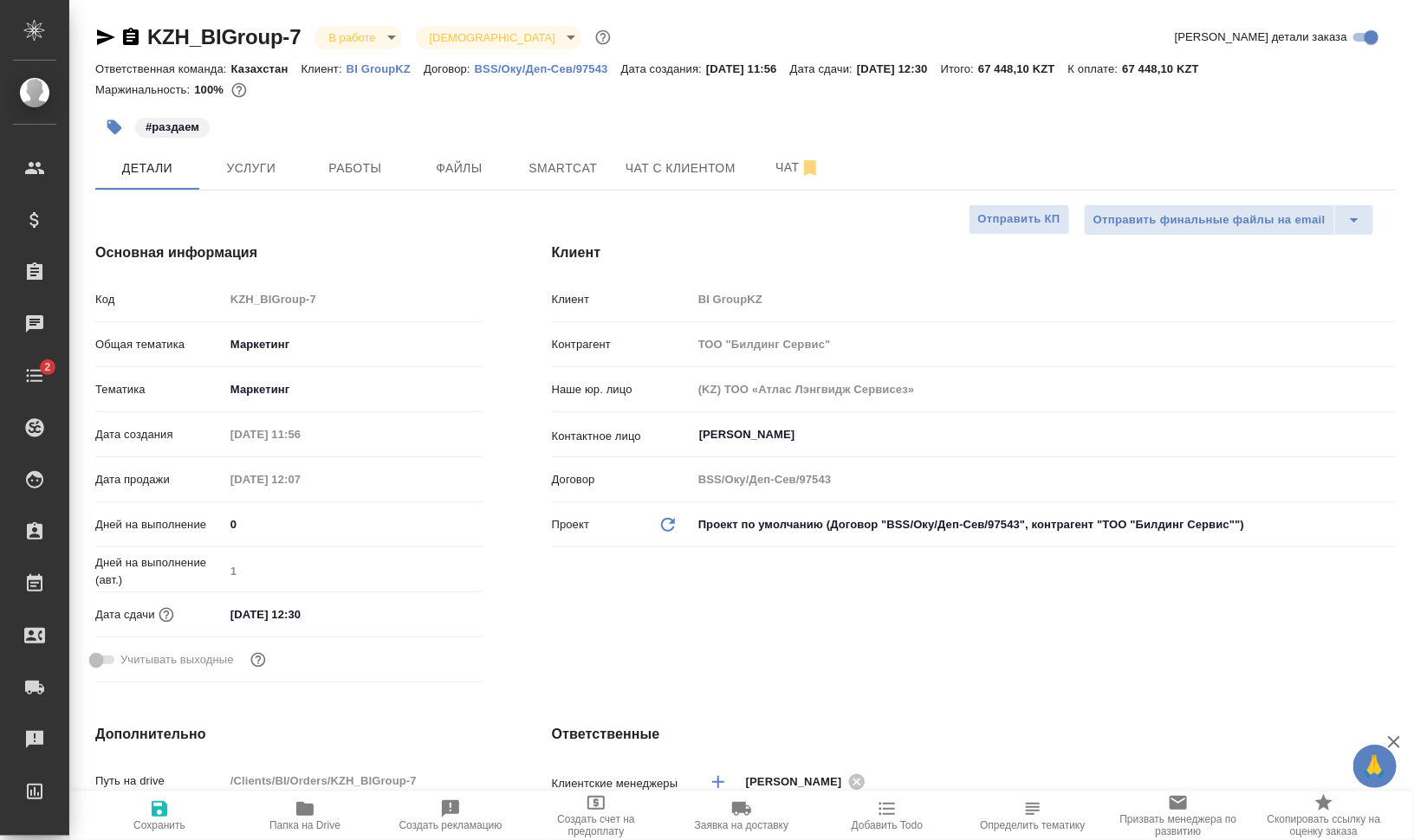
type textarea "x"
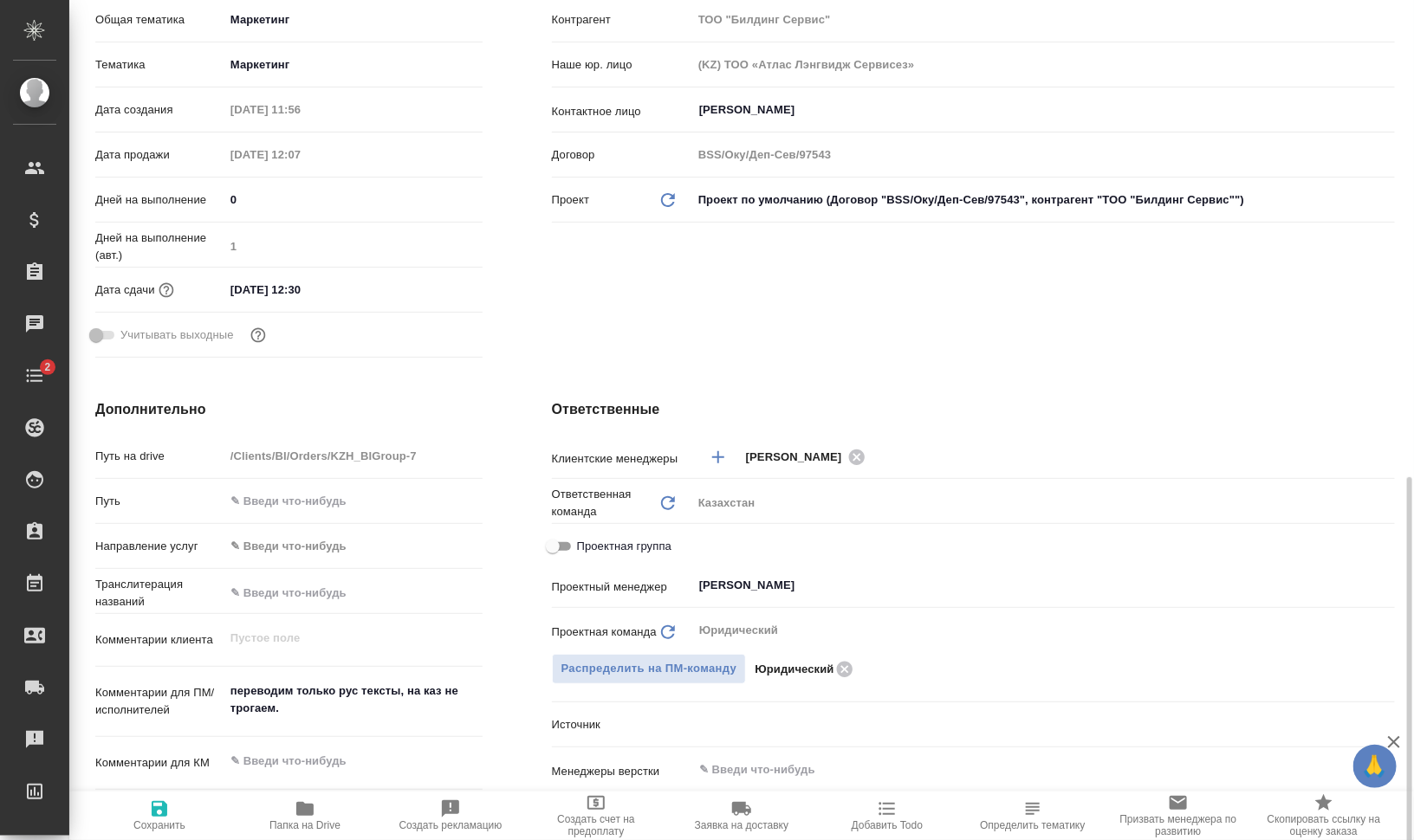
scroll to position [541, 0]
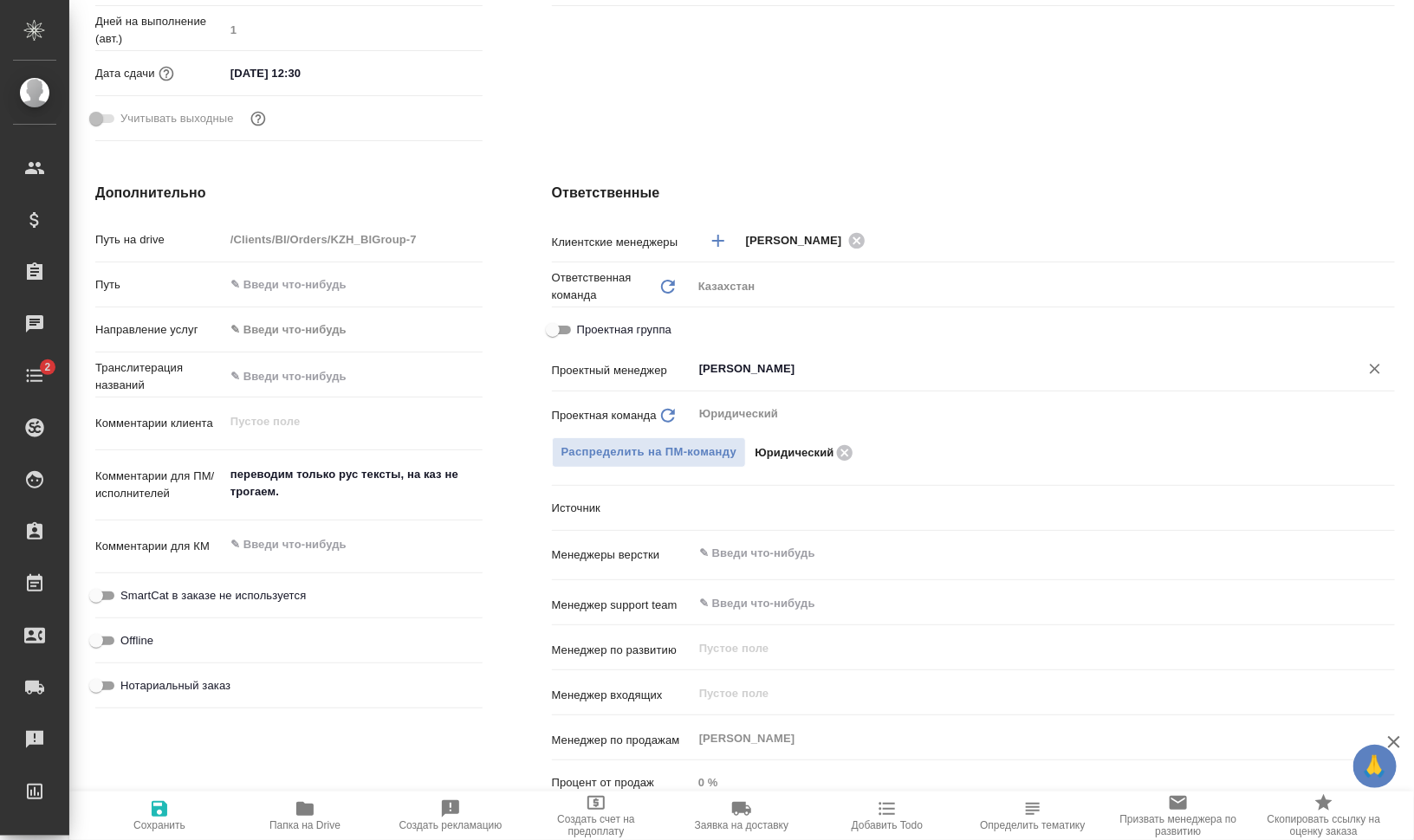
click at [795, 371] on input "[PERSON_NAME]" at bounding box center [1014, 369] width 635 height 21
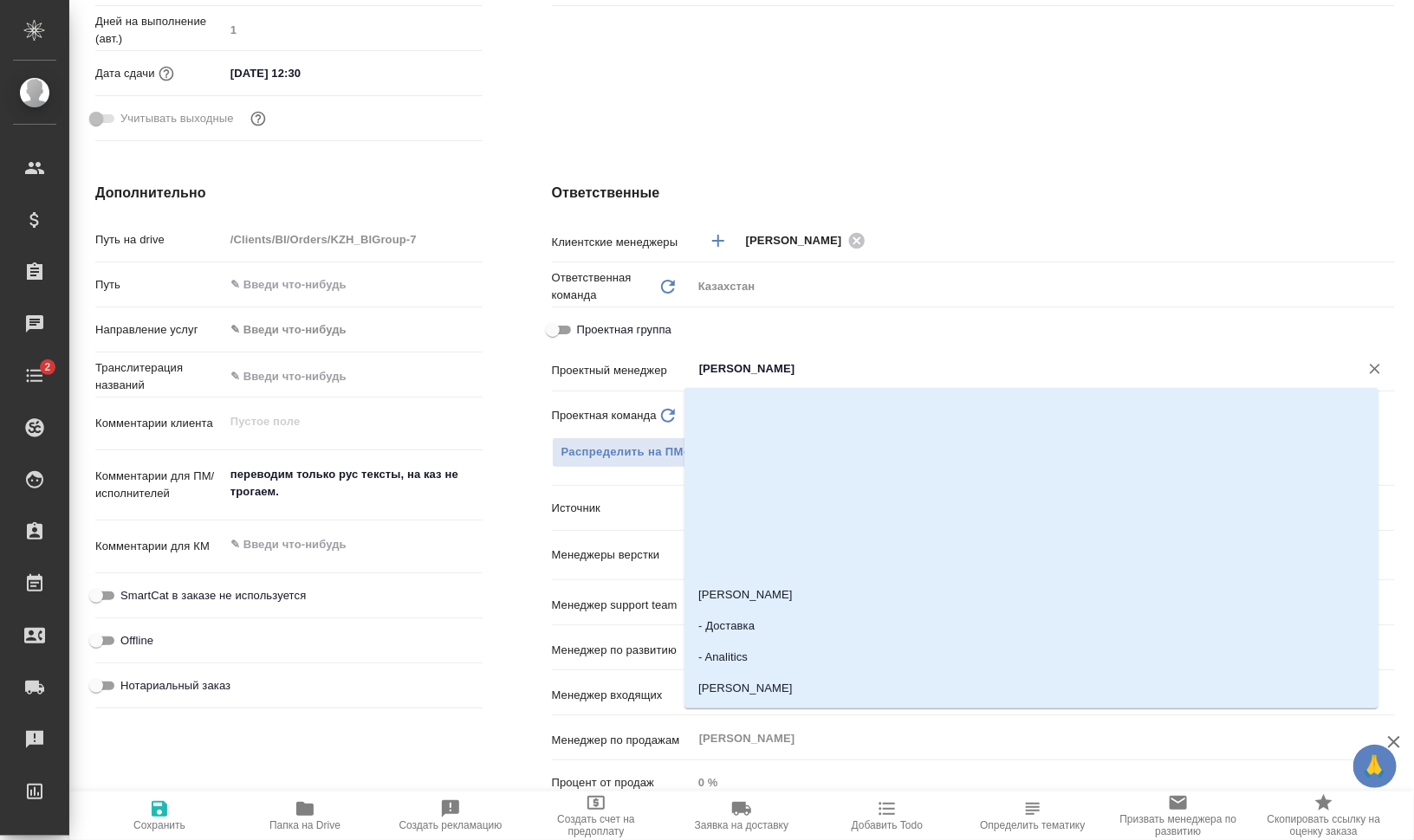
type textarea "x"
click at [295, 729] on div "Дополнительно Путь на drive /Clients/BI/Orders/KZH_BIGroup-7 Путь Направление у…" at bounding box center [289, 498] width 457 height 699
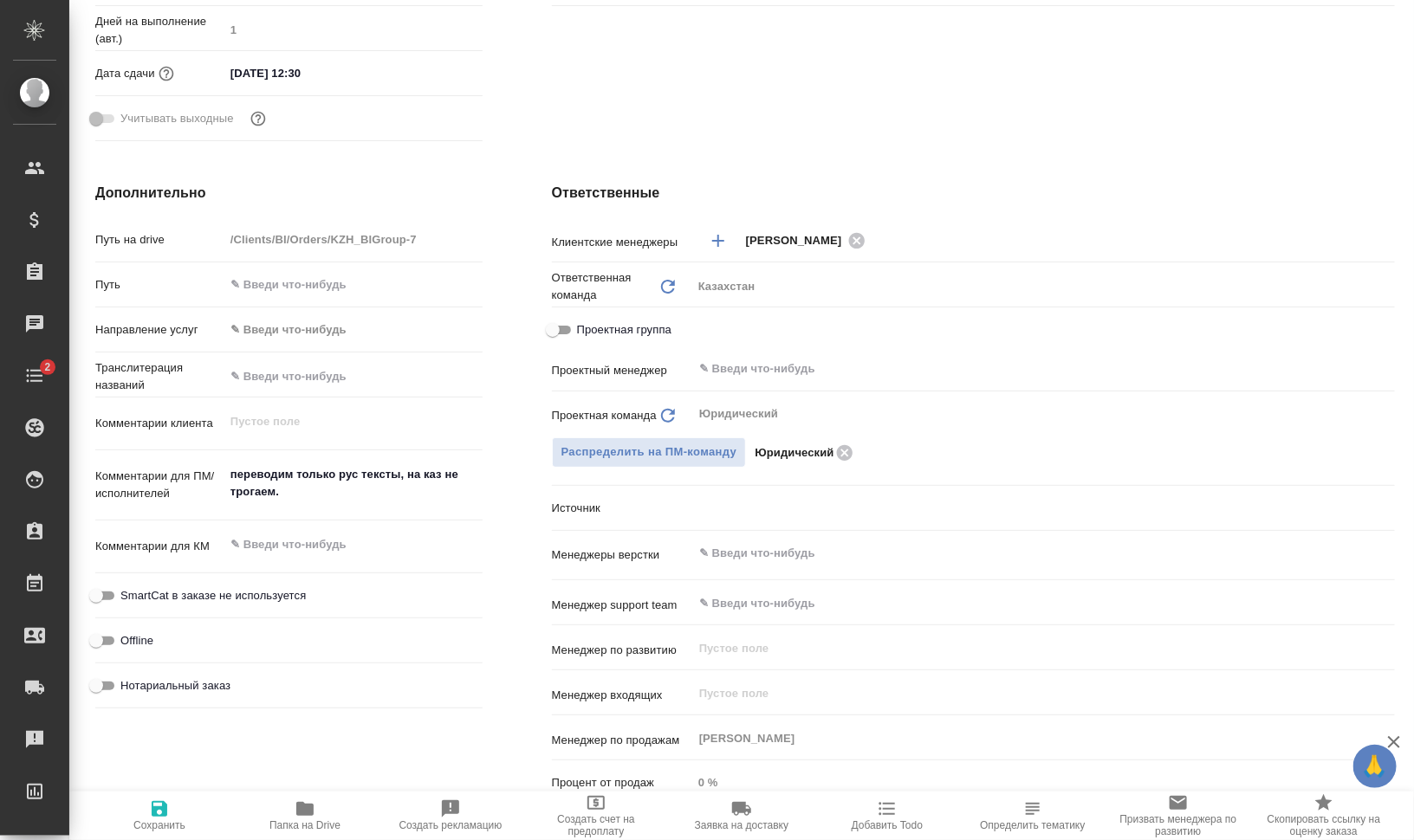
click at [170, 804] on span "Сохранить" at bounding box center [160, 815] width 125 height 33
type textarea "x"
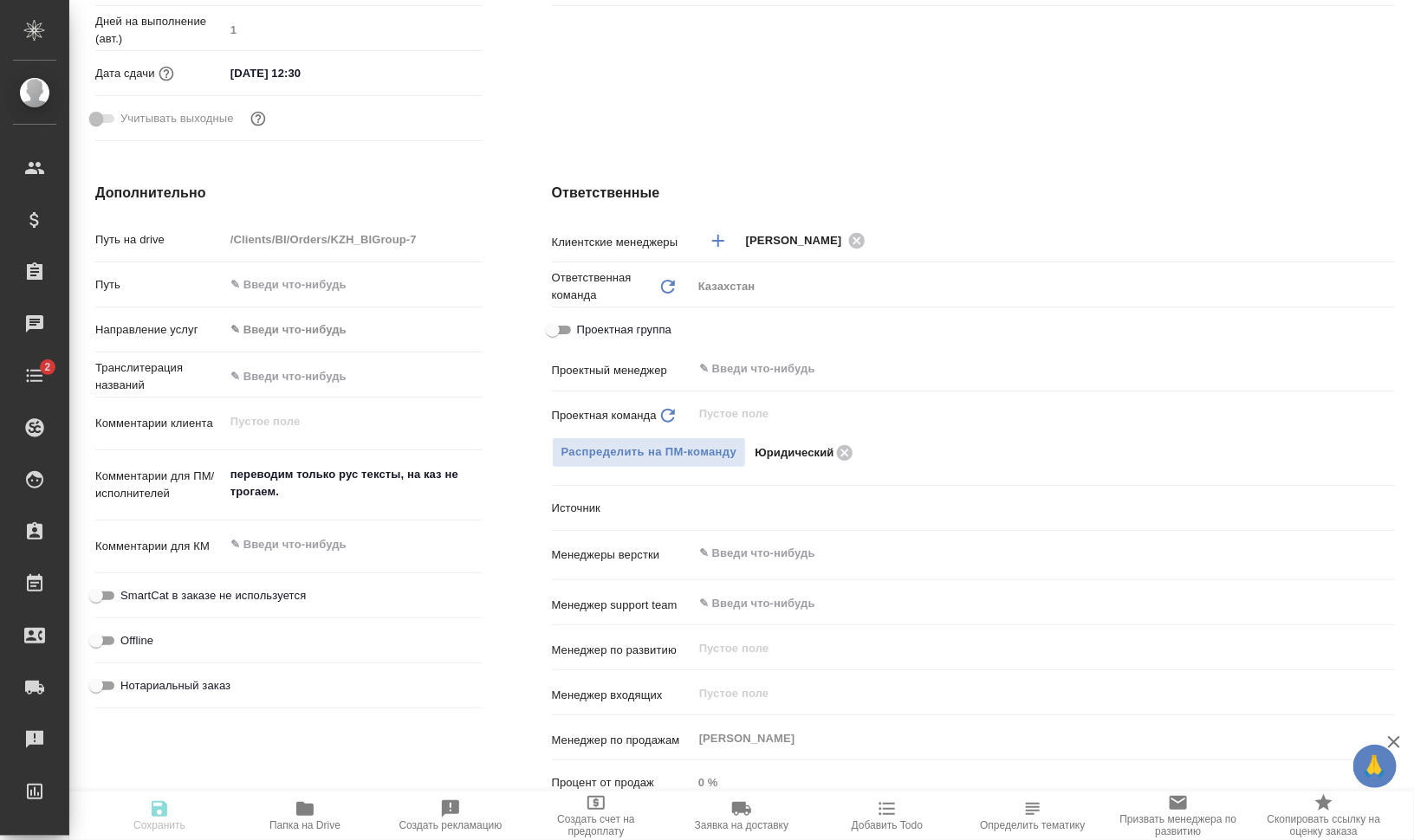
type textarea "x"
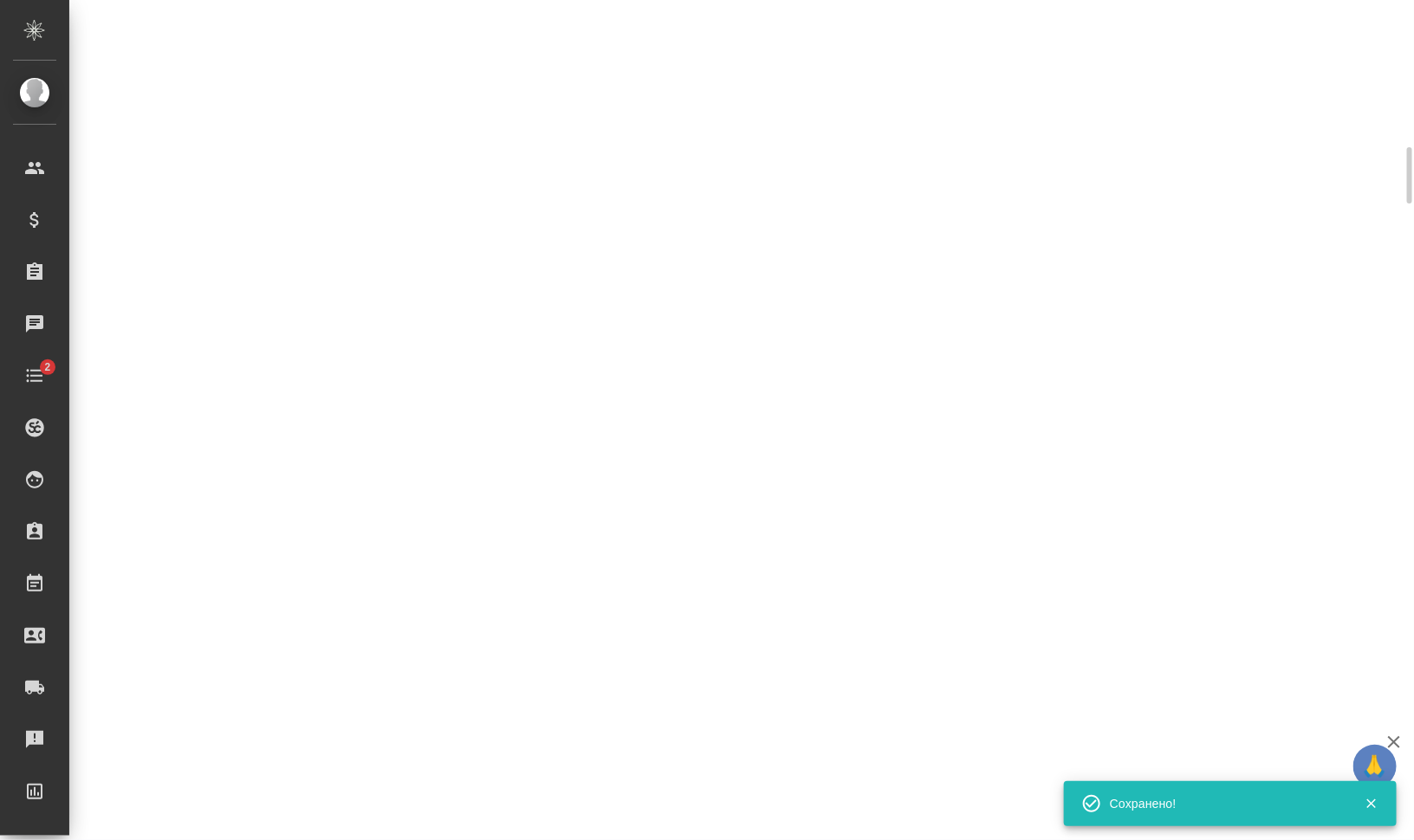
select select "RU"
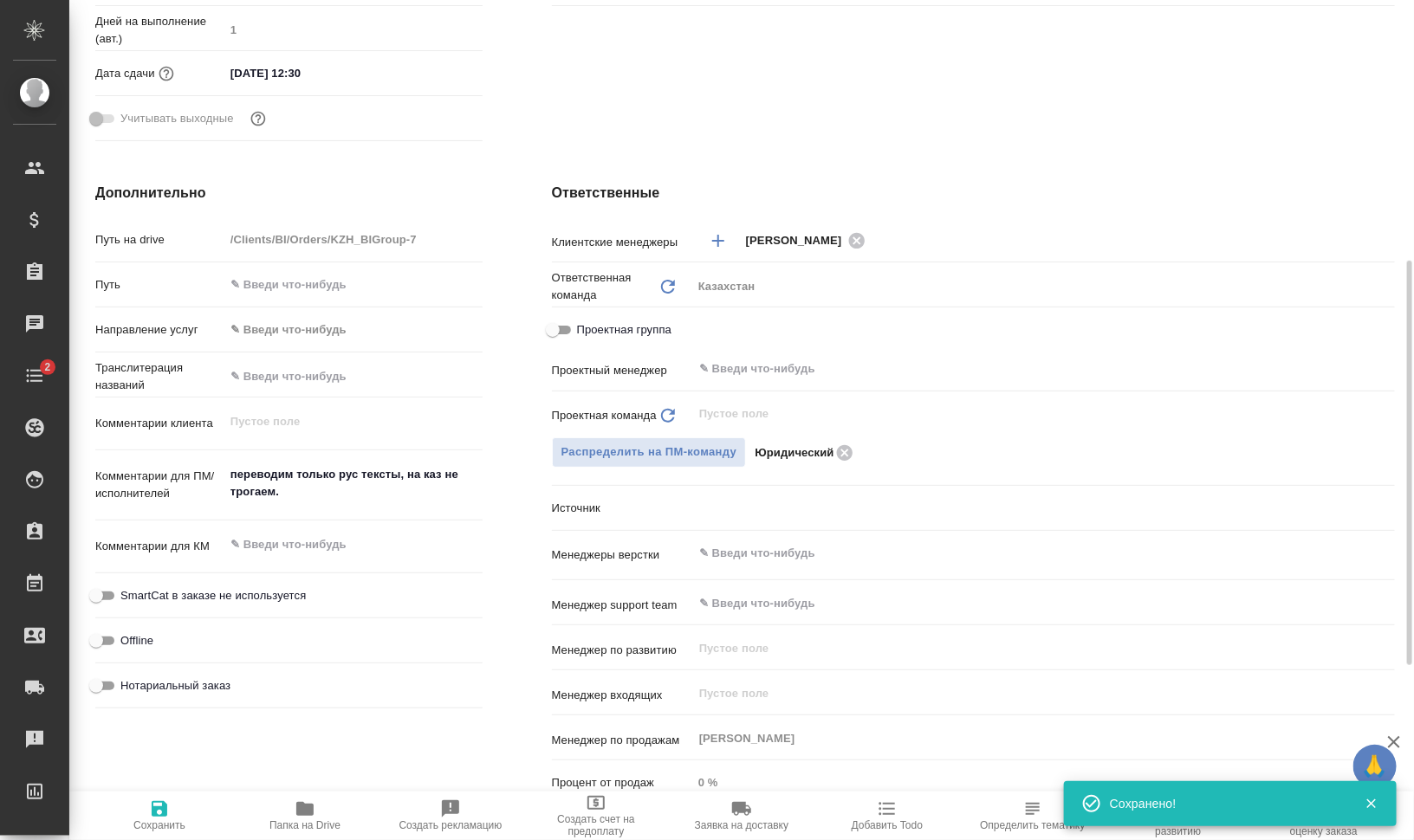
type textarea "x"
click at [840, 455] on icon at bounding box center [845, 452] width 16 height 16
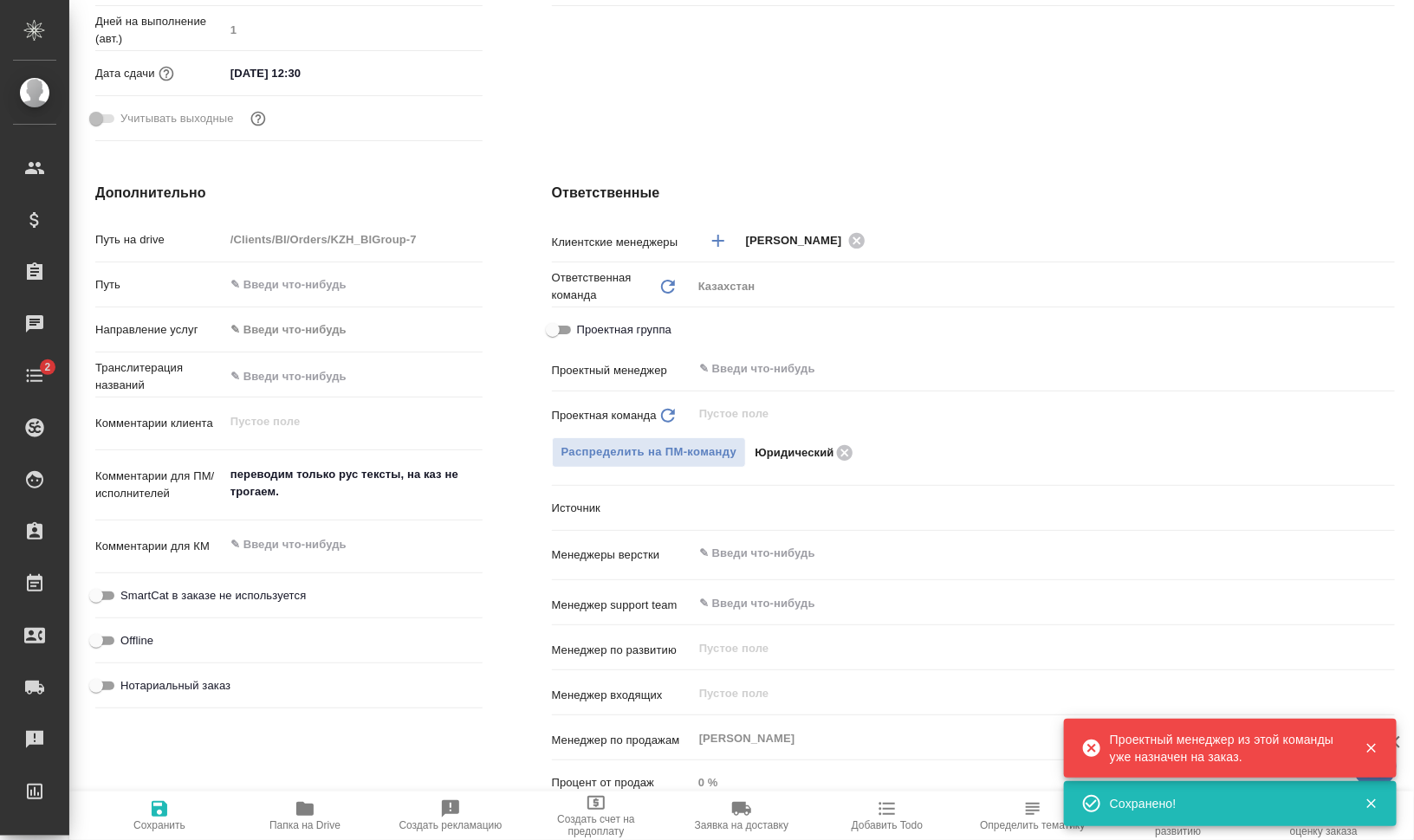
type textarea "x"
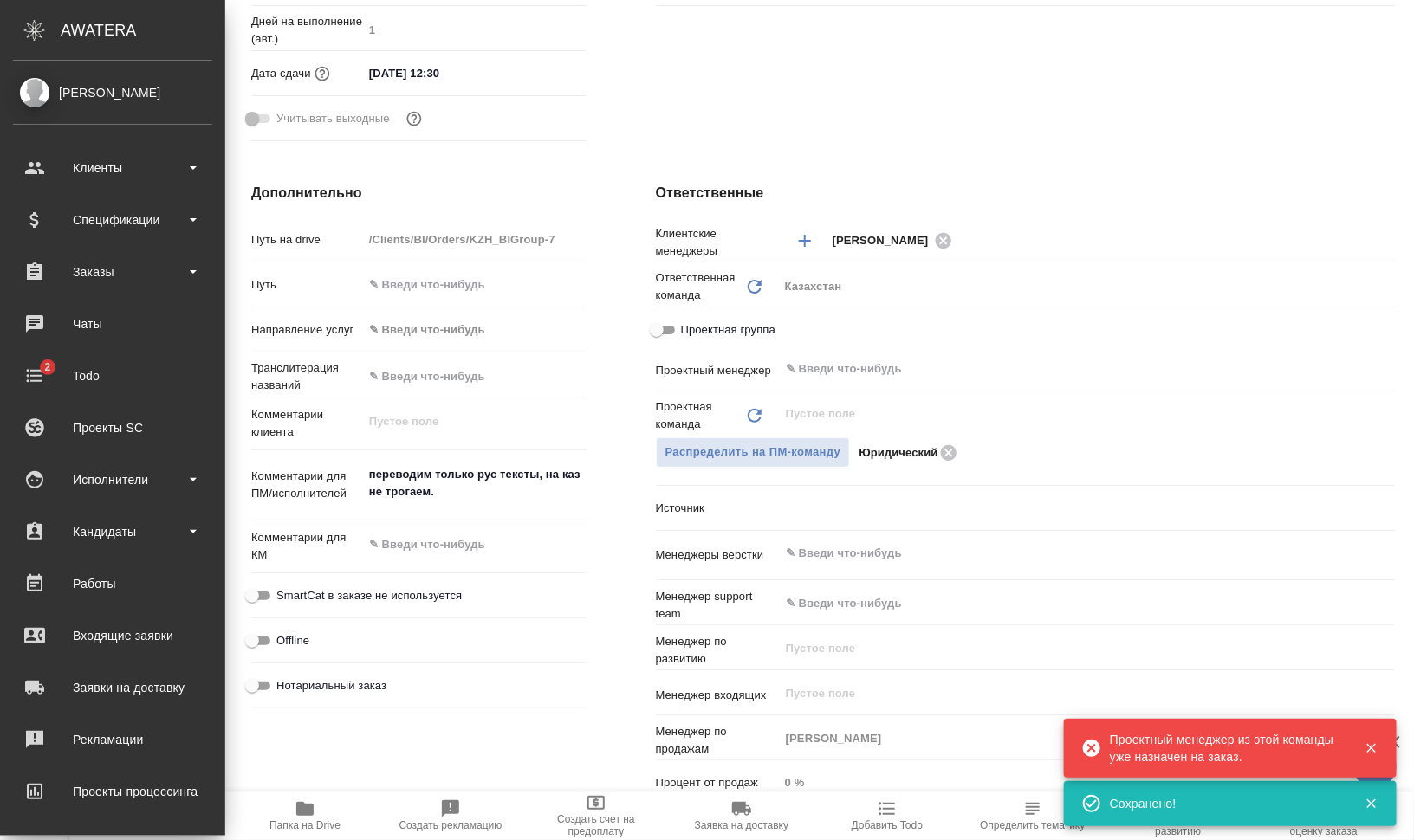
type textarea "x"
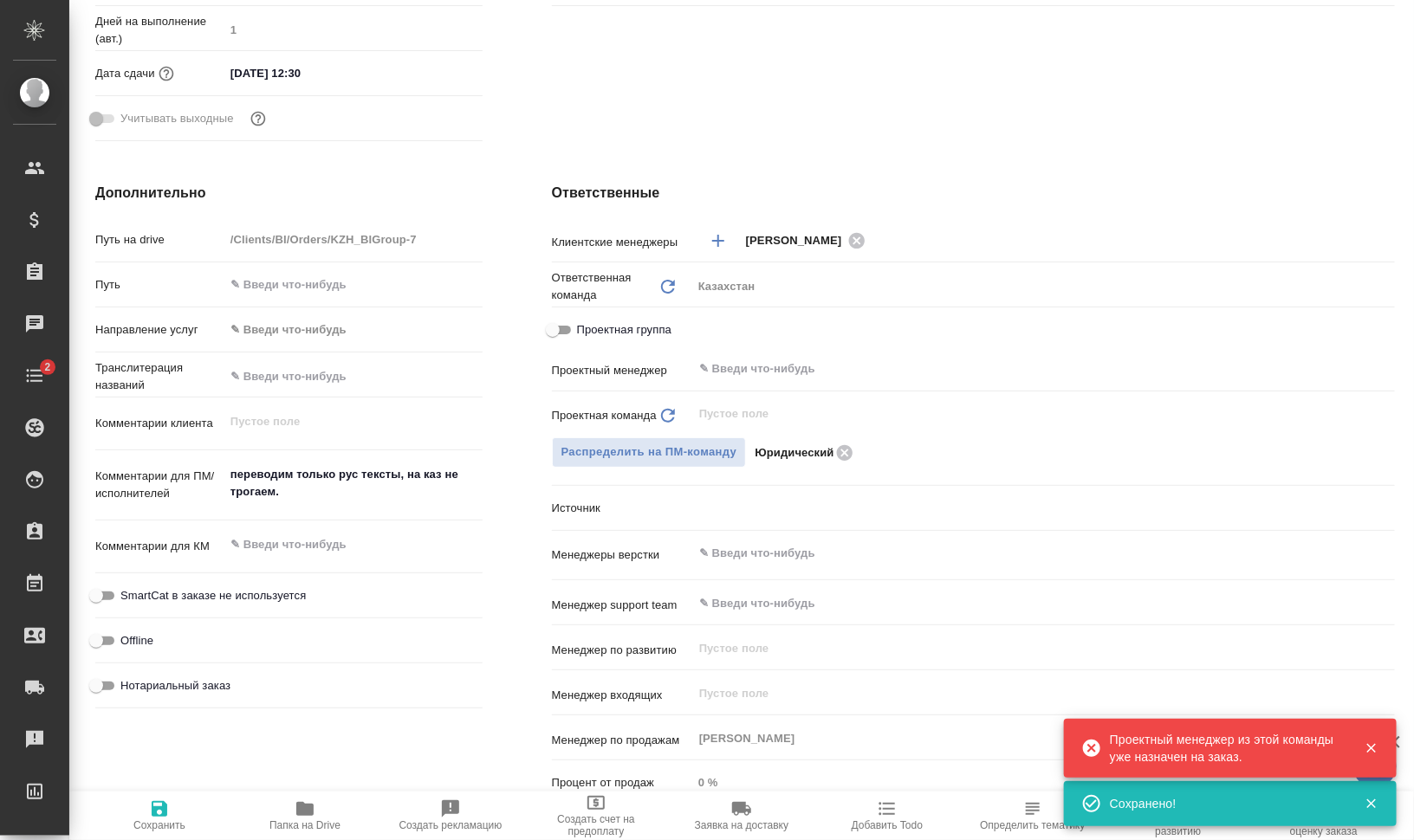
type textarea "x"
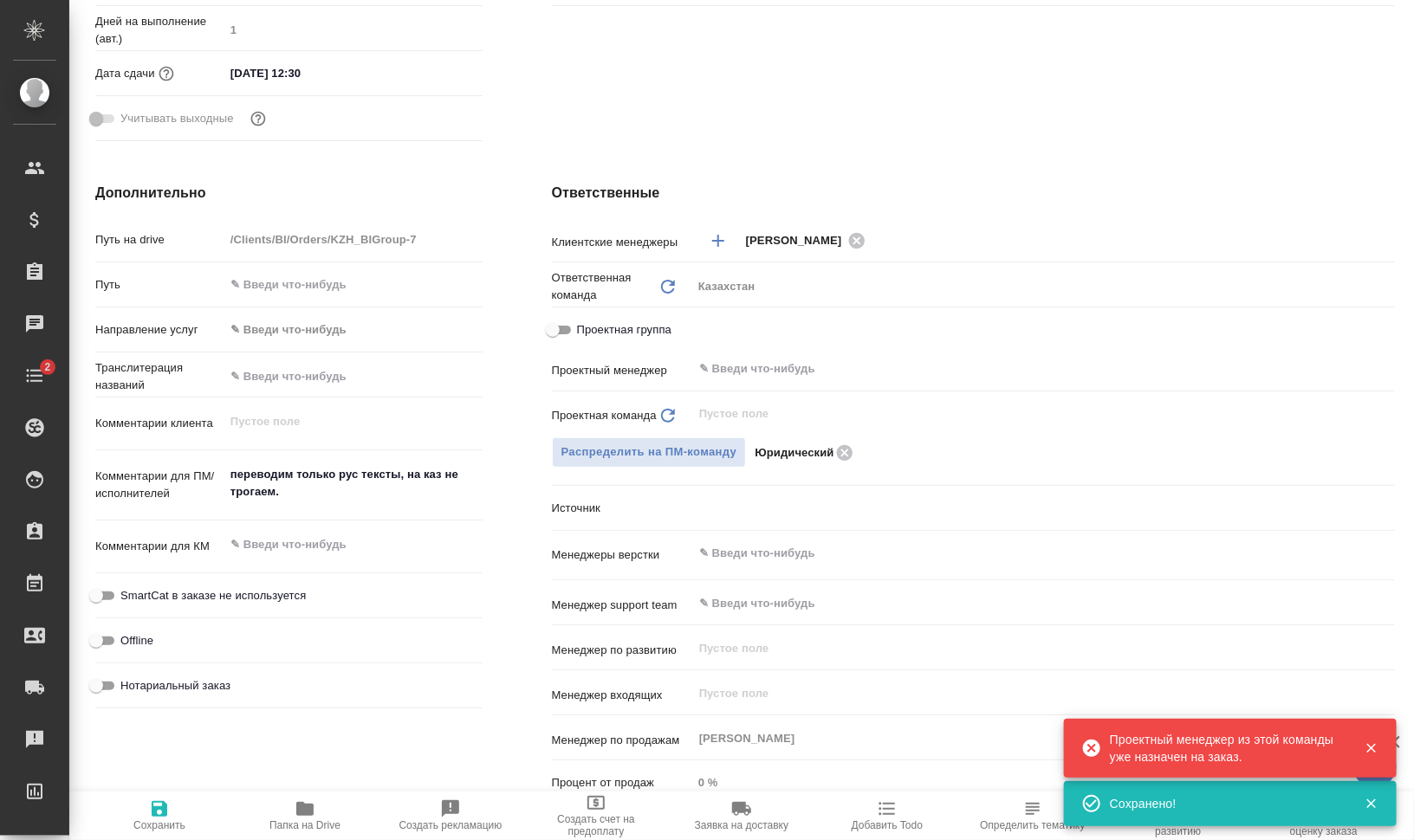
type textarea "x"
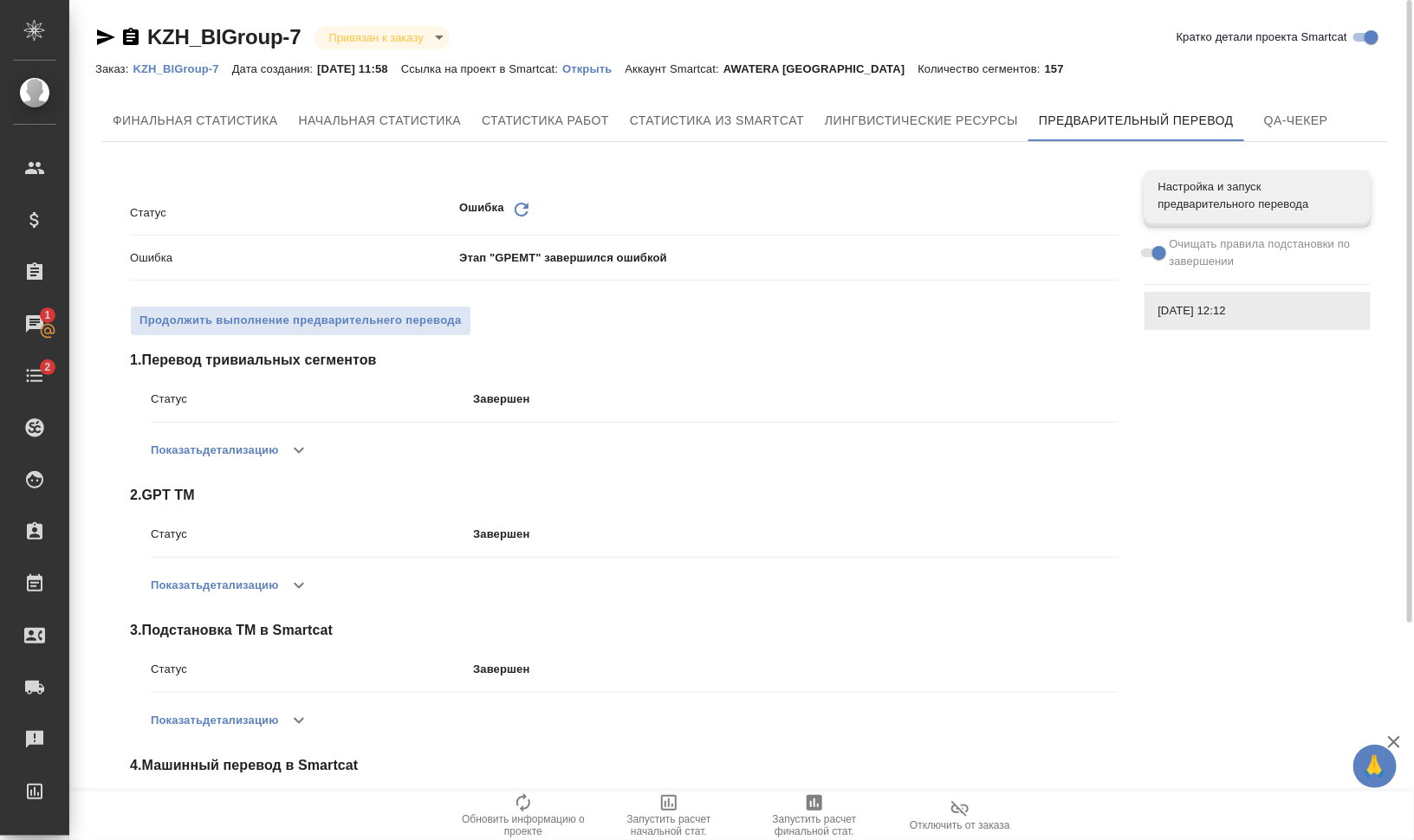
click at [524, 206] on icon "Обновить" at bounding box center [521, 209] width 21 height 21
click at [1305, 195] on span "Настройка и запуск предварительного перевода" at bounding box center [1258, 195] width 198 height 35
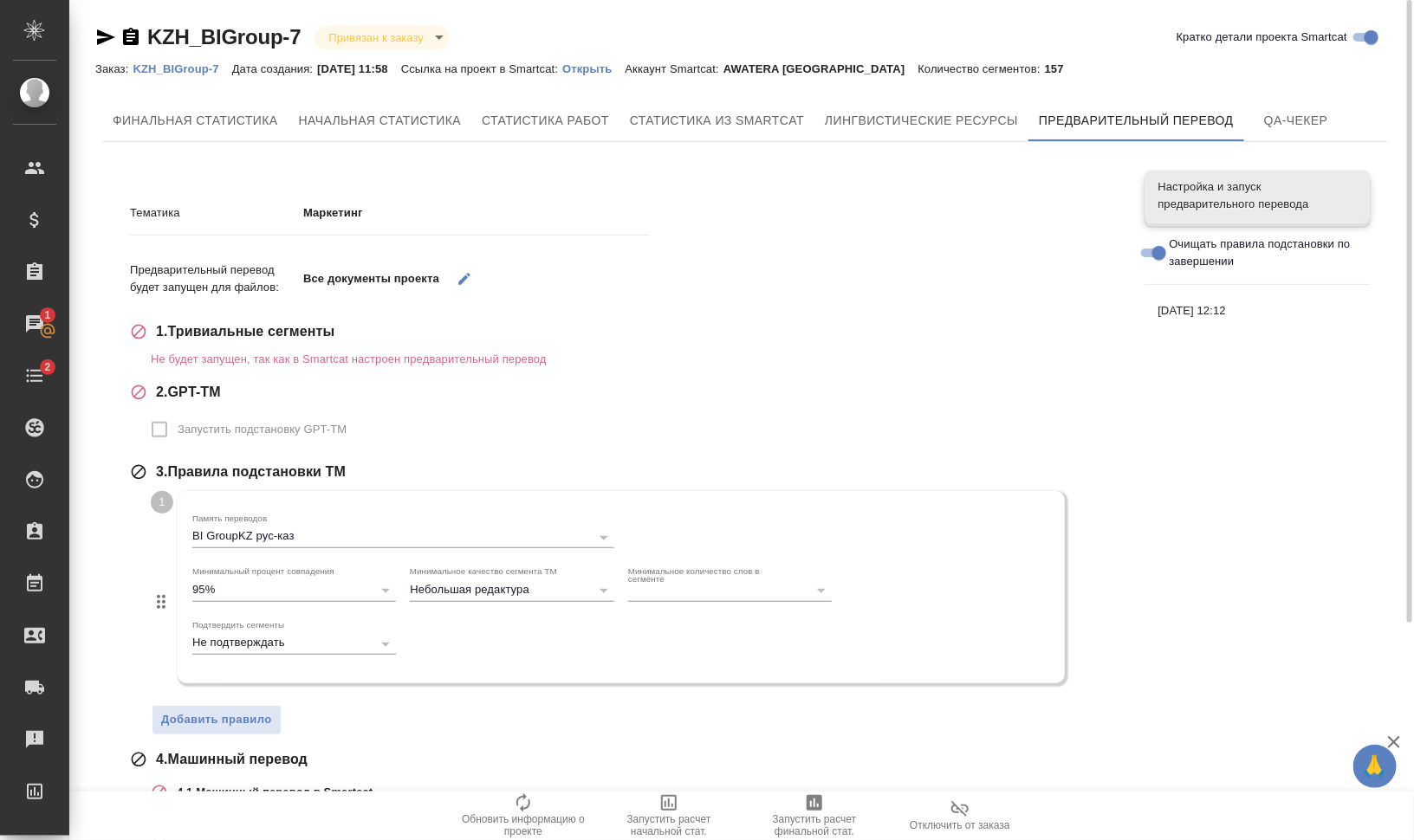
scroll to position [233, 0]
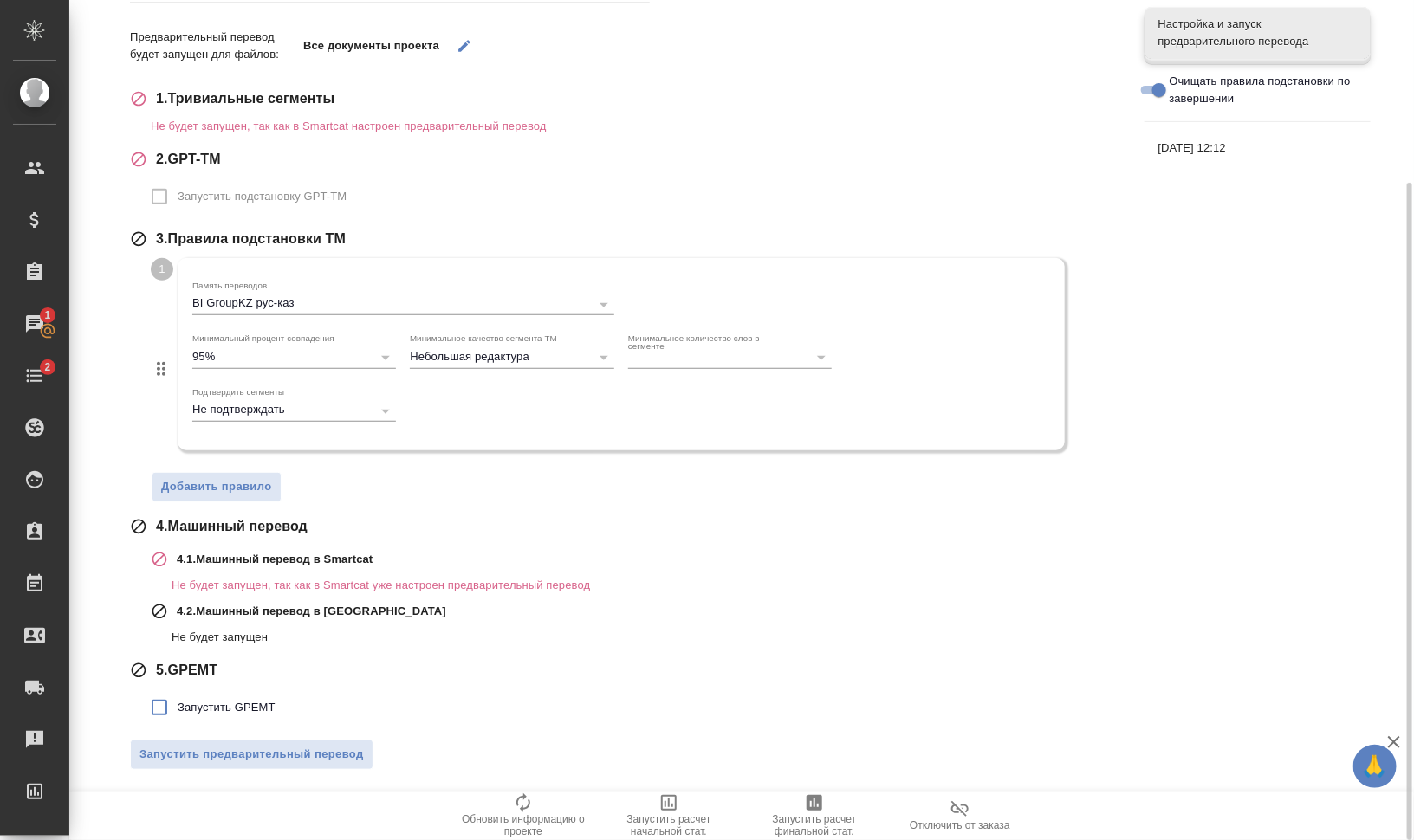
click at [221, 699] on span "Запустить GPEMT" at bounding box center [226, 707] width 98 height 18
click at [178, 699] on input "Запустить GPEMT" at bounding box center [159, 707] width 36 height 36
checkbox input "true"
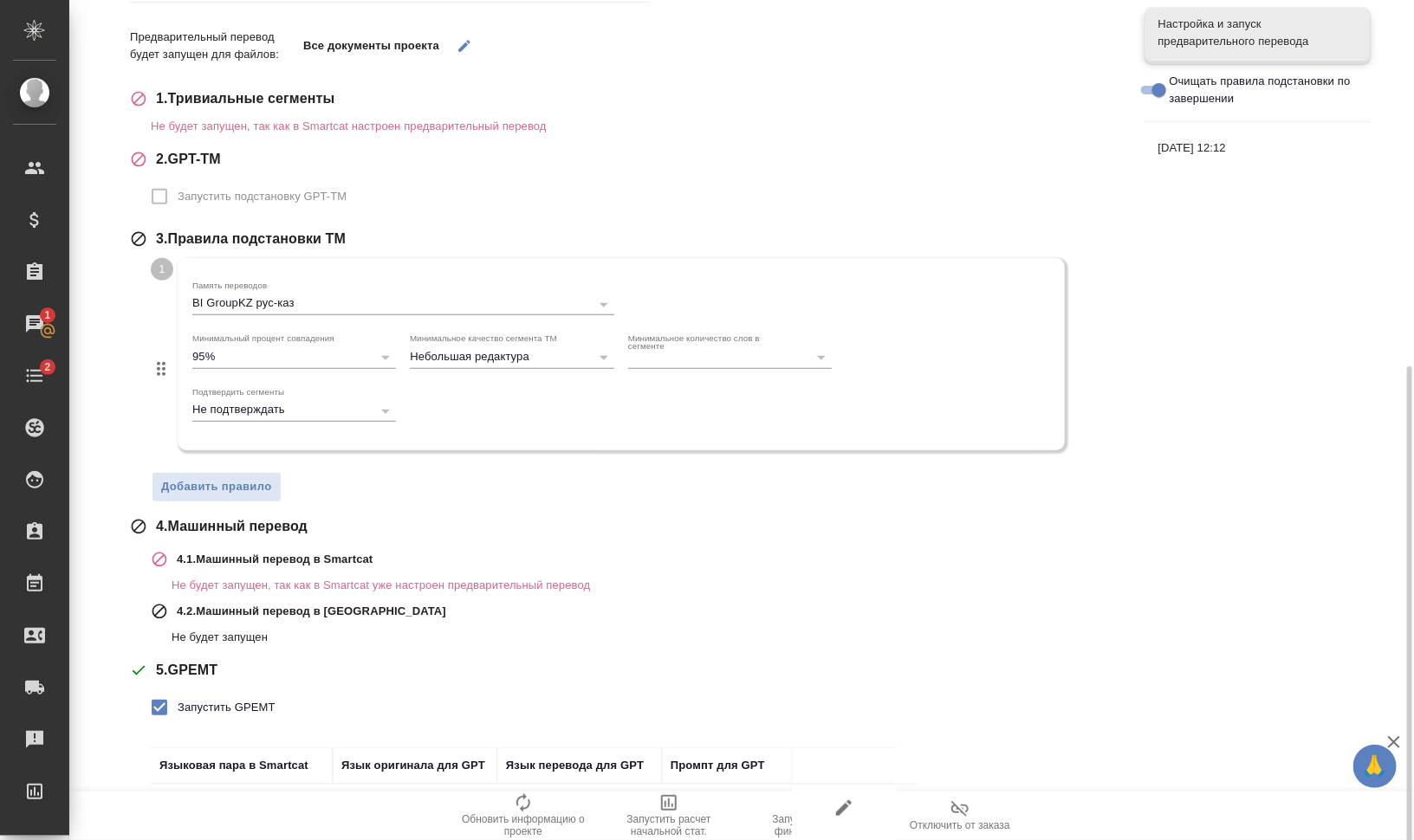
scroll to position [351, 0]
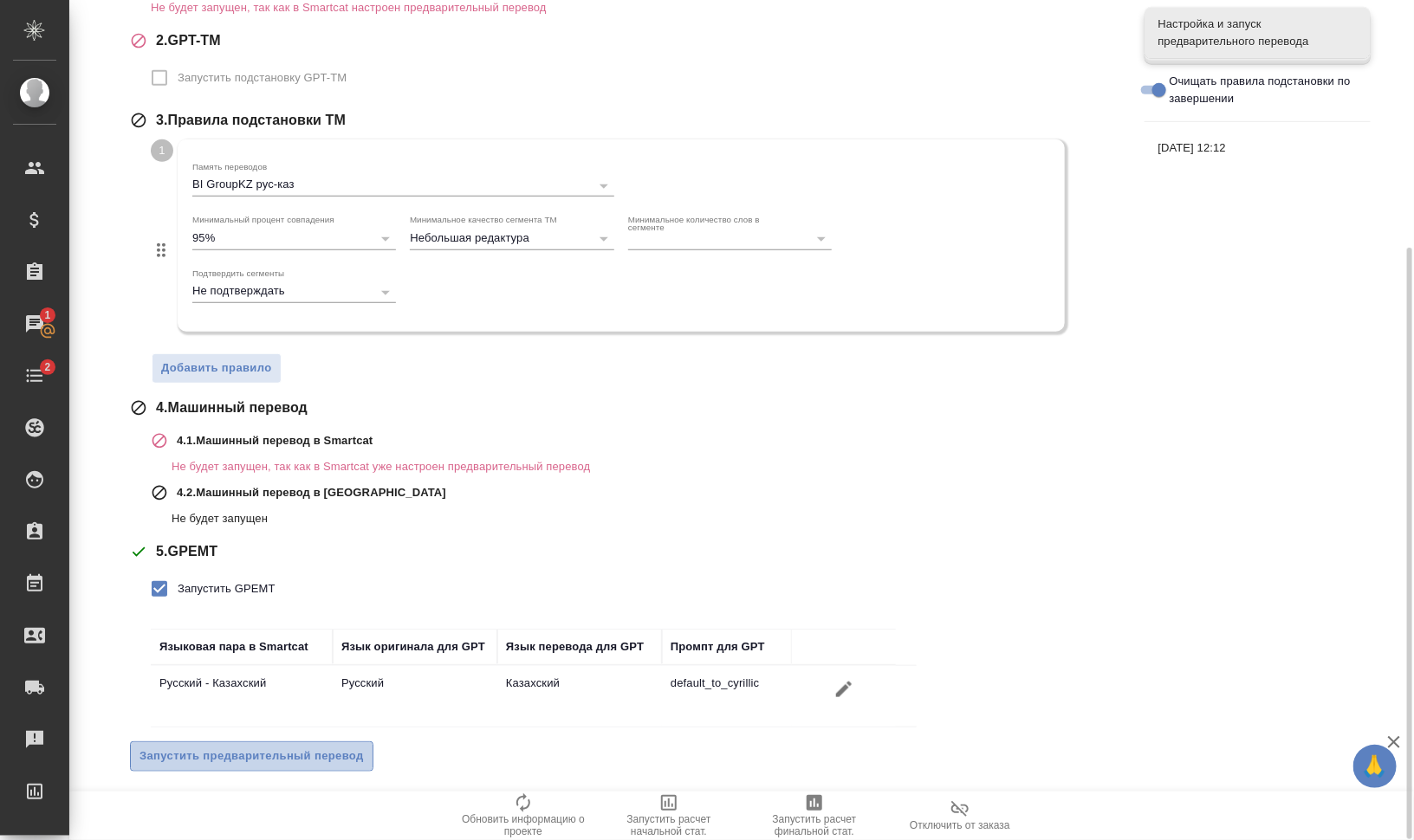
click at [314, 747] on span "Запустить предварительный перевод" at bounding box center [251, 756] width 224 height 20
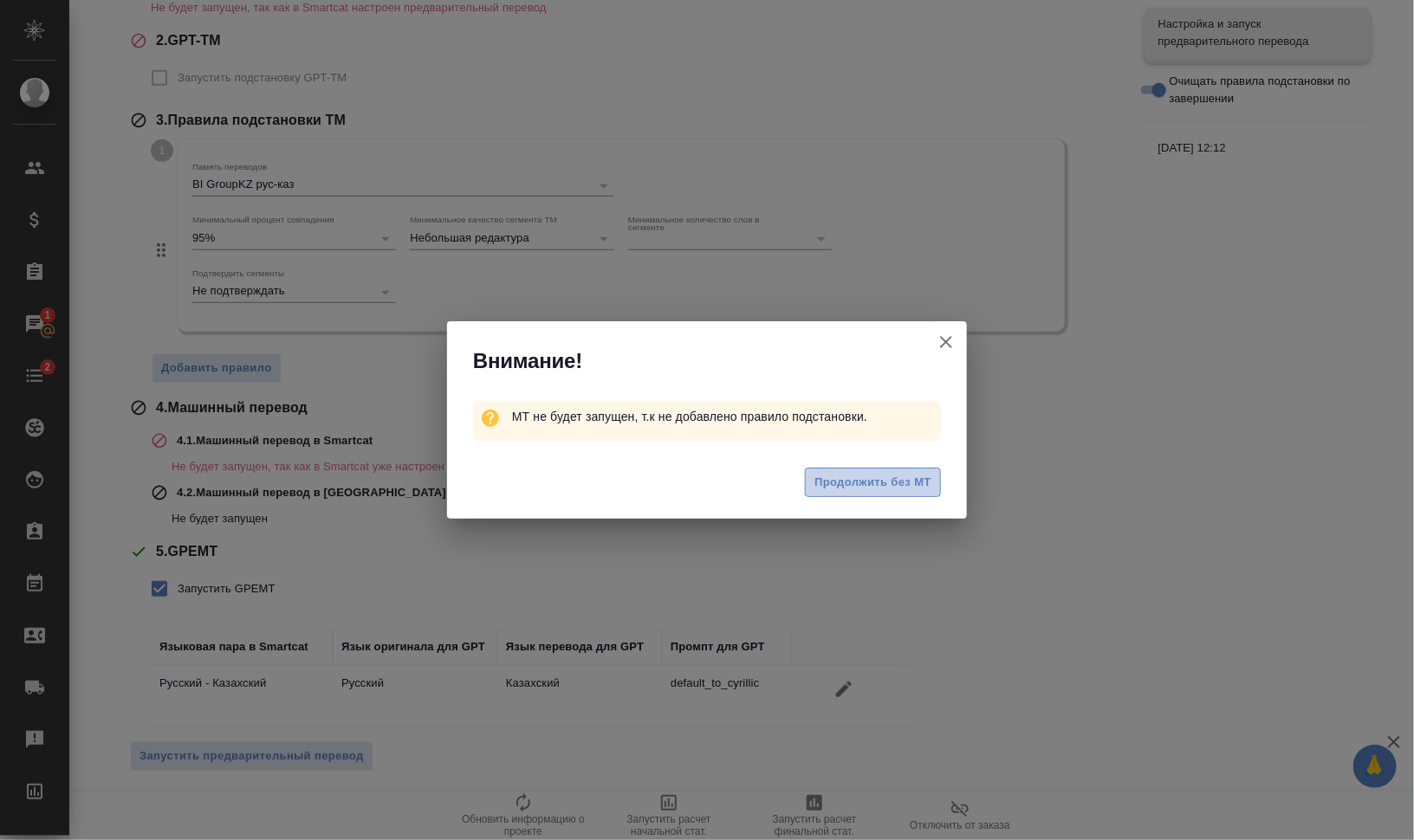
click at [853, 482] on span "Продолжить без МТ" at bounding box center [873, 482] width 117 height 20
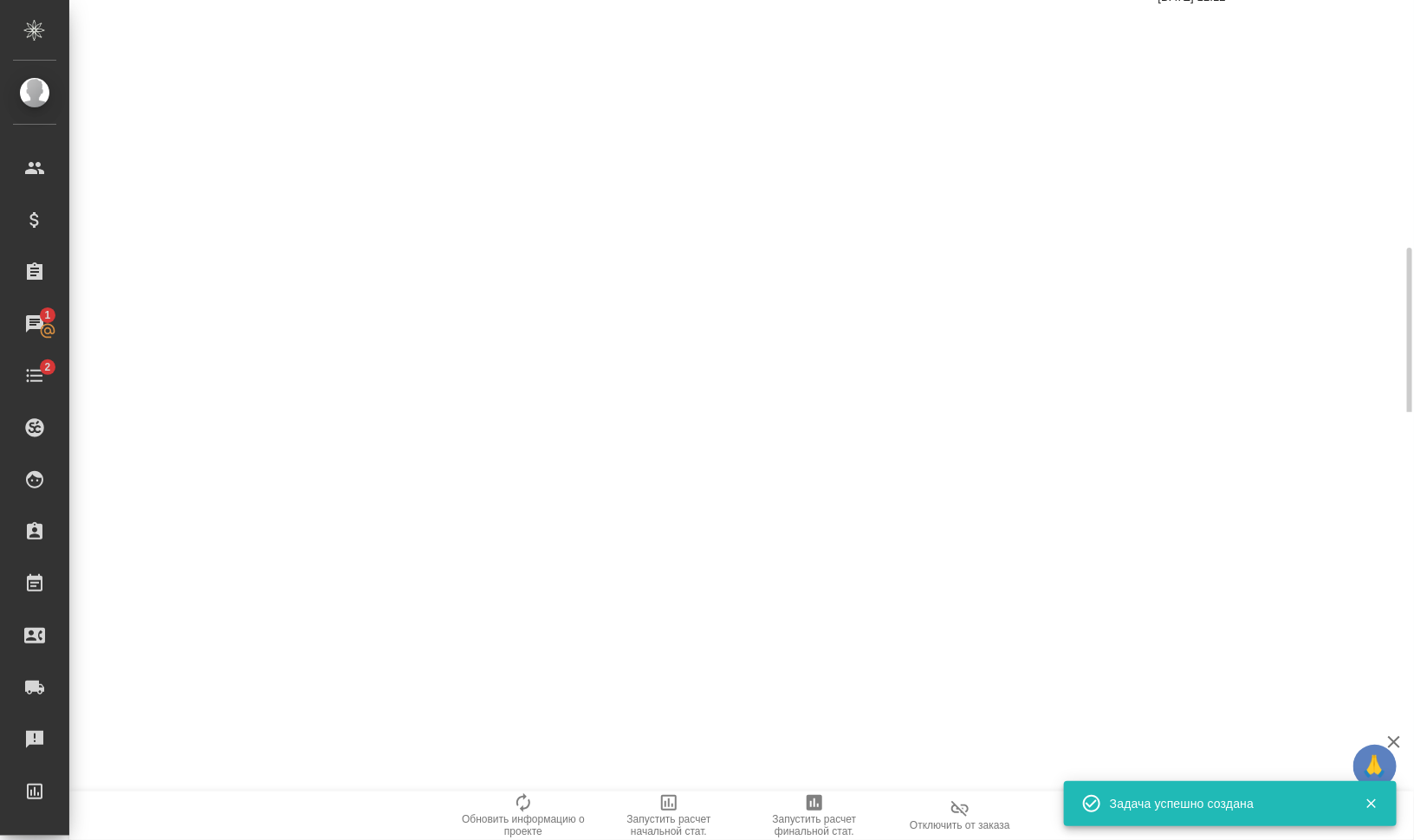
scroll to position [0, 0]
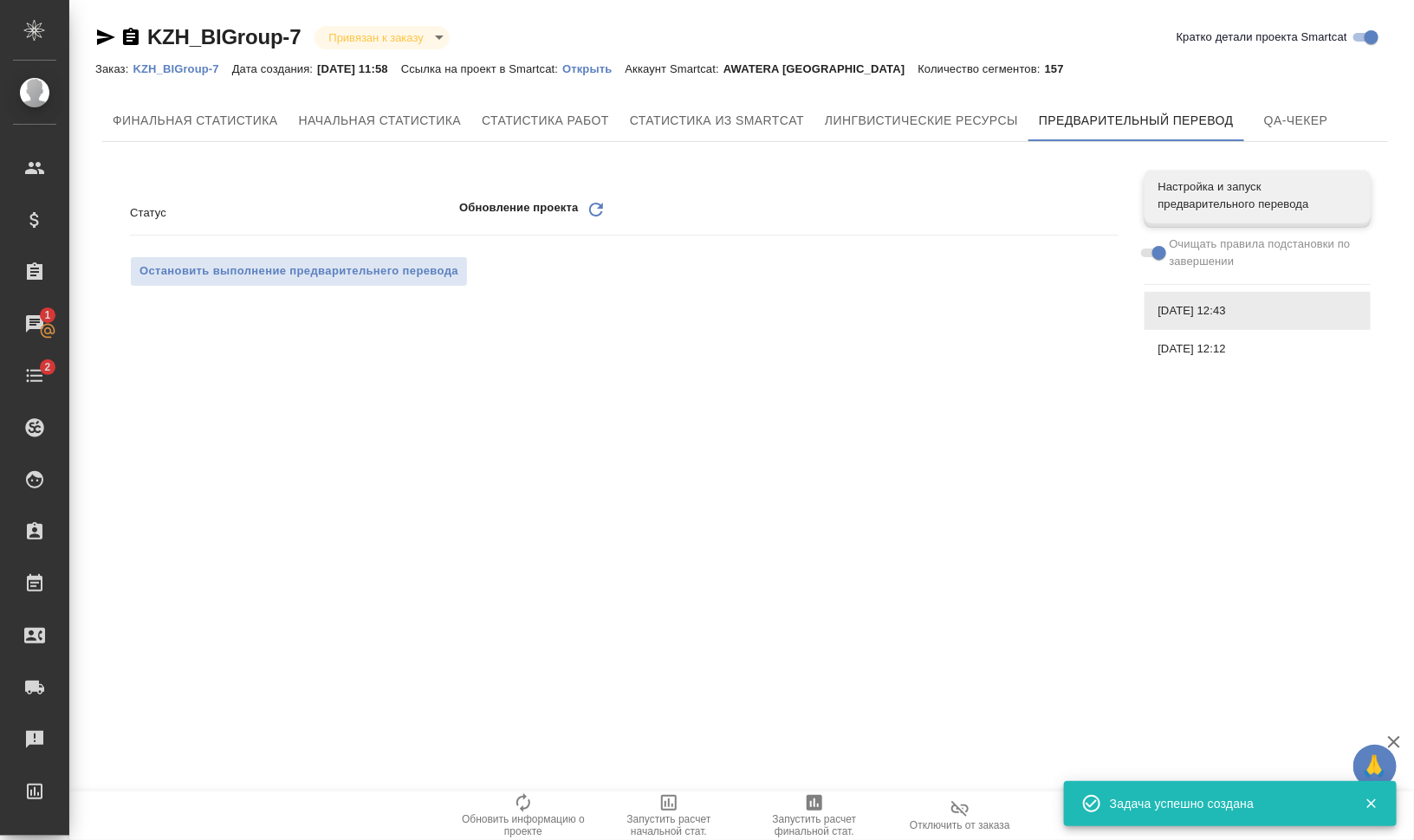
click at [593, 208] on icon "Обновить" at bounding box center [596, 209] width 21 height 21
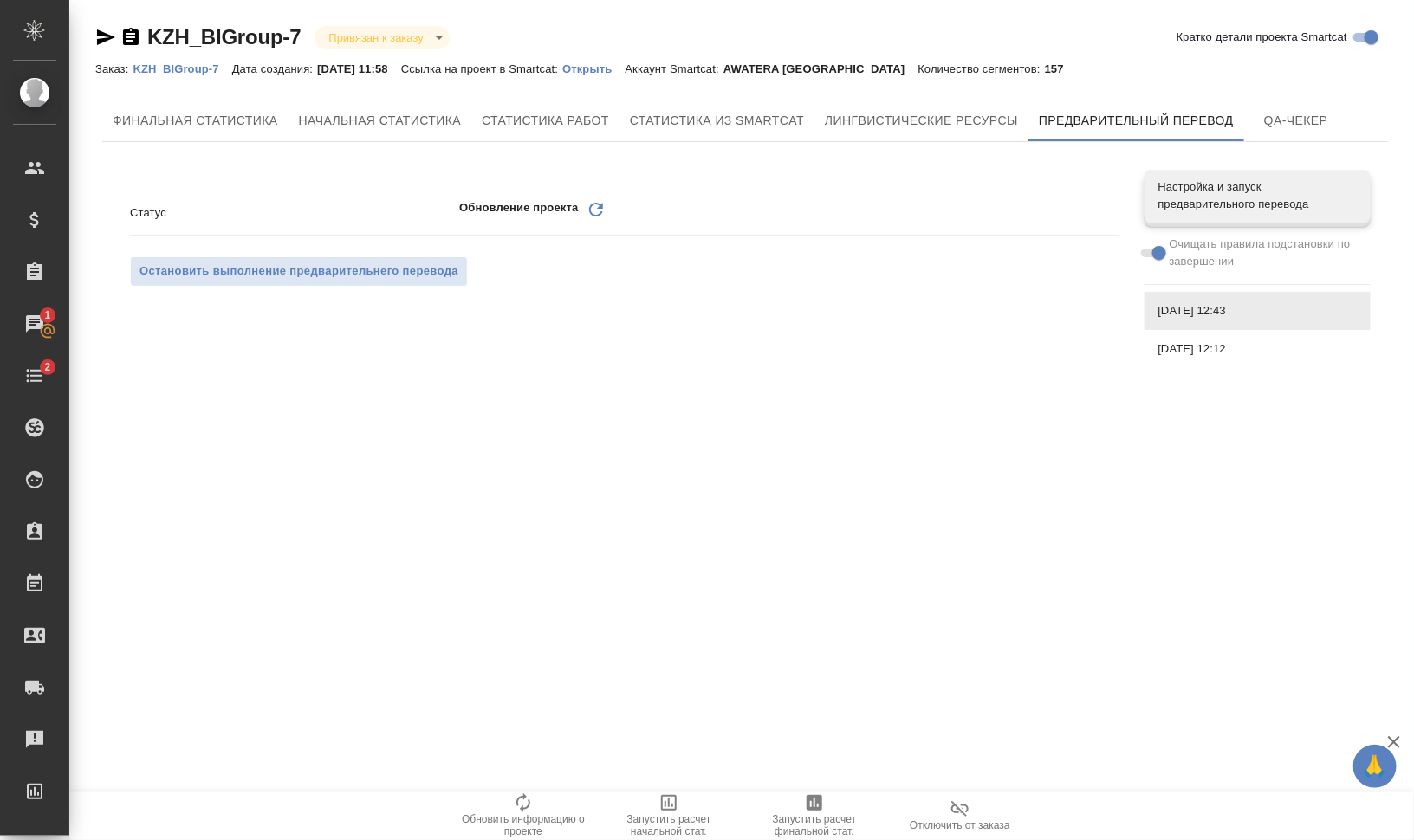
click at [1251, 251] on span "Очищать правила подстановки по завершении" at bounding box center [1264, 252] width 188 height 35
click at [1277, 345] on span "[DATE] 12:12" at bounding box center [1258, 349] width 198 height 18
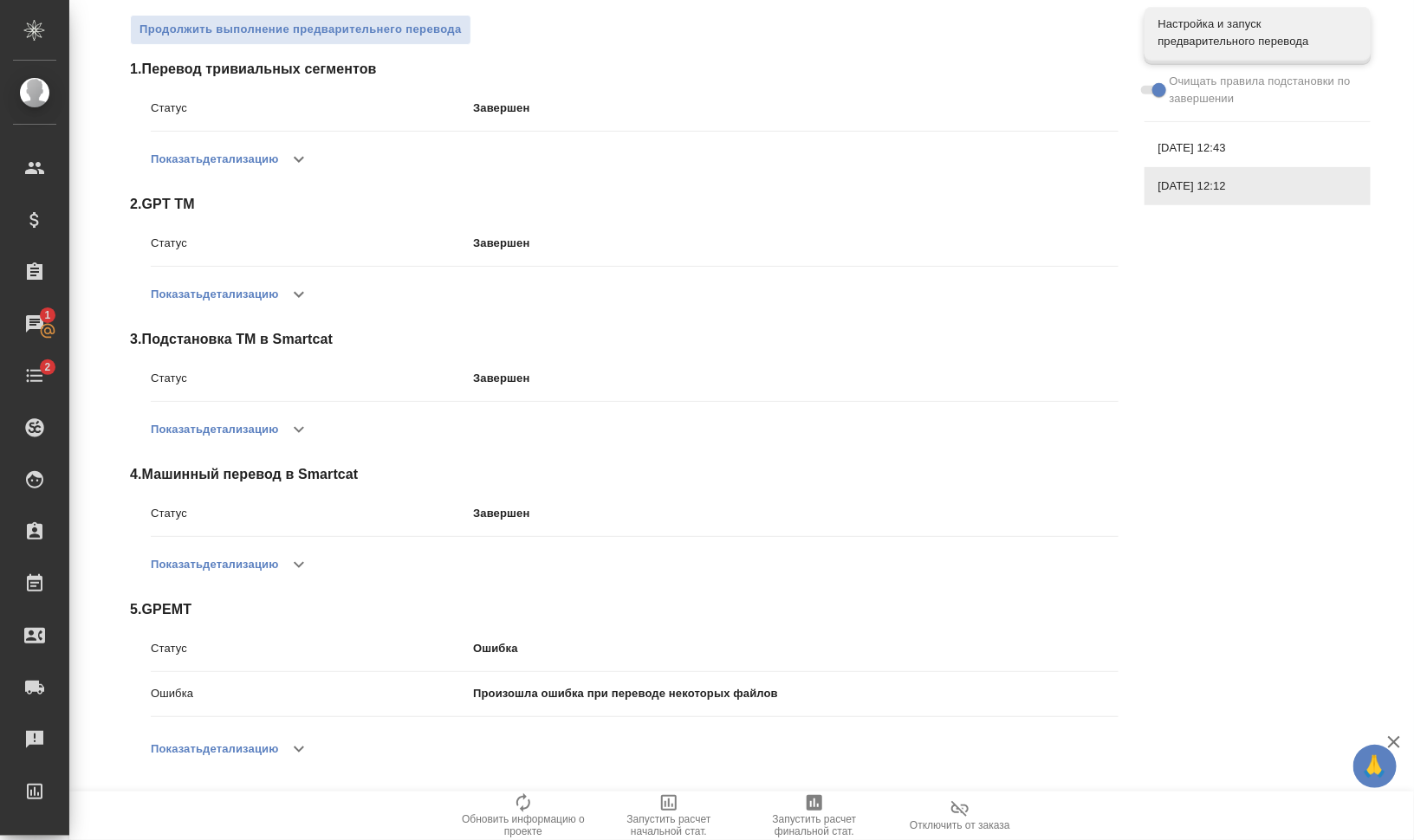
scroll to position [75, 0]
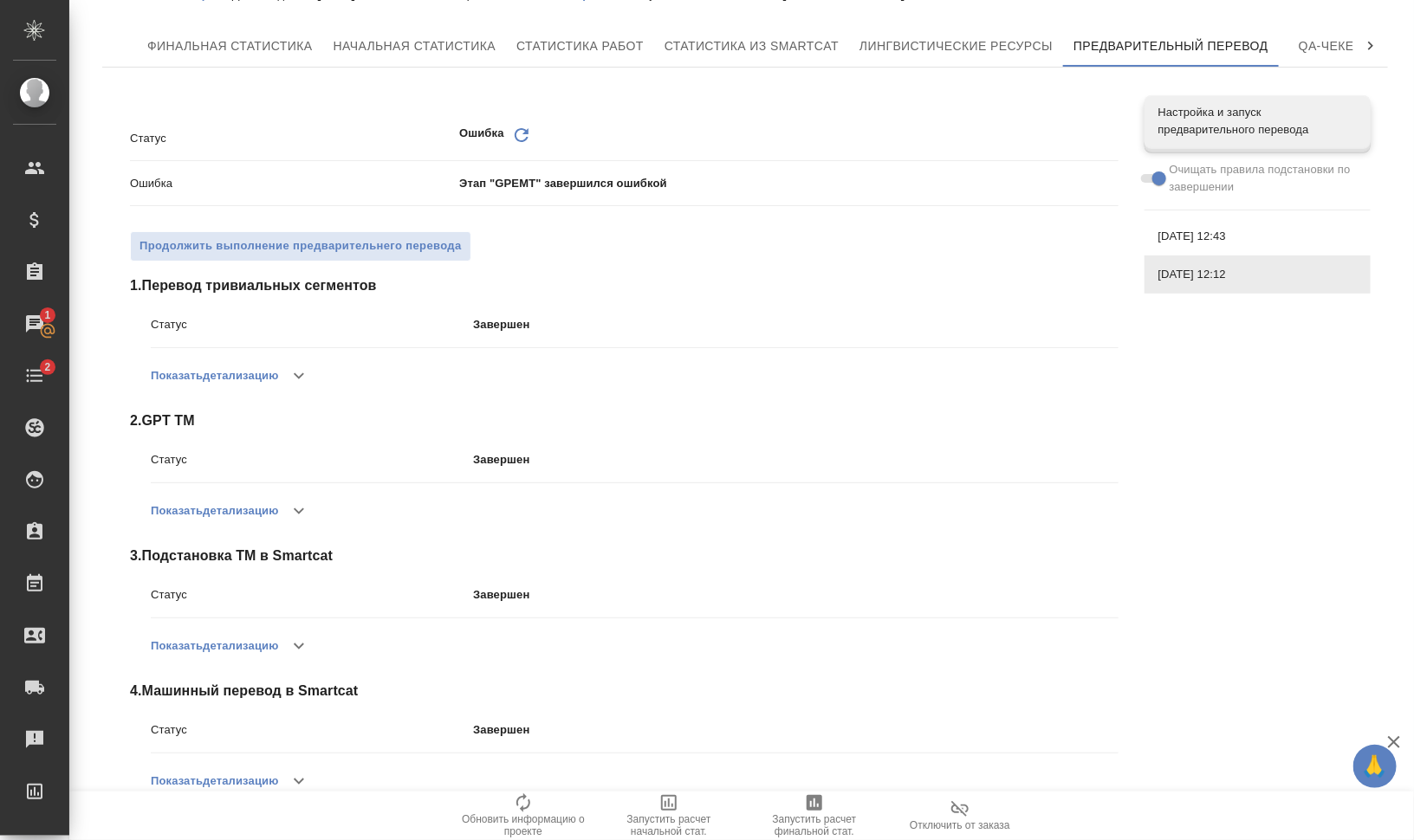
click at [513, 135] on icon "Обновить" at bounding box center [521, 135] width 21 height 21
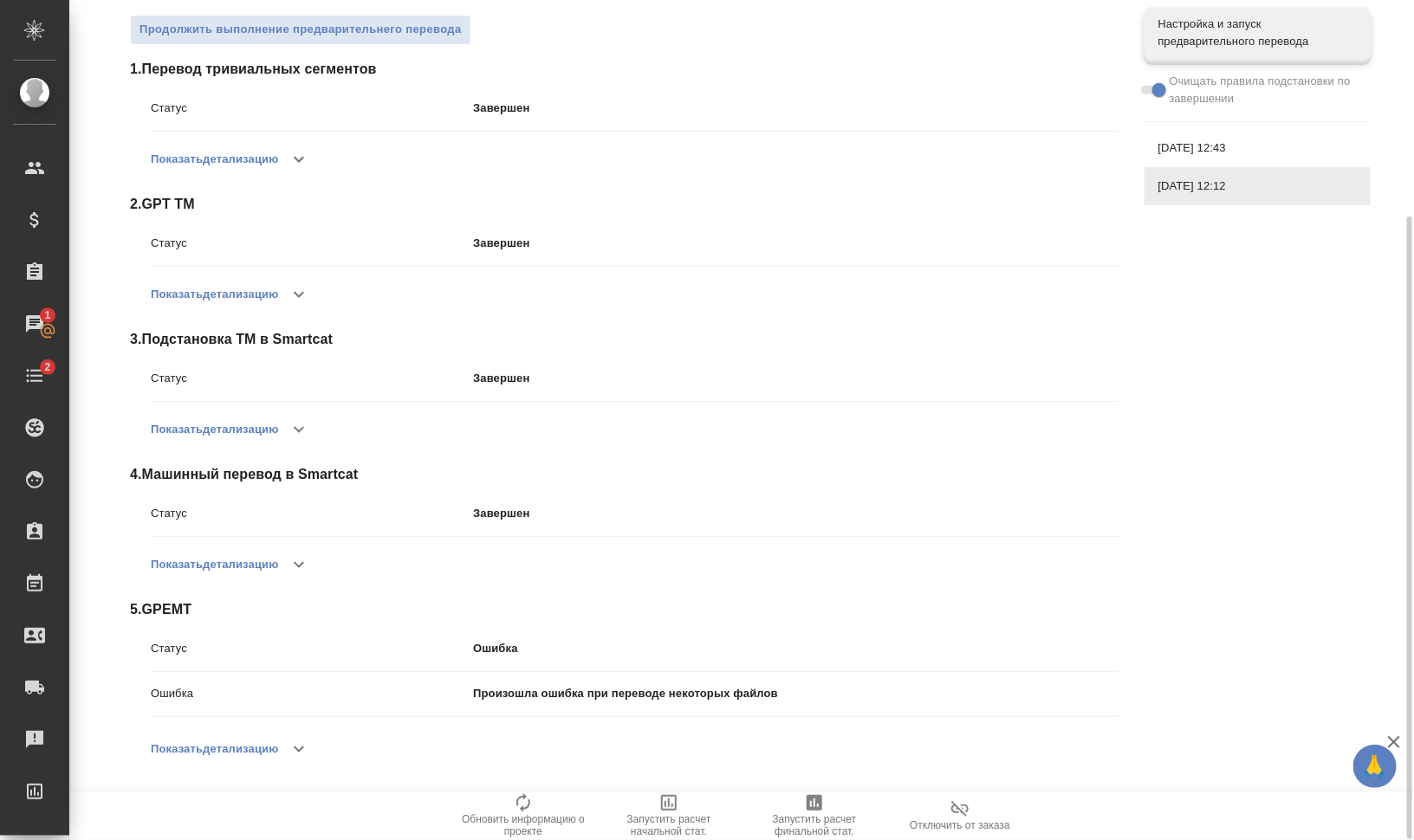
scroll to position [0, 0]
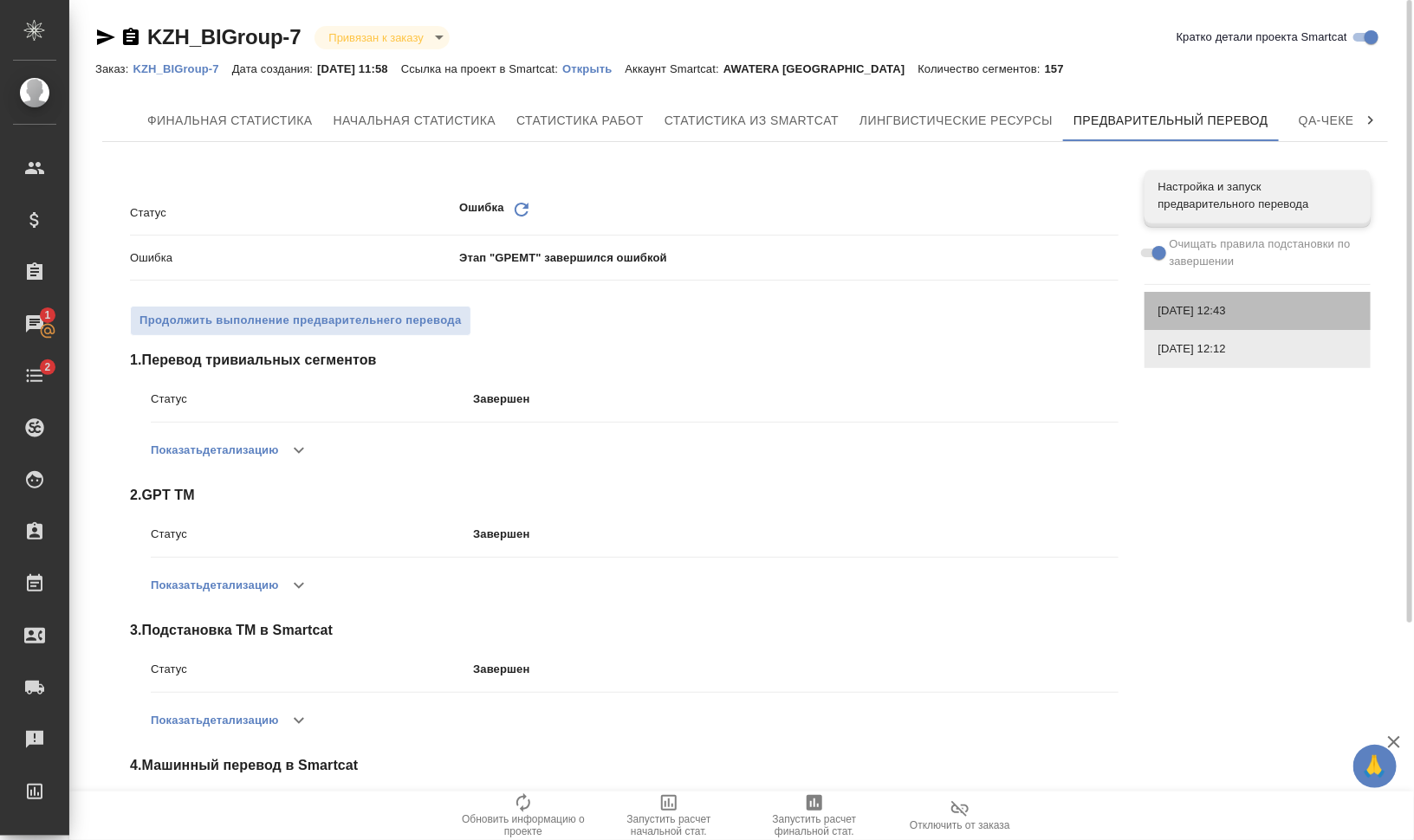
click at [1269, 312] on span "[DATE] 12:43" at bounding box center [1258, 311] width 198 height 18
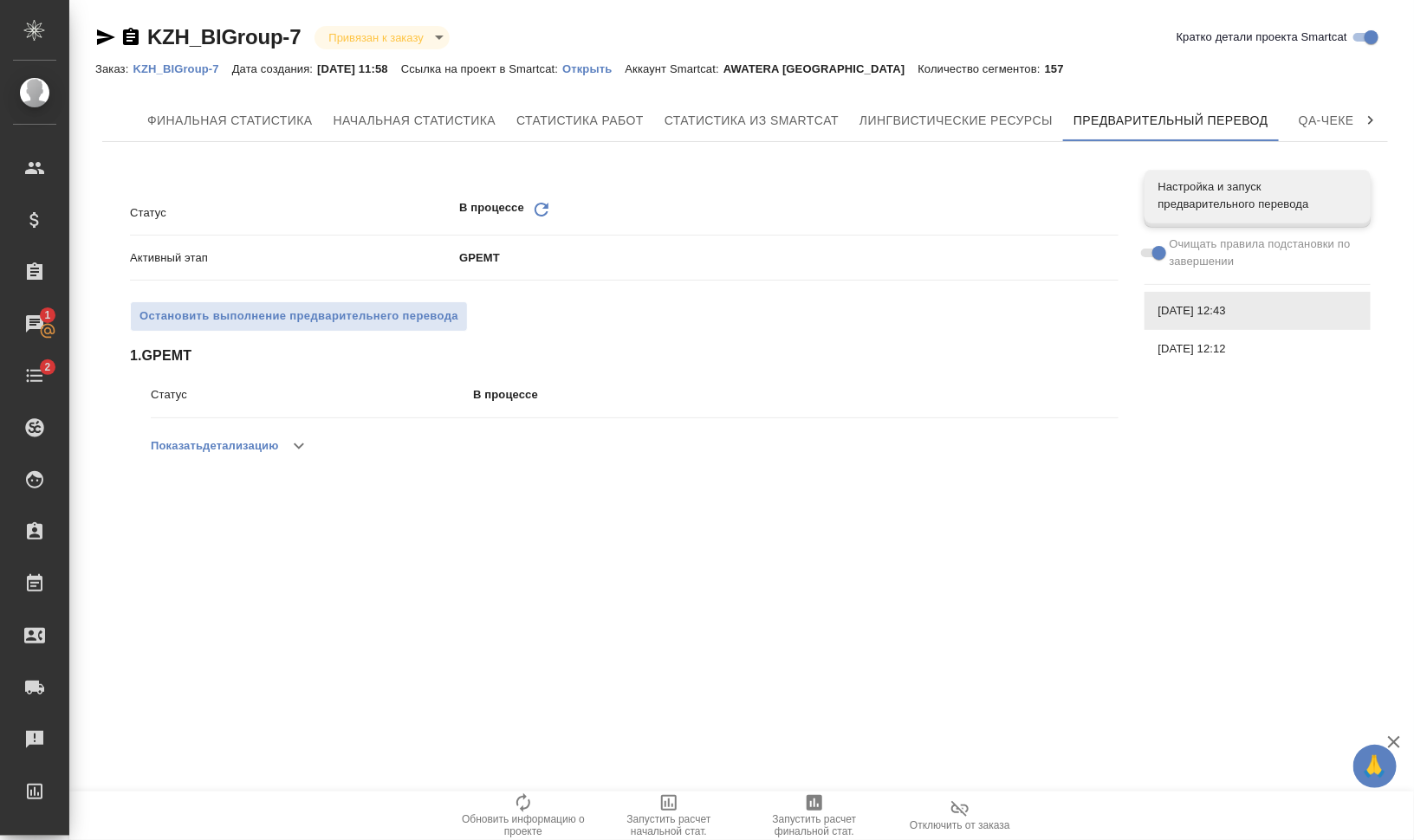
click at [540, 208] on icon "Обновить" at bounding box center [541, 209] width 21 height 21
click at [546, 209] on icon "Обновить" at bounding box center [541, 209] width 21 height 21
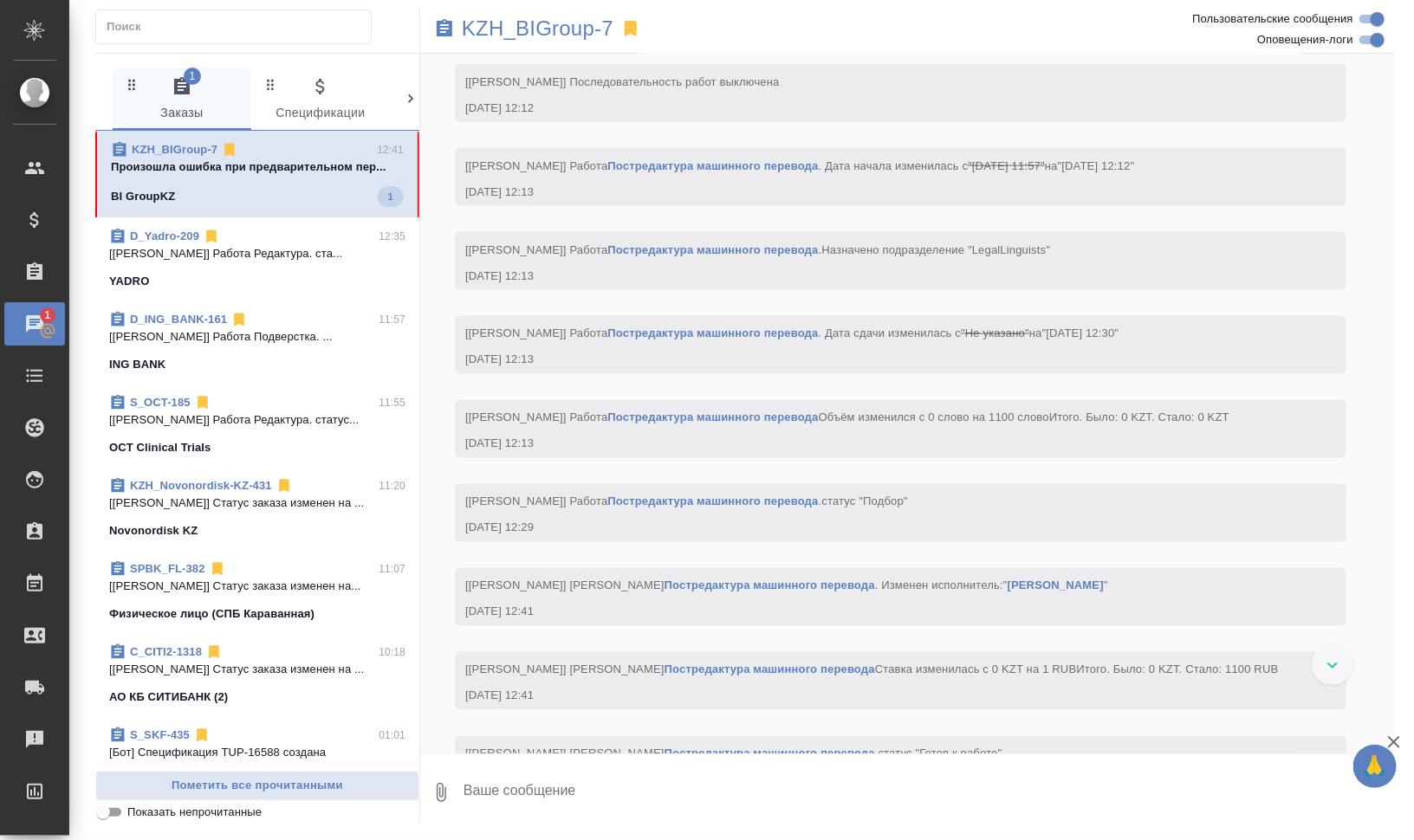
scroll to position [1394, 0]
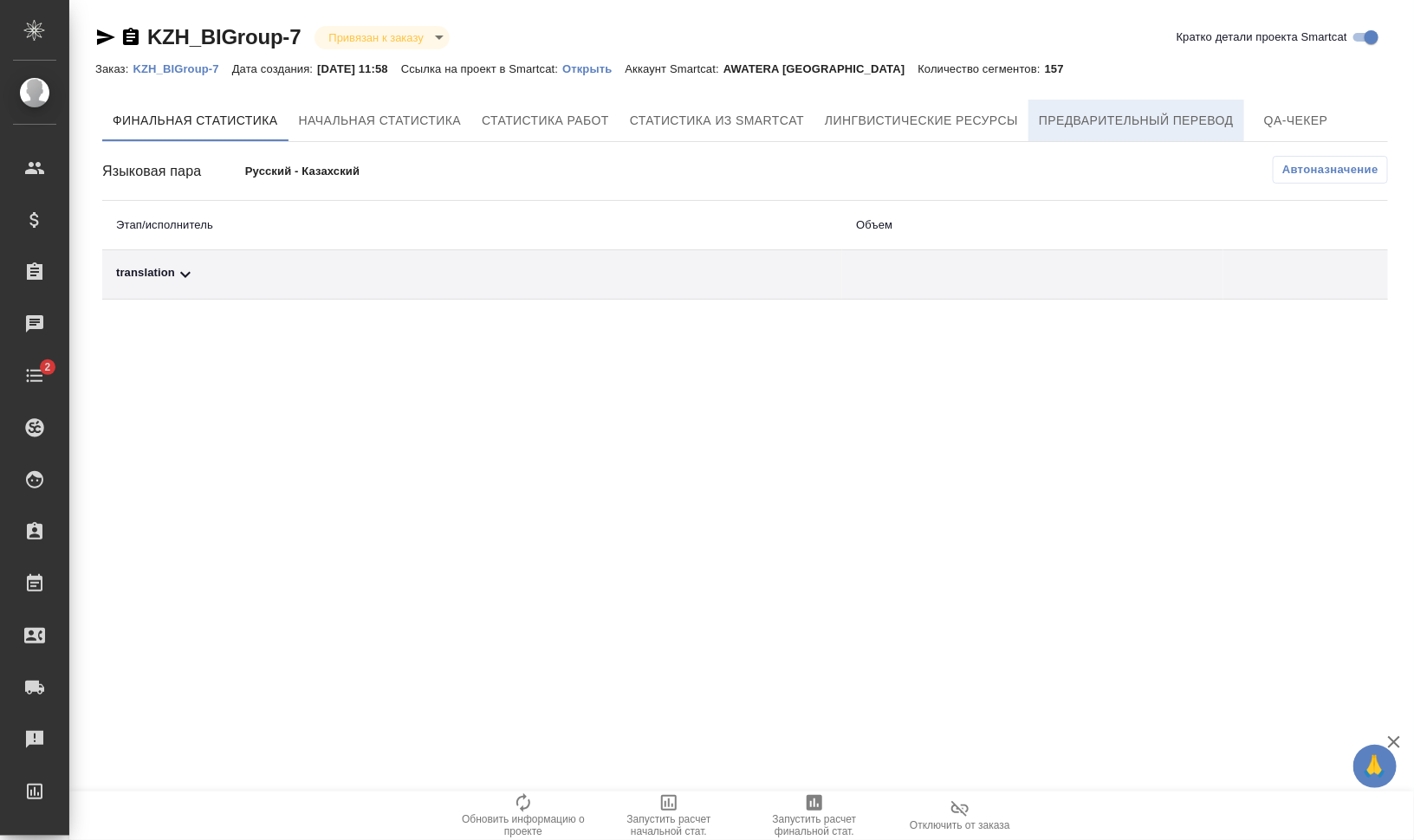
click at [1103, 128] on span "Предварительный перевод" at bounding box center [1136, 121] width 195 height 21
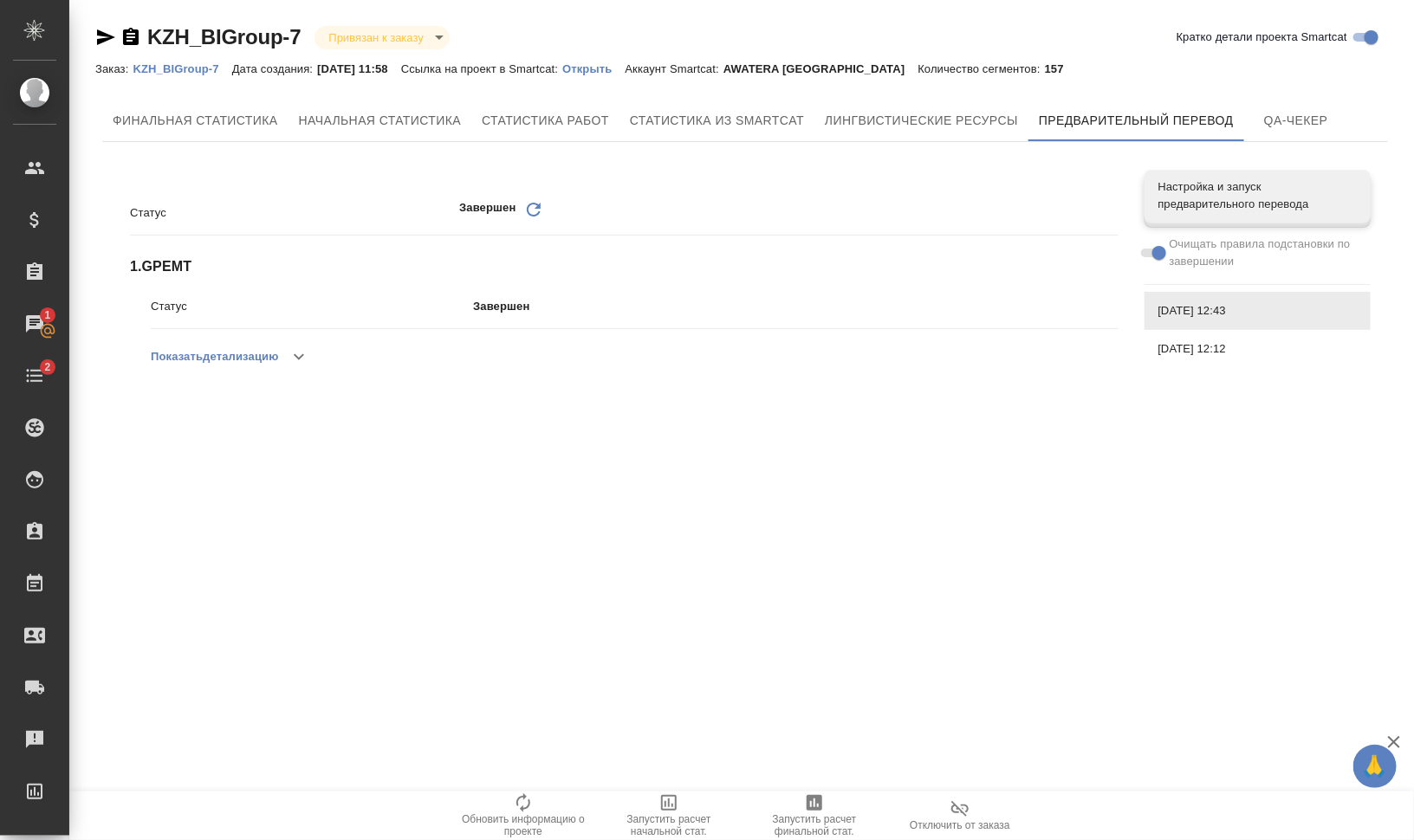
click at [534, 213] on icon "Обновить" at bounding box center [534, 209] width 21 height 21
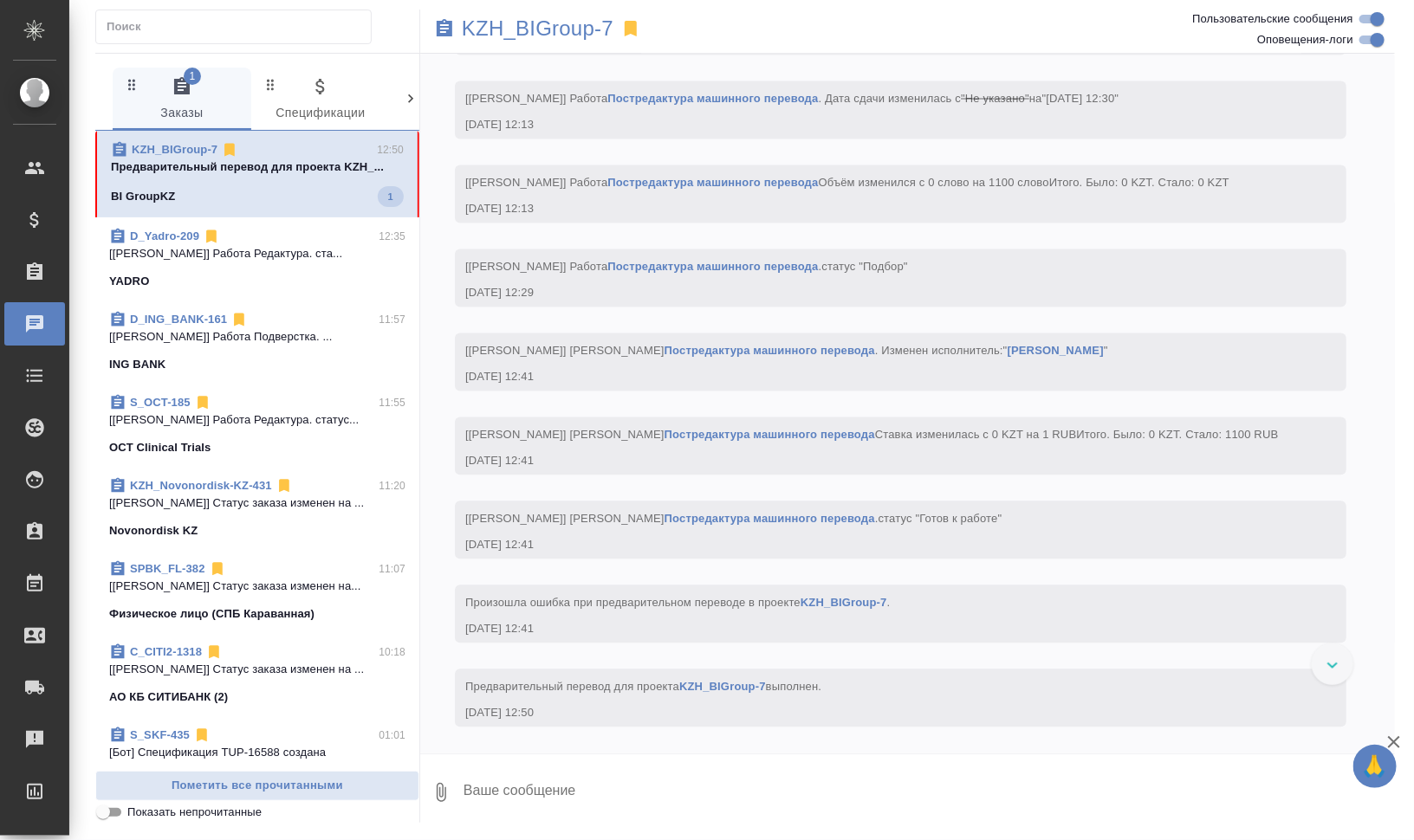
scroll to position [1478, 0]
click at [281, 182] on span "KZH_BIGroup-7 12:50 Предварительный перевод для проекта KZH_... BI GroupKZ 1" at bounding box center [257, 174] width 293 height 65
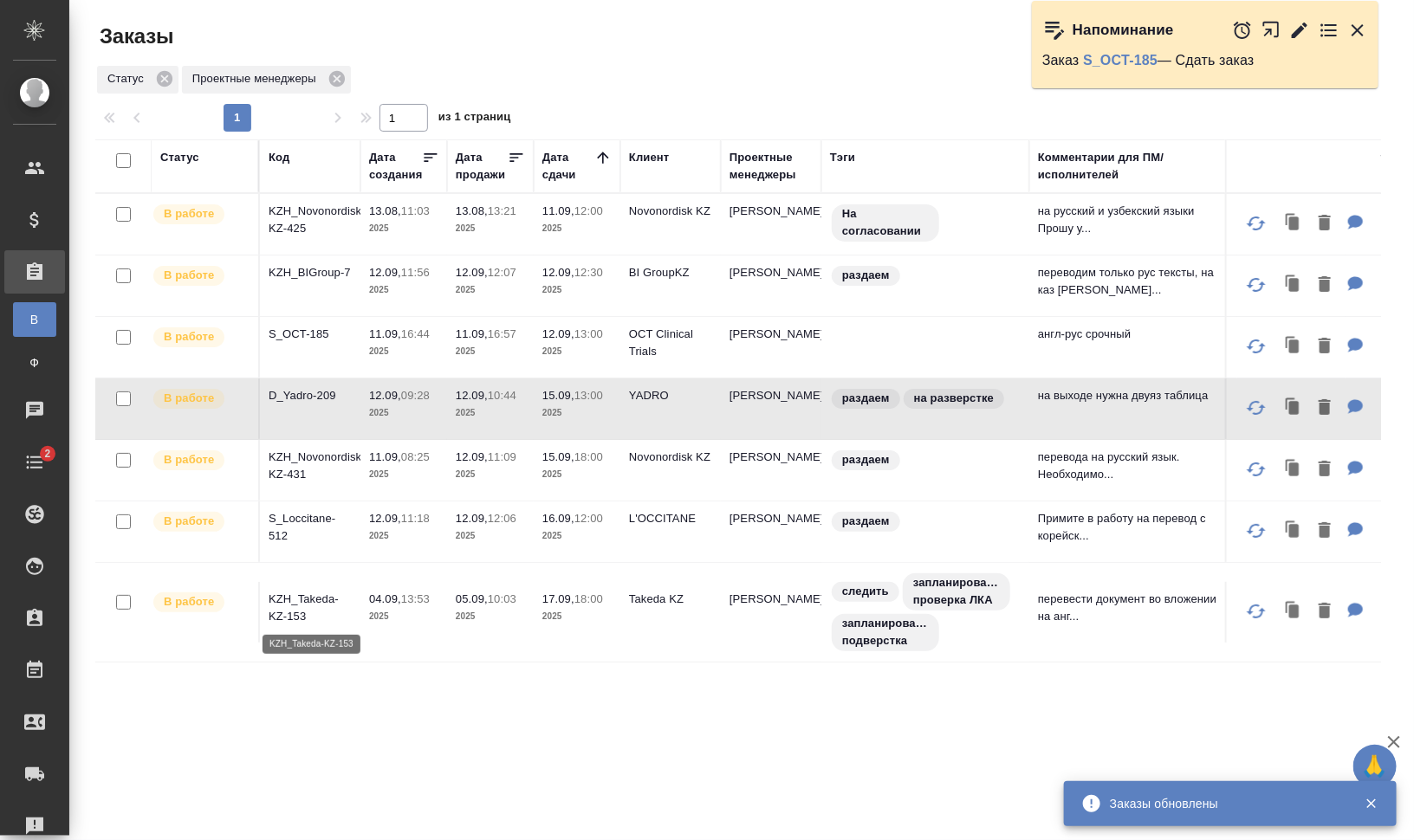
click at [327, 605] on p "KZH_Takeda-KZ-153" at bounding box center [309, 607] width 83 height 35
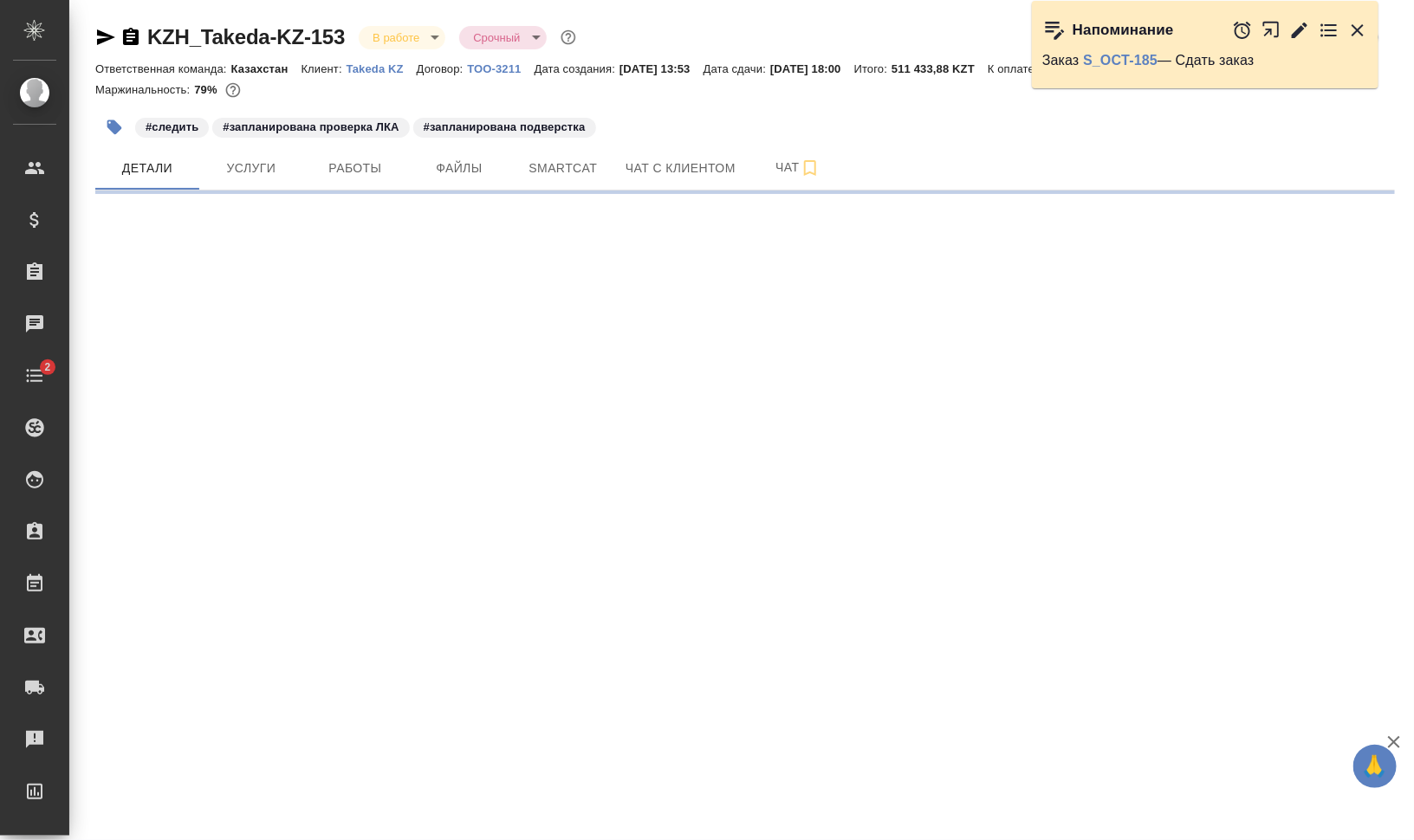
click at [98, 37] on icon "button" at bounding box center [106, 37] width 21 height 21
select select "RU"
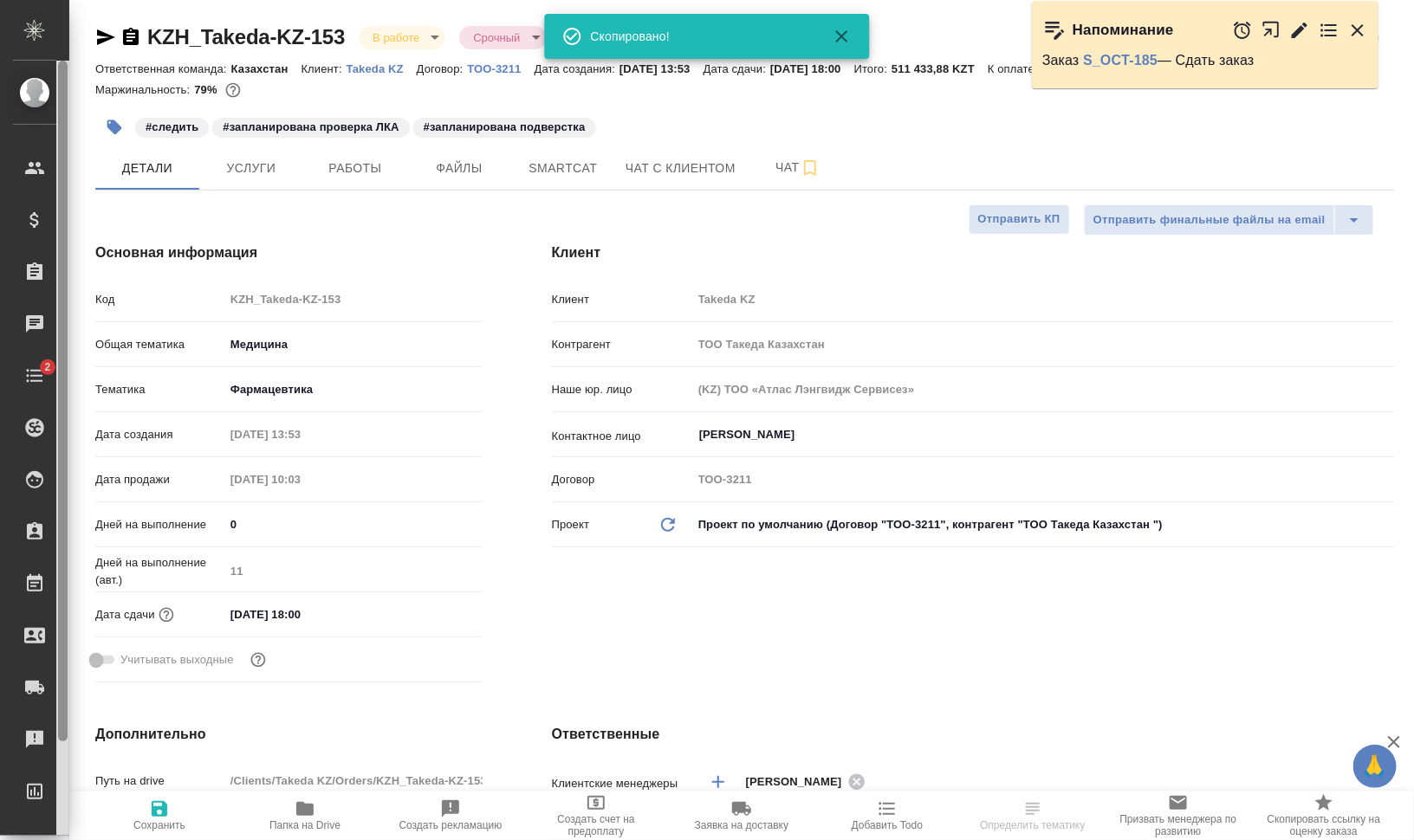
type textarea "x"
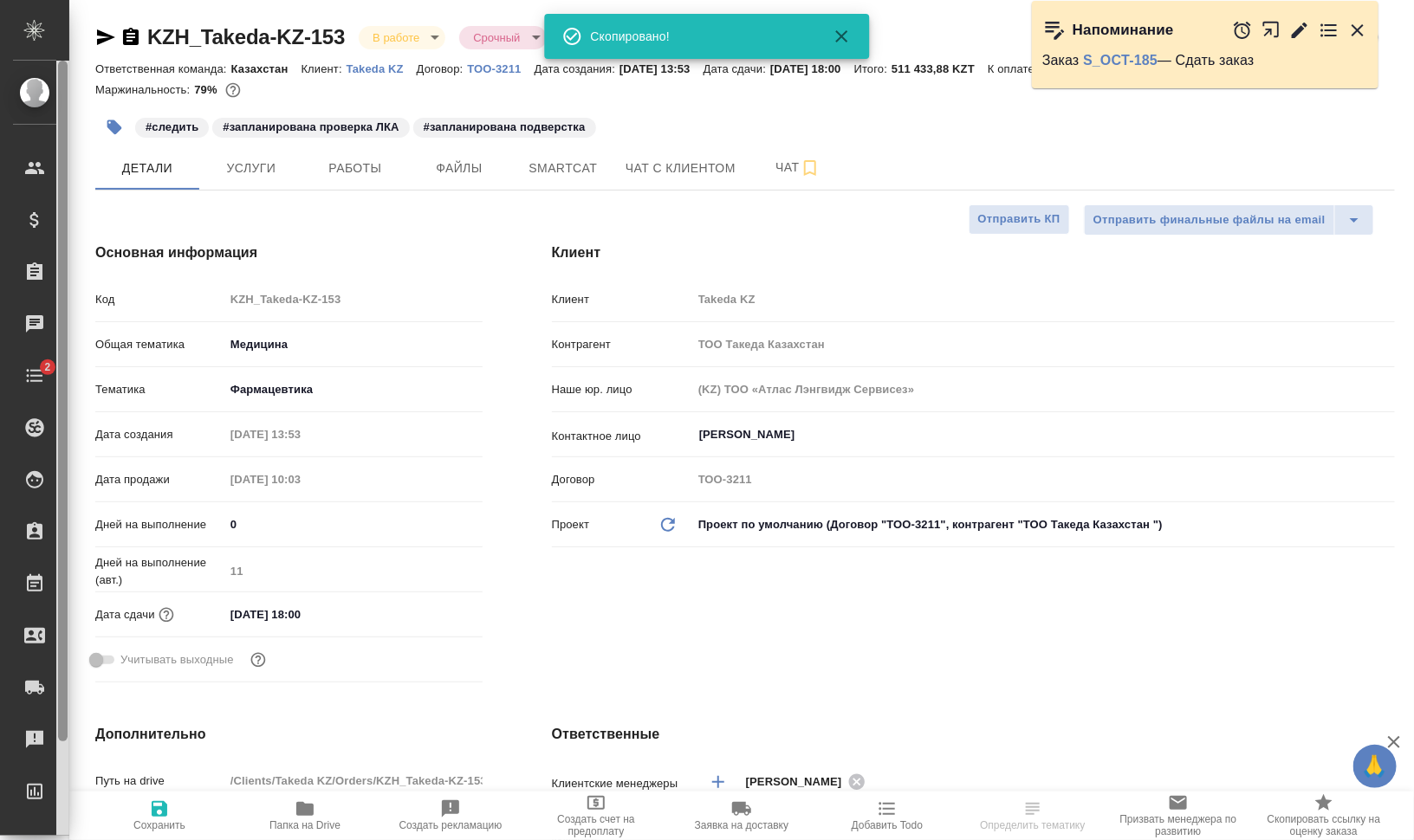
type textarea "x"
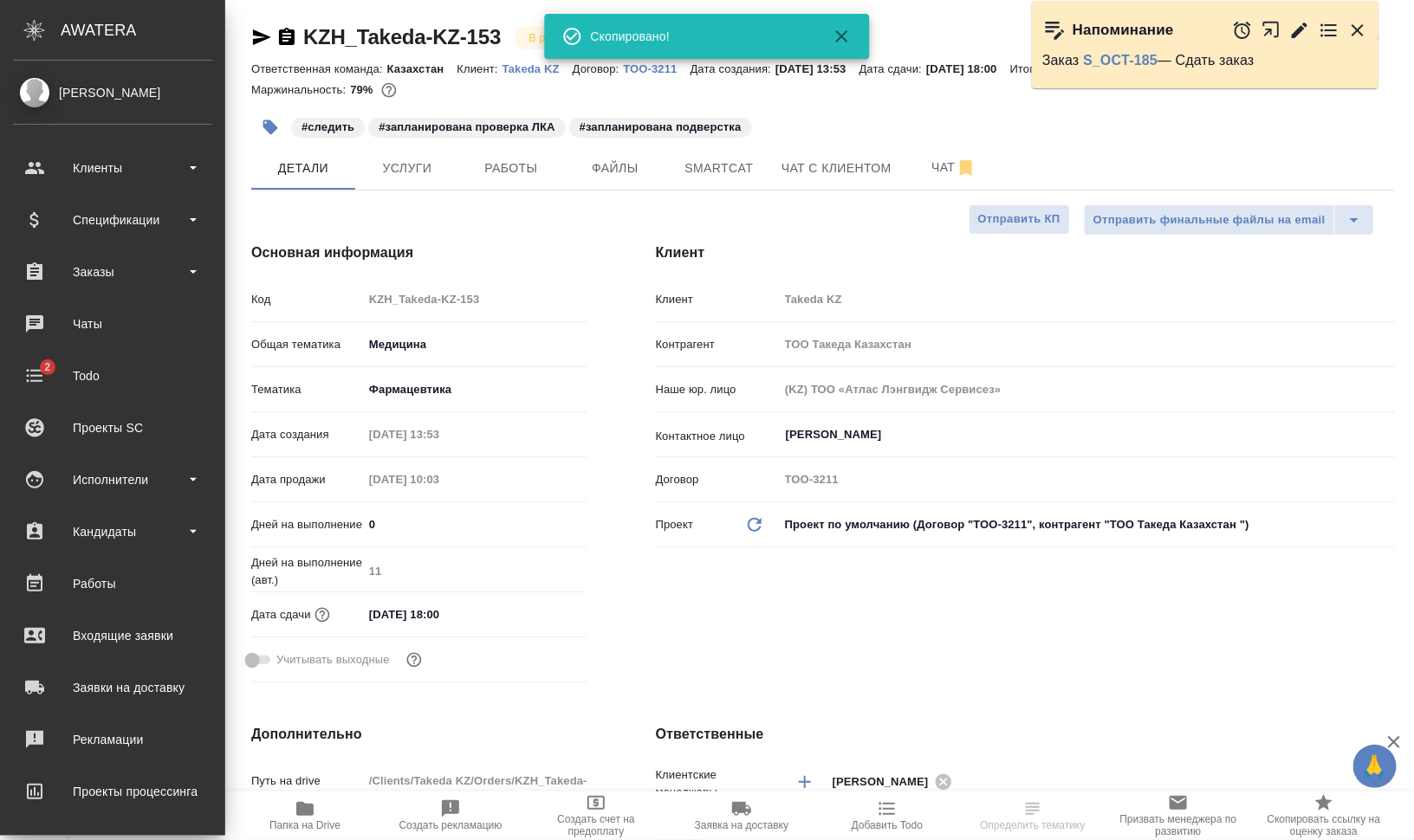
type textarea "x"
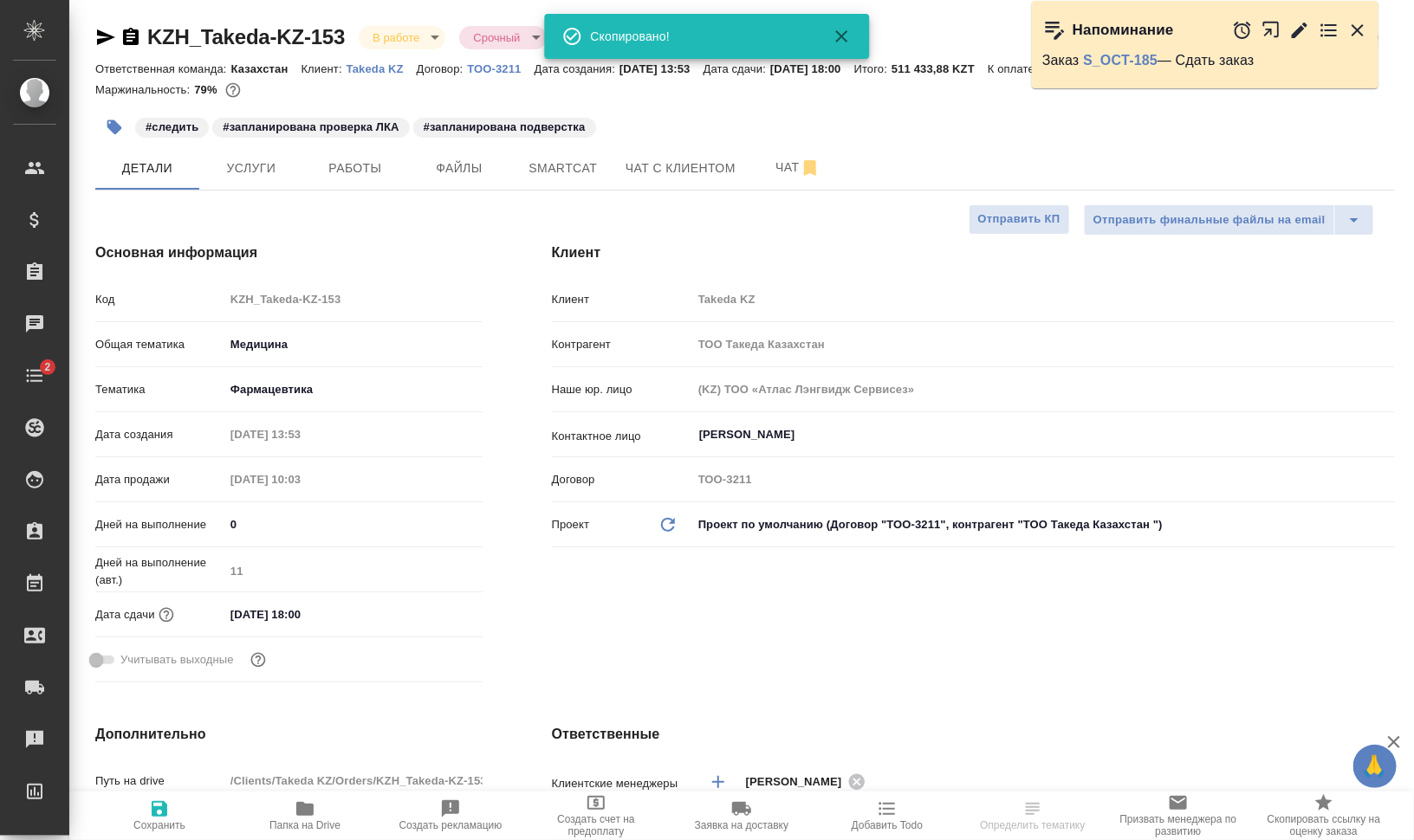
type textarea "x"
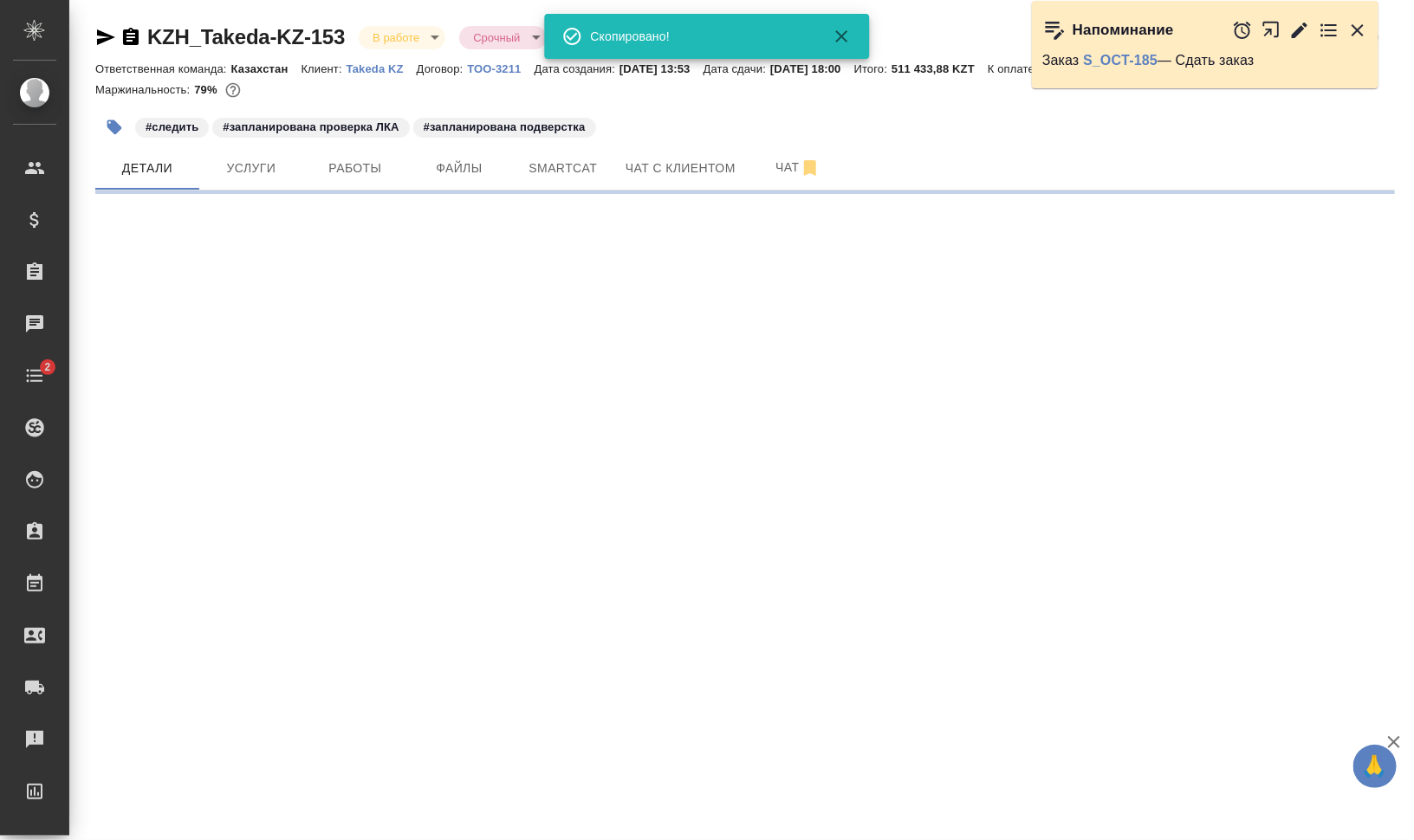
select select "RU"
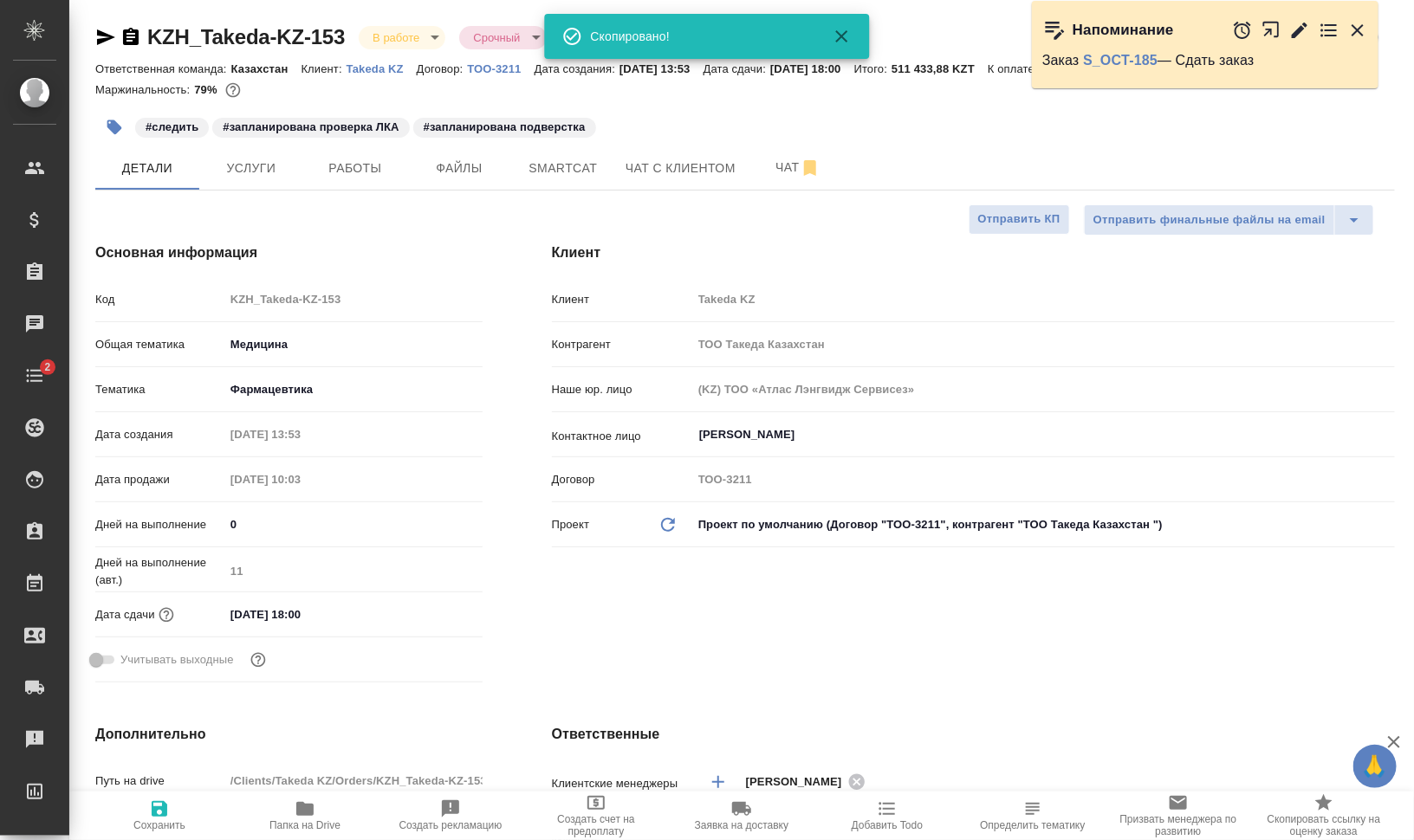
type textarea "x"
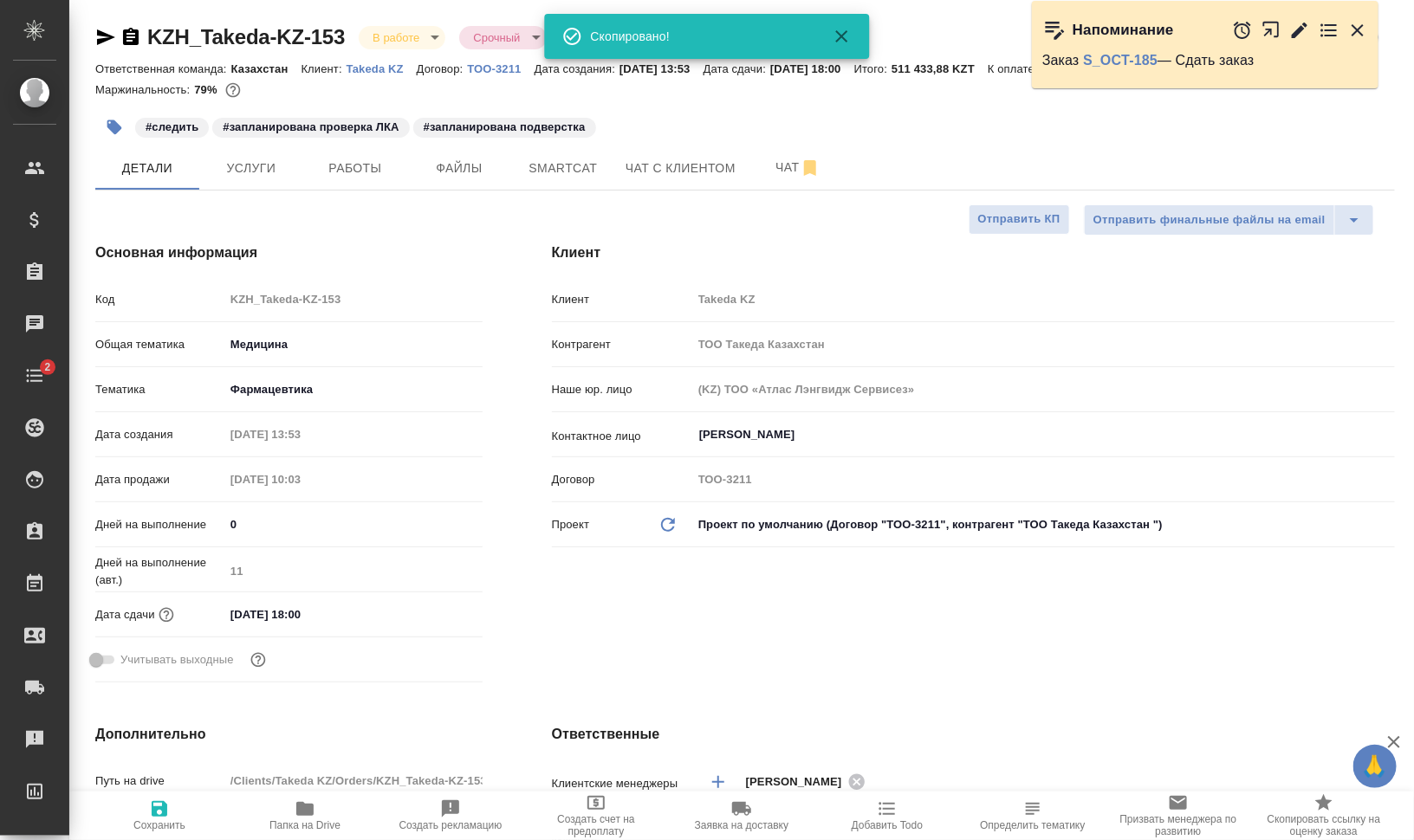
type textarea "x"
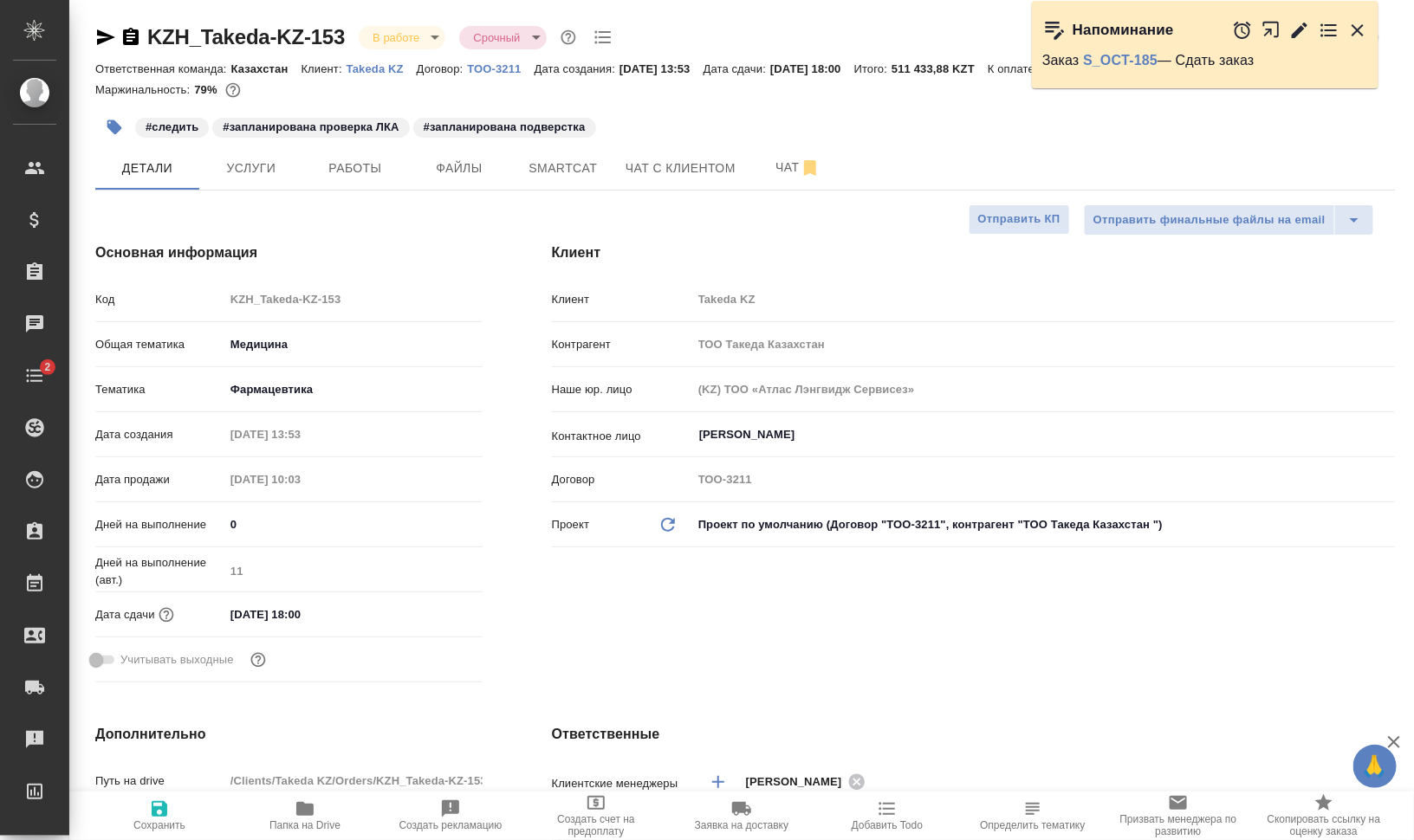
click at [102, 40] on icon "button" at bounding box center [106, 37] width 18 height 16
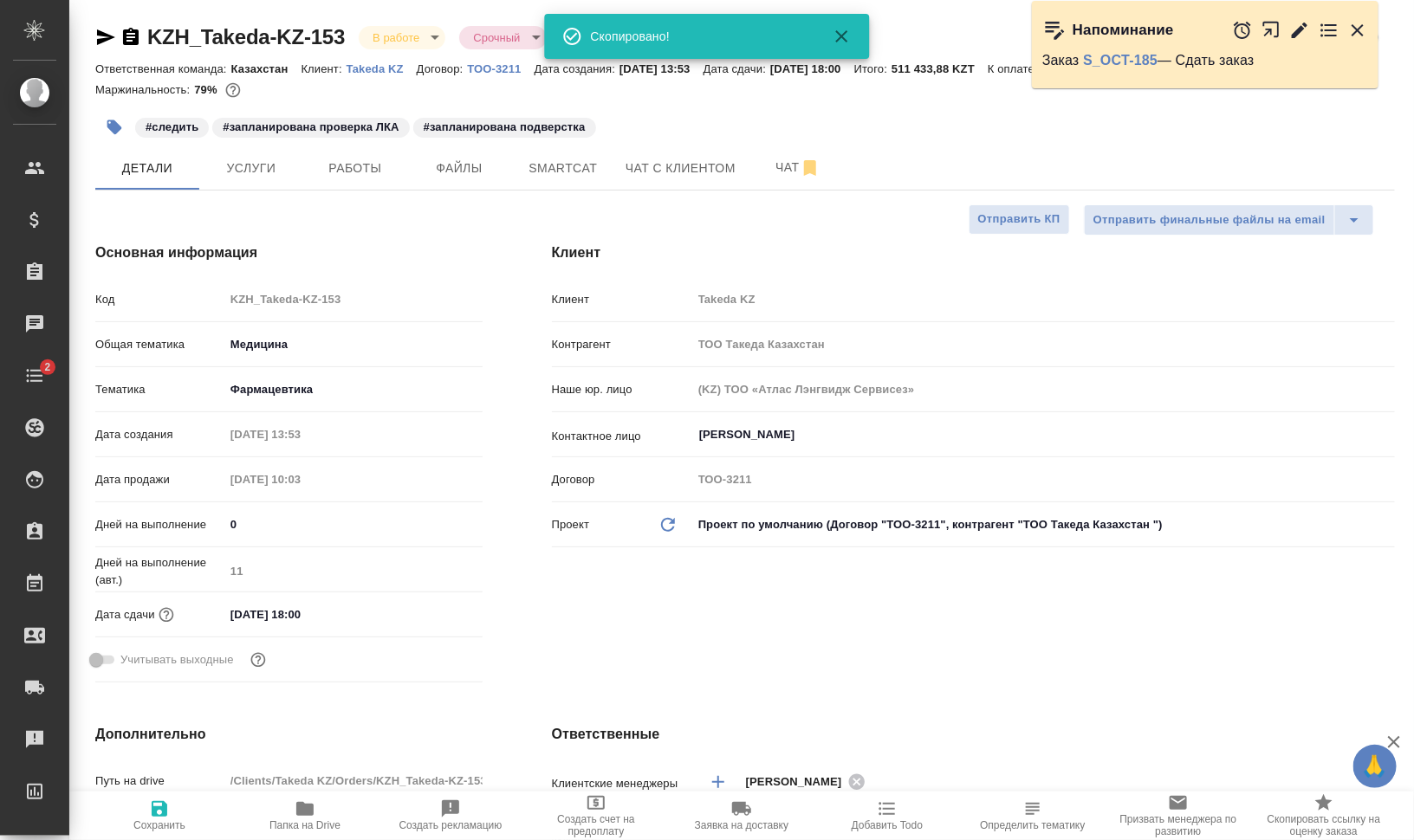
type textarea "x"
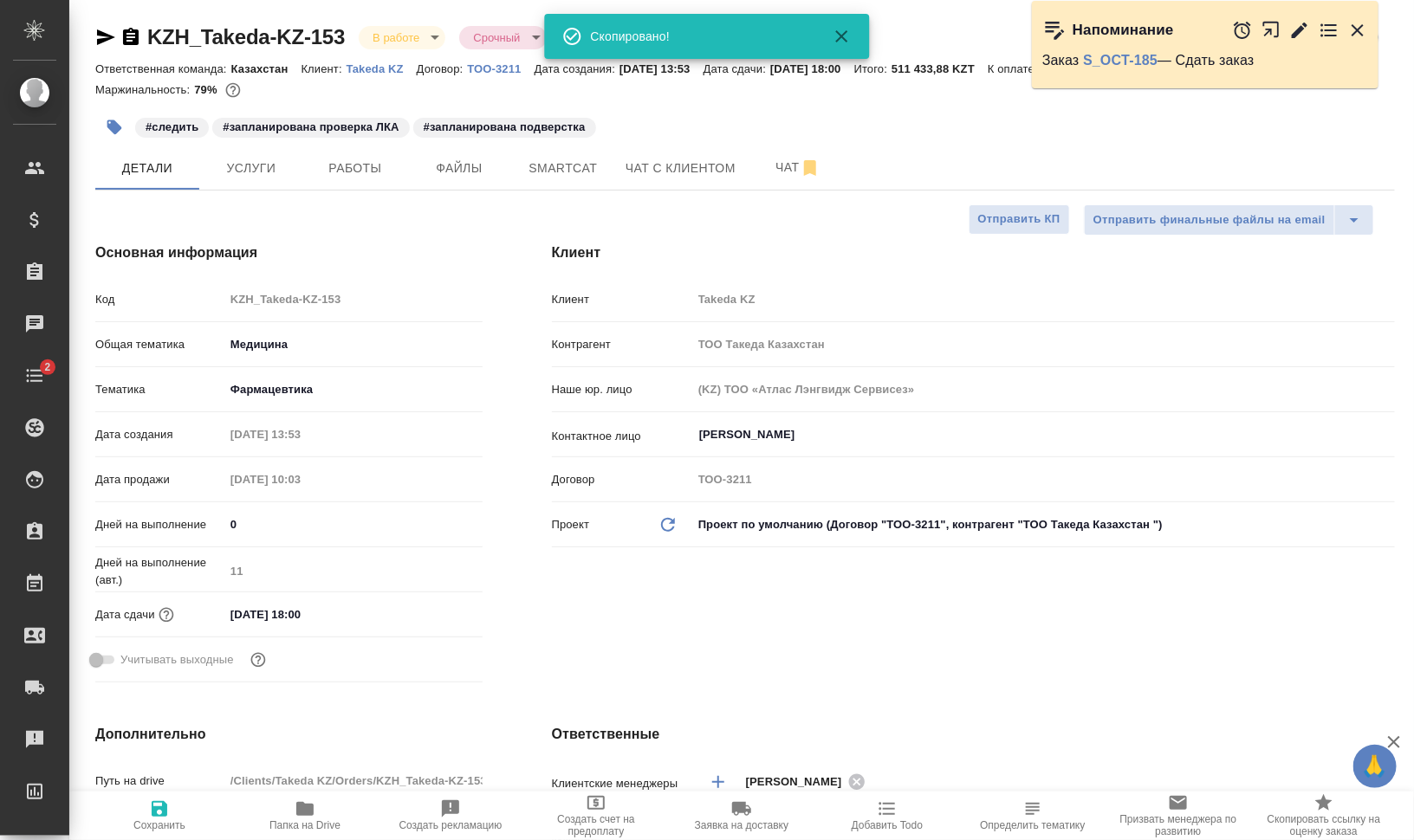
type textarea "x"
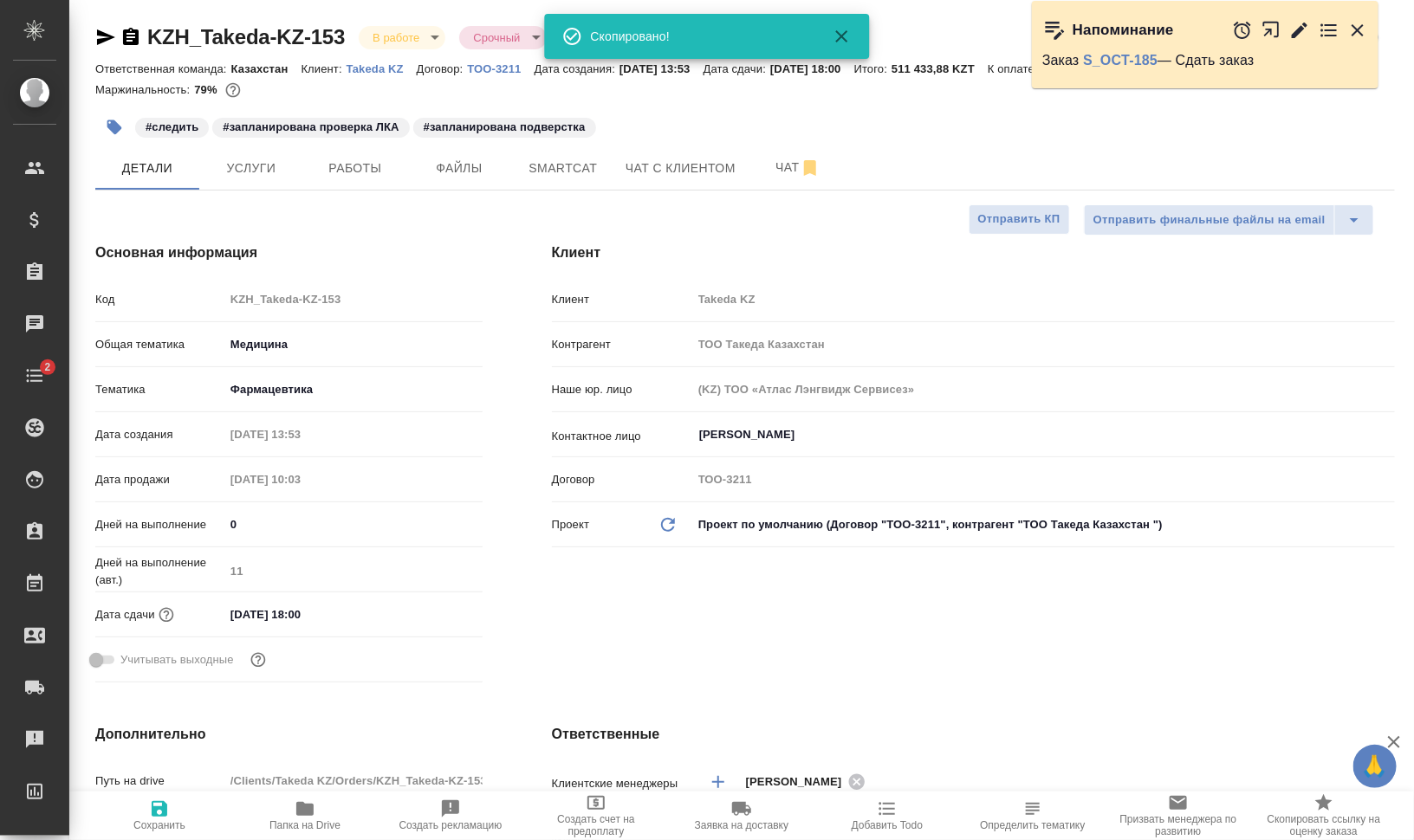
type textarea "x"
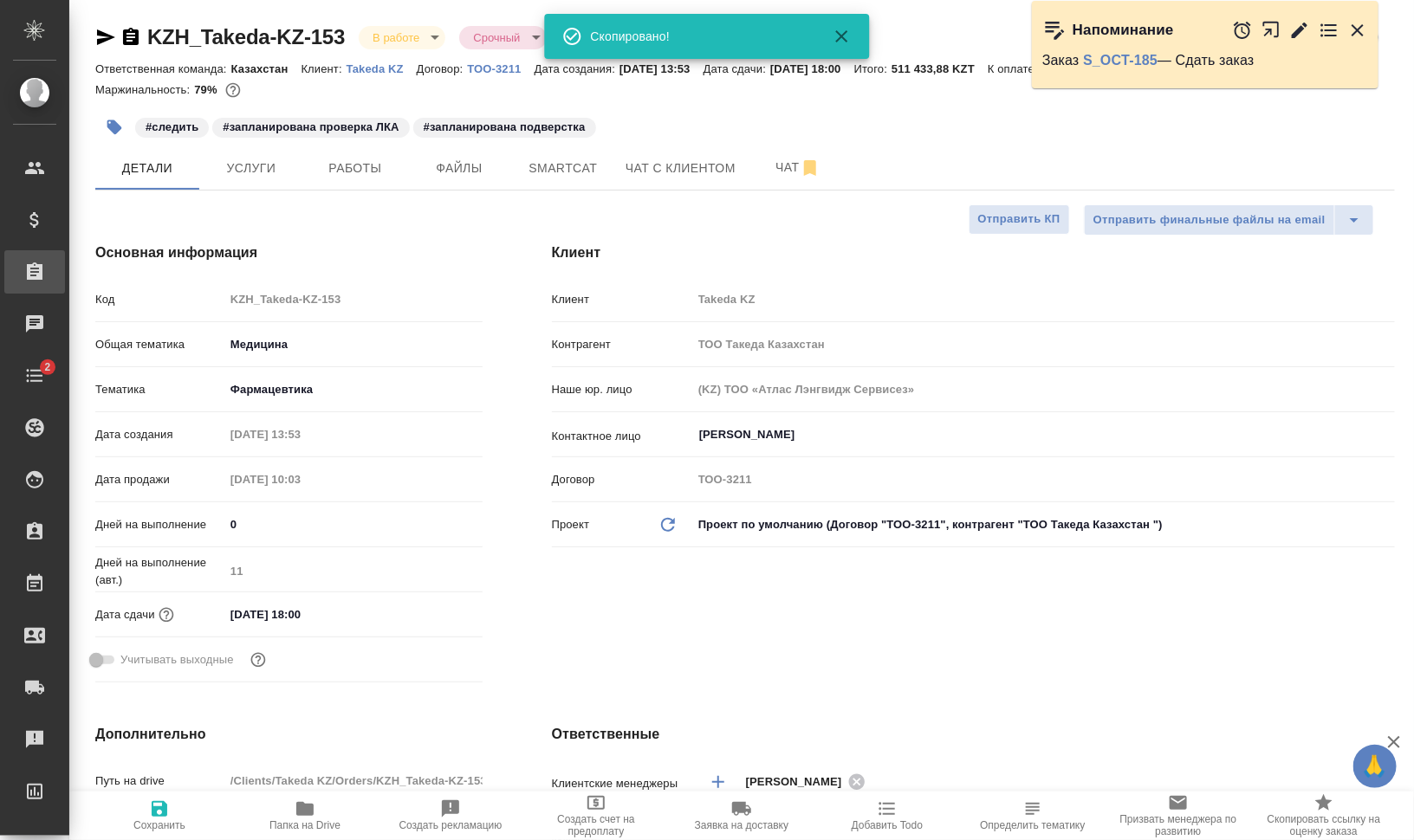
type textarea "x"
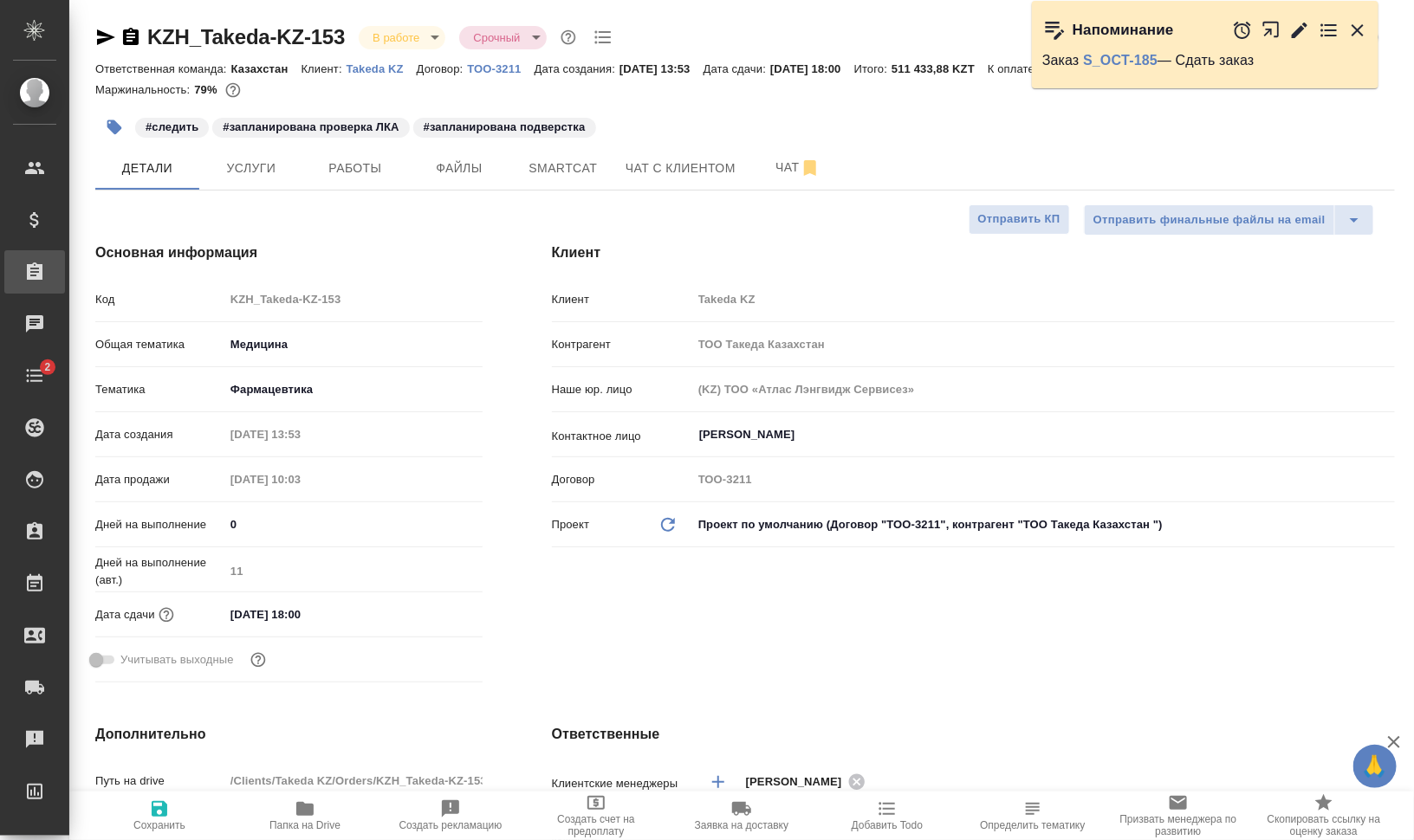
type textarea "x"
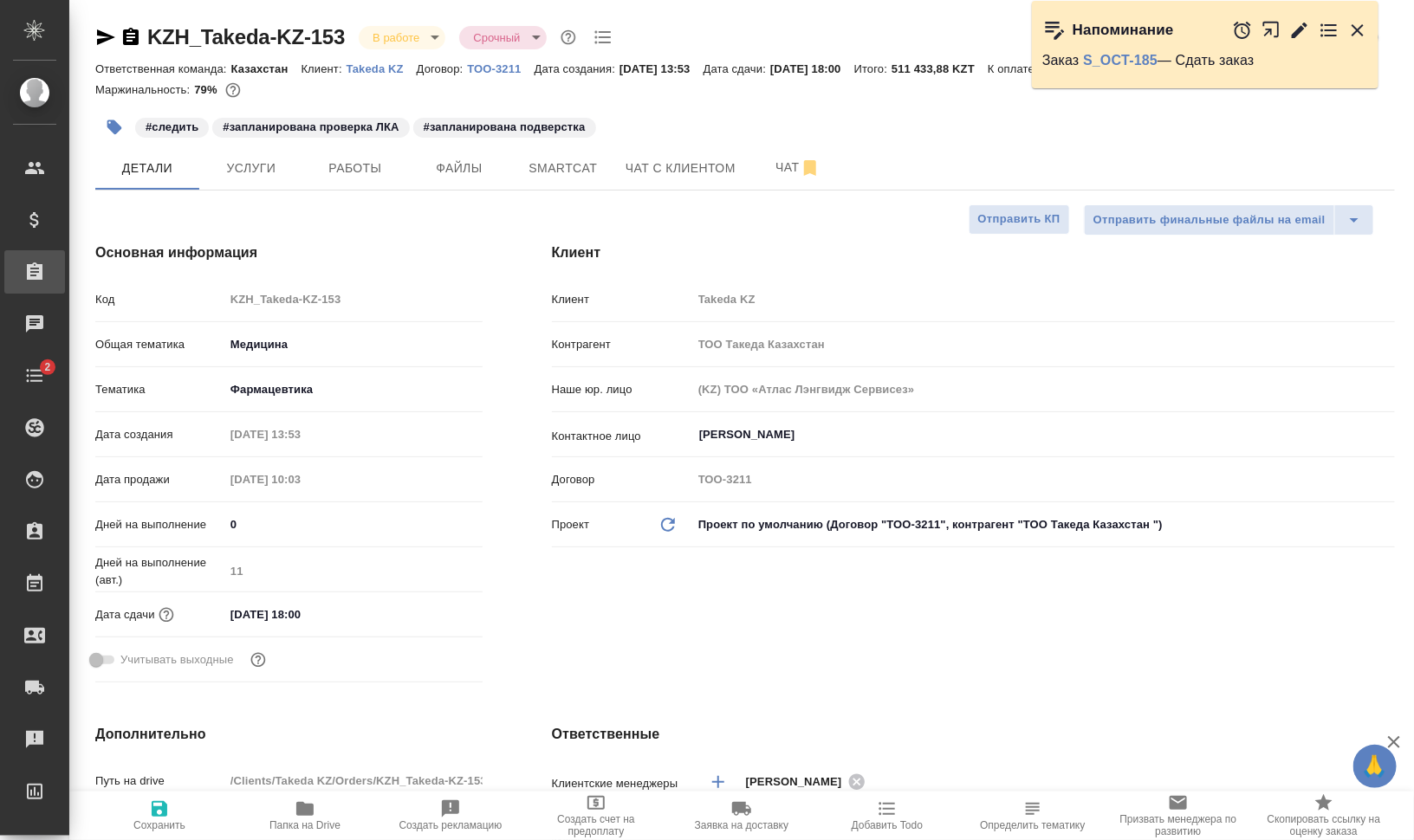
type textarea "x"
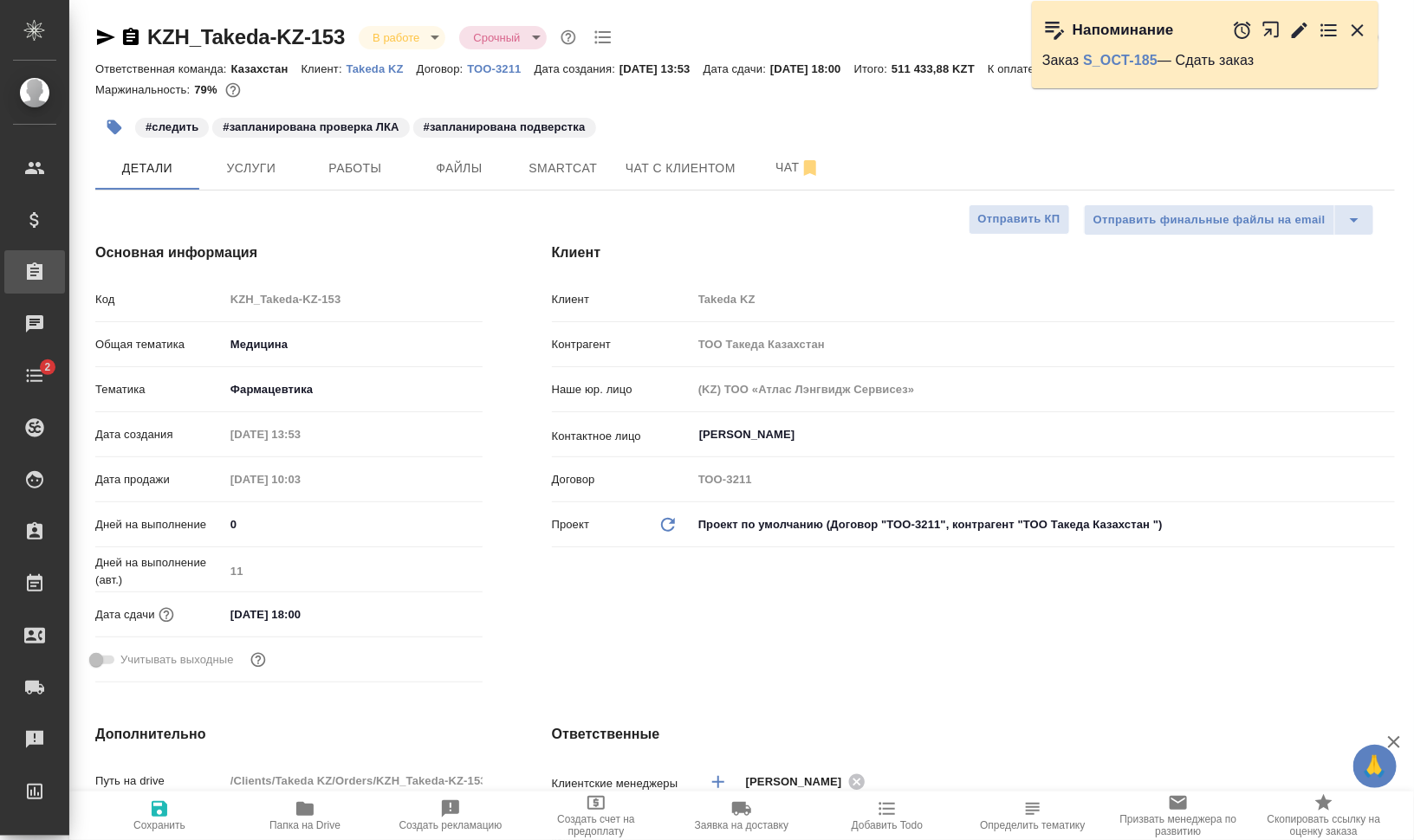
type textarea "x"
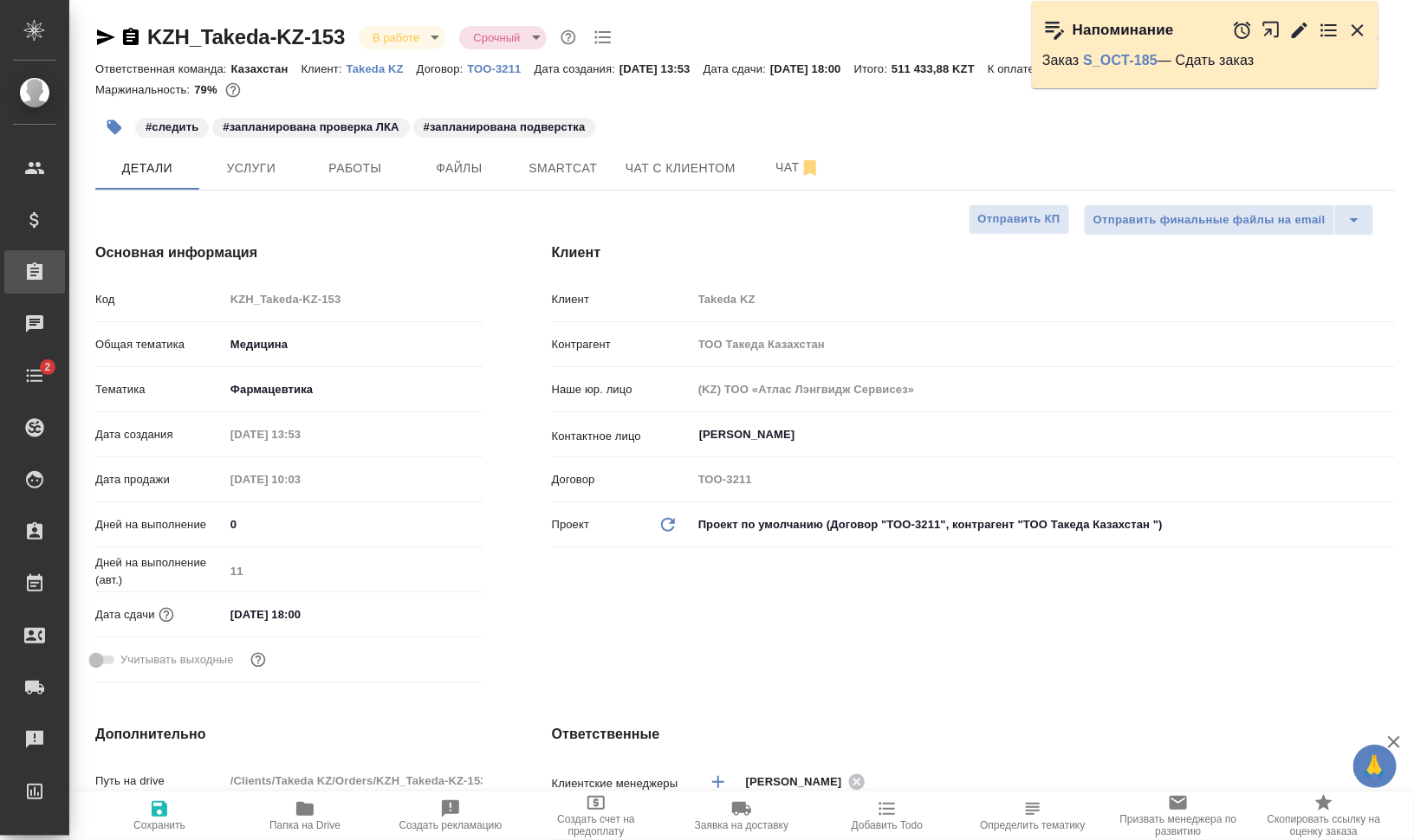
type textarea "x"
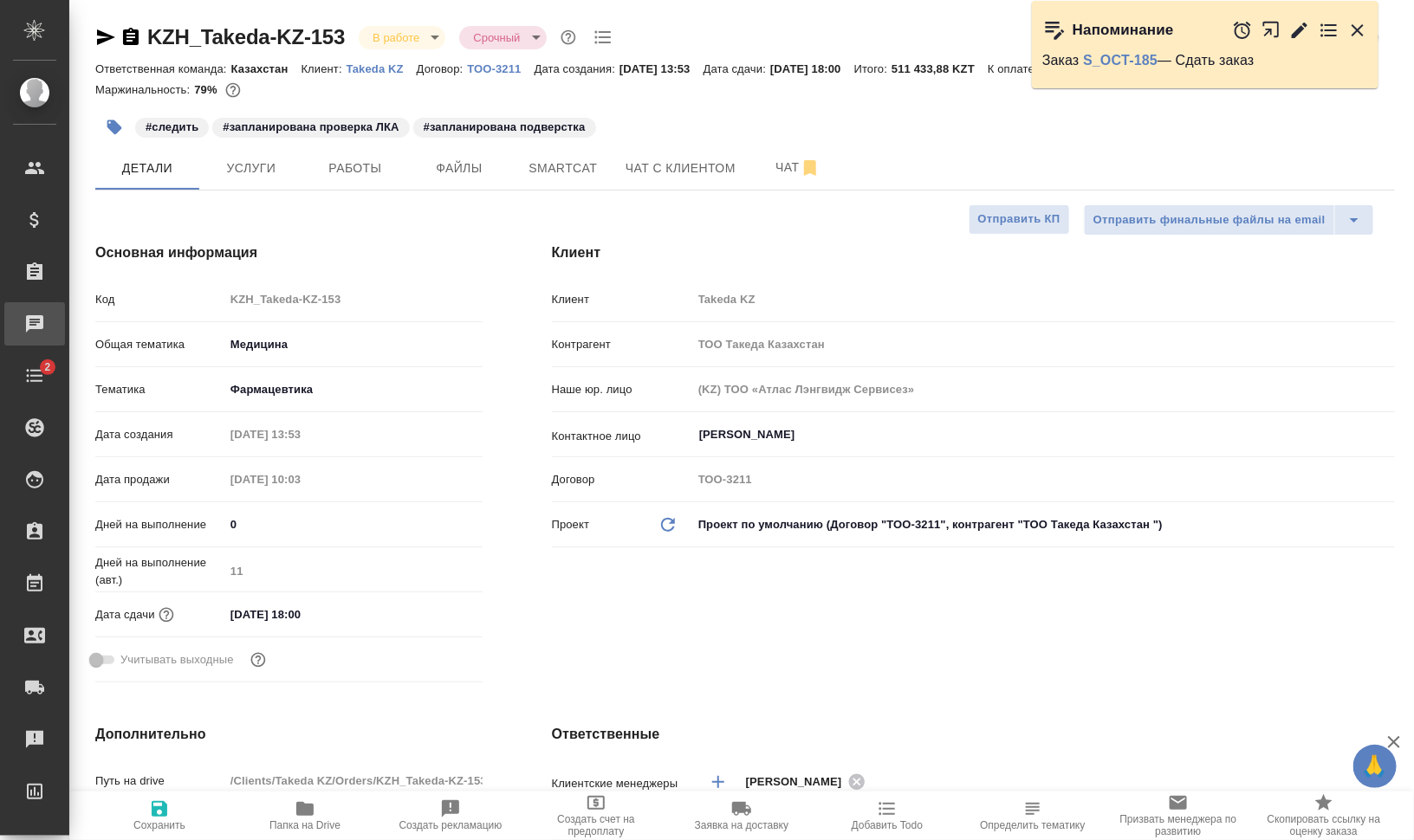
type textarea "x"
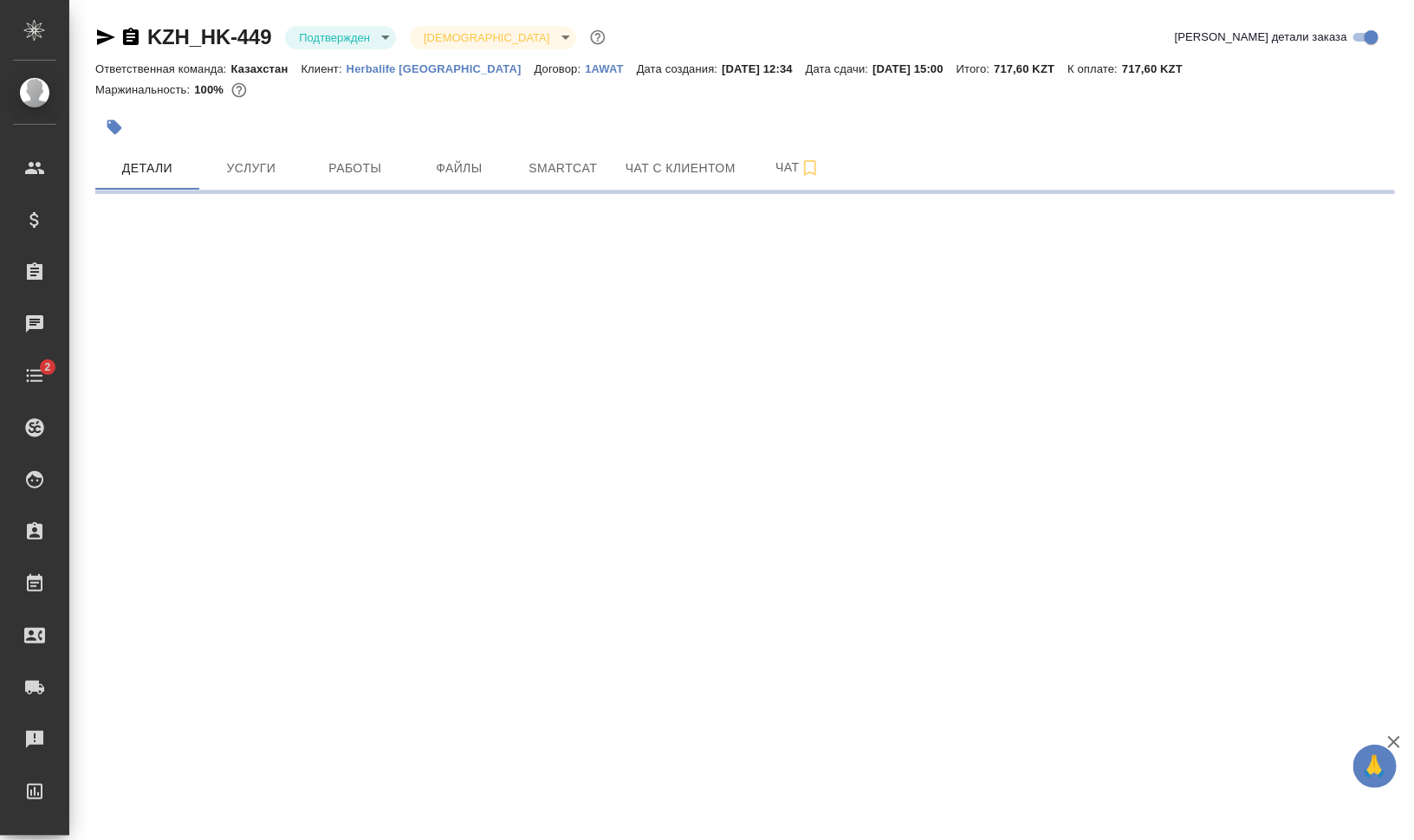
click at [104, 36] on icon "button" at bounding box center [106, 37] width 21 height 21
select select "RU"
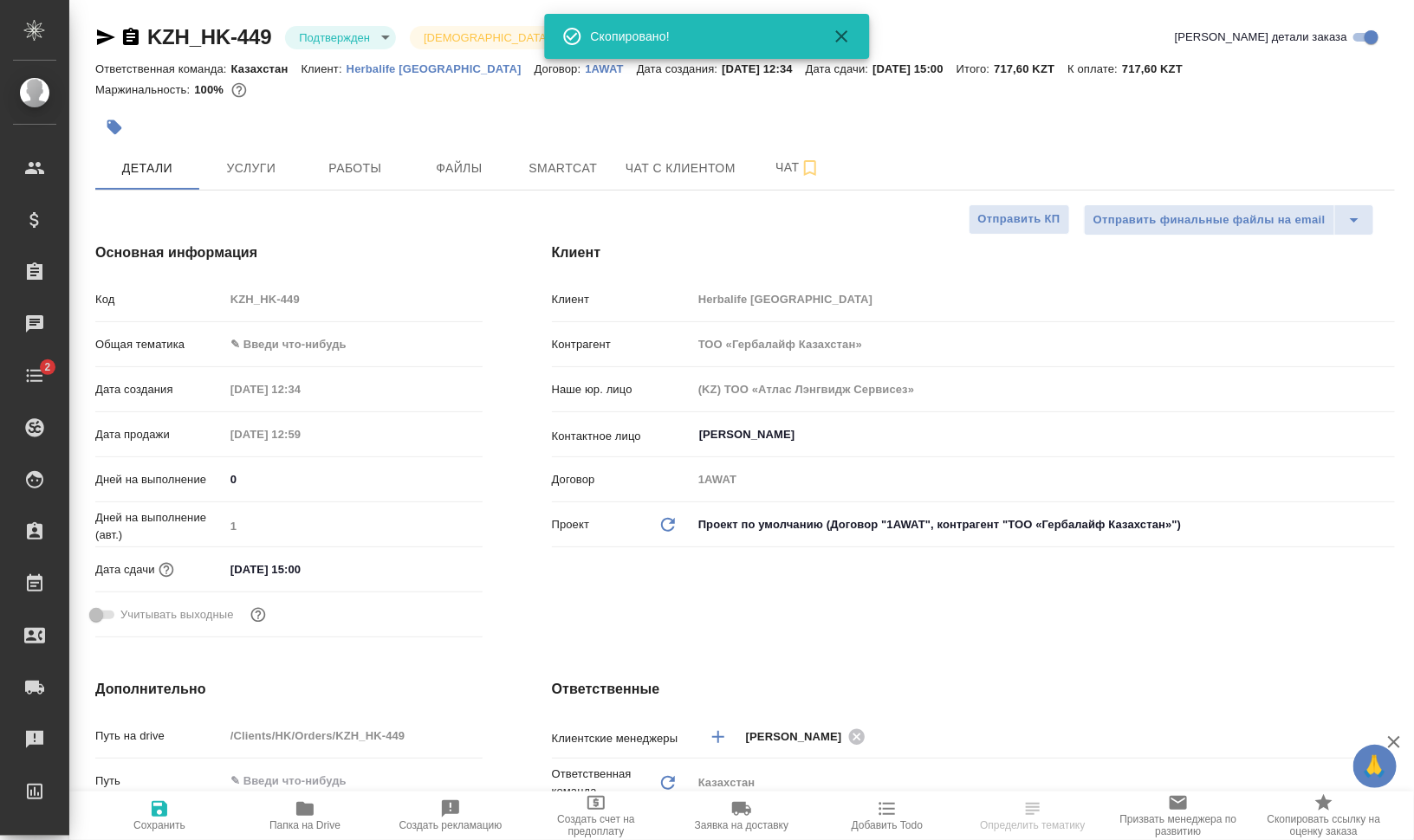
type textarea "x"
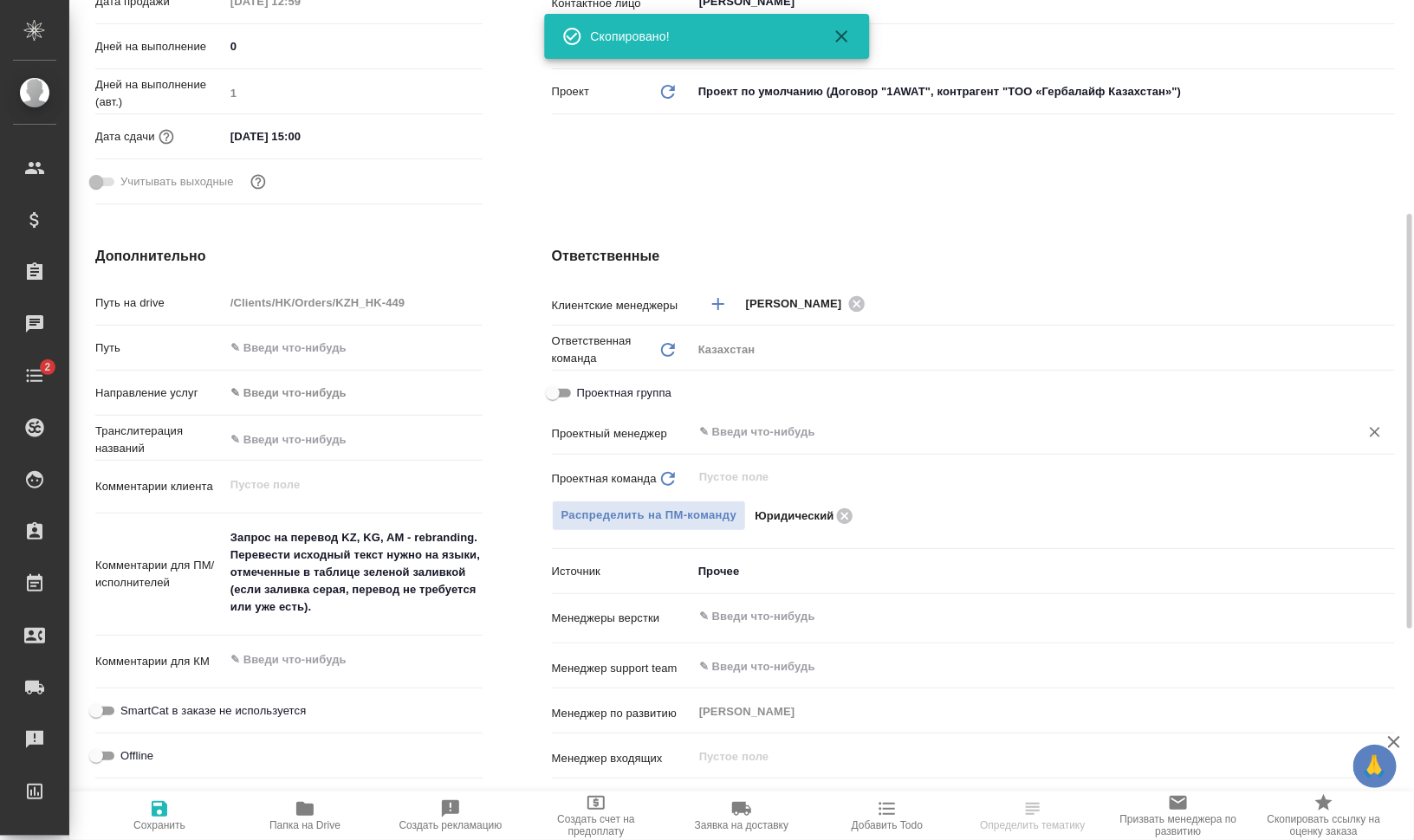
click at [789, 430] on input "text" at bounding box center [1014, 433] width 635 height 21
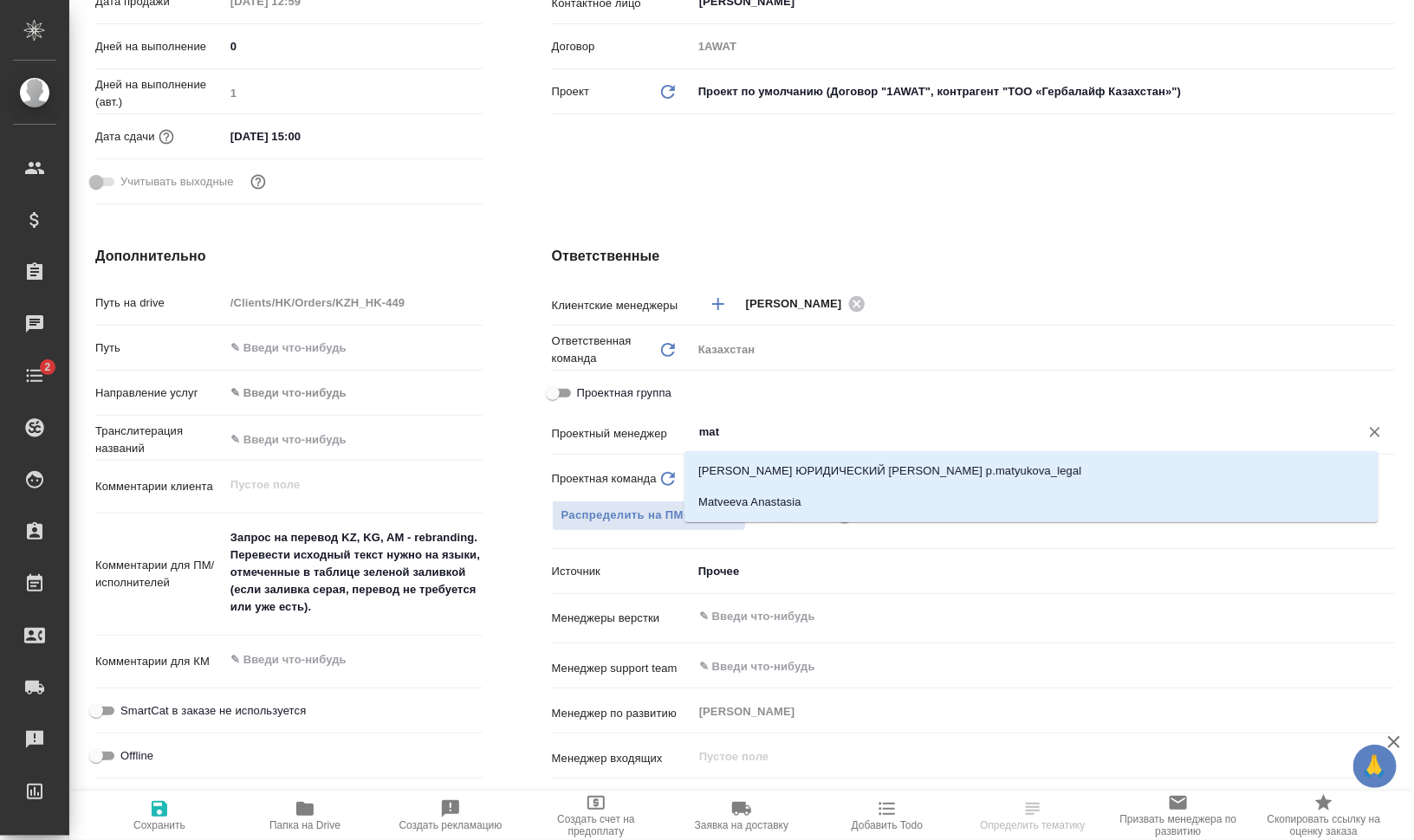
type input "matv"
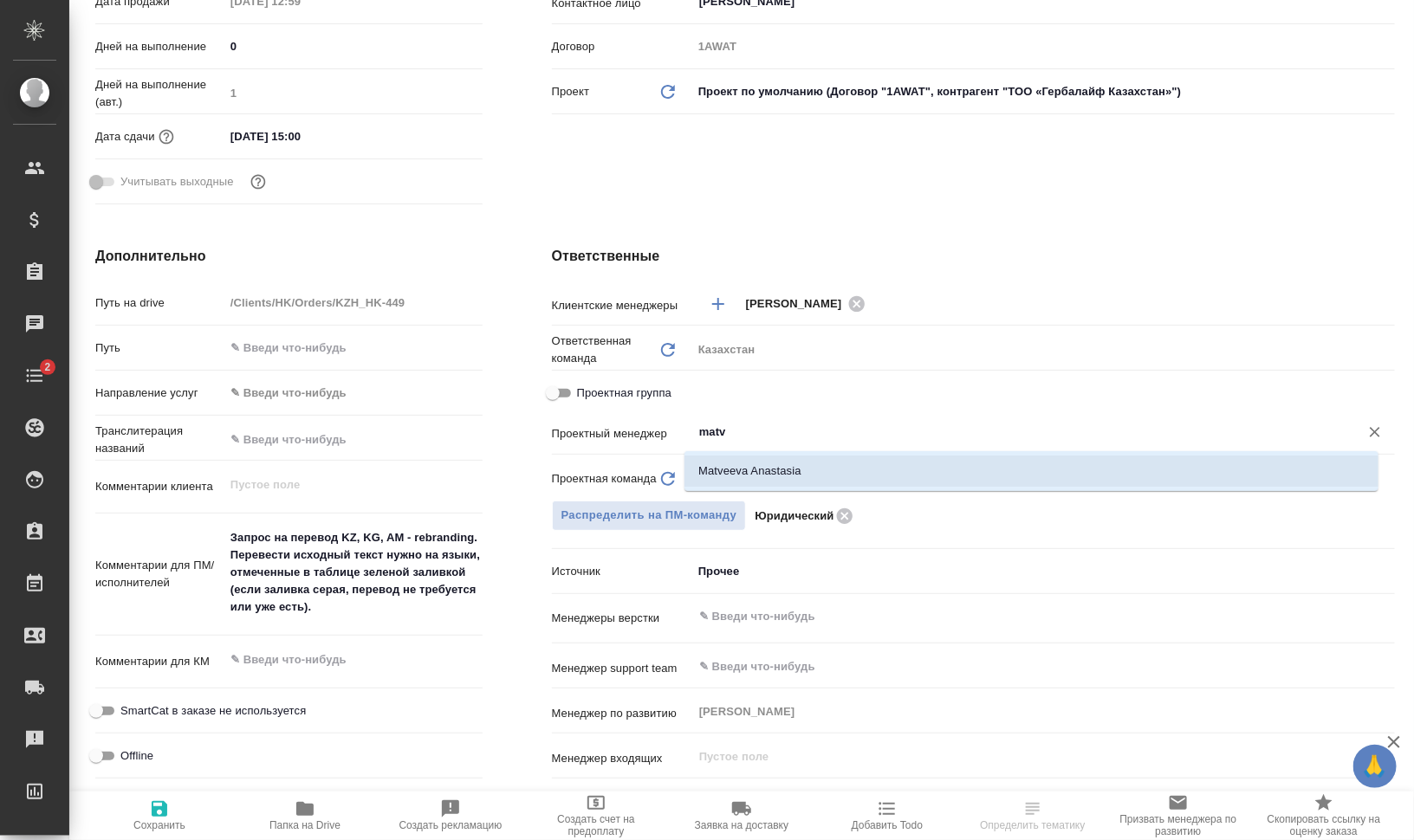
click at [799, 463] on li "Matveeva Anastasia" at bounding box center [1031, 471] width 694 height 31
type textarea "x"
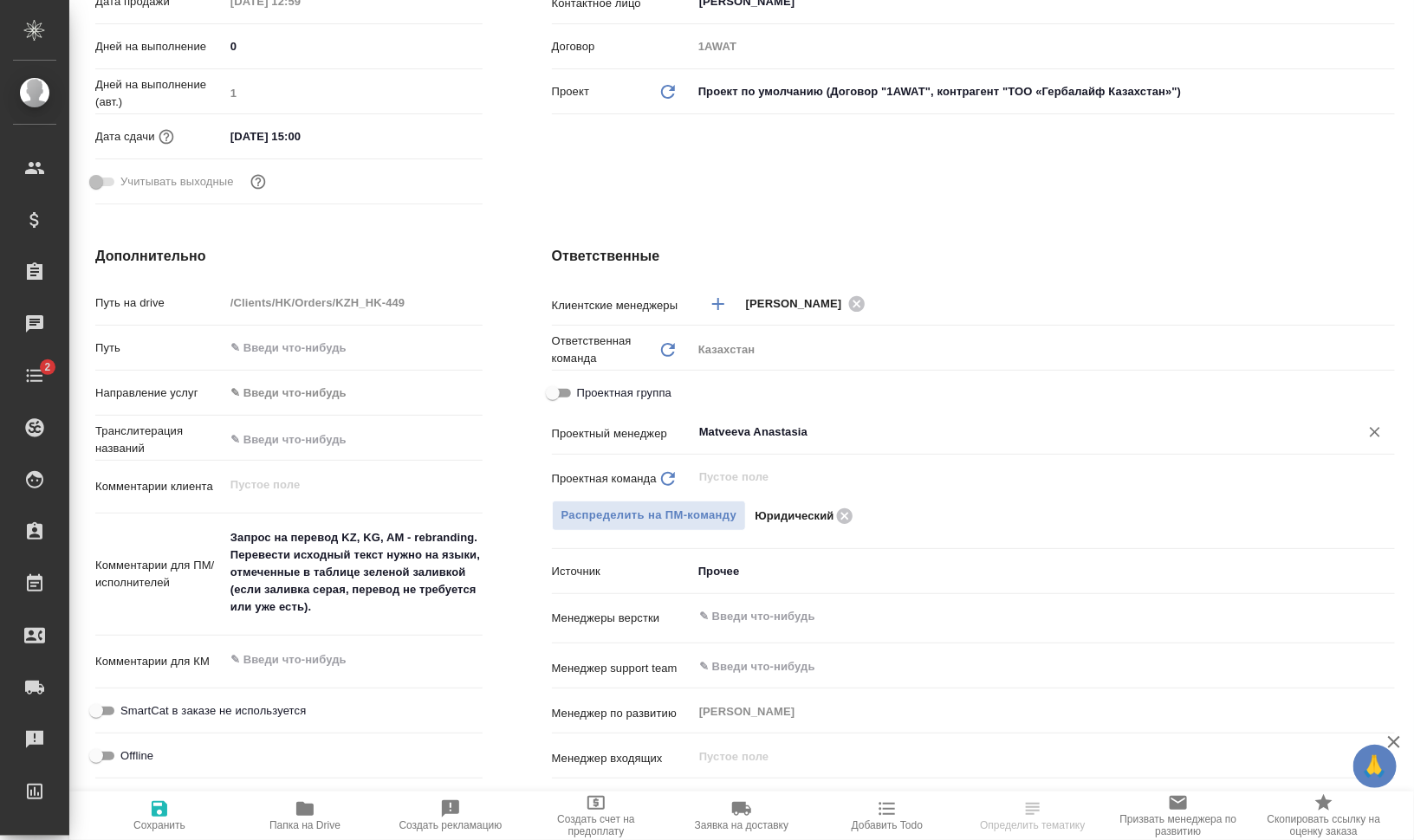
type input "Matveeva Anastasia"
click at [158, 806] on icon "button" at bounding box center [159, 809] width 16 height 16
type textarea "x"
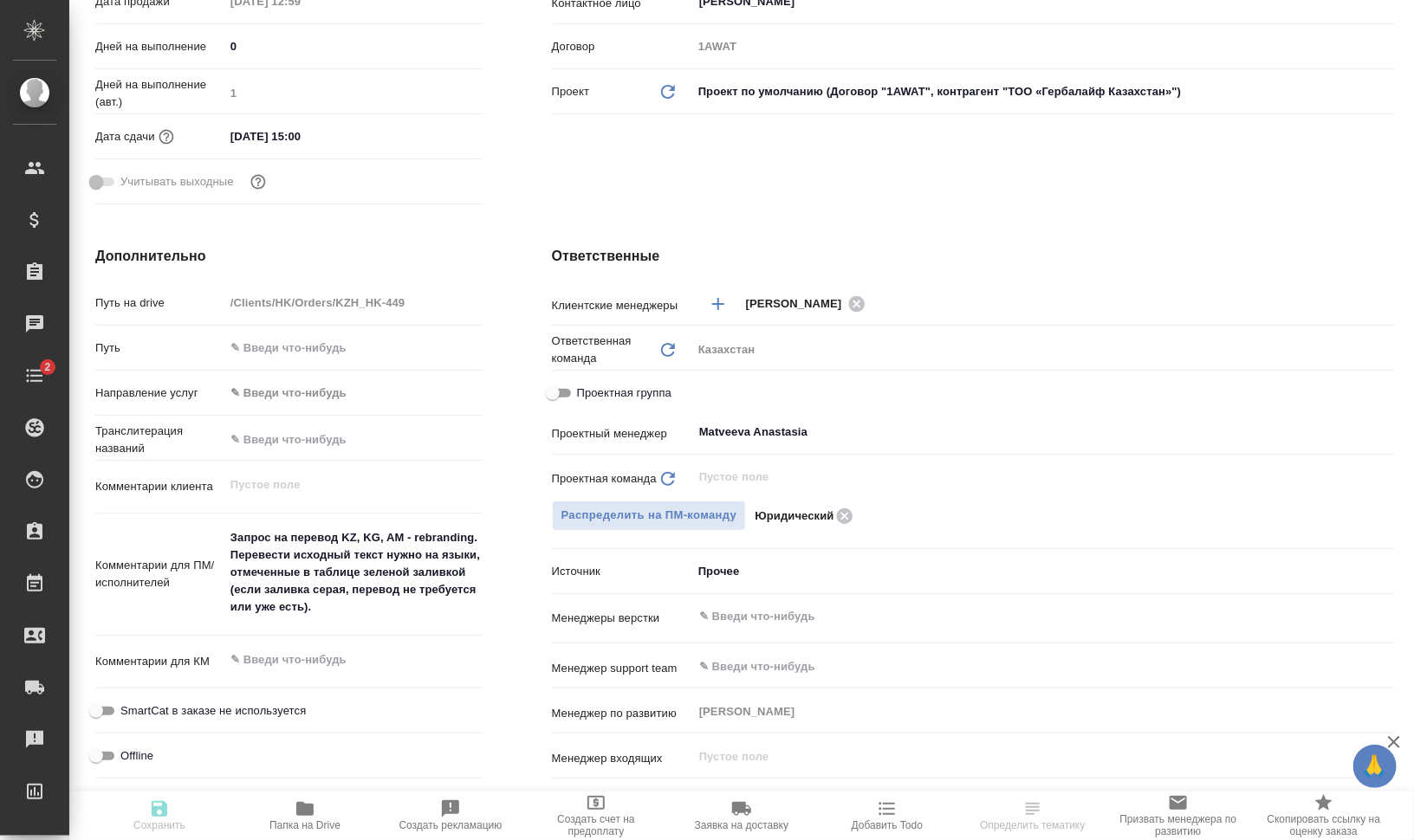
type textarea "x"
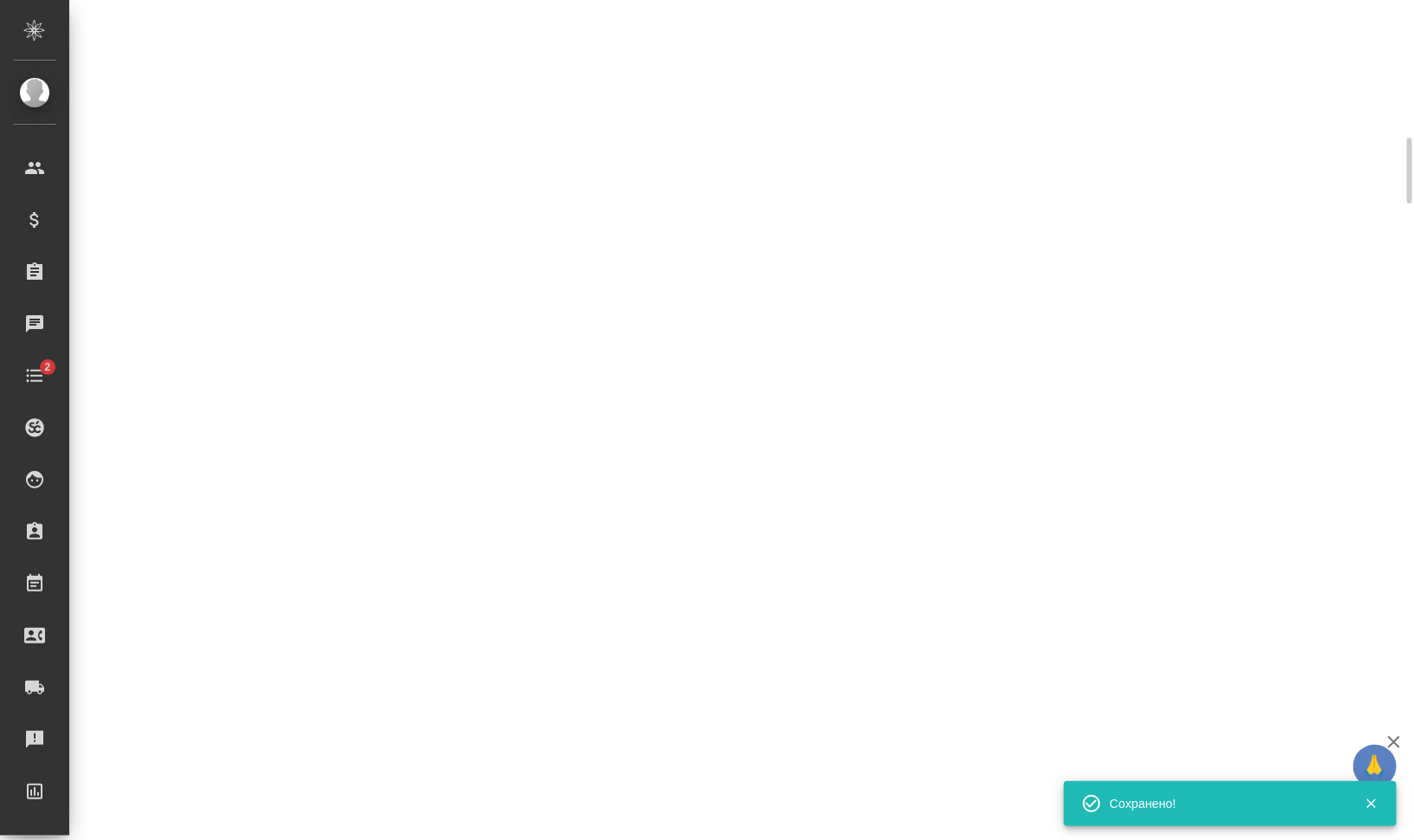
select select "RU"
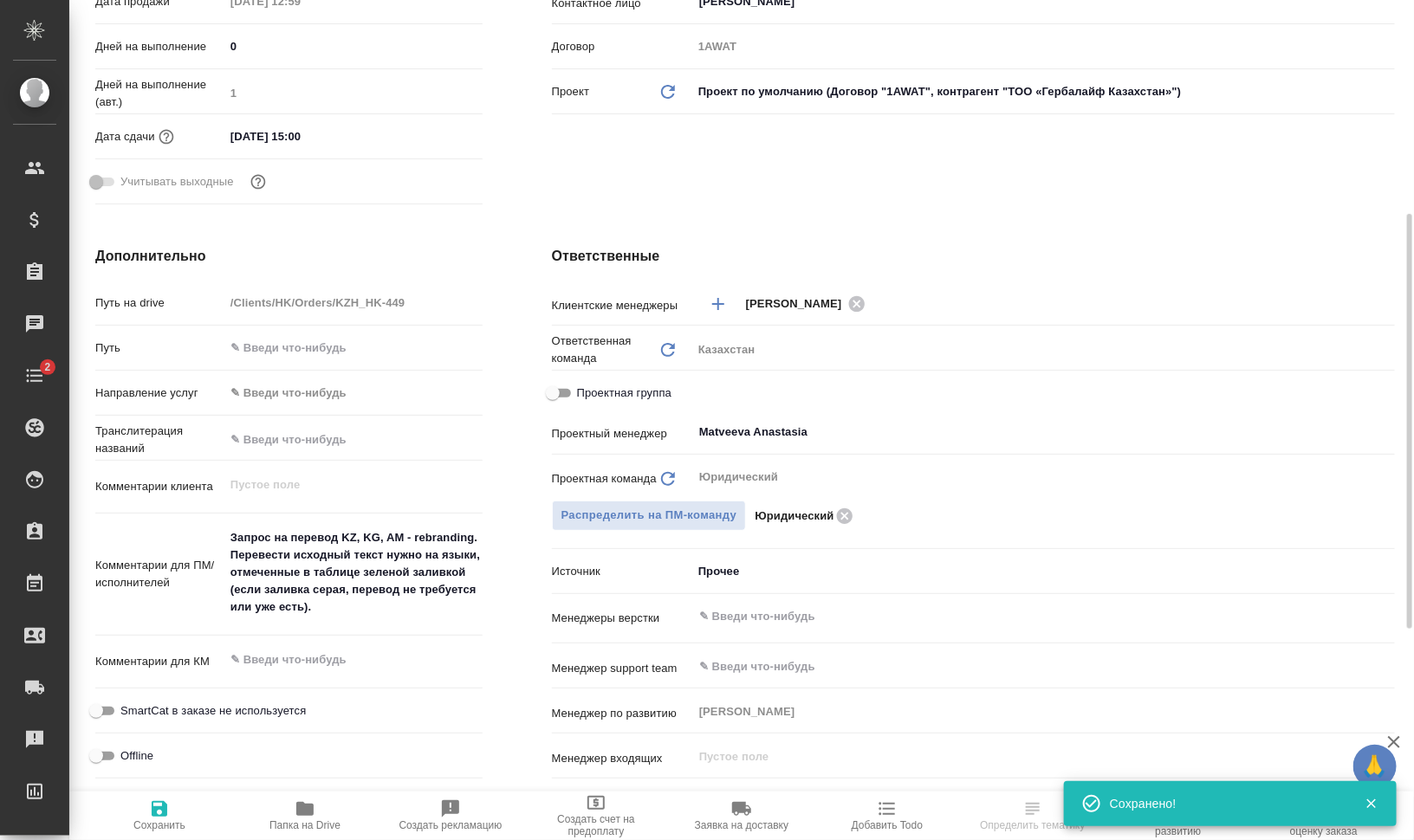
type textarea "x"
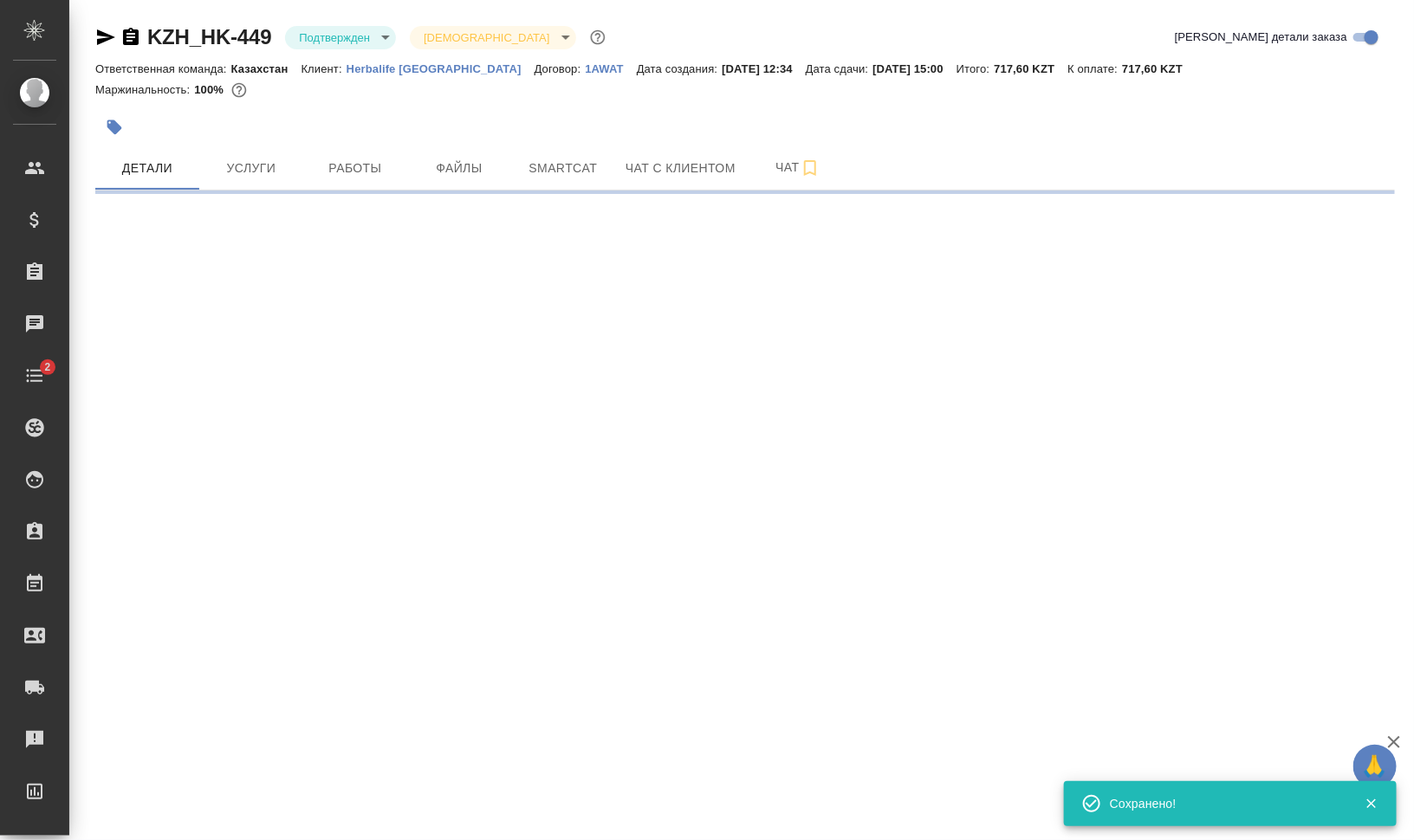
select select "RU"
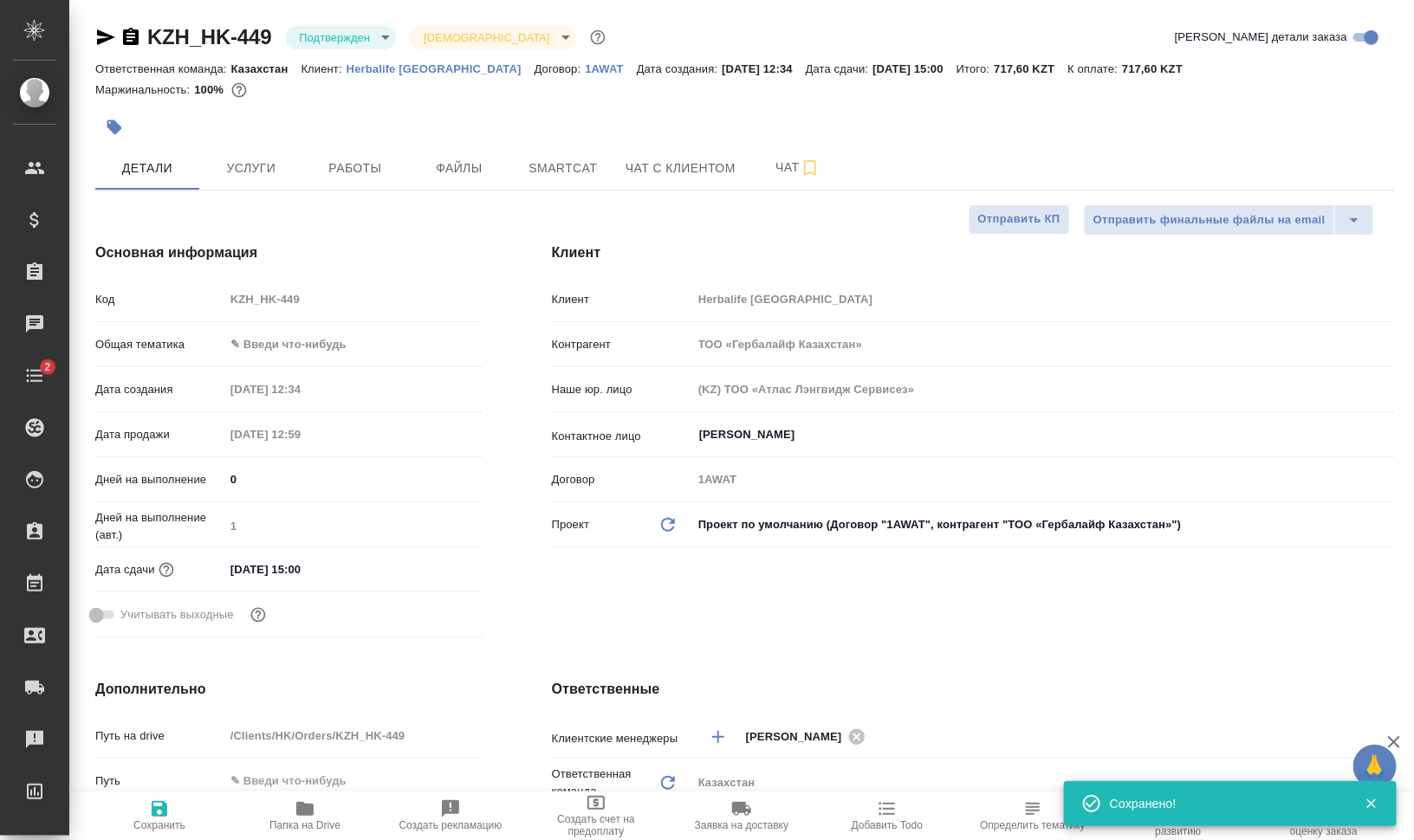
type textarea "x"
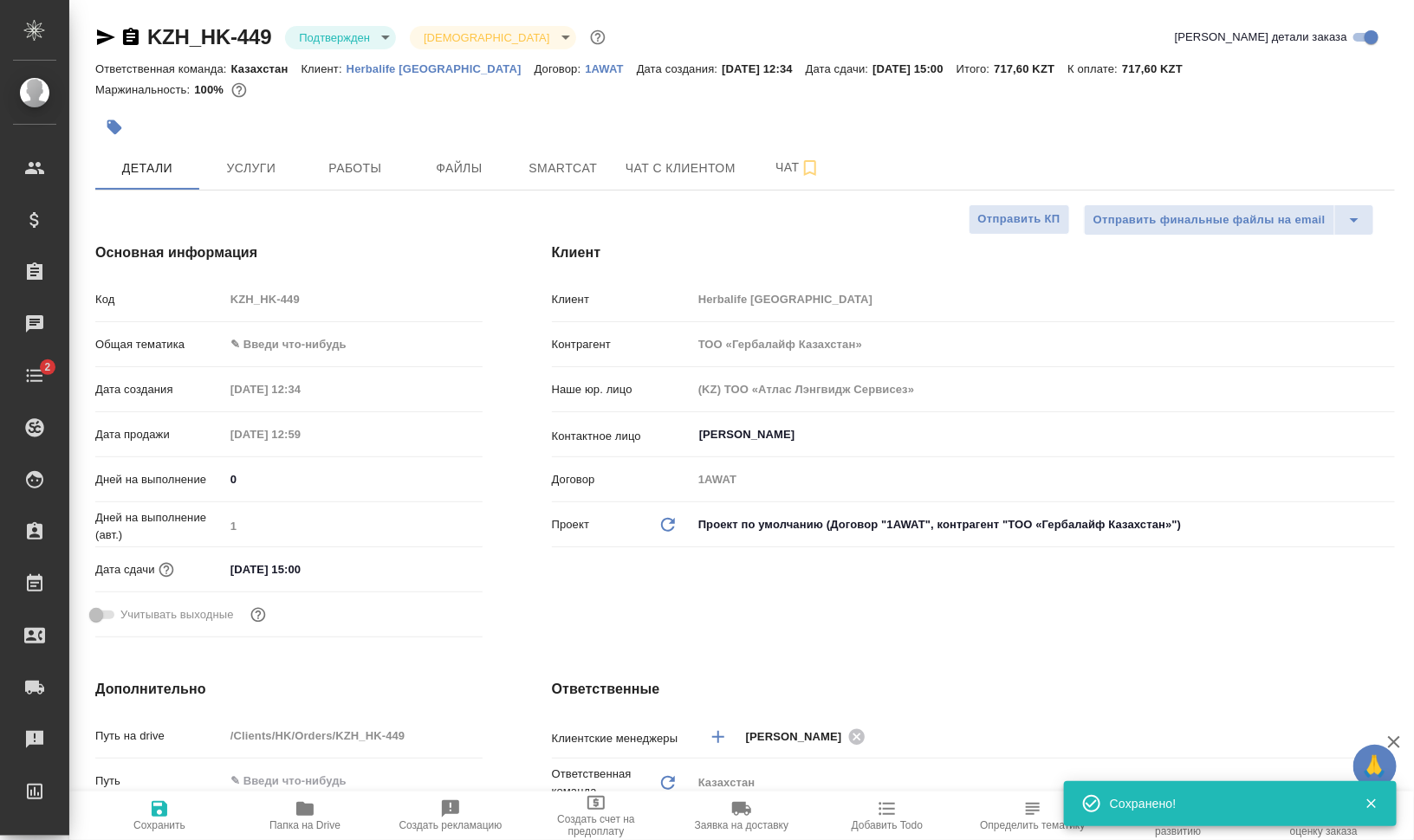
type textarea "x"
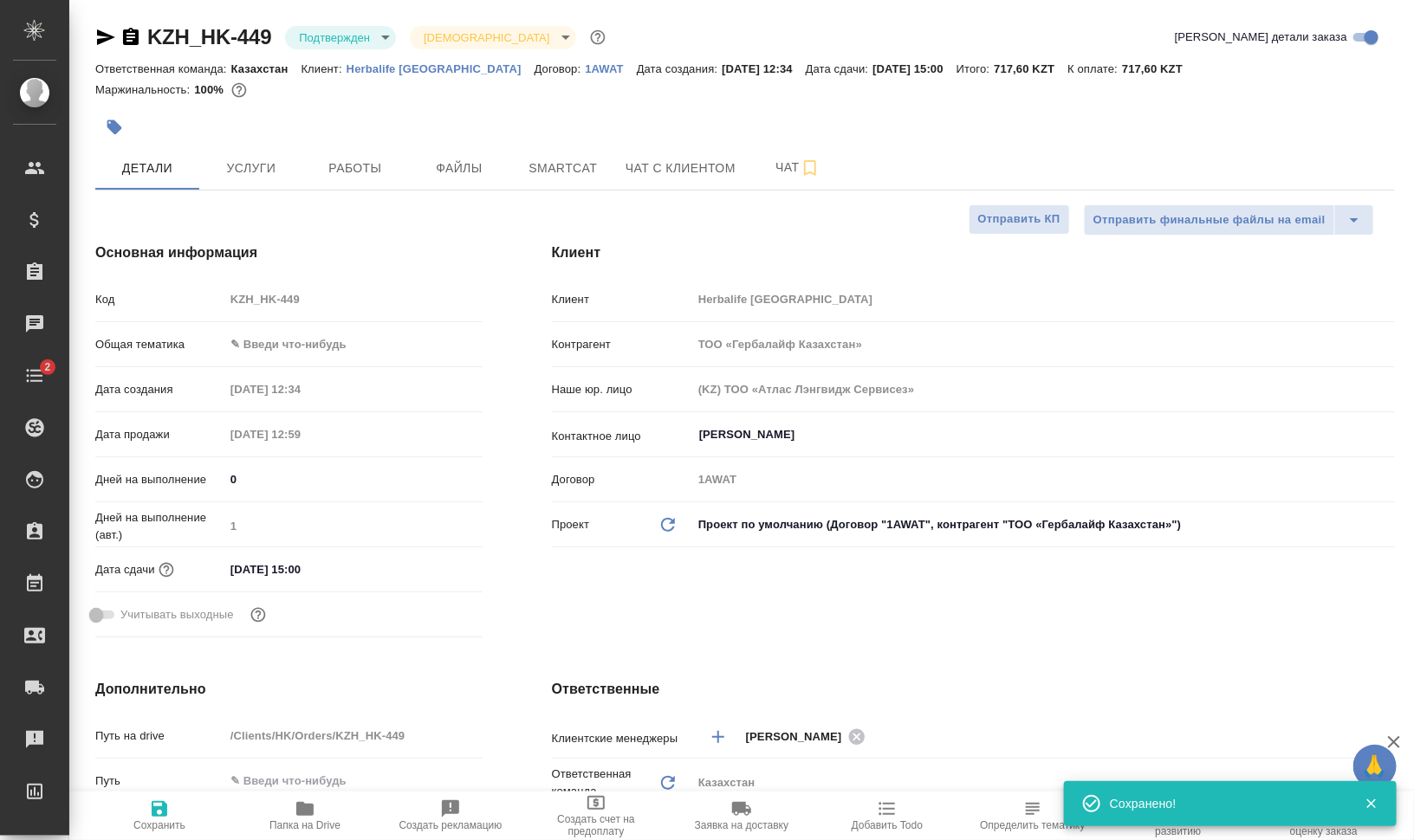
type textarea "x"
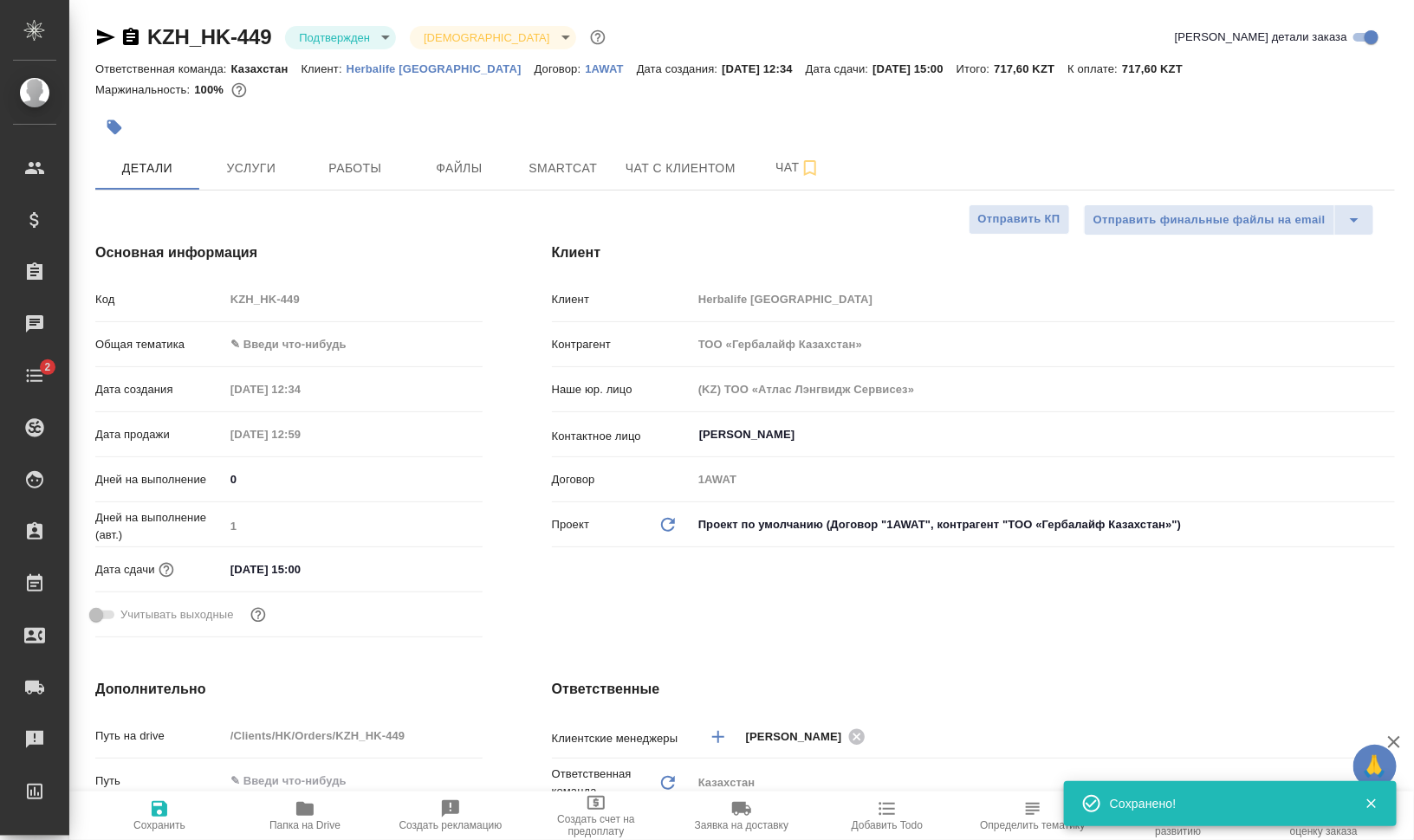
type textarea "x"
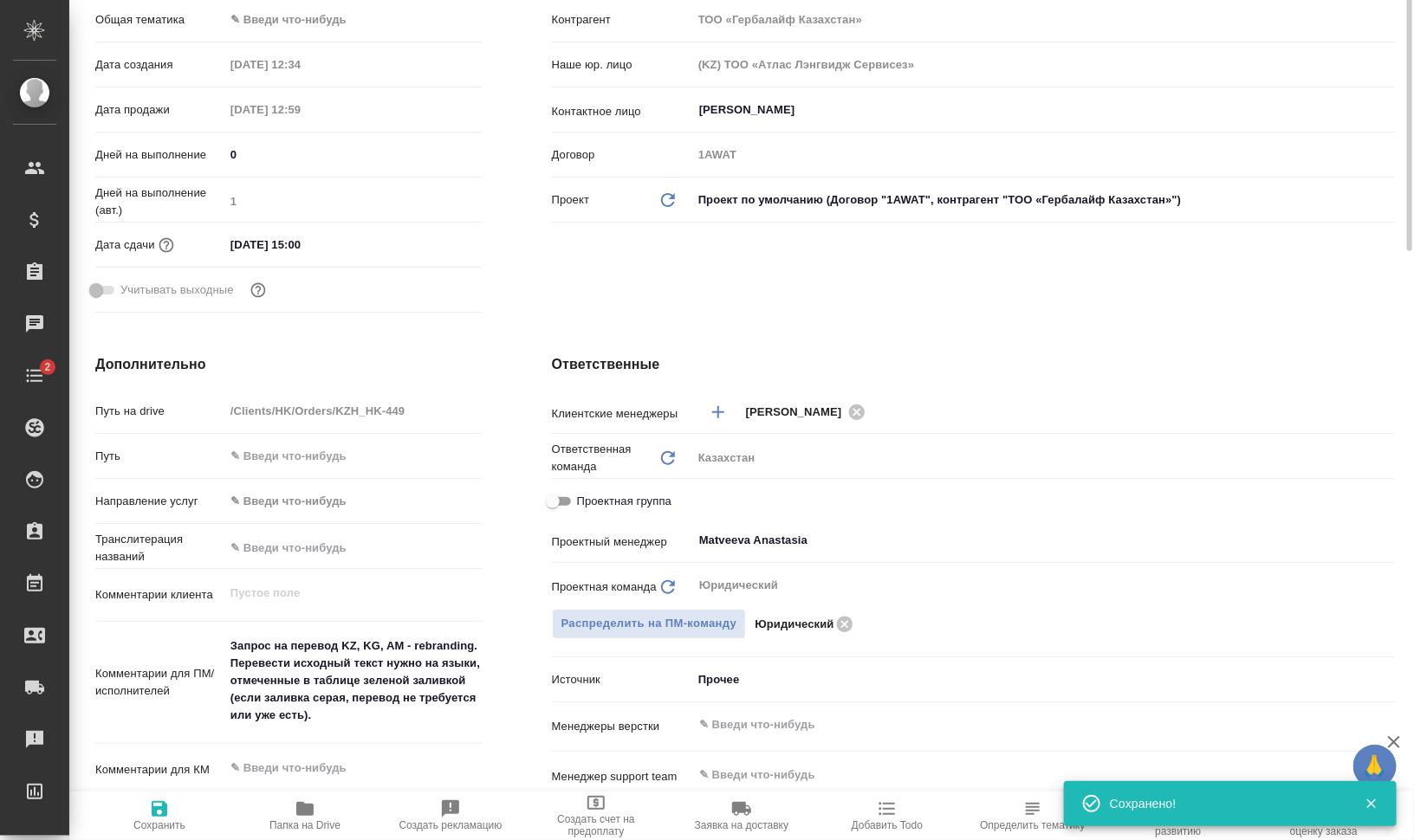
scroll to position [434, 0]
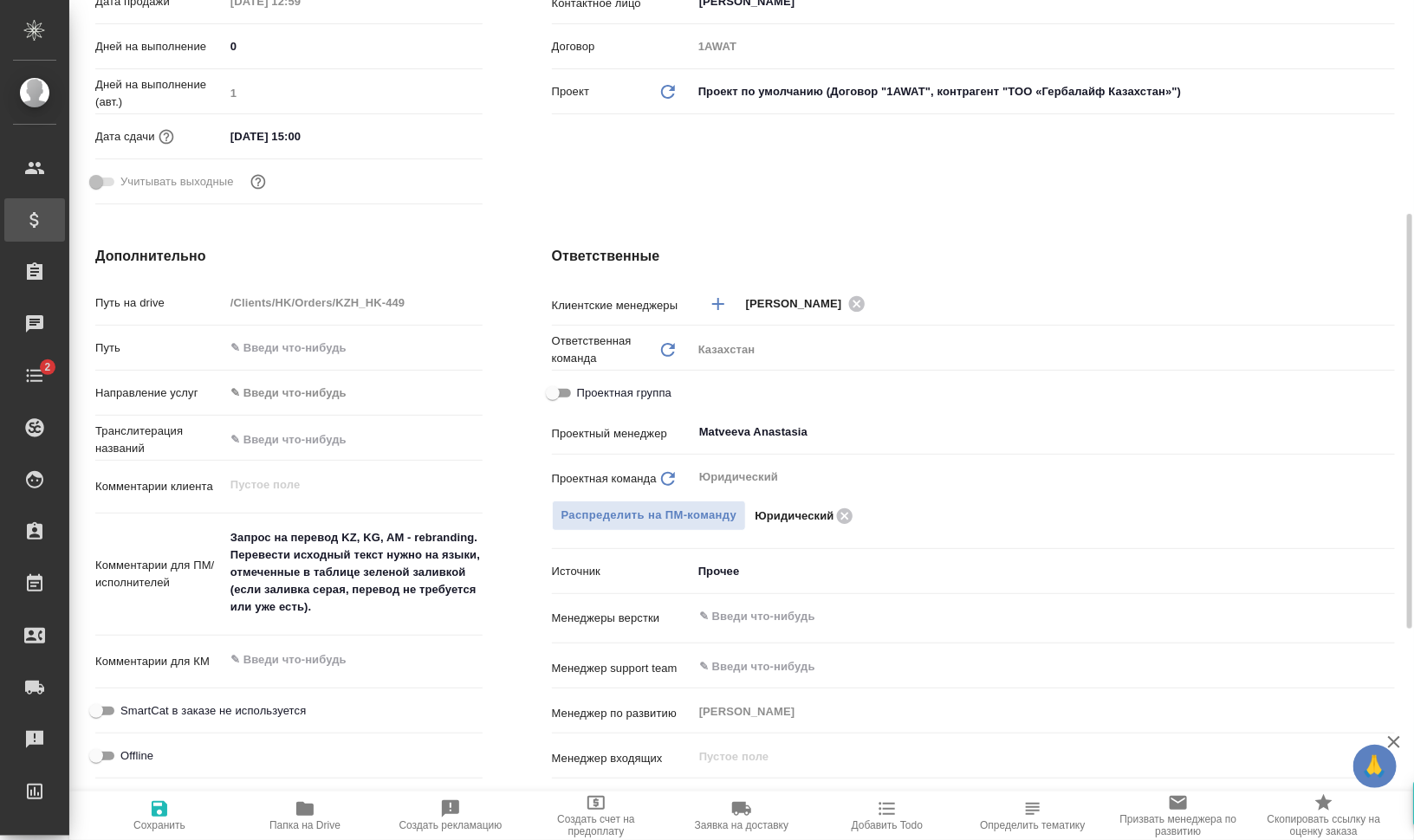
type textarea "x"
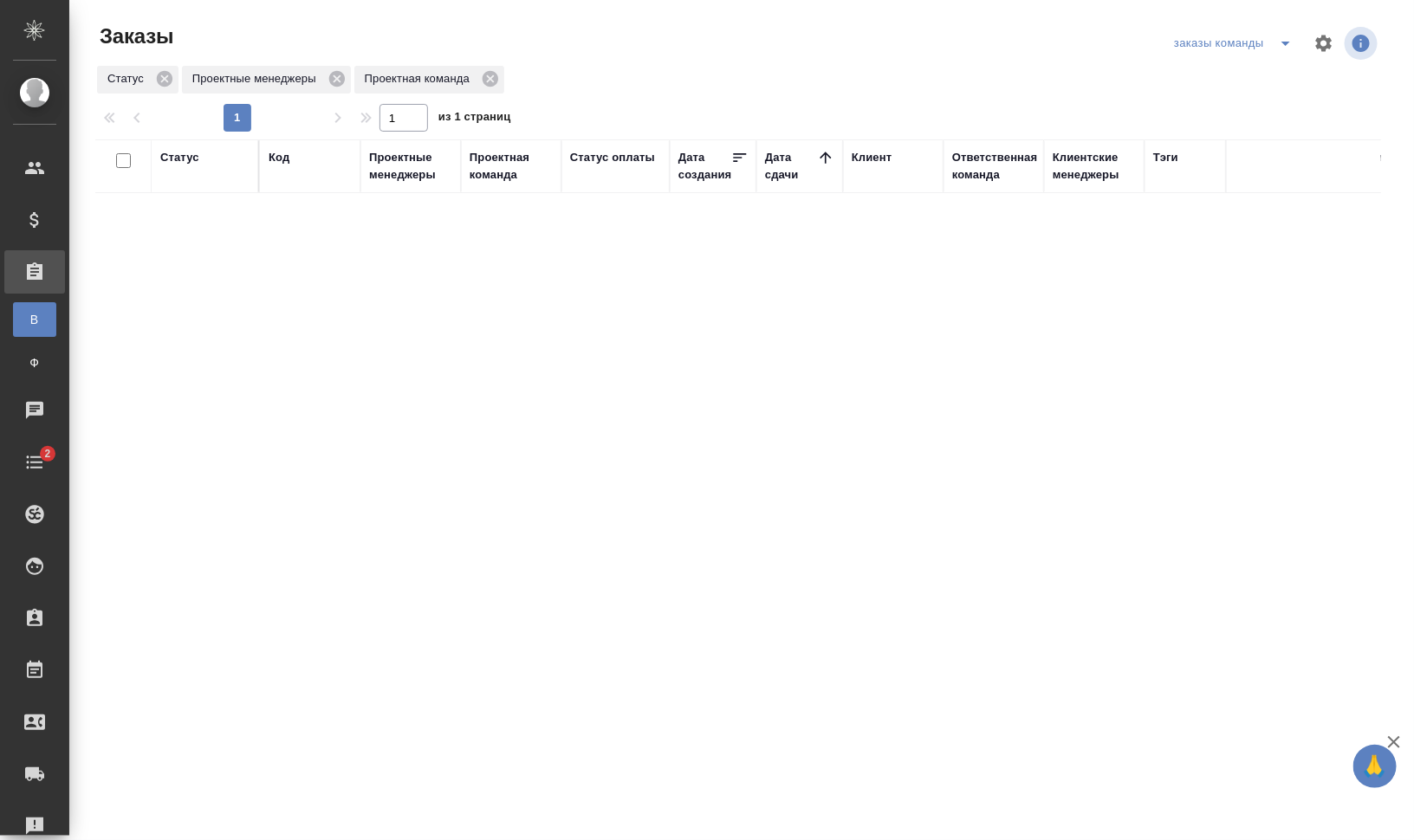
click at [271, 161] on div "Код" at bounding box center [279, 157] width 21 height 18
click at [196, 225] on icon at bounding box center [196, 222] width 12 height 12
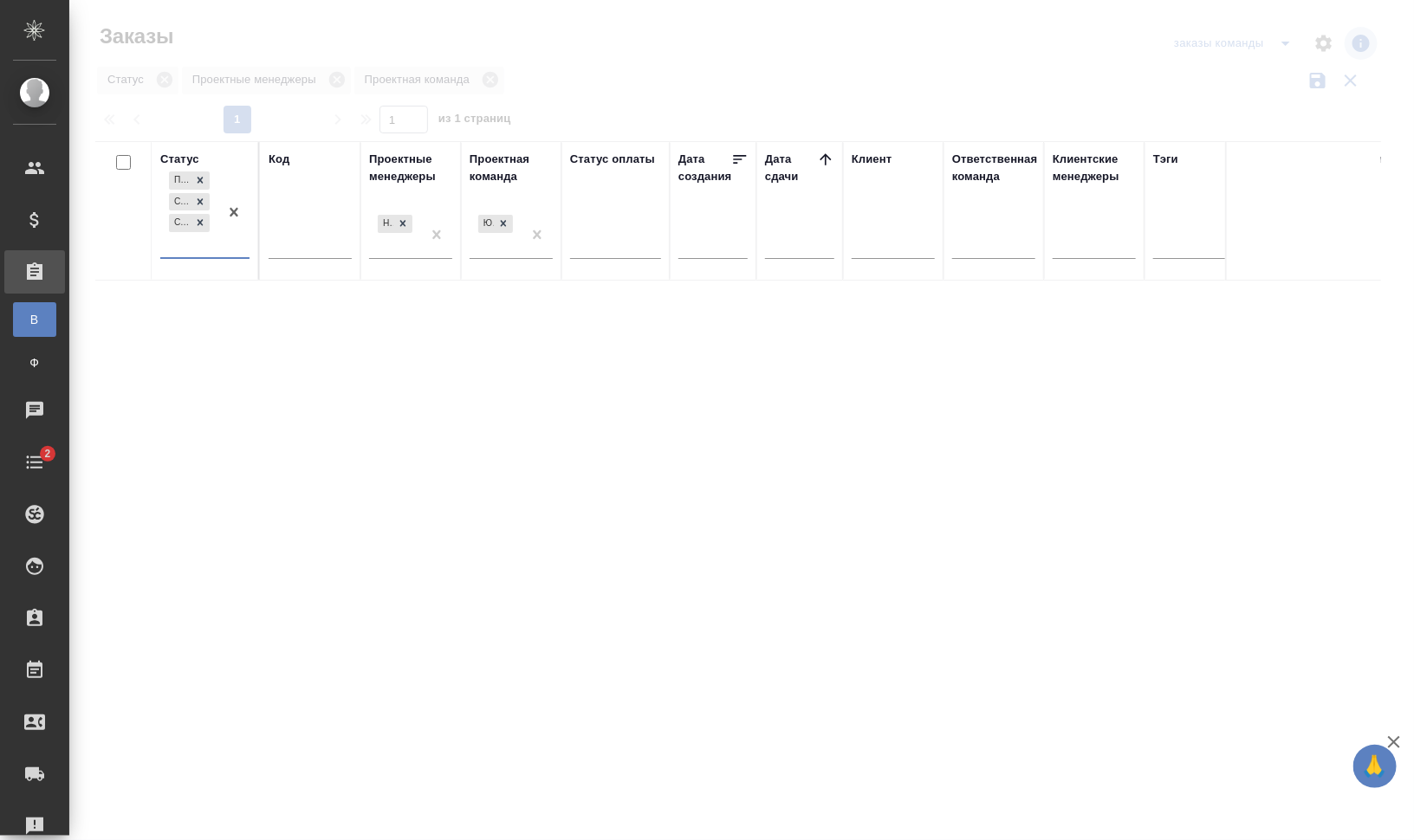
click at [201, 252] on div "Подтвержден Создан Согласование КП" at bounding box center [190, 212] width 58 height 89
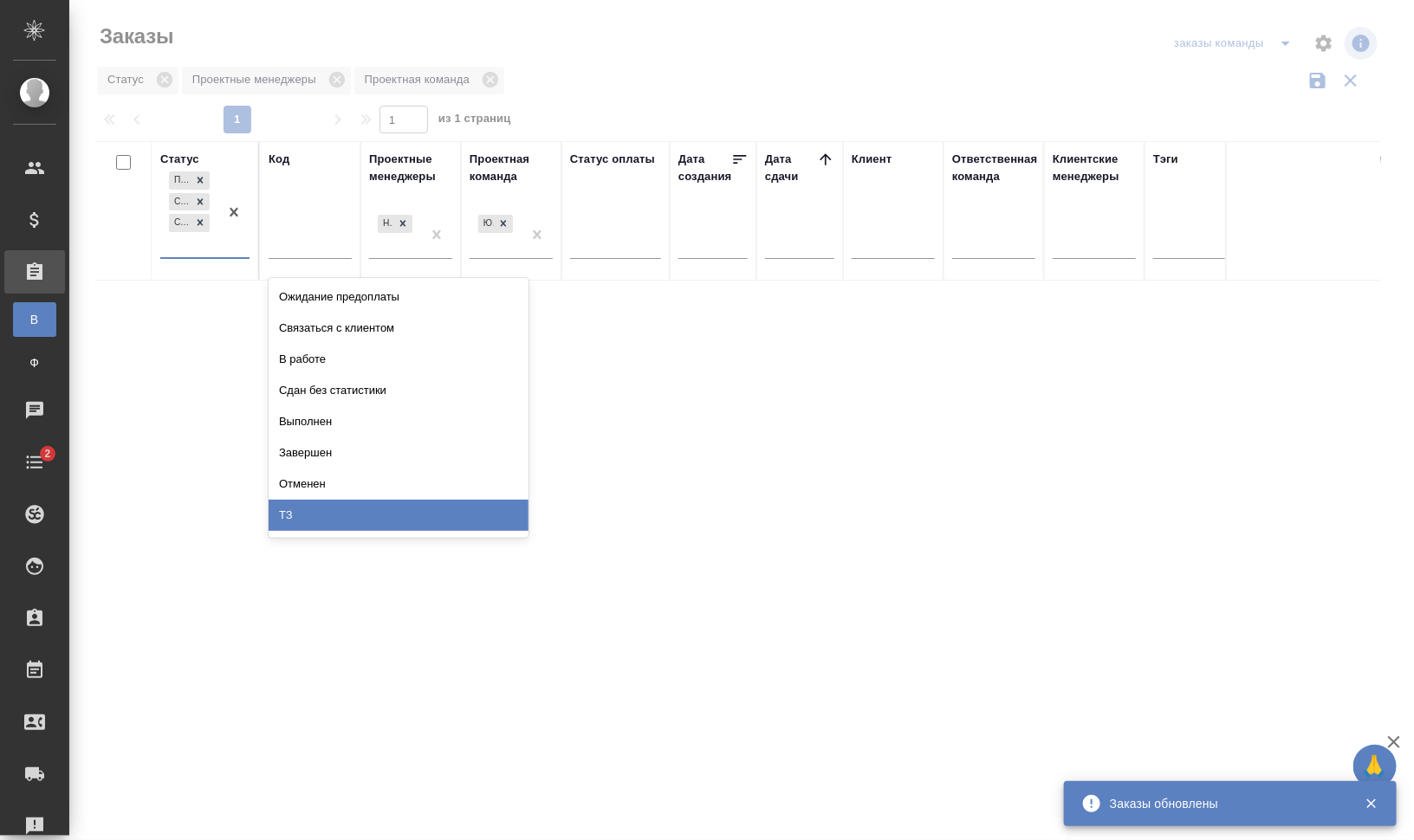
click at [349, 518] on div "ТЗ" at bounding box center [398, 515] width 260 height 31
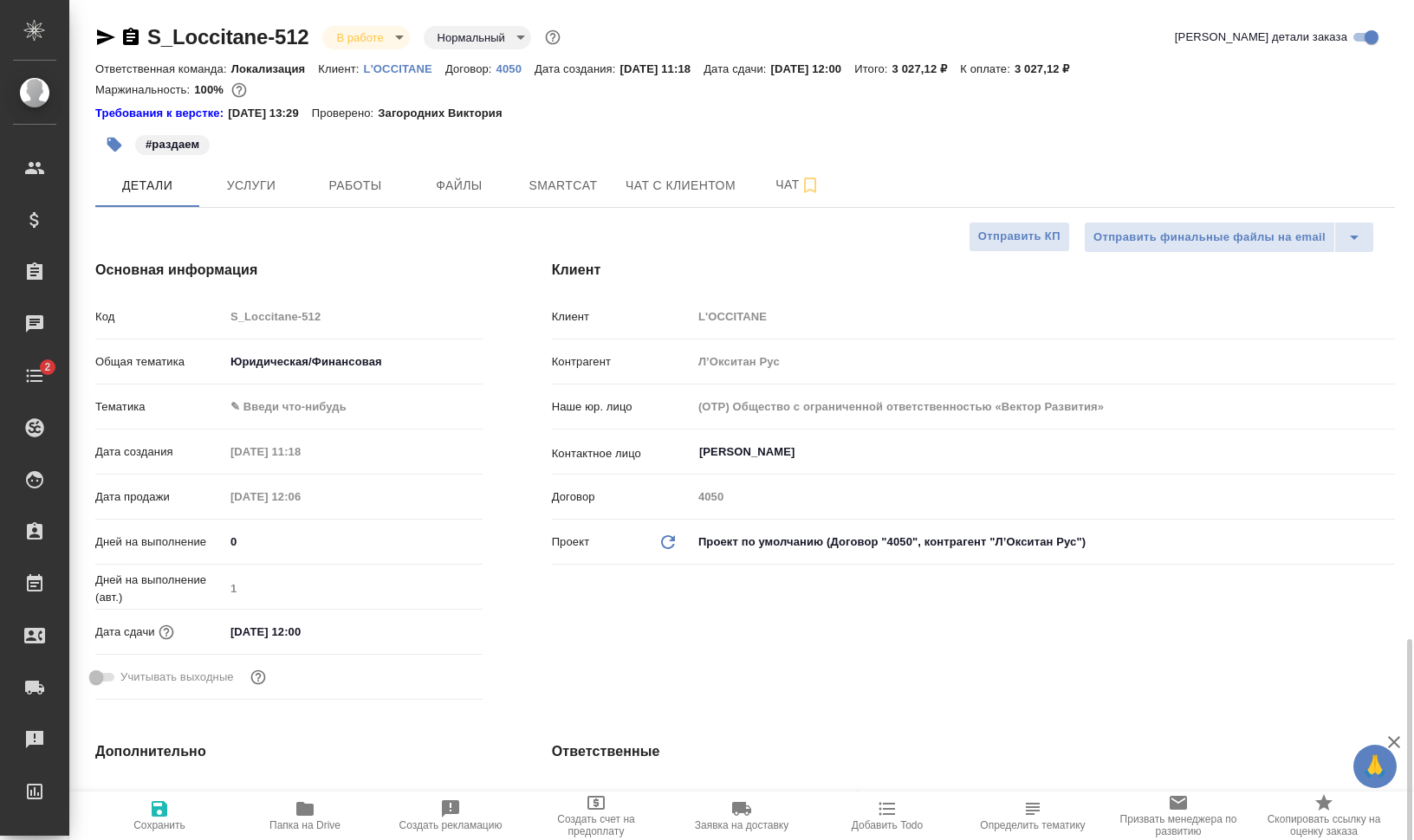
select select "RU"
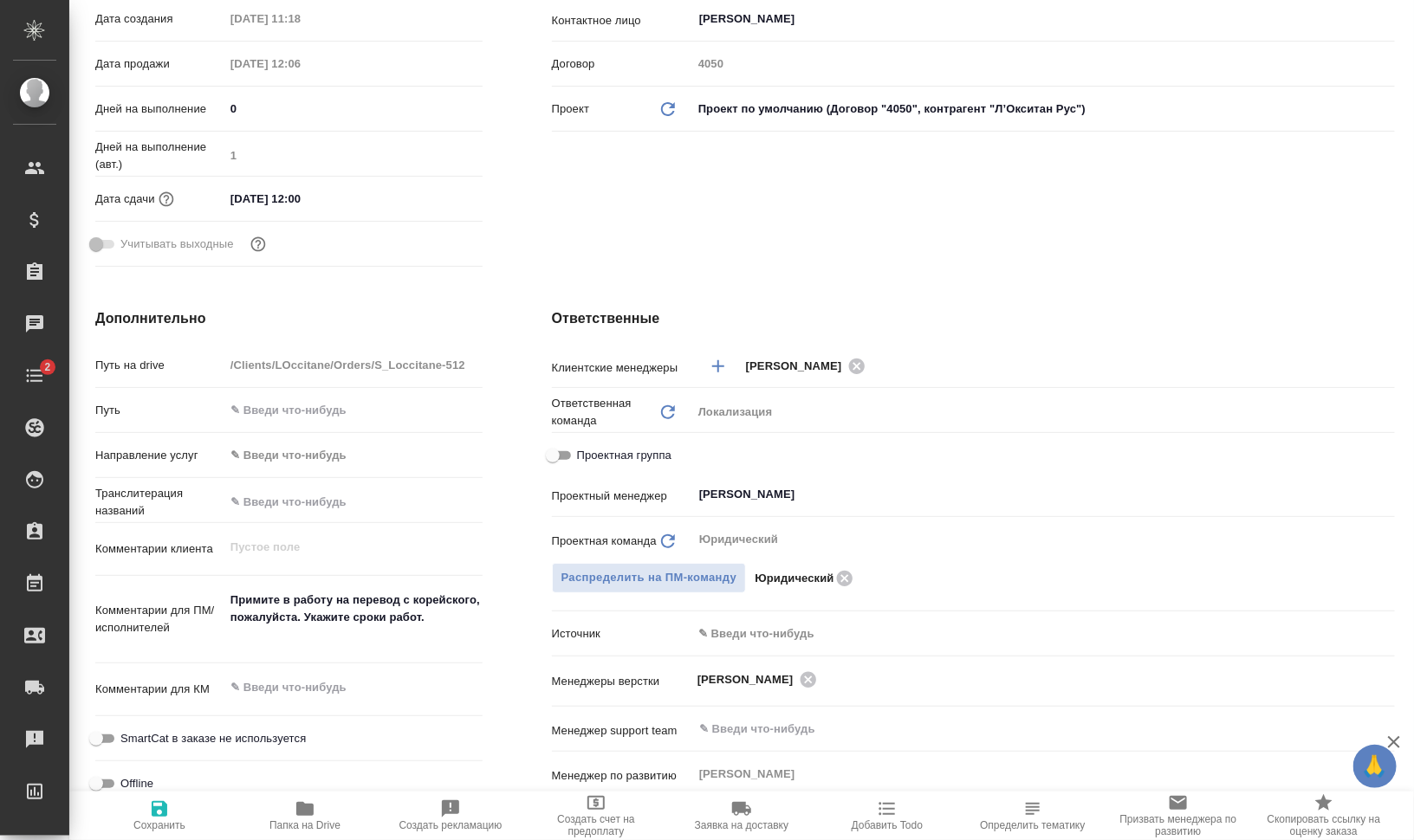
scroll to position [541, 0]
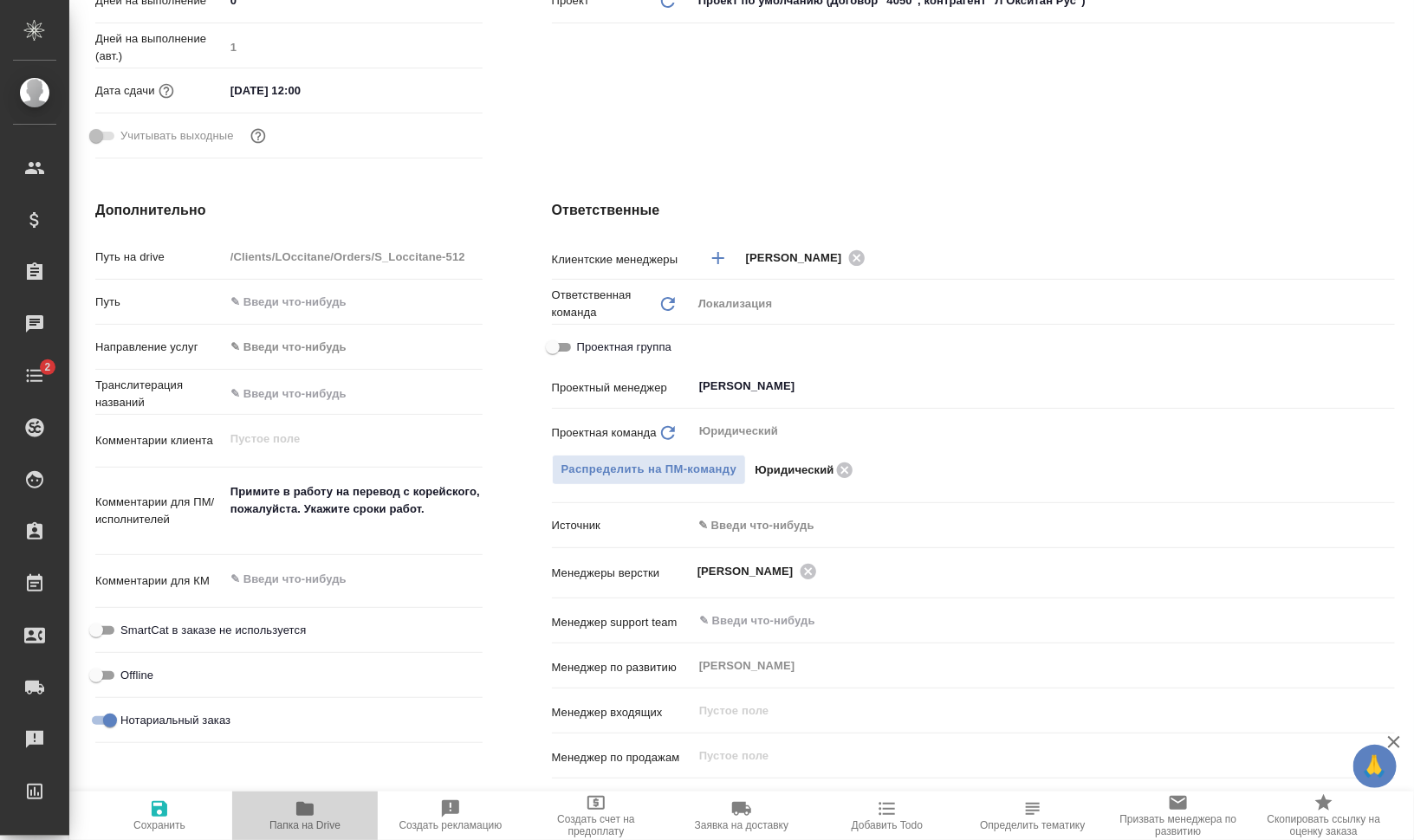
click at [322, 804] on span "Папка на Drive" at bounding box center [306, 815] width 125 height 33
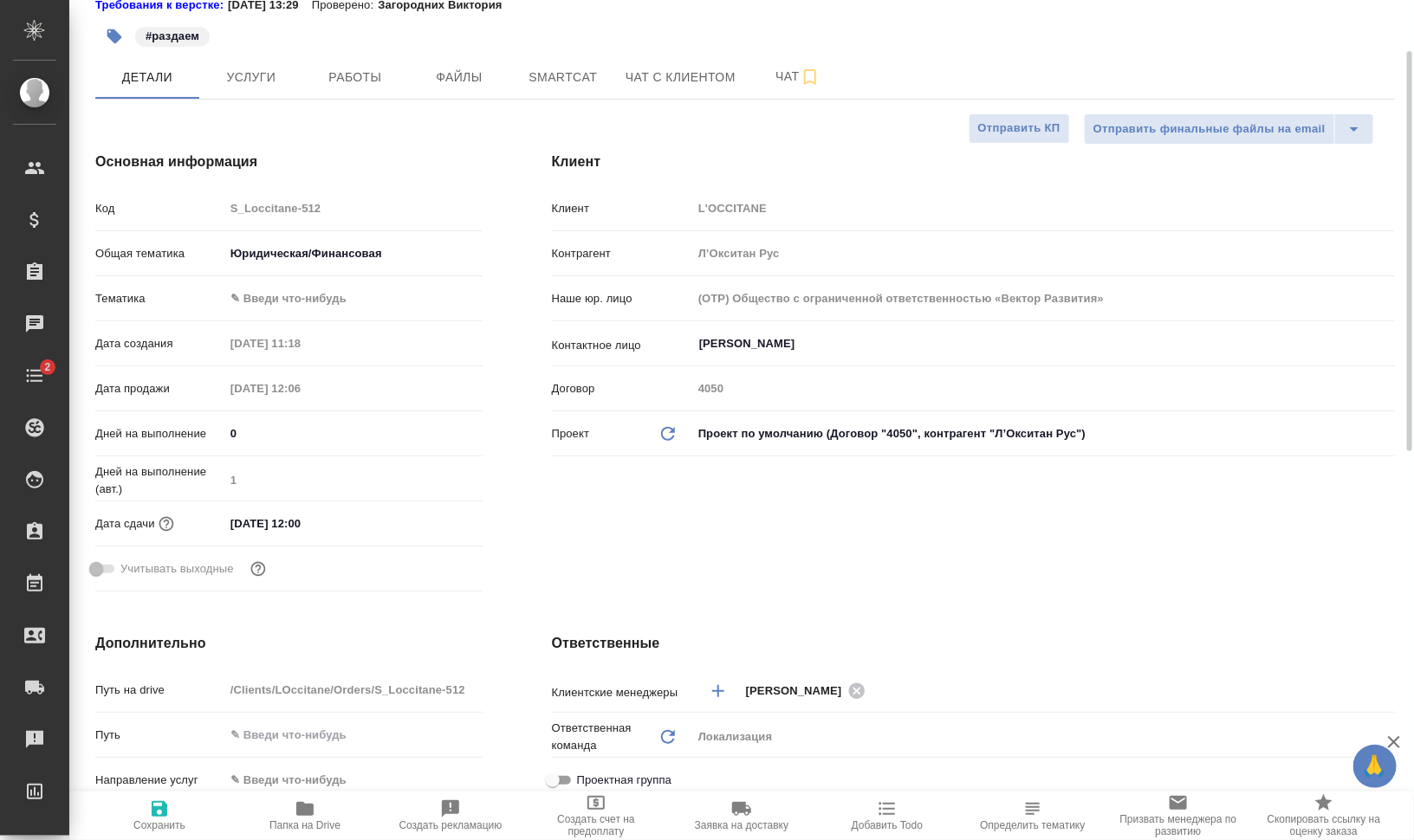
scroll to position [0, 0]
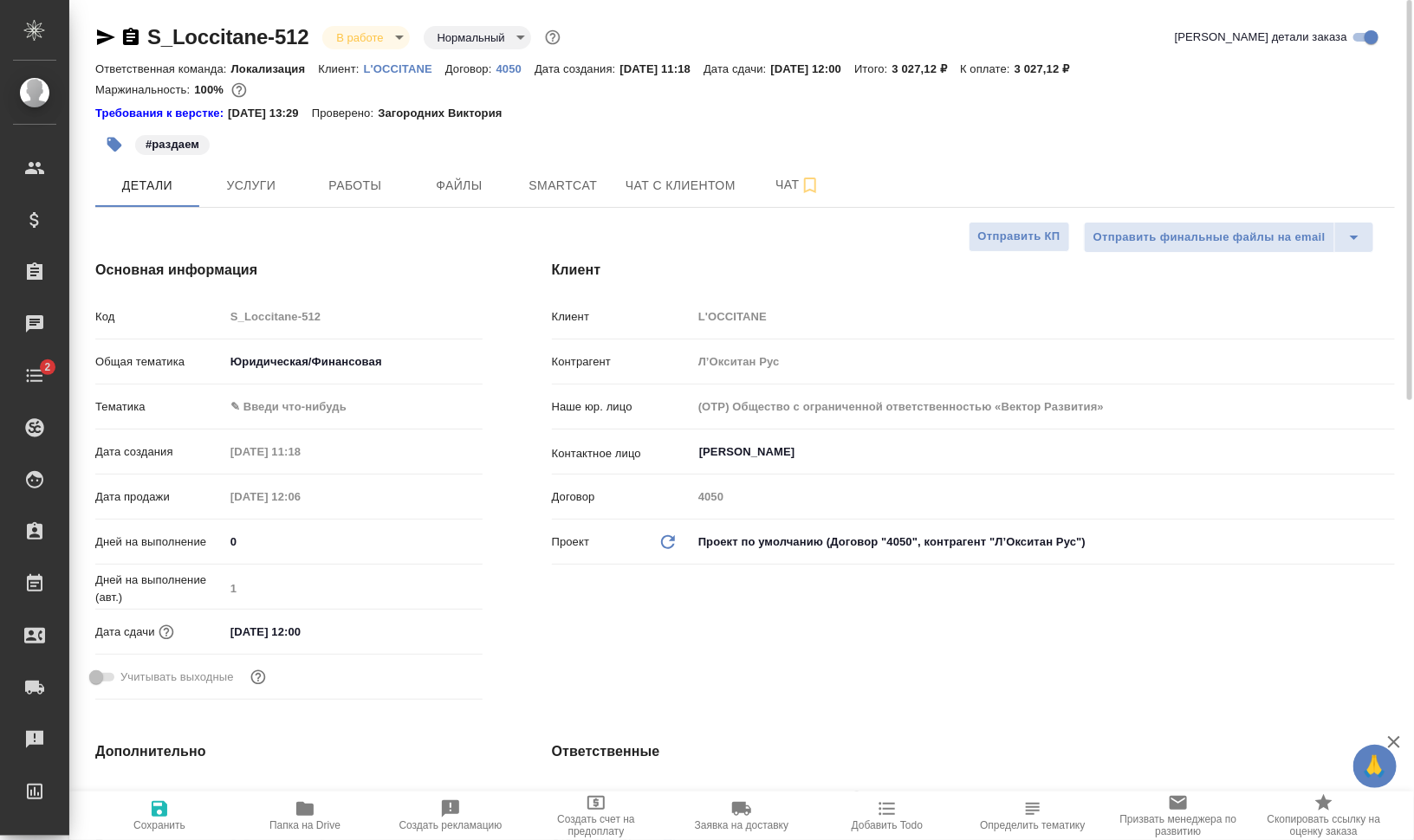
click at [118, 147] on icon "button" at bounding box center [115, 145] width 15 height 15
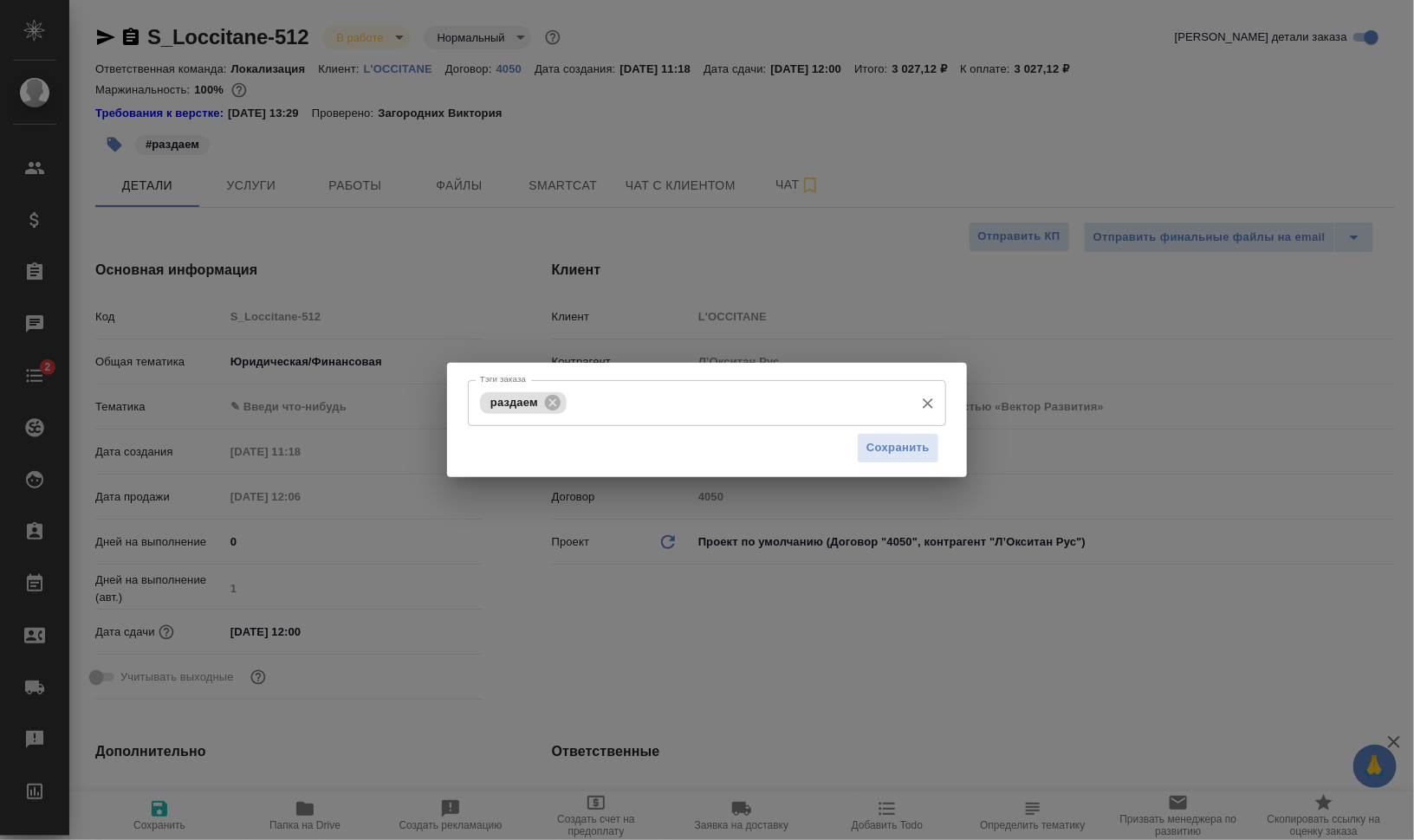
click at [564, 401] on div "раздаем" at bounding box center [523, 403] width 87 height 21
click at [544, 399] on icon at bounding box center [552, 403] width 19 height 19
click at [886, 452] on span "Сохранить" at bounding box center [898, 448] width 64 height 20
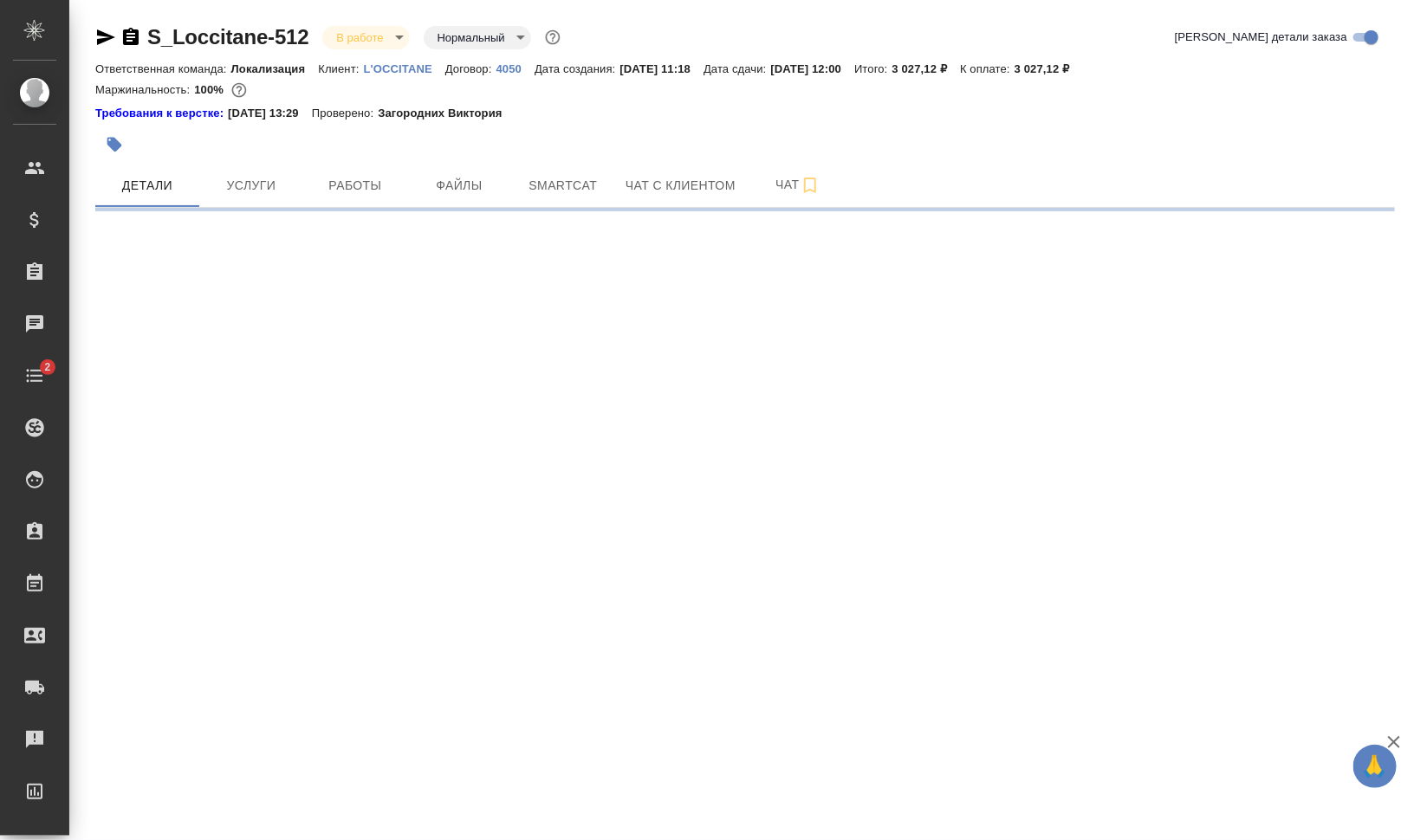
select select "RU"
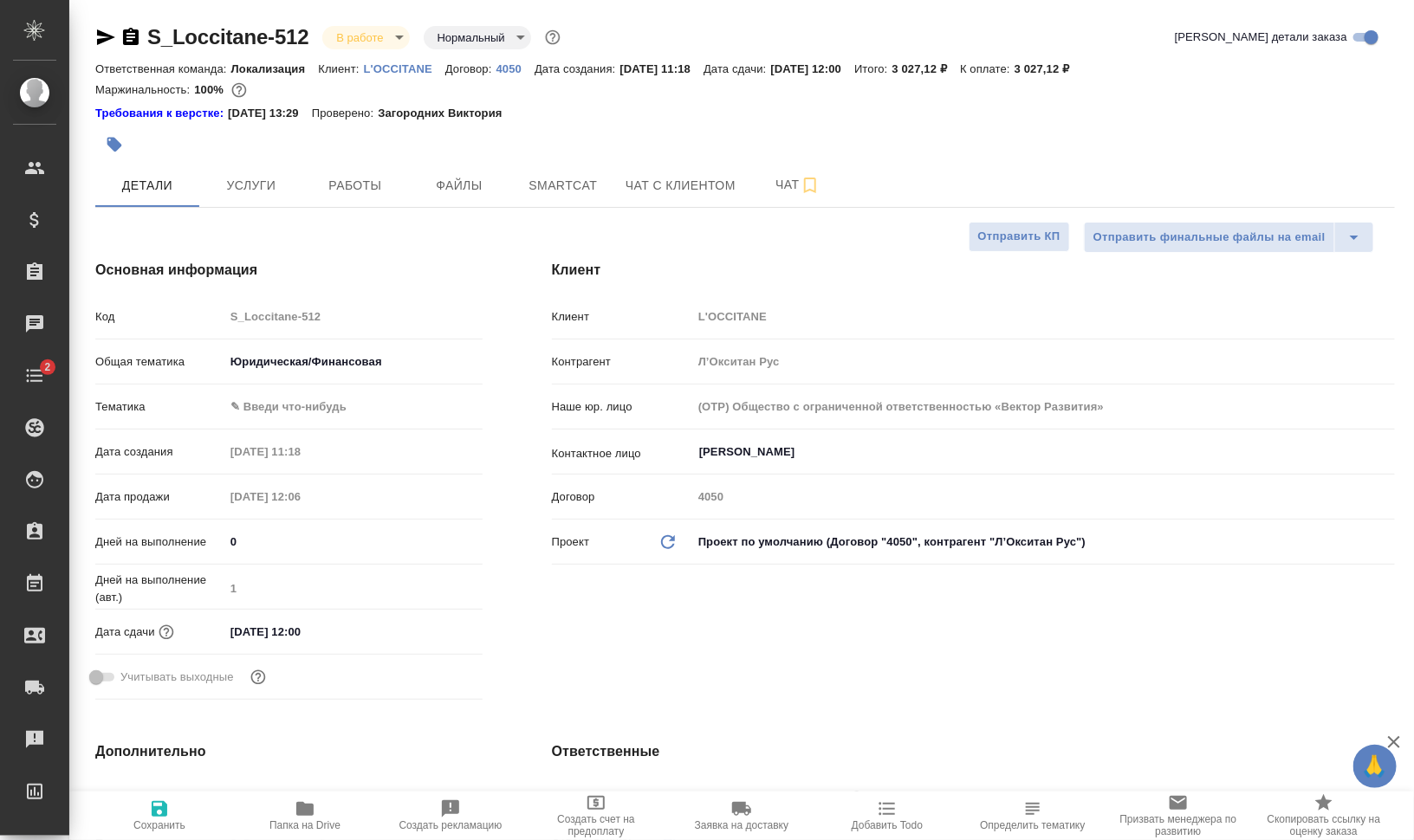
type textarea "x"
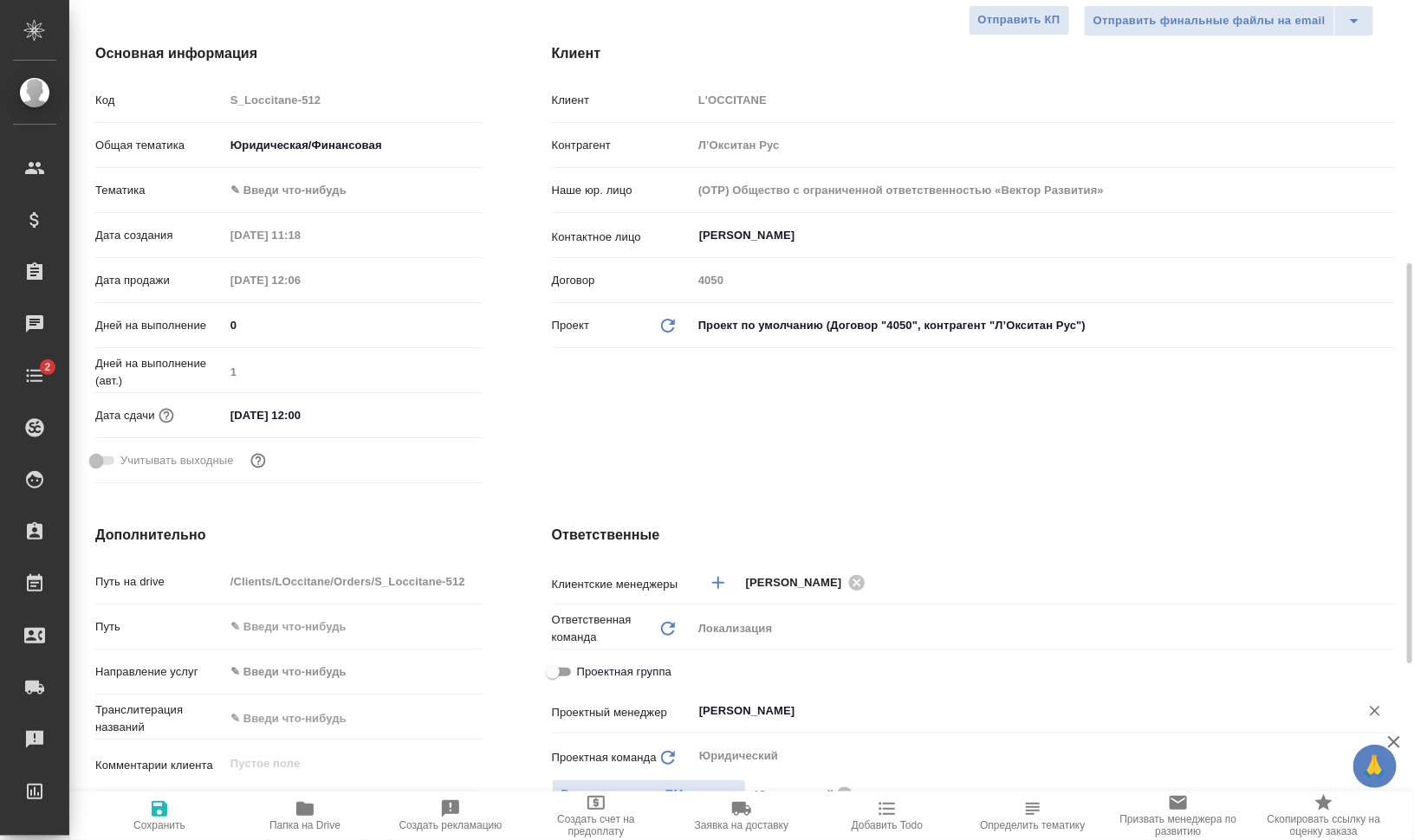
scroll to position [434, 0]
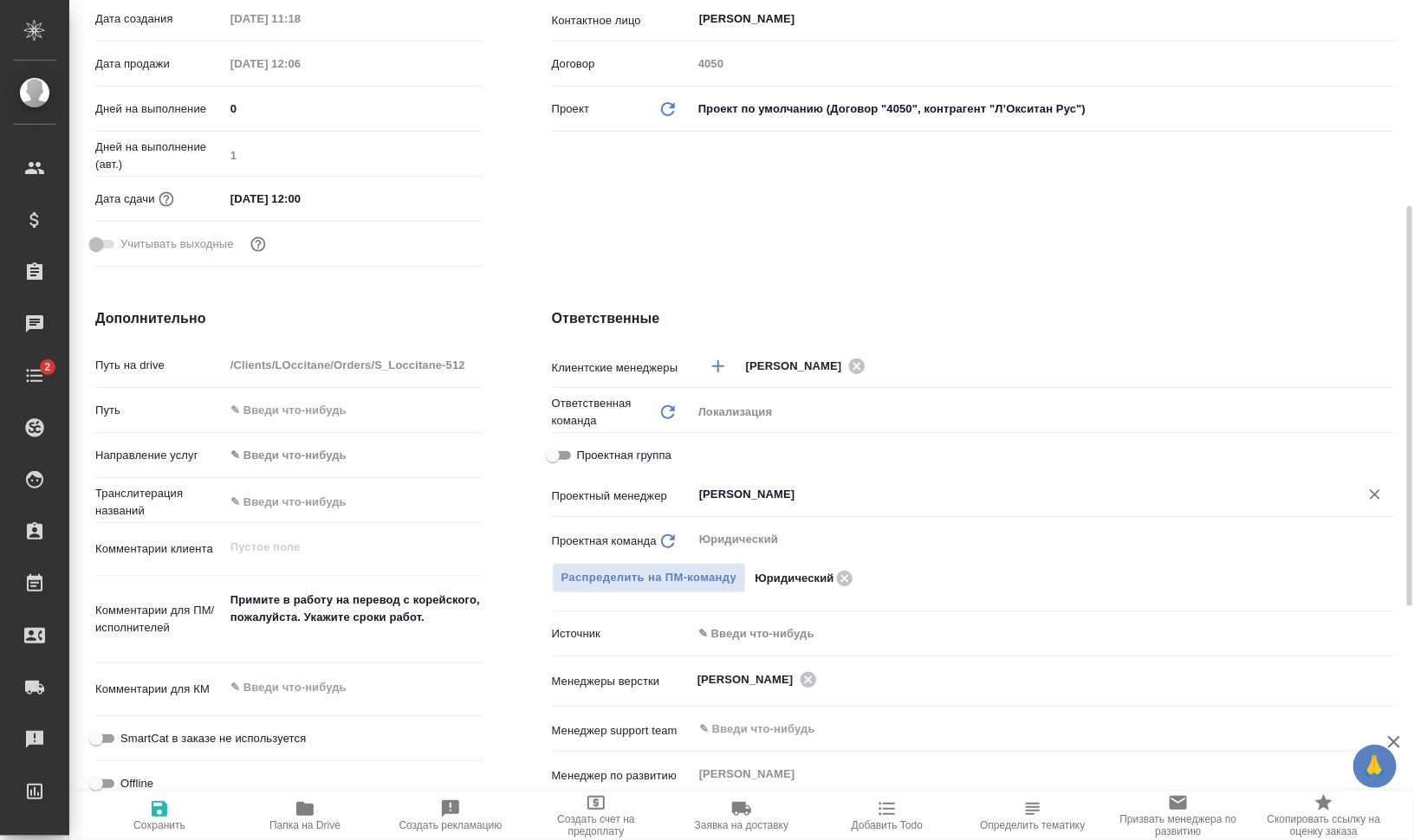
click at [774, 494] on input "[PERSON_NAME]" at bounding box center [1014, 494] width 635 height 21
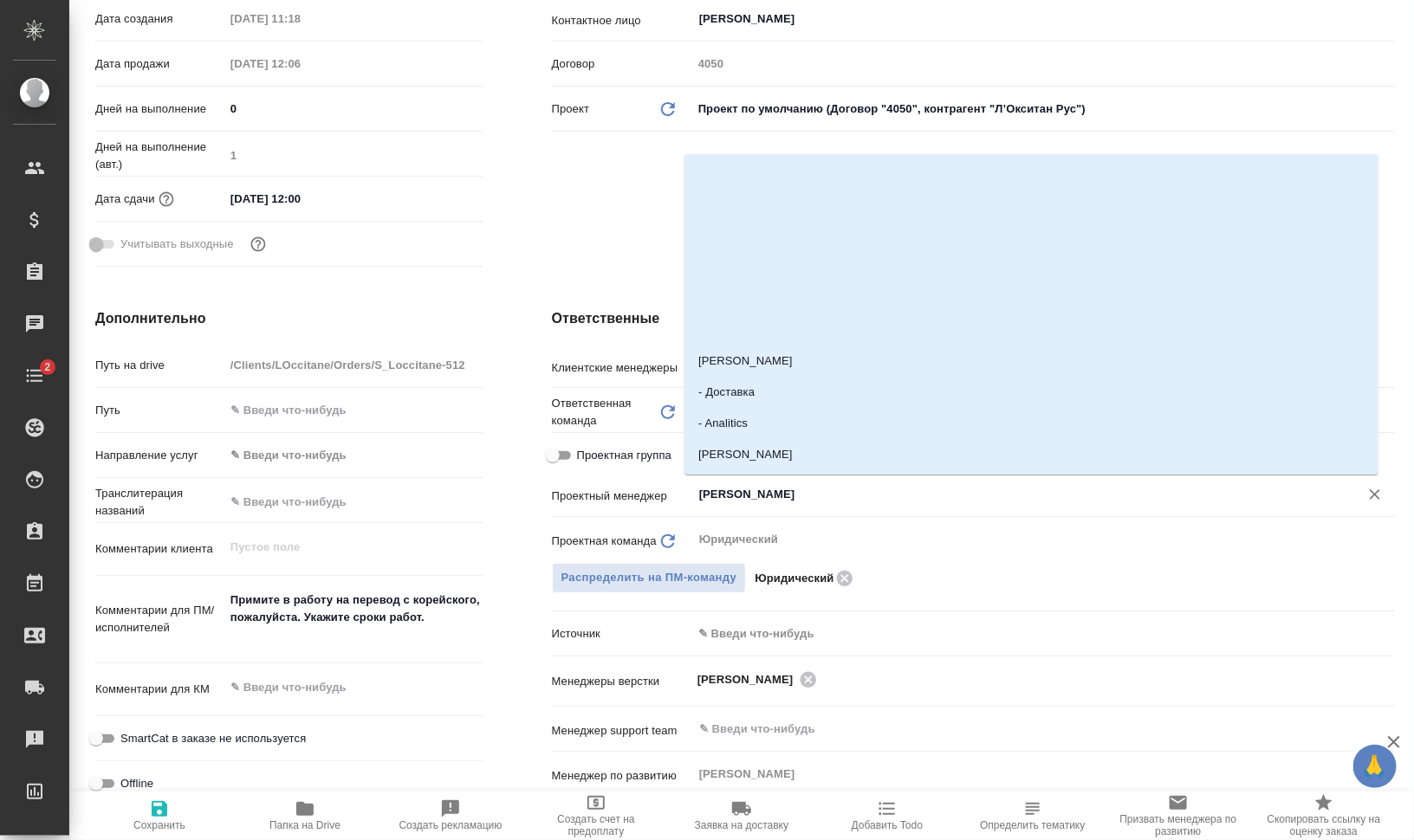
type textarea "x"
click at [156, 806] on icon "button" at bounding box center [159, 809] width 16 height 16
type textarea "x"
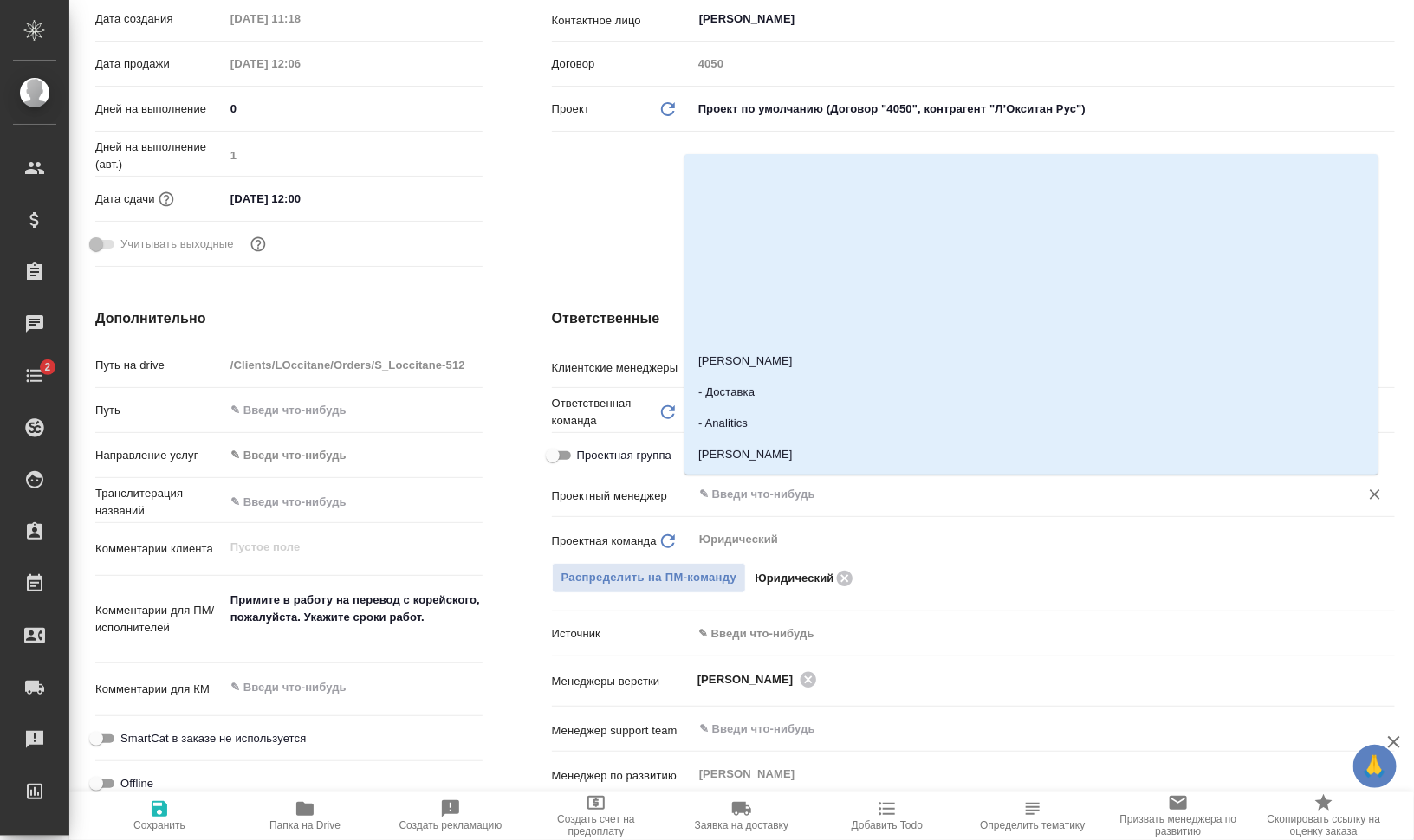
type textarea "x"
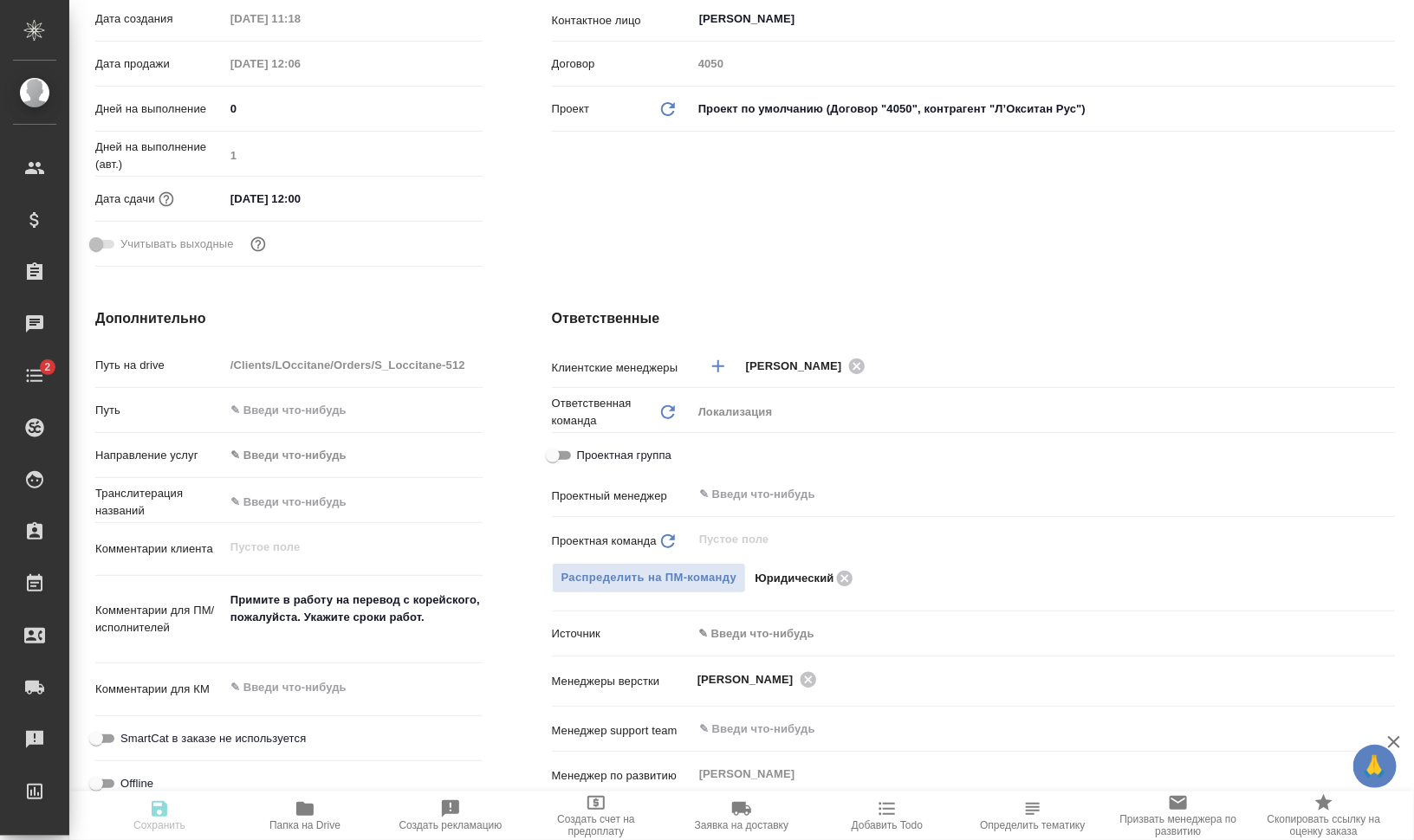
type textarea "x"
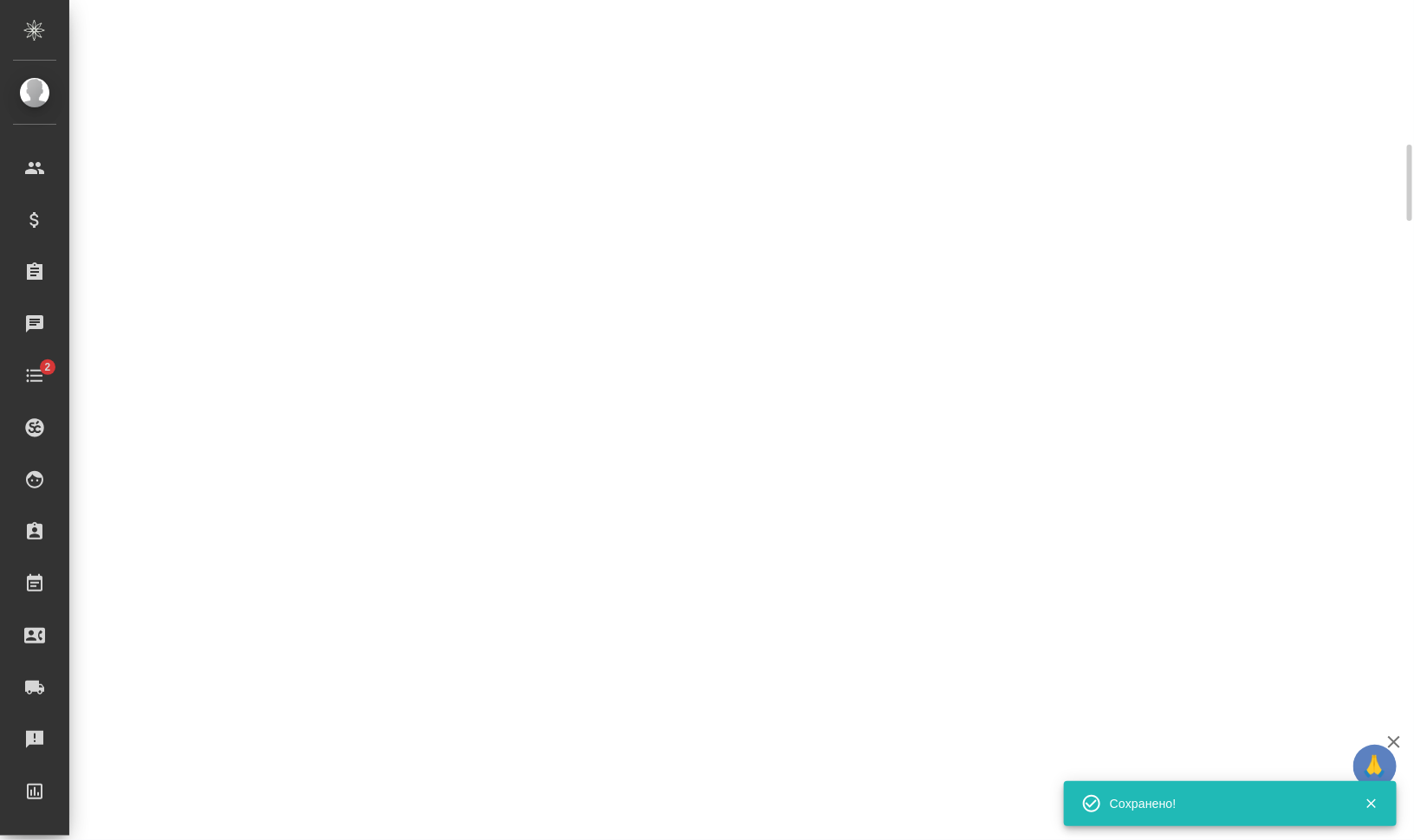
select select "RU"
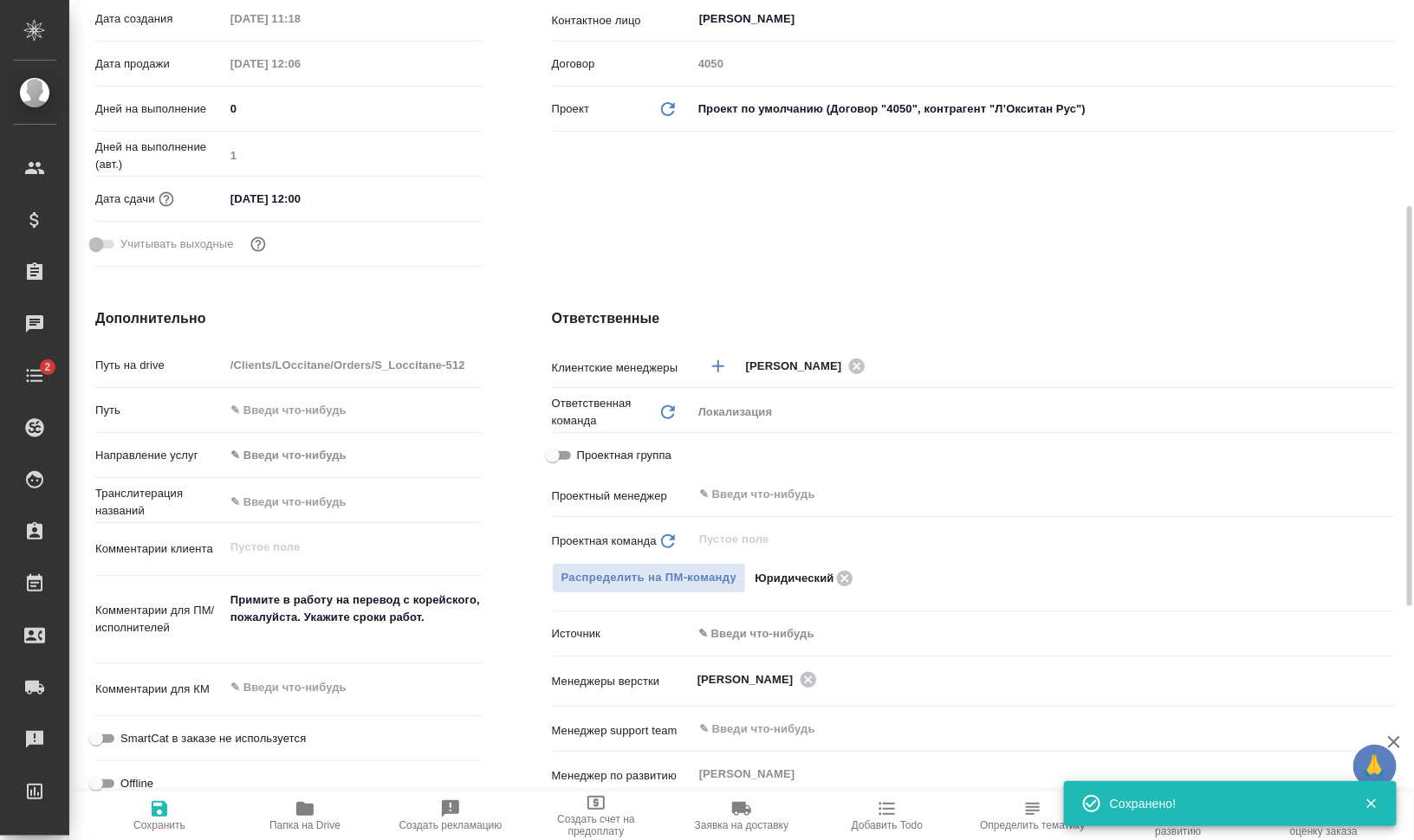
type textarea "x"
click at [842, 578] on icon at bounding box center [845, 577] width 16 height 16
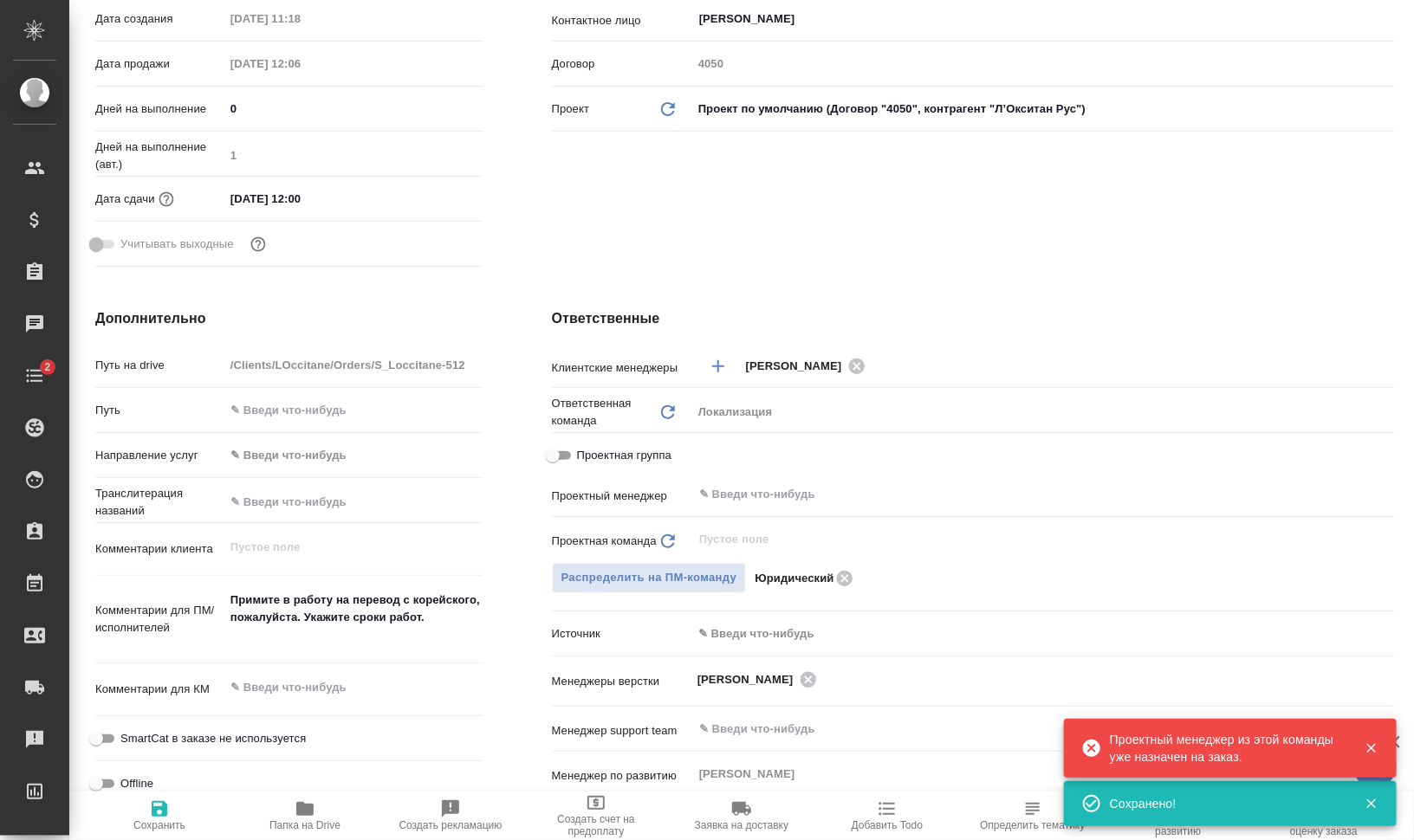
type textarea "x"
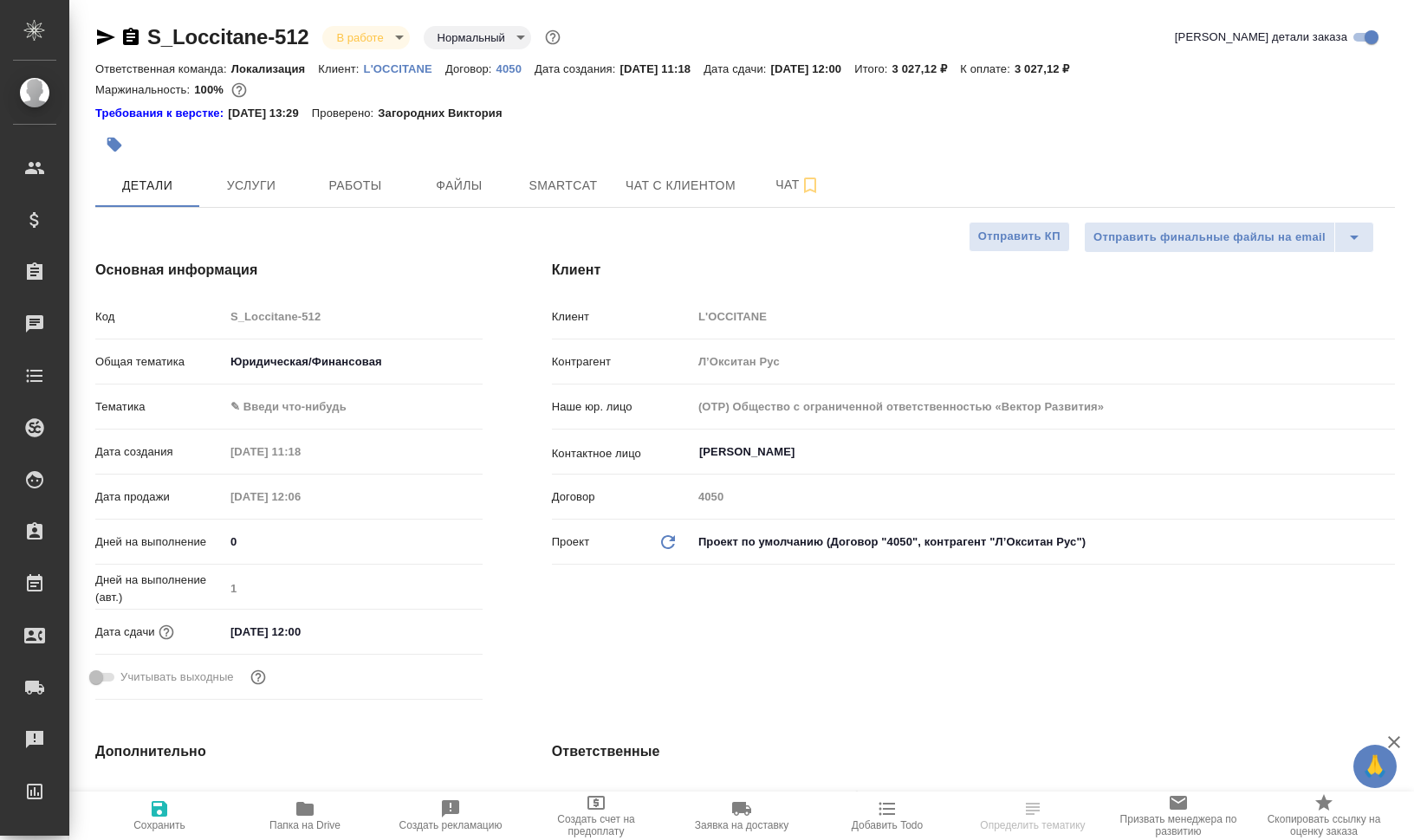
select select "RU"
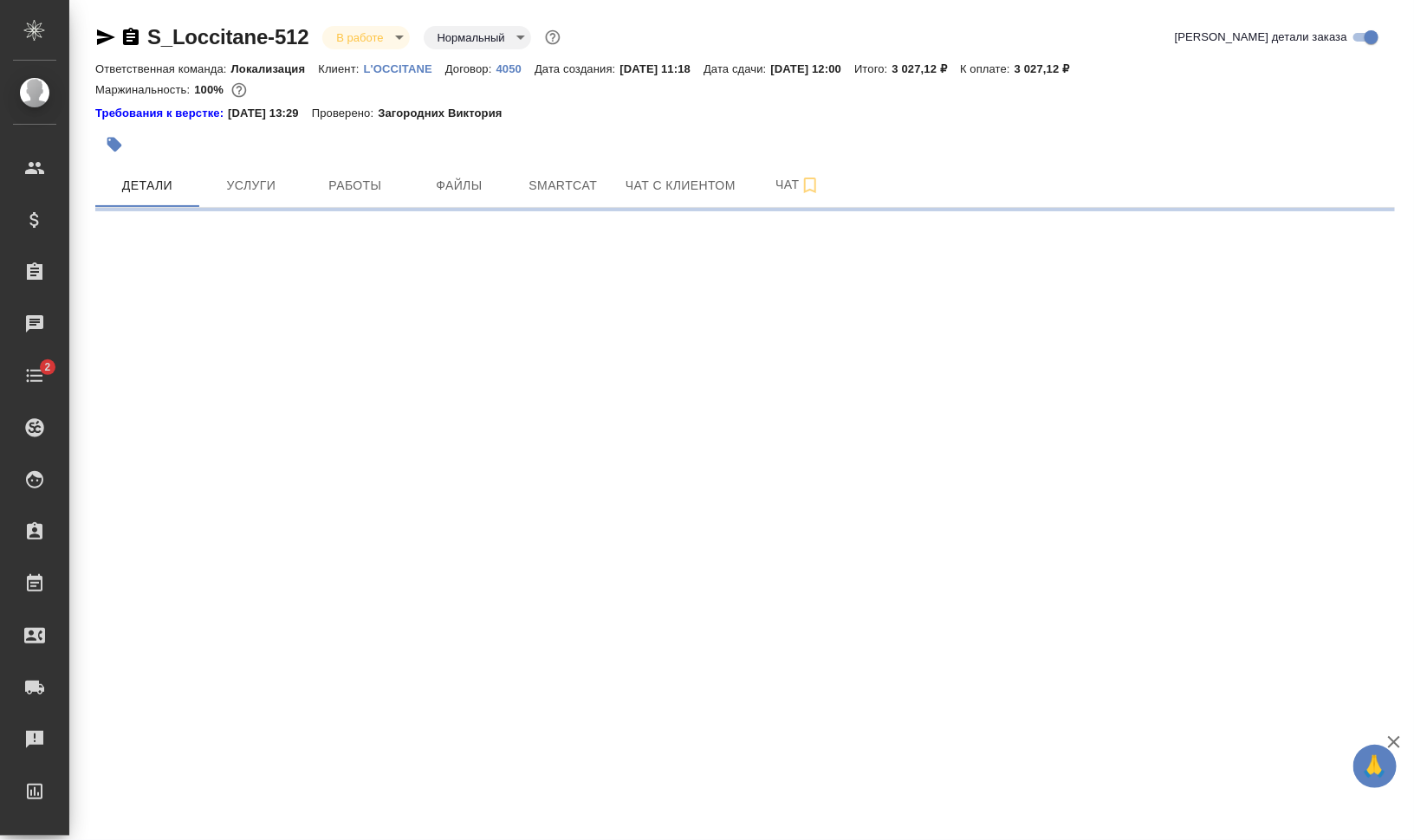
select select "RU"
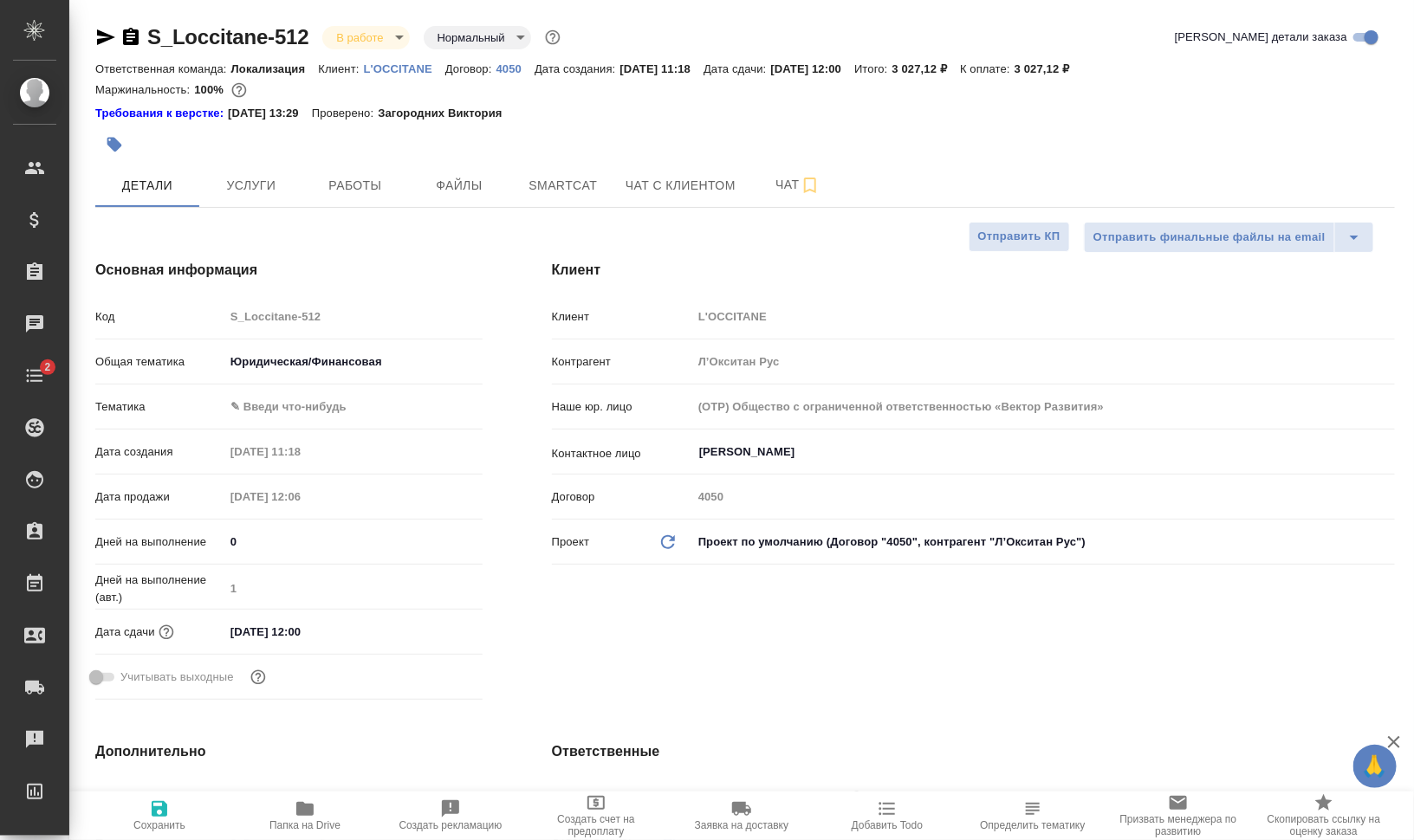
type textarea "x"
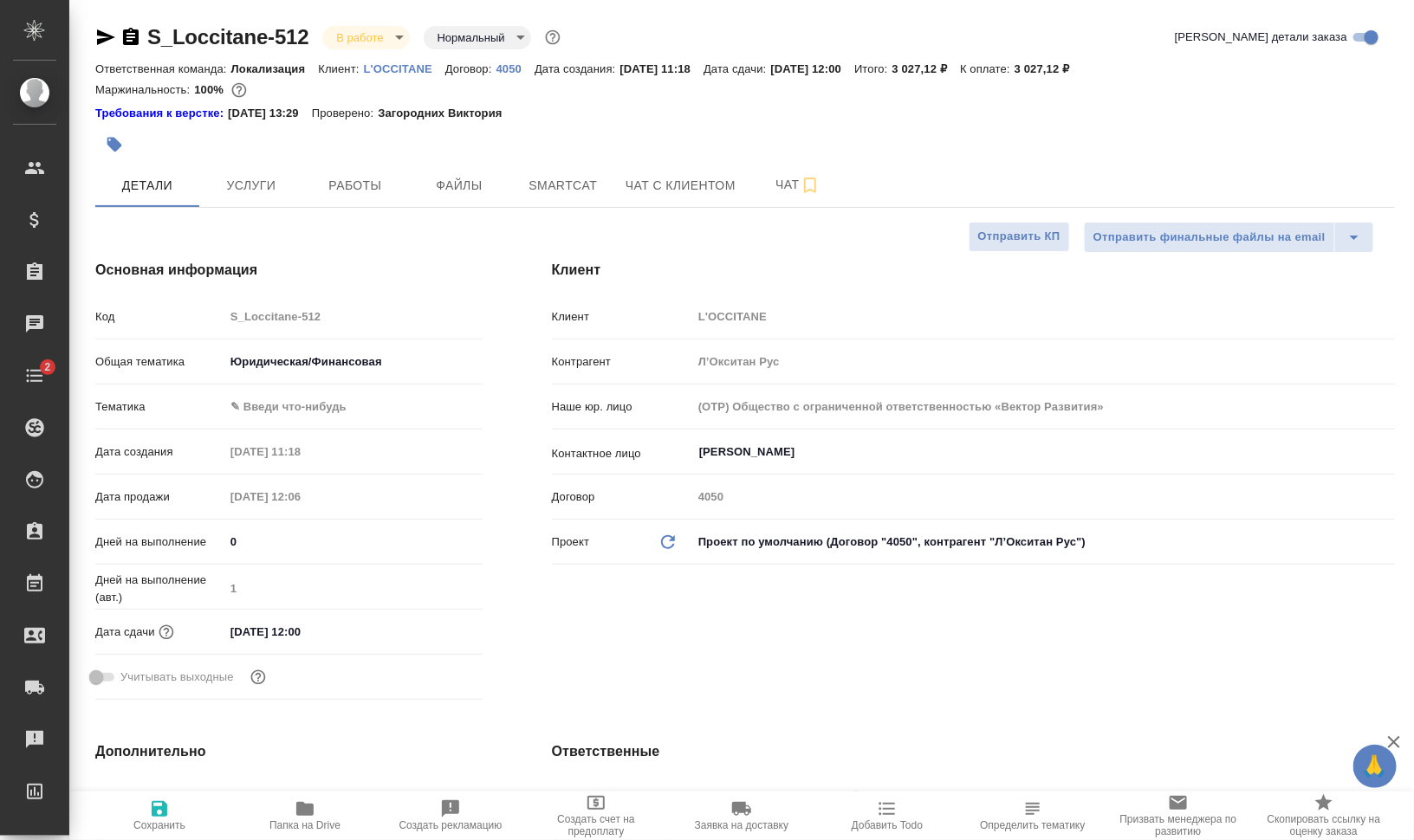
type textarea "x"
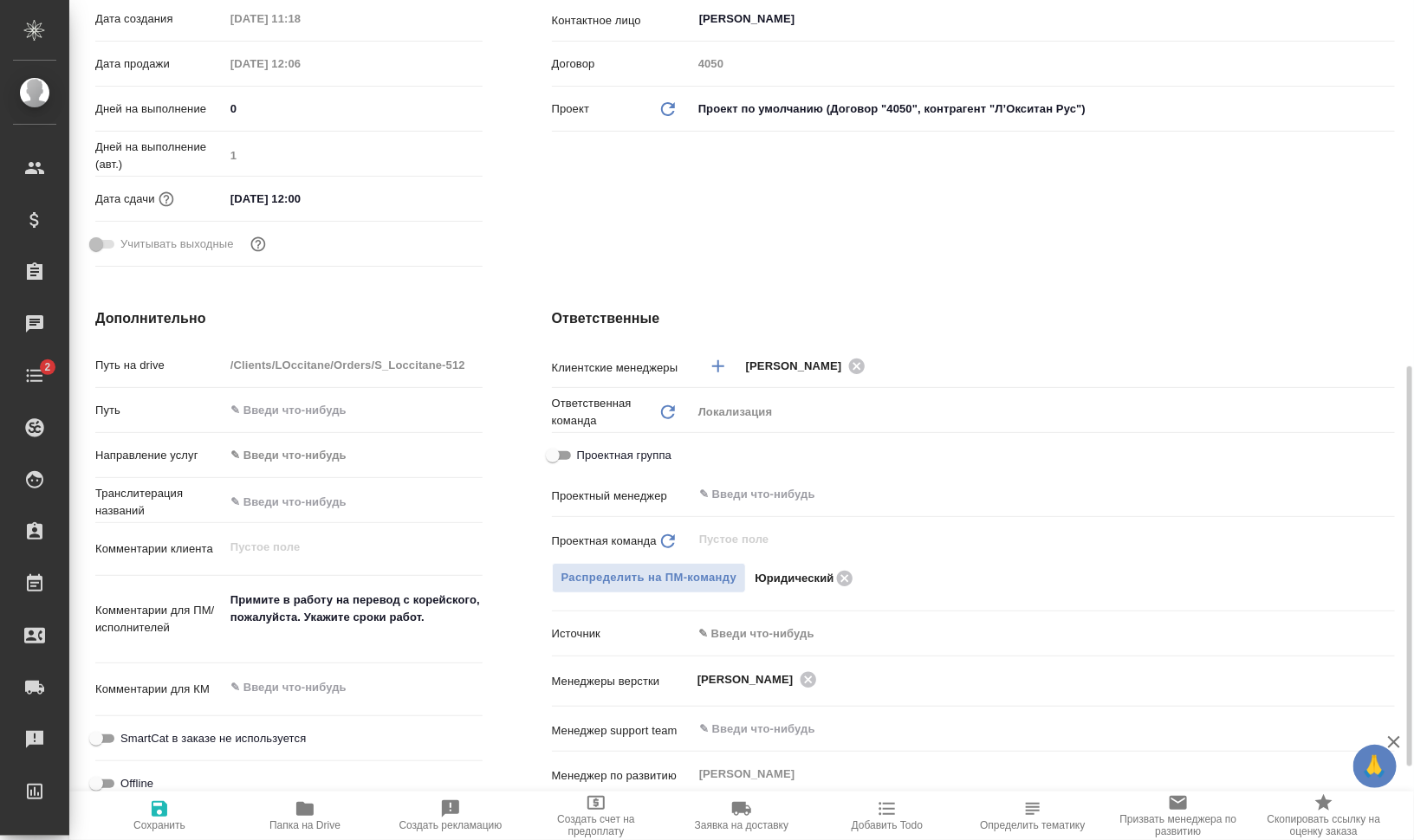
scroll to position [541, 0]
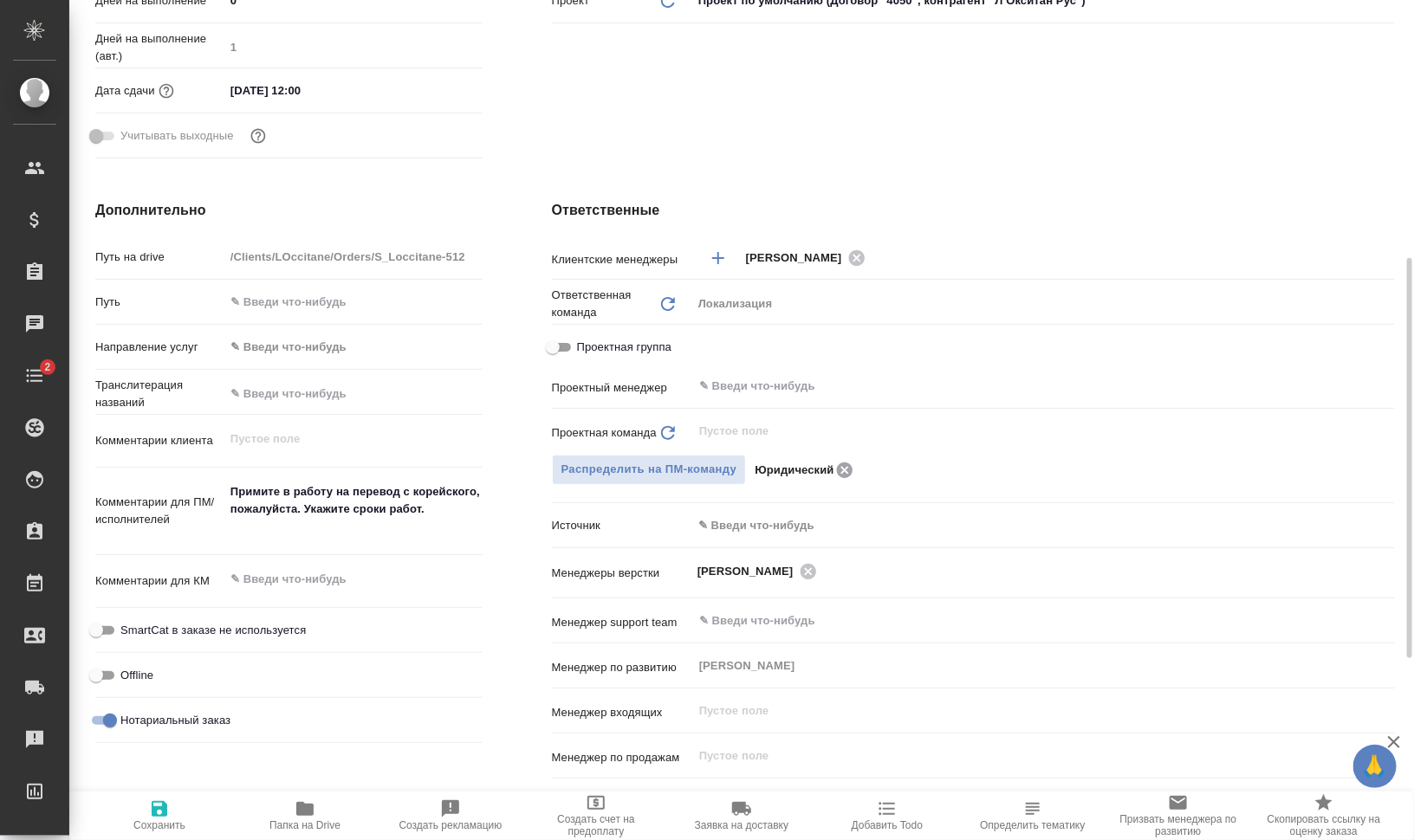
click at [837, 470] on icon at bounding box center [845, 469] width 16 height 16
type textarea "x"
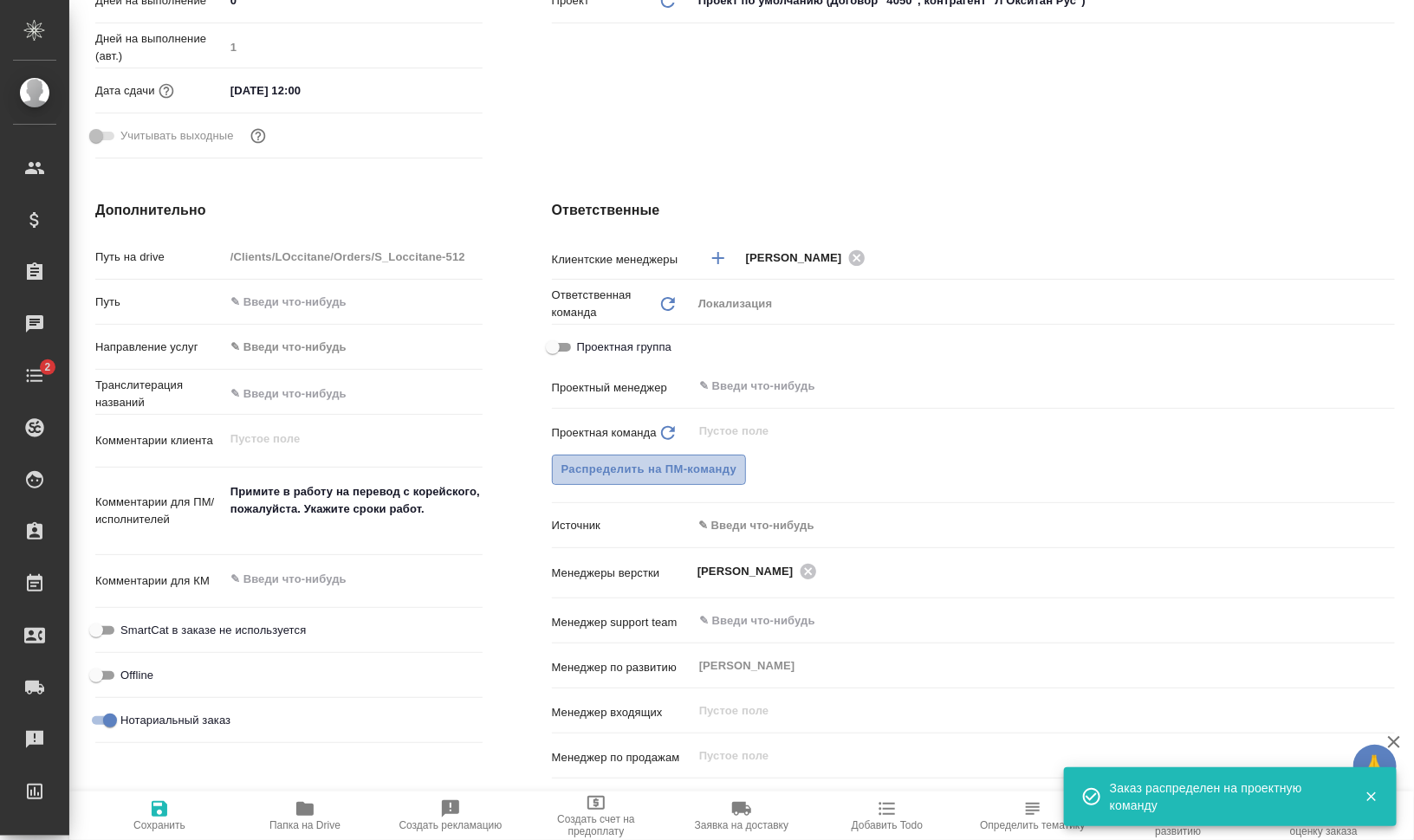
click at [695, 472] on span "Распределить на ПМ-команду" at bounding box center [650, 469] width 176 height 20
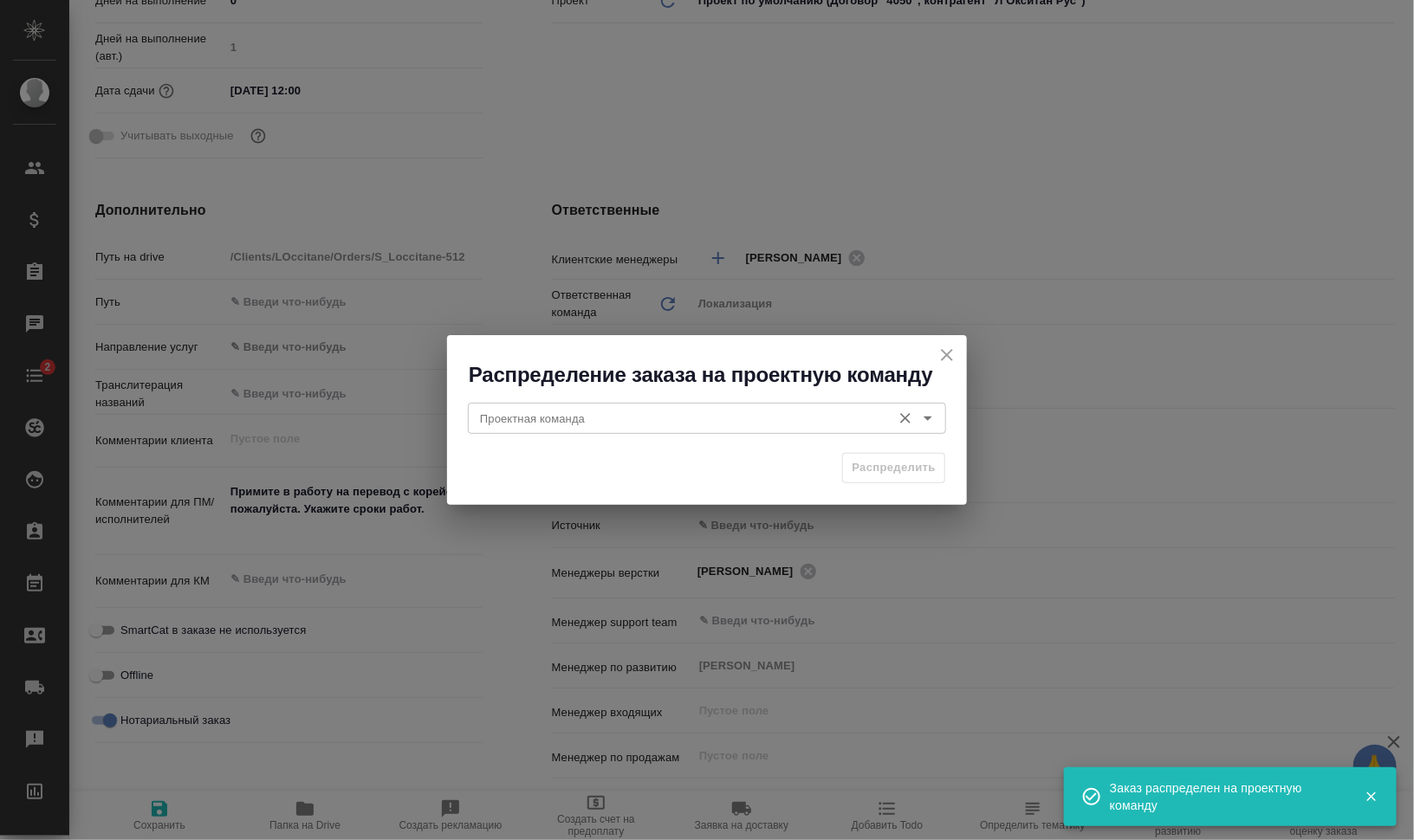
click at [708, 422] on input "Проектная команда" at bounding box center [678, 419] width 410 height 21
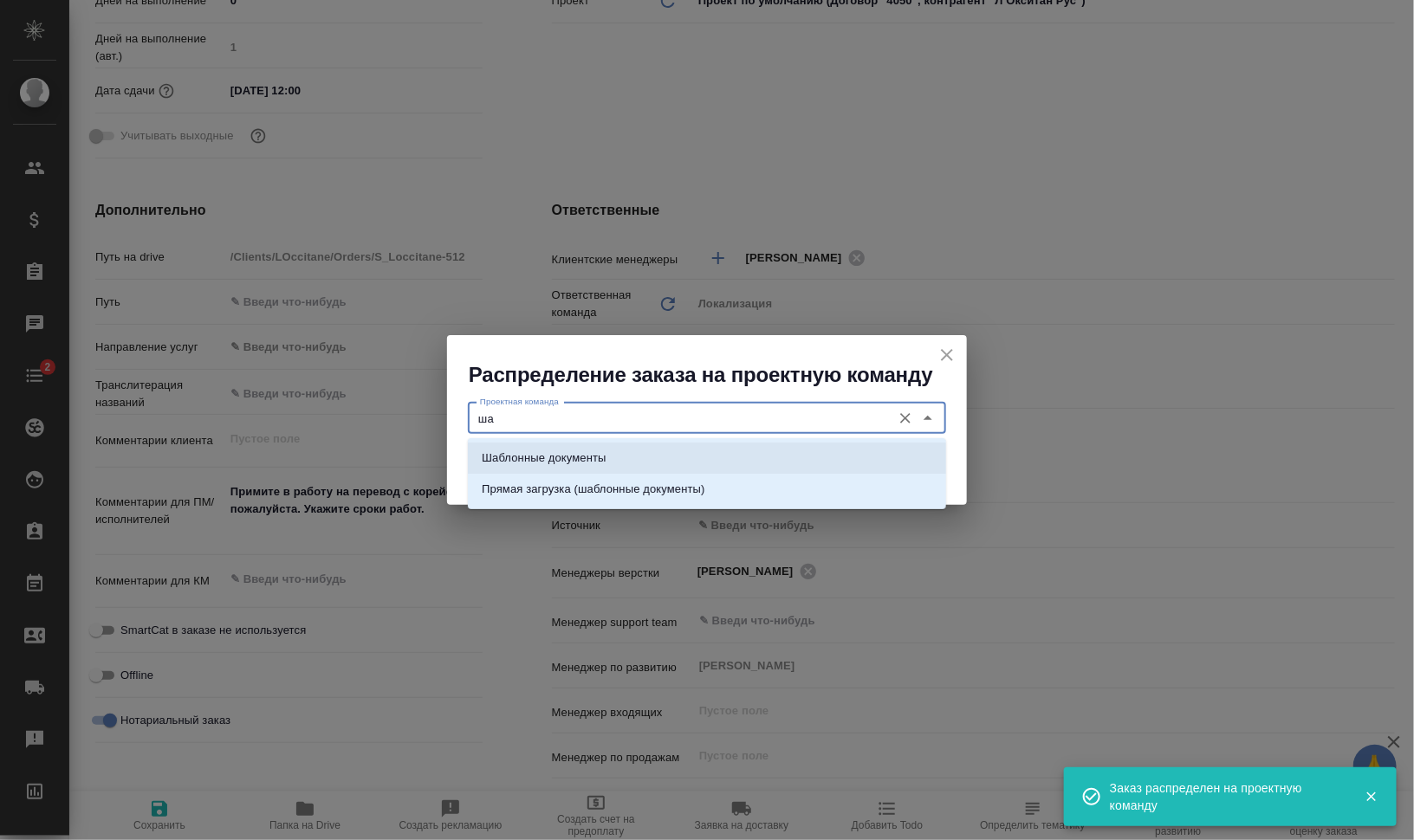
click at [682, 459] on li "Шаблонные документы" at bounding box center [707, 458] width 478 height 31
type input "Шаблонные документы"
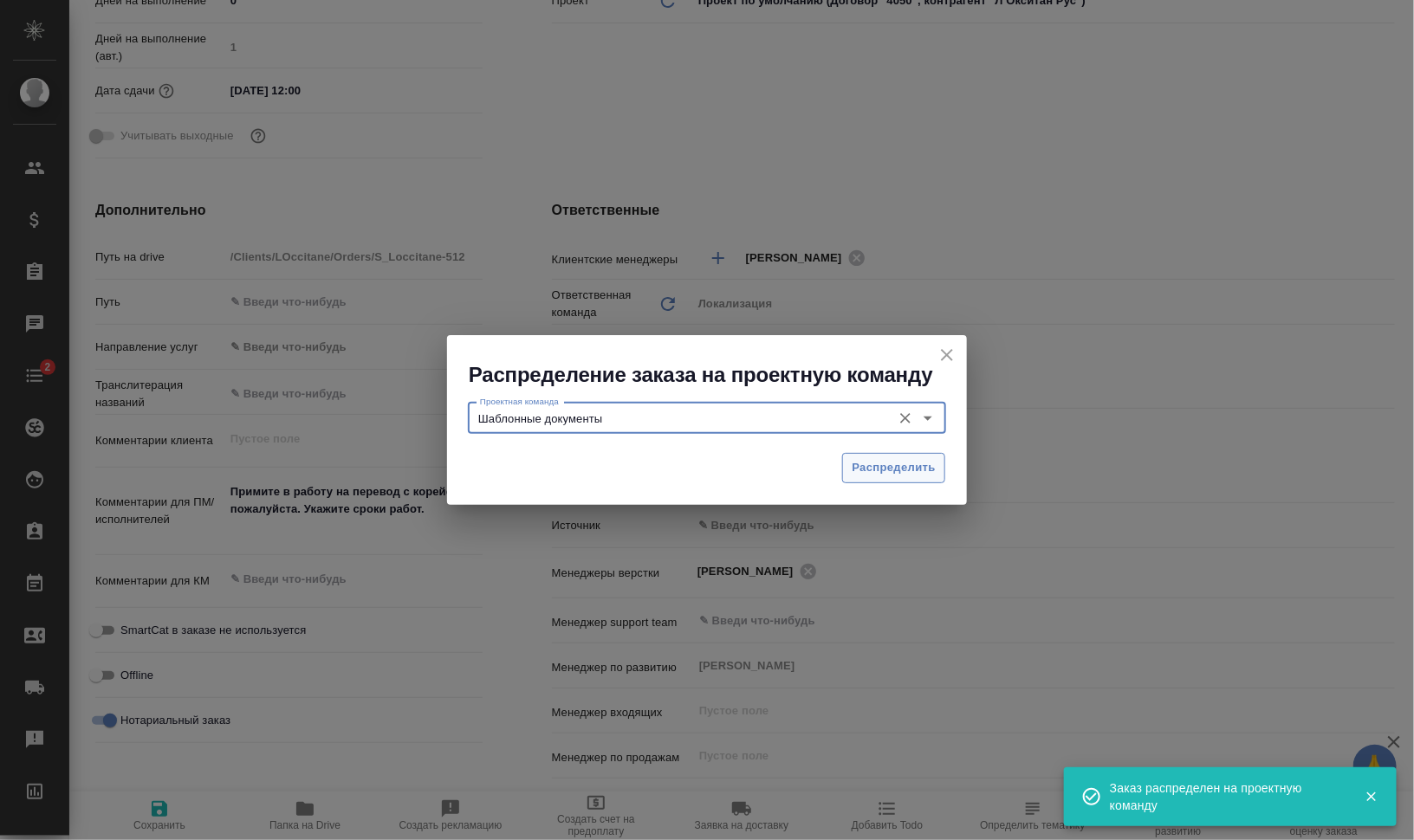
click at [861, 467] on span "Распределить" at bounding box center [893, 467] width 84 height 20
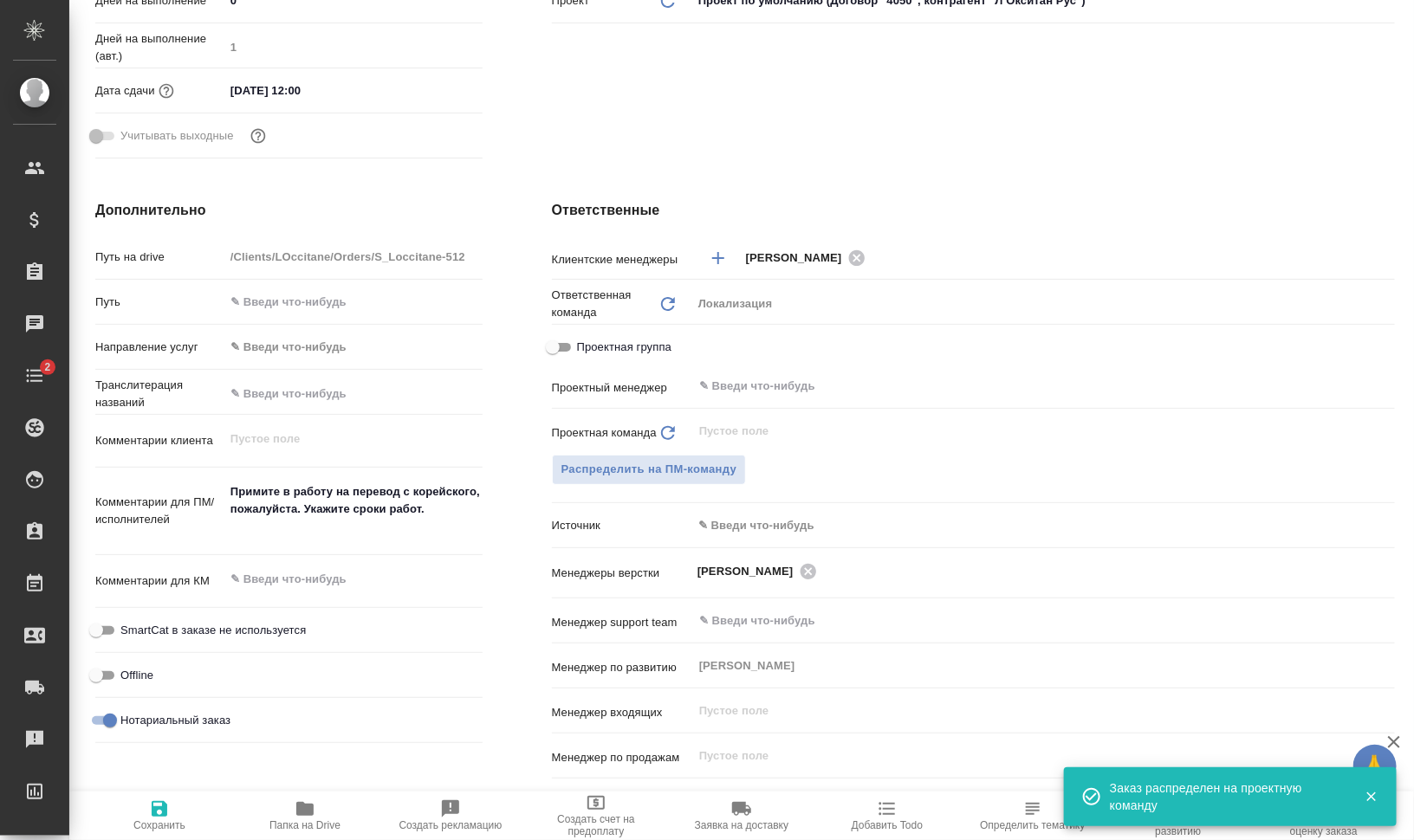
type textarea "x"
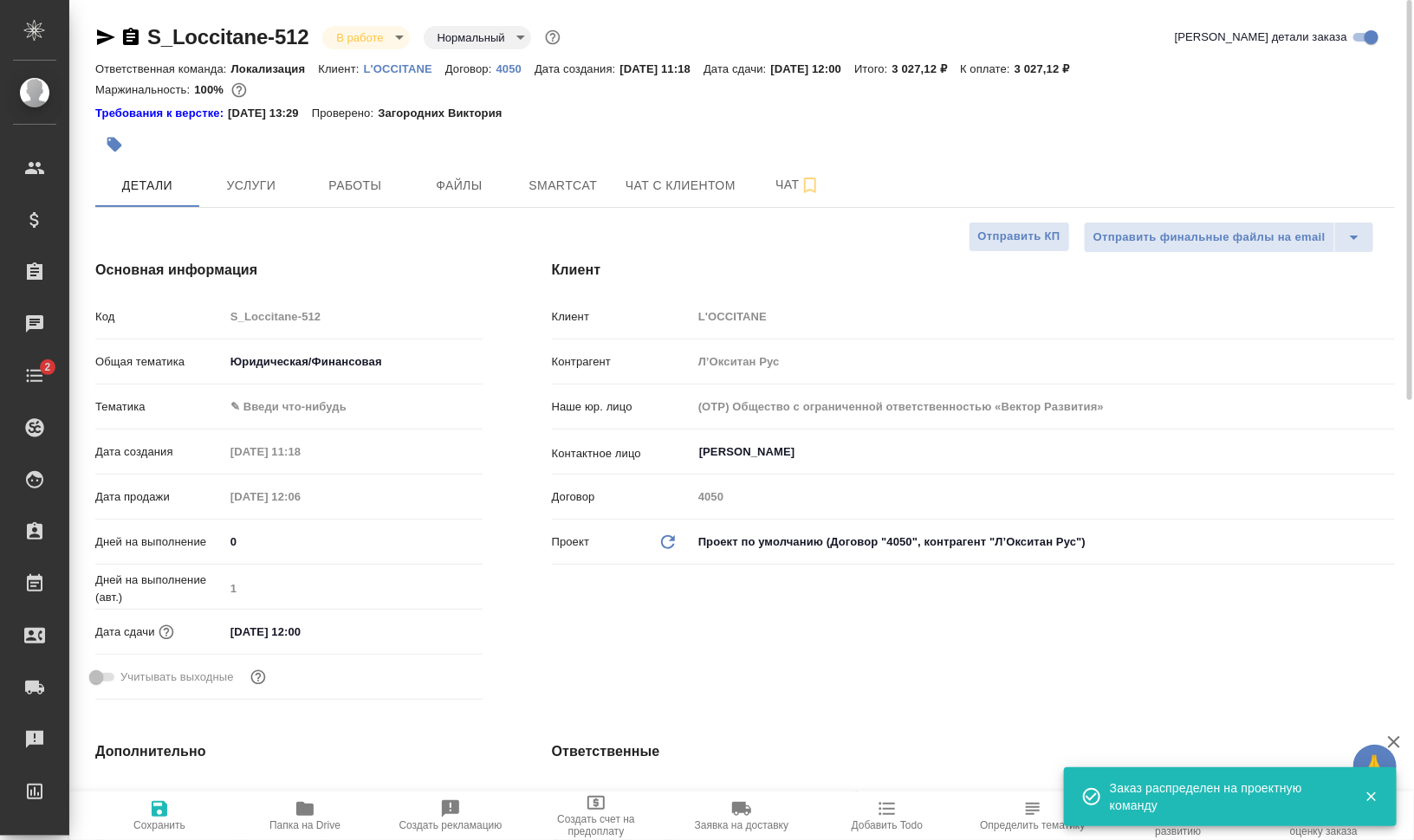
click at [377, 36] on body "🙏 .cls-1 fill:#fff; AWATERA [PERSON_NAME] Динар Клиенты Спецификации Заказы 0 Ч…" at bounding box center [707, 490] width 1414 height 980
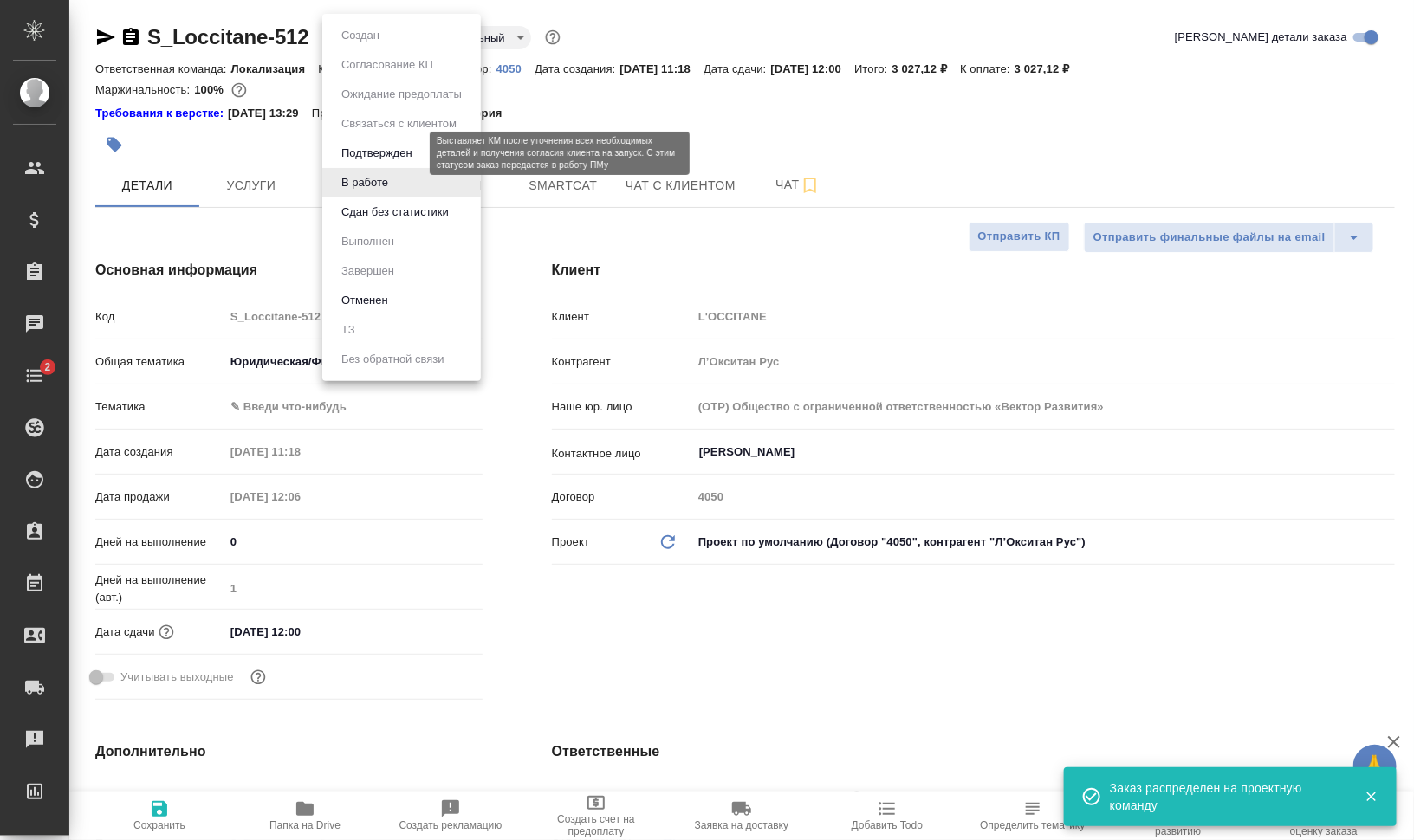
click at [382, 155] on button "Подтвержден" at bounding box center [377, 153] width 81 height 19
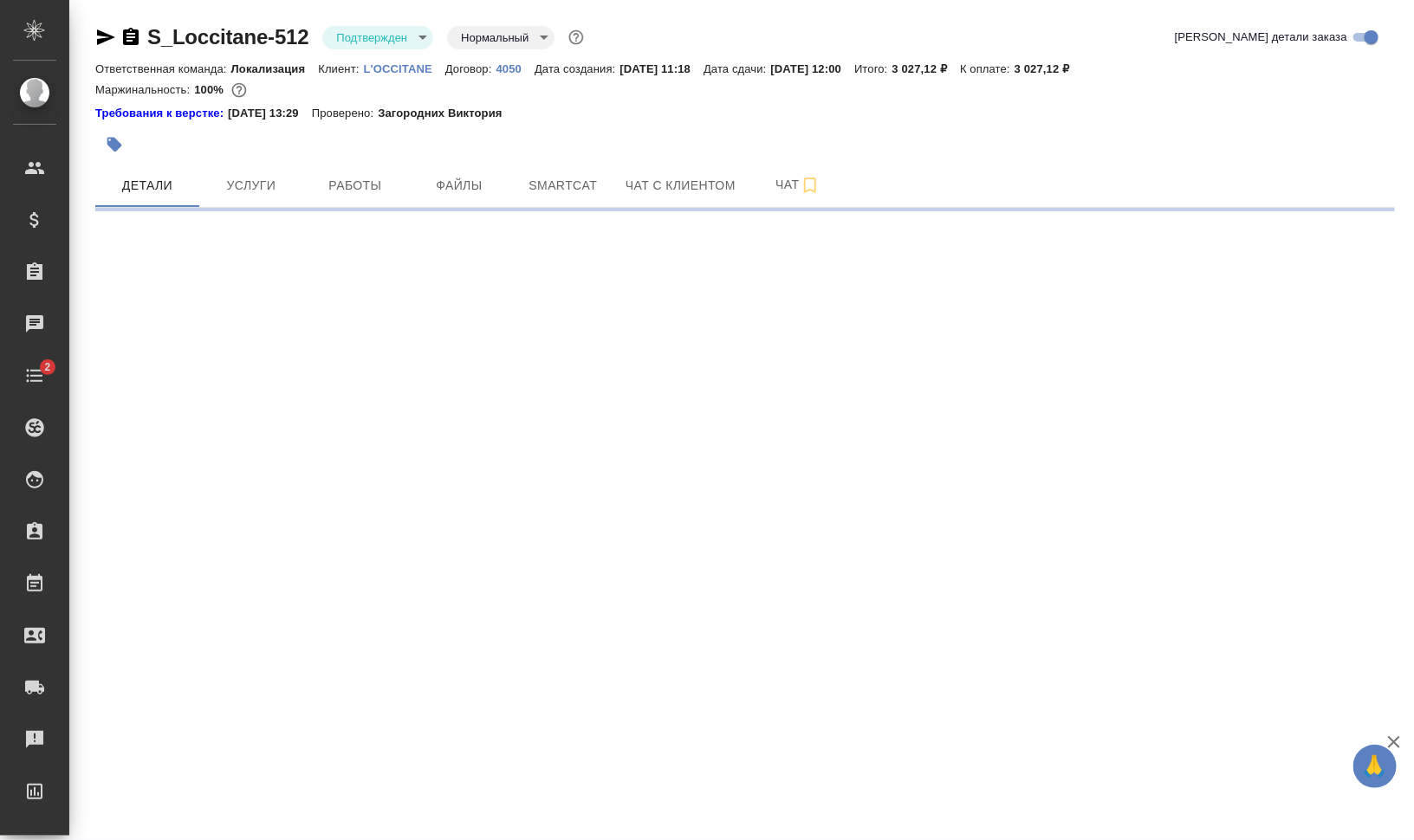
click at [106, 39] on icon "button" at bounding box center [106, 37] width 18 height 16
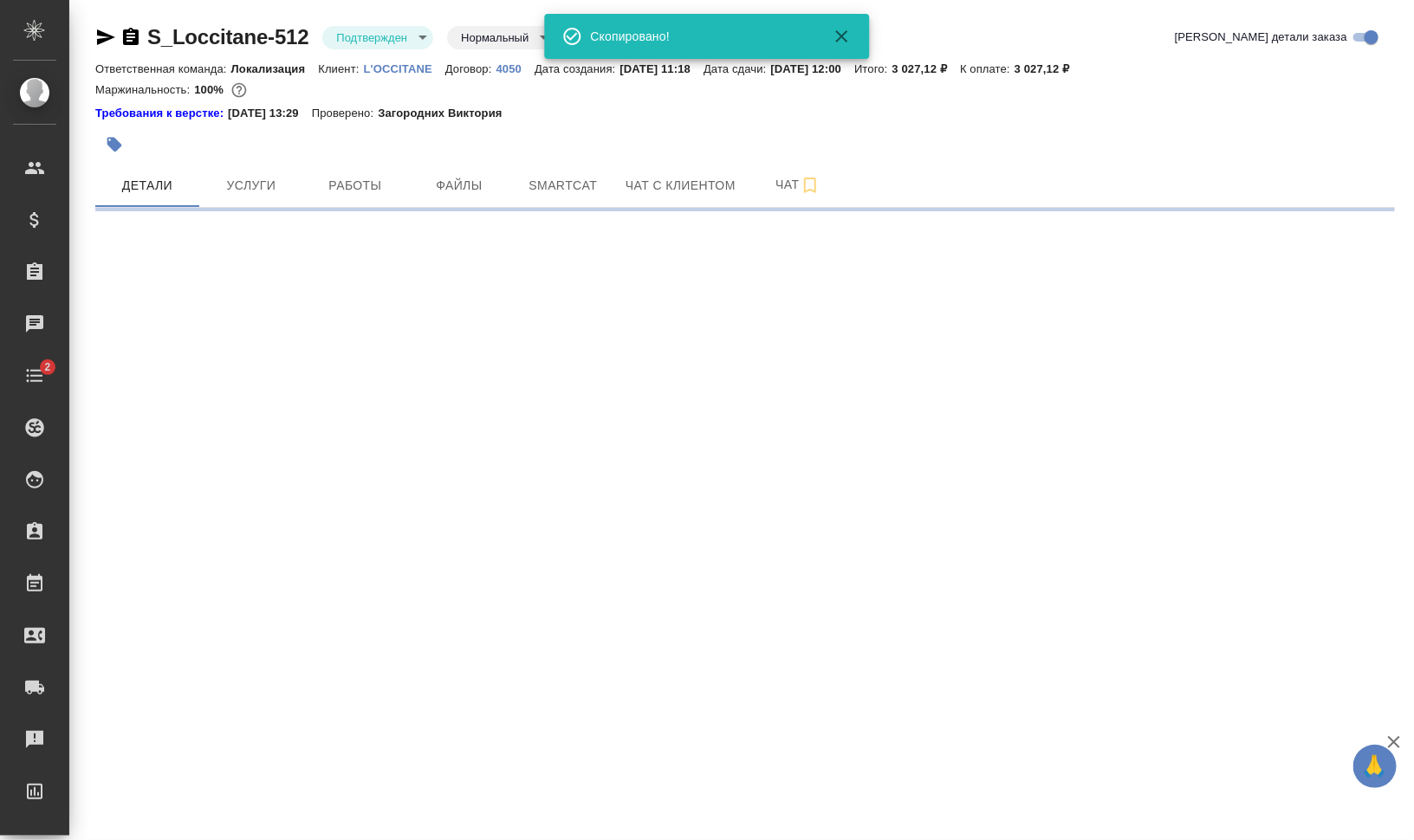
select select "RU"
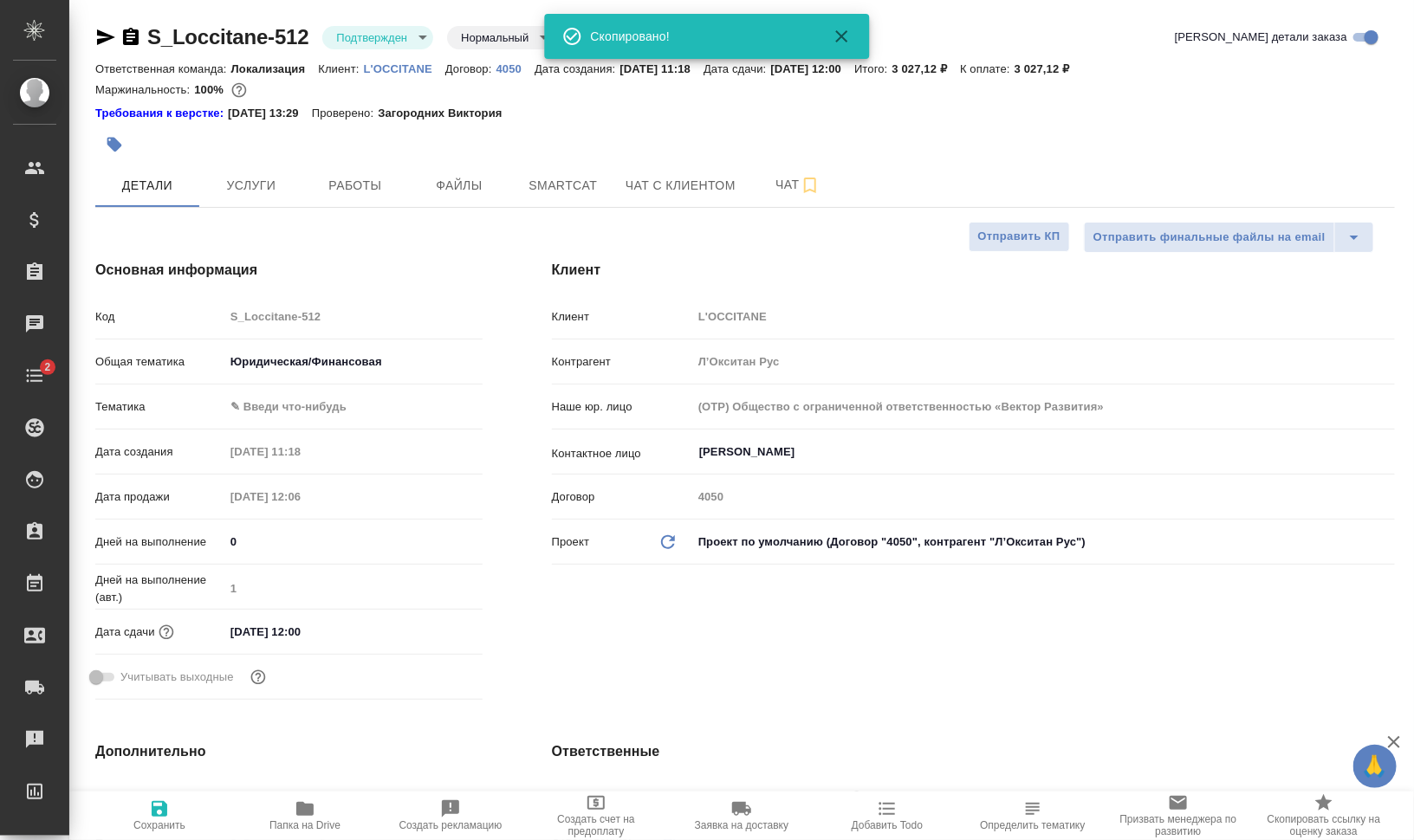
type textarea "x"
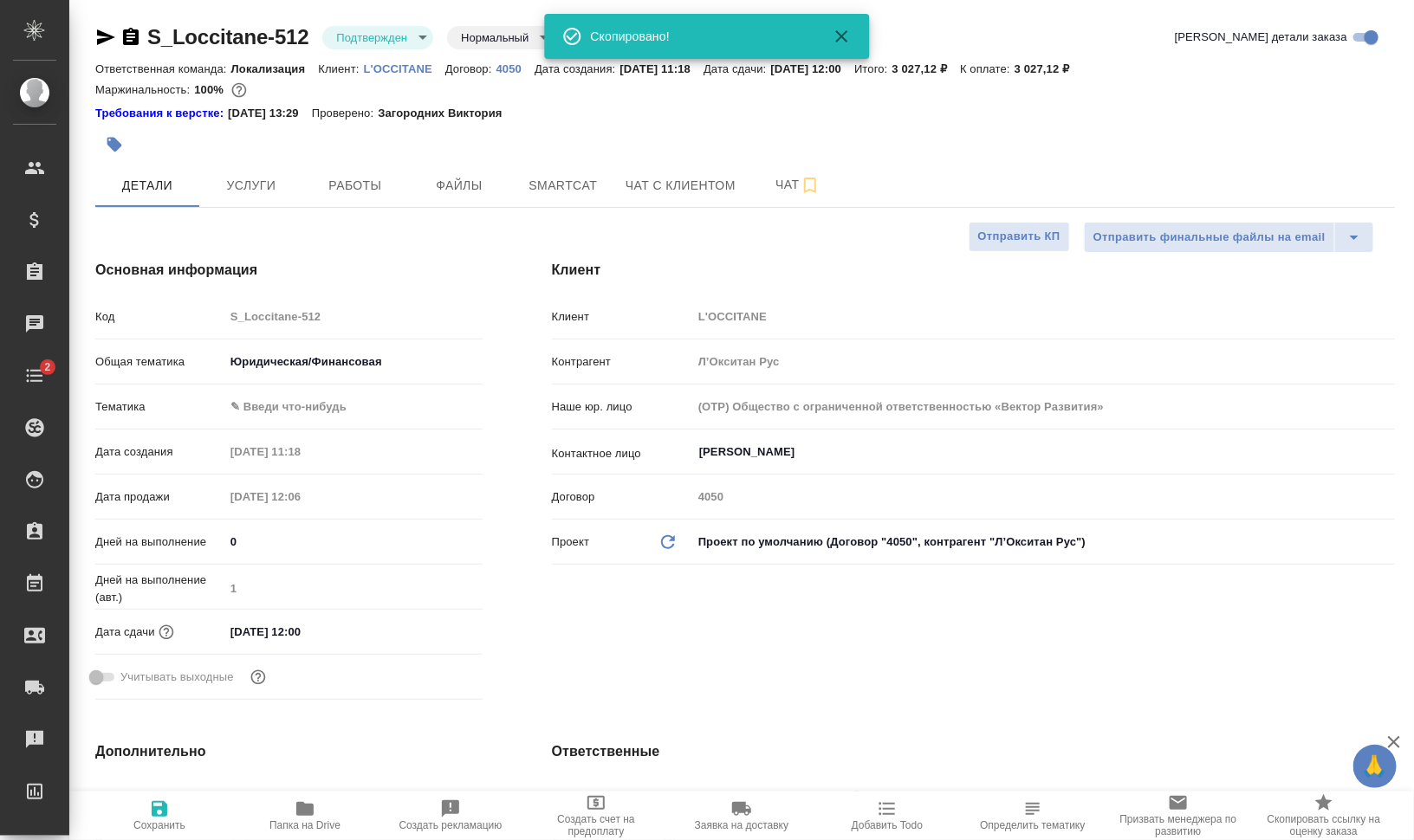
type textarea "x"
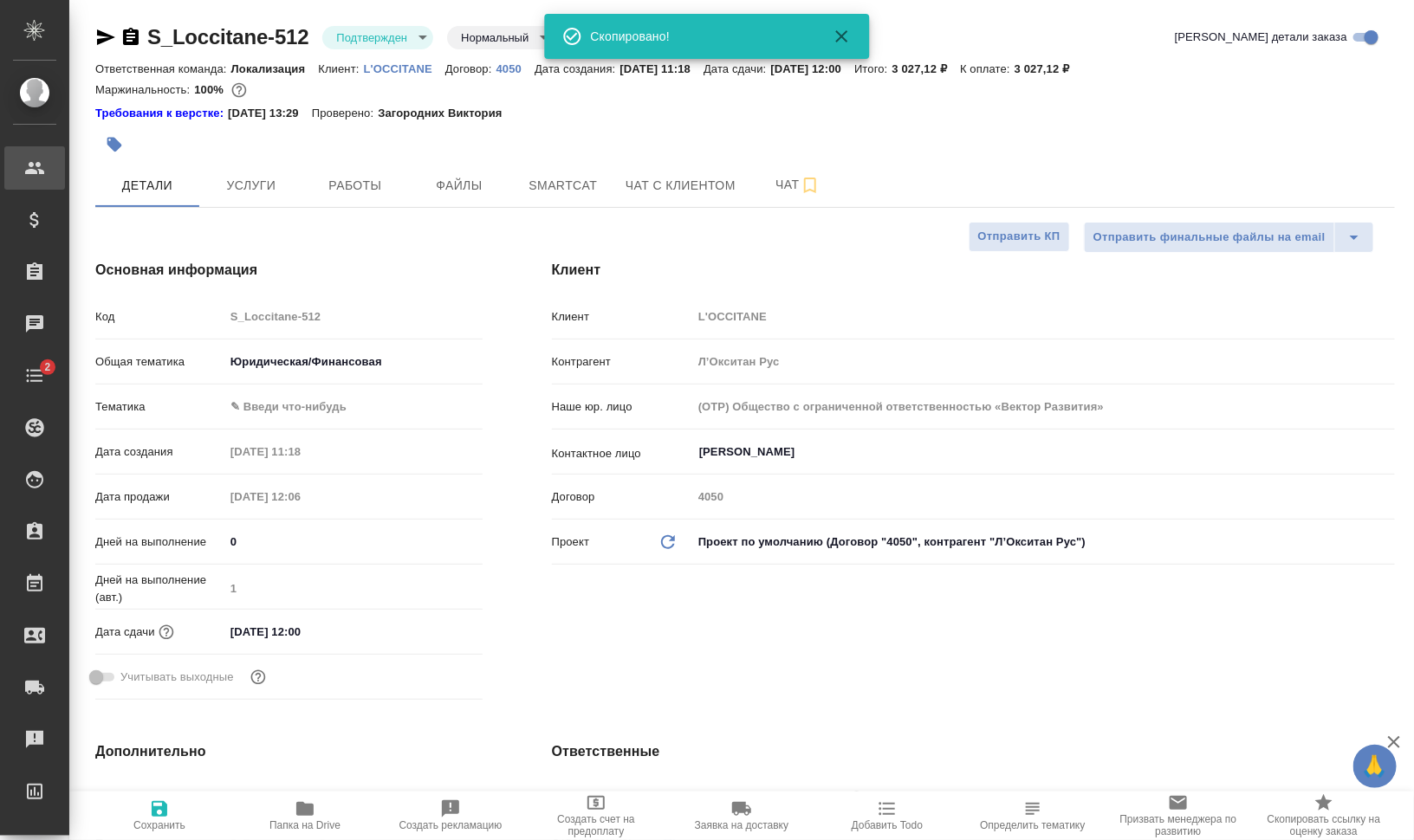
type textarea "x"
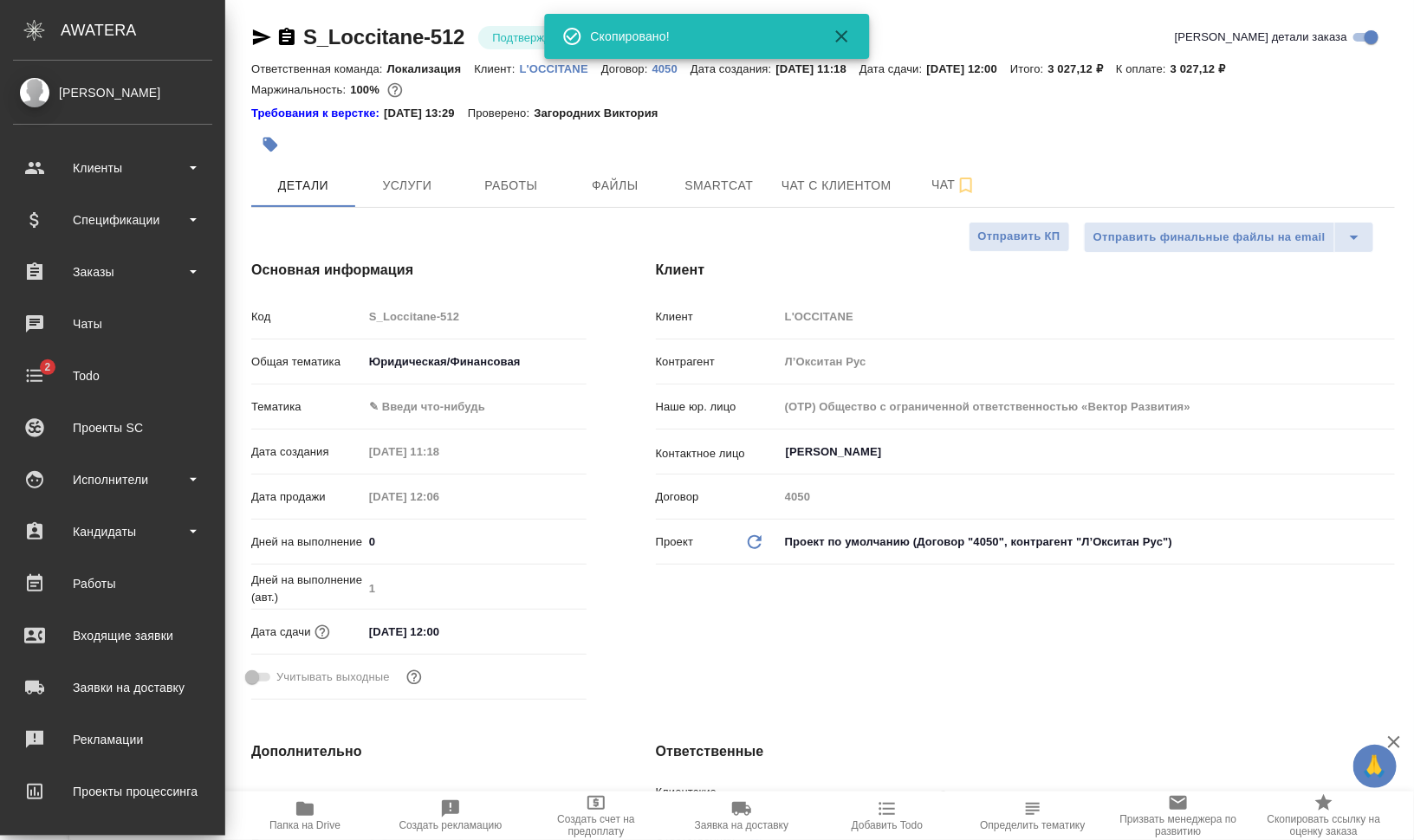
type textarea "x"
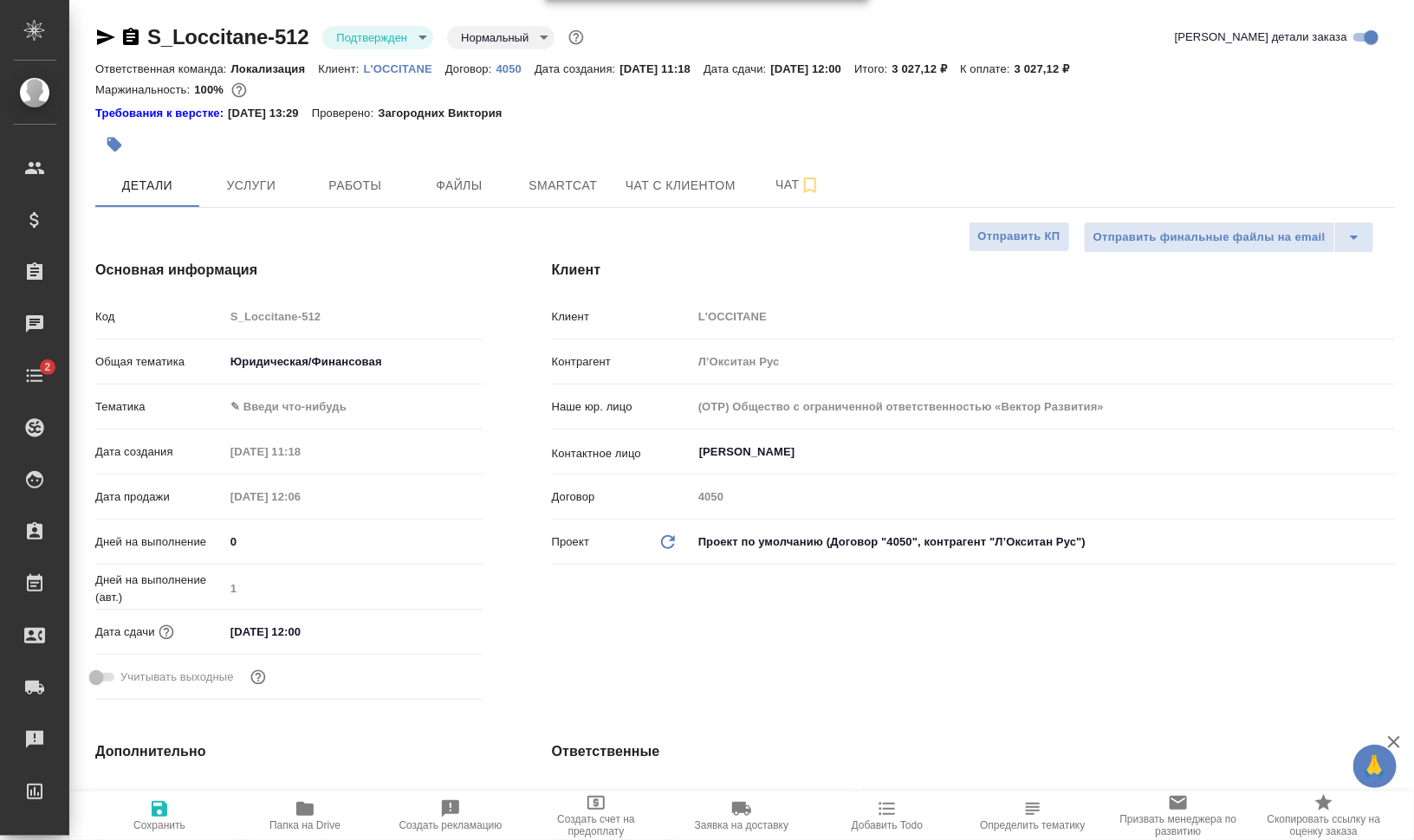
type textarea "x"
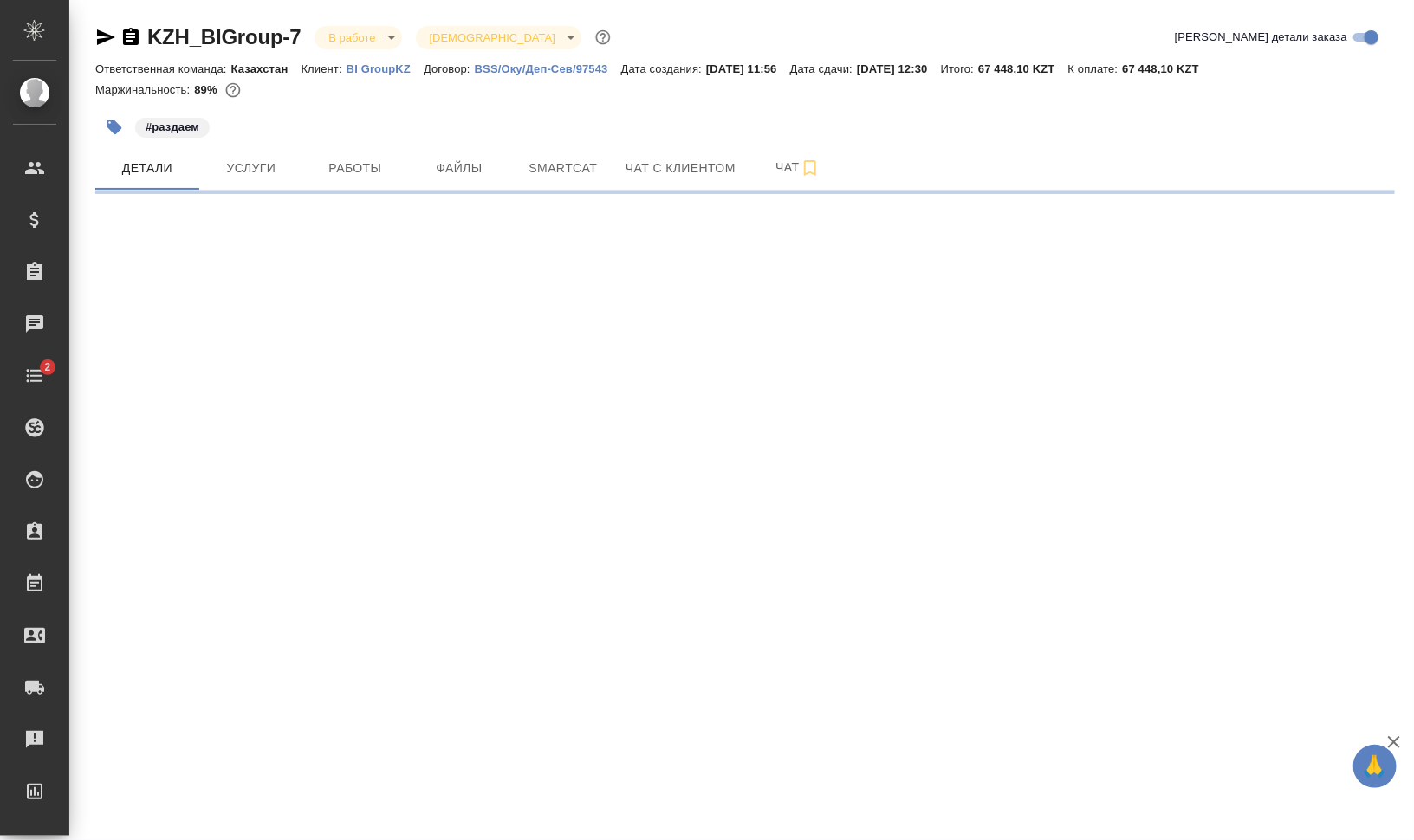
select select "RU"
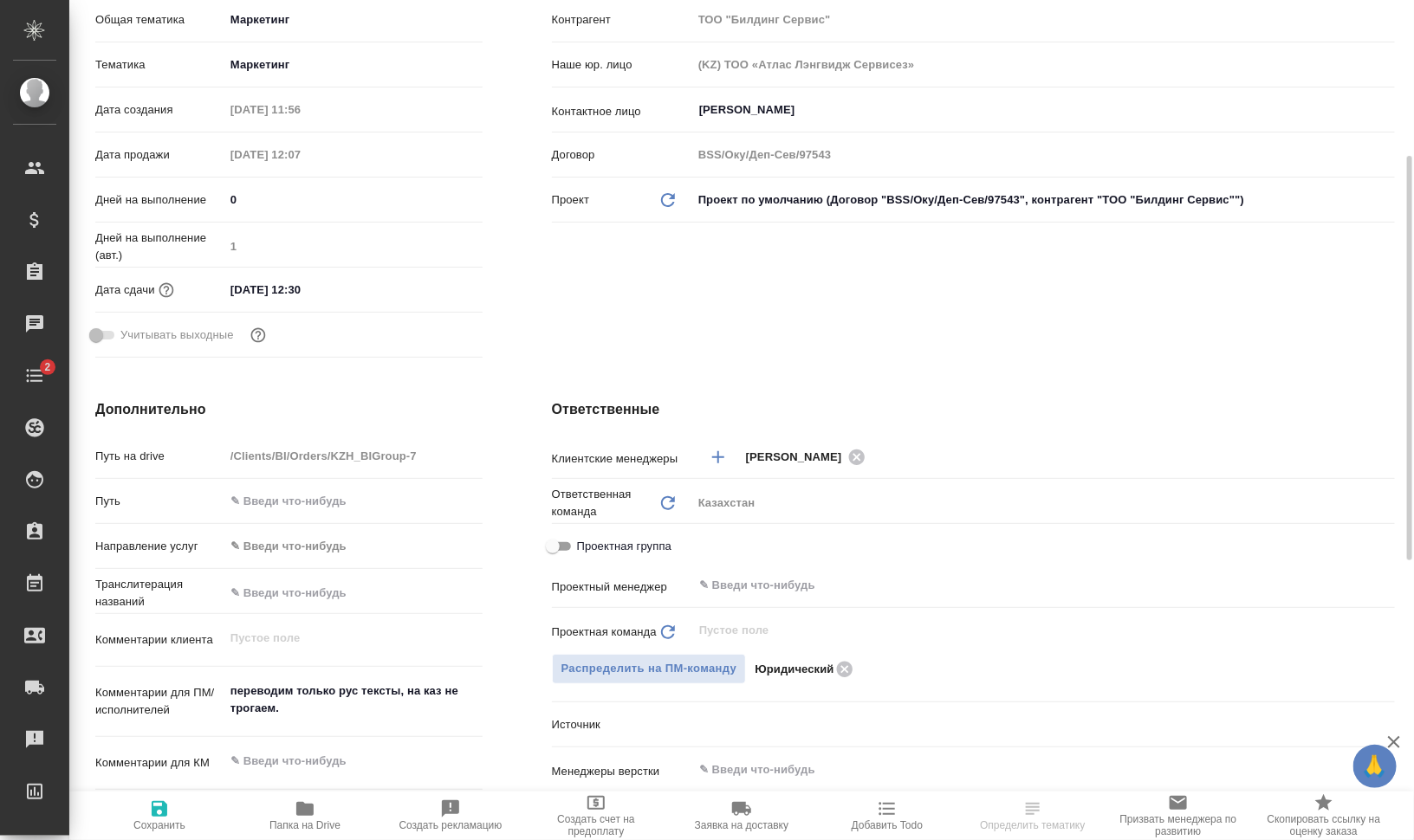
scroll to position [541, 0]
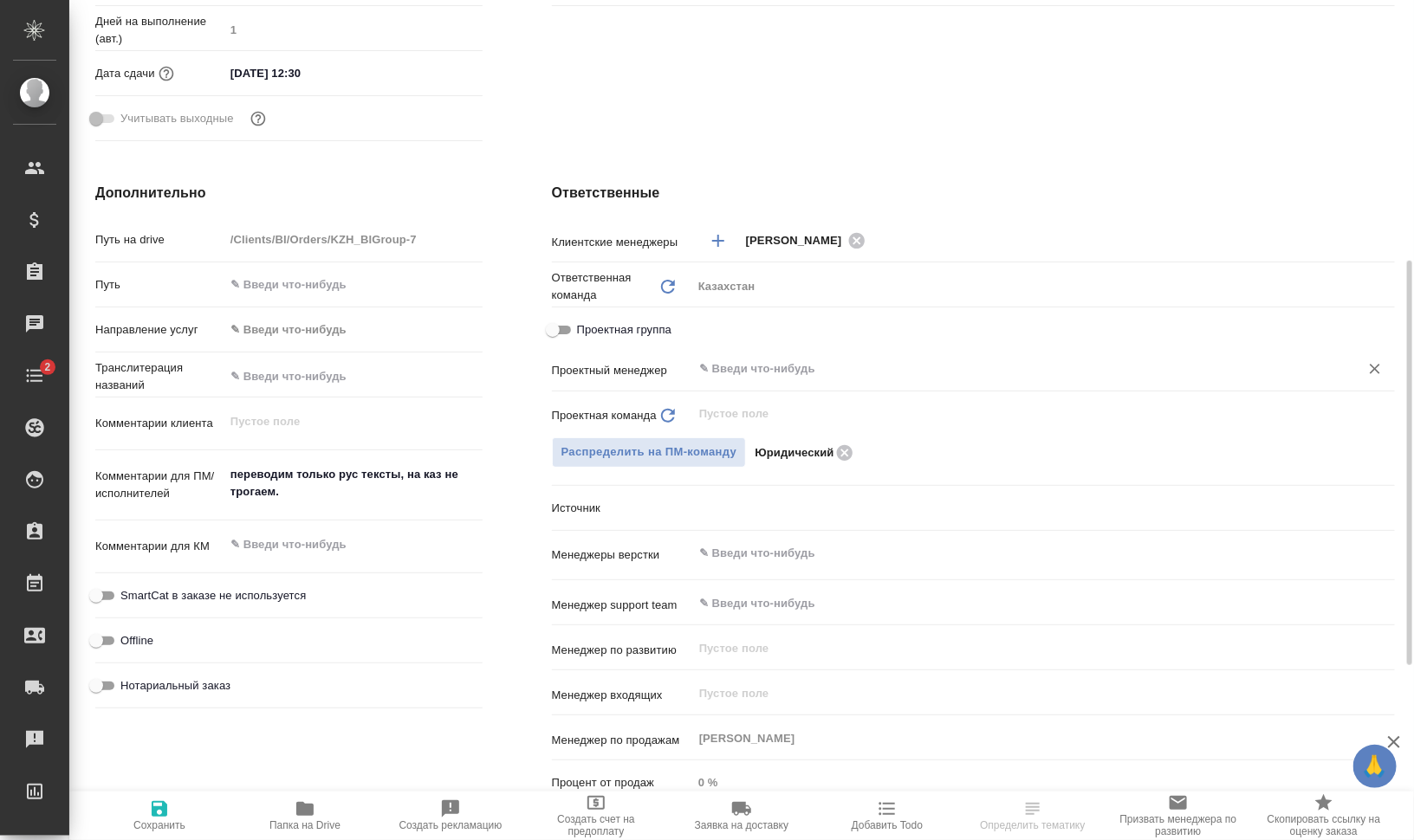
click input "text"
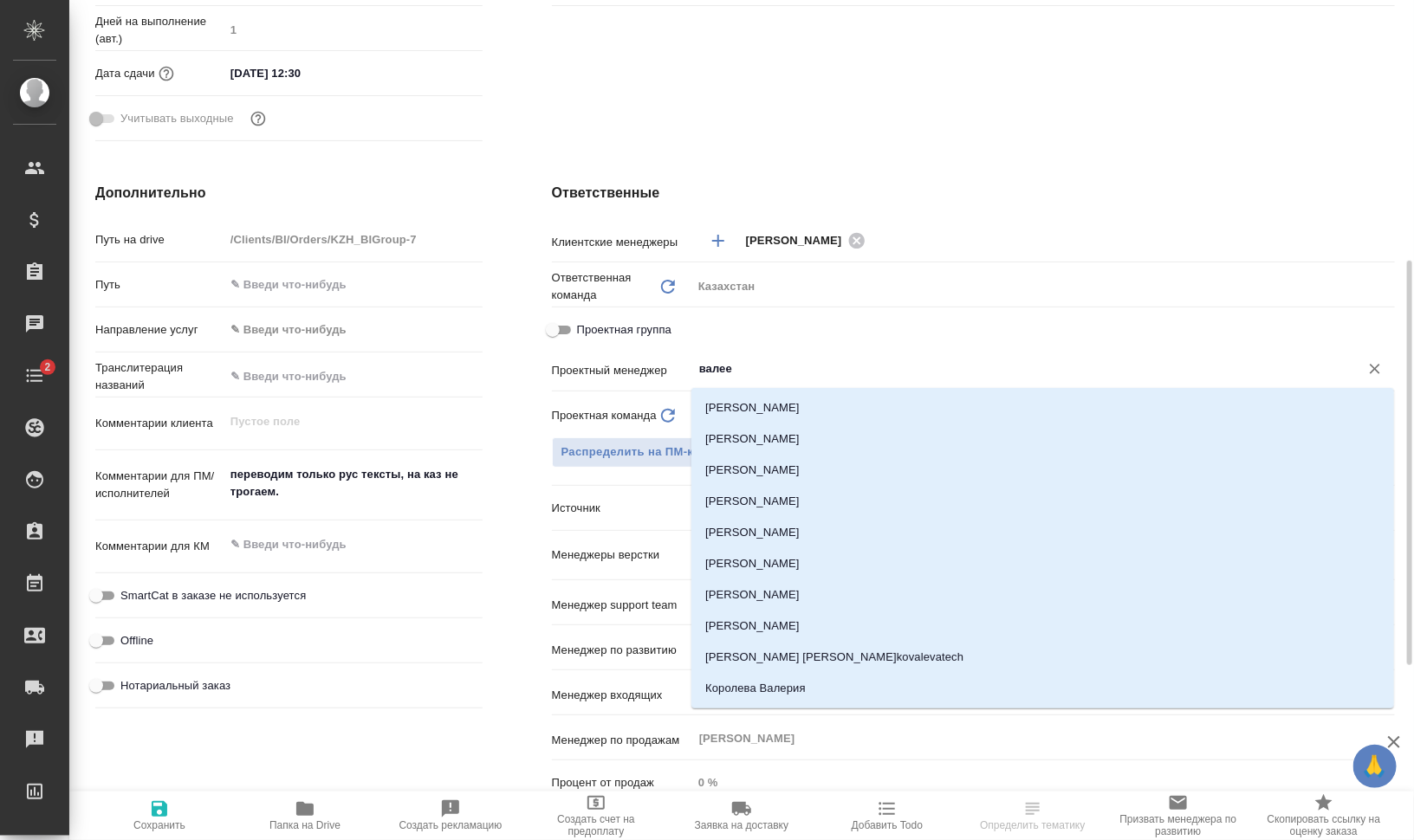
type input "[PERSON_NAME]"
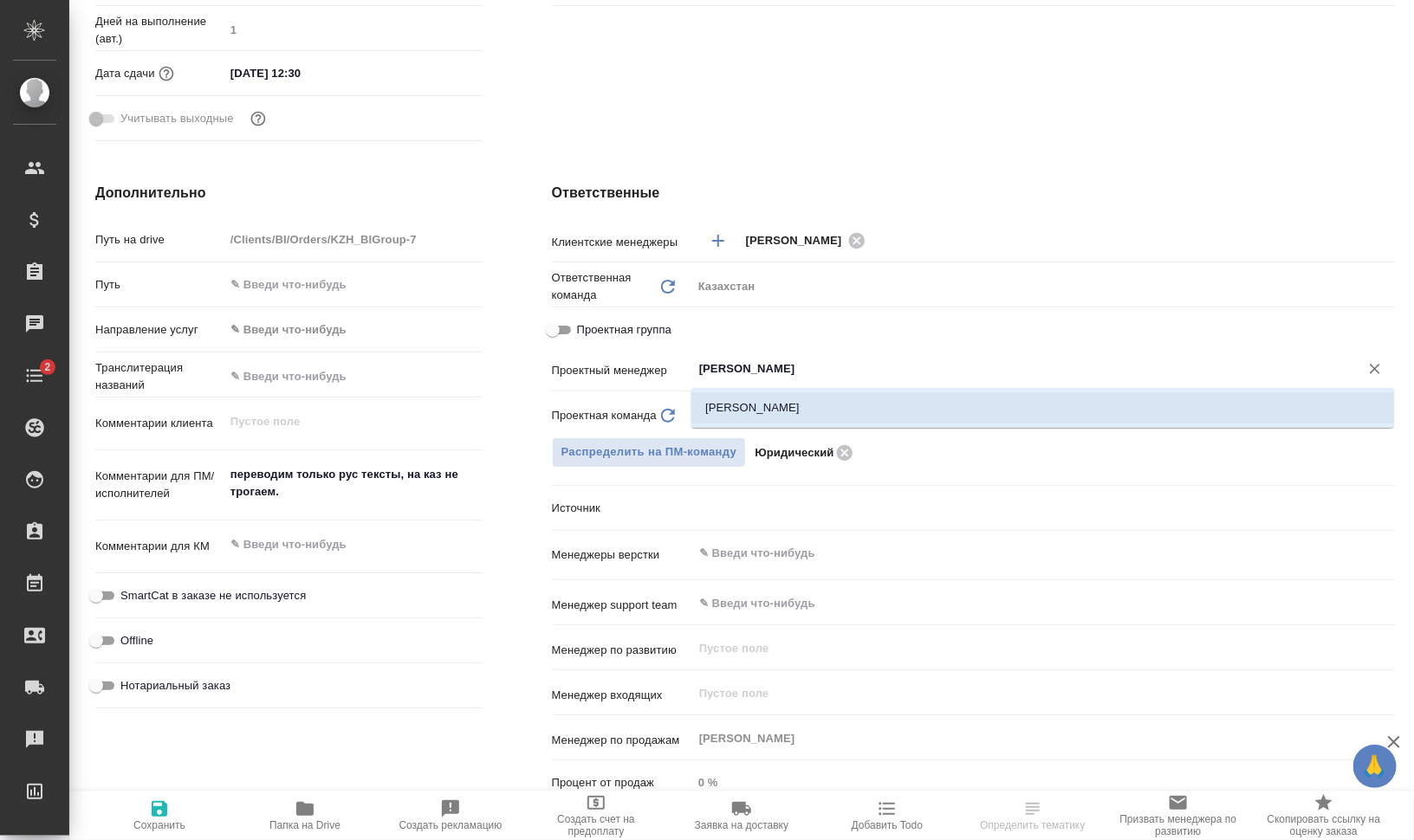
click li "[PERSON_NAME]"
type textarea "x"
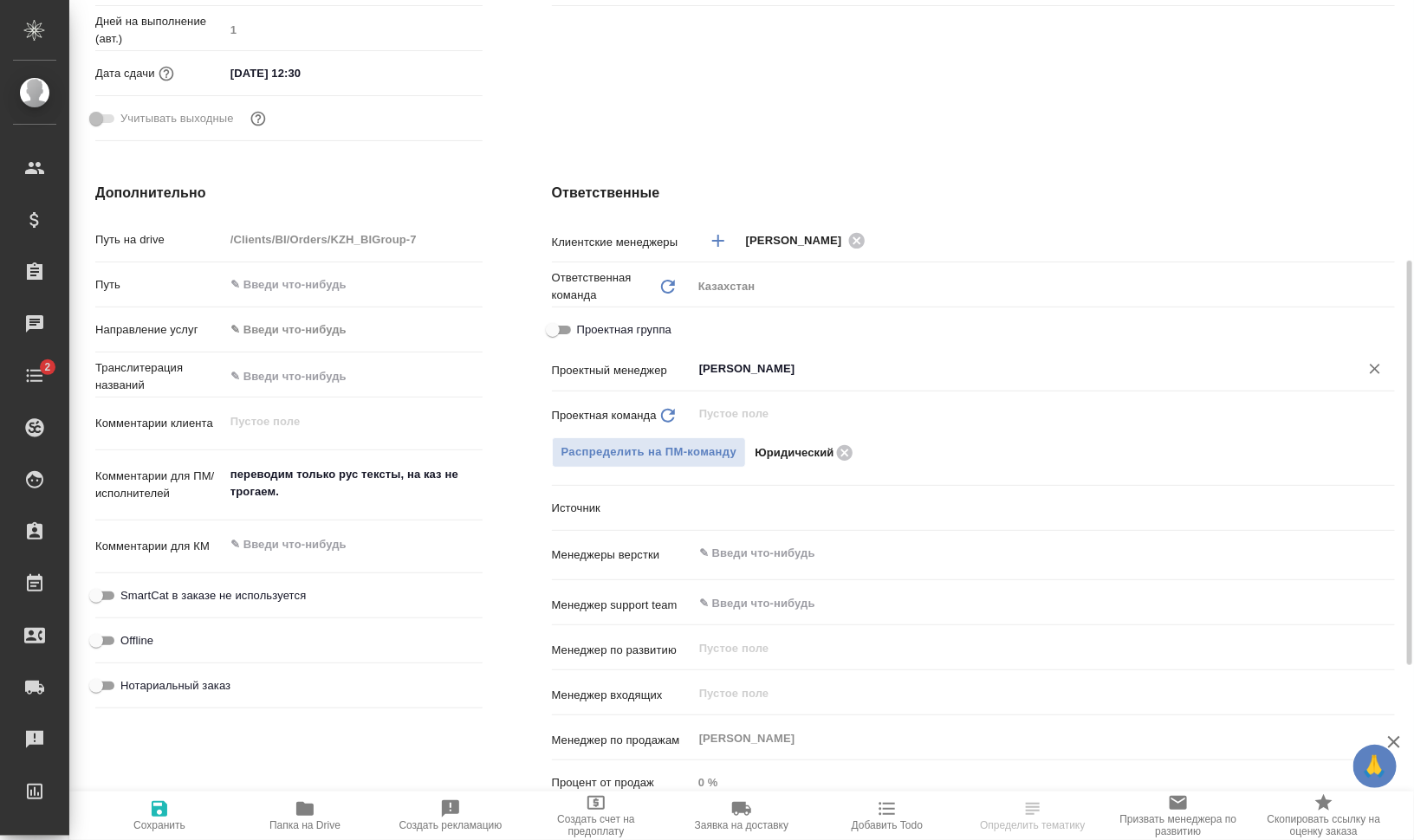
type input "[PERSON_NAME]"
click span "Сохранить"
type textarea "x"
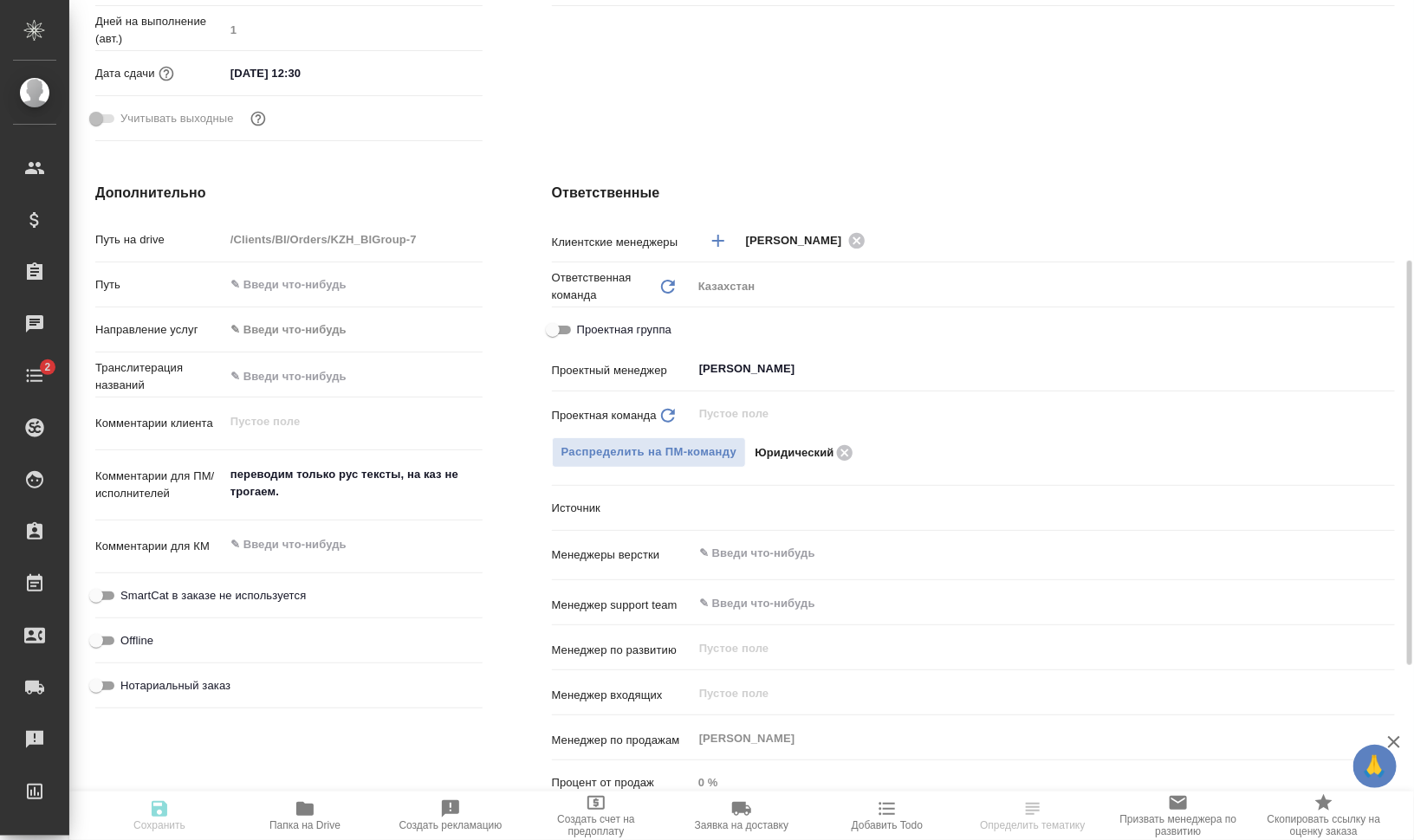
type textarea "x"
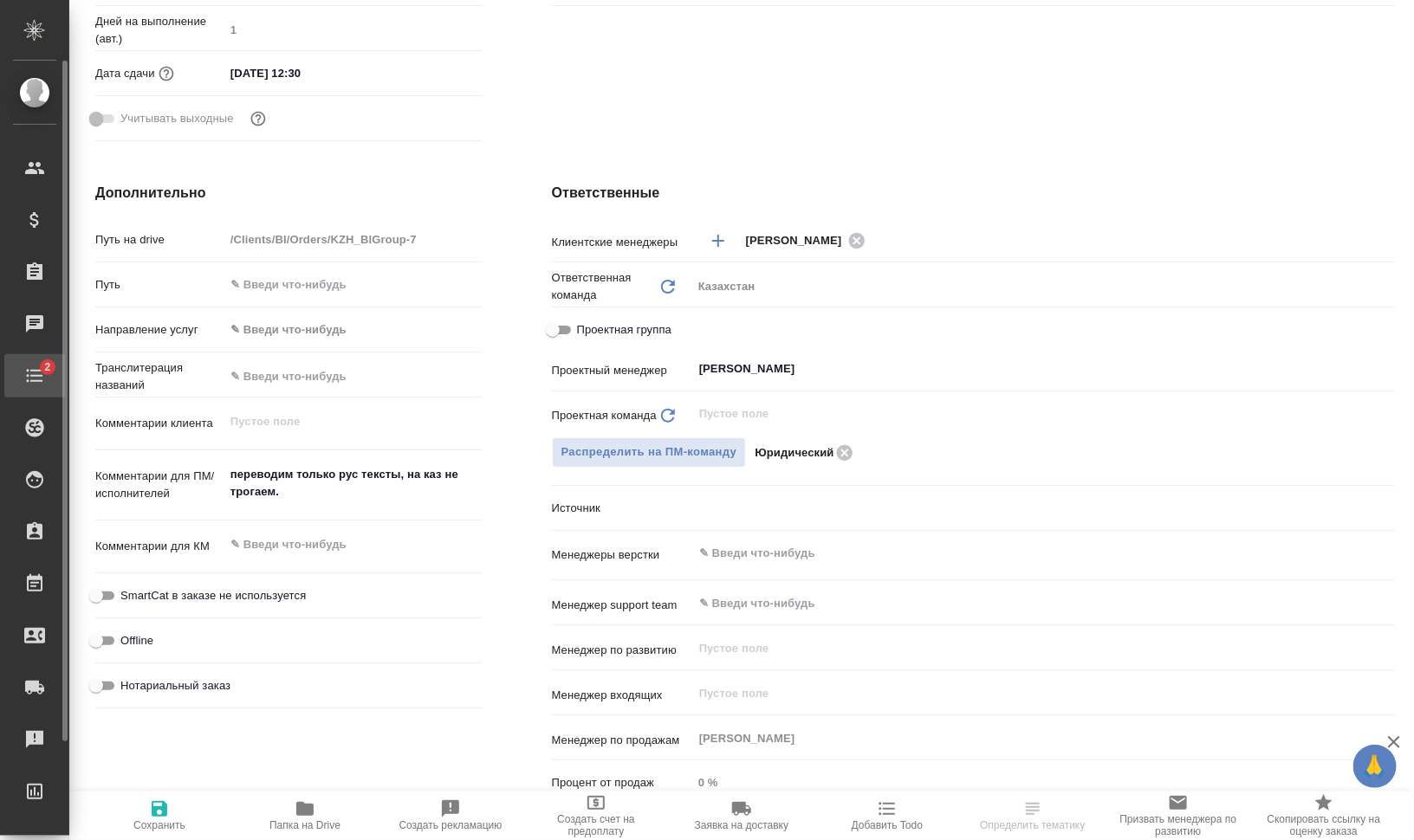
type textarea "x"
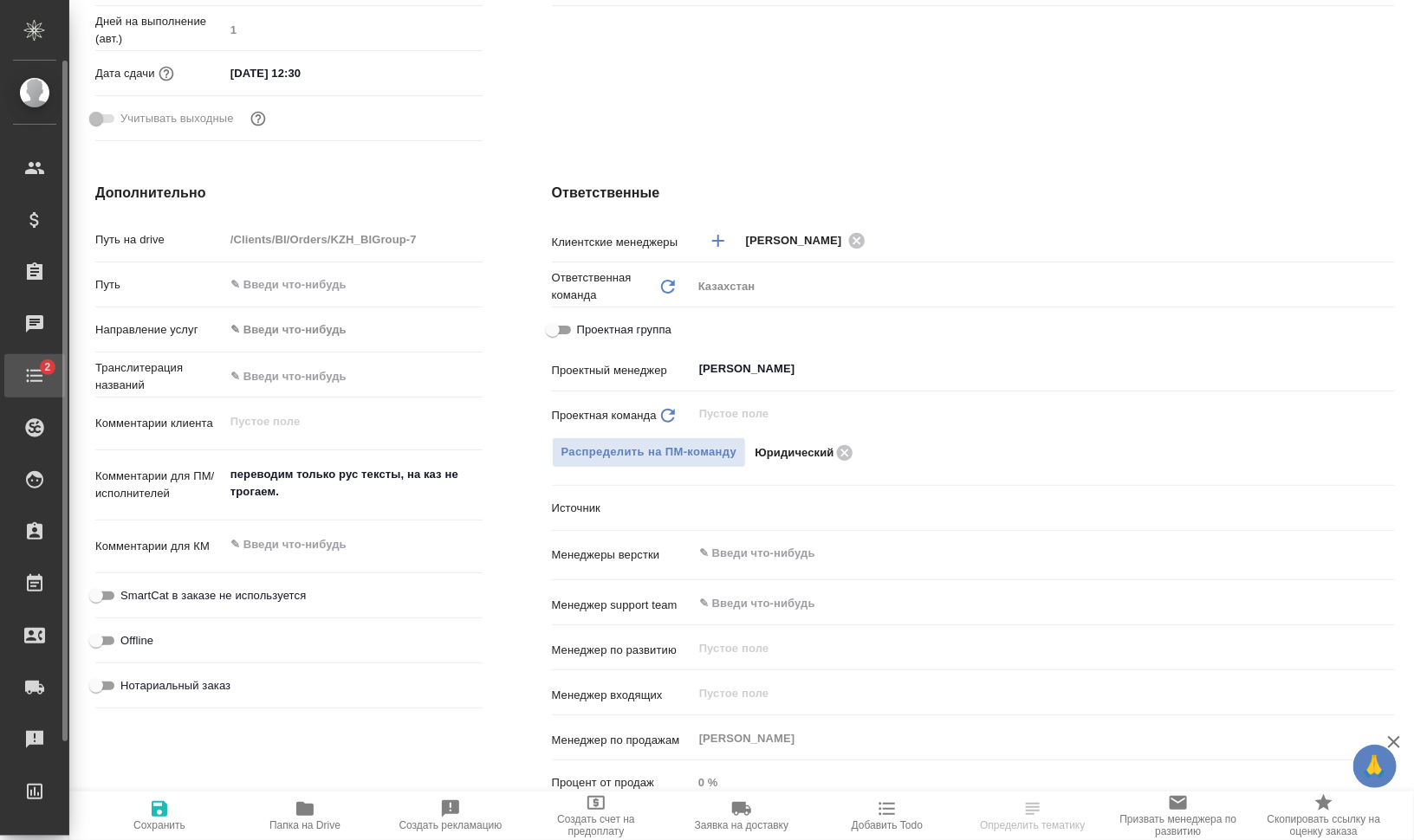
type textarea "x"
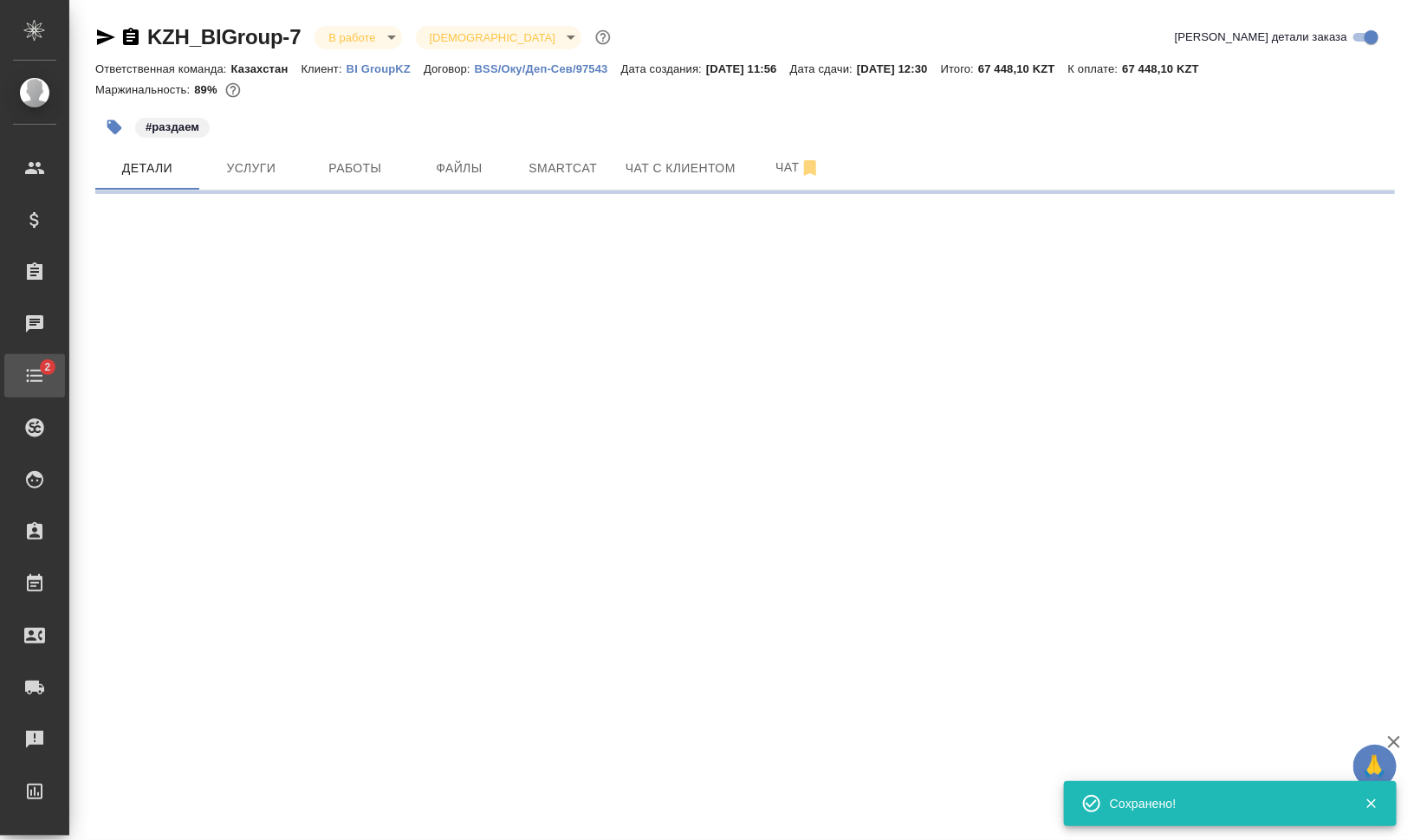
scroll to position [0, 0]
select select "RU"
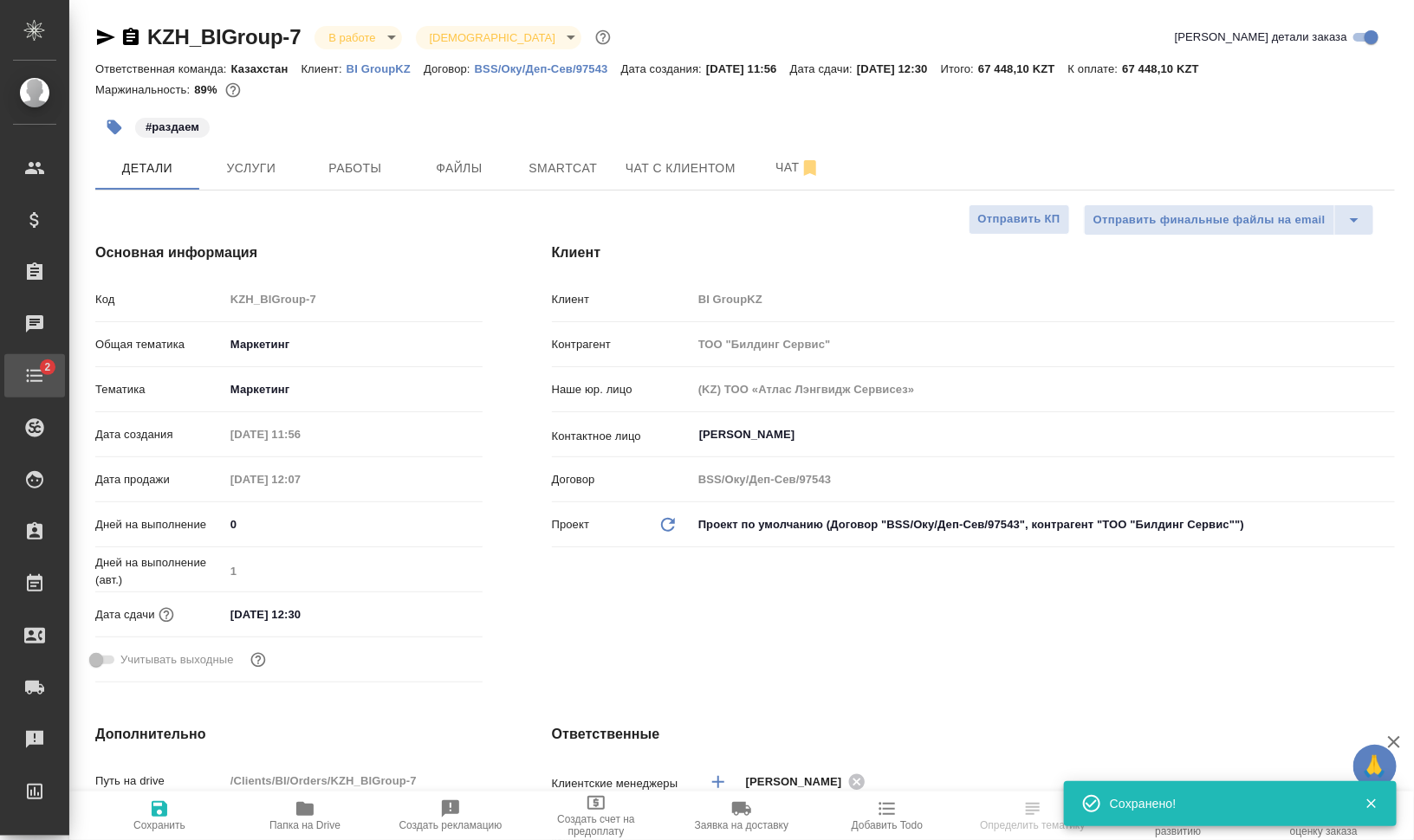
type textarea "x"
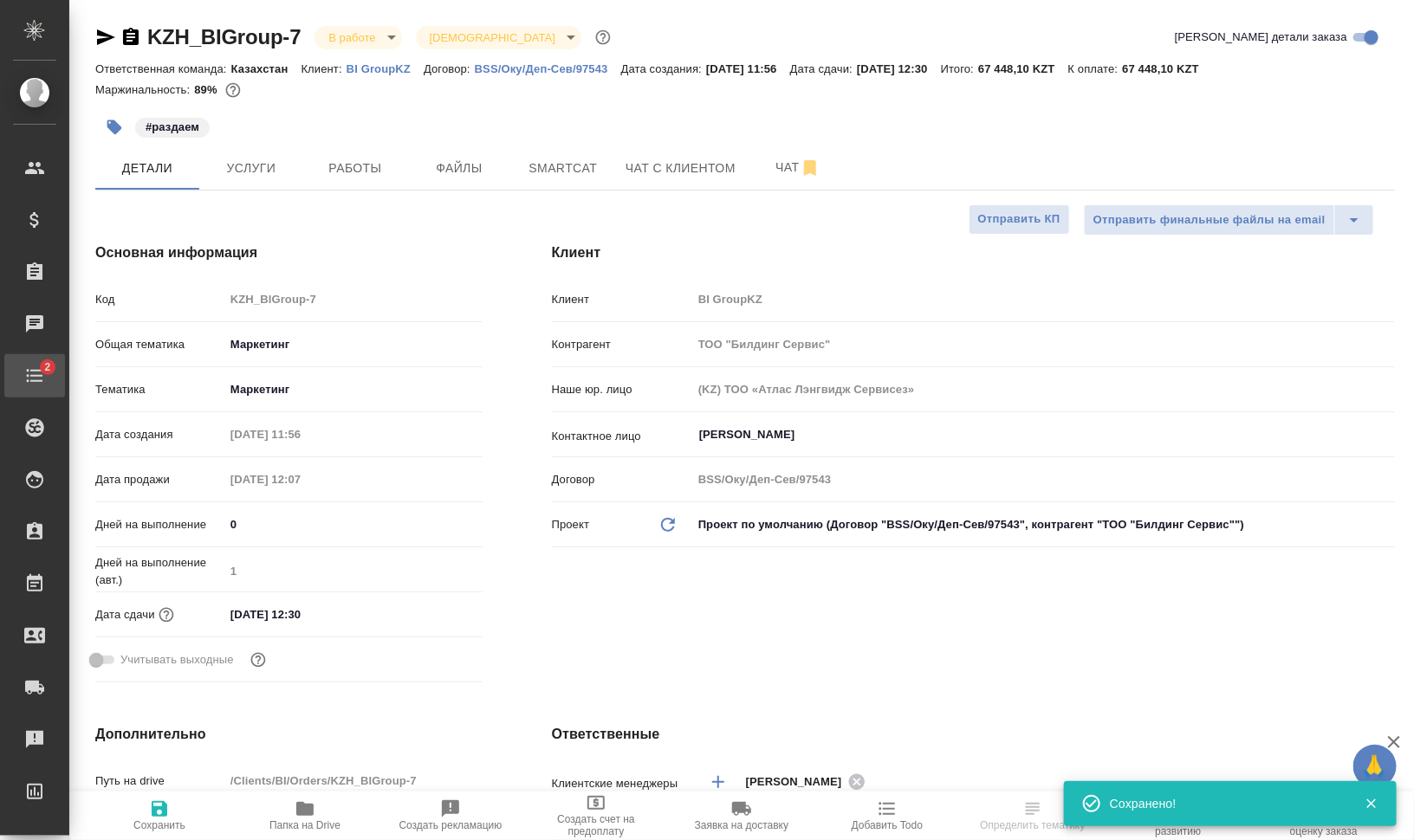
type textarea "x"
select select "RU"
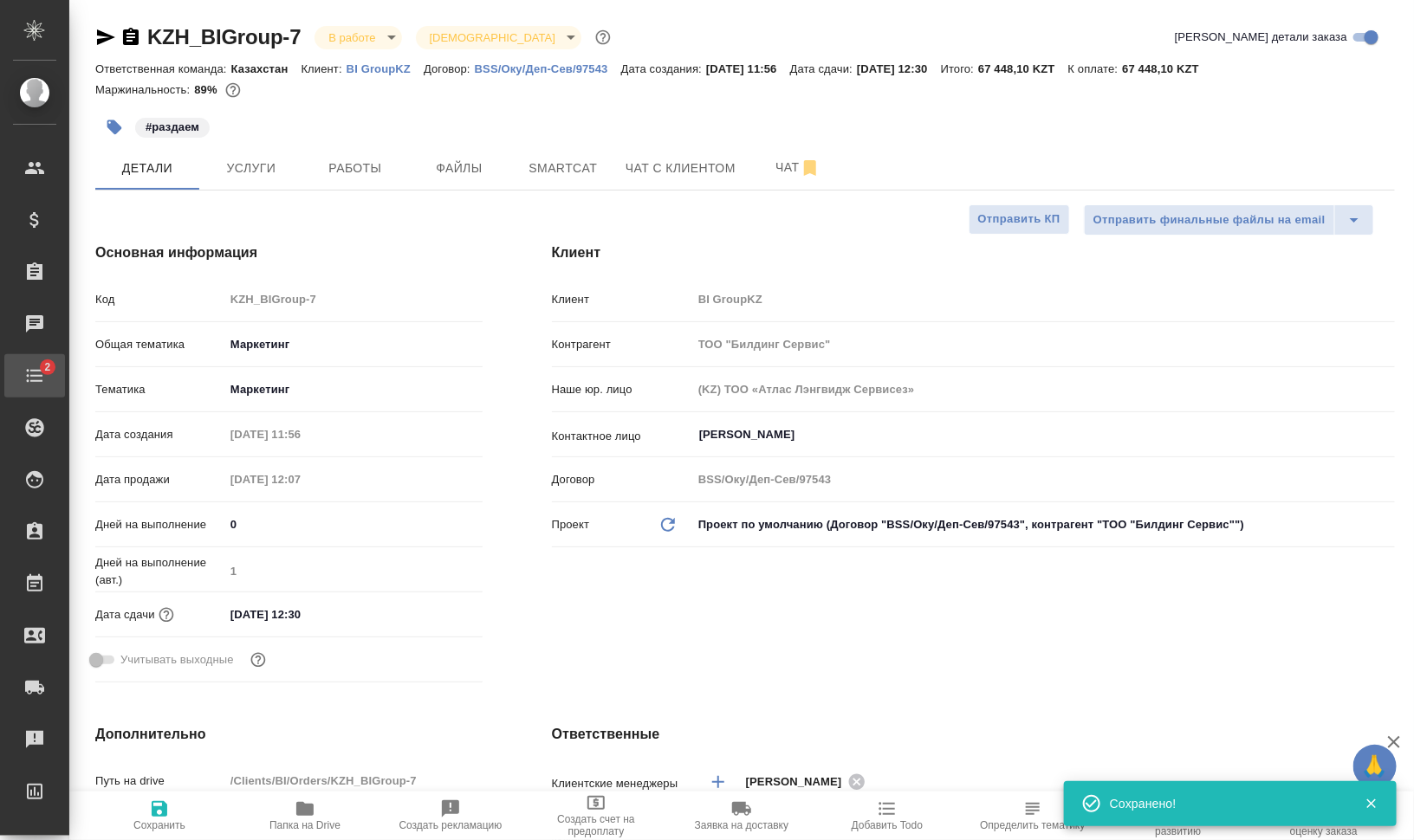
type textarea "x"
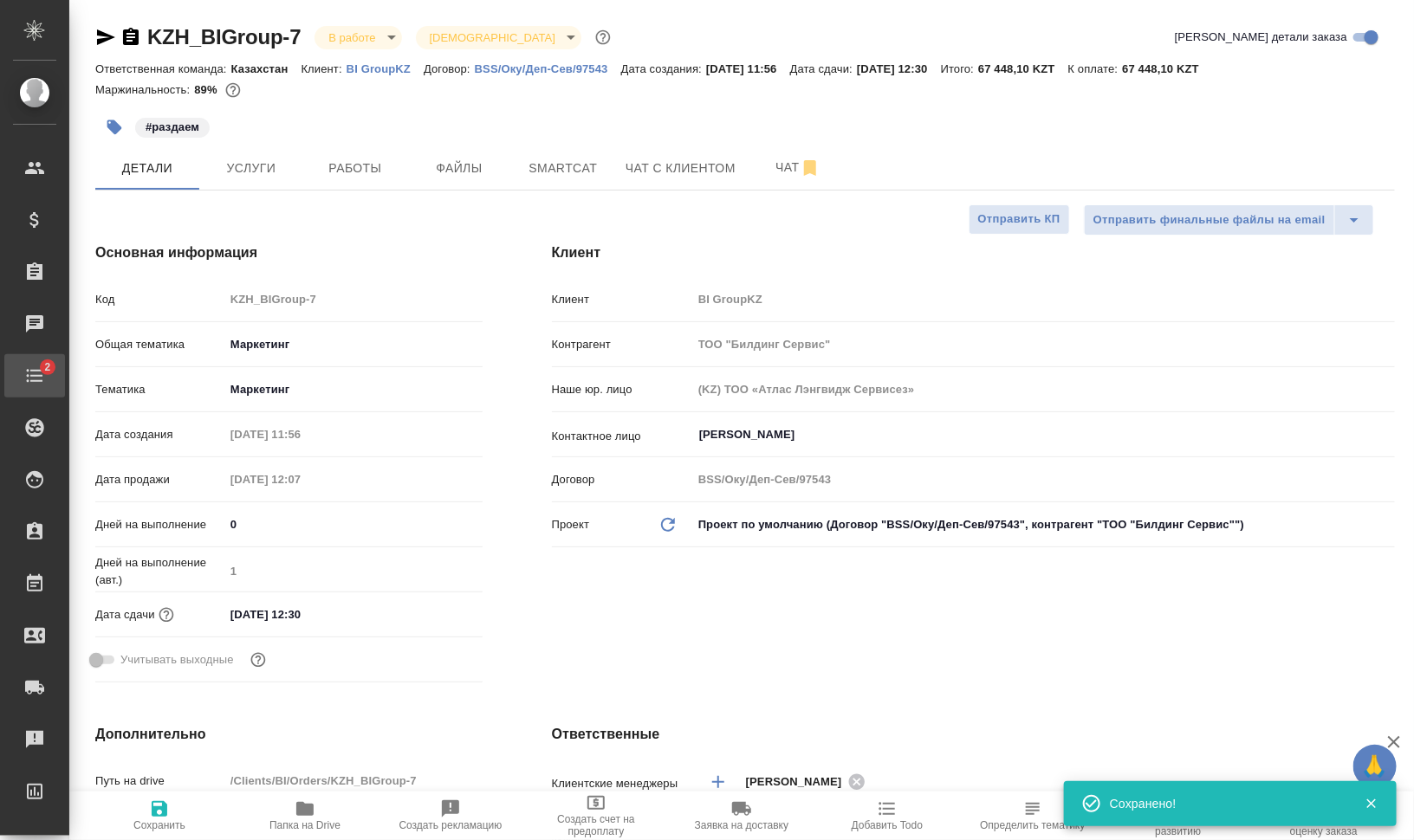
type textarea "x"
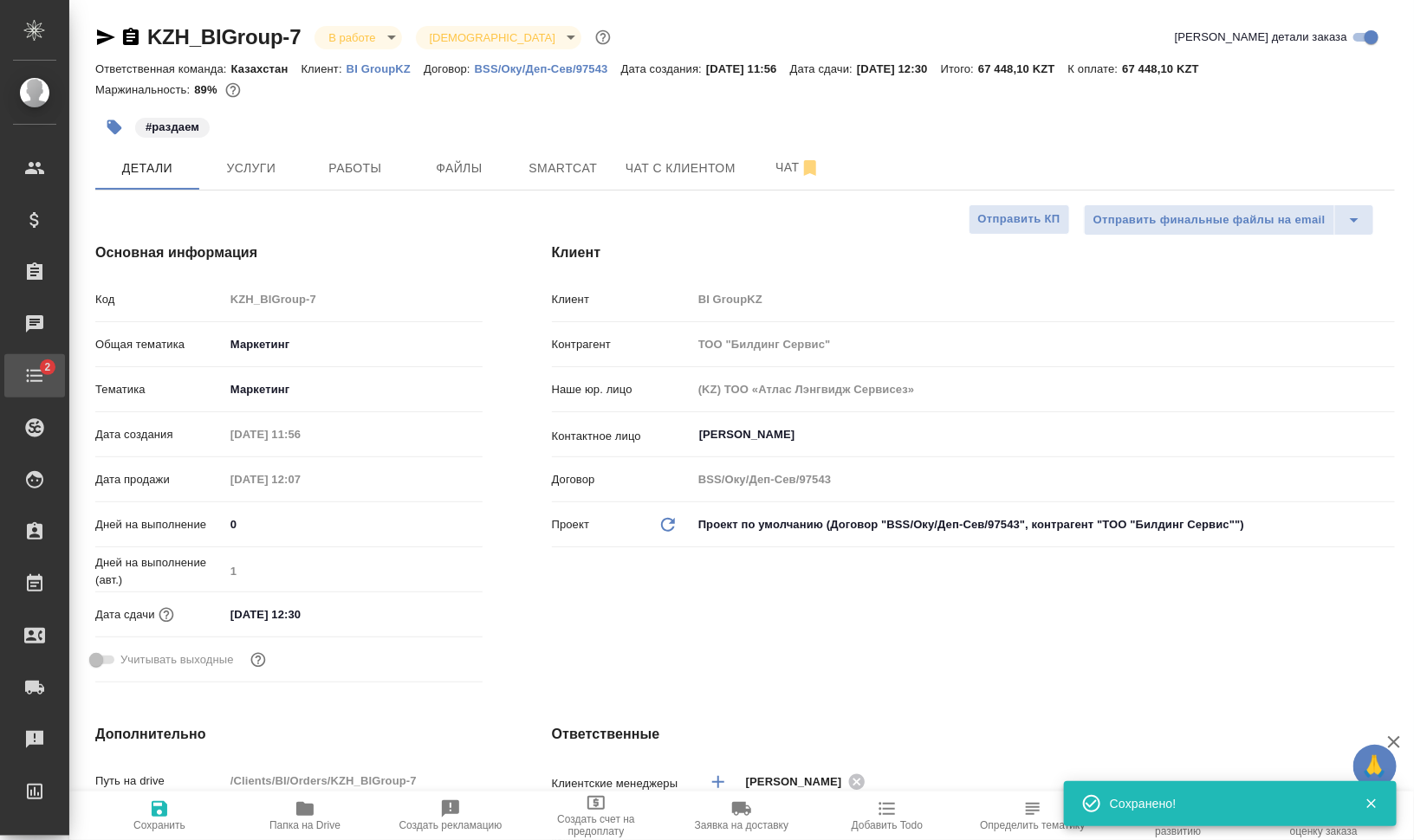
type textarea "x"
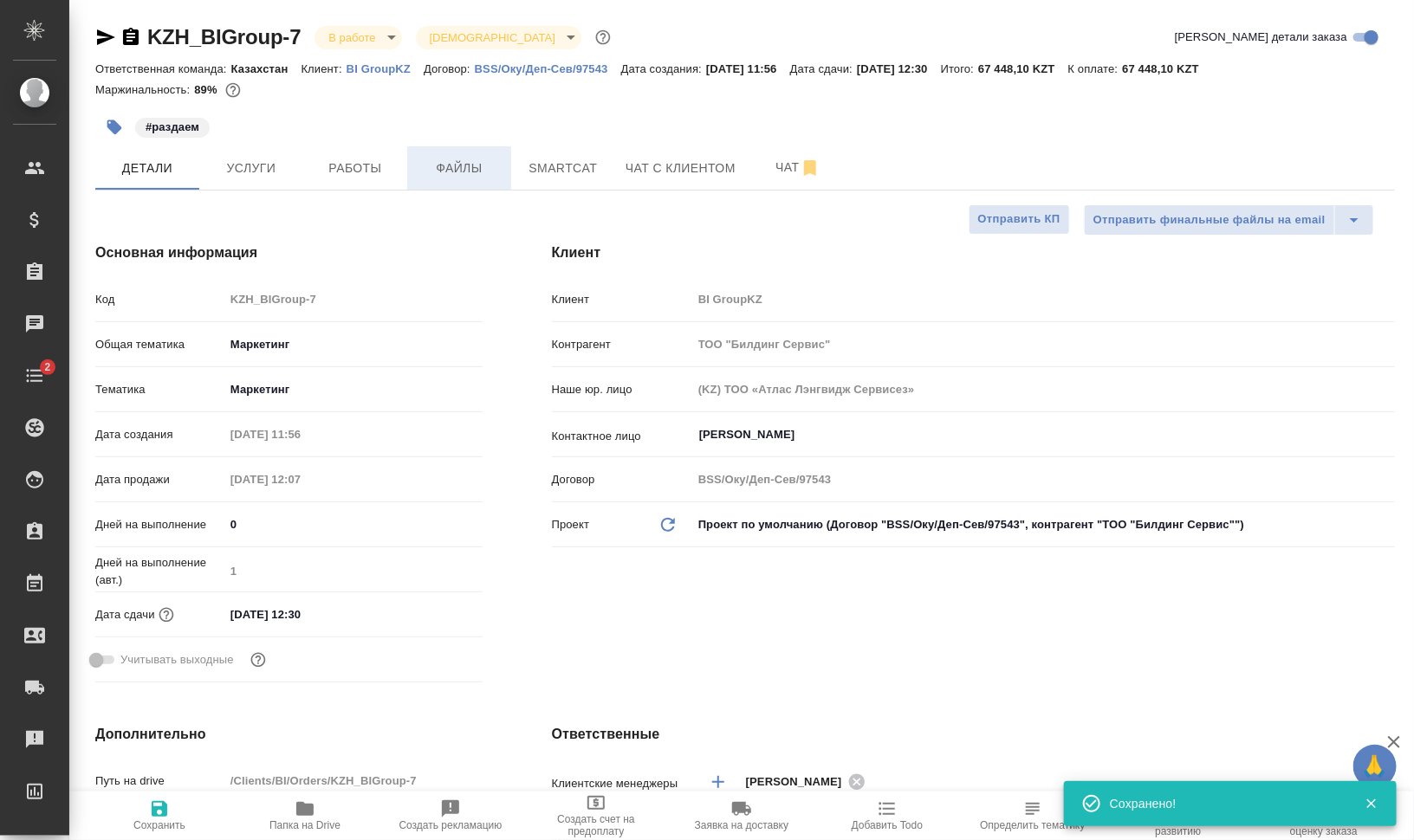
type textarea "x"
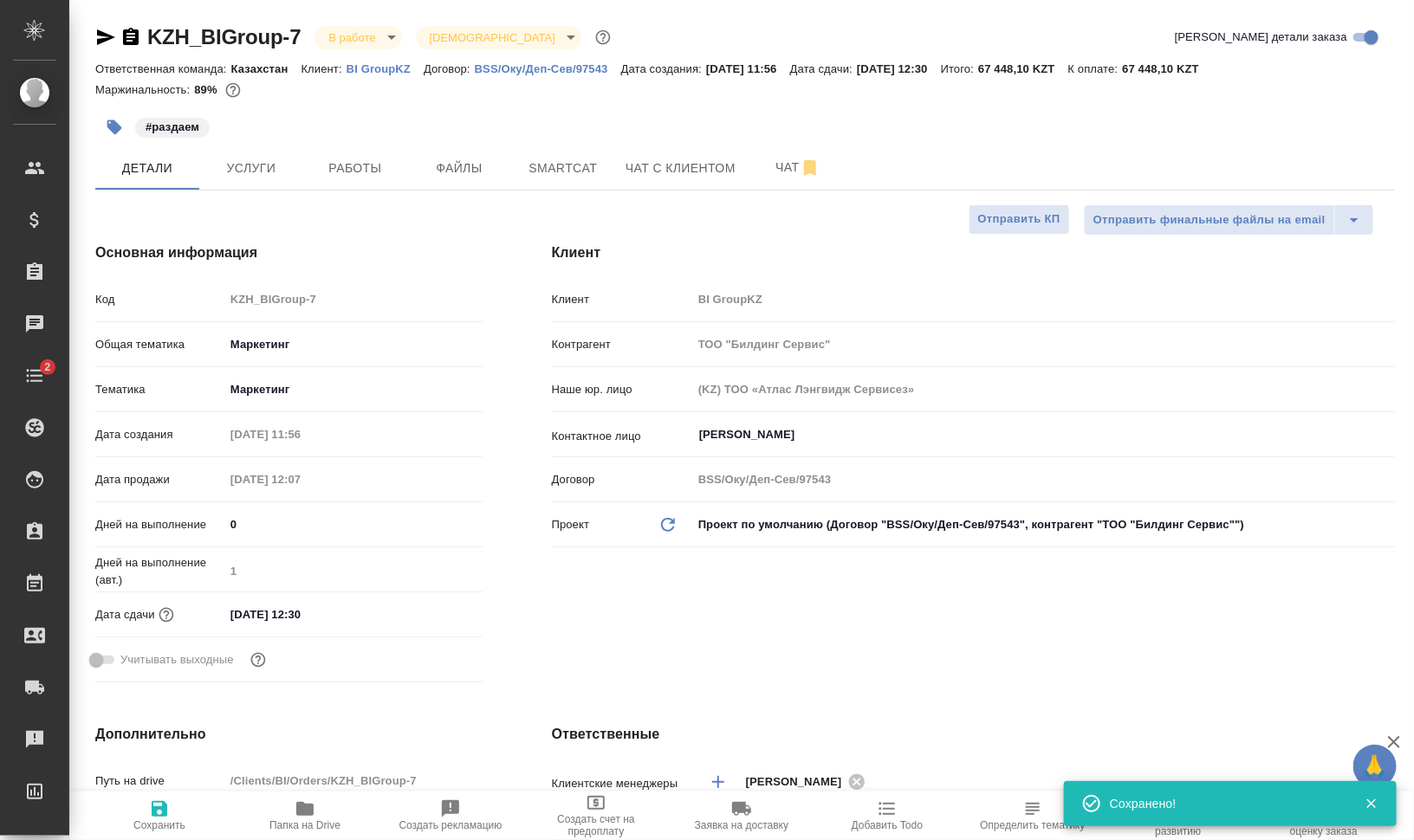
type textarea "x"
